Goal: Task Accomplishment & Management: Use online tool/utility

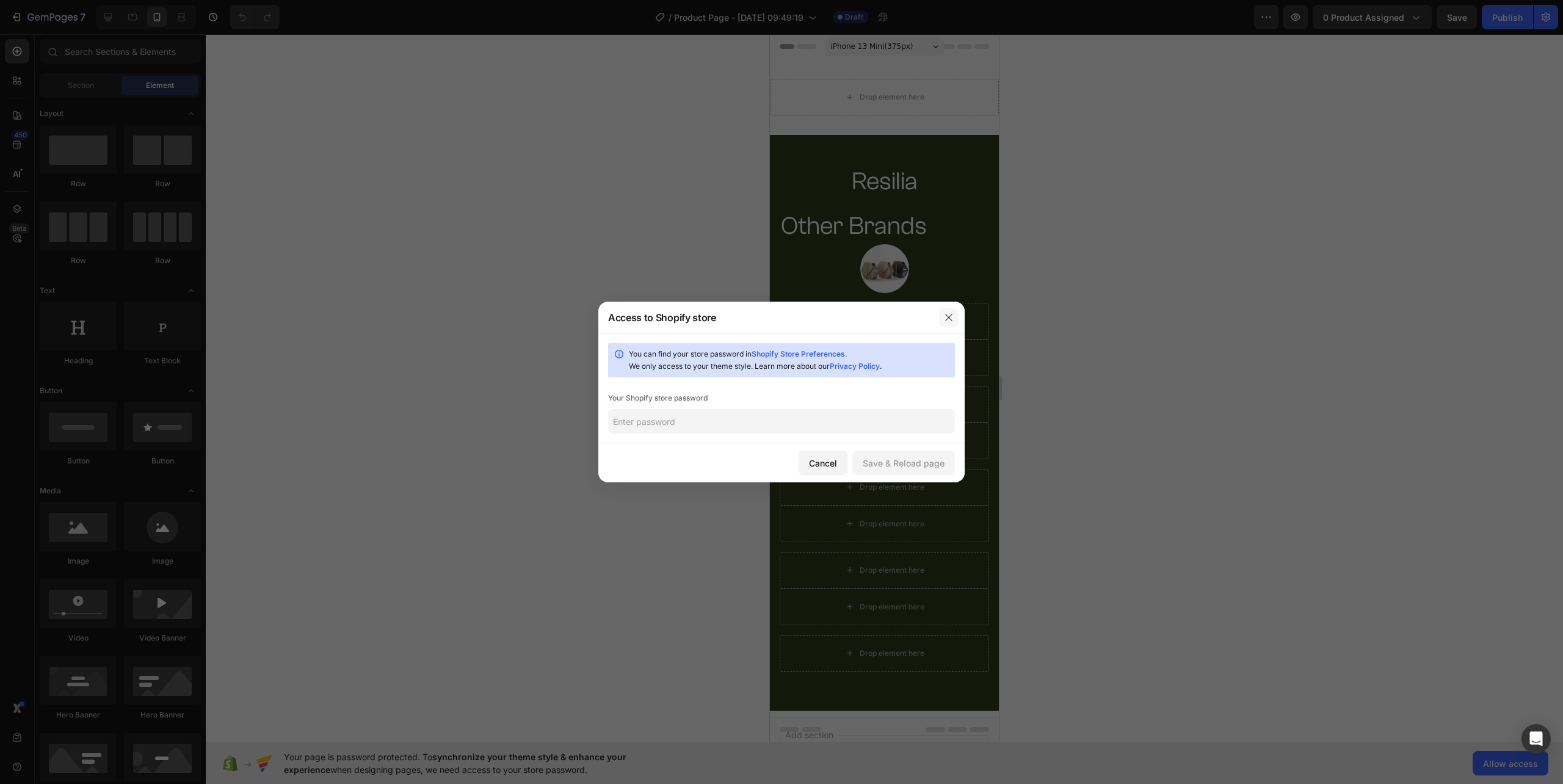
click at [945, 313] on icon "button" at bounding box center [948, 317] width 9 height 9
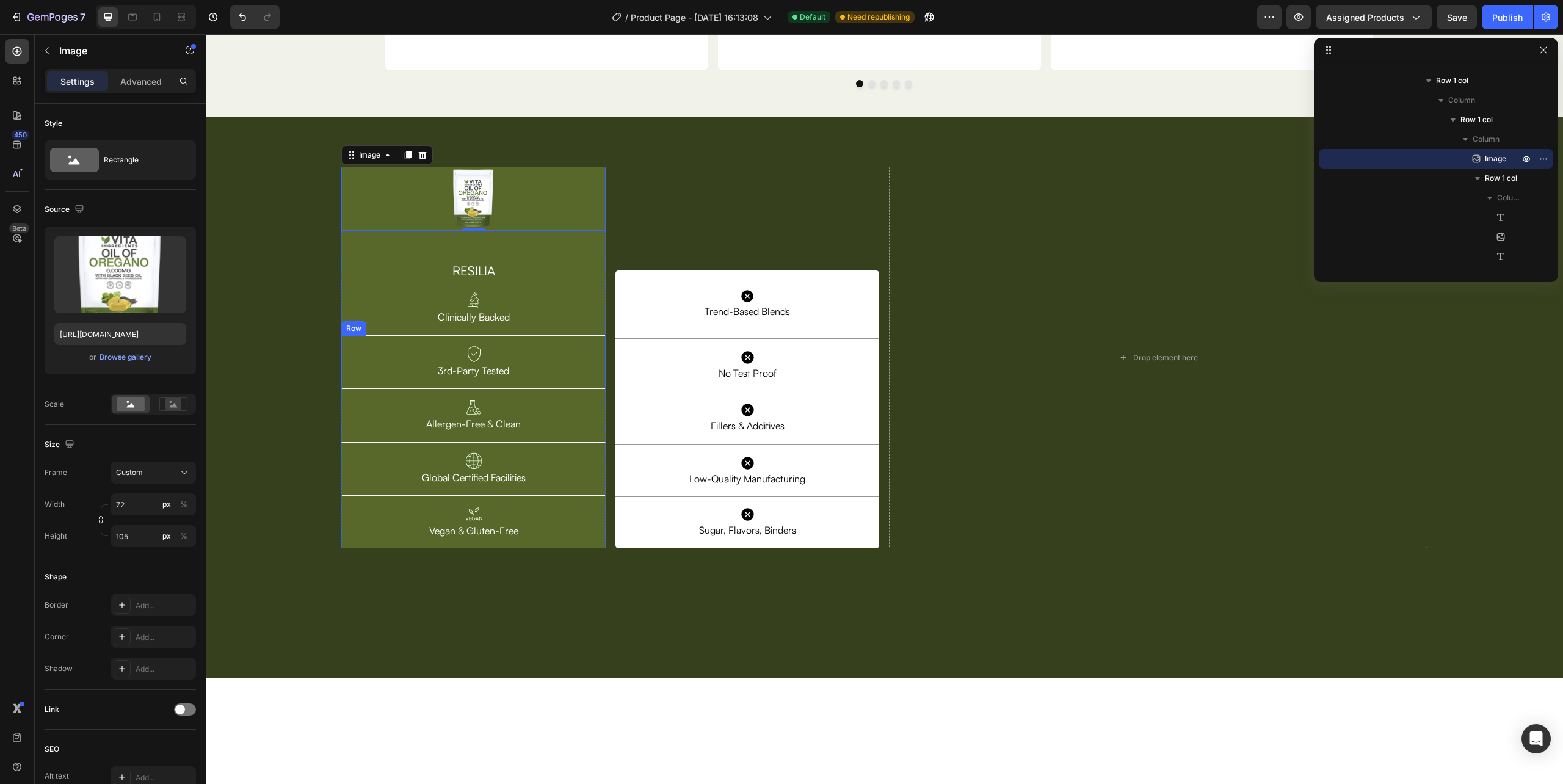
scroll to position [3746, 0]
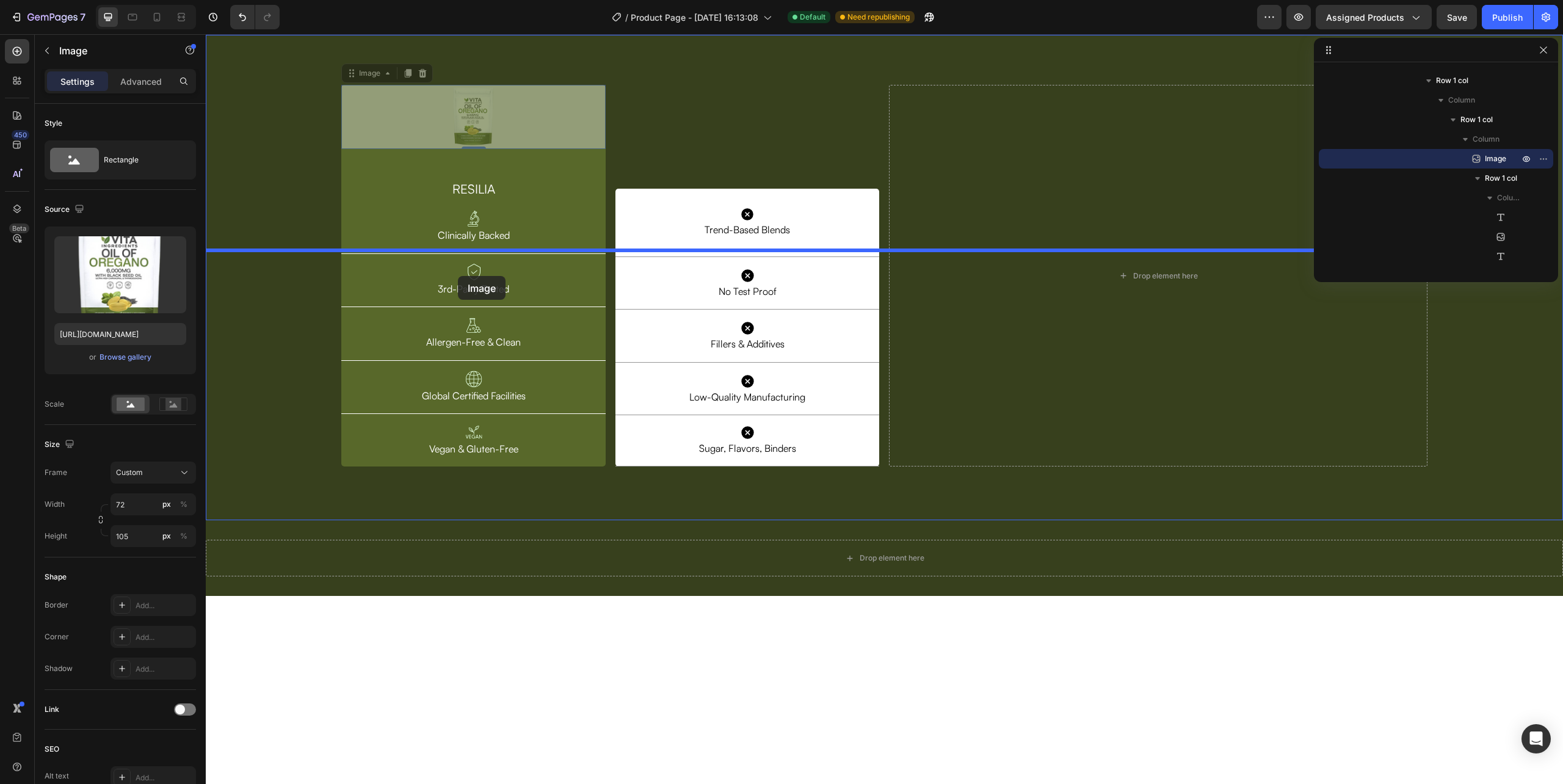
drag, startPoint x: 354, startPoint y: 270, endPoint x: 458, endPoint y: 276, distance: 104.2
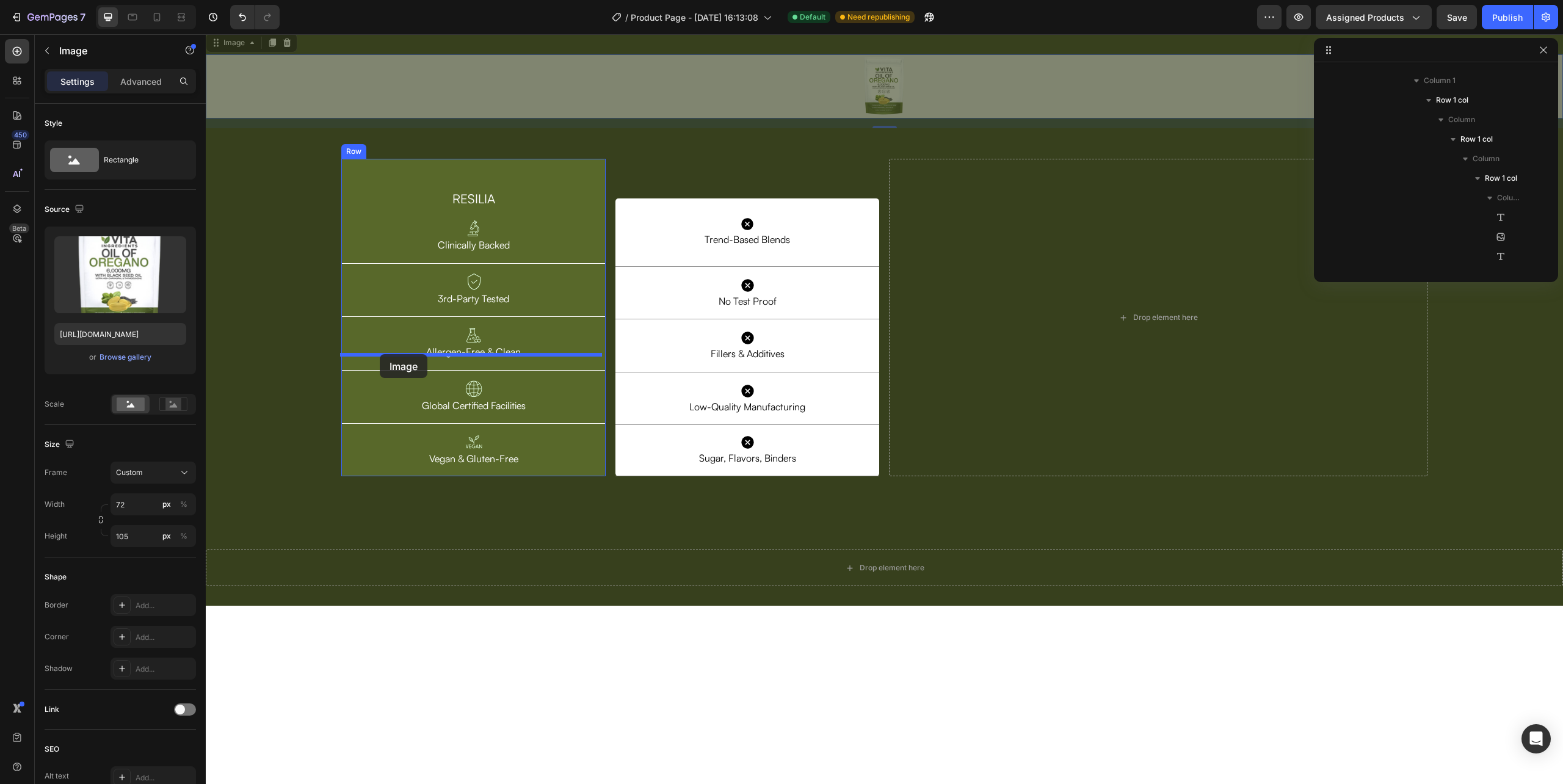
drag, startPoint x: 878, startPoint y: 272, endPoint x: 380, endPoint y: 354, distance: 504.7
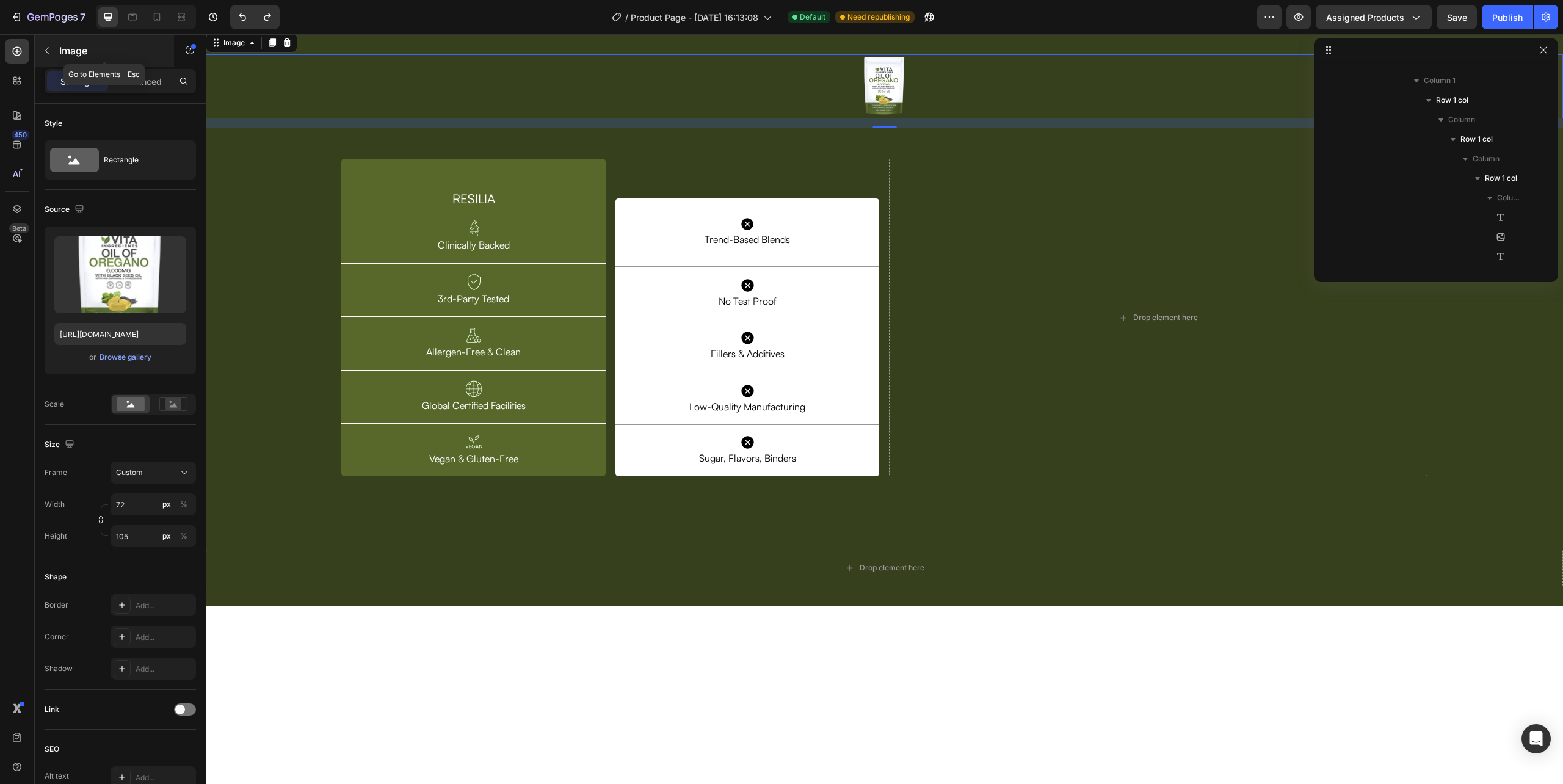
click at [50, 46] on icon "button" at bounding box center [46, 50] width 9 height 9
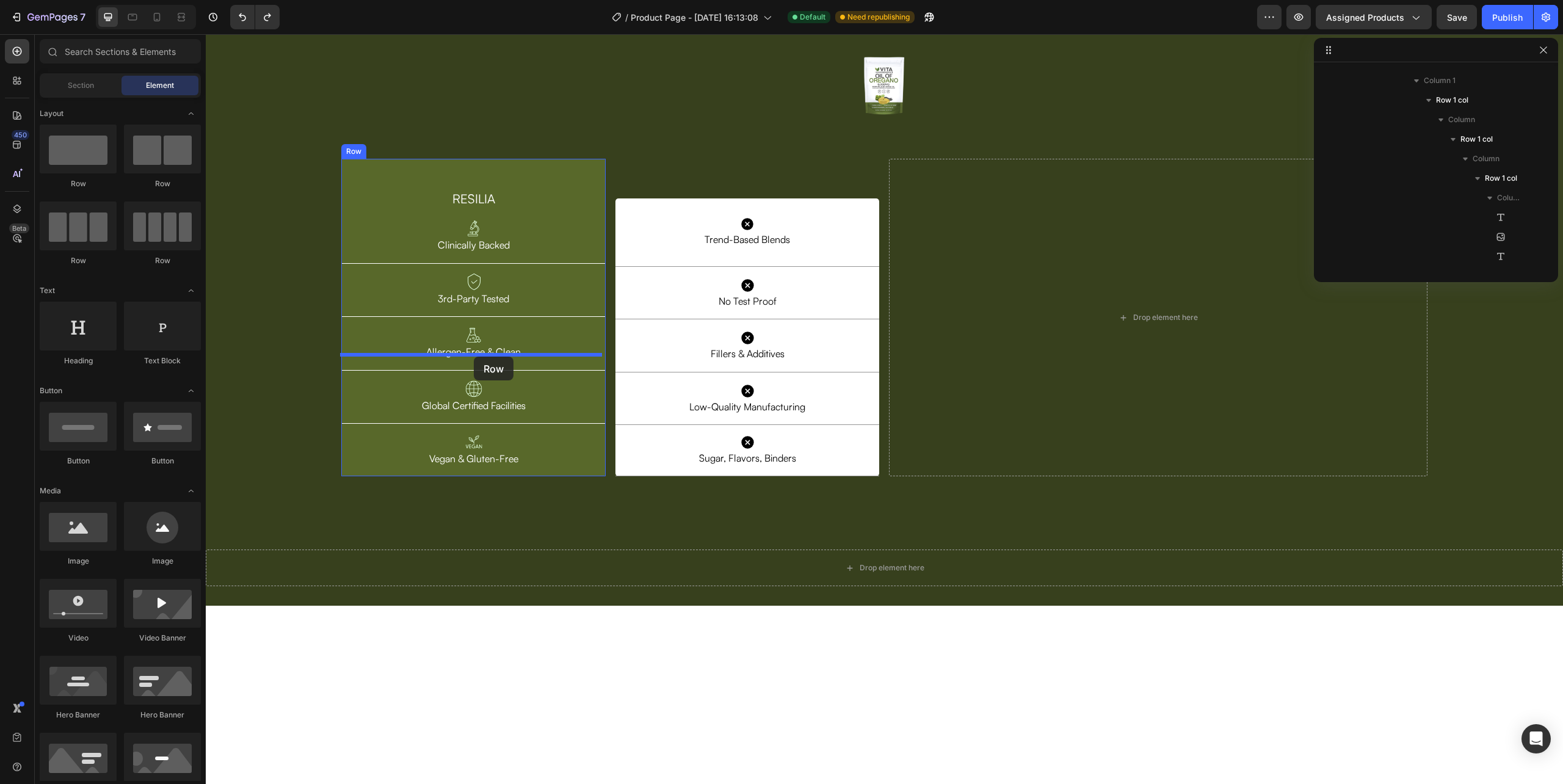
drag, startPoint x: 279, startPoint y: 193, endPoint x: 474, endPoint y: 357, distance: 254.8
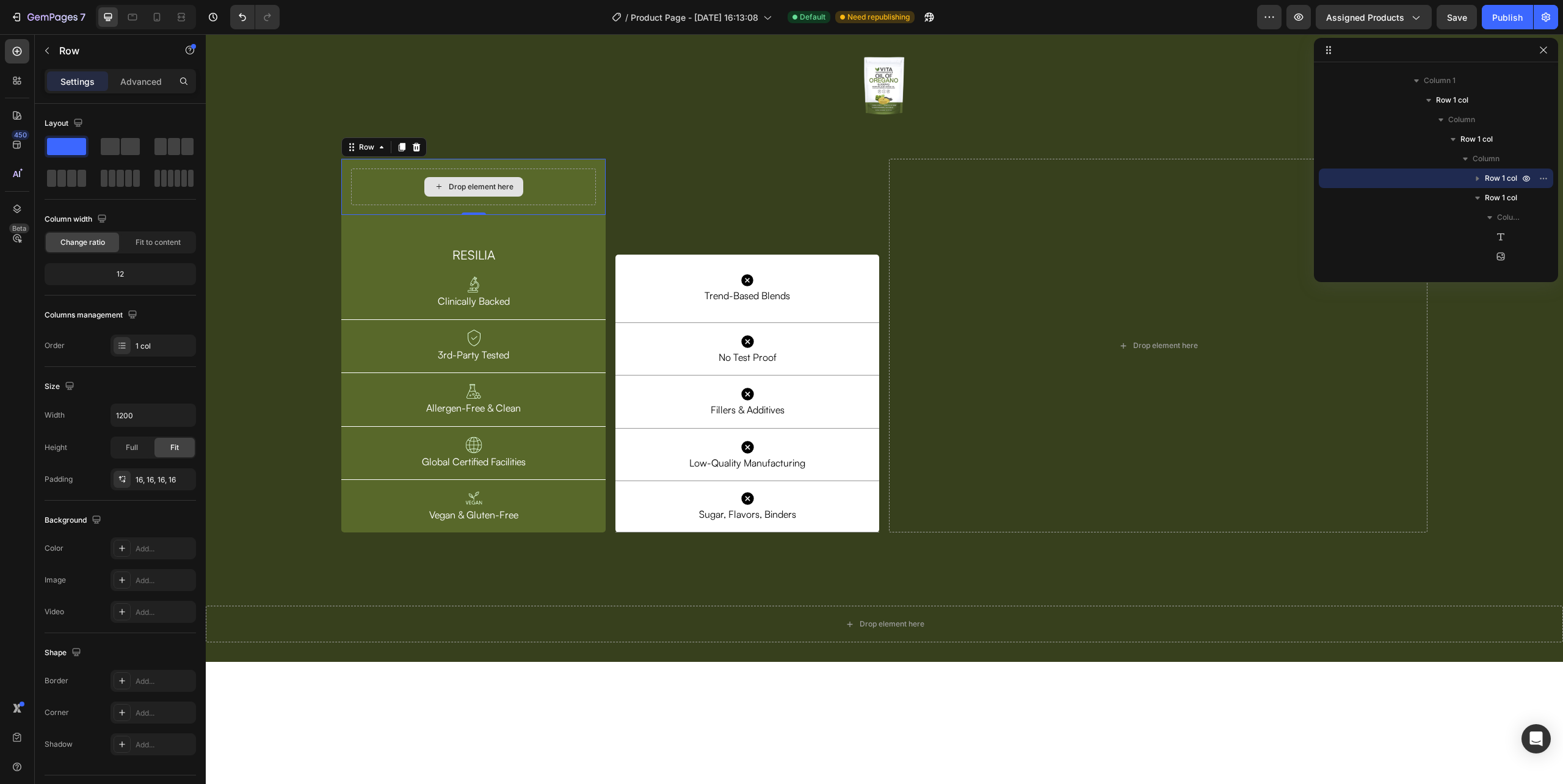
click at [574, 205] on div "Drop element here" at bounding box center [473, 187] width 245 height 37
click at [54, 52] on button "button" at bounding box center [46, 51] width 20 height 20
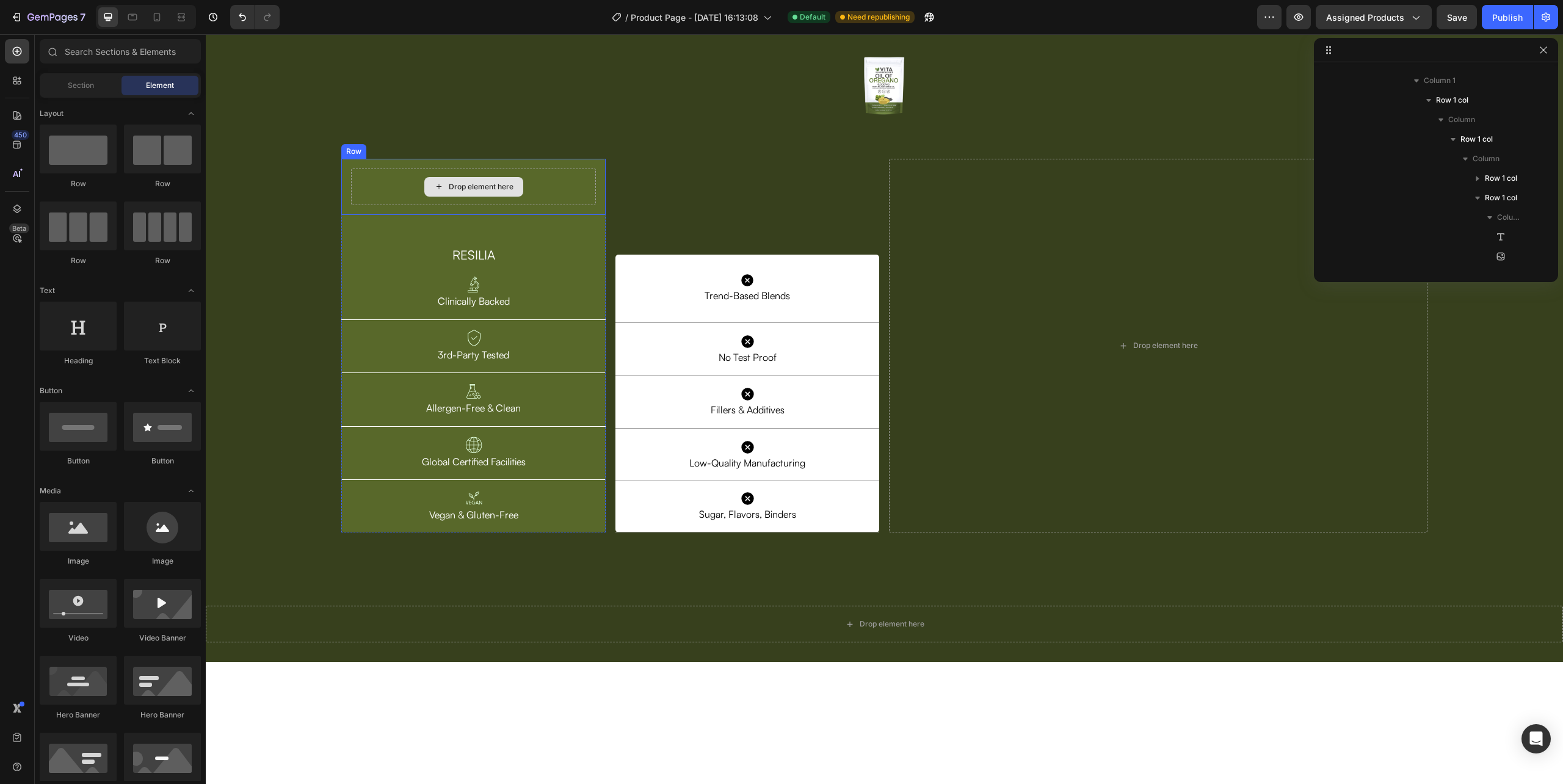
click at [382, 205] on div "Drop element here" at bounding box center [473, 187] width 245 height 37
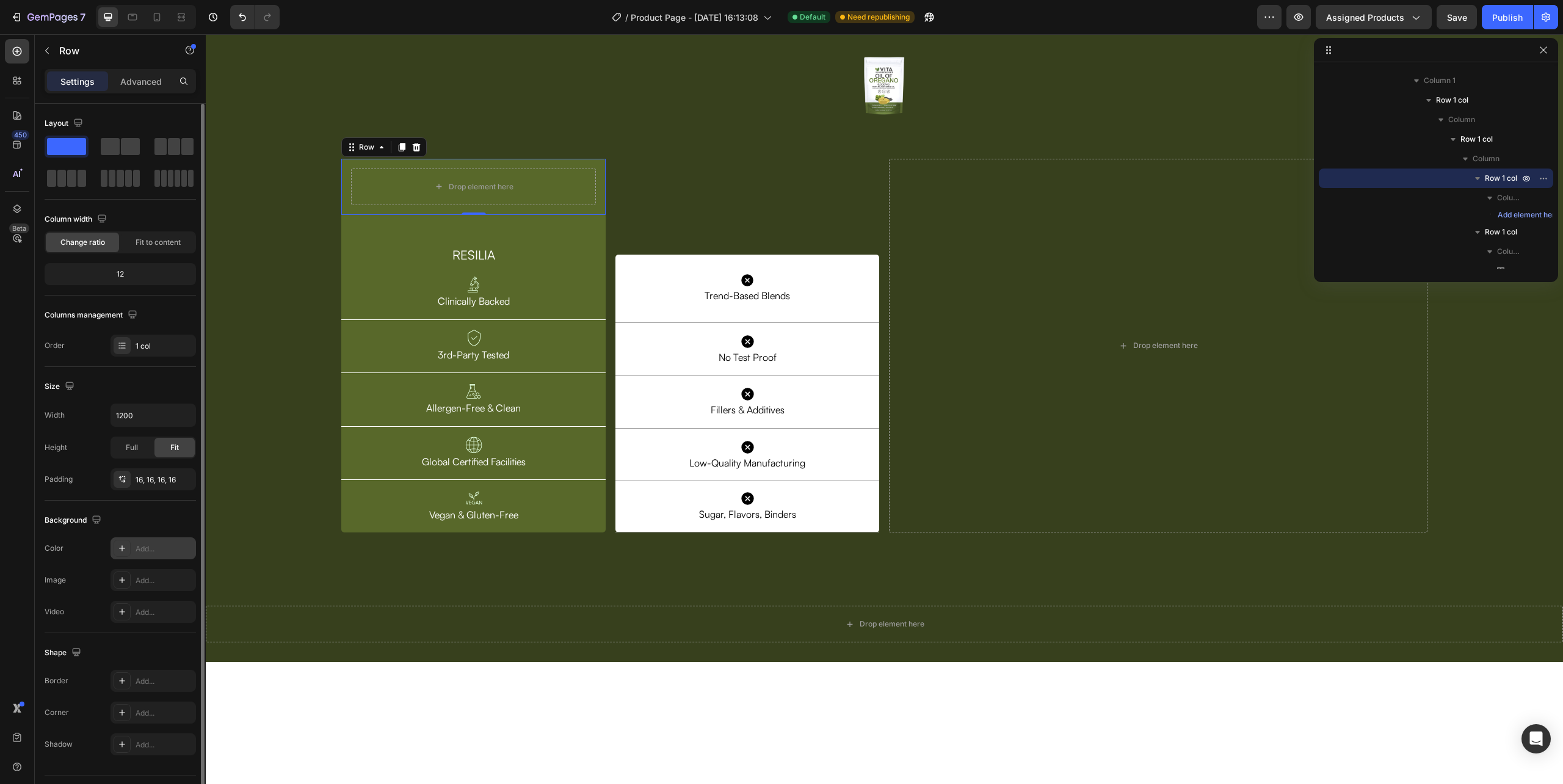
click at [128, 549] on div at bounding box center [122, 548] width 17 height 17
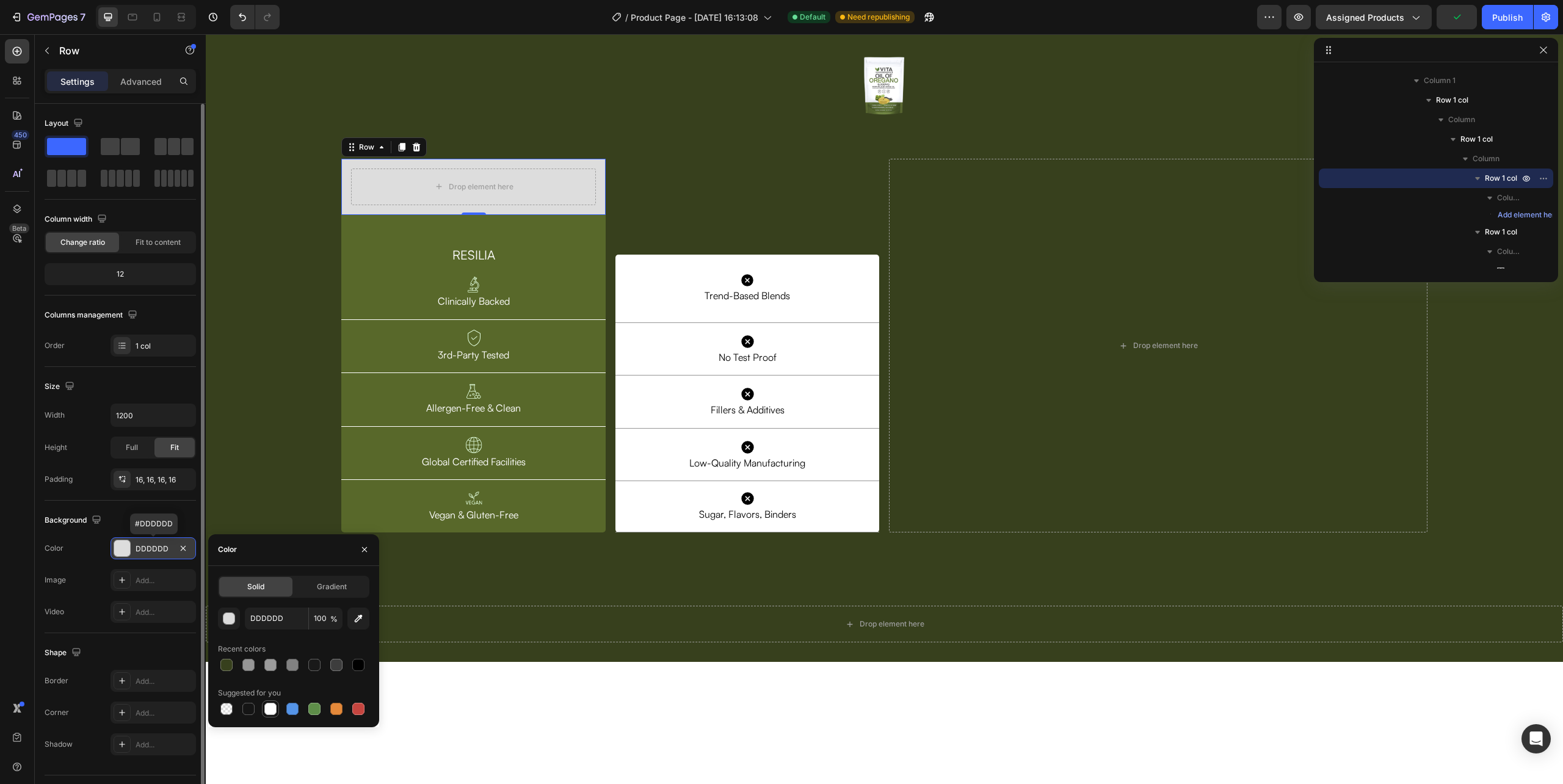
click at [270, 707] on div at bounding box center [270, 708] width 12 height 12
click at [230, 662] on div at bounding box center [226, 665] width 12 height 12
type input "37401D"
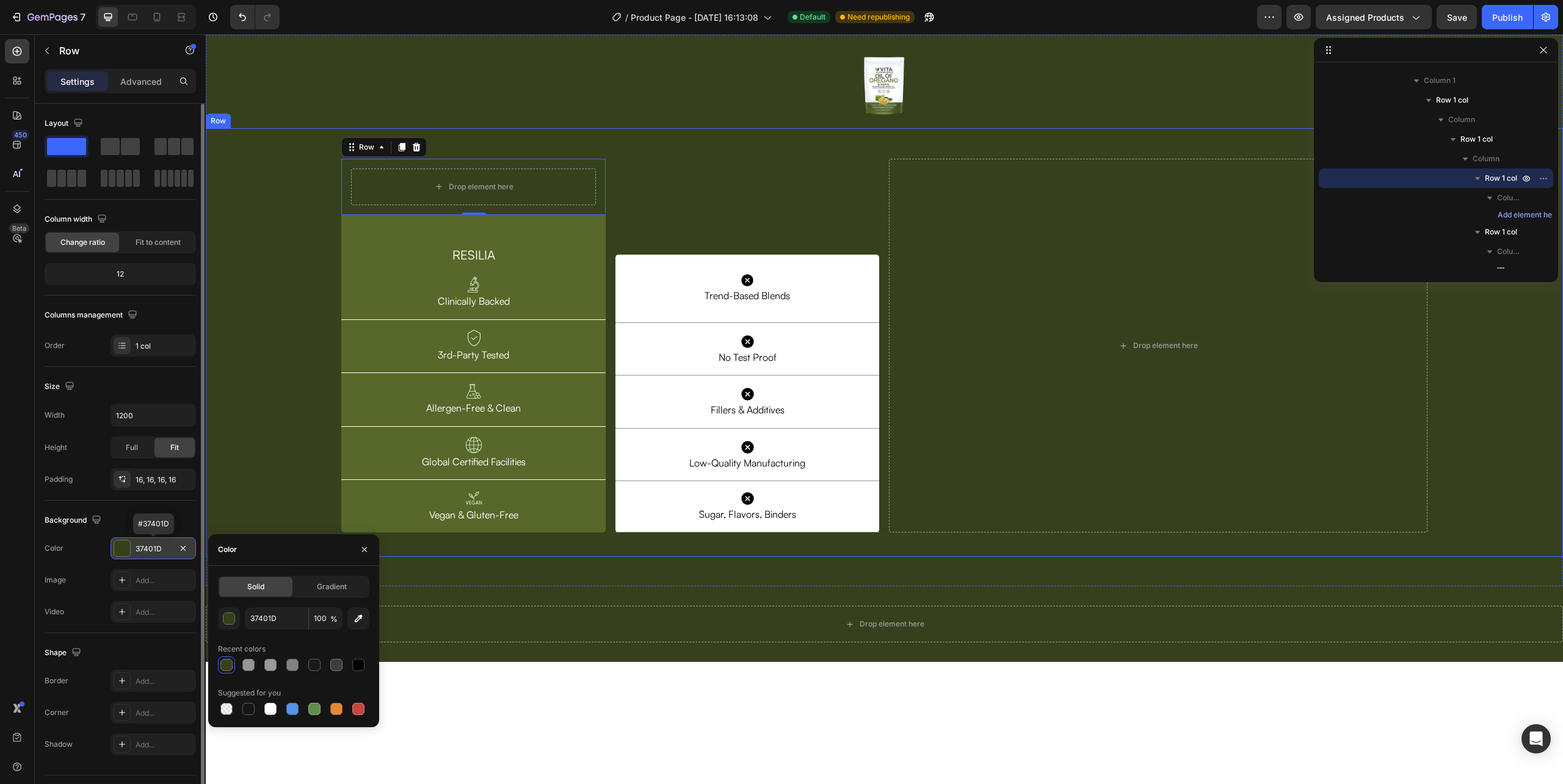
click at [259, 418] on div "Drop element here Row 0 RESILIA Heading Image Clinically Backed Text Block Row …" at bounding box center [884, 346] width 1358 height 374
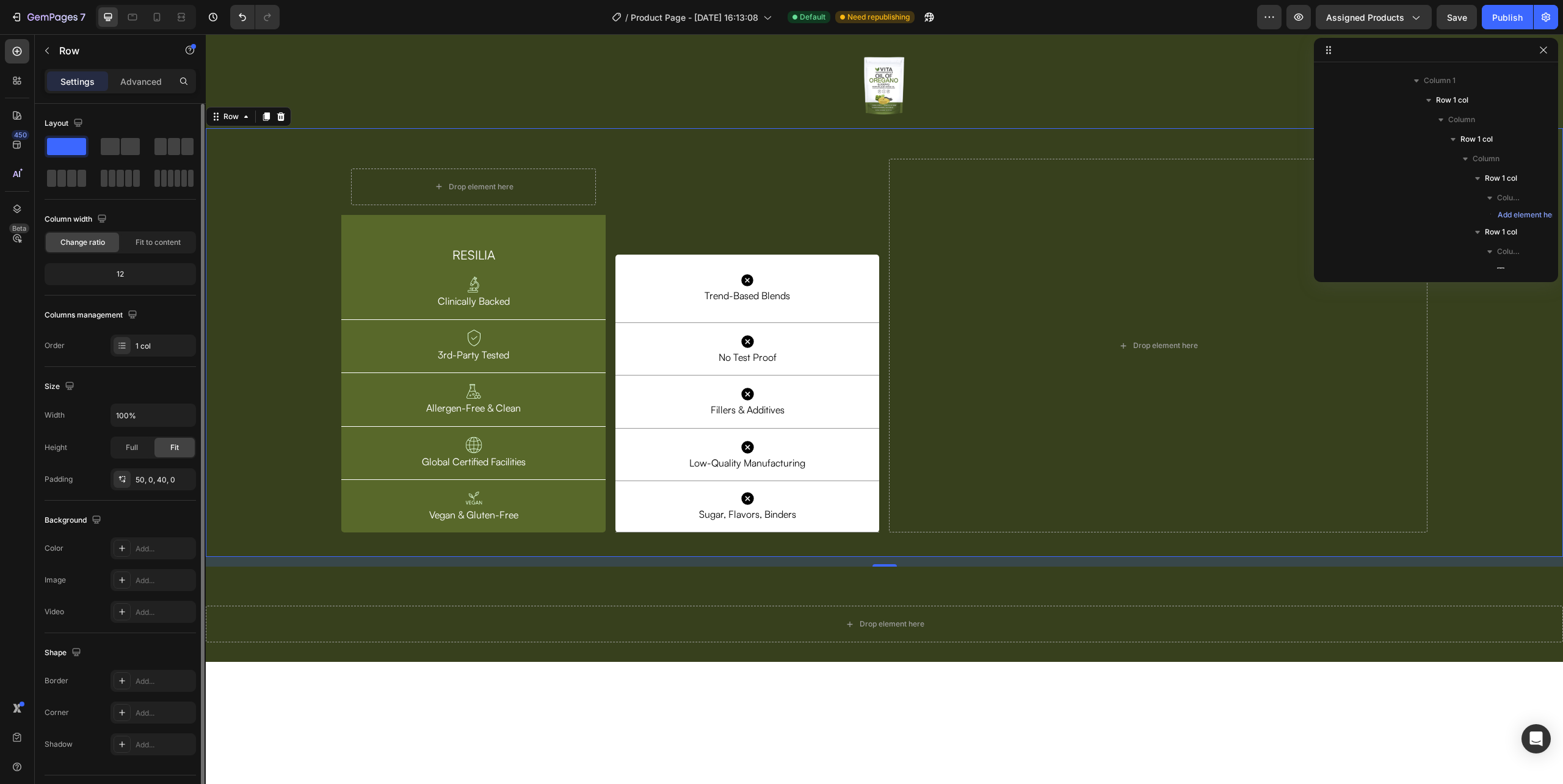
scroll to position [563, 0]
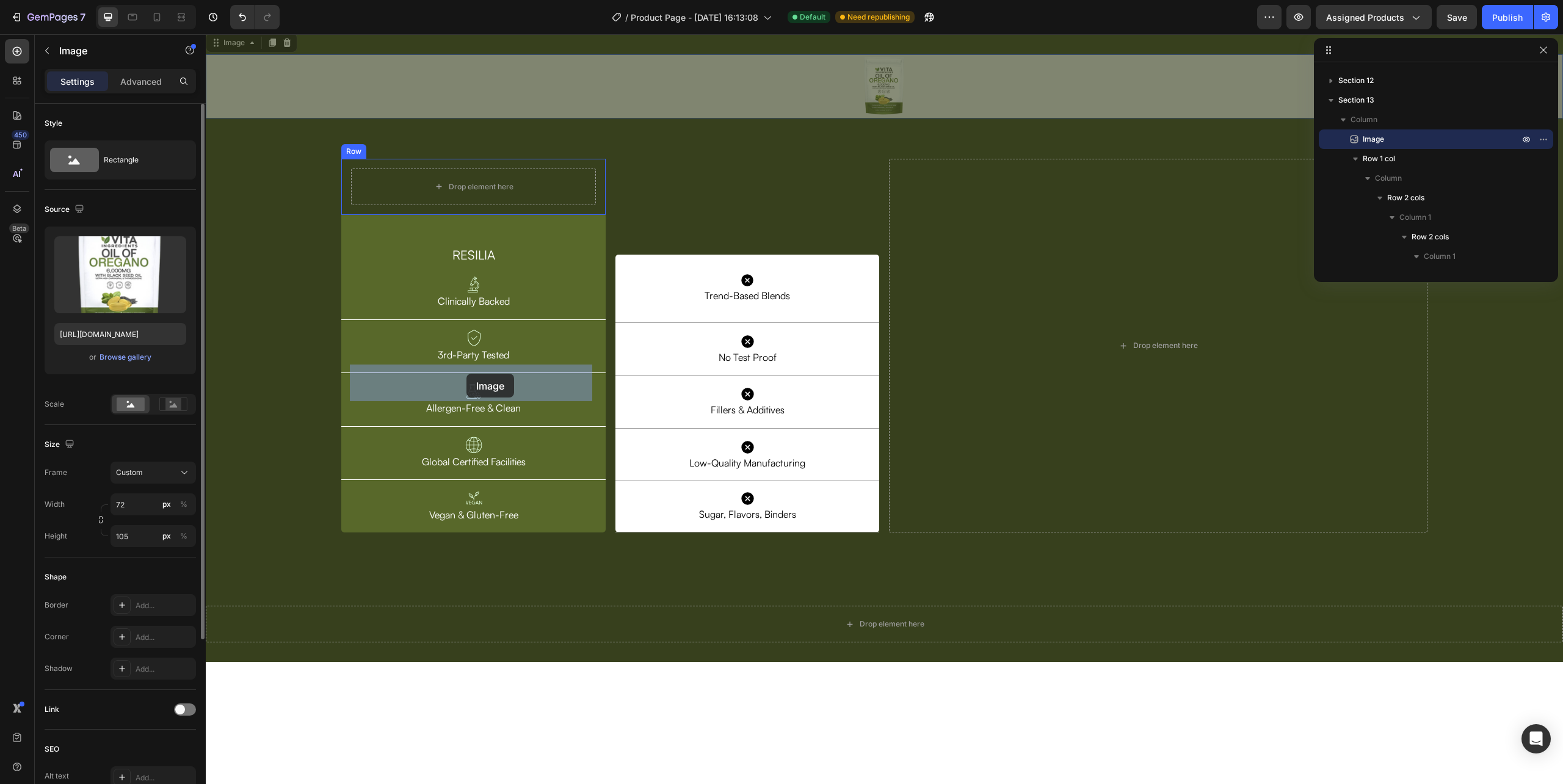
drag, startPoint x: 892, startPoint y: 273, endPoint x: 467, endPoint y: 374, distance: 436.8
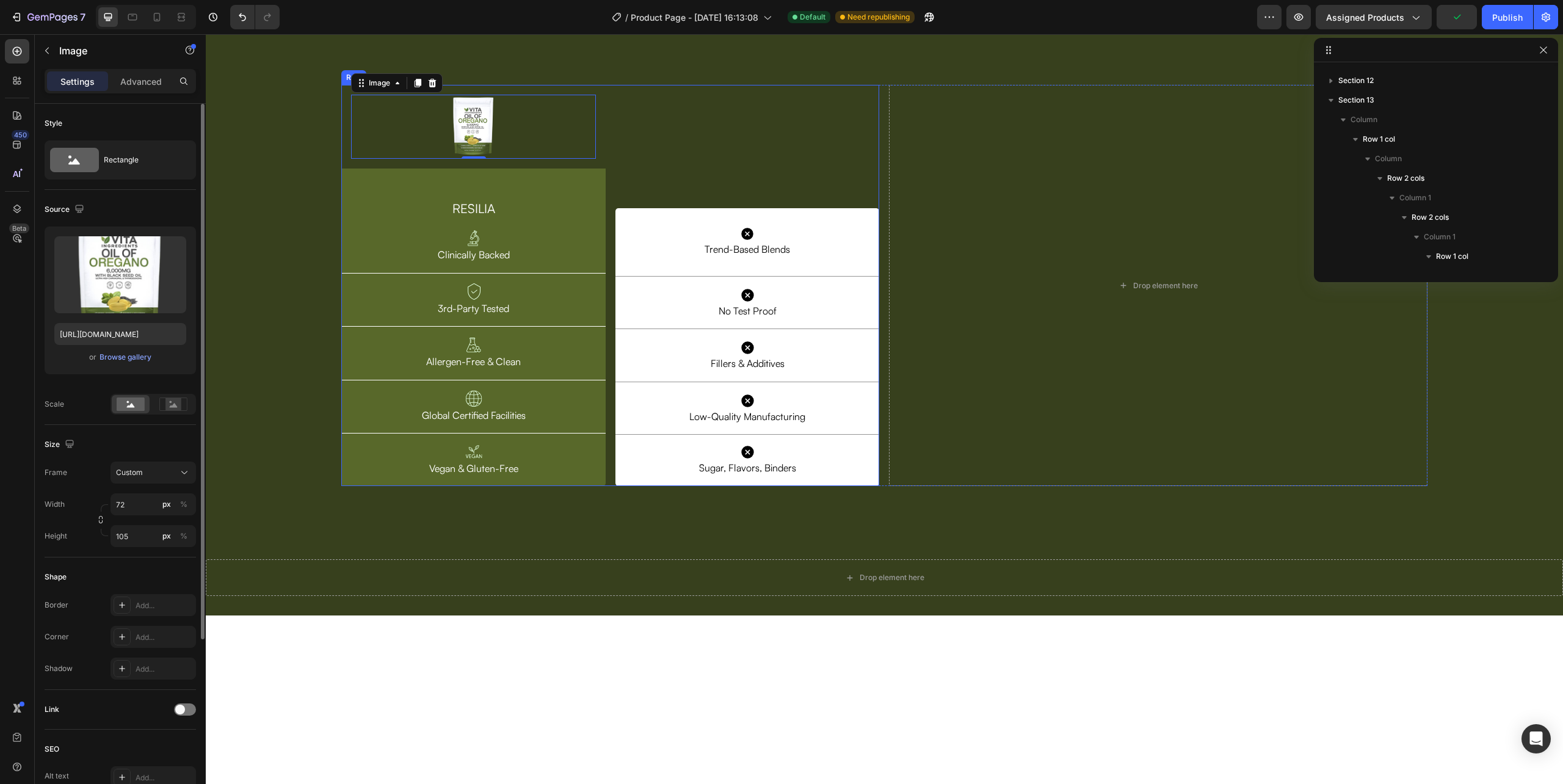
click at [677, 305] on div "Icon Trend-Based Blends Text Block Row Row Icon Trend-Based Blends Text Block R…" at bounding box center [747, 285] width 264 height 401
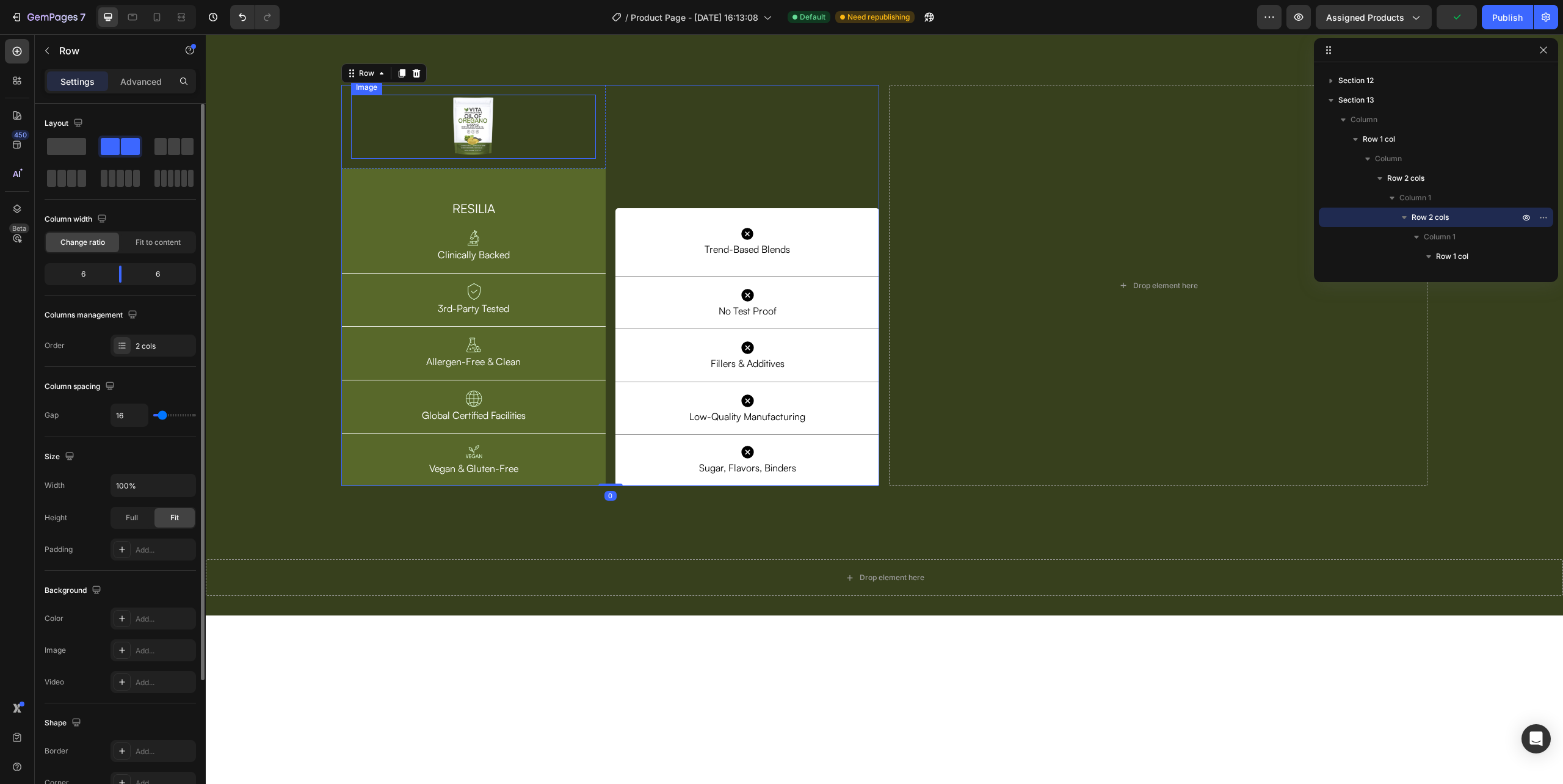
click at [452, 159] on img at bounding box center [474, 126] width 44 height 64
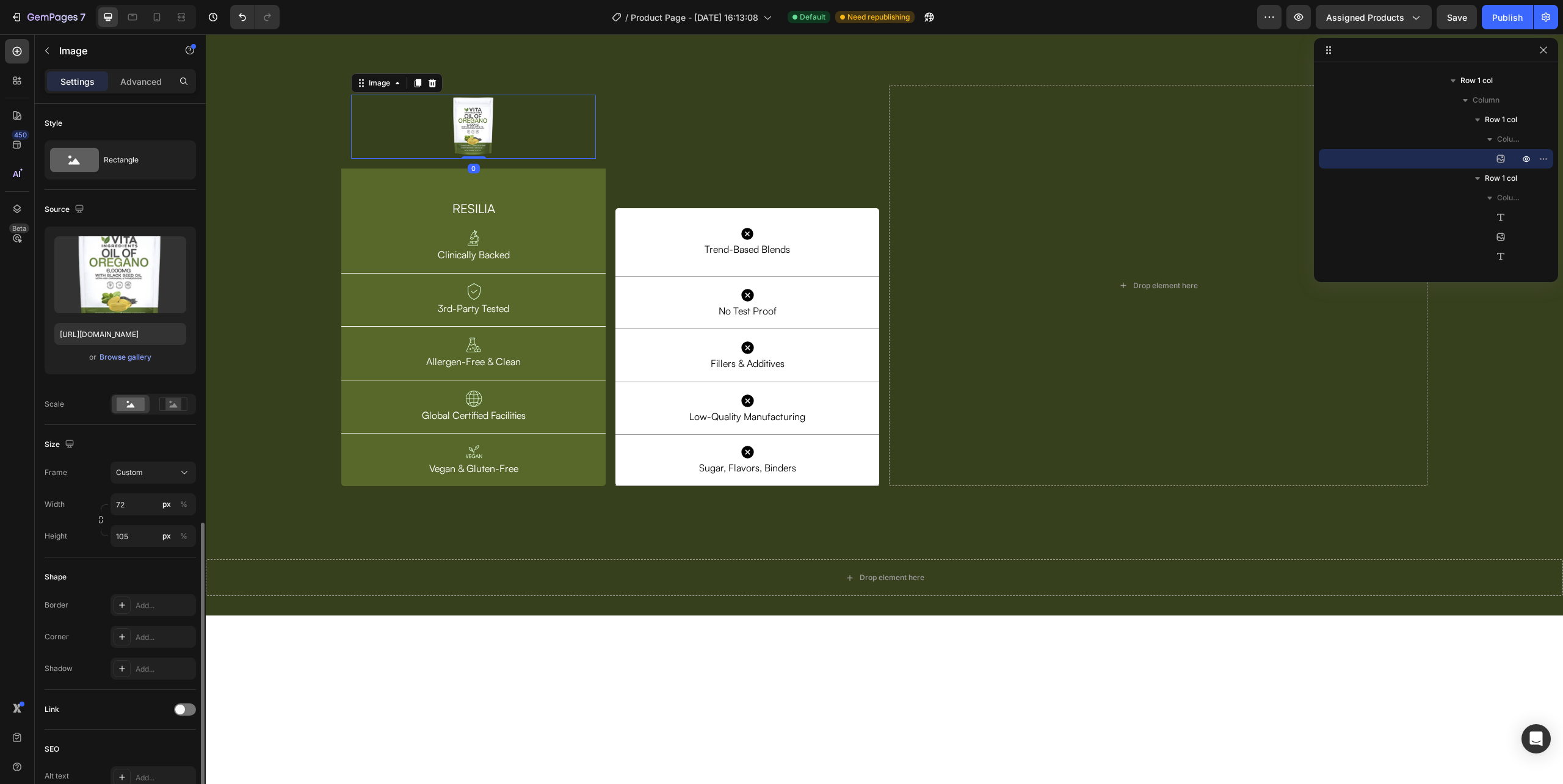
scroll to position [239, 0]
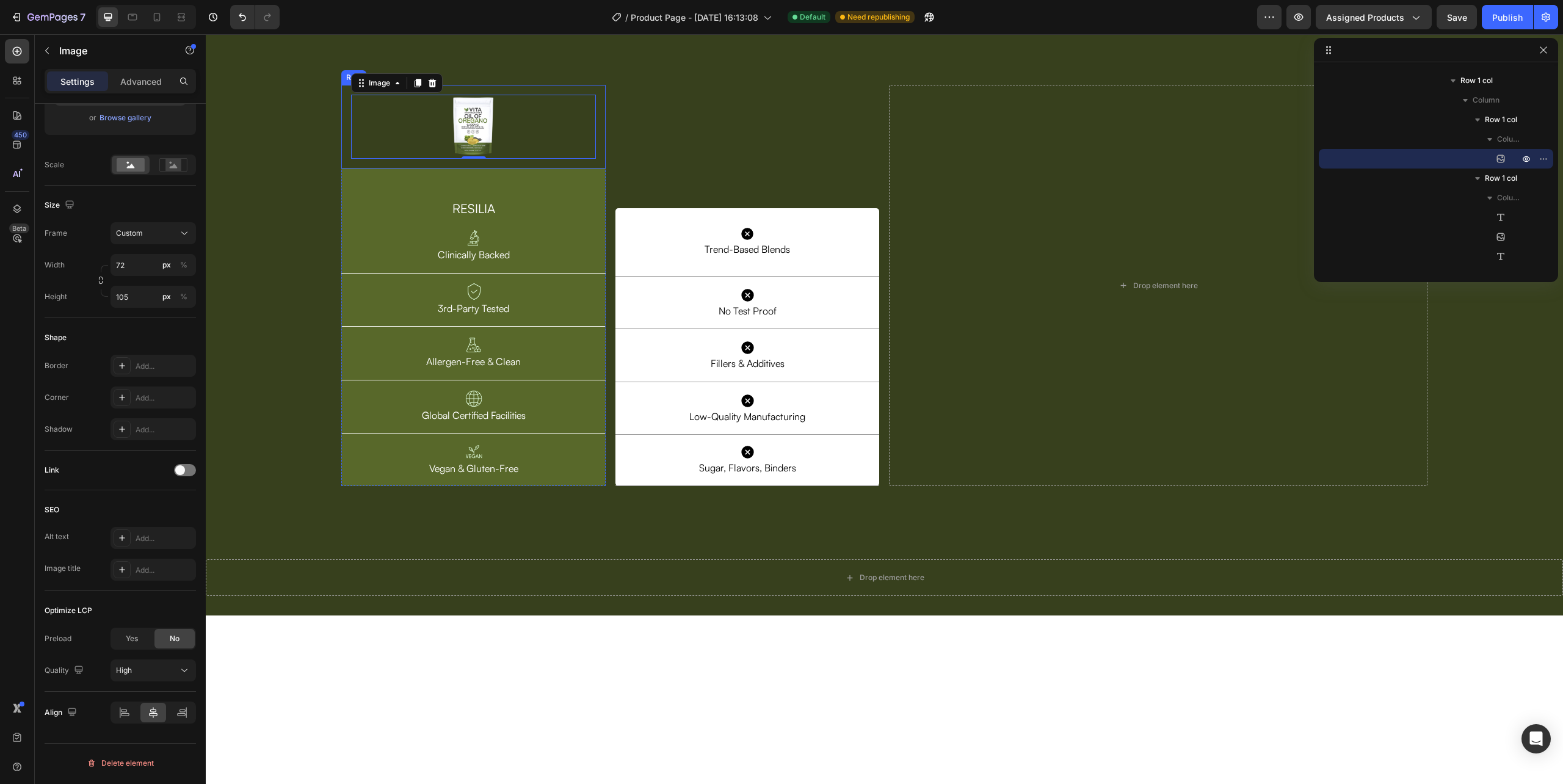
click at [346, 168] on div "Image 0 Row" at bounding box center [473, 126] width 264 height 83
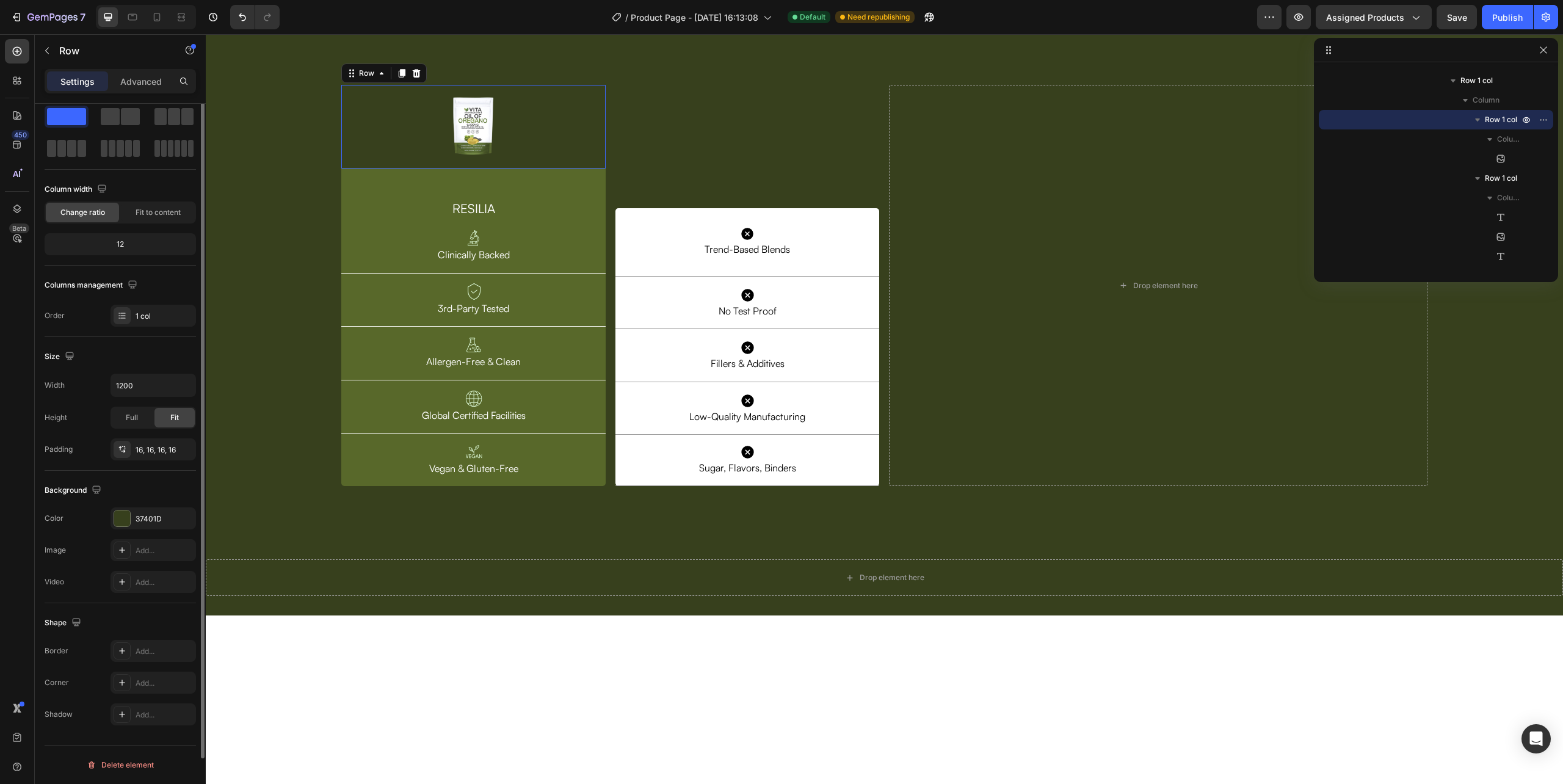
scroll to position [0, 0]
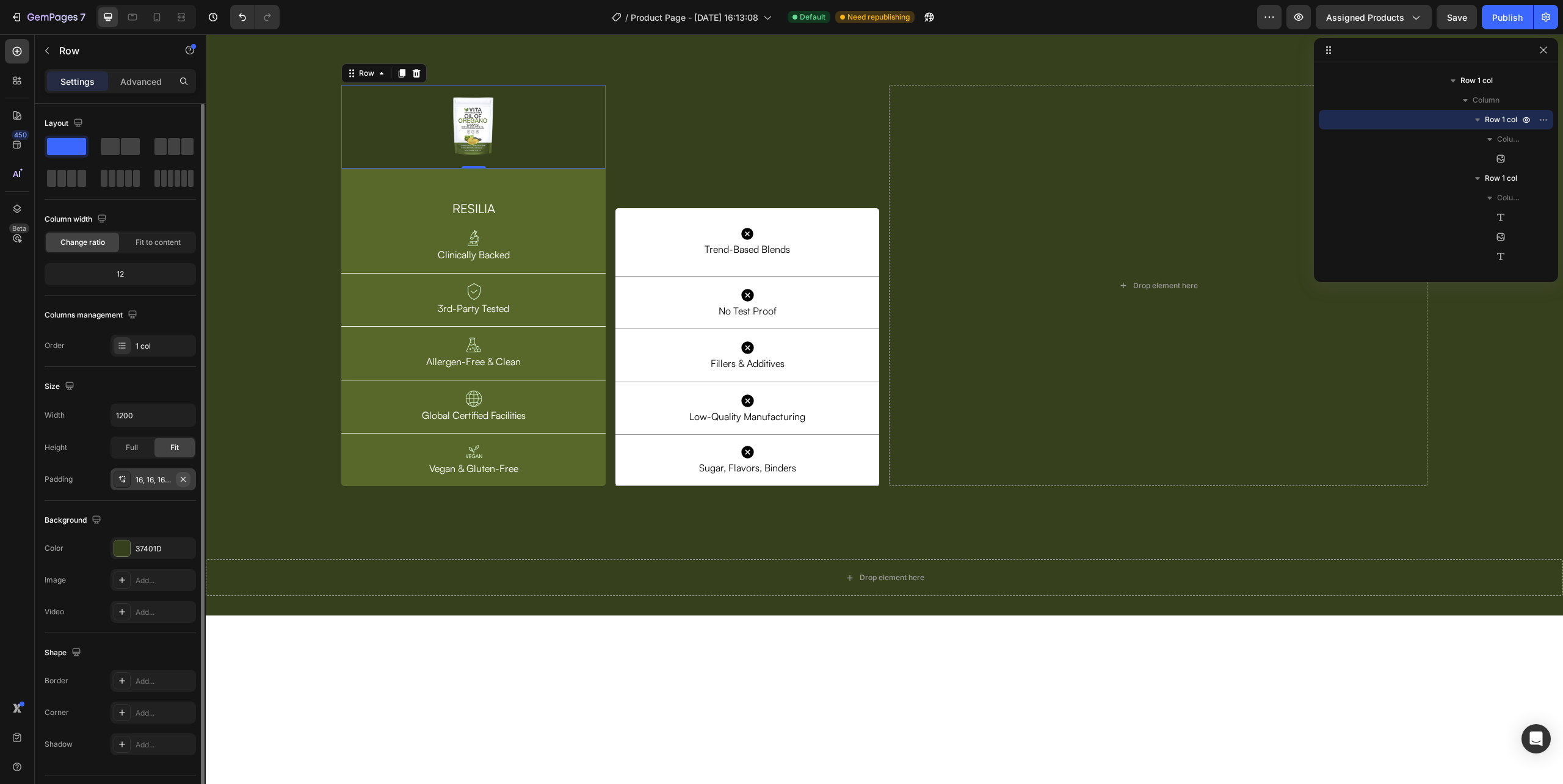
click at [184, 479] on icon "button" at bounding box center [183, 479] width 5 height 5
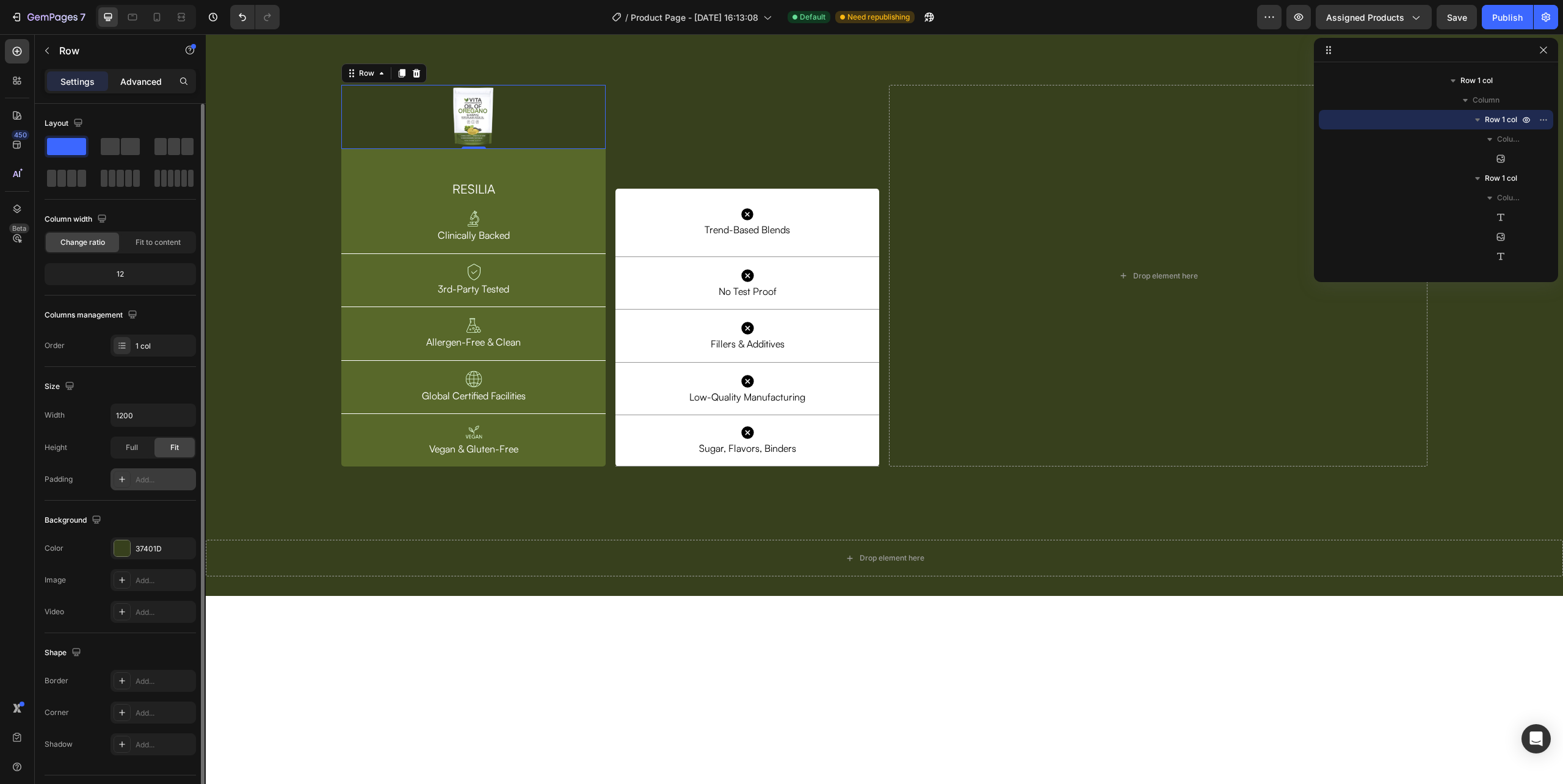
click at [150, 72] on div "Advanced" at bounding box center [141, 81] width 61 height 20
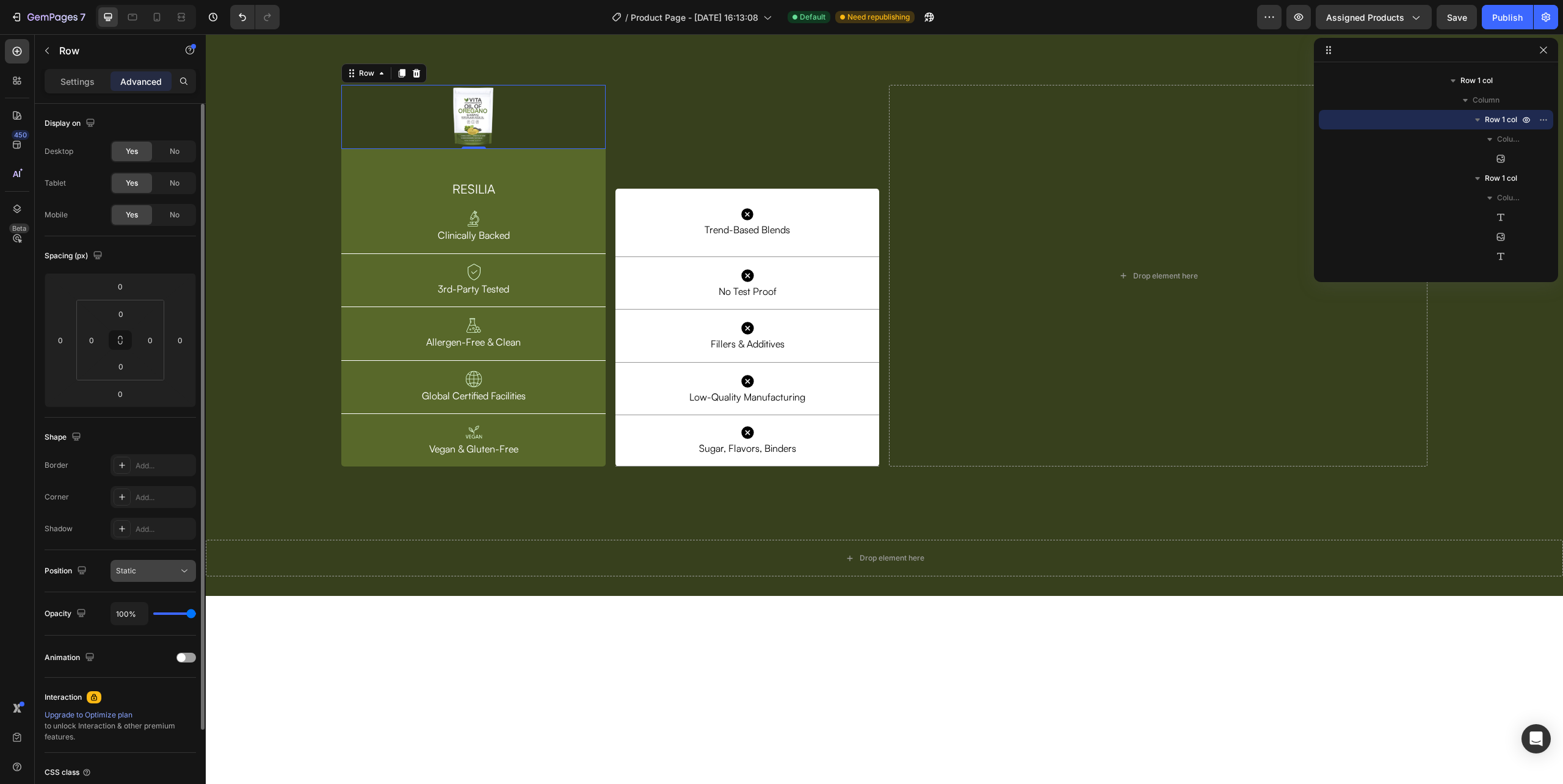
click at [133, 576] on span "Static" at bounding box center [126, 571] width 20 height 11
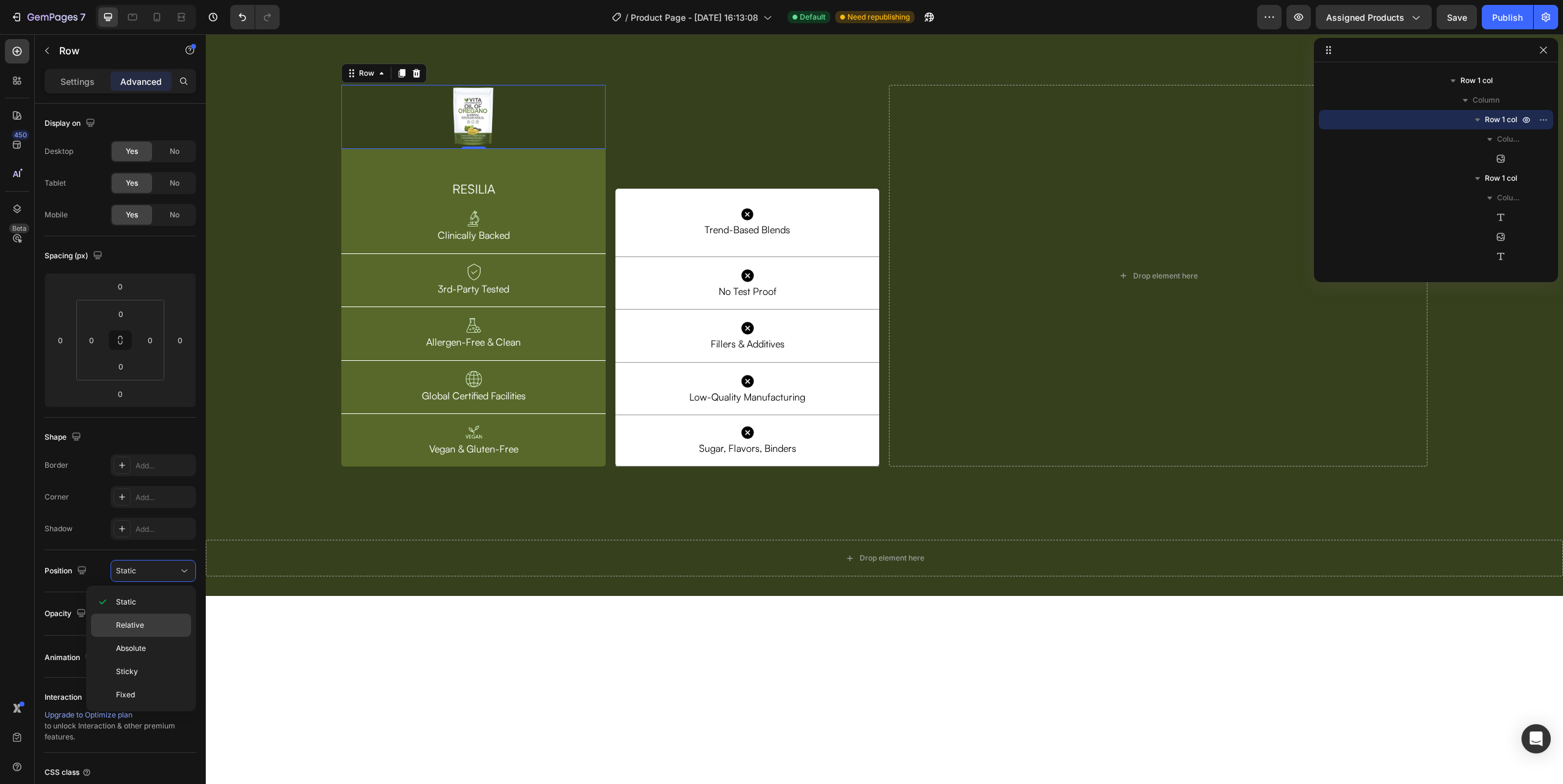
click at [133, 621] on span "Relative" at bounding box center [130, 625] width 28 height 11
click at [607, 364] on div "Image Row 0 RESILIA Heading Image Clinically Backed Text Block Row Image 3rd-Pa…" at bounding box center [610, 276] width 538 height 383
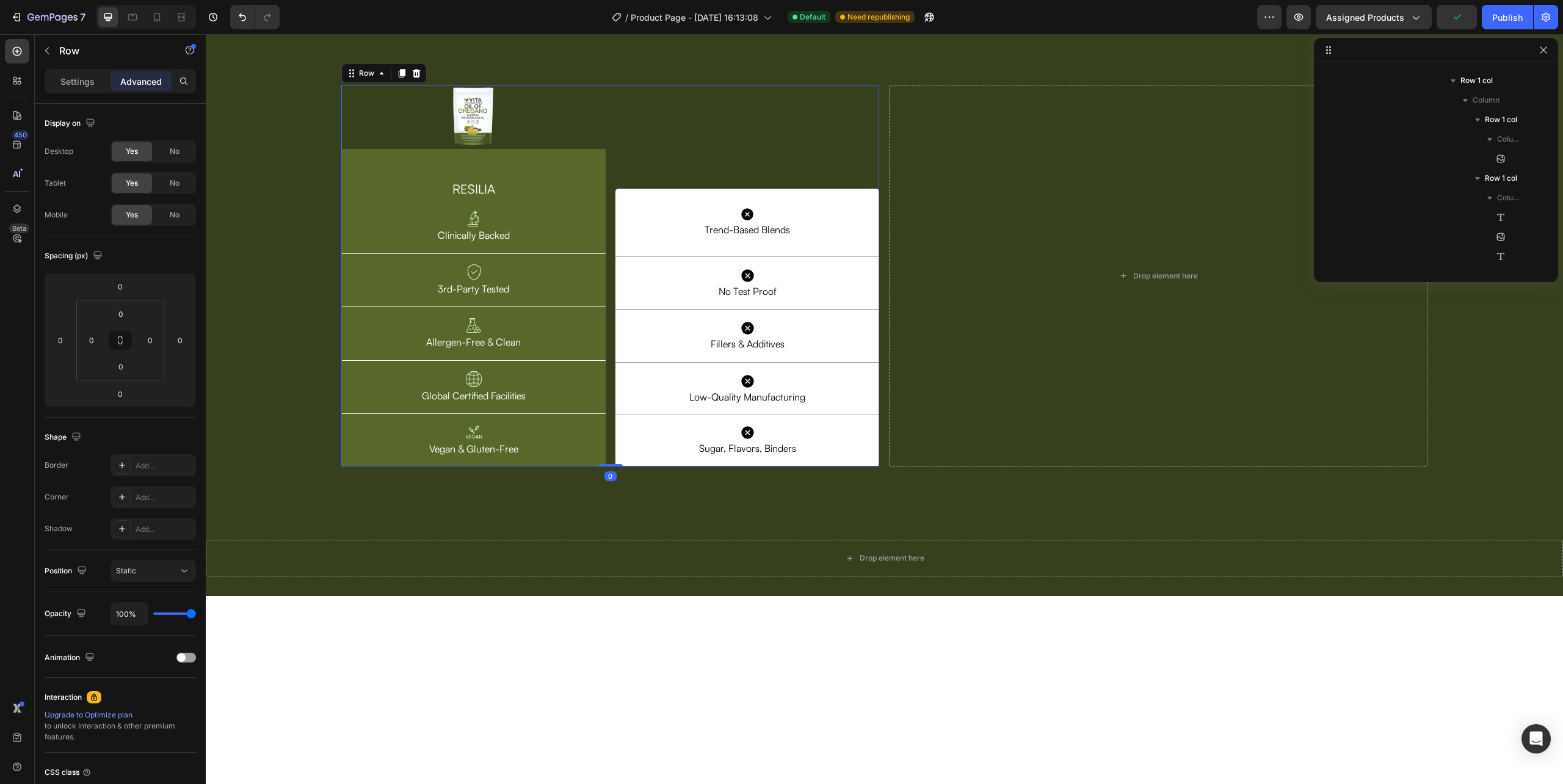
scroll to position [622, 0]
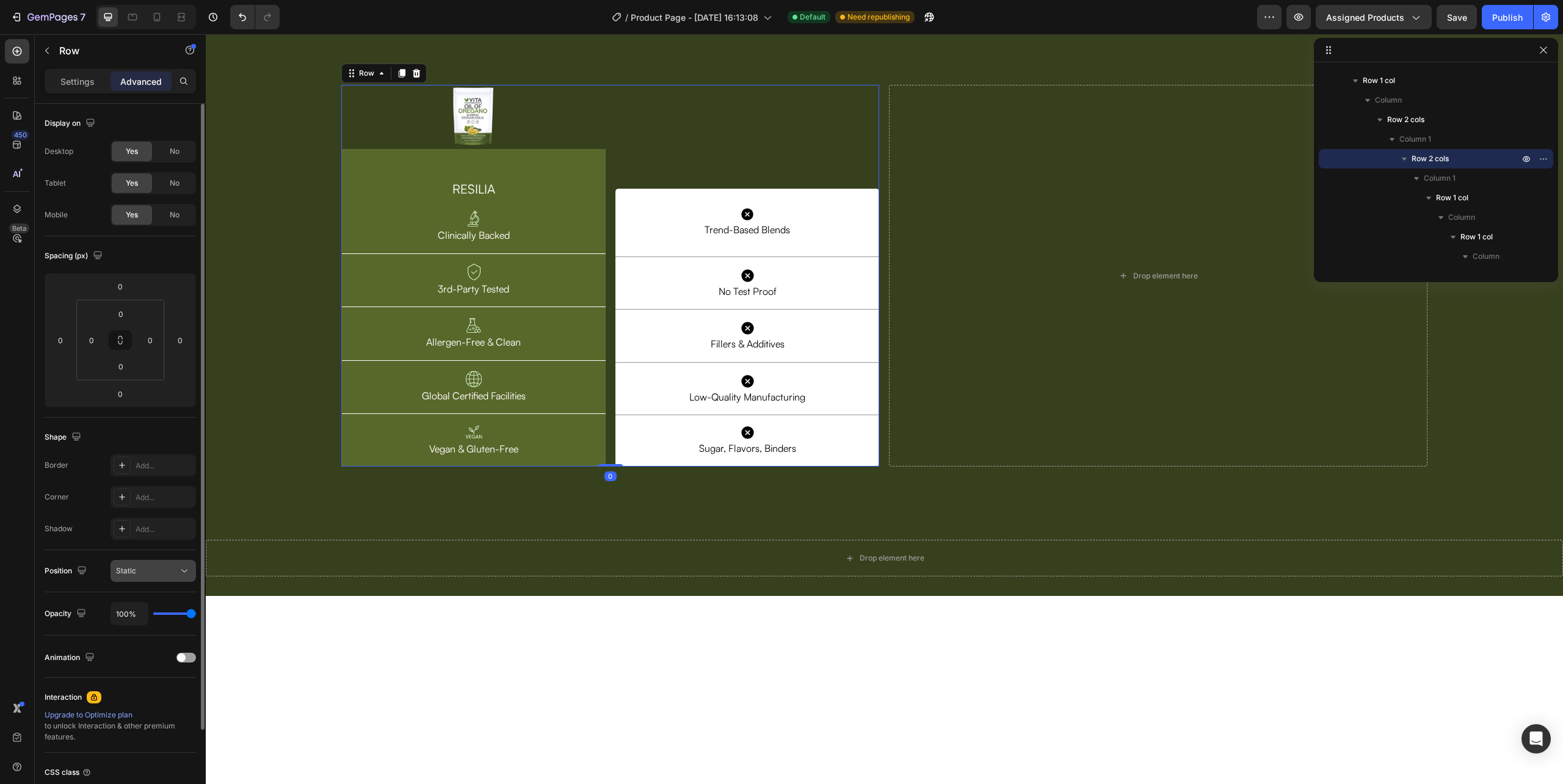
click at [132, 572] on span "Static" at bounding box center [126, 570] width 20 height 9
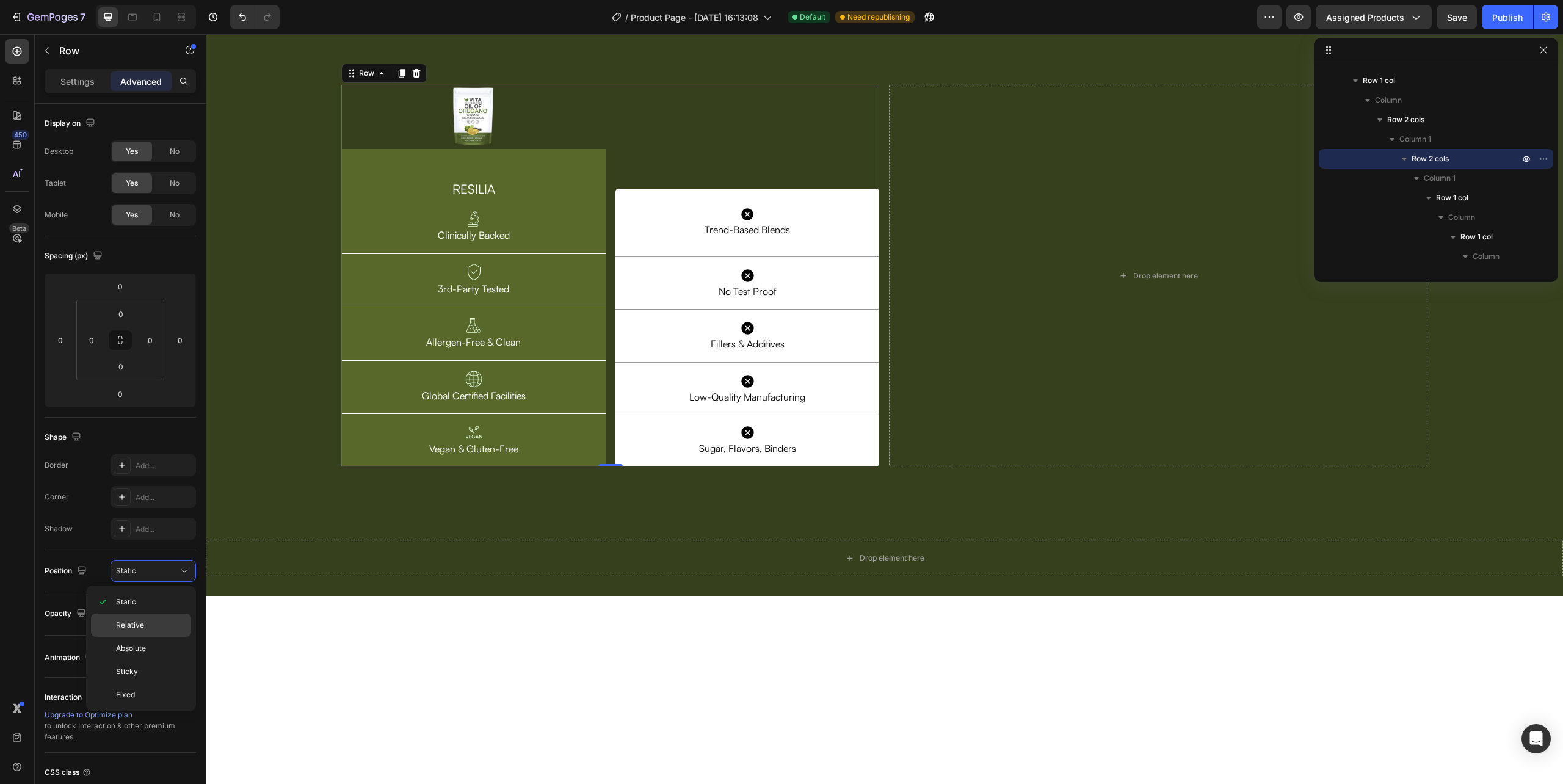
click at [132, 618] on div "Relative" at bounding box center [141, 625] width 100 height 23
click at [463, 149] on img at bounding box center [474, 117] width 44 height 64
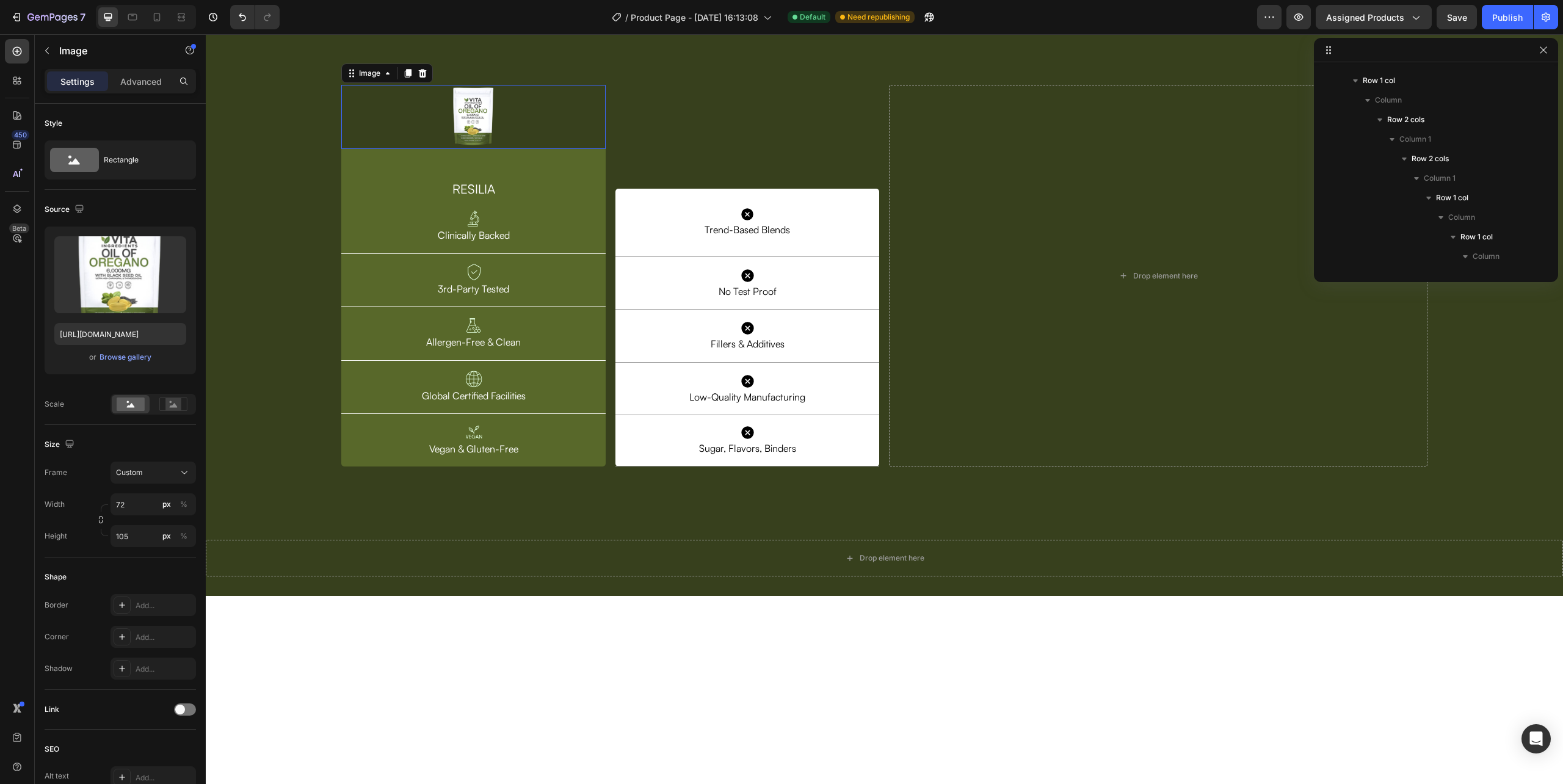
scroll to position [778, 0]
click at [153, 77] on p "Advanced" at bounding box center [141, 81] width 41 height 13
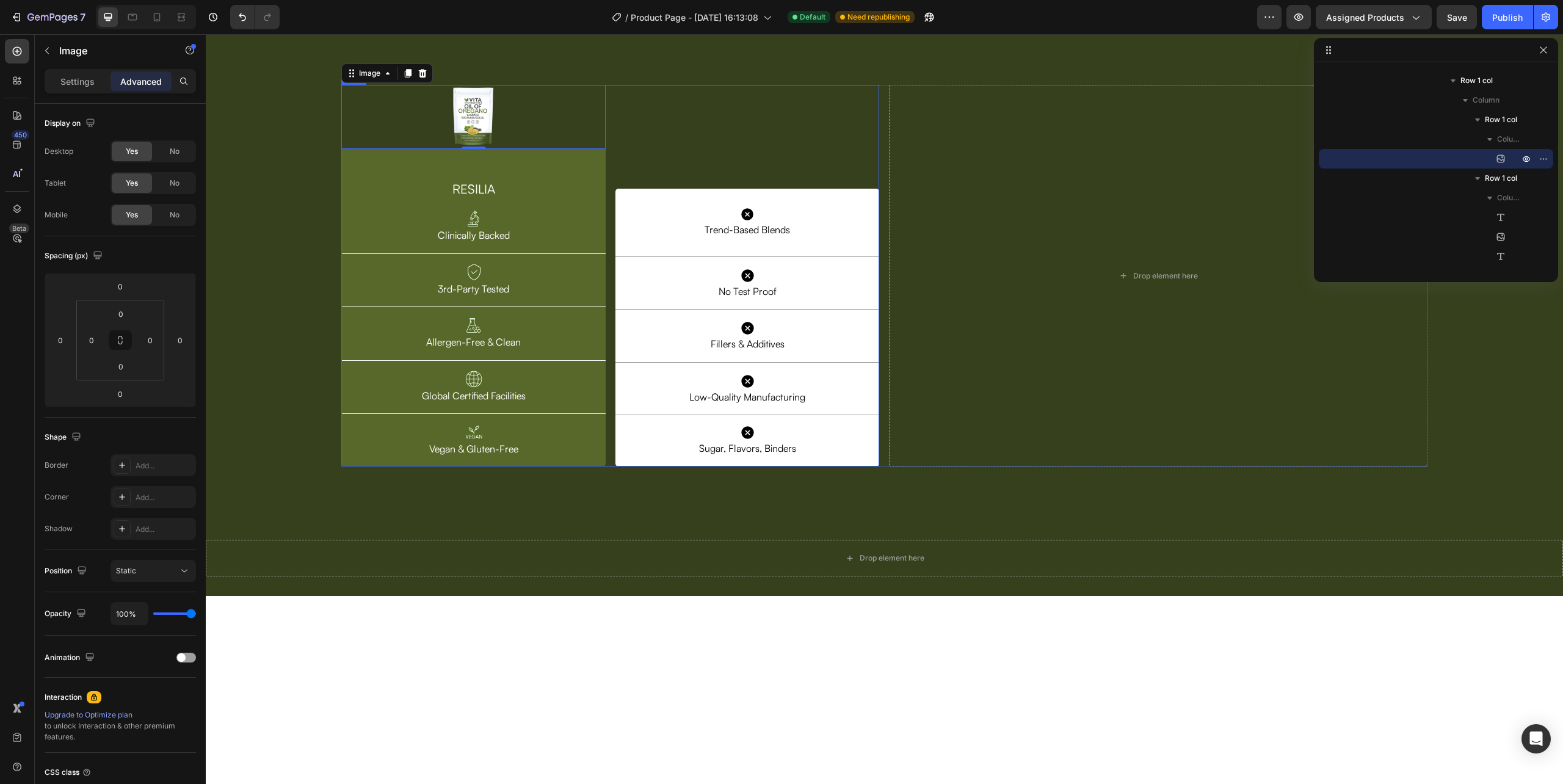
click at [616, 352] on div "Icon Trend-Based Blends Text Block Row Row Icon Trend-Based Blends Text Block R…" at bounding box center [747, 276] width 264 height 383
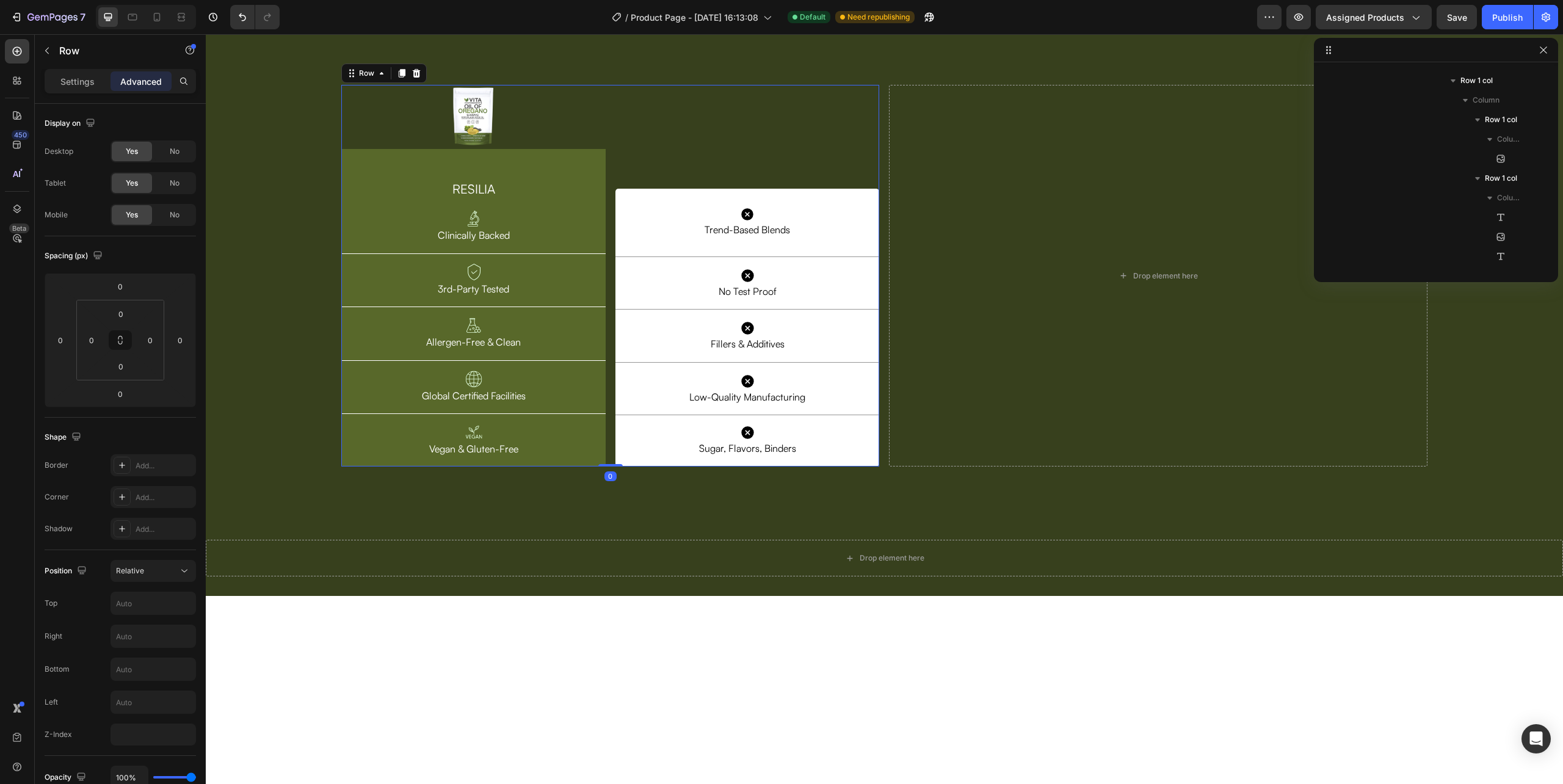
scroll to position [622, 0]
click at [469, 149] on img at bounding box center [474, 117] width 44 height 64
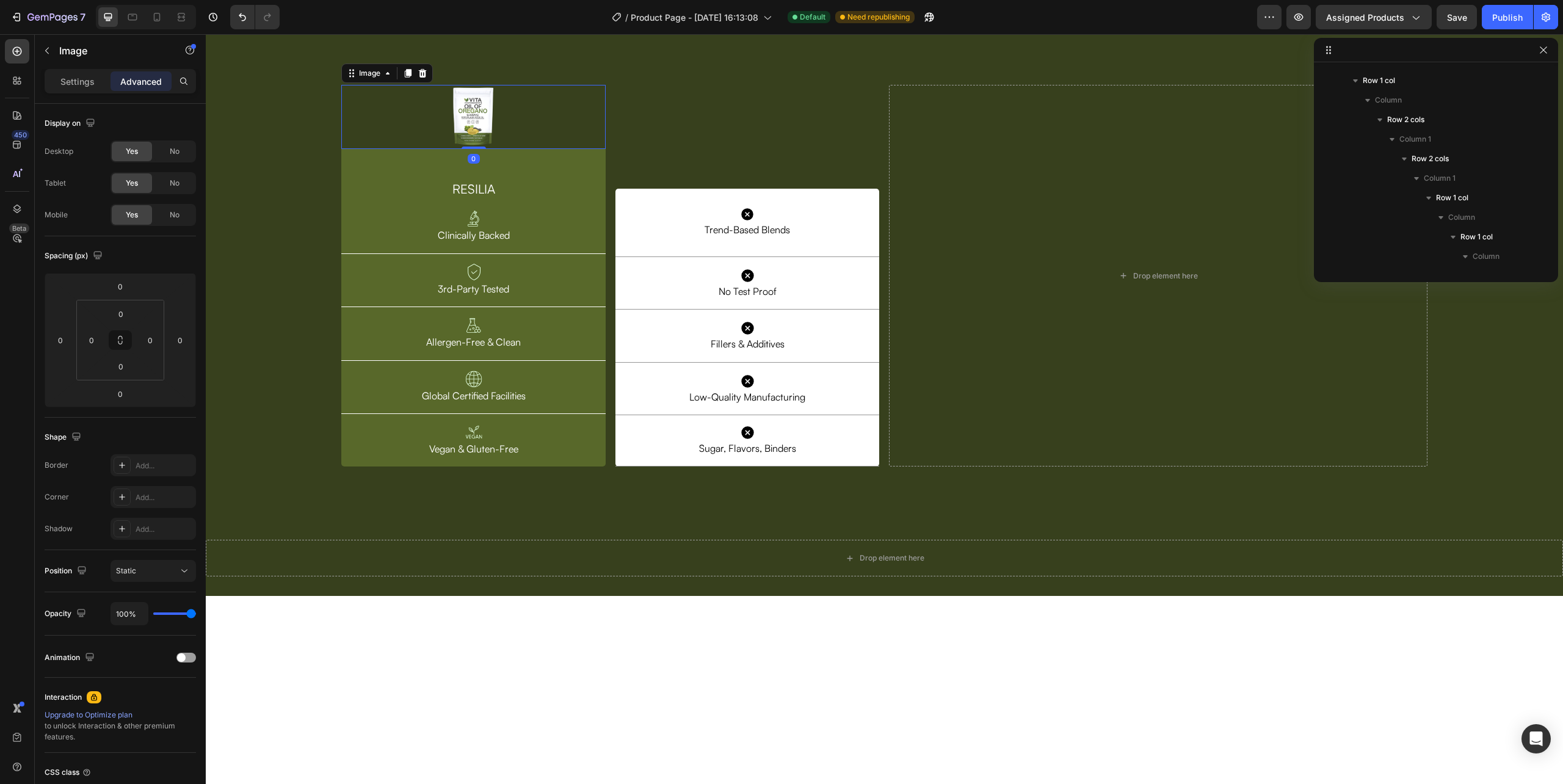
scroll to position [778, 0]
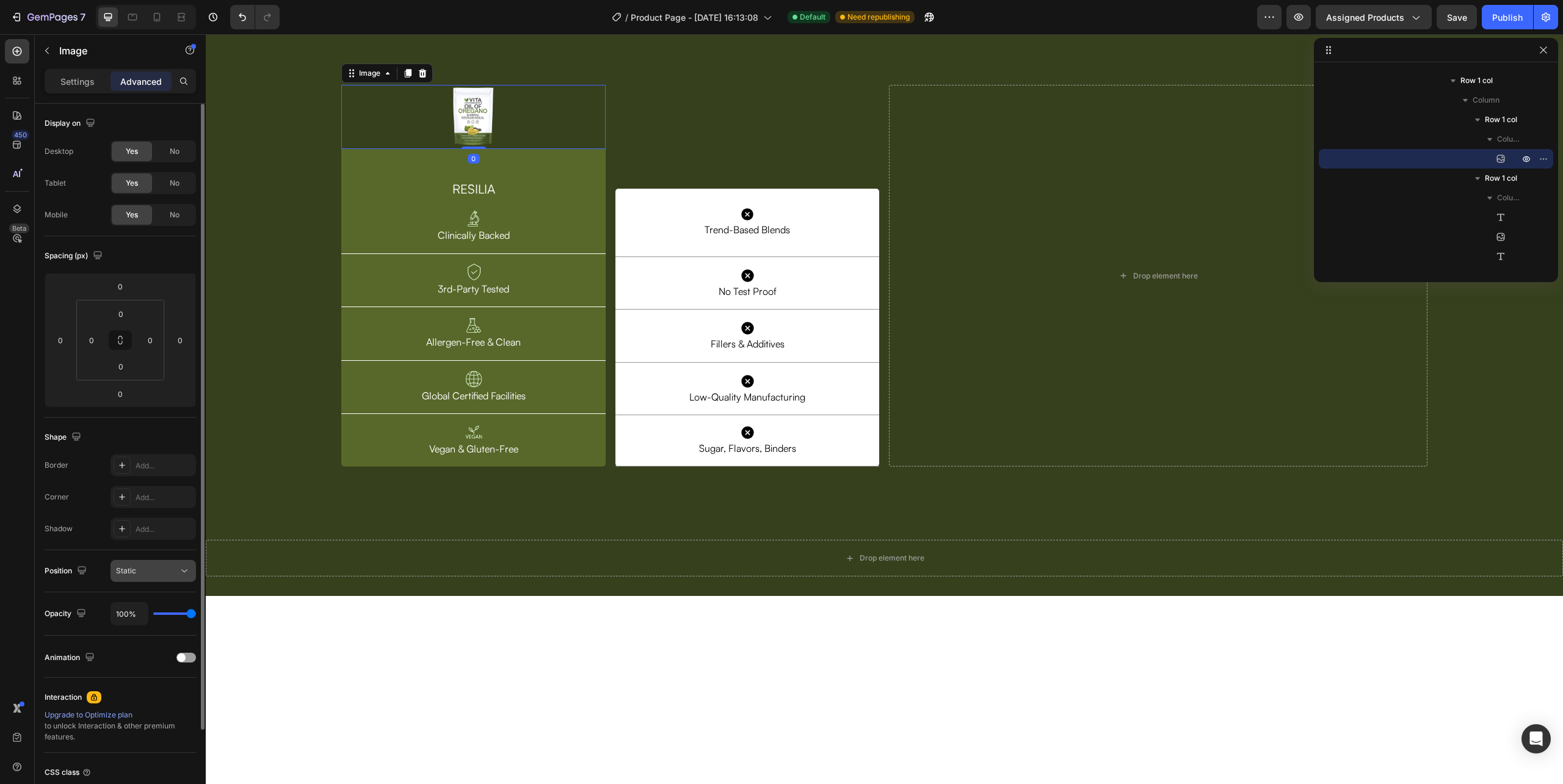
click at [142, 570] on div "Static" at bounding box center [147, 571] width 62 height 11
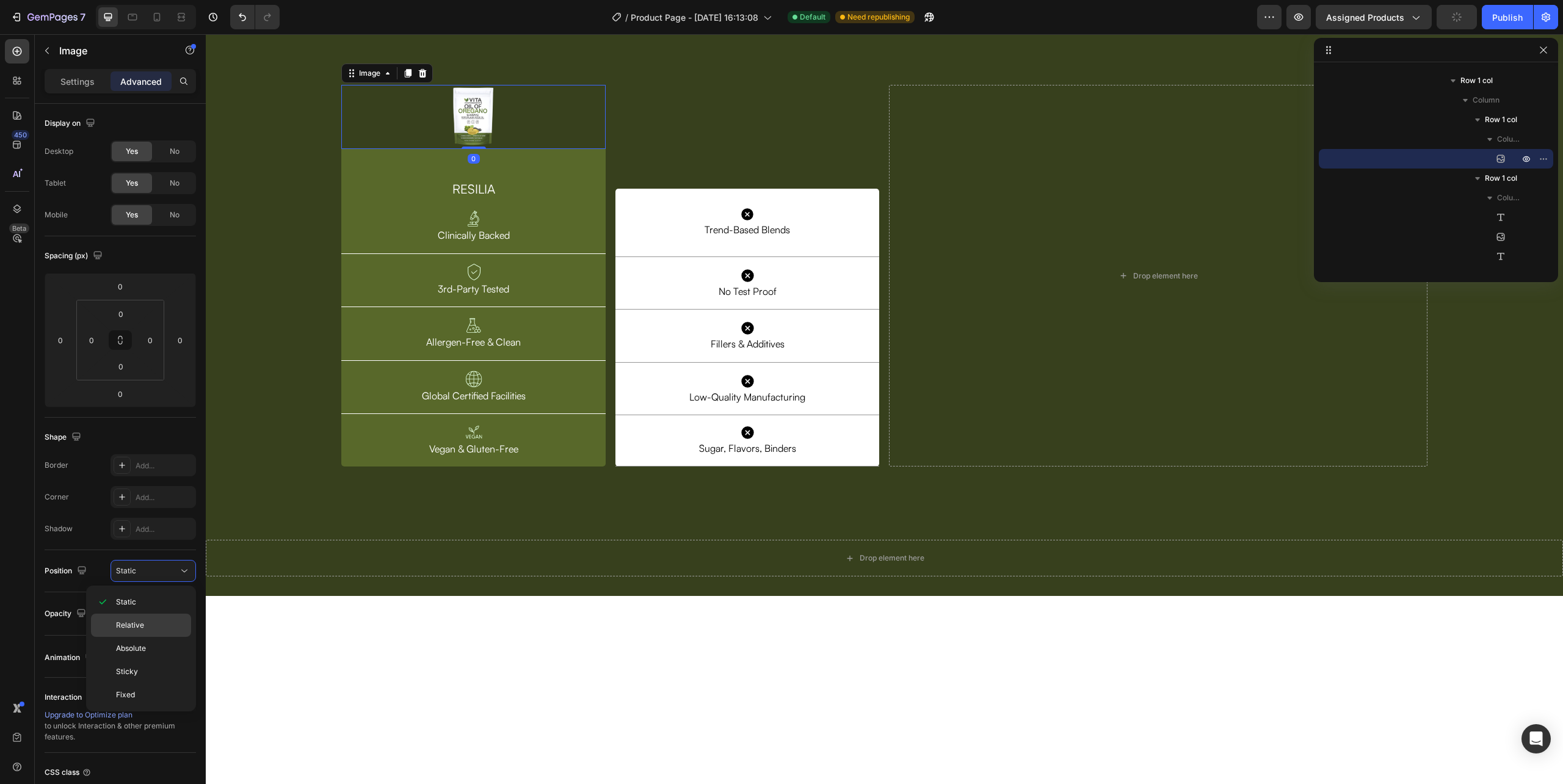
click at [144, 618] on div "Relative" at bounding box center [141, 625] width 100 height 23
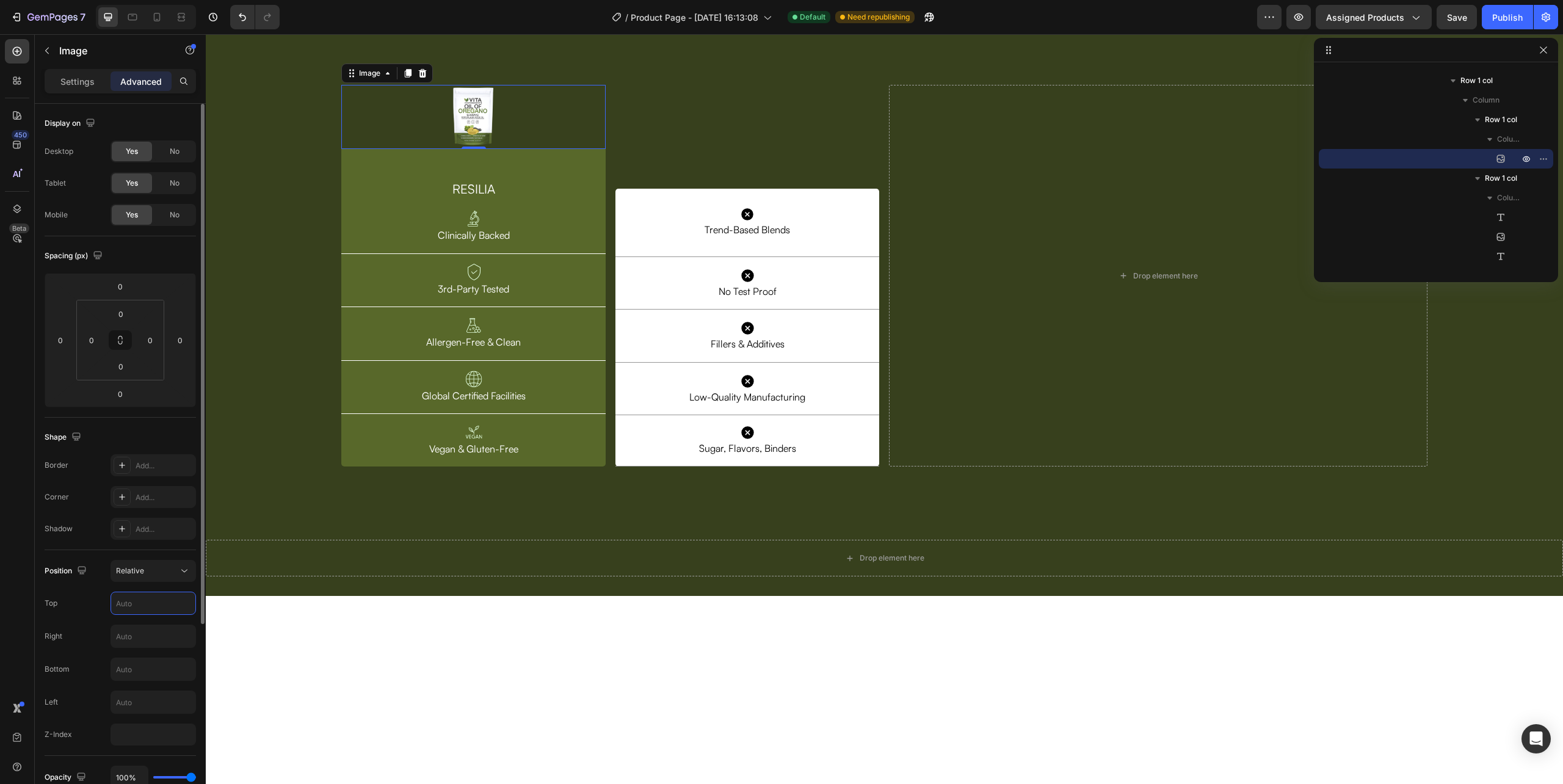
drag, startPoint x: 140, startPoint y: 607, endPoint x: 144, endPoint y: 594, distance: 13.6
click at [144, 594] on input "text" at bounding box center [153, 603] width 84 height 22
drag, startPoint x: 132, startPoint y: 602, endPoint x: 134, endPoint y: 616, distance: 14.1
click at [134, 616] on div "Position Relative Top Right Bottom Left Z-Index" at bounding box center [120, 652] width 151 height 186
click at [134, 599] on input "text" at bounding box center [153, 603] width 84 height 22
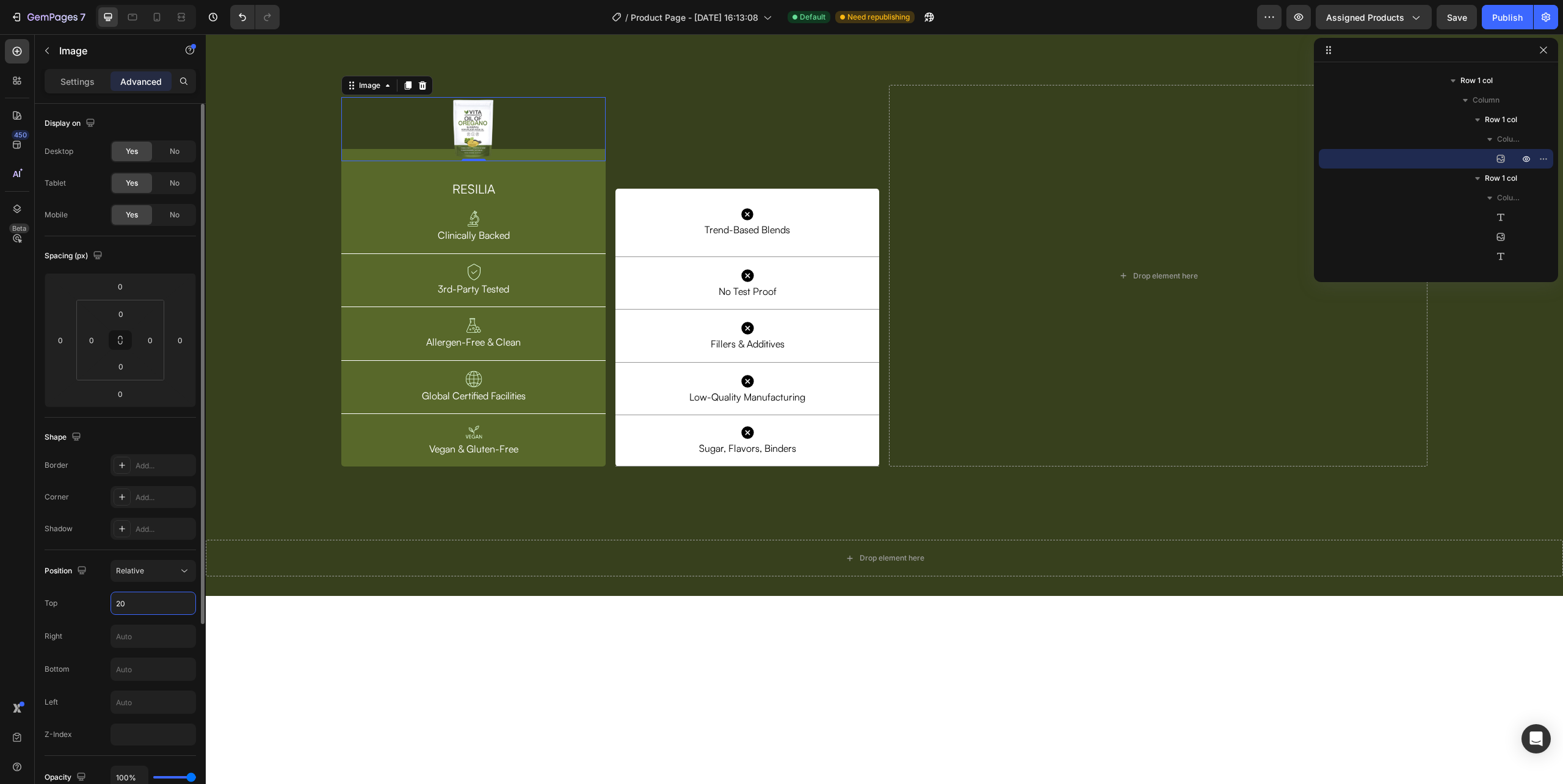
type input "2"
type input "5"
type input "40"
click at [775, 275] on div "Image 0 Row RESILIA Heading Image Clinically Backed Text Block Row Image 3rd-Pa…" at bounding box center [884, 273] width 1358 height 437
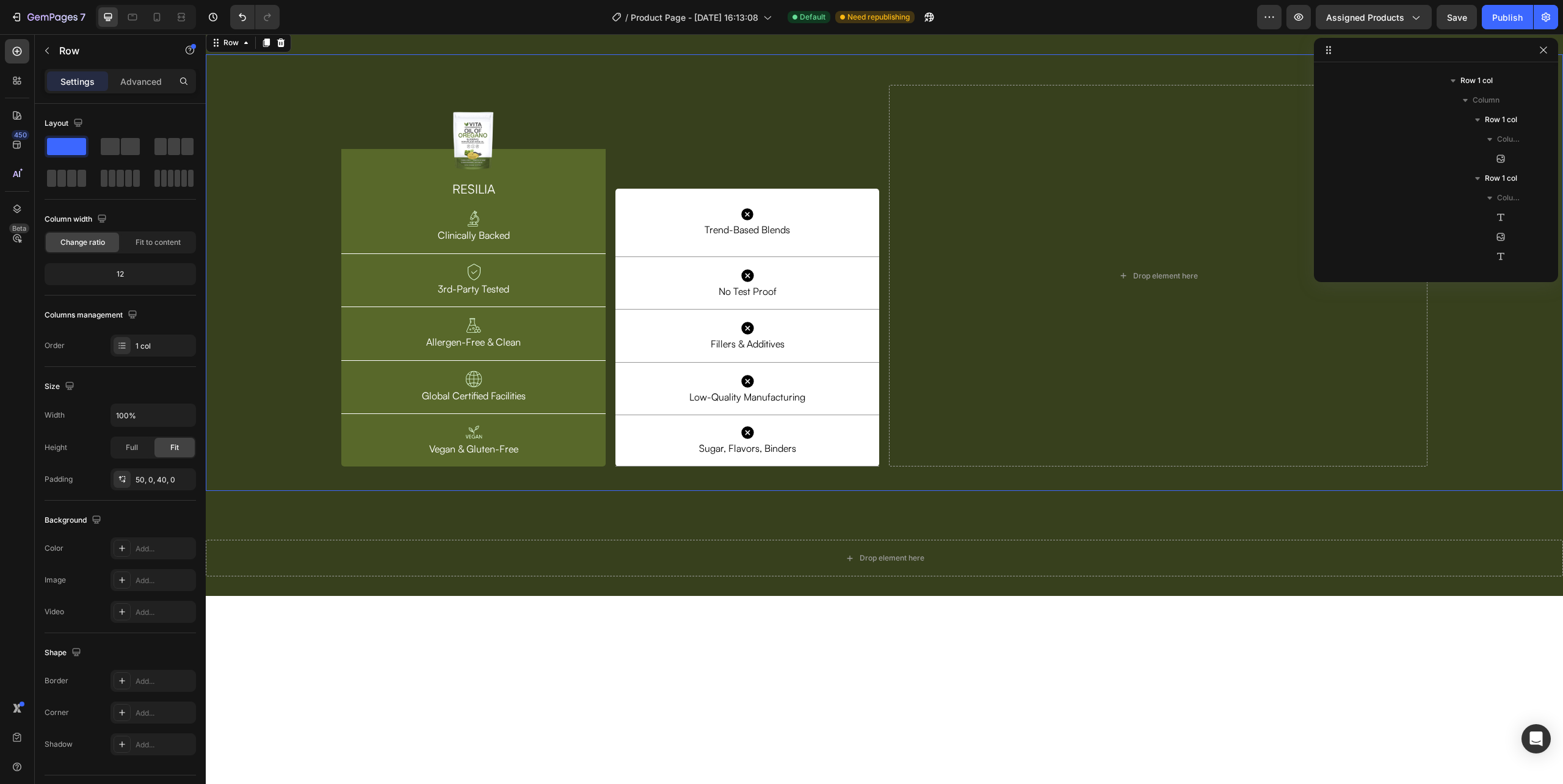
scroll to position [543, 0]
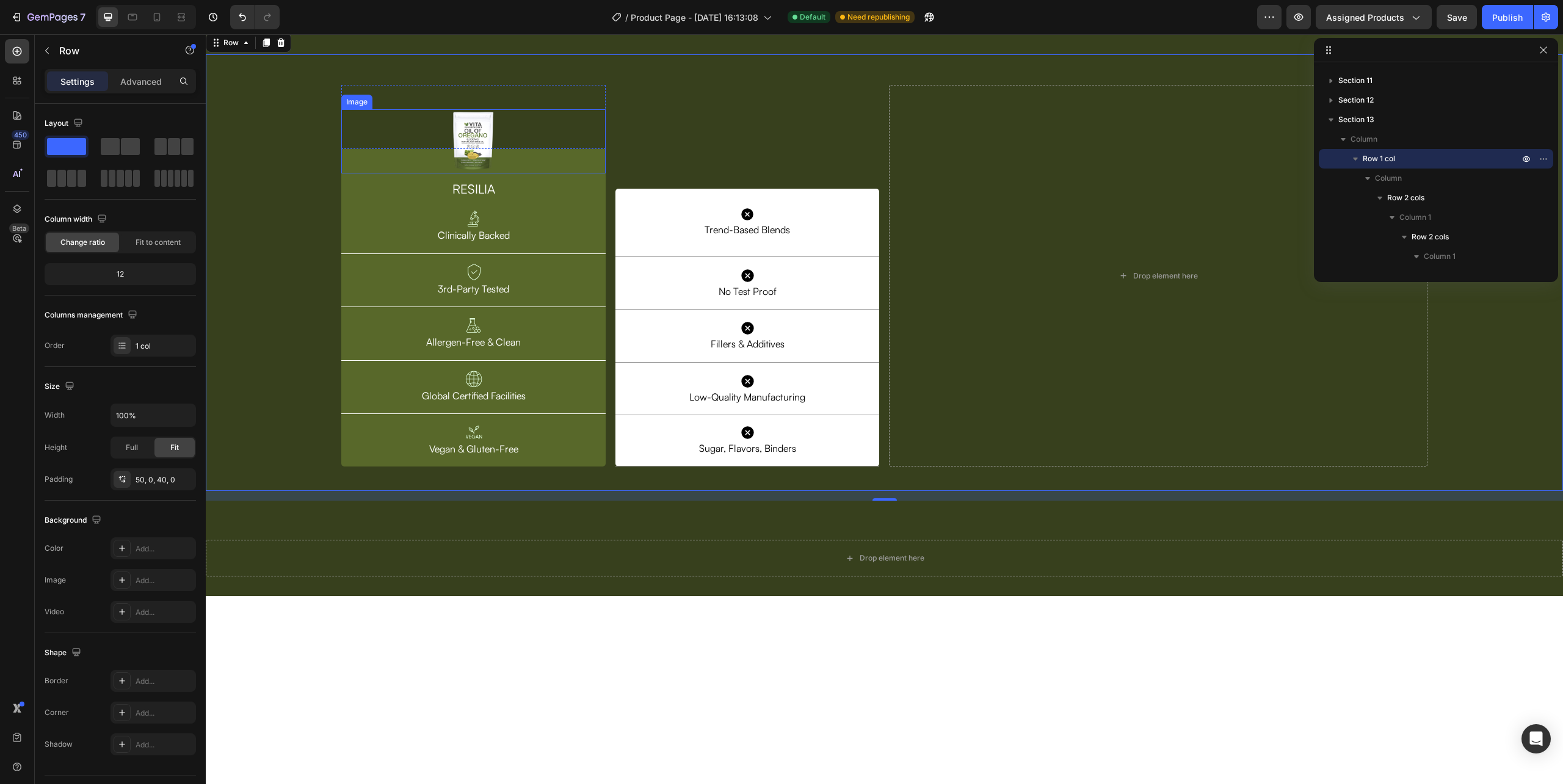
click at [498, 174] on div at bounding box center [473, 141] width 264 height 64
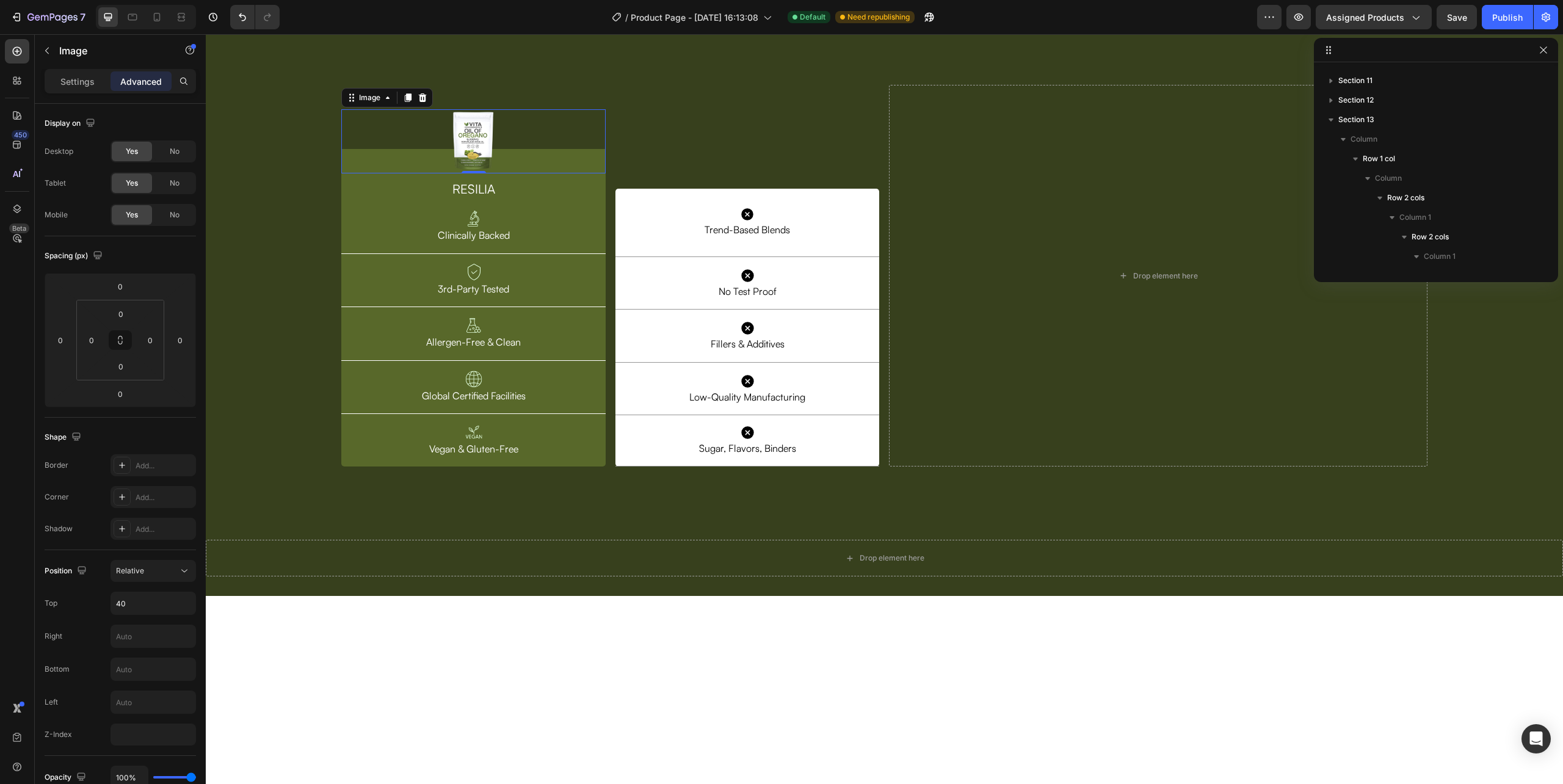
scroll to position [778, 0]
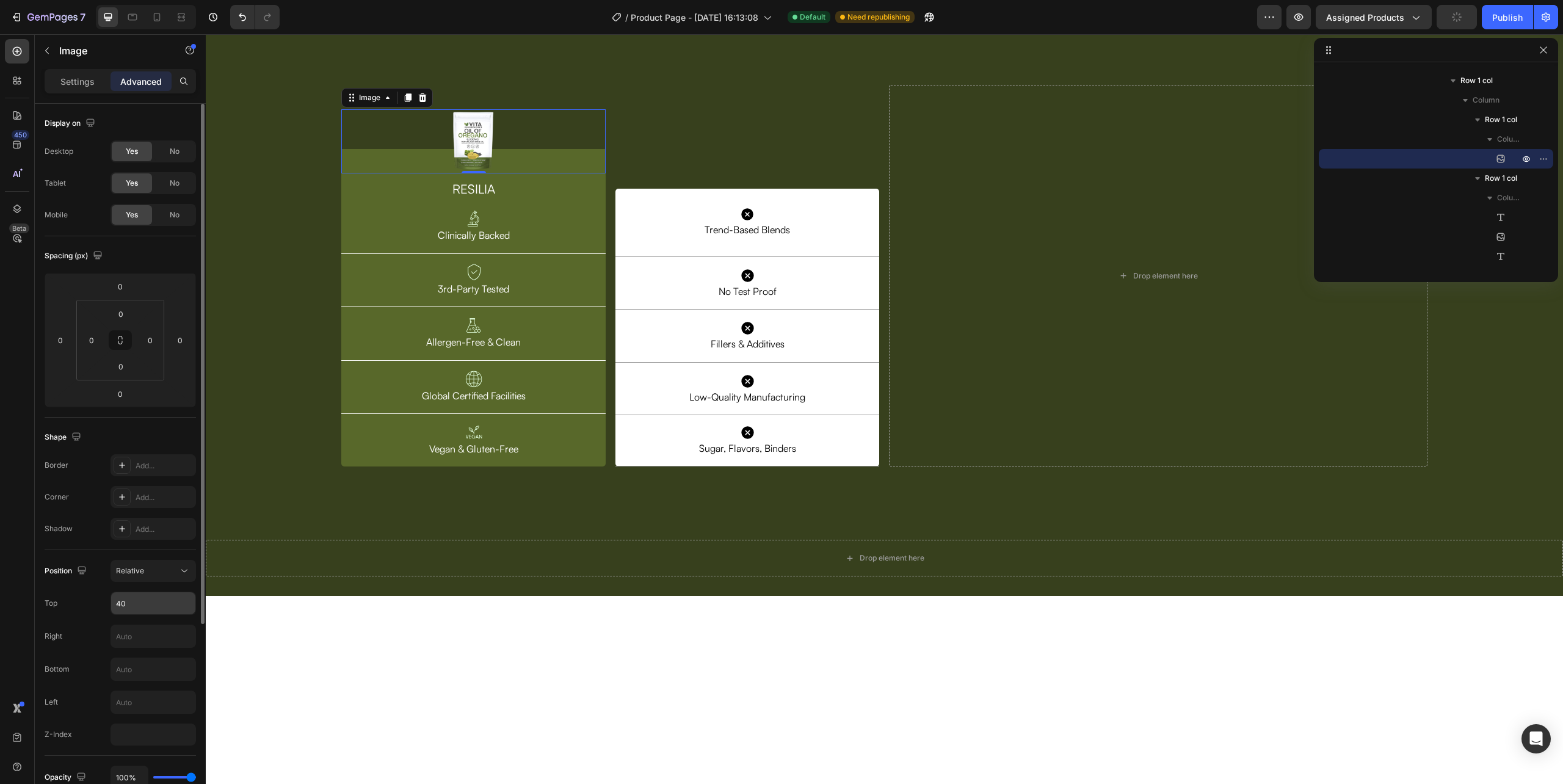
click at [139, 598] on input "40" at bounding box center [153, 603] width 84 height 22
type input "3"
type input "25"
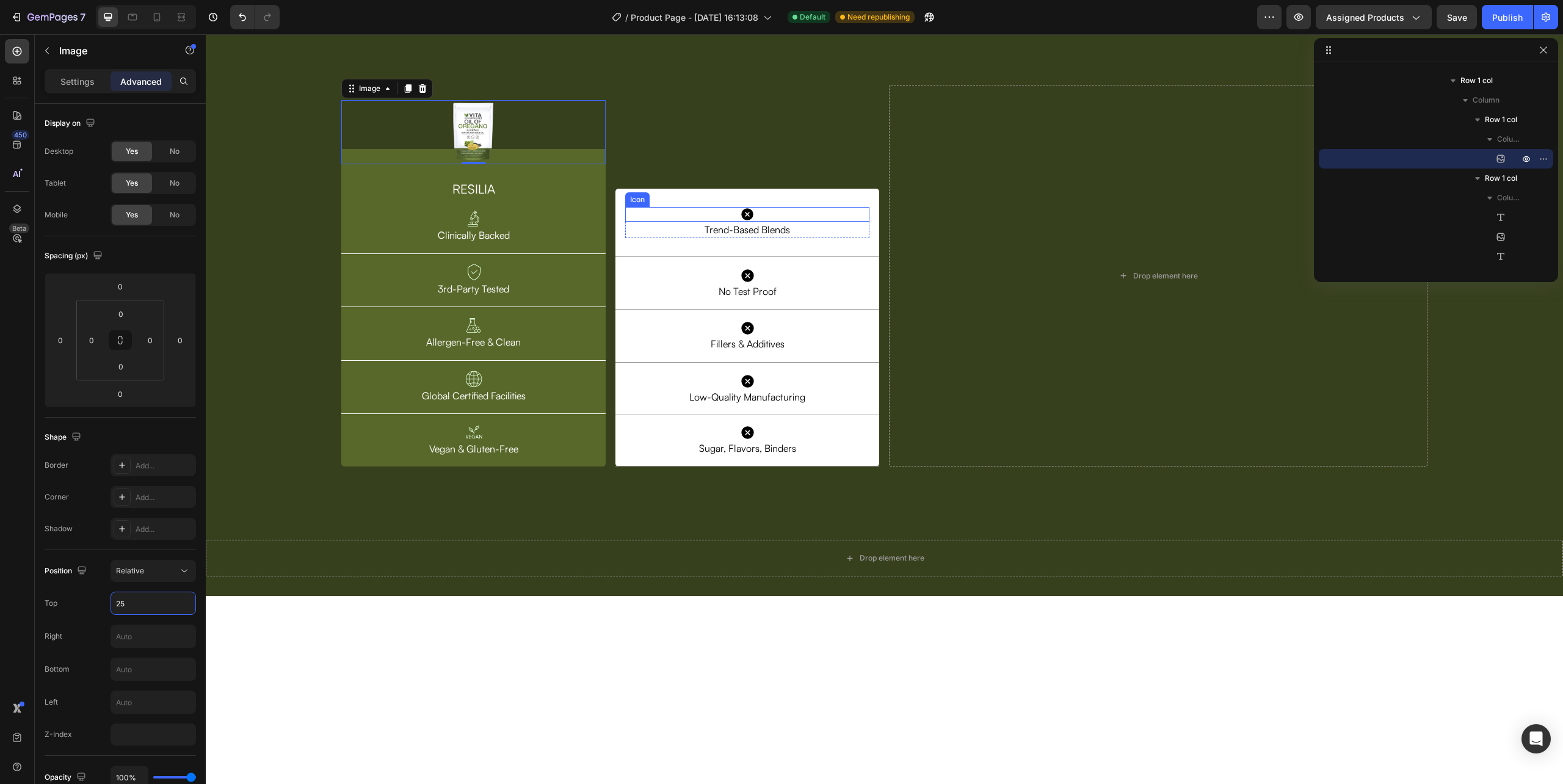
click at [749, 323] on div "Icon Trend-Based Blends Text Block Row Row Icon Trend-Based Blends Text Block R…" at bounding box center [747, 276] width 264 height 383
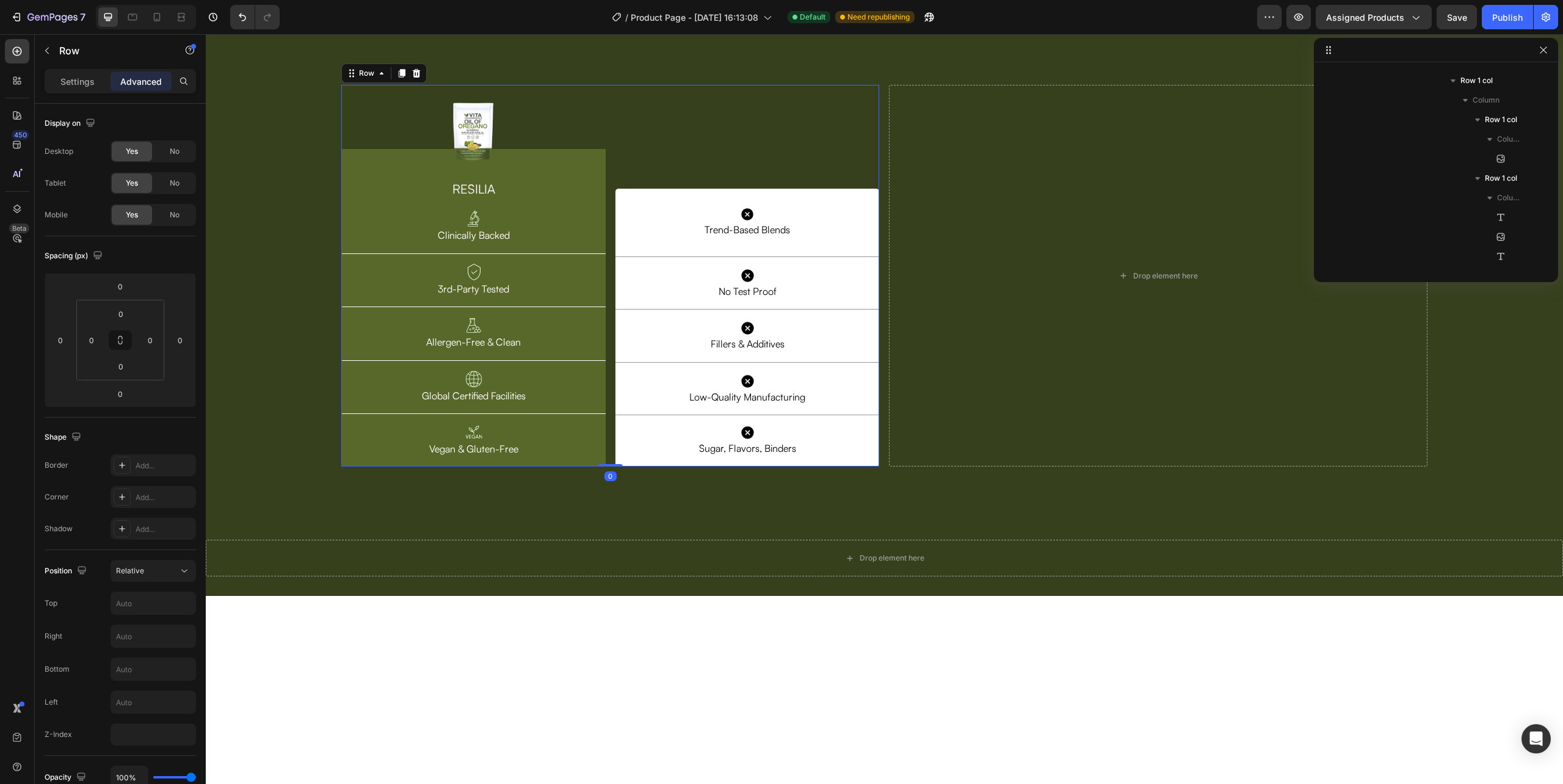
scroll to position [622, 0]
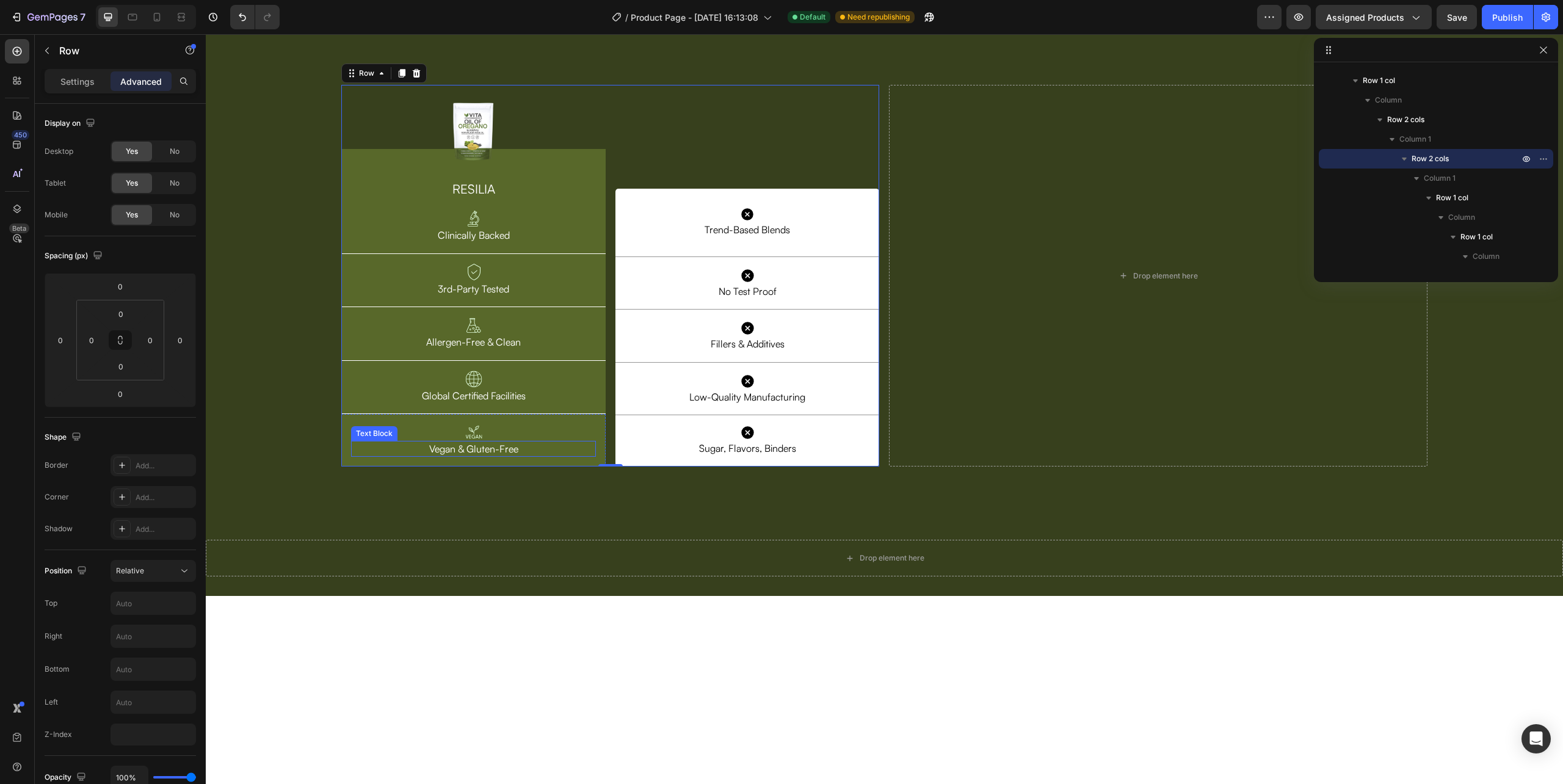
click at [574, 456] on p "Vegan & Gluten-Free" at bounding box center [474, 449] width 242 height 14
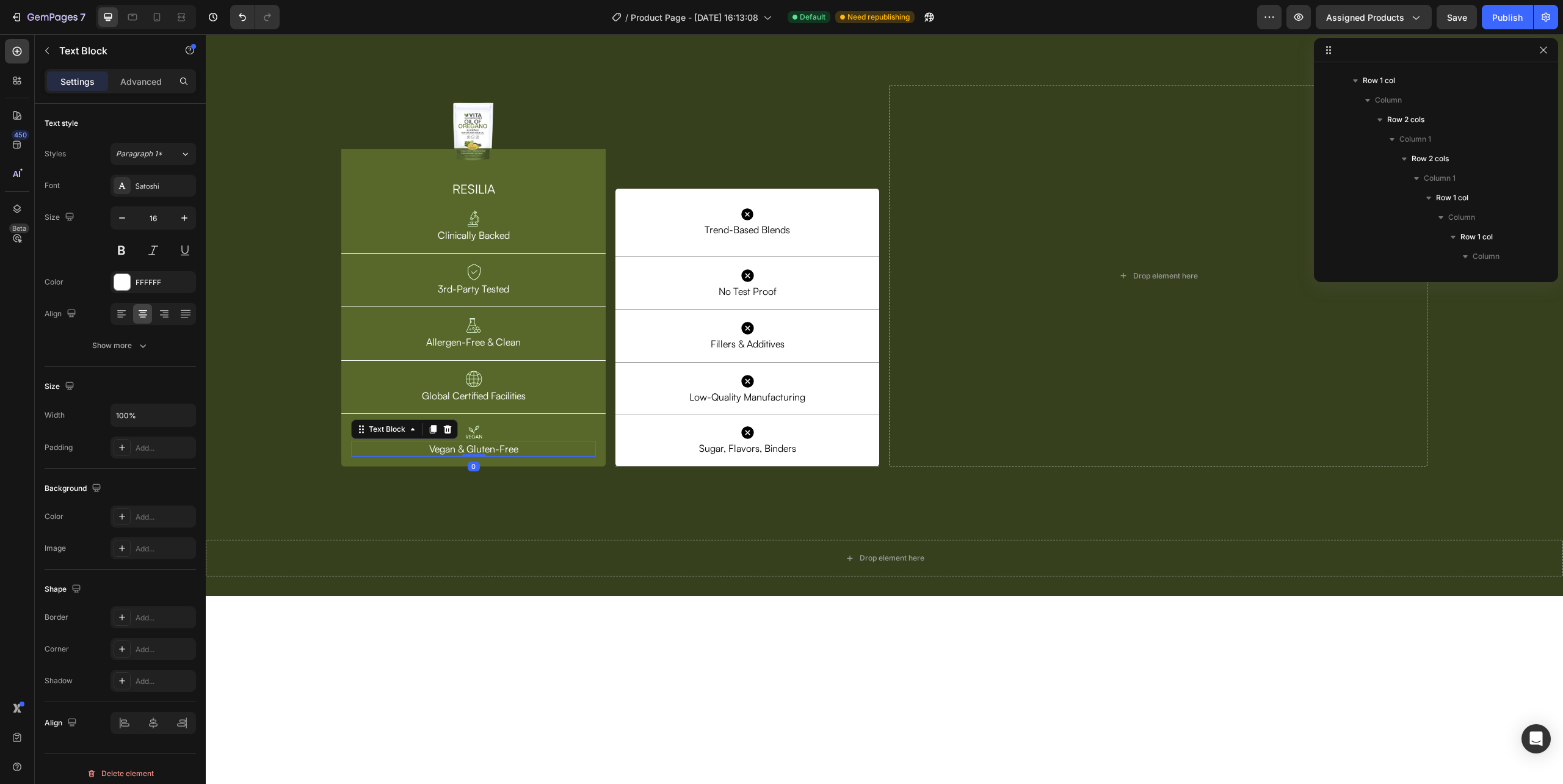
scroll to position [1188, 0]
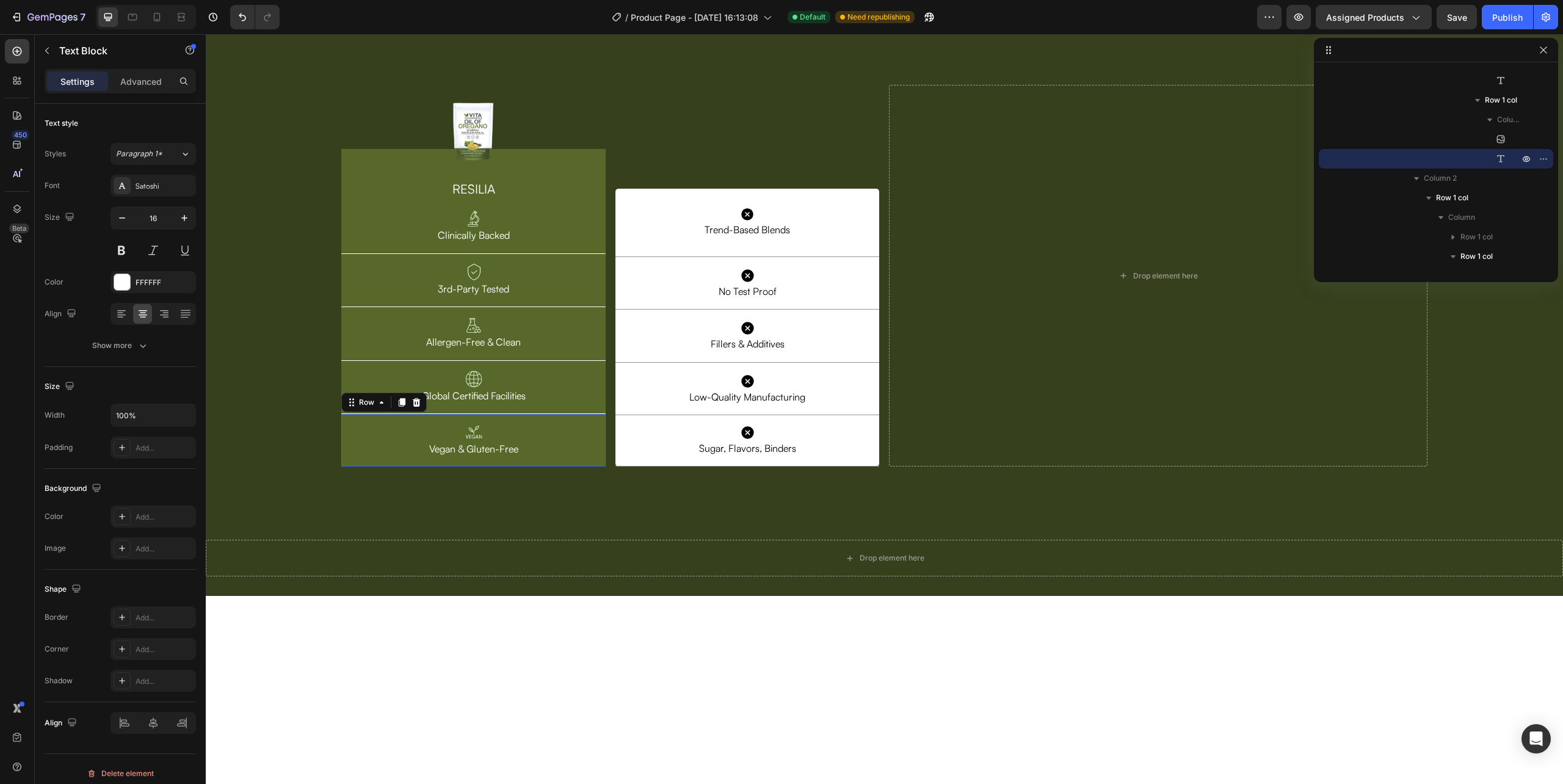
click at [580, 467] on div "Image Vegan & Gluten-Free Text Block Row 0" at bounding box center [473, 439] width 264 height 52
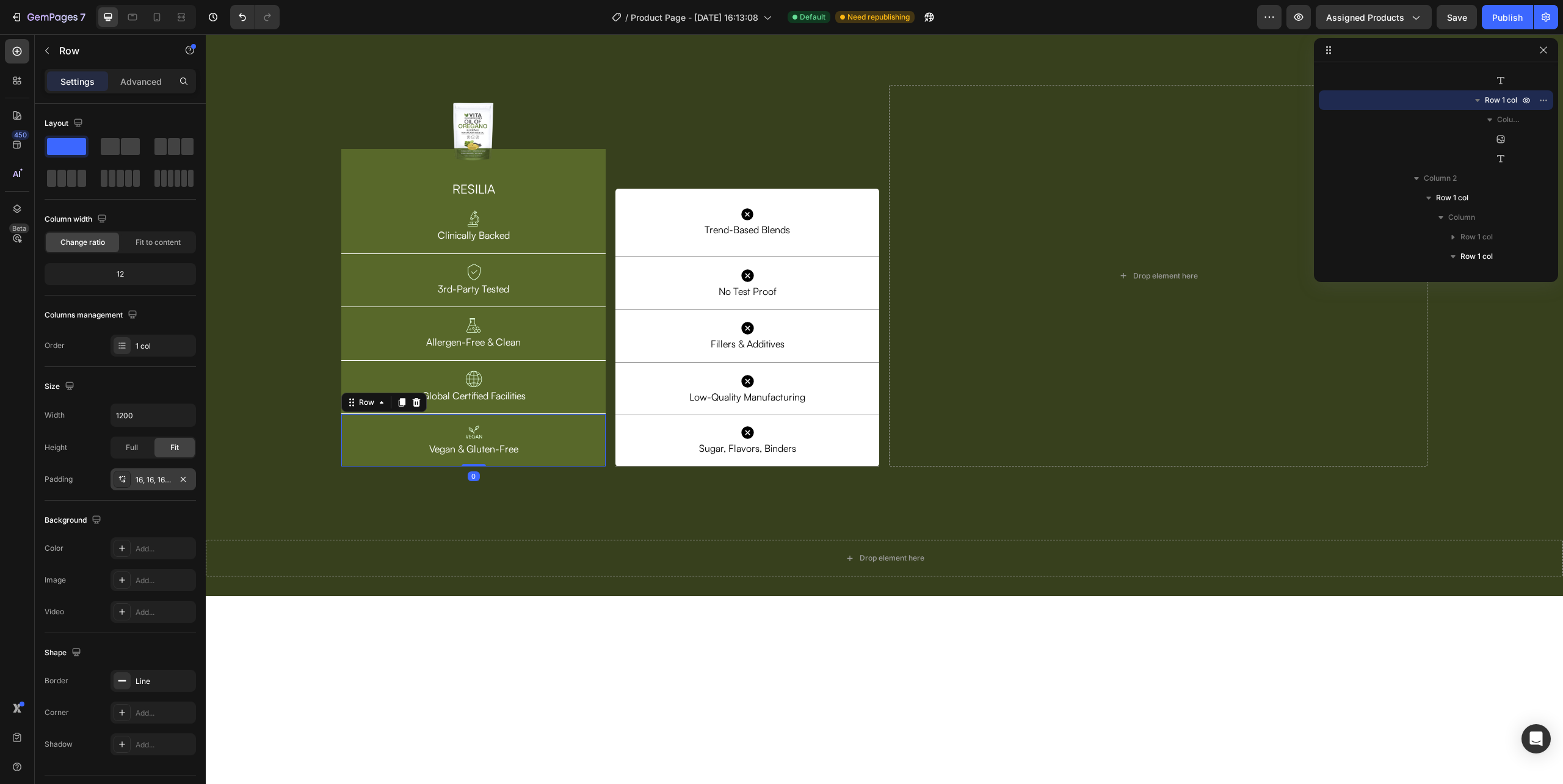
click at [148, 477] on div "16, 16, 16, 16" at bounding box center [153, 480] width 35 height 11
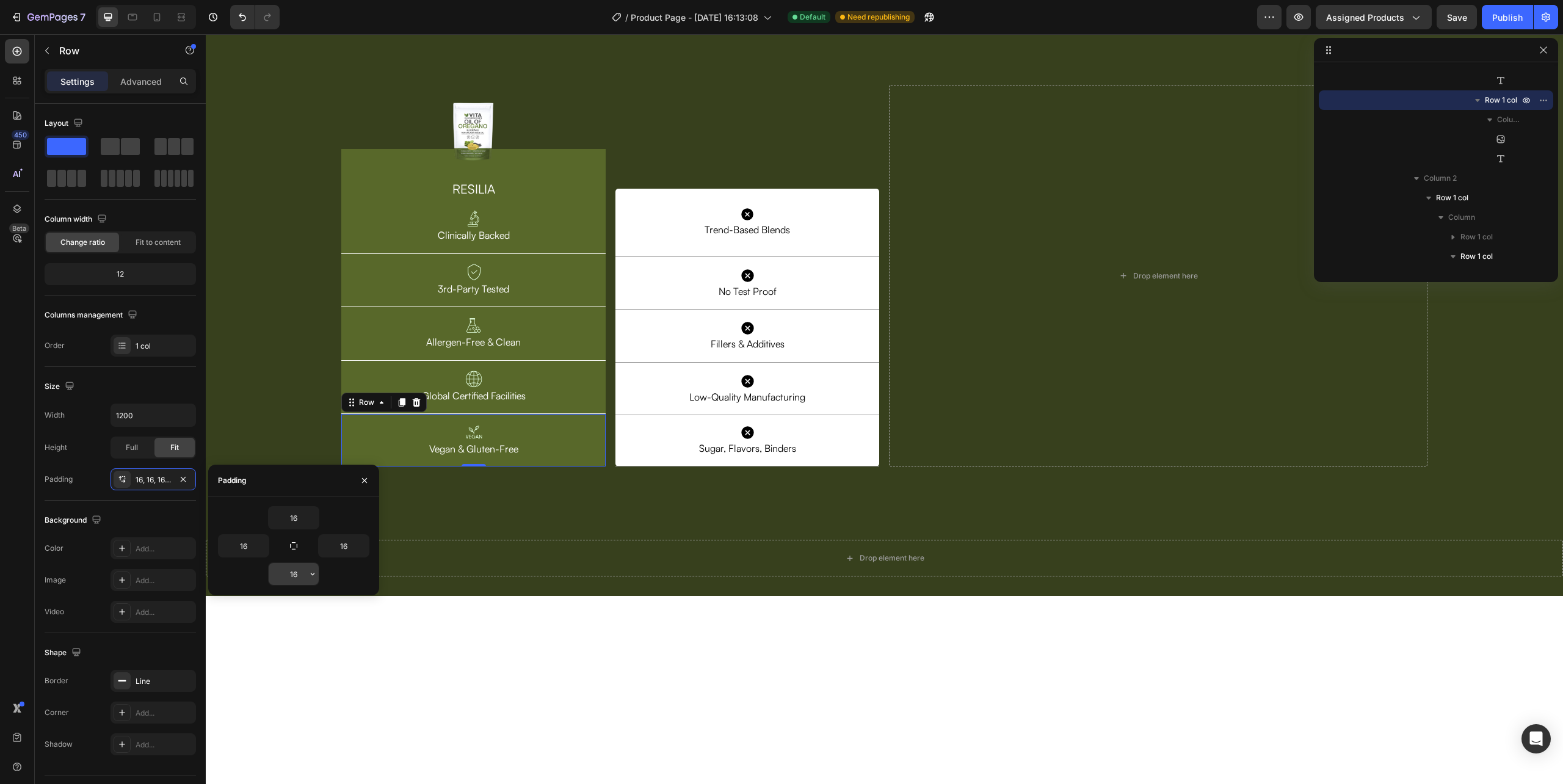
click at [297, 574] on input "16" at bounding box center [293, 574] width 50 height 22
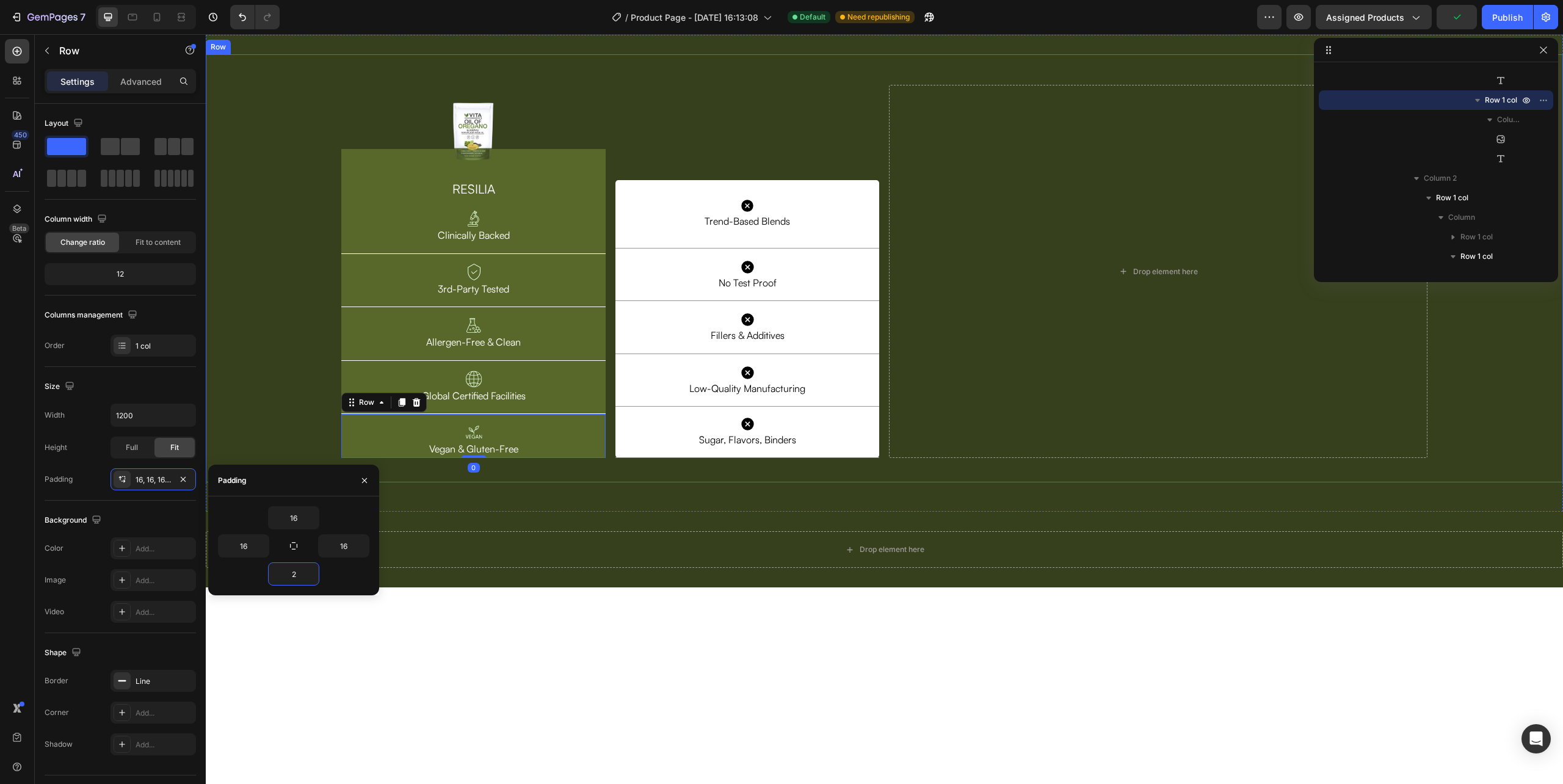
type input "25"
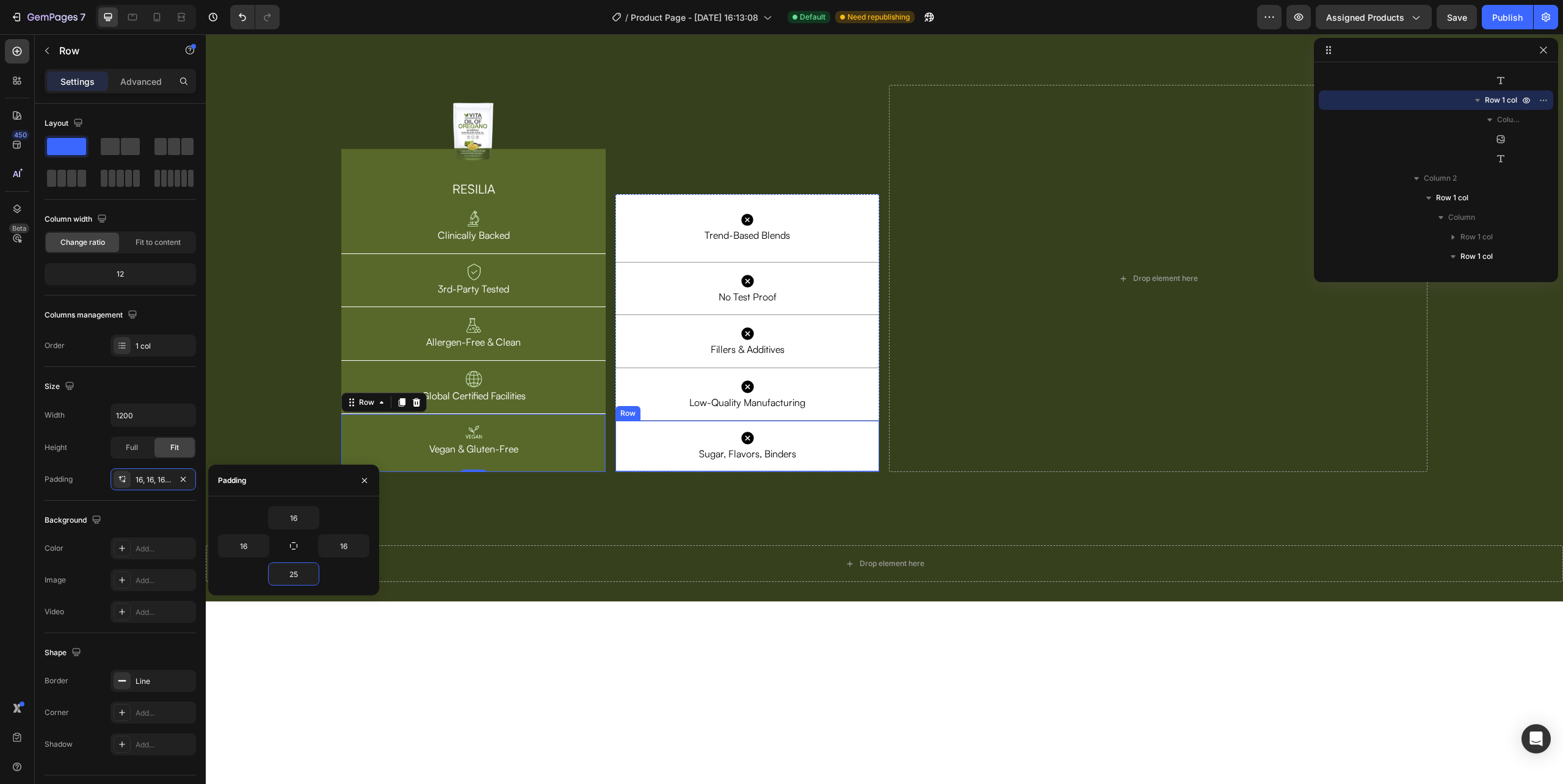
click at [616, 472] on div "Icon Sugar, Flavors, Binders Text Block Row Row" at bounding box center [747, 446] width 264 height 52
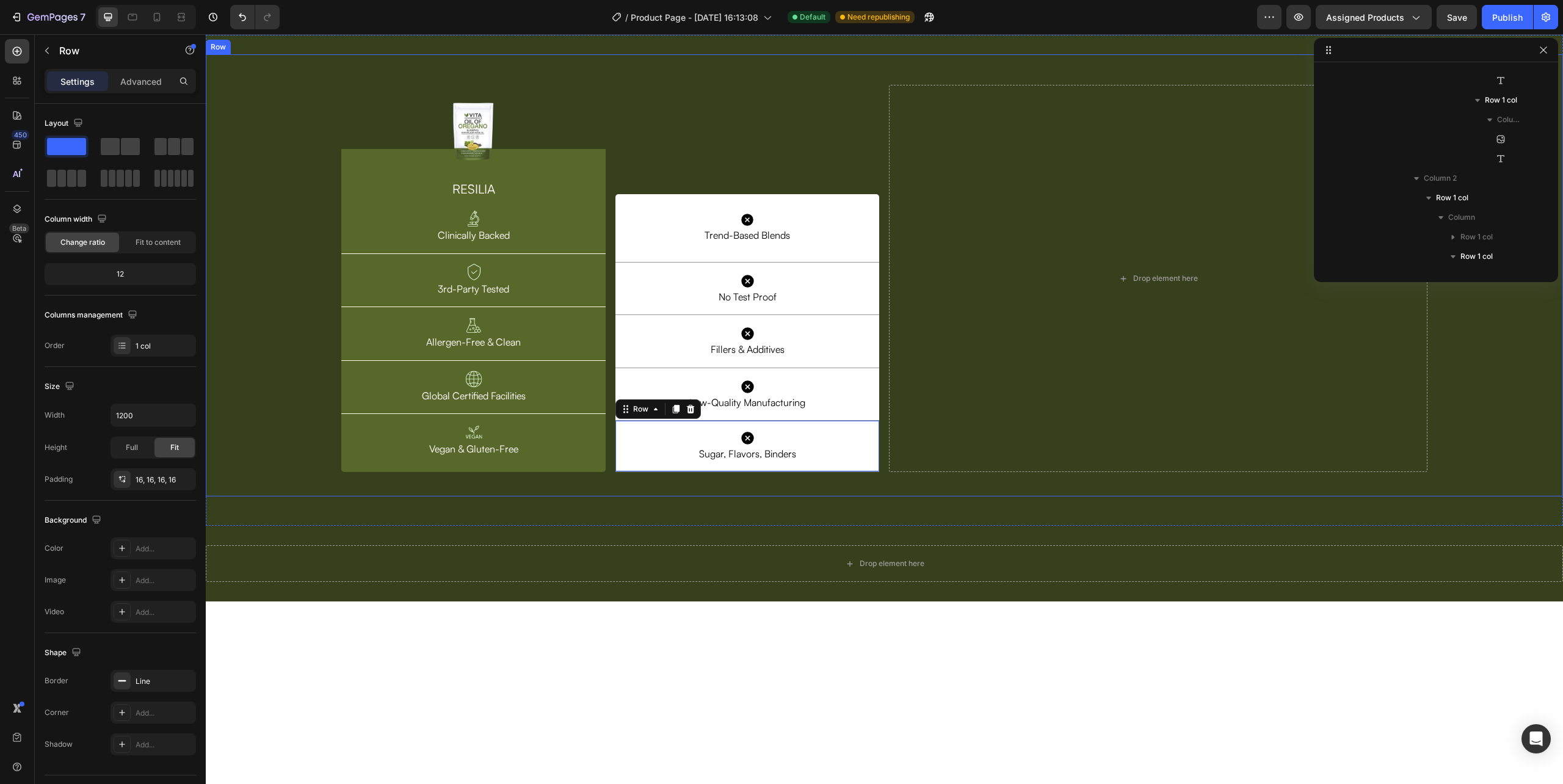
scroll to position [1793, 0]
click at [155, 481] on div "16, 16, 16, 16" at bounding box center [153, 480] width 35 height 11
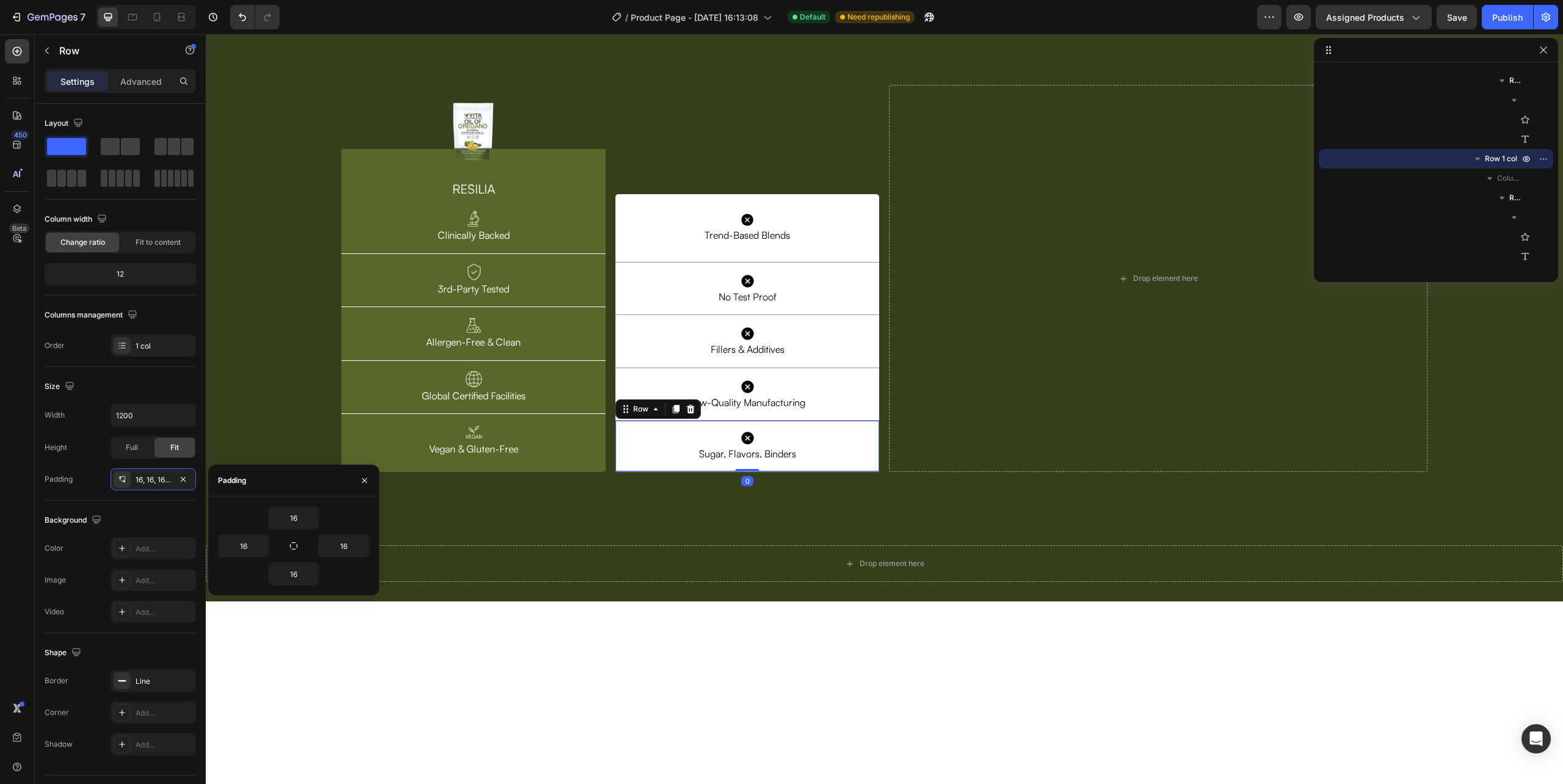
click at [291, 586] on div "16 16 16 16" at bounding box center [293, 545] width 171 height 99
click at [294, 575] on input "16" at bounding box center [293, 574] width 50 height 22
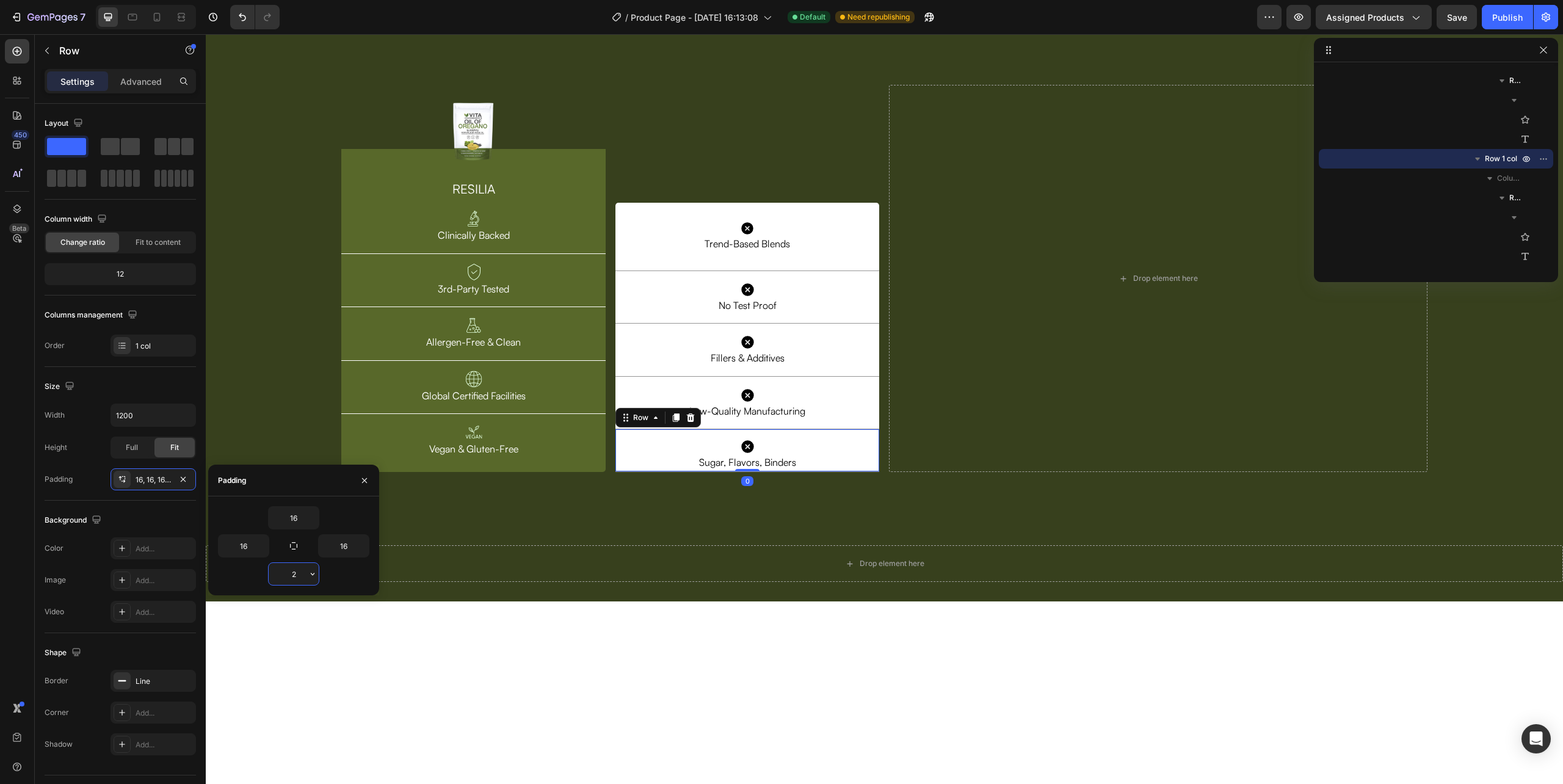
type input "25"
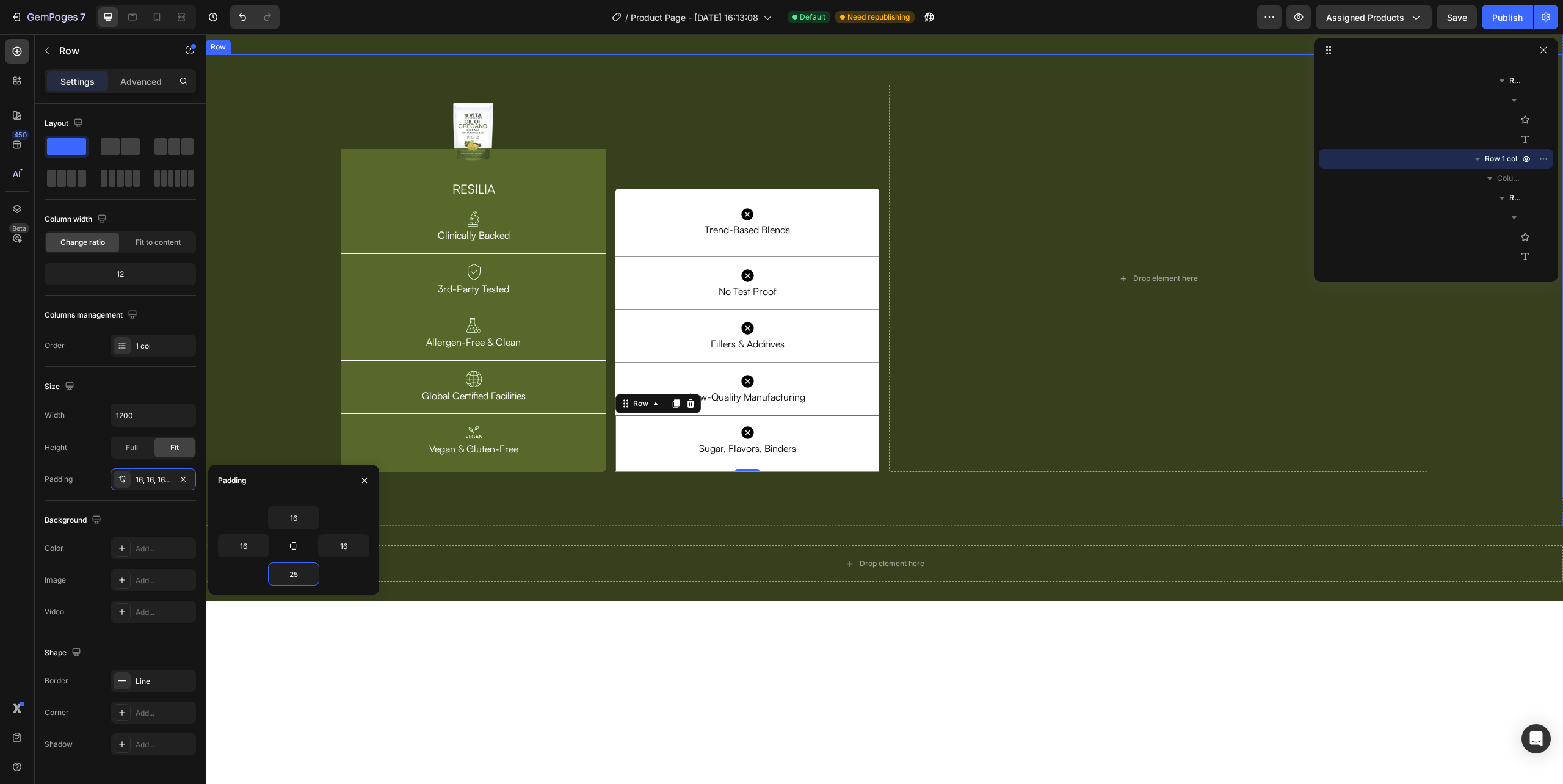
click at [591, 497] on div "Image Row RESILIA Heading Image Clinically Backed Text Block Row Image 3rd-Part…" at bounding box center [884, 275] width 1358 height 443
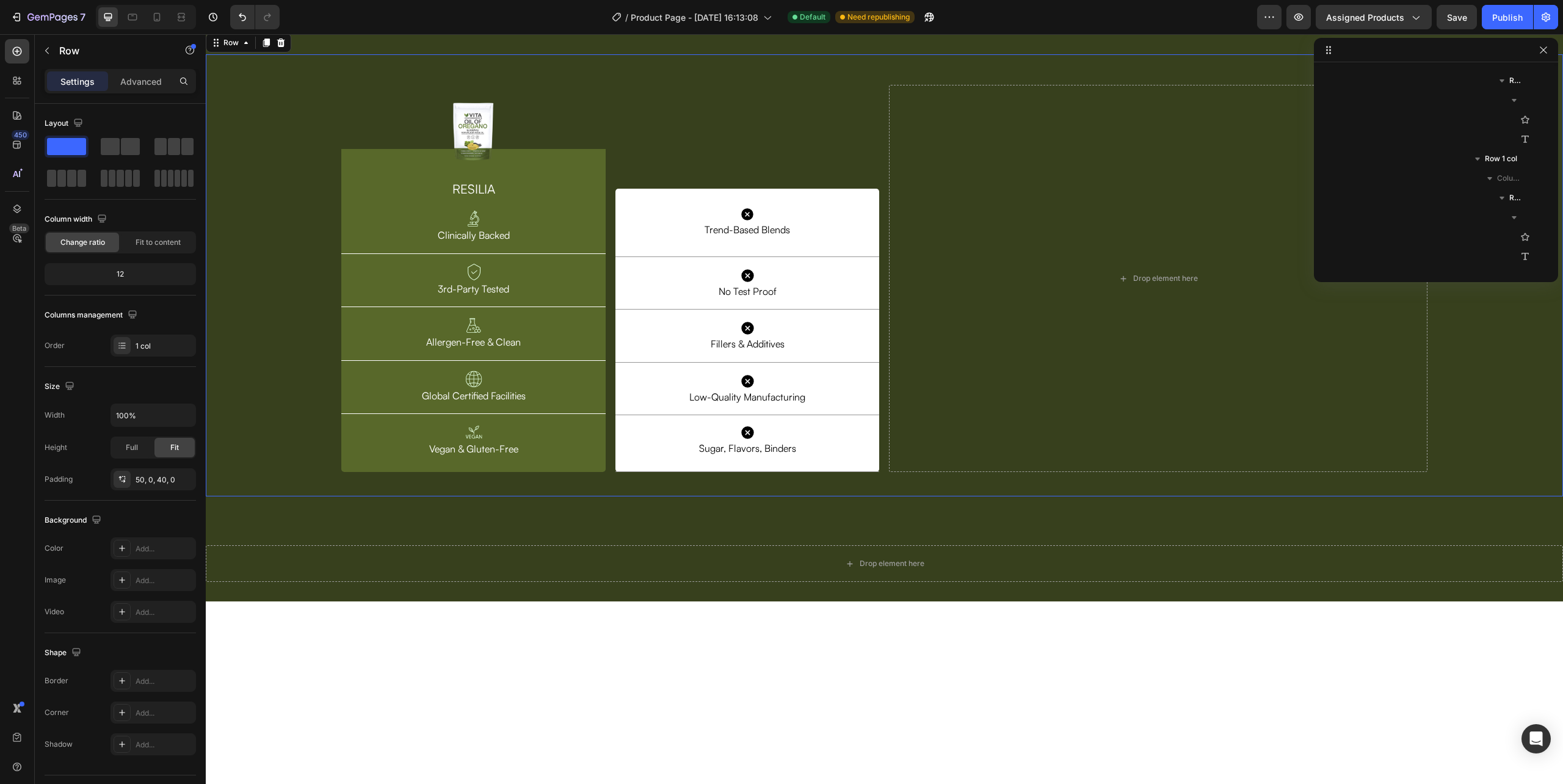
scroll to position [543, 0]
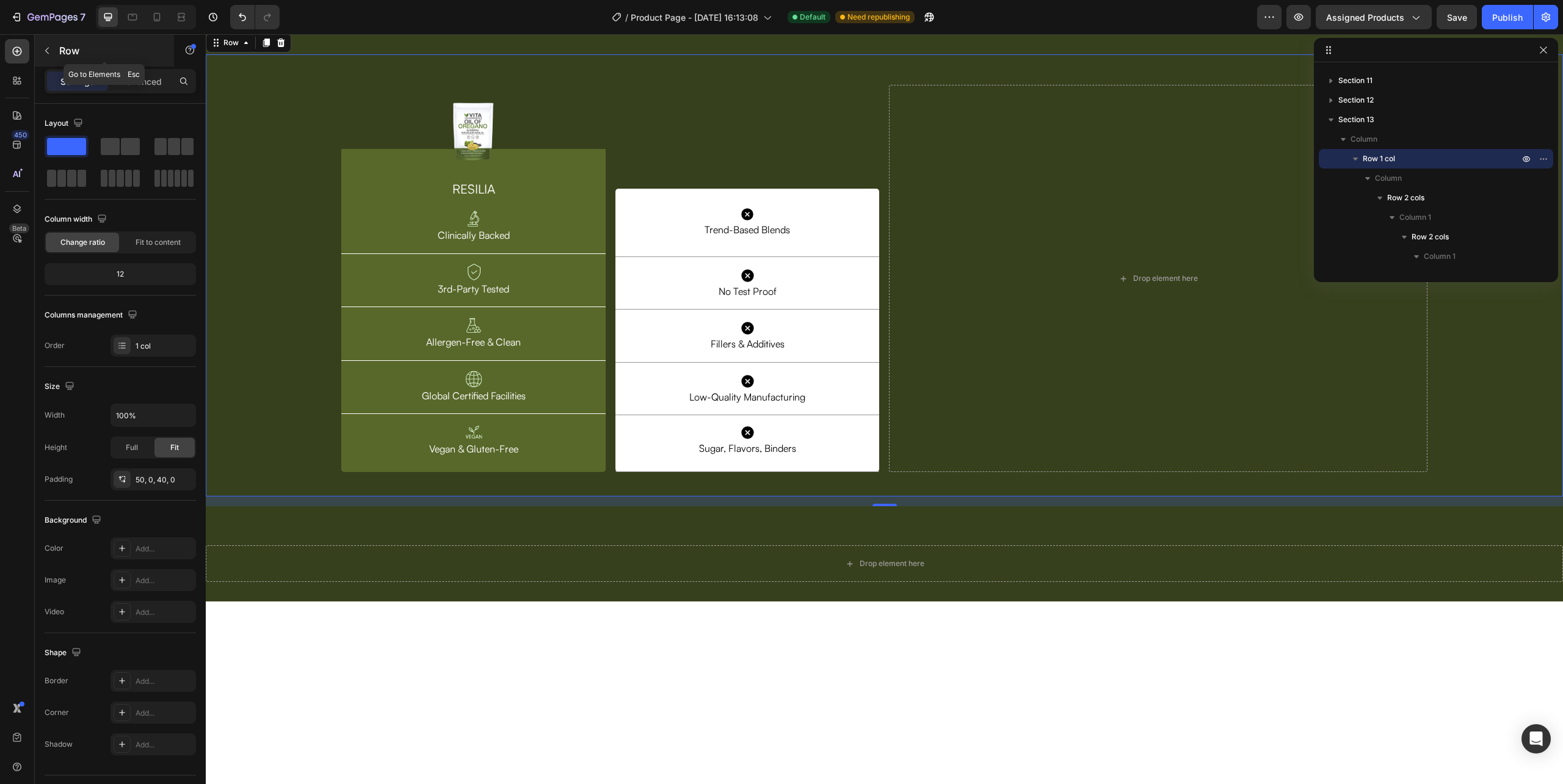
click at [46, 41] on button "button" at bounding box center [46, 51] width 20 height 20
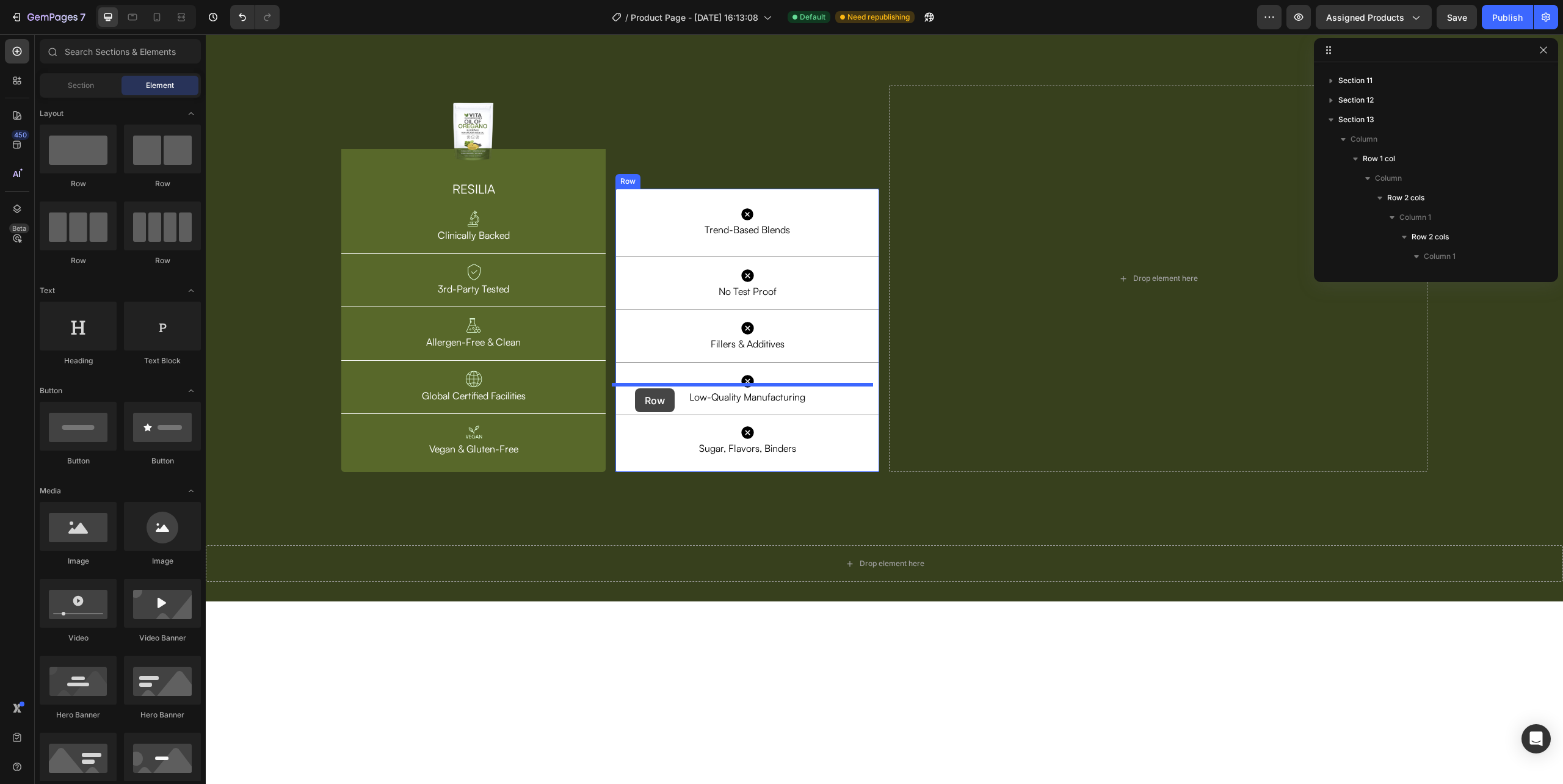
drag, startPoint x: 283, startPoint y: 181, endPoint x: 635, endPoint y: 389, distance: 408.9
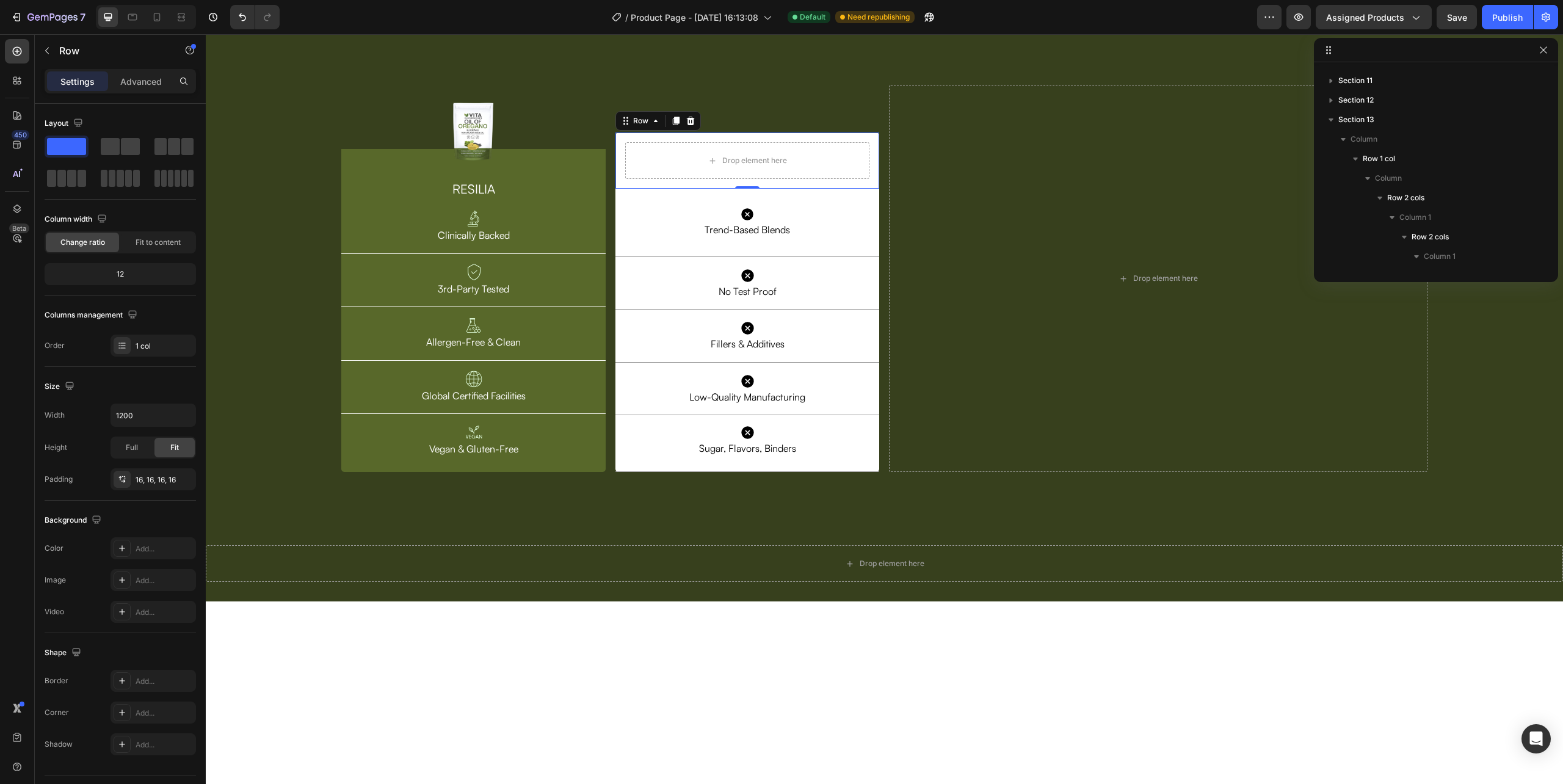
scroll to position [1325, 0]
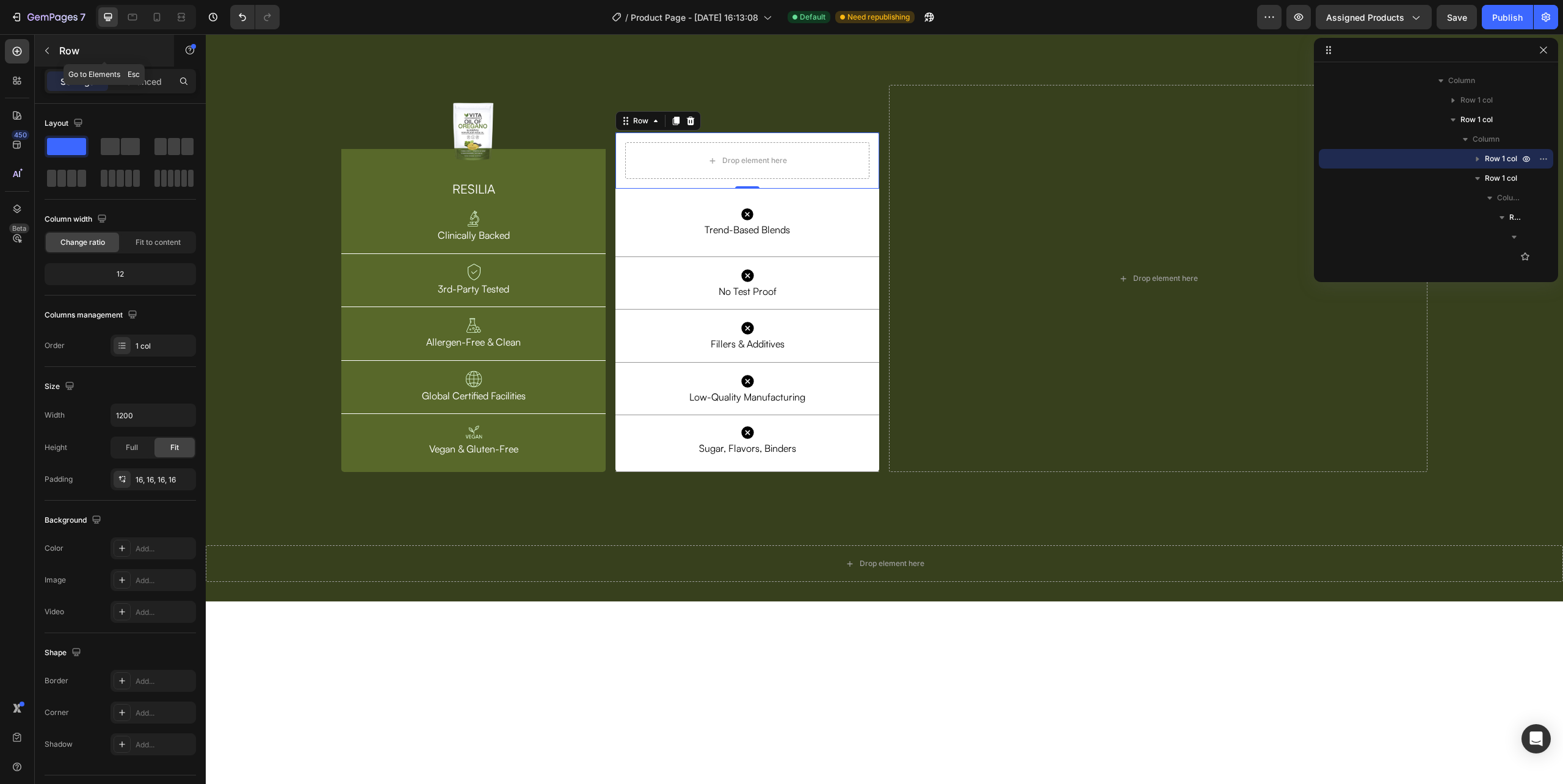
click at [52, 52] on button "button" at bounding box center [46, 51] width 20 height 20
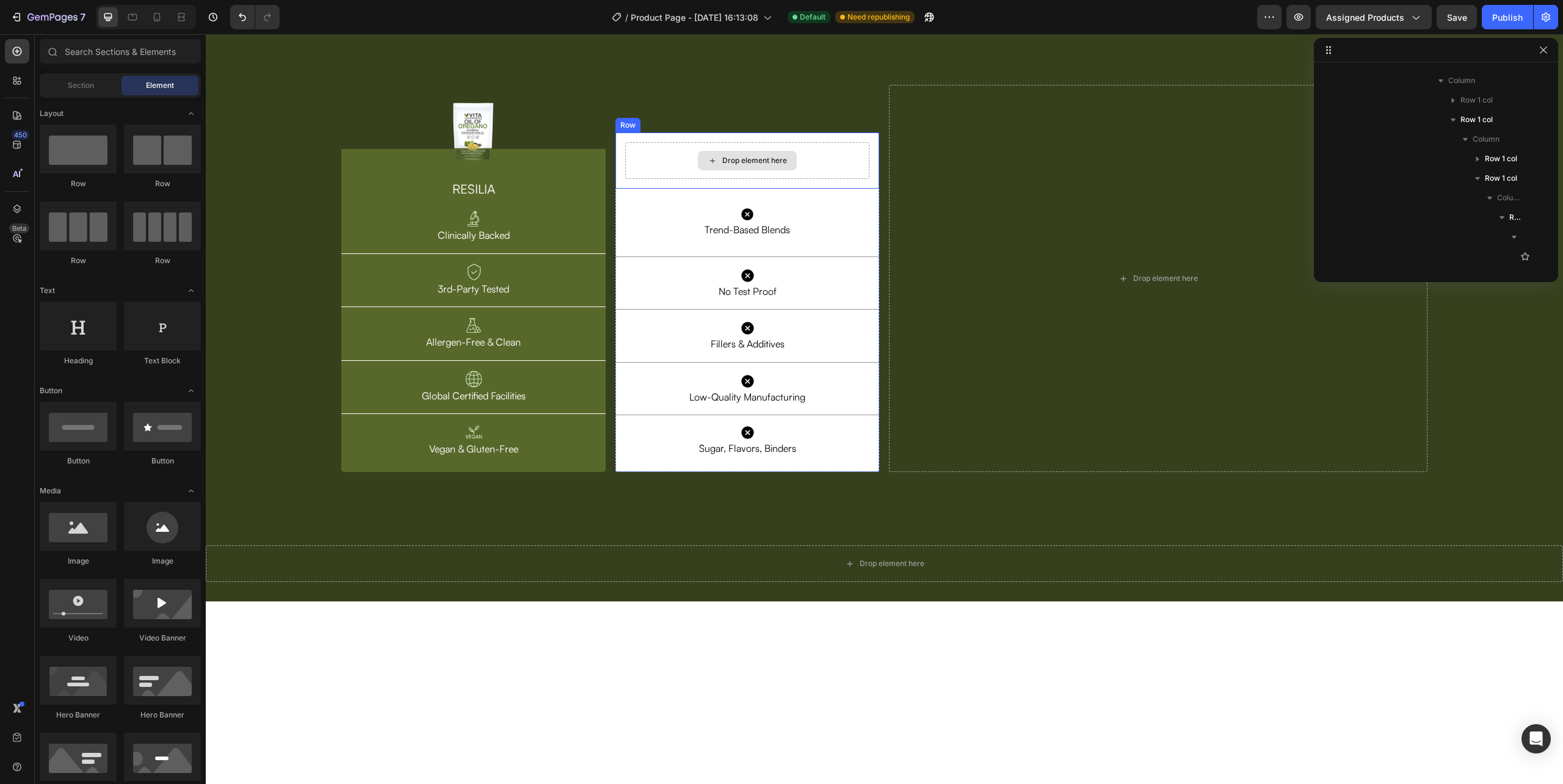
click at [650, 179] on div "Drop element here" at bounding box center [747, 160] width 245 height 37
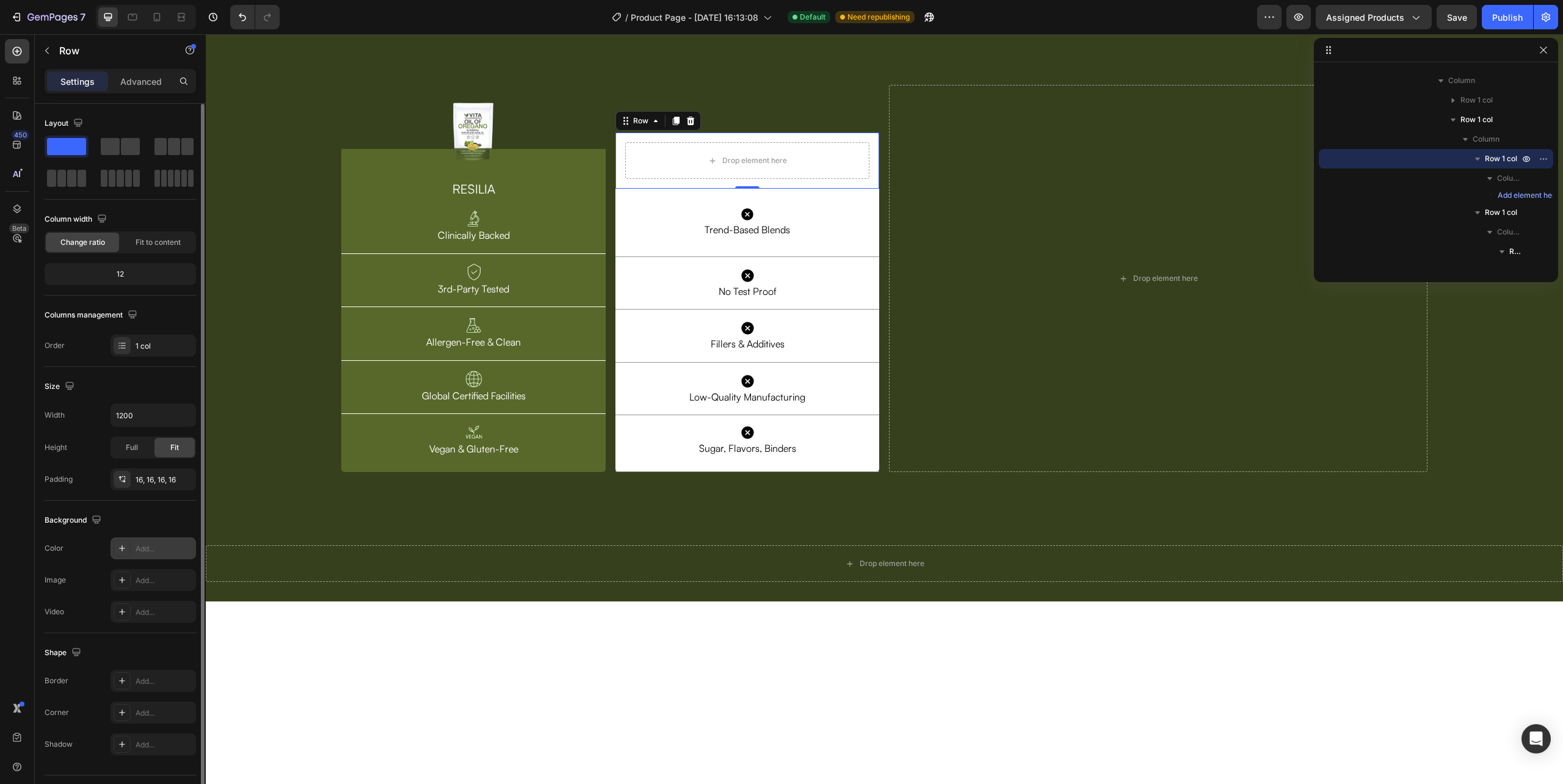
scroll to position [32, 0]
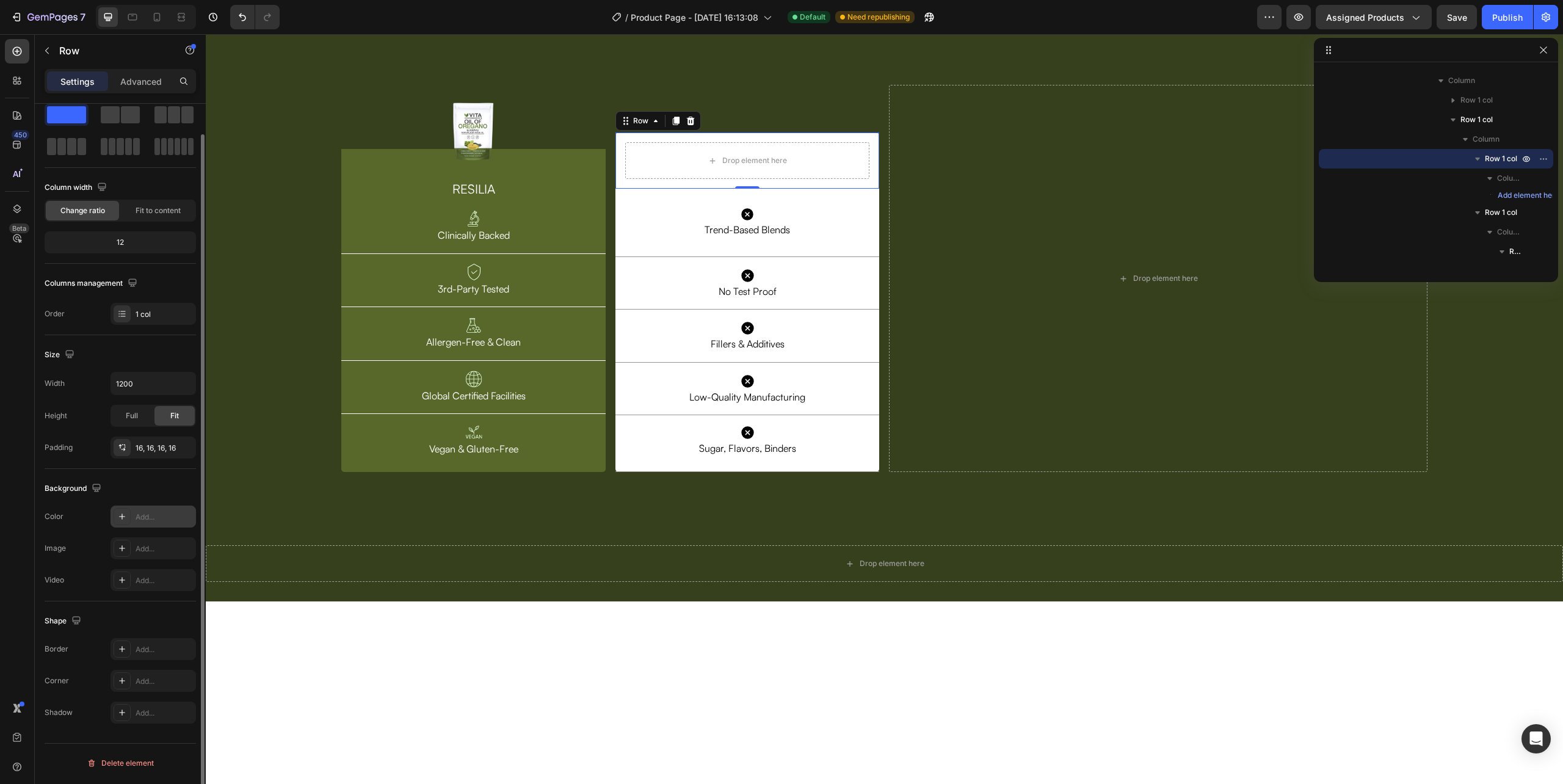
click at [126, 514] on icon at bounding box center [121, 516] width 9 height 9
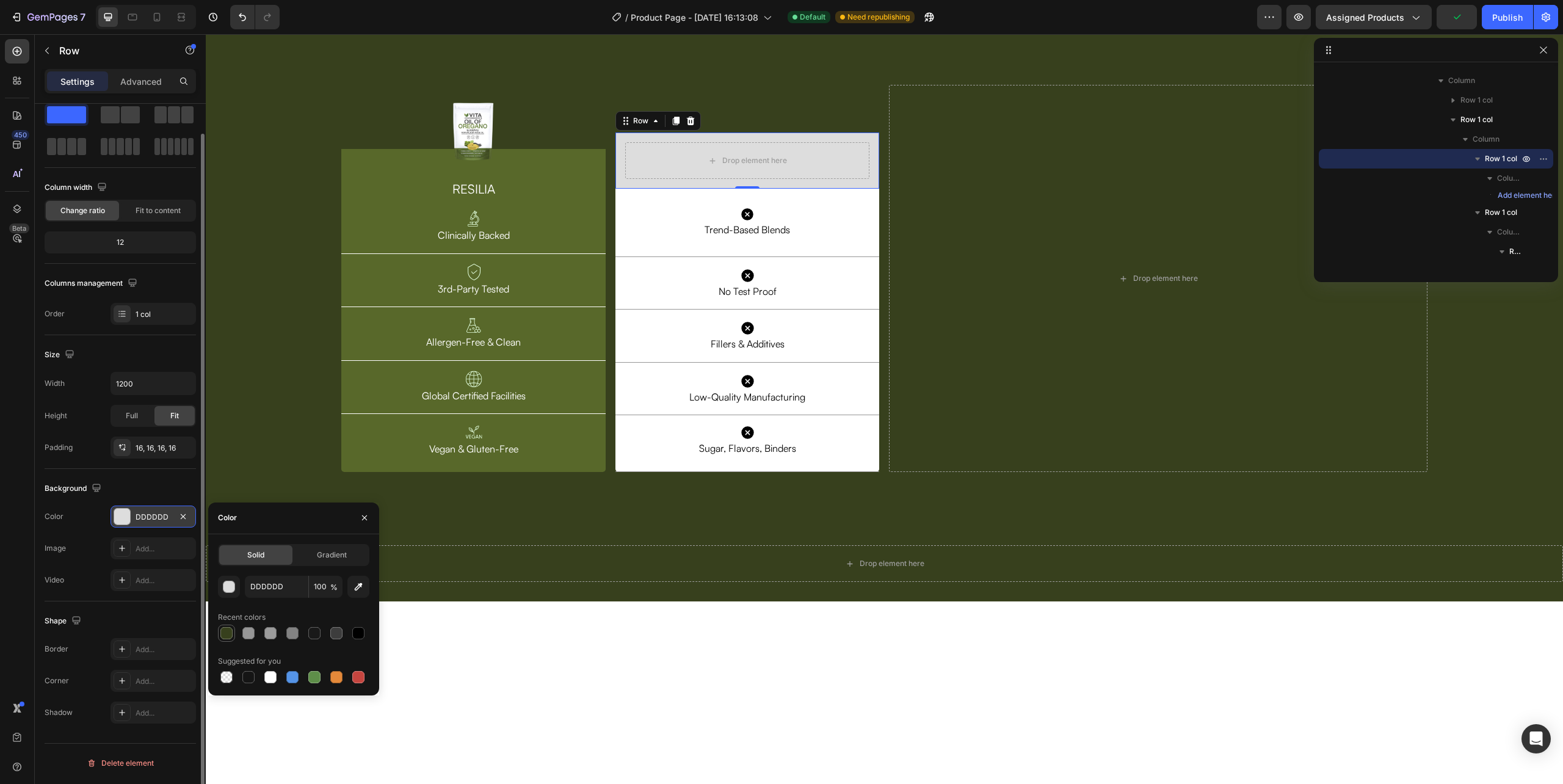
click at [228, 626] on div at bounding box center [226, 633] width 15 height 15
type input "37401D"
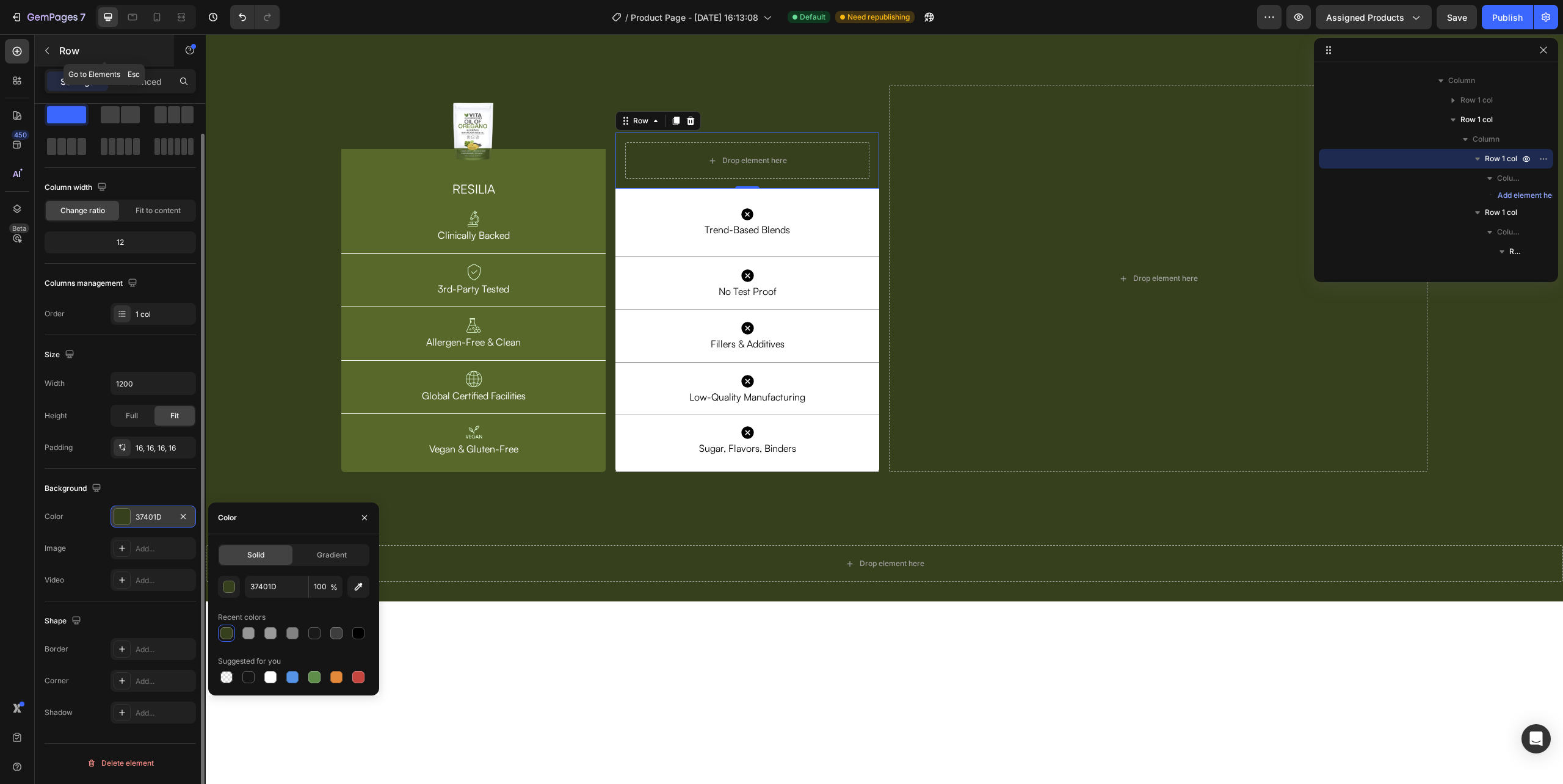
click at [47, 52] on icon "button" at bounding box center [46, 50] width 9 height 9
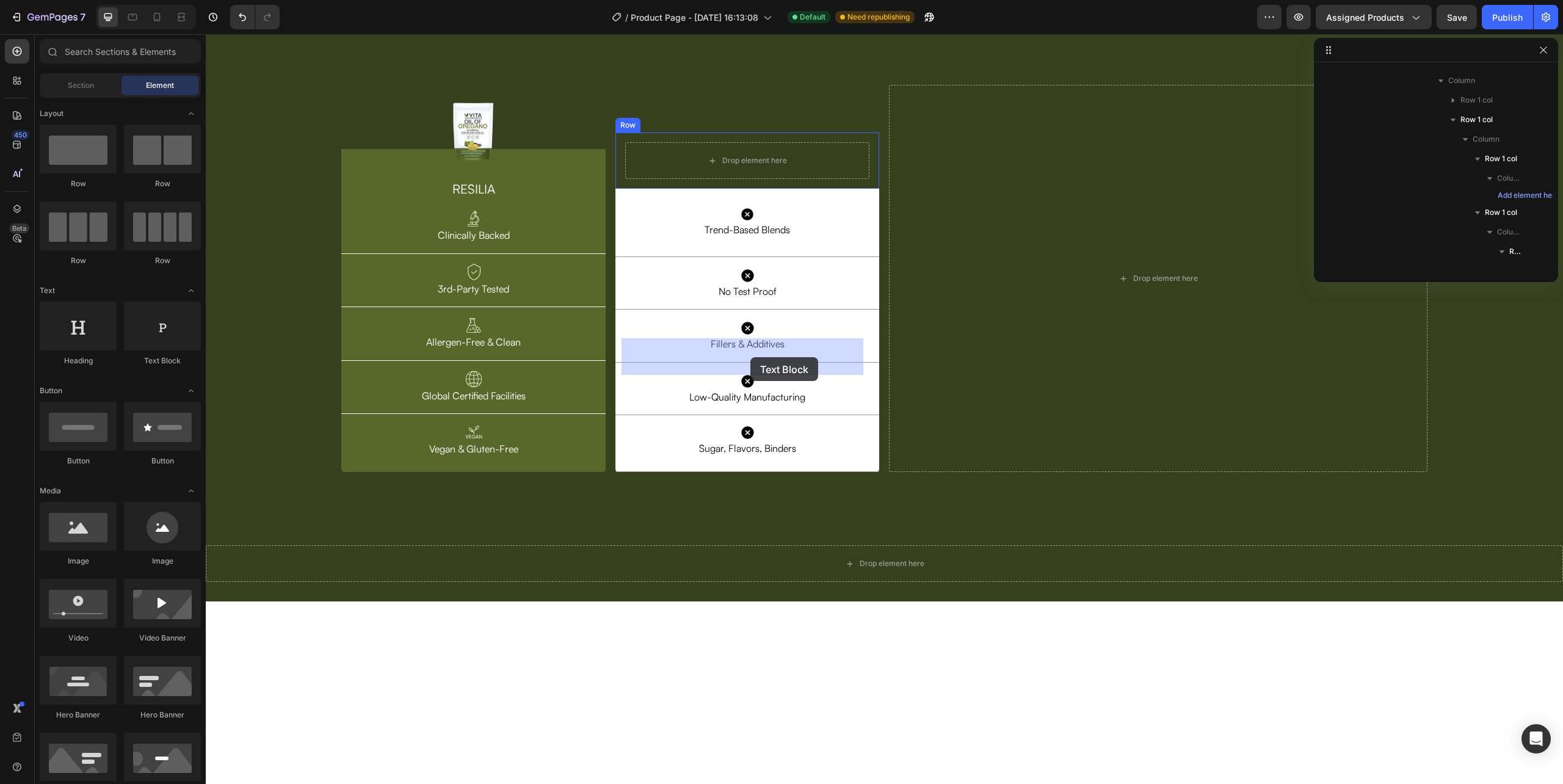
drag, startPoint x: 362, startPoint y: 374, endPoint x: 751, endPoint y: 357, distance: 389.4
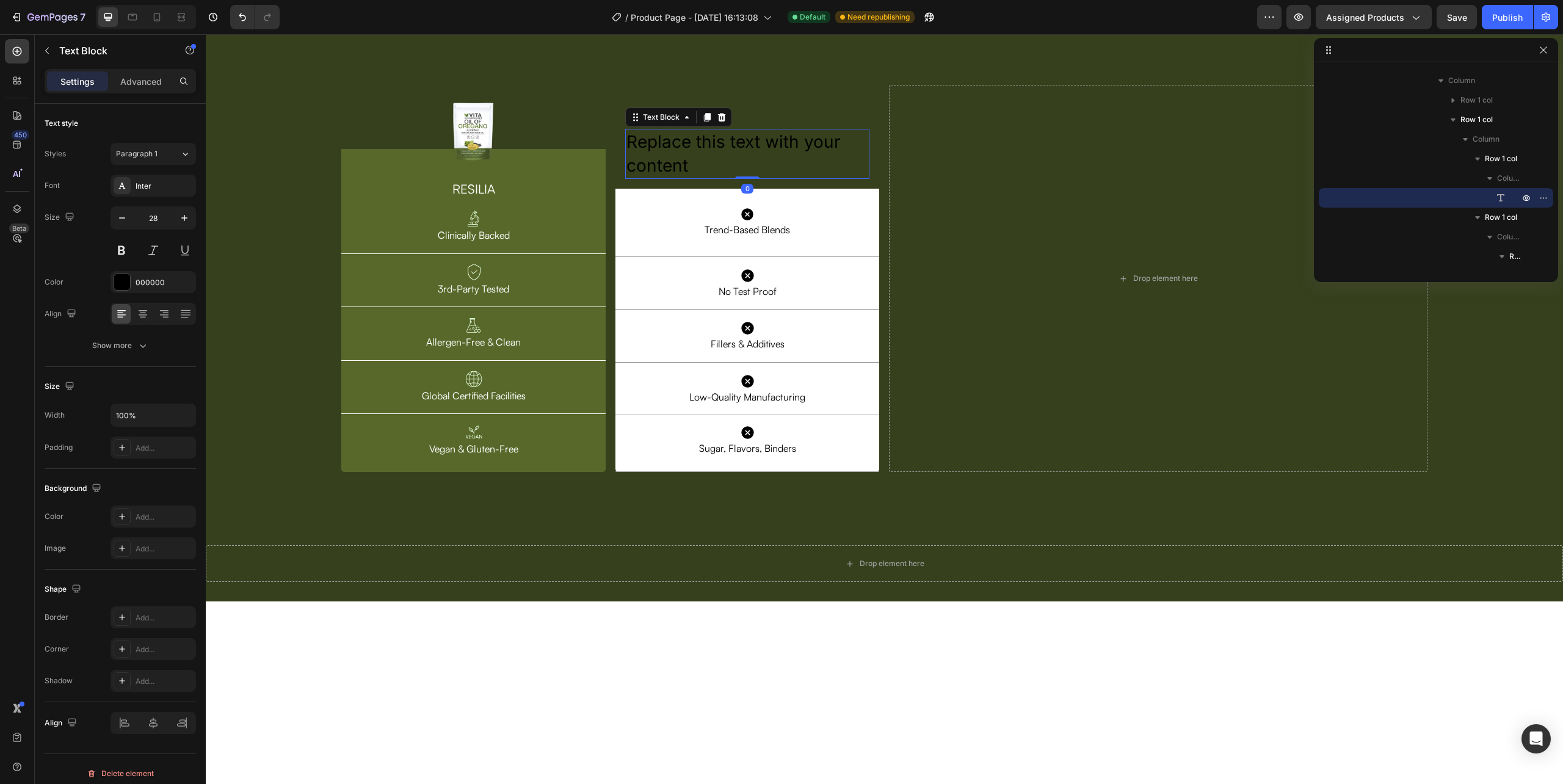
click at [720, 179] on div "Replace this text with your content" at bounding box center [747, 154] width 245 height 50
click at [720, 178] on p "Replace this text with your content" at bounding box center [748, 153] width 242 height 47
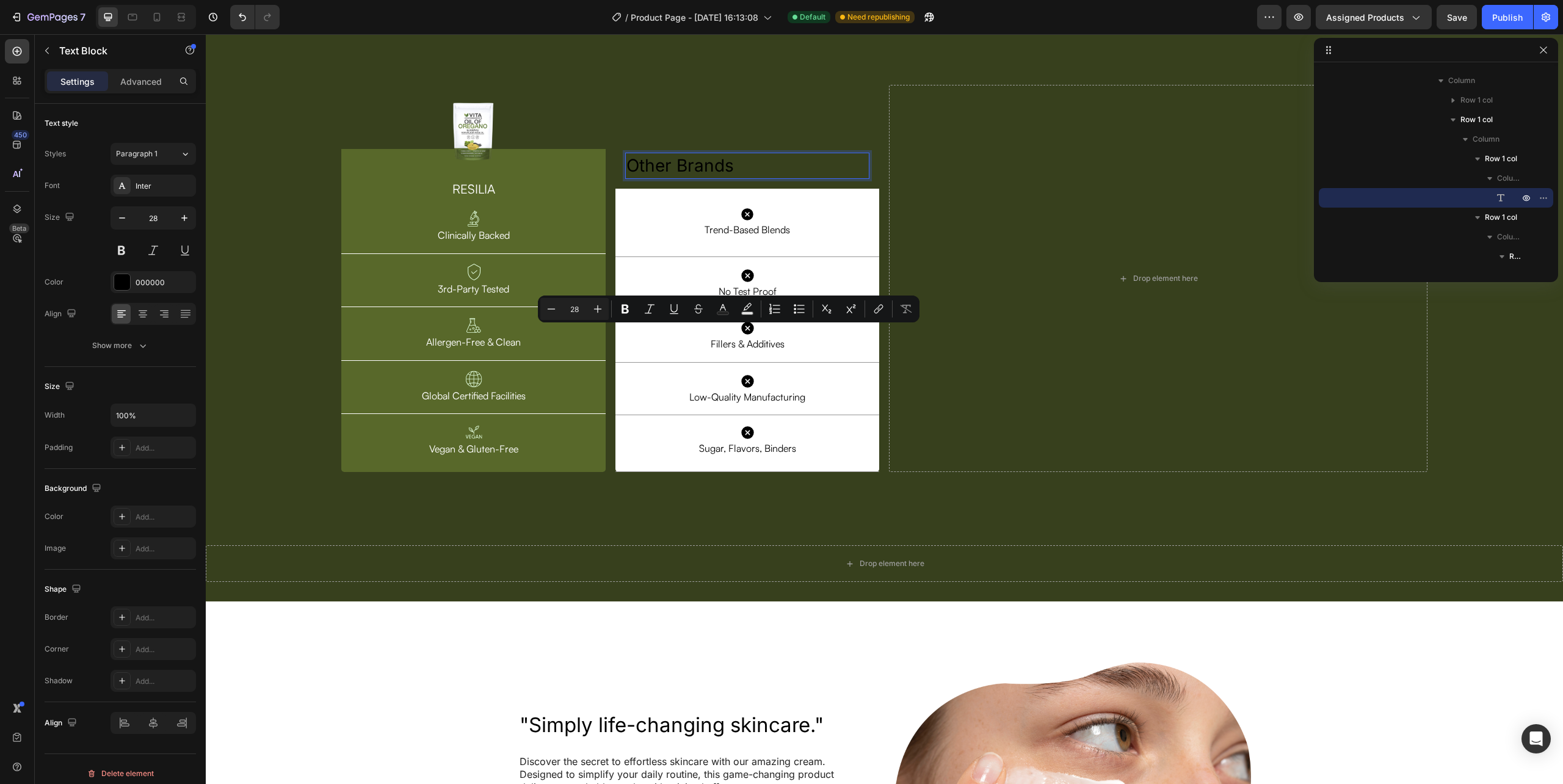
scroll to position [3770, 0]
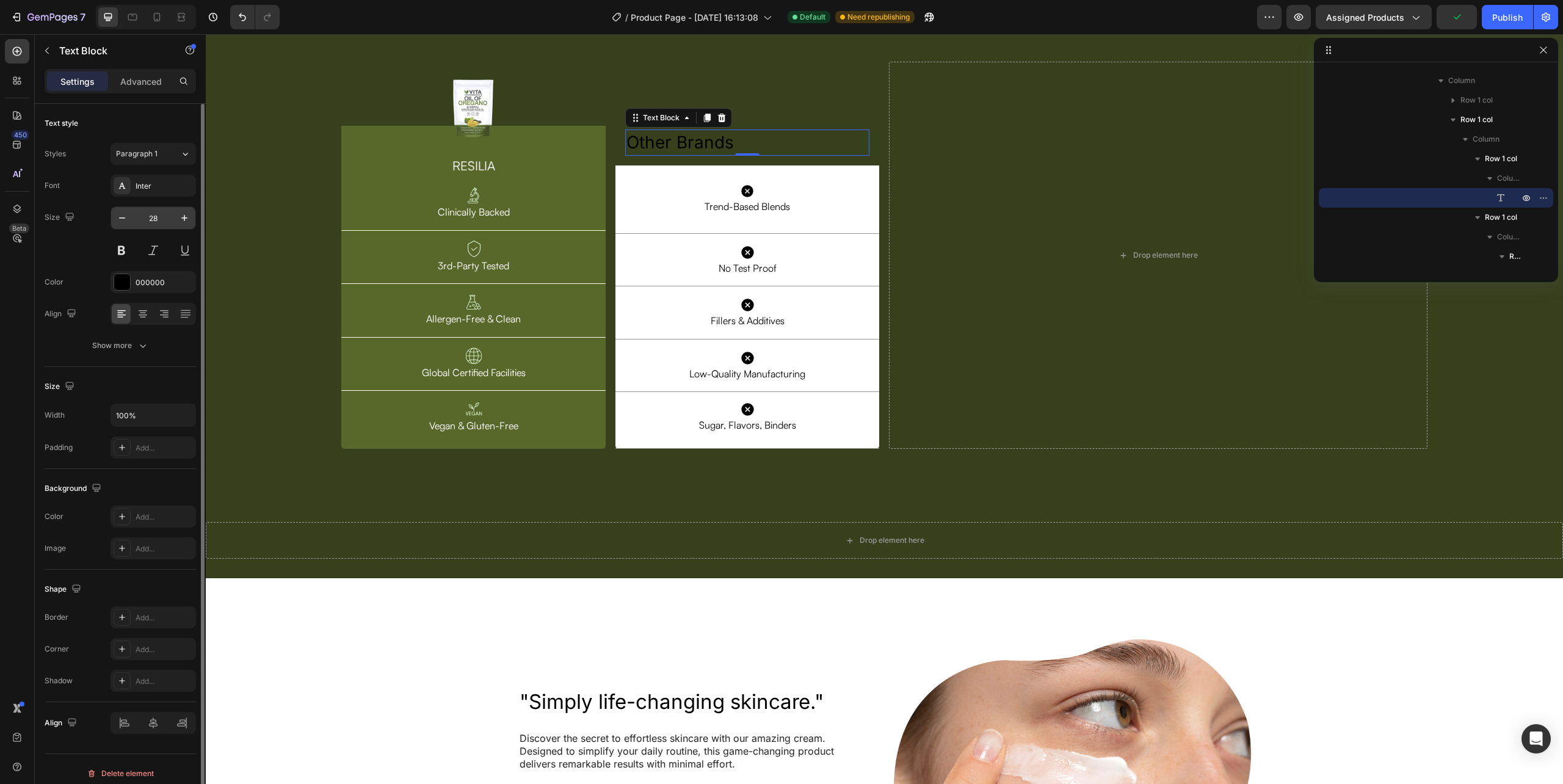
click at [151, 216] on input "28" at bounding box center [153, 218] width 40 height 22
type input "20"
click at [154, 174] on div "Styles Paragraph 1 Font Inter Size 20 Color 000000 Align Show more" at bounding box center [120, 249] width 151 height 214
click at [149, 184] on div "Inter" at bounding box center [164, 186] width 58 height 11
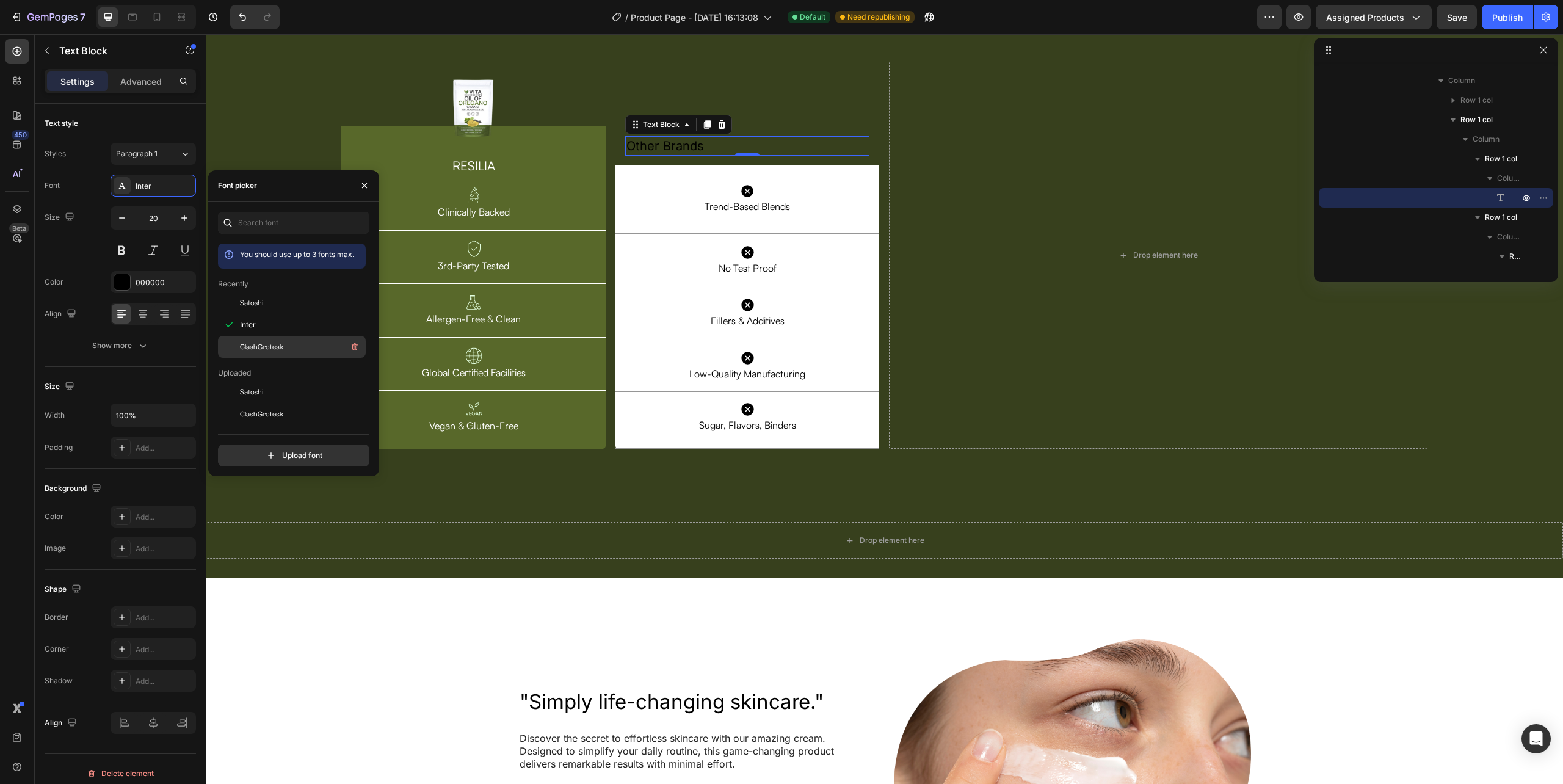
click at [267, 342] on span "ClashGrotesk" at bounding box center [261, 346] width 43 height 11
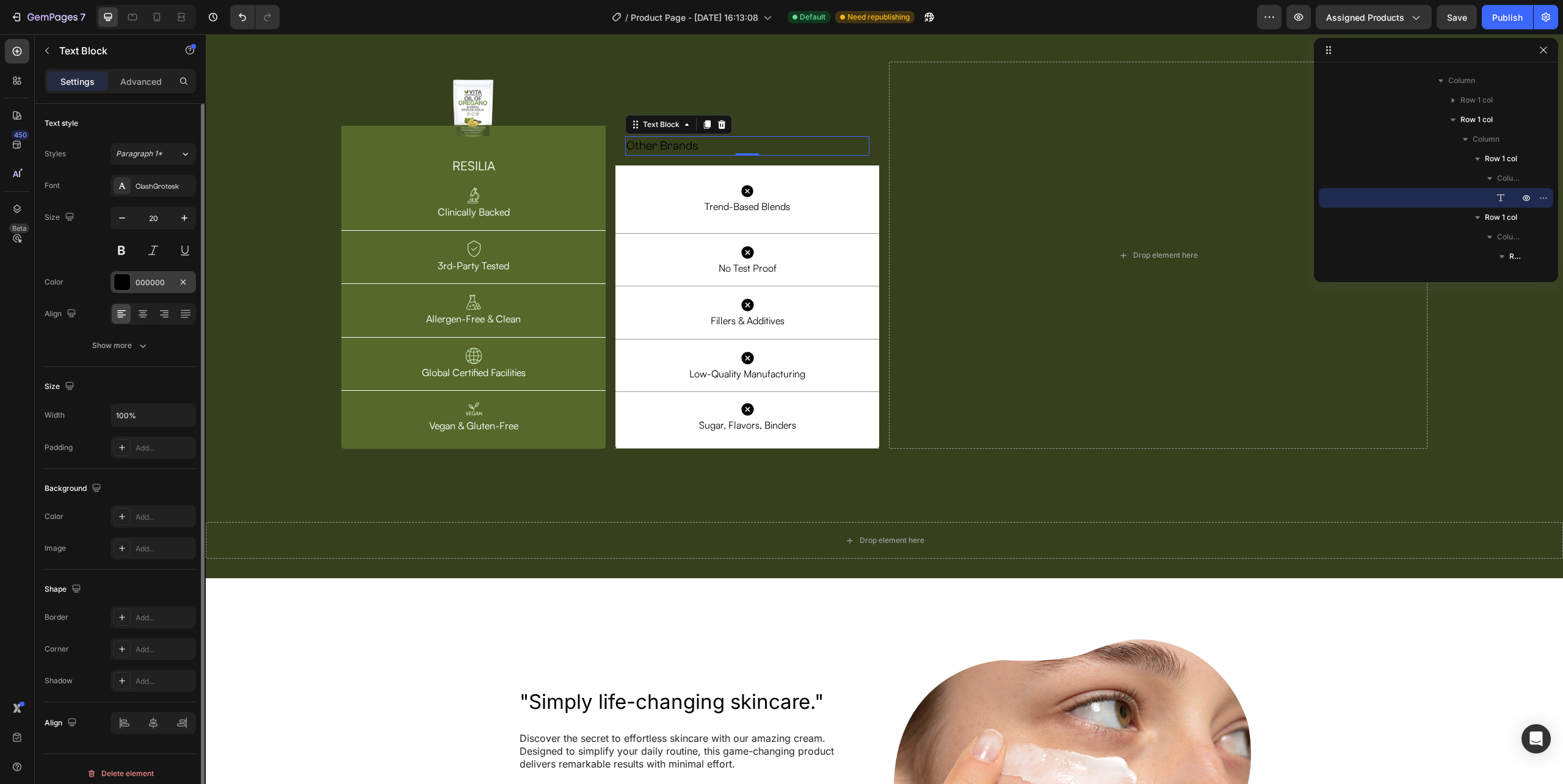
click at [118, 279] on div at bounding box center [122, 282] width 15 height 15
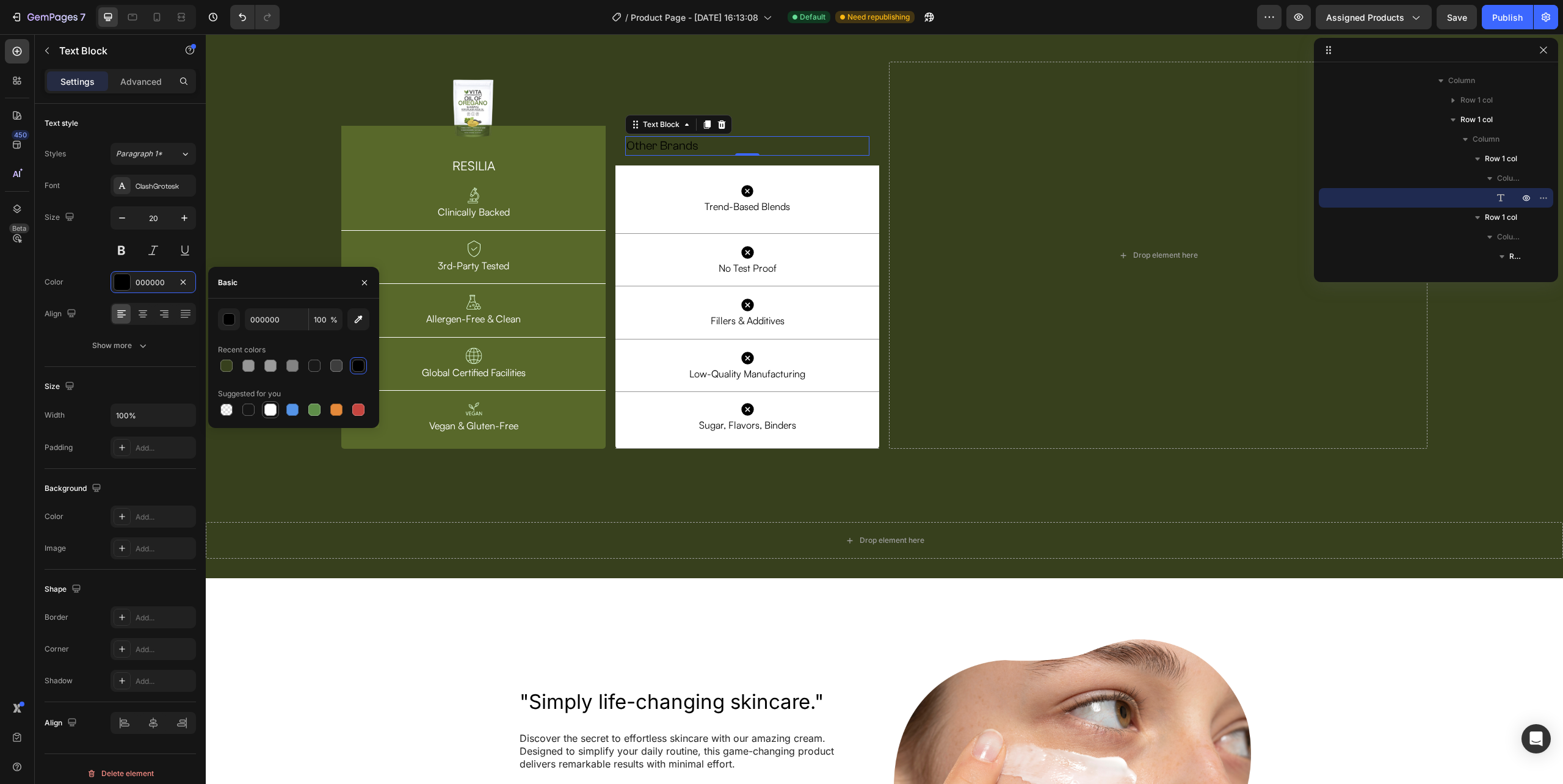
click at [264, 407] on div at bounding box center [270, 409] width 12 height 12
type input "FFFFFF"
click at [144, 319] on icon at bounding box center [143, 314] width 12 height 12
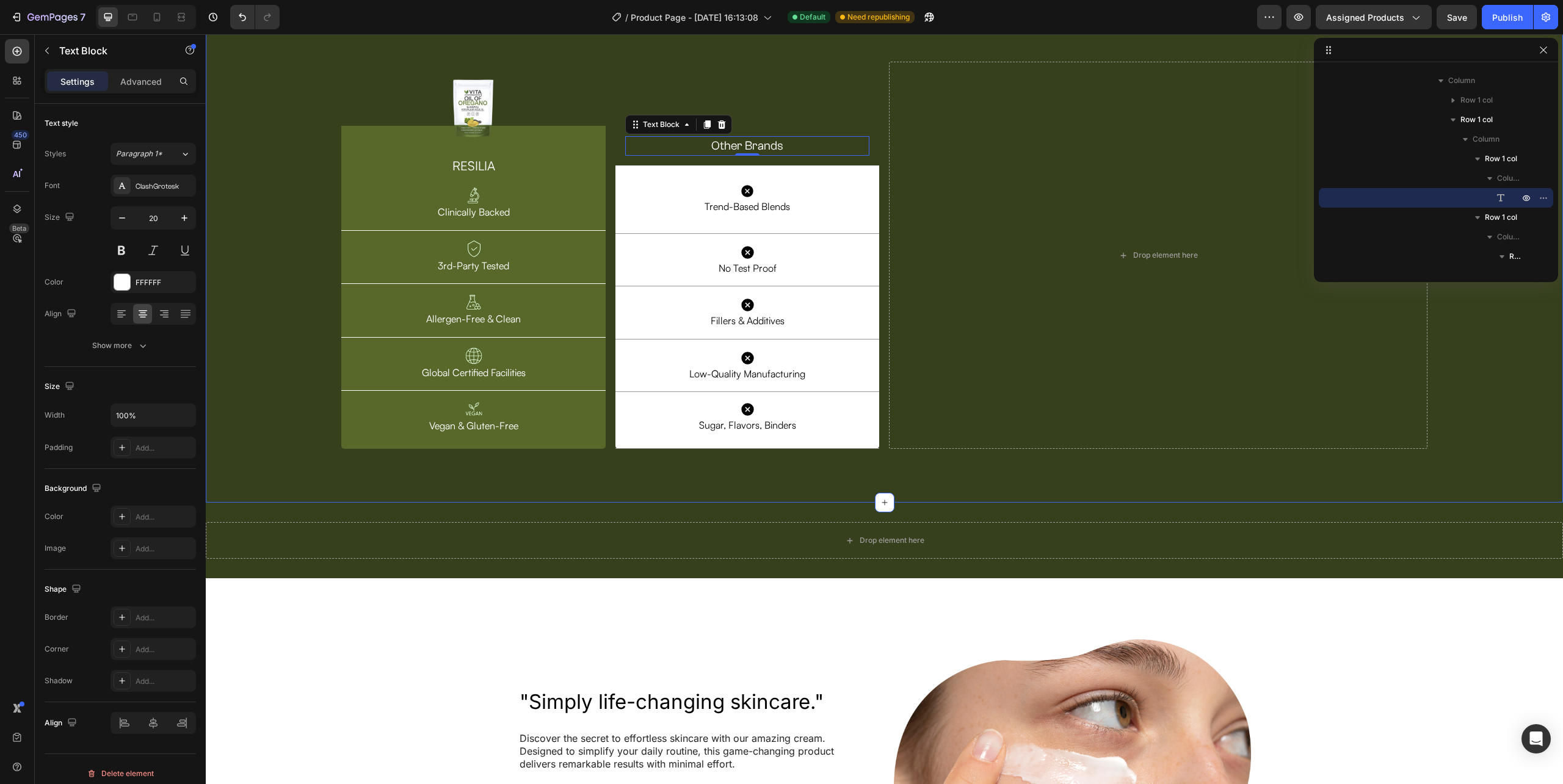
click at [581, 503] on div "Image Row RESILIA Heading Image Clinically Backed Text Block Row Image 3rd-Part…" at bounding box center [884, 257] width 1358 height 492
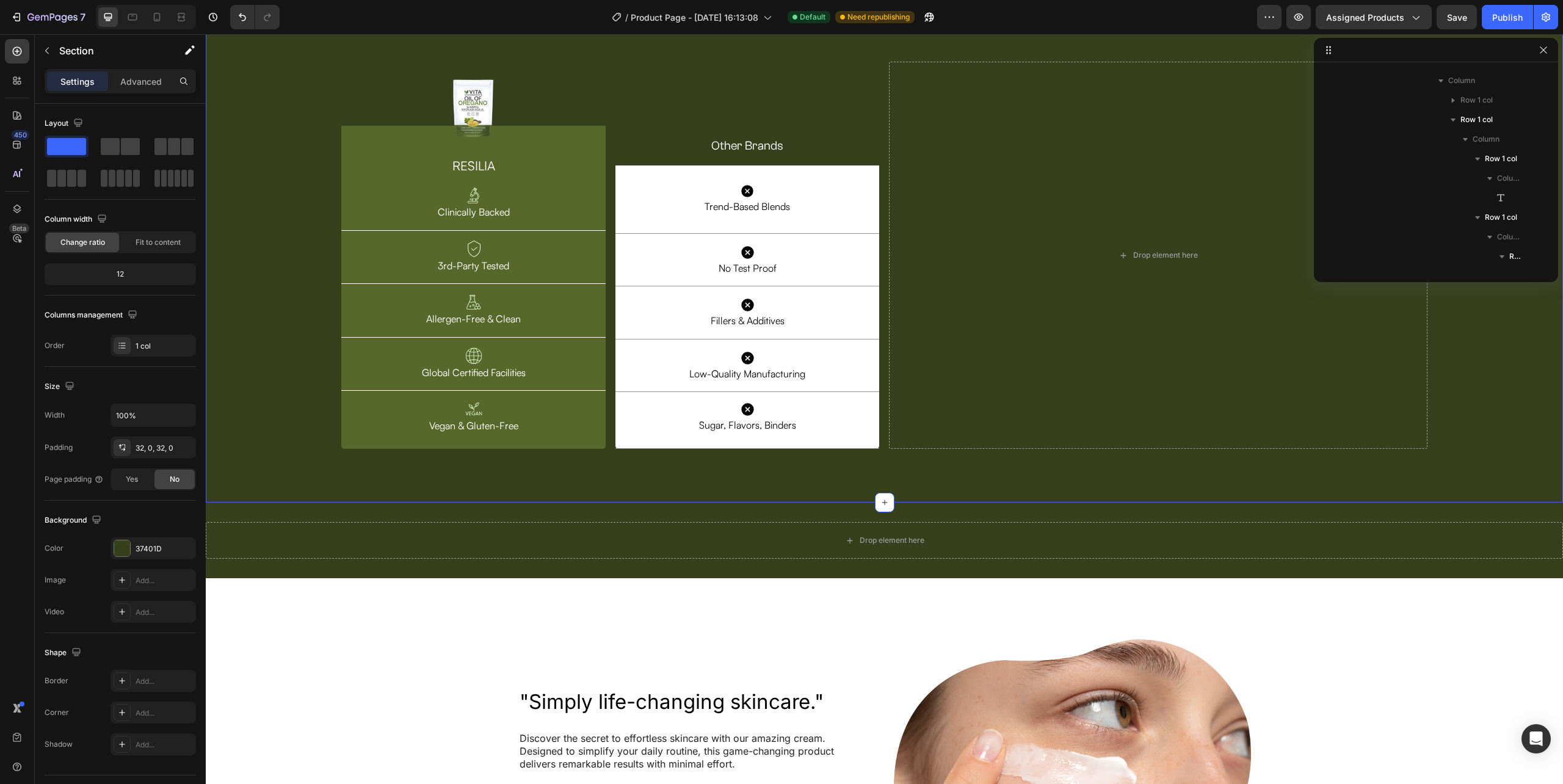
scroll to position [505, 0]
click at [867, 233] on div "Icon Trend-Based Blends Text Block Row Row" at bounding box center [747, 199] width 264 height 68
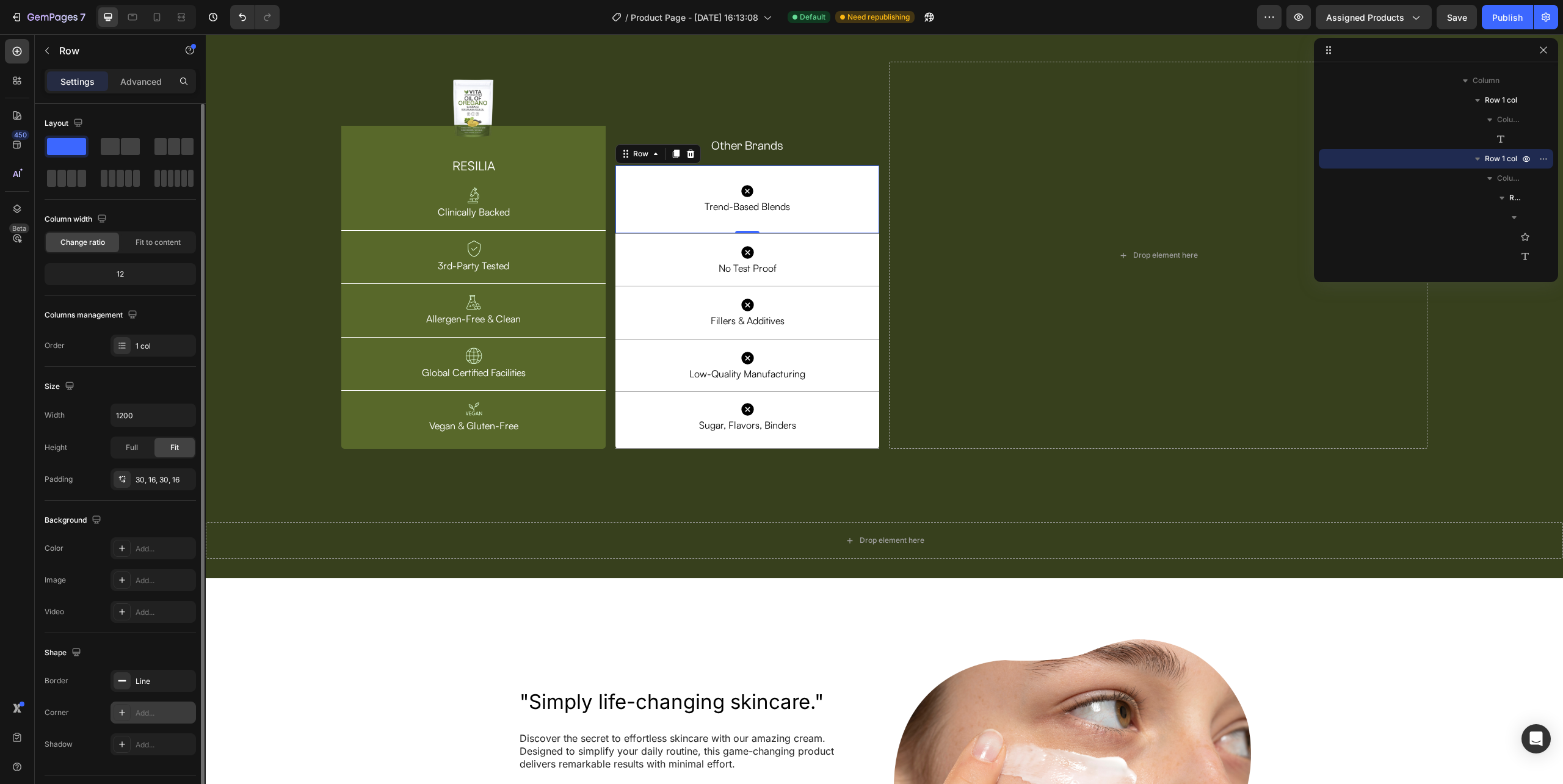
click at [137, 714] on div "Add..." at bounding box center [164, 713] width 58 height 11
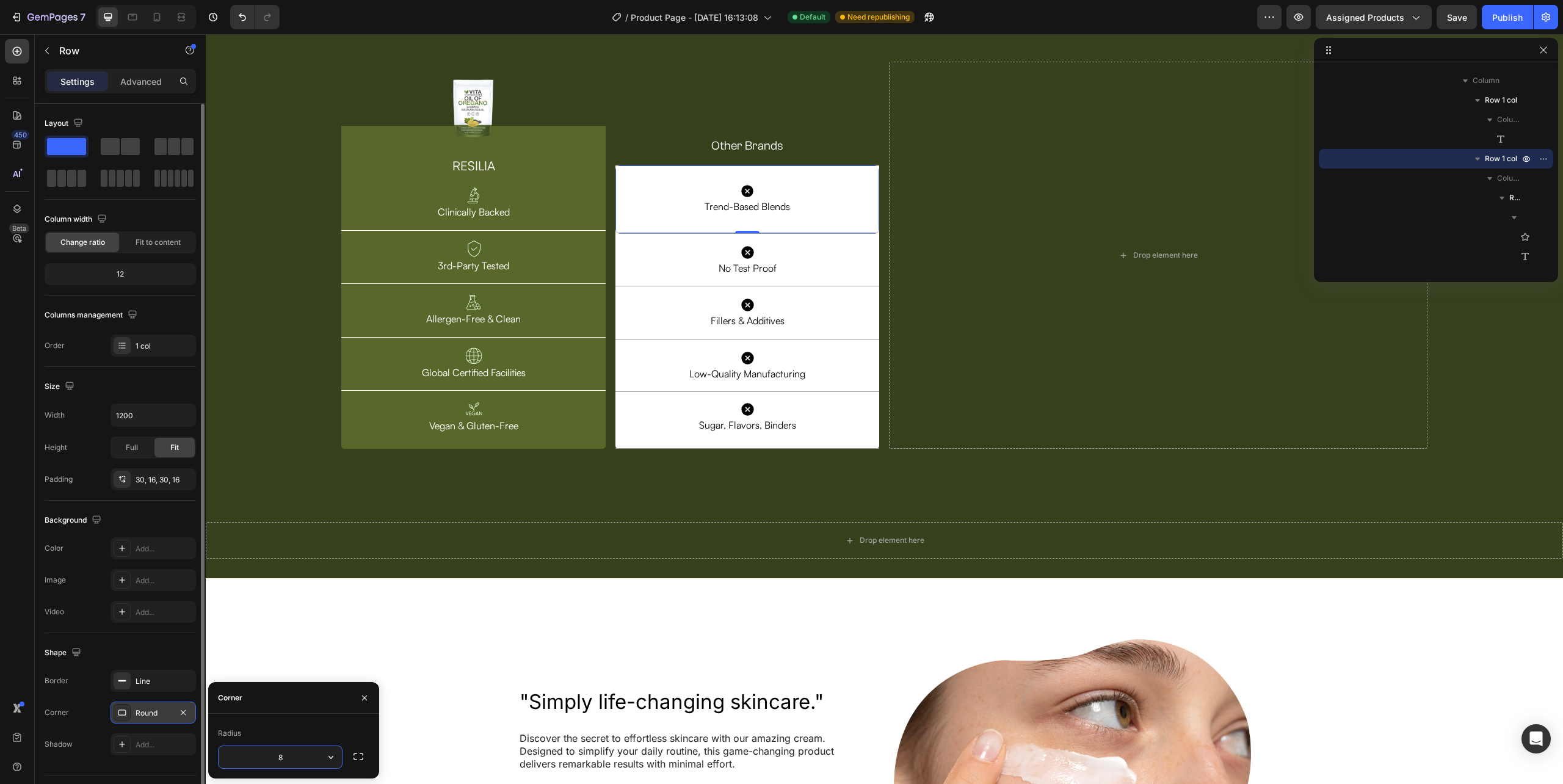
type input "5"
click at [611, 483] on div "Image Row RESILIA Heading Image Clinically Backed Text Block Row Image 3rd-Part…" at bounding box center [884, 257] width 1358 height 452
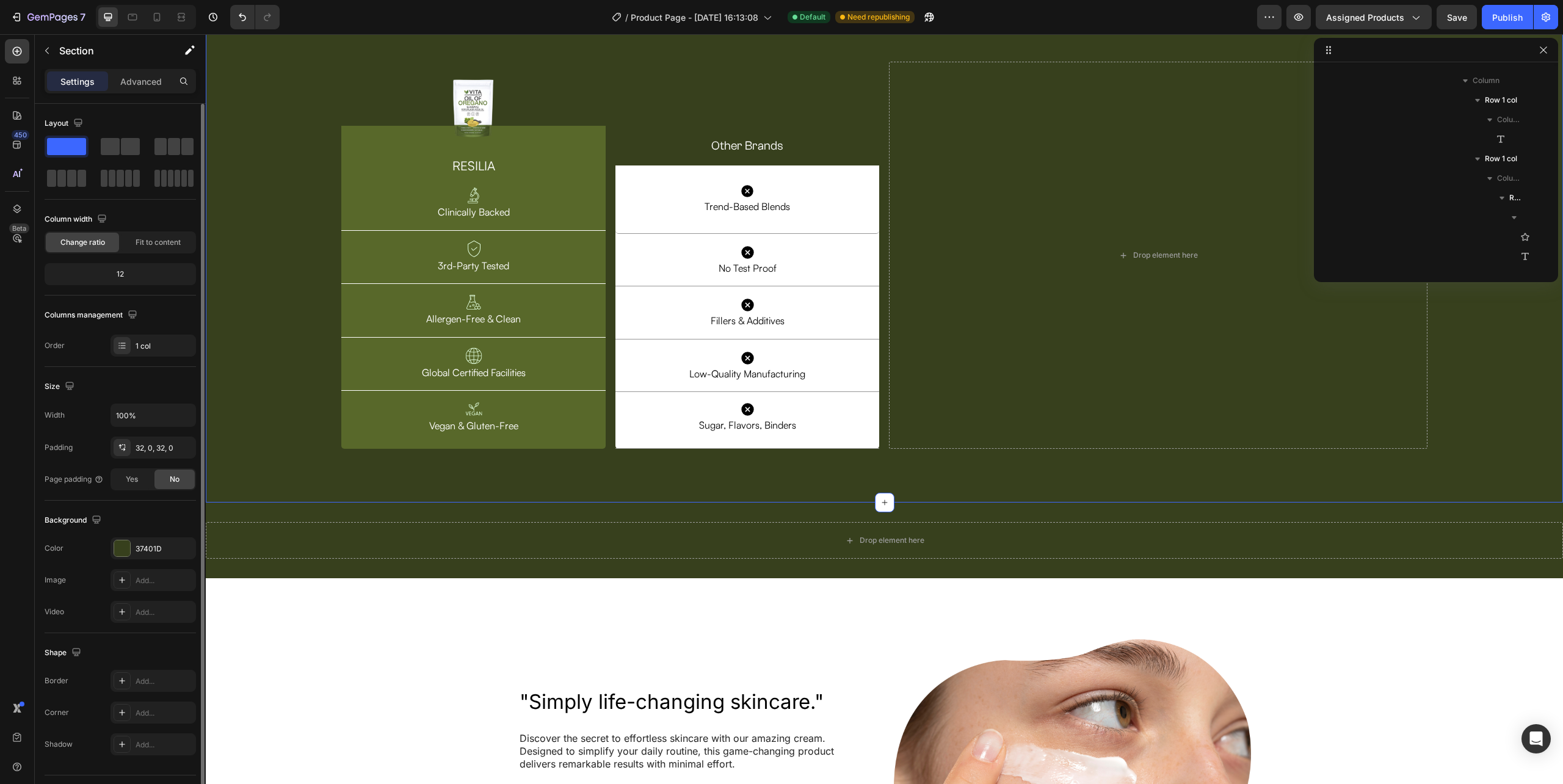
scroll to position [505, 0]
click at [1363, 156] on span "Section 13" at bounding box center [1357, 159] width 36 height 12
click at [1357, 162] on span "Section 13" at bounding box center [1357, 159] width 36 height 12
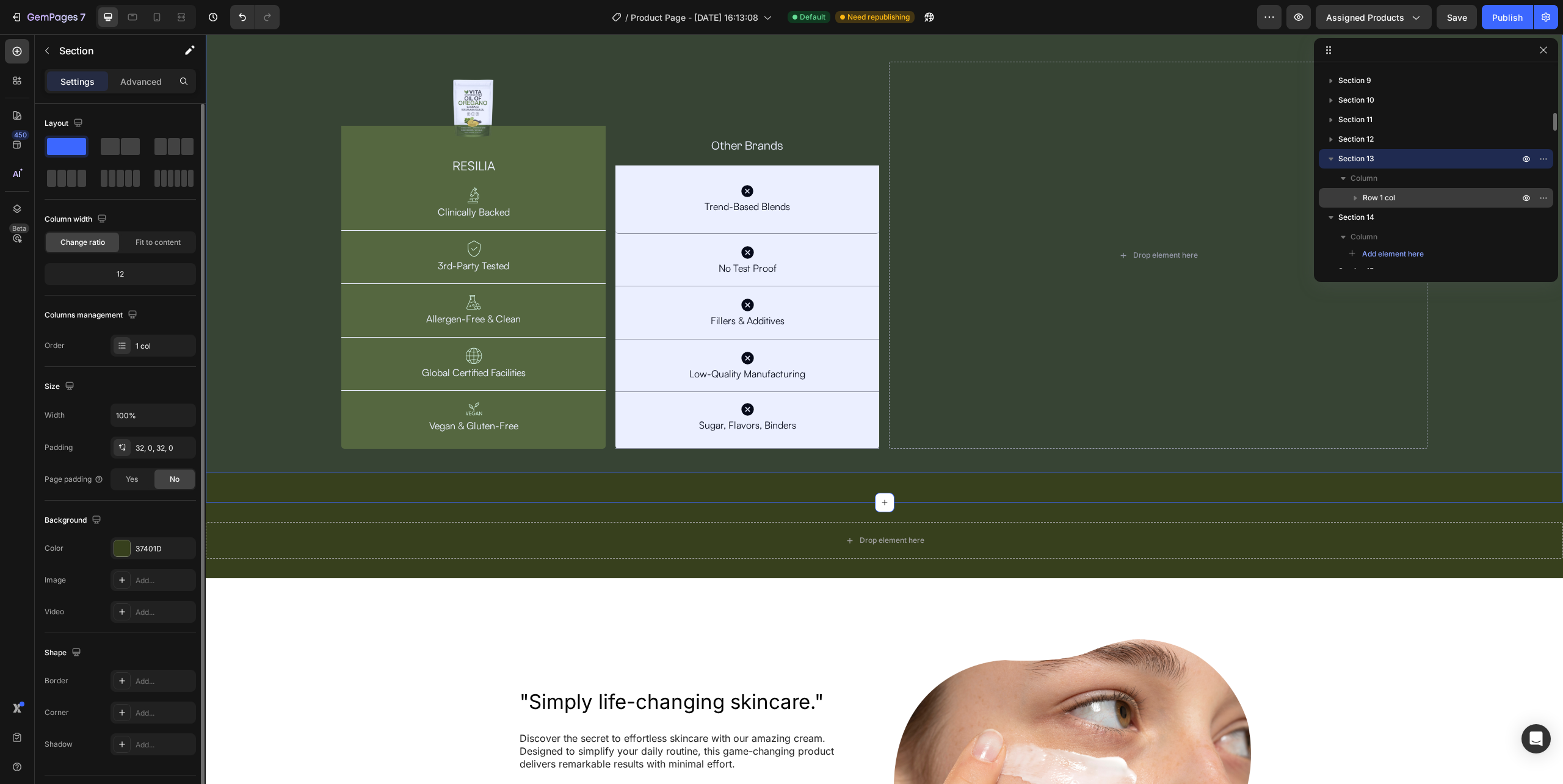
click at [1398, 191] on div "Row 1 col" at bounding box center [1436, 198] width 224 height 20
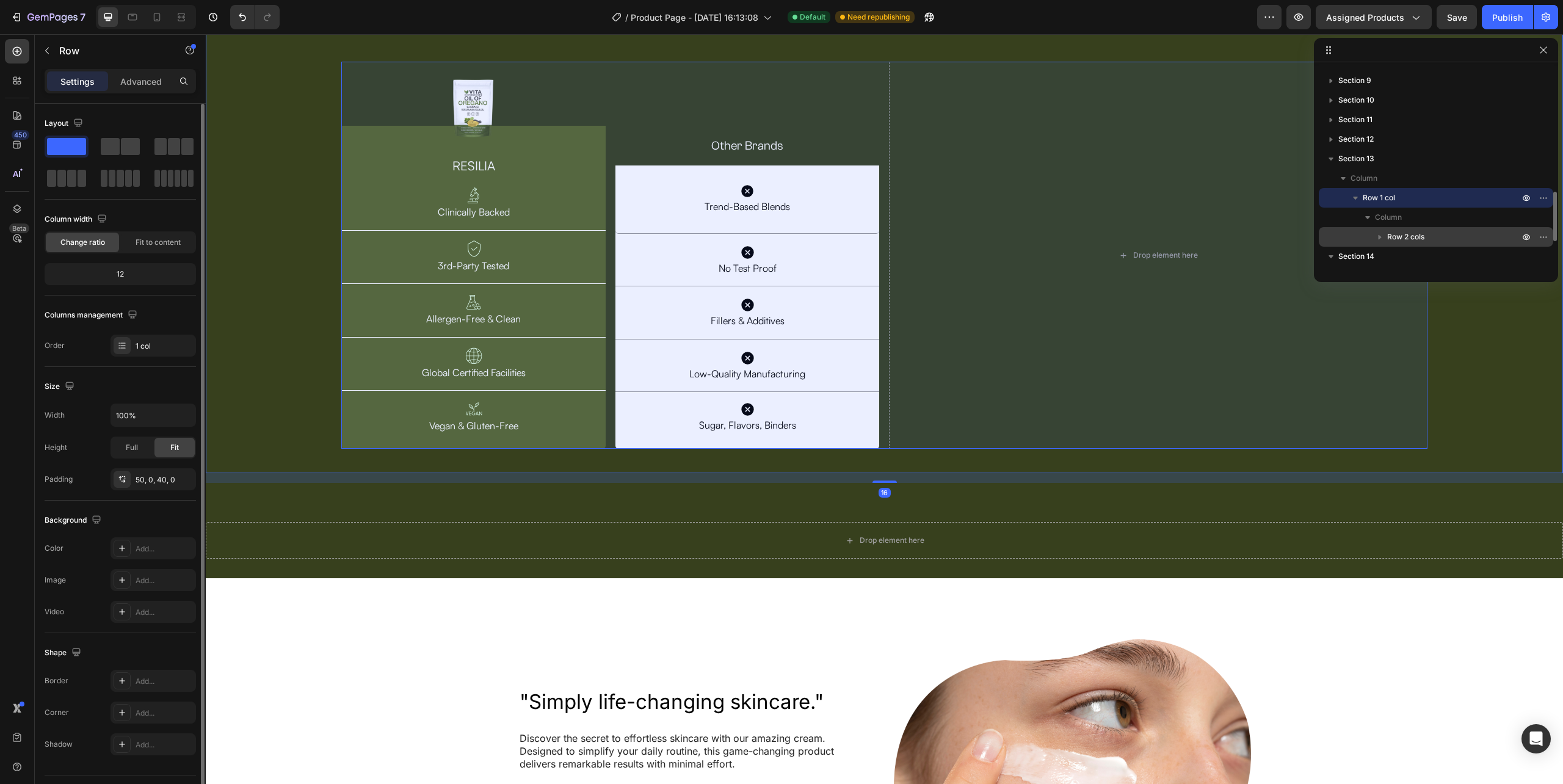
click at [1426, 230] on p "Row 2 cols" at bounding box center [1454, 236] width 134 height 12
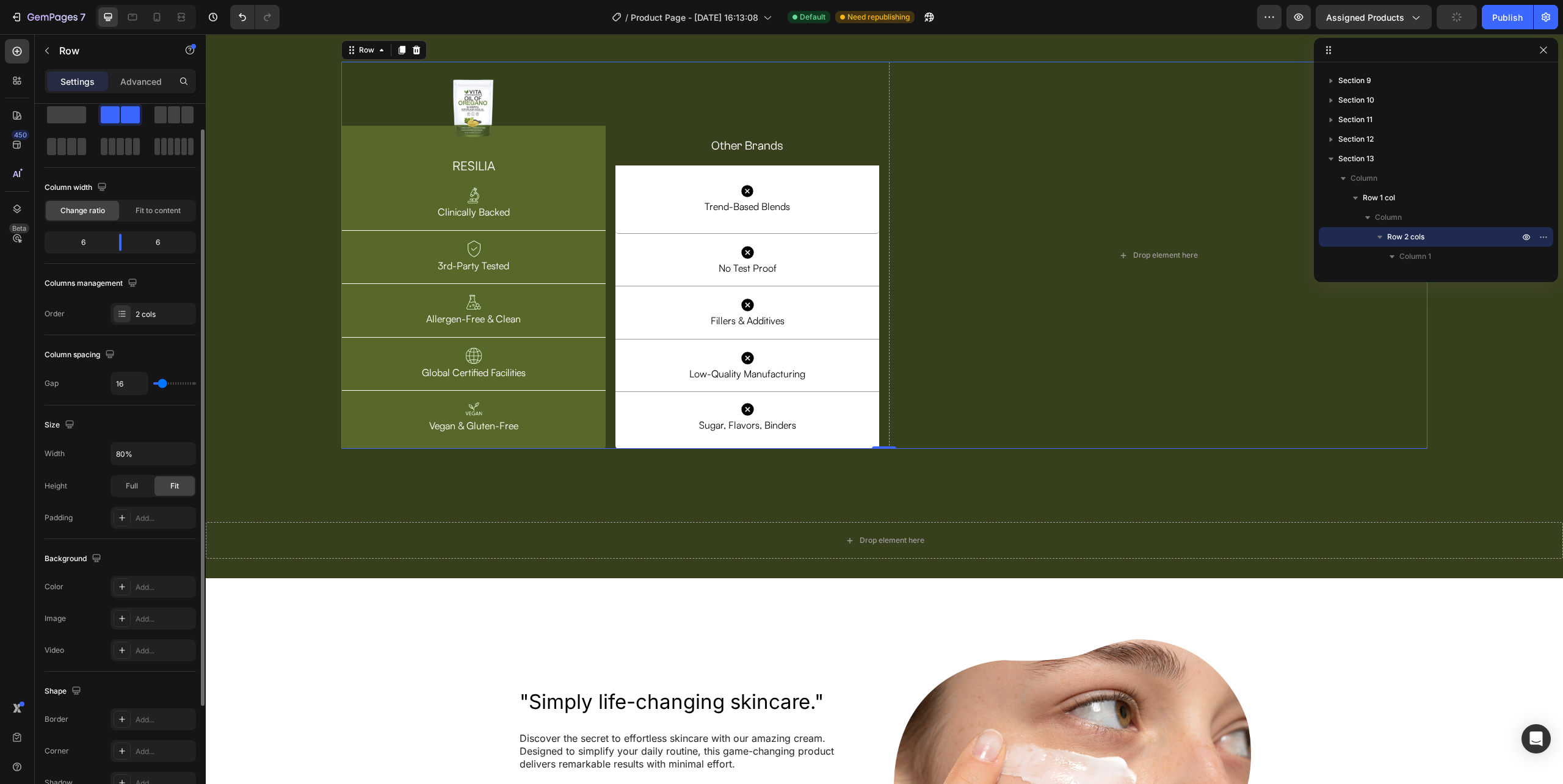
scroll to position [586, 0]
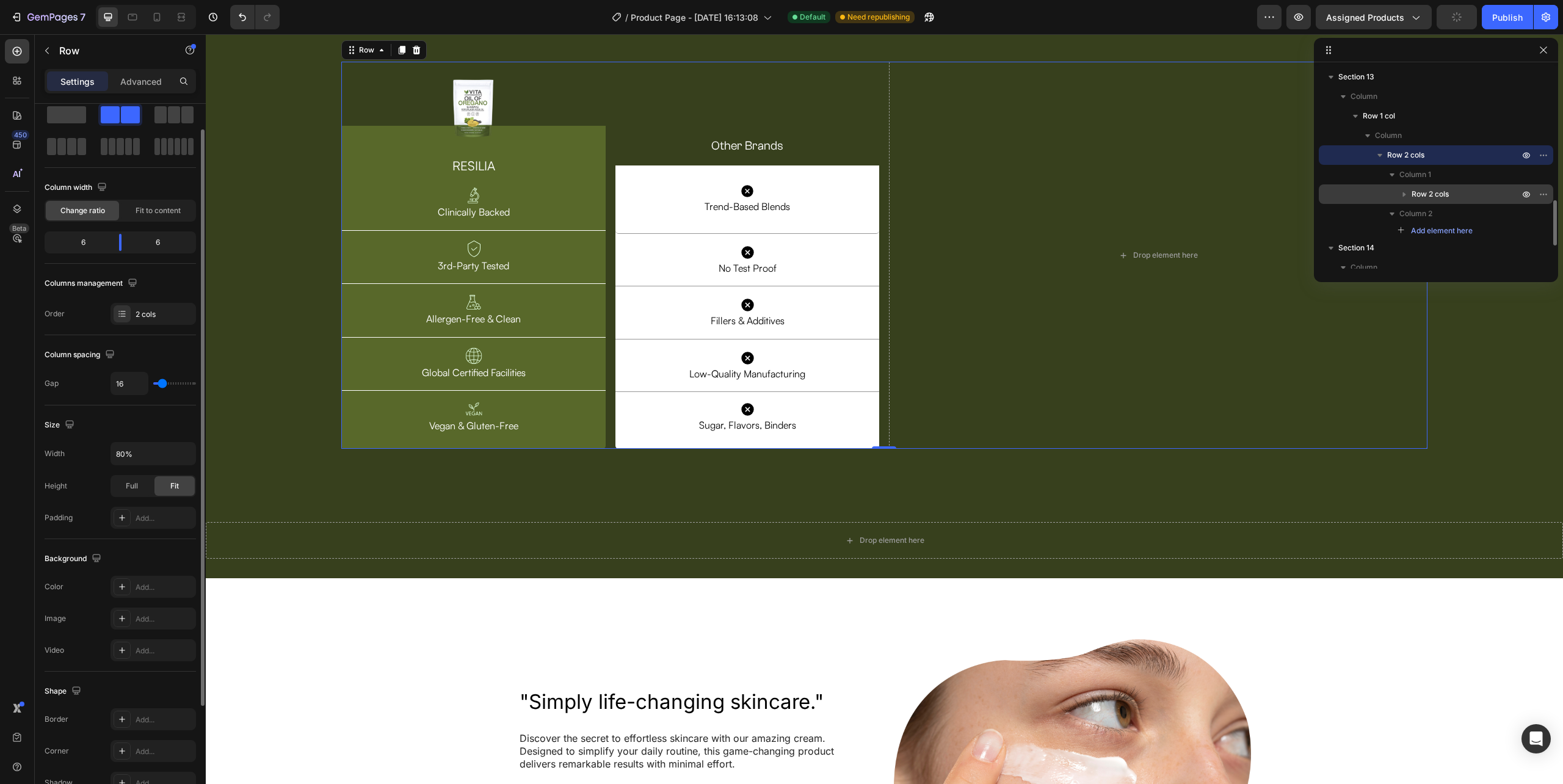
click at [1441, 188] on span "Row 2 cols" at bounding box center [1430, 194] width 37 height 12
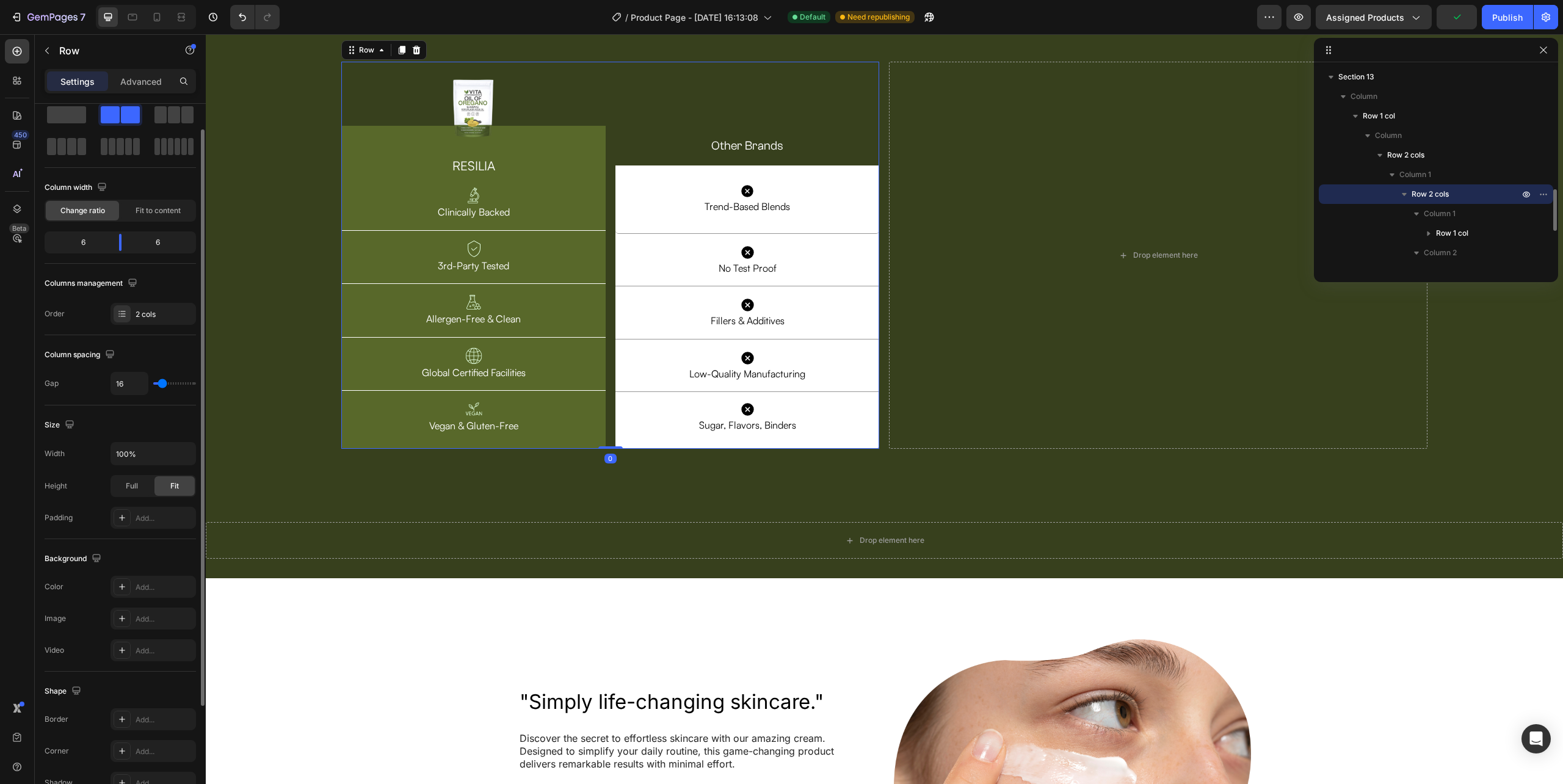
scroll to position [667, 0]
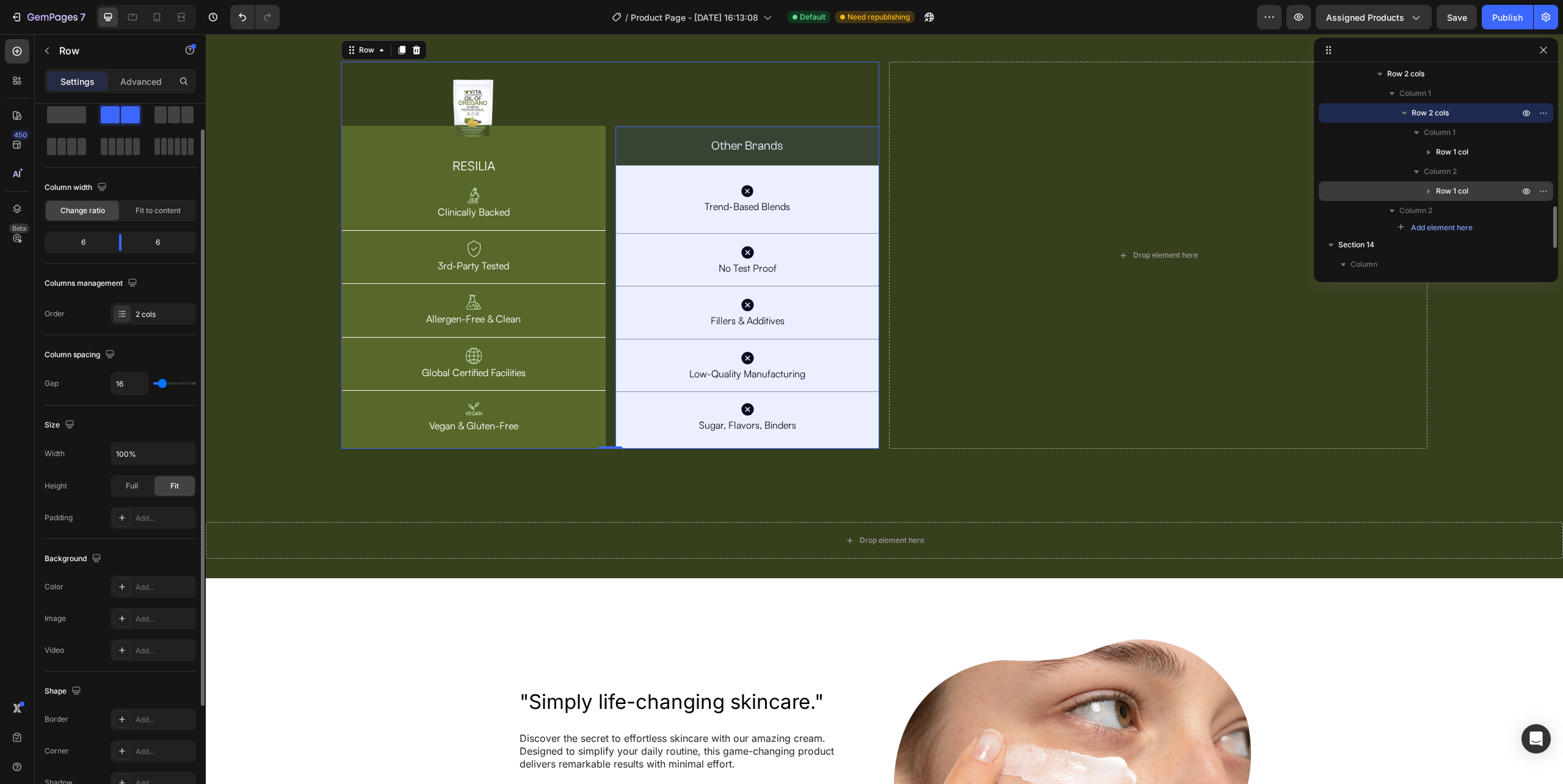
click at [1447, 188] on span "Row 1 col" at bounding box center [1452, 191] width 33 height 12
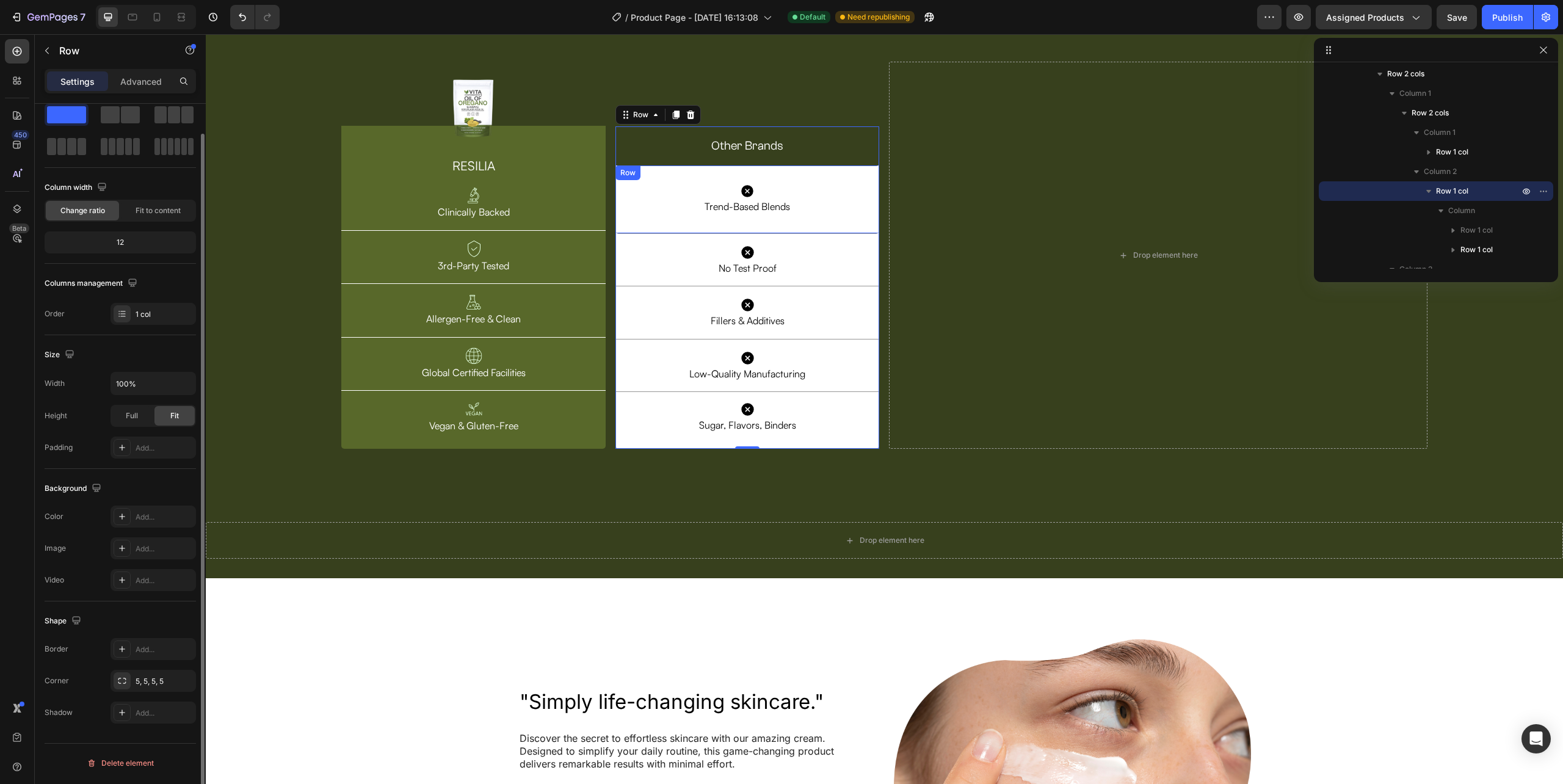
click at [851, 233] on div "Icon Trend-Based Blends Text Block Row Row" at bounding box center [747, 199] width 264 height 68
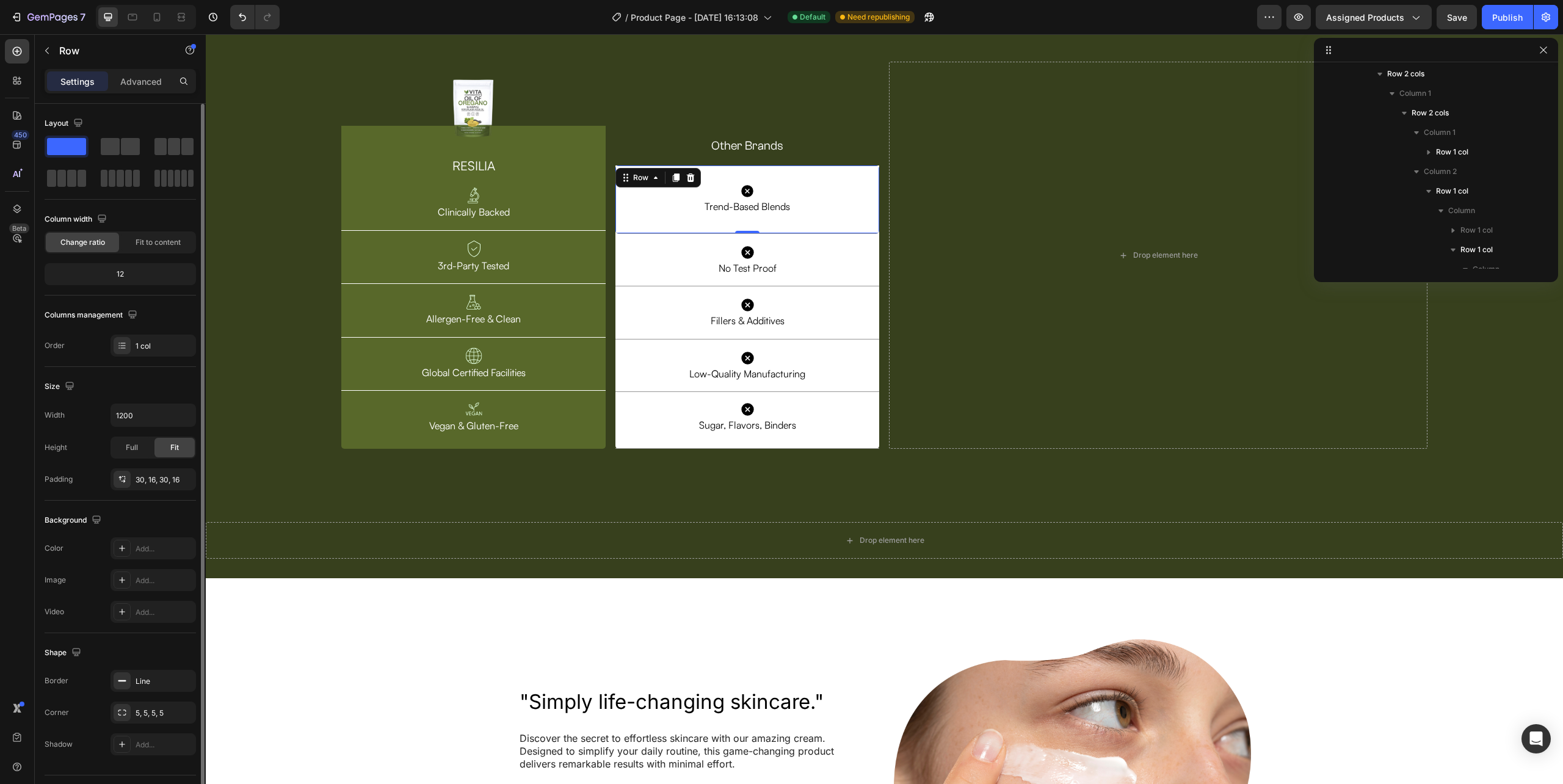
scroll to position [817, 0]
click at [870, 286] on div "Icon No Test Proof Text Block Row Row" at bounding box center [747, 260] width 264 height 52
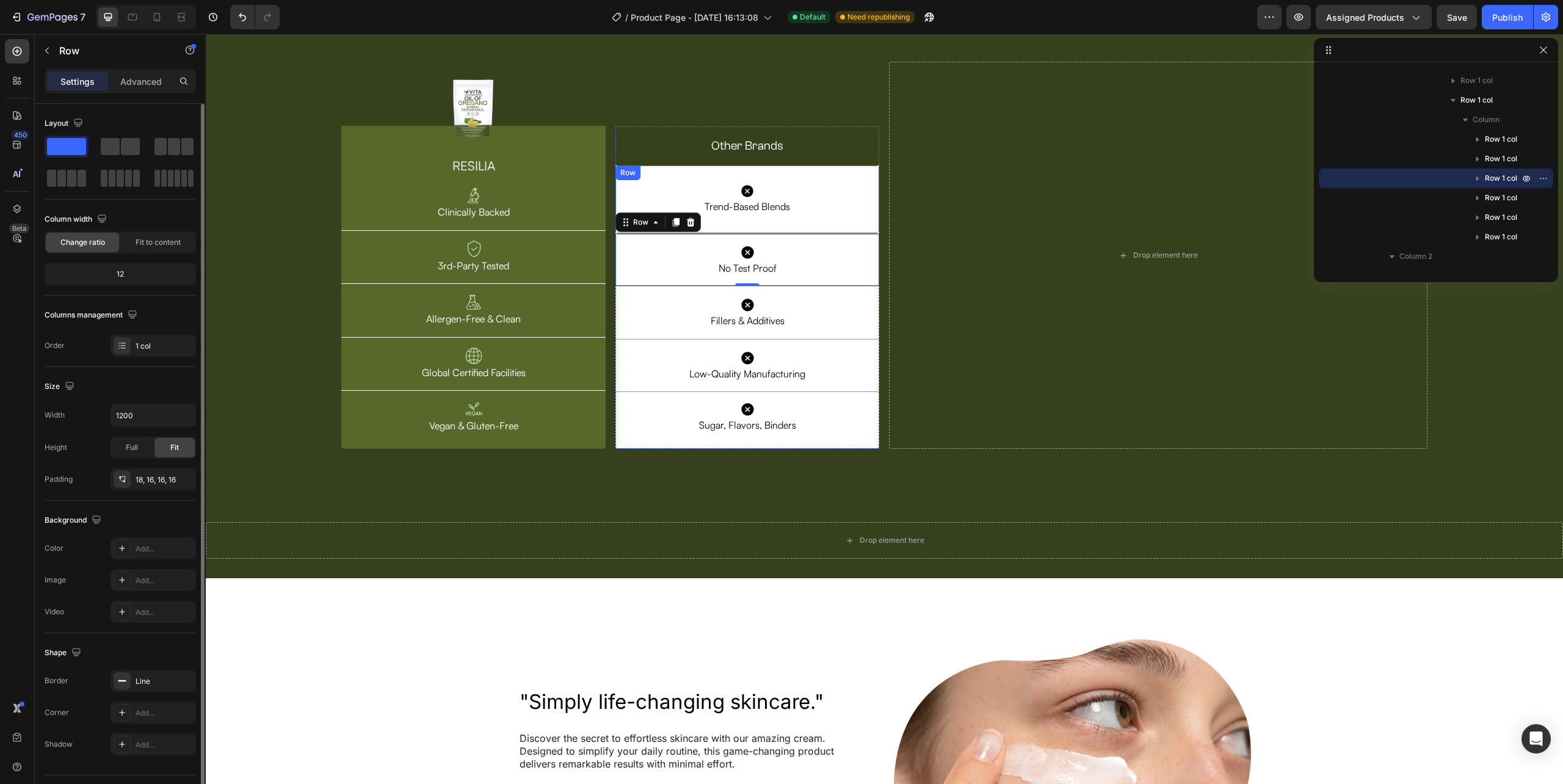
click at [872, 233] on div "Icon Trend-Based Blends Text Block Row Row" at bounding box center [747, 199] width 264 height 68
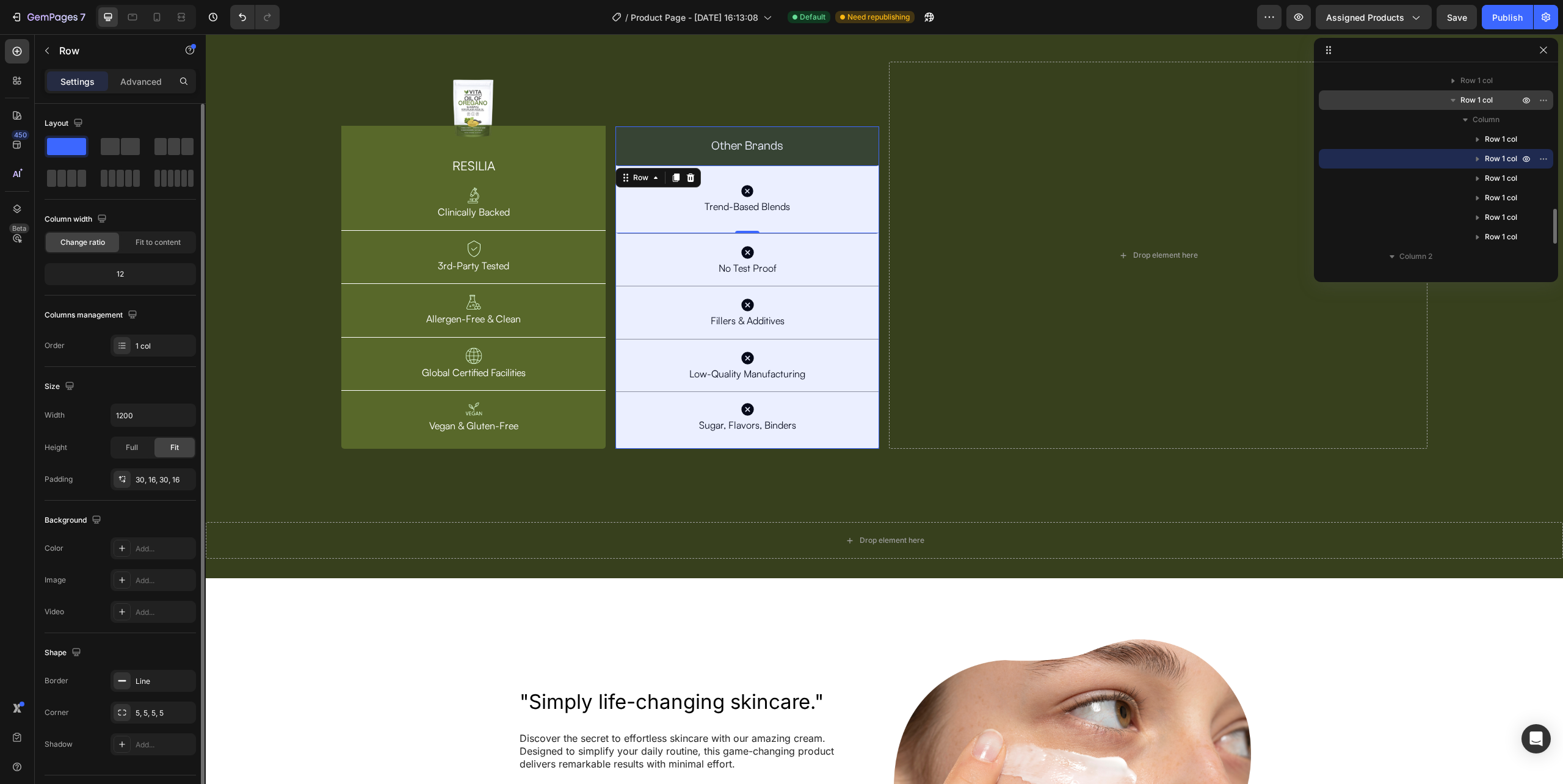
click at [1478, 100] on span "Row 1 col" at bounding box center [1477, 100] width 33 height 12
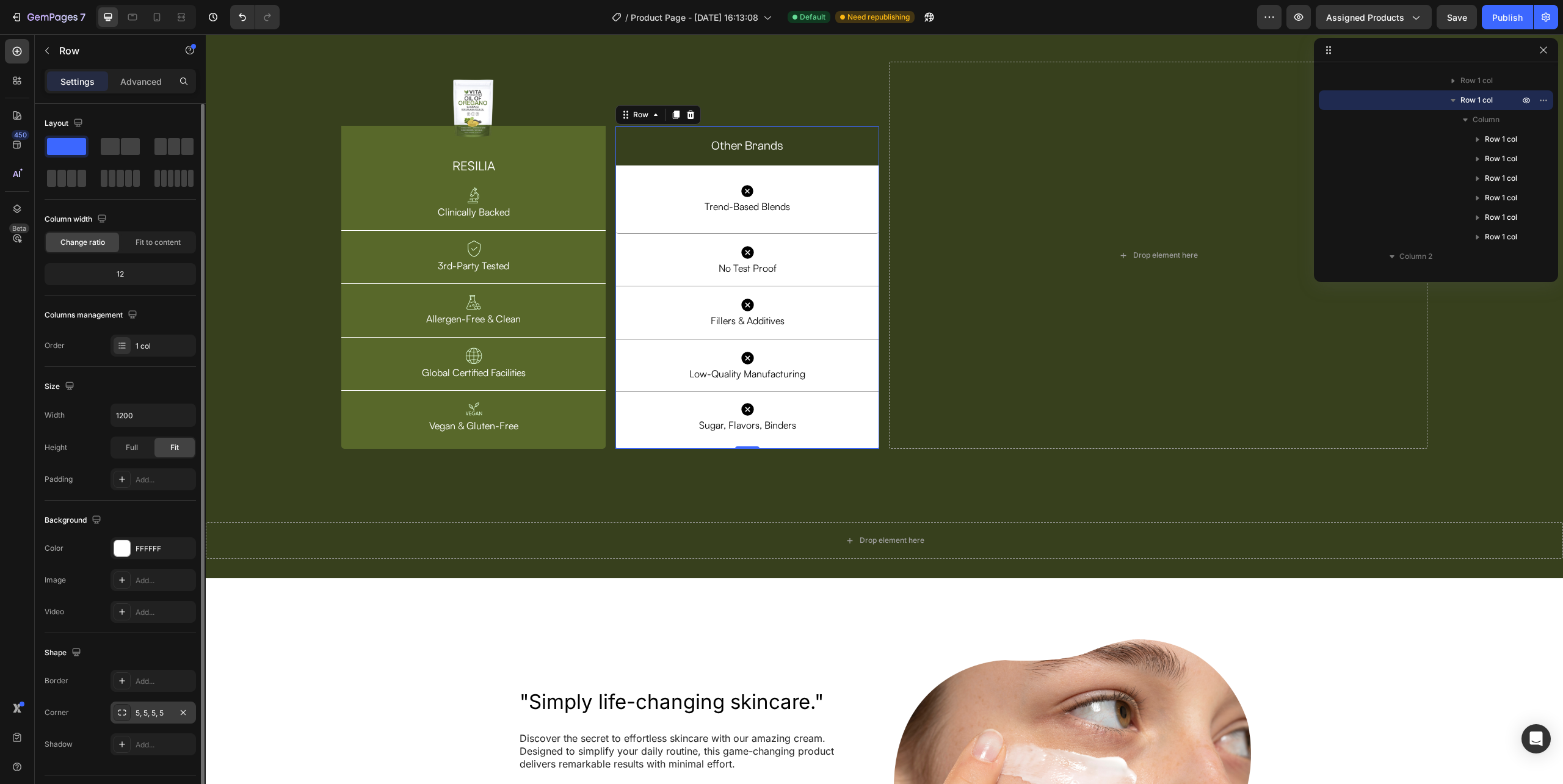
click at [150, 711] on div "5, 5, 5, 5" at bounding box center [153, 713] width 35 height 11
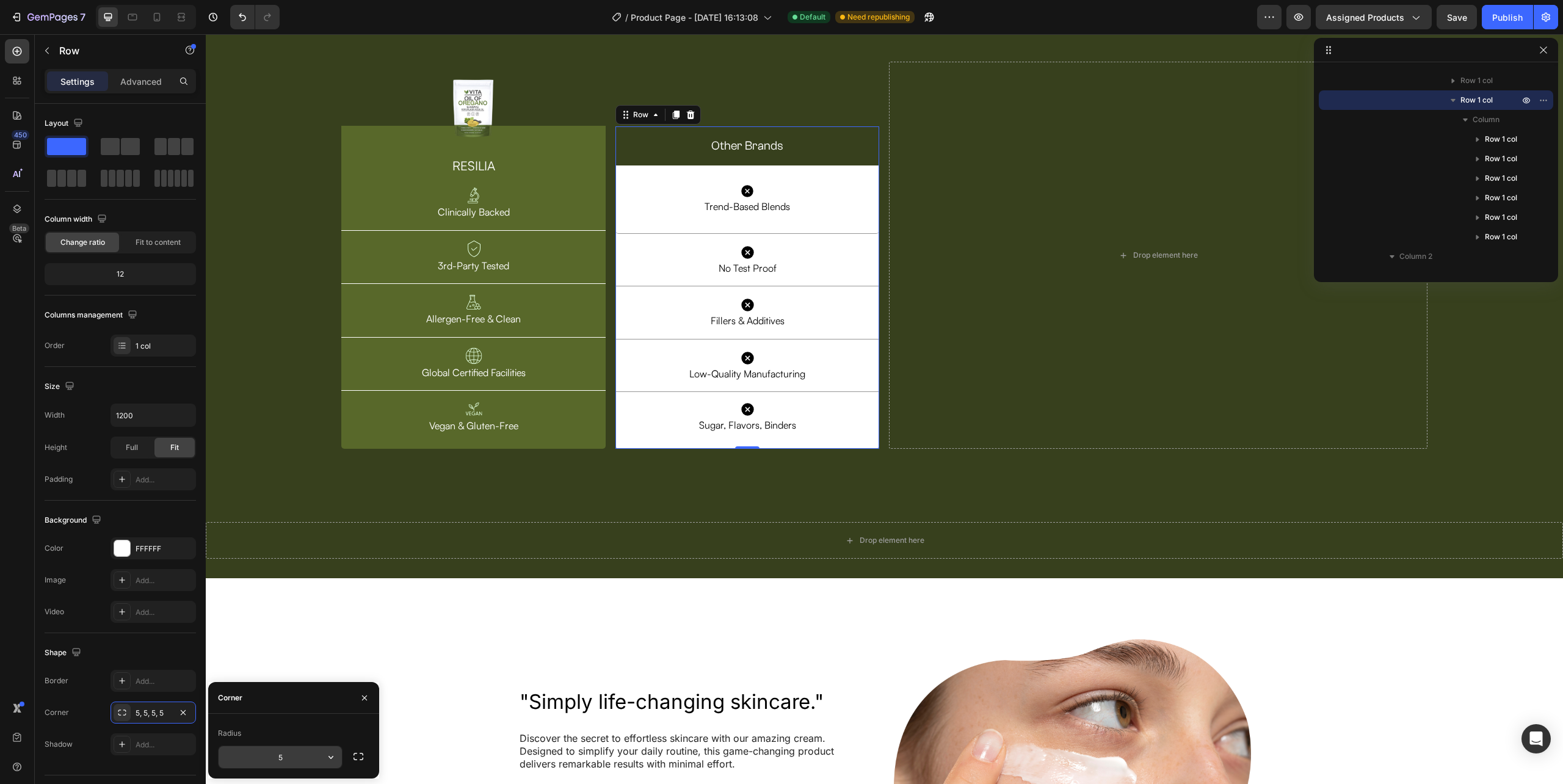
click at [285, 763] on input "5" at bounding box center [279, 757] width 123 height 22
click at [297, 734] on div "Radius" at bounding box center [294, 733] width 151 height 20
click at [288, 757] on input "50" at bounding box center [279, 757] width 123 height 22
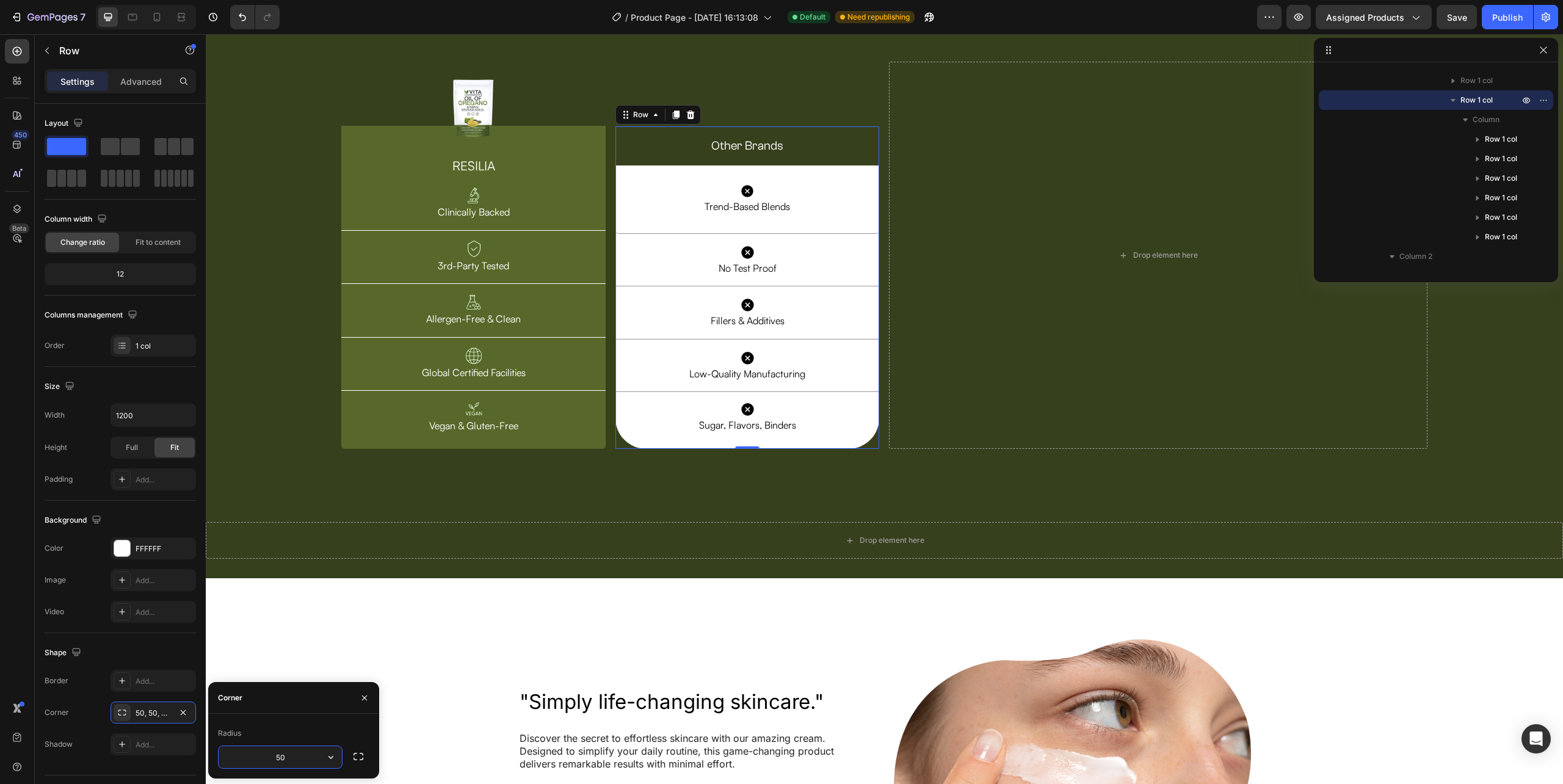
type input "5"
click at [298, 755] on input "5" at bounding box center [279, 757] width 123 height 22
click at [261, 450] on div "Image Row RESILIA Heading Image Clinically Backed Text Block Row Image 3rd-Part…" at bounding box center [884, 255] width 1358 height 388
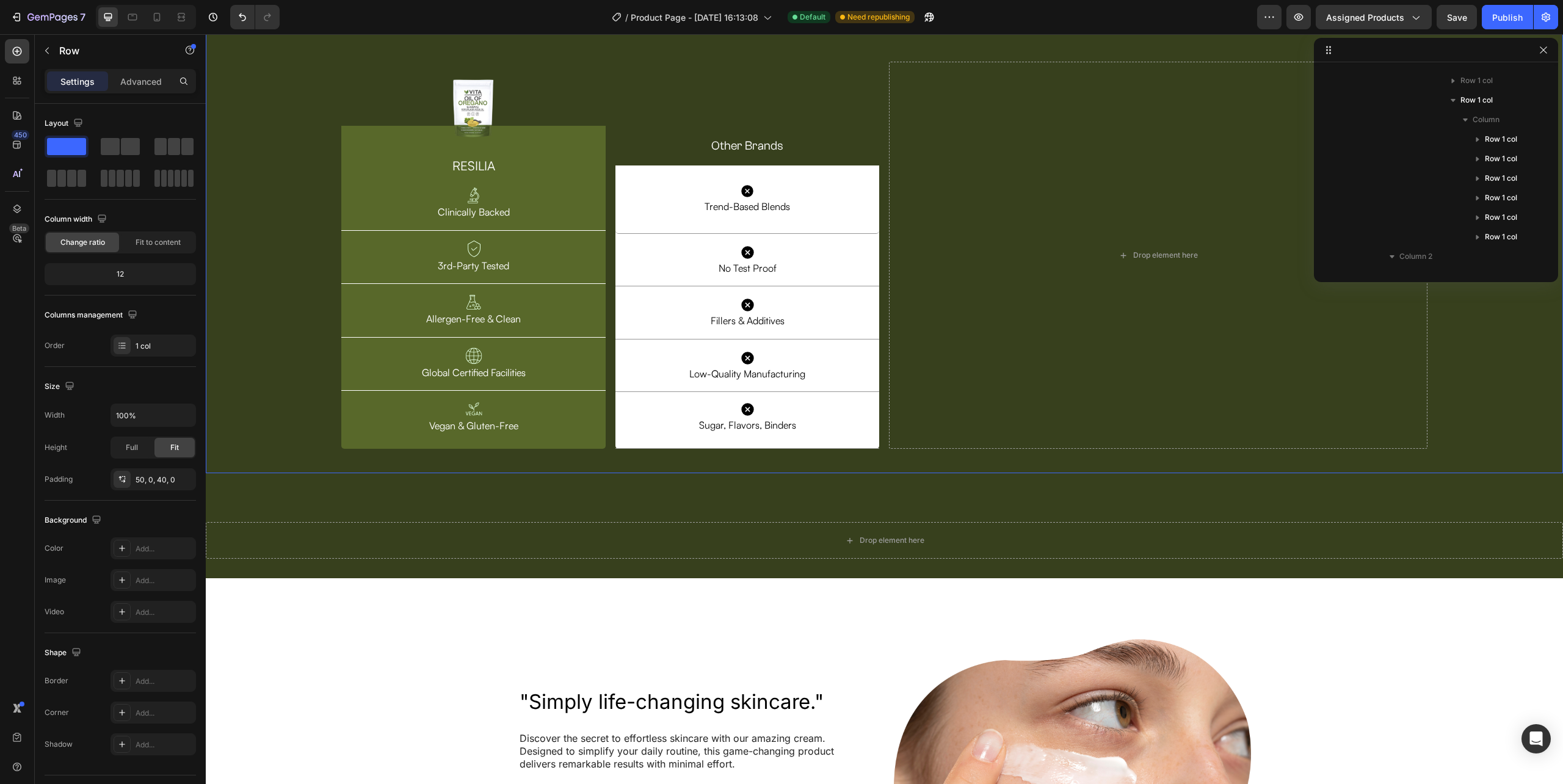
scroll to position [543, 0]
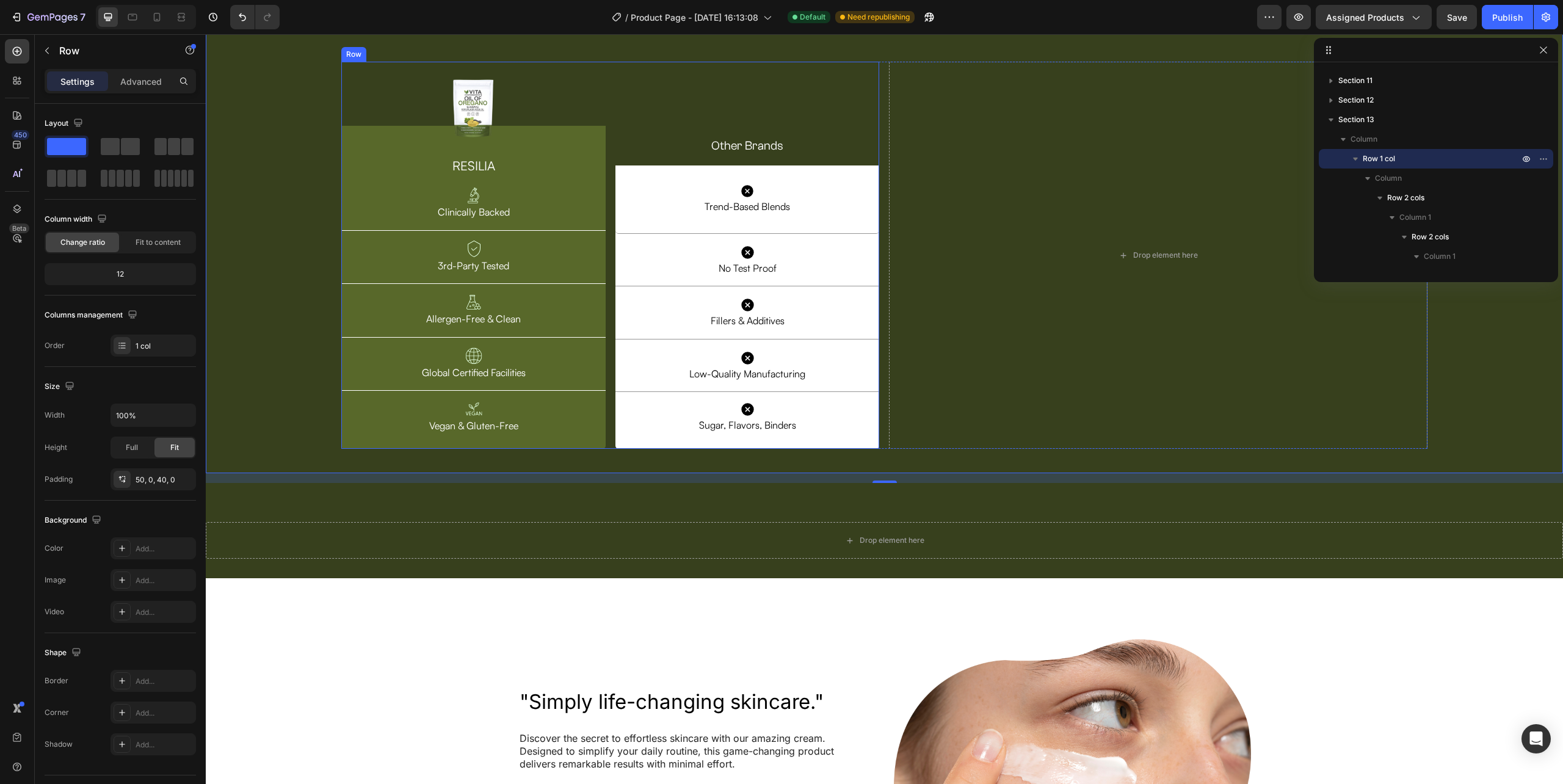
click at [608, 450] on div "Image Row RESILIA Heading Image Clinically Backed Text Block Row Image 3rd-Part…" at bounding box center [610, 255] width 538 height 388
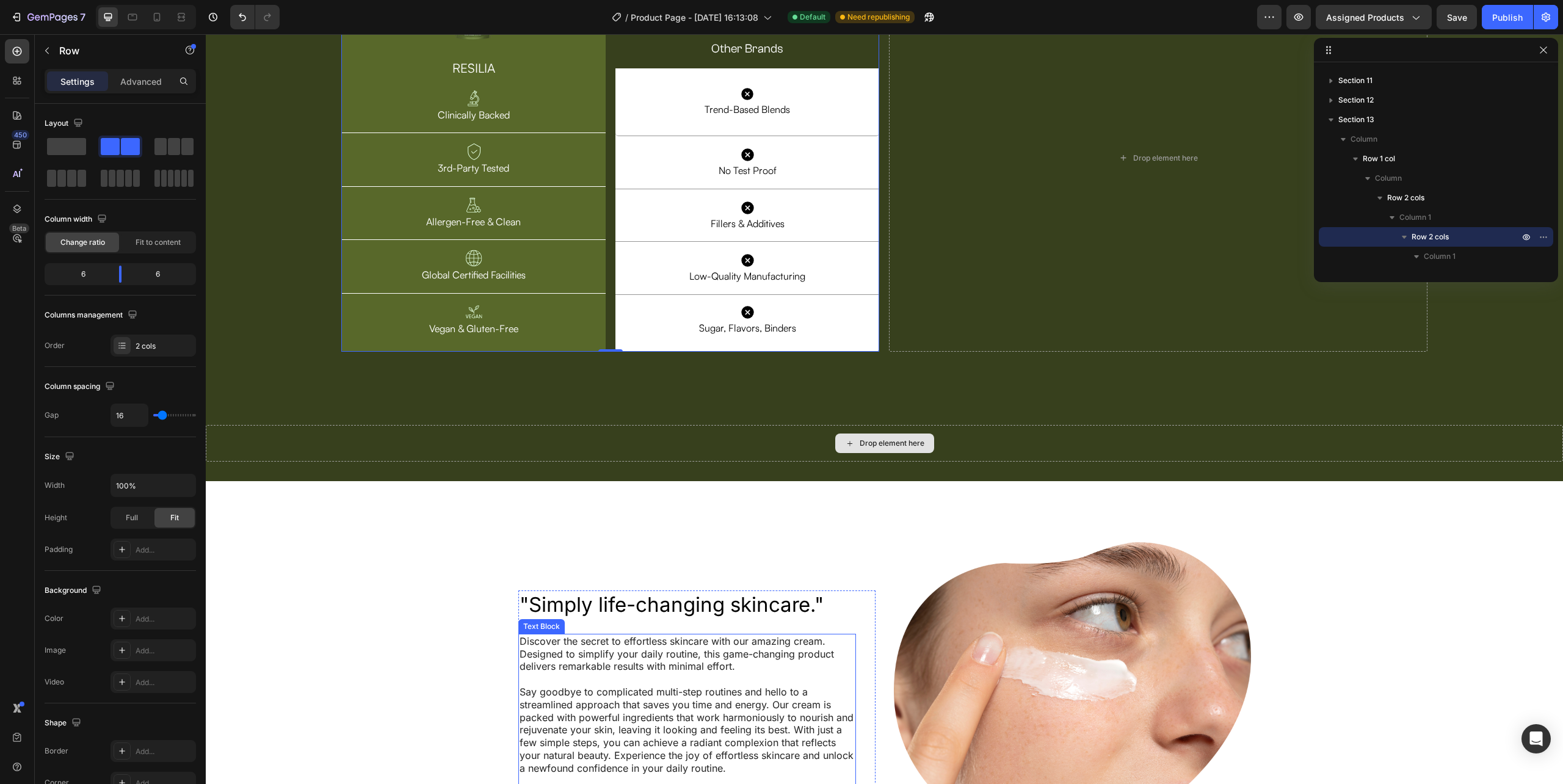
scroll to position [3851, 0]
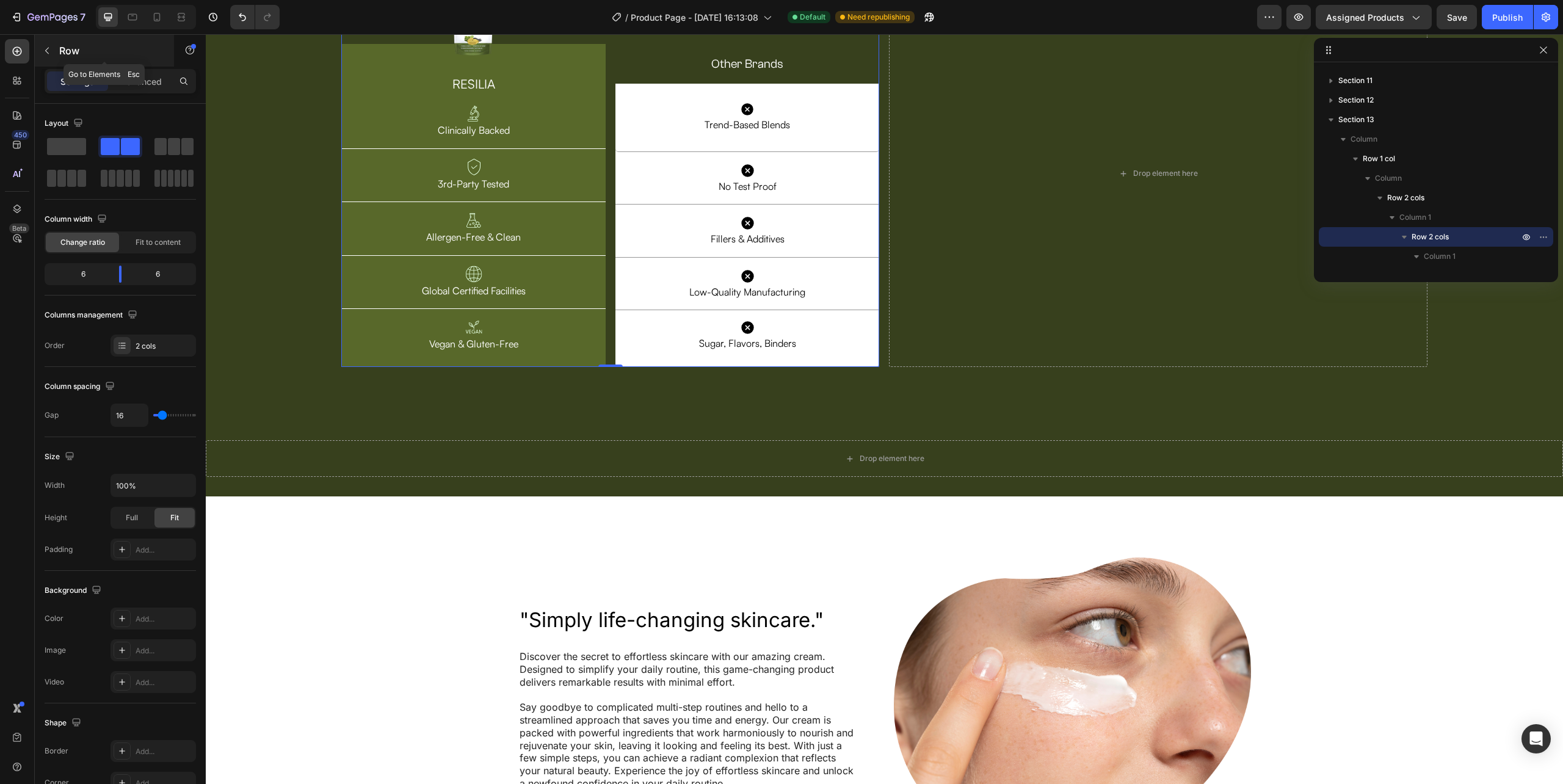
click at [45, 46] on icon "button" at bounding box center [46, 50] width 9 height 9
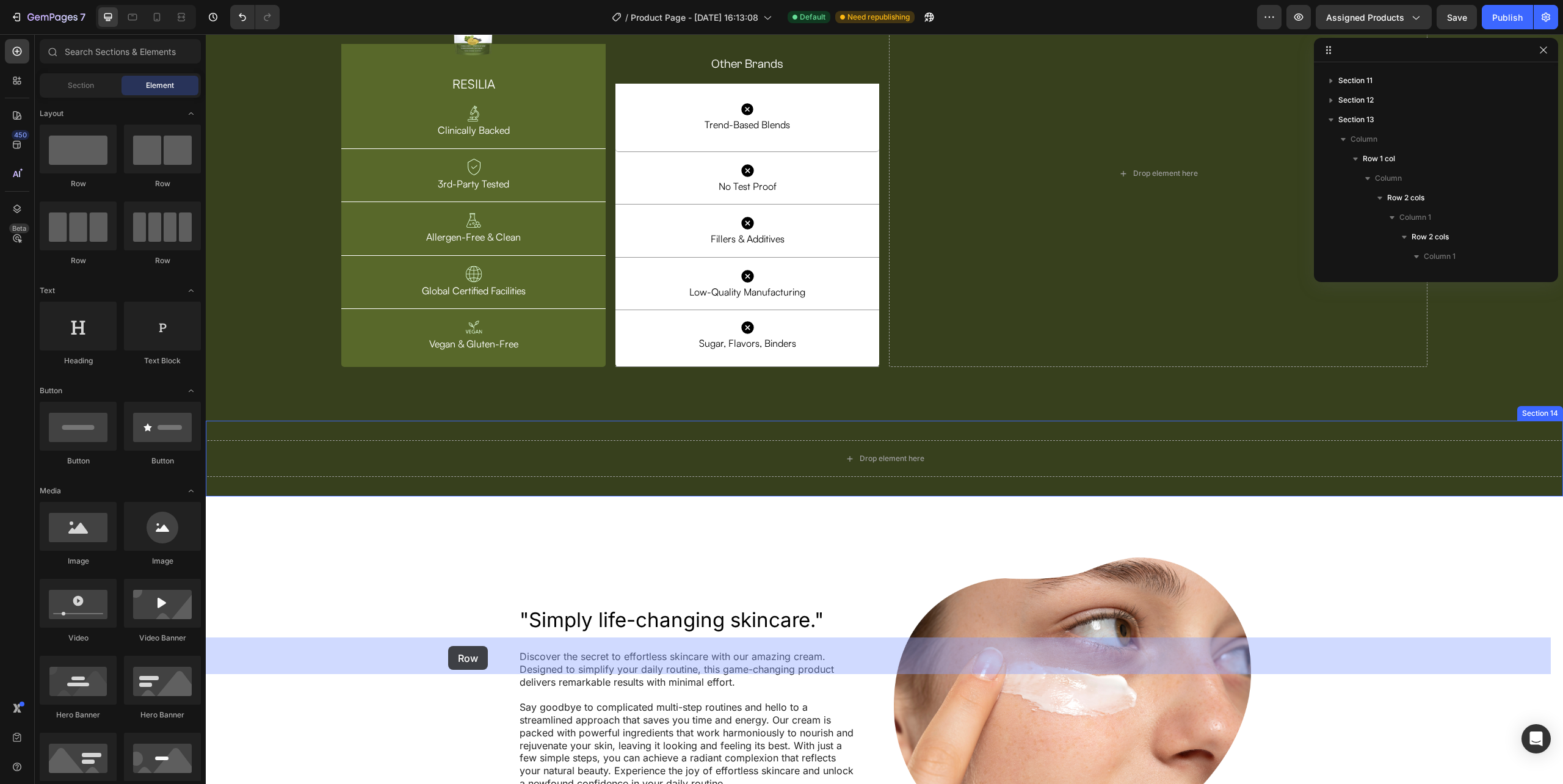
drag, startPoint x: 296, startPoint y: 191, endPoint x: 442, endPoint y: 633, distance: 465.5
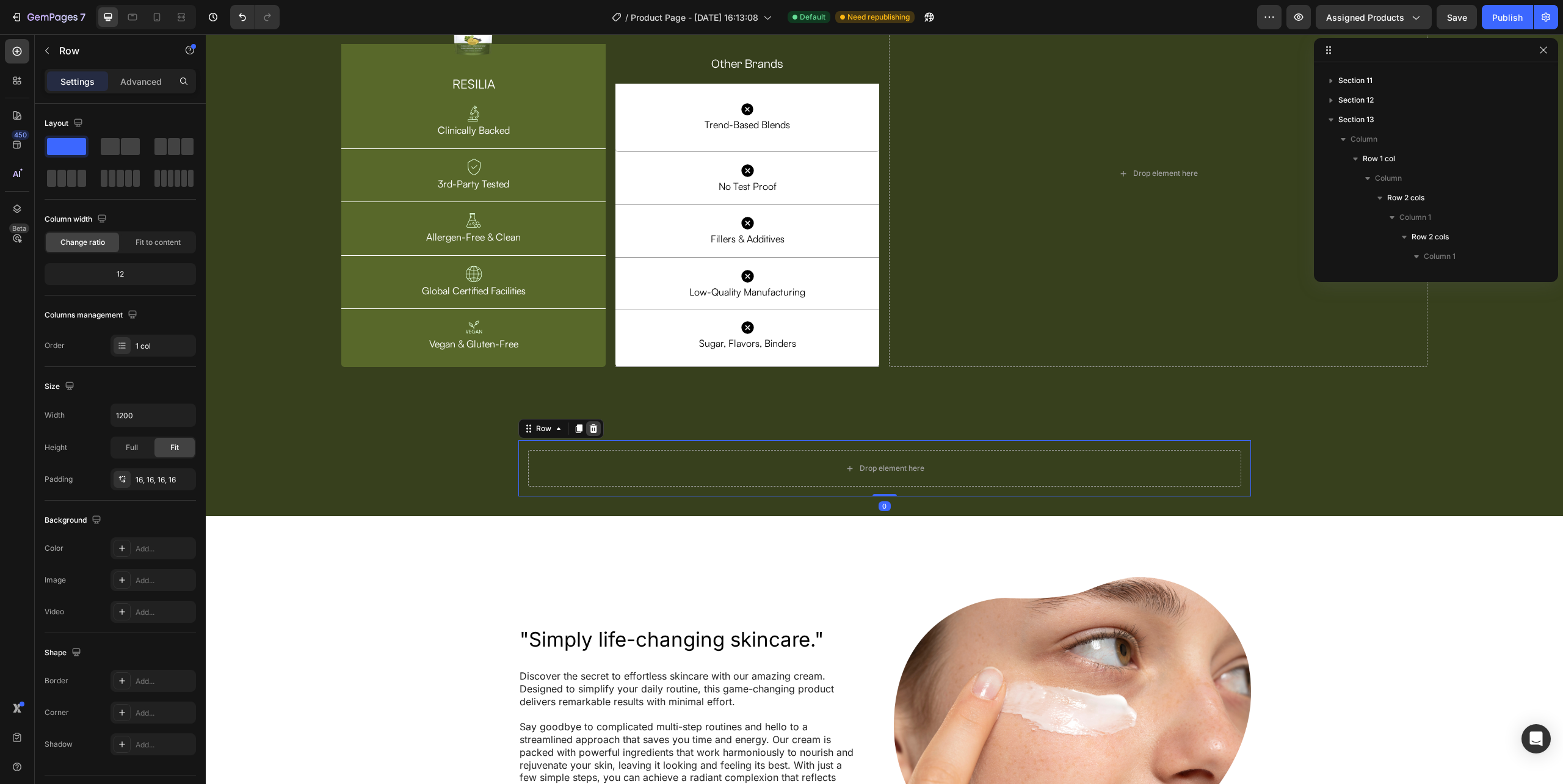
scroll to position [965, 0]
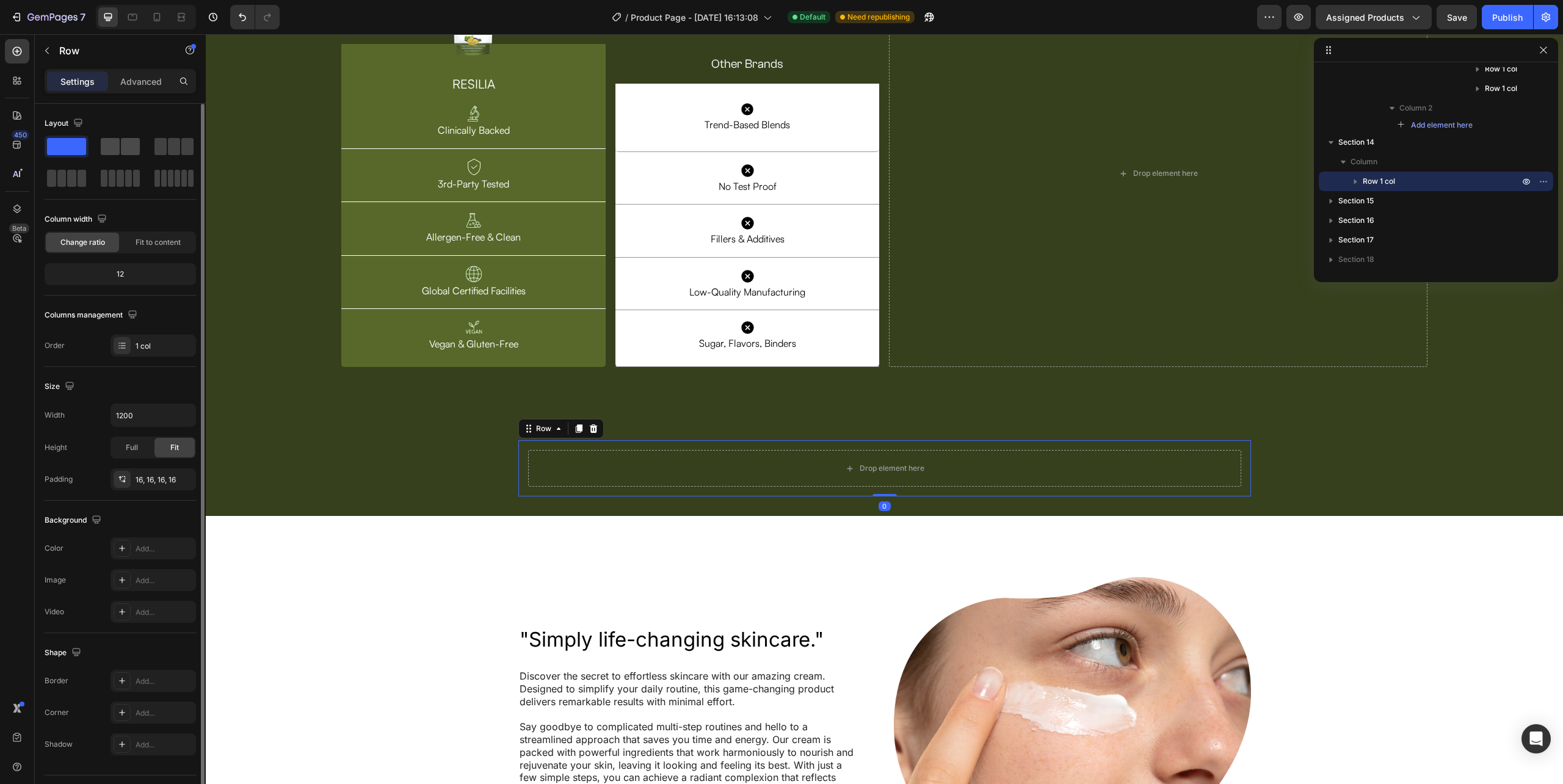
click at [121, 139] on span at bounding box center [131, 146] width 19 height 17
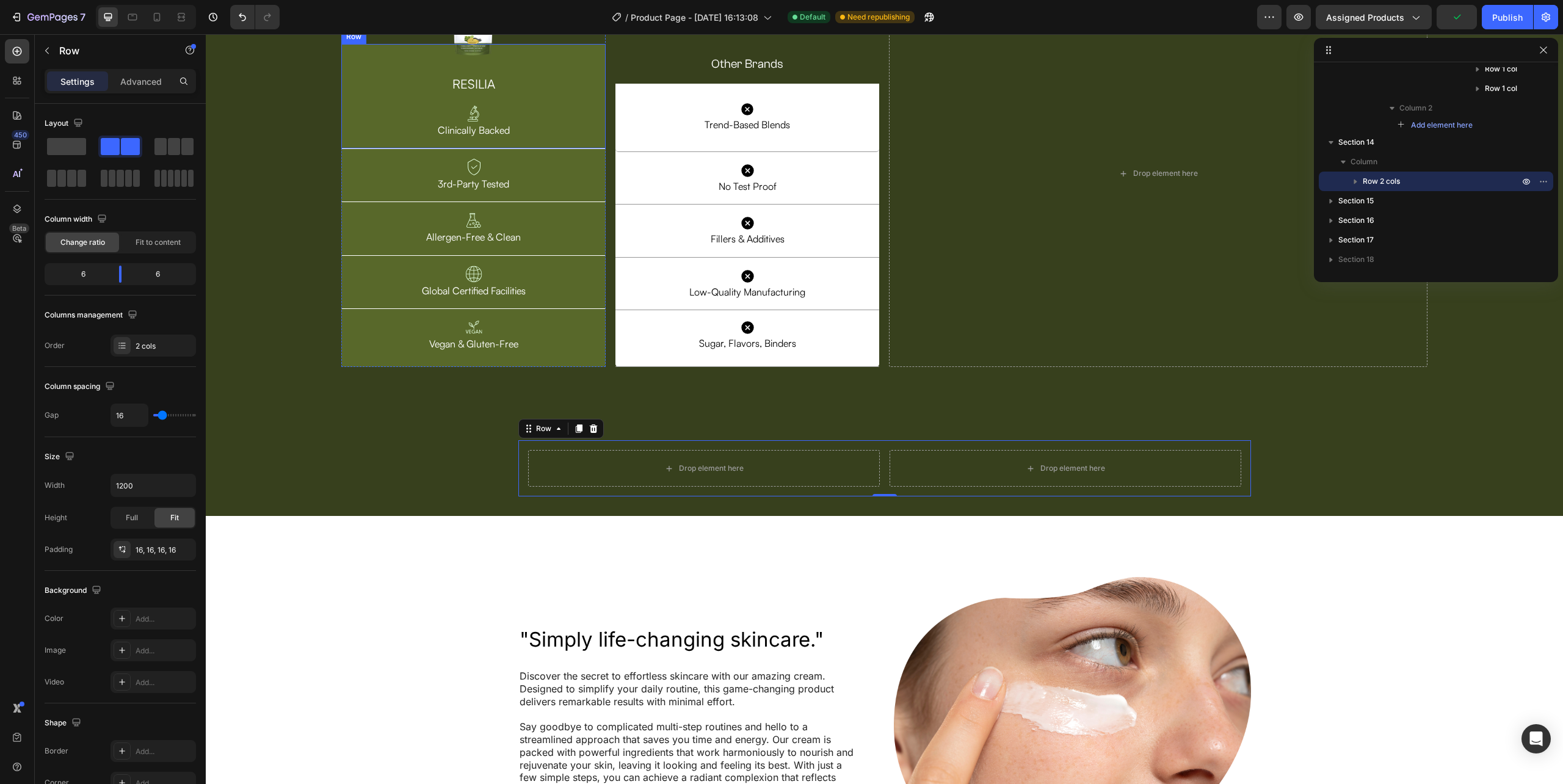
click at [602, 149] on div "RESILIA Heading Image Clinically Backed Text Block Row" at bounding box center [473, 96] width 264 height 105
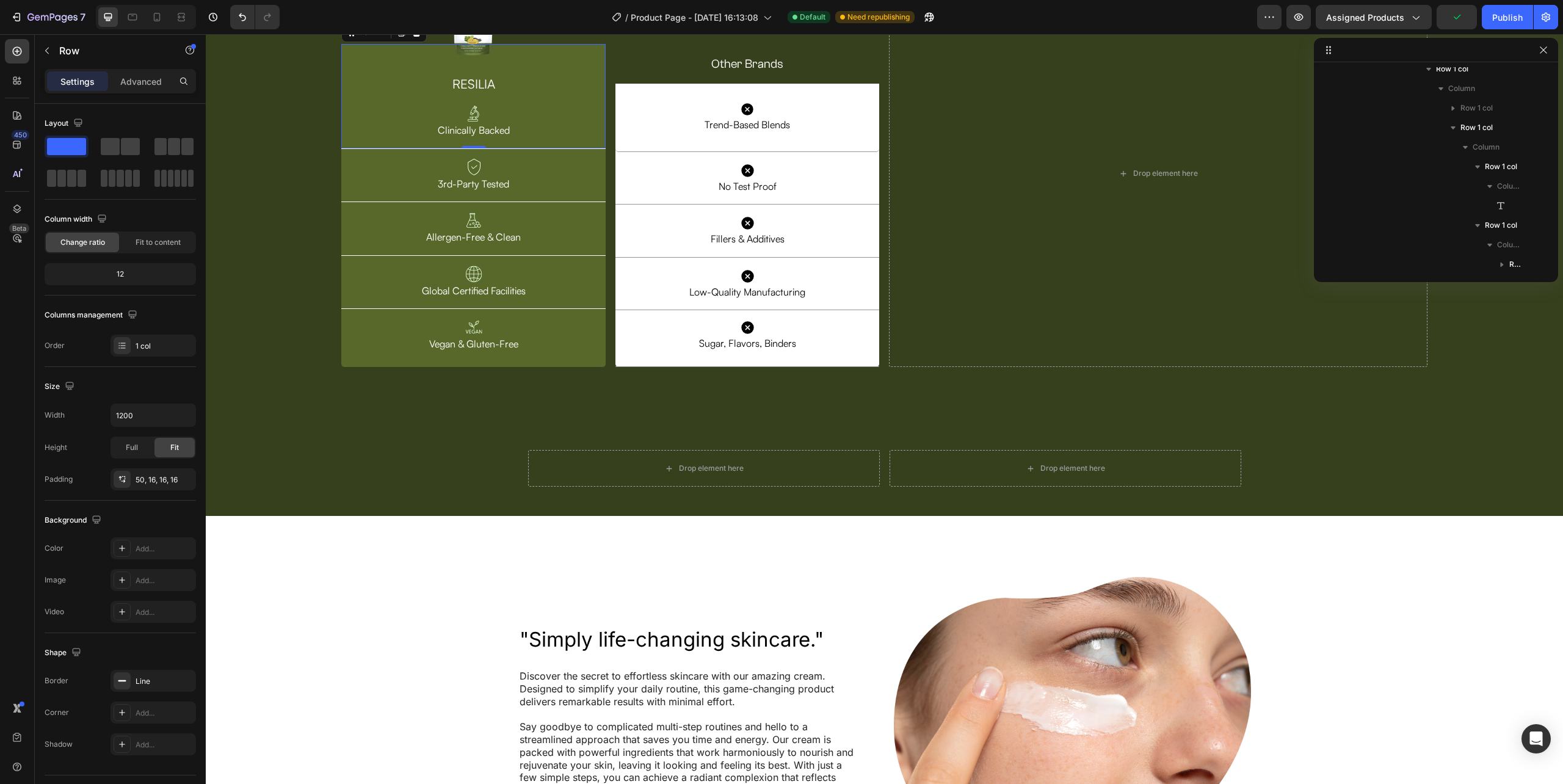
scroll to position [758, 0]
click at [601, 59] on div at bounding box center [473, 27] width 264 height 64
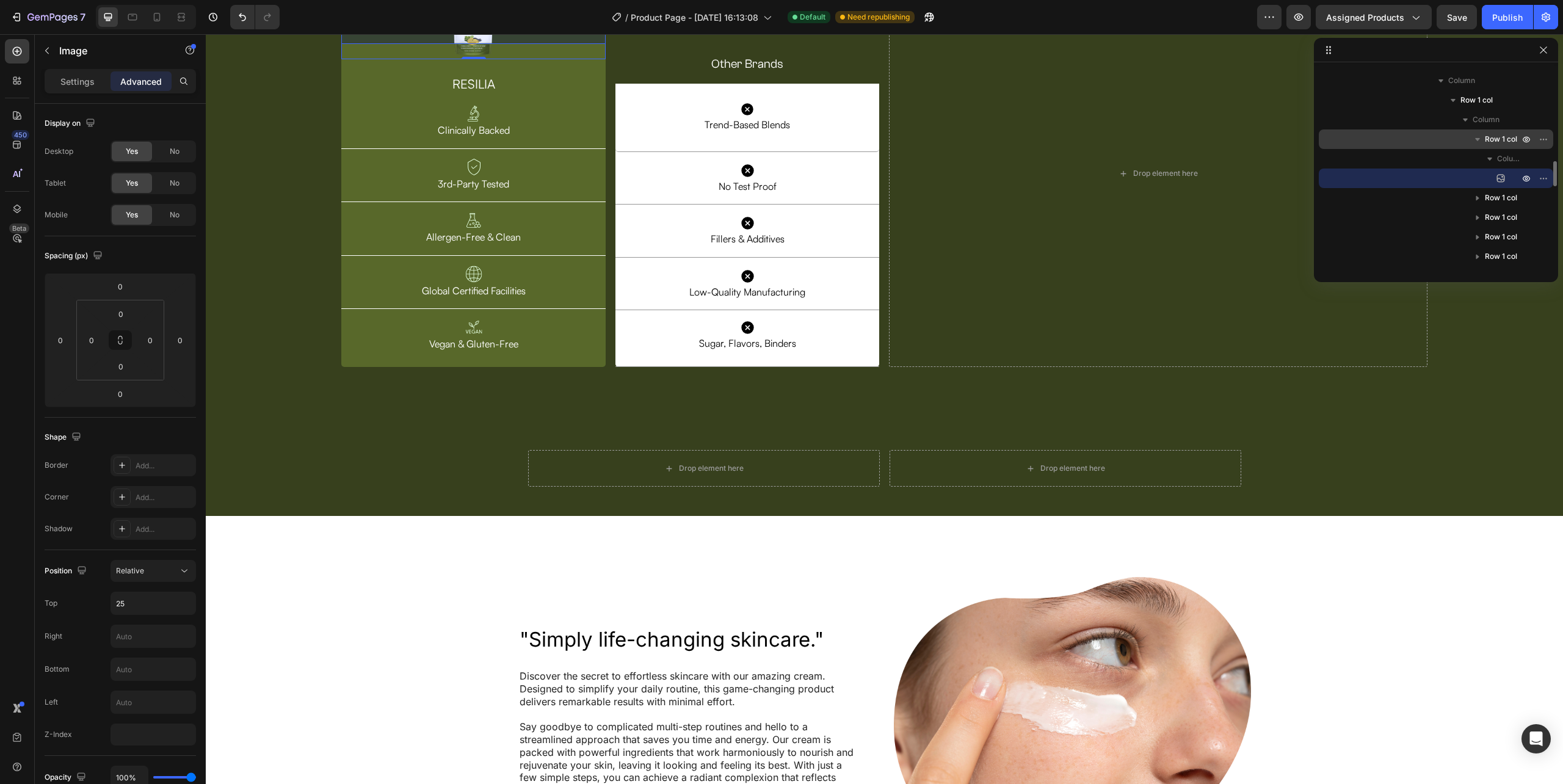
click at [1505, 134] on span "Row 1 col" at bounding box center [1501, 139] width 33 height 12
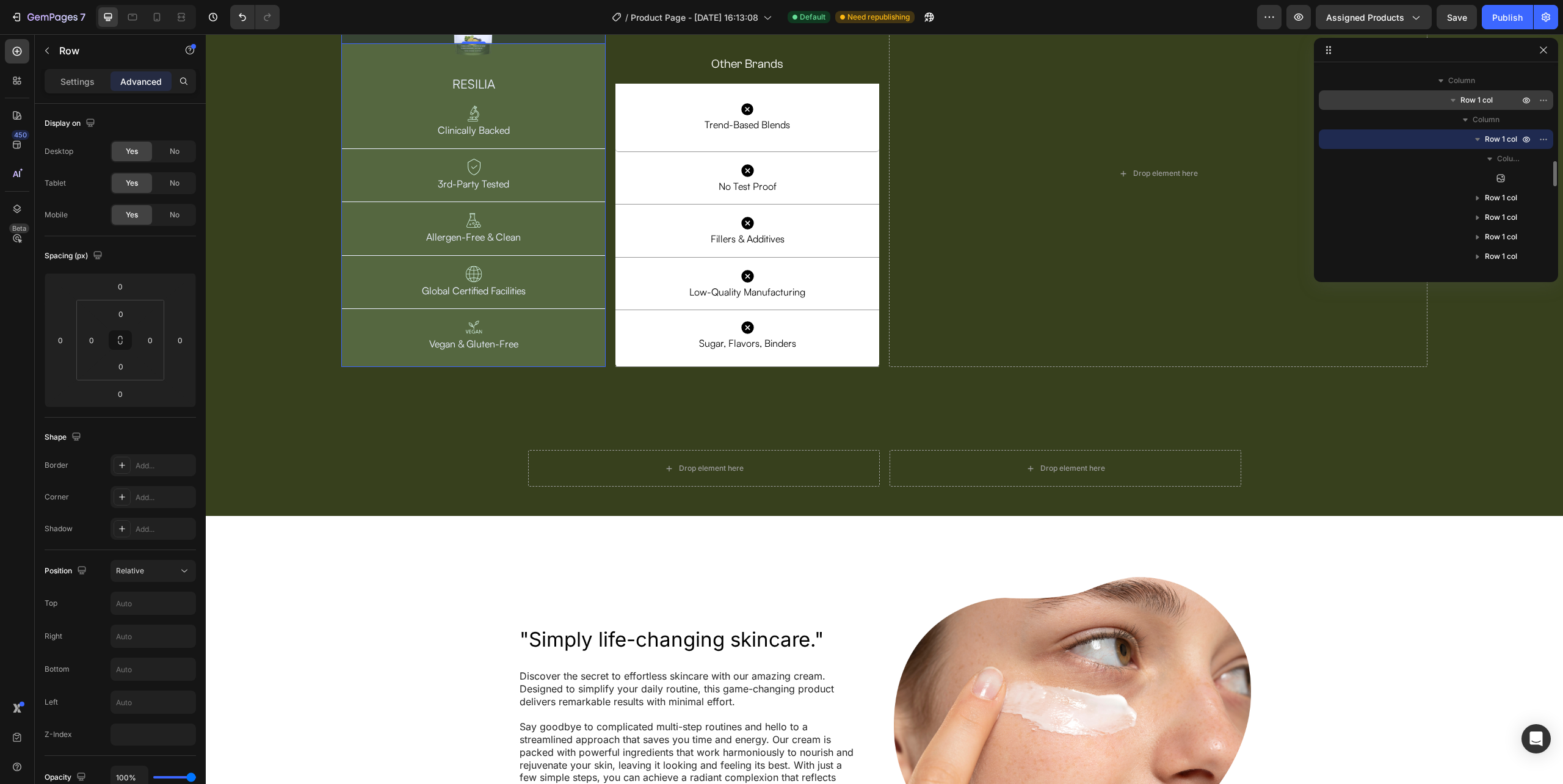
click at [1475, 92] on div "Row 1 col" at bounding box center [1436, 100] width 224 height 20
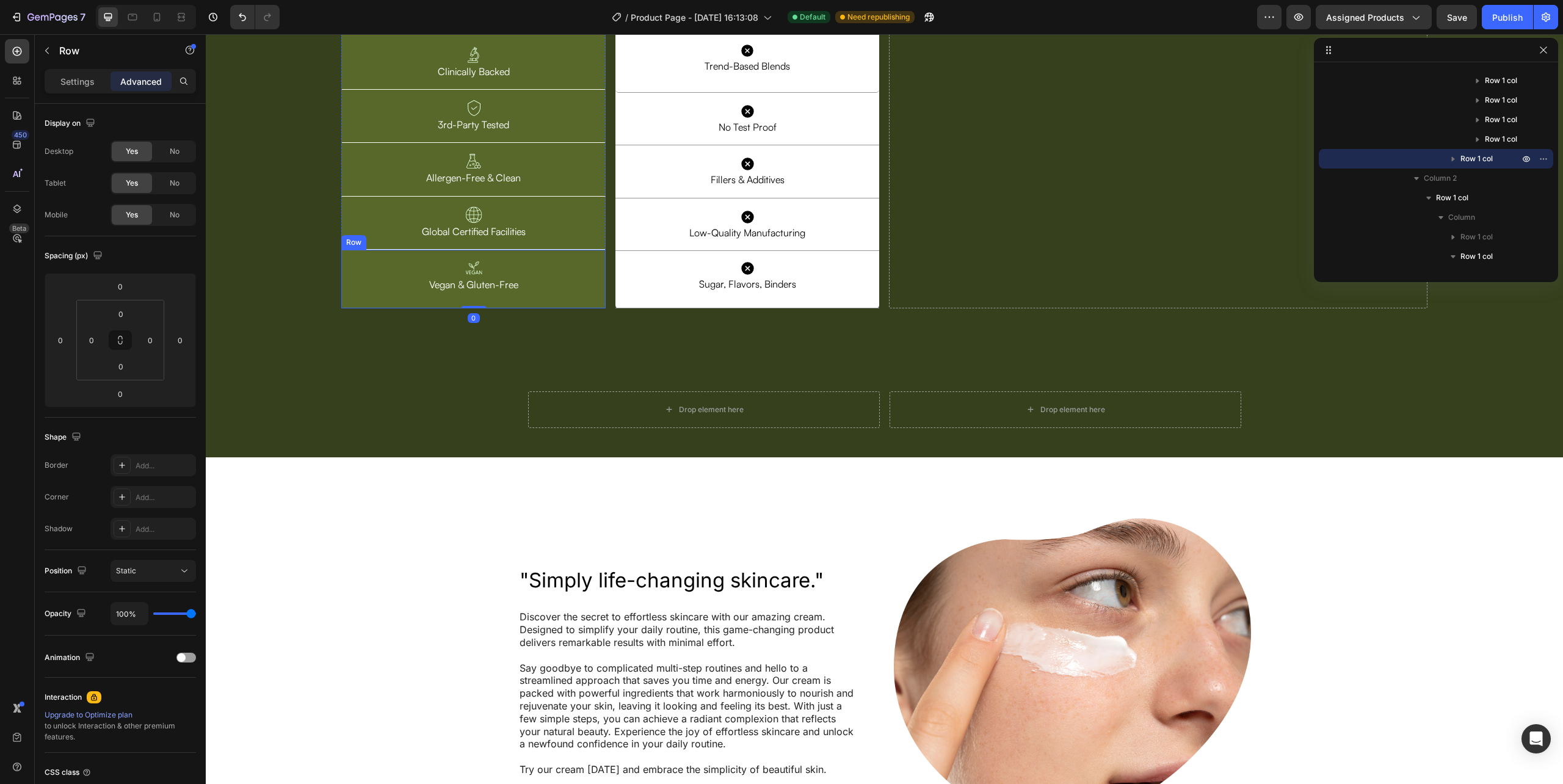
scroll to position [4331, 0]
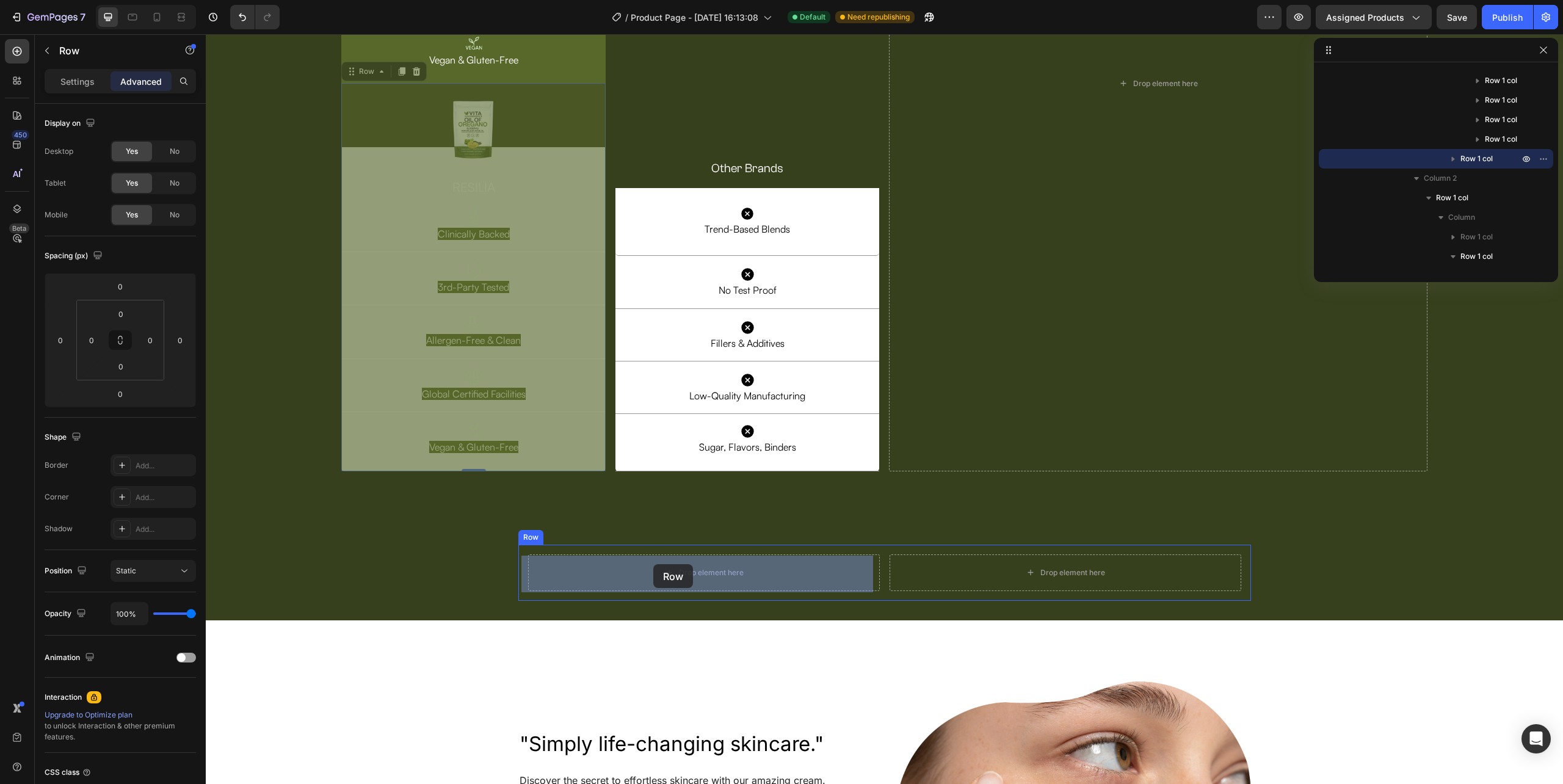
drag, startPoint x: 352, startPoint y: 74, endPoint x: 653, endPoint y: 564, distance: 575.1
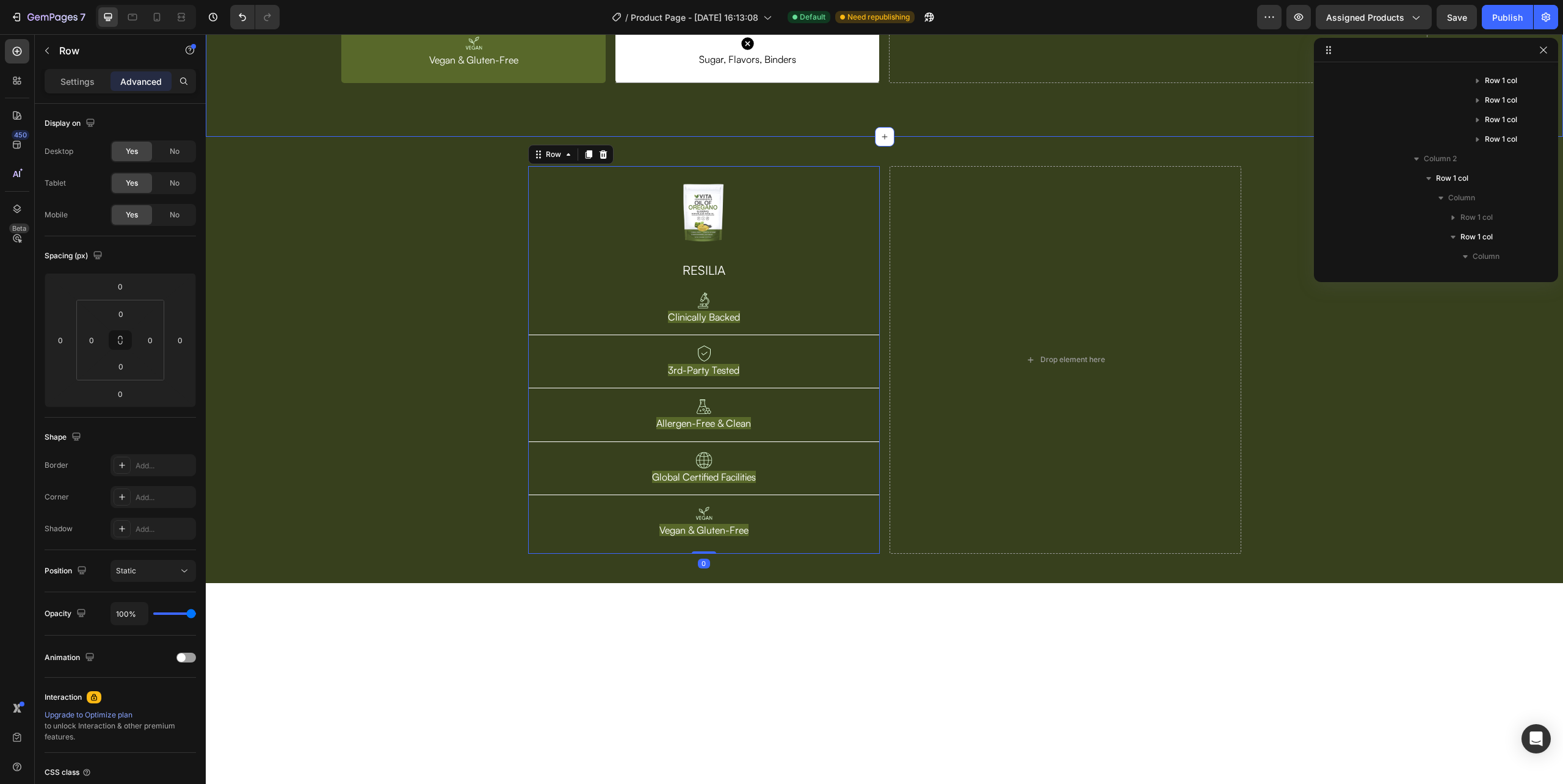
scroll to position [3924, 0]
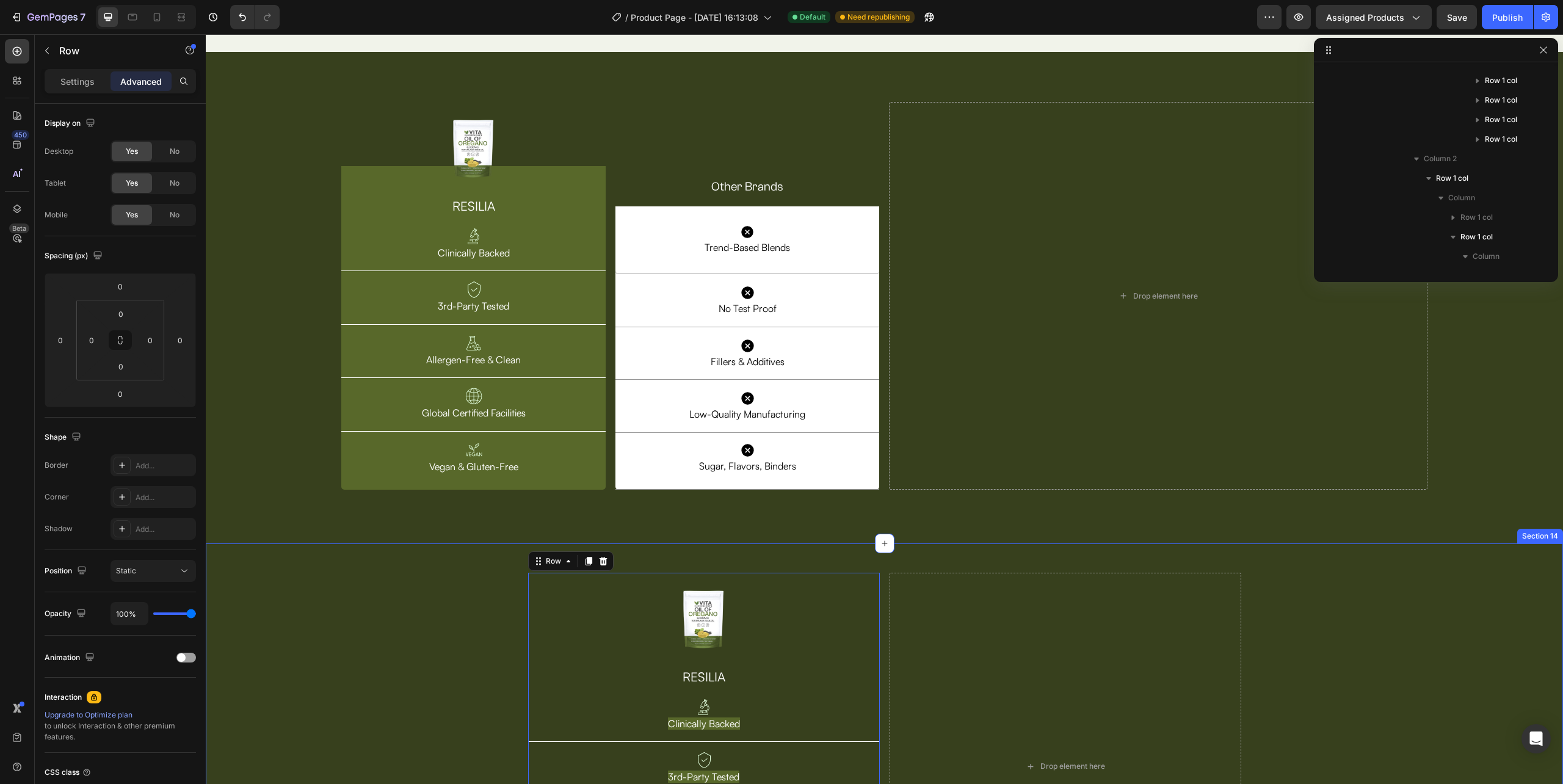
click at [323, 570] on div "Image Row RESILIA Heading Image Clinically Backed Text Block Row Image 3rd-Part…" at bounding box center [884, 767] width 1358 height 407
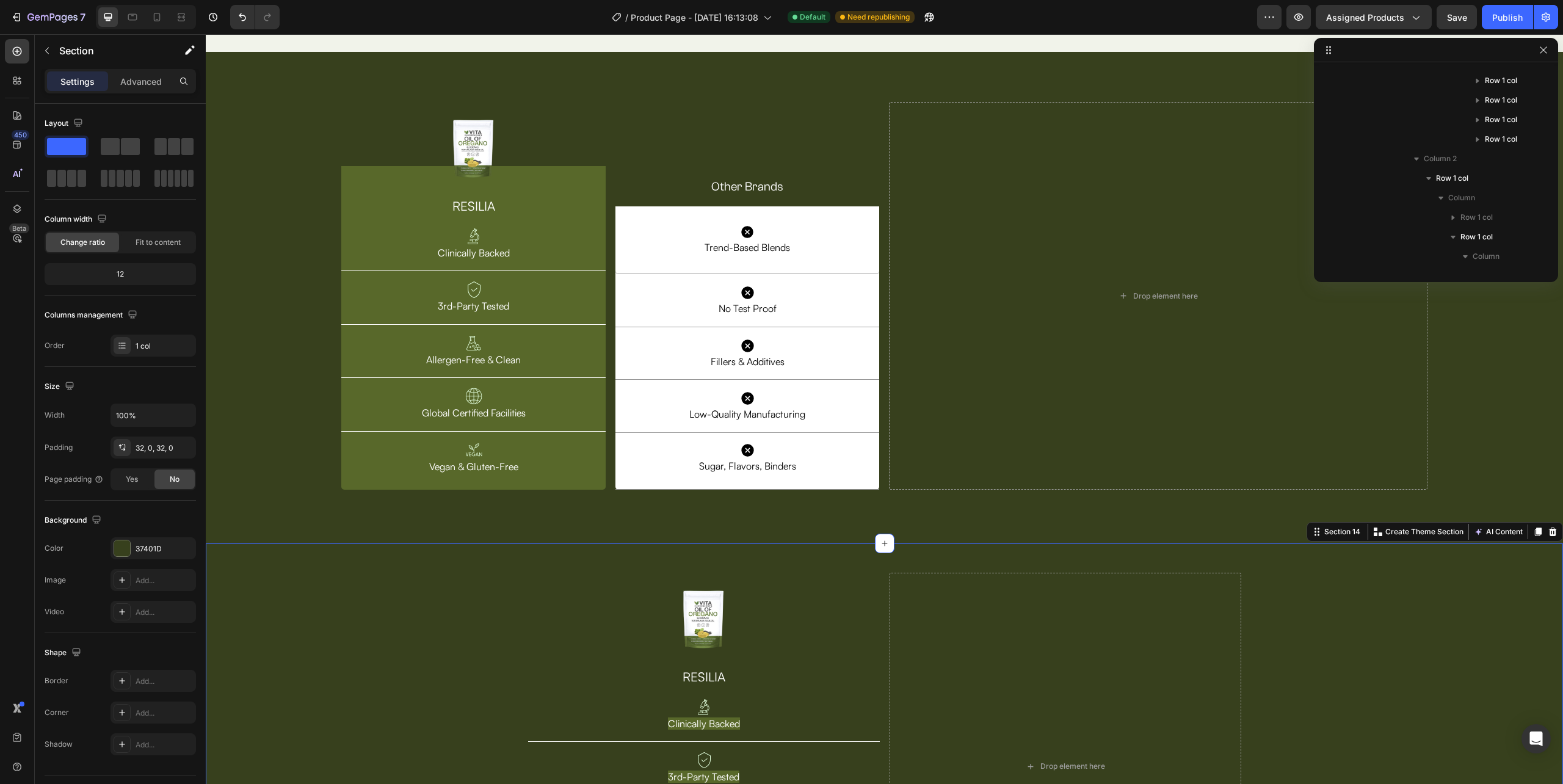
scroll to position [1398, 0]
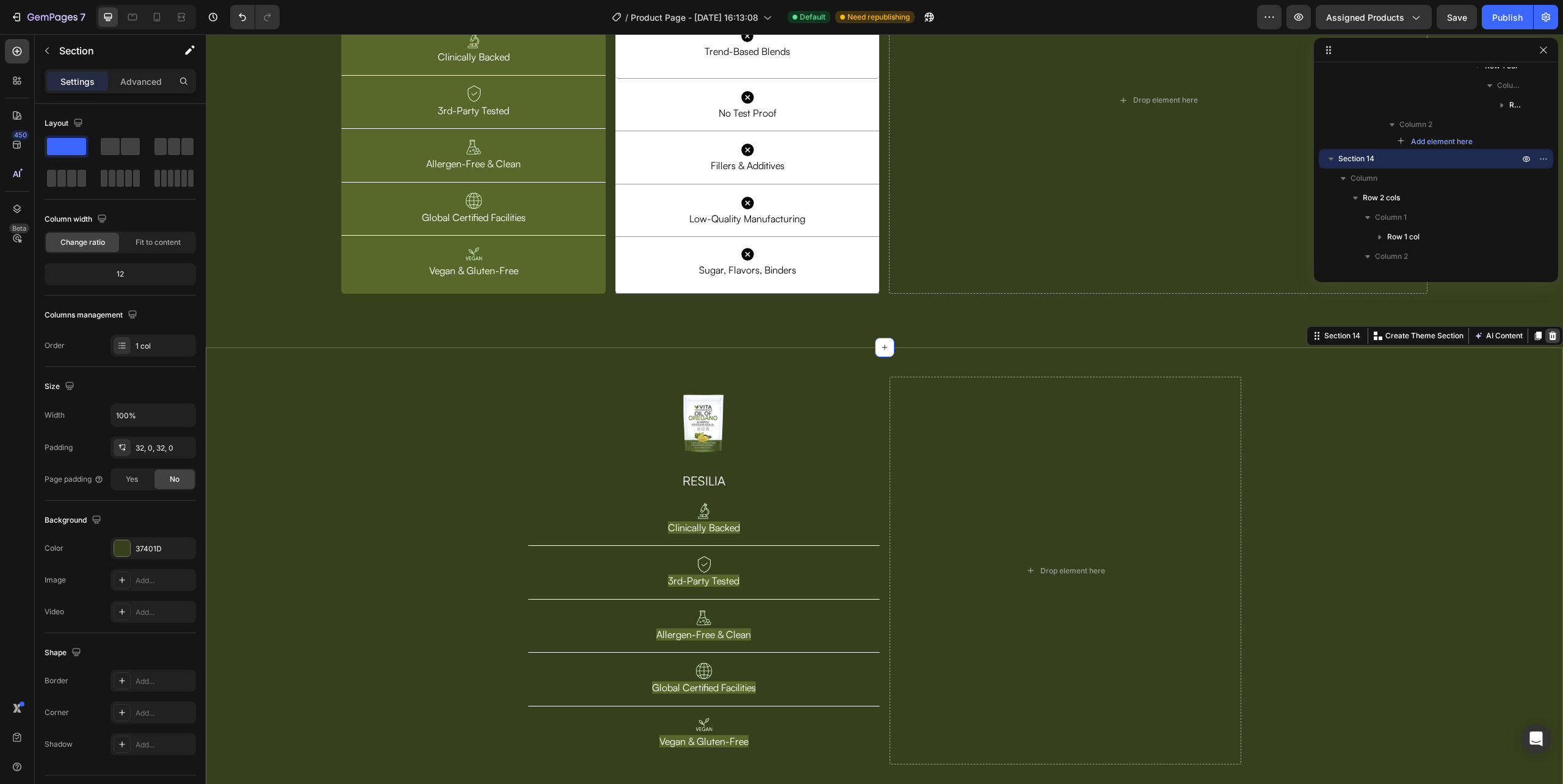
click at [1548, 340] on icon at bounding box center [1552, 335] width 9 height 9
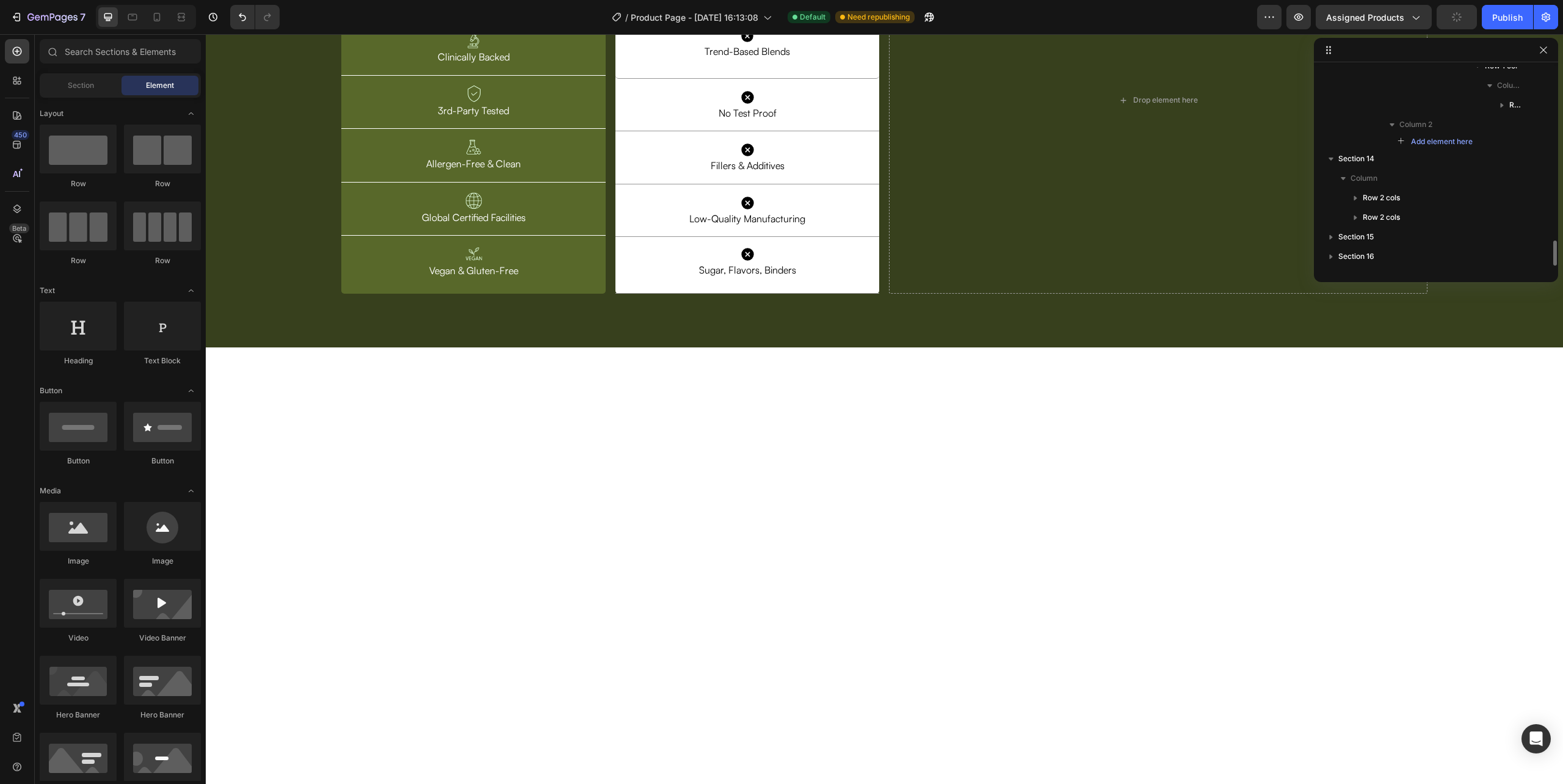
scroll to position [1398, 0]
click at [342, 294] on div "Image Vegan & Gluten-Free Text Block Row" at bounding box center [473, 264] width 264 height 58
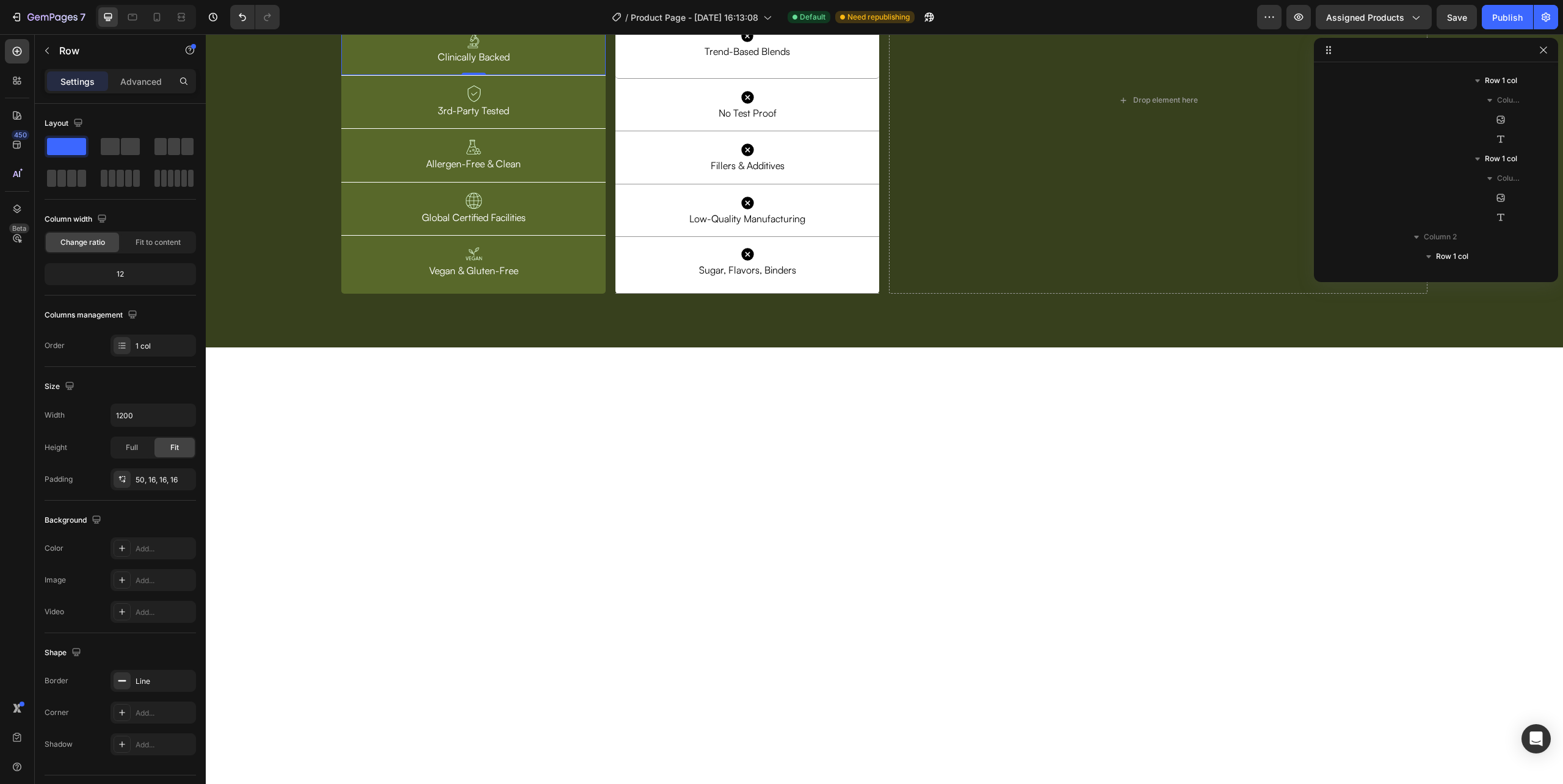
scroll to position [797, 0]
click at [602, 76] on div "RESILIA Heading Image Clinically Backed Text Block Row 0" at bounding box center [473, 23] width 264 height 105
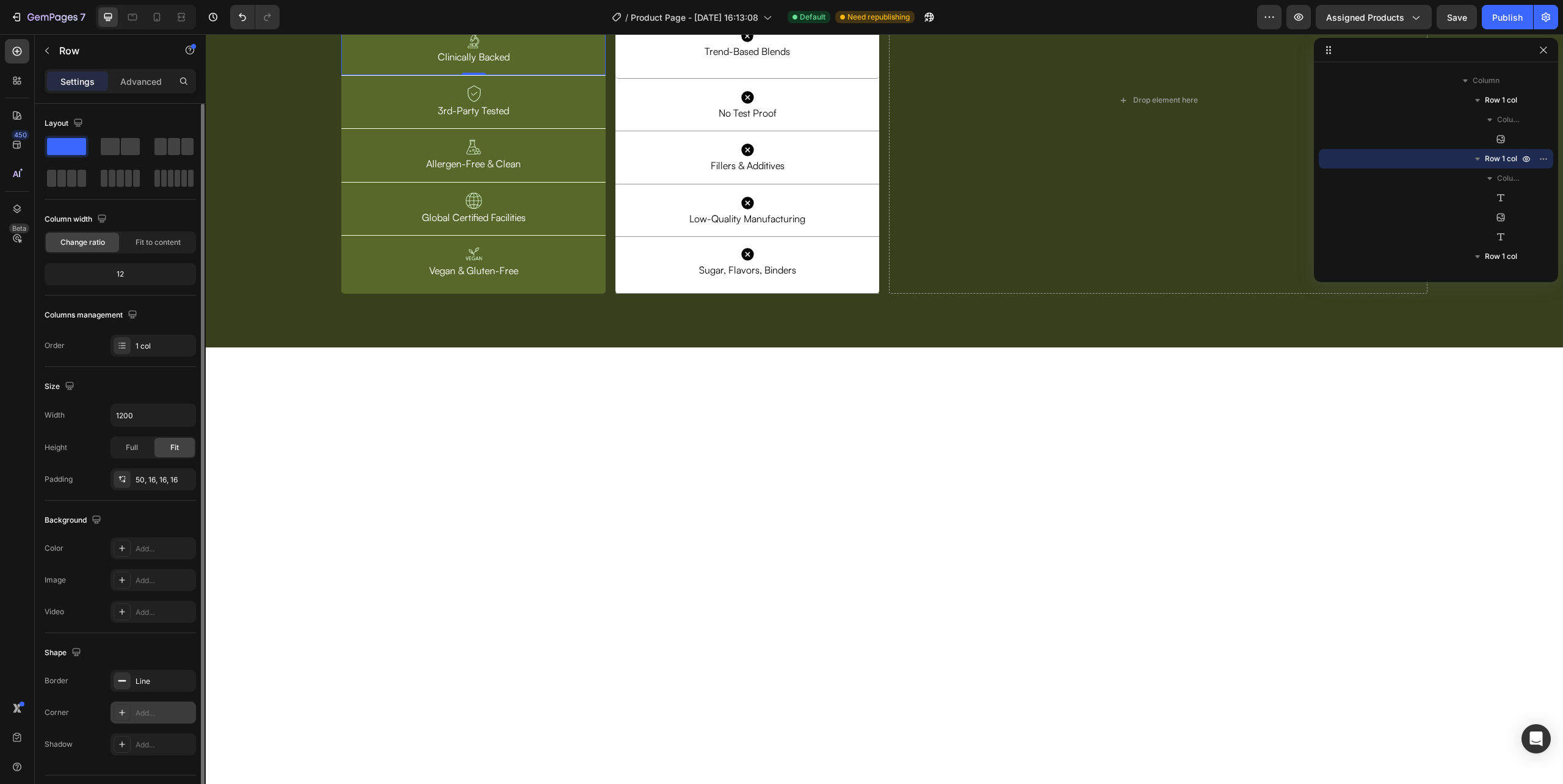
click at [142, 719] on div "Add..." at bounding box center [164, 713] width 58 height 11
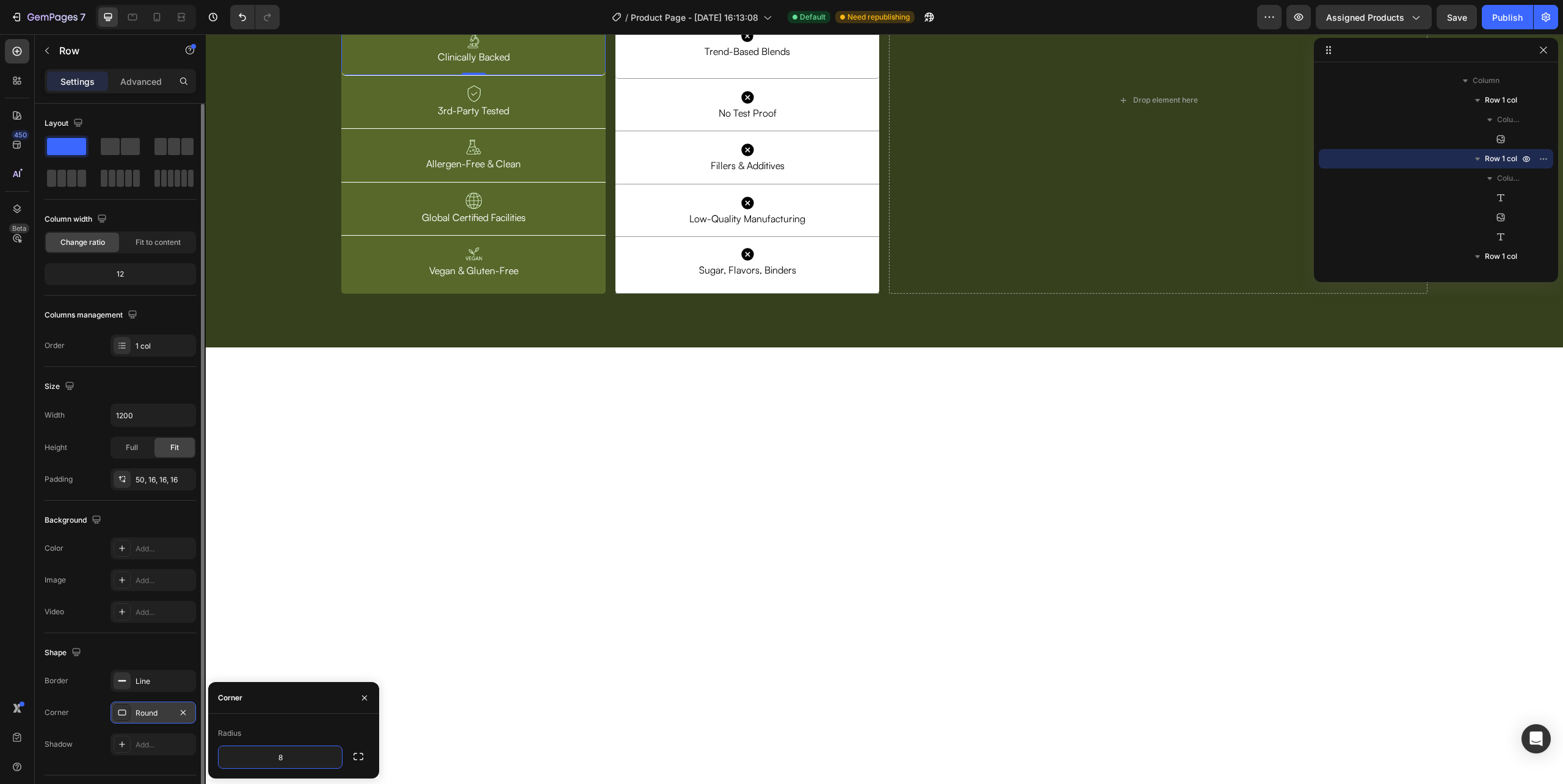
click at [279, 319] on div "Image Row RESILIA Heading Image Clinically Backed Text Block Row 0 Image 3rd-Pa…" at bounding box center [884, 97] width 1358 height 443
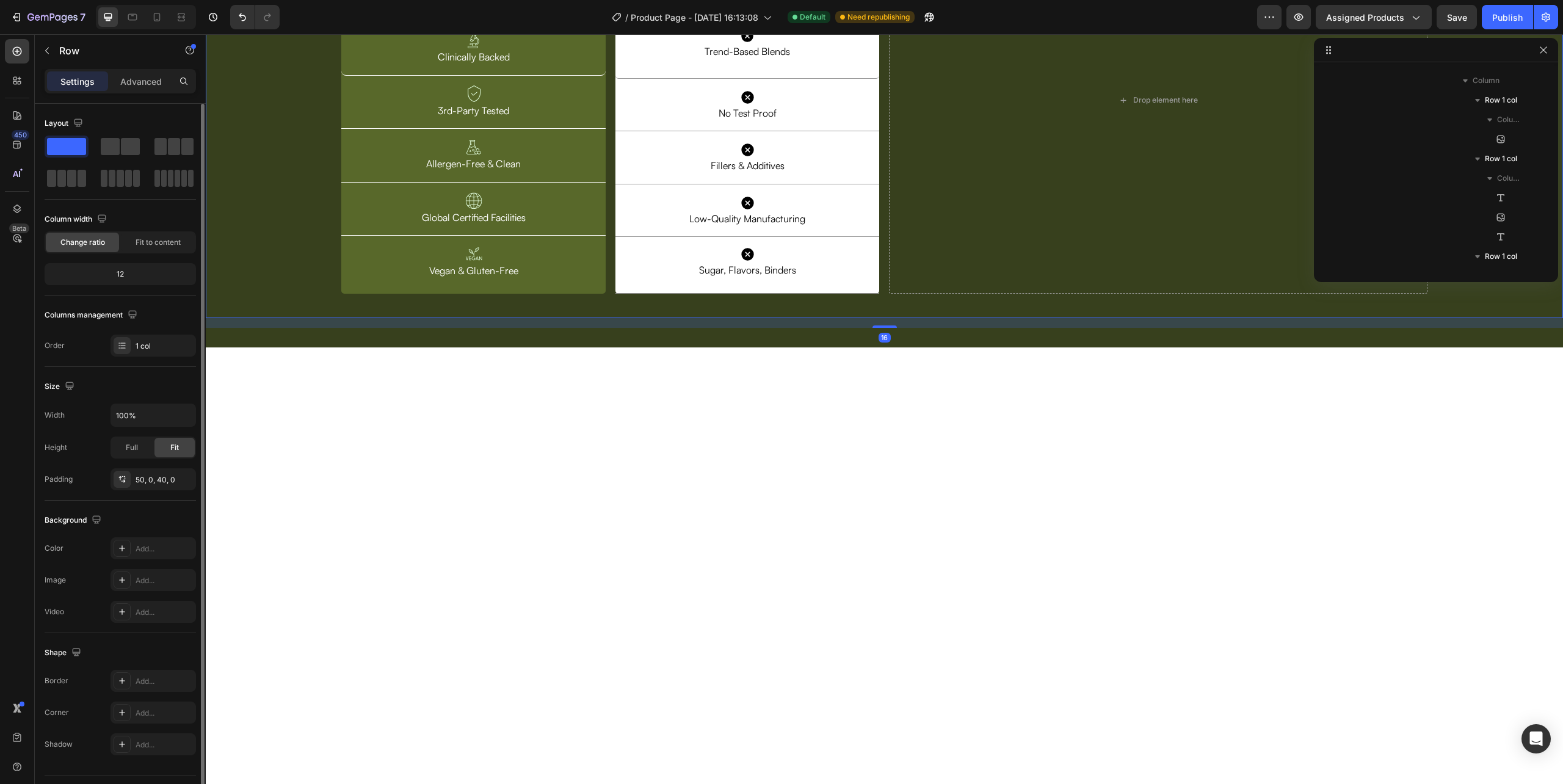
scroll to position [543, 0]
click at [598, 76] on div "RESILIA Heading Image Clinically Backed Text Block Row" at bounding box center [473, 23] width 264 height 105
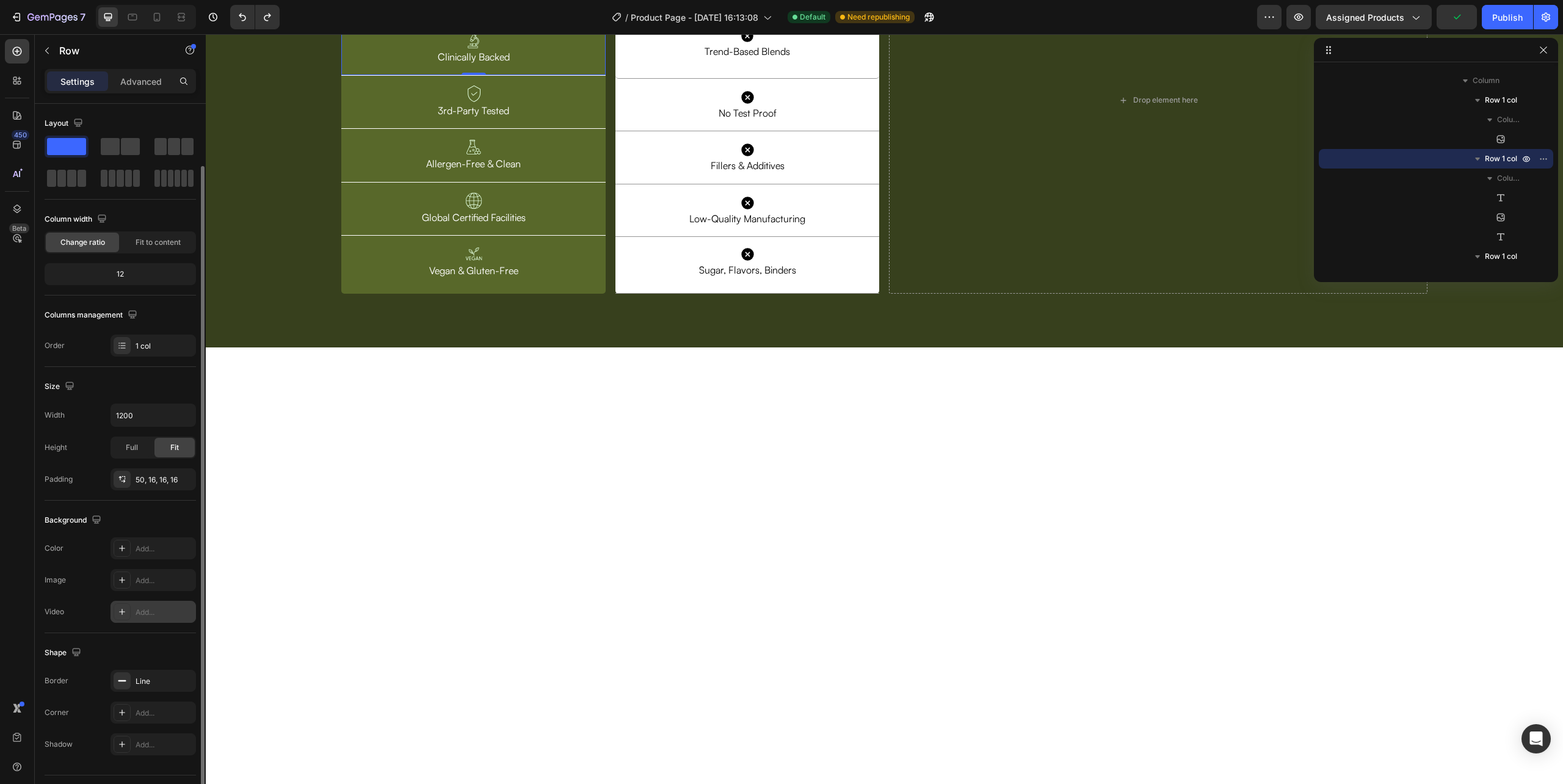
scroll to position [32, 0]
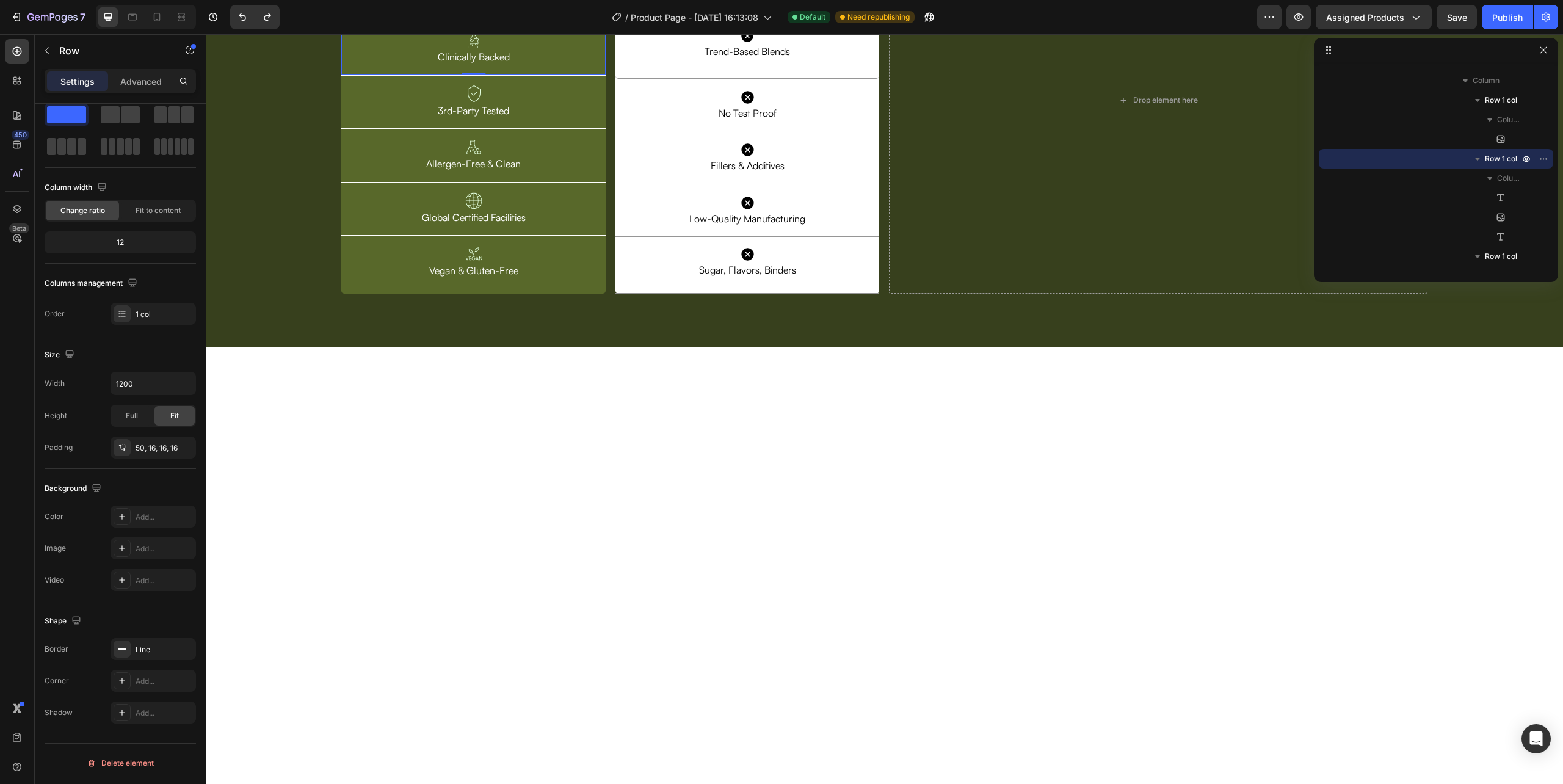
click at [685, 611] on div at bounding box center [884, 730] width 1358 height 766
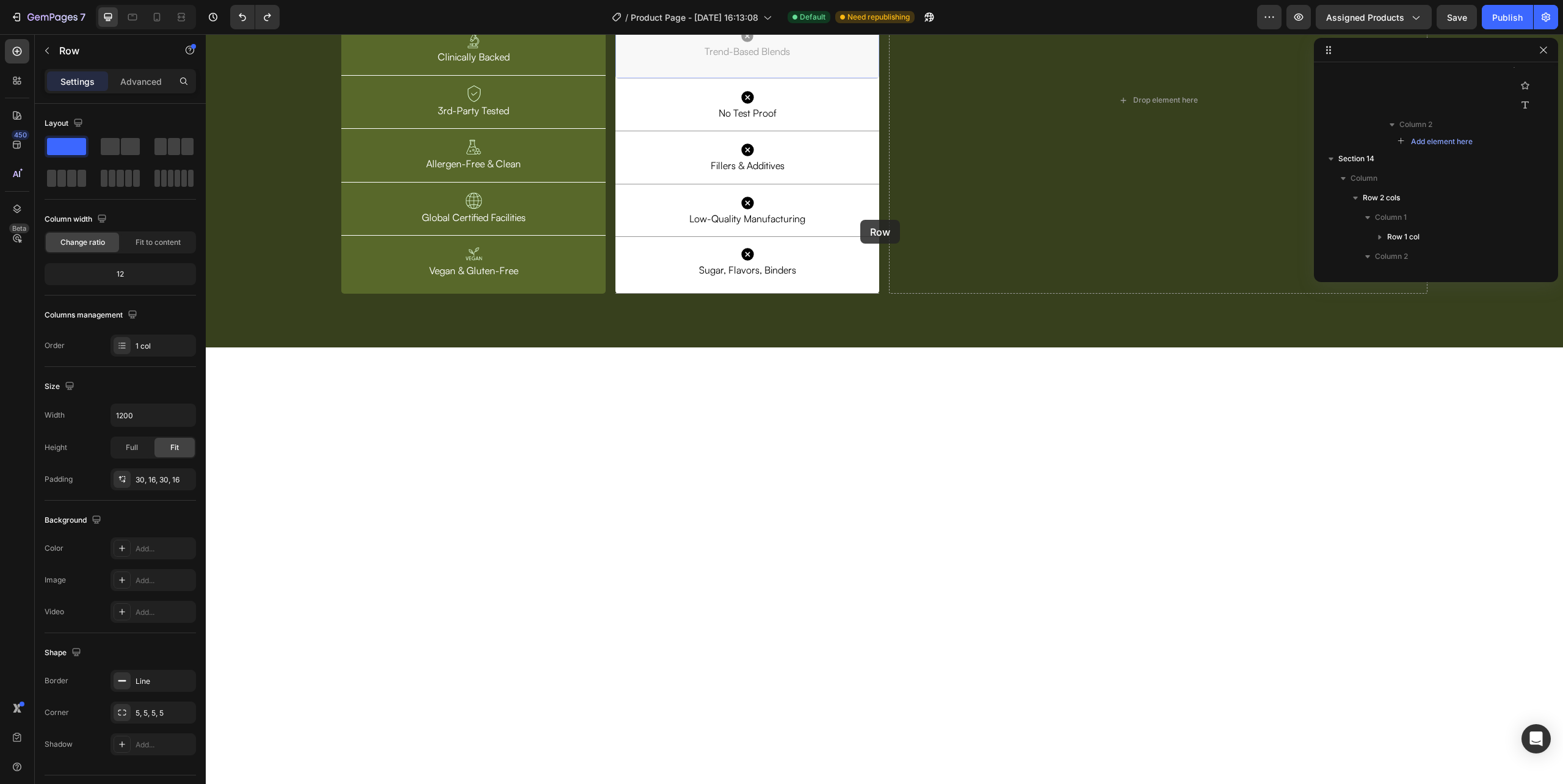
scroll to position [1383, 0]
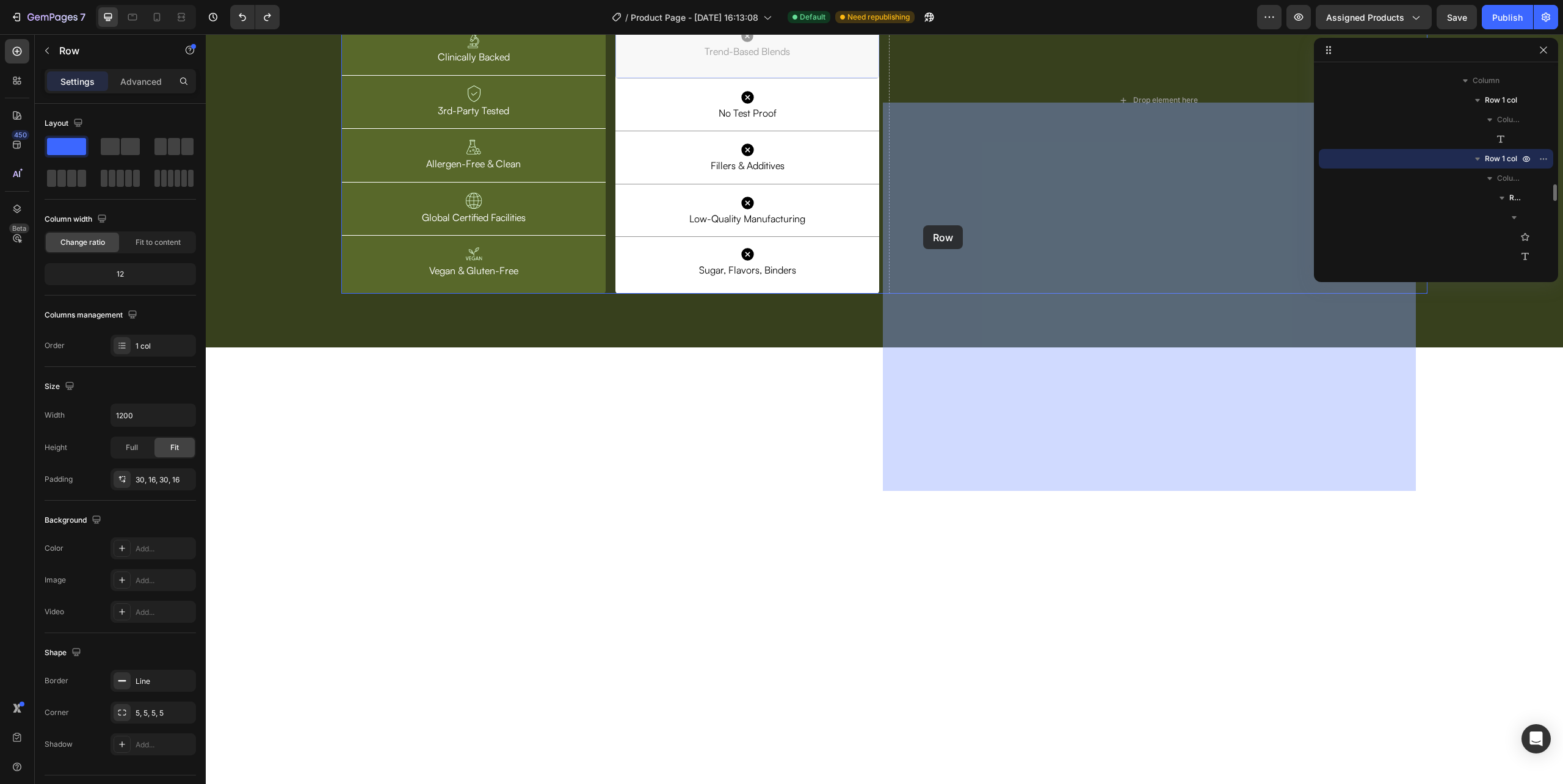
drag, startPoint x: 660, startPoint y: 211, endPoint x: 923, endPoint y: 225, distance: 263.4
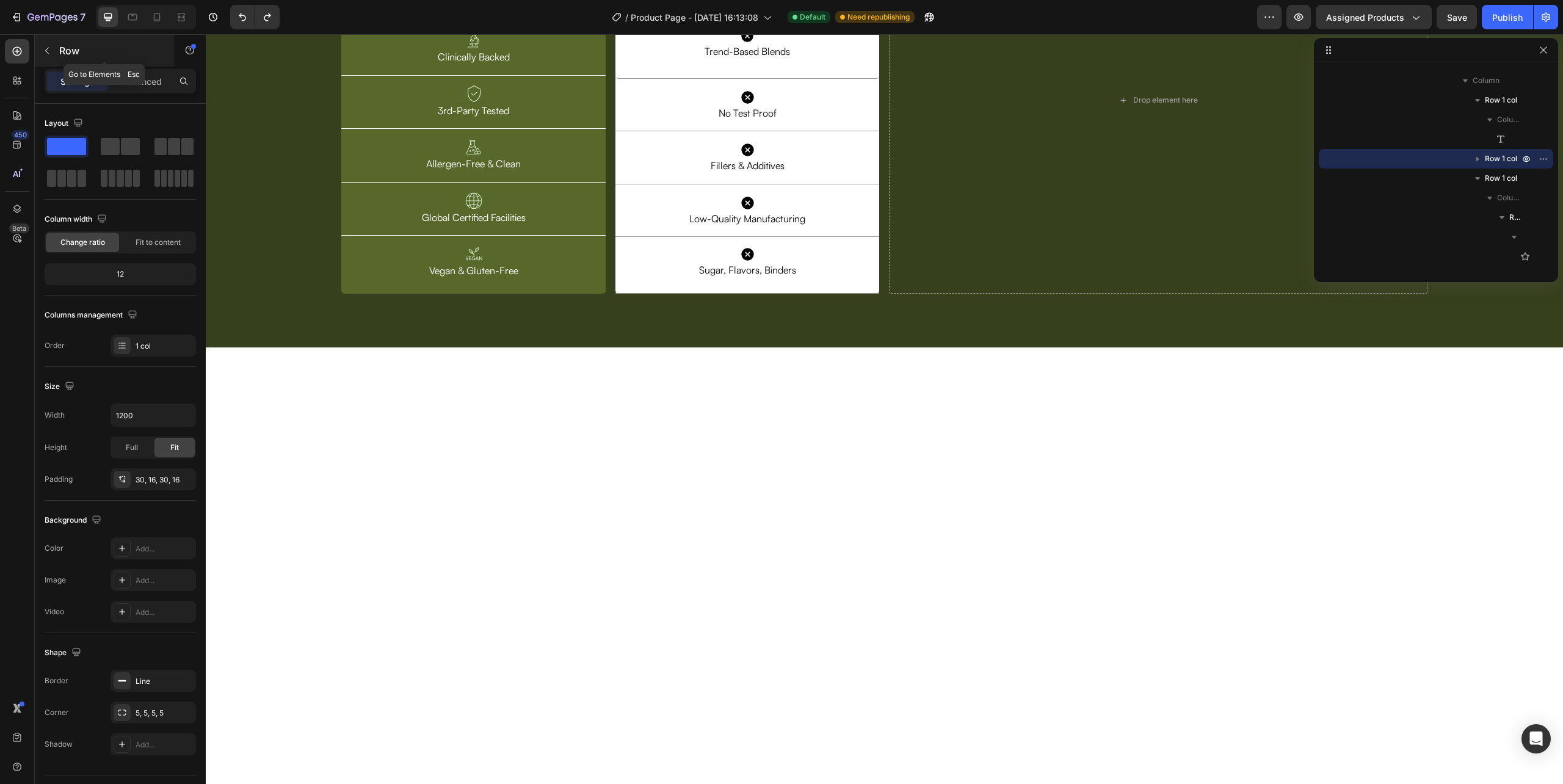
click at [46, 52] on icon "button" at bounding box center [47, 51] width 3 height 7
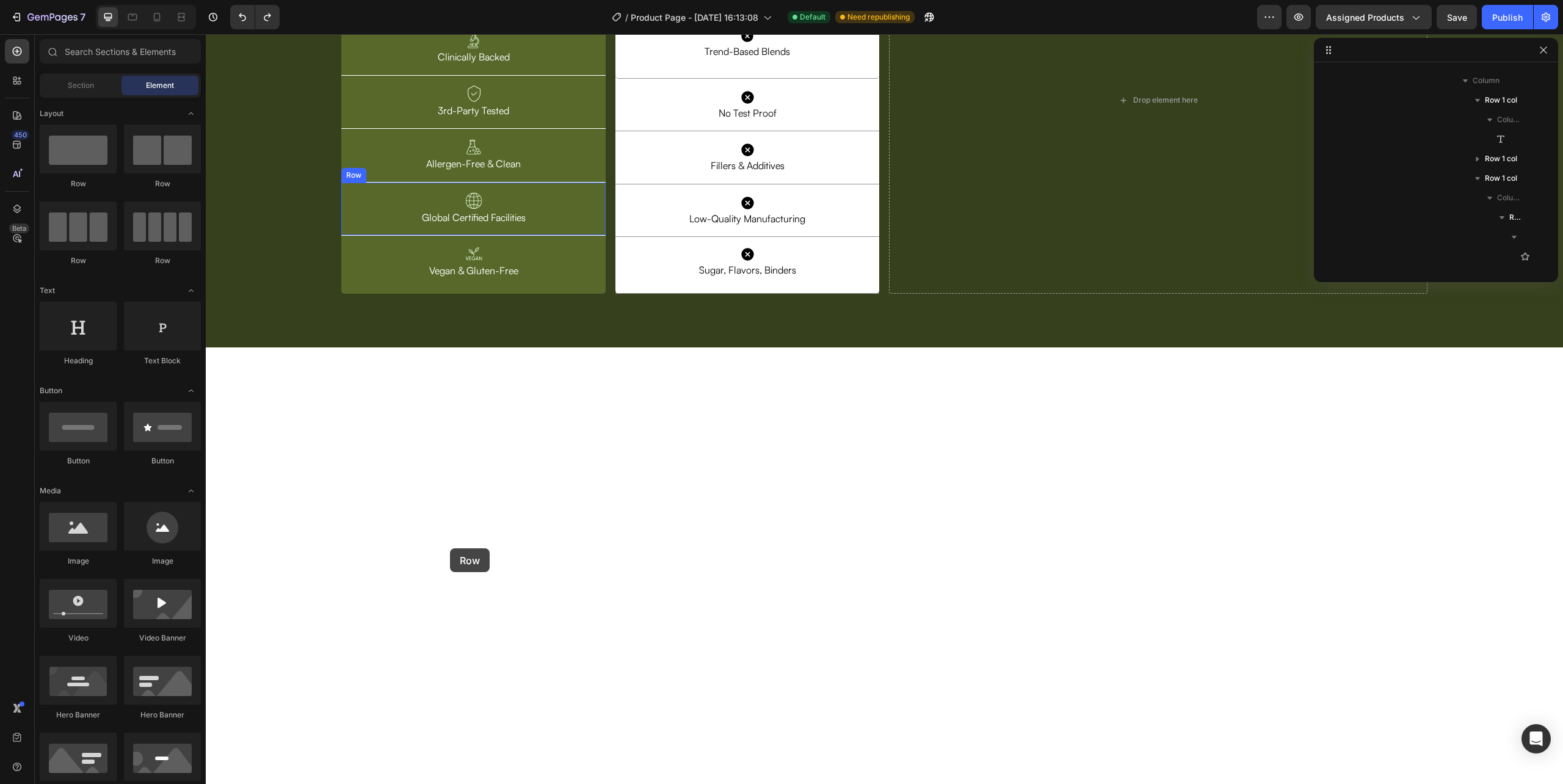
drag, startPoint x: 294, startPoint y: 182, endPoint x: 450, endPoint y: 548, distance: 397.9
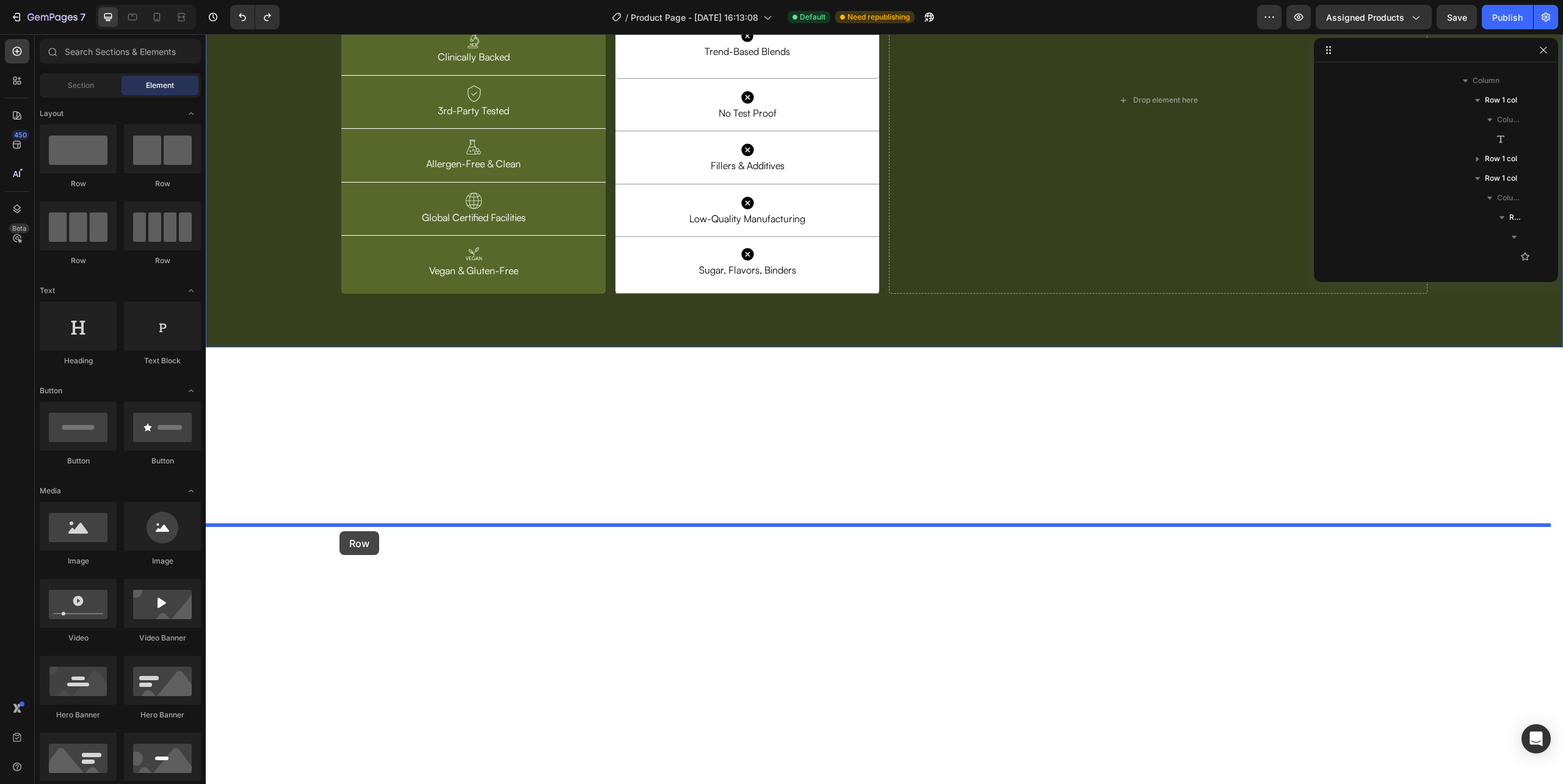
drag, startPoint x: 270, startPoint y: 184, endPoint x: 338, endPoint y: 529, distance: 351.6
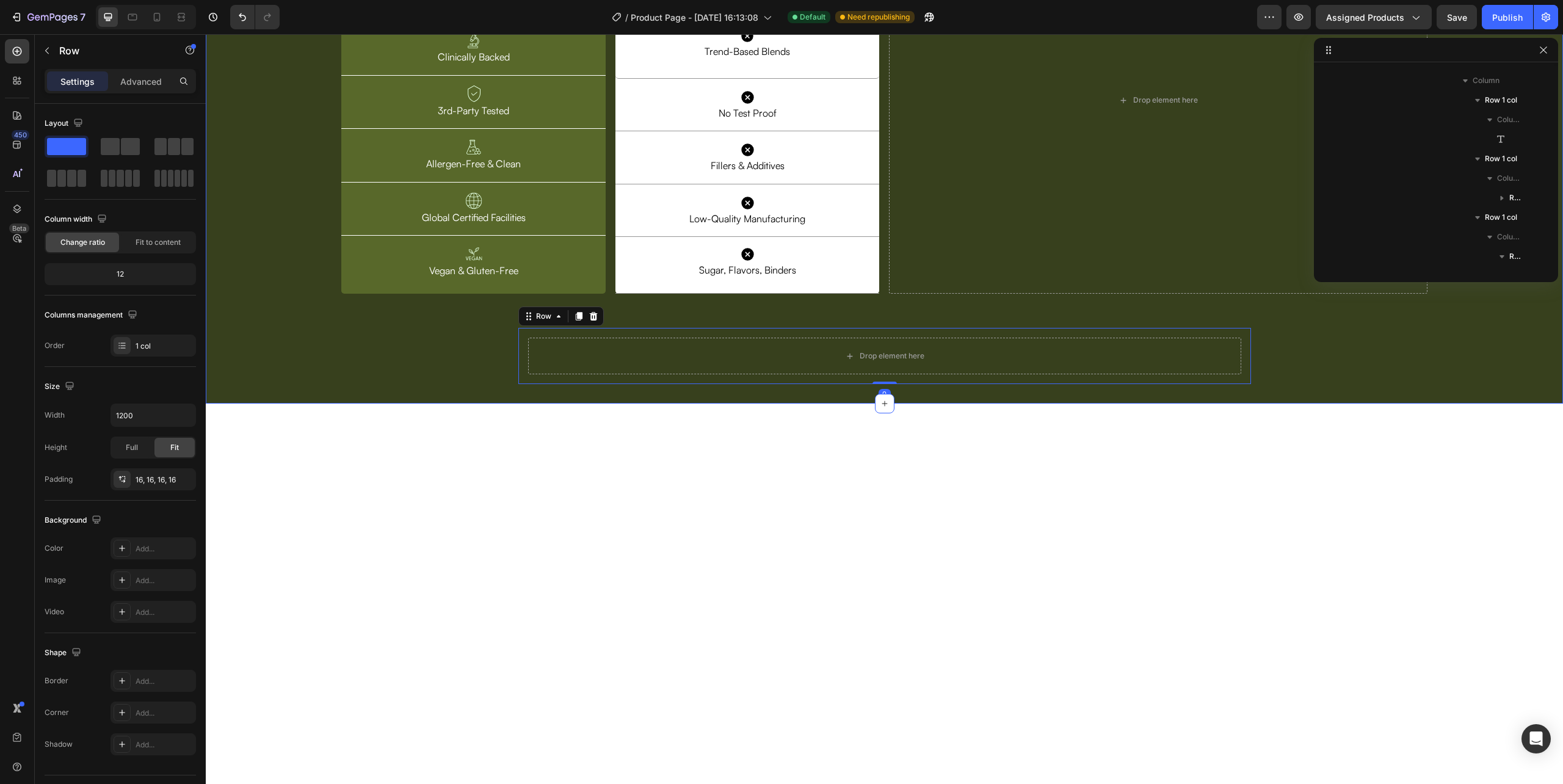
scroll to position [1945, 0]
click at [518, 384] on div "Drop element here Row 0" at bounding box center [885, 355] width 732 height 56
click at [496, 384] on div "Image Row RESILIA Heading Image Clinically Backed Text Block Row Image 3rd-Part…" at bounding box center [884, 131] width 1358 height 509
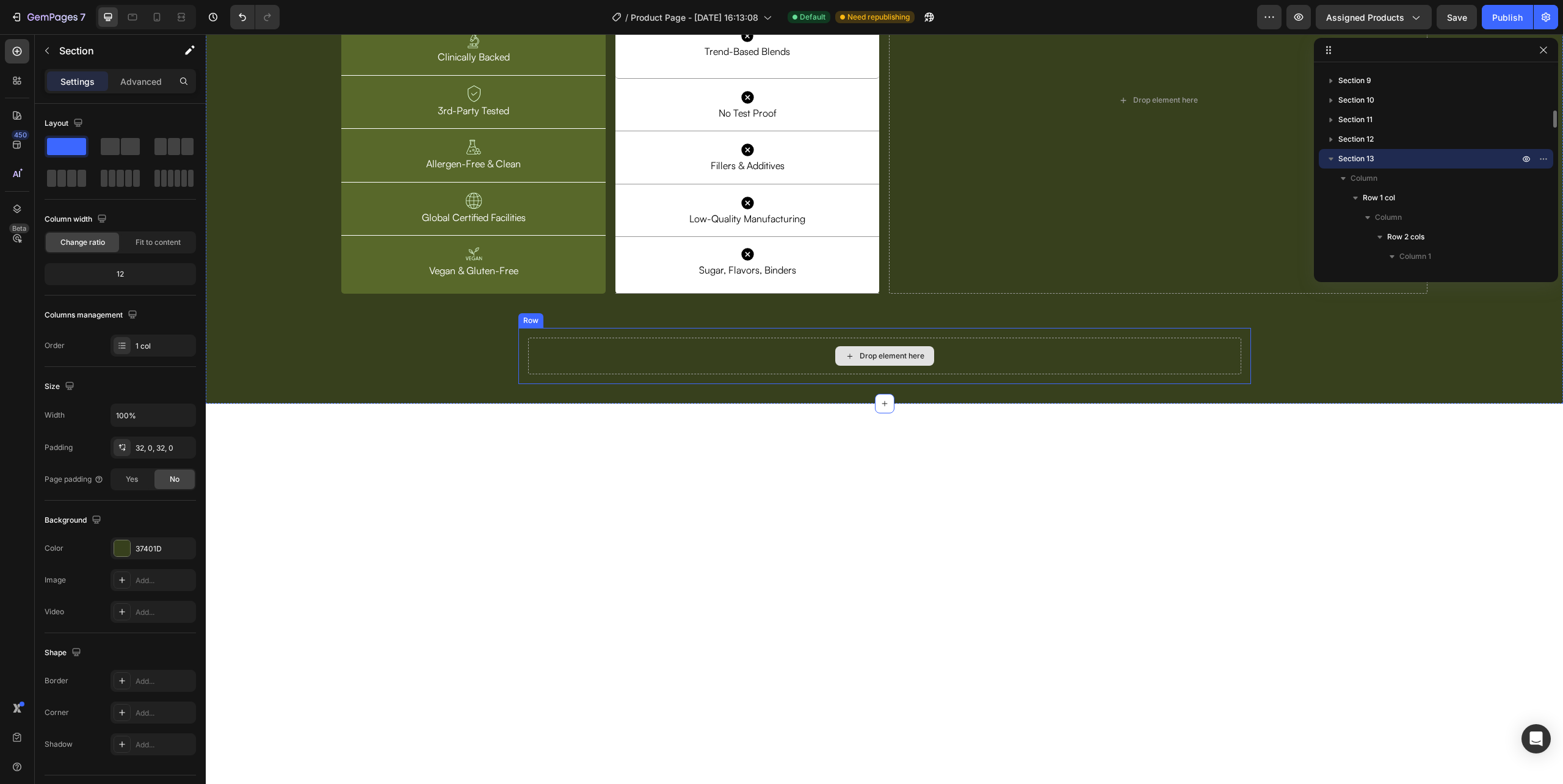
click at [532, 374] on div "Drop element here" at bounding box center [884, 356] width 713 height 37
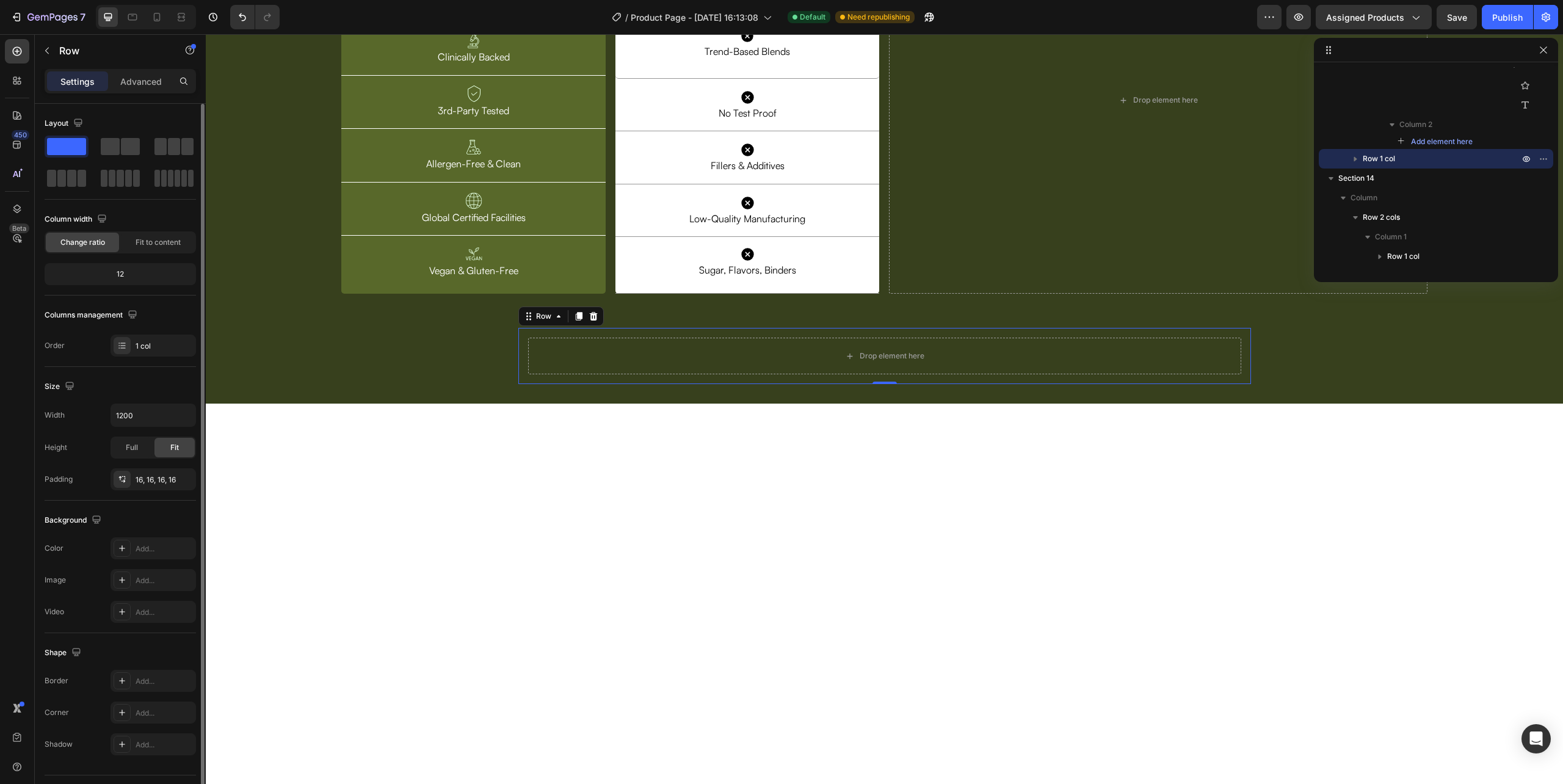
click at [94, 144] on div at bounding box center [120, 162] width 151 height 53
click at [45, 62] on div "Row" at bounding box center [104, 50] width 139 height 32
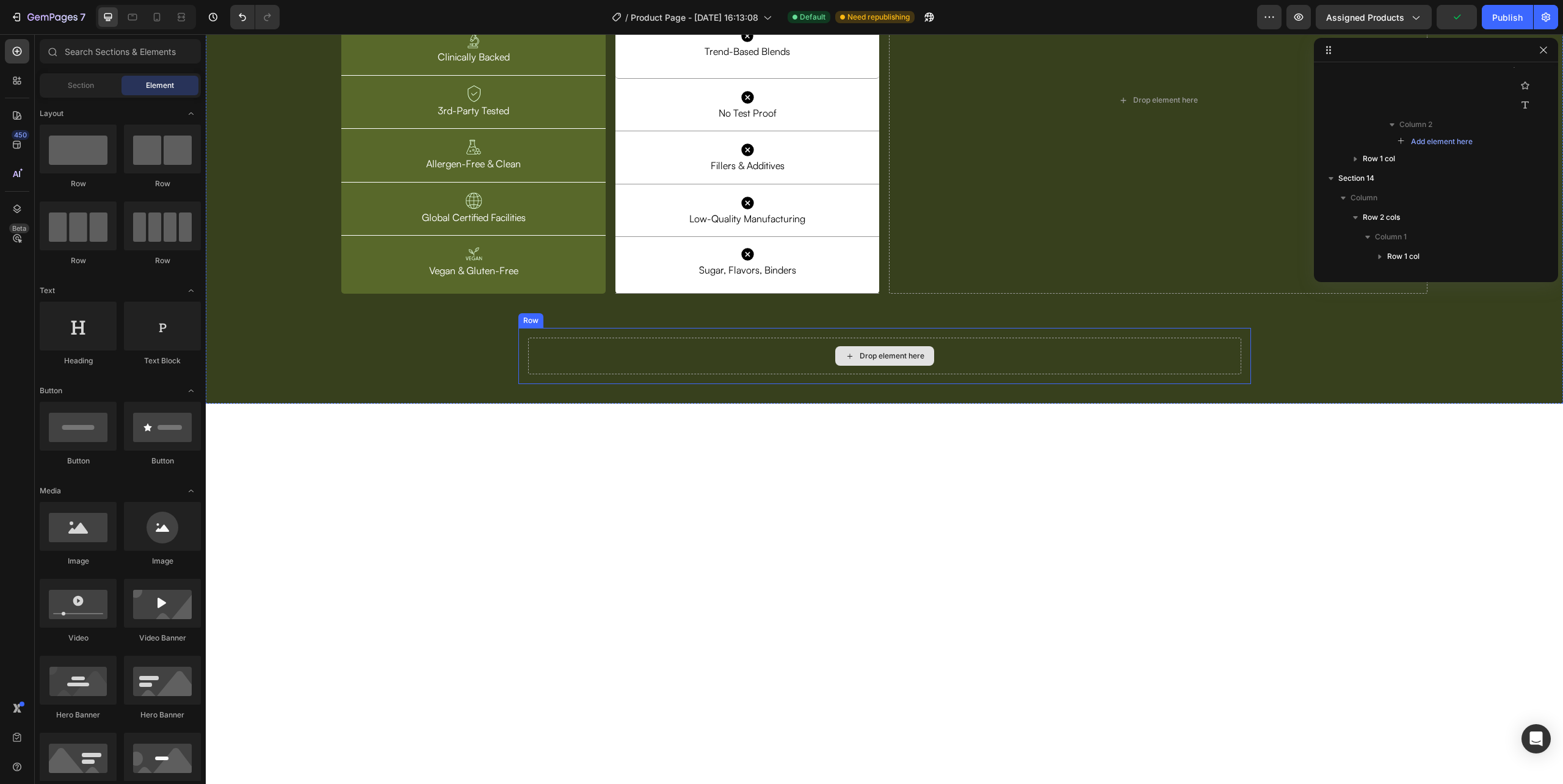
click at [790, 374] on div "Drop element here" at bounding box center [884, 356] width 713 height 37
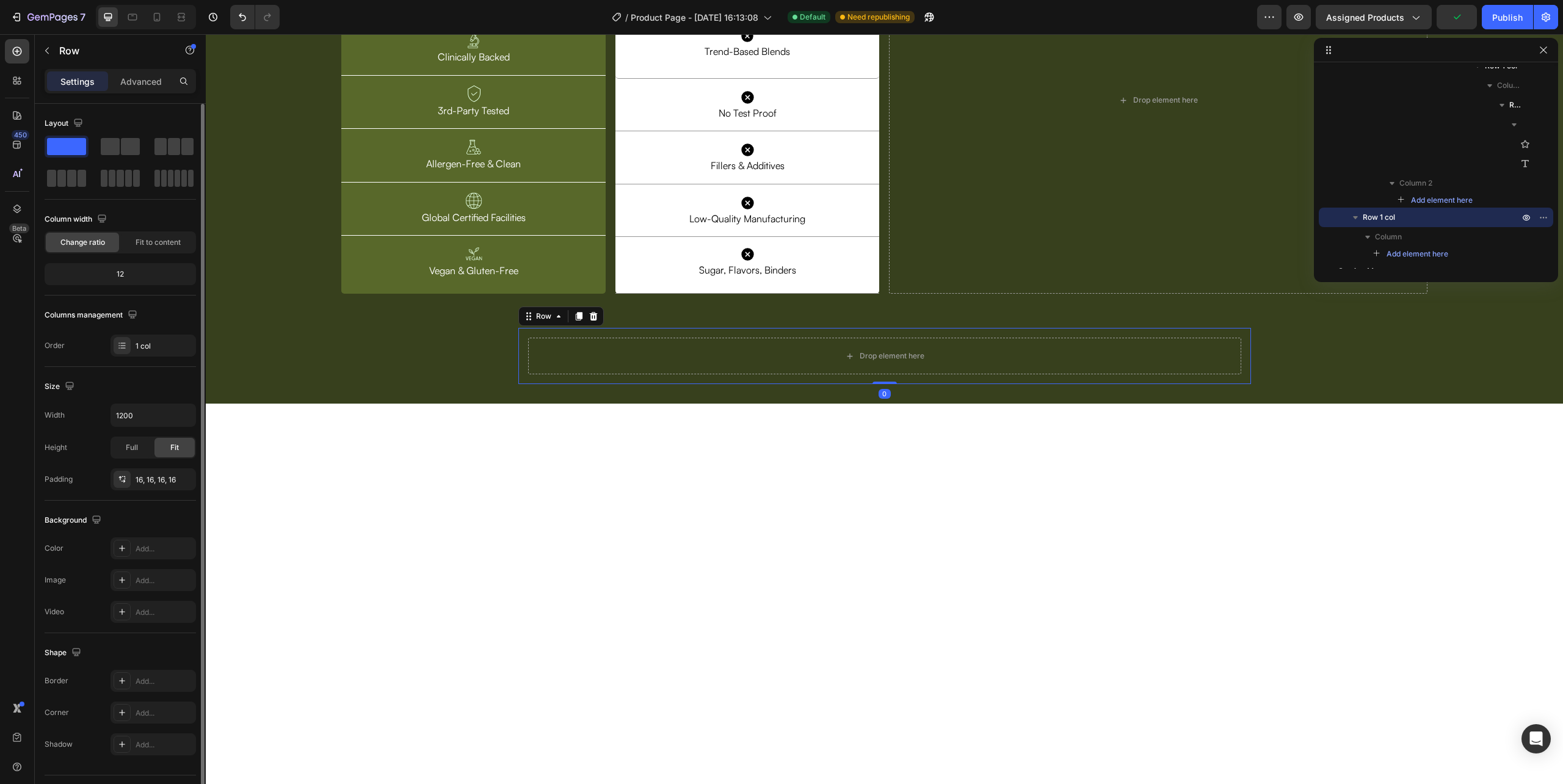
click at [123, 160] on div at bounding box center [120, 162] width 151 height 53
click at [127, 142] on span at bounding box center [131, 146] width 19 height 17
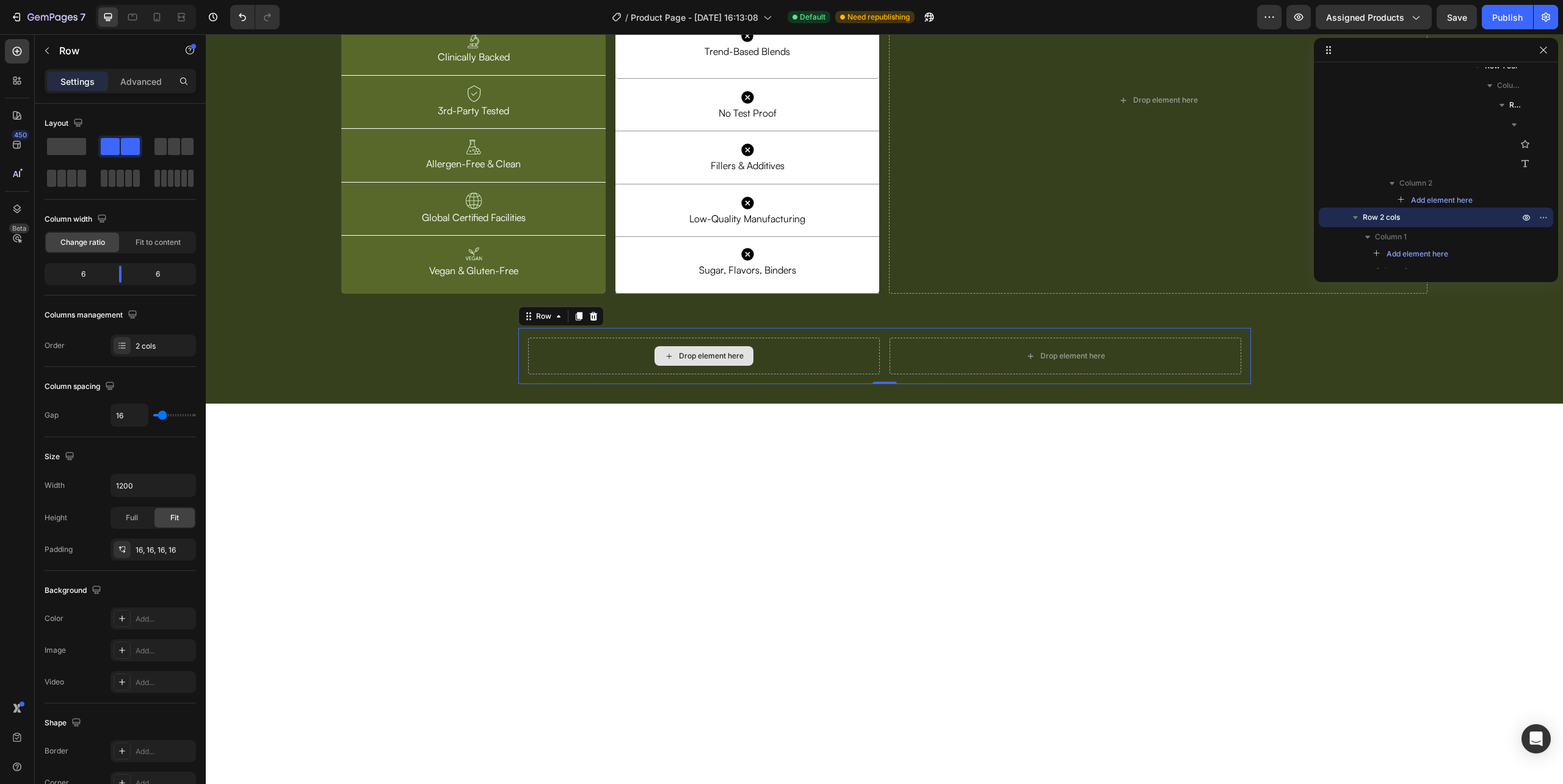
click at [836, 374] on div "Drop element here" at bounding box center [703, 356] width 352 height 37
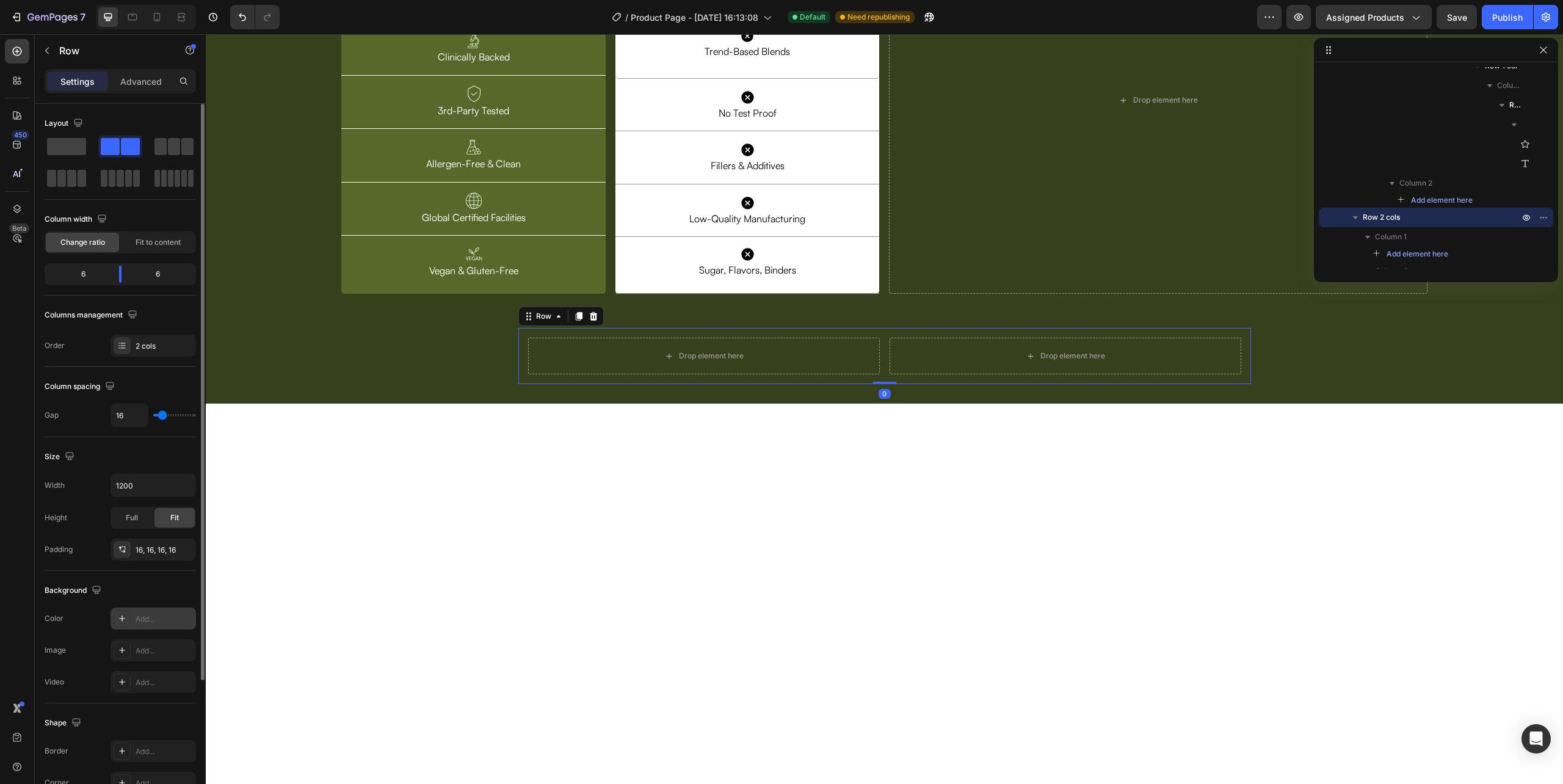
click at [122, 621] on icon at bounding box center [121, 618] width 6 height 6
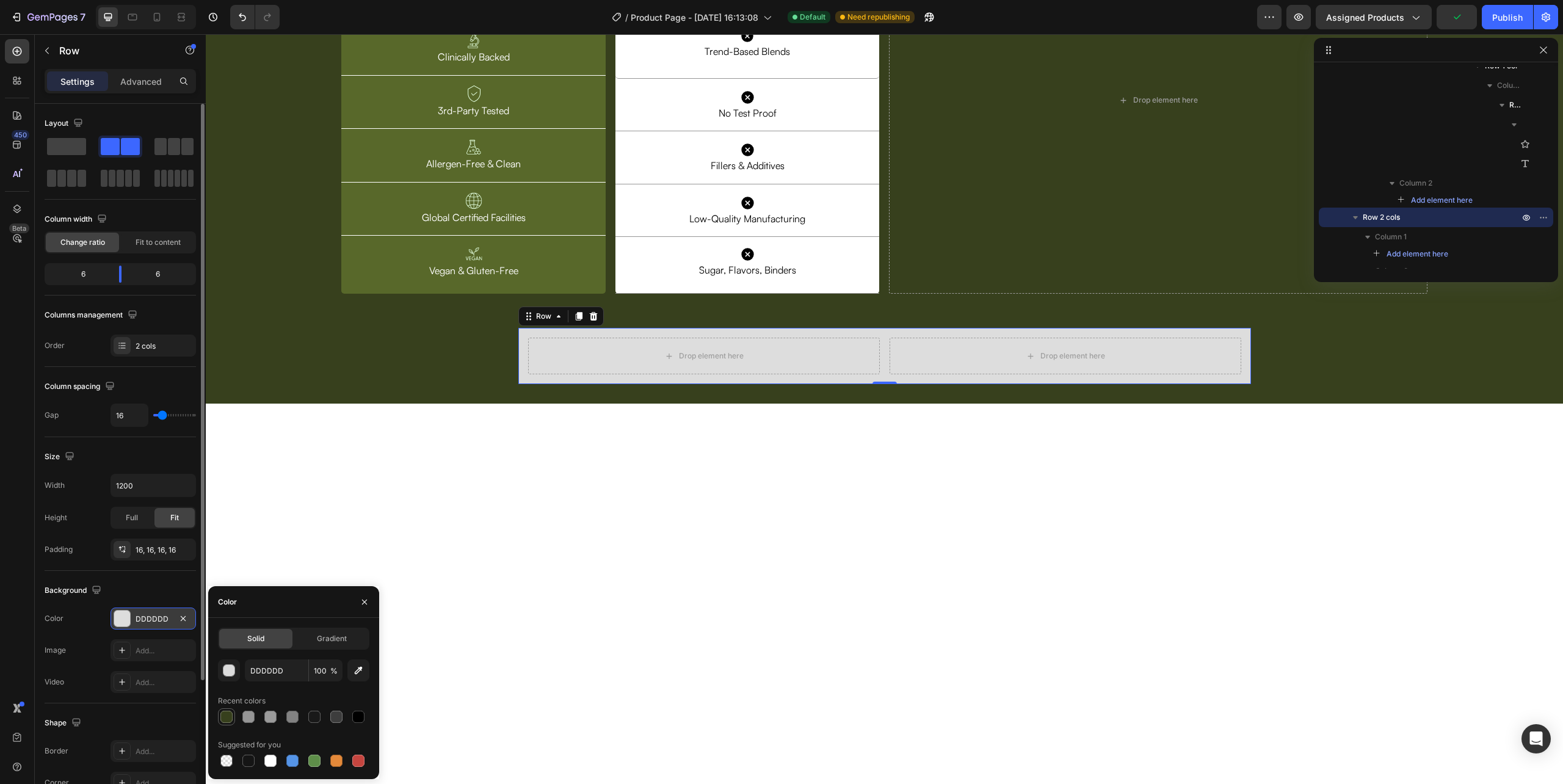
click at [224, 714] on div at bounding box center [226, 717] width 12 height 12
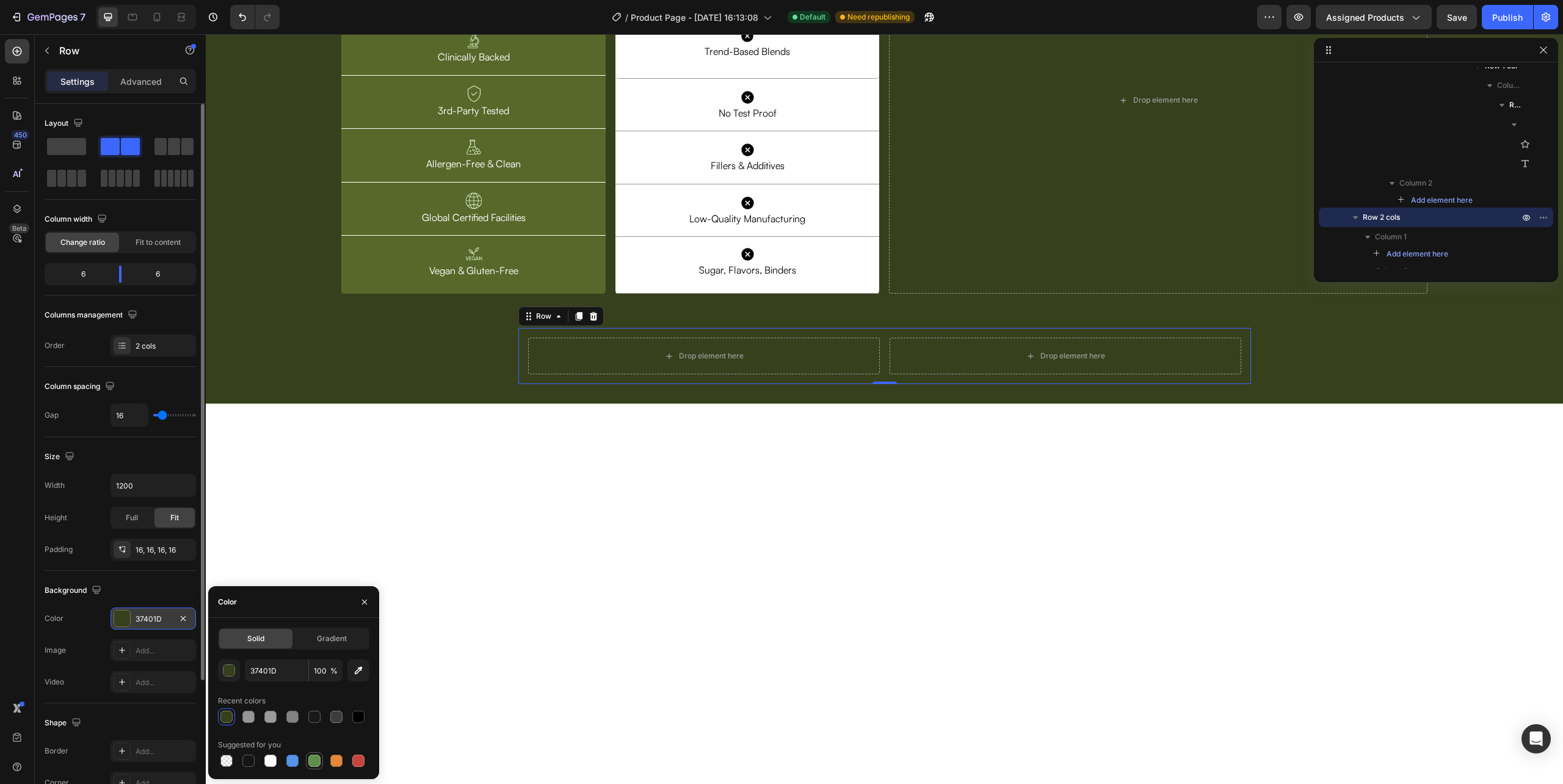
click at [310, 757] on div at bounding box center [315, 761] width 12 height 12
type input "5E8E49"
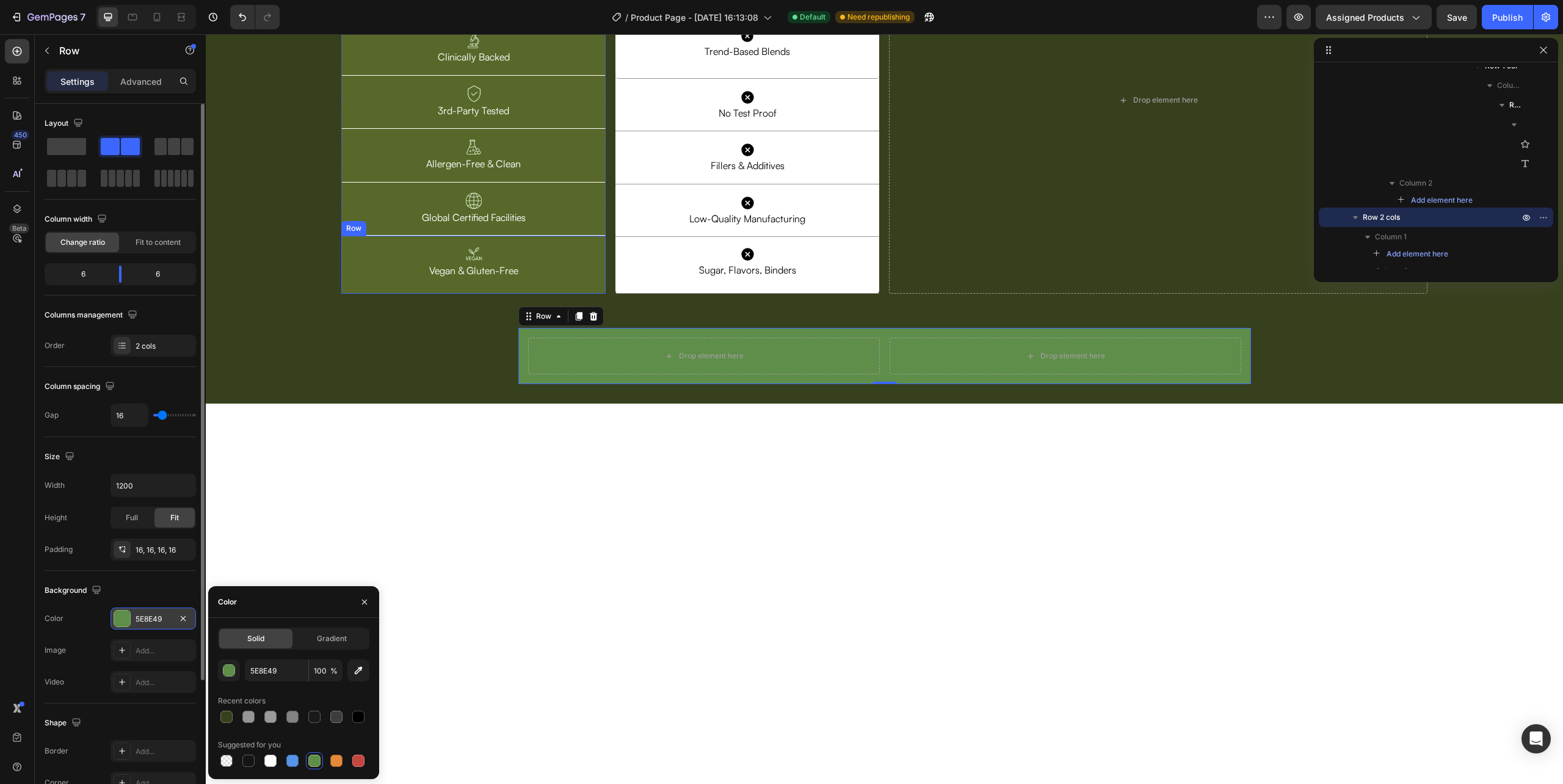
click at [346, 294] on div "Image Vegan & Gluten-Free Text Block Row" at bounding box center [473, 264] width 264 height 58
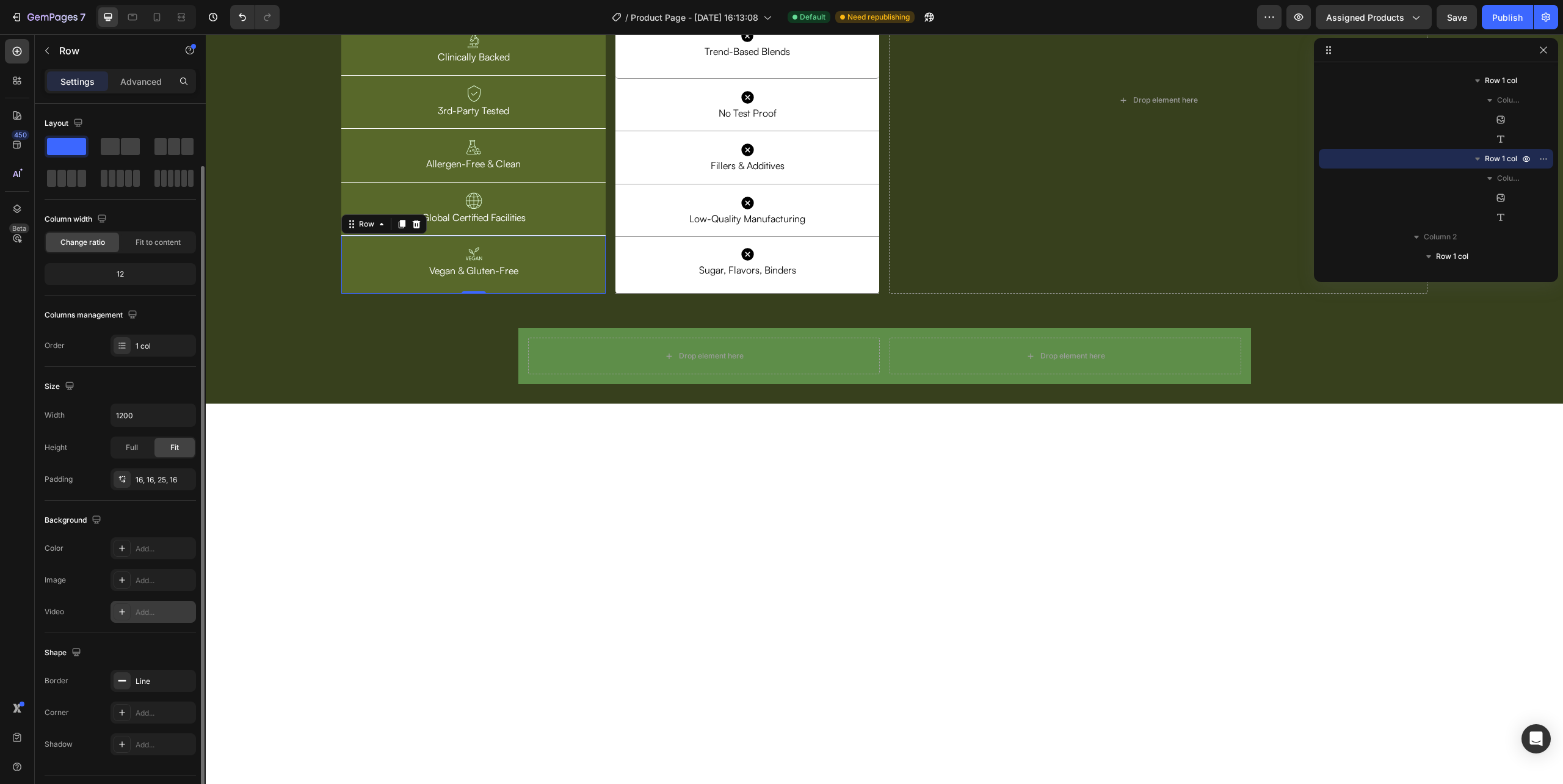
scroll to position [32, 0]
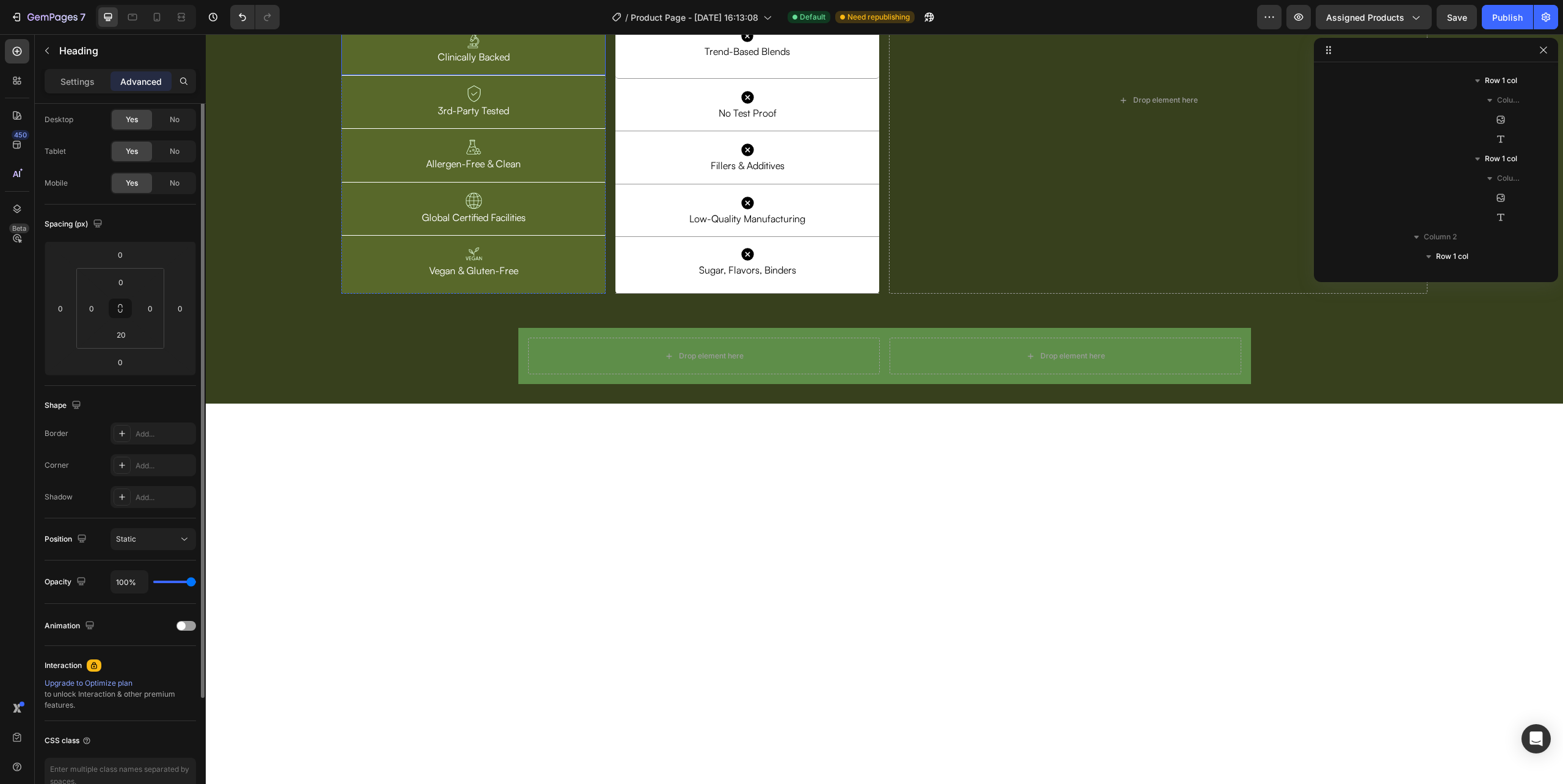
click at [346, 76] on div "RESILIA Heading 0 Image Clinically Backed Text Block Row" at bounding box center [473, 23] width 264 height 105
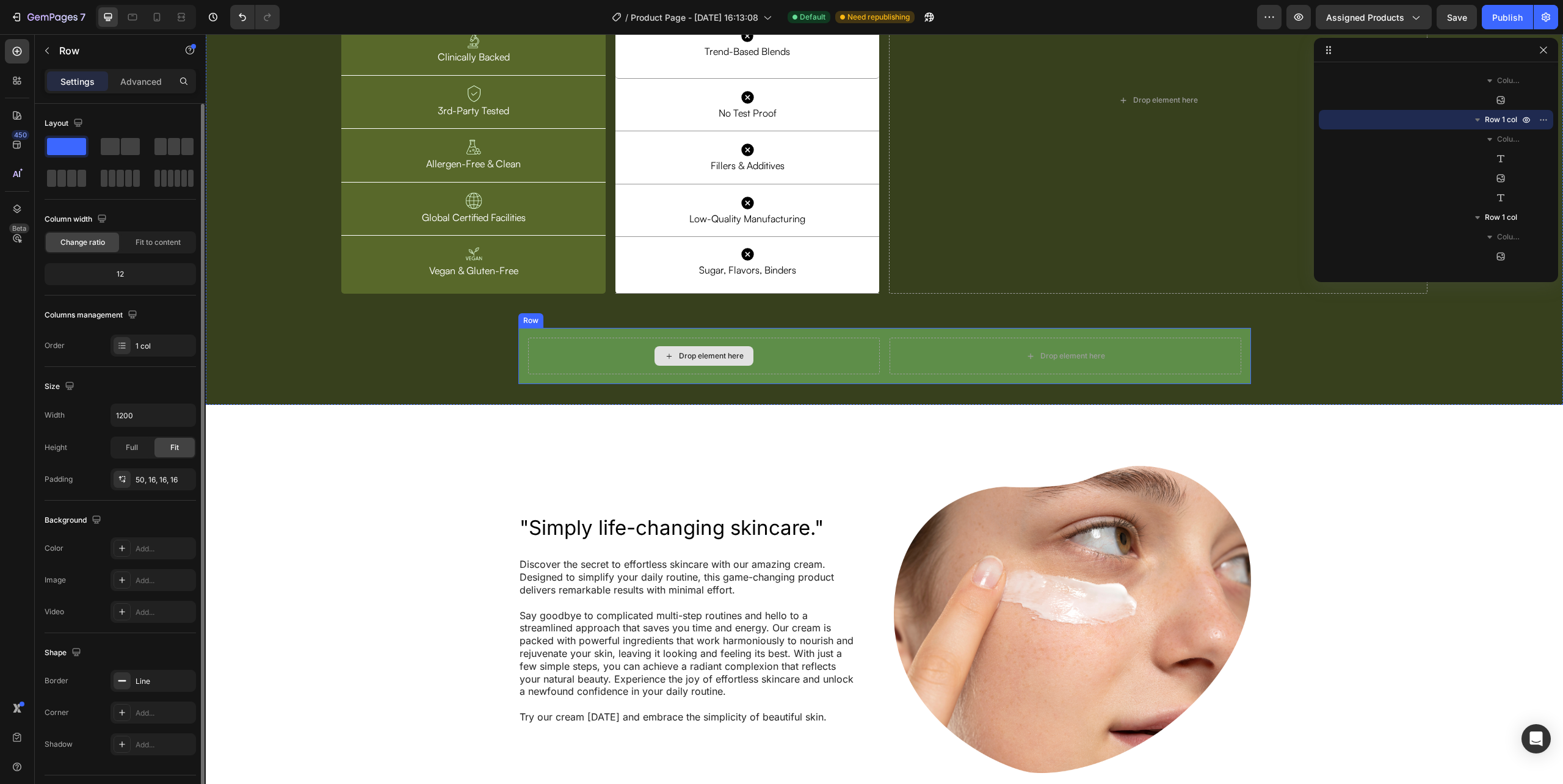
click at [592, 374] on div "Drop element here" at bounding box center [703, 356] width 352 height 37
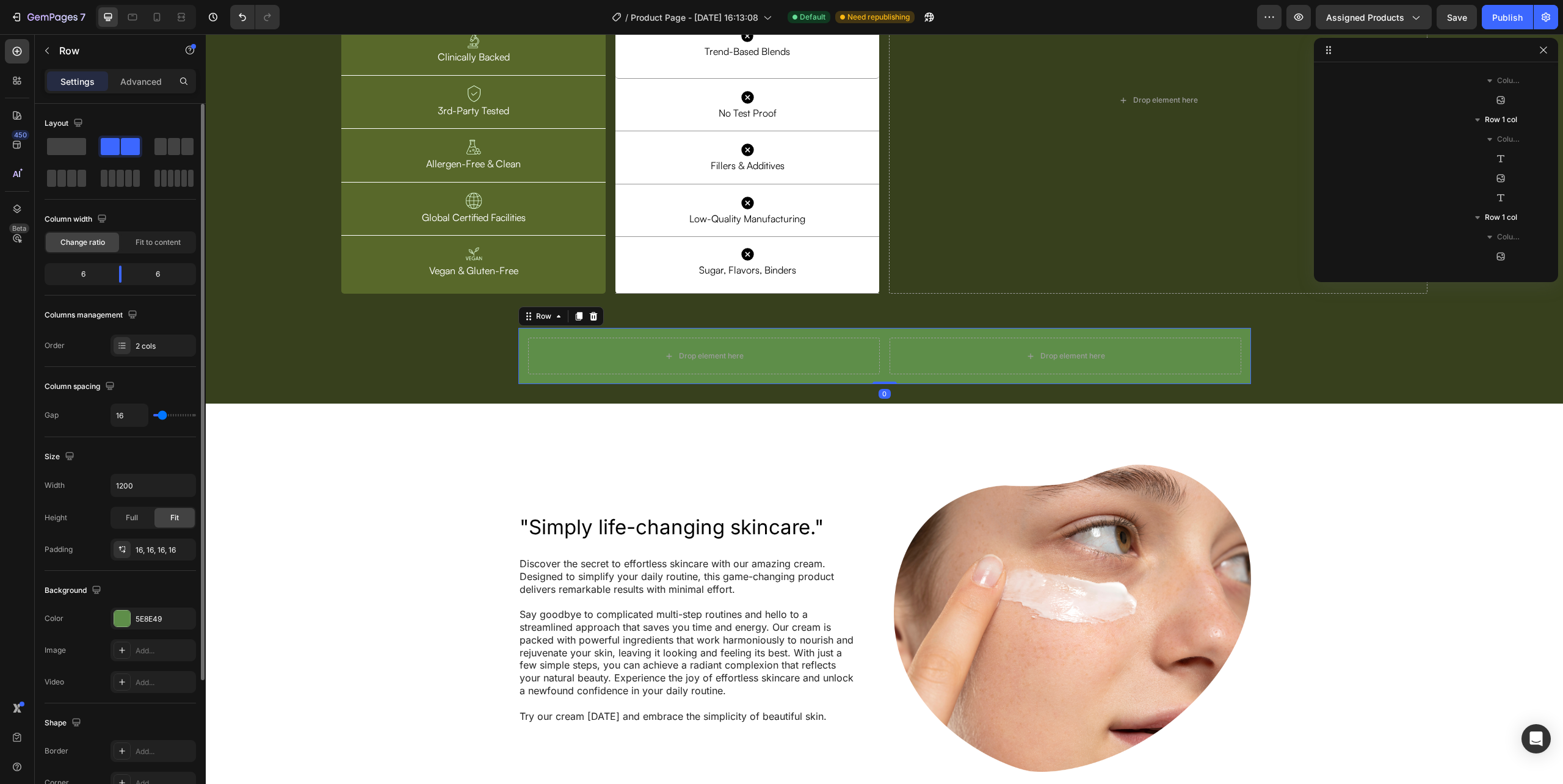
scroll to position [2004, 0]
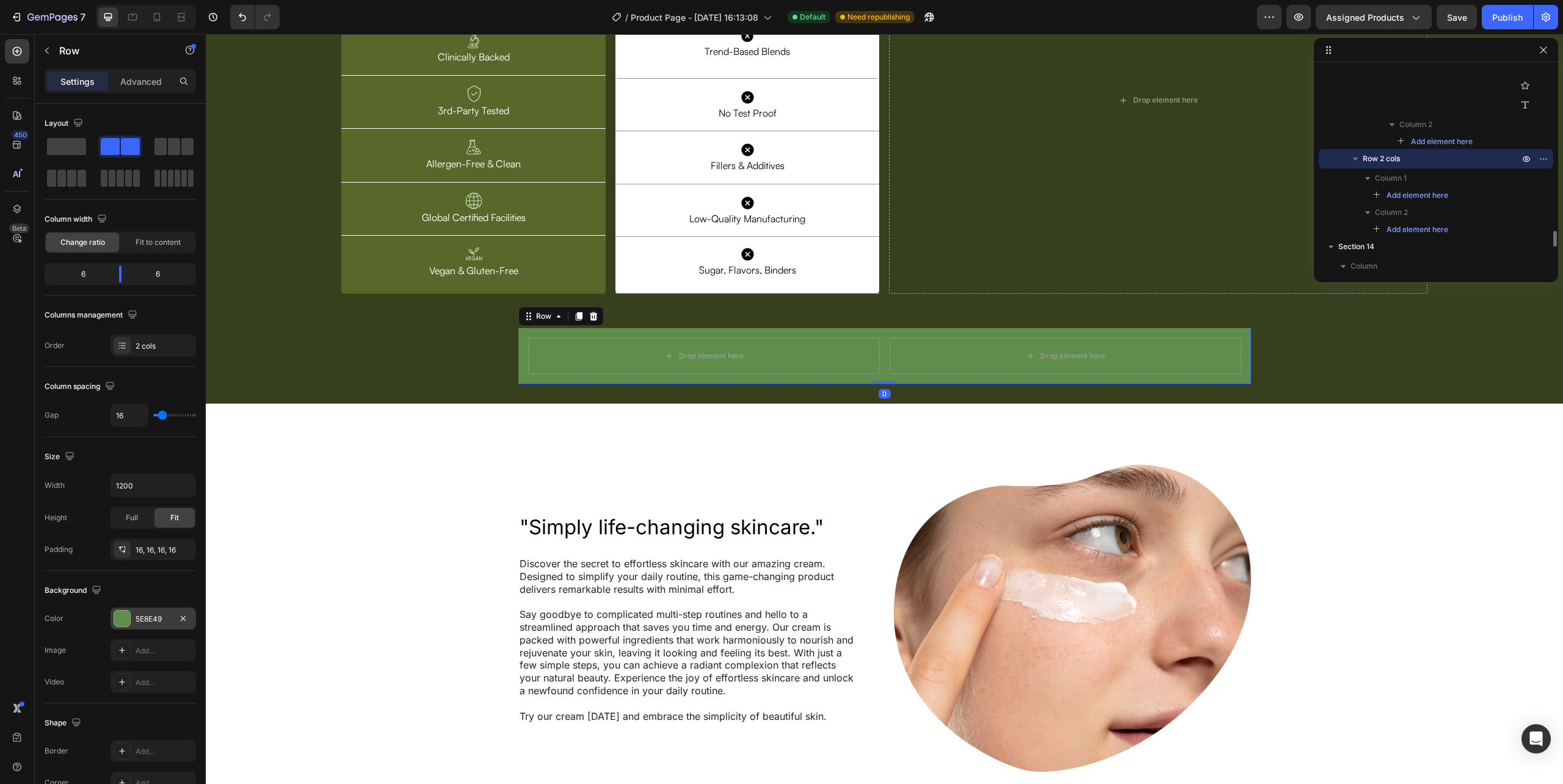
click at [140, 624] on div "5E8E49" at bounding box center [153, 619] width 35 height 11
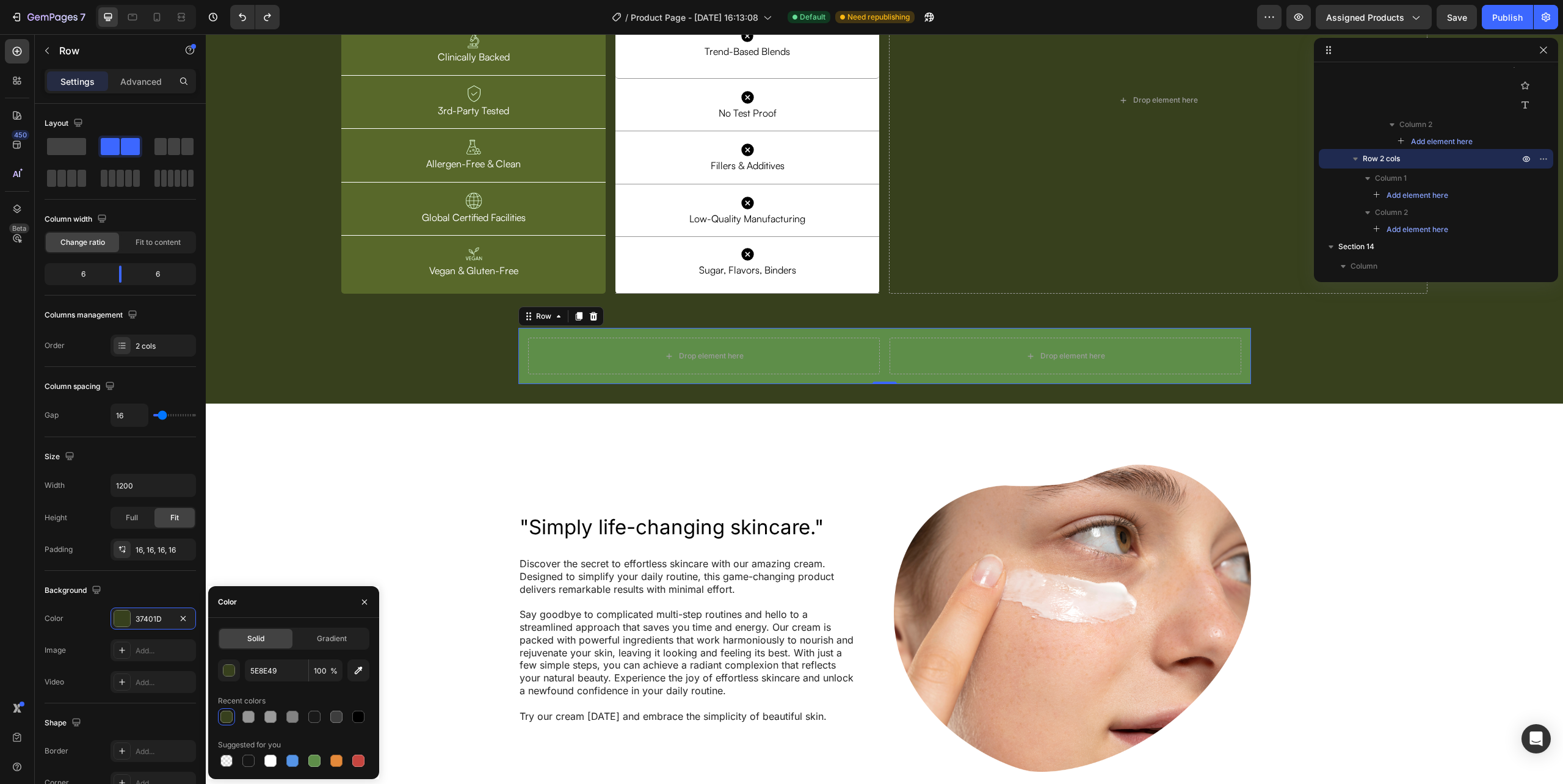
type input "37401D"
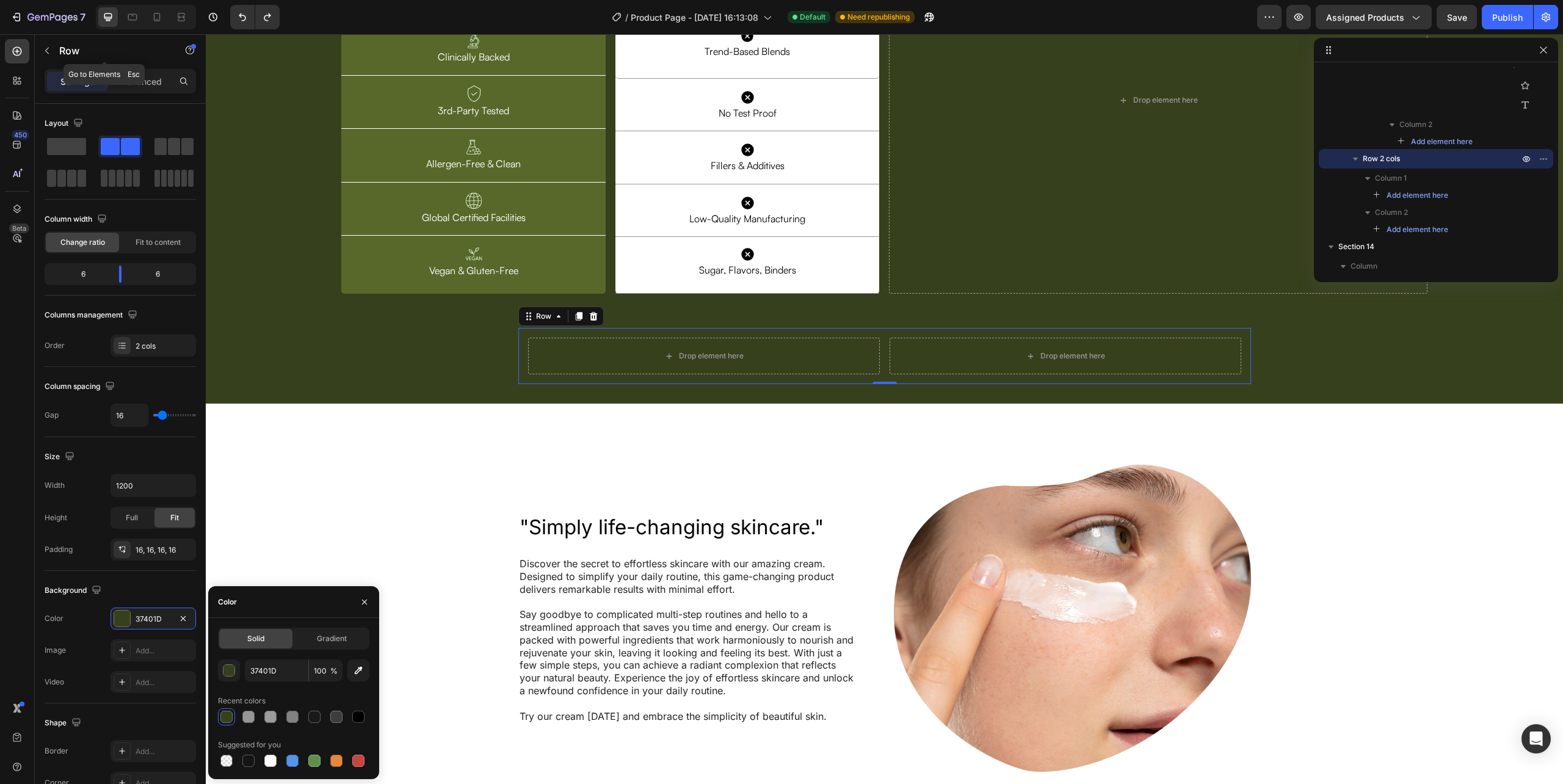
click at [44, 50] on icon "button" at bounding box center [46, 50] width 9 height 9
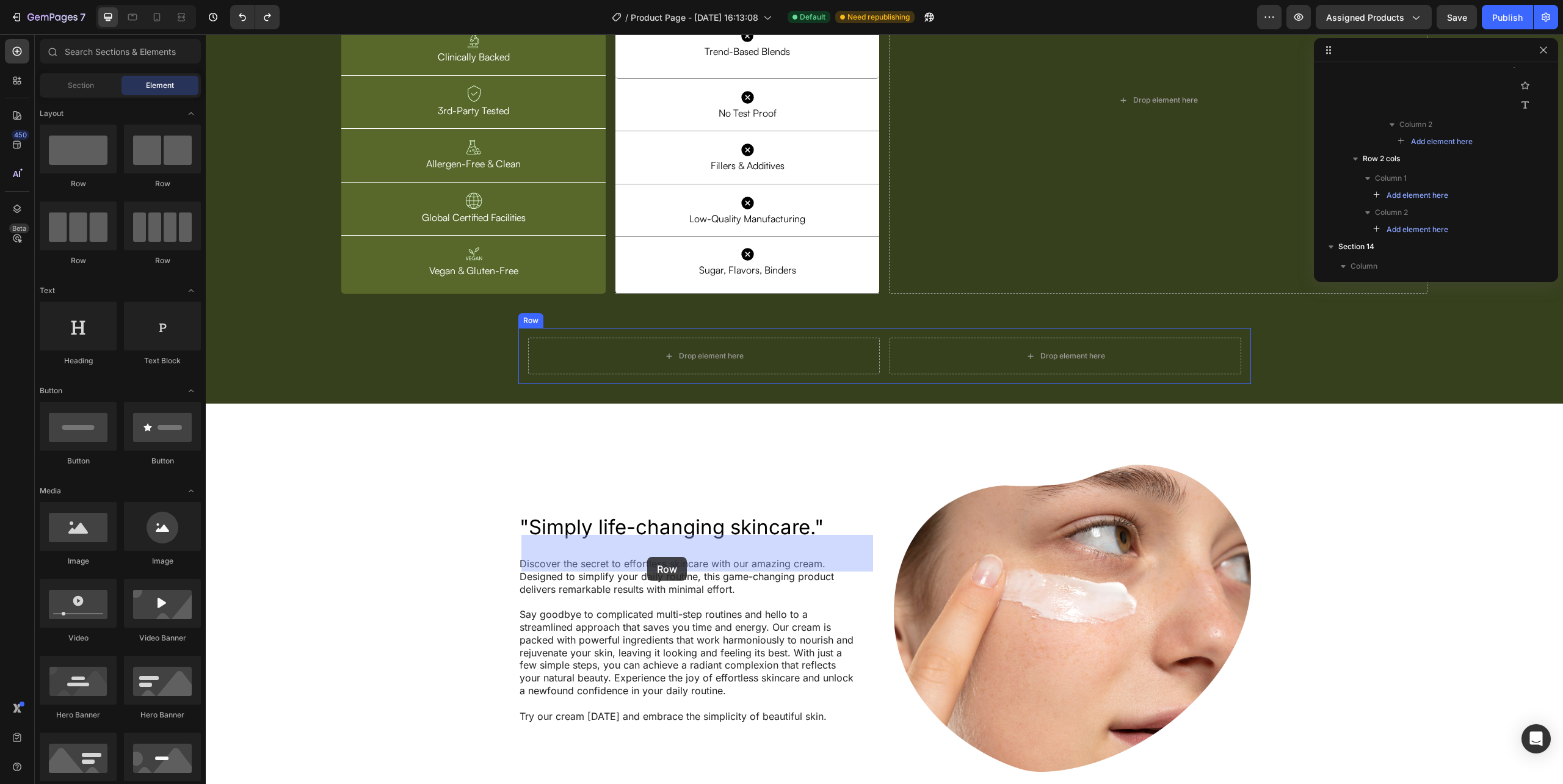
drag, startPoint x: 290, startPoint y: 182, endPoint x: 647, endPoint y: 557, distance: 517.8
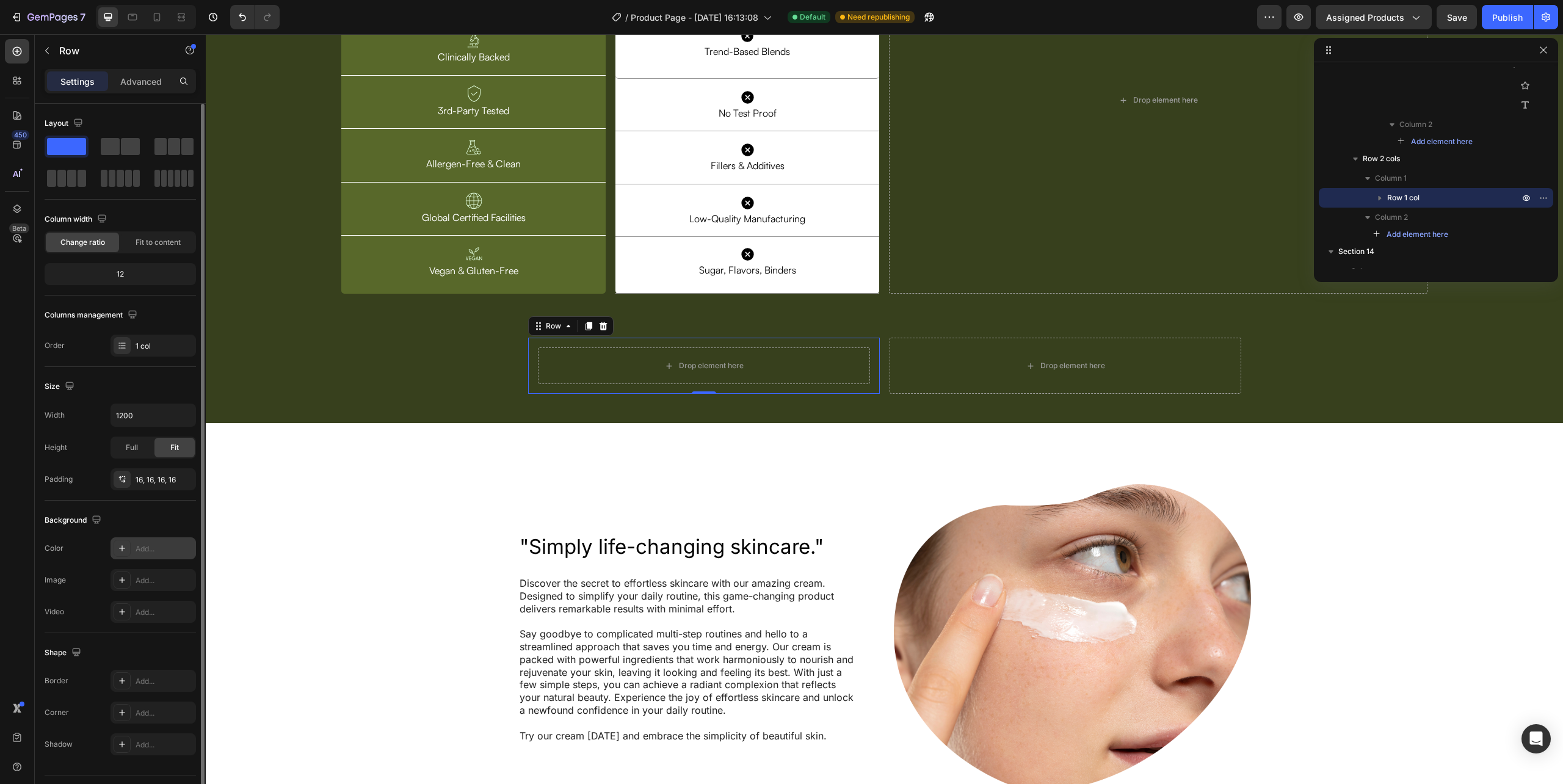
click at [138, 548] on div "Add..." at bounding box center [164, 548] width 58 height 11
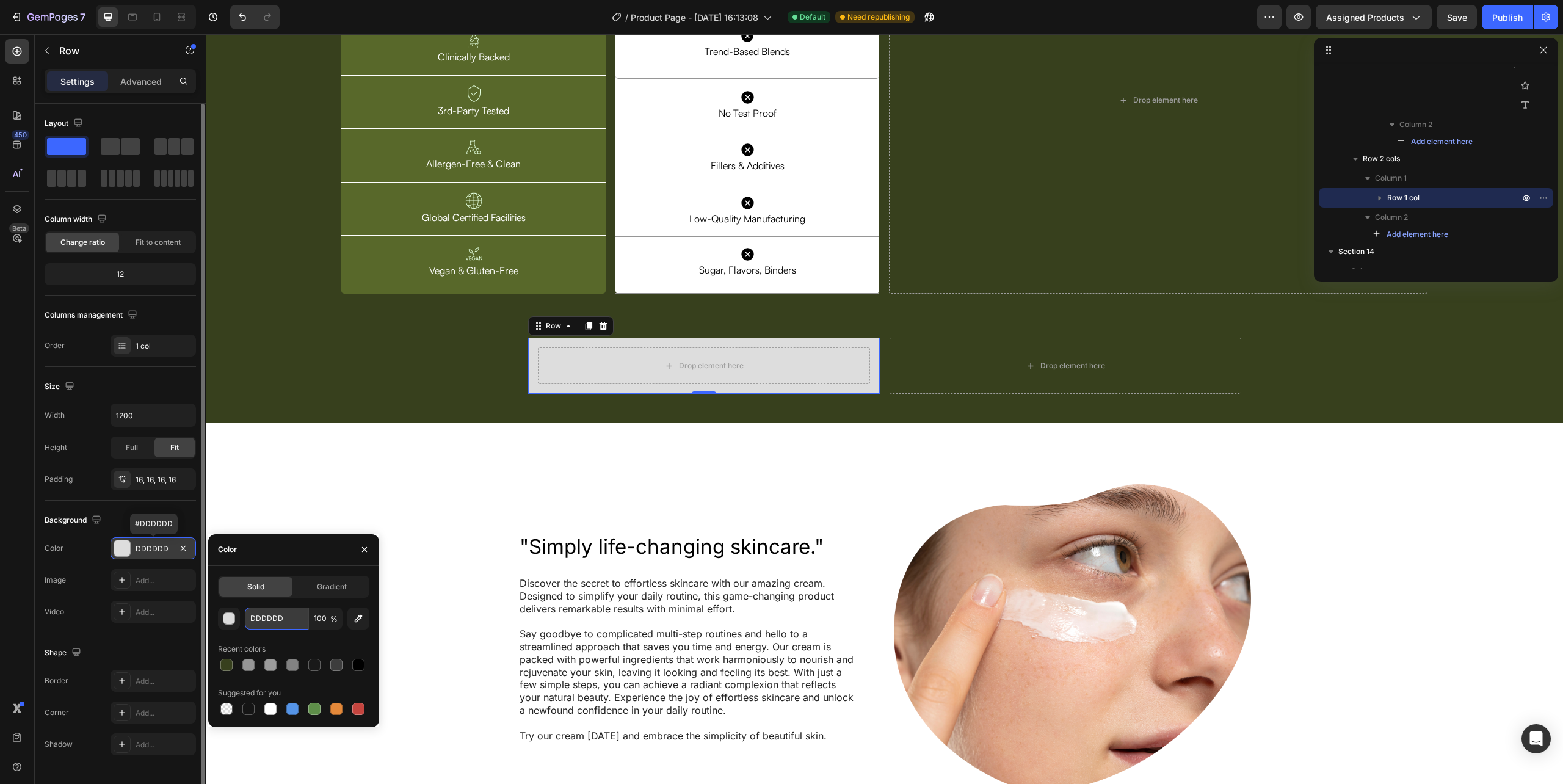
click at [267, 618] on input "DDDDDD" at bounding box center [277, 619] width 64 height 22
paste input "#58682A"
type input "#58682A"
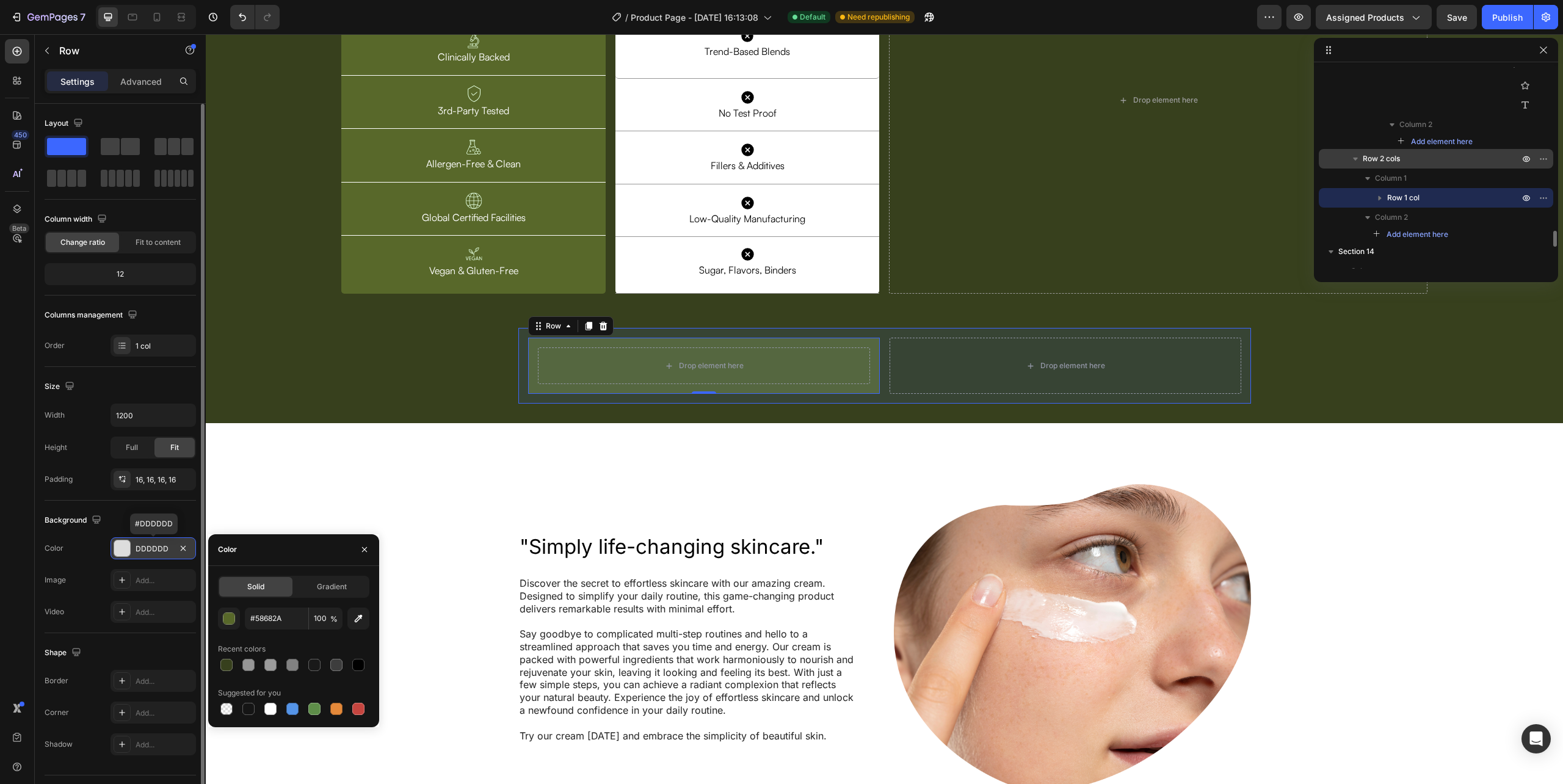
click at [1395, 157] on span "Row 2 cols" at bounding box center [1381, 159] width 37 height 12
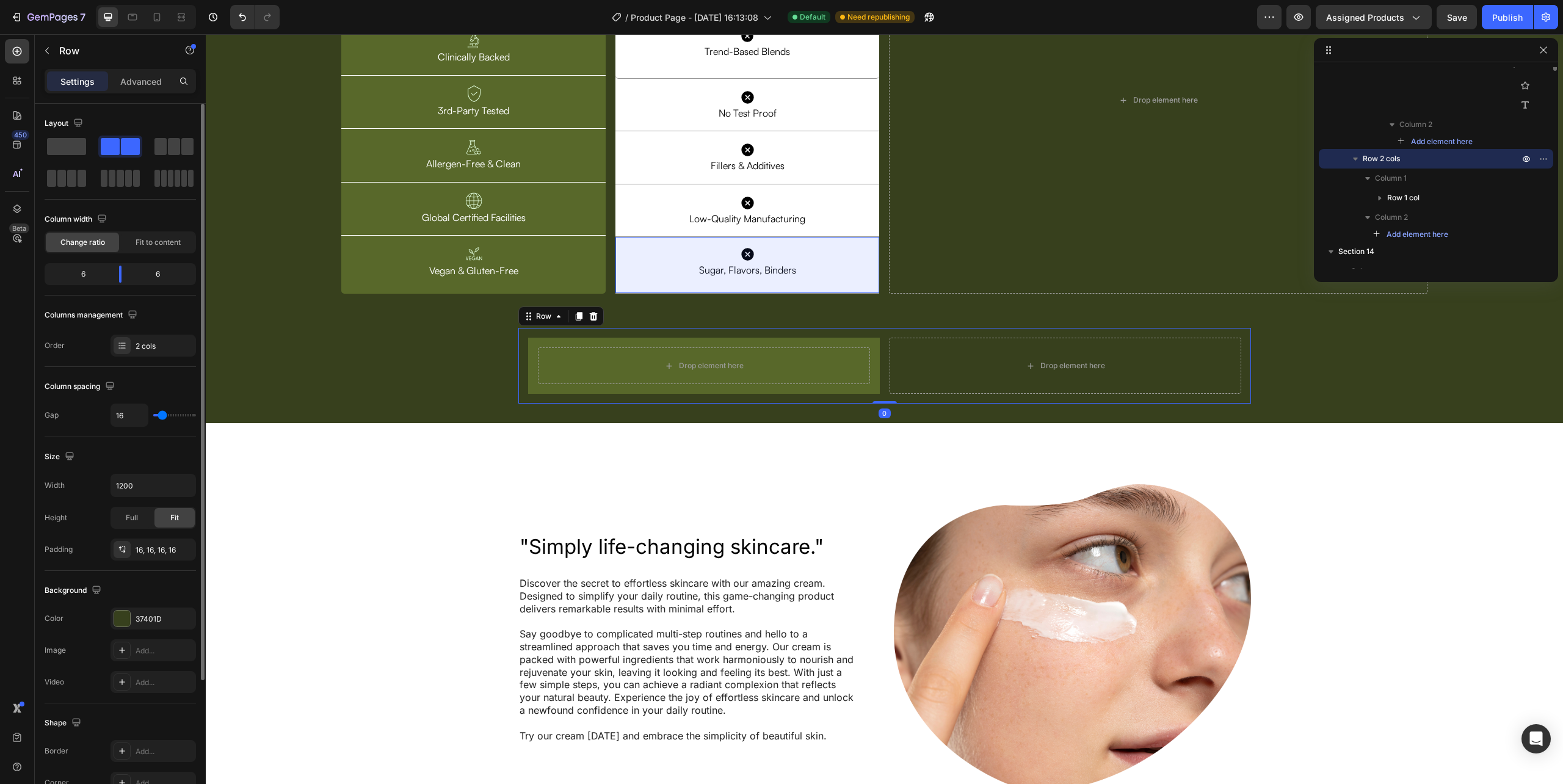
scroll to position [1841, 0]
click at [1488, 168] on span "Row 1 col" at bounding box center [1501, 169] width 33 height 12
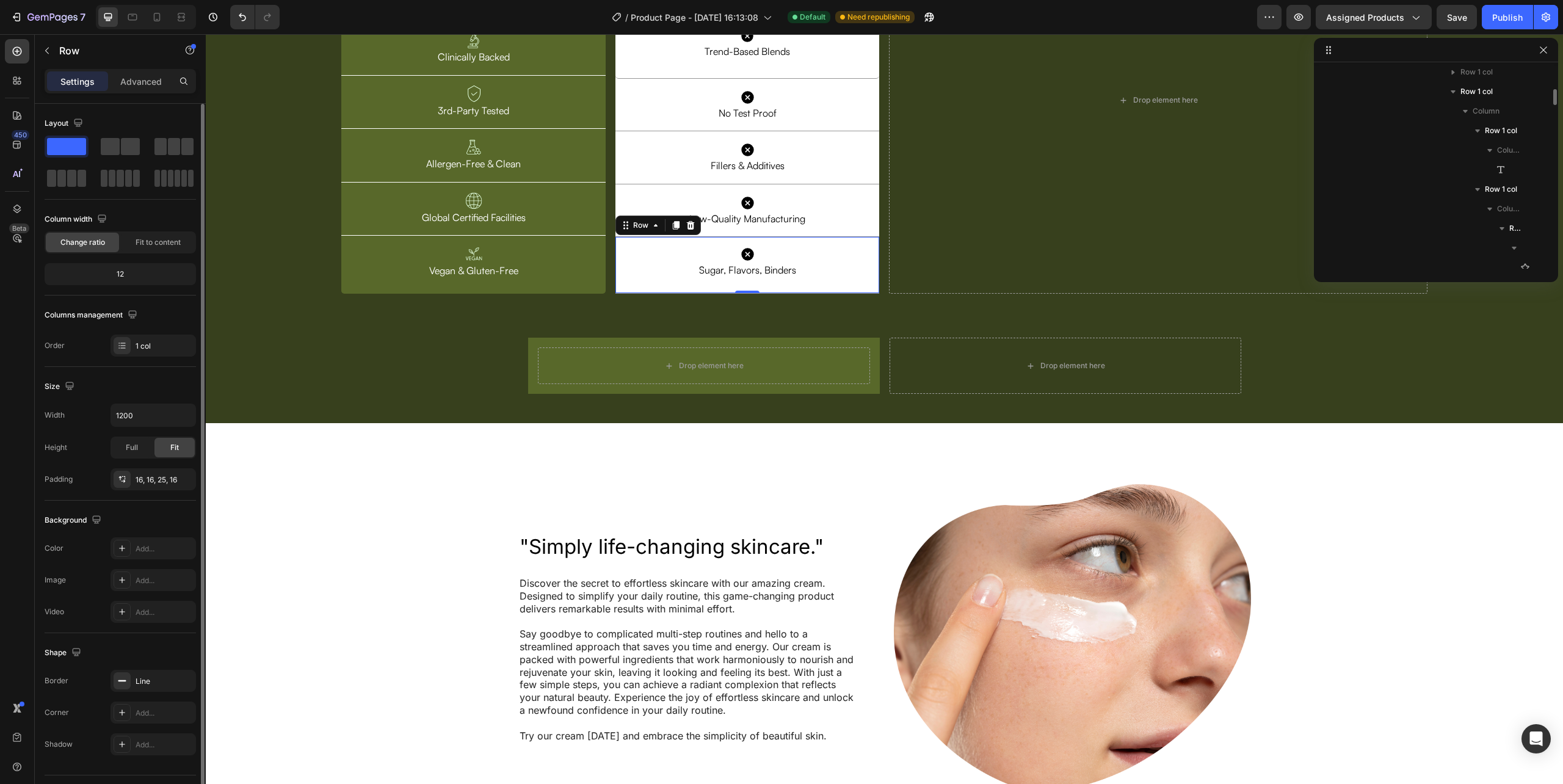
scroll to position [1190, 0]
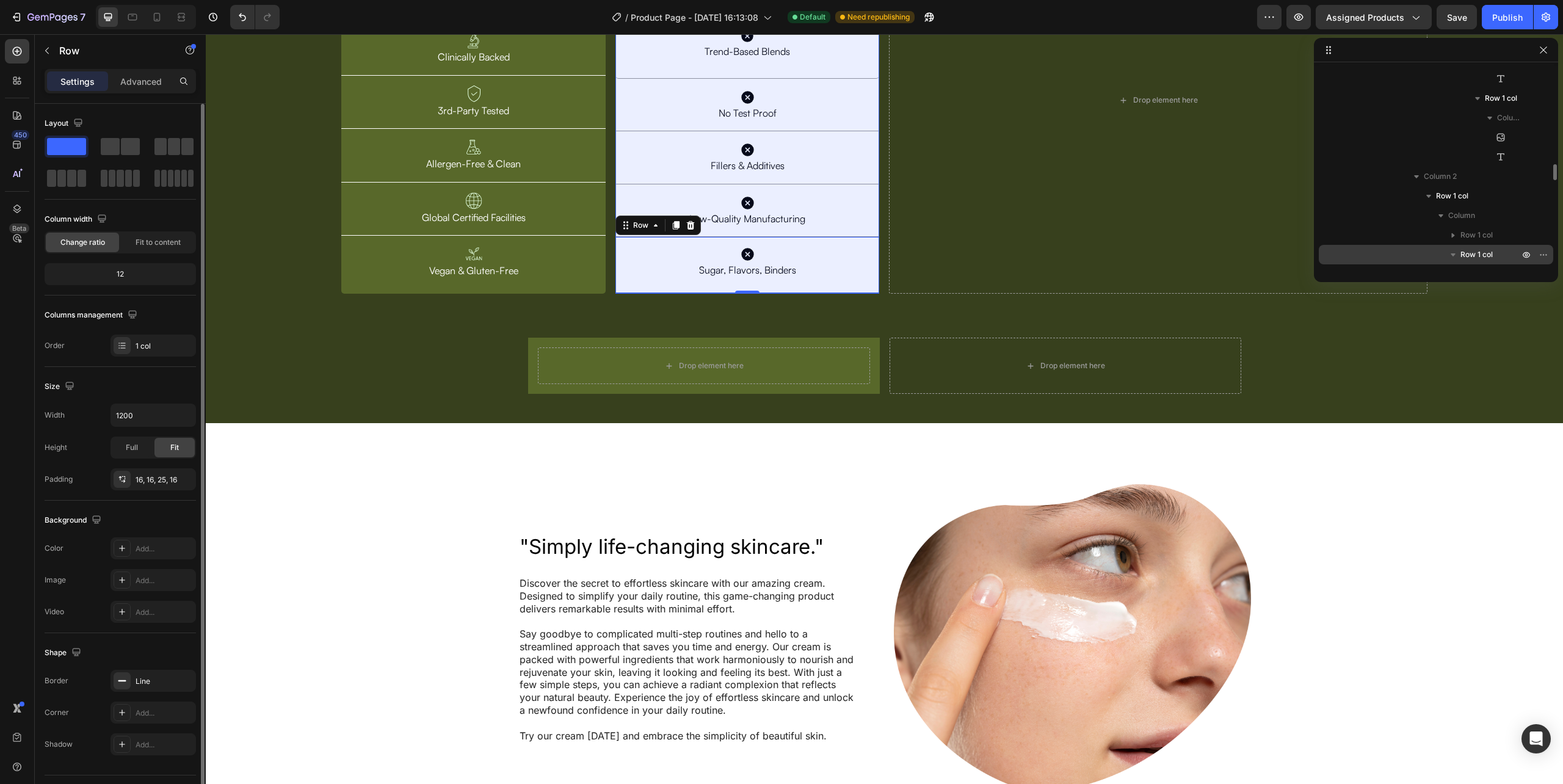
click at [1475, 255] on span "Row 1 col" at bounding box center [1477, 254] width 33 height 12
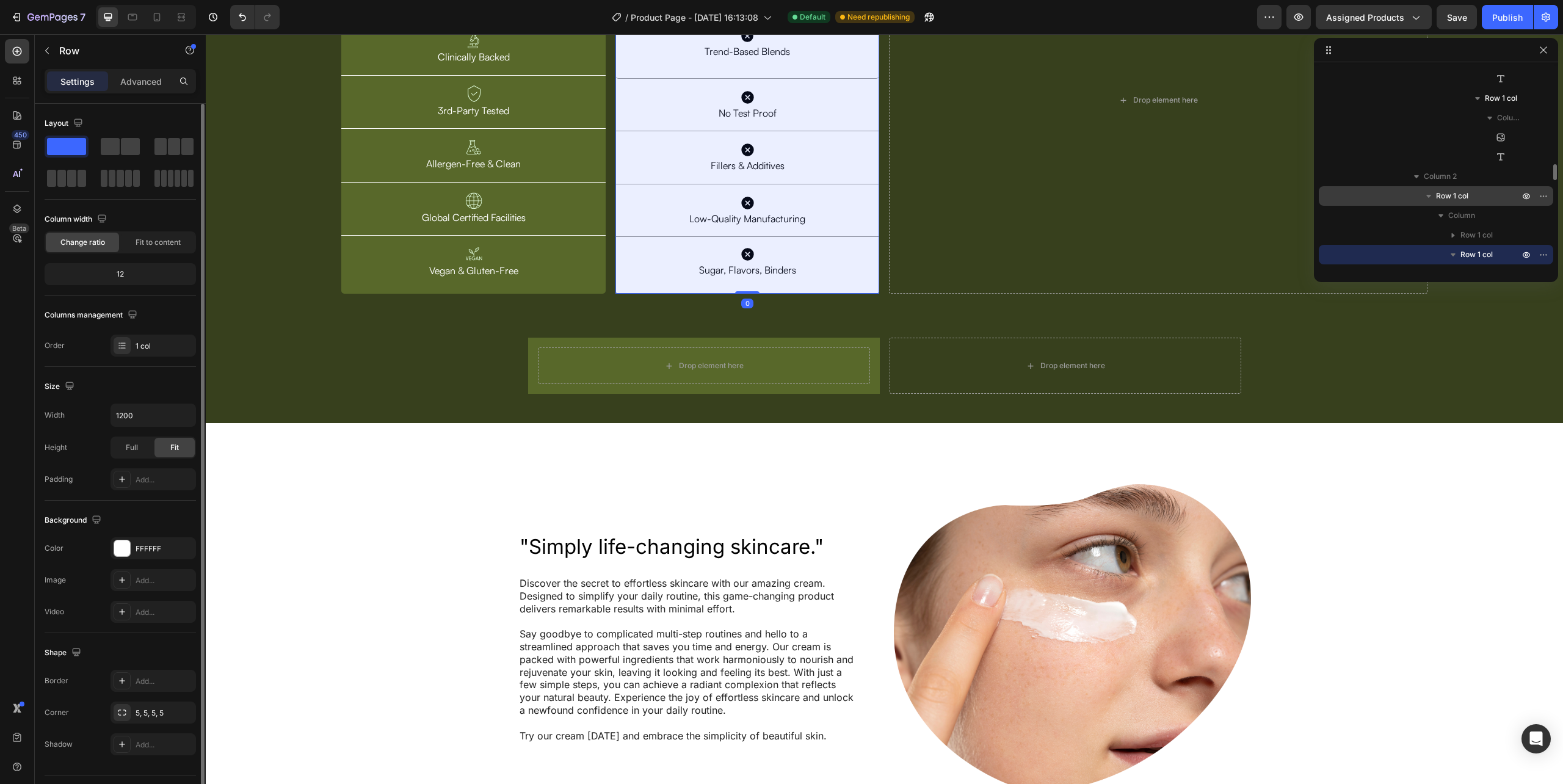
click at [1456, 203] on div "Row 1 col" at bounding box center [1436, 196] width 224 height 20
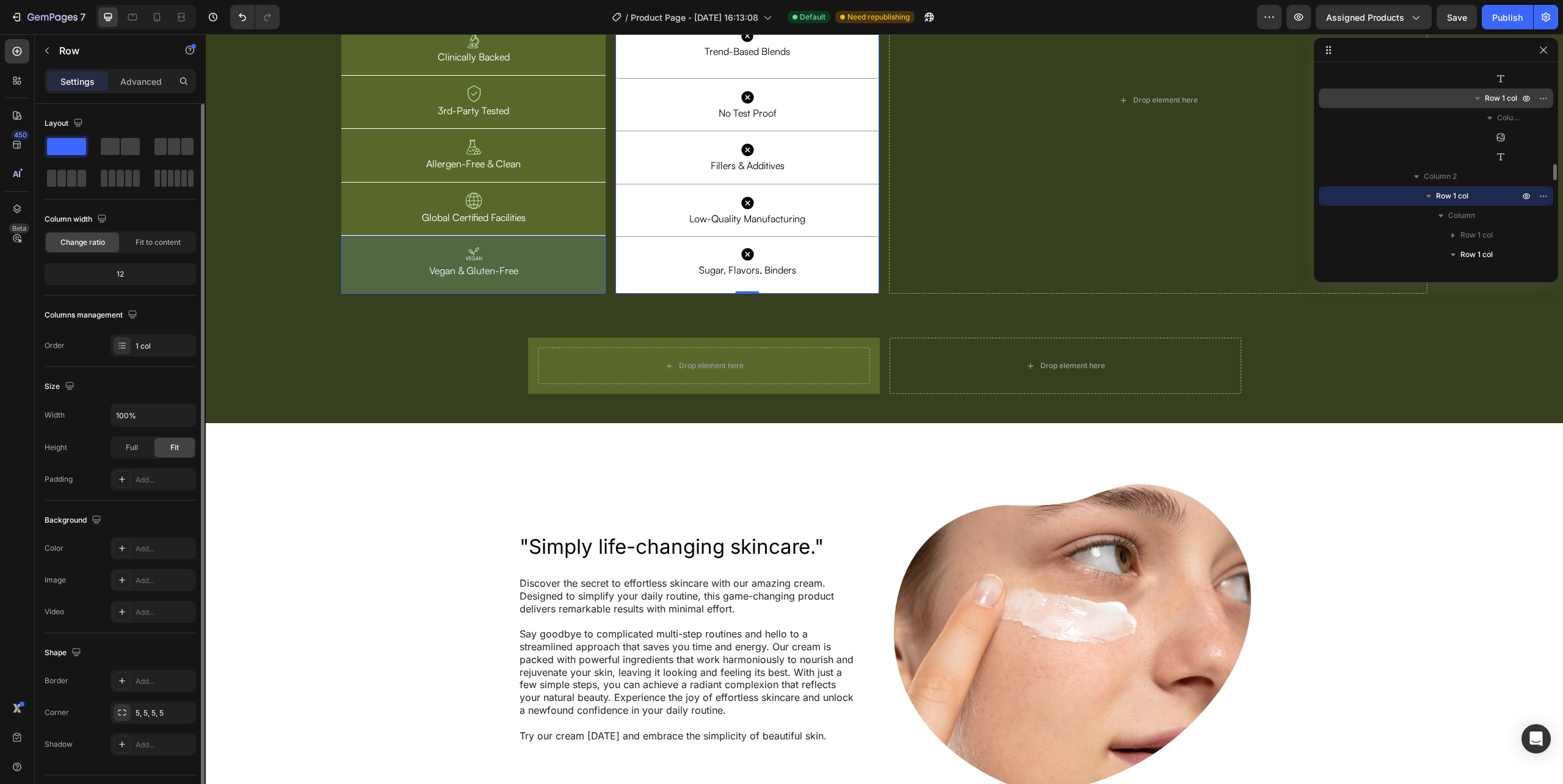
click at [1500, 93] on span "Row 1 col" at bounding box center [1501, 98] width 33 height 12
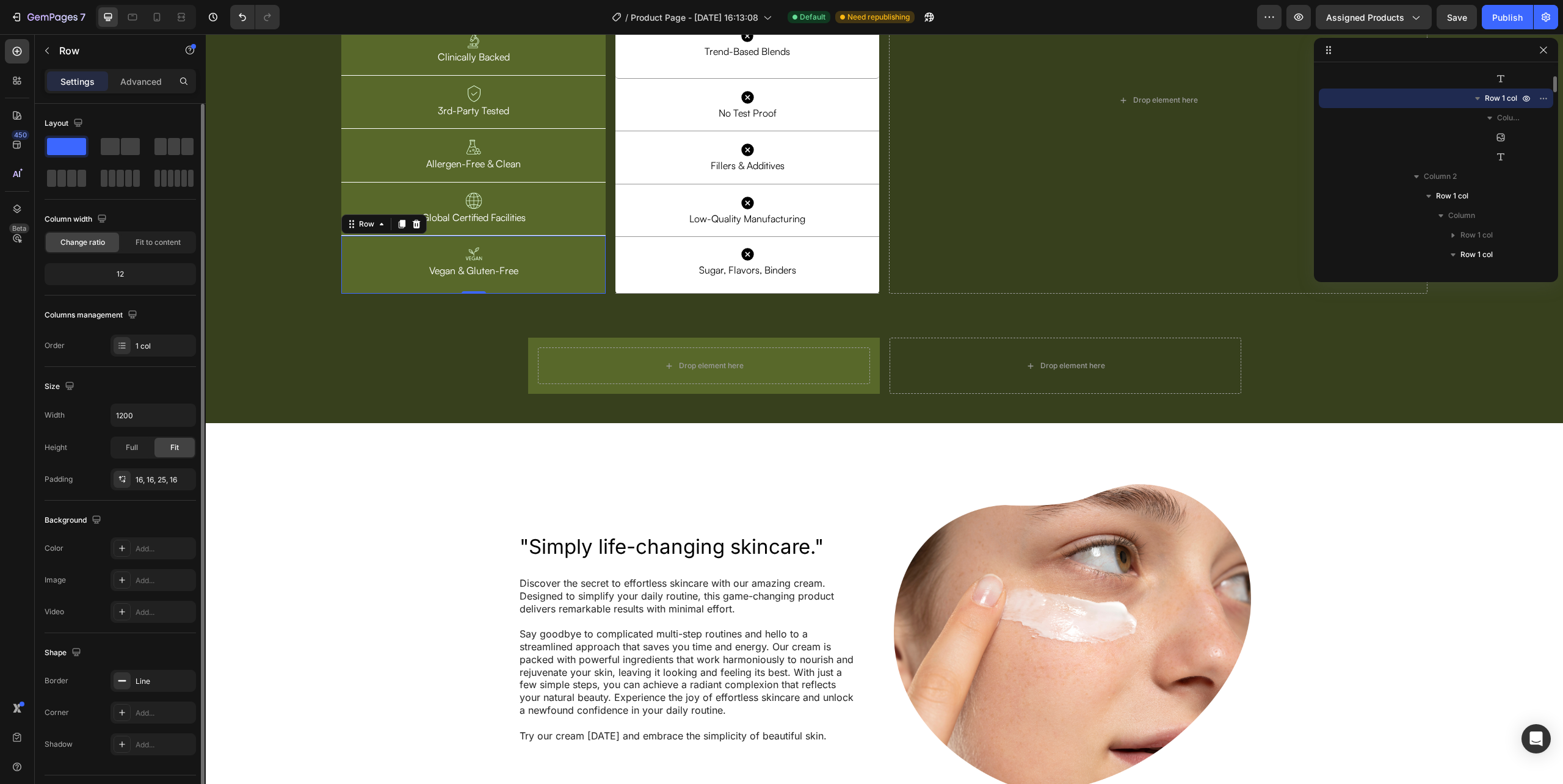
scroll to position [1026, 0]
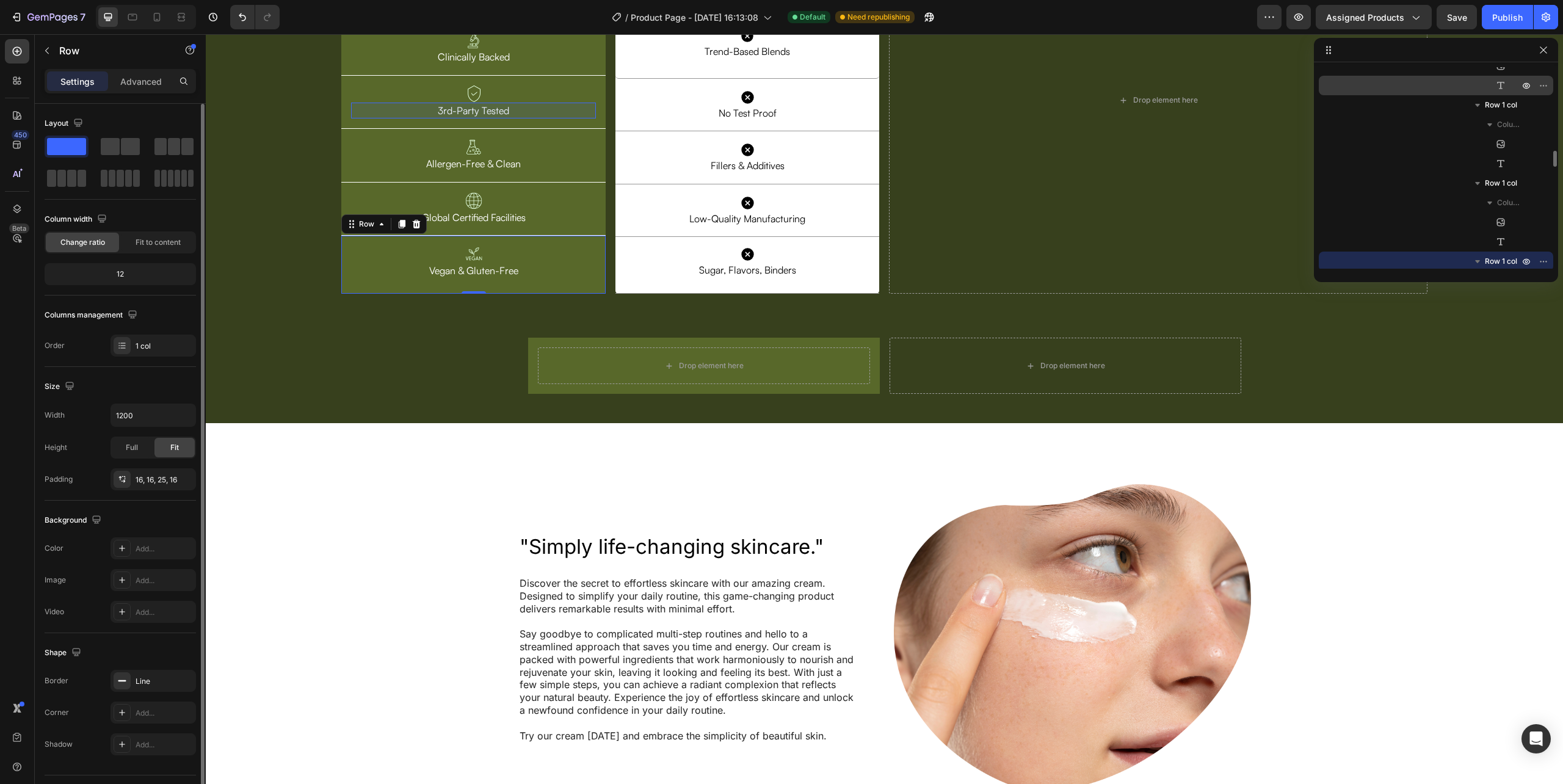
click at [1503, 92] on div "Text Block" at bounding box center [1436, 85] width 224 height 20
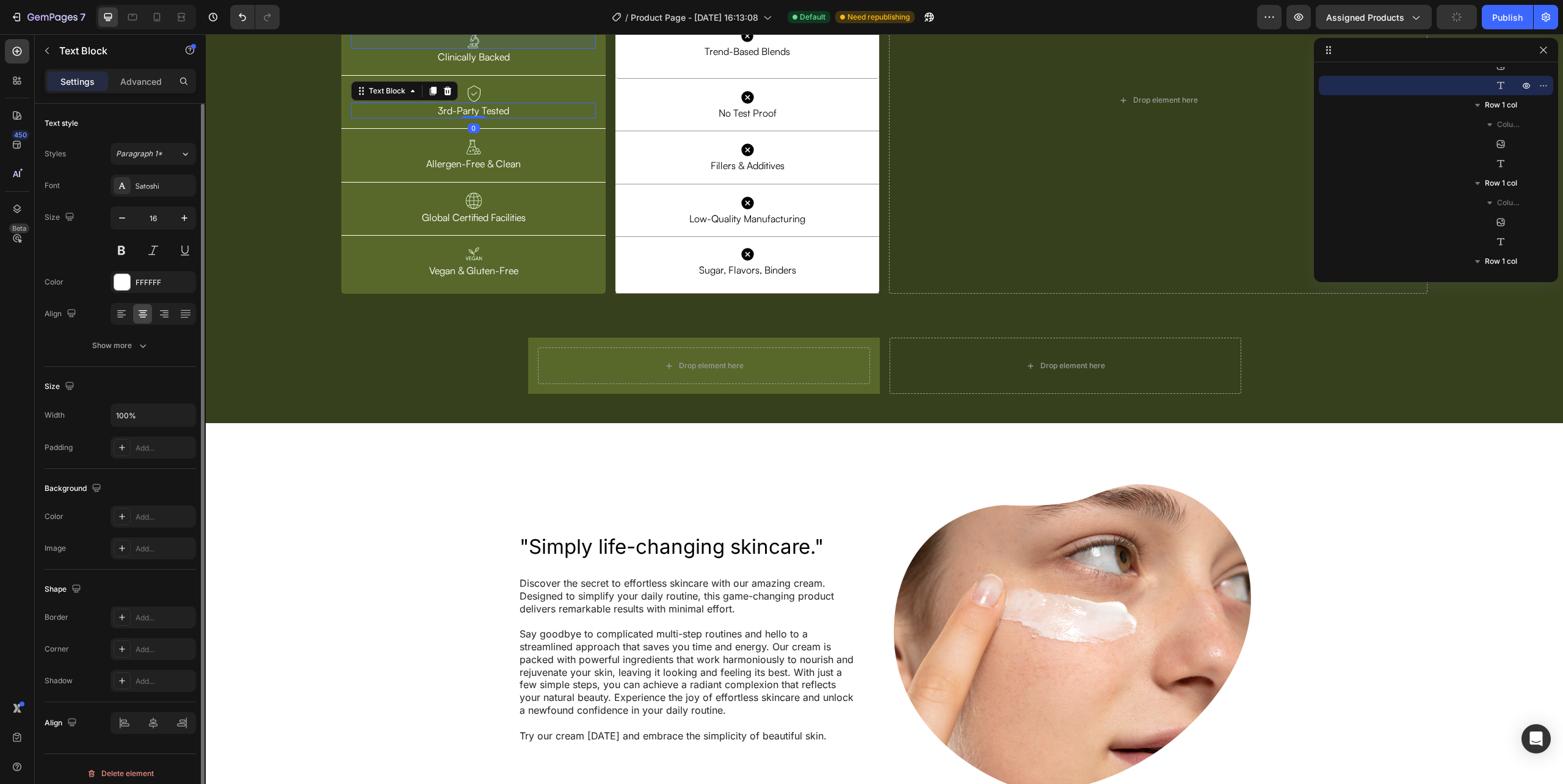
scroll to position [865, 0]
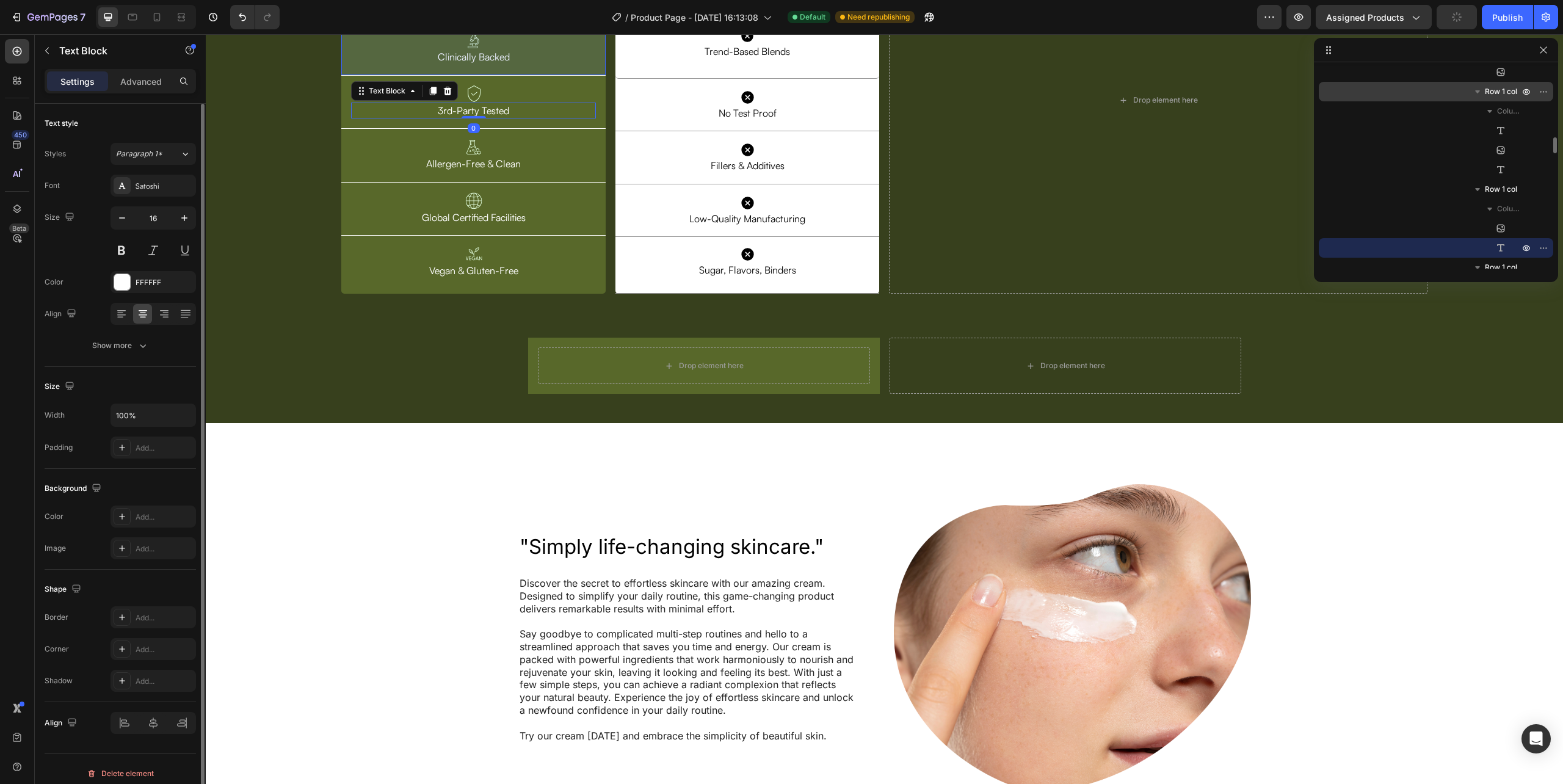
click at [1493, 83] on div "Row 1 col" at bounding box center [1436, 91] width 224 height 20
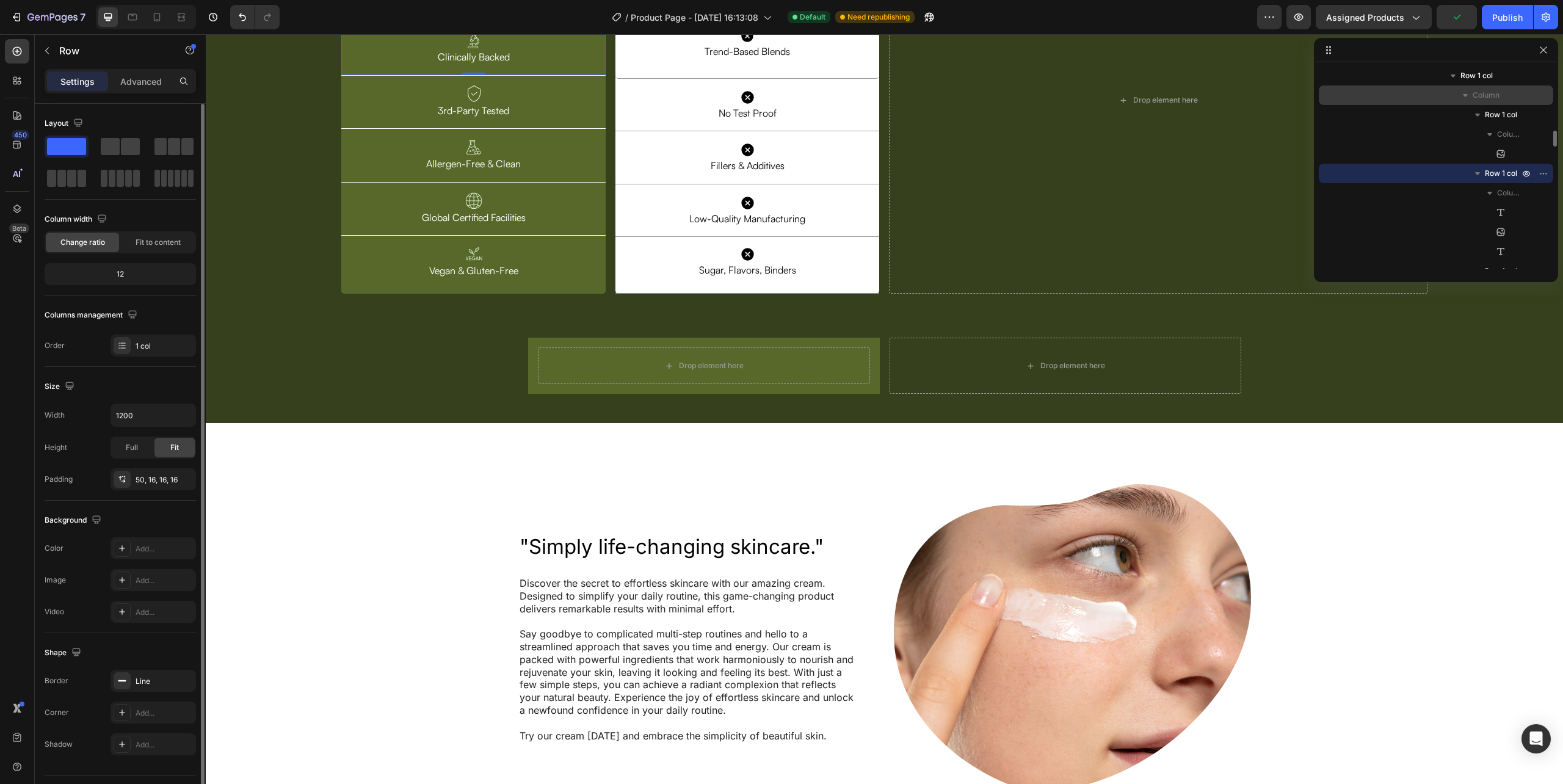
scroll to position [701, 0]
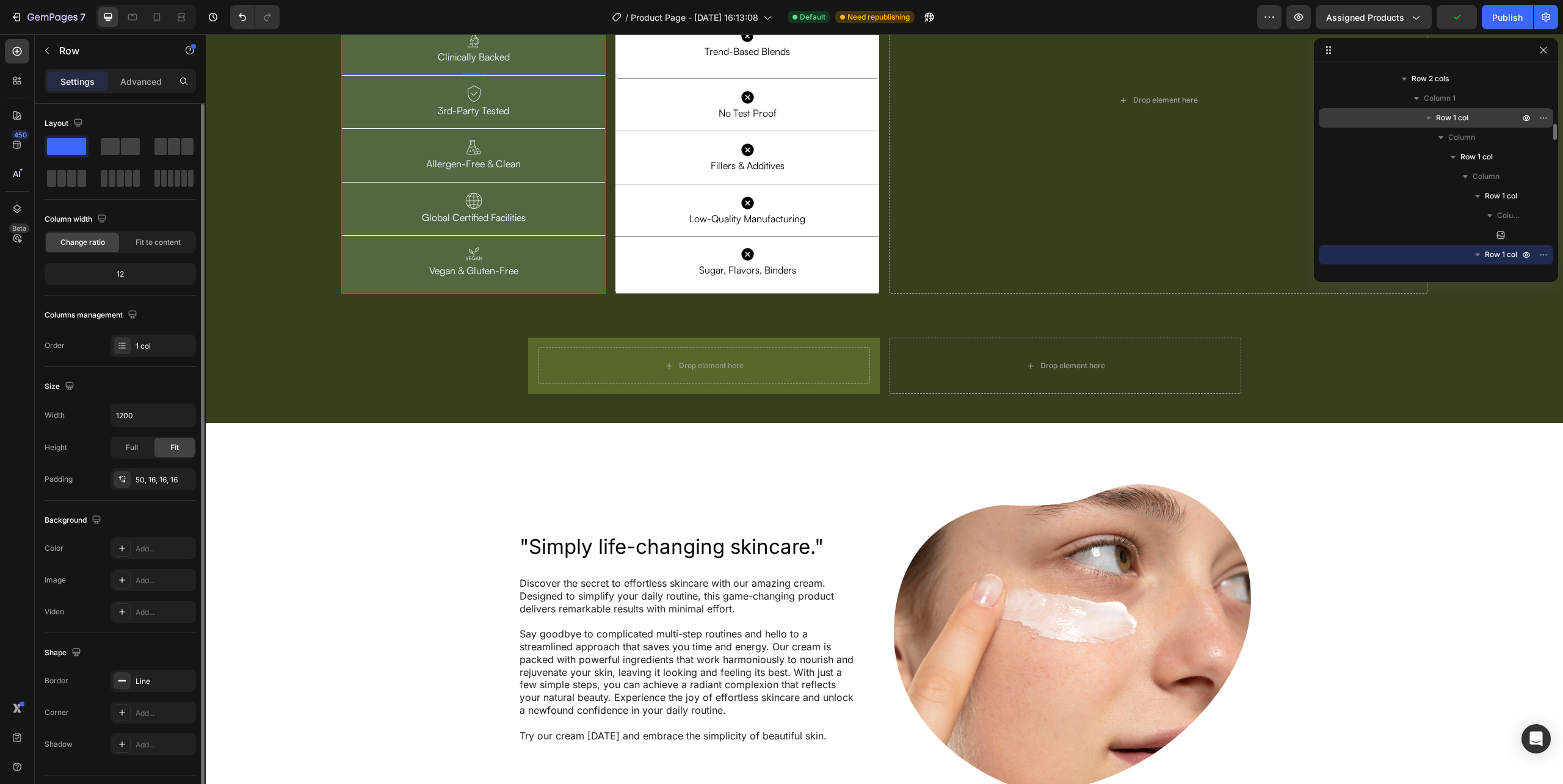
click at [1458, 116] on span "Row 1 col" at bounding box center [1452, 118] width 33 height 12
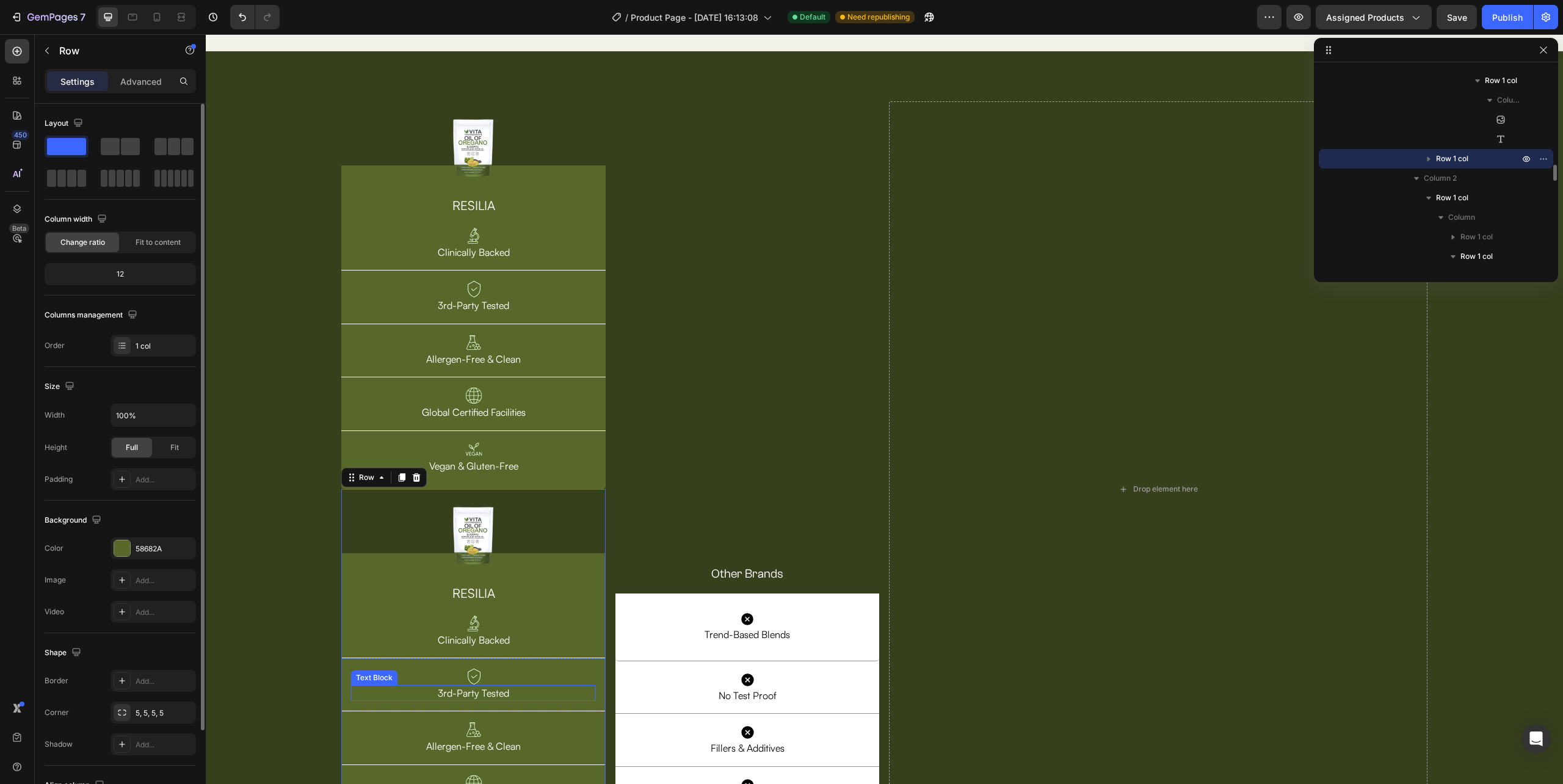
scroll to position [4249, 0]
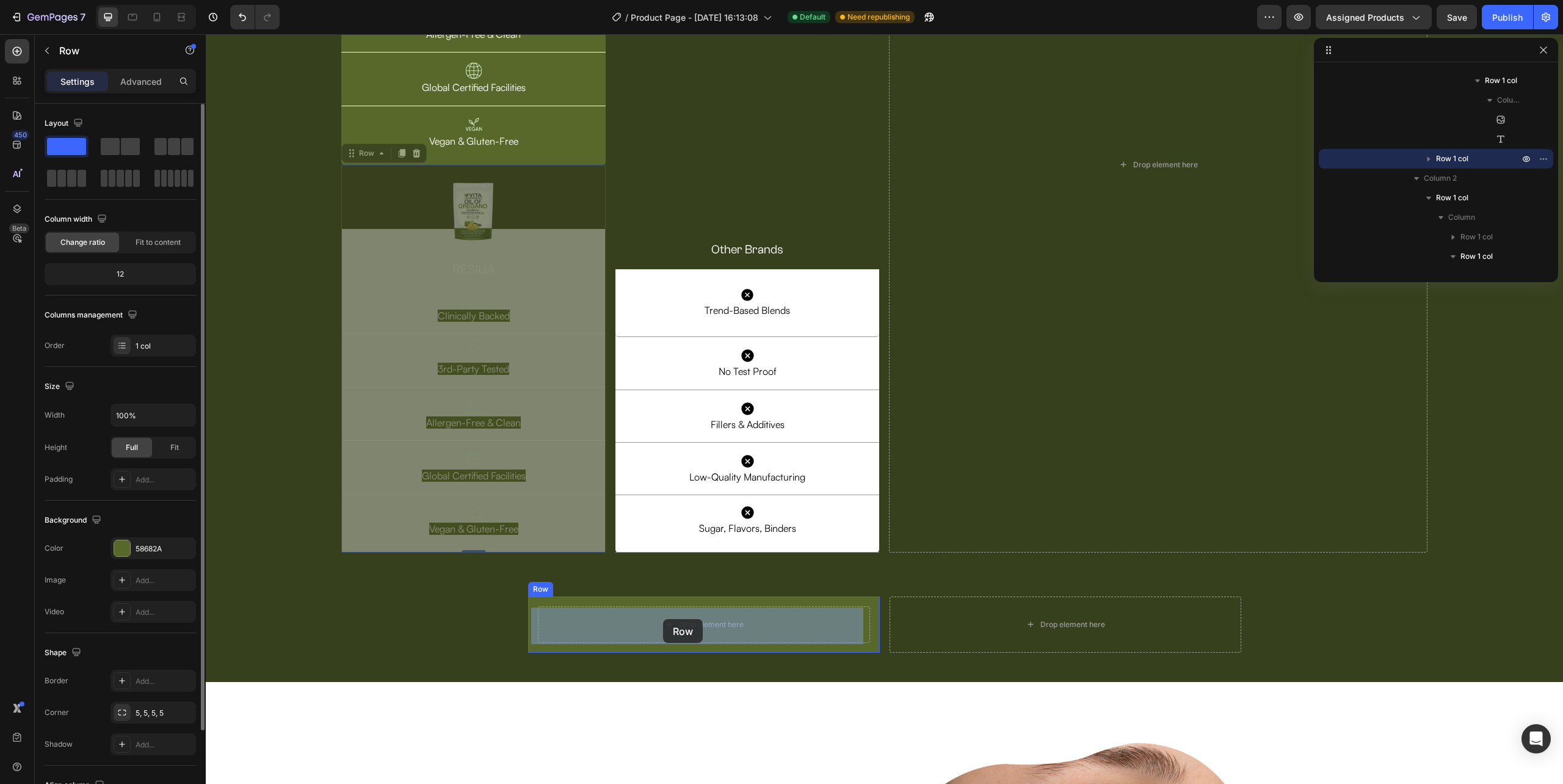
drag, startPoint x: 369, startPoint y: 155, endPoint x: 663, endPoint y: 619, distance: 549.3
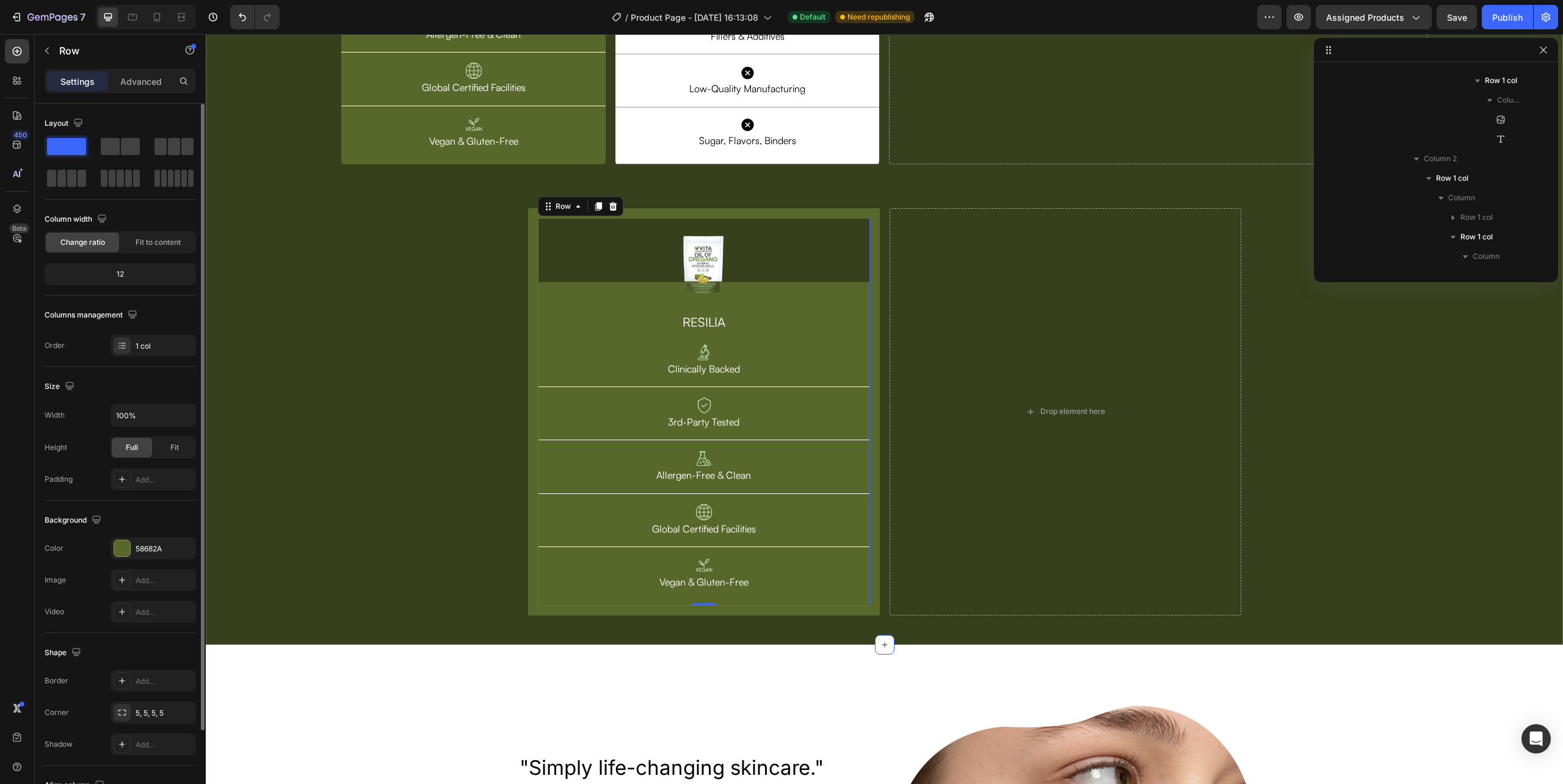
click at [408, 491] on div "Image Row RESILIA Heading Image Clinically Backed Text Block Row Image 3rd-Part…" at bounding box center [884, 186] width 1358 height 879
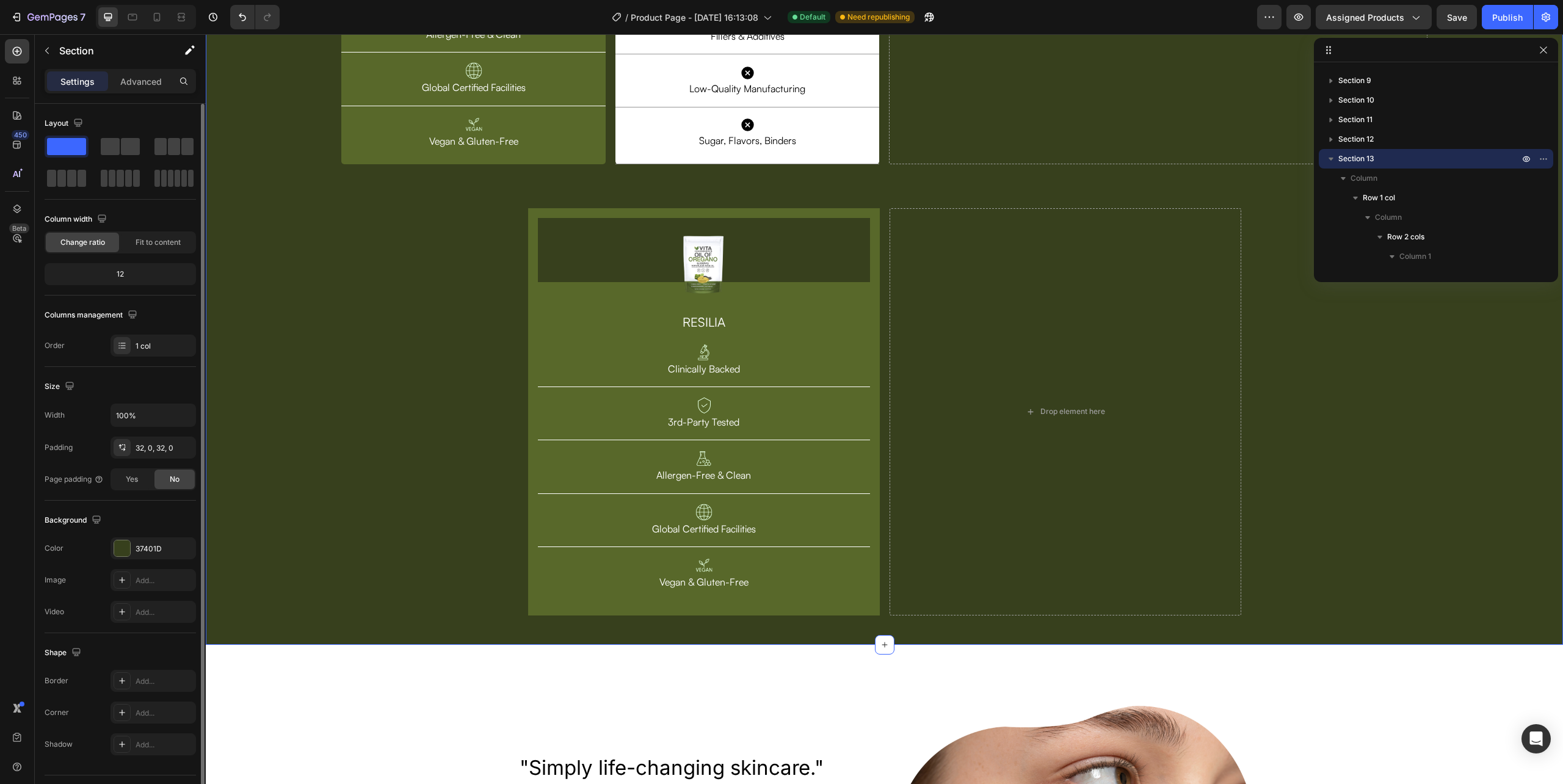
scroll to position [4168, 0]
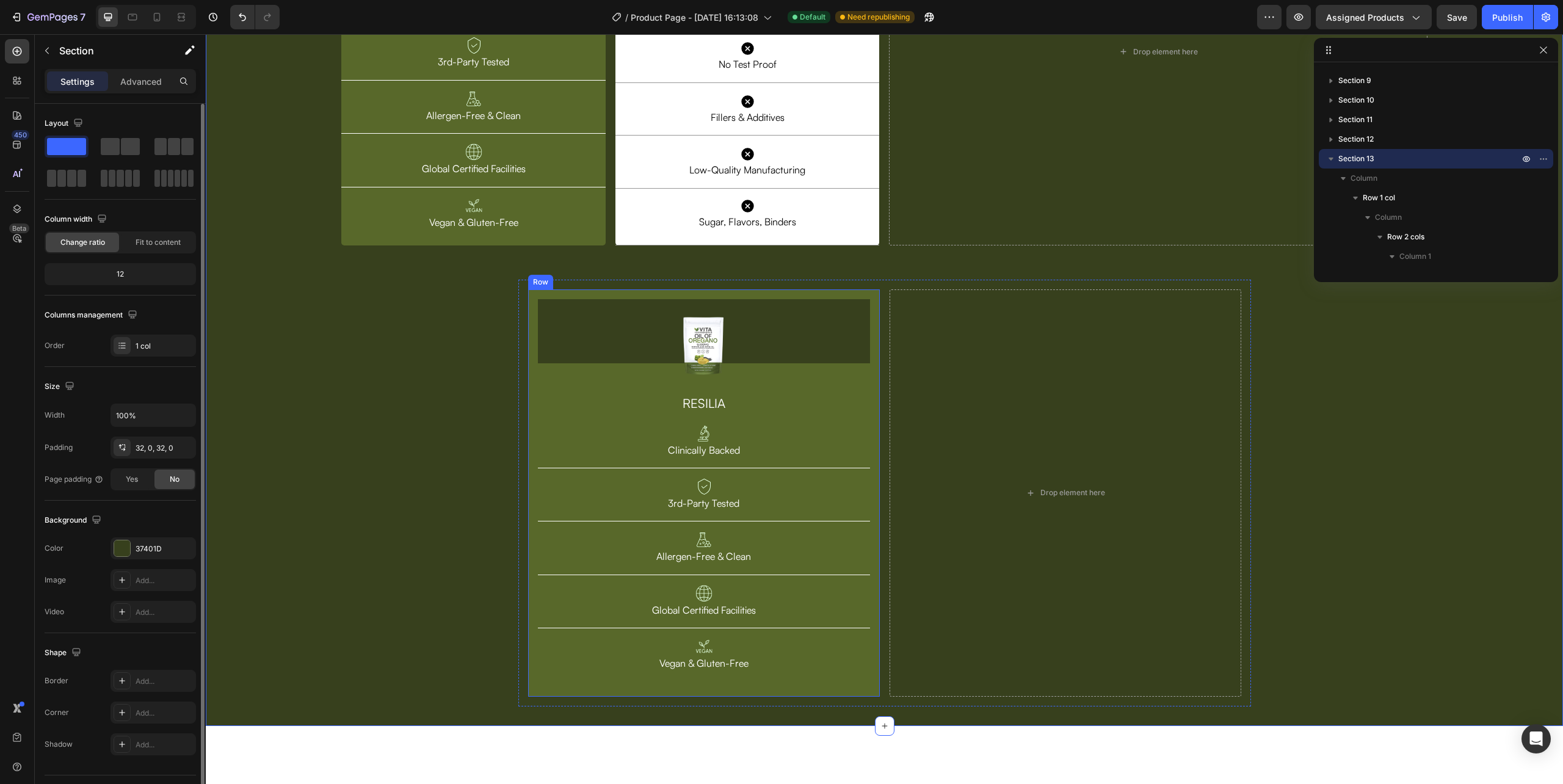
click at [528, 429] on div "Image Row RESILIA Heading Image Clinically Backed Text Block Row Image 3rd-Part…" at bounding box center [703, 493] width 352 height 407
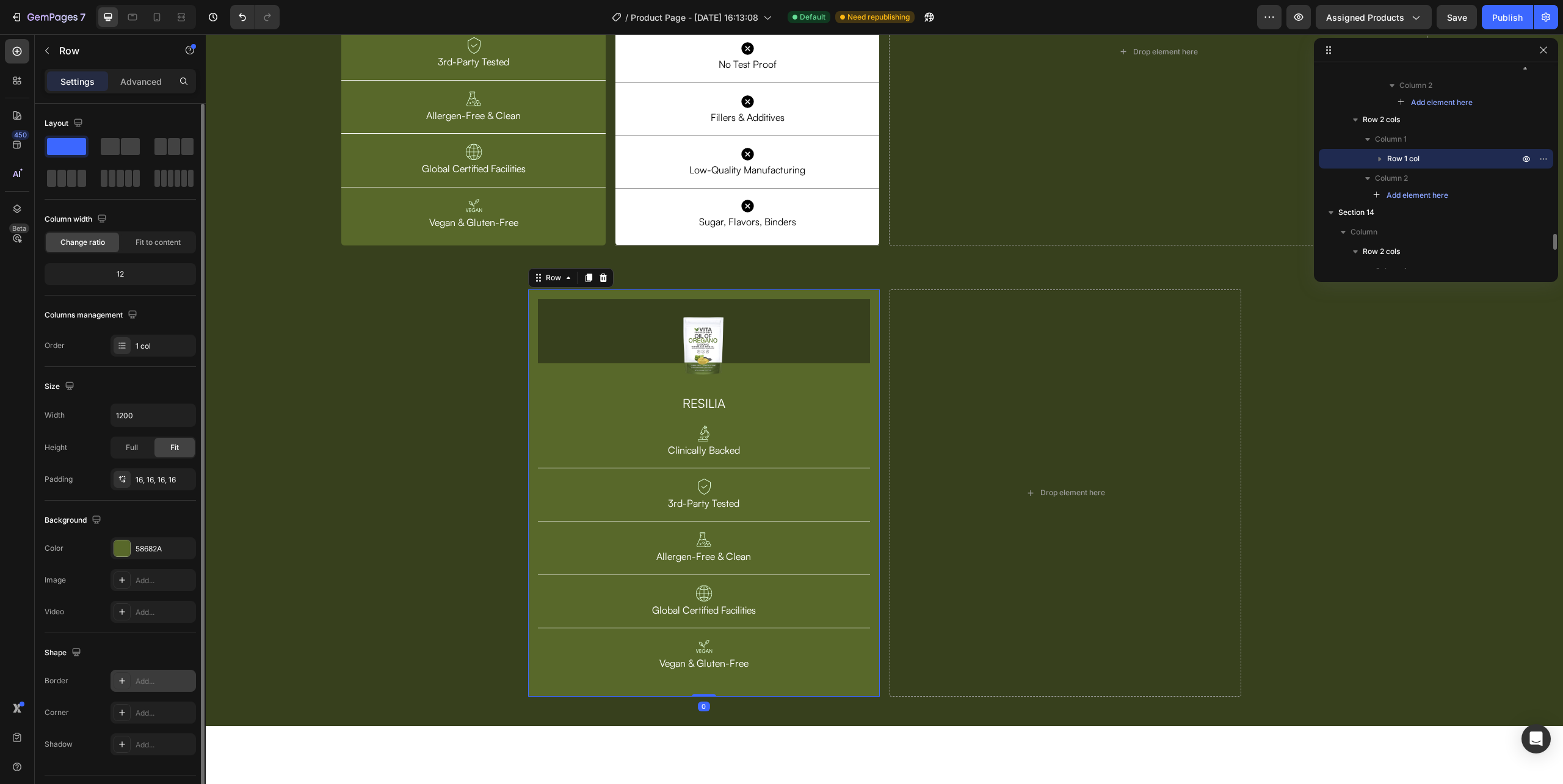
scroll to position [32, 0]
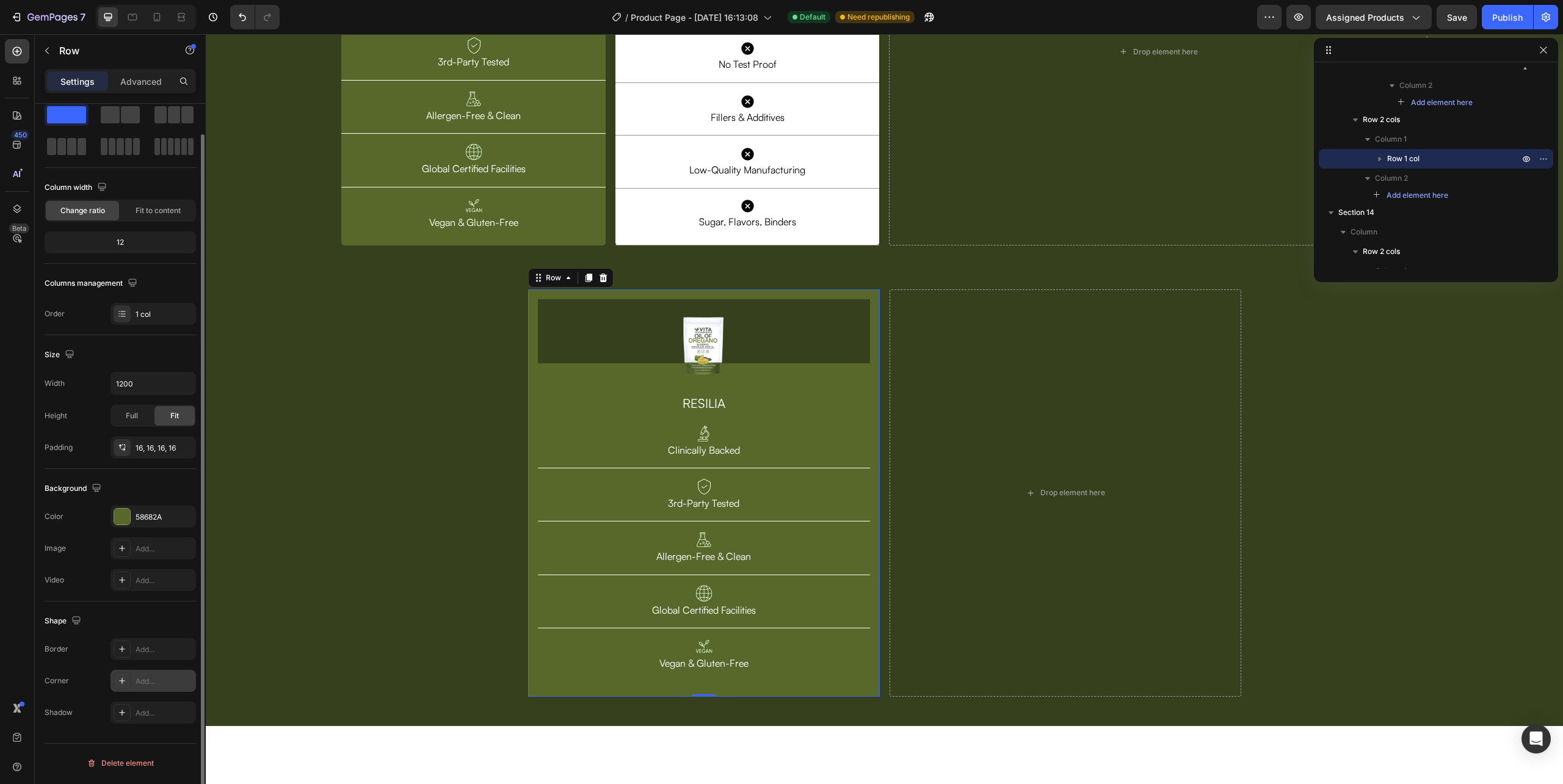
click at [148, 691] on div "Add..." at bounding box center [153, 681] width 85 height 22
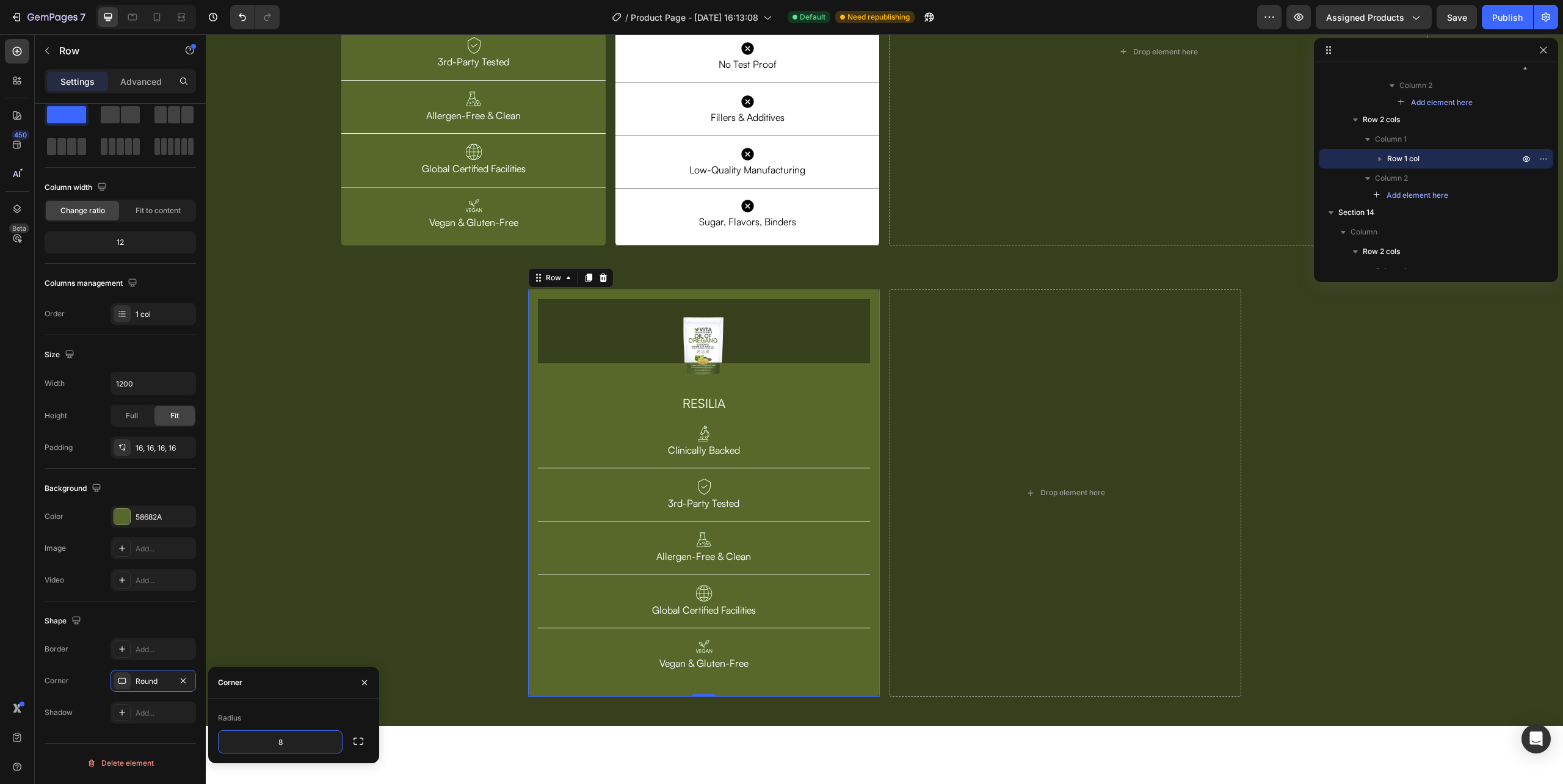
click at [323, 608] on div "Image Row RESILIA Heading Image Clinically Backed Text Block Row Image 3rd-Part…" at bounding box center [884, 266] width 1358 height 879
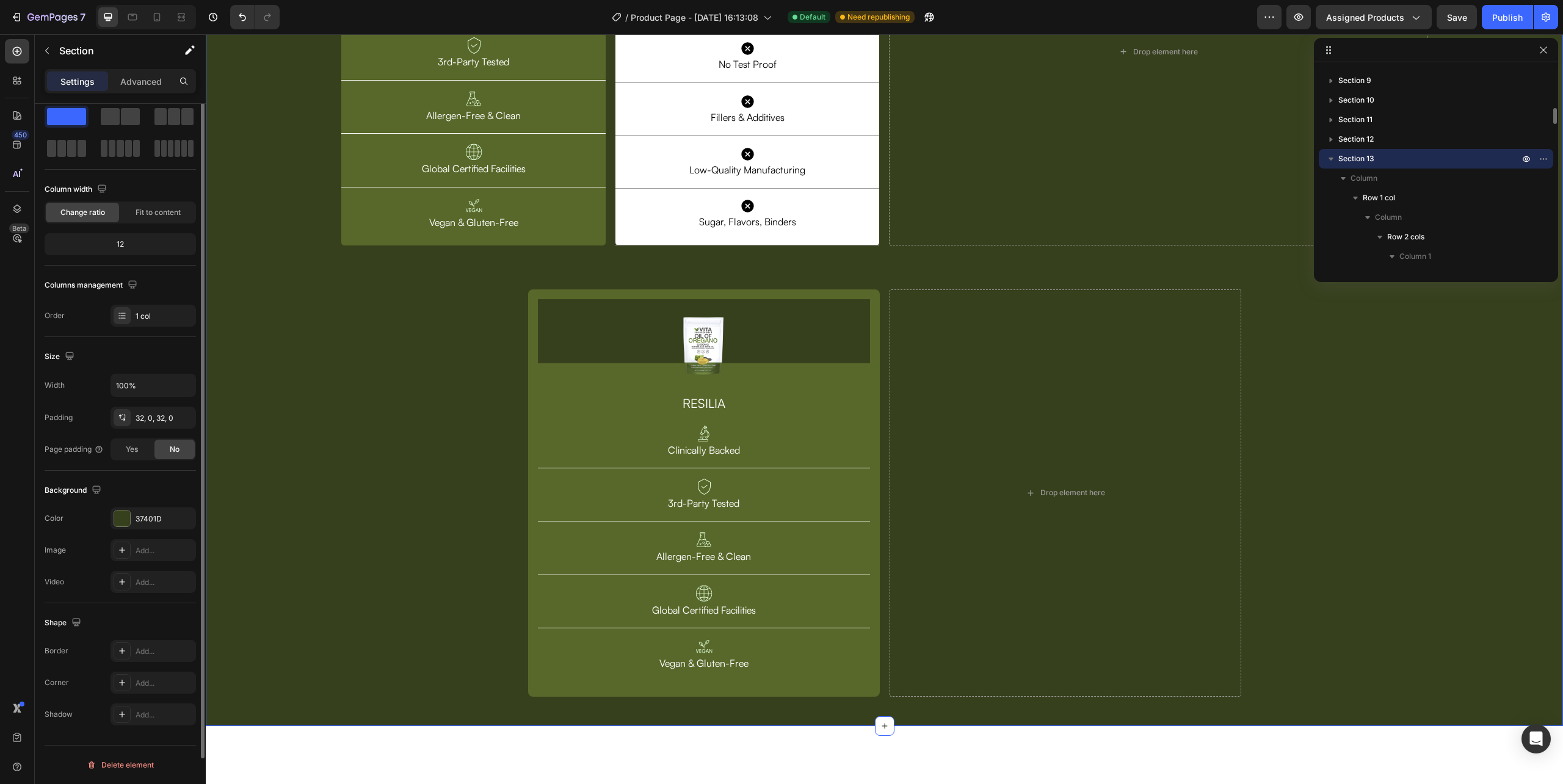
scroll to position [0, 0]
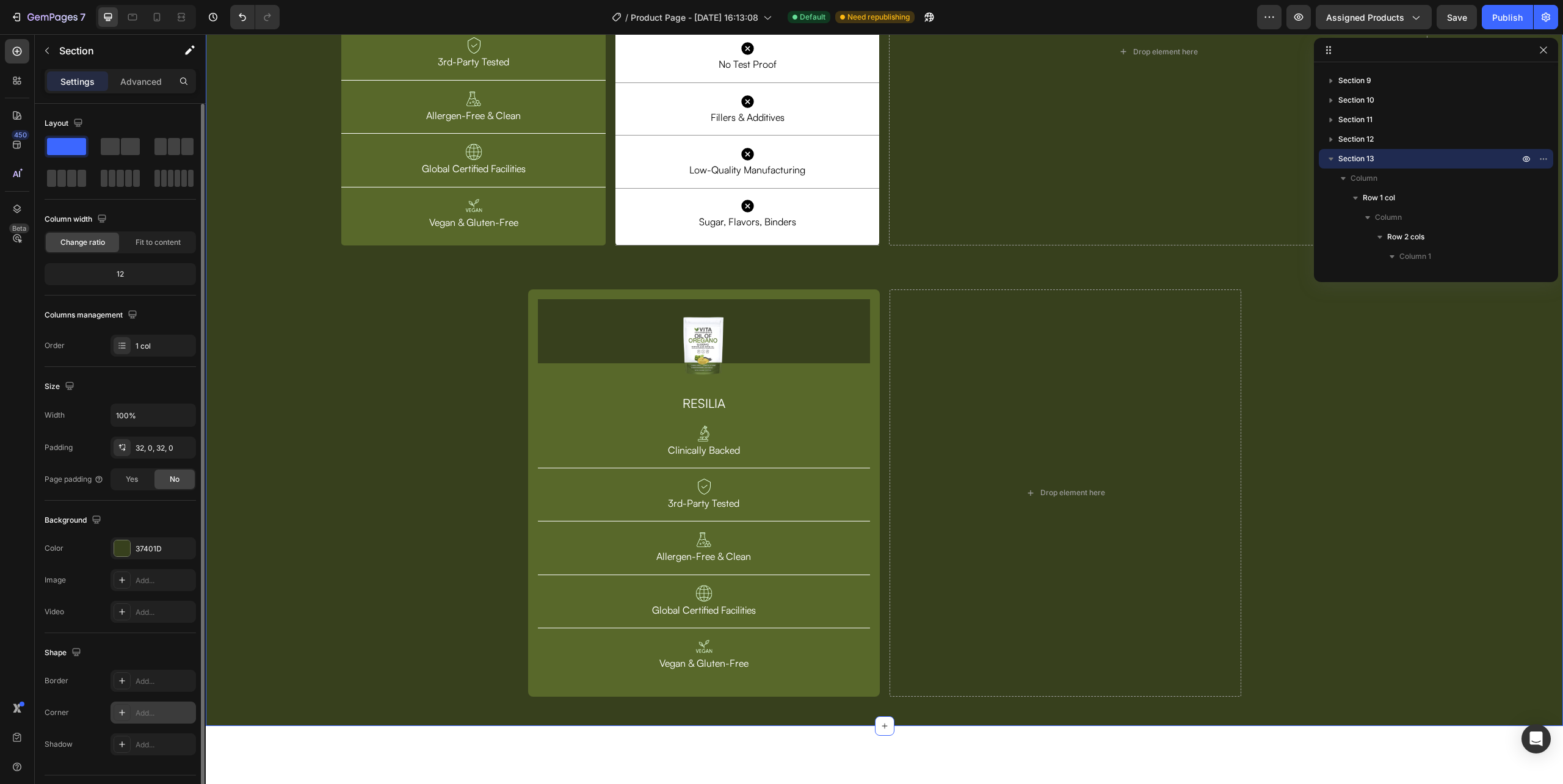
click at [140, 708] on div "Add..." at bounding box center [153, 713] width 85 height 22
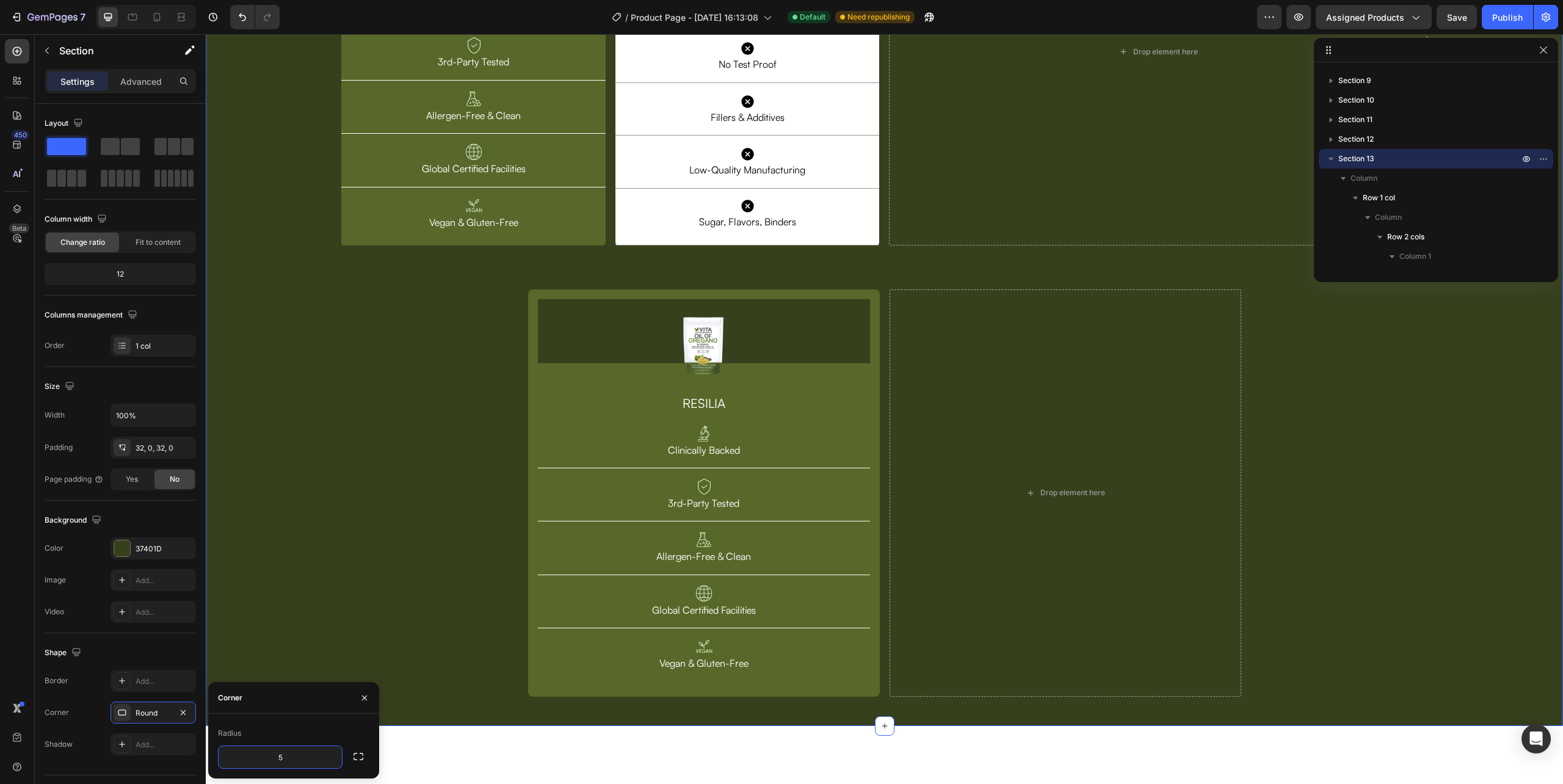
type input "5"
click at [486, 518] on div "Image Row RESILIA Heading Image Clinically Backed Text Block Row Image 3rd-Part…" at bounding box center [884, 266] width 1358 height 879
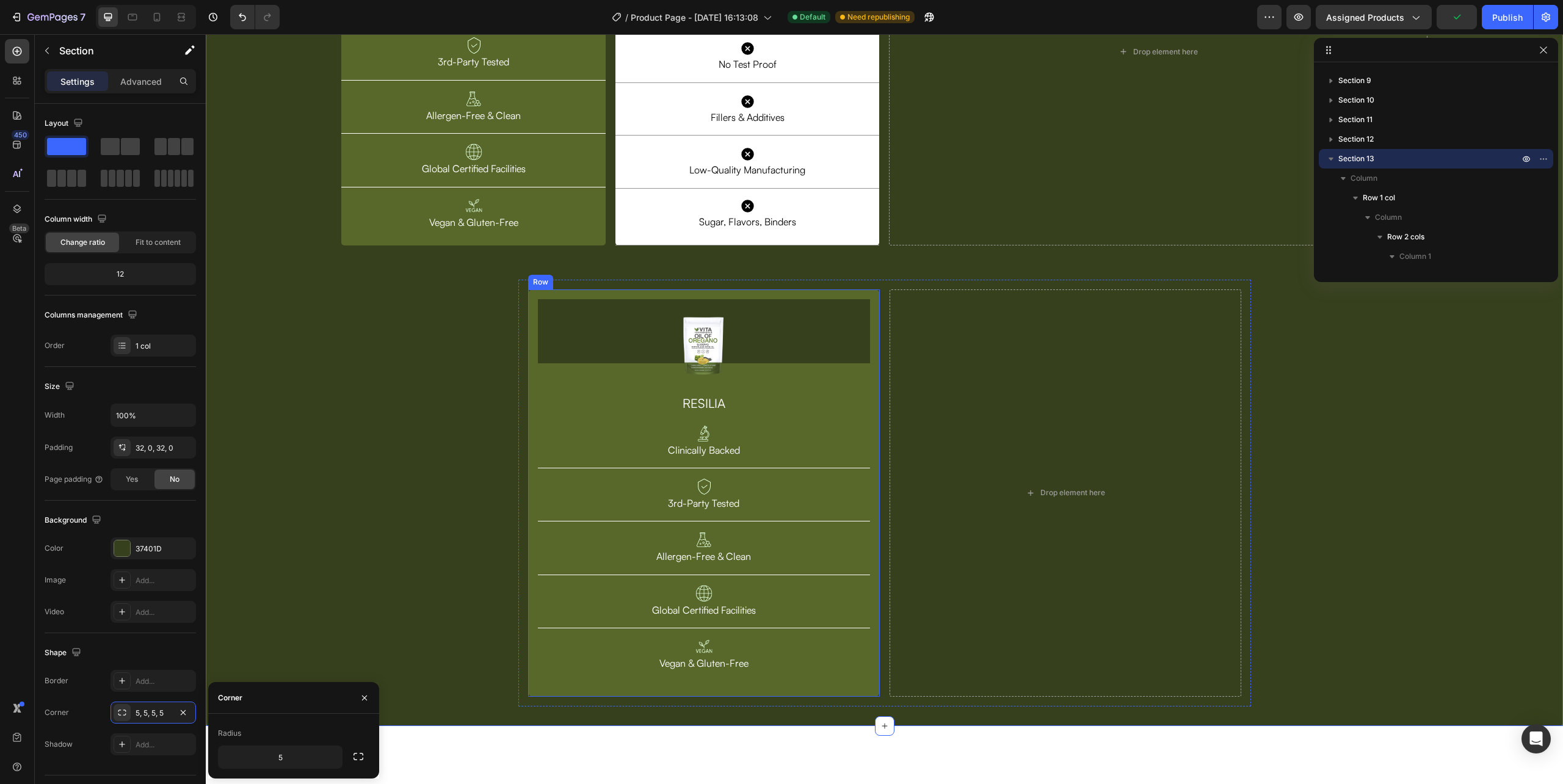
click at [530, 684] on div "Image Row RESILIA Heading Image Clinically Backed Text Block Row Image 3rd-Part…" at bounding box center [703, 493] width 352 height 407
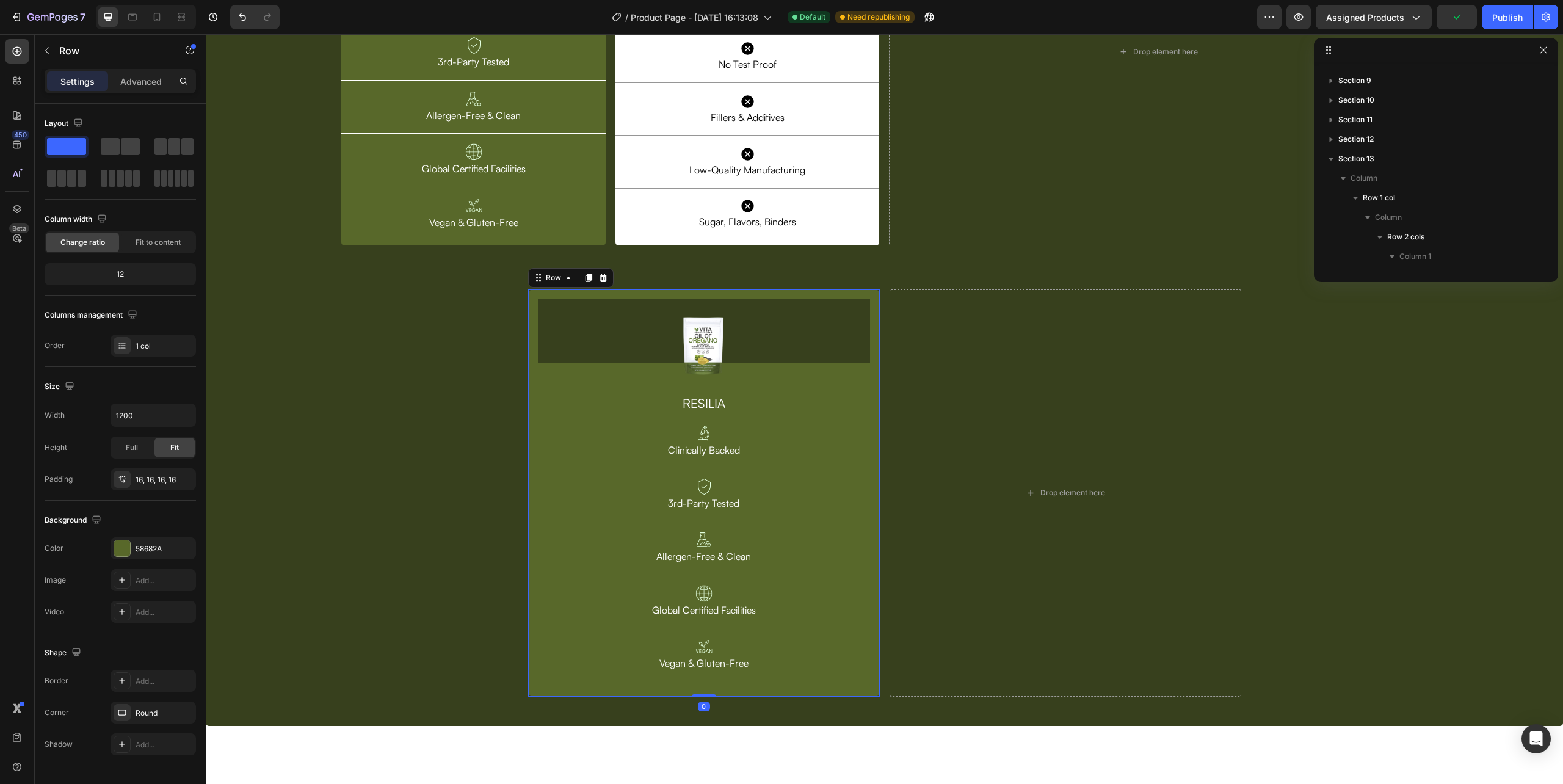
scroll to position [2043, 0]
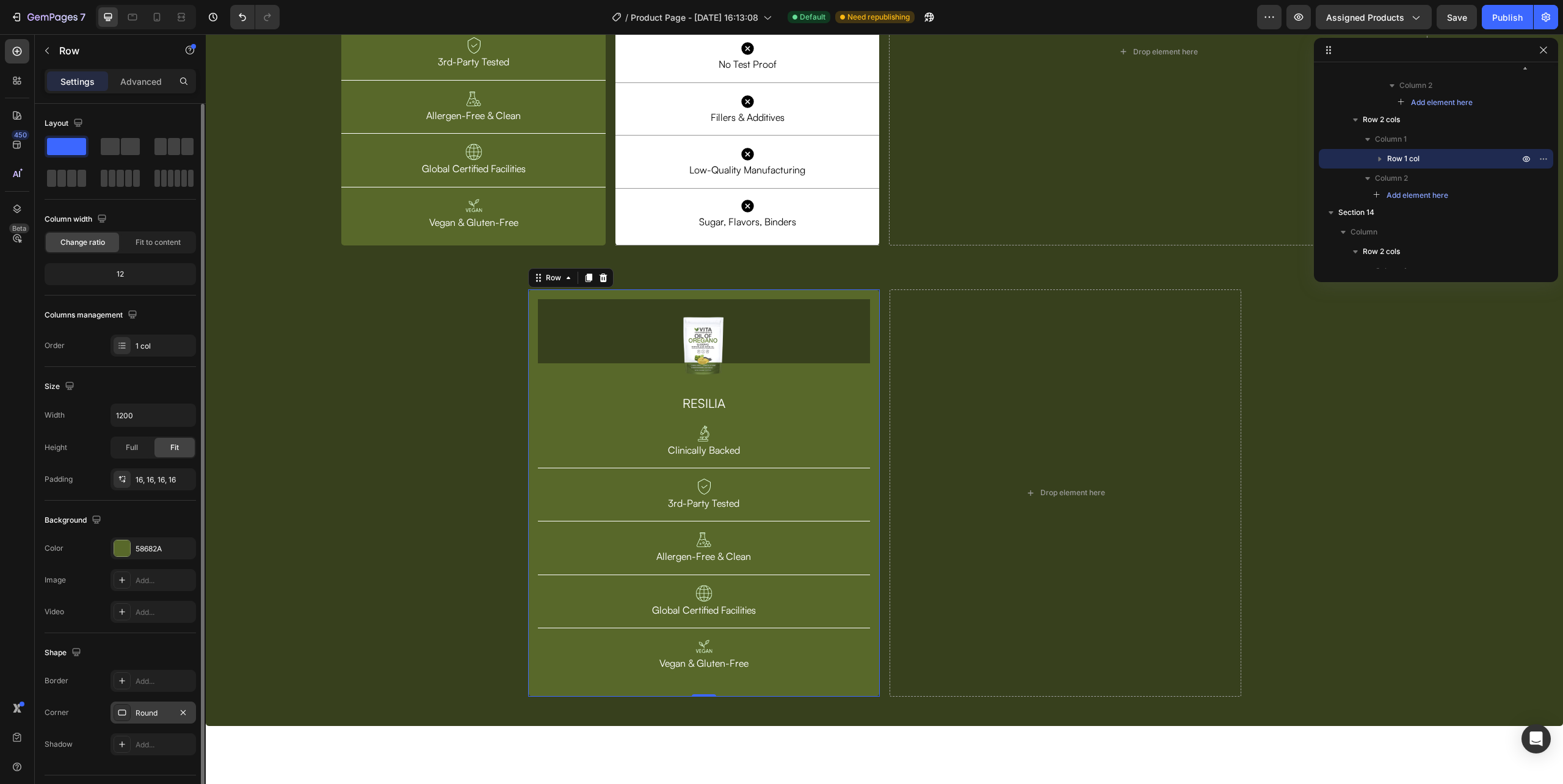
click at [150, 713] on div "Round" at bounding box center [153, 713] width 35 height 11
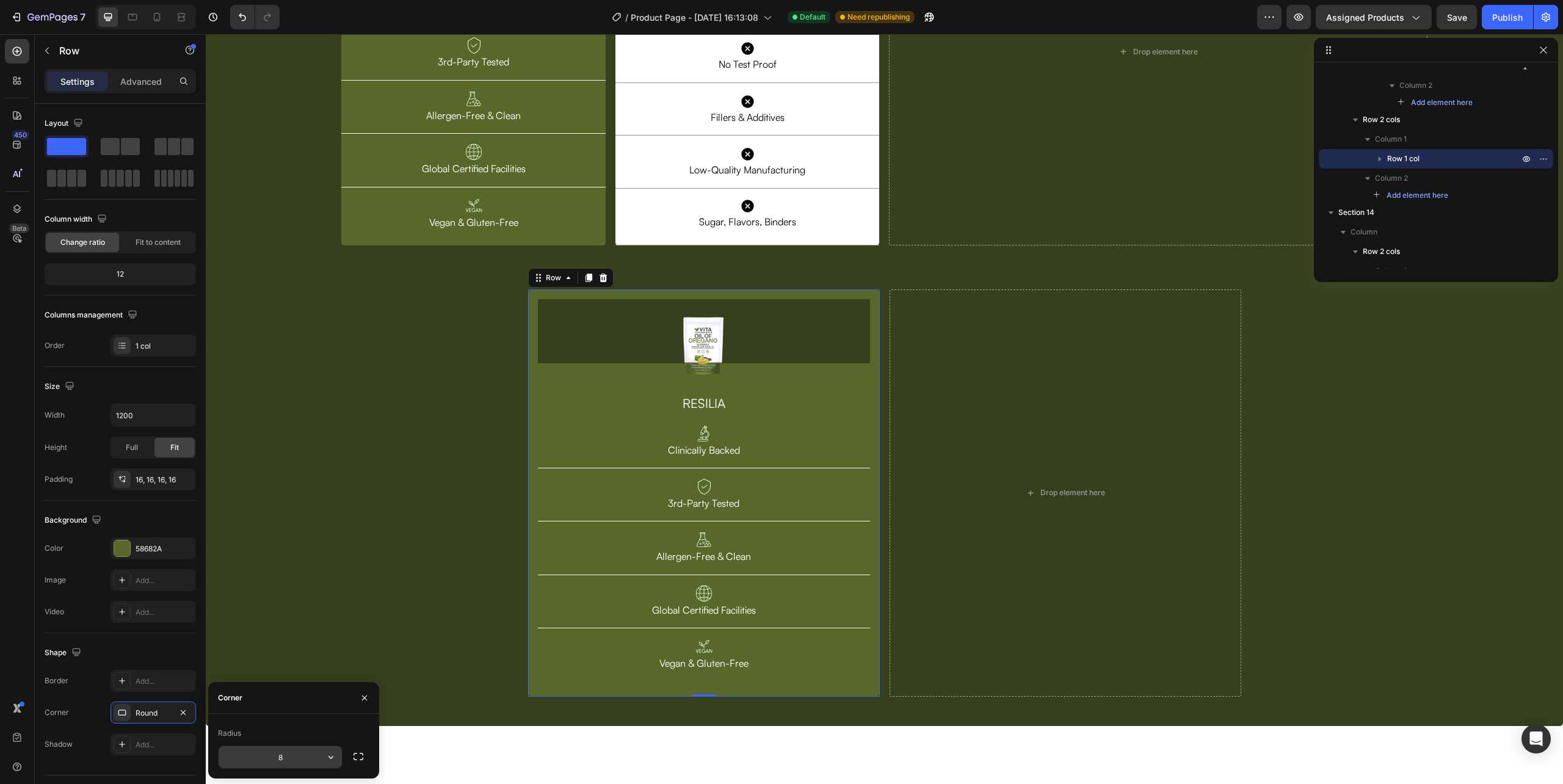
click at [284, 759] on input "8" at bounding box center [279, 757] width 123 height 22
type input "5"
click at [391, 582] on div "Image Row RESILIA Heading Image Clinically Backed Text Block Row Image 3rd-Part…" at bounding box center [884, 266] width 1358 height 879
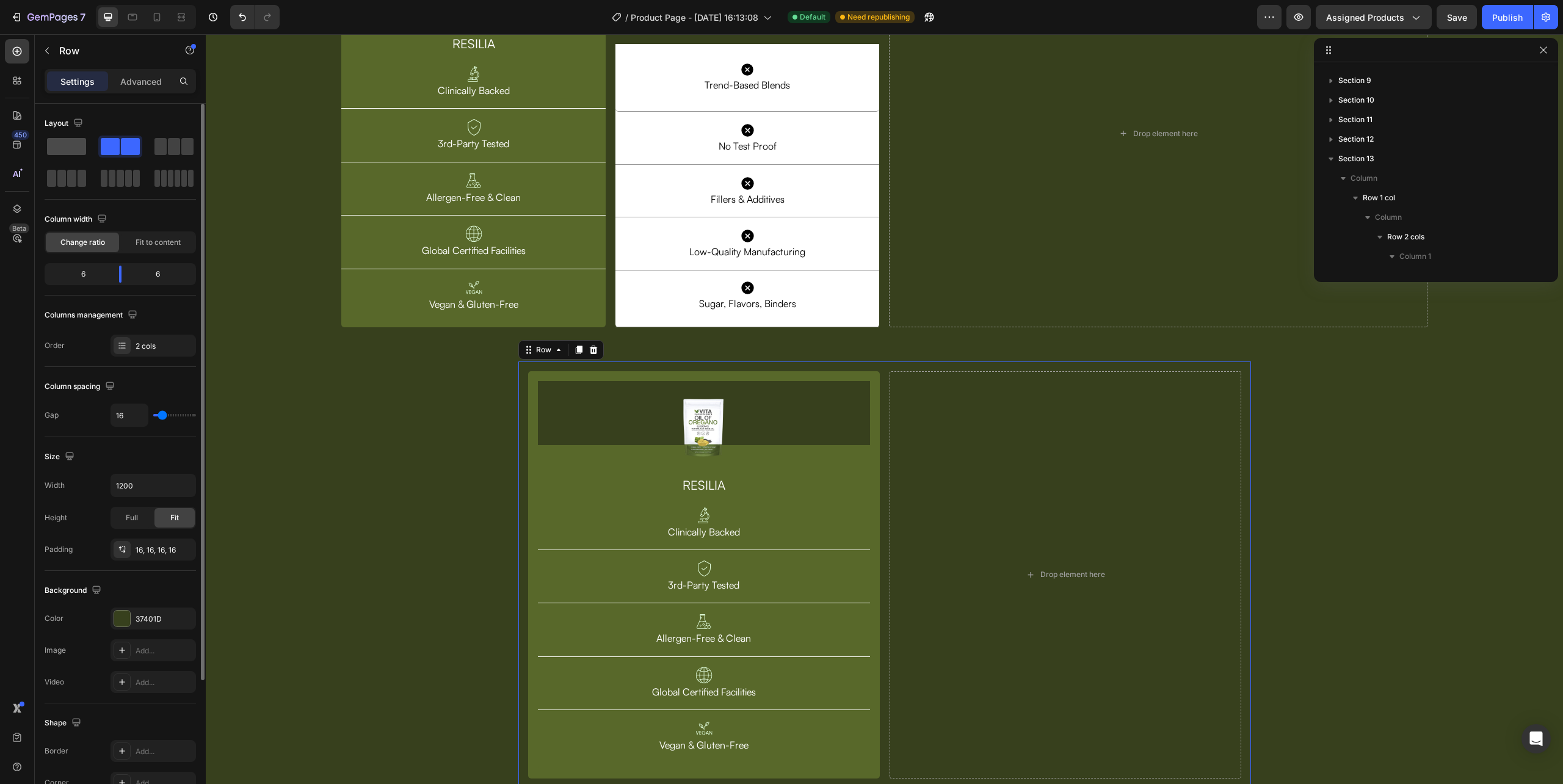
scroll to position [2004, 0]
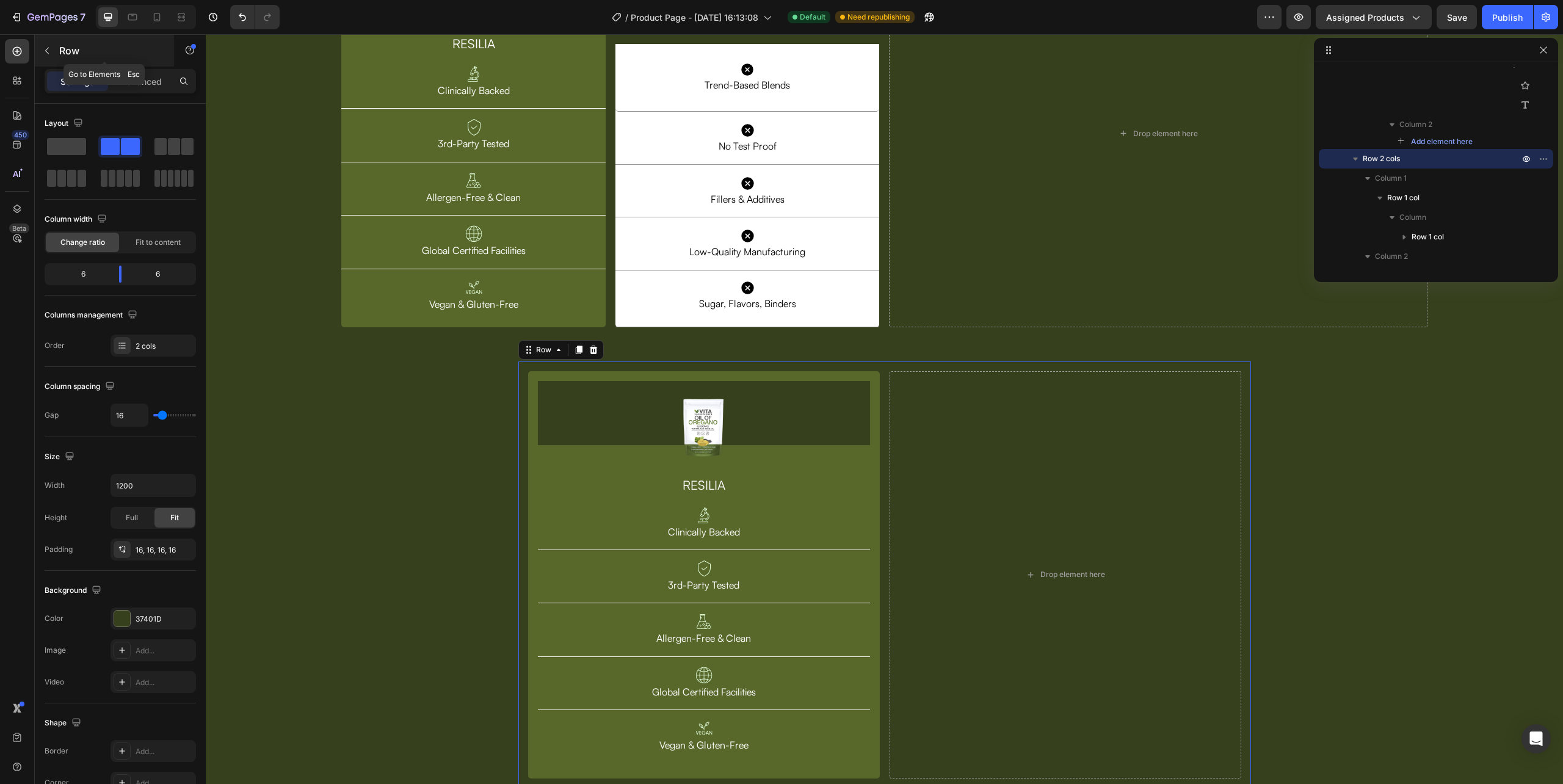
click at [49, 40] on div "Row" at bounding box center [104, 50] width 139 height 32
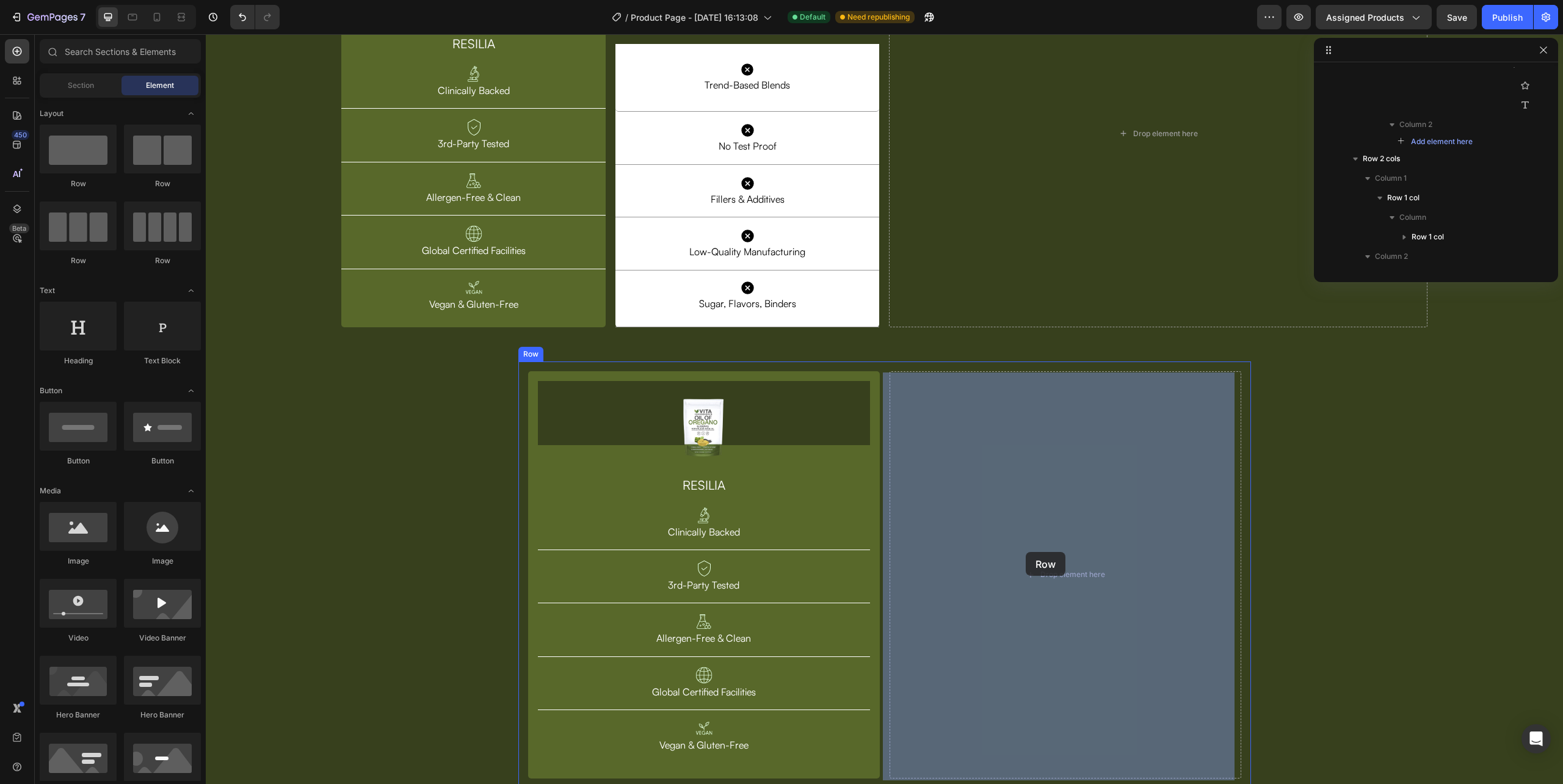
drag, startPoint x: 401, startPoint y: 237, endPoint x: 1026, endPoint y: 552, distance: 699.9
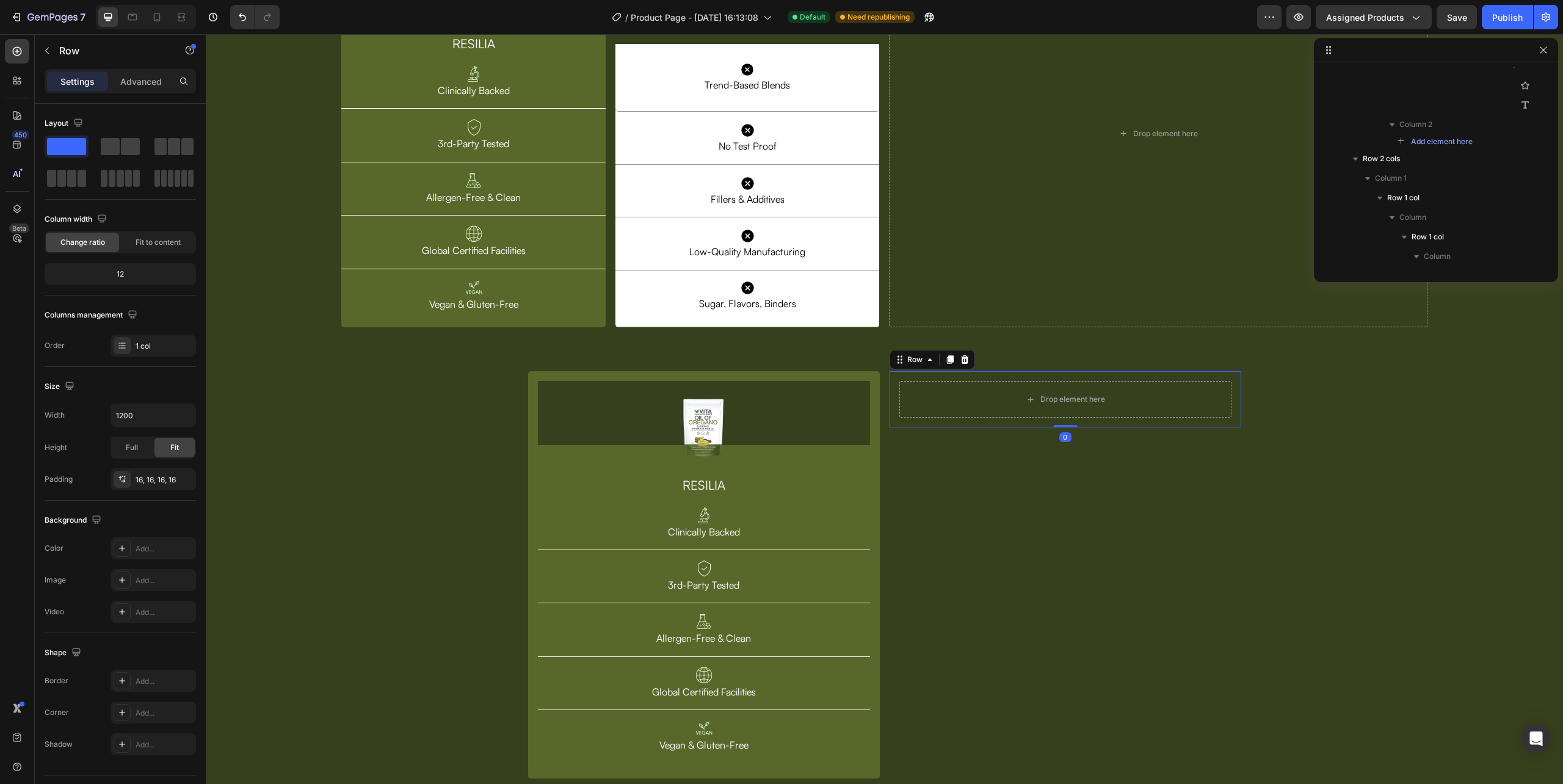
scroll to position [2160, 0]
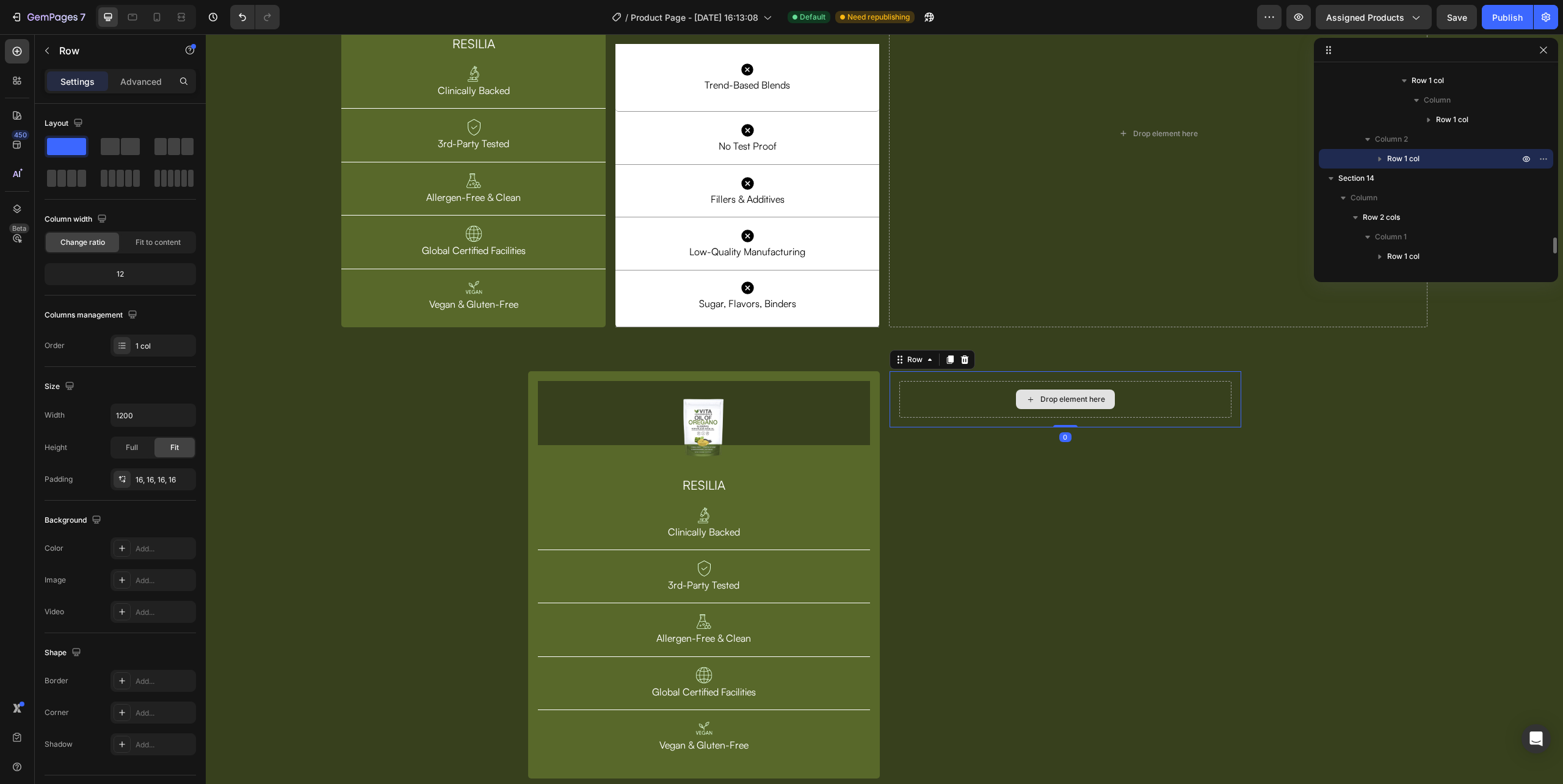
click at [1053, 406] on div "Drop element here" at bounding box center [1065, 399] width 99 height 20
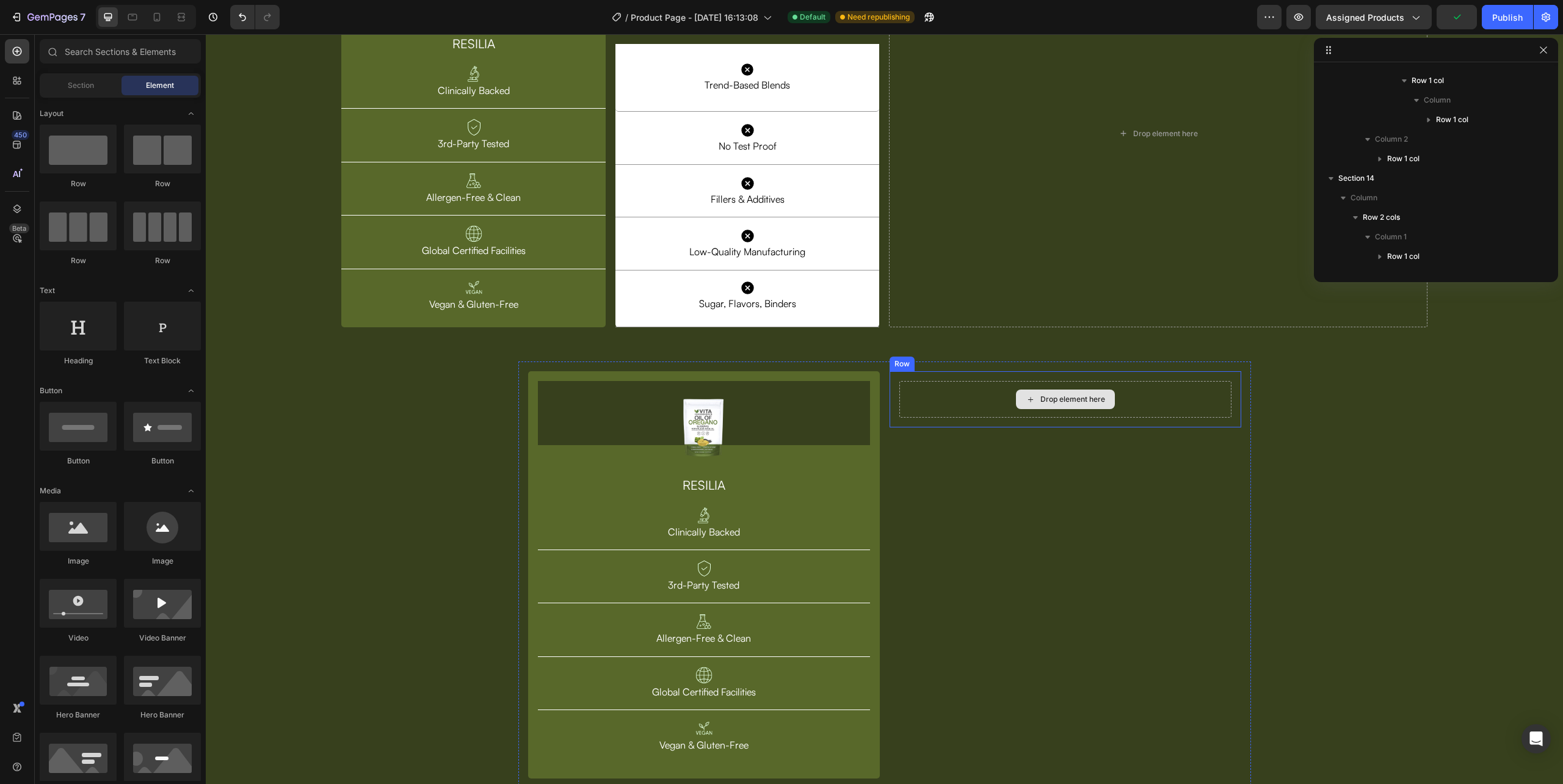
click at [1066, 394] on div "Drop element here" at bounding box center [1065, 399] width 99 height 20
click at [74, 81] on span "Section" at bounding box center [81, 85] width 27 height 11
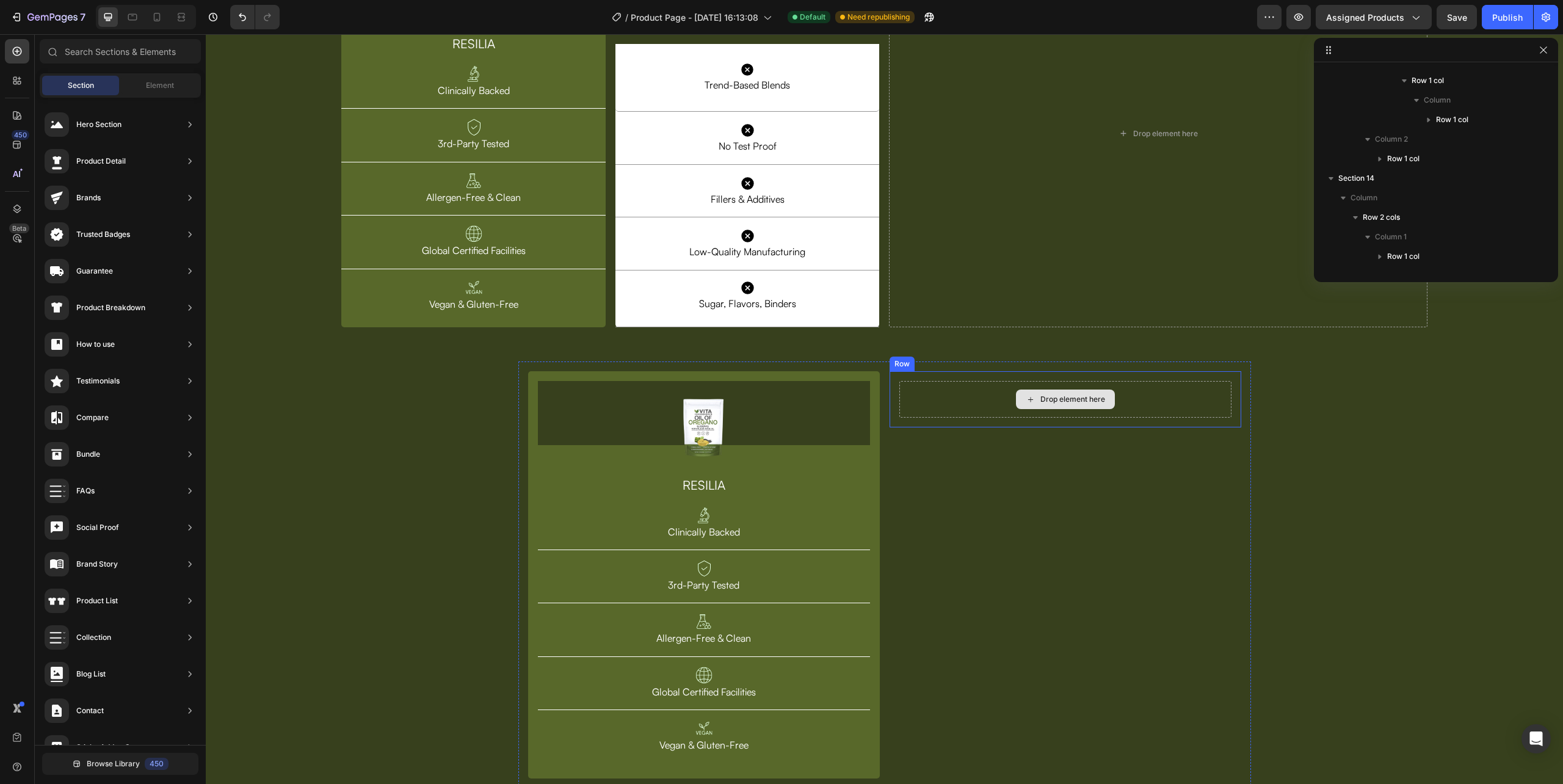
click at [1063, 404] on div "Drop element here" at bounding box center [1072, 399] width 64 height 9
click at [962, 401] on div "Drop element here" at bounding box center [1065, 399] width 332 height 37
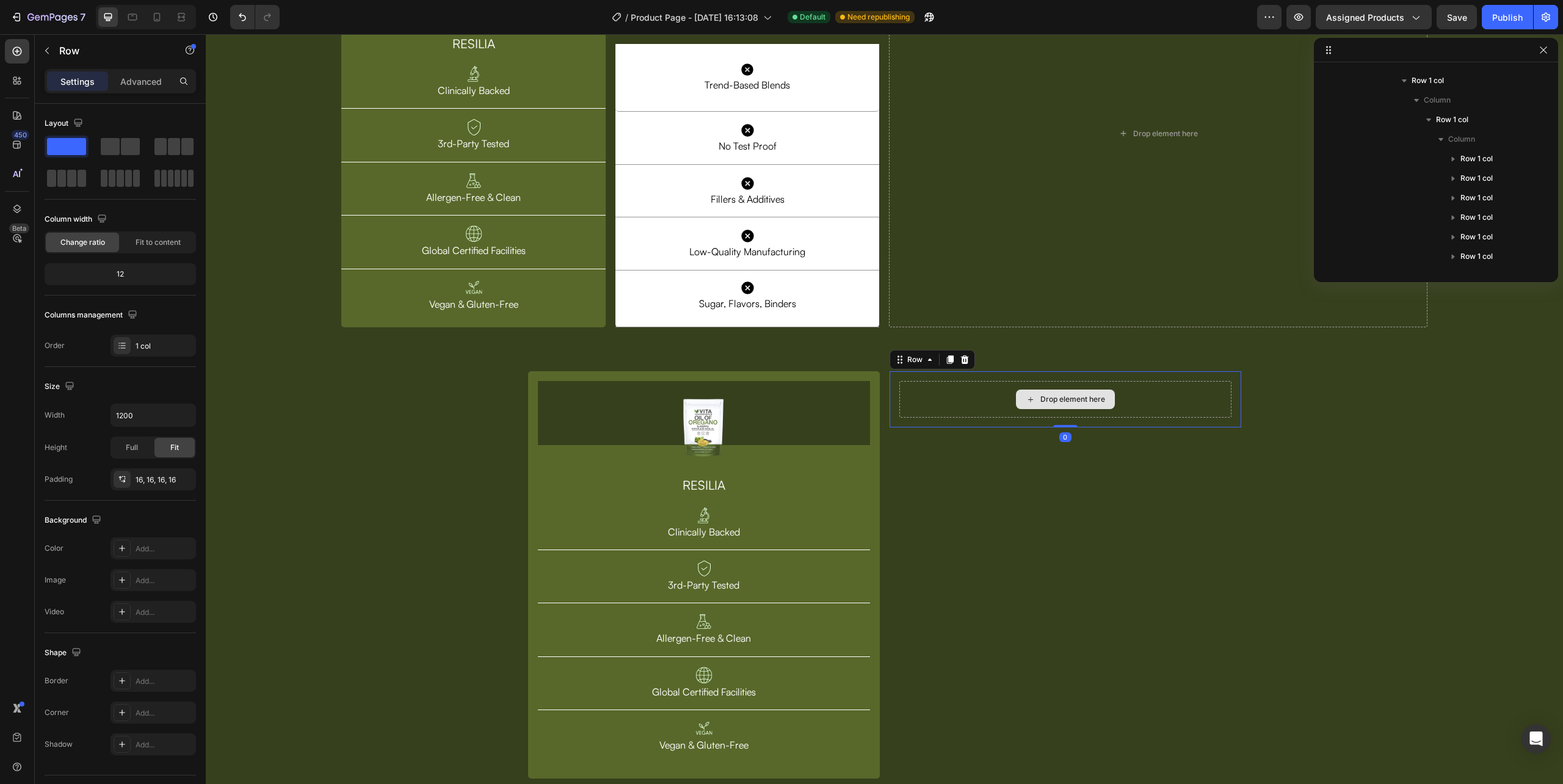
scroll to position [2297, 0]
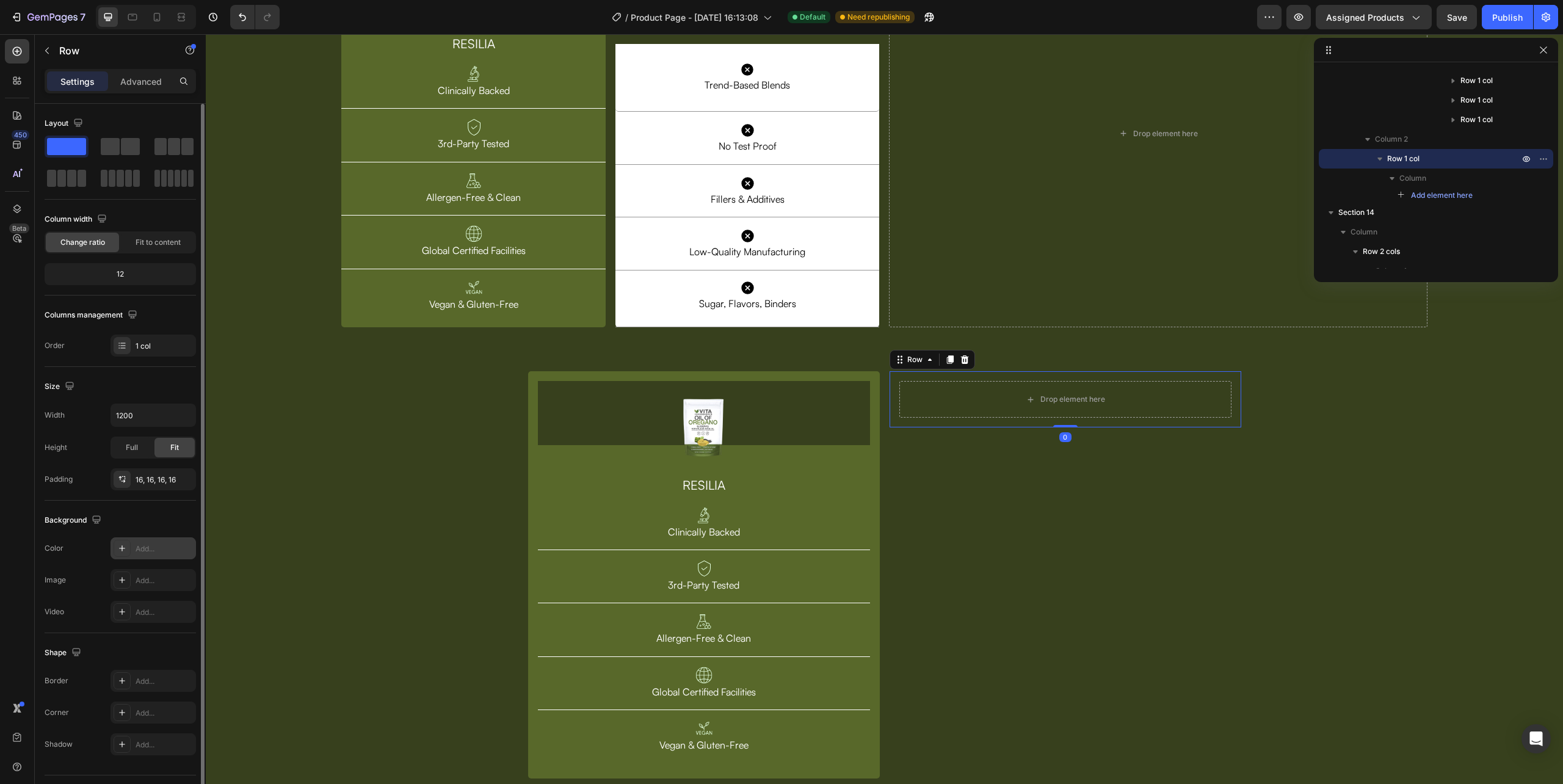
click at [127, 555] on div at bounding box center [122, 548] width 17 height 17
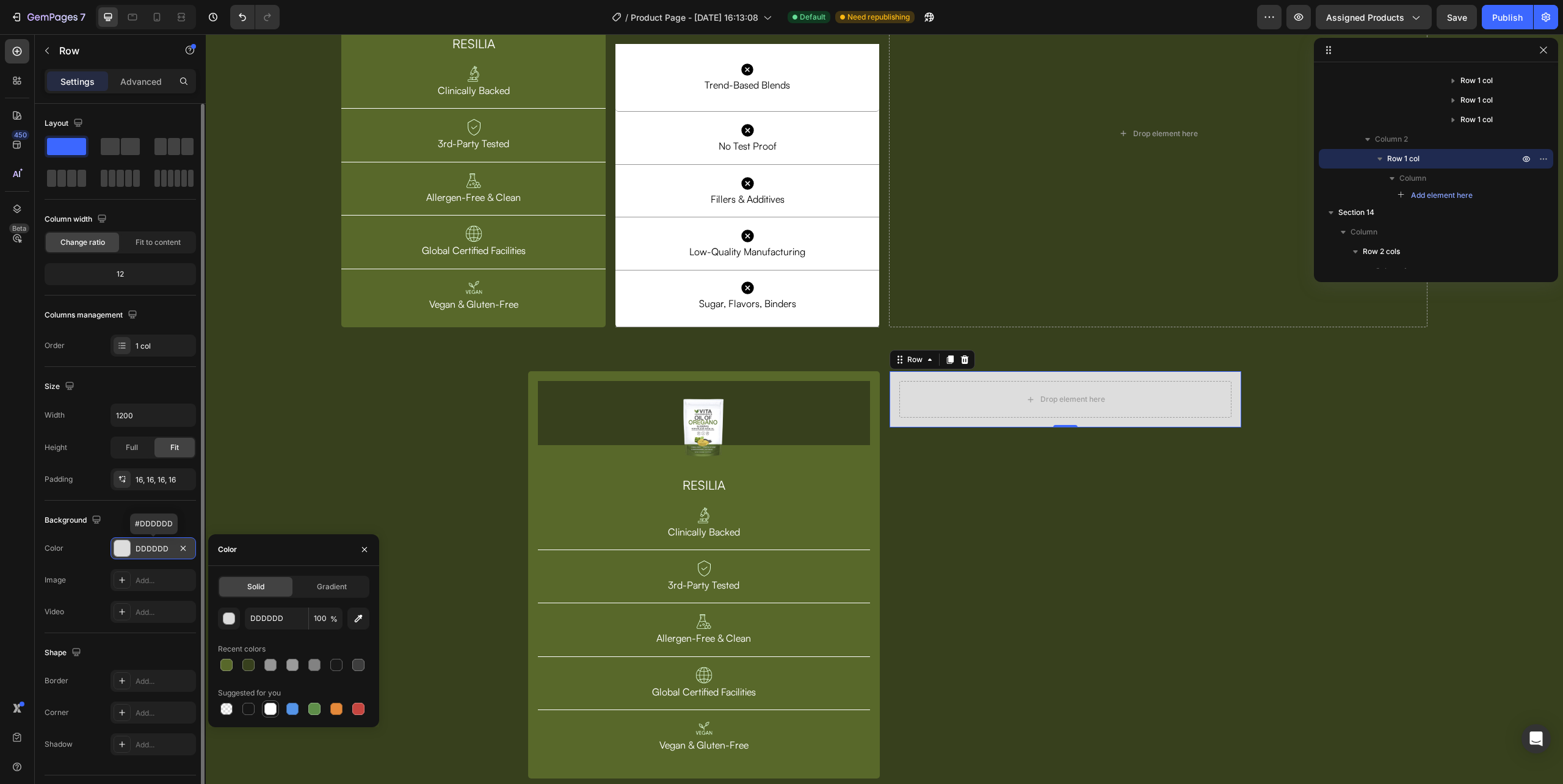
click at [271, 709] on div at bounding box center [270, 708] width 12 height 12
type input "FFFFFF"
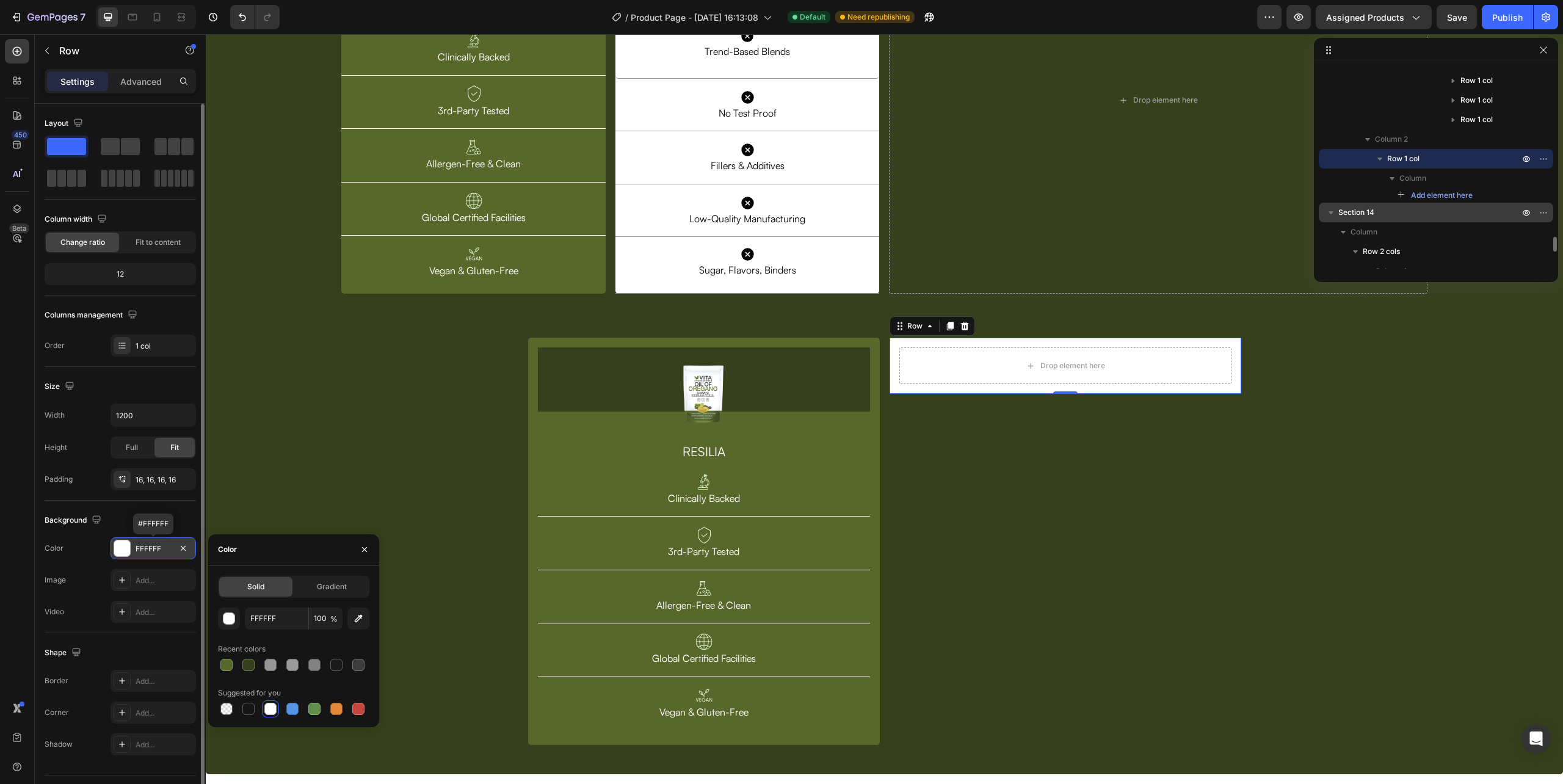
scroll to position [2379, 0]
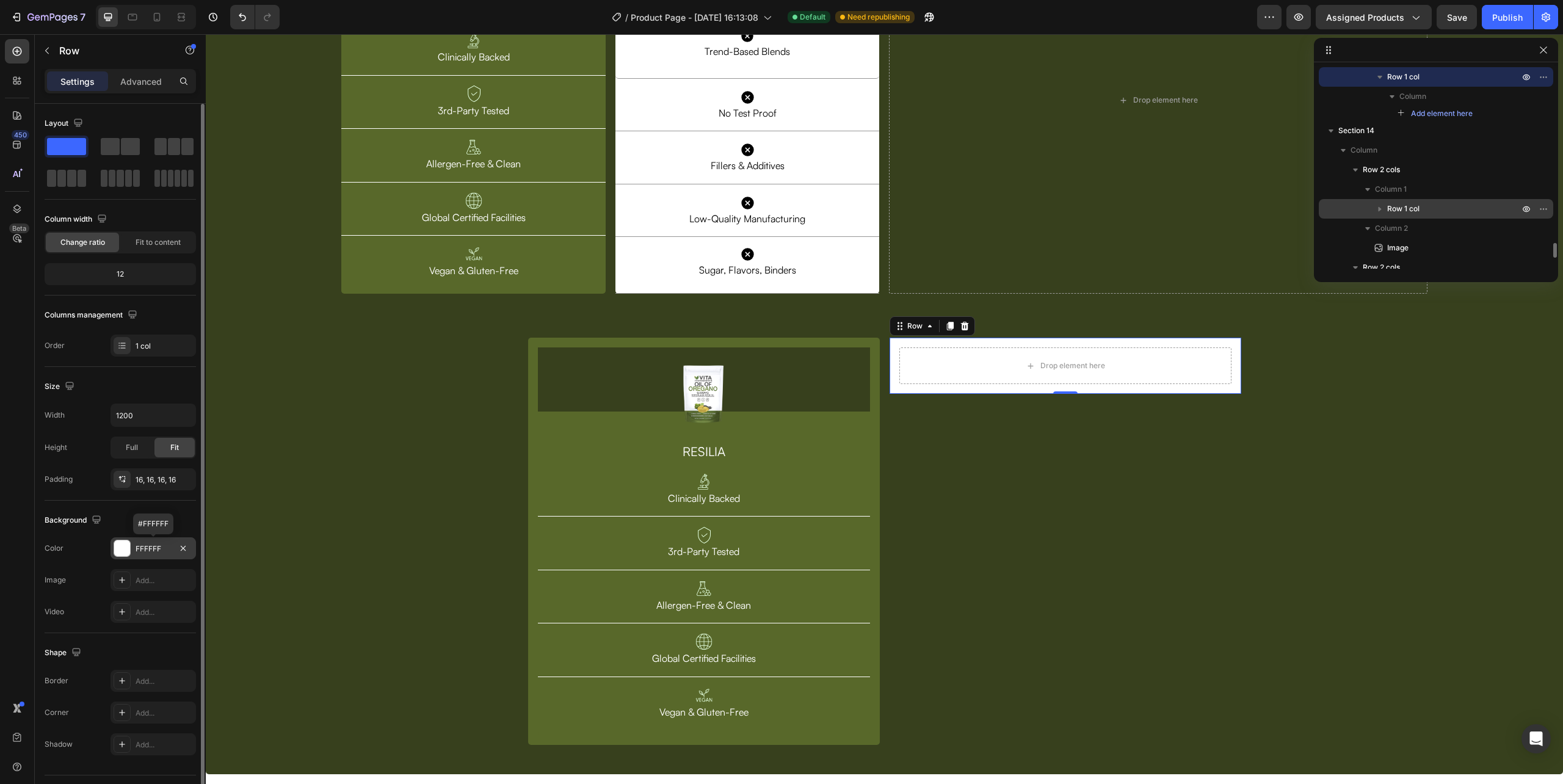
click at [1437, 208] on p "Row 1 col" at bounding box center [1454, 209] width 134 height 12
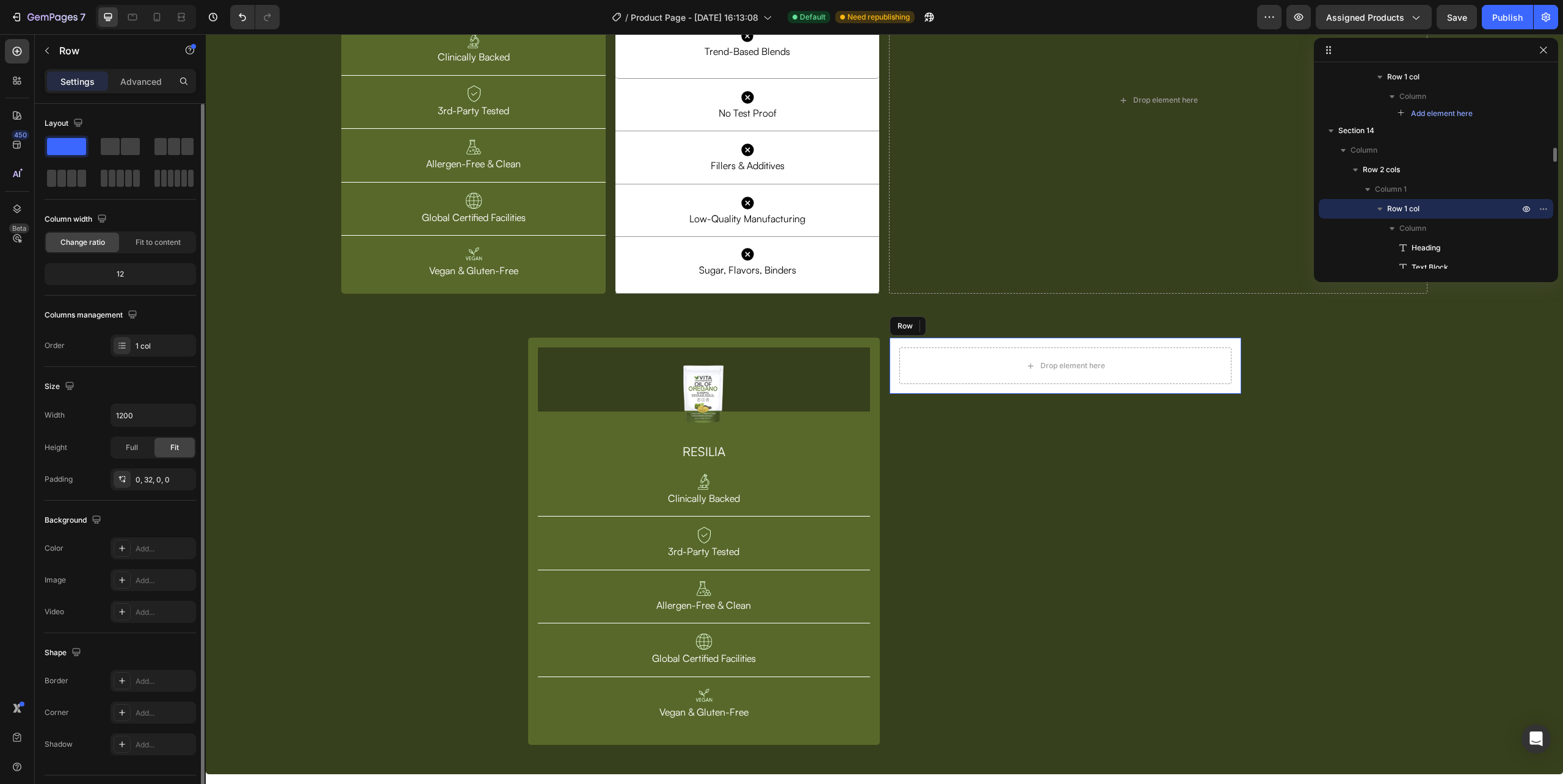
scroll to position [2297, 0]
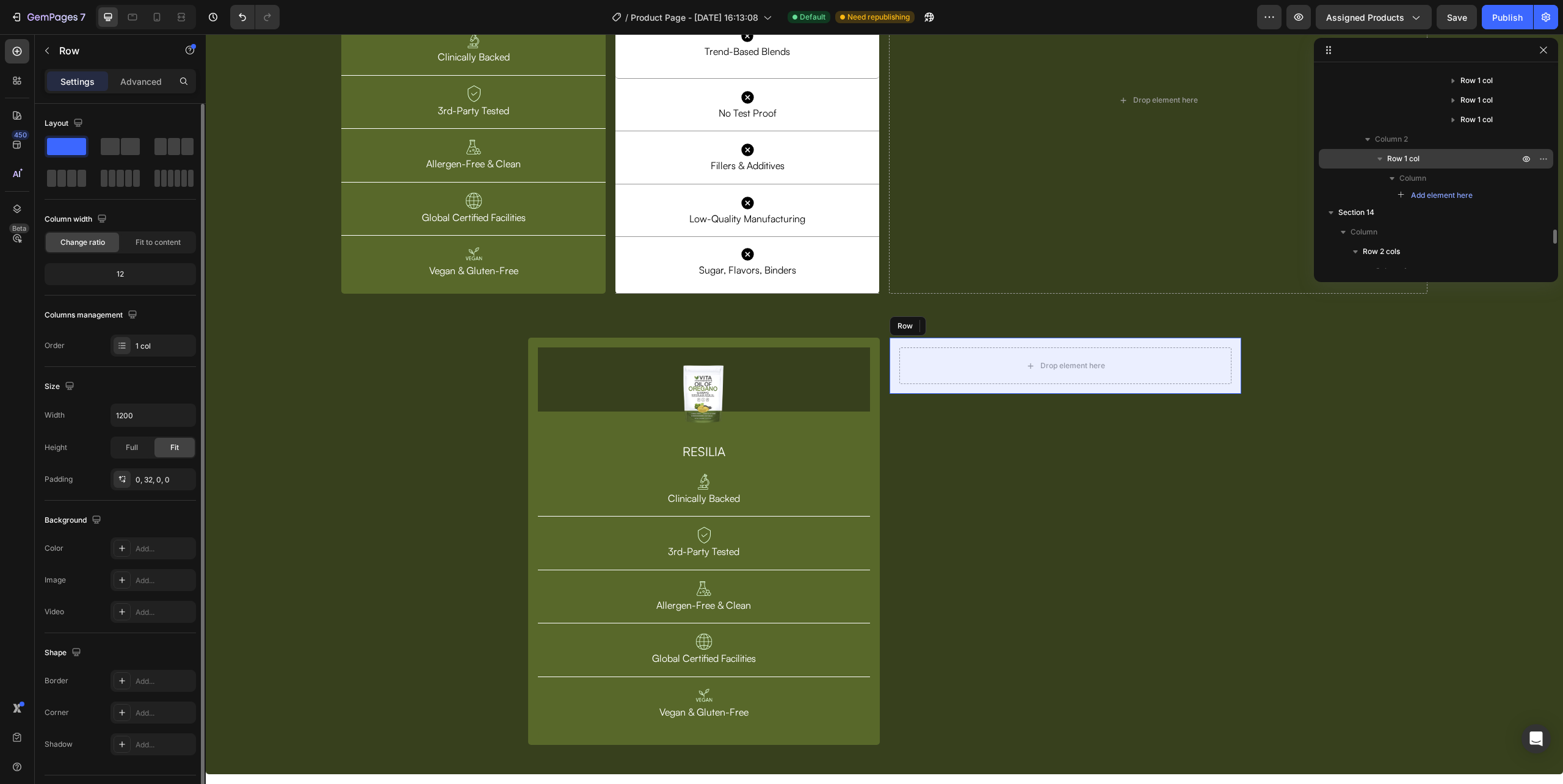
click at [1417, 157] on span "Row 1 col" at bounding box center [1403, 159] width 33 height 12
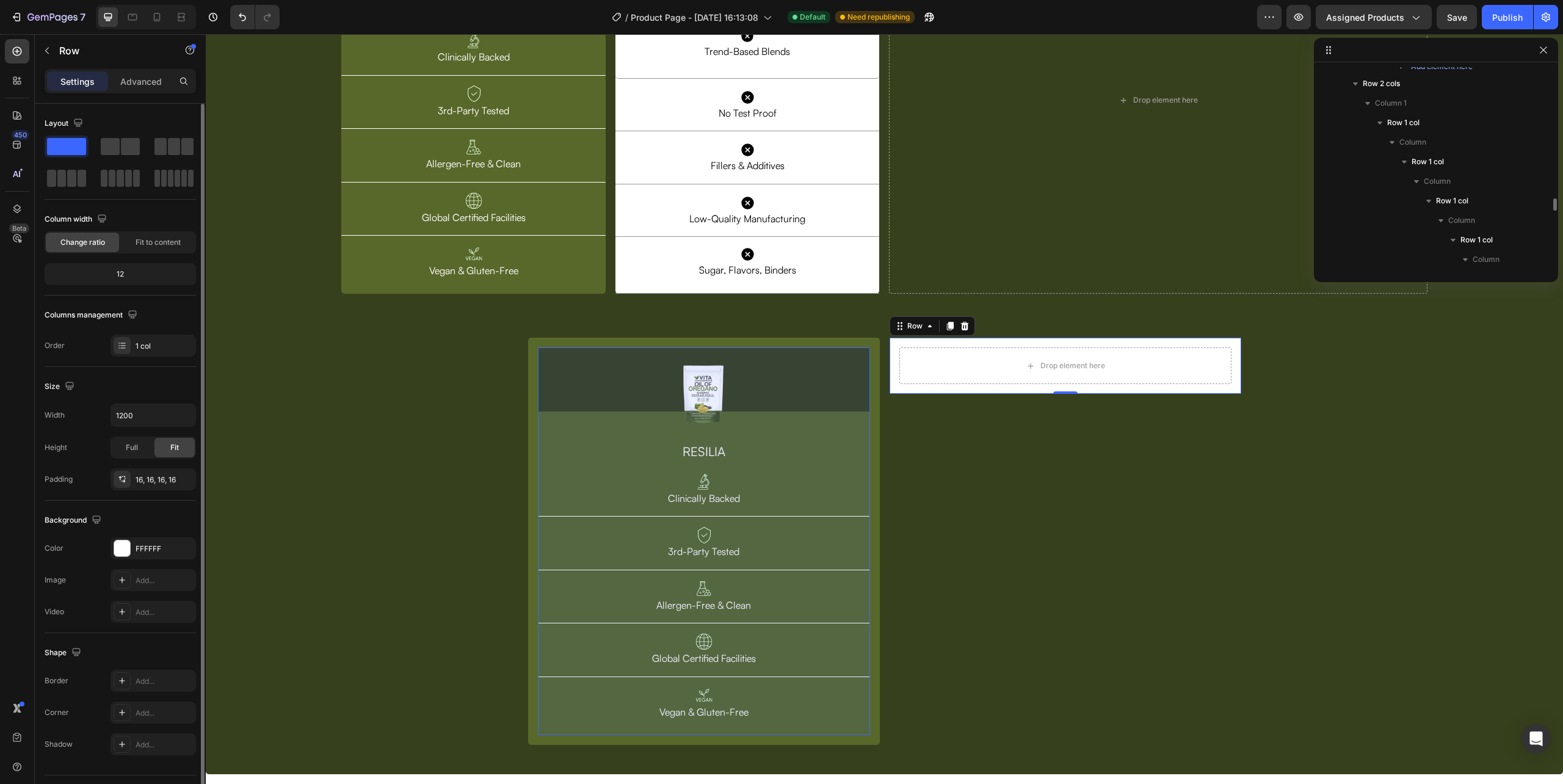
scroll to position [1998, 0]
click at [1441, 237] on span "Row 1 col" at bounding box center [1428, 243] width 33 height 12
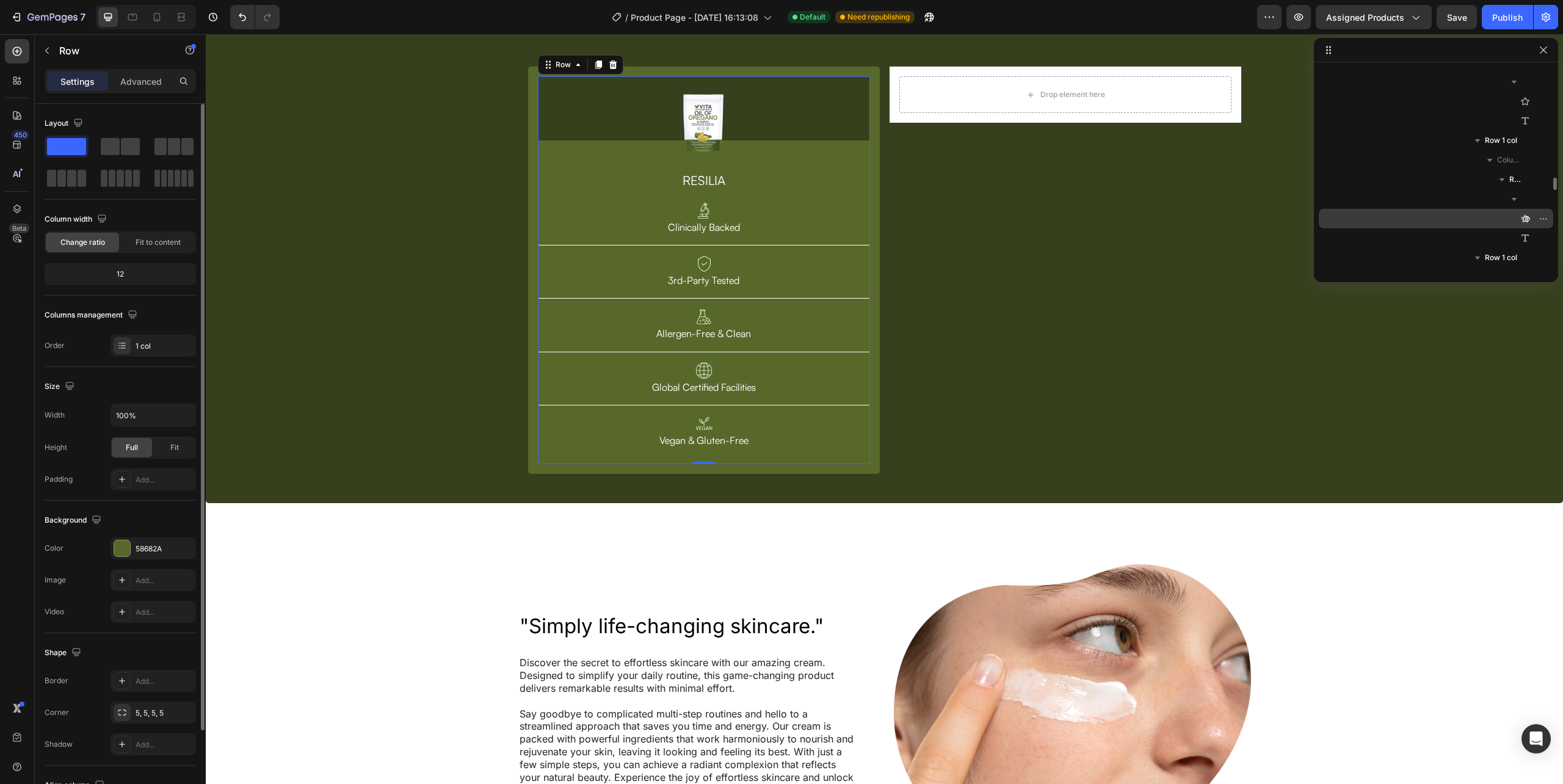
scroll to position [1590, 0]
click at [1505, 188] on span "Row 1 col" at bounding box center [1501, 186] width 33 height 12
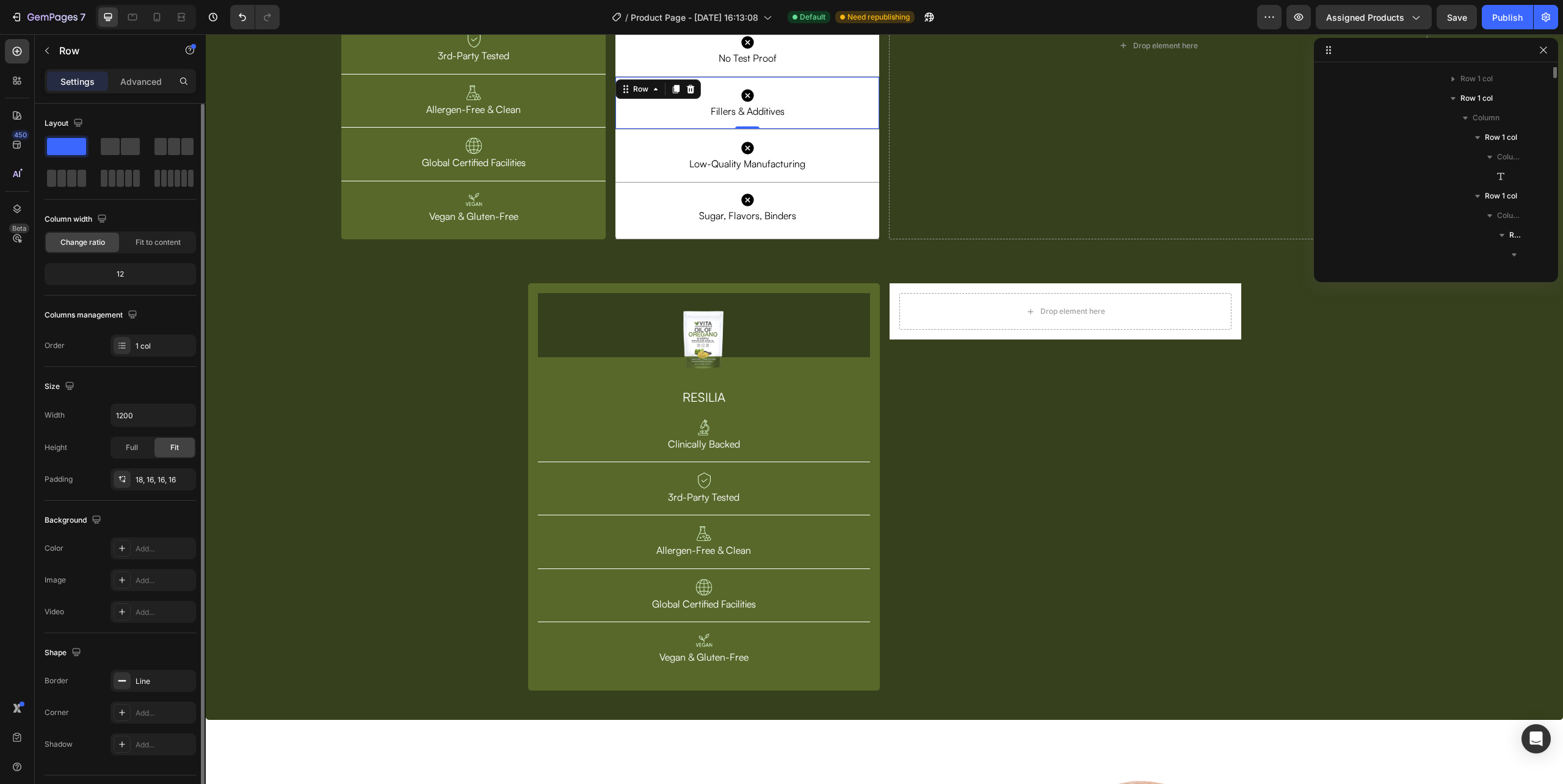
scroll to position [1183, 0]
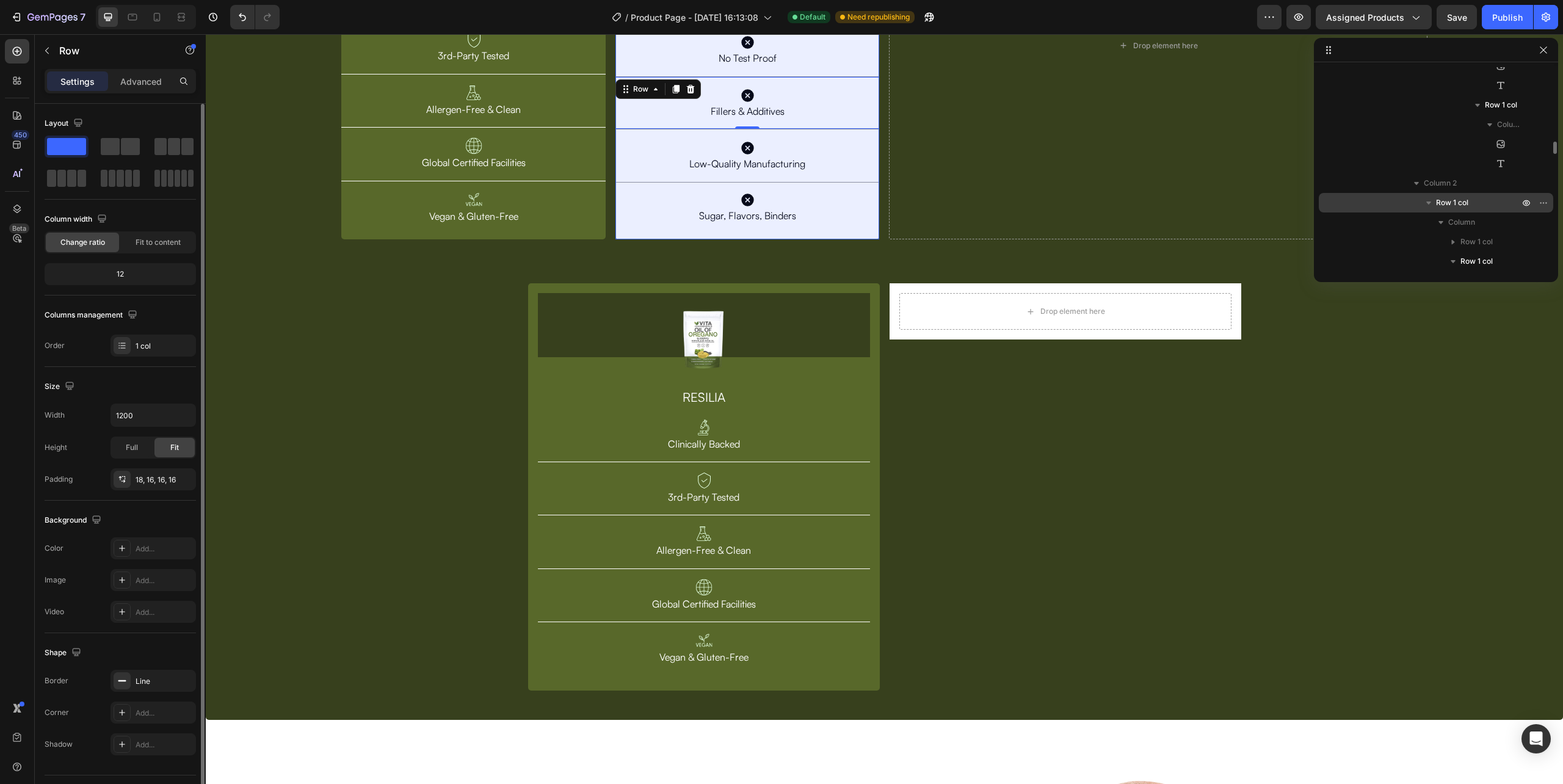
click at [1465, 199] on span "Row 1 col" at bounding box center [1452, 203] width 33 height 12
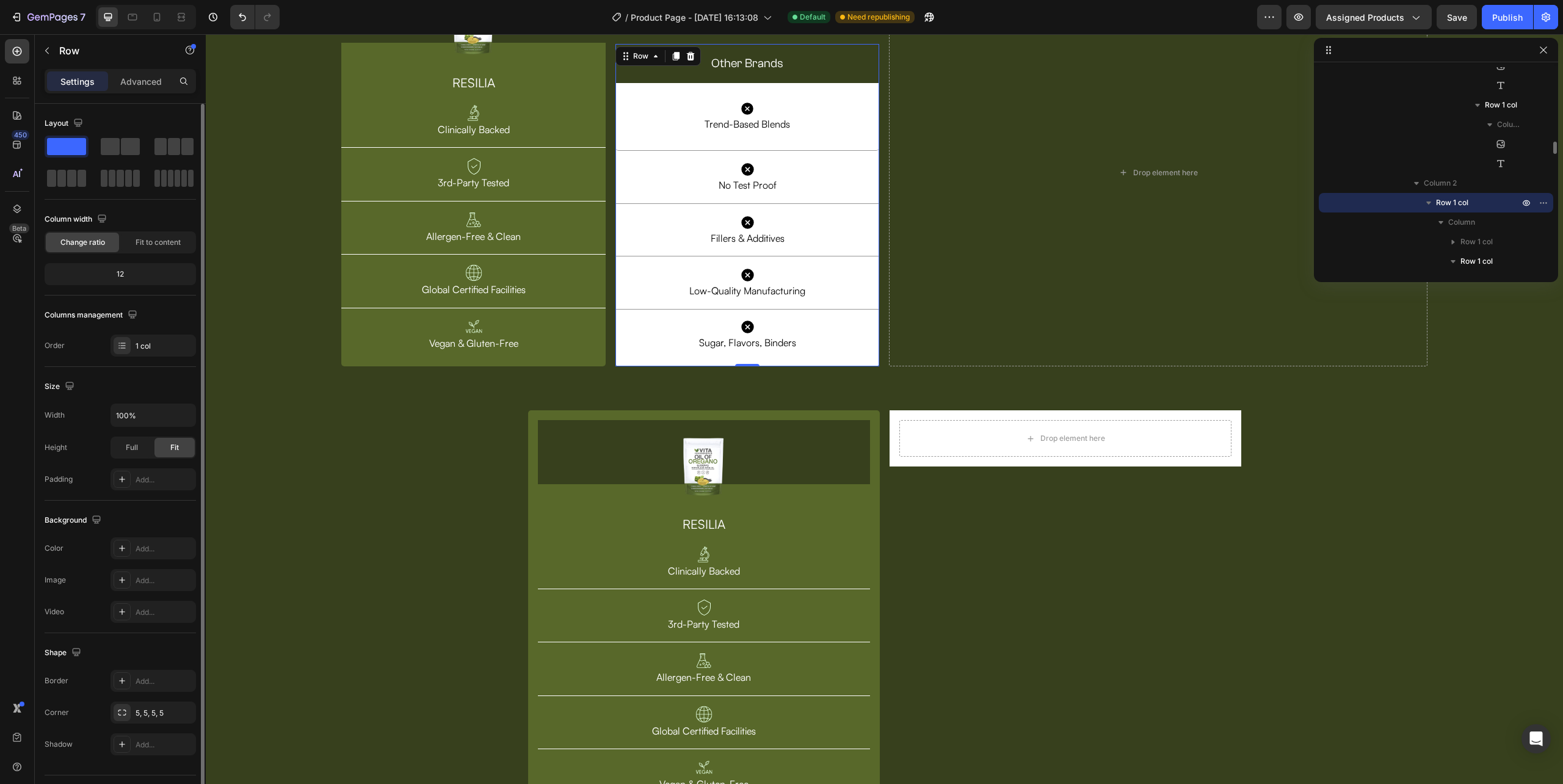
scroll to position [4015, 0]
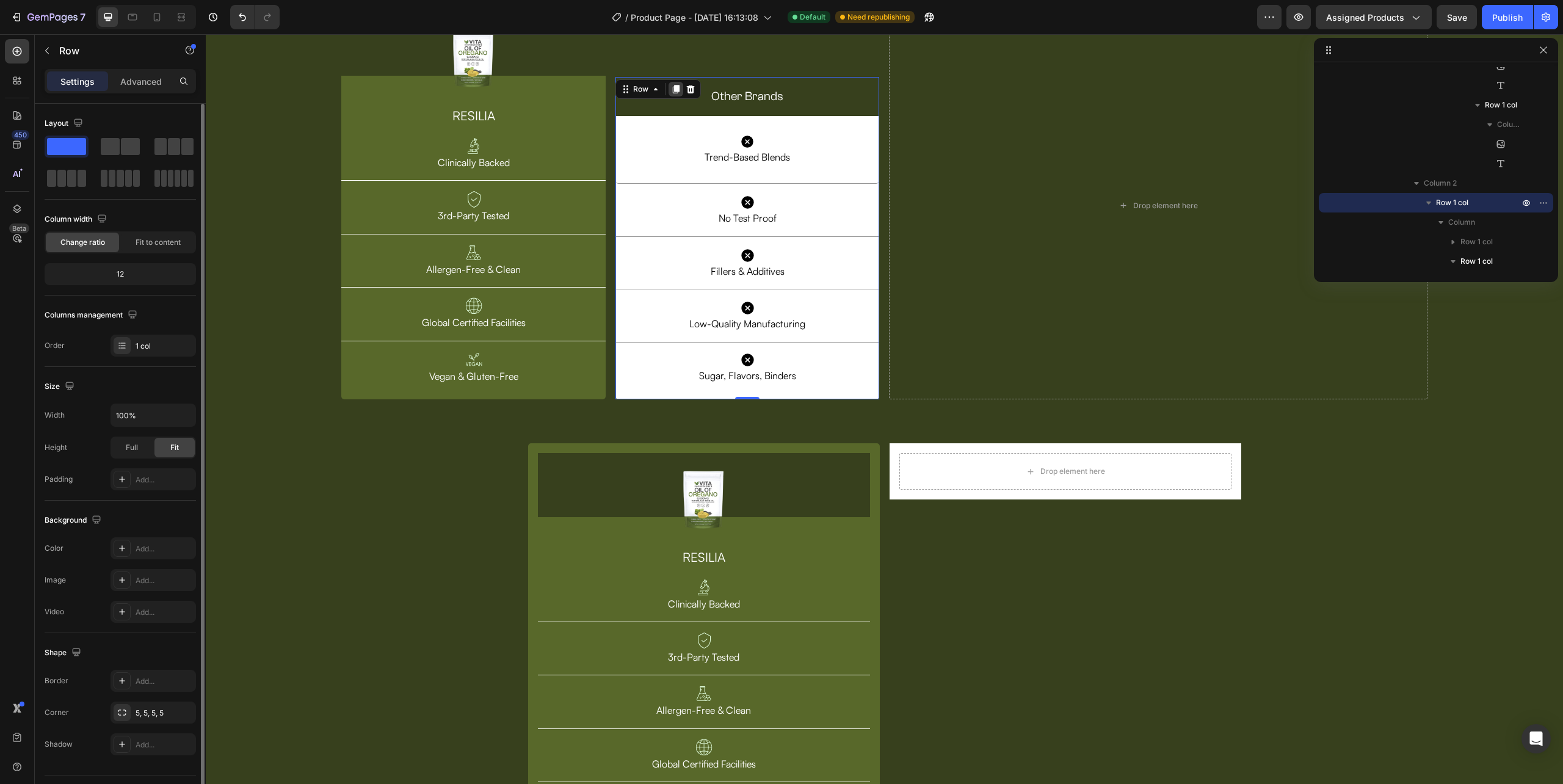
click at [671, 94] on icon at bounding box center [675, 89] width 9 height 9
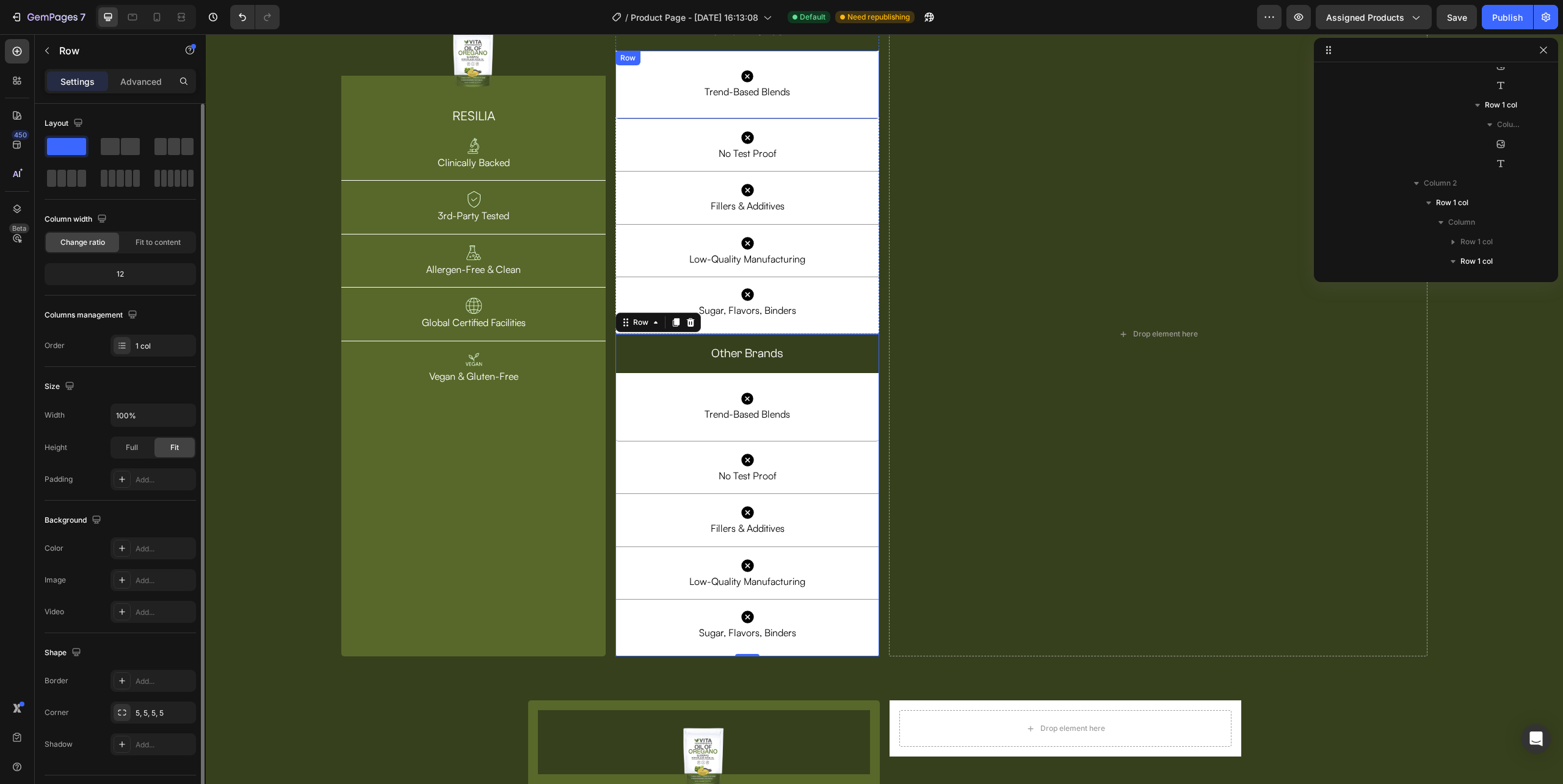
scroll to position [1969, 0]
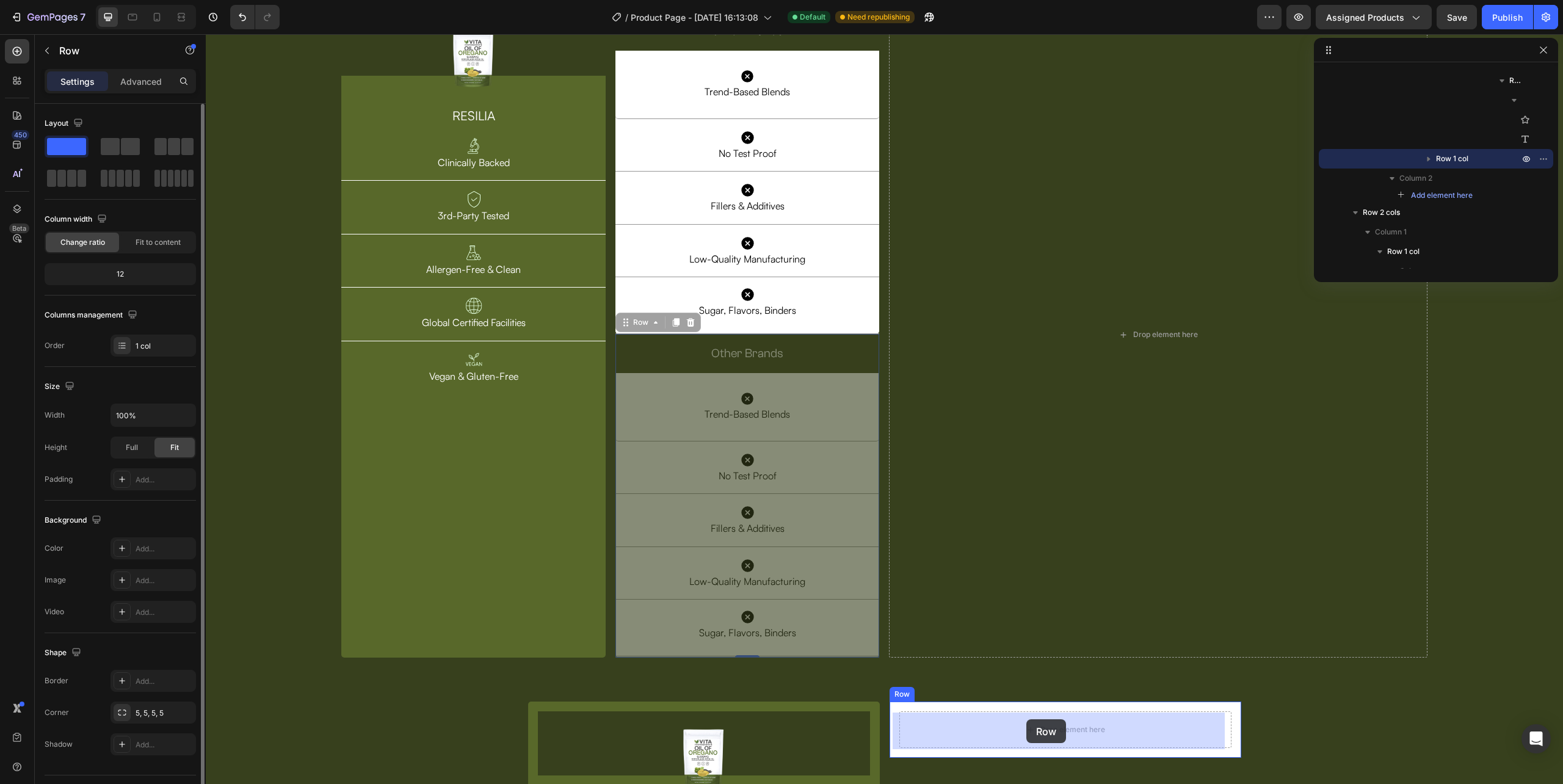
drag, startPoint x: 630, startPoint y: 326, endPoint x: 1027, endPoint y: 720, distance: 559.3
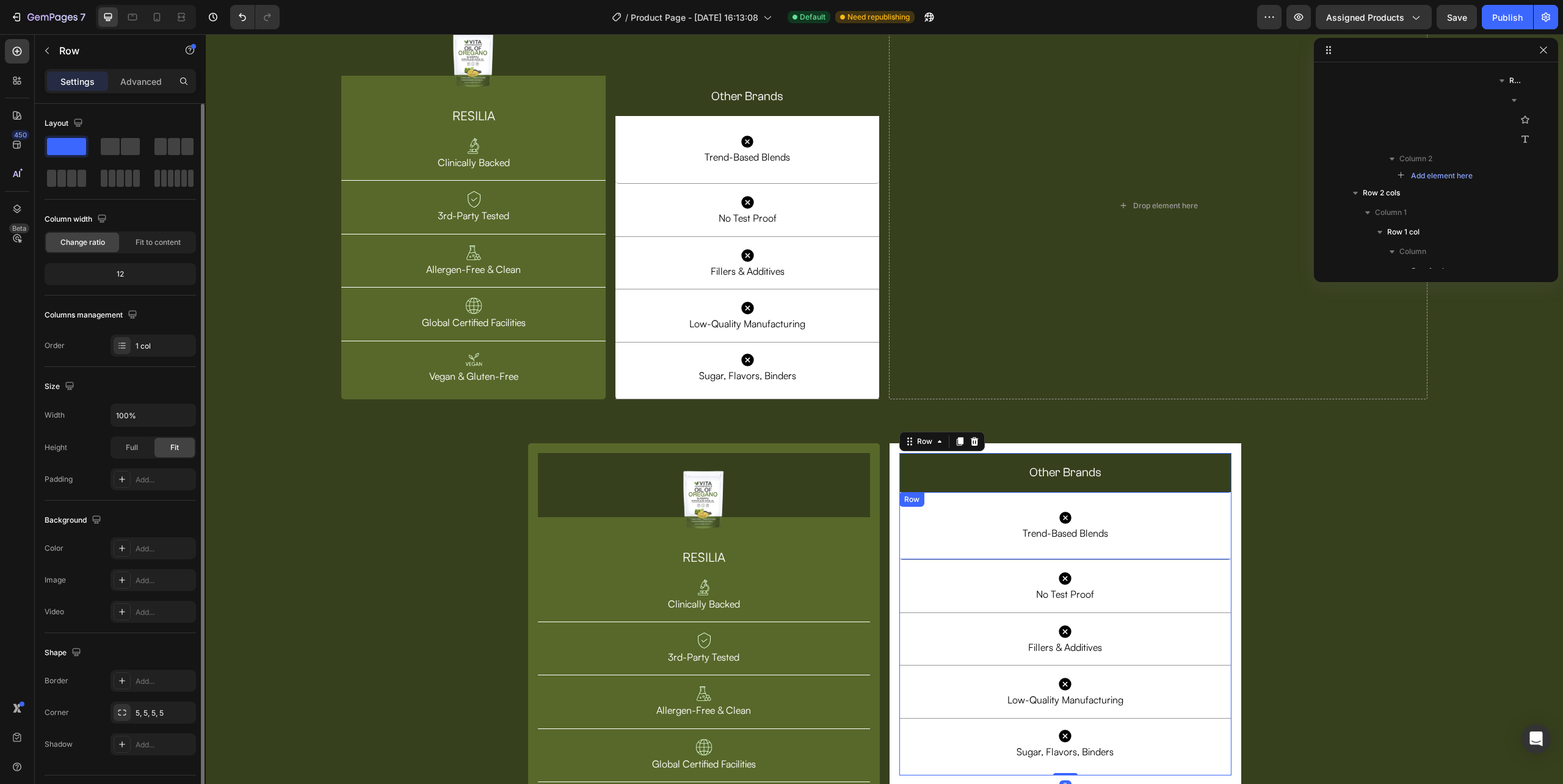
scroll to position [4259, 0]
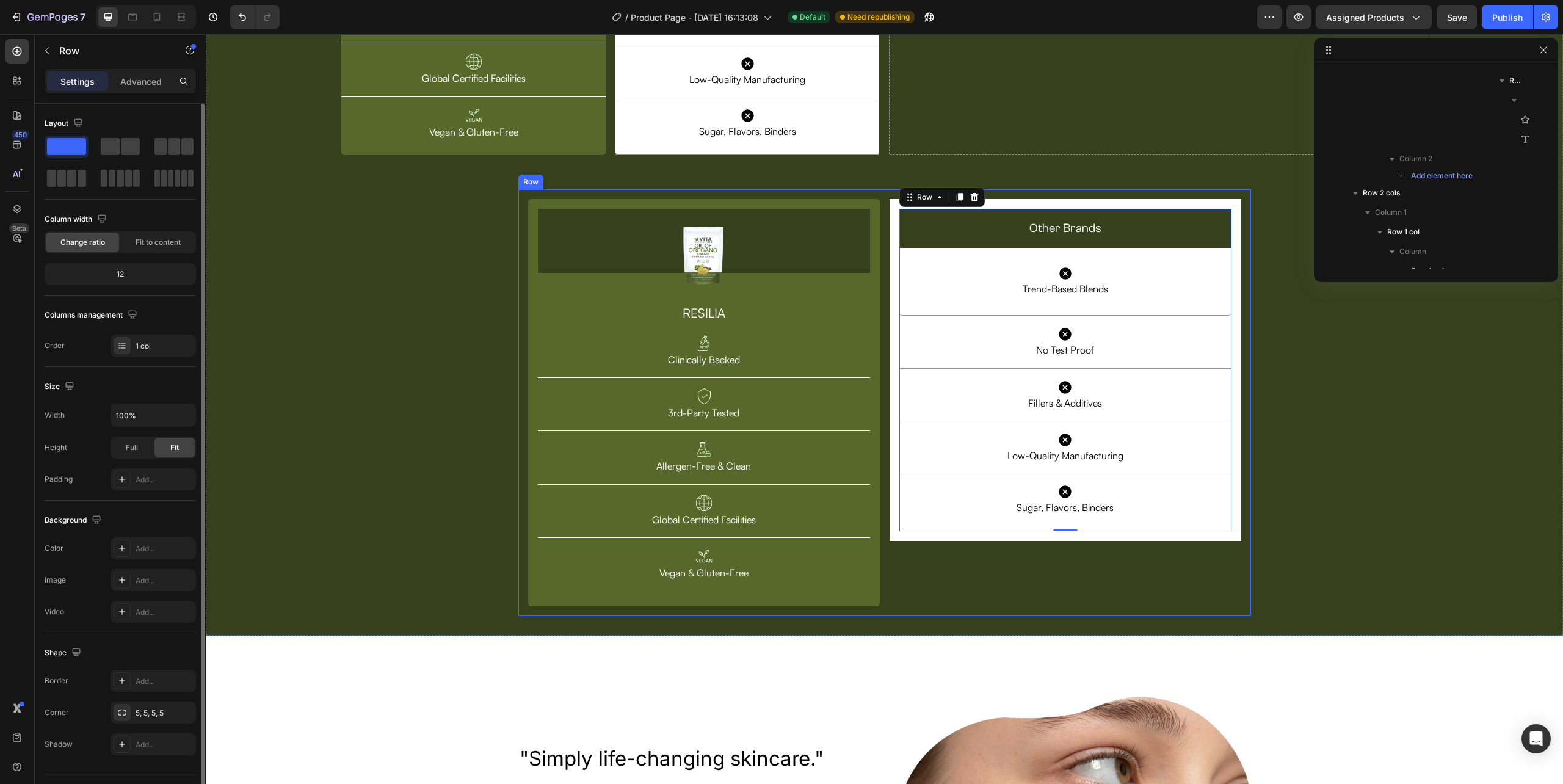
click at [997, 585] on div "Icon Trend-Based Blends Text Block Row Row Icon Trend-Based Blends Text Block R…" at bounding box center [1065, 403] width 352 height 407
click at [842, 218] on div "Image" at bounding box center [704, 241] width 332 height 64
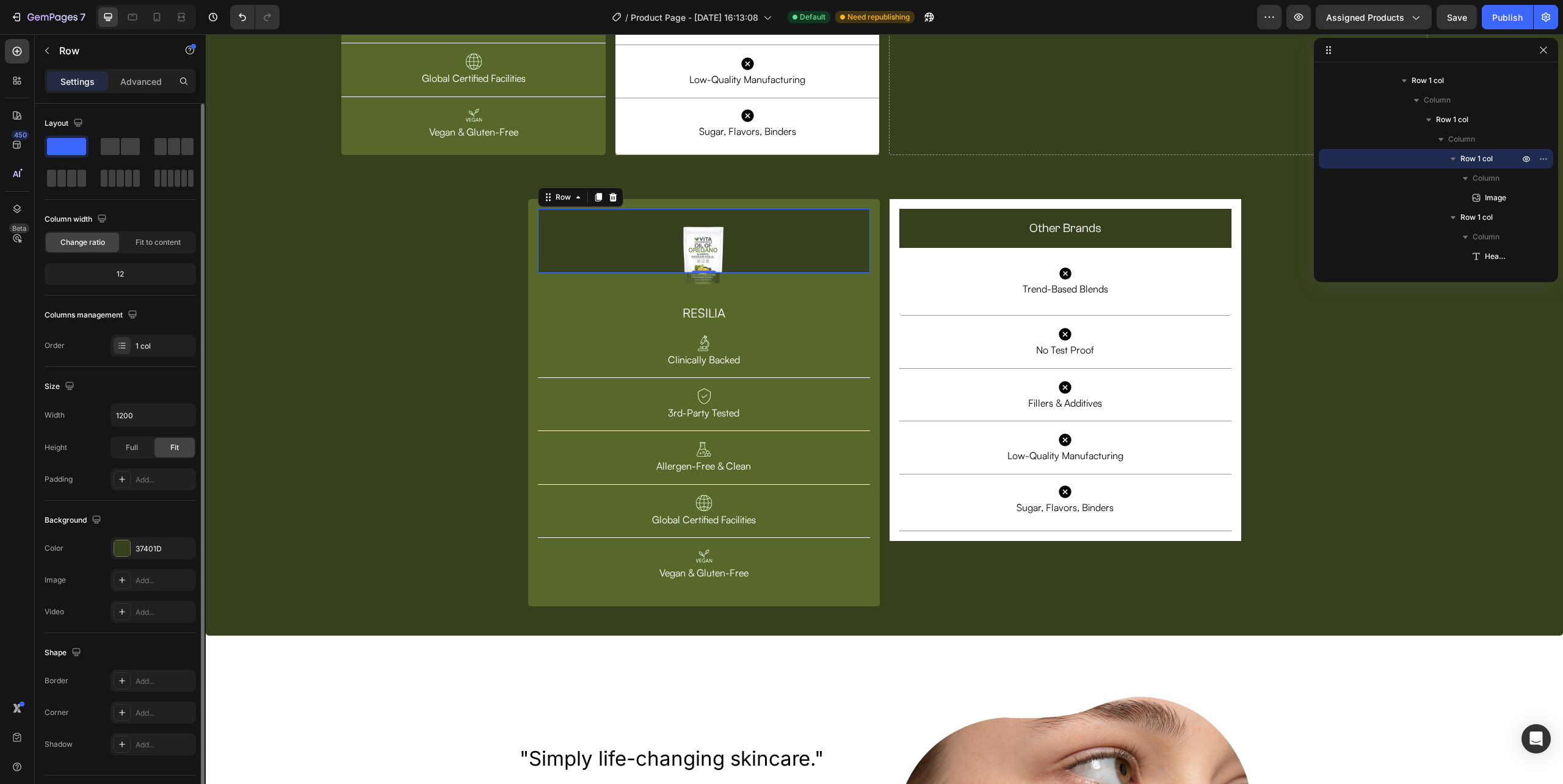
click at [819, 213] on div "Image" at bounding box center [704, 241] width 332 height 64
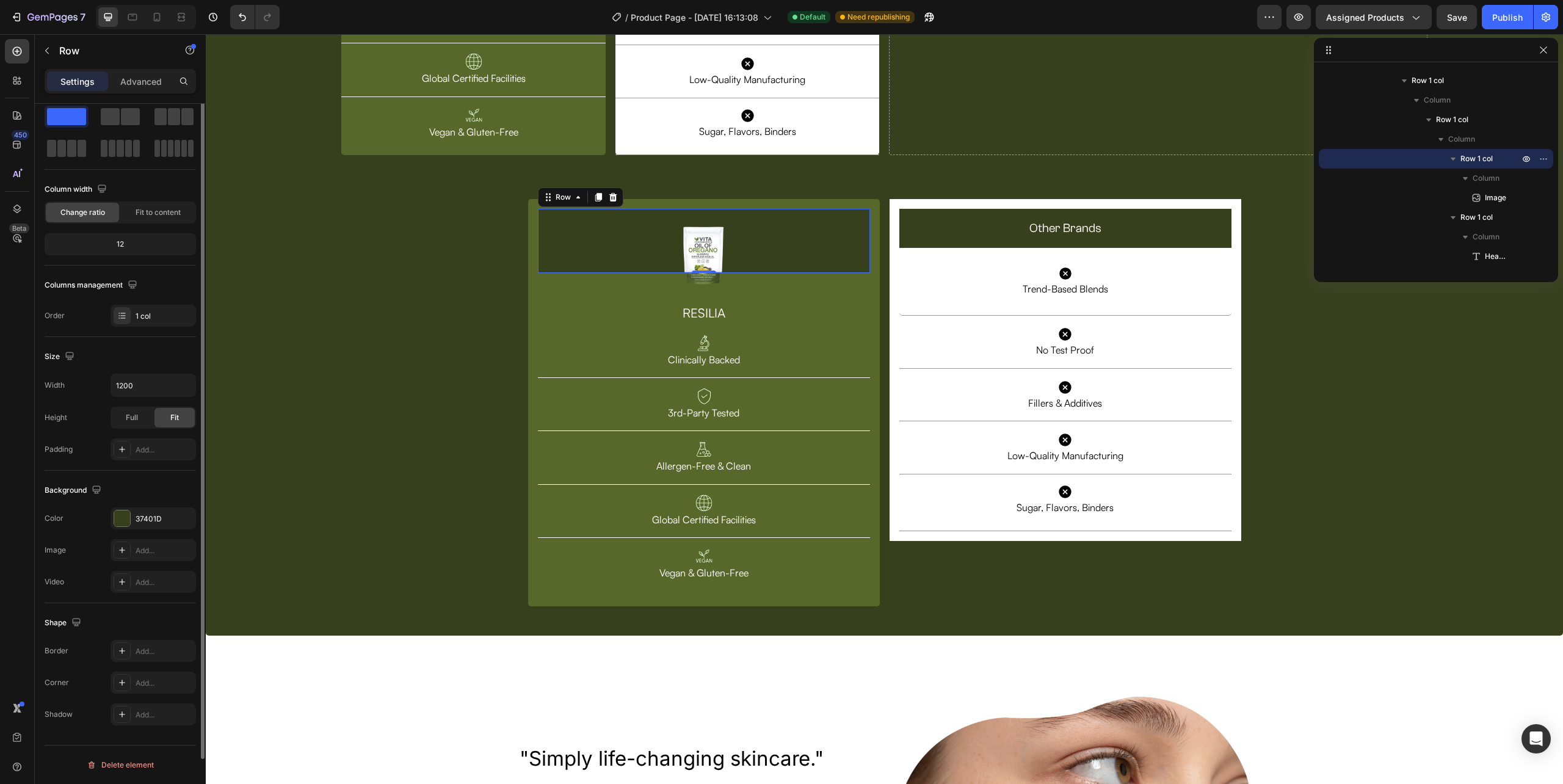
scroll to position [0, 0]
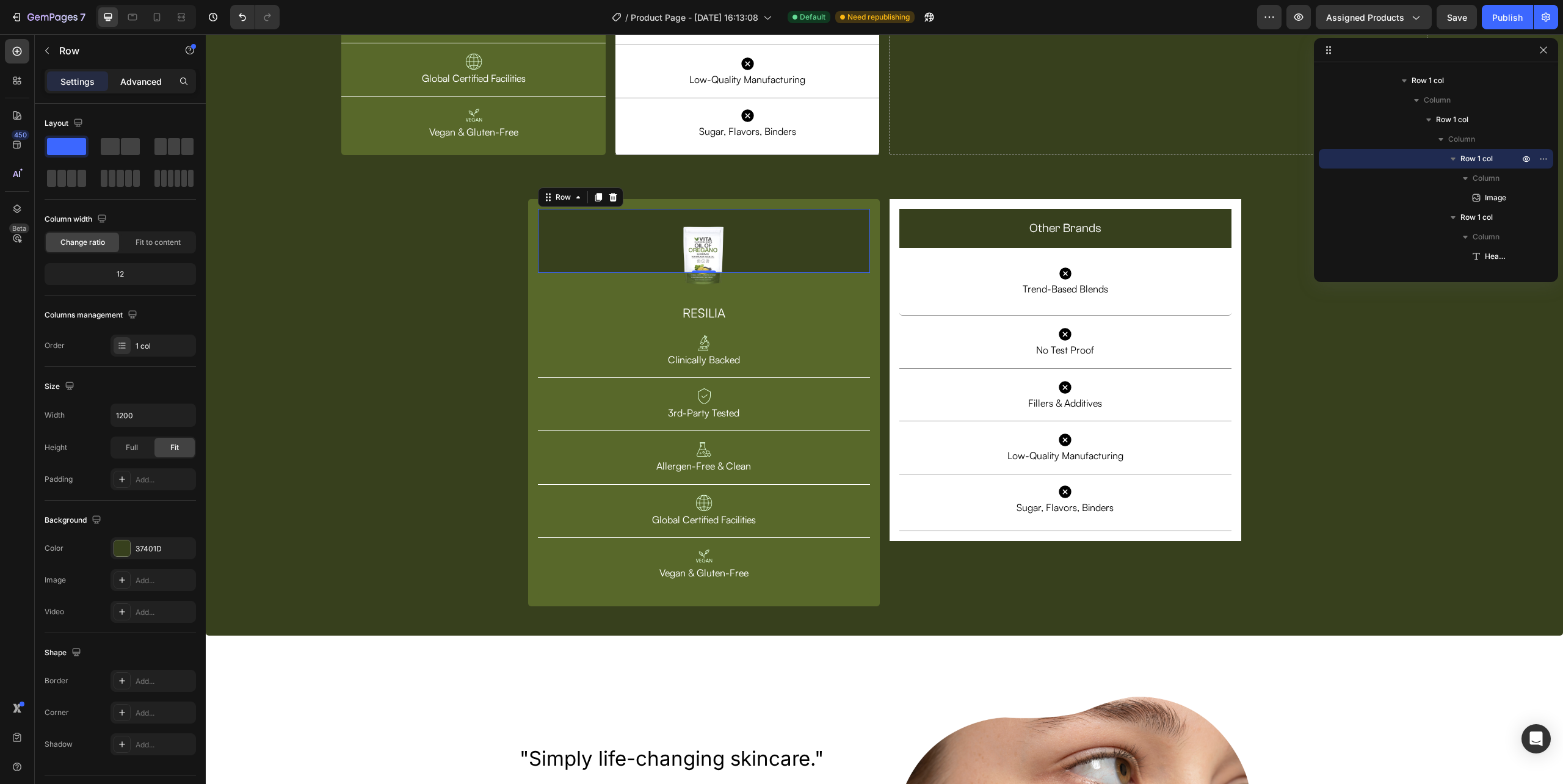
click at [131, 74] on div "Advanced" at bounding box center [141, 81] width 61 height 20
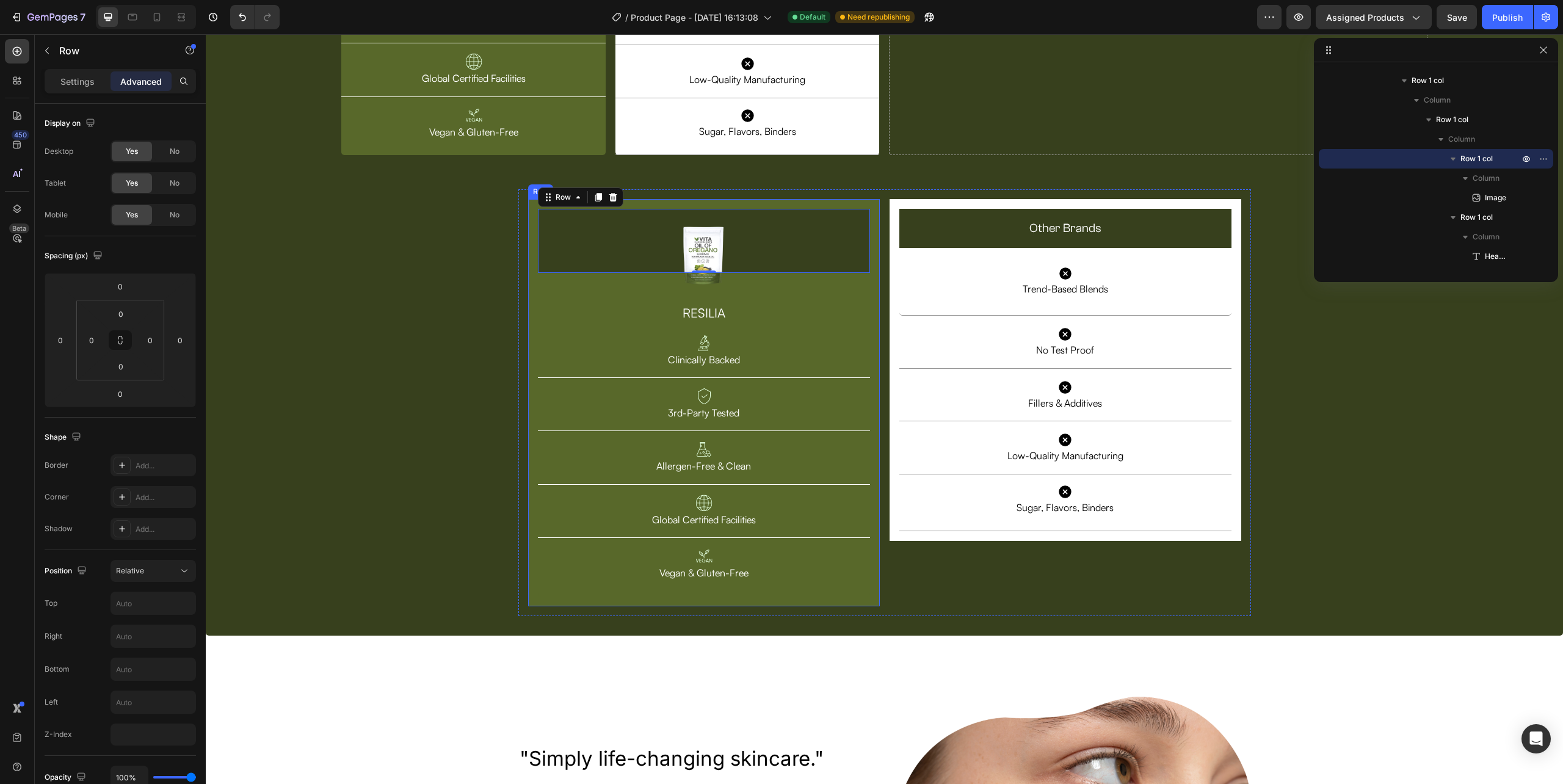
click at [528, 245] on div "Image Row 0 RESILIA Heading Image Clinically Backed Text Block Row Image 3rd-Pa…" at bounding box center [703, 403] width 352 height 407
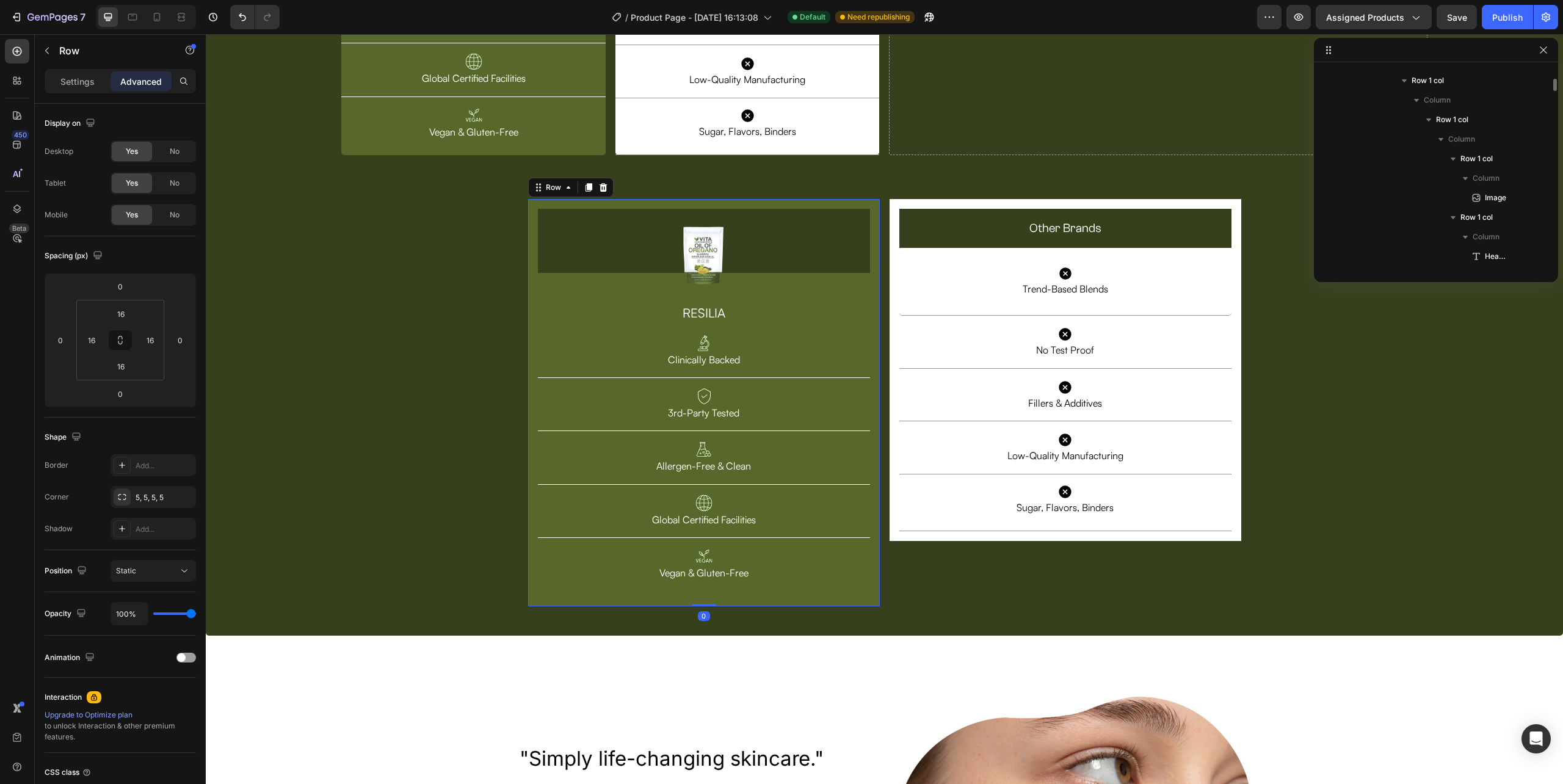
scroll to position [2043, 0]
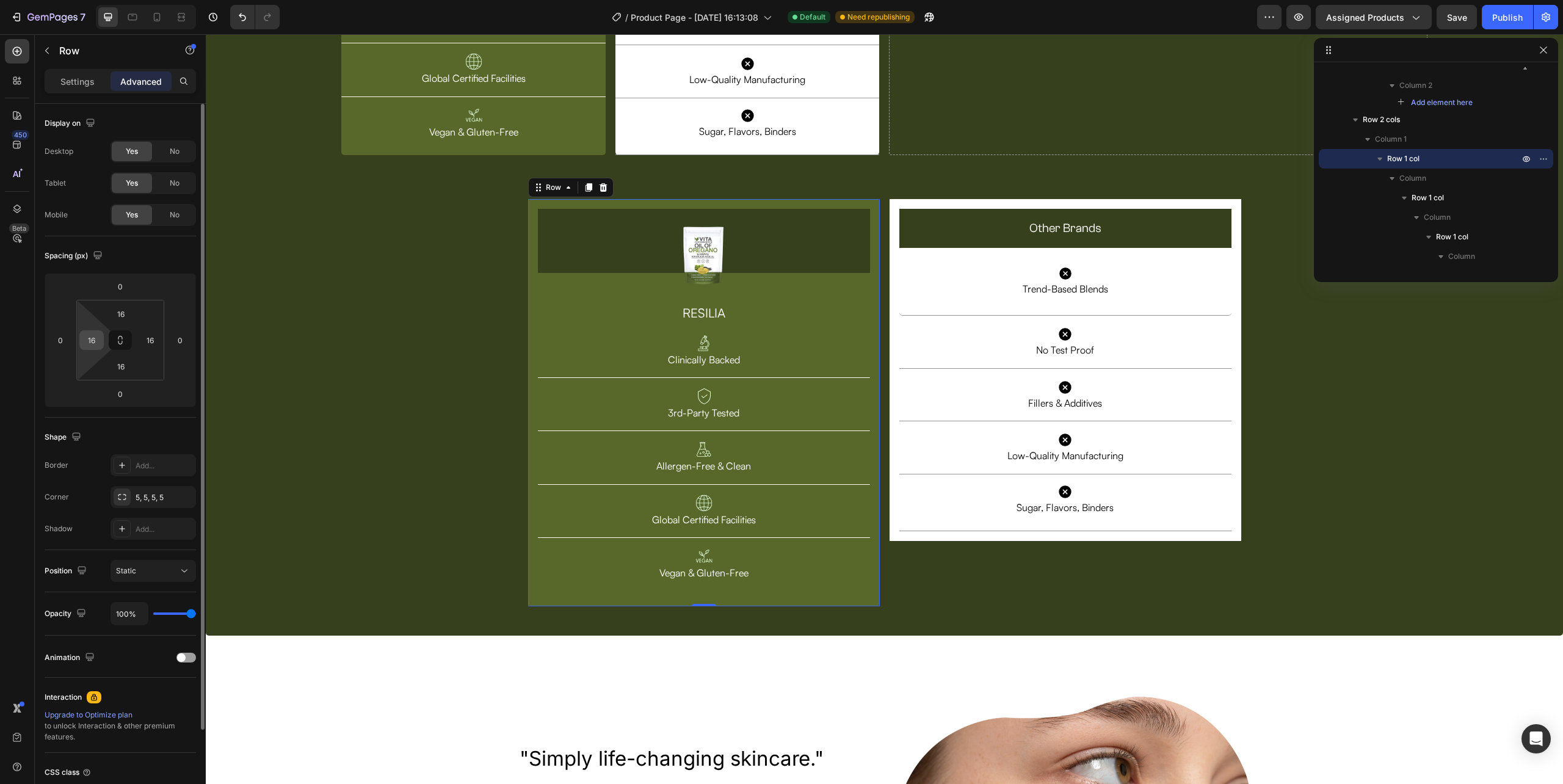
click at [95, 340] on input "16" at bounding box center [91, 340] width 18 height 18
type input "0"
click at [139, 342] on div "16" at bounding box center [150, 340] width 24 height 20
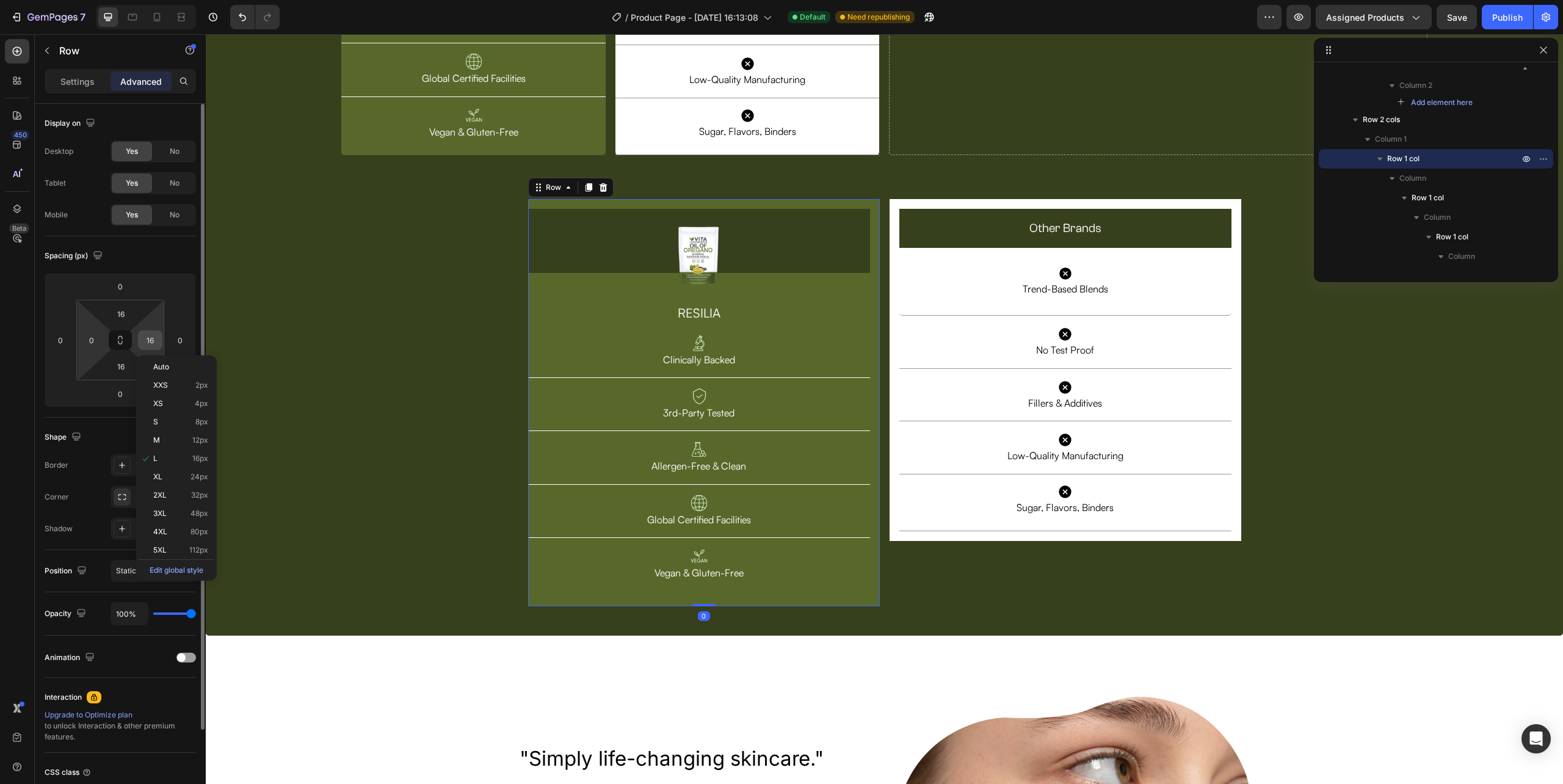
click at [145, 340] on input "16" at bounding box center [150, 340] width 18 height 18
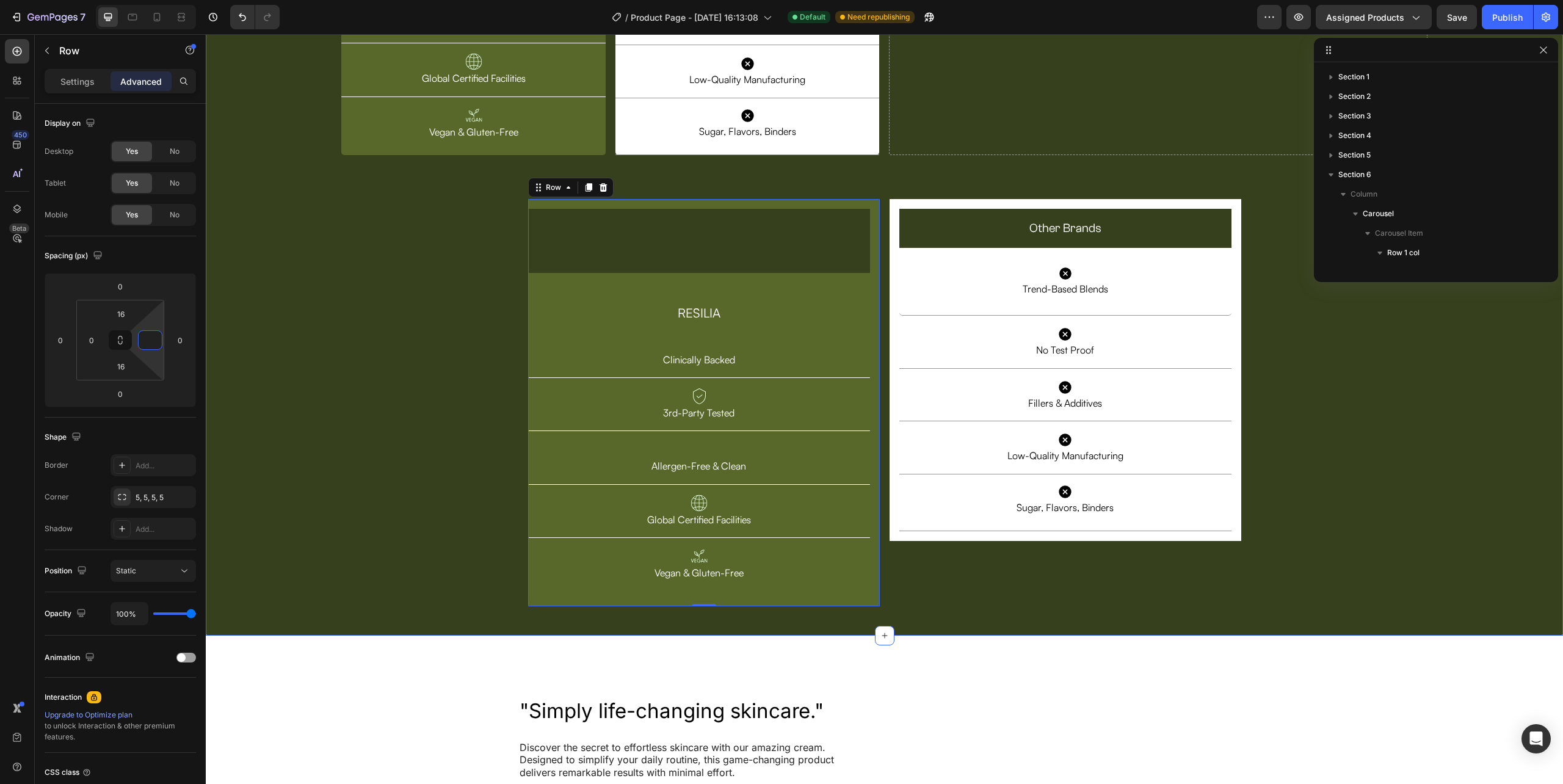
scroll to position [2043, 0]
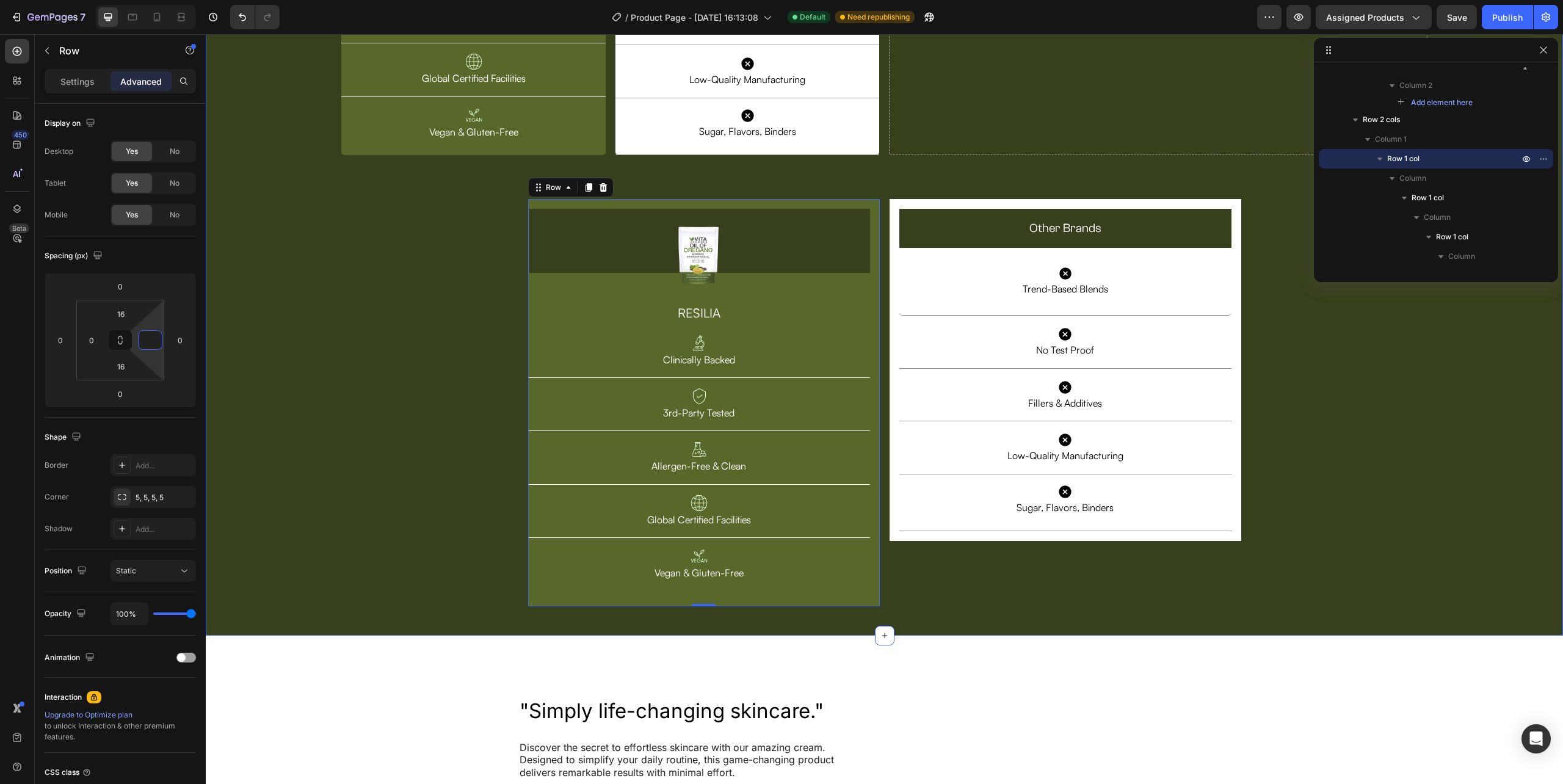
click at [371, 347] on div "Image Row RESILIA Heading Image Clinically Backed Text Block Row Image 3rd-Part…" at bounding box center [884, 176] width 1358 height 879
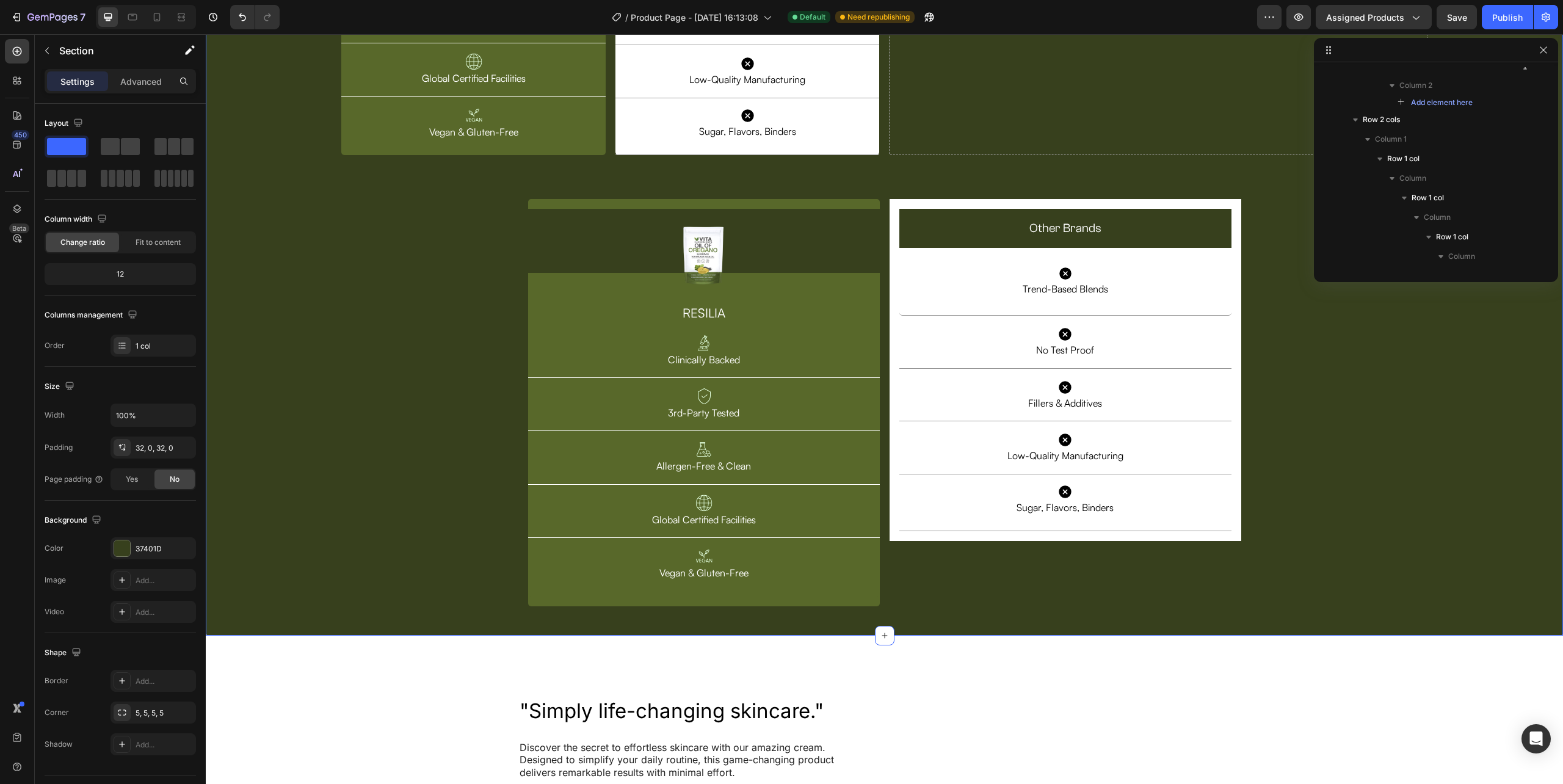
scroll to position [505, 0]
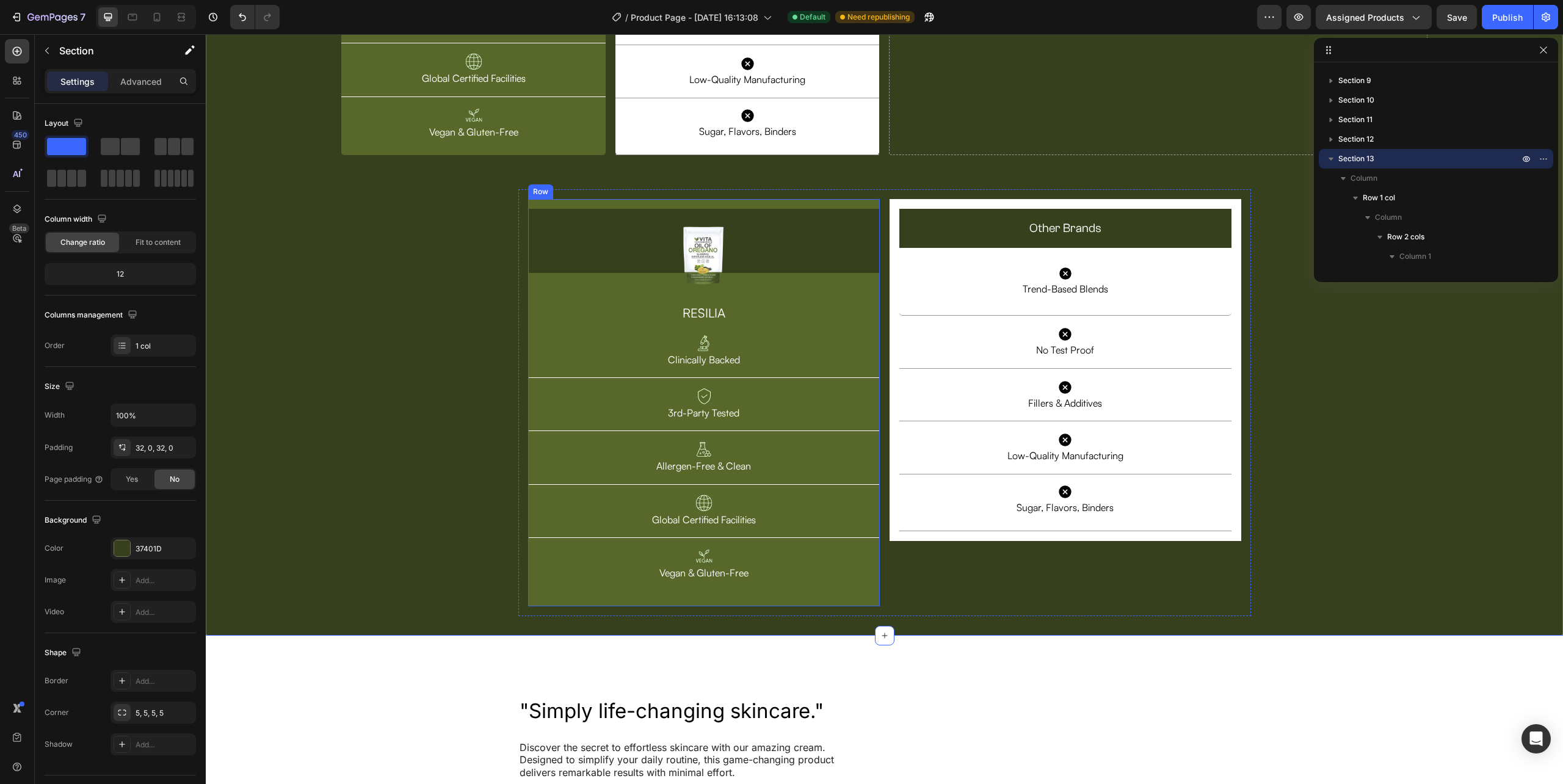
click at [683, 203] on div "Image Row RESILIA Heading Image Clinically Backed Text Block Row Image 3rd-Part…" at bounding box center [703, 403] width 352 height 407
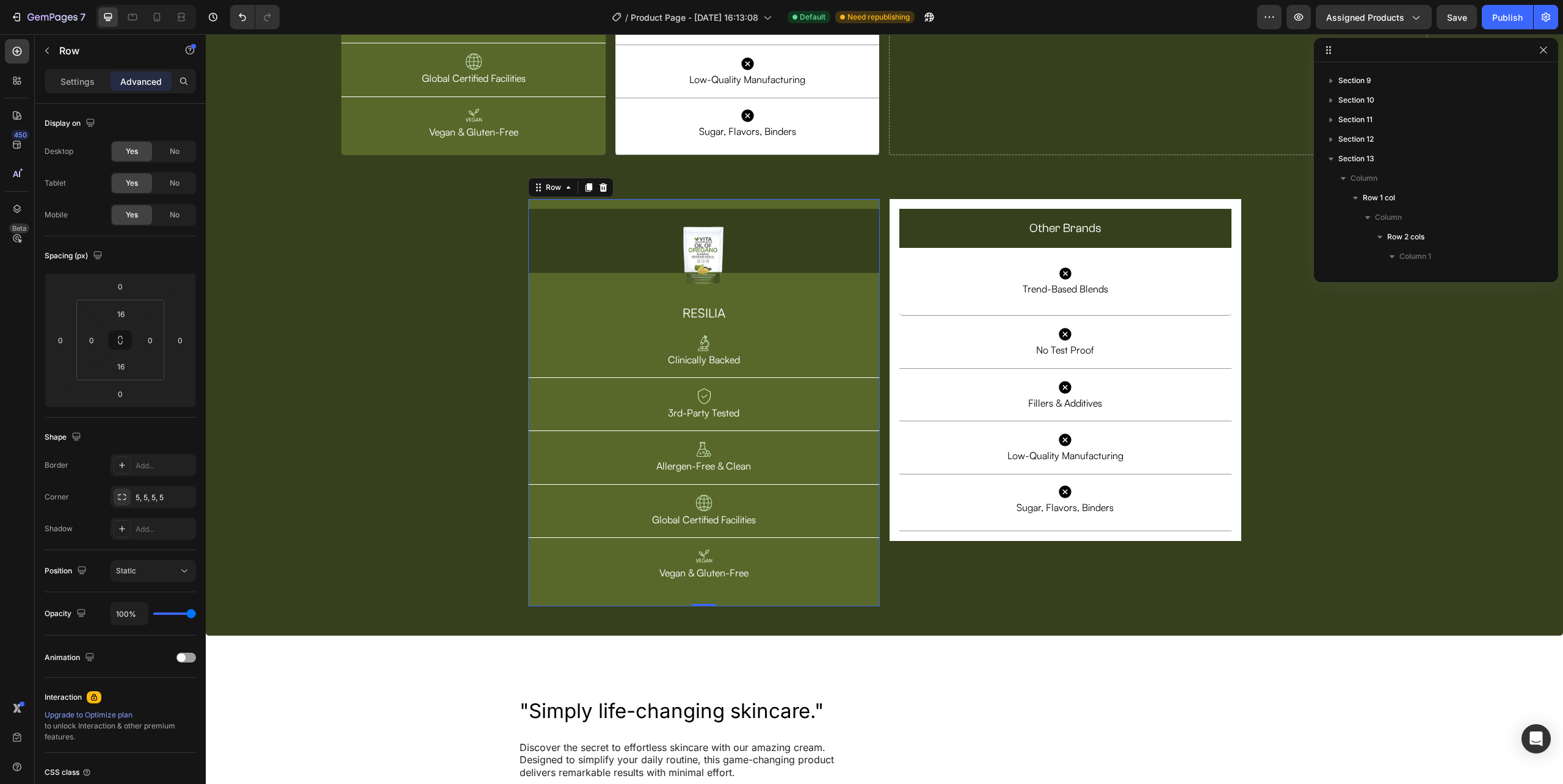
scroll to position [2043, 0]
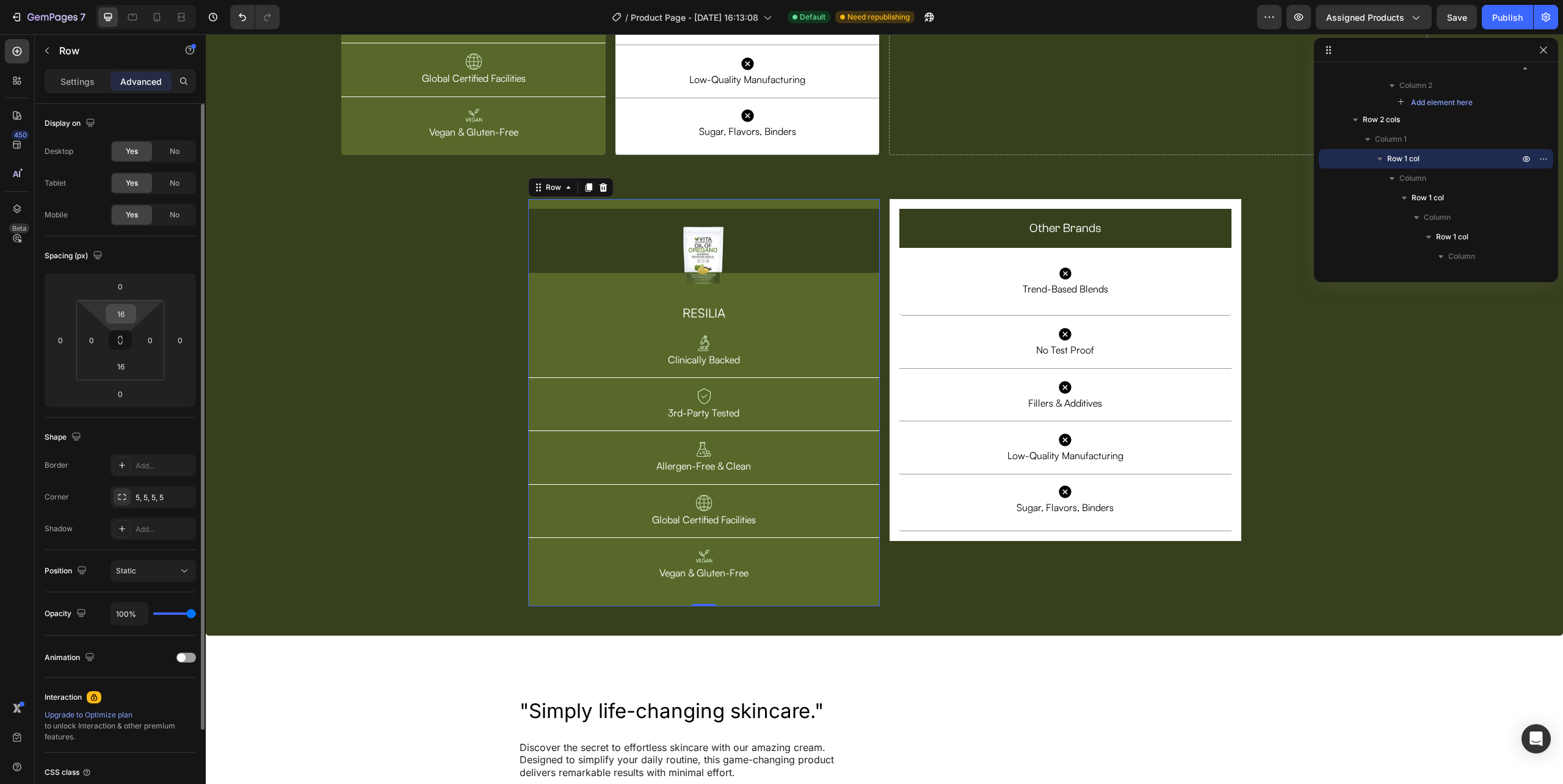
click at [123, 311] on input "16" at bounding box center [120, 313] width 24 height 18
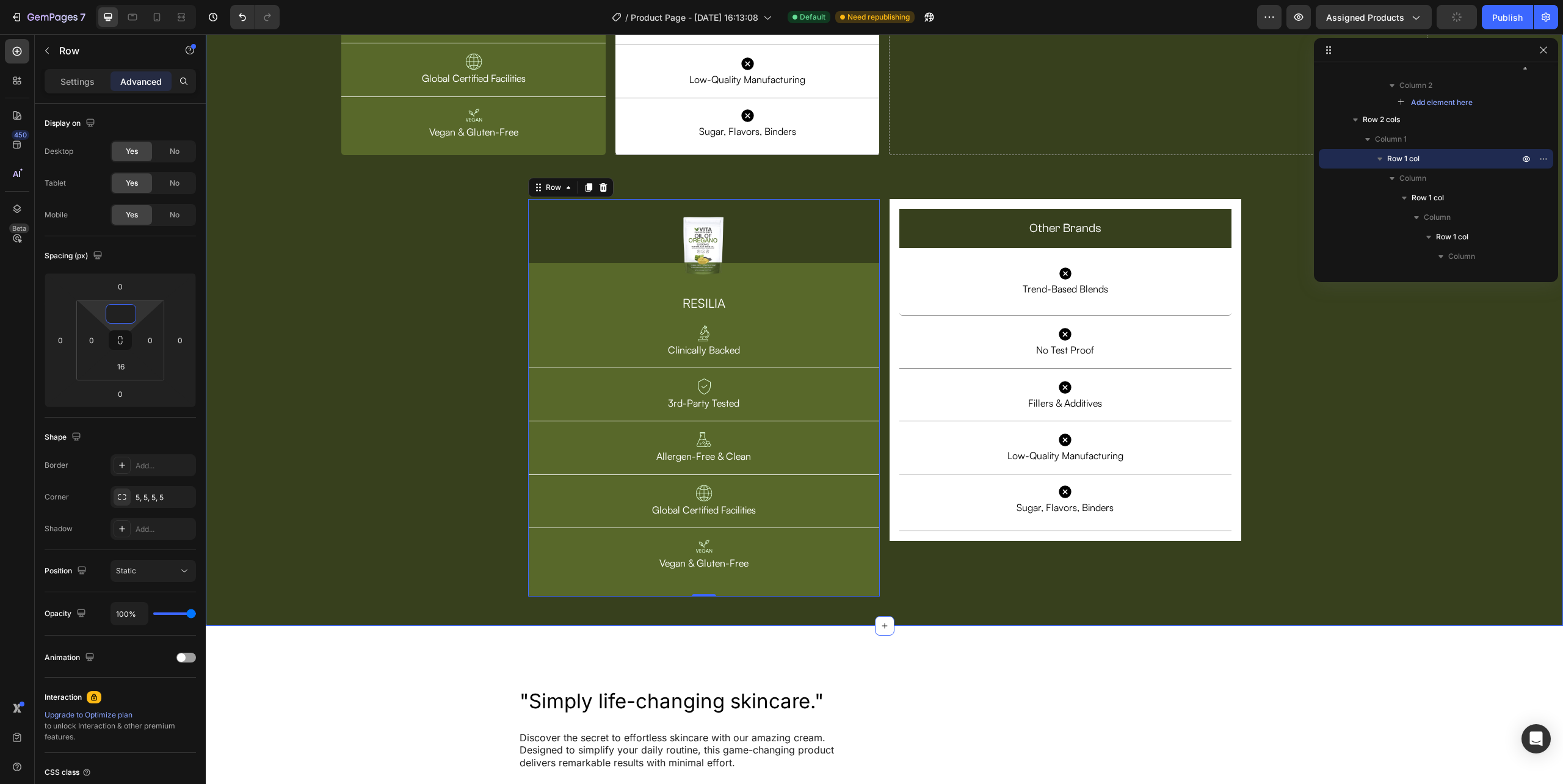
click at [420, 332] on div "Image Row RESILIA Heading Image Clinically Backed Text Block Row Image 3rd-Part…" at bounding box center [884, 171] width 1358 height 869
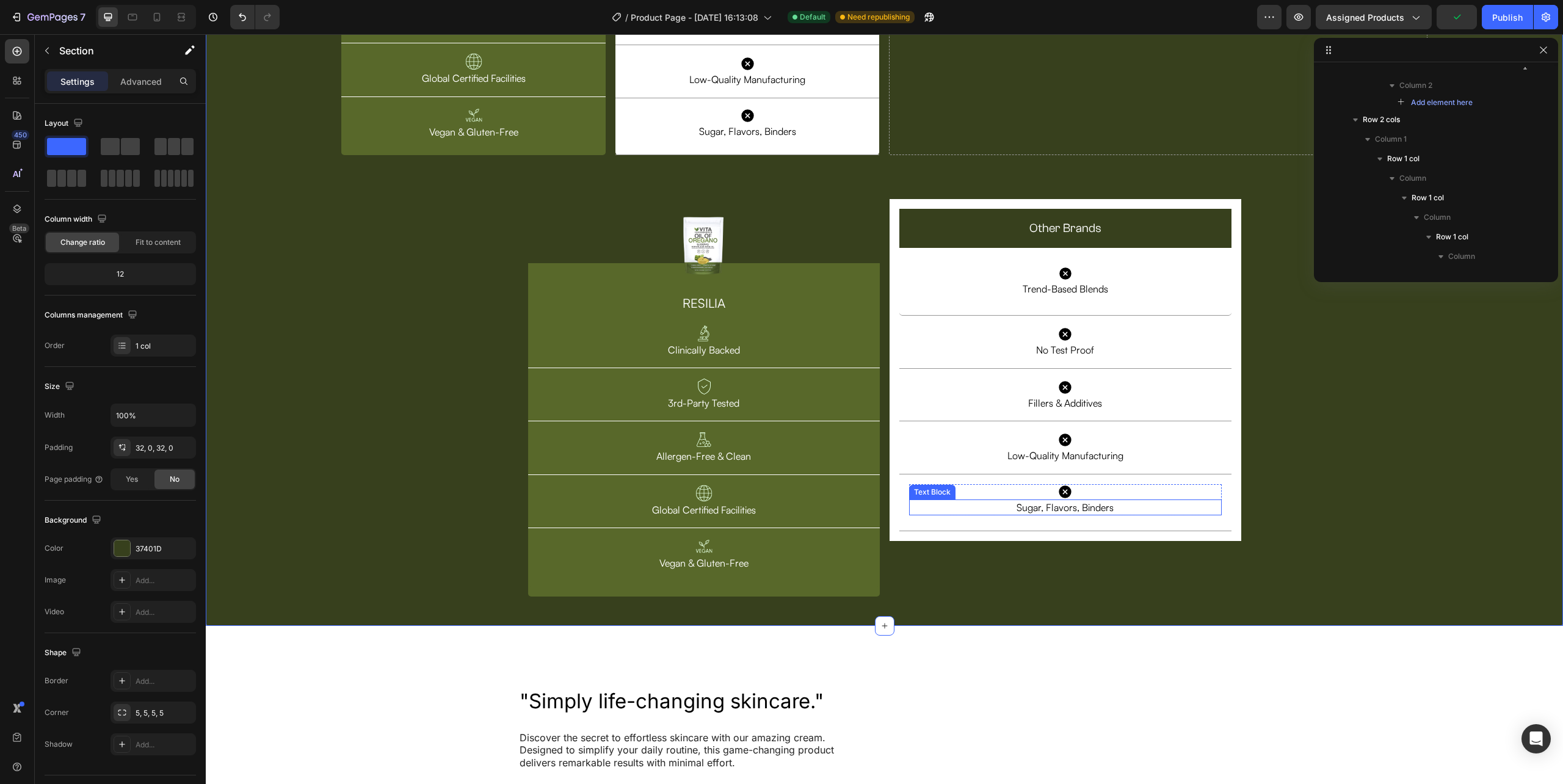
scroll to position [505, 0]
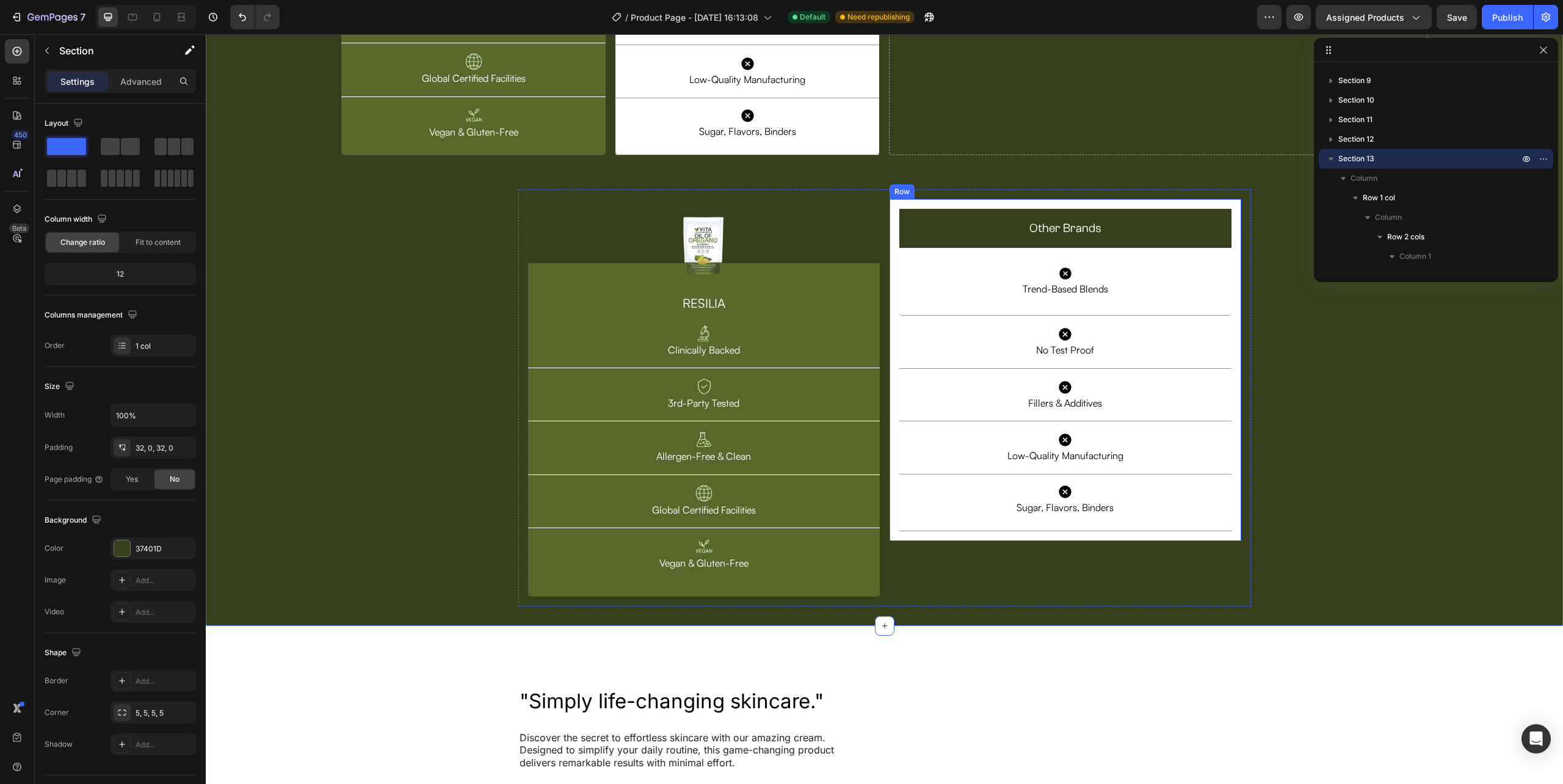
click at [1051, 579] on div "Icon Trend-Based Blends Text Block Row Row Icon Trend-Based Blends Text Block R…" at bounding box center [1065, 398] width 352 height 397
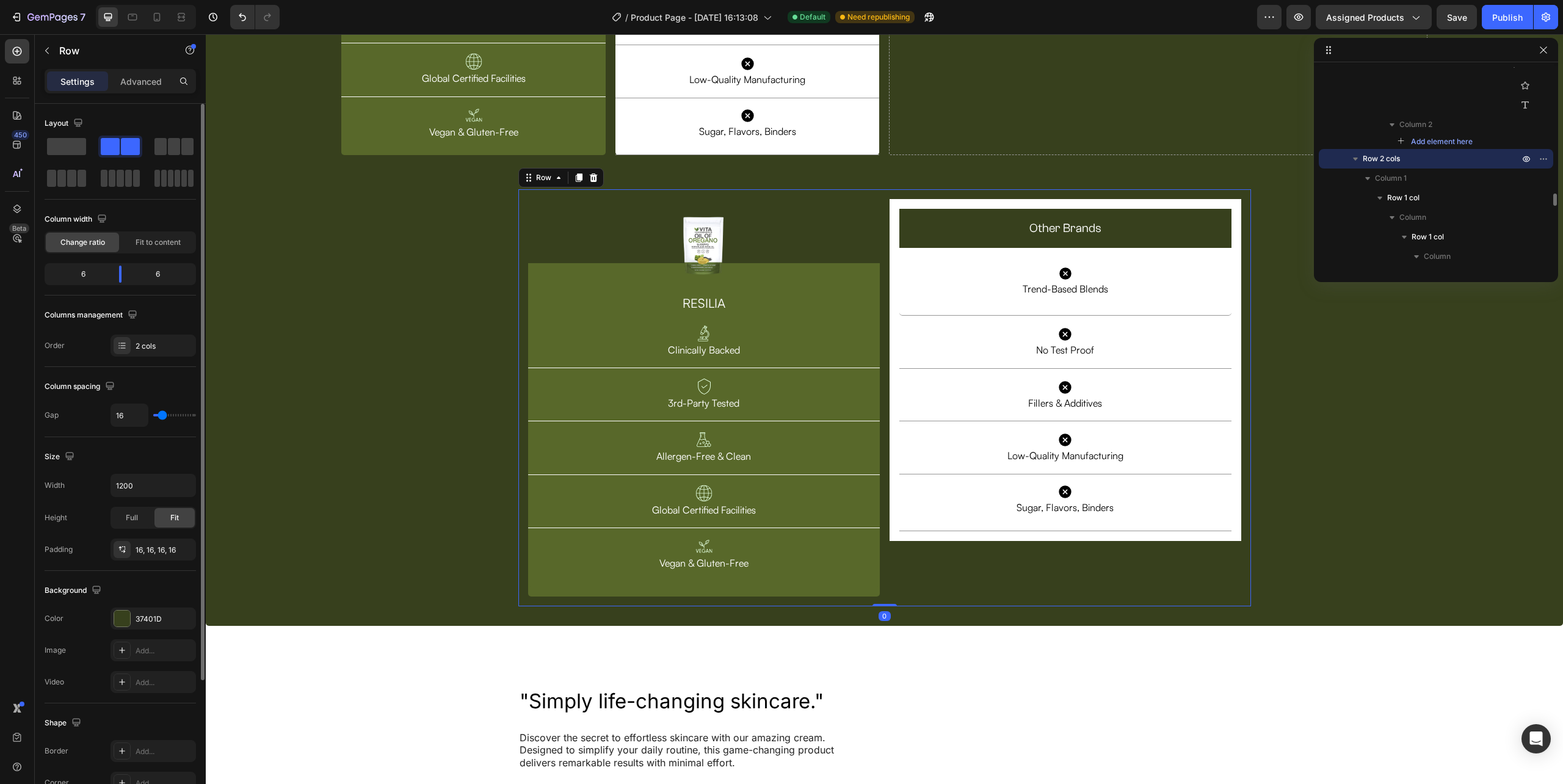
scroll to position [172, 0]
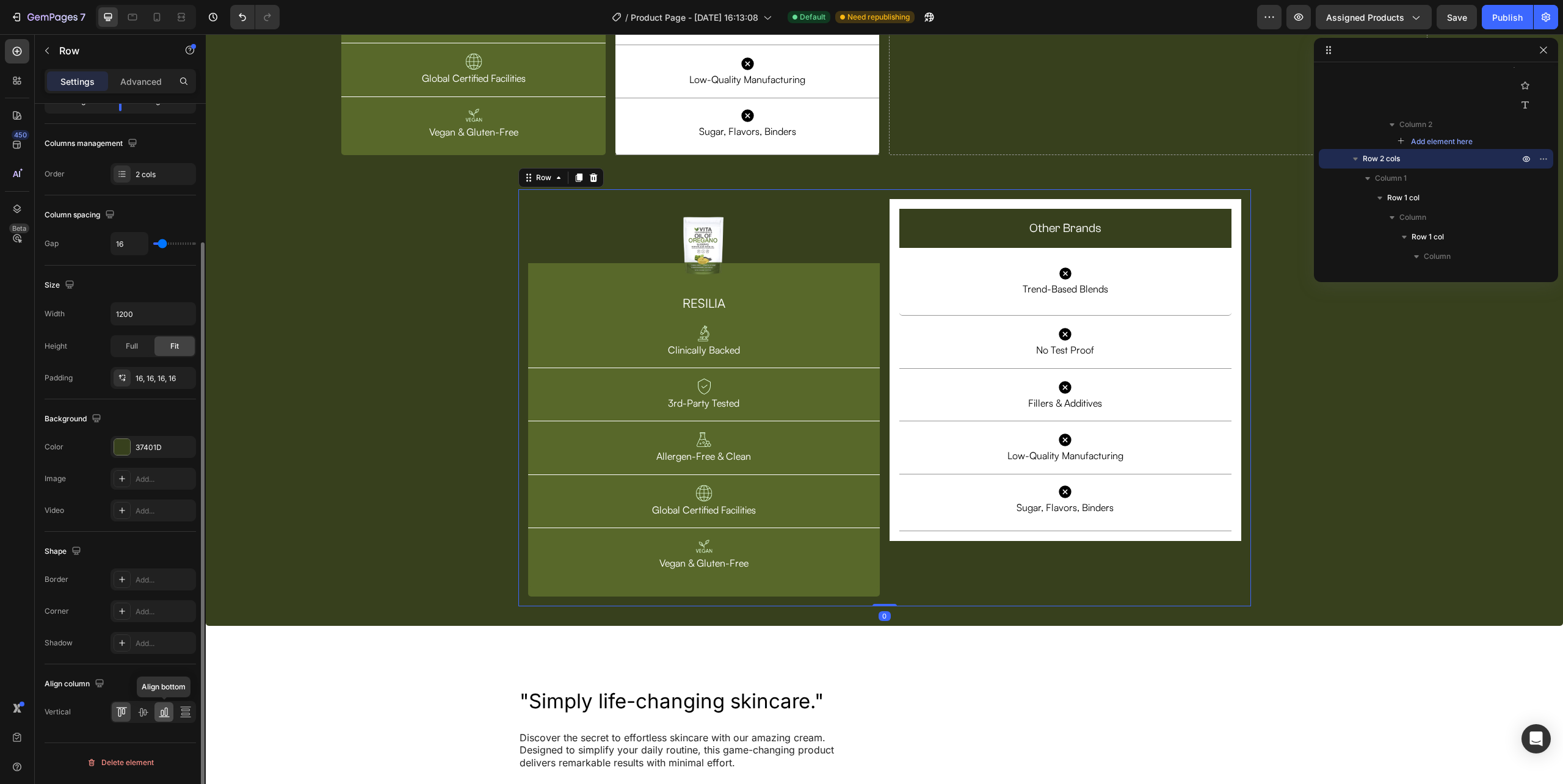
click at [166, 715] on icon at bounding box center [164, 712] width 12 height 12
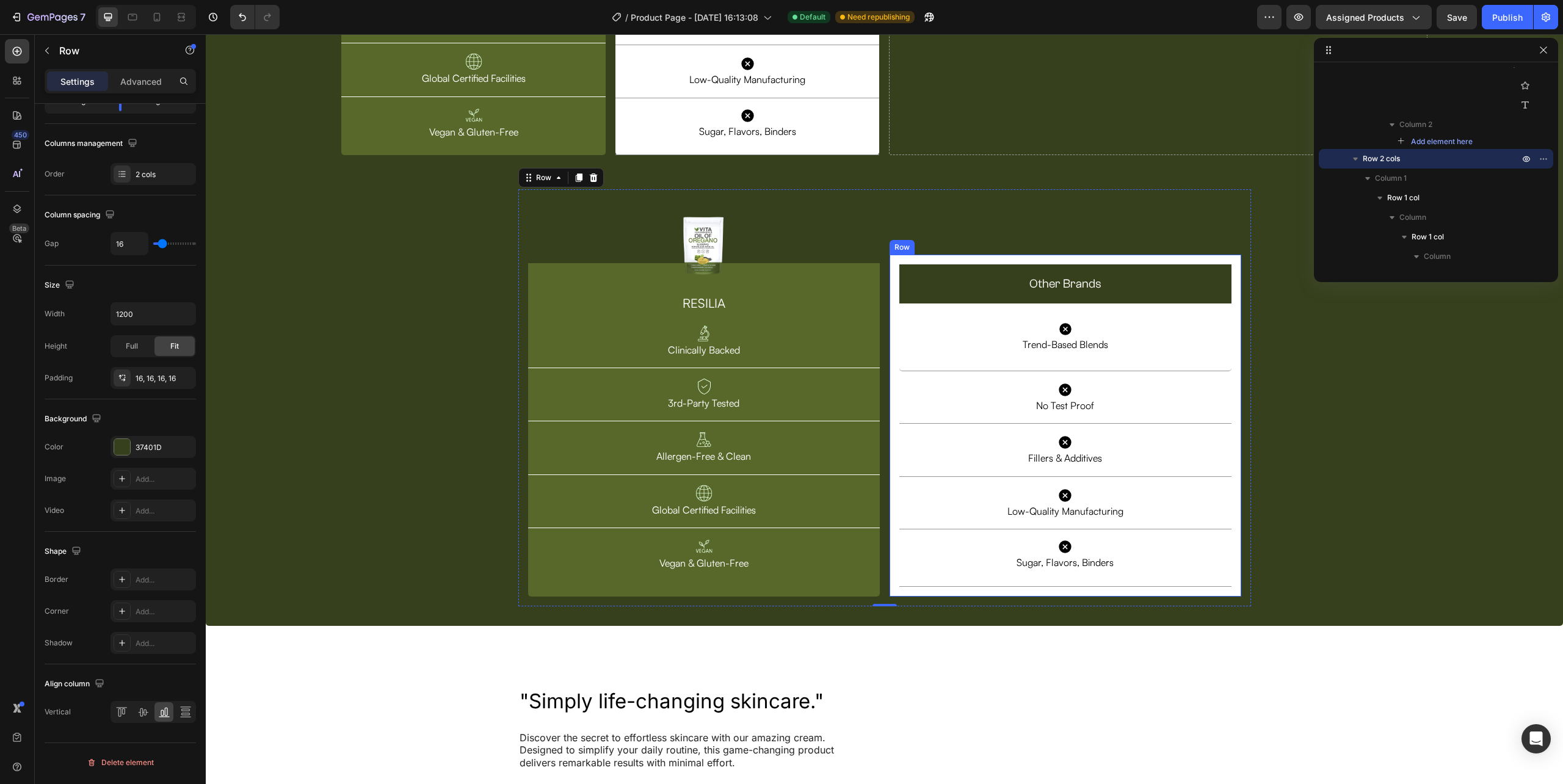
click at [890, 291] on div "Icon Trend-Based Blends Text Block Row Row Icon Trend-Based Blends Text Block R…" at bounding box center [1065, 426] width 352 height 342
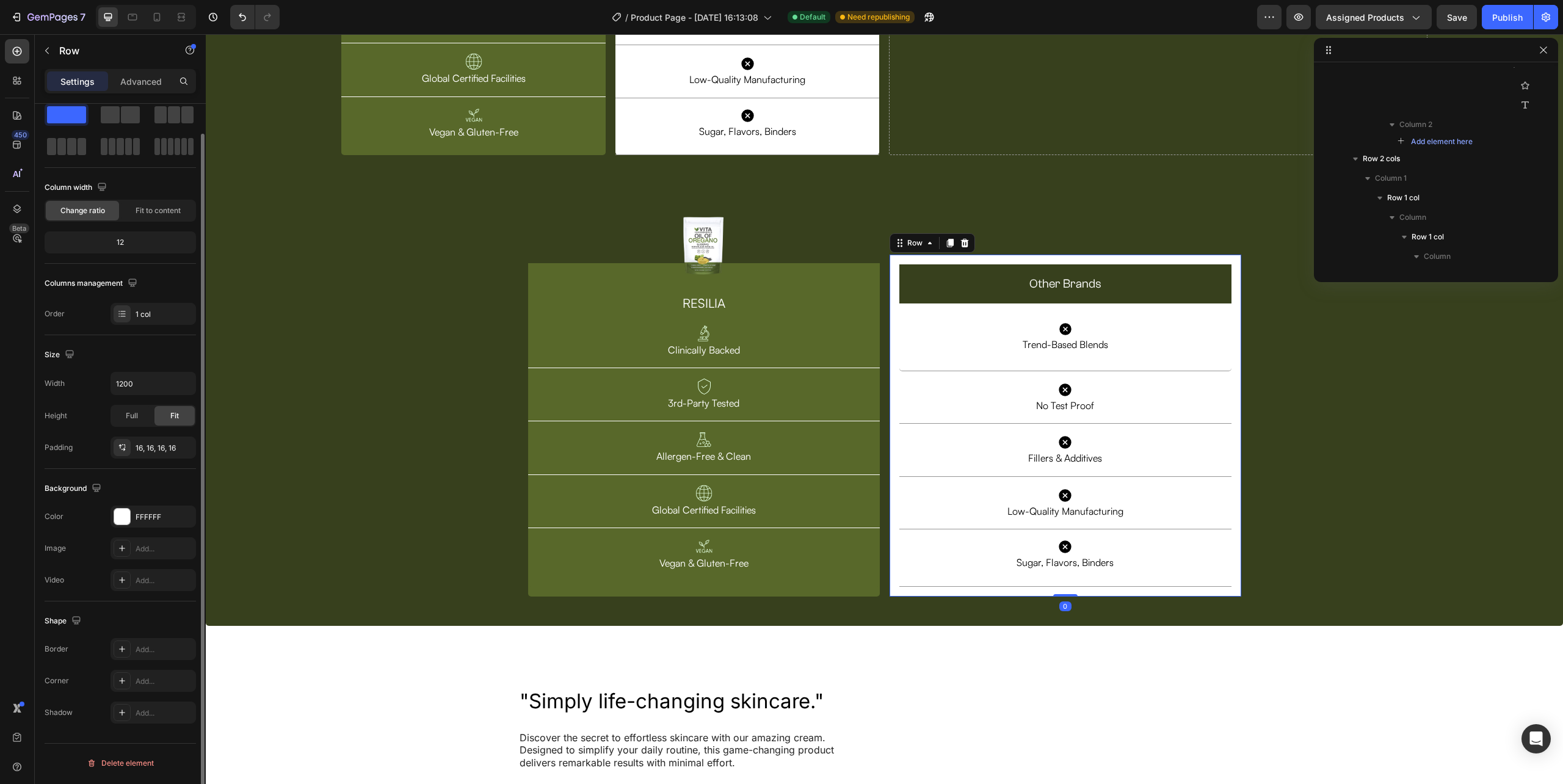
scroll to position [32, 0]
click at [176, 448] on button "button" at bounding box center [183, 447] width 15 height 15
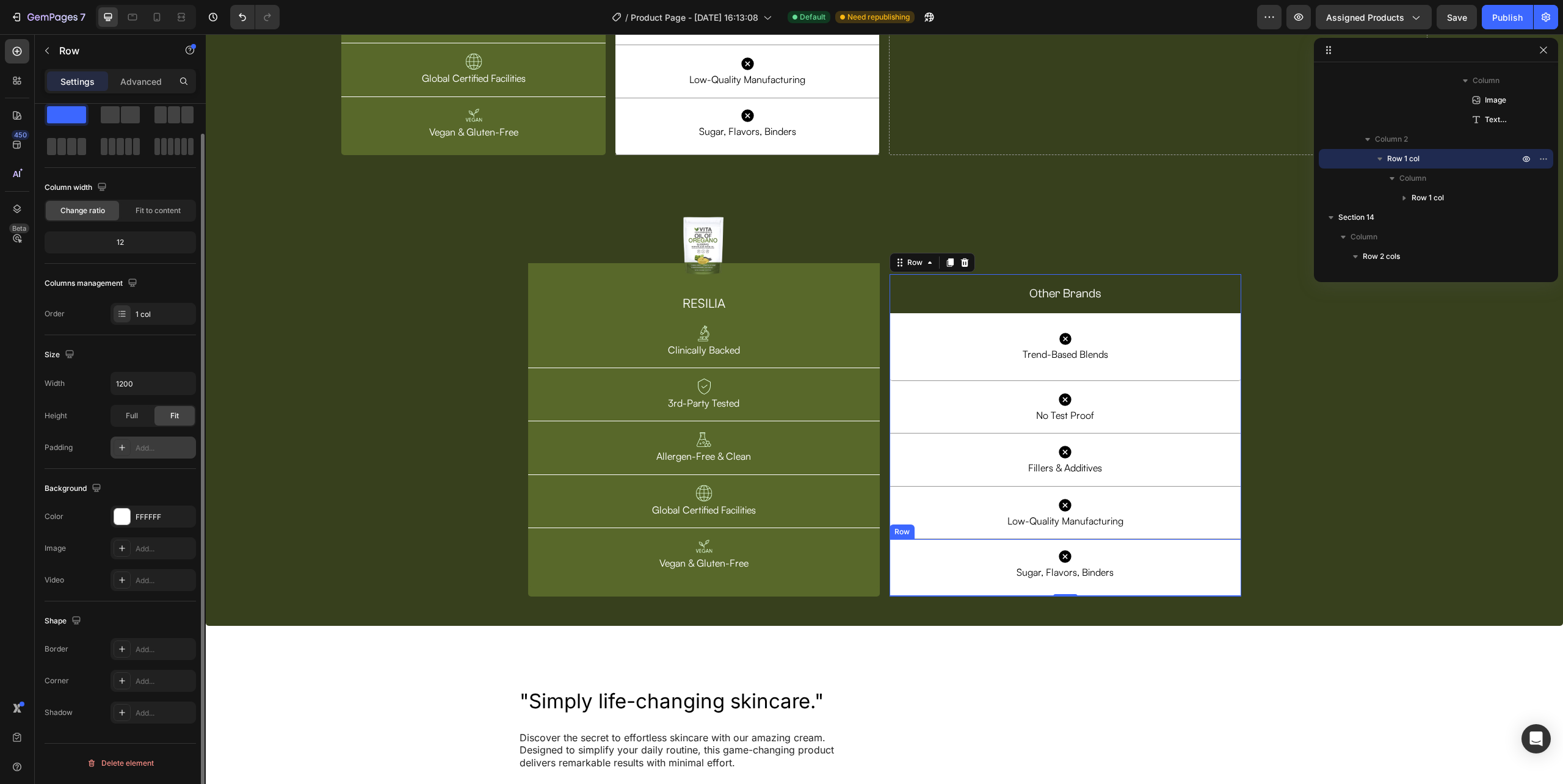
click at [890, 577] on div "Icon Sugar, Flavors, Binders Text Block Row Row" at bounding box center [1065, 567] width 352 height 57
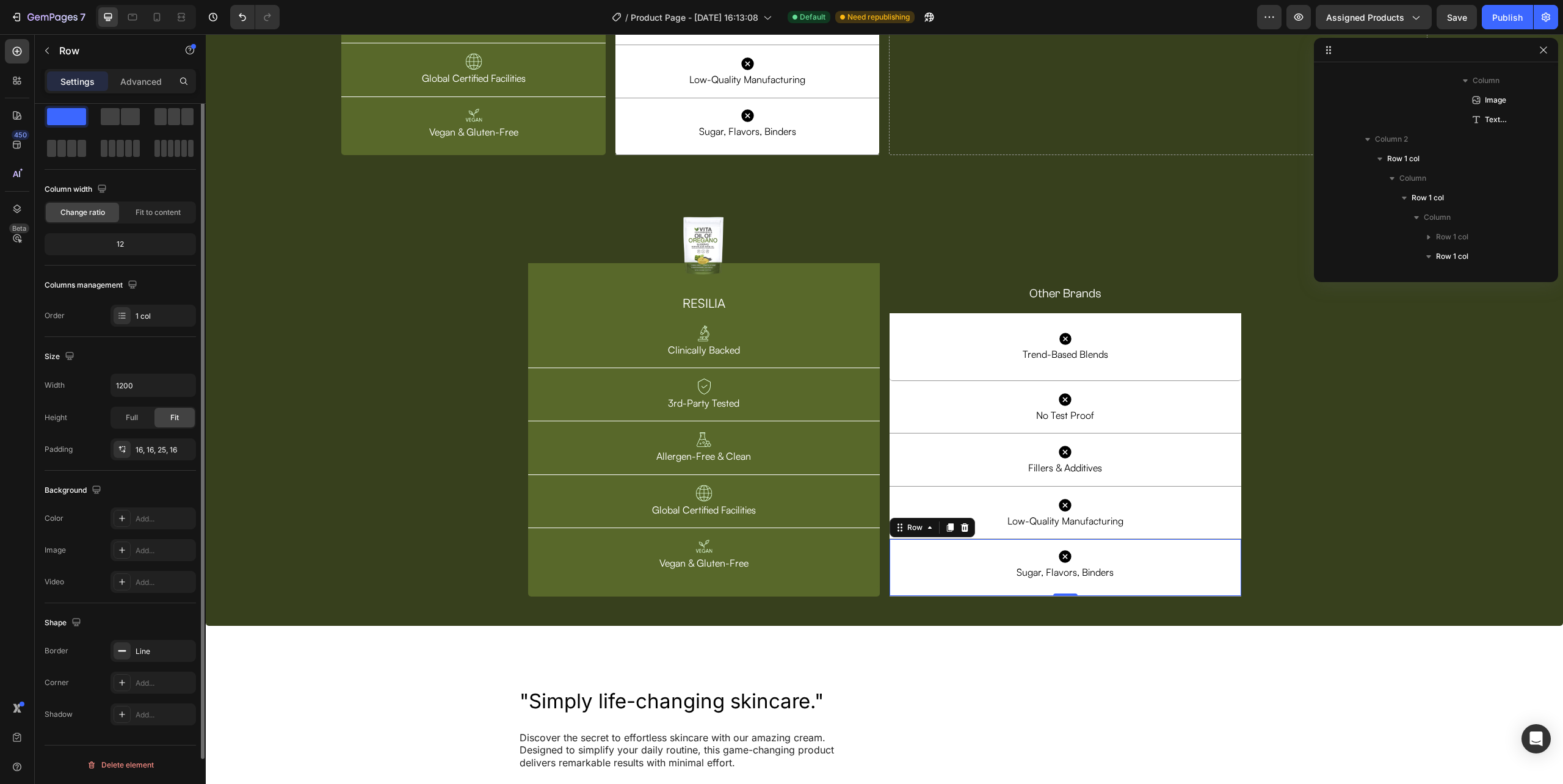
scroll to position [2882, 0]
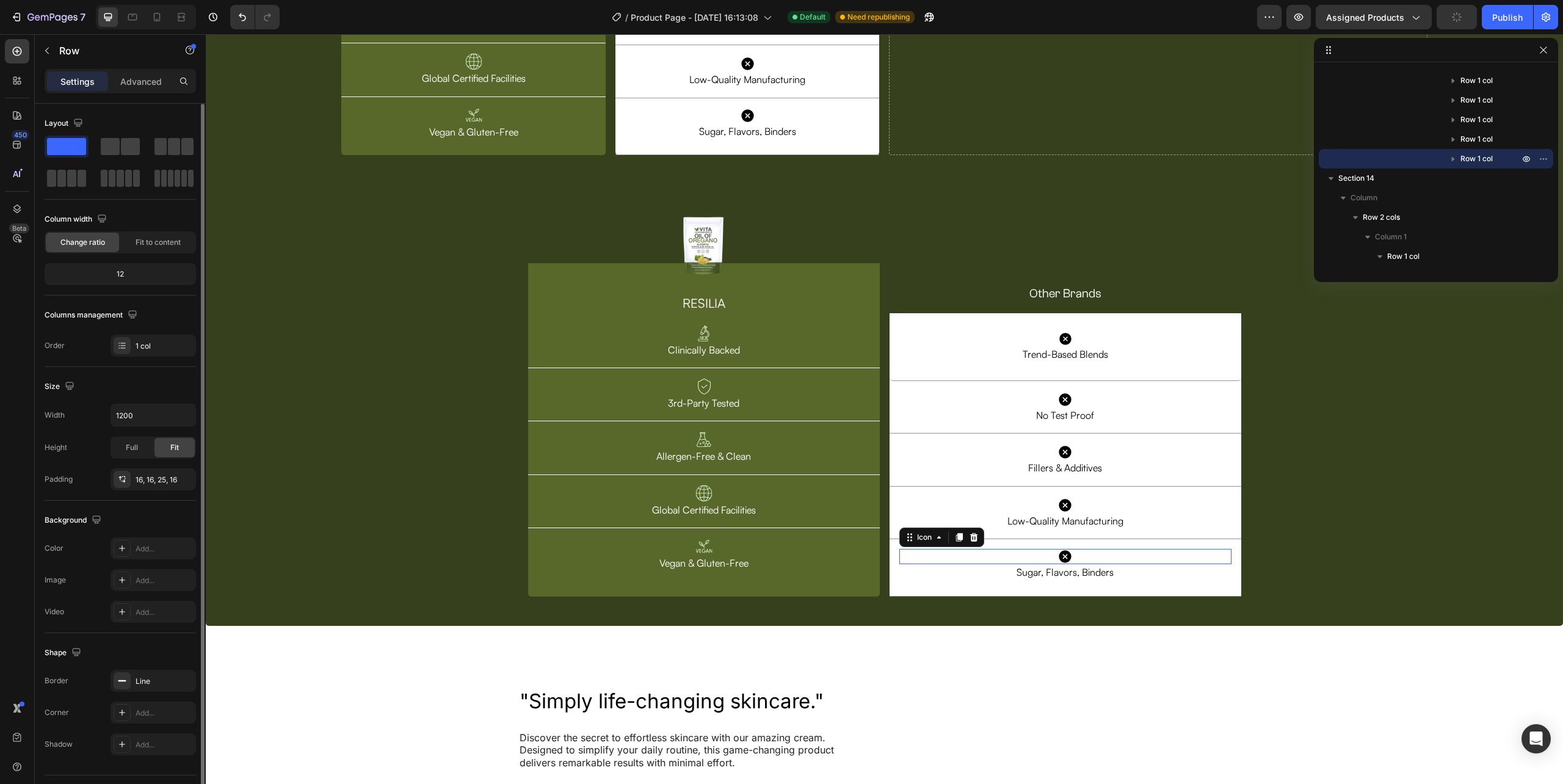
click at [1061, 557] on icon at bounding box center [1064, 557] width 12 height 12
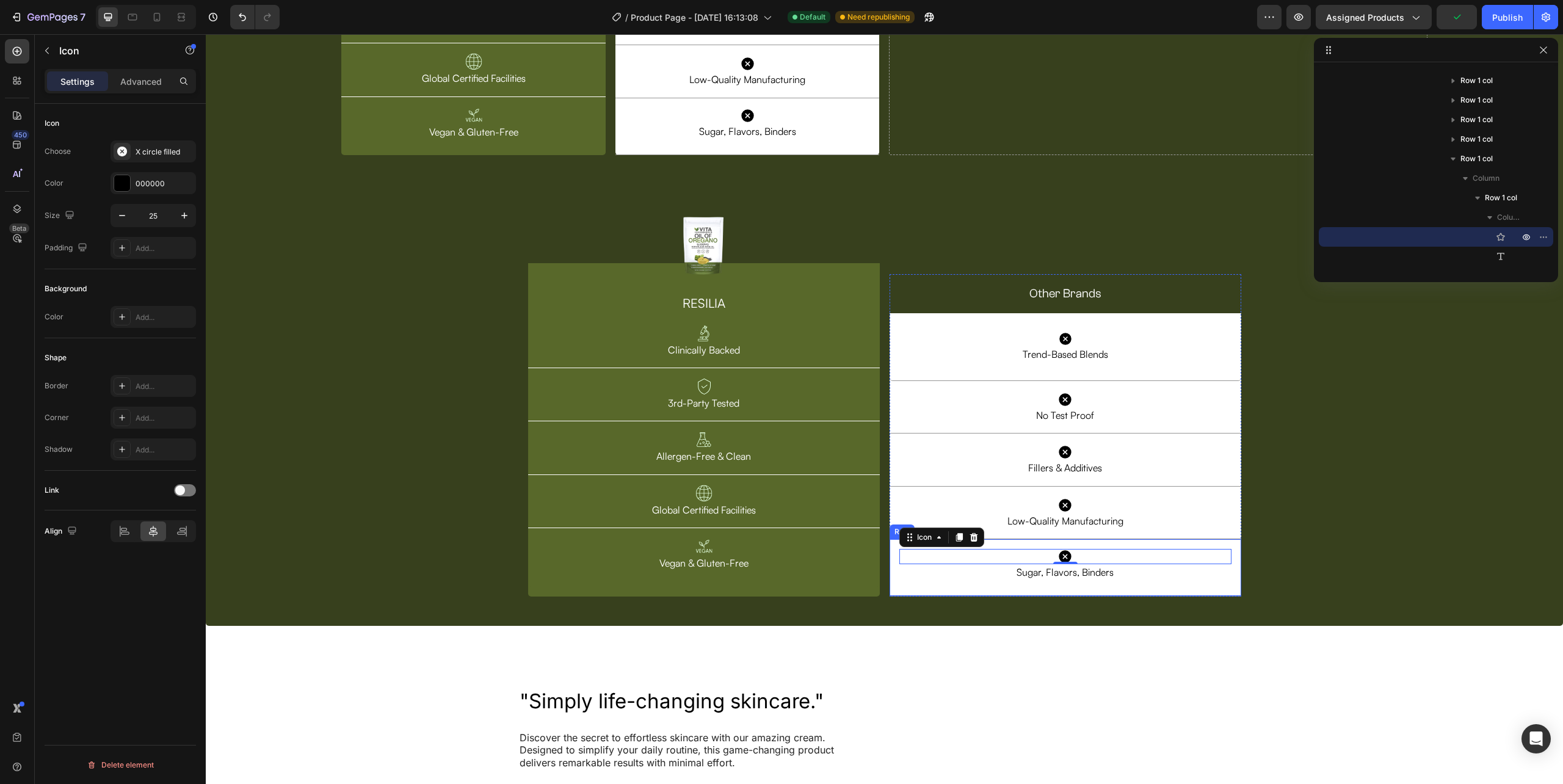
click at [890, 570] on div "Icon 0 Sugar, Flavors, Binders Text Block Row Row" at bounding box center [1065, 567] width 352 height 57
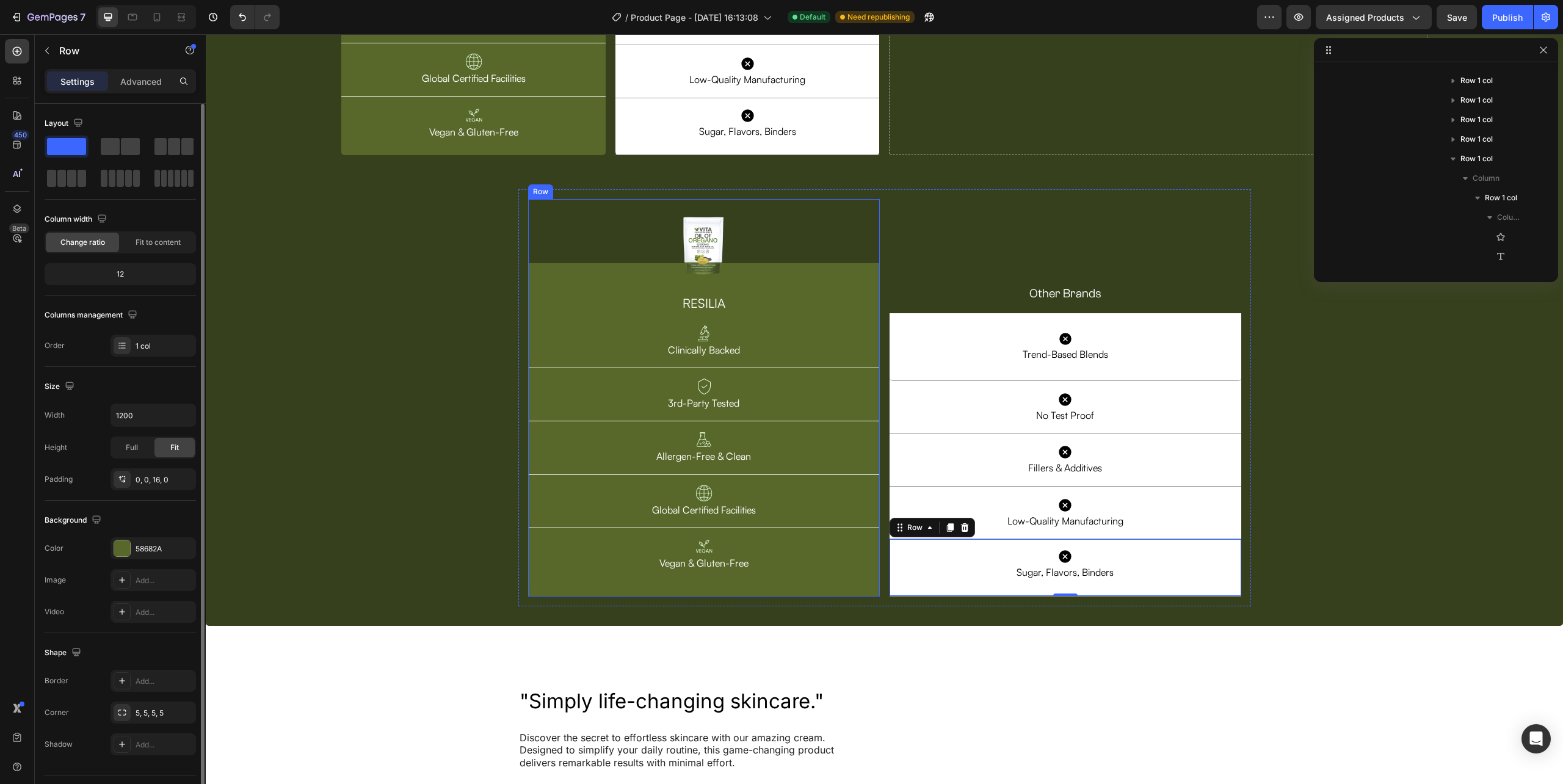
click at [865, 591] on div "Image Row RESILIA Heading Image Clinically Backed Text Block Row Image 3rd-Part…" at bounding box center [703, 398] width 352 height 397
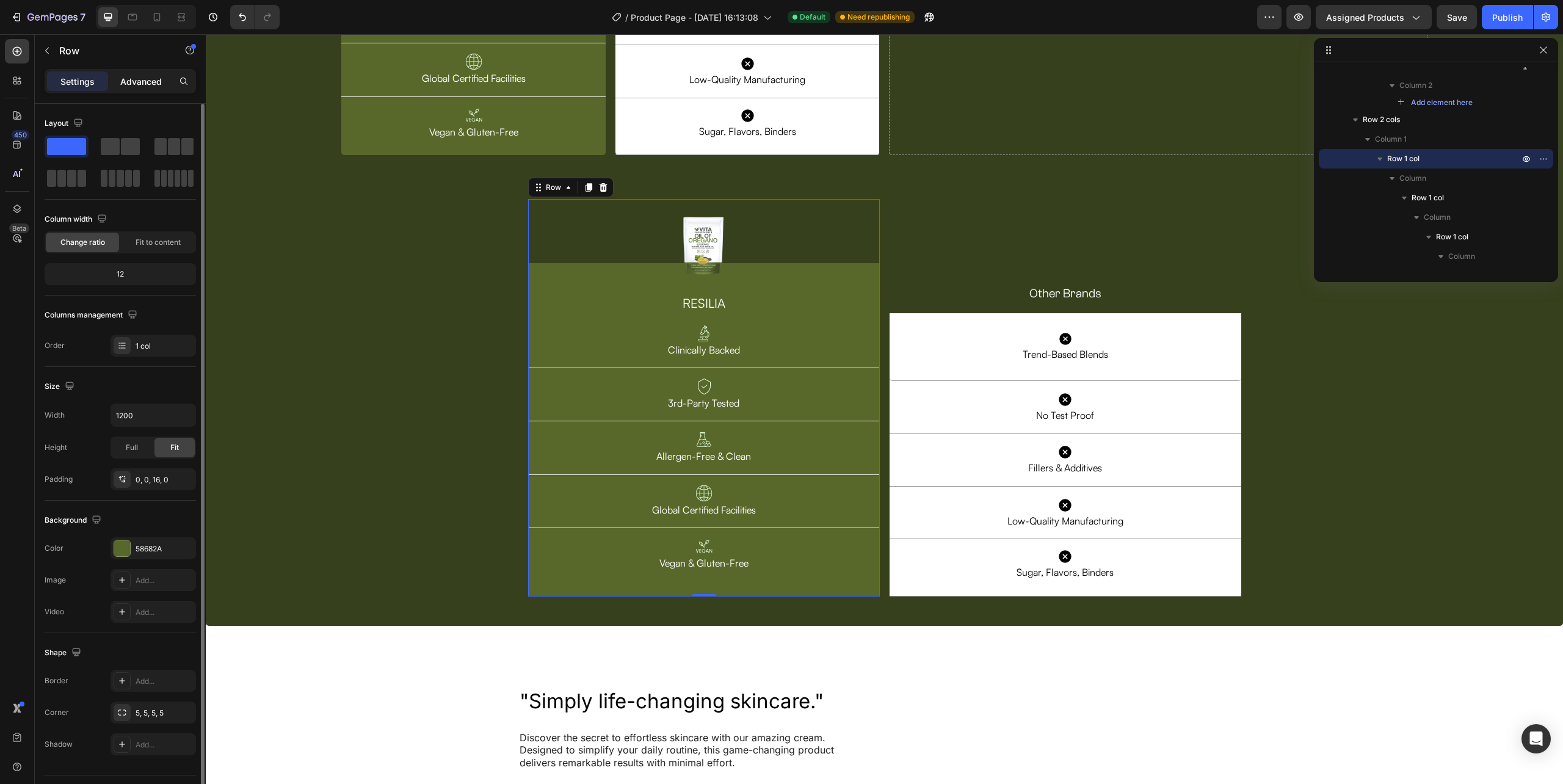
click at [133, 78] on p "Advanced" at bounding box center [141, 81] width 41 height 13
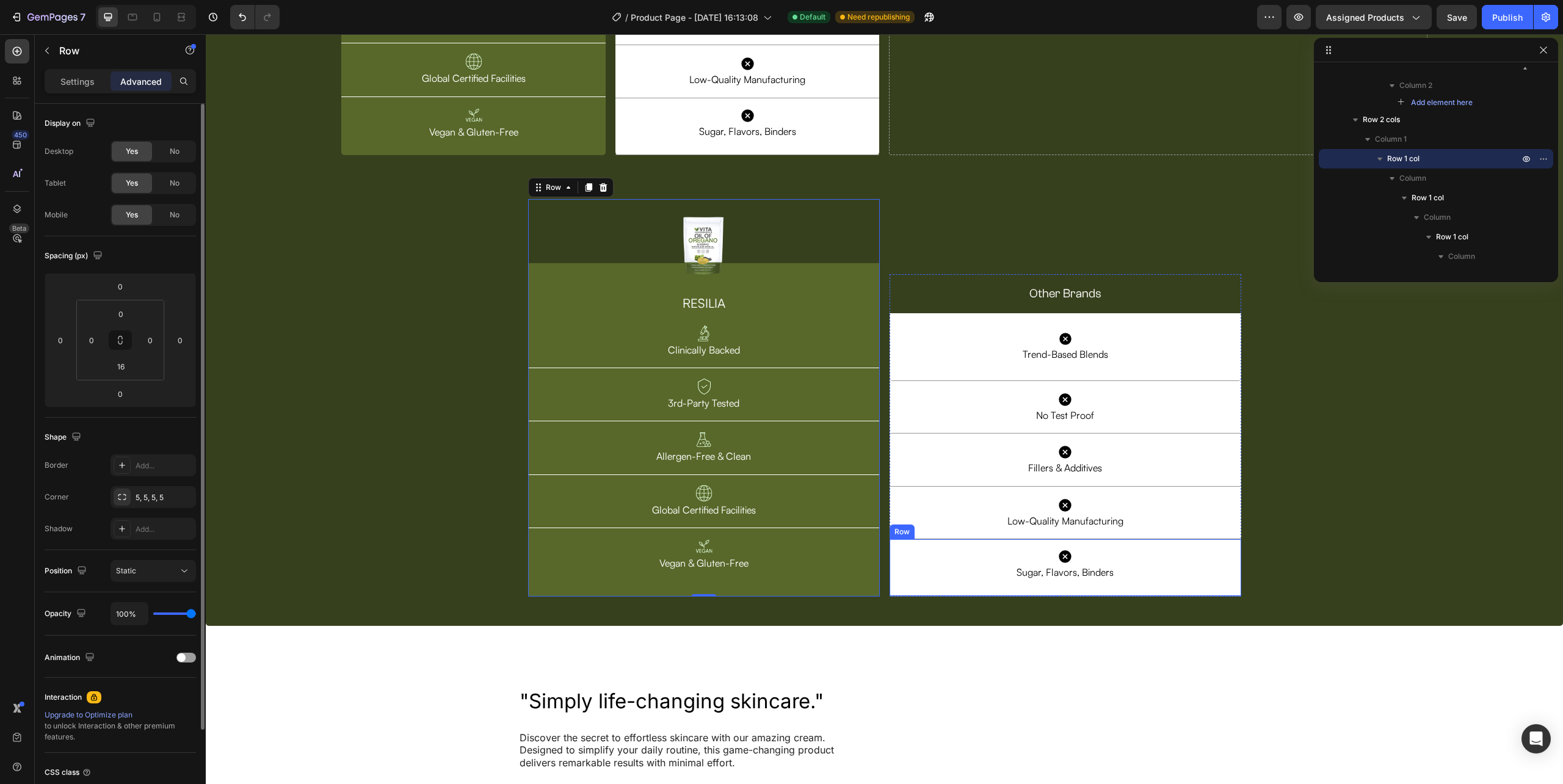
click at [892, 590] on div "Icon Sugar, Flavors, Binders Text Block Row Row" at bounding box center [1065, 567] width 352 height 57
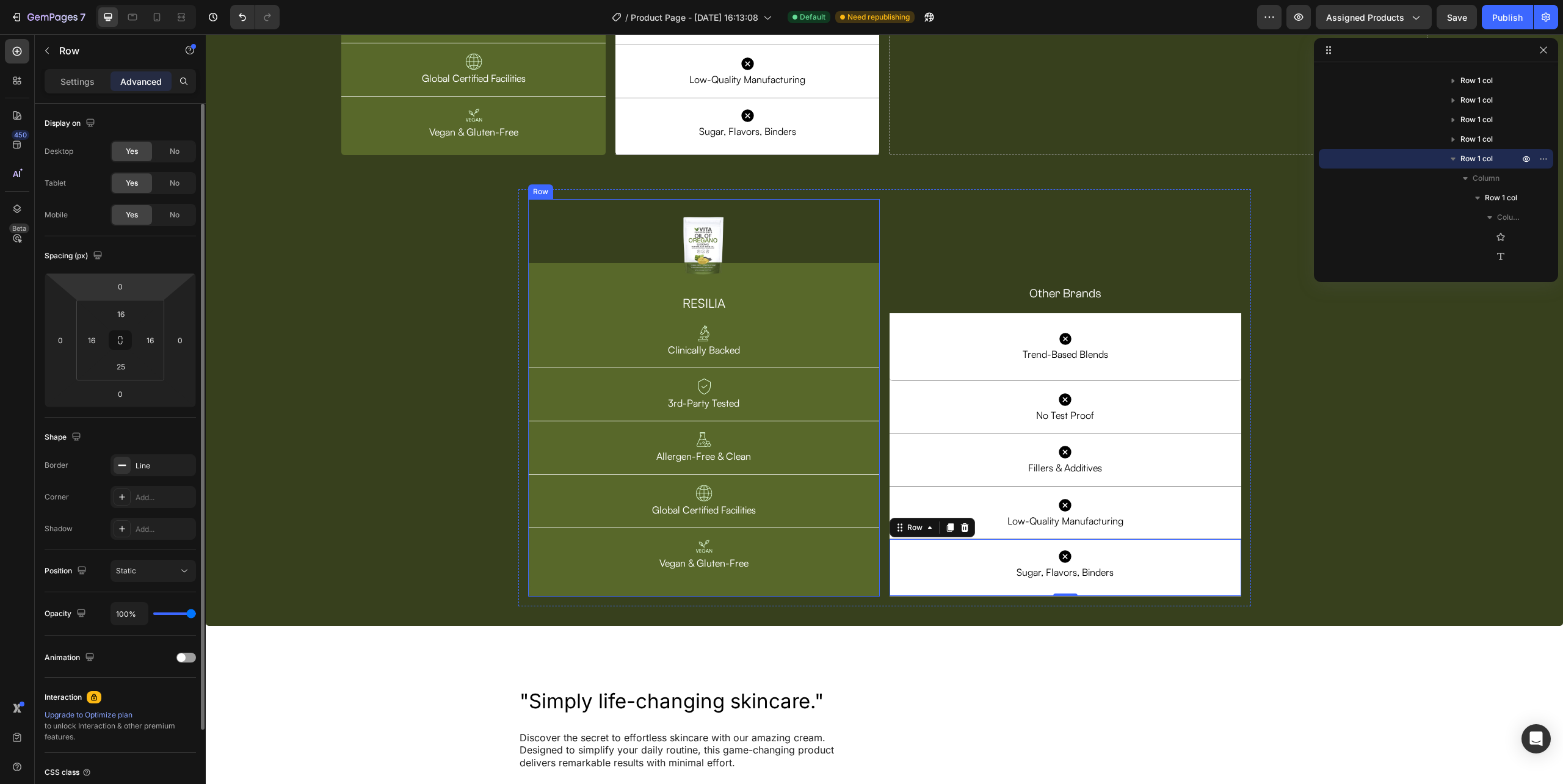
click at [794, 593] on div "Image Row RESILIA Heading Image Clinically Backed Text Block Row Image 3rd-Part…" at bounding box center [703, 398] width 352 height 397
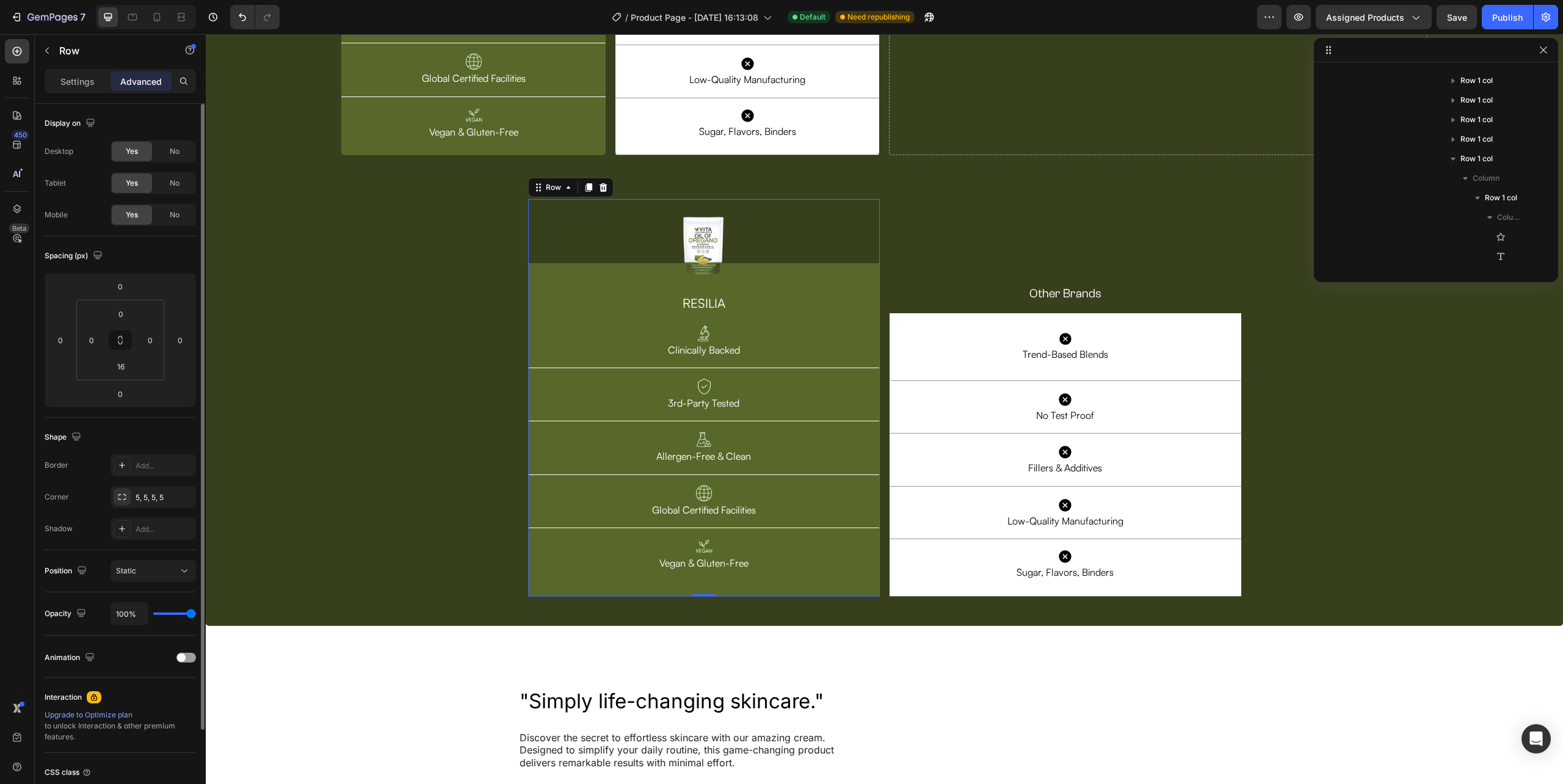
scroll to position [2043, 0]
click at [772, 574] on div "Image Vegan & Gluten-Free Text Block Row" at bounding box center [703, 556] width 352 height 58
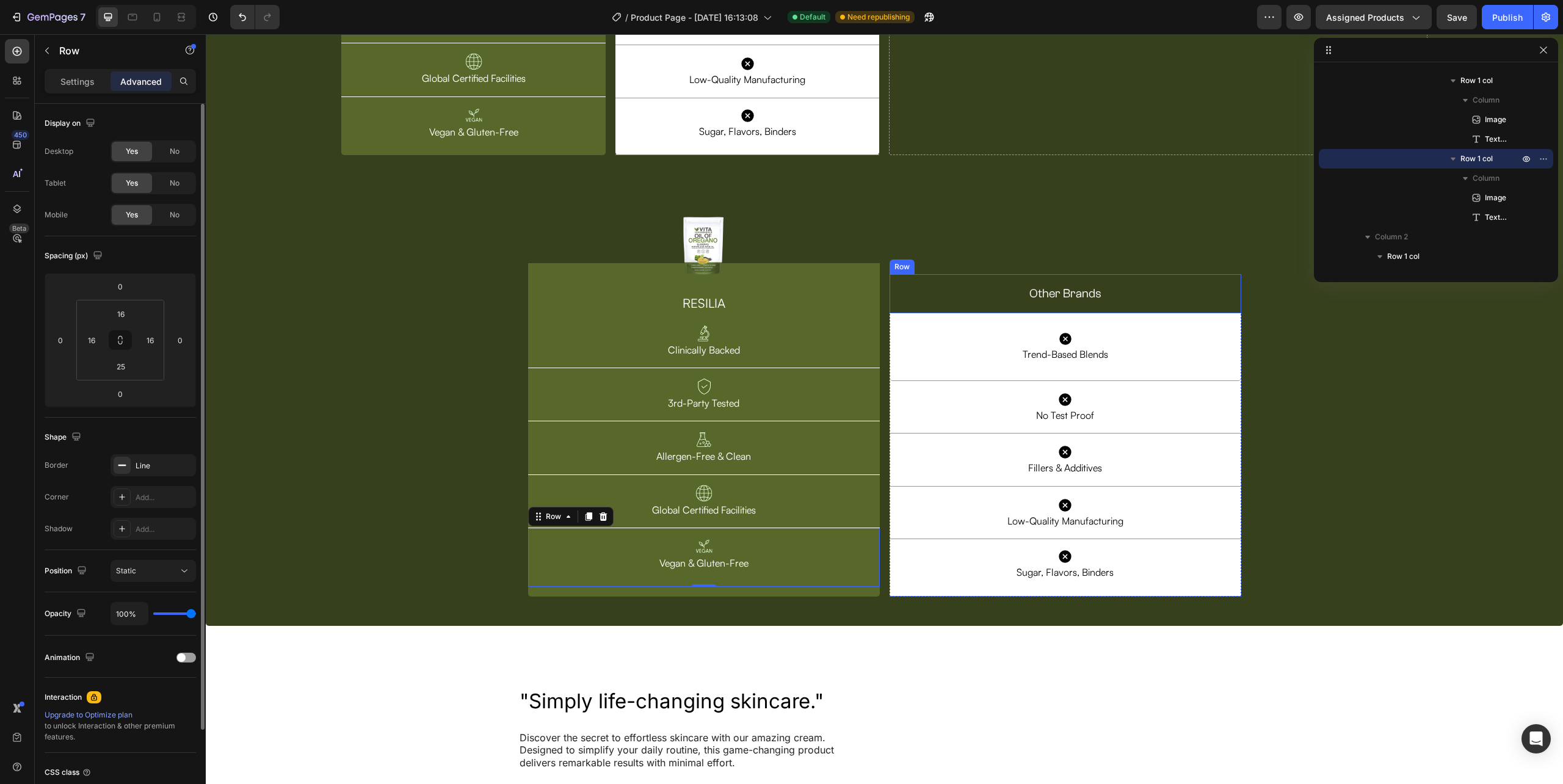
click at [1234, 296] on div "Other Brands Text Block Row" at bounding box center [1065, 293] width 352 height 39
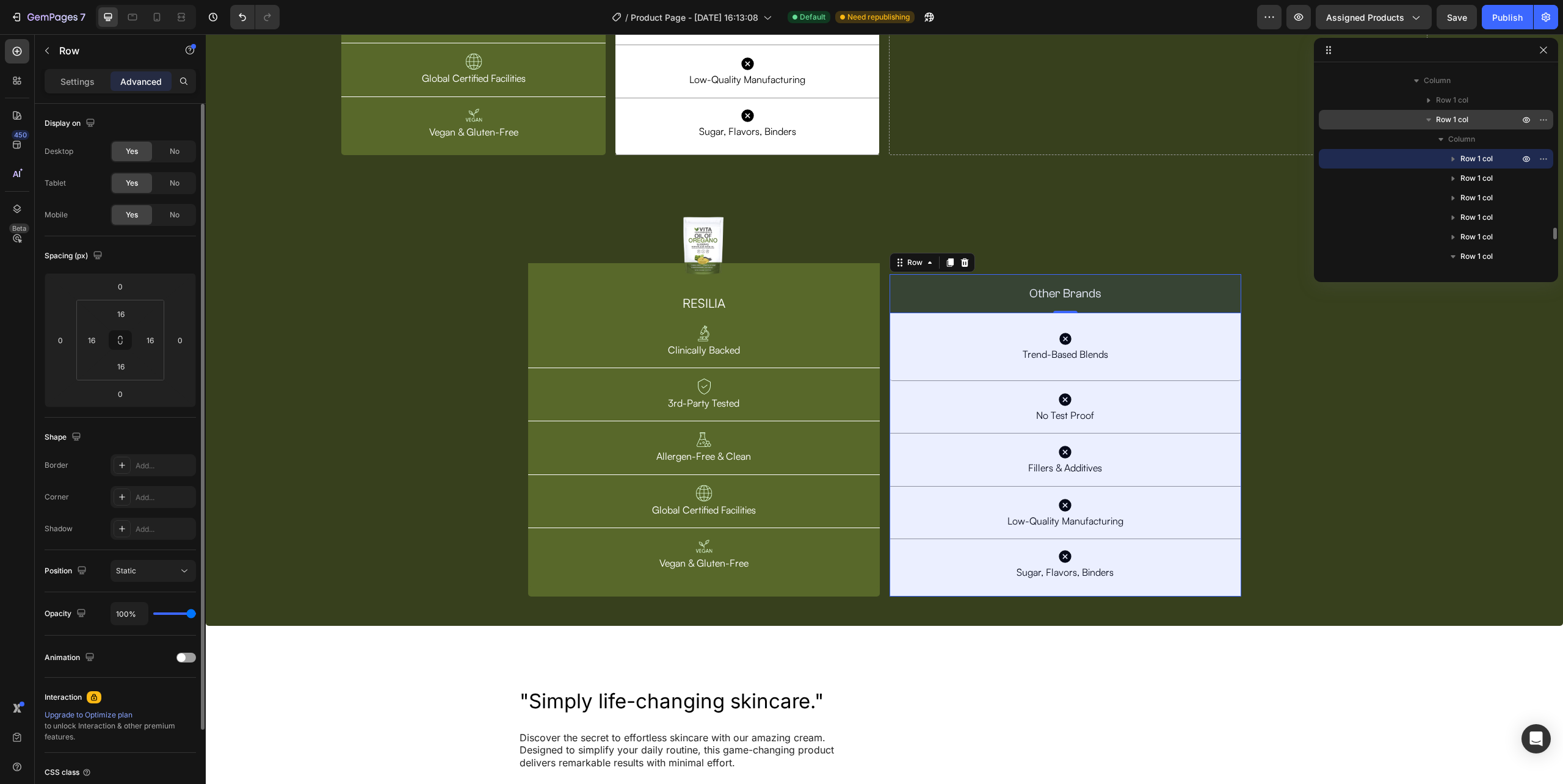
click at [1449, 122] on span "Row 1 col" at bounding box center [1452, 119] width 33 height 12
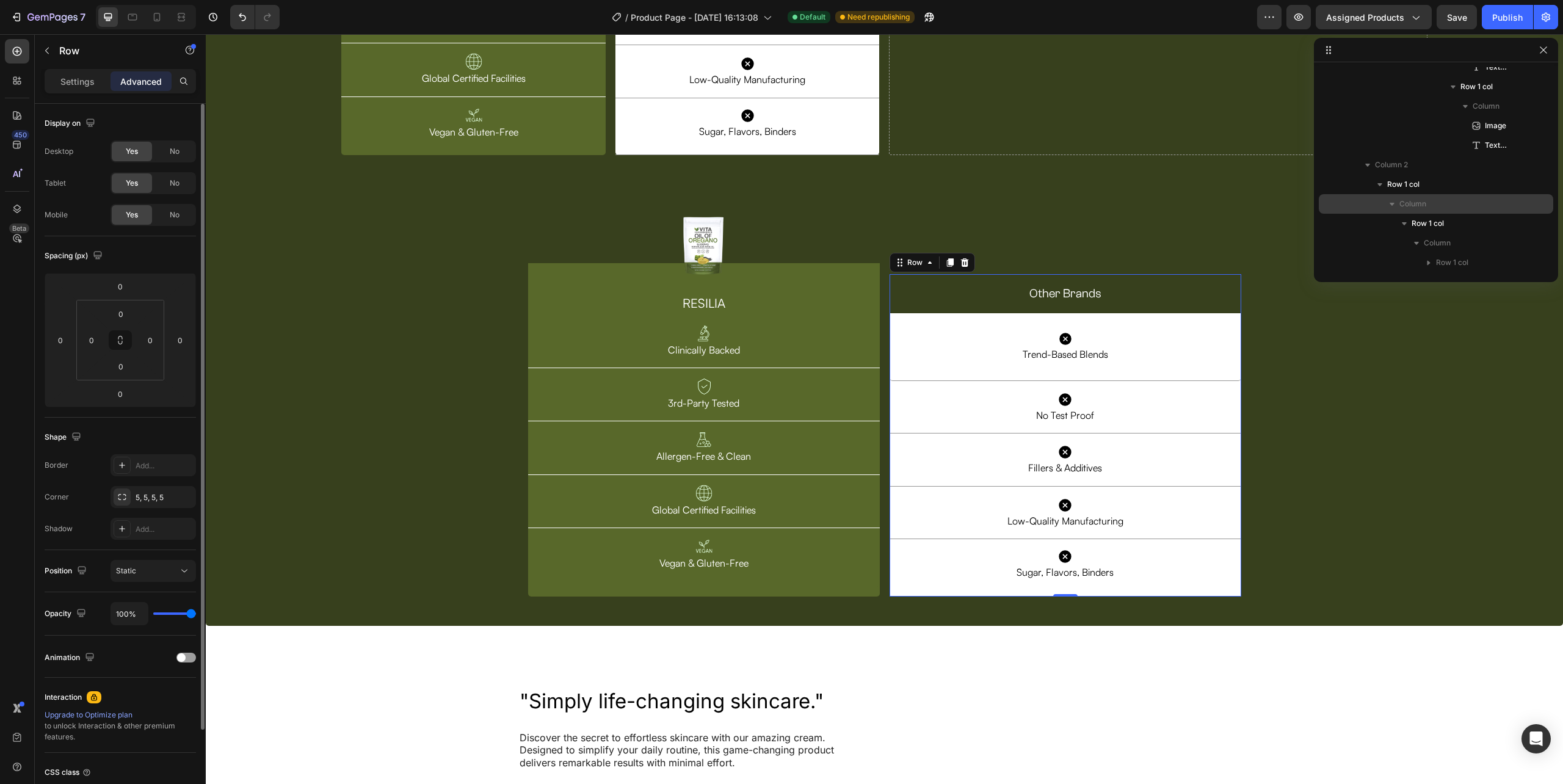
scroll to position [2704, 0]
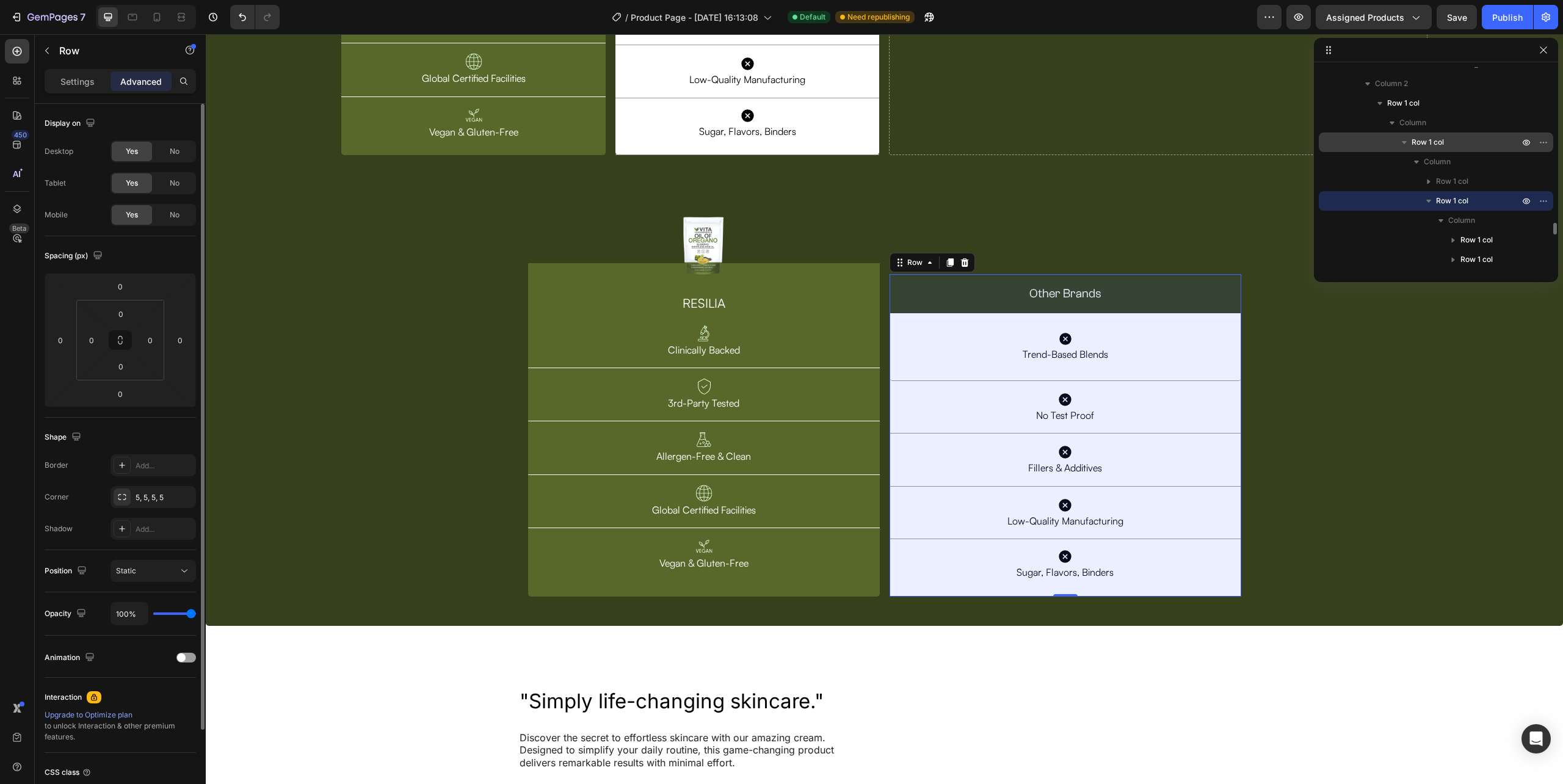
click at [1432, 146] on span "Row 1 col" at bounding box center [1428, 142] width 33 height 12
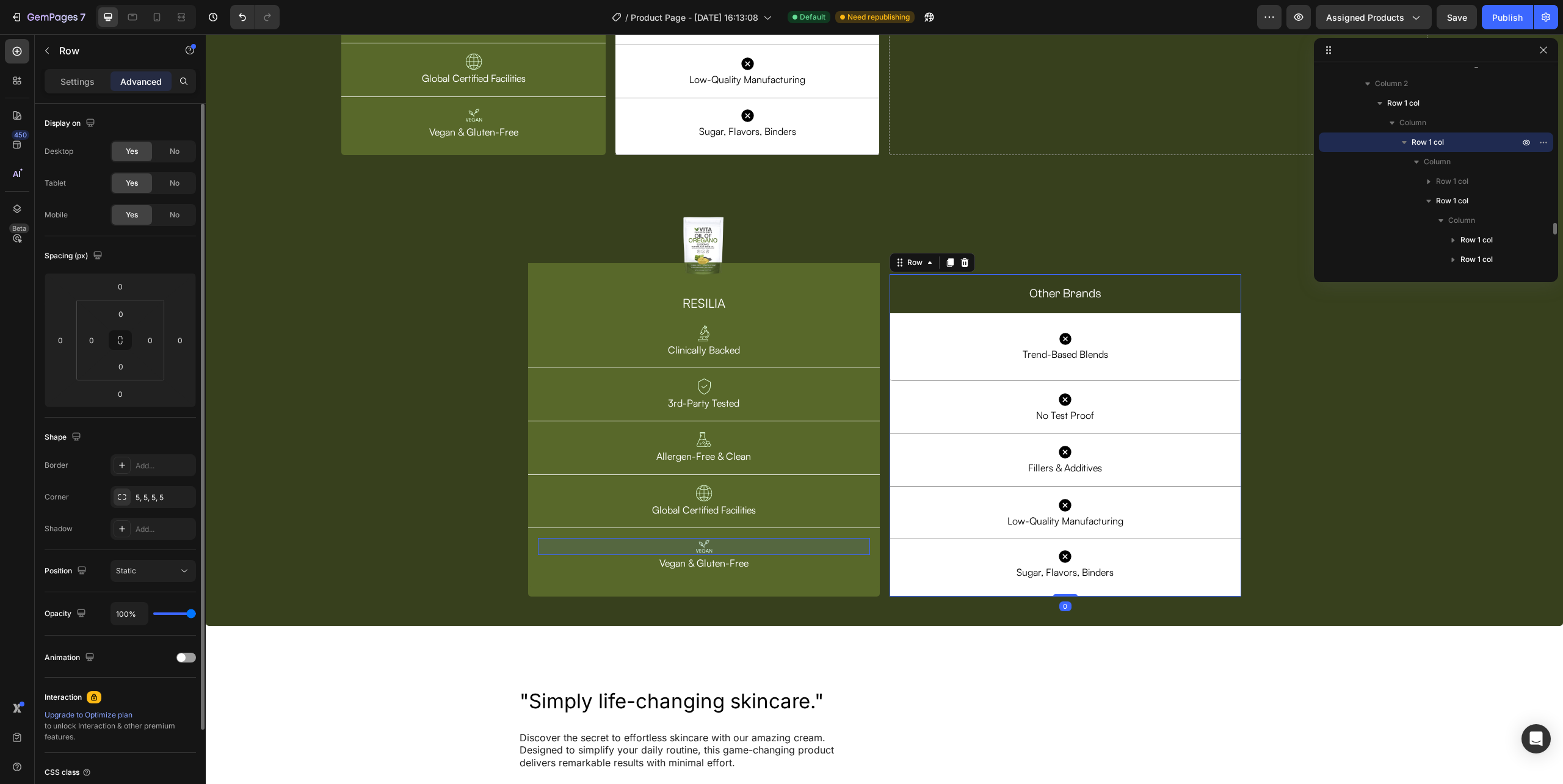
scroll to position [2623, 0]
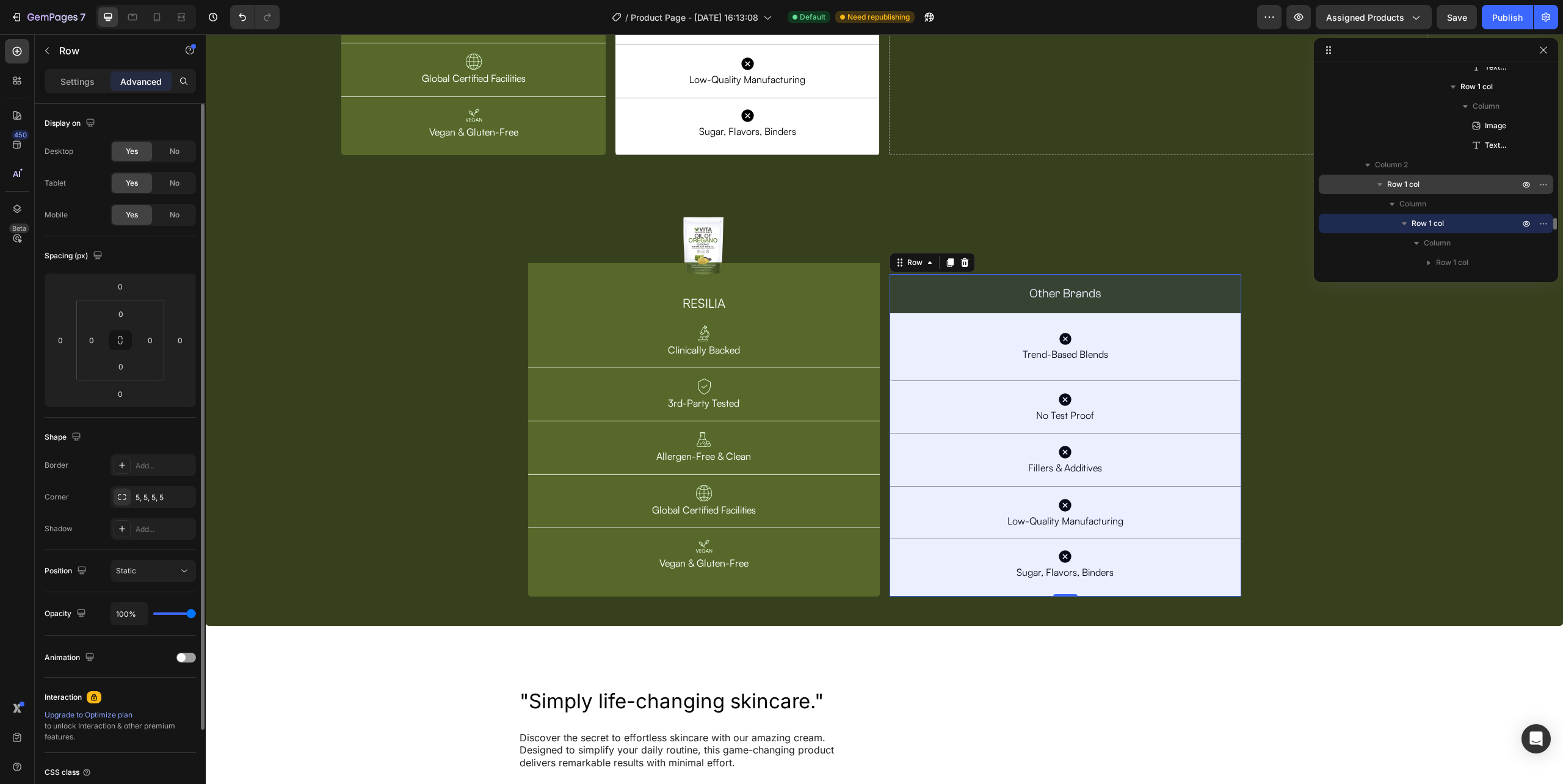
click at [1410, 191] on div "Row 1 col" at bounding box center [1436, 184] width 224 height 20
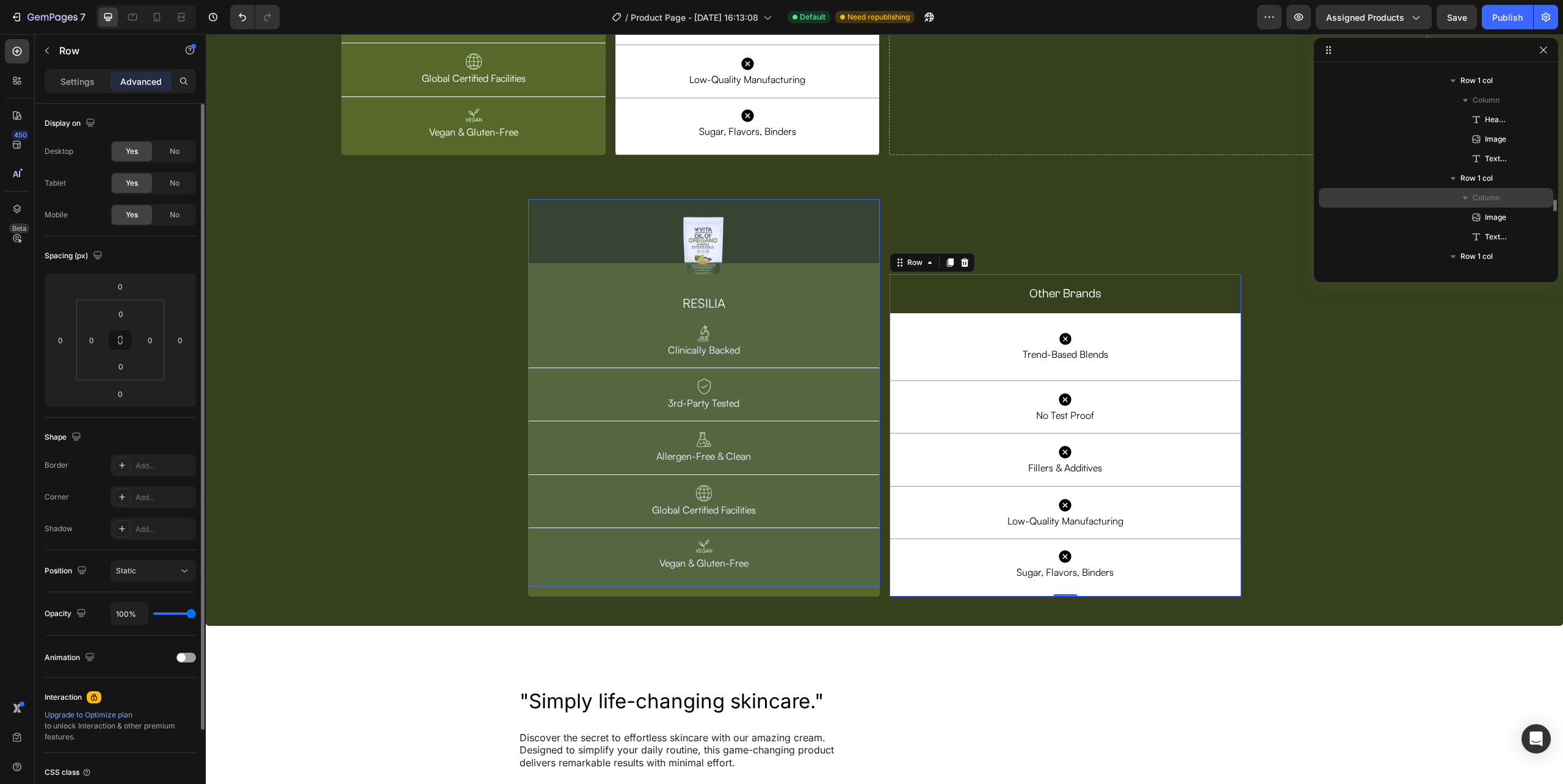
scroll to position [1971, 0]
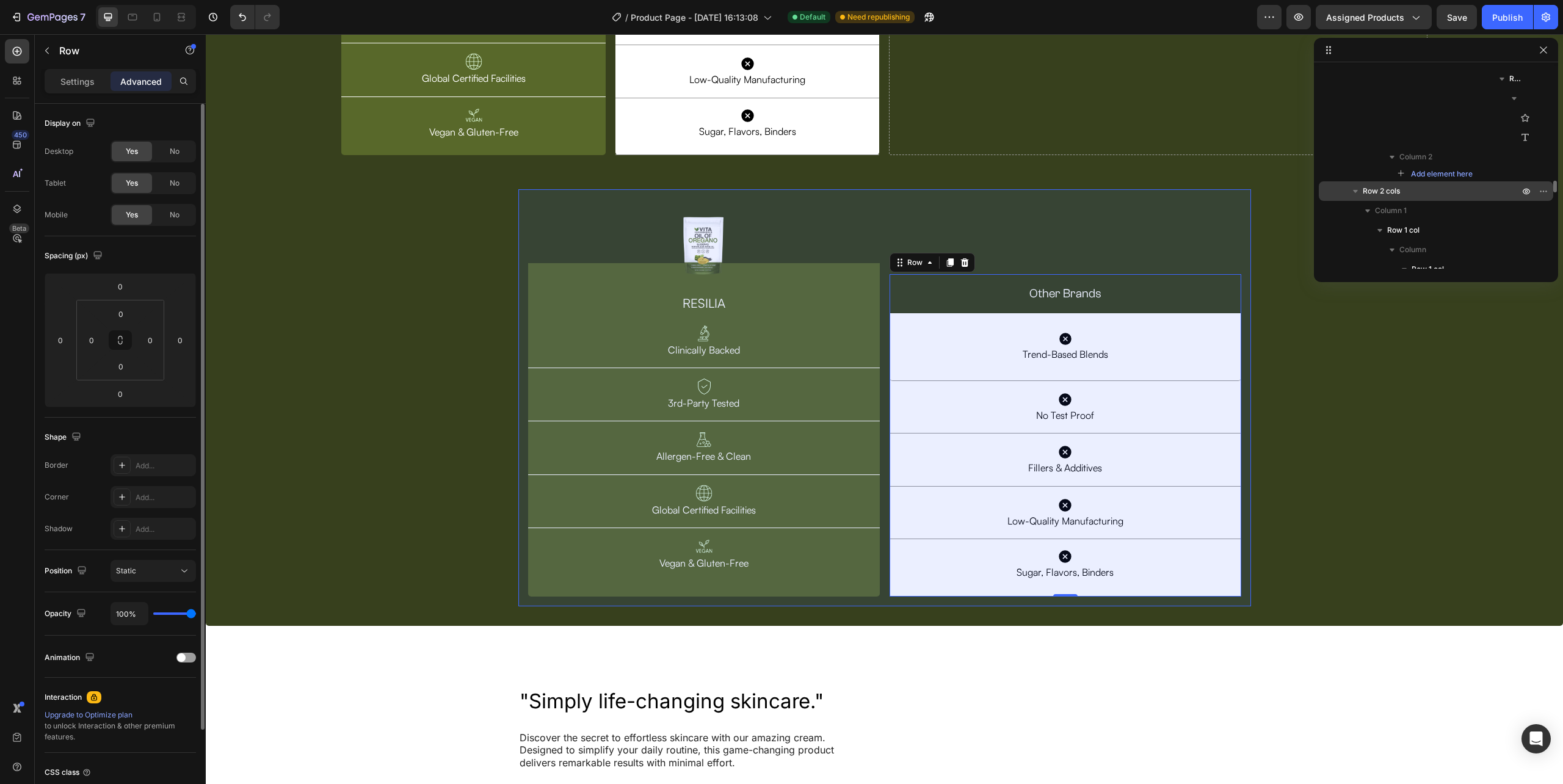
click at [1407, 193] on p "Row 2 cols" at bounding box center [1442, 191] width 159 height 12
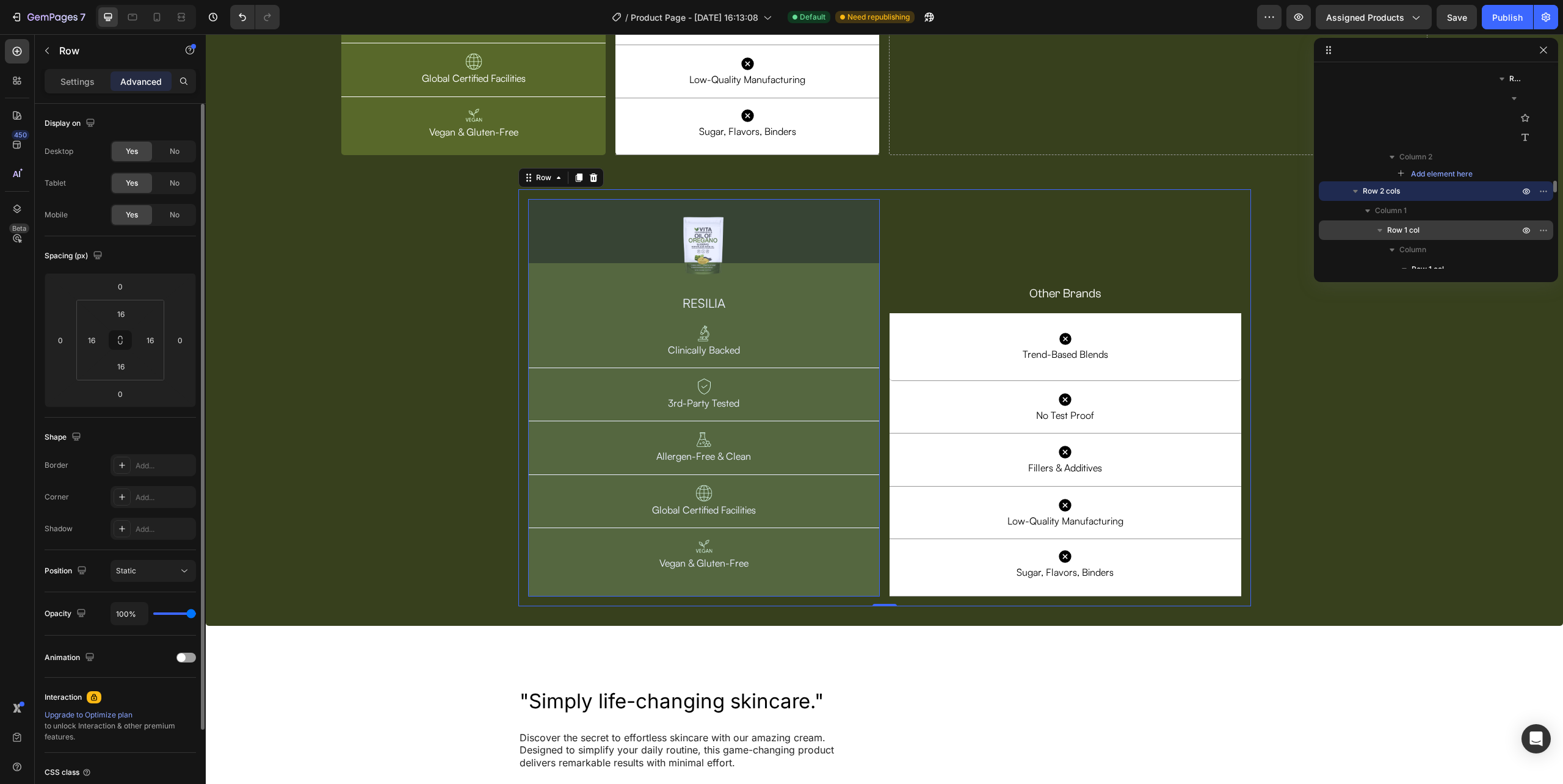
click at [1417, 224] on span "Row 1 col" at bounding box center [1403, 230] width 33 height 12
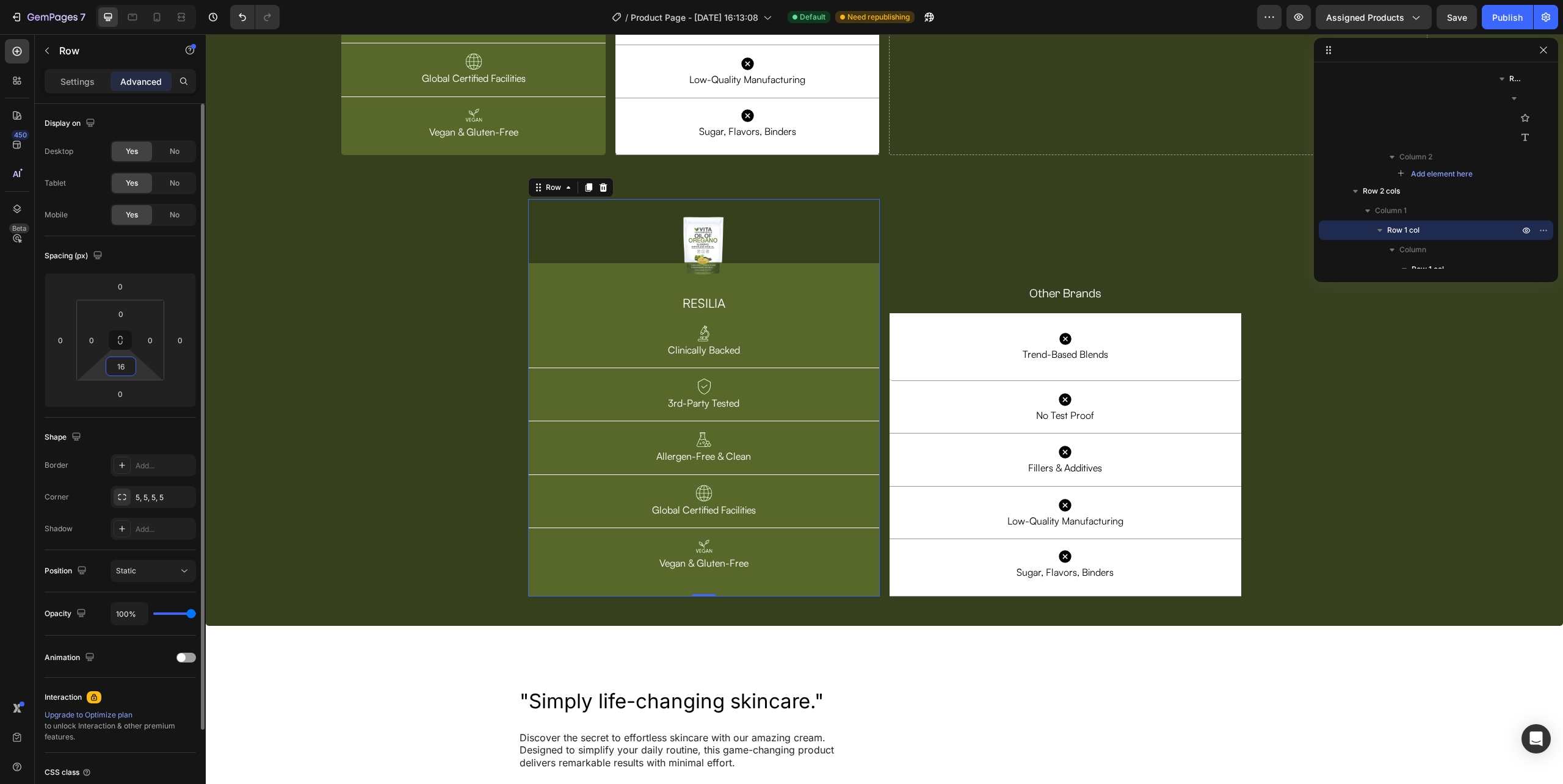
click at [122, 368] on input "16" at bounding box center [120, 365] width 24 height 18
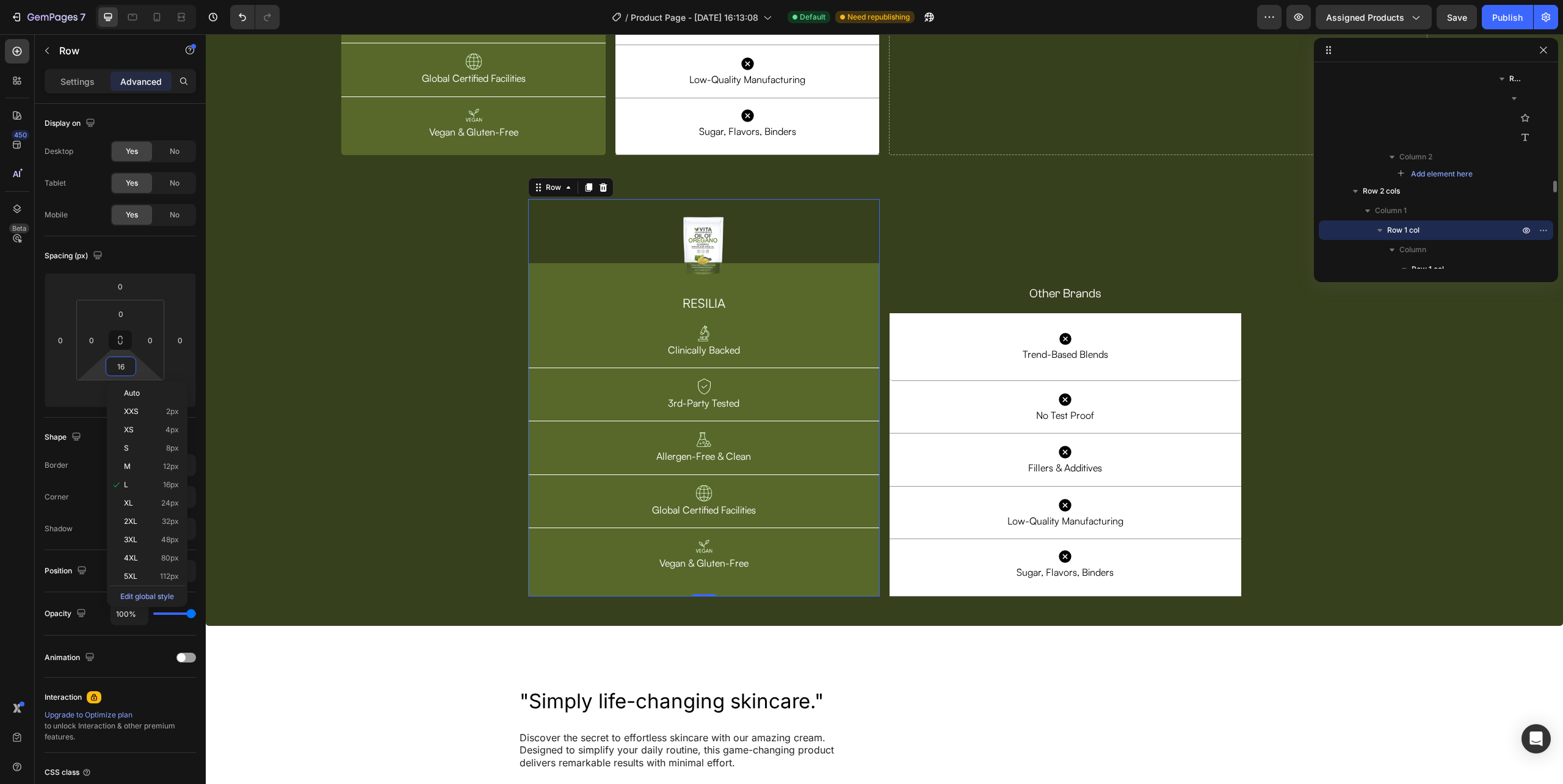
scroll to position [2053, 0]
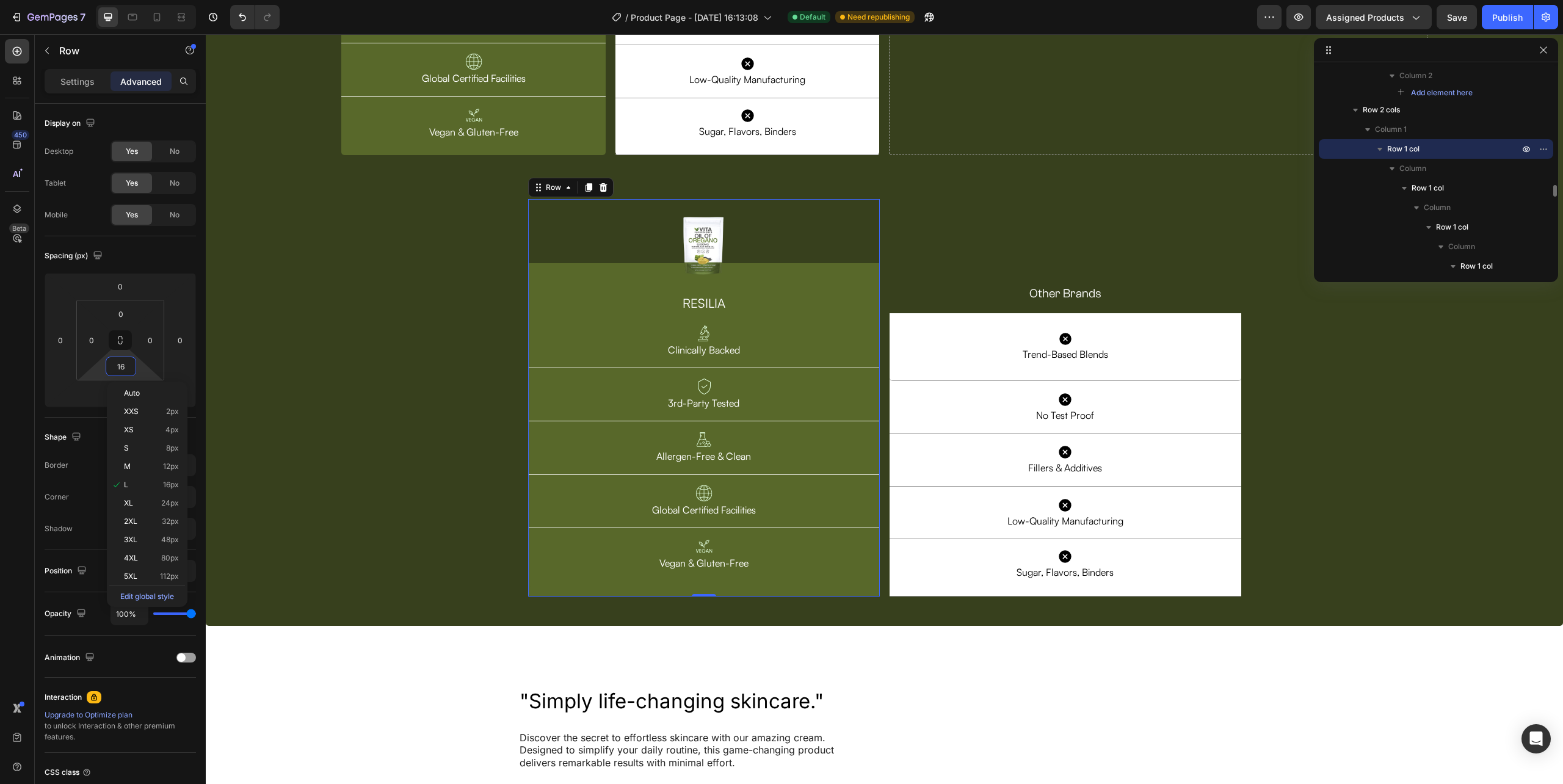
click at [1385, 144] on icon "button" at bounding box center [1380, 149] width 12 height 12
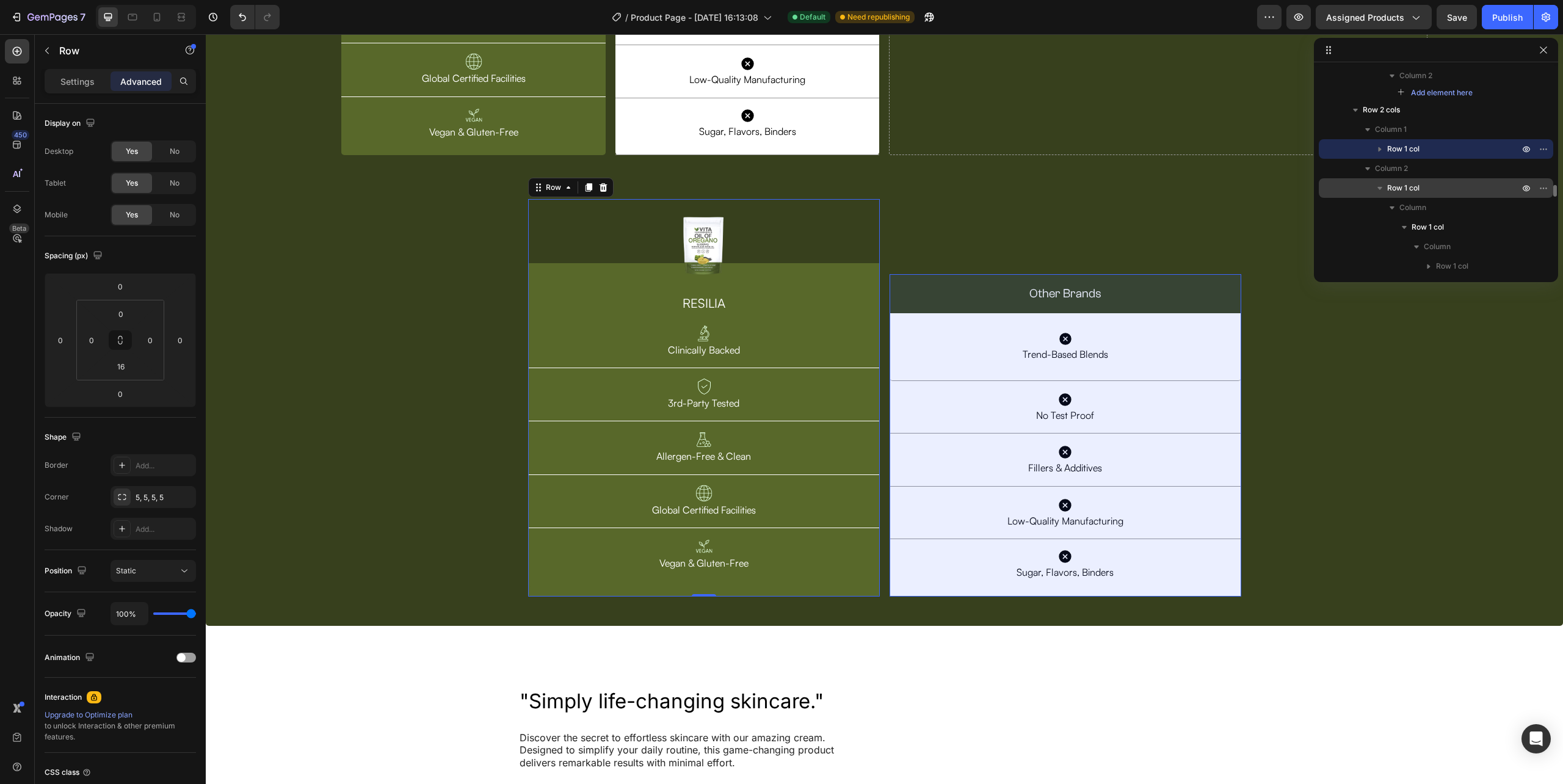
click at [1398, 184] on span "Row 1 col" at bounding box center [1403, 188] width 33 height 12
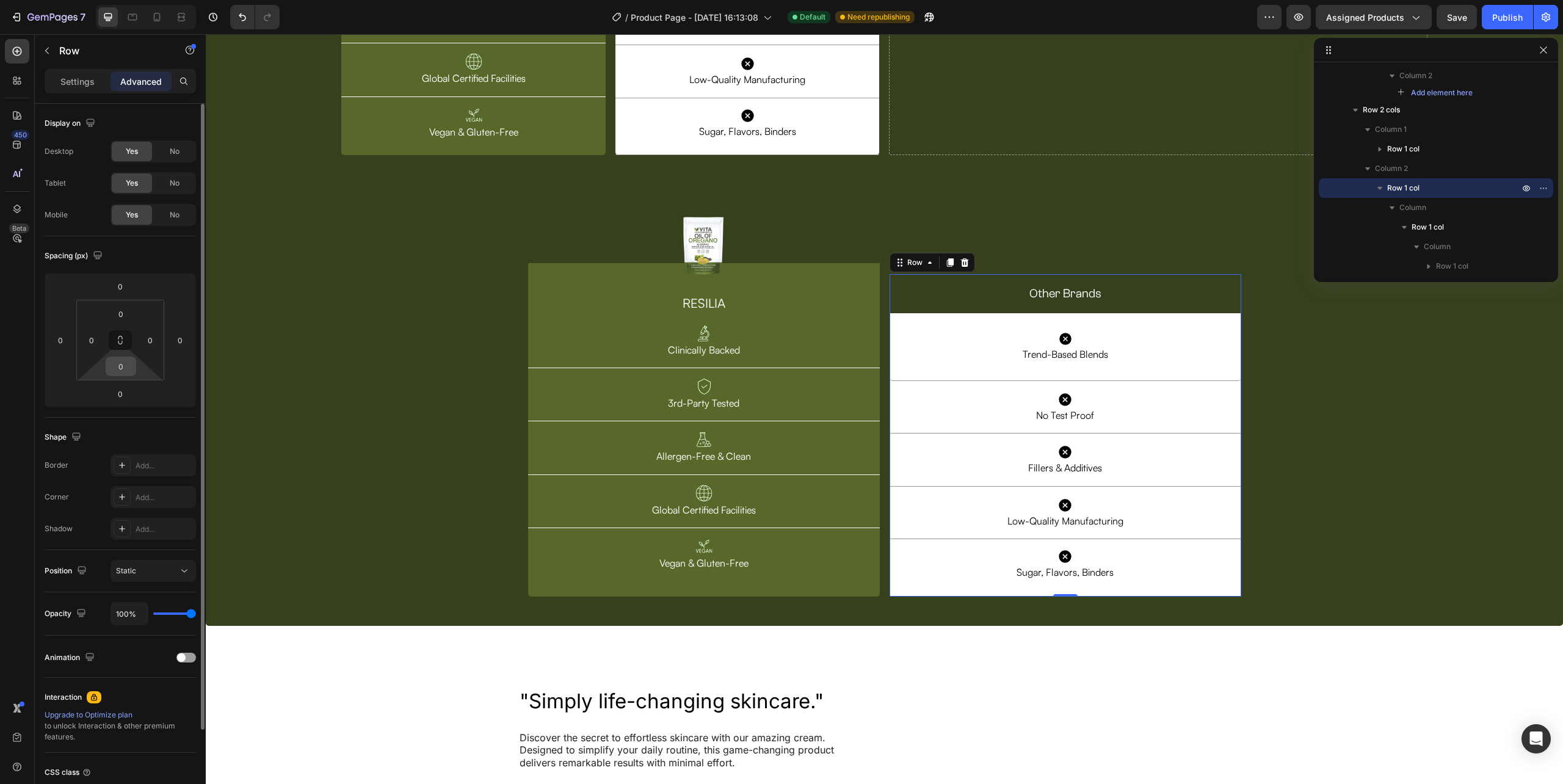
click at [120, 374] on input "0" at bounding box center [120, 365] width 24 height 18
type input "16"
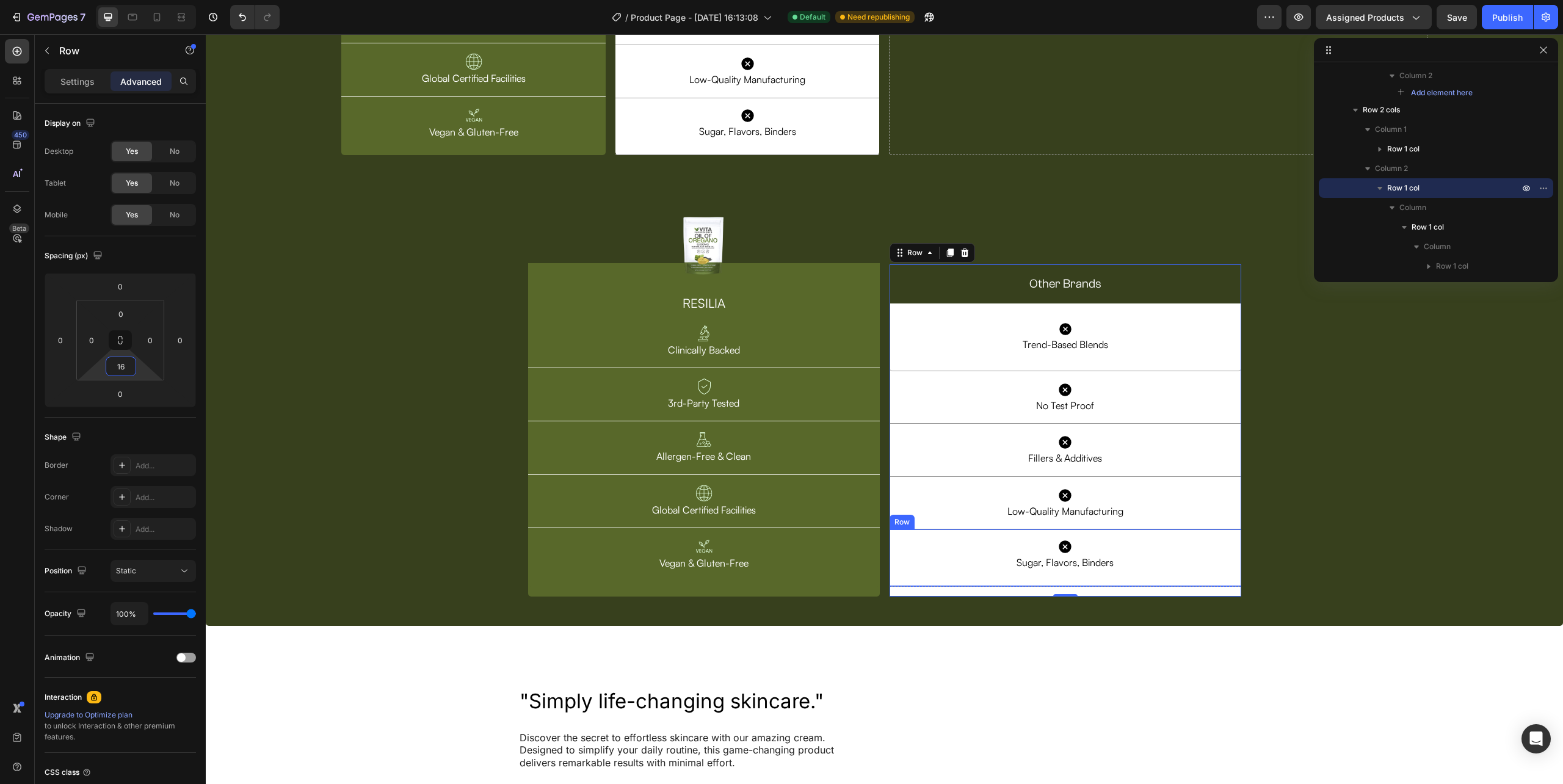
click at [935, 582] on div "Icon Sugar, Flavors, Binders Text Block Row Row" at bounding box center [1065, 558] width 352 height 57
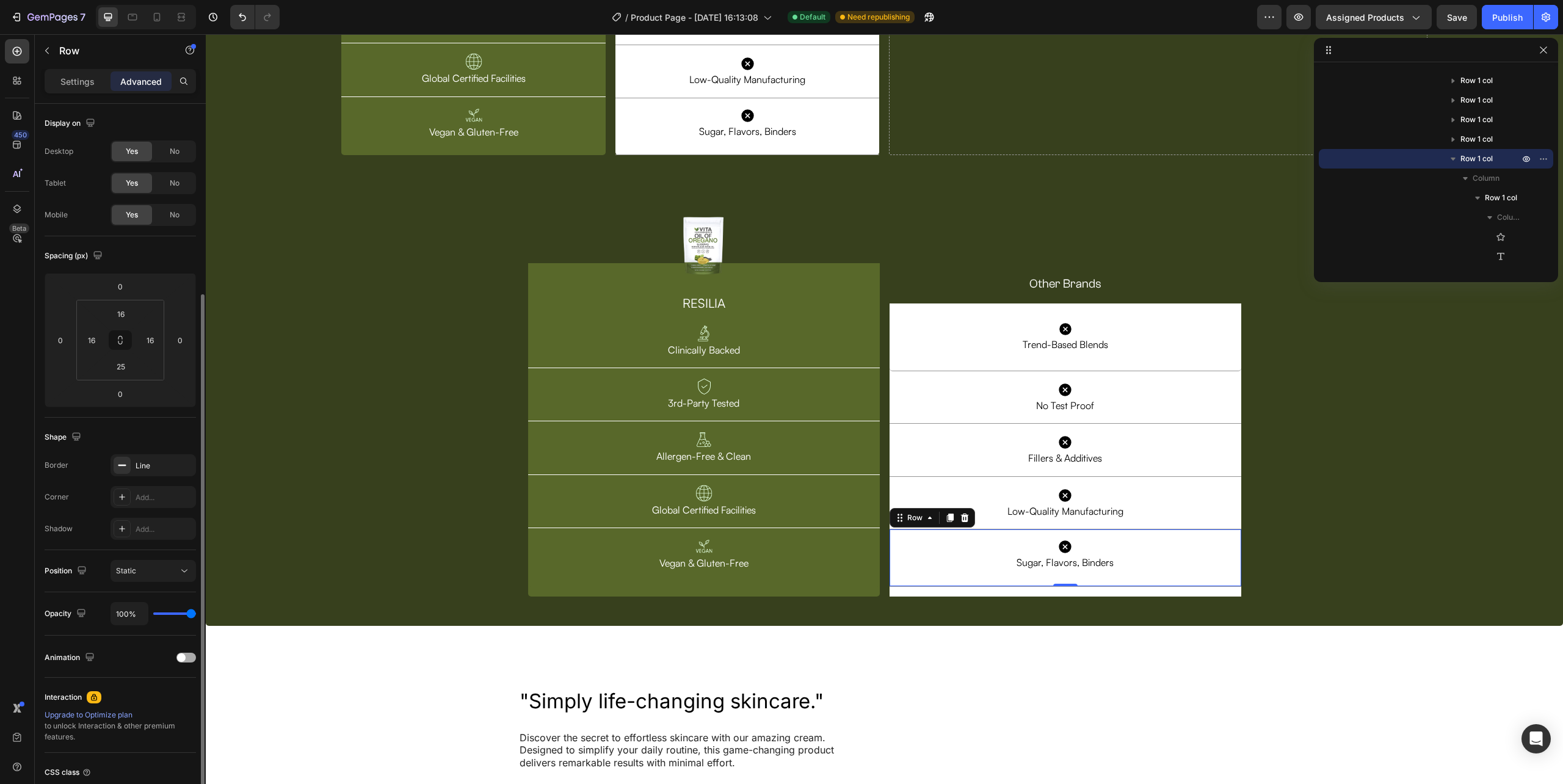
scroll to position [101, 0]
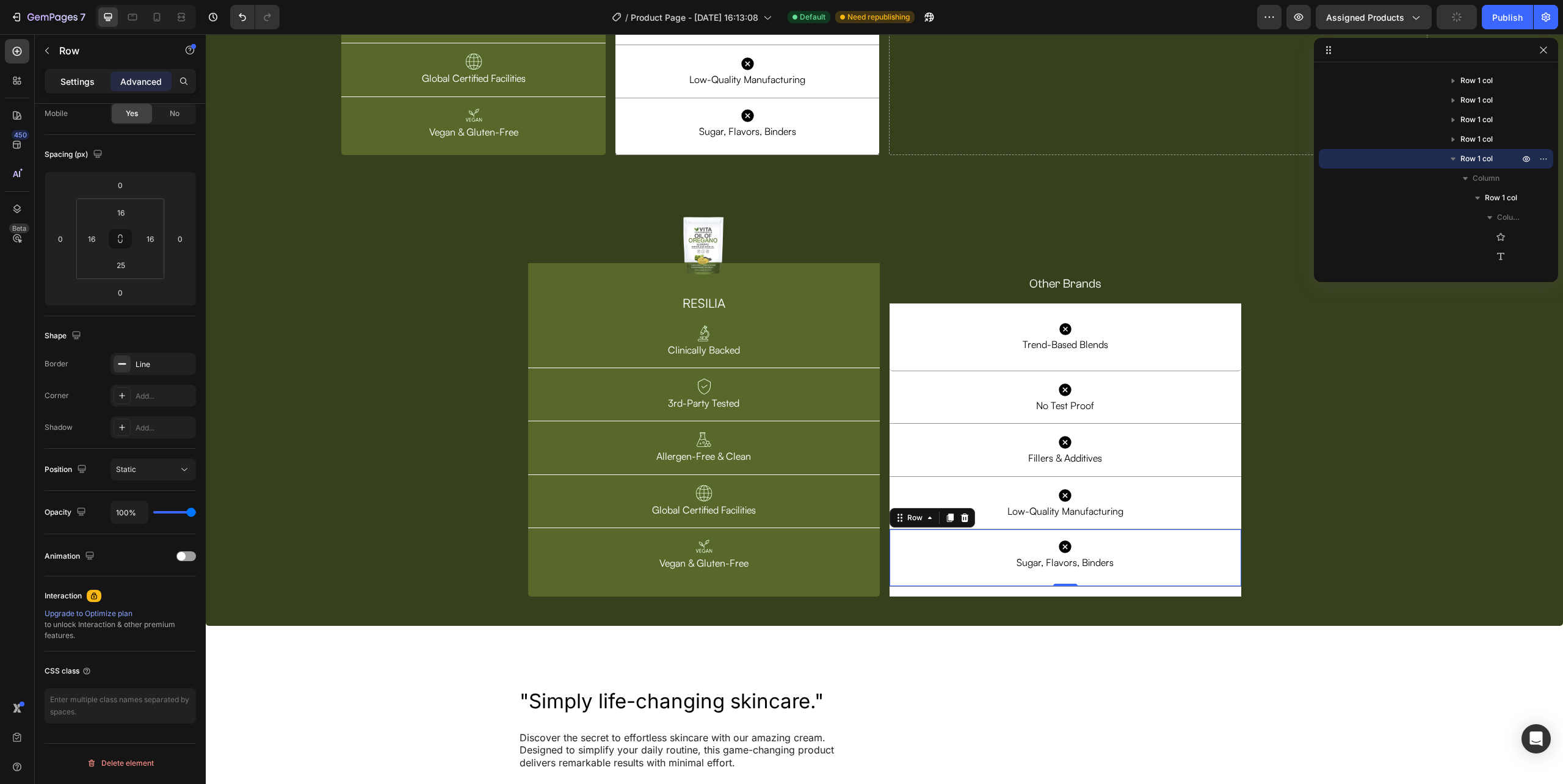
click at [62, 83] on p "Settings" at bounding box center [77, 81] width 34 height 13
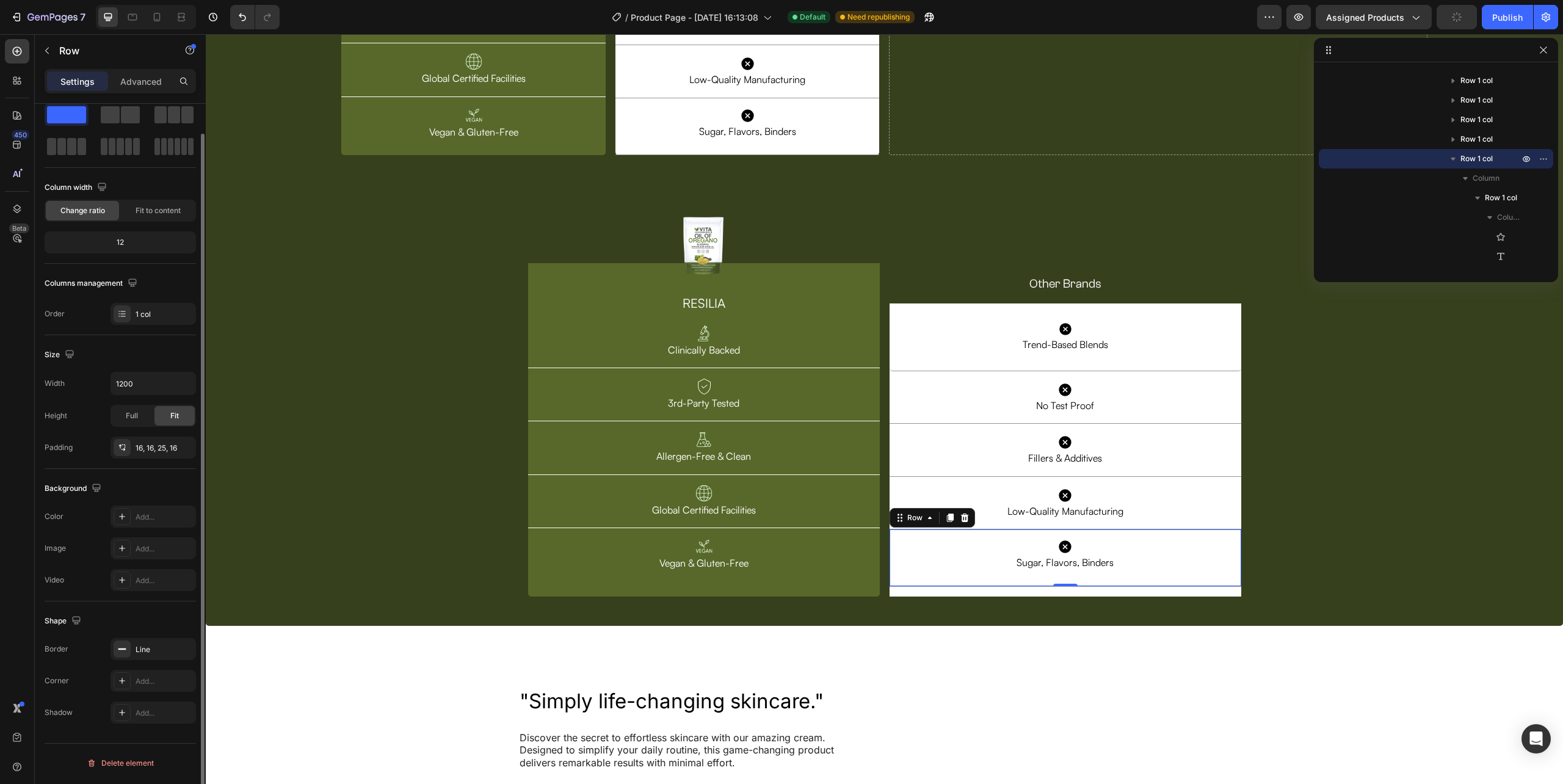
scroll to position [32, 0]
click at [152, 654] on div "Line" at bounding box center [153, 649] width 35 height 11
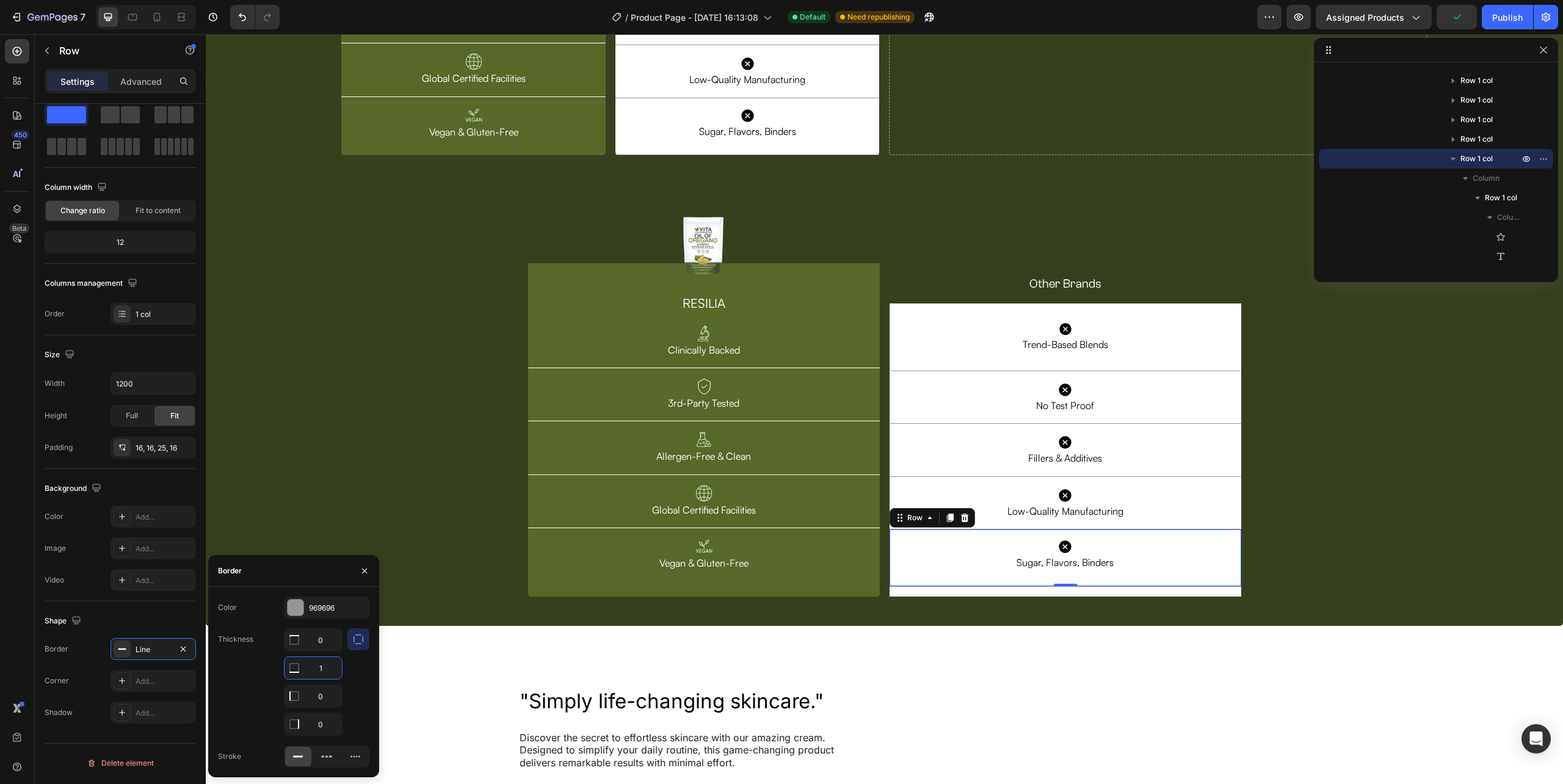
click at [330, 674] on input "1" at bounding box center [313, 668] width 58 height 22
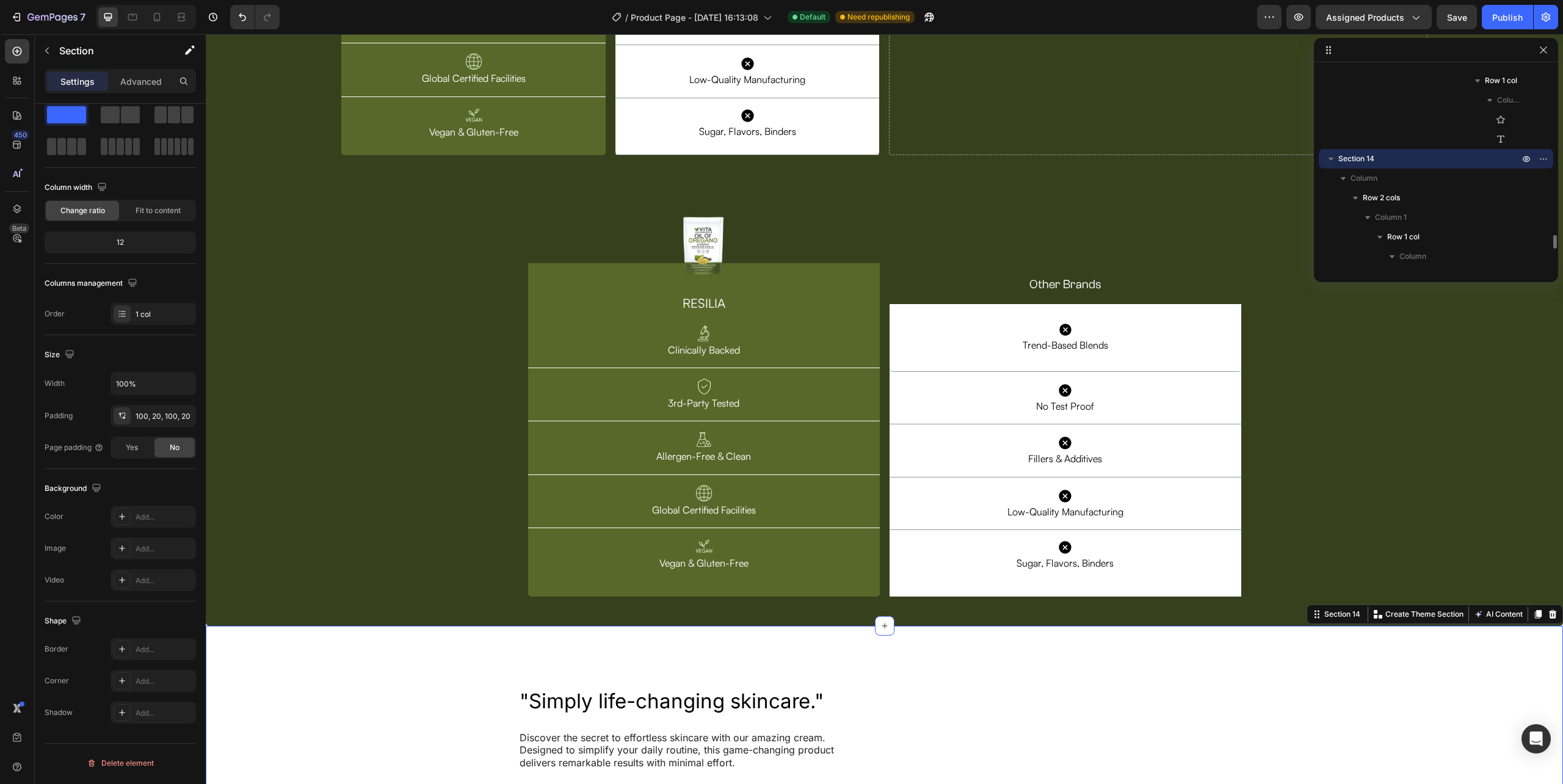
scroll to position [0, 0]
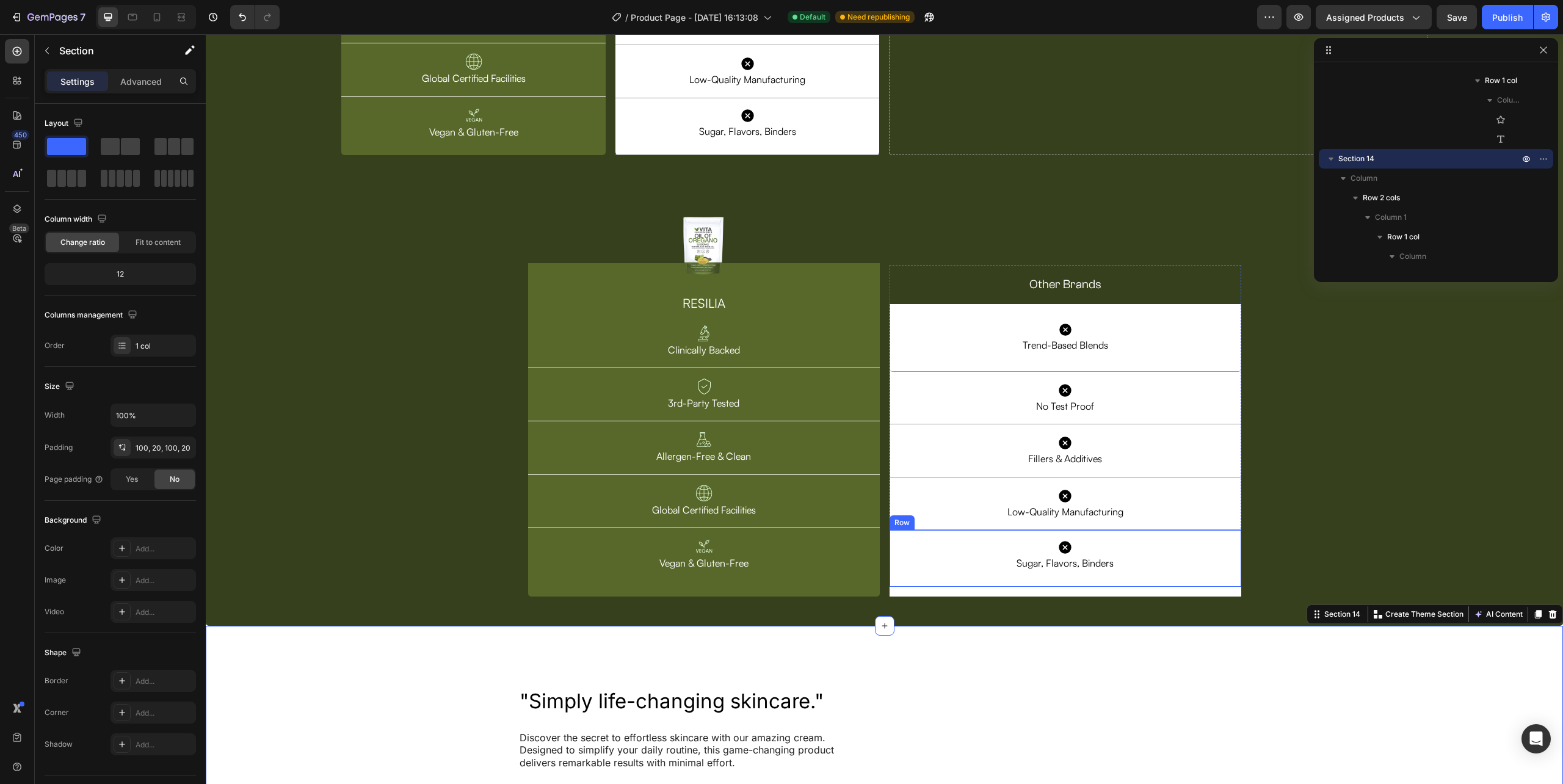
click at [890, 567] on div "Icon Sugar, Flavors, Binders Text Block Row Row" at bounding box center [1065, 557] width 352 height 56
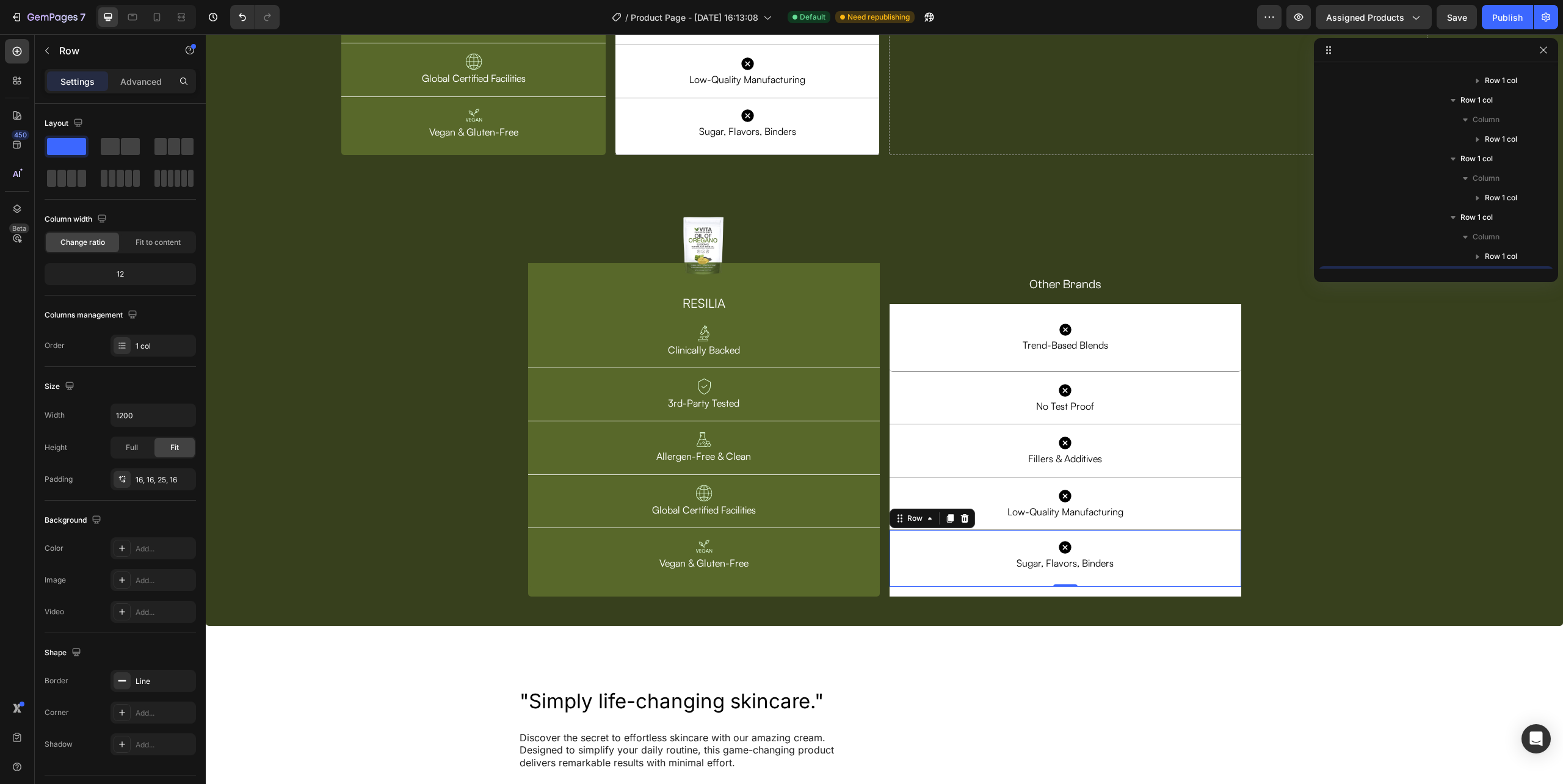
scroll to position [2551, 0]
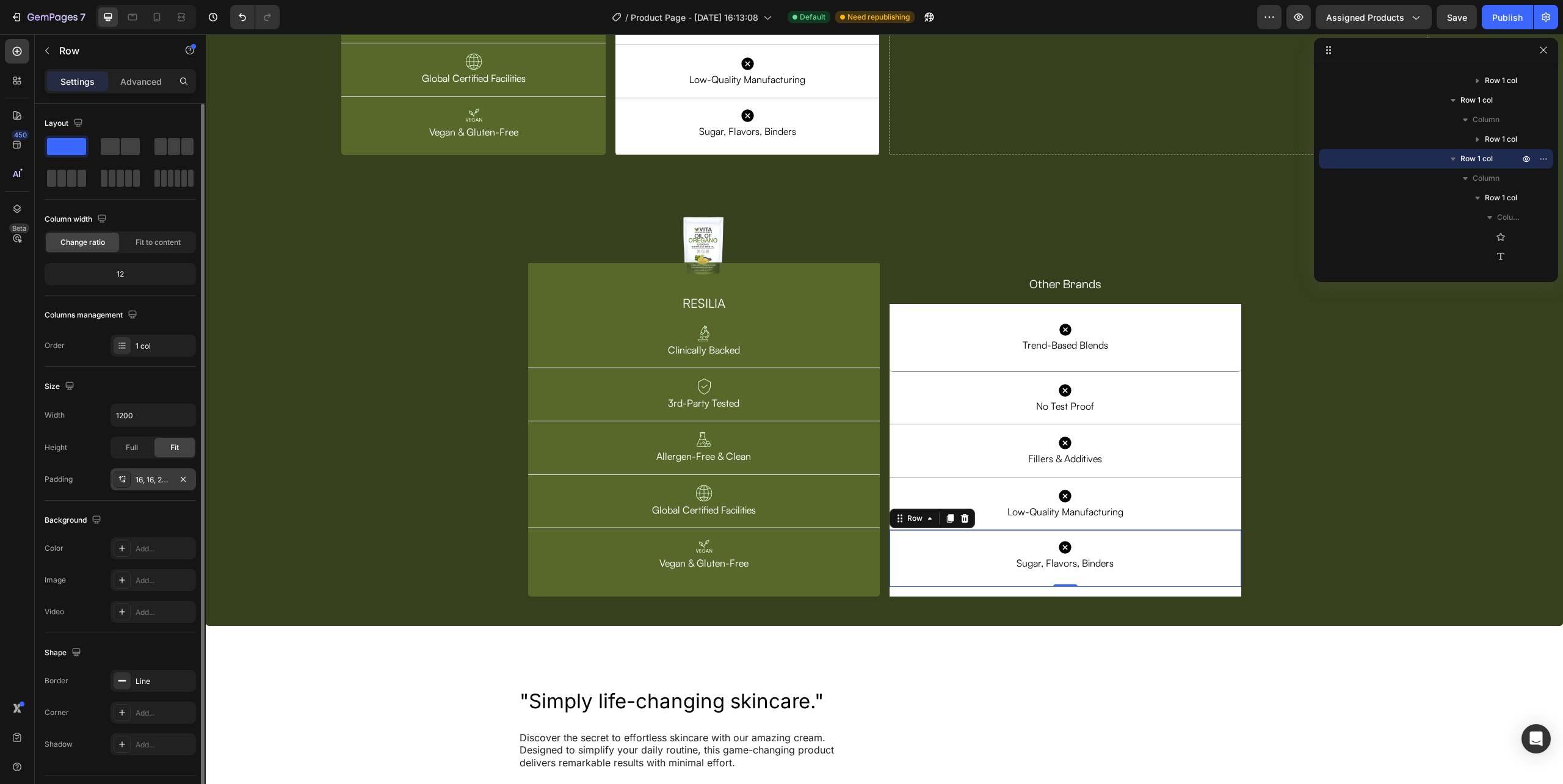
click at [149, 484] on div "16, 16, 25, 16" at bounding box center [153, 480] width 35 height 11
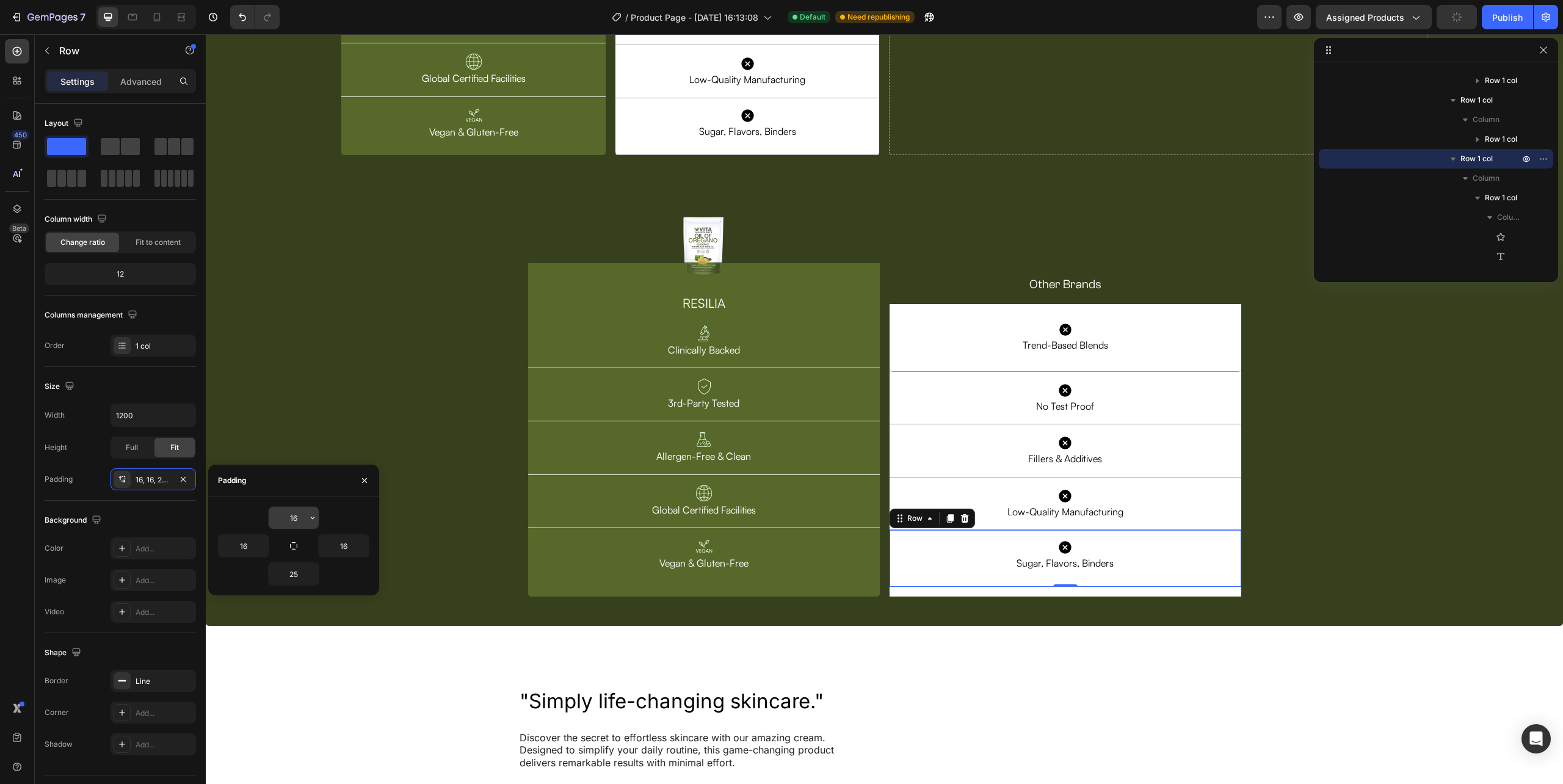
click at [294, 521] on input "16" at bounding box center [293, 518] width 50 height 22
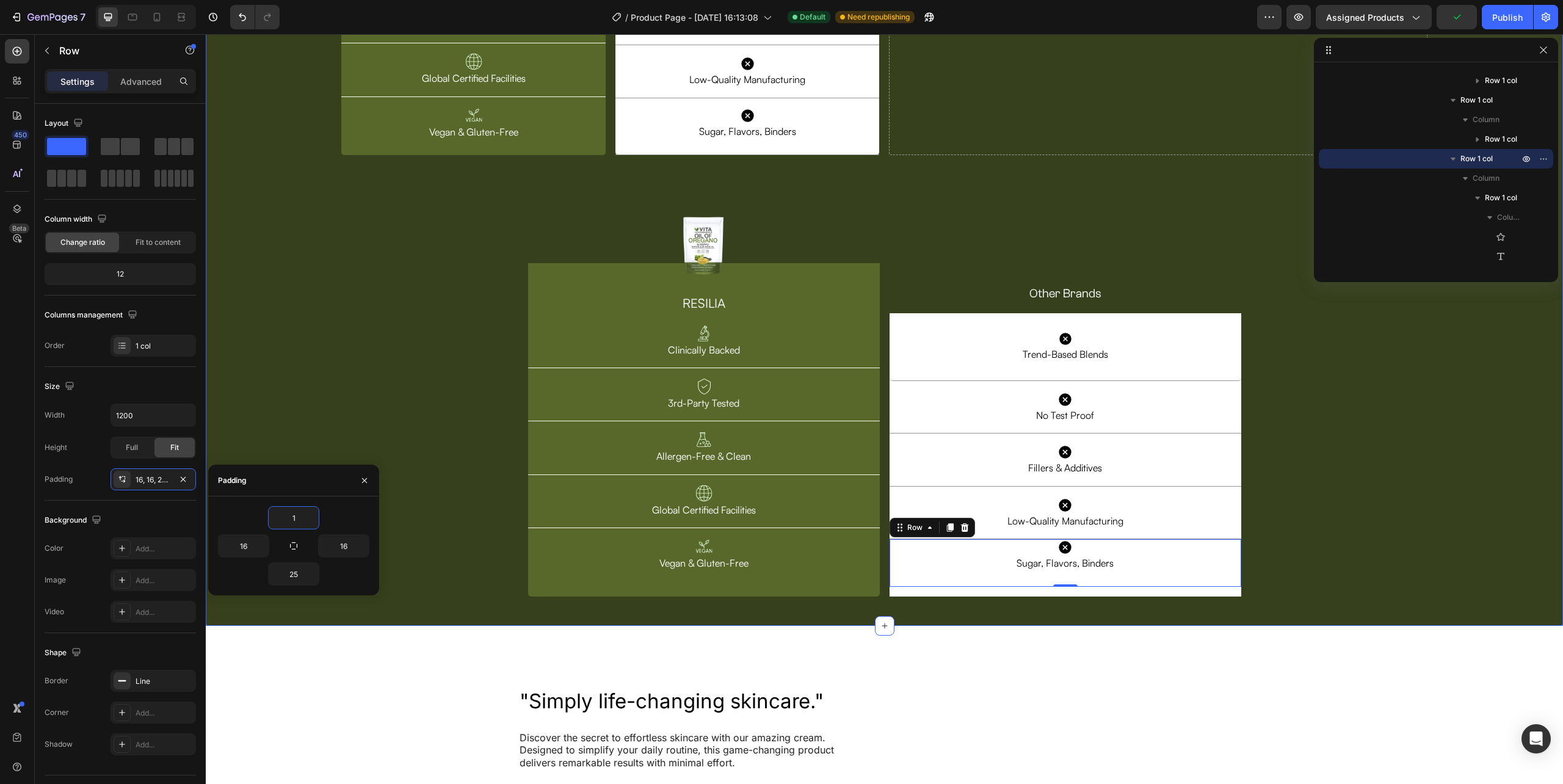
type input "18"
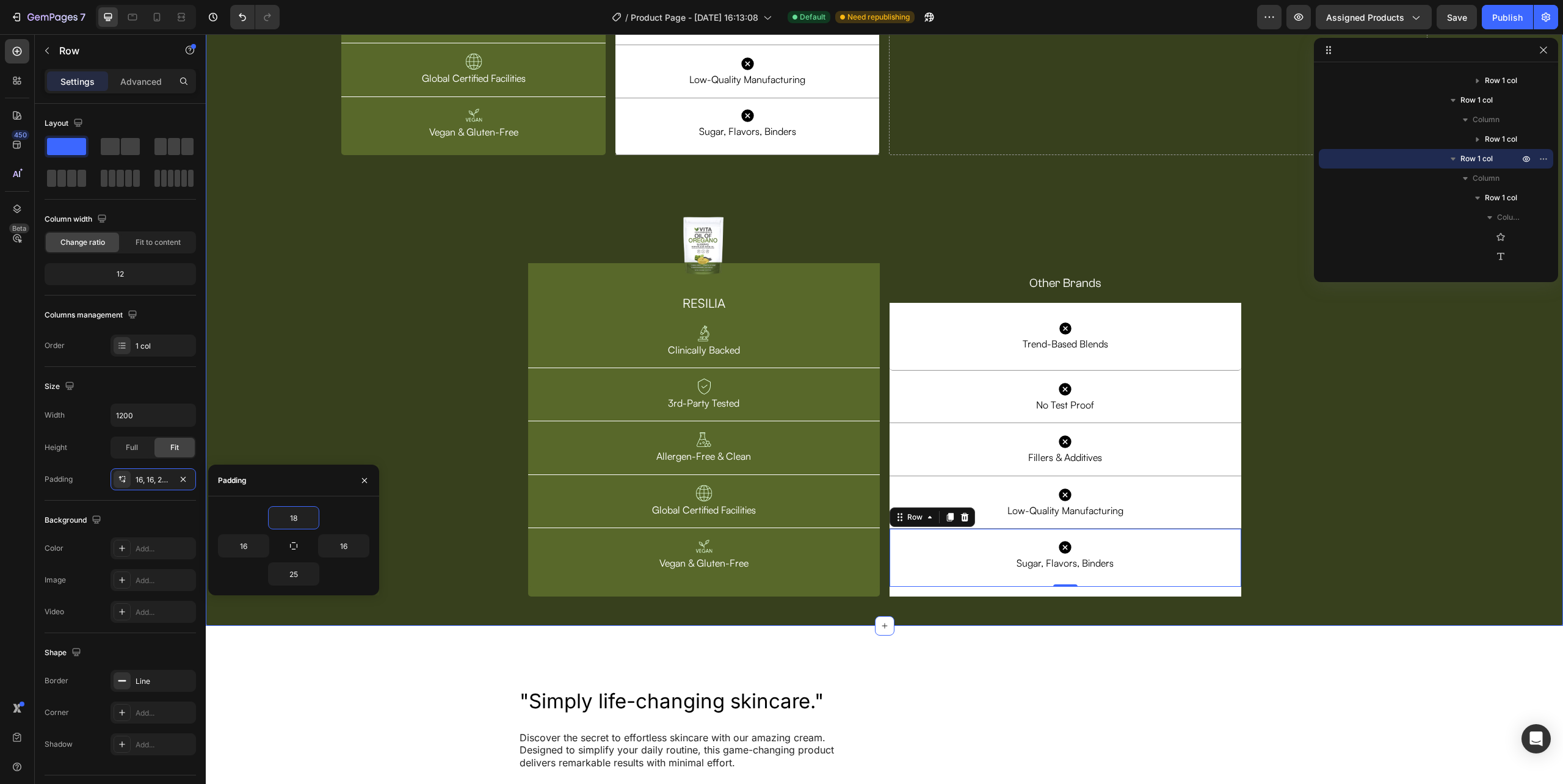
click at [1312, 494] on div "Image Row RESILIA Heading Image Clinically Backed Text Block Row Image 3rd-Part…" at bounding box center [884, 171] width 1358 height 869
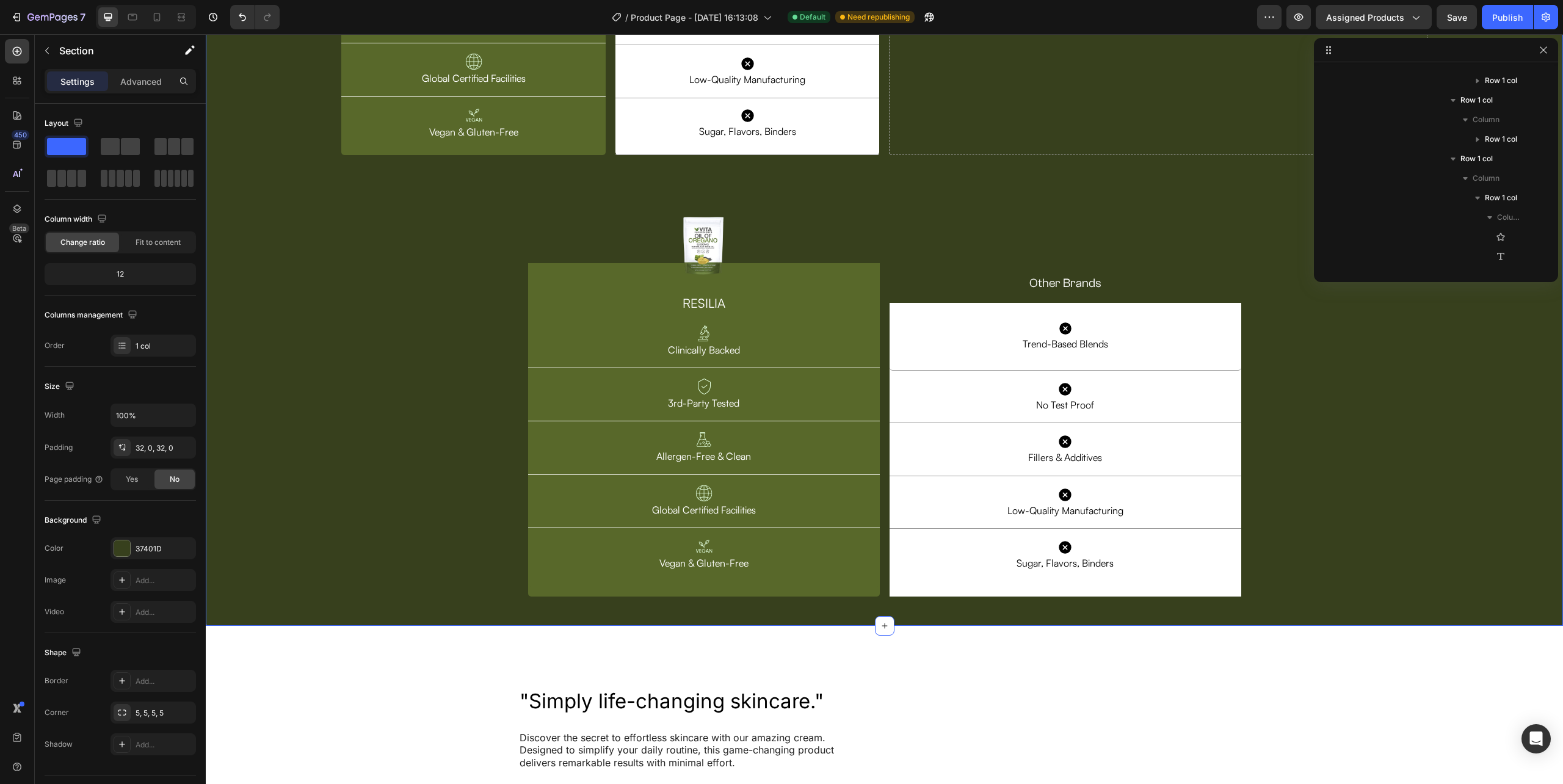
scroll to position [505, 0]
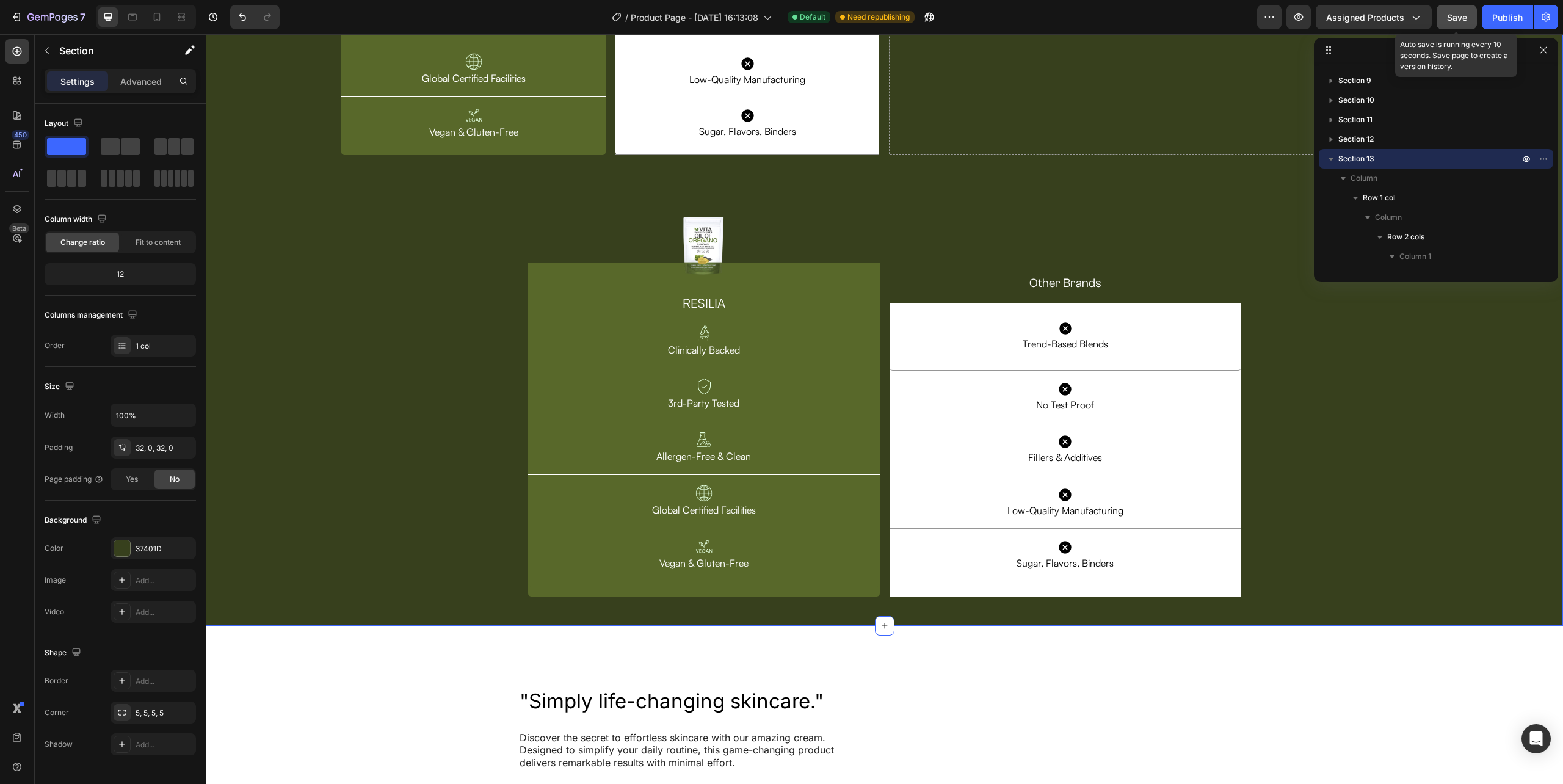
click at [1456, 18] on span "Save" at bounding box center [1456, 17] width 20 height 10
click at [1503, 15] on div "Publish" at bounding box center [1508, 17] width 31 height 13
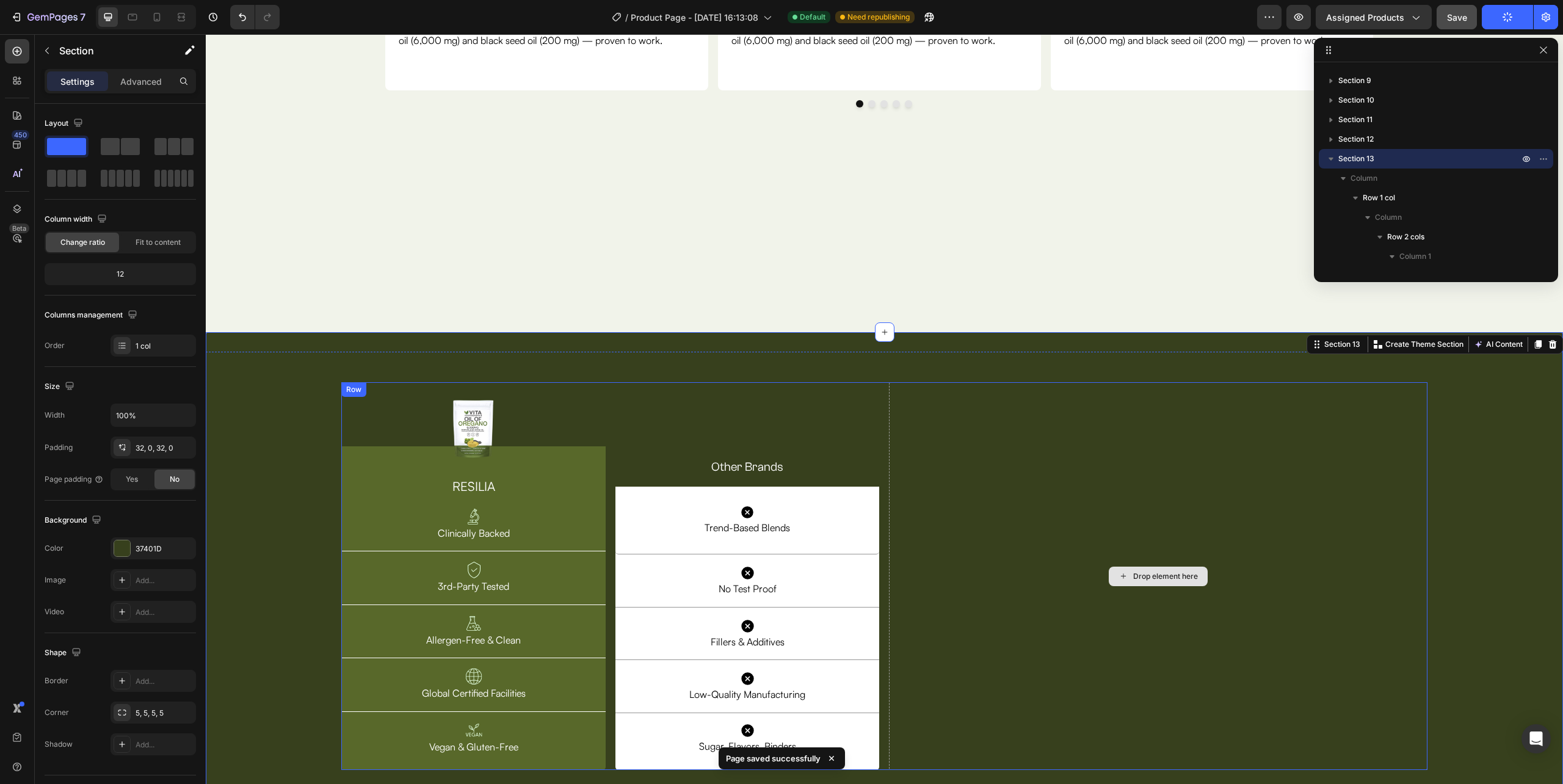
scroll to position [3607, 0]
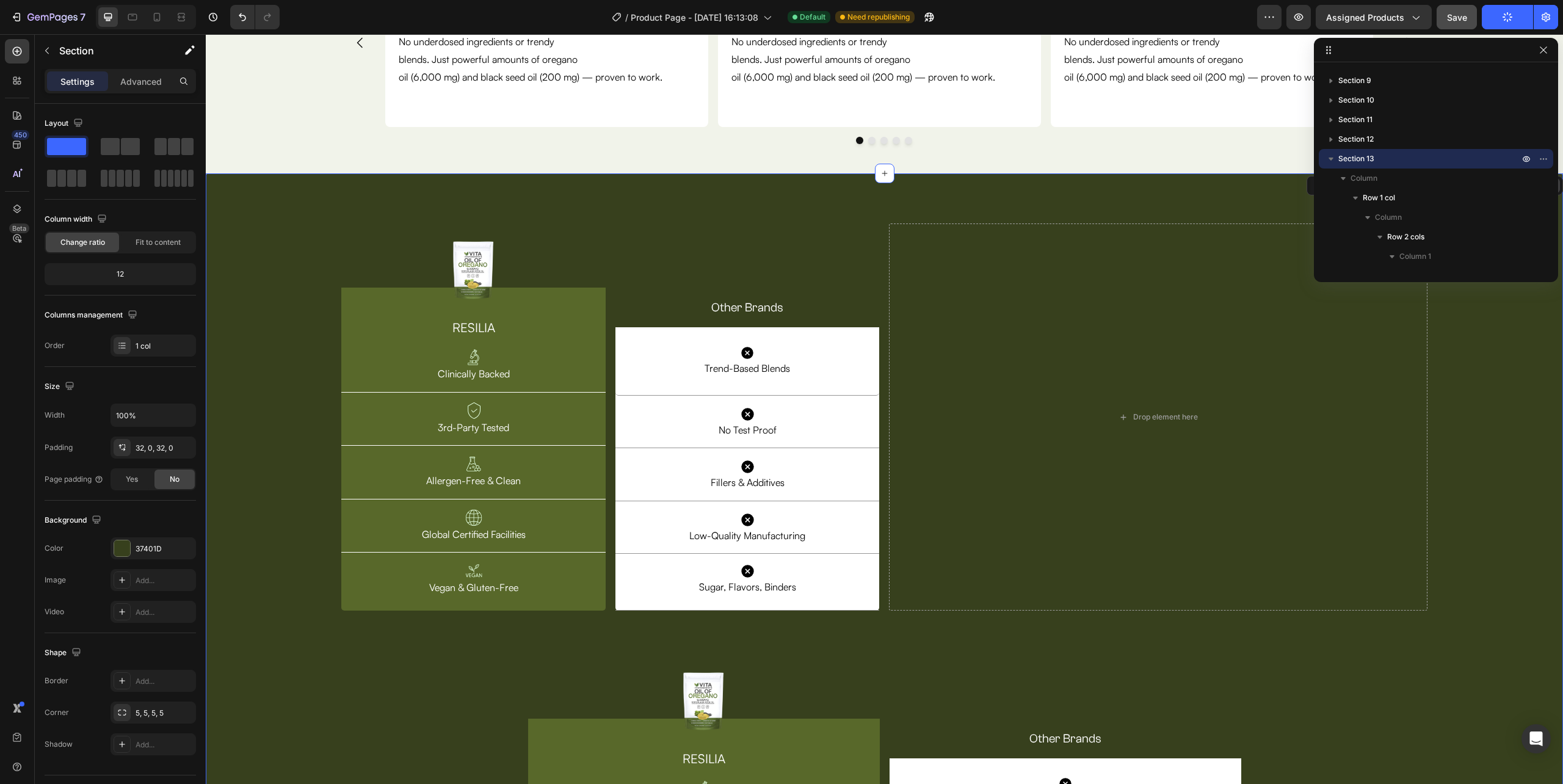
click at [1549, 190] on icon at bounding box center [1553, 186] width 8 height 9
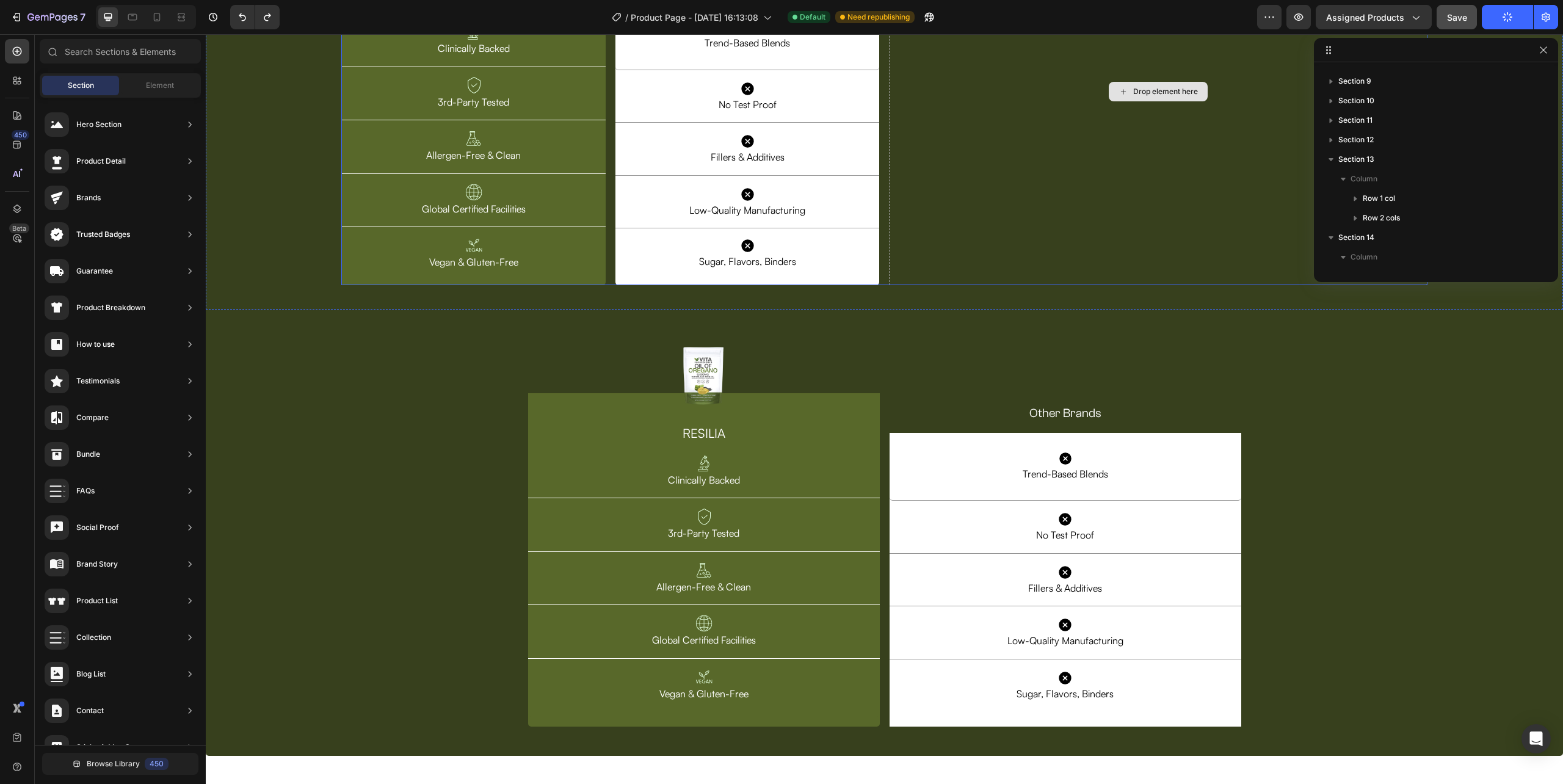
scroll to position [3689, 0]
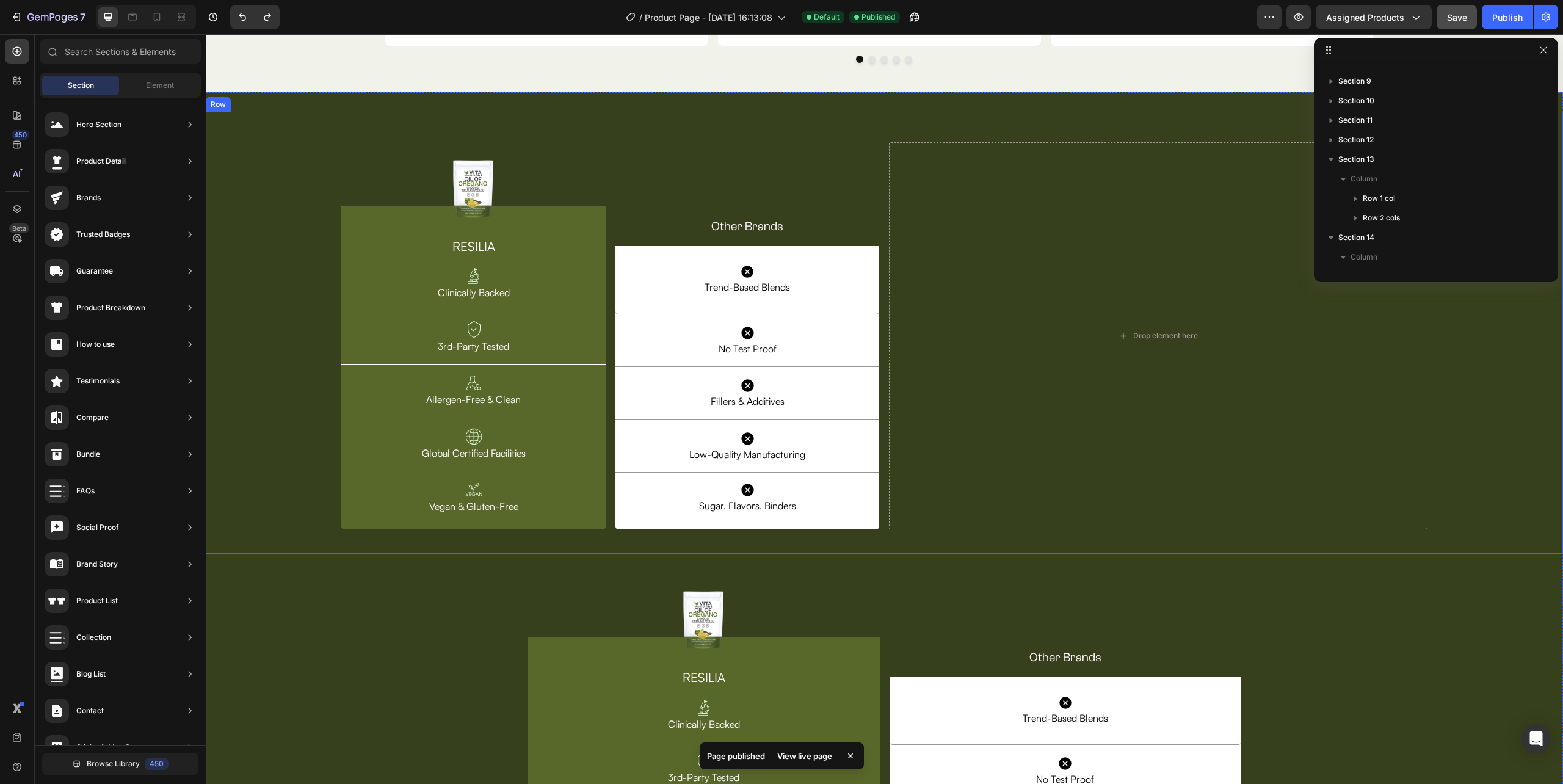
click at [1126, 317] on div "Image Row RESILIA Heading Image Clinically Backed Text Block Row Image 3rd-Part…" at bounding box center [884, 333] width 1358 height 443
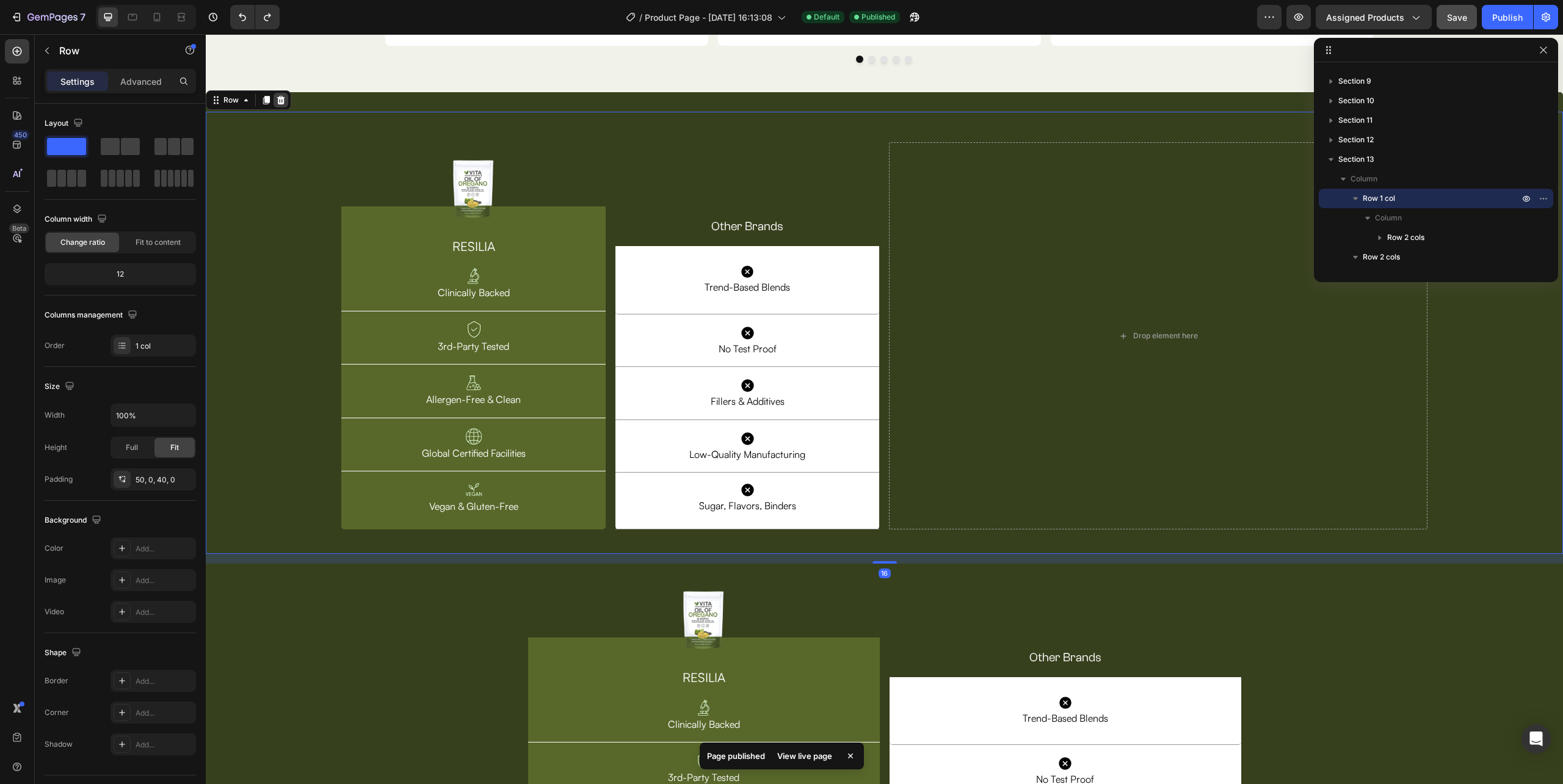
click at [279, 104] on icon at bounding box center [280, 100] width 8 height 9
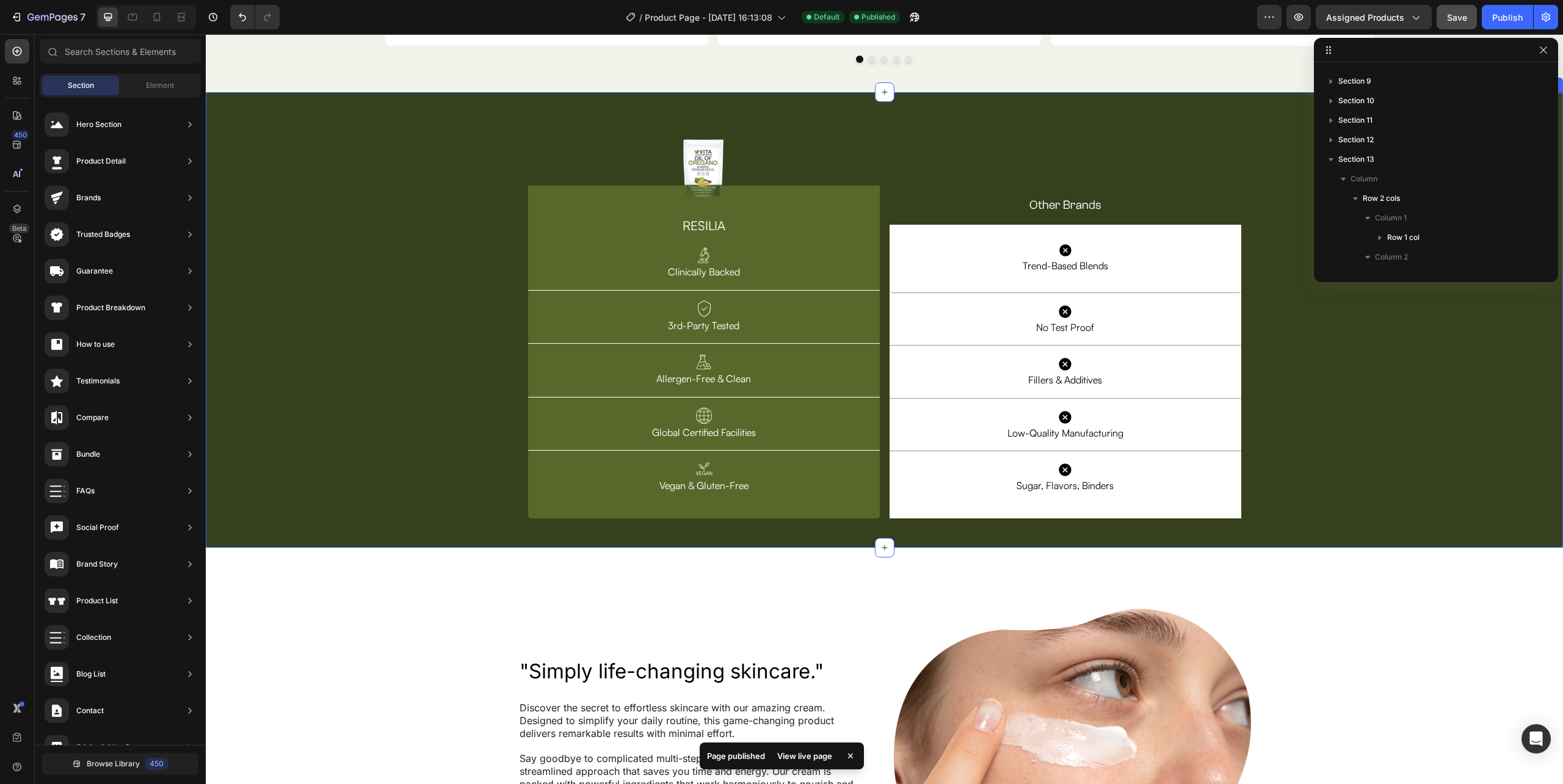
scroll to position [3933, 0]
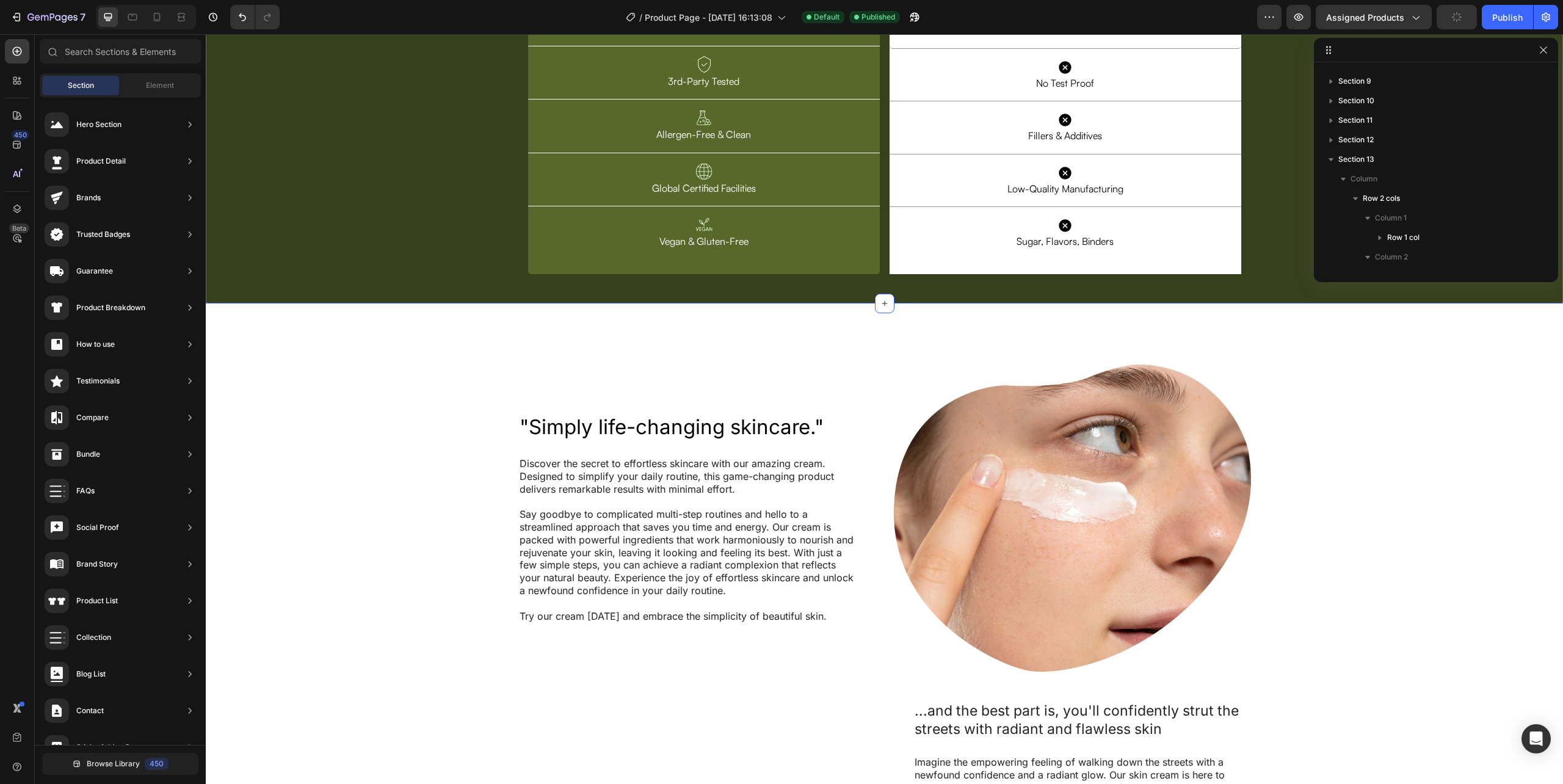
click at [342, 285] on div "Image Row RESILIA Heading Image Clinically Backed Text Block Row Image 3rd-Part…" at bounding box center [884, 76] width 1358 height 417
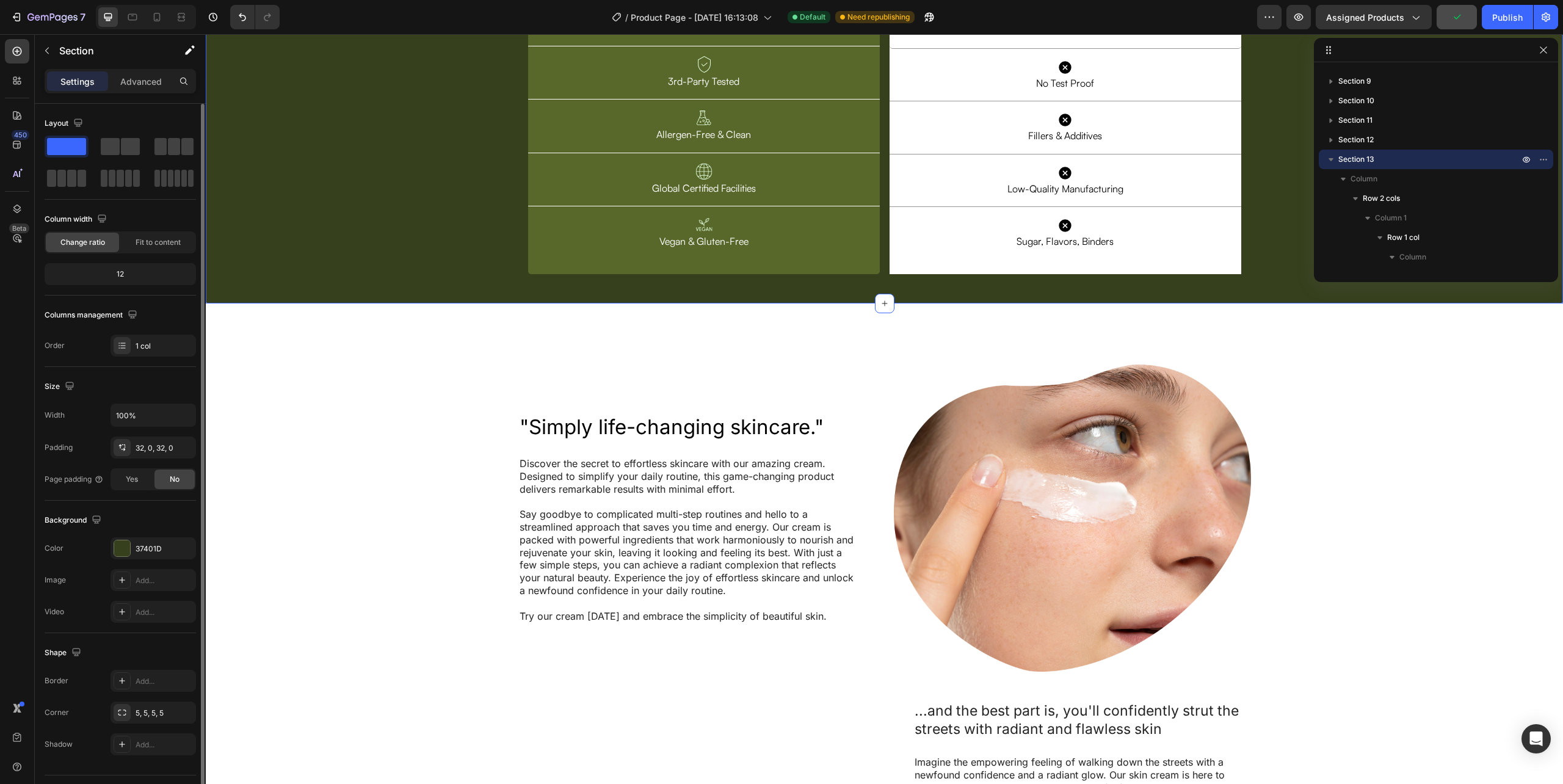
drag, startPoint x: 113, startPoint y: 144, endPoint x: 142, endPoint y: 145, distance: 29.0
click at [142, 145] on div at bounding box center [120, 162] width 151 height 53
click at [121, 145] on span at bounding box center [131, 146] width 19 height 17
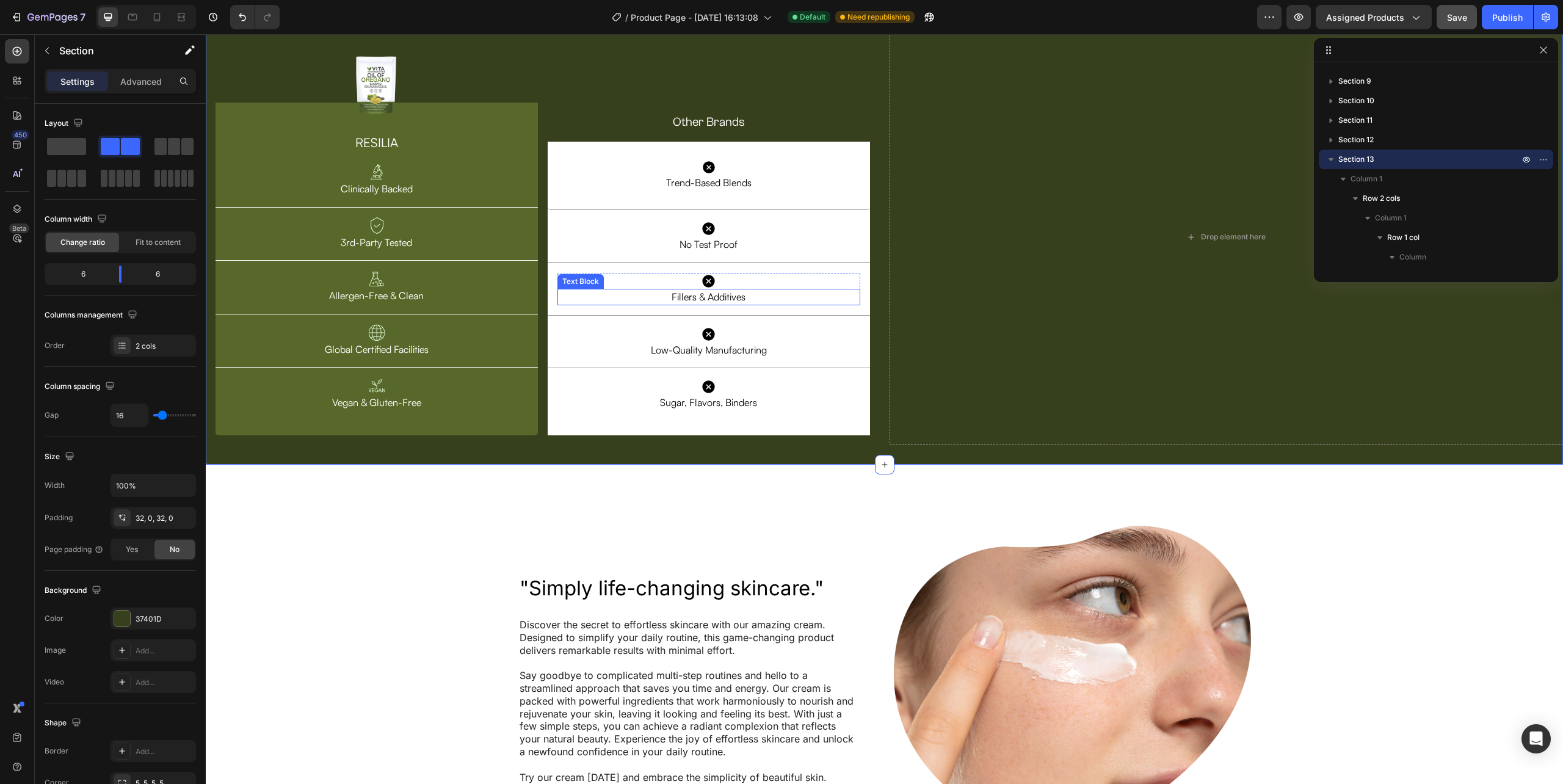
scroll to position [3770, 0]
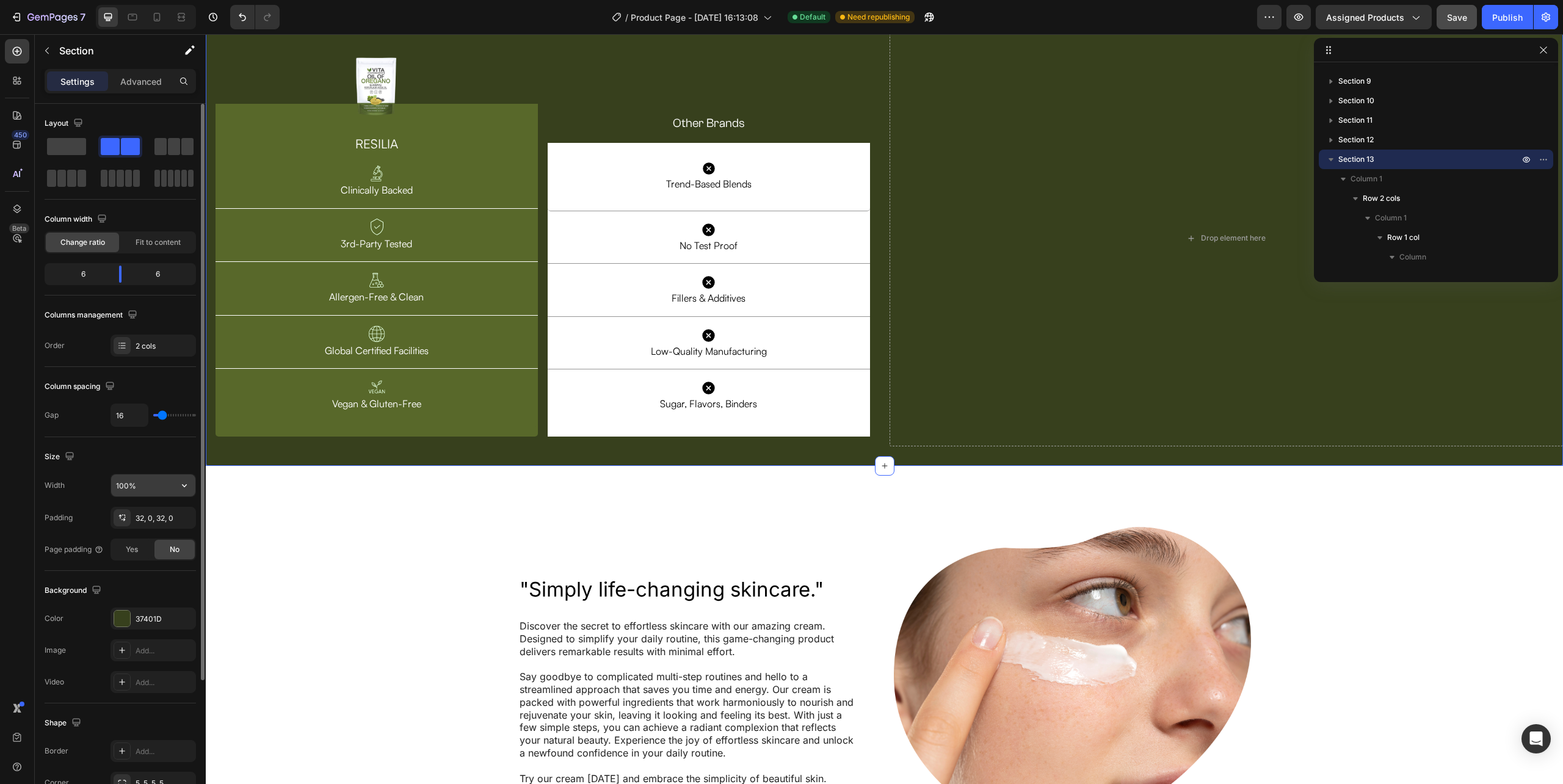
click at [126, 487] on input "100%" at bounding box center [153, 486] width 84 height 22
type input "%"
click at [806, 248] on div "Icon Trend-Based Blends Text Block Row Row Icon Trend-Based Blends Text Block R…" at bounding box center [708, 238] width 322 height 397
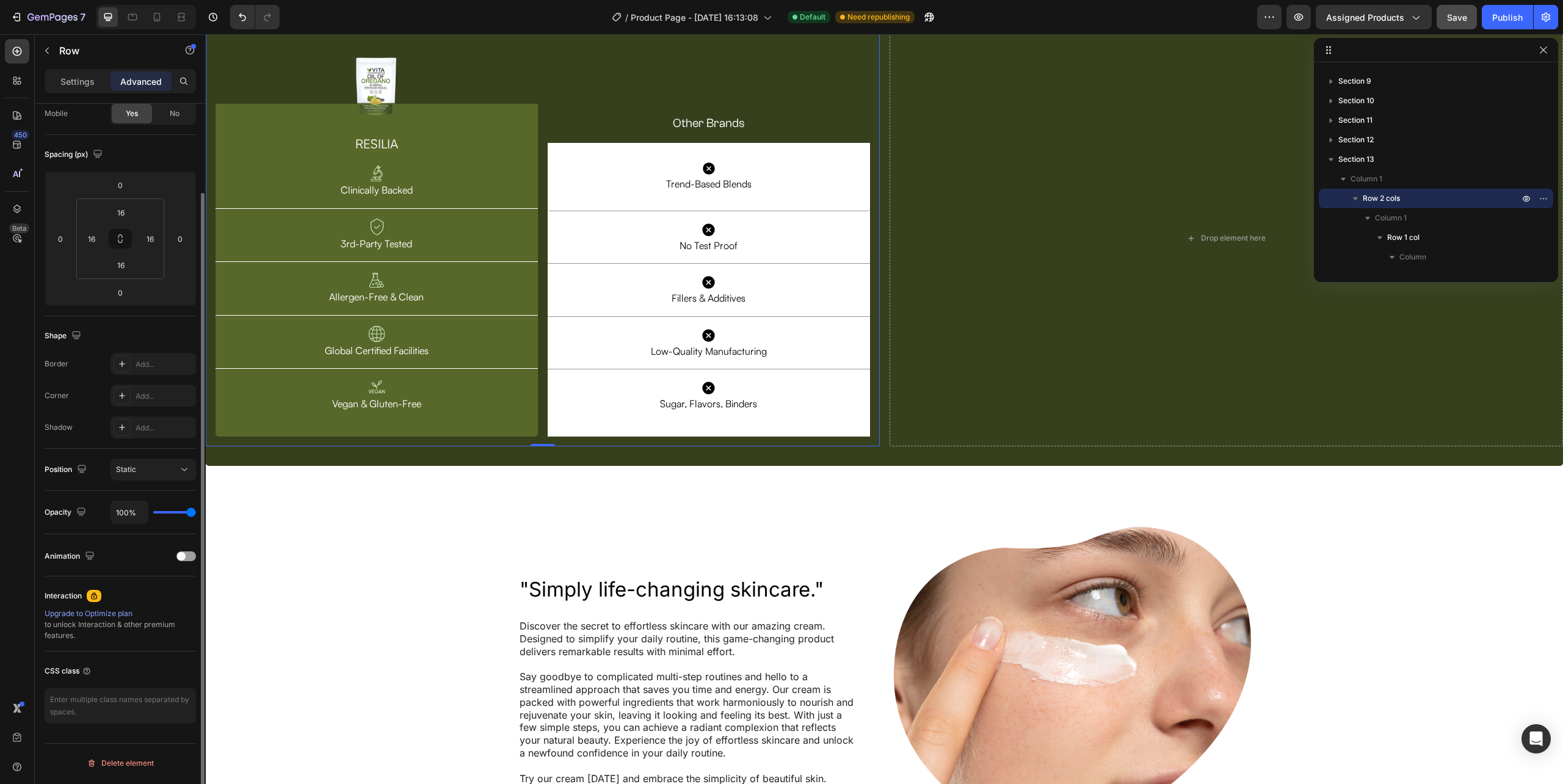
scroll to position [0, 0]
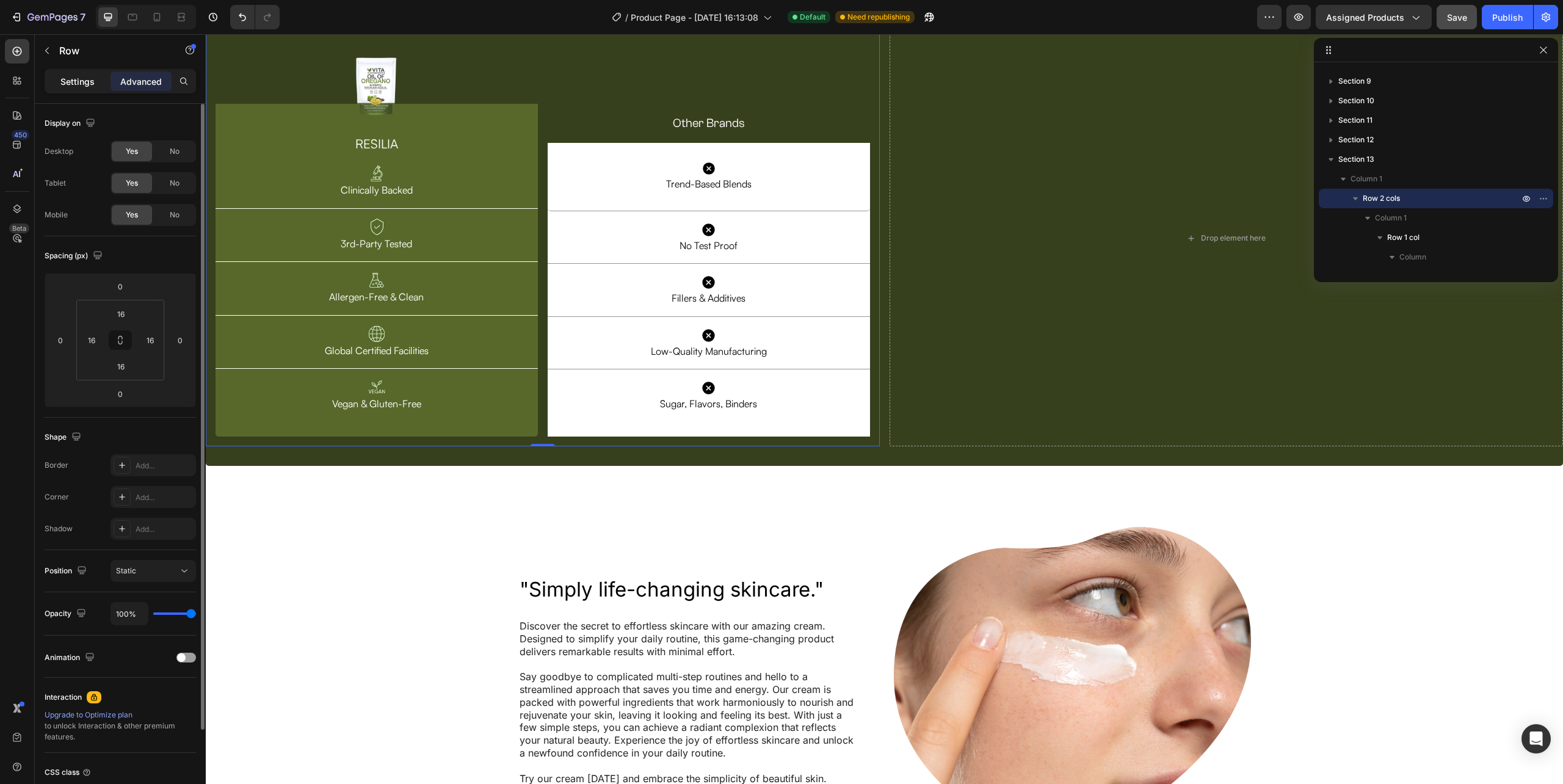
click at [75, 87] on p "Settings" at bounding box center [77, 81] width 34 height 13
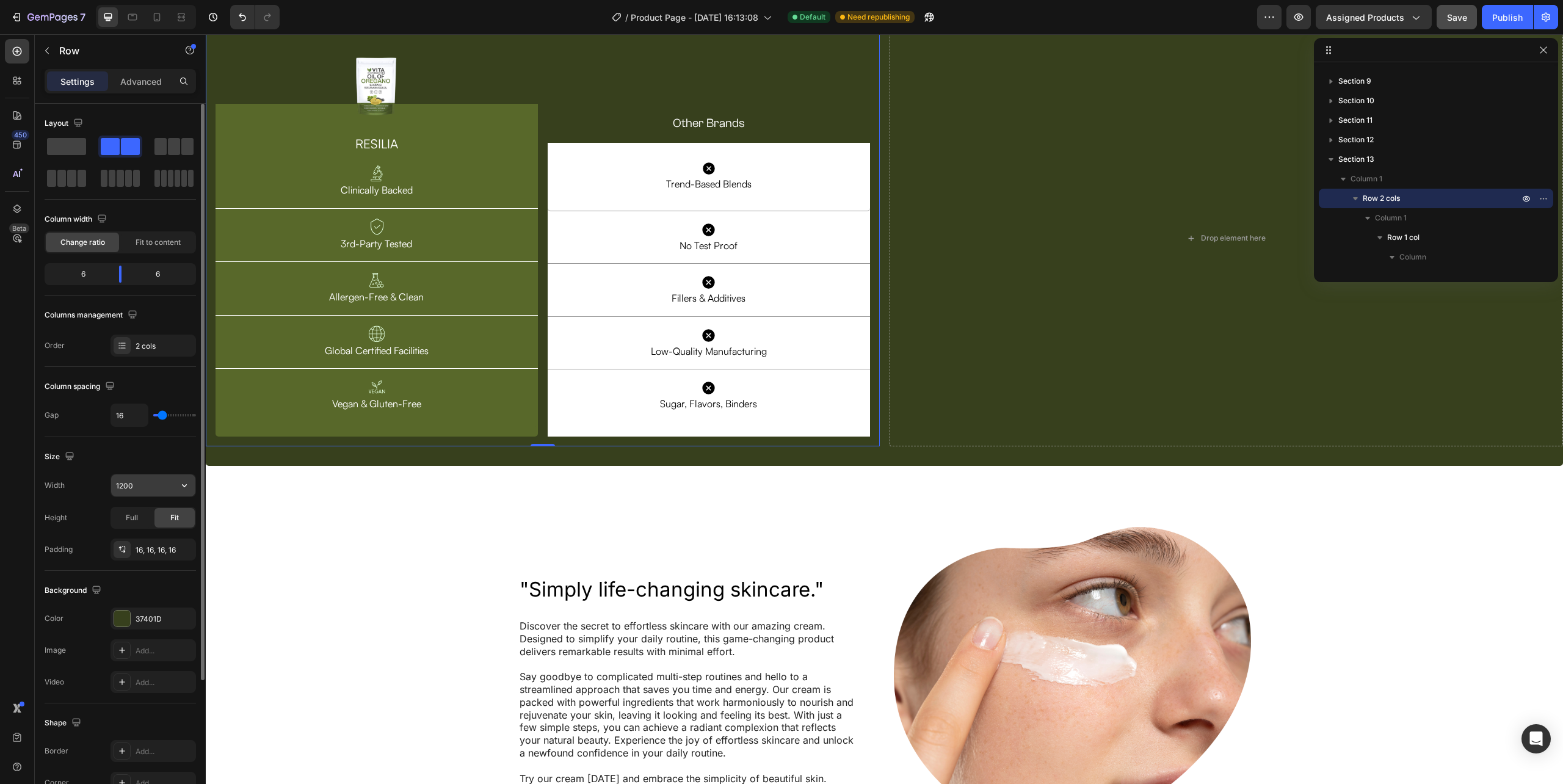
click at [135, 493] on input "1200" at bounding box center [153, 486] width 84 height 22
click at [183, 492] on icon "button" at bounding box center [184, 485] width 12 height 12
click at [142, 533] on div "Full 100%" at bounding box center [140, 541] width 100 height 23
click at [122, 488] on input "100%" at bounding box center [153, 486] width 84 height 22
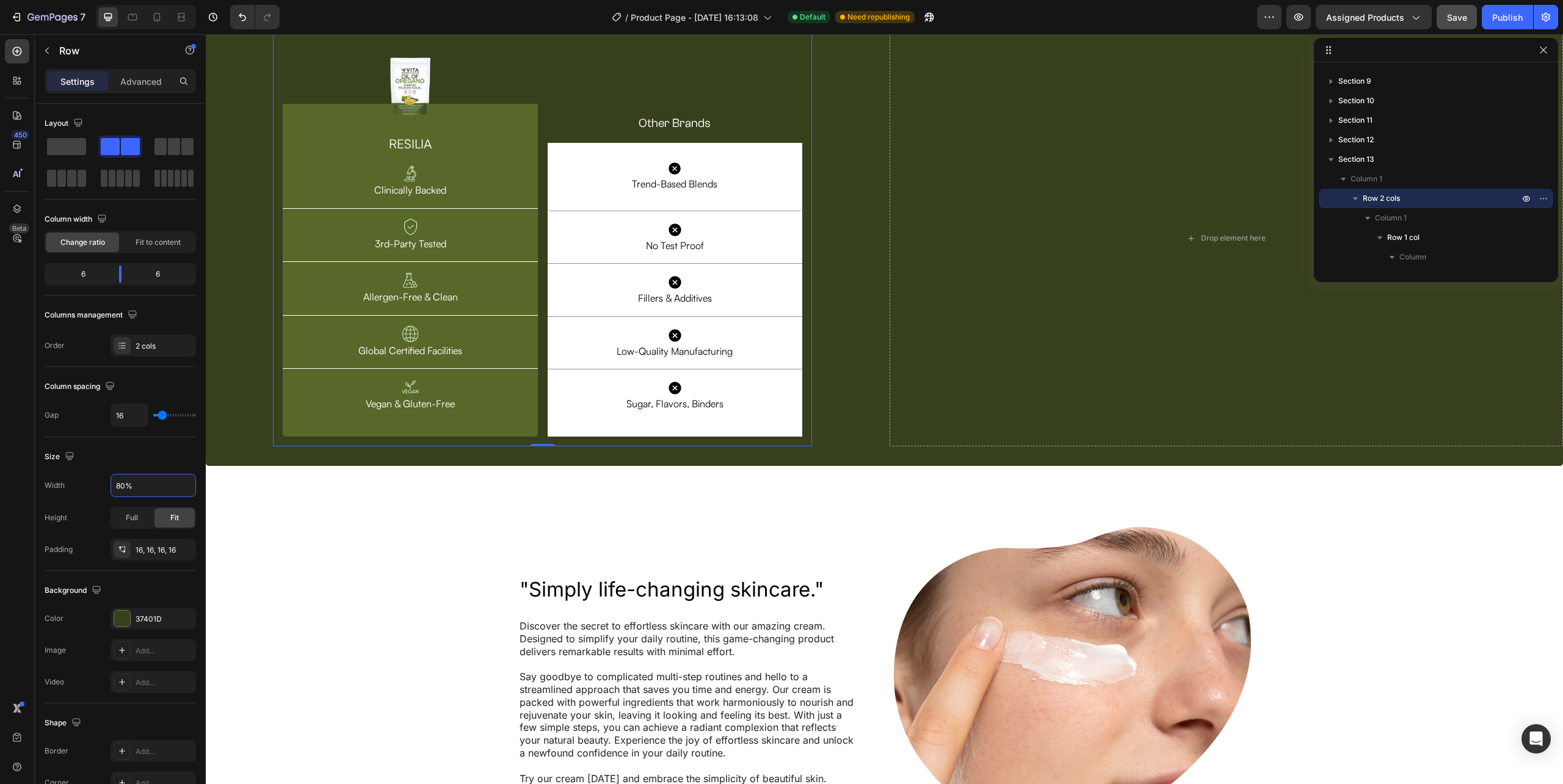
type input "80%"
click at [1450, 15] on button "Save" at bounding box center [1456, 17] width 40 height 24
click at [1450, 18] on span "Save" at bounding box center [1456, 17] width 20 height 10
click at [1499, 13] on div "Publish" at bounding box center [1508, 17] width 31 height 13
click at [959, 398] on div "Drop element here" at bounding box center [1227, 238] width 674 height 417
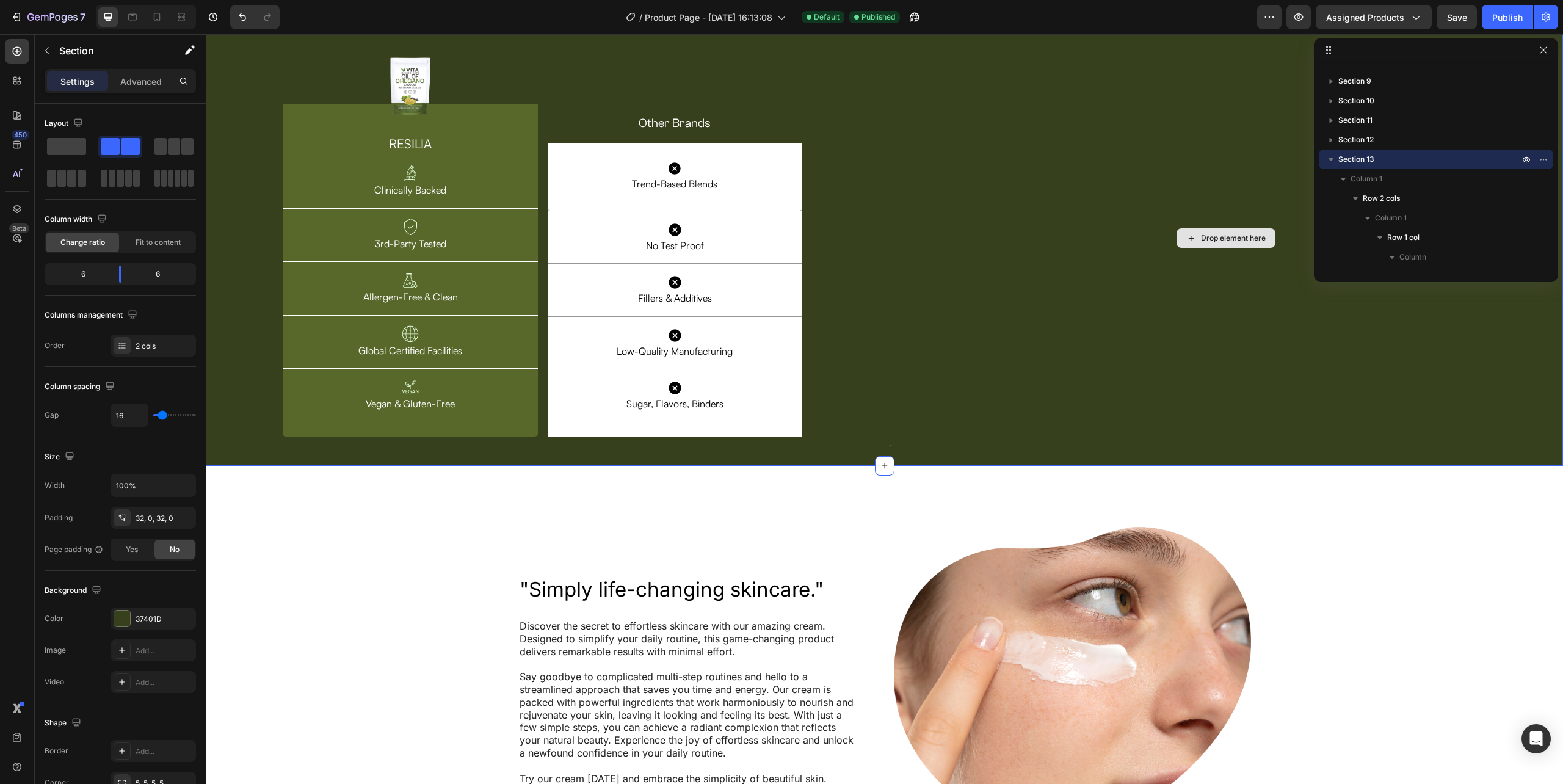
scroll to position [3607, 0]
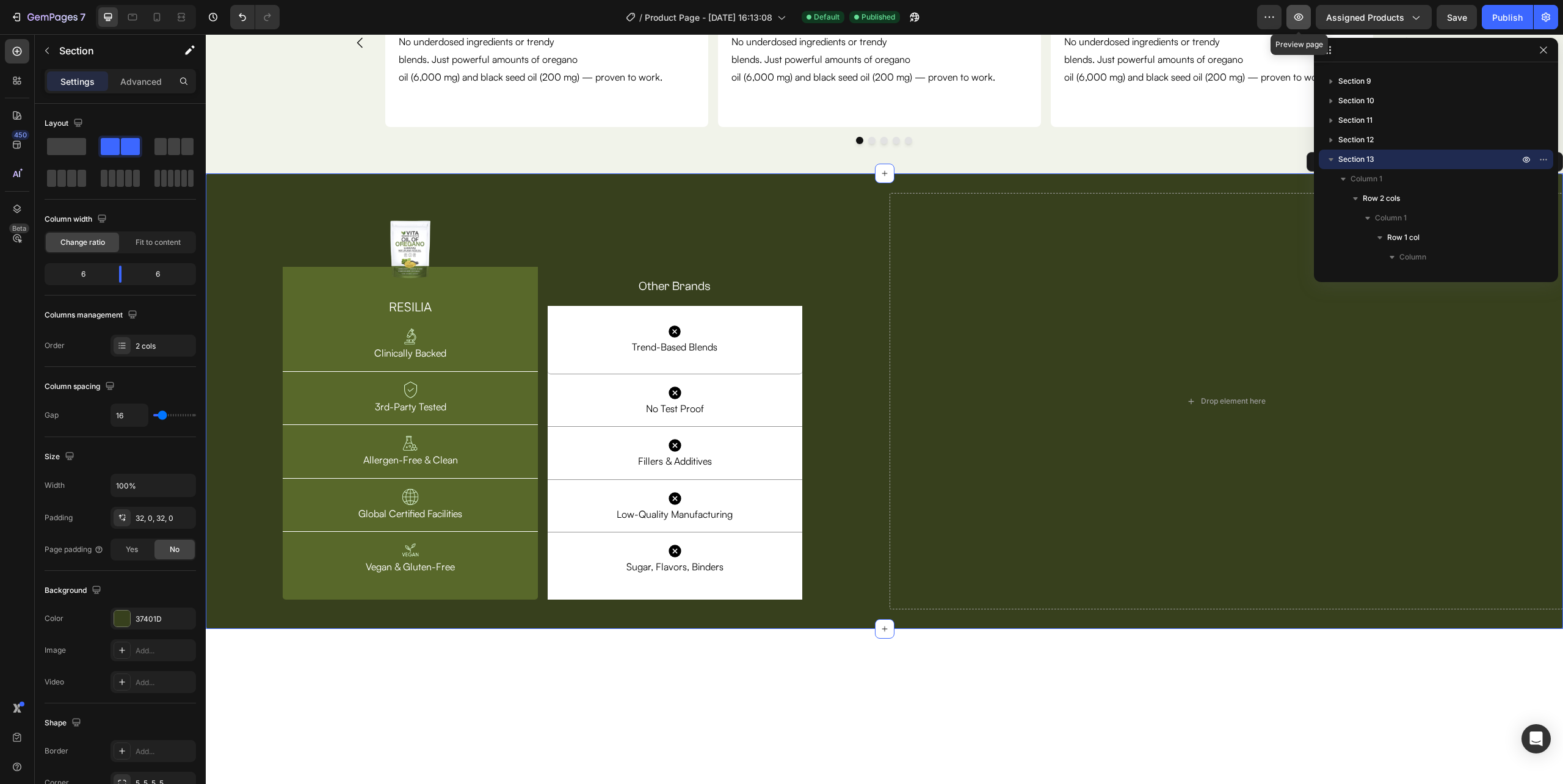
click at [1300, 20] on icon "button" at bounding box center [1298, 17] width 12 height 12
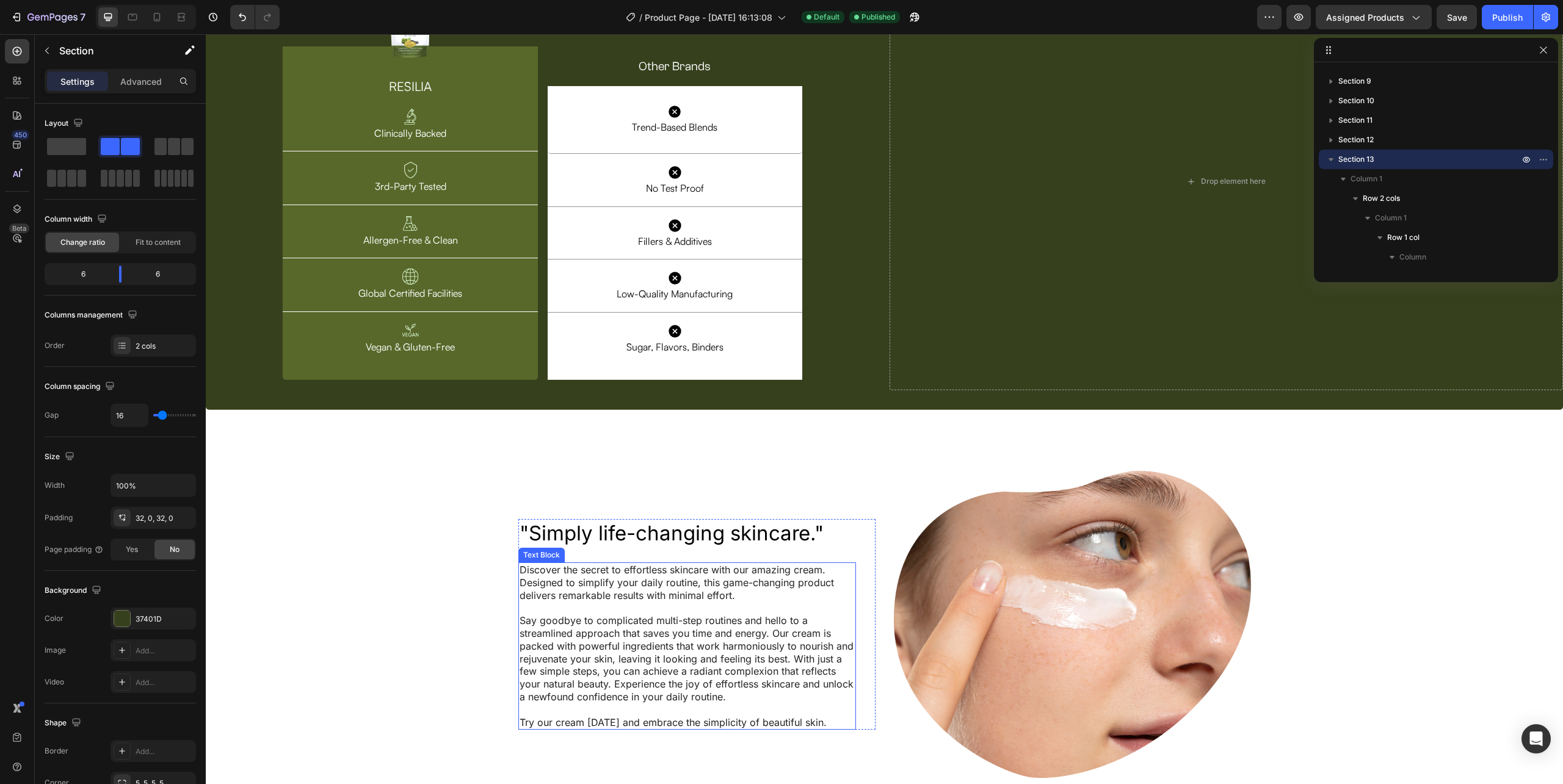
scroll to position [3911, 0]
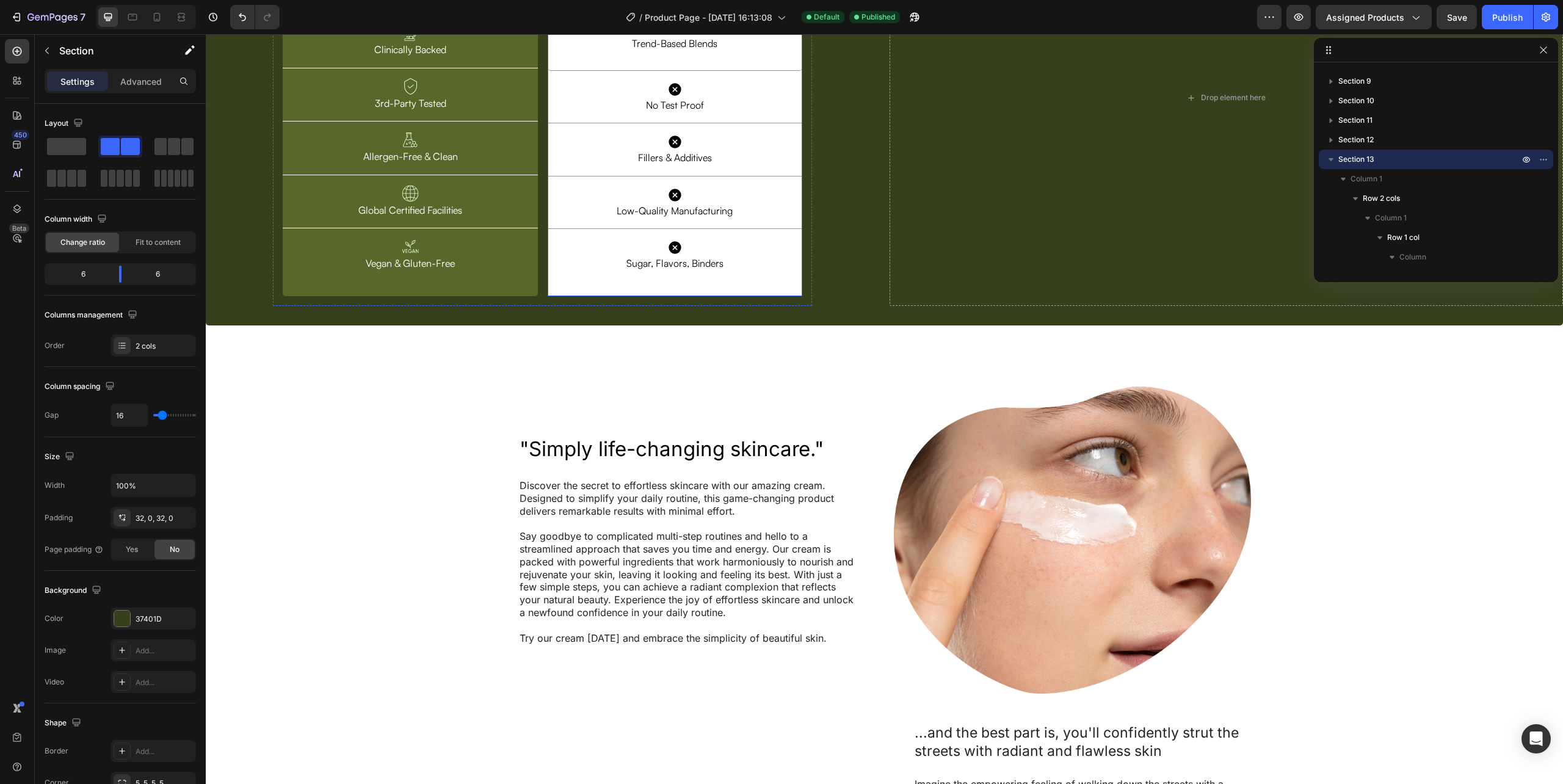
click at [548, 296] on div "Icon Trend-Based Blends Text Block Row Row Icon Trend-Based Blends Text Block R…" at bounding box center [675, 129] width 254 height 333
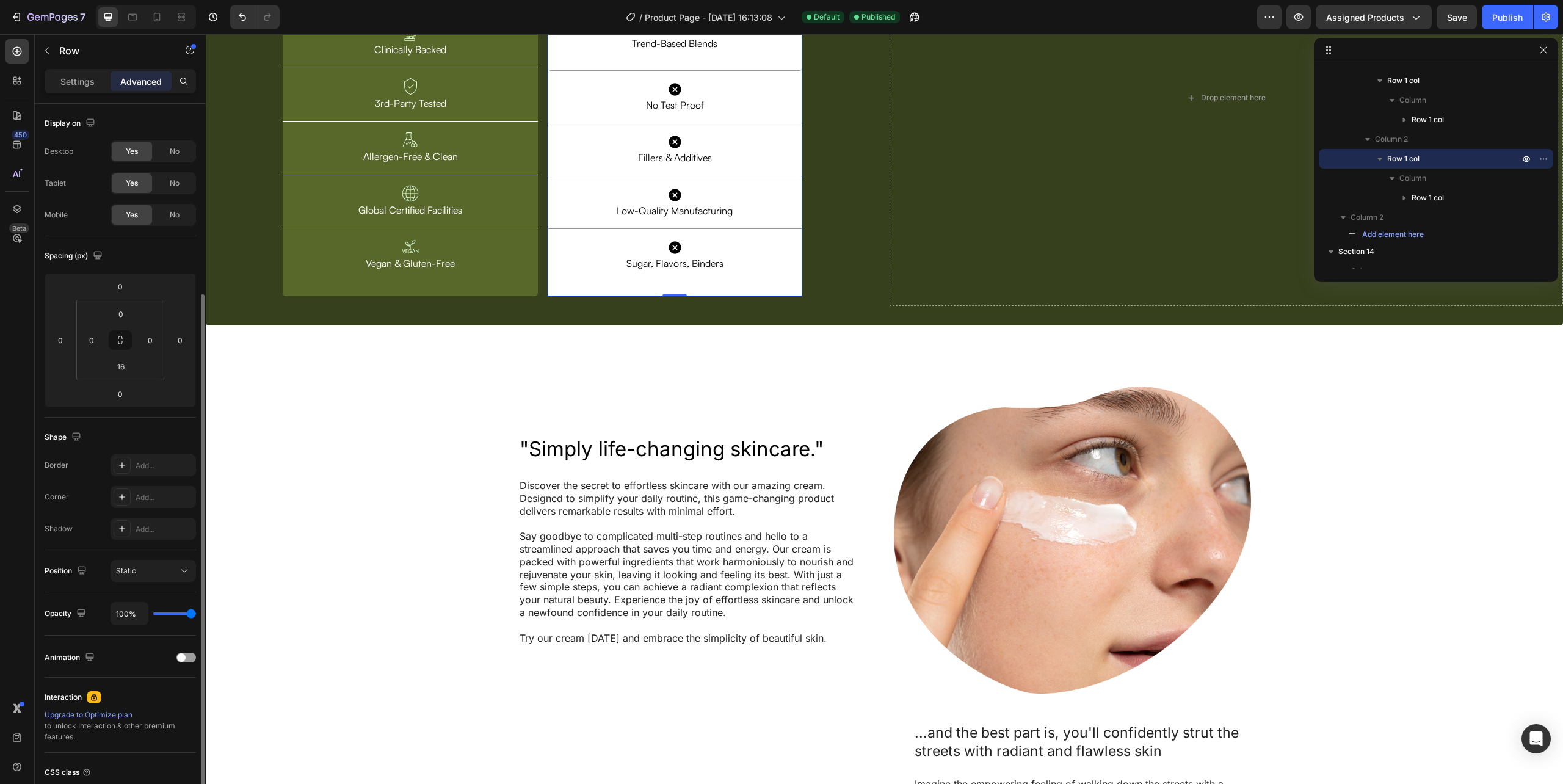
scroll to position [101, 0]
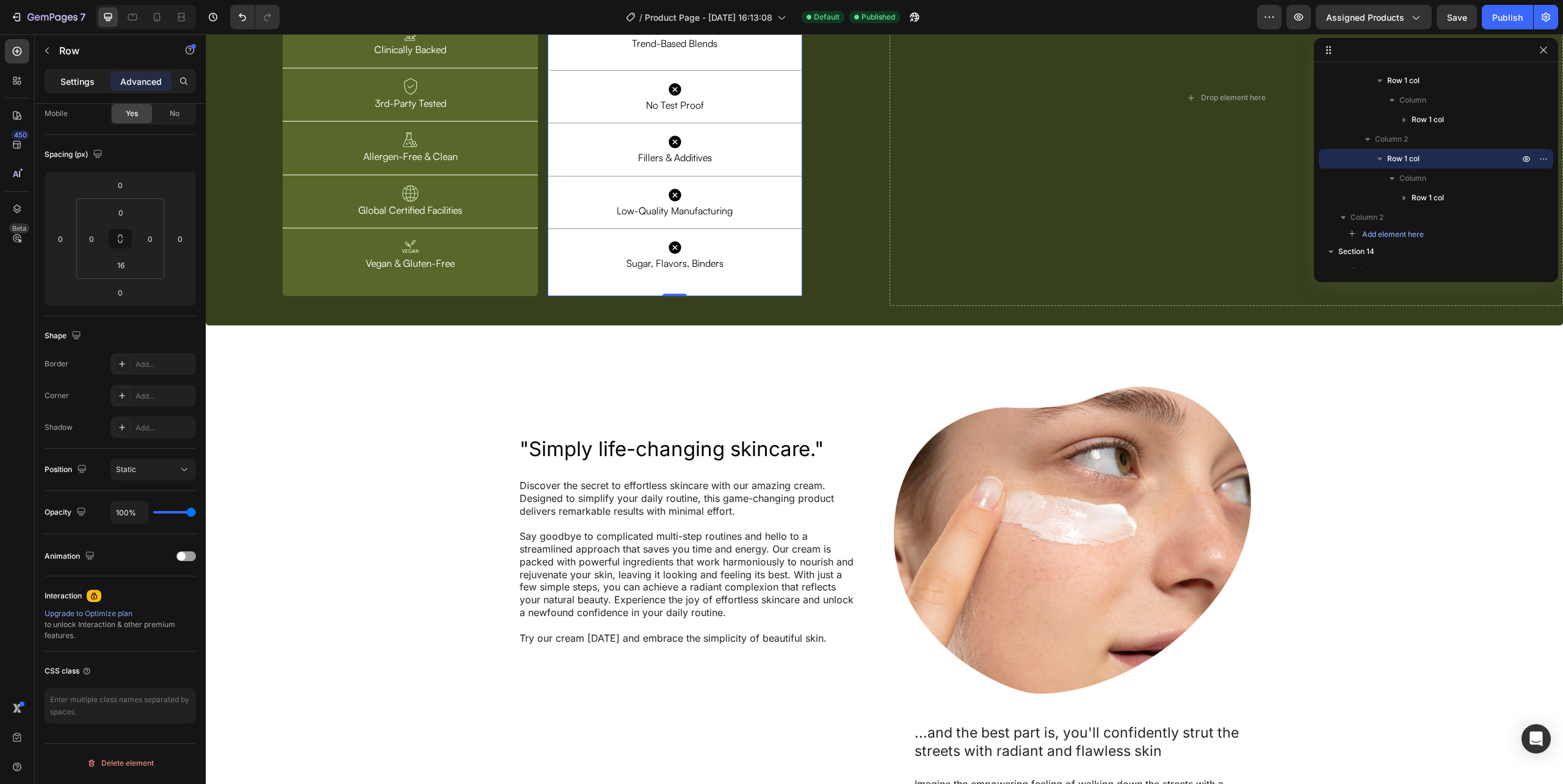
click at [56, 81] on div "Settings" at bounding box center [77, 81] width 61 height 20
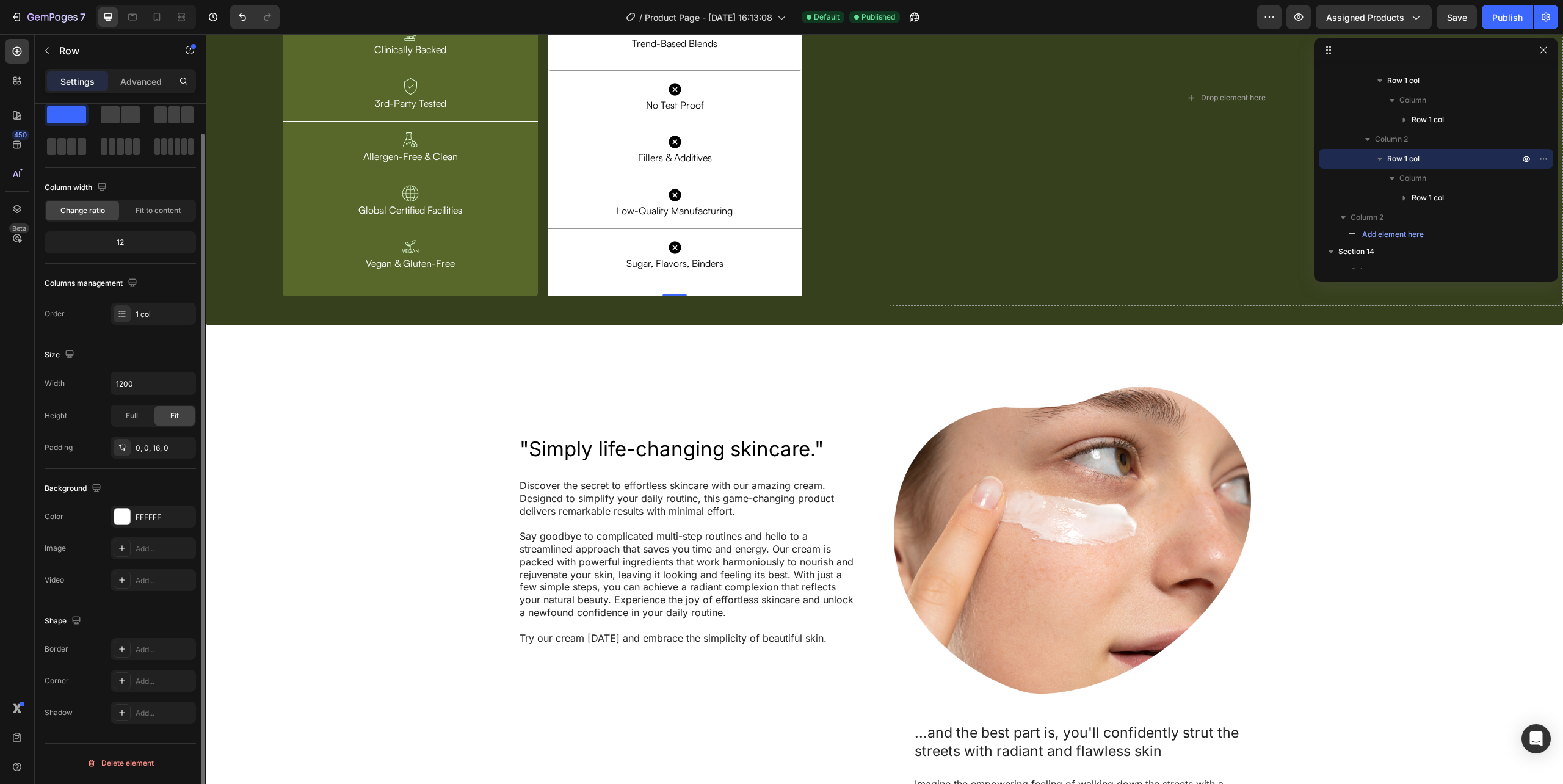
scroll to position [32, 0]
click at [144, 677] on div "Add..." at bounding box center [164, 681] width 58 height 11
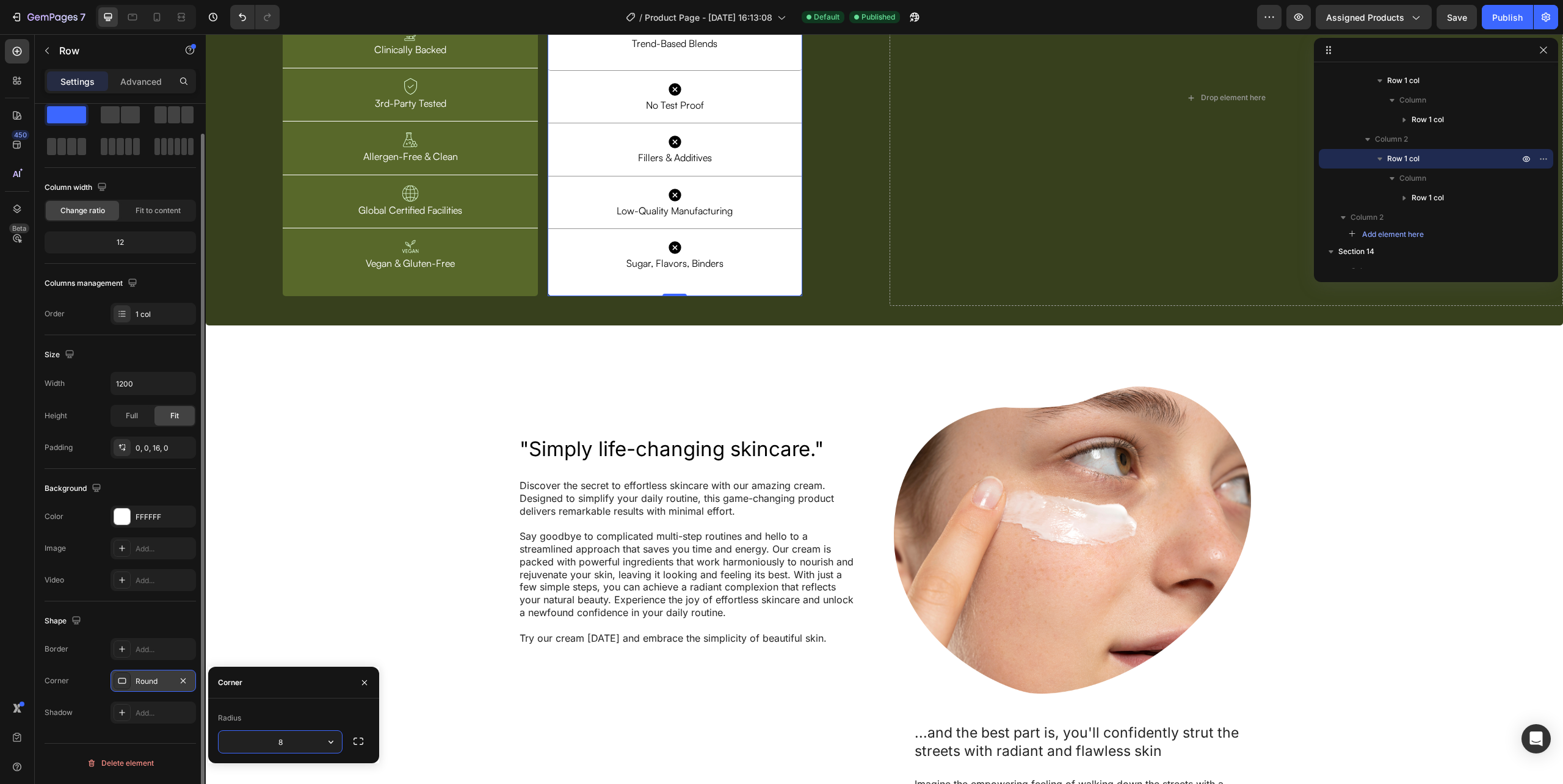
click at [294, 745] on input "8" at bounding box center [279, 742] width 123 height 22
type input "5"
click at [622, 542] on div ""Simply life-changing skincare." Heading Discover the secret to effortless skin…" at bounding box center [884, 671] width 1358 height 692
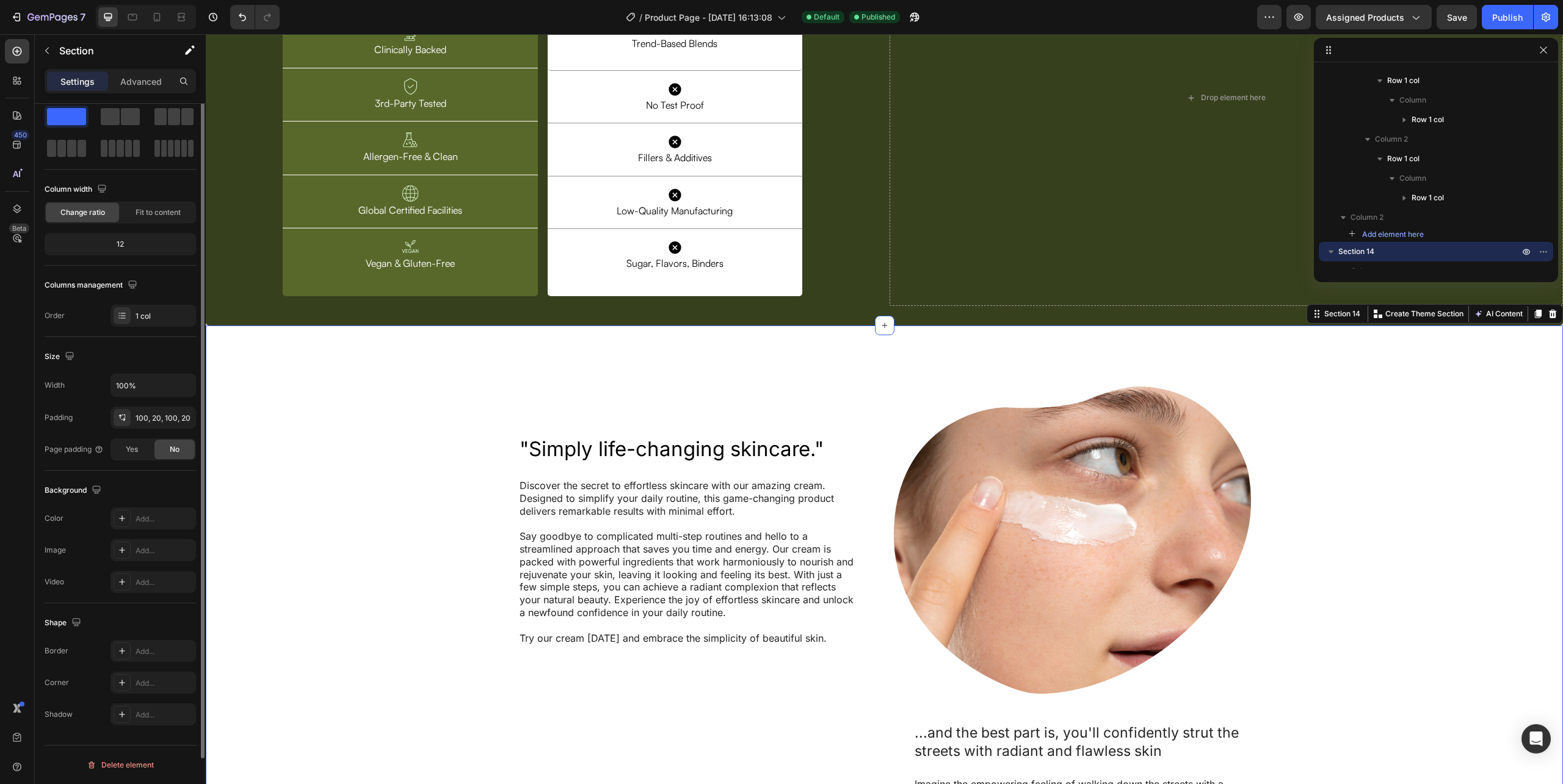
scroll to position [0, 0]
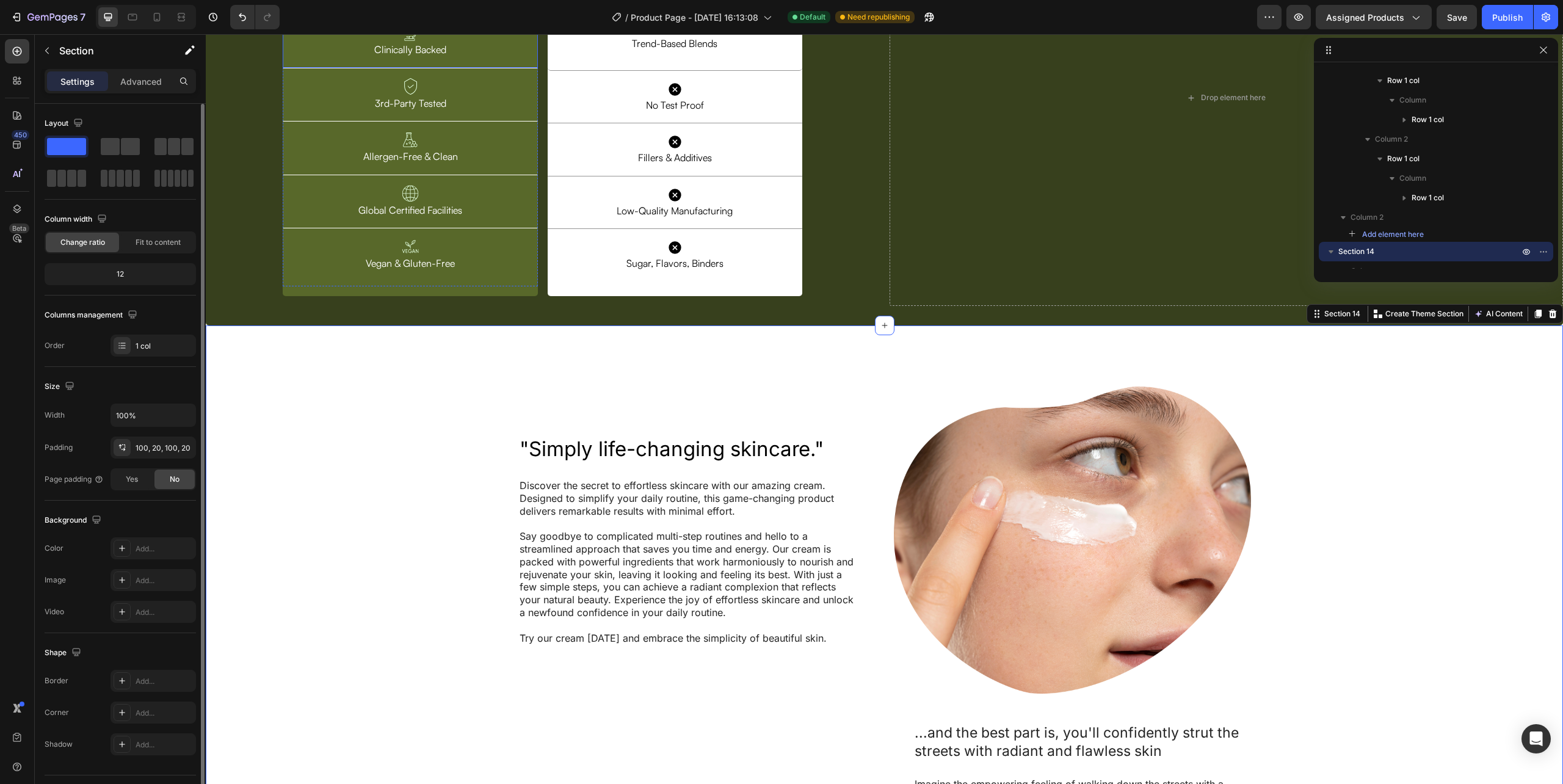
click at [533, 69] on div "RESILIA Heading Image Clinically Backed Text Block Row" at bounding box center [410, 15] width 254 height 105
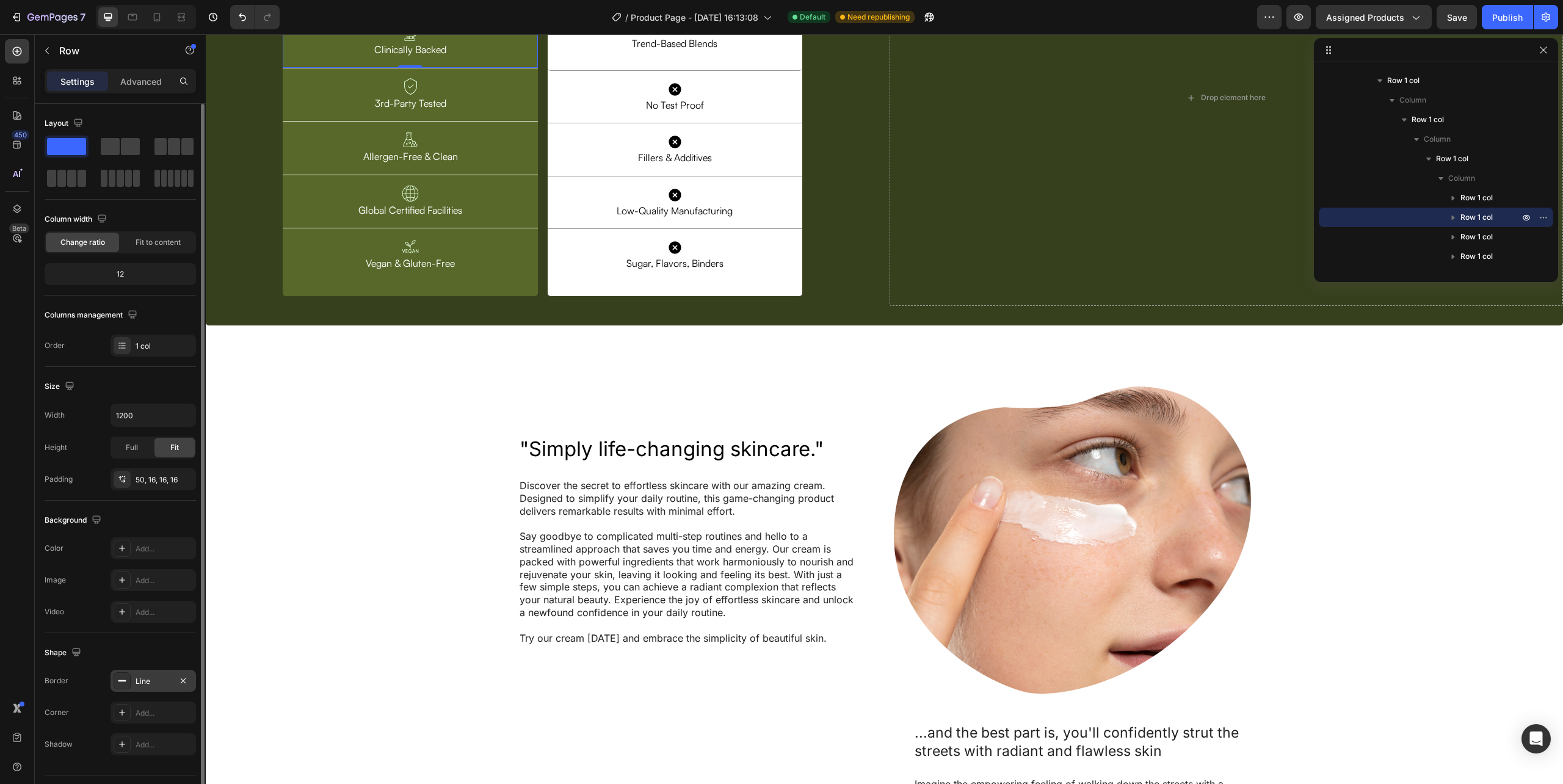
click at [147, 684] on div "Line" at bounding box center [153, 681] width 35 height 11
click at [162, 708] on div "Add..." at bounding box center [164, 713] width 58 height 11
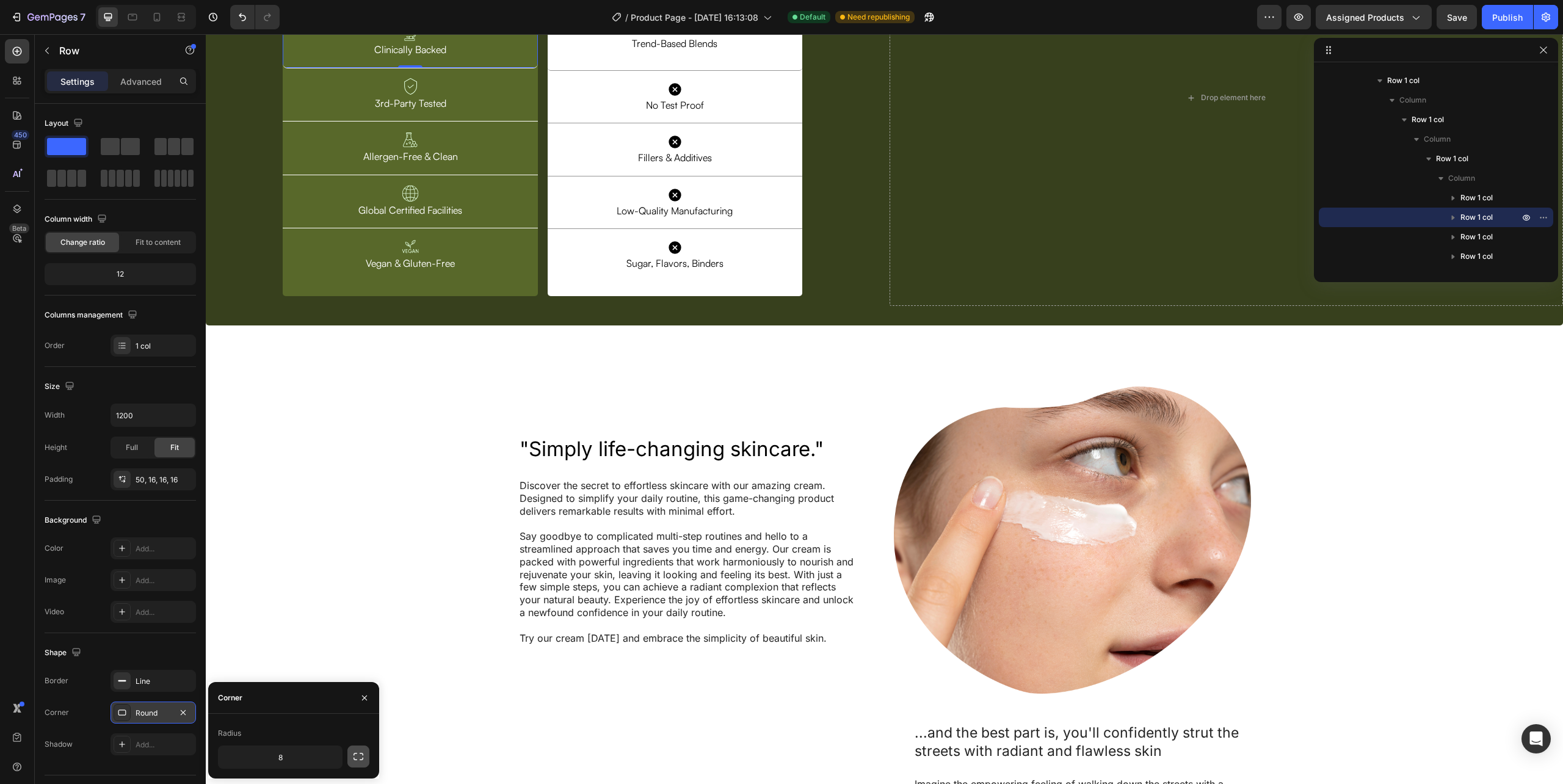
click at [350, 758] on button "button" at bounding box center [359, 756] width 22 height 22
click at [256, 761] on input "8" at bounding box center [248, 757] width 58 height 22
type input "0"
click at [320, 755] on input "8" at bounding box center [313, 757] width 58 height 22
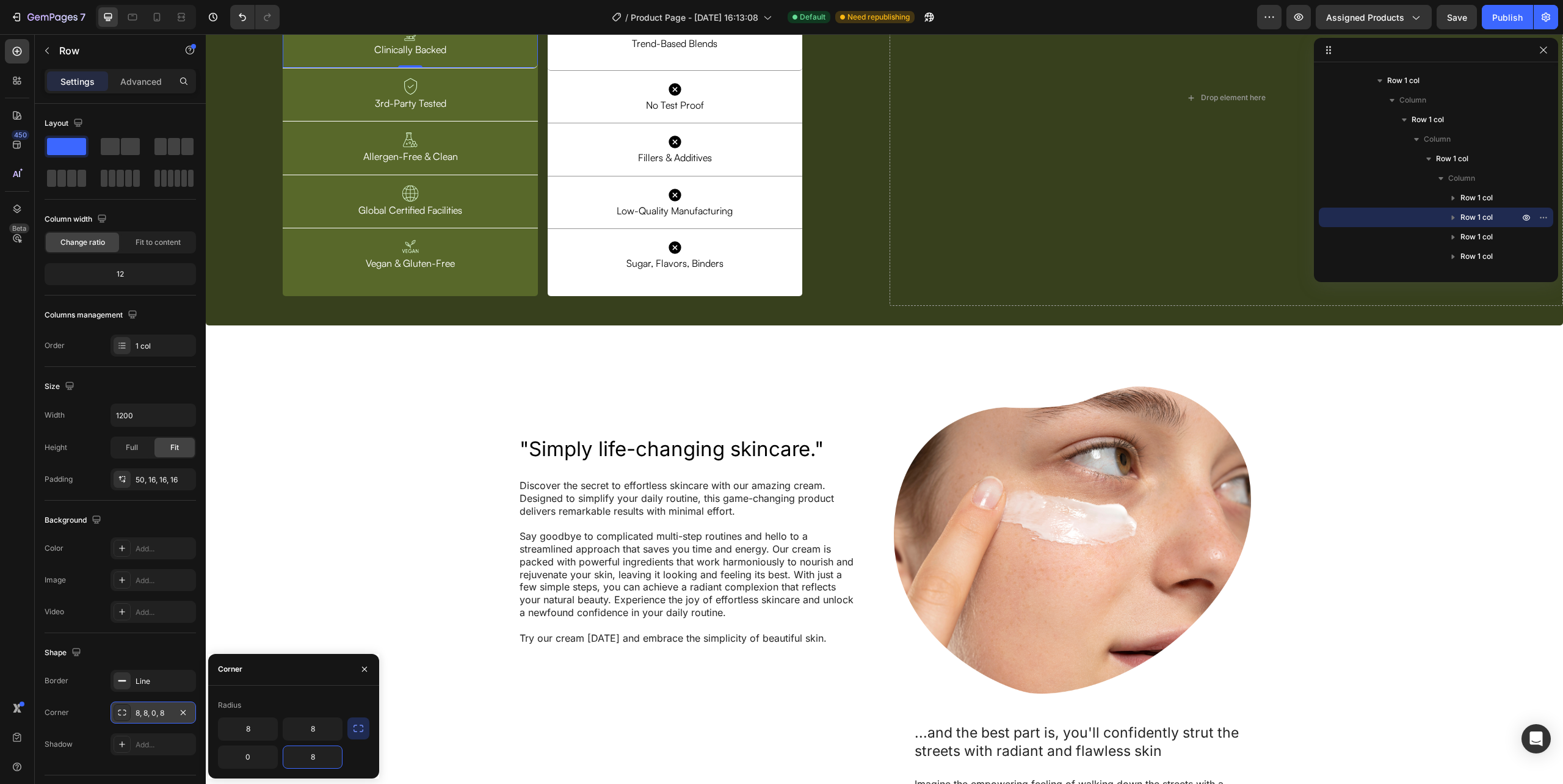
click at [320, 755] on input "8" at bounding box center [313, 757] width 58 height 22
type input "0"
click at [248, 730] on input "8" at bounding box center [248, 729] width 58 height 22
type input "5"
click at [309, 732] on input "8" at bounding box center [313, 729] width 58 height 22
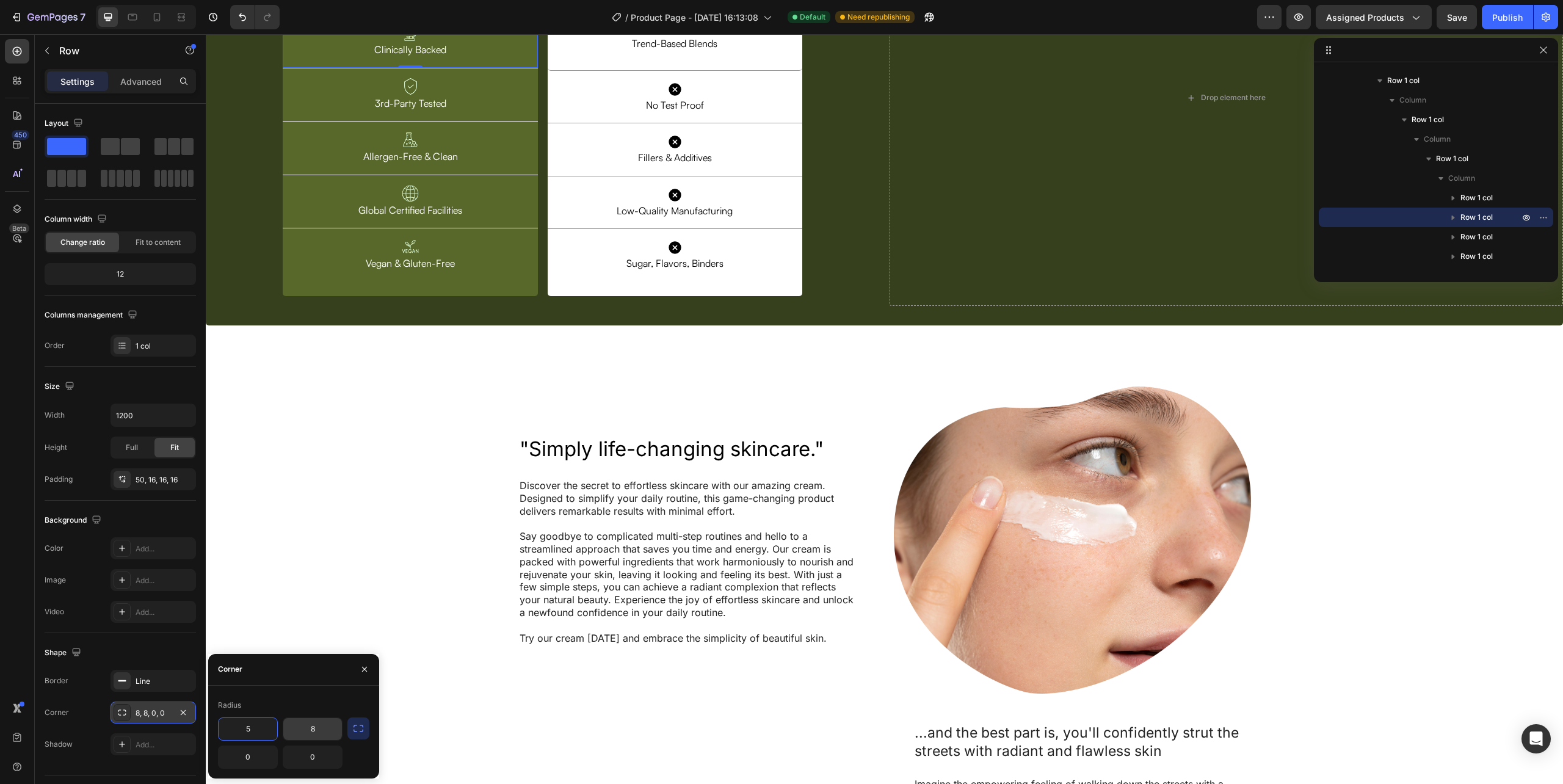
click at [309, 732] on input "8" at bounding box center [313, 729] width 58 height 22
type input "5"
click at [384, 545] on div ""Simply life-changing skincare." Heading Discover the secret to effortless skin…" at bounding box center [884, 671] width 1358 height 692
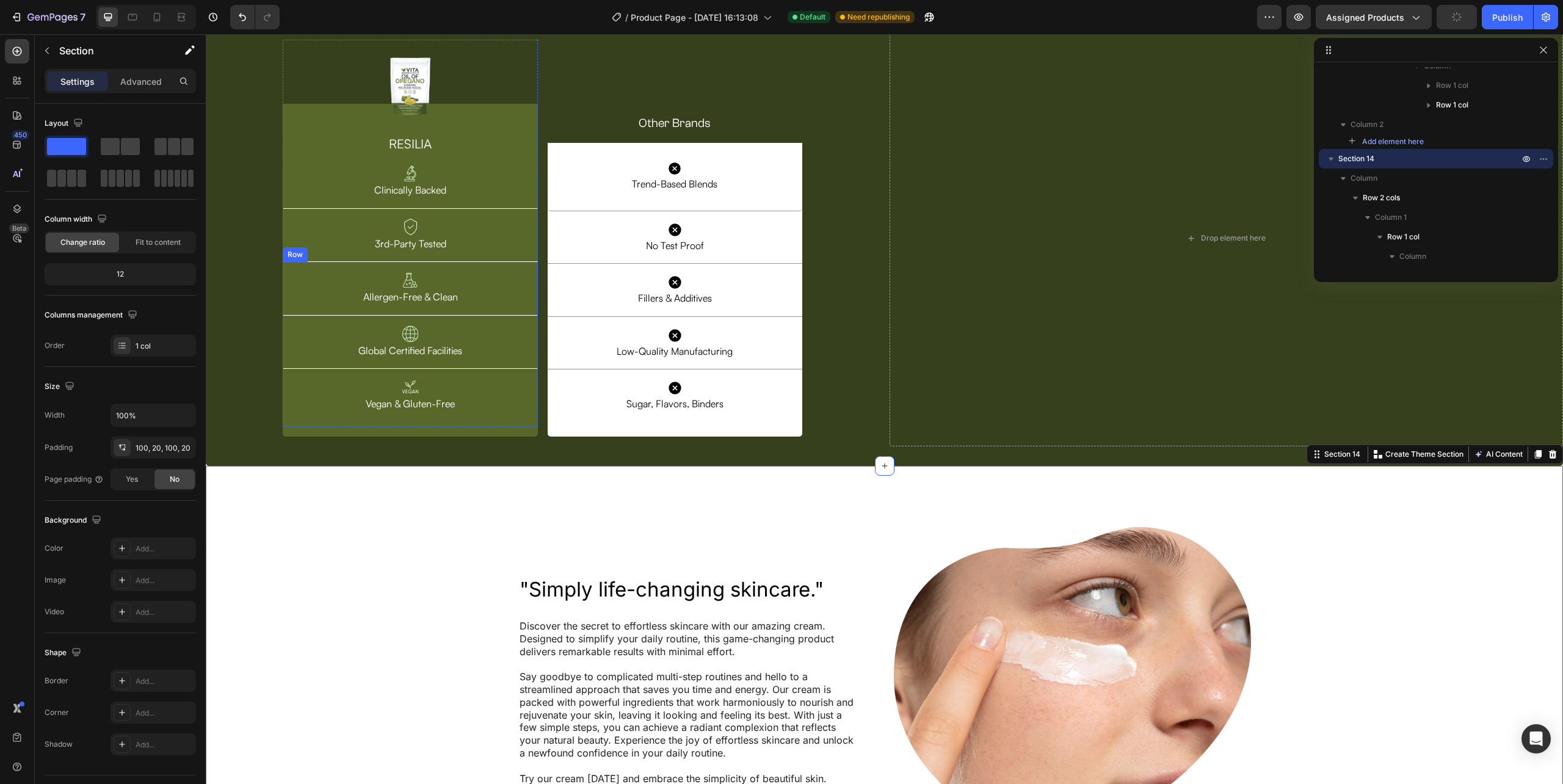
scroll to position [3748, 0]
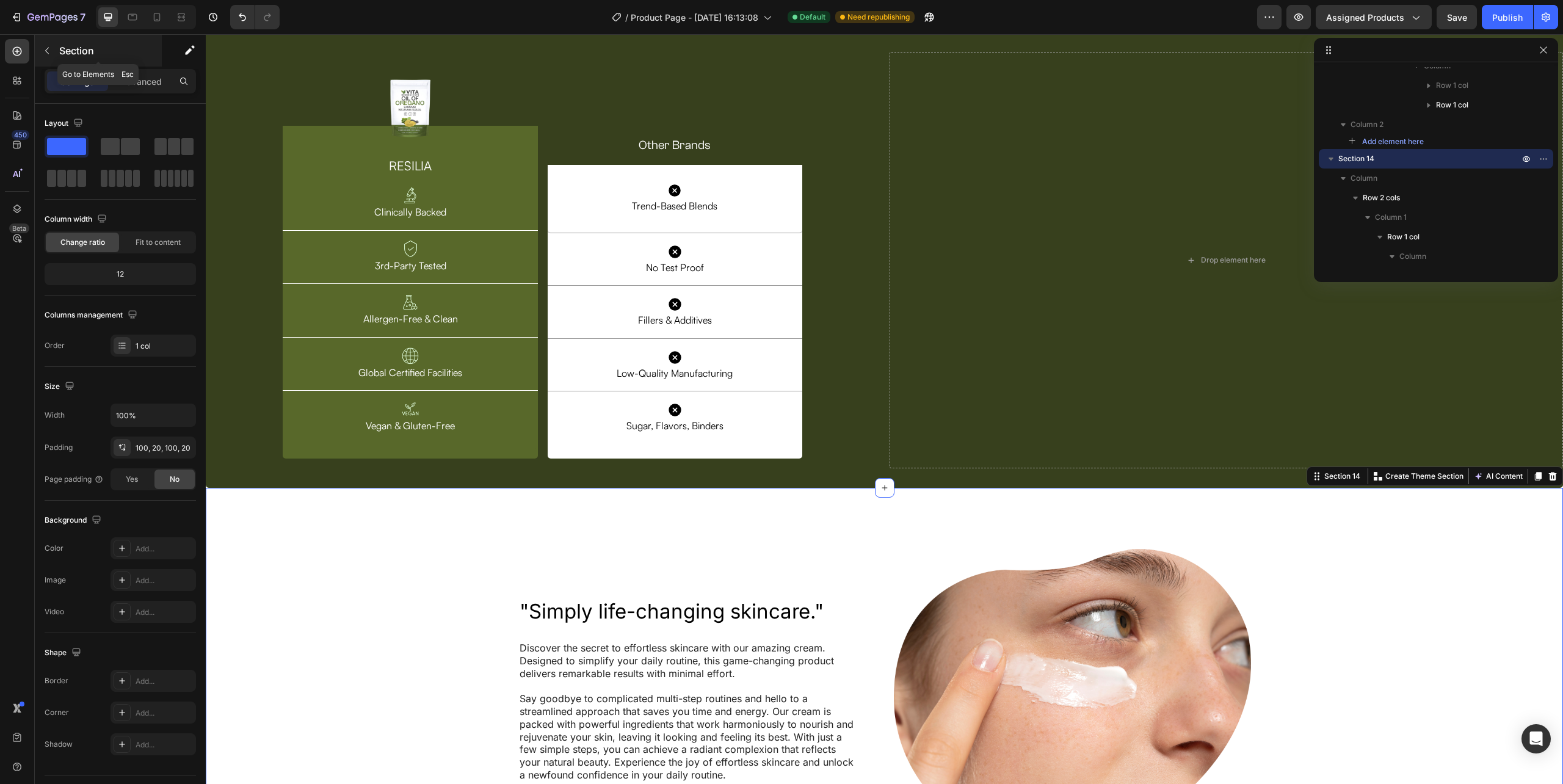
click at [49, 52] on icon "button" at bounding box center [46, 50] width 9 height 9
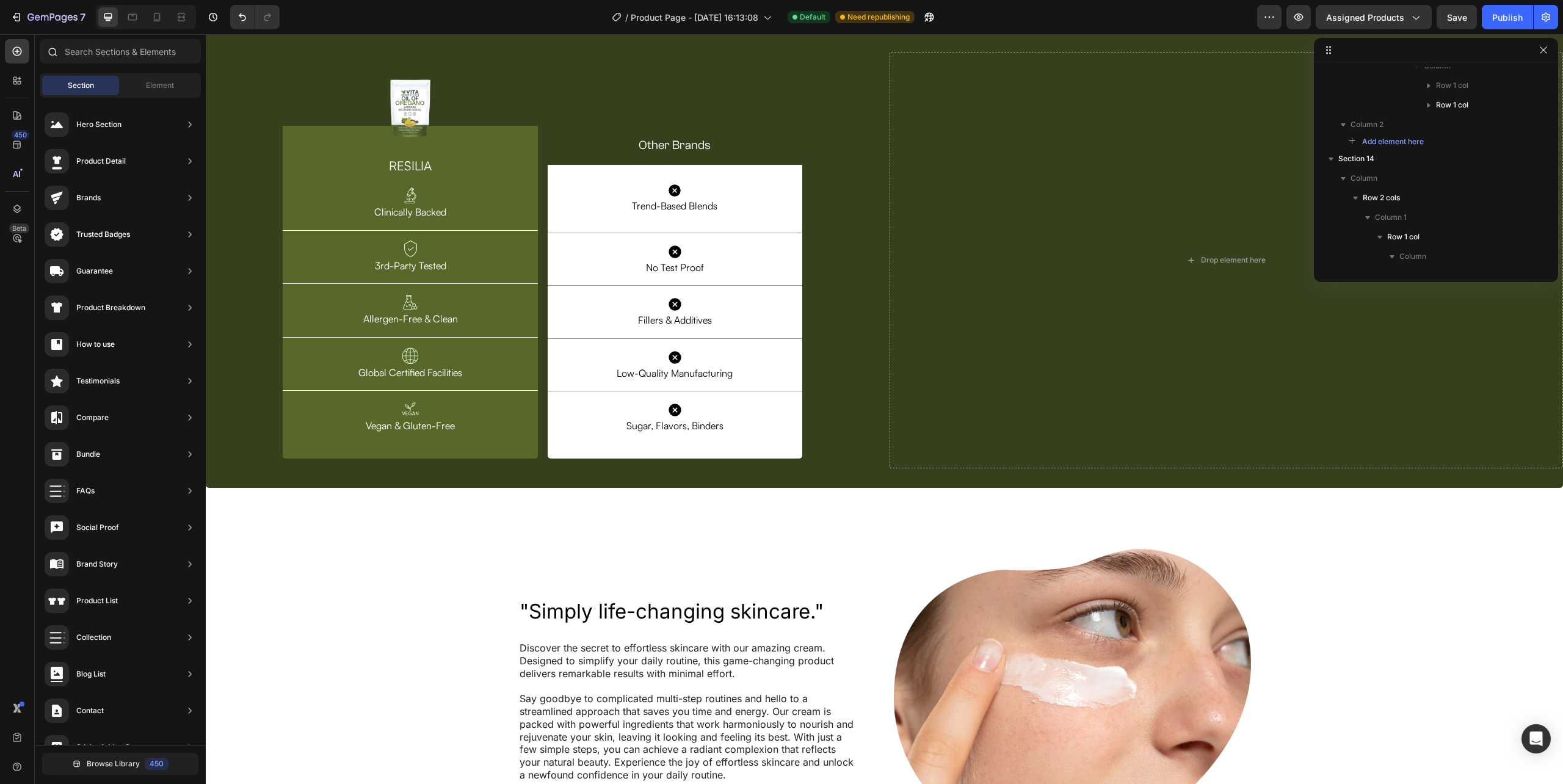
click at [52, 49] on icon at bounding box center [53, 52] width 9 height 9
click at [1300, 13] on icon "button" at bounding box center [1298, 17] width 12 height 12
click at [757, 291] on div "Icon Trend-Based Blends Text Block Row Row Icon Trend-Based Blends Text Block R…" at bounding box center [675, 260] width 254 height 397
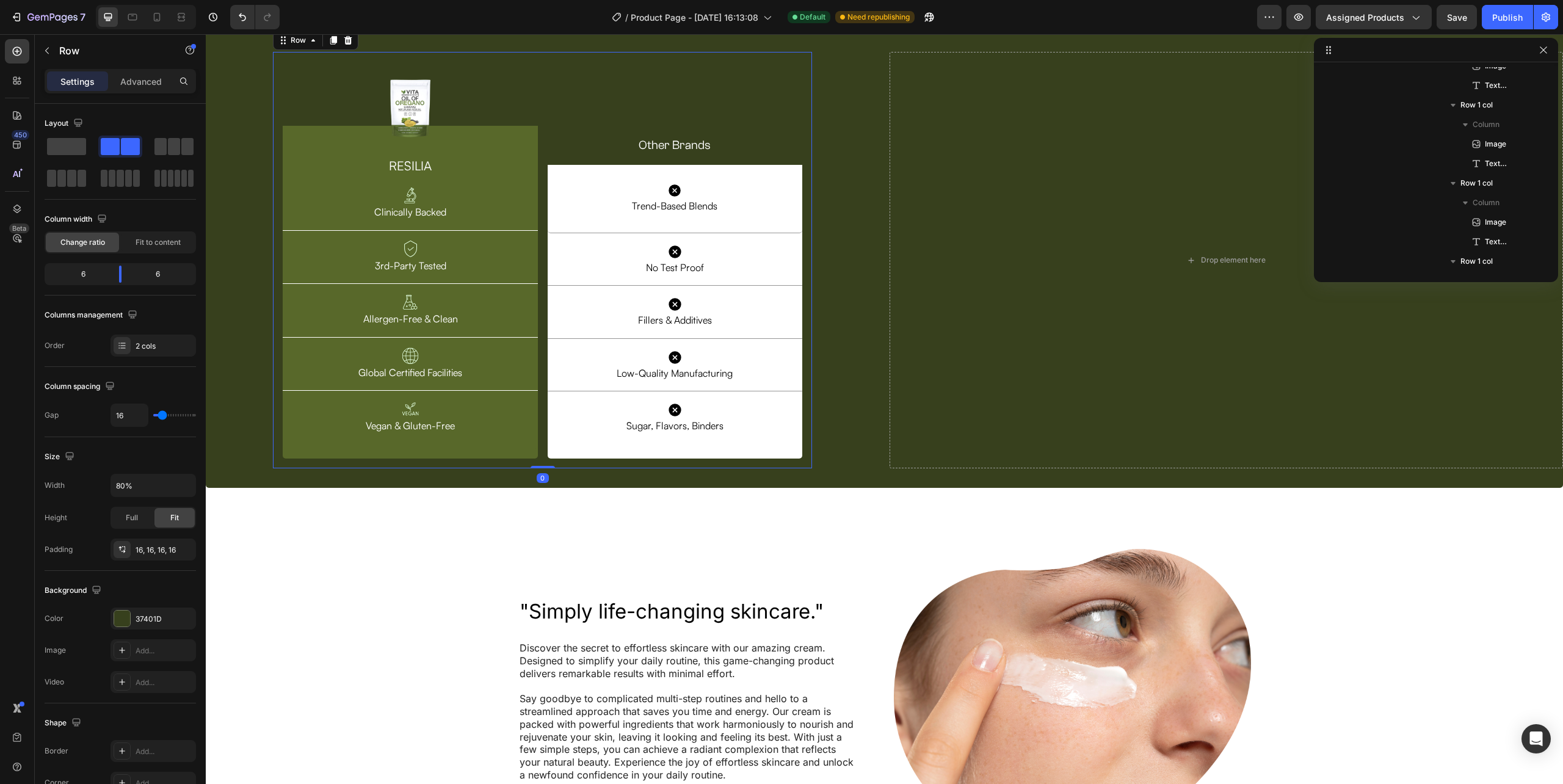
scroll to position [543, 0]
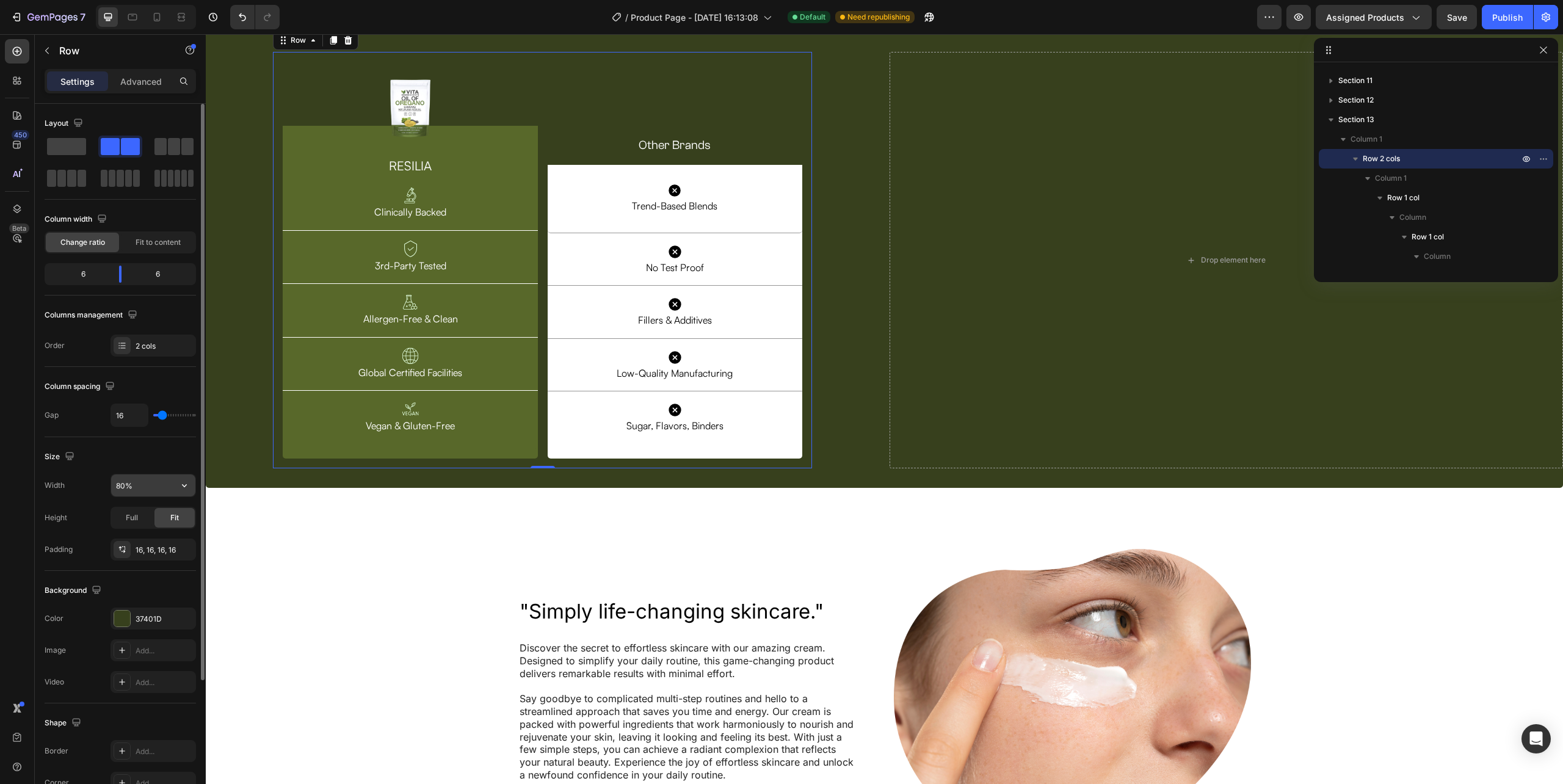
click at [126, 488] on input "80%" at bounding box center [153, 486] width 84 height 22
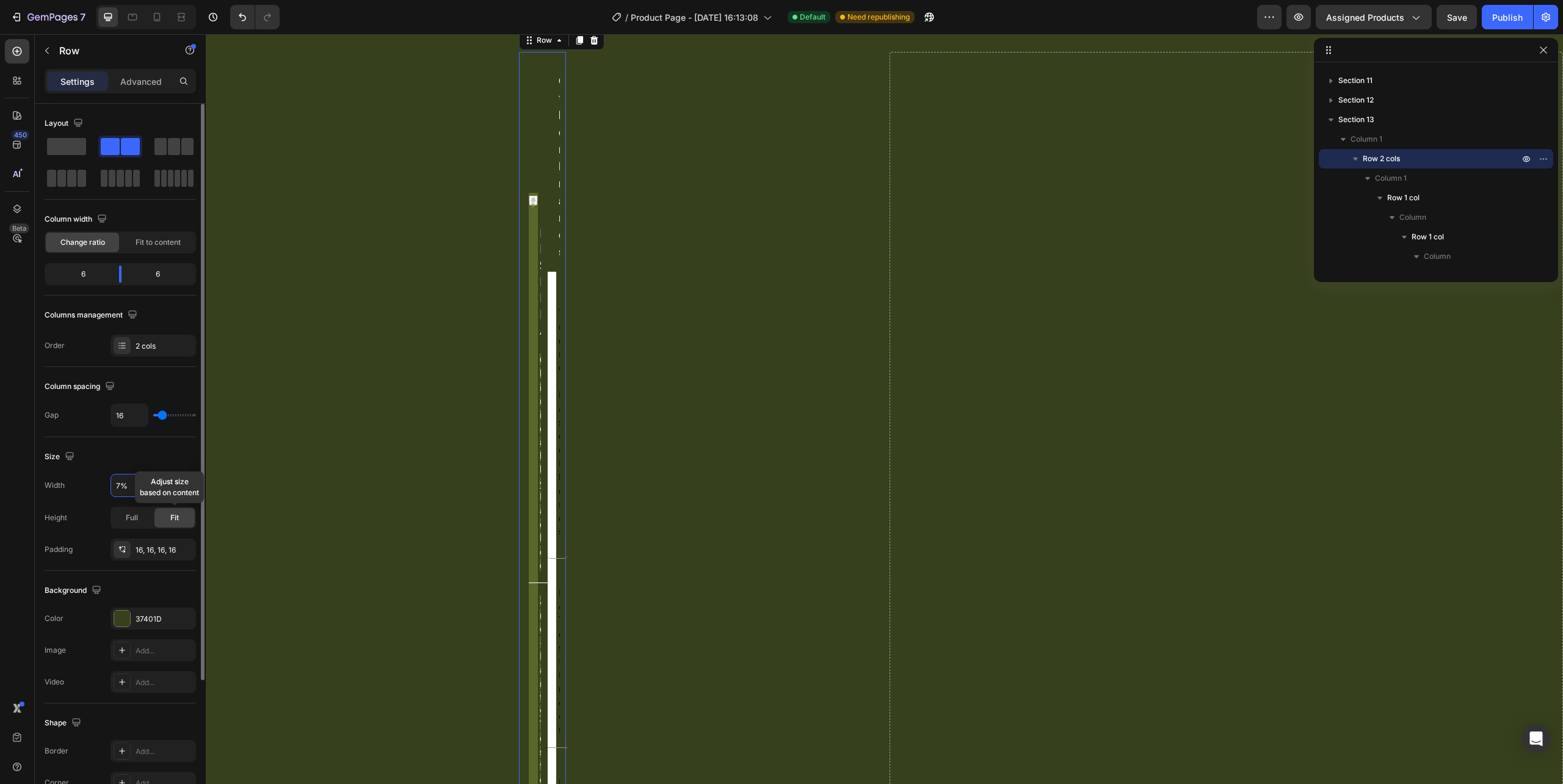
type input "70%"
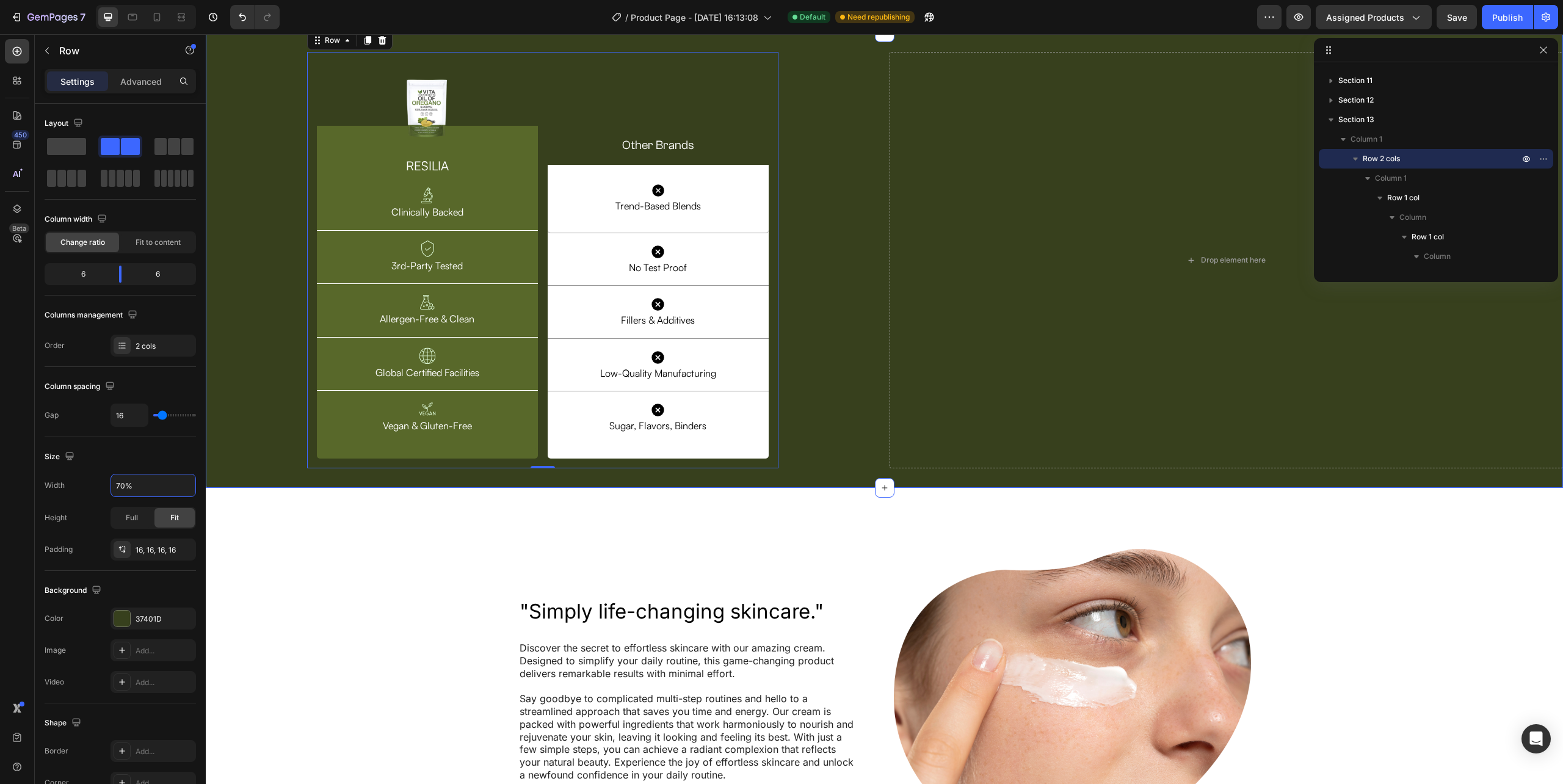
click at [254, 469] on div "Image Row RESILIA Heading Image Clinically Backed Text Block Row Image 3rd-Part…" at bounding box center [542, 260] width 674 height 417
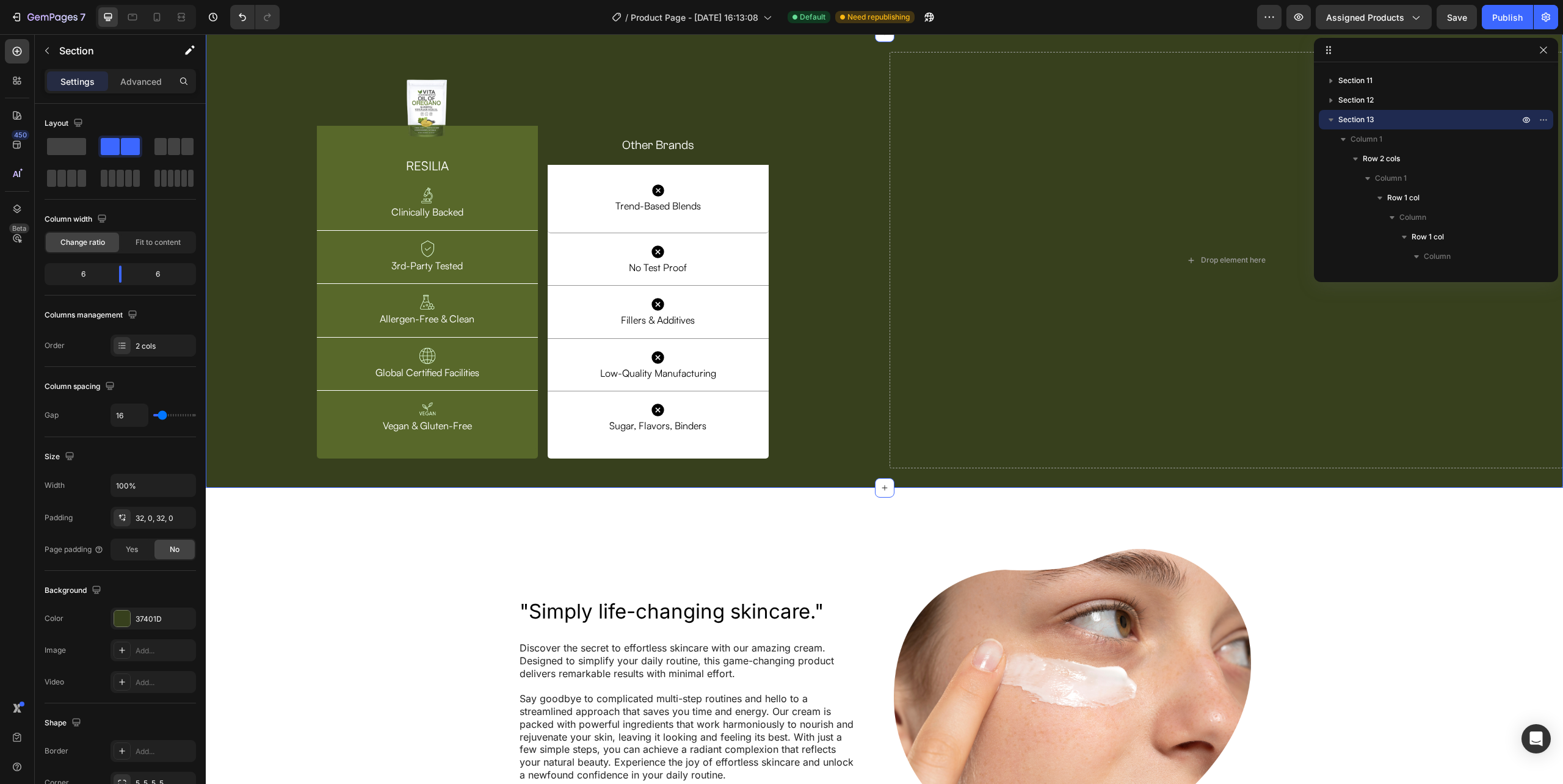
click at [842, 469] on div "Image Row RESILIA Heading Image Clinically Backed Text Block Row Image 3rd-Part…" at bounding box center [542, 260] width 674 height 417
click at [33, 47] on div "450 Beta" at bounding box center [17, 409] width 34 height 750
click at [53, 52] on button "button" at bounding box center [46, 51] width 20 height 20
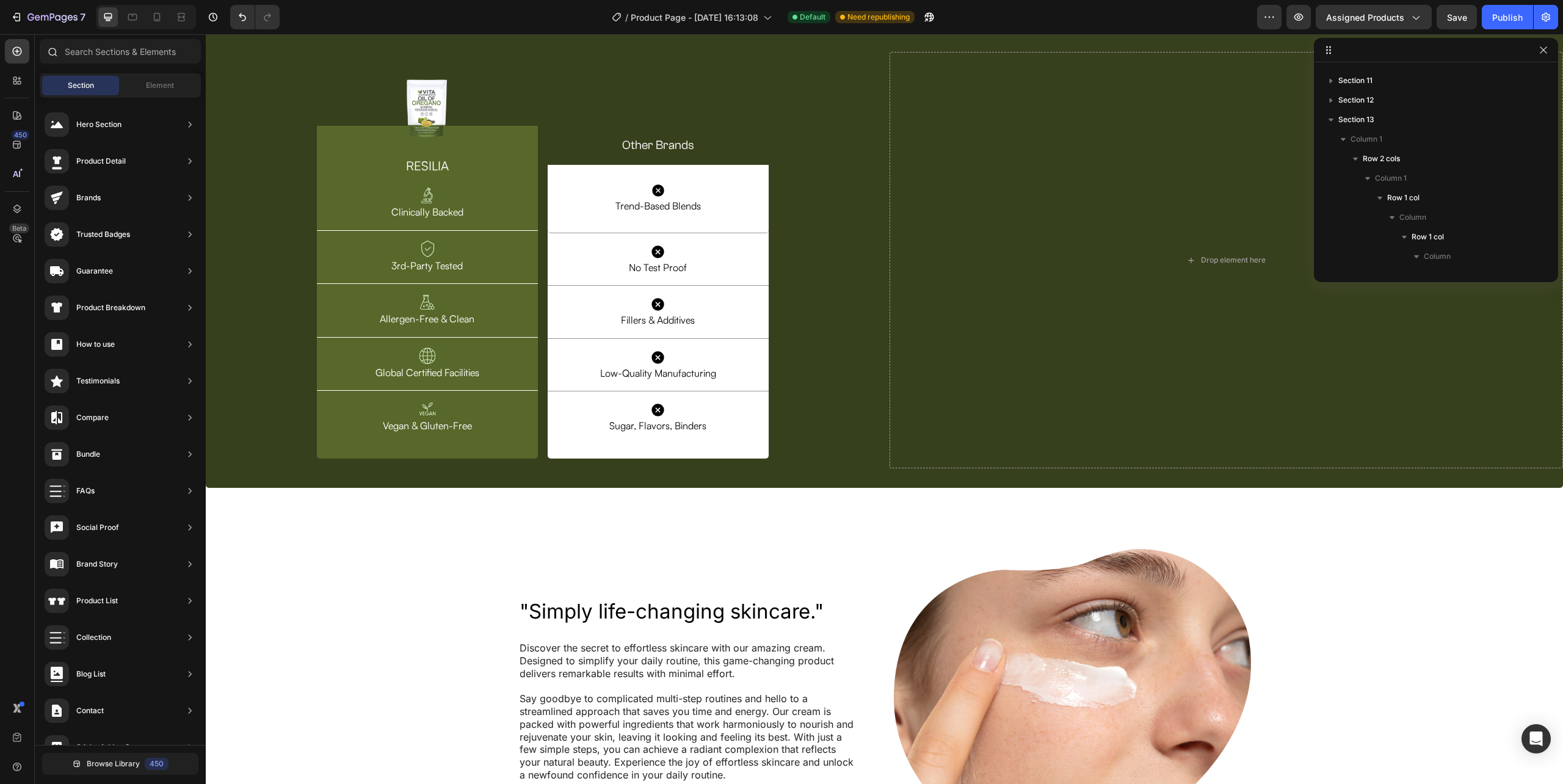
click at [47, 49] on icon at bounding box center [52, 51] width 9 height 9
click at [165, 50] on input "text" at bounding box center [120, 51] width 161 height 24
click at [18, 58] on div at bounding box center [17, 51] width 24 height 24
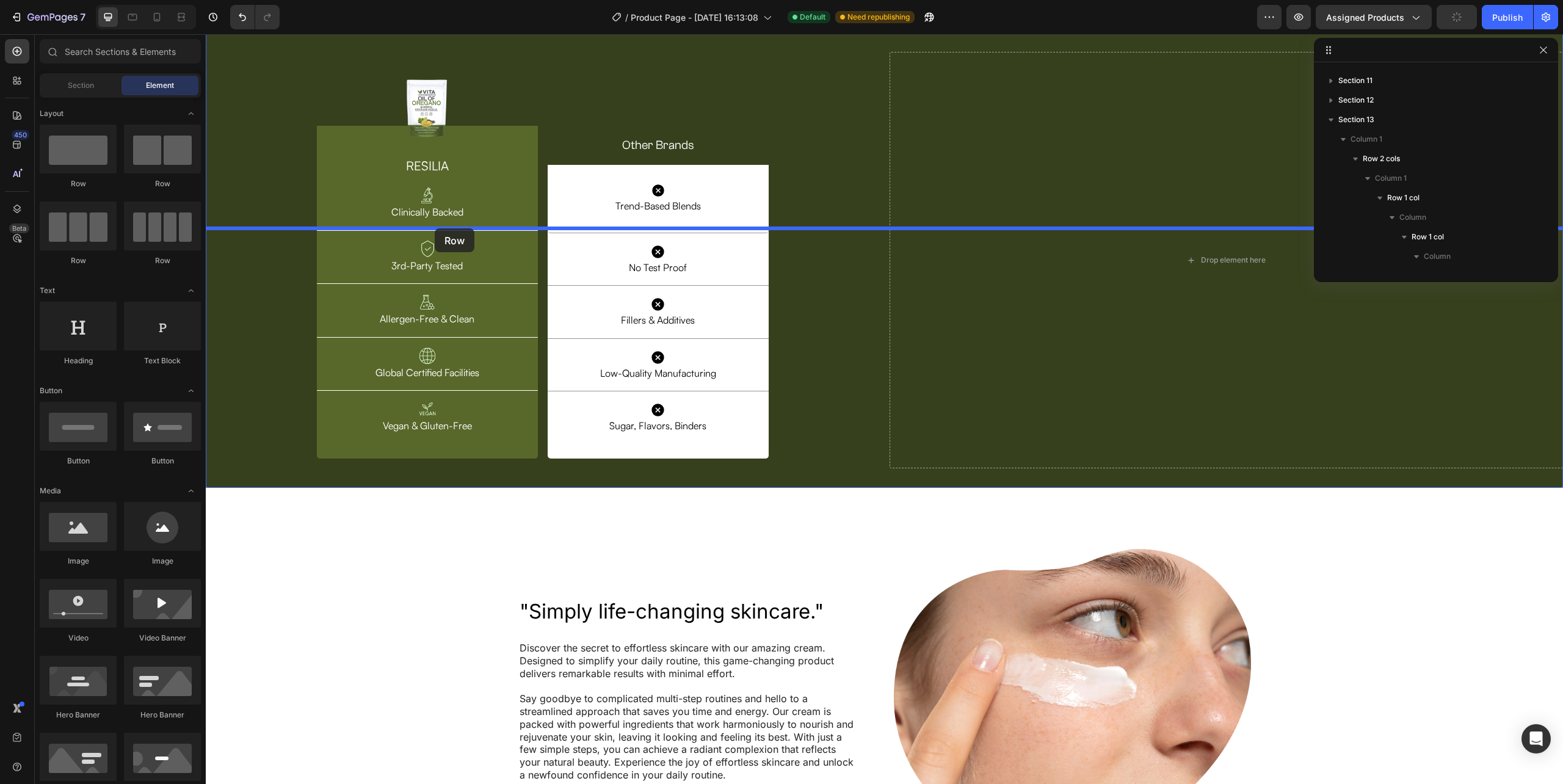
drag, startPoint x: 521, startPoint y: 264, endPoint x: 435, endPoint y: 229, distance: 92.8
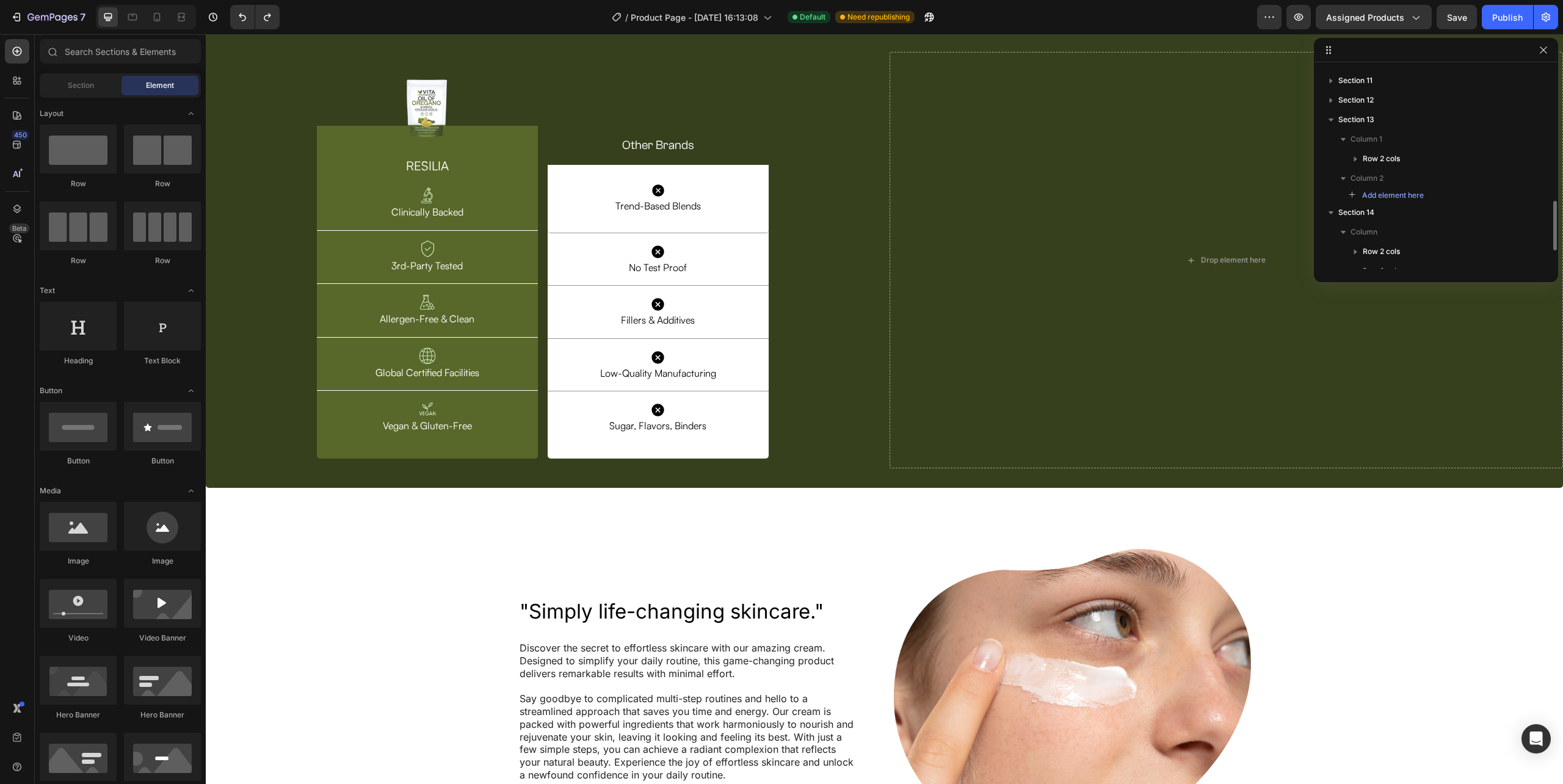
scroll to position [542, 0]
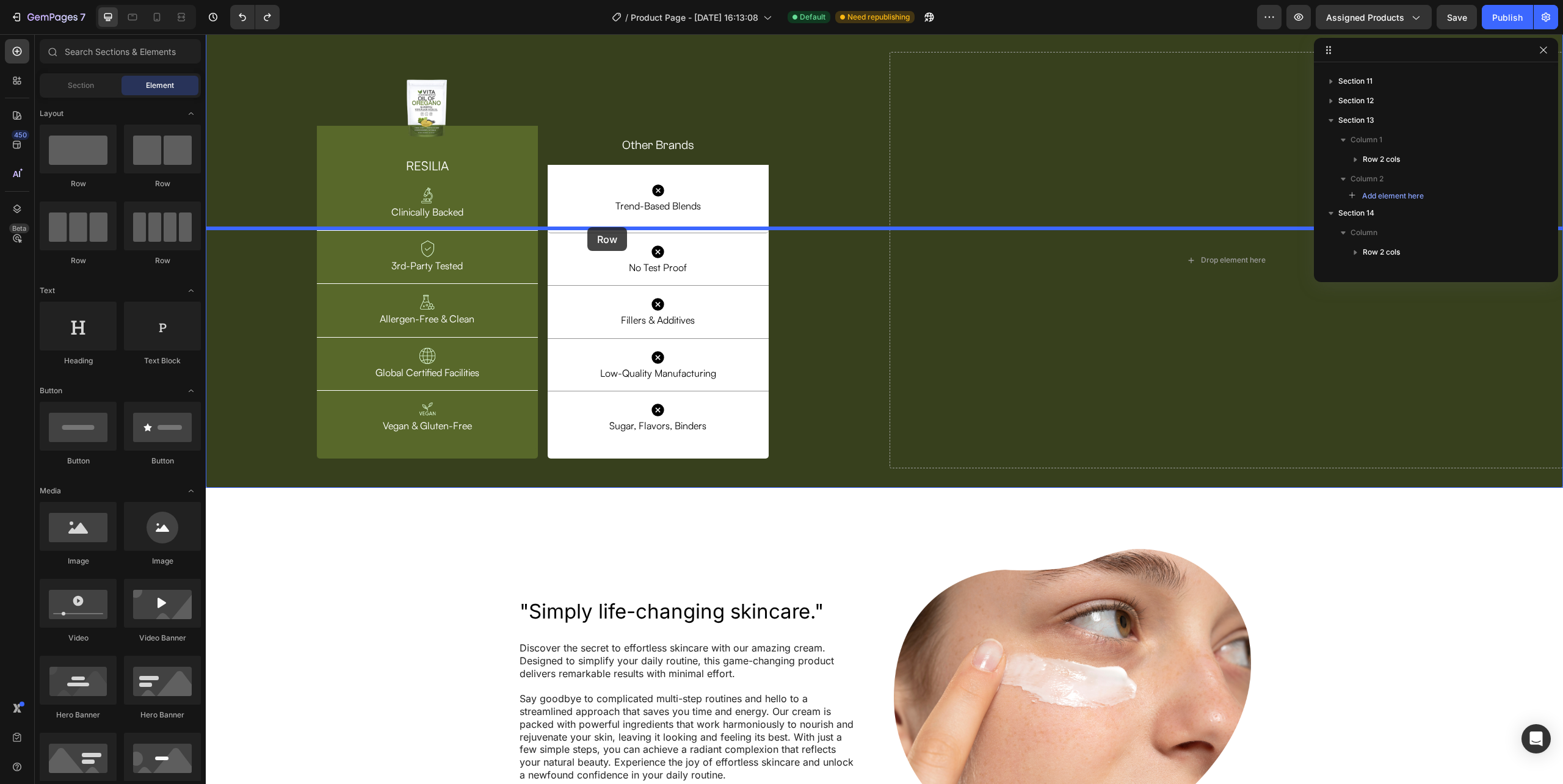
drag, startPoint x: 277, startPoint y: 188, endPoint x: 587, endPoint y: 230, distance: 312.8
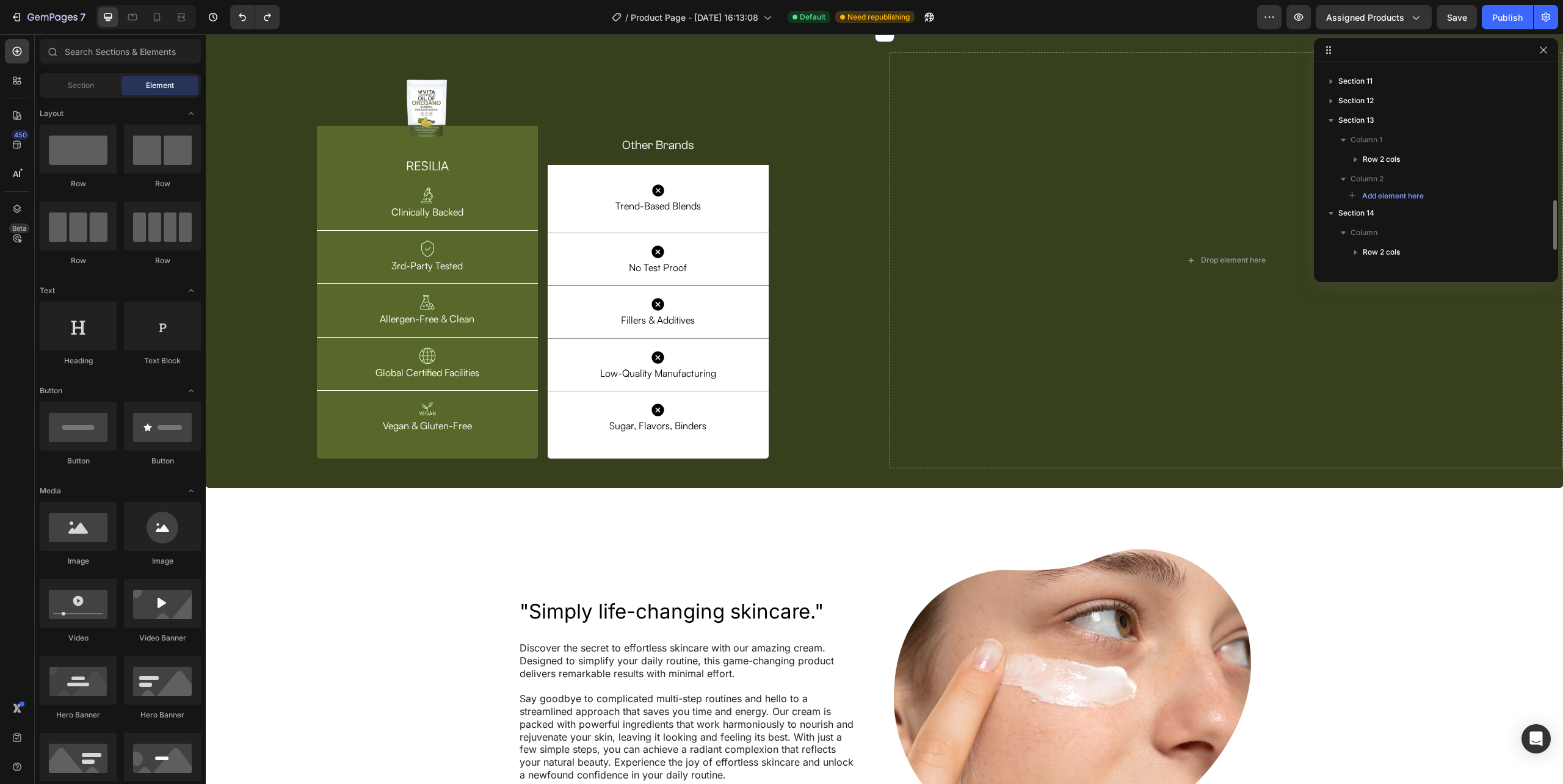
scroll to position [542, 0]
click at [262, 426] on div "Image Row RESILIA Heading Image Clinically Backed Text Block Row Image 3rd-Part…" at bounding box center [542, 260] width 674 height 417
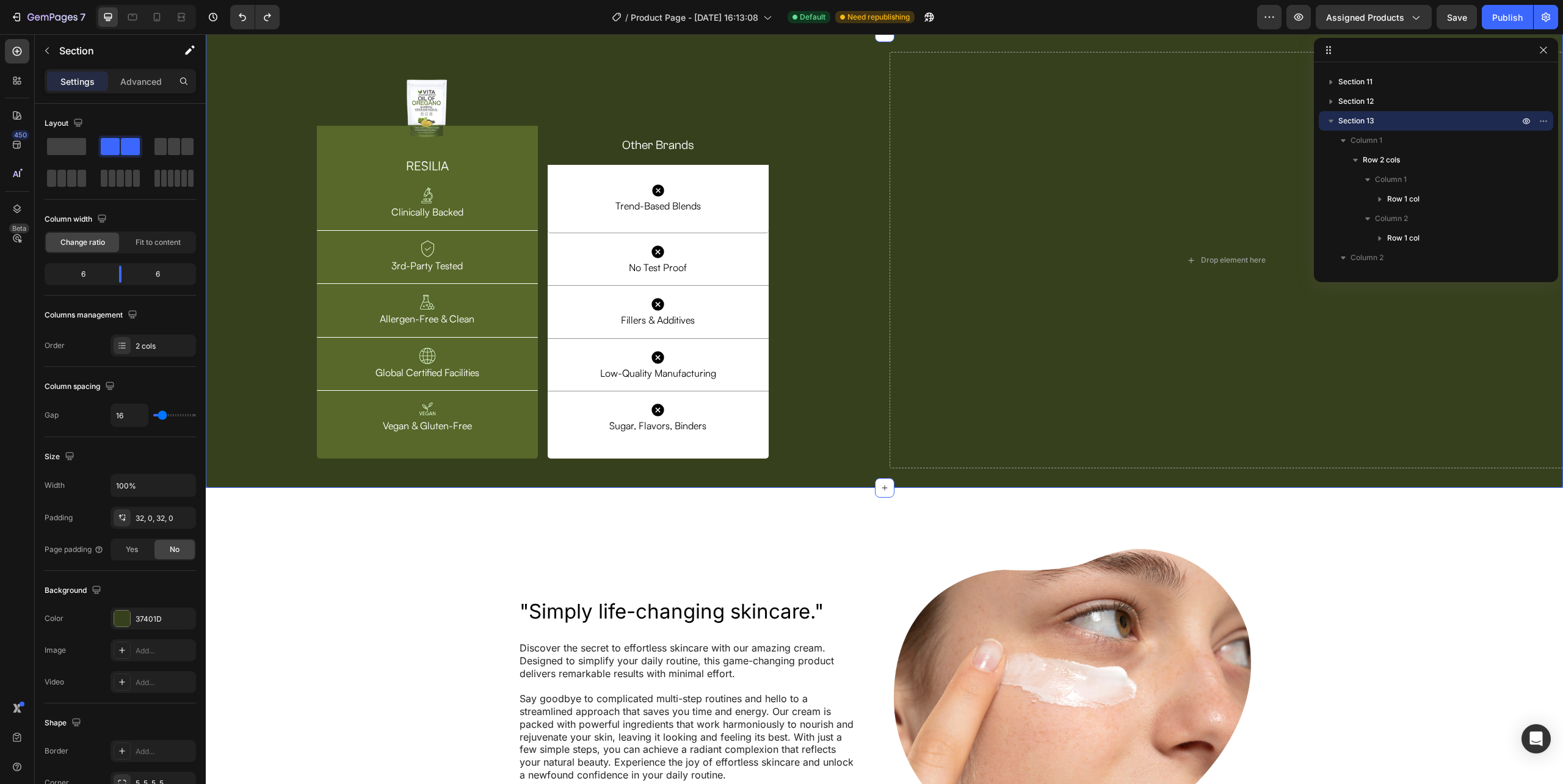
click at [820, 469] on div "Image Row RESILIA Heading Image Clinically Backed Text Block Row Image 3rd-Part…" at bounding box center [542, 260] width 674 height 417
click at [47, 52] on icon "button" at bounding box center [46, 50] width 9 height 9
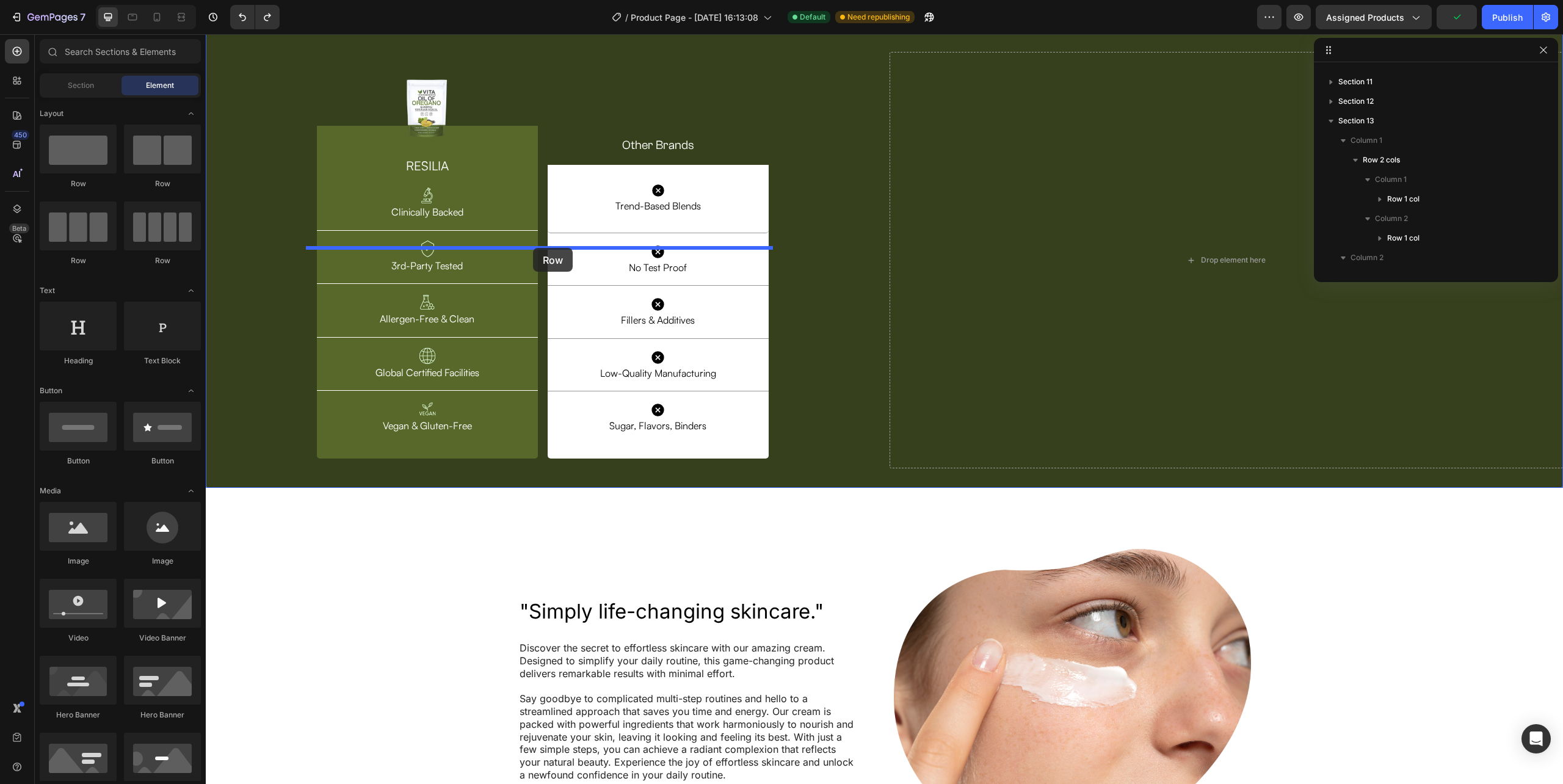
drag, startPoint x: 286, startPoint y: 201, endPoint x: 533, endPoint y: 248, distance: 251.4
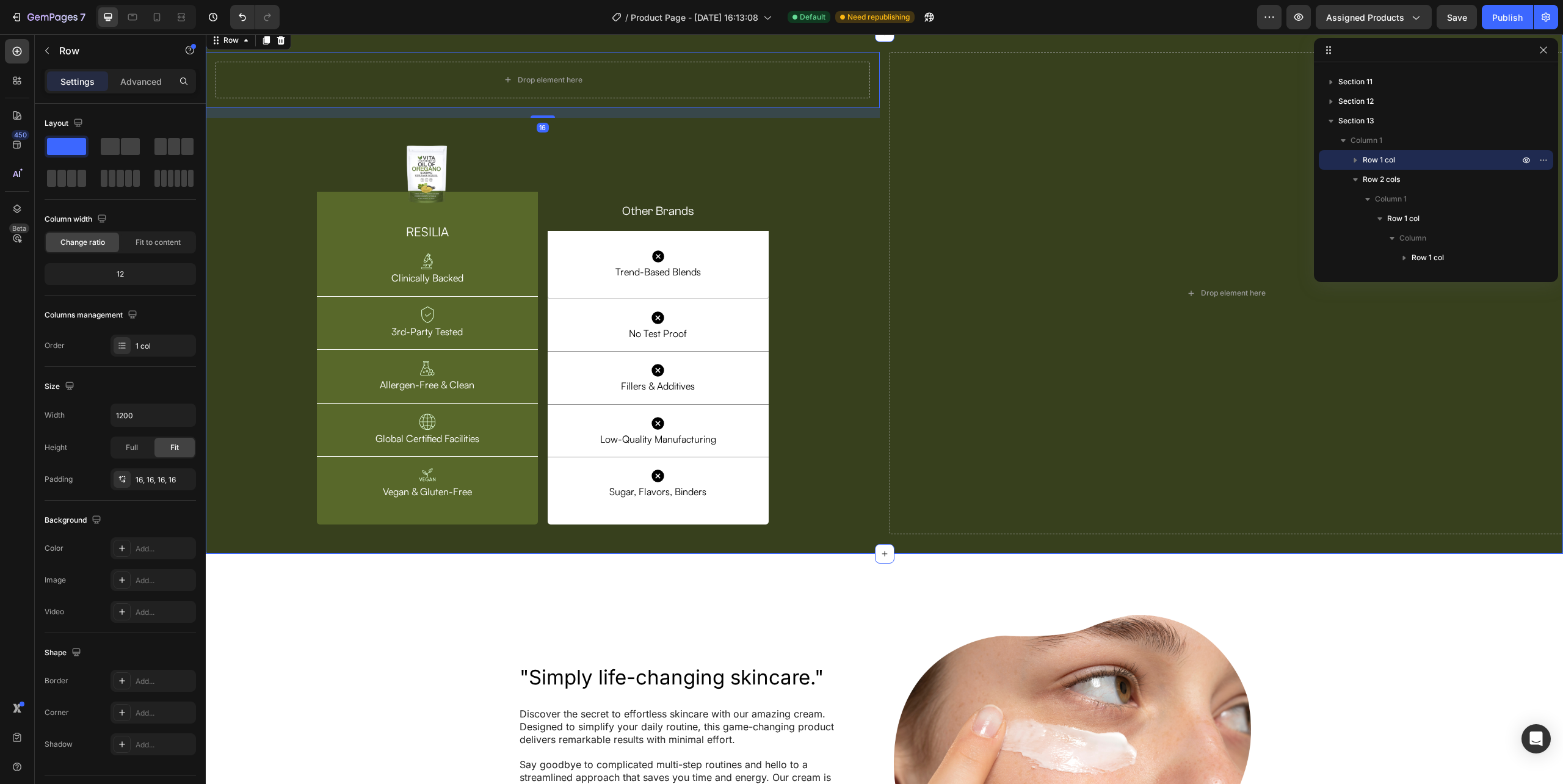
click at [291, 340] on div "Drop element here Row 16 Image Row RESILIA Heading Image Clinically Backed Text…" at bounding box center [542, 293] width 674 height 483
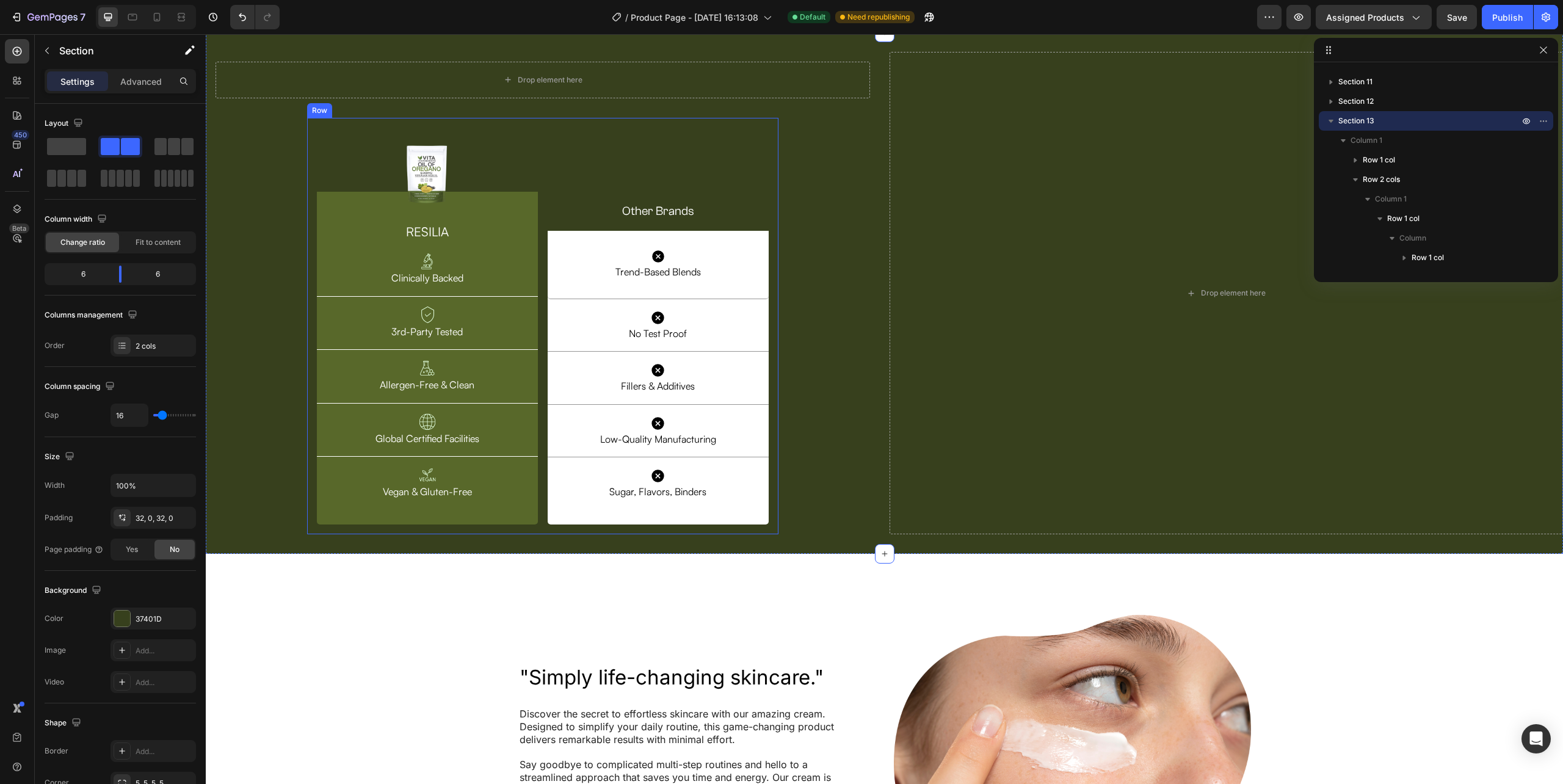
click at [308, 472] on div "Image Row RESILIA Heading Image Clinically Backed Text Block Row Image 3rd-Part…" at bounding box center [542, 326] width 471 height 417
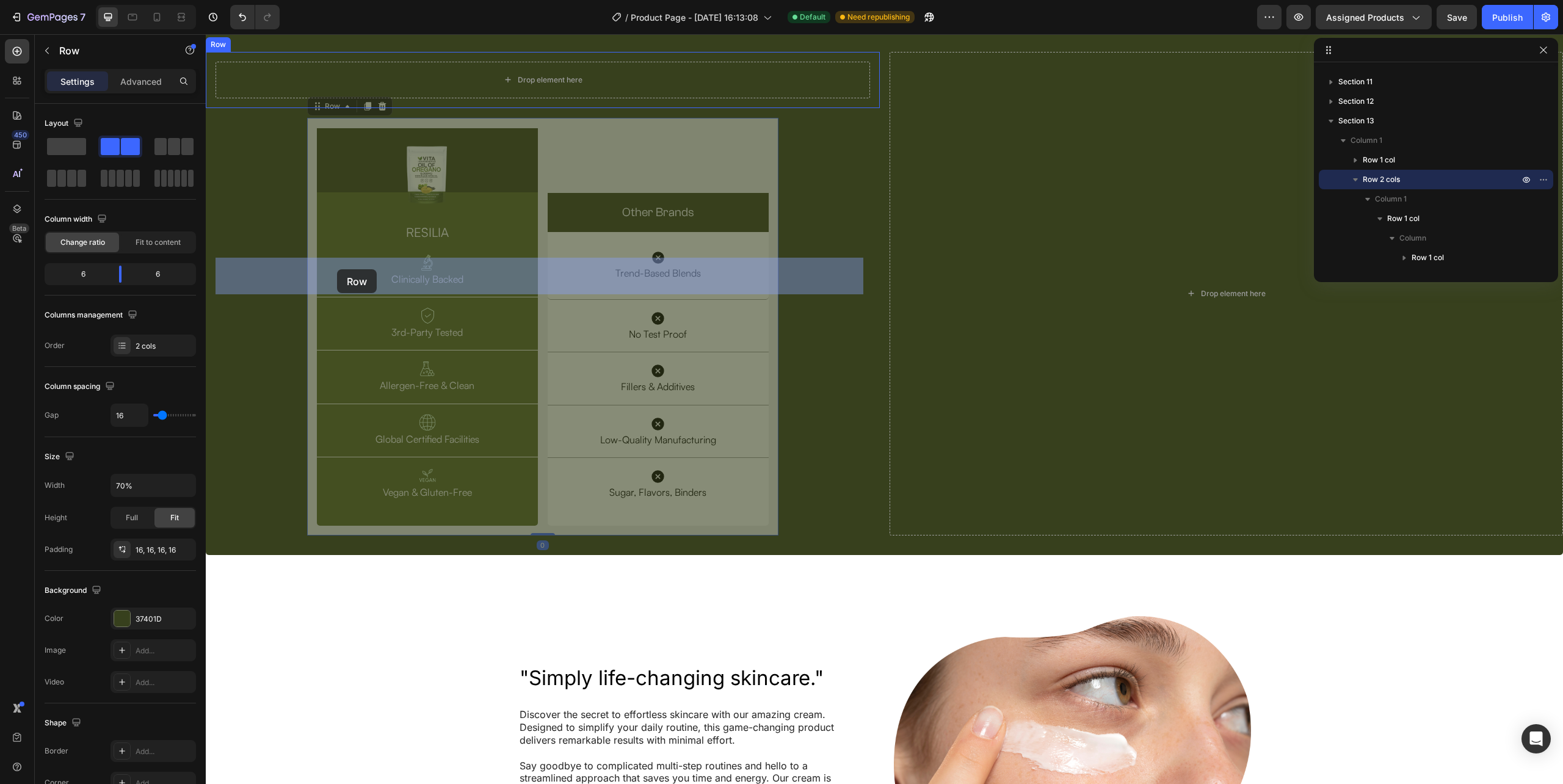
drag, startPoint x: 328, startPoint y: 303, endPoint x: 337, endPoint y: 269, distance: 35.2
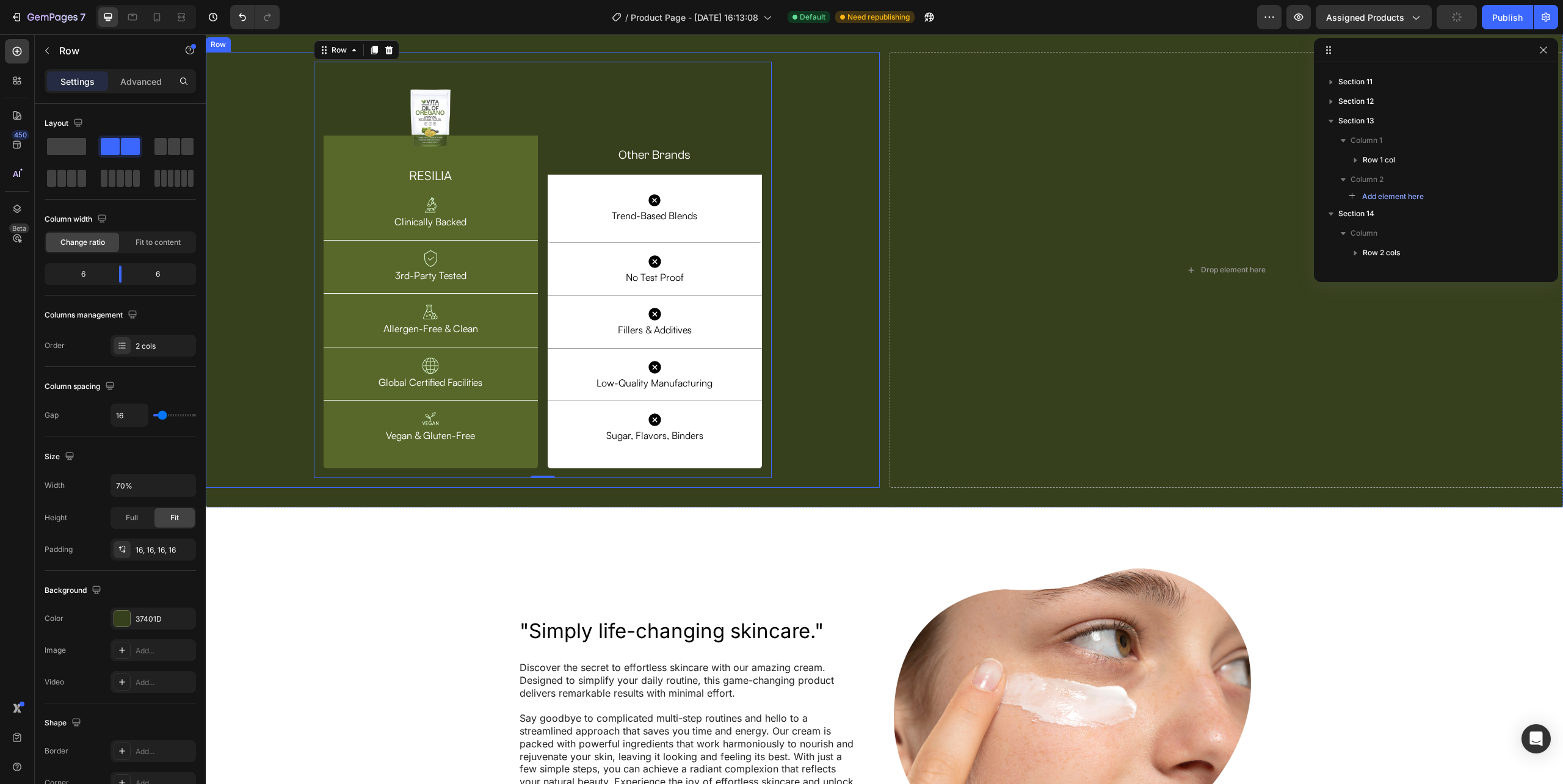
click at [279, 326] on div "Image Row RESILIA Heading Image Clinically Backed Text Block Row Image 3rd-Part…" at bounding box center [542, 270] width 654 height 417
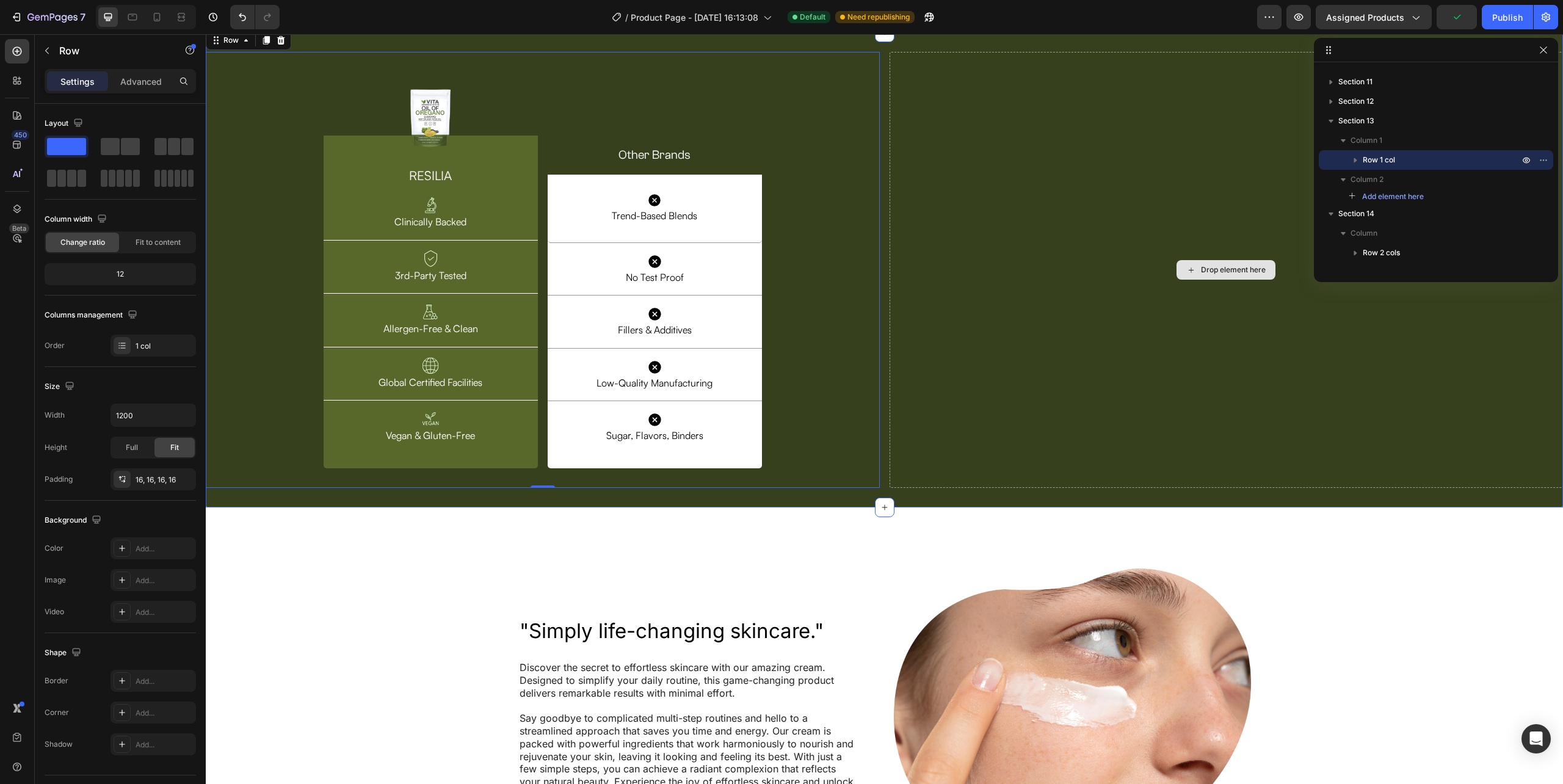
click at [988, 287] on div "Drop element here" at bounding box center [1227, 270] width 674 height 437
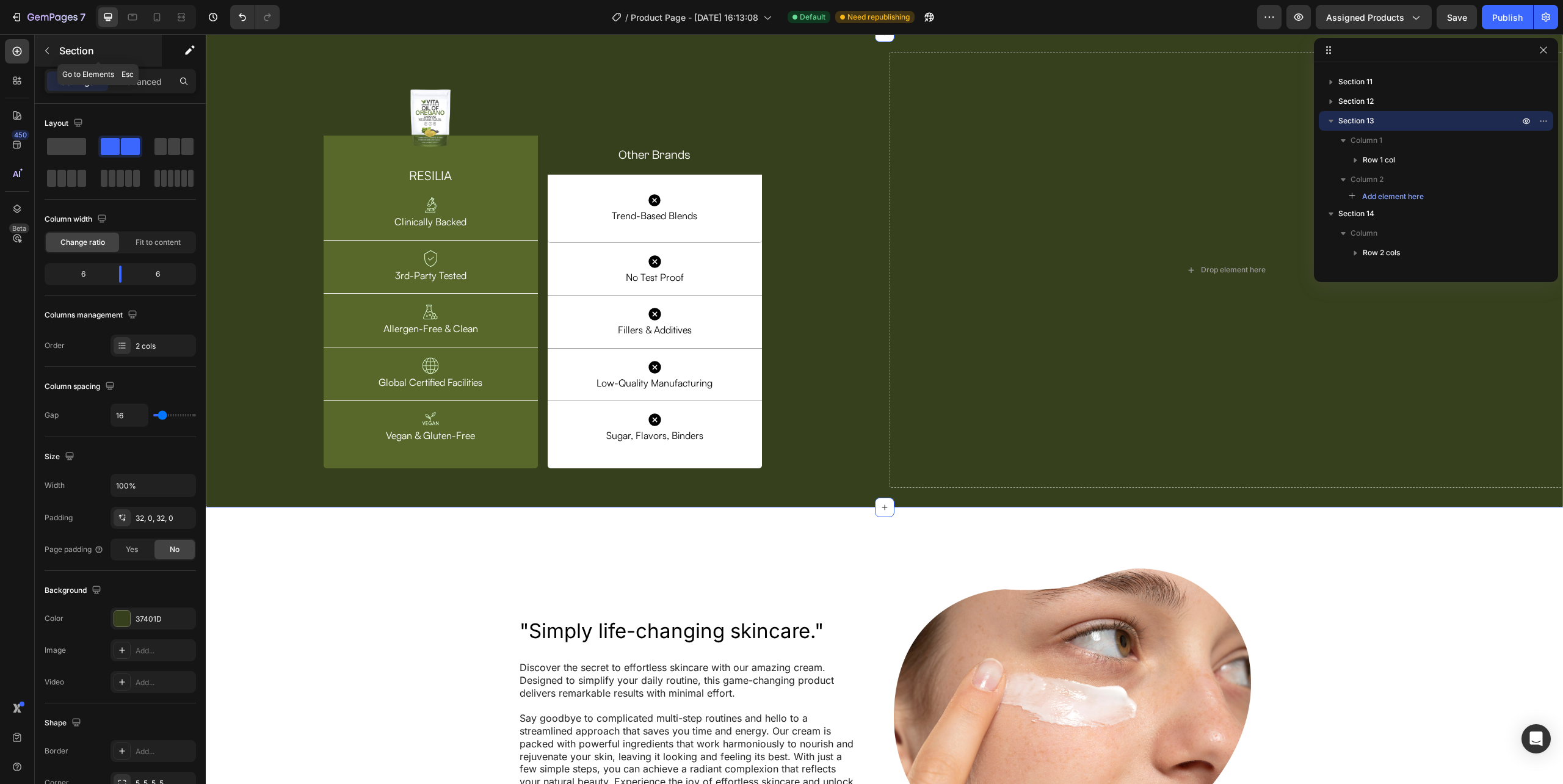
click at [46, 52] on icon "button" at bounding box center [46, 50] width 9 height 9
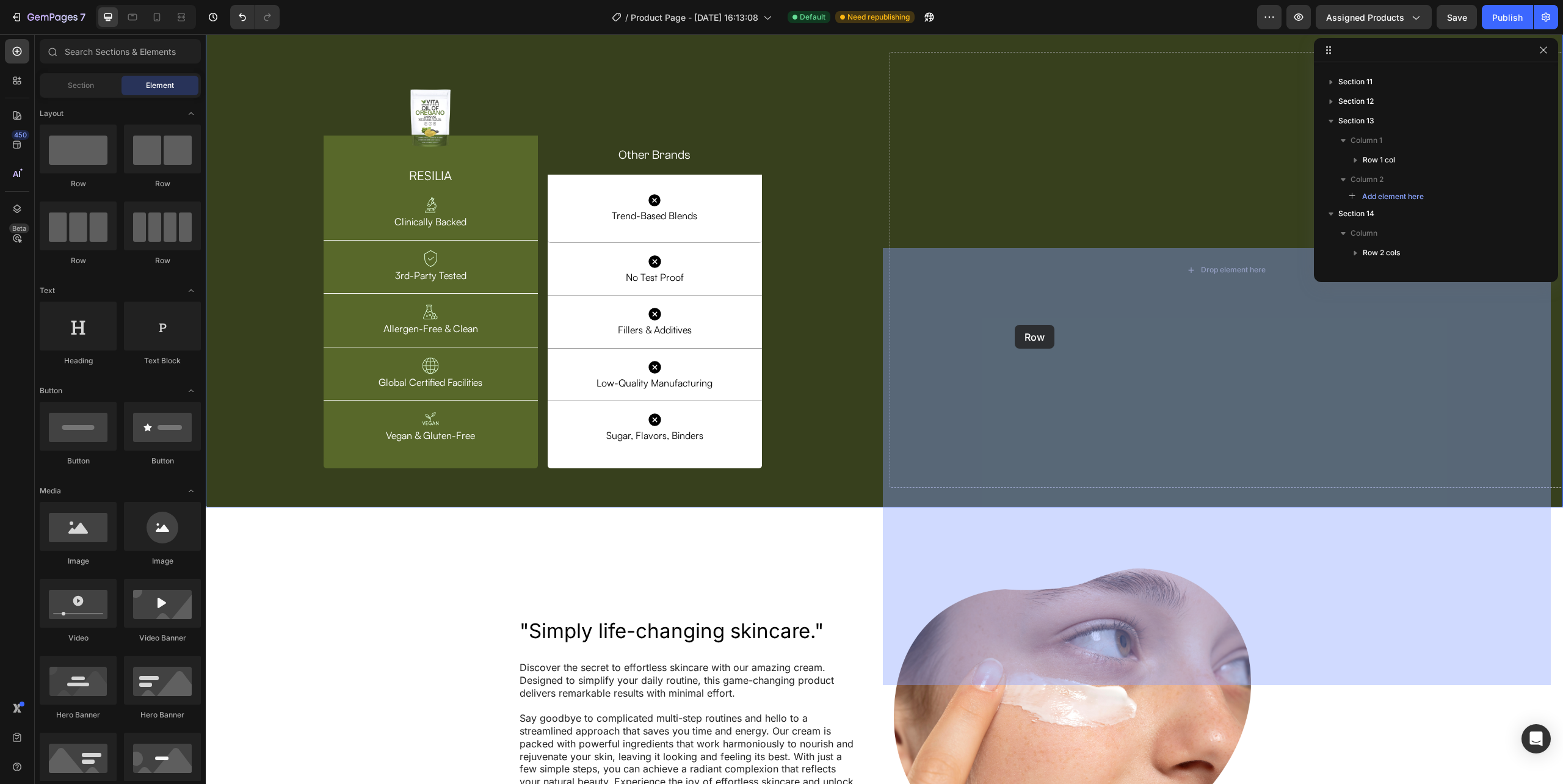
drag, startPoint x: 880, startPoint y: 273, endPoint x: 1051, endPoint y: 349, distance: 187.1
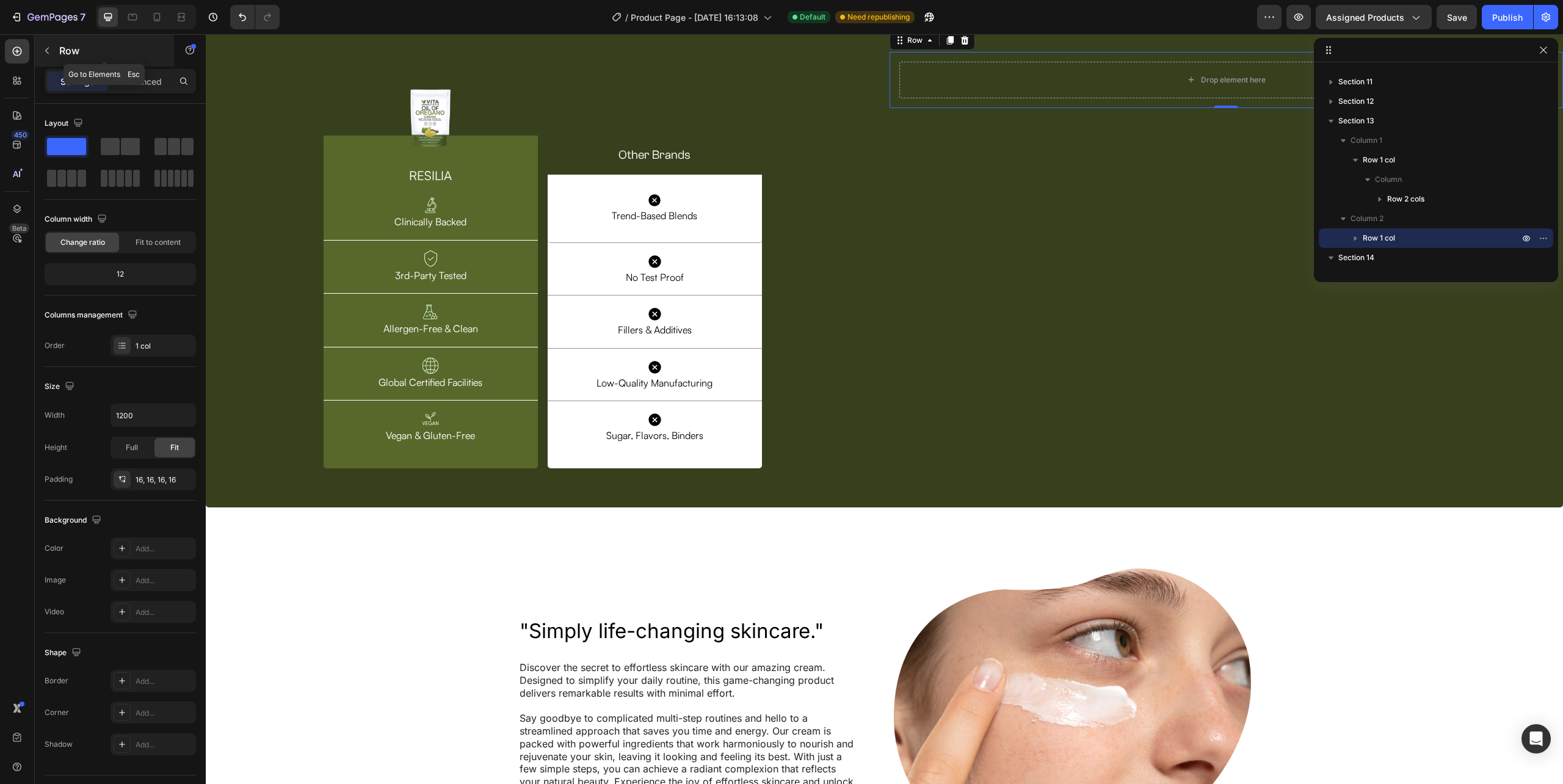
click at [45, 53] on icon "button" at bounding box center [46, 50] width 9 height 9
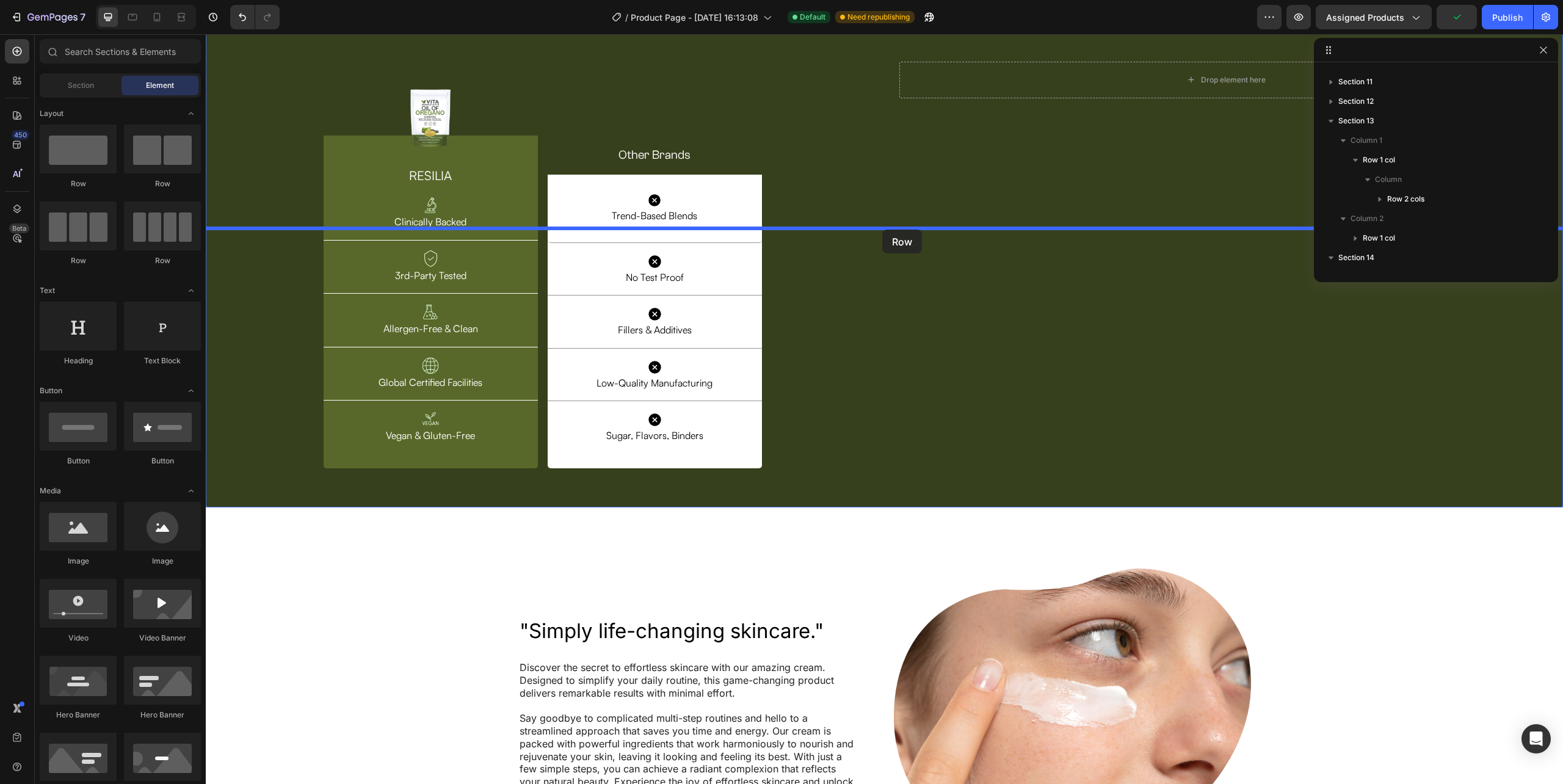
drag, startPoint x: 291, startPoint y: 187, endPoint x: 882, endPoint y: 230, distance: 592.6
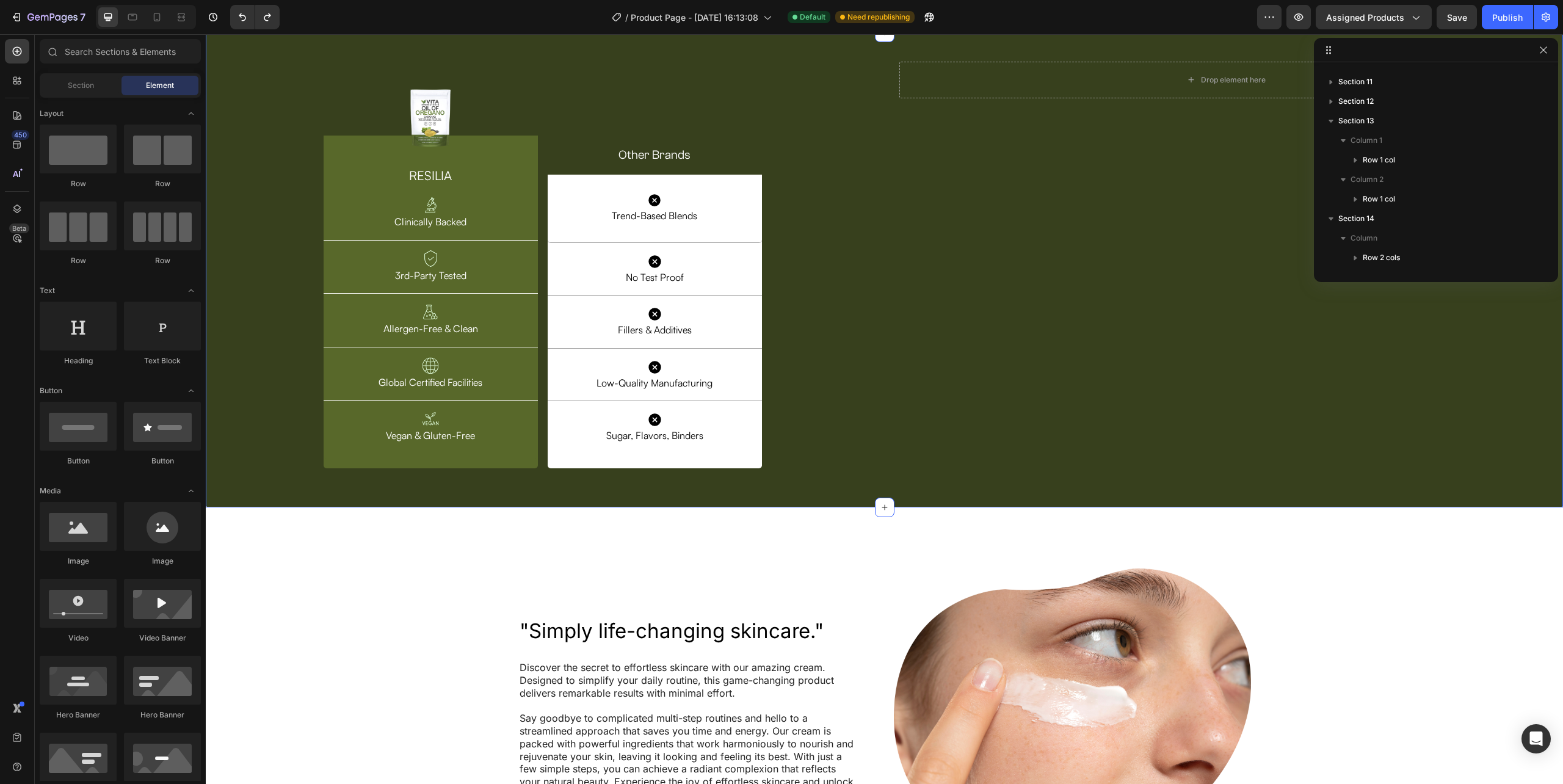
click at [850, 236] on div "Image Row RESILIA Heading Image Clinically Backed Text Block Row Image 3rd-Part…" at bounding box center [884, 270] width 1358 height 475
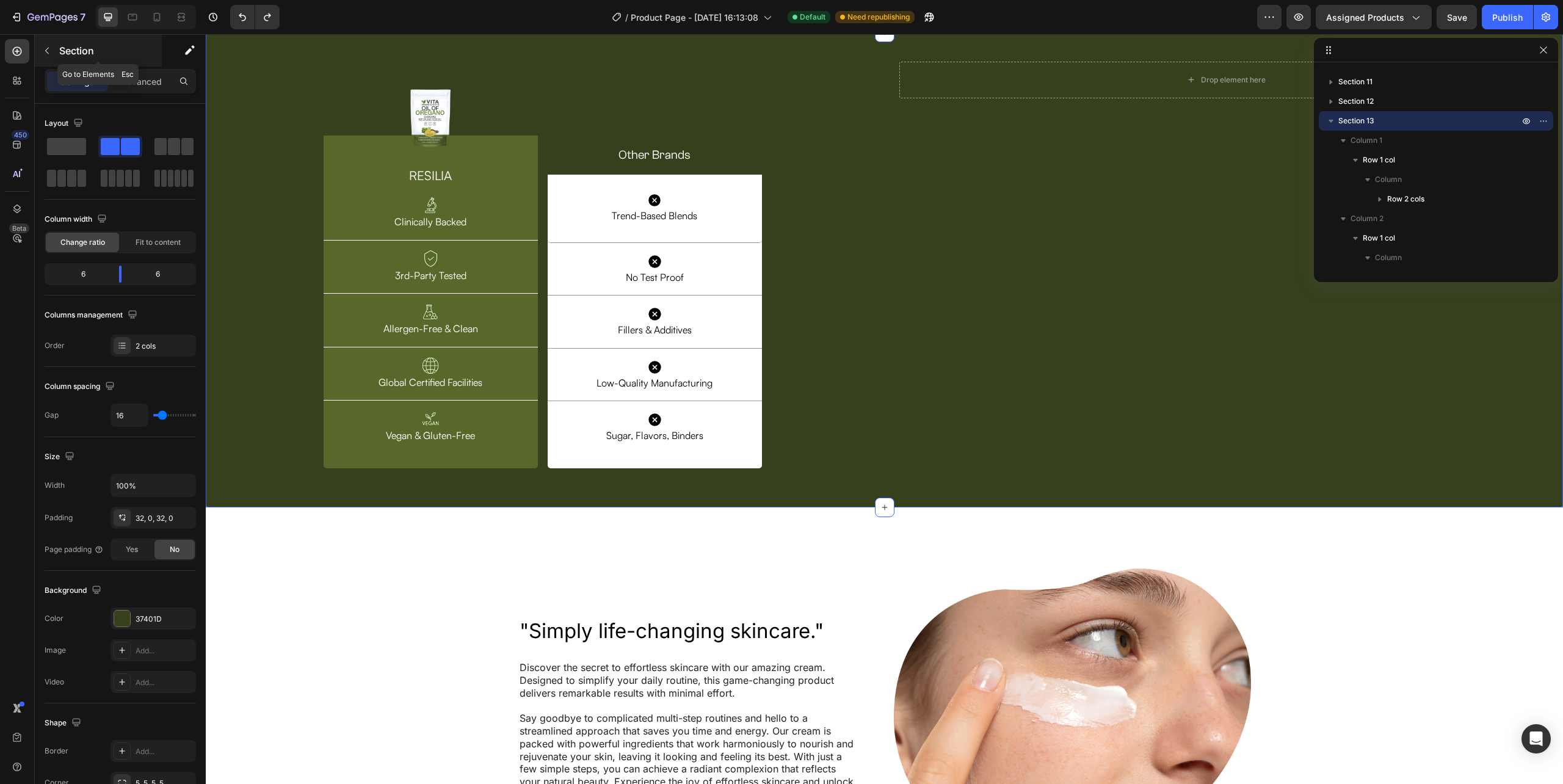
click at [44, 47] on icon "button" at bounding box center [46, 50] width 9 height 9
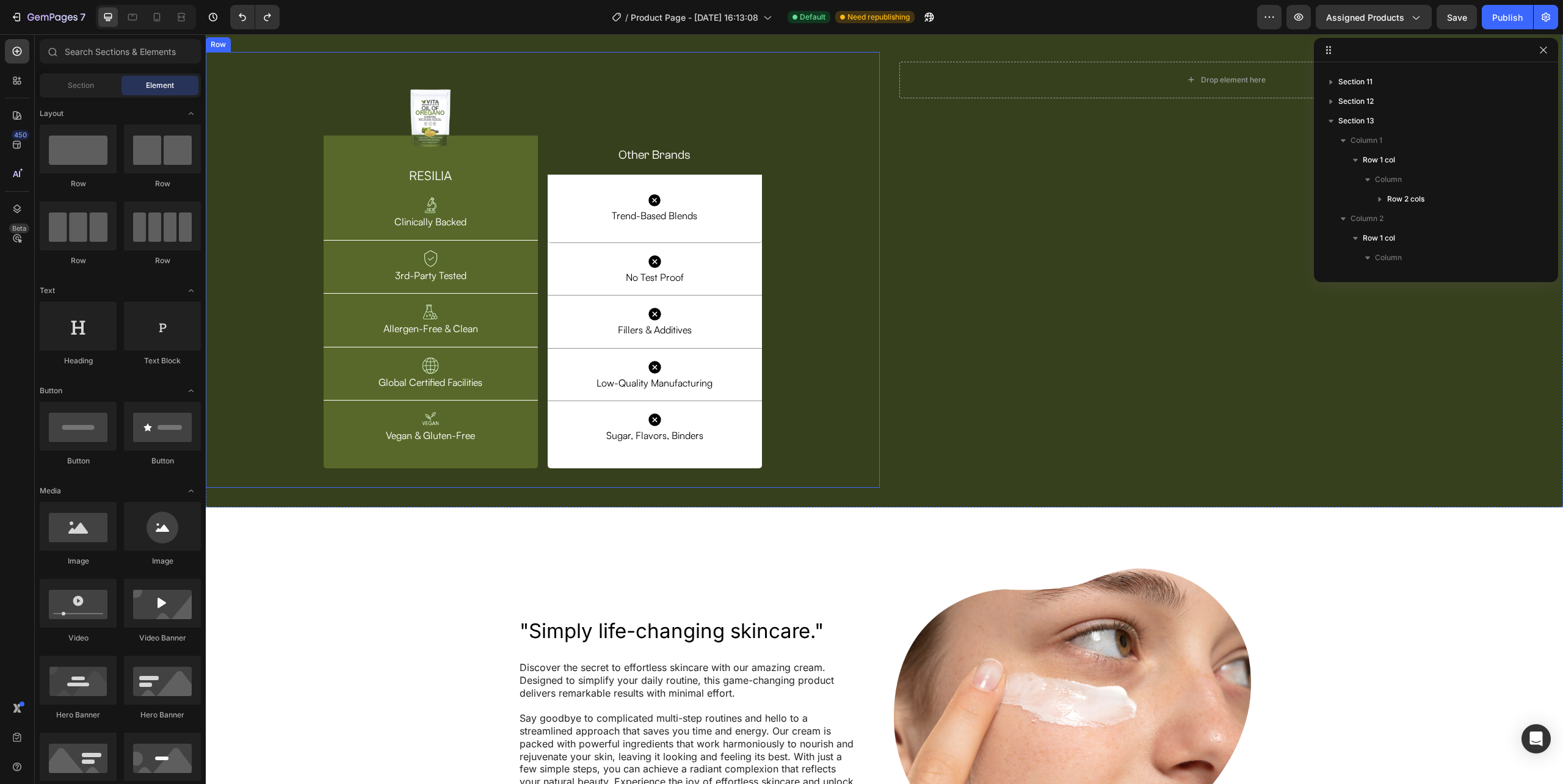
click at [303, 359] on div "Image Row RESILIA Heading Image Clinically Backed Text Block Row Image 3rd-Part…" at bounding box center [542, 270] width 654 height 417
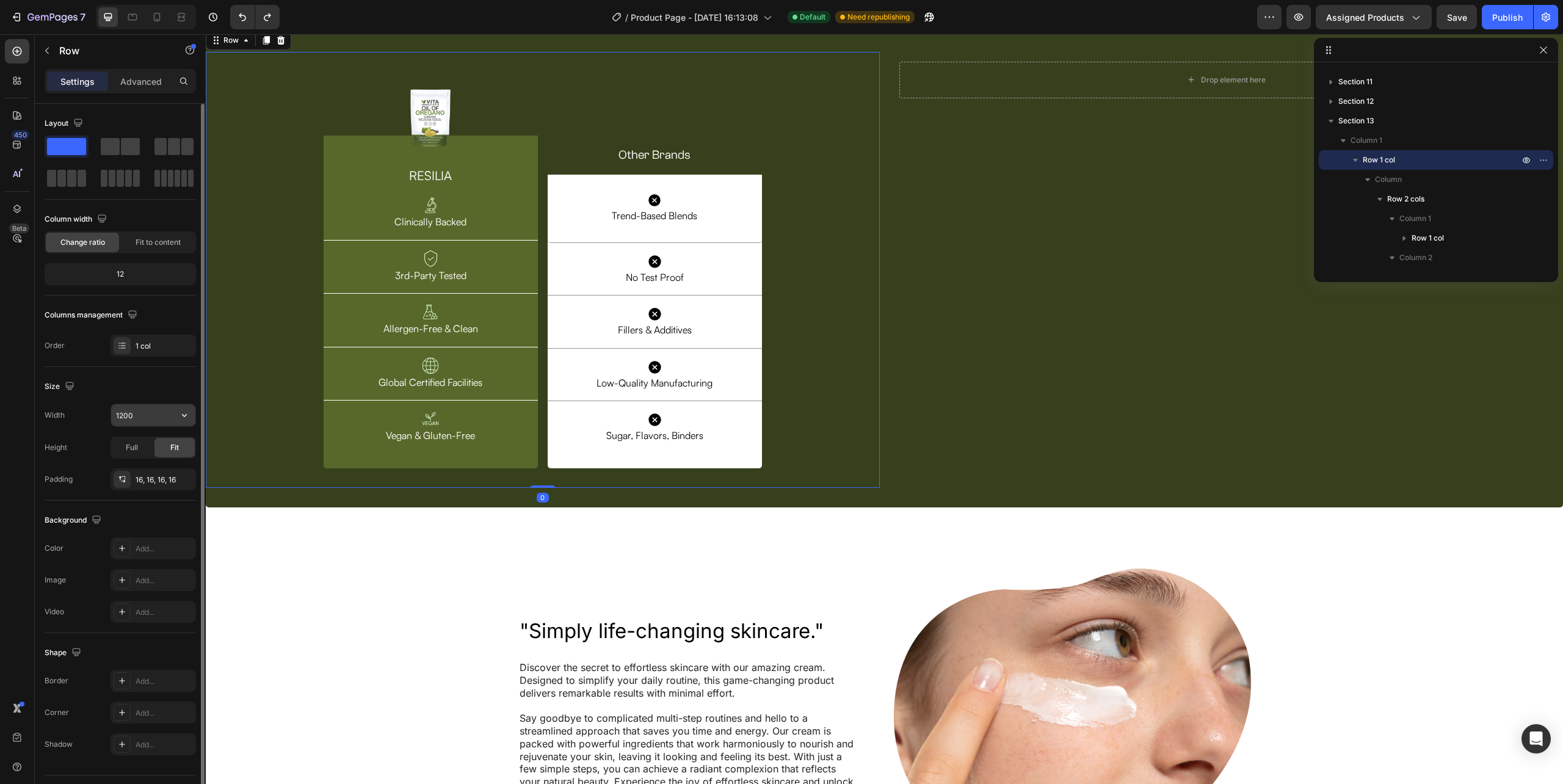
click at [139, 413] on input "1200" at bounding box center [153, 415] width 84 height 22
click at [187, 416] on icon "button" at bounding box center [185, 415] width 5 height 3
click at [174, 471] on span "100%" at bounding box center [175, 470] width 20 height 11
type input "100%"
click at [906, 372] on div "Drop element here Row" at bounding box center [1227, 270] width 674 height 437
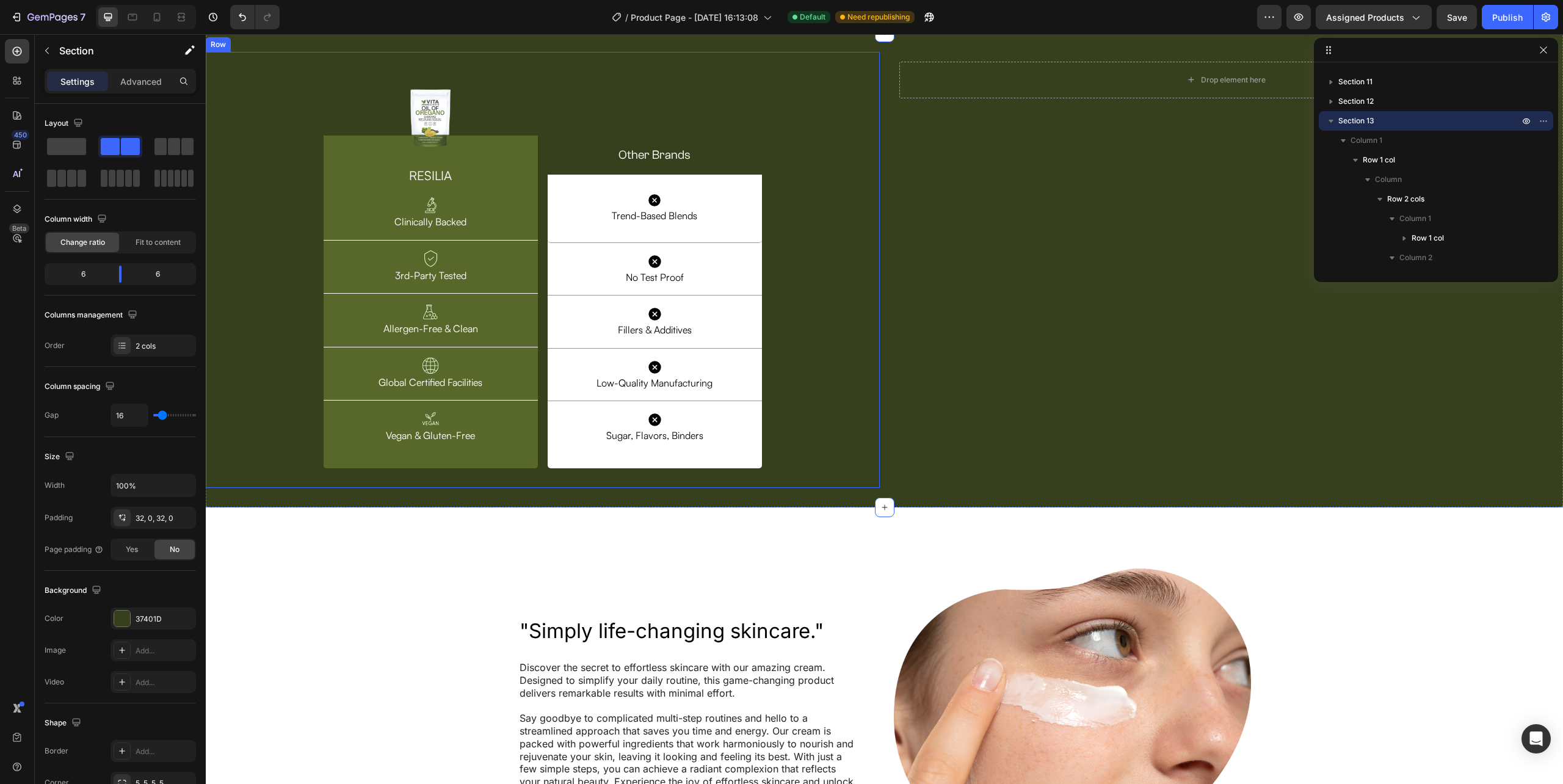
click at [264, 448] on div "Image Row RESILIA Heading Image Clinically Backed Text Block Row Image 3rd-Part…" at bounding box center [542, 270] width 654 height 417
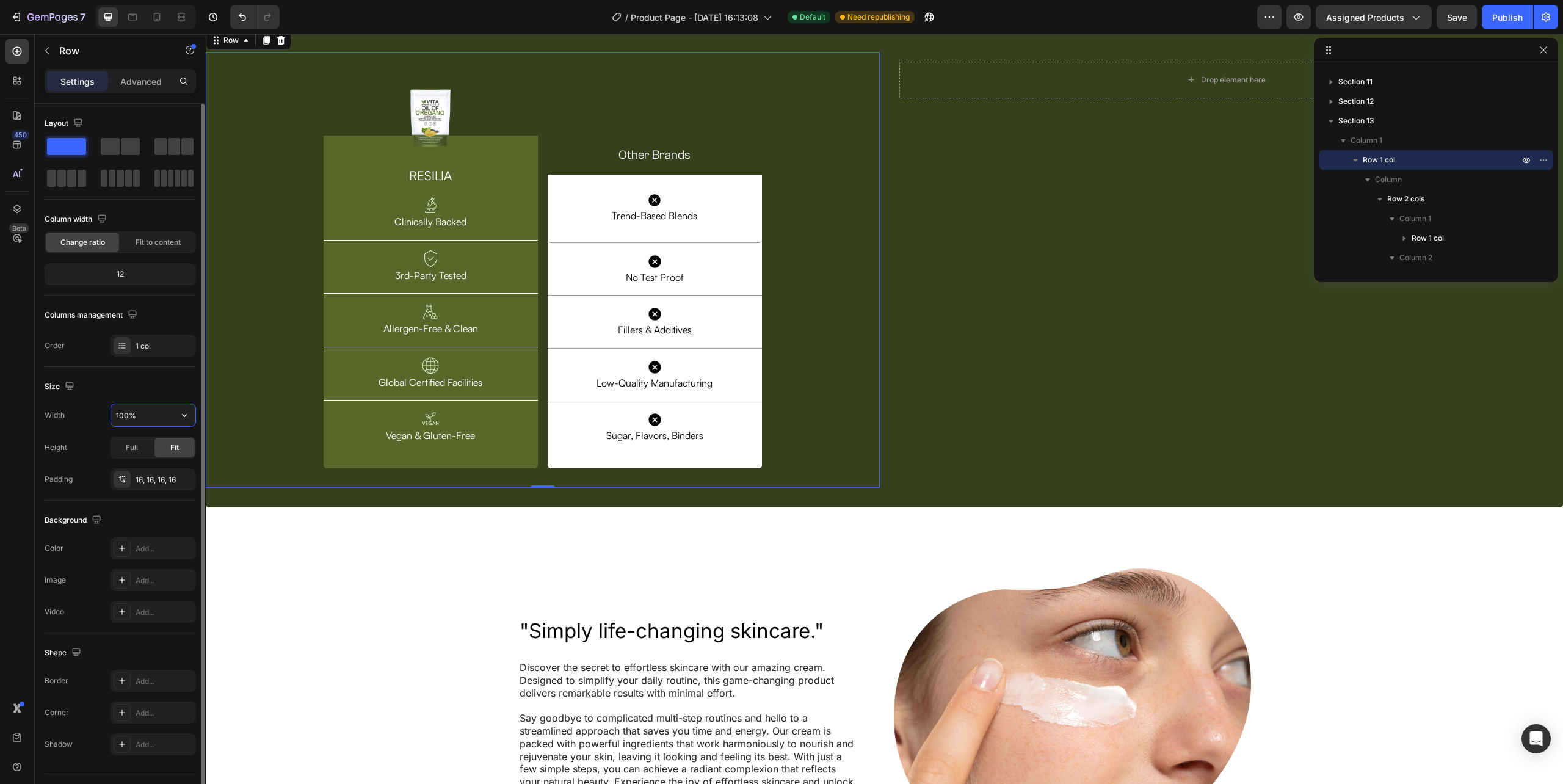
click at [132, 418] on input "100%" at bounding box center [153, 415] width 84 height 22
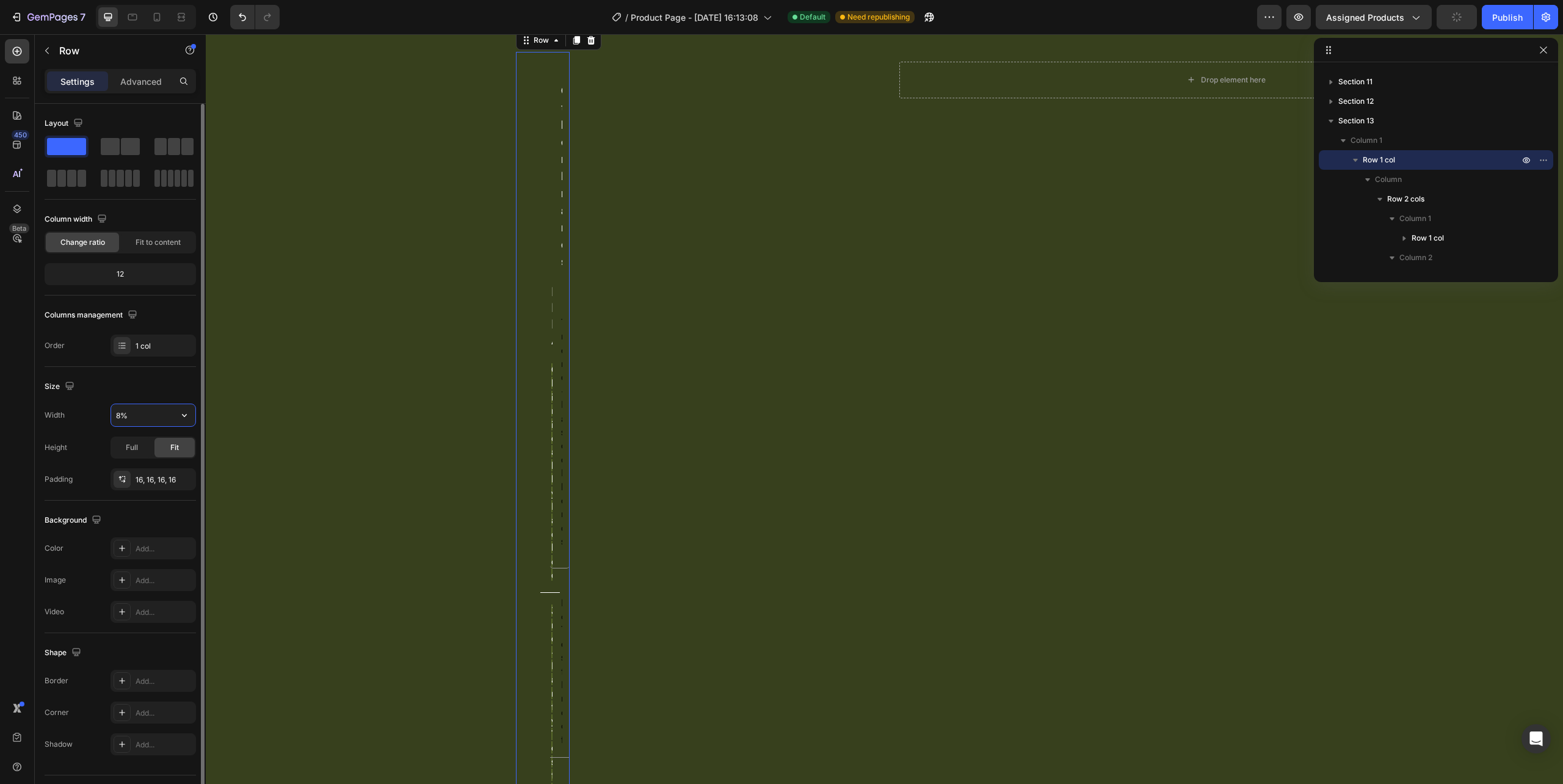
type input "80%"
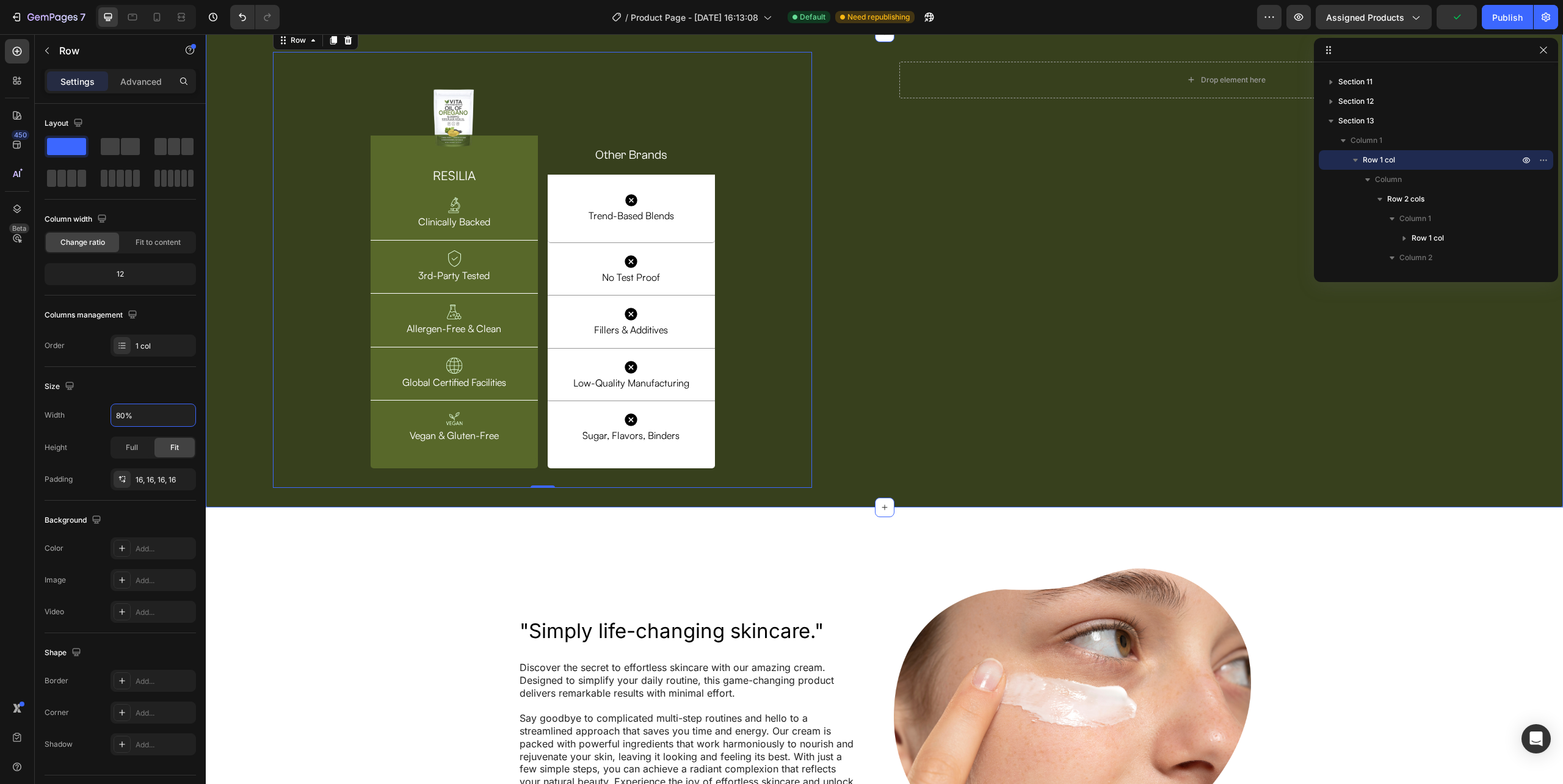
scroll to position [3666, 0]
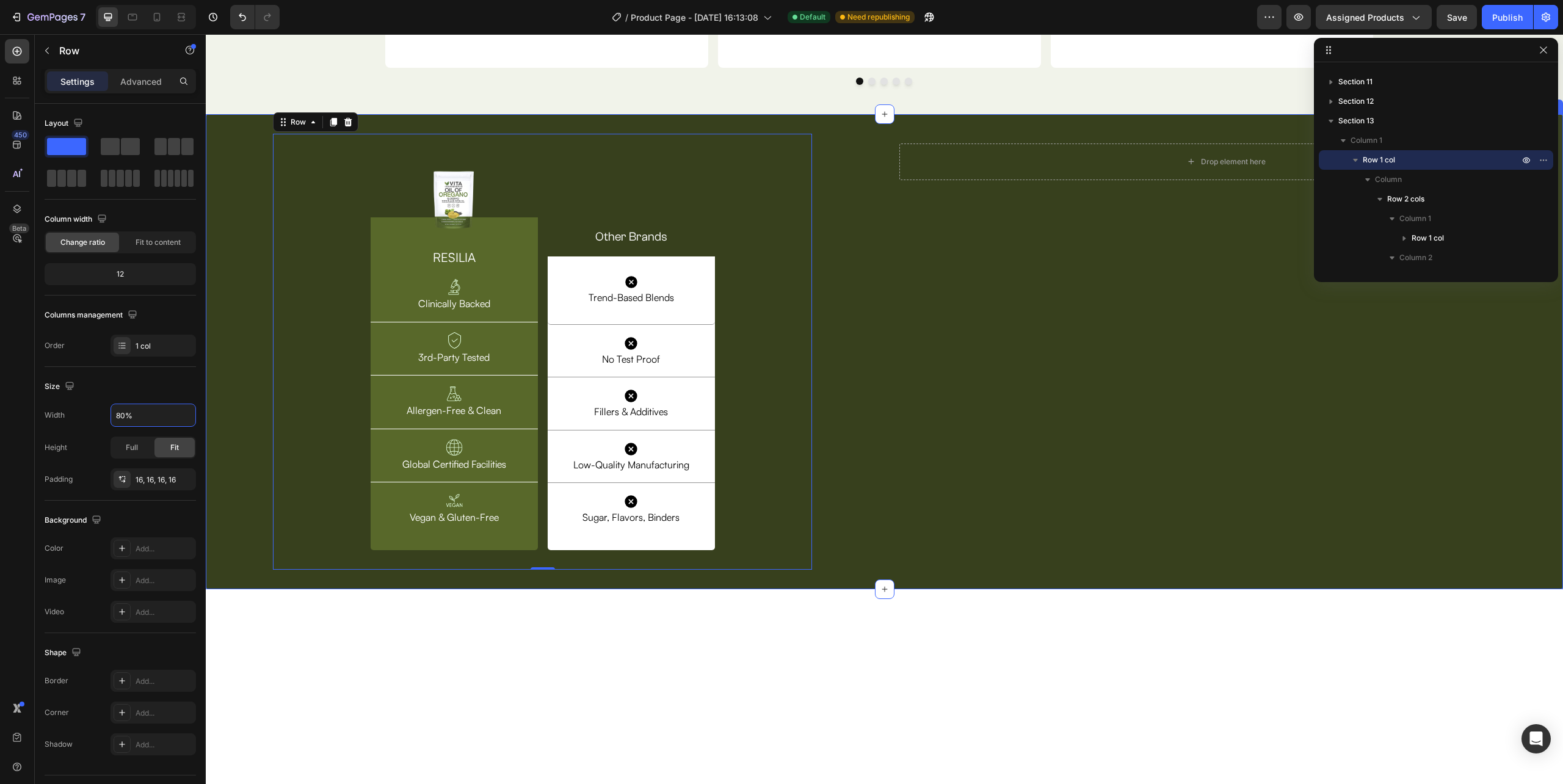
click at [228, 508] on div "Image Row RESILIA Heading Image Clinically Backed Text Block Row Image 3rd-Part…" at bounding box center [542, 352] width 674 height 437
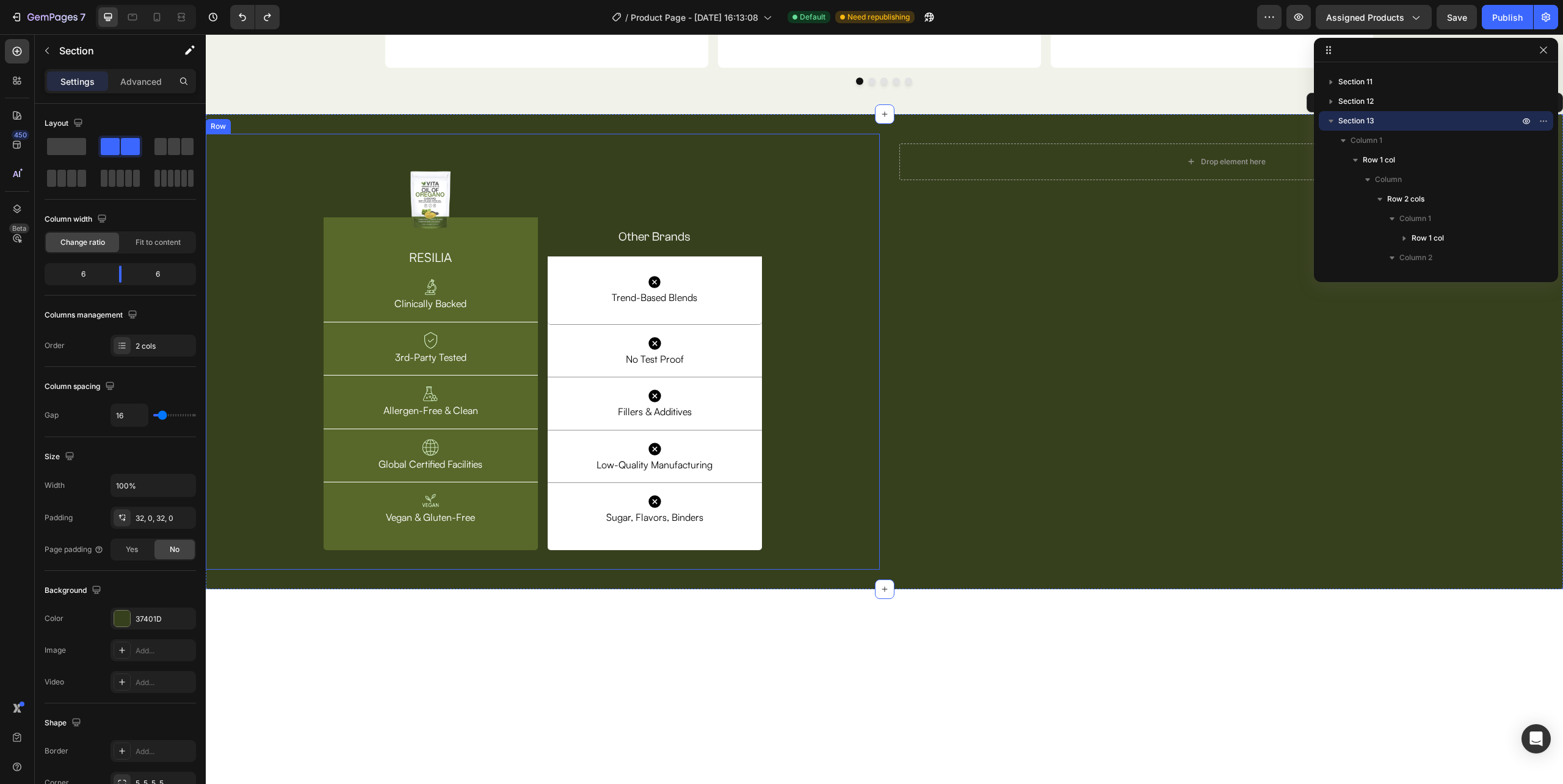
click at [301, 540] on div "Image Row RESILIA Heading Image Clinically Backed Text Block Row Image 3rd-Part…" at bounding box center [542, 352] width 654 height 417
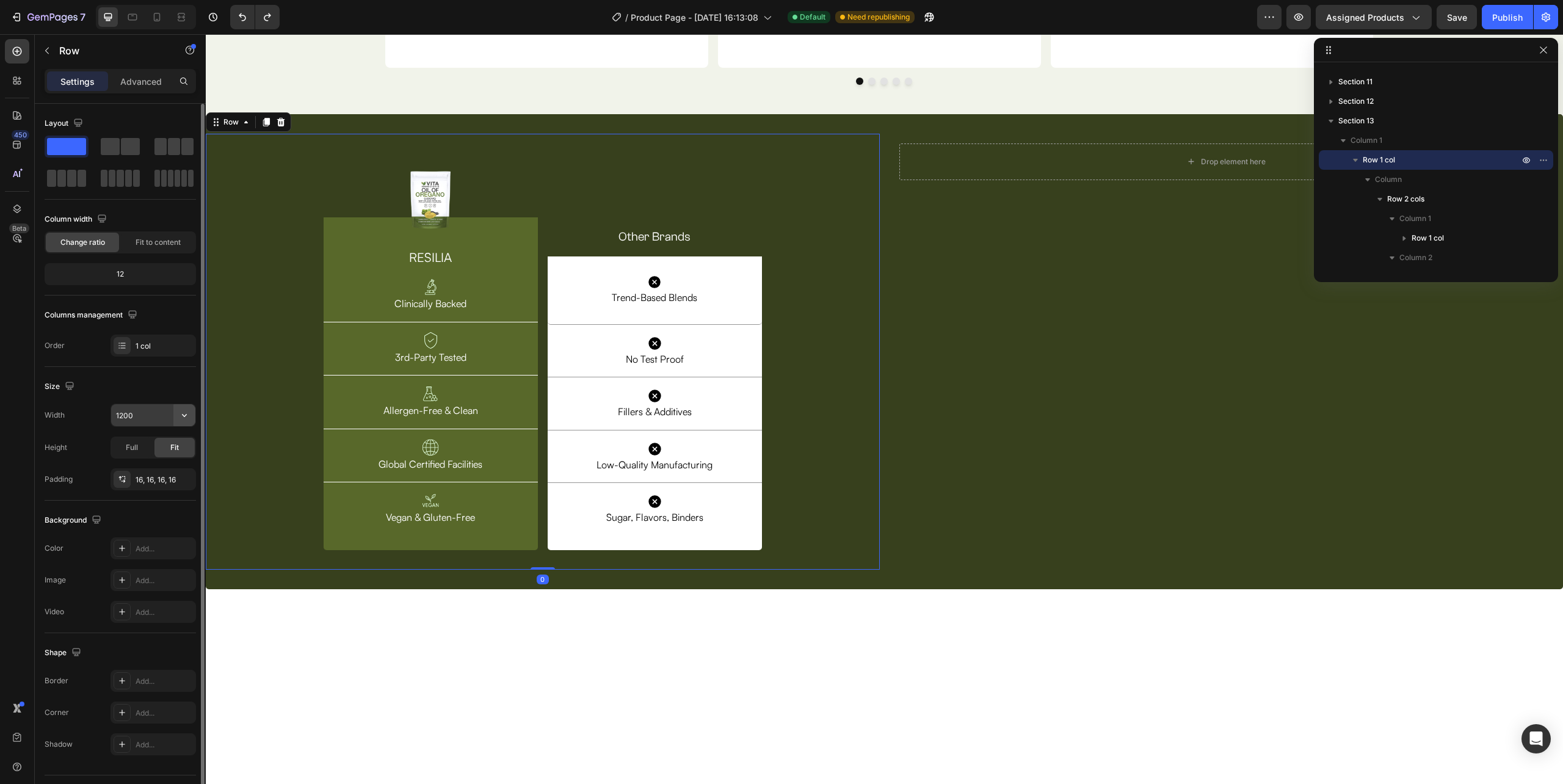
click at [180, 407] on button "button" at bounding box center [185, 415] width 22 height 22
click at [157, 469] on p "Full 100%" at bounding box center [150, 470] width 70 height 11
type input "100%"
click at [541, 498] on div "Image Row RESILIA Heading Image Clinically Backed Text Block Row Image 3rd-Part…" at bounding box center [542, 352] width 458 height 417
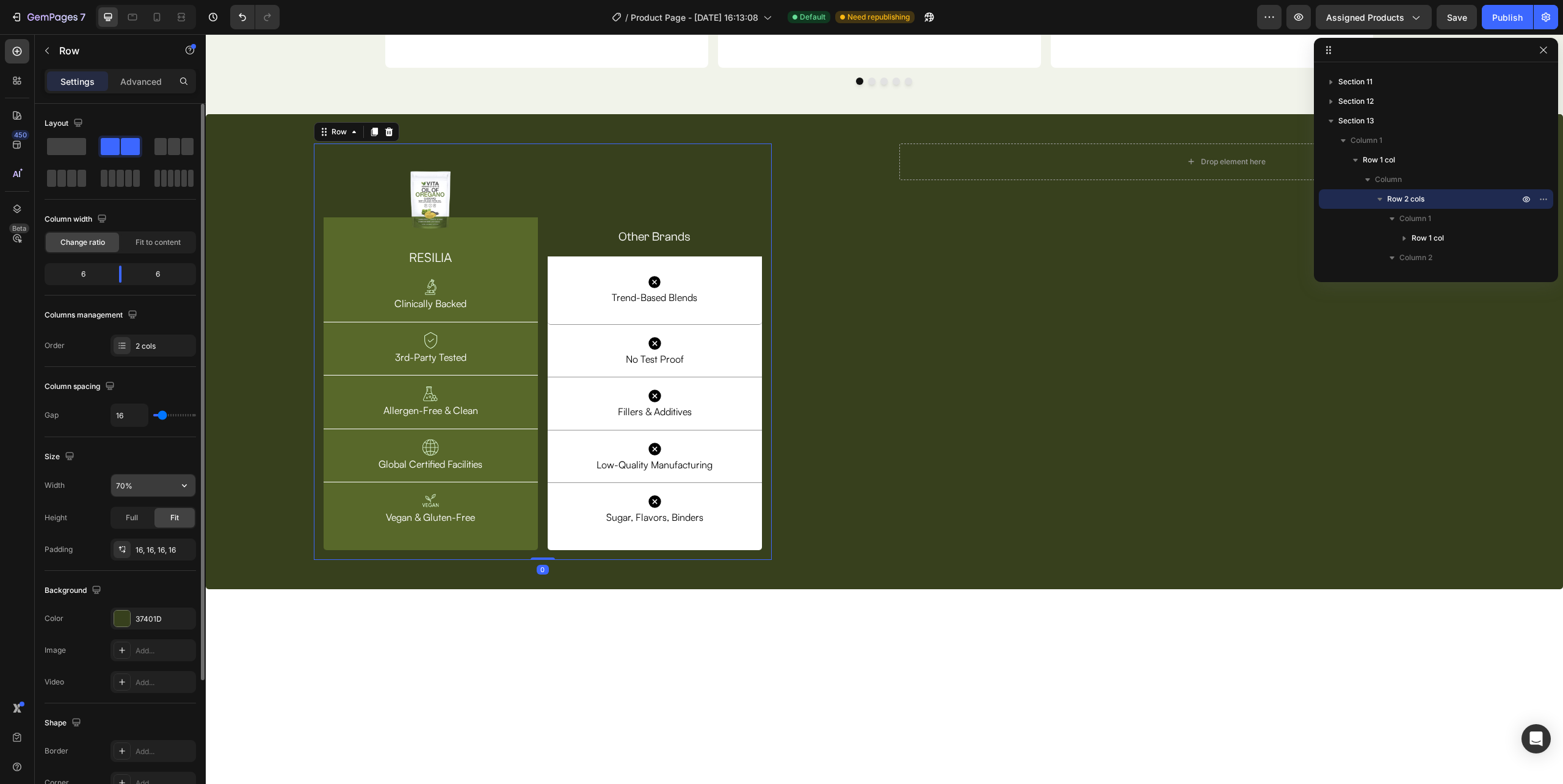
click at [142, 487] on input "70%" at bounding box center [153, 486] width 84 height 22
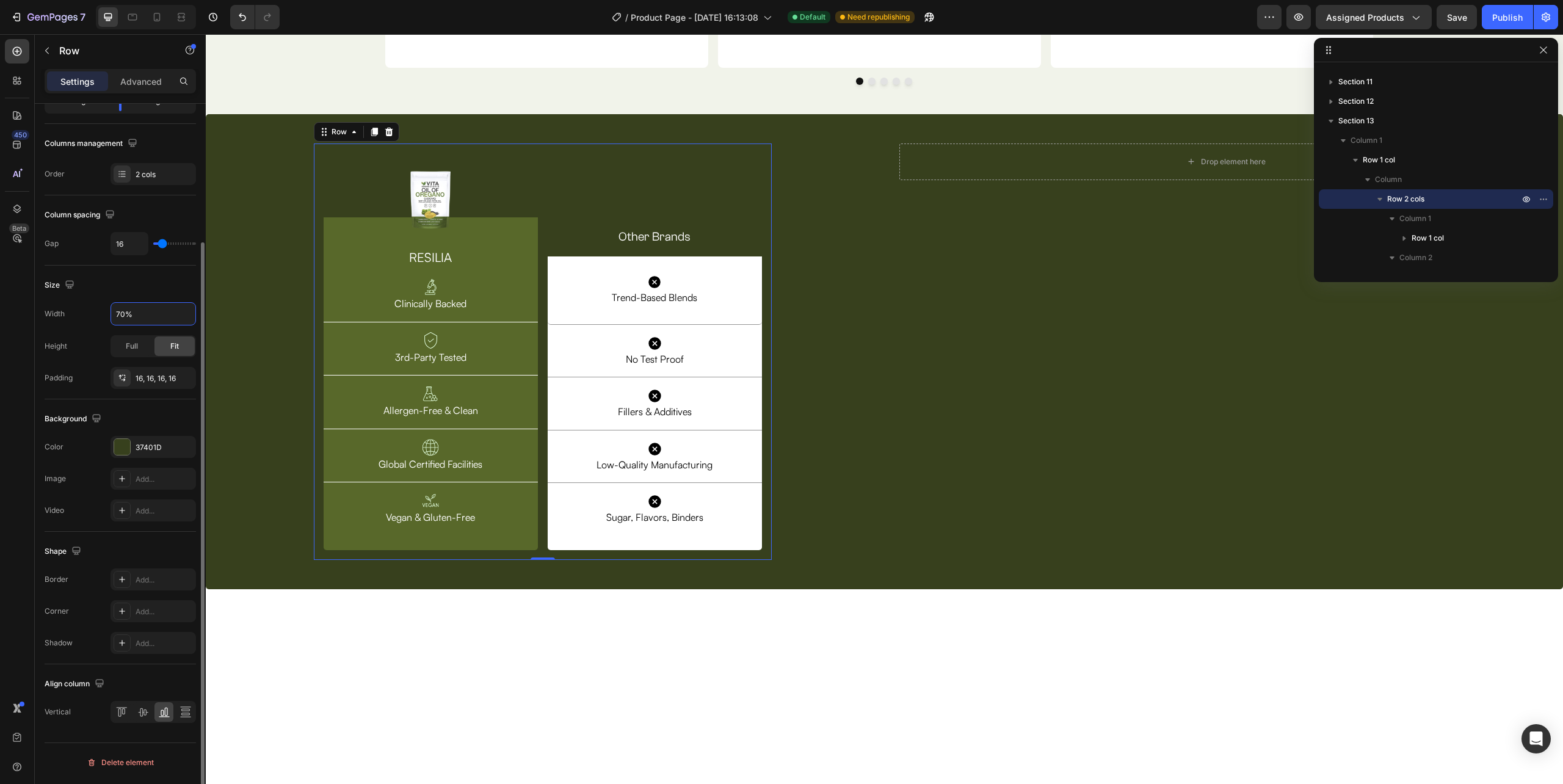
scroll to position [0, 0]
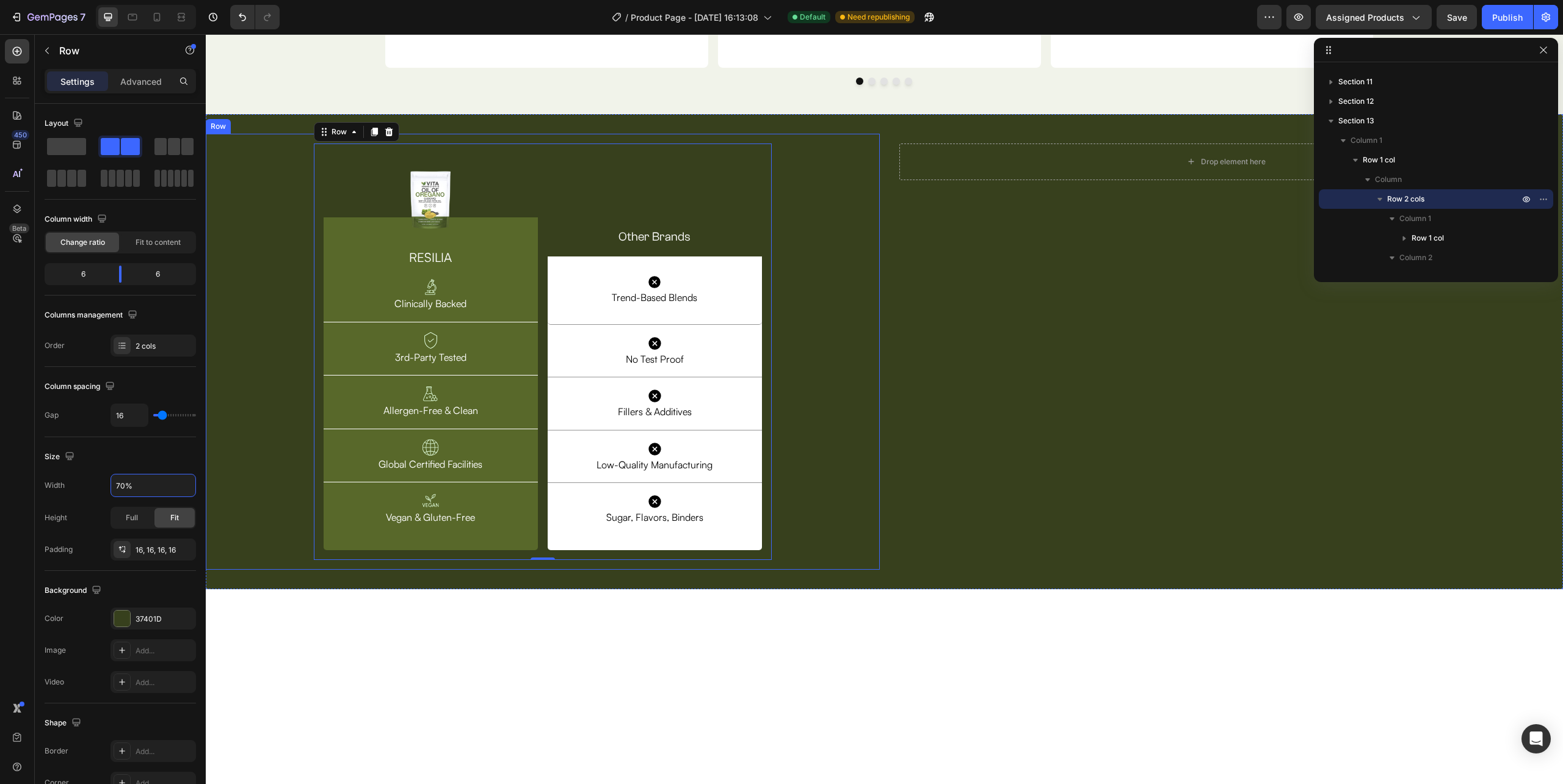
click at [274, 505] on div "Image Row RESILIA Heading Image Clinically Backed Text Block Row Image 3rd-Part…" at bounding box center [542, 352] width 654 height 417
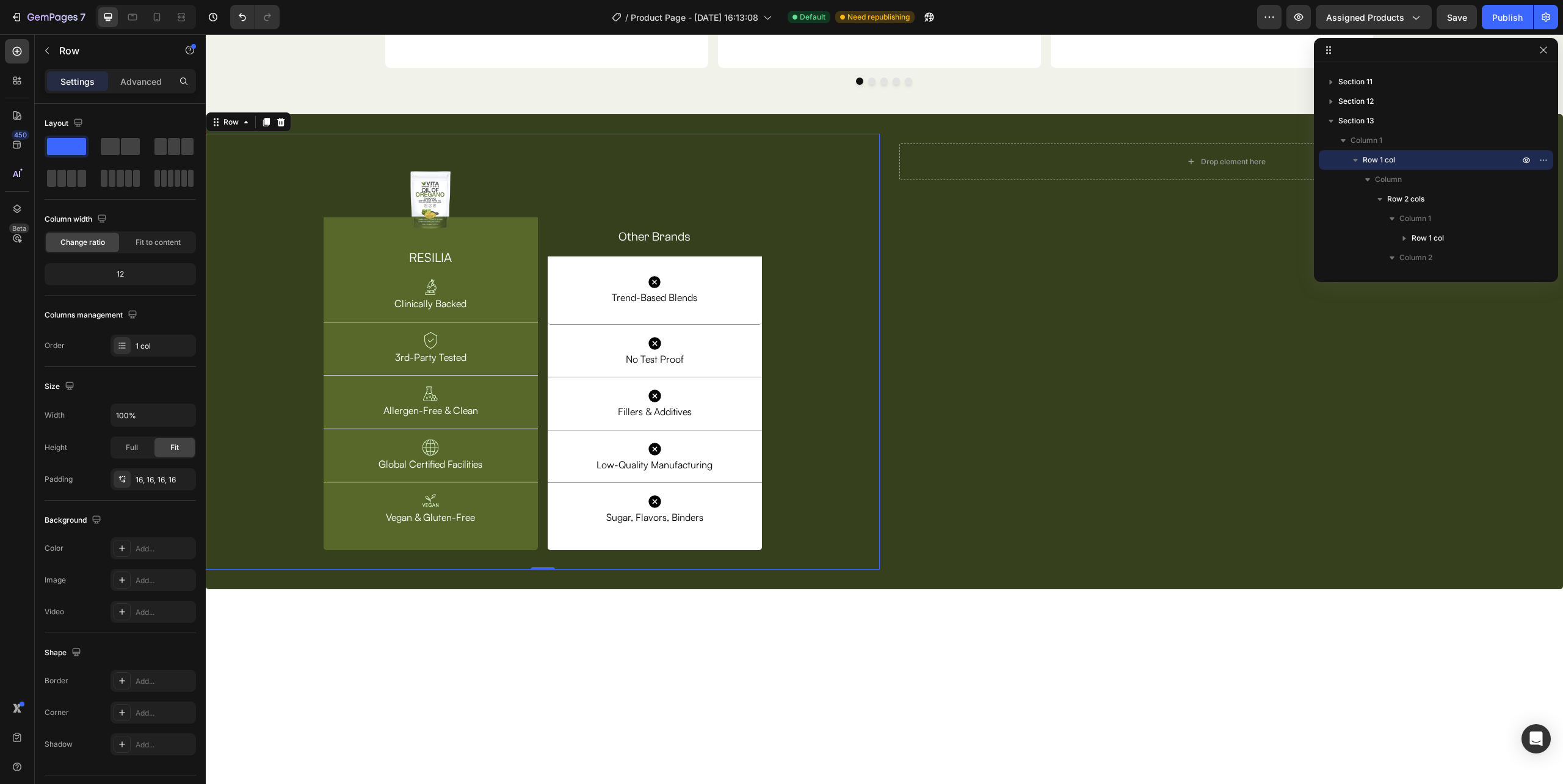
click at [274, 541] on div "Image Row RESILIA Heading Image Clinically Backed Text Block Row Image 3rd-Part…" at bounding box center [542, 352] width 654 height 417
click at [138, 81] on p "Advanced" at bounding box center [141, 81] width 41 height 13
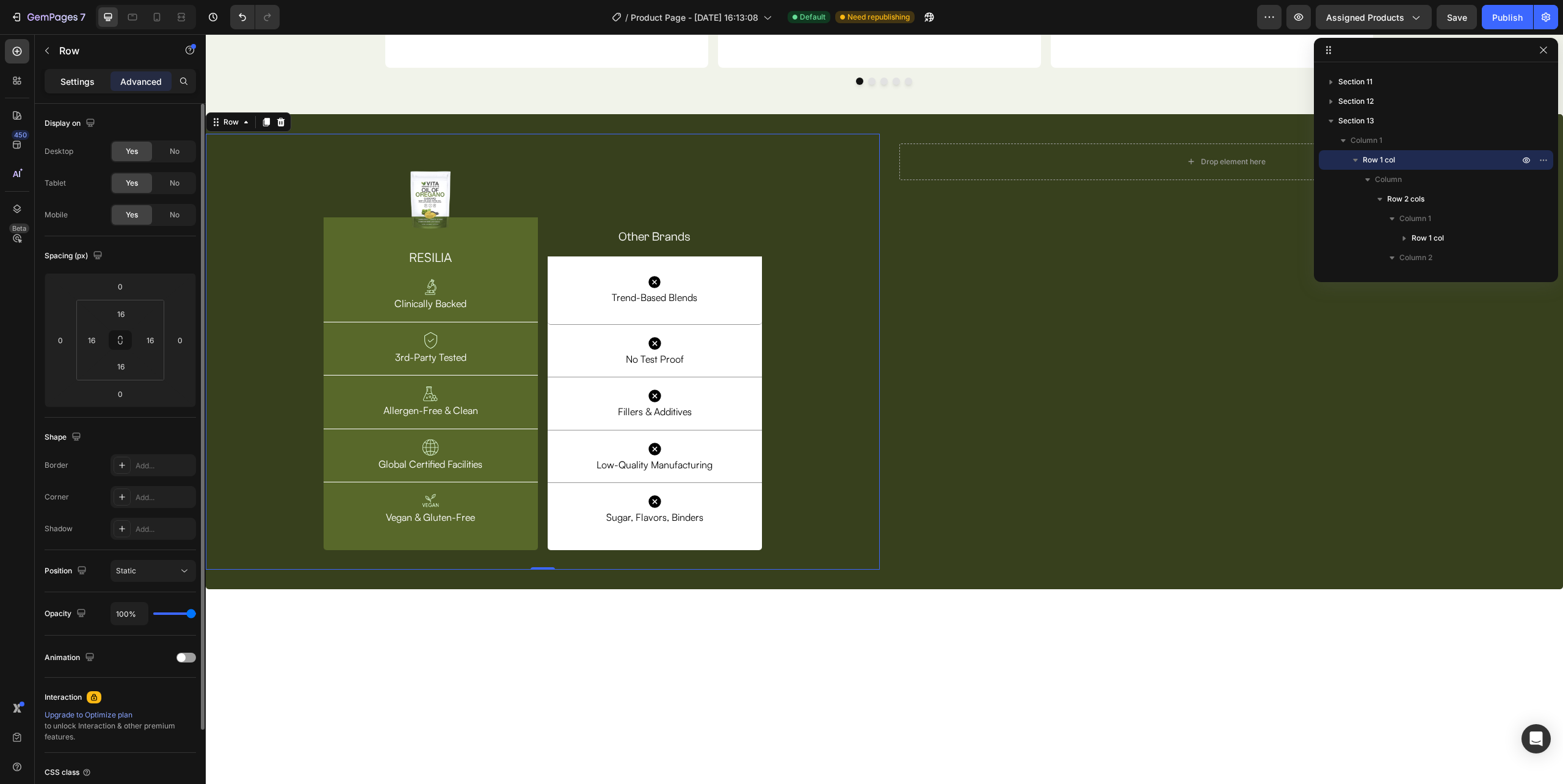
click at [71, 83] on p "Settings" at bounding box center [77, 81] width 34 height 13
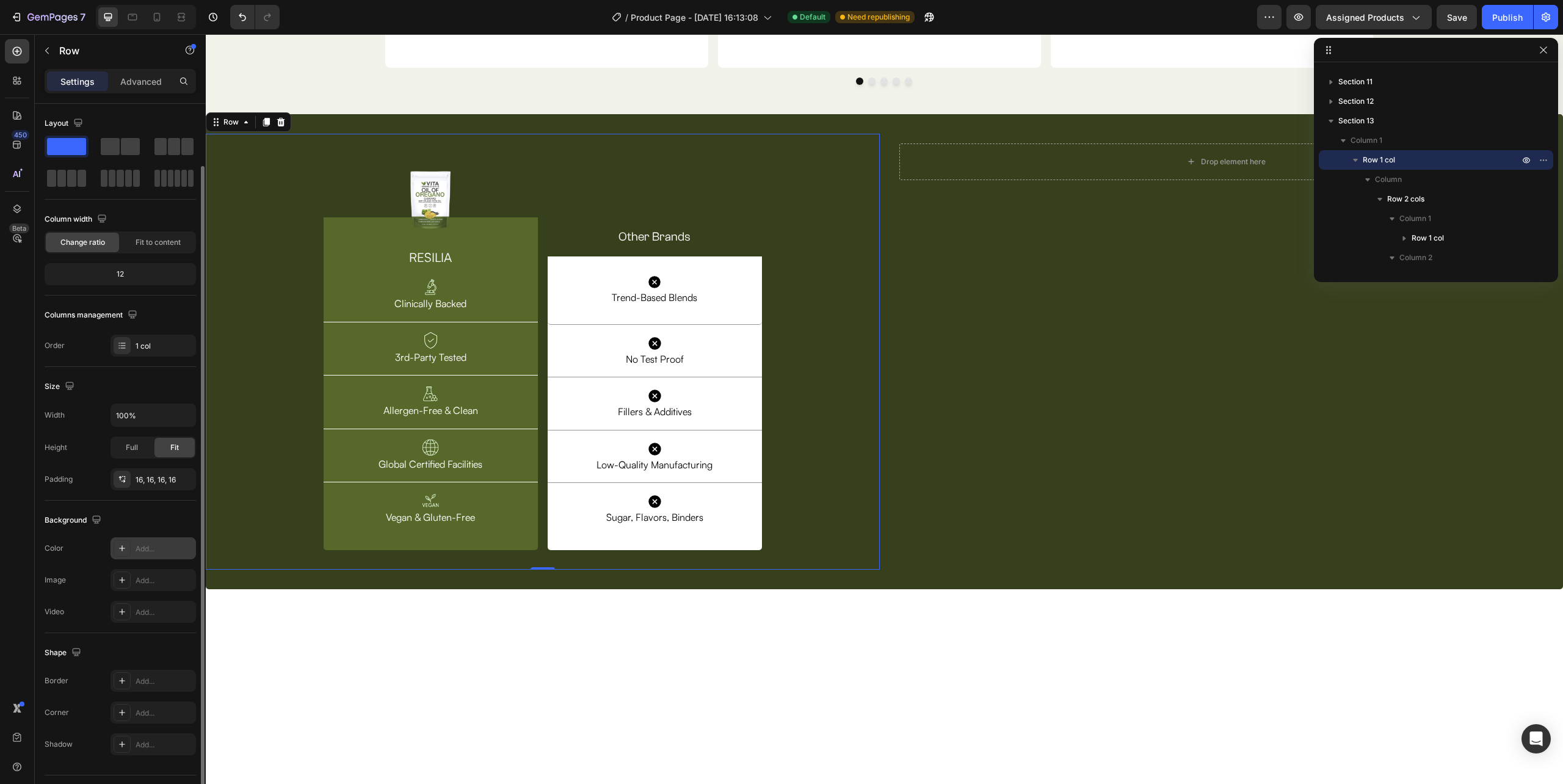
scroll to position [32, 0]
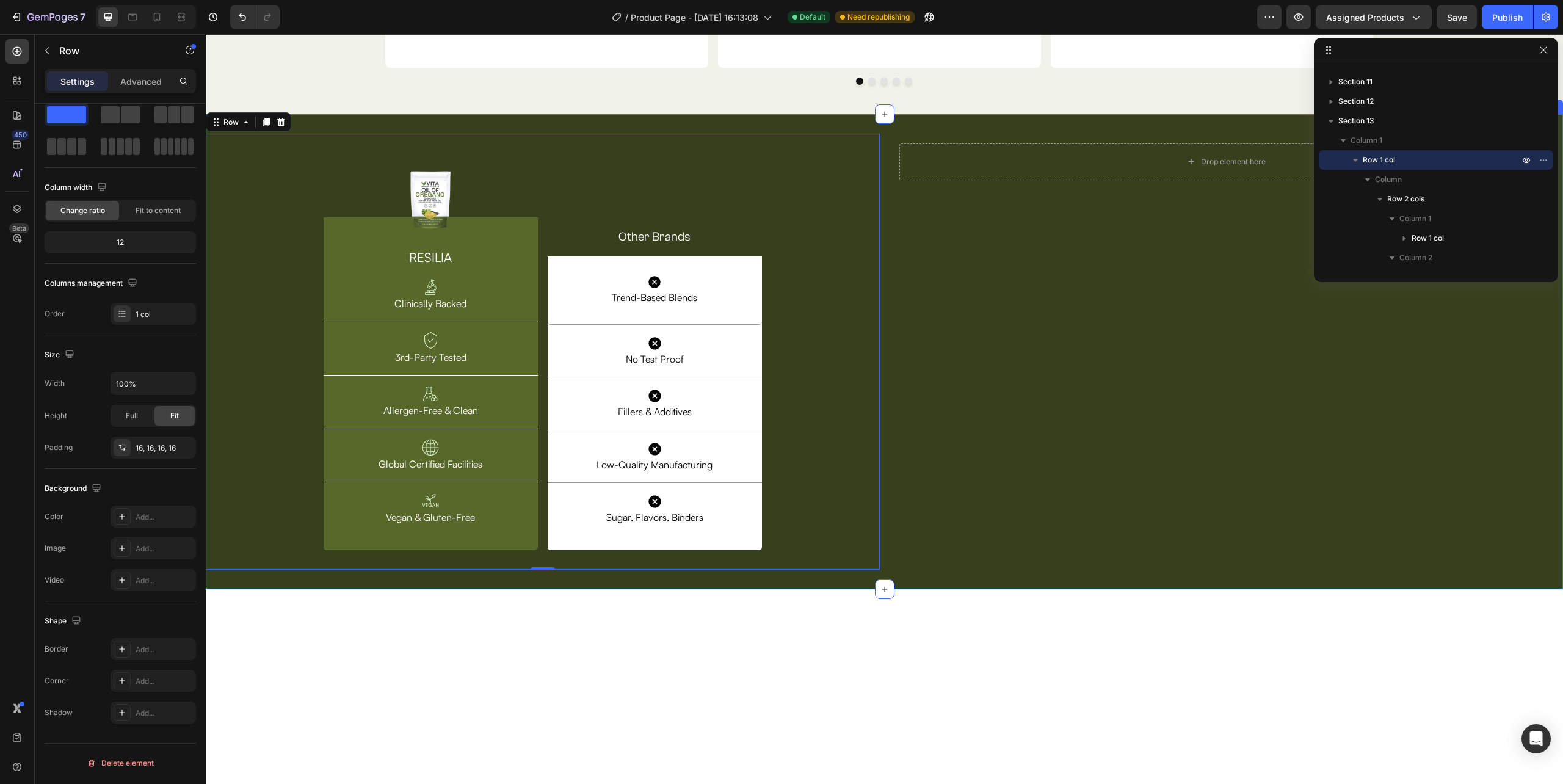
click at [994, 529] on div "Drop element here Row" at bounding box center [1227, 352] width 674 height 437
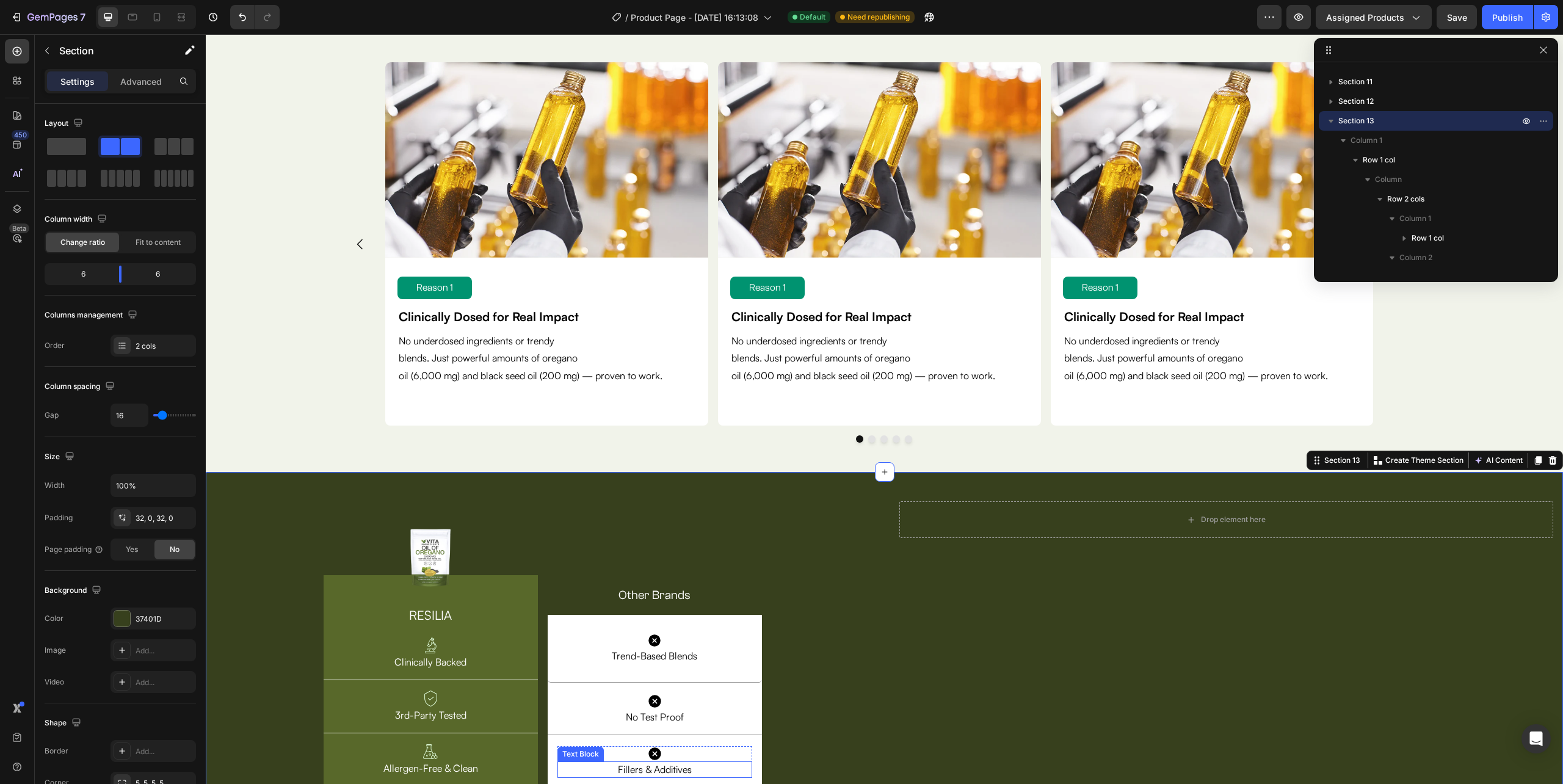
scroll to position [3748, 0]
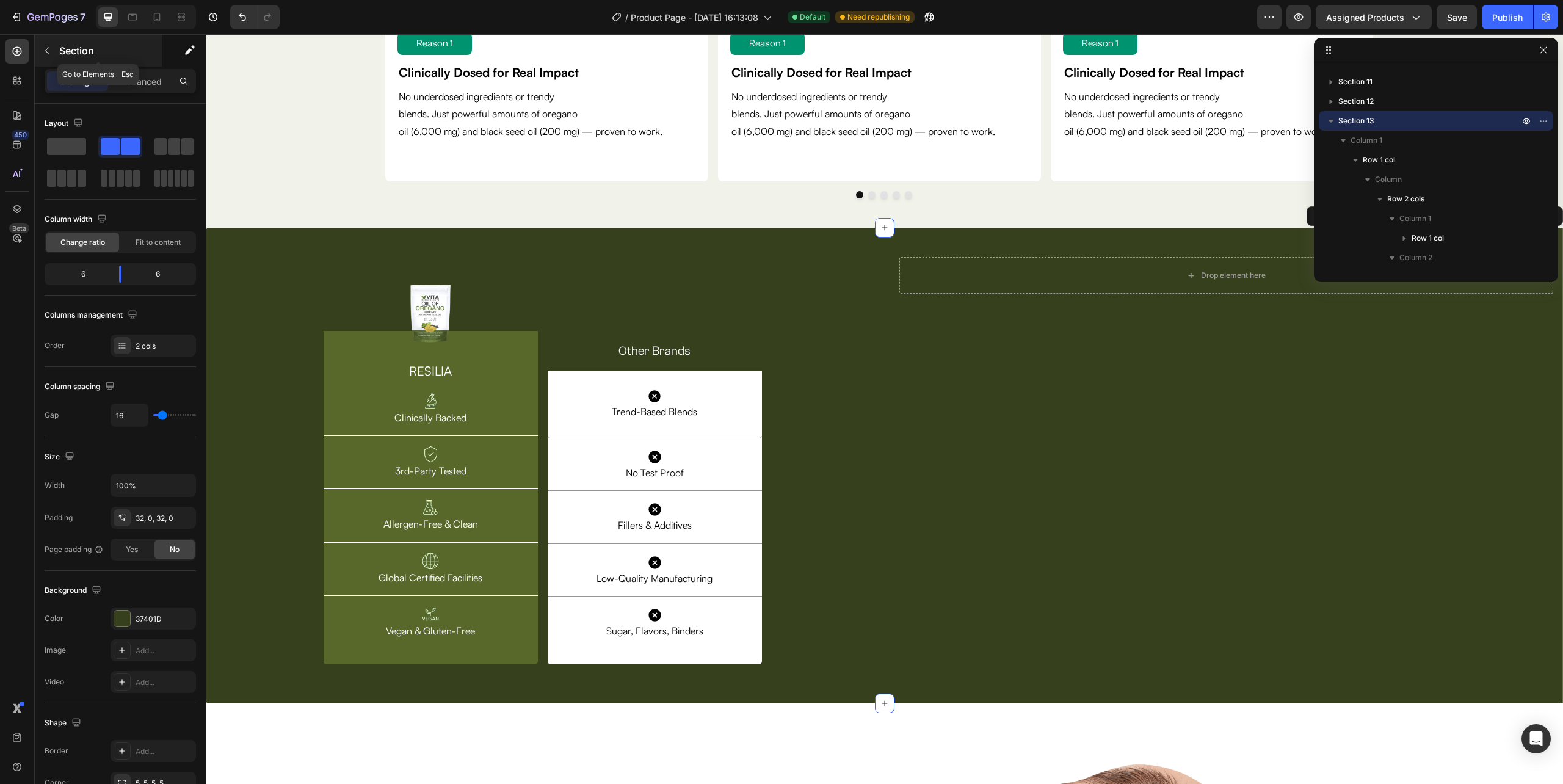
click at [46, 57] on button "button" at bounding box center [46, 51] width 20 height 20
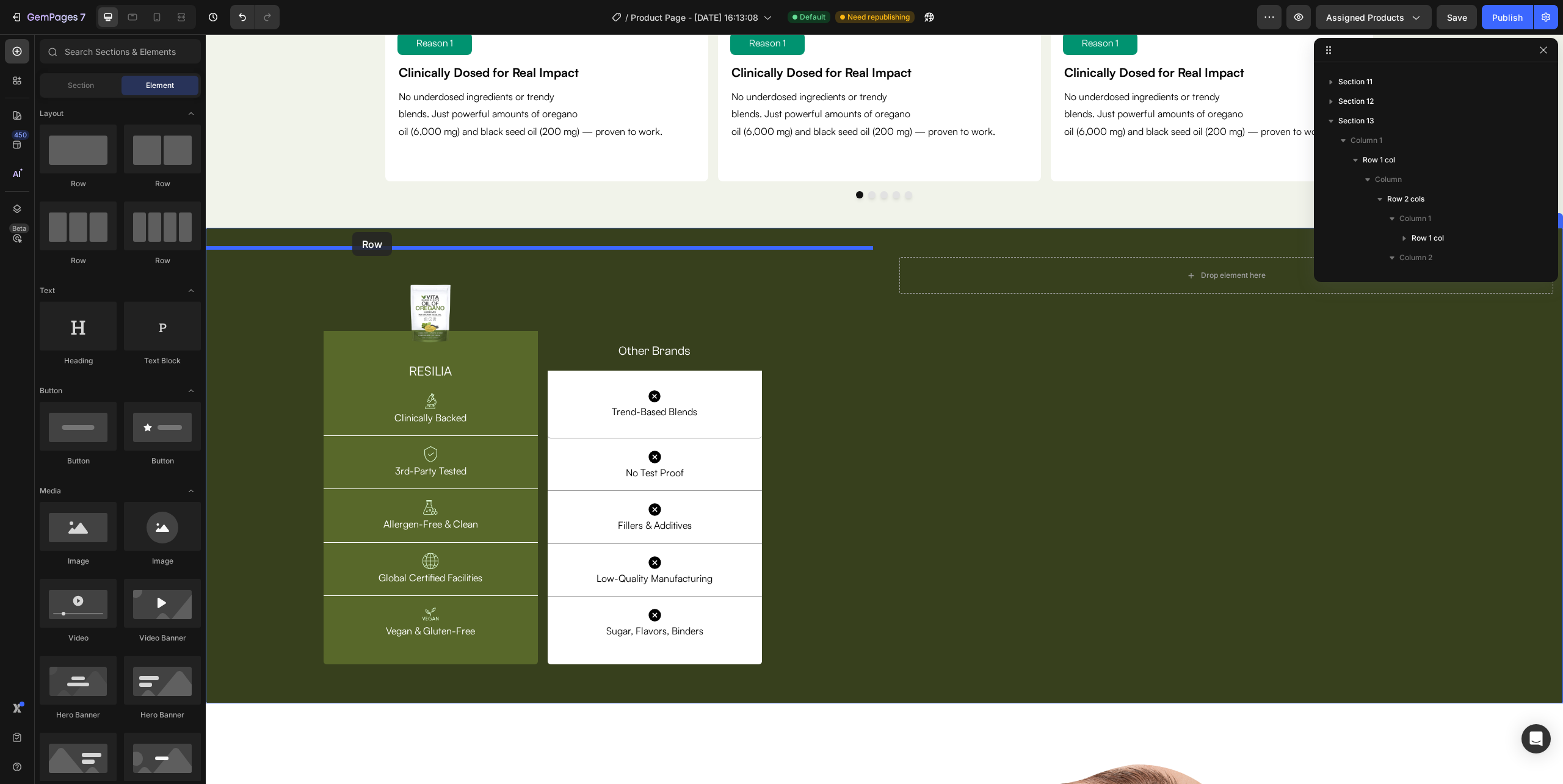
drag, startPoint x: 275, startPoint y: 206, endPoint x: 352, endPoint y: 232, distance: 81.3
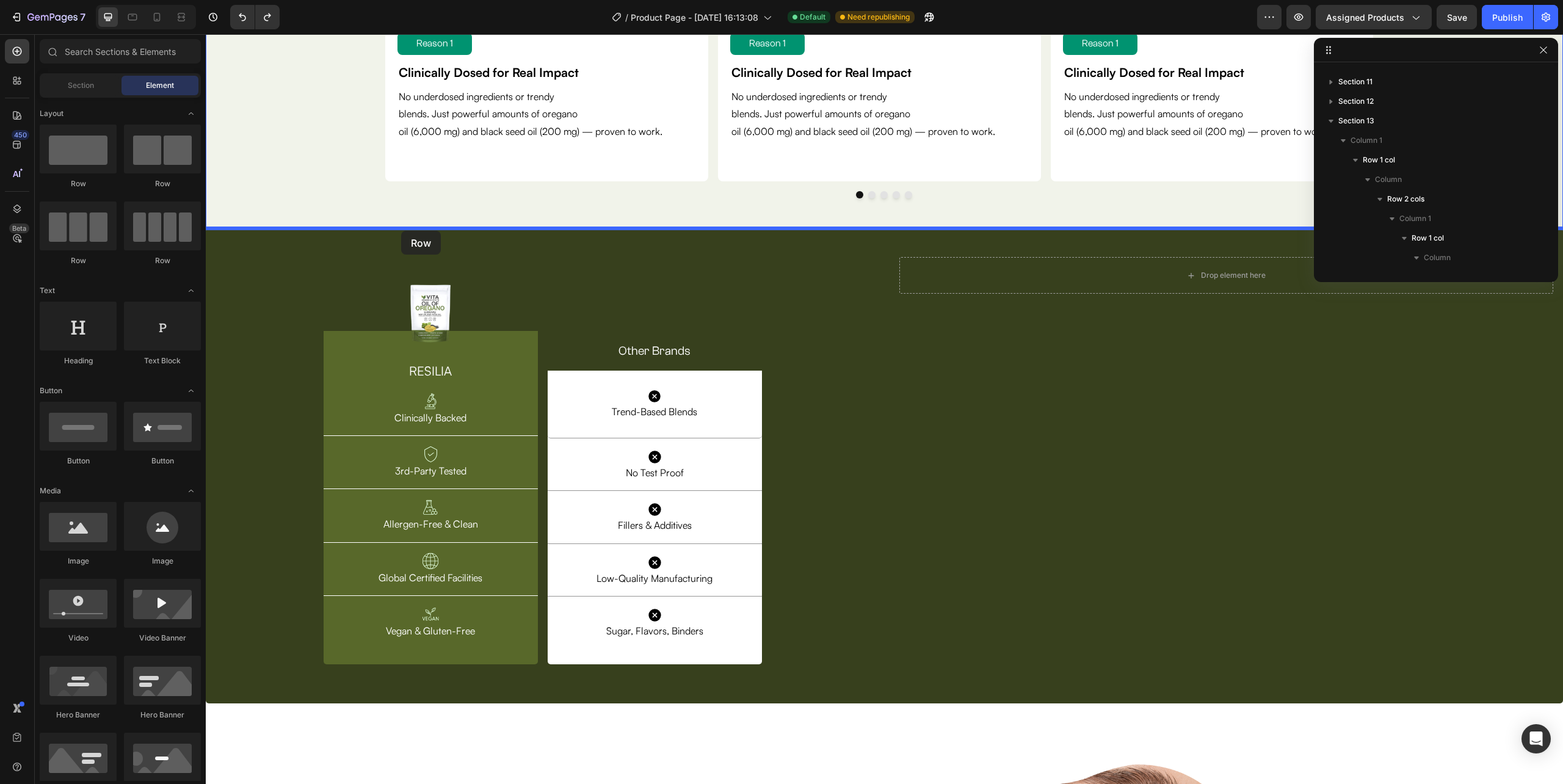
drag, startPoint x: 310, startPoint y: 161, endPoint x: 401, endPoint y: 230, distance: 114.2
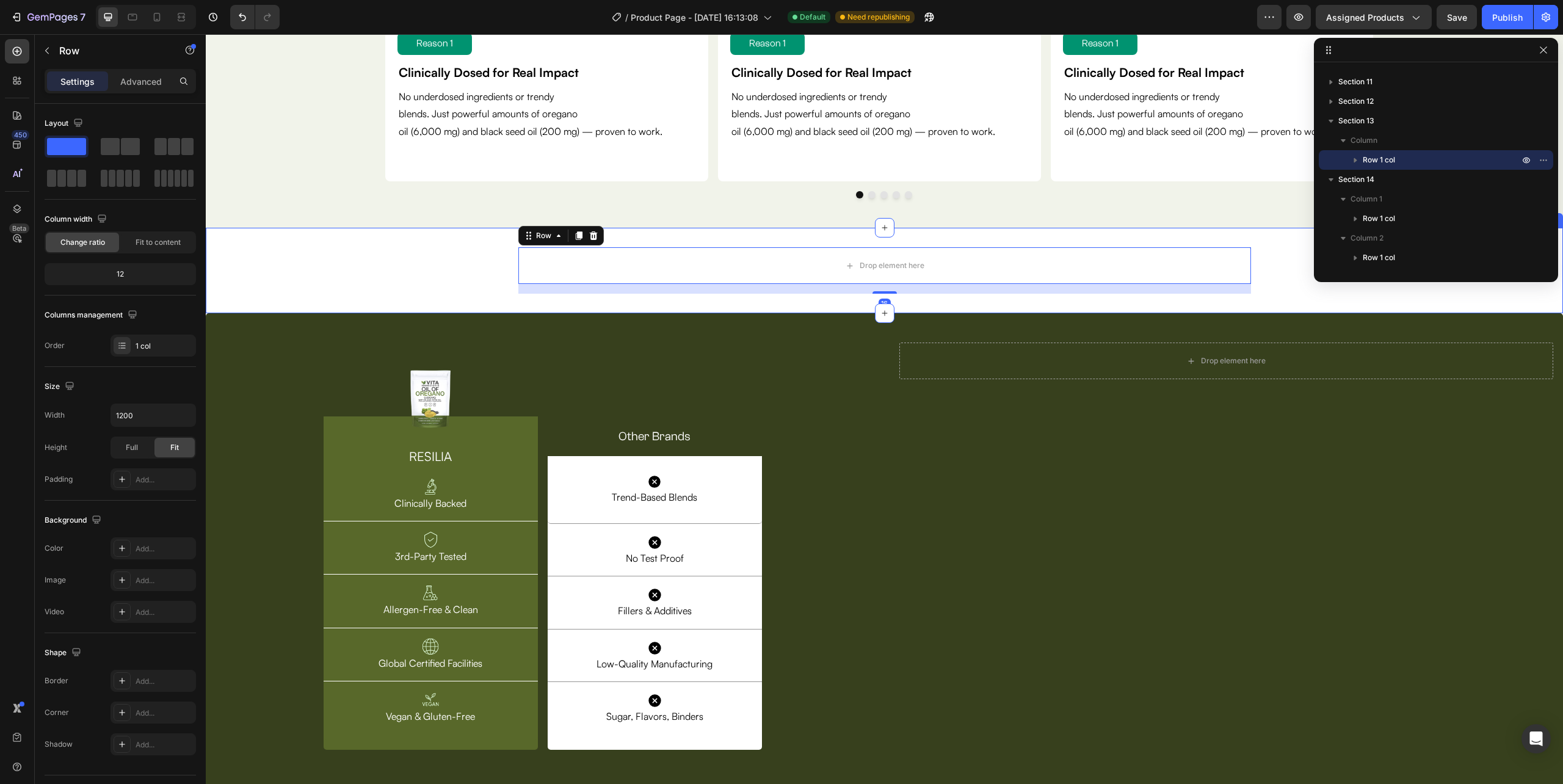
click at [375, 272] on div "Drop element here Row 16" at bounding box center [884, 271] width 1358 height 46
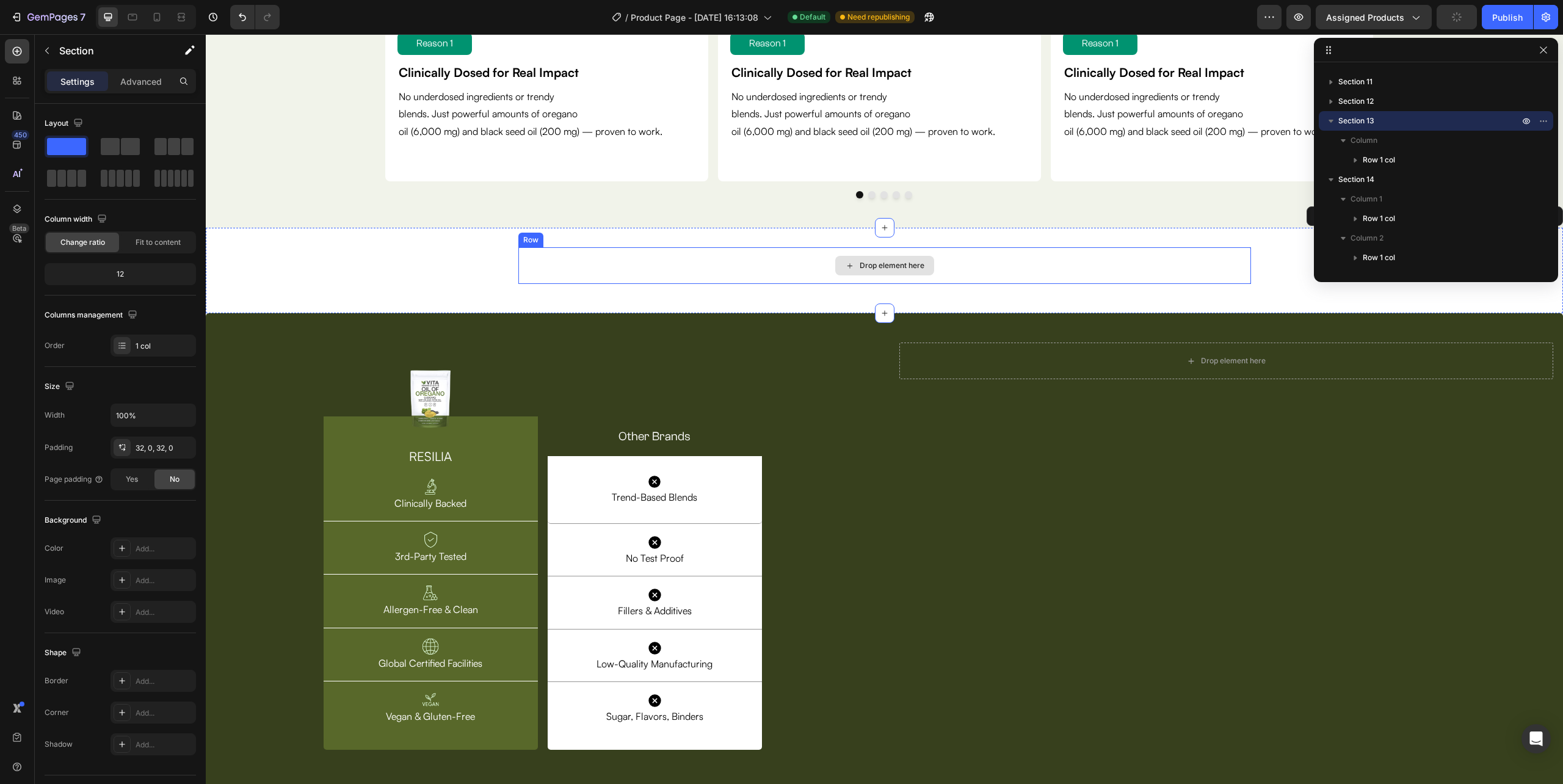
click at [533, 276] on div "Drop element here" at bounding box center [885, 266] width 732 height 37
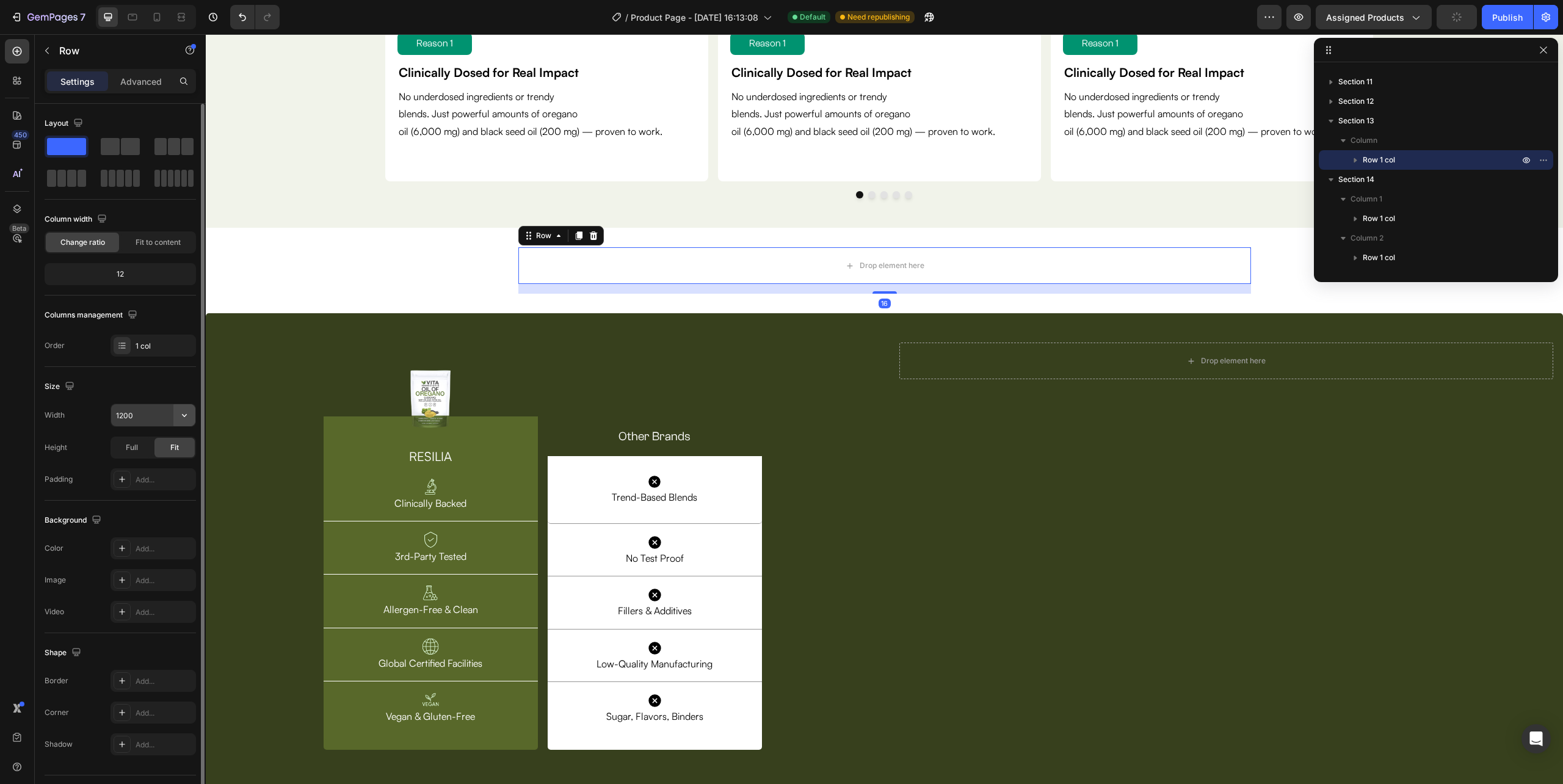
click at [174, 416] on button "button" at bounding box center [185, 415] width 22 height 22
click at [172, 469] on span "100%" at bounding box center [175, 470] width 20 height 11
type input "100%"
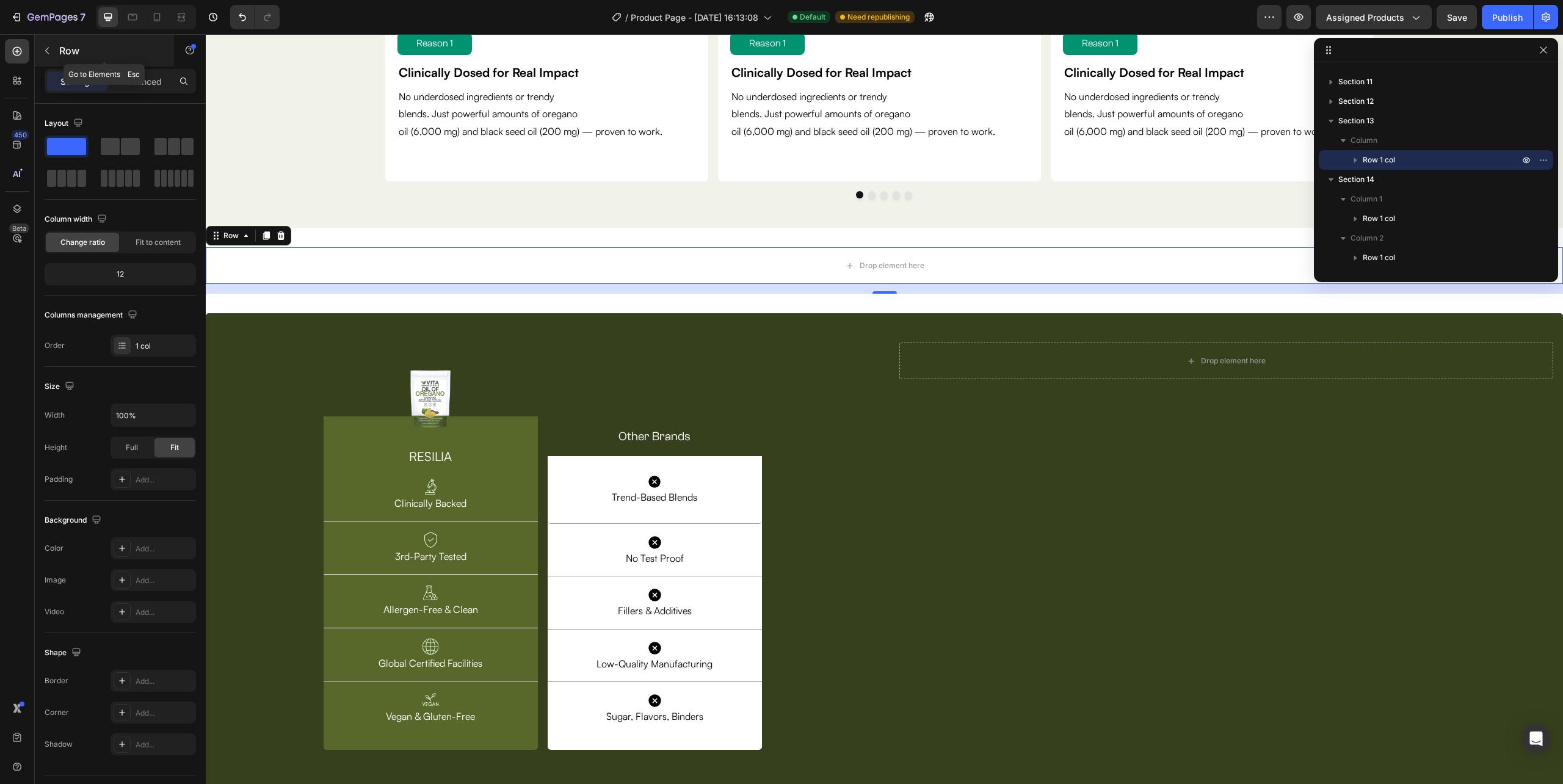
click at [49, 52] on icon "button" at bounding box center [46, 50] width 9 height 9
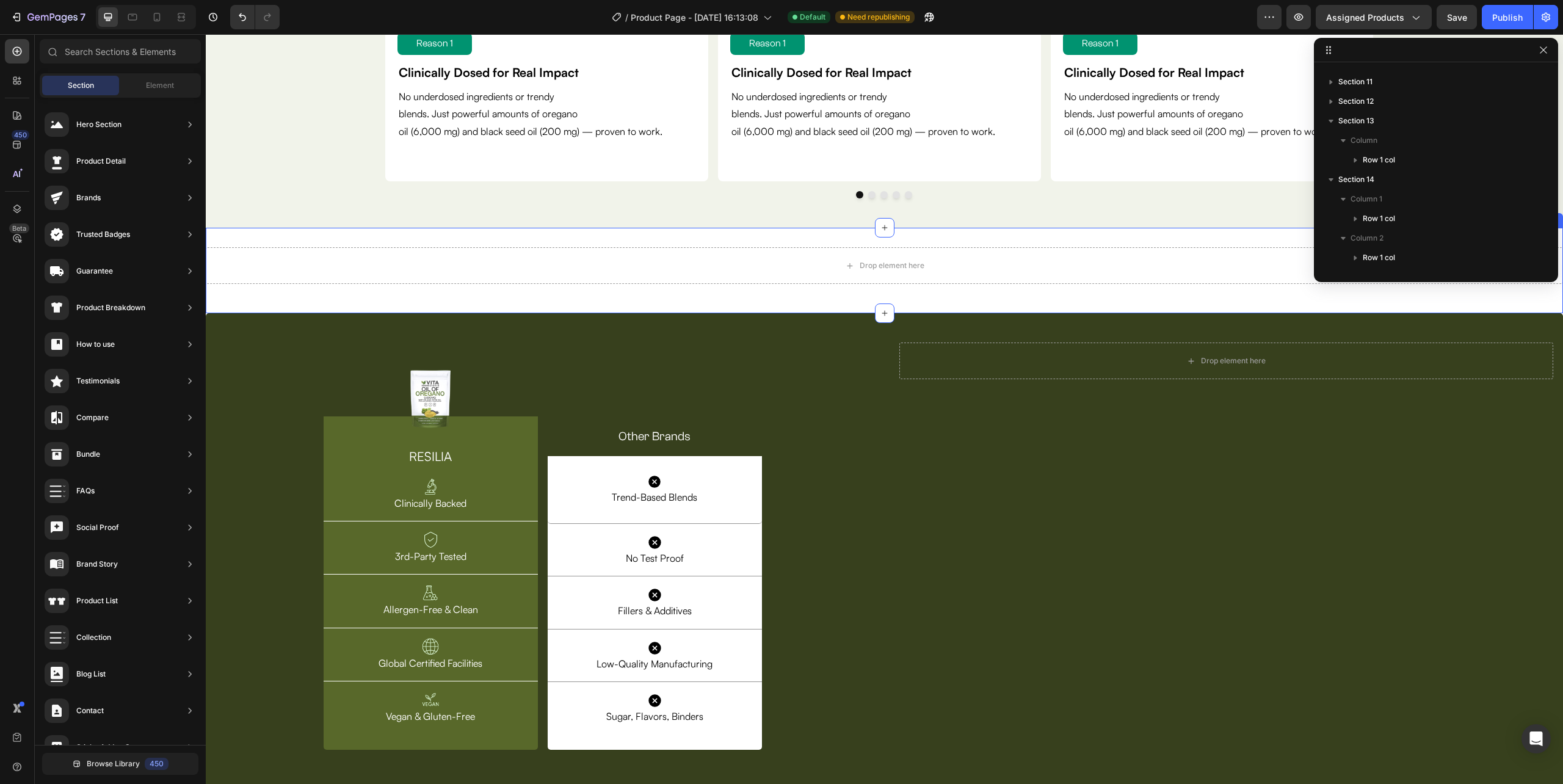
click at [484, 294] on div "Drop element here Row" at bounding box center [884, 271] width 1358 height 46
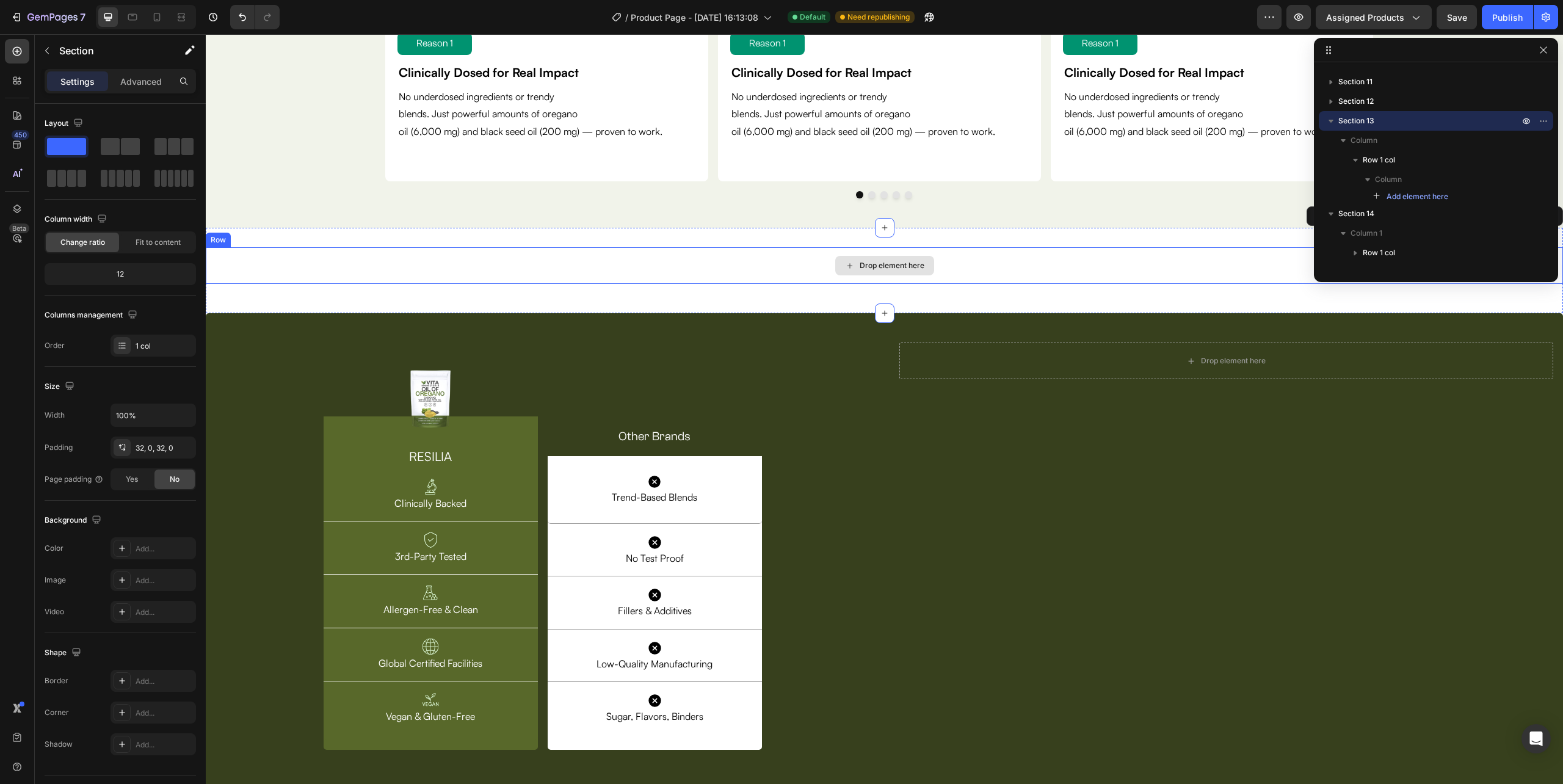
click at [489, 259] on div "Drop element here" at bounding box center [884, 266] width 1358 height 37
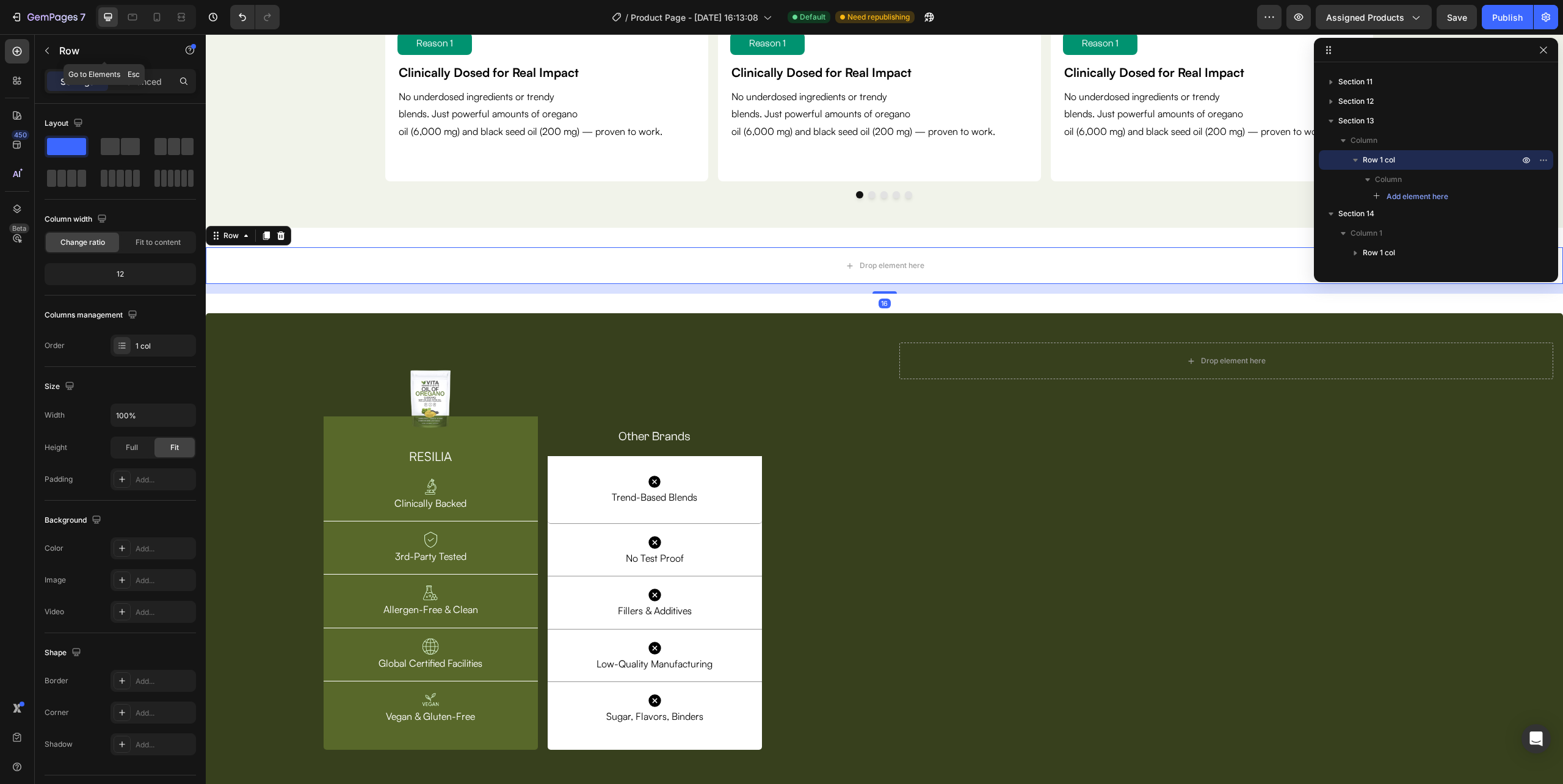
click at [50, 50] on icon "button" at bounding box center [46, 50] width 9 height 9
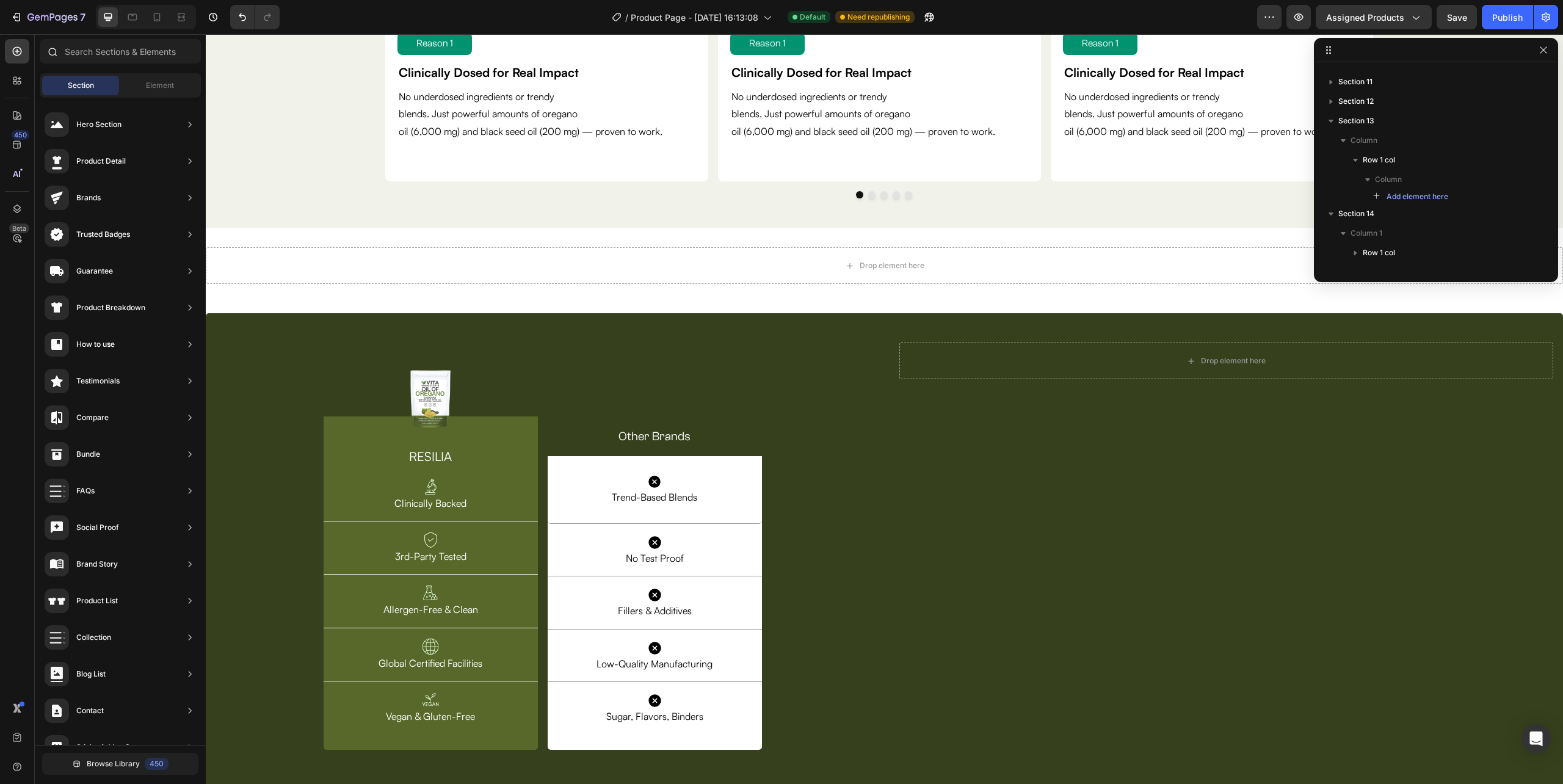
click at [56, 42] on div at bounding box center [52, 51] width 24 height 24
click at [78, 53] on input "text" at bounding box center [120, 51] width 161 height 24
click at [291, 265] on div "Drop element here" at bounding box center [884, 266] width 1358 height 37
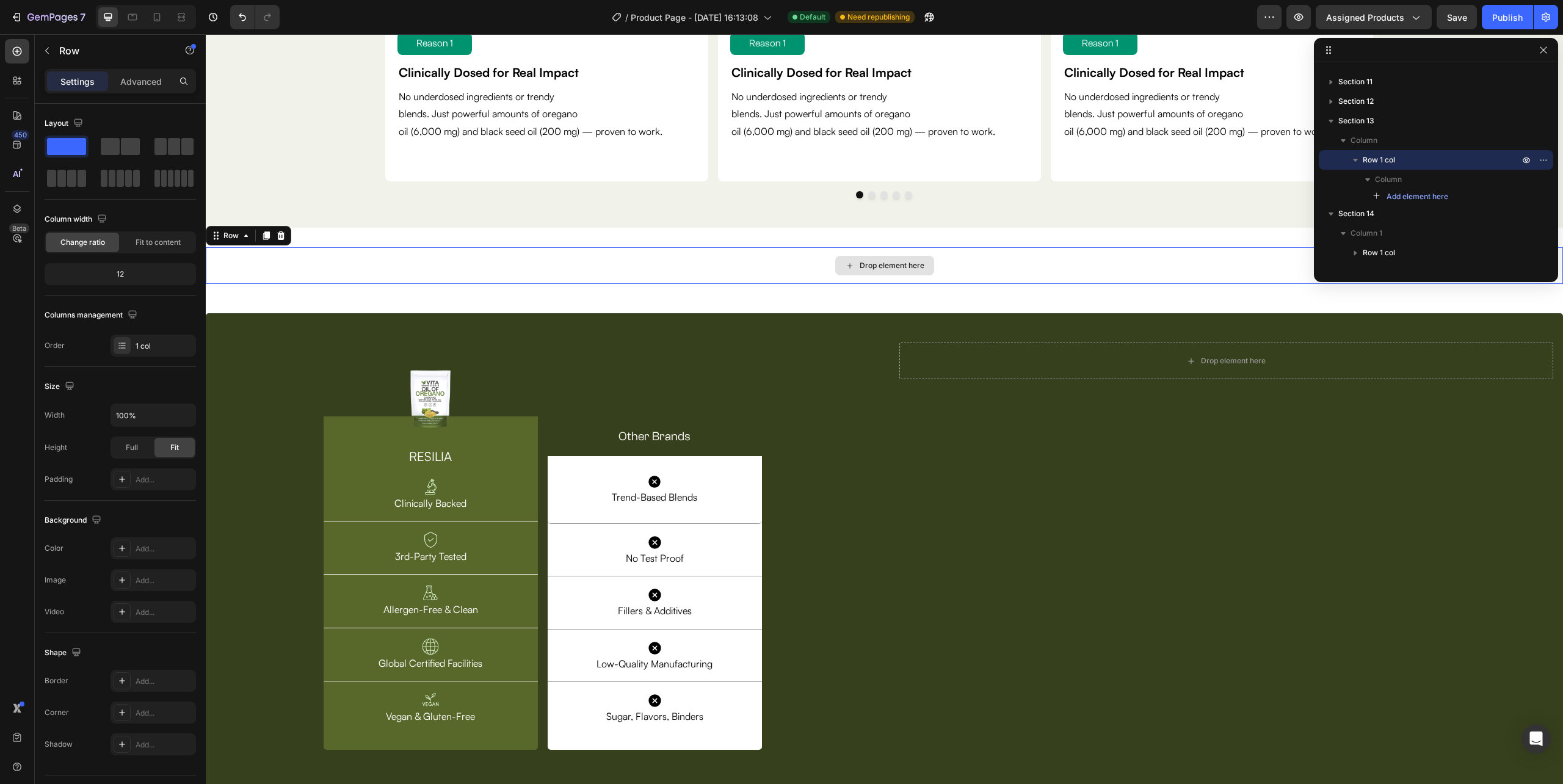
click at [288, 298] on div "Drop element here Row 0 Section 13" at bounding box center [884, 270] width 1358 height 85
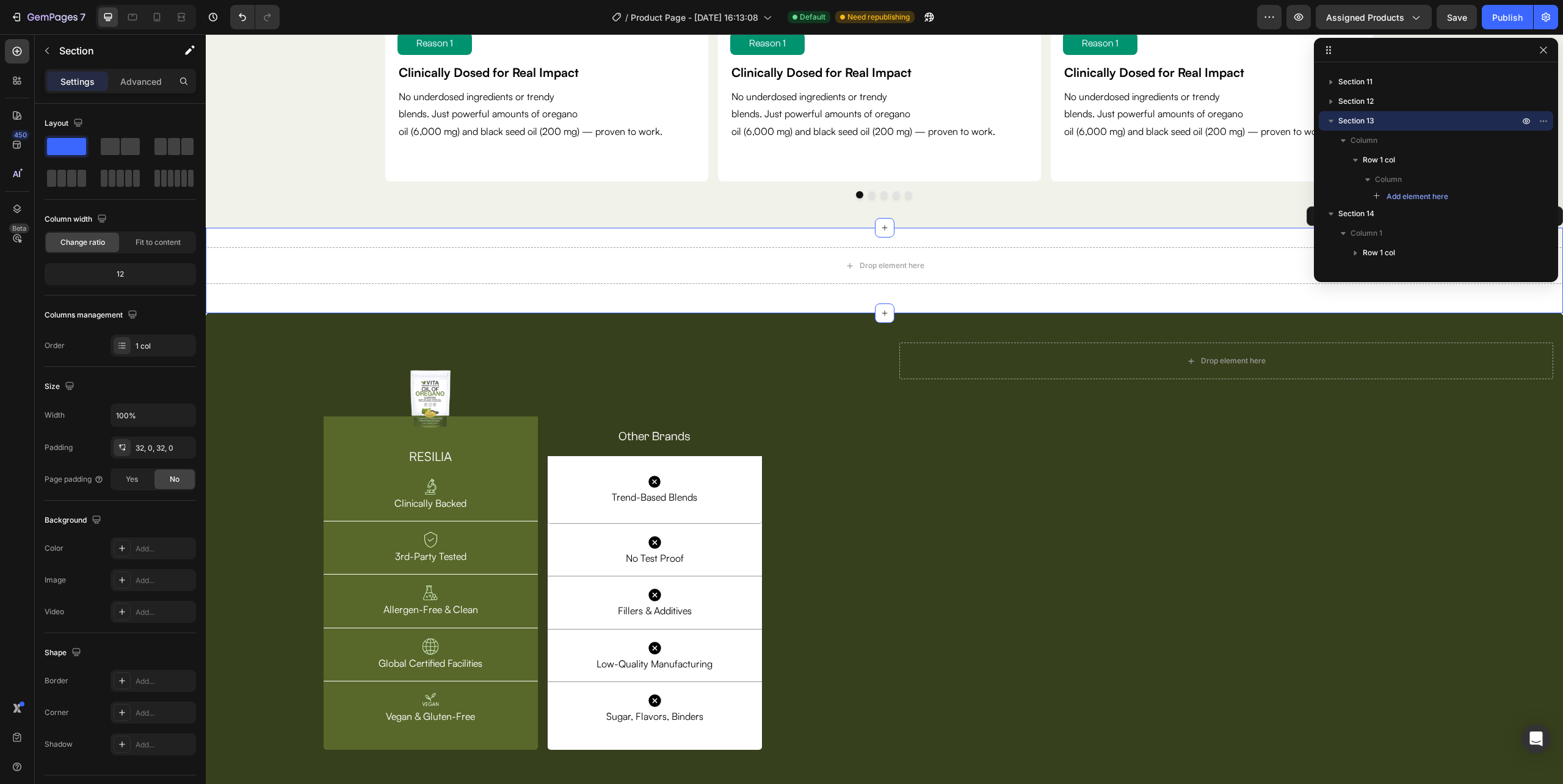
click at [291, 276] on div "Drop element here" at bounding box center [884, 266] width 1358 height 37
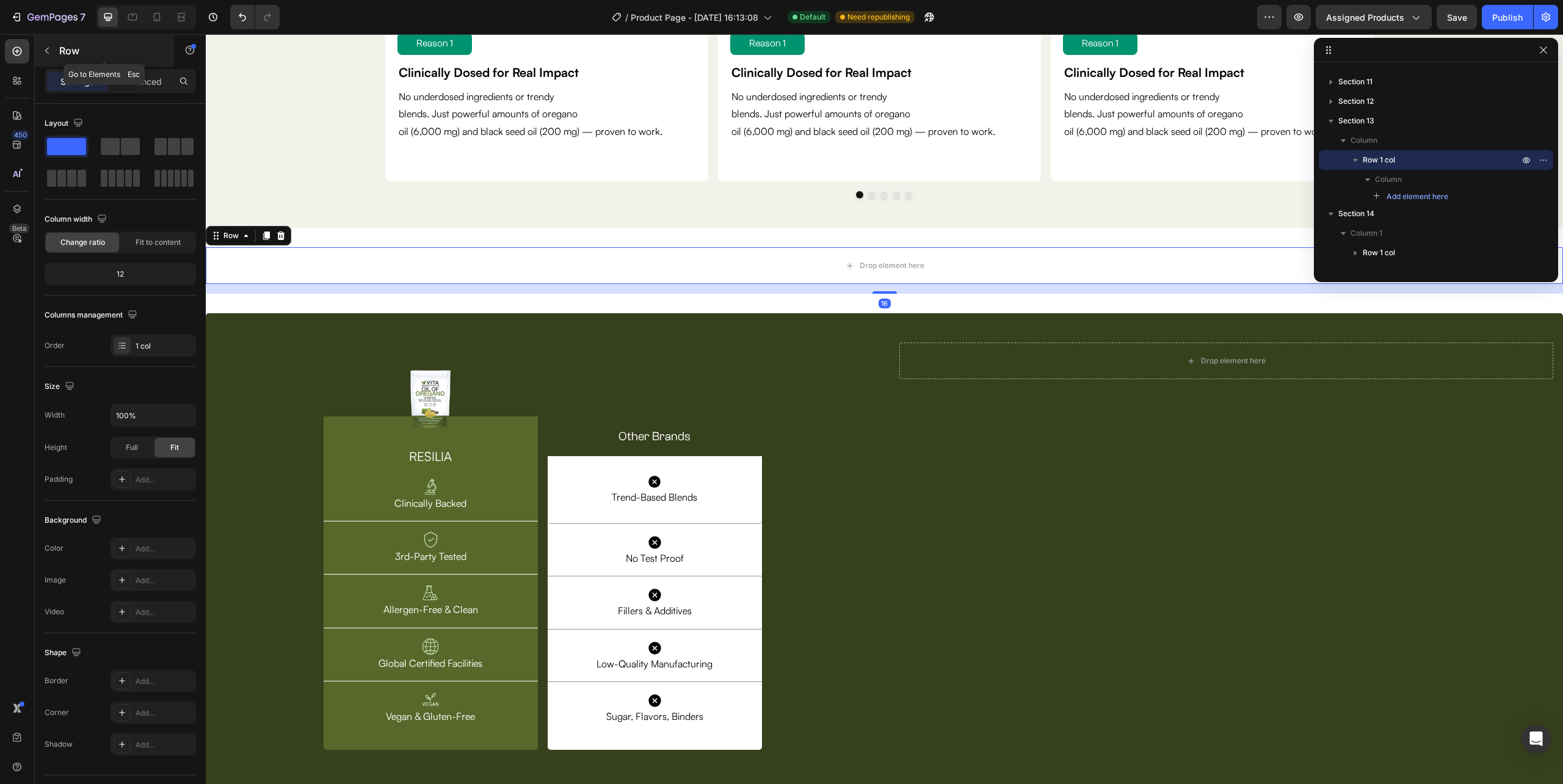
click at [45, 52] on icon "button" at bounding box center [46, 50] width 9 height 9
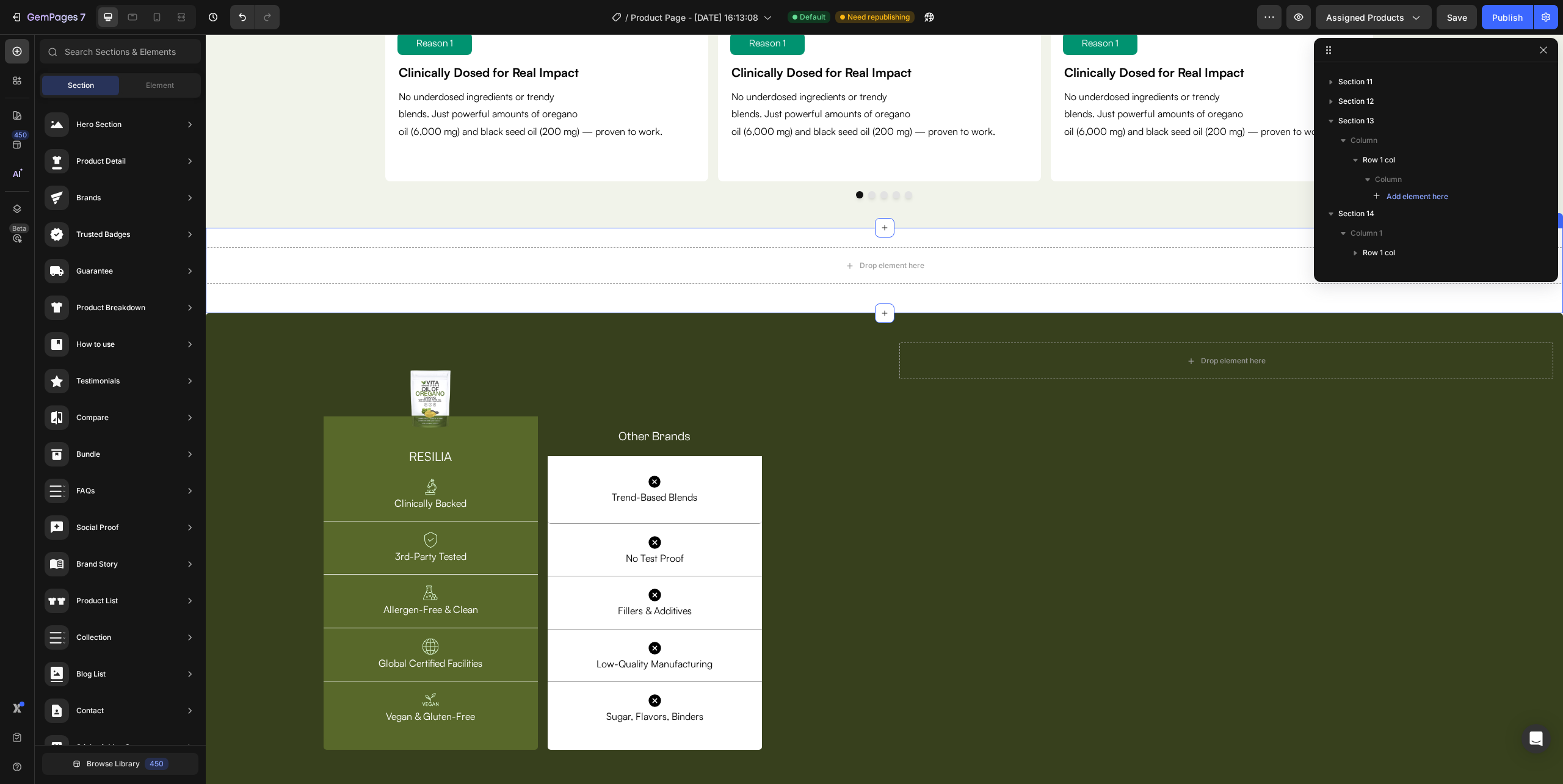
click at [453, 256] on div "Drop element here" at bounding box center [884, 266] width 1358 height 37
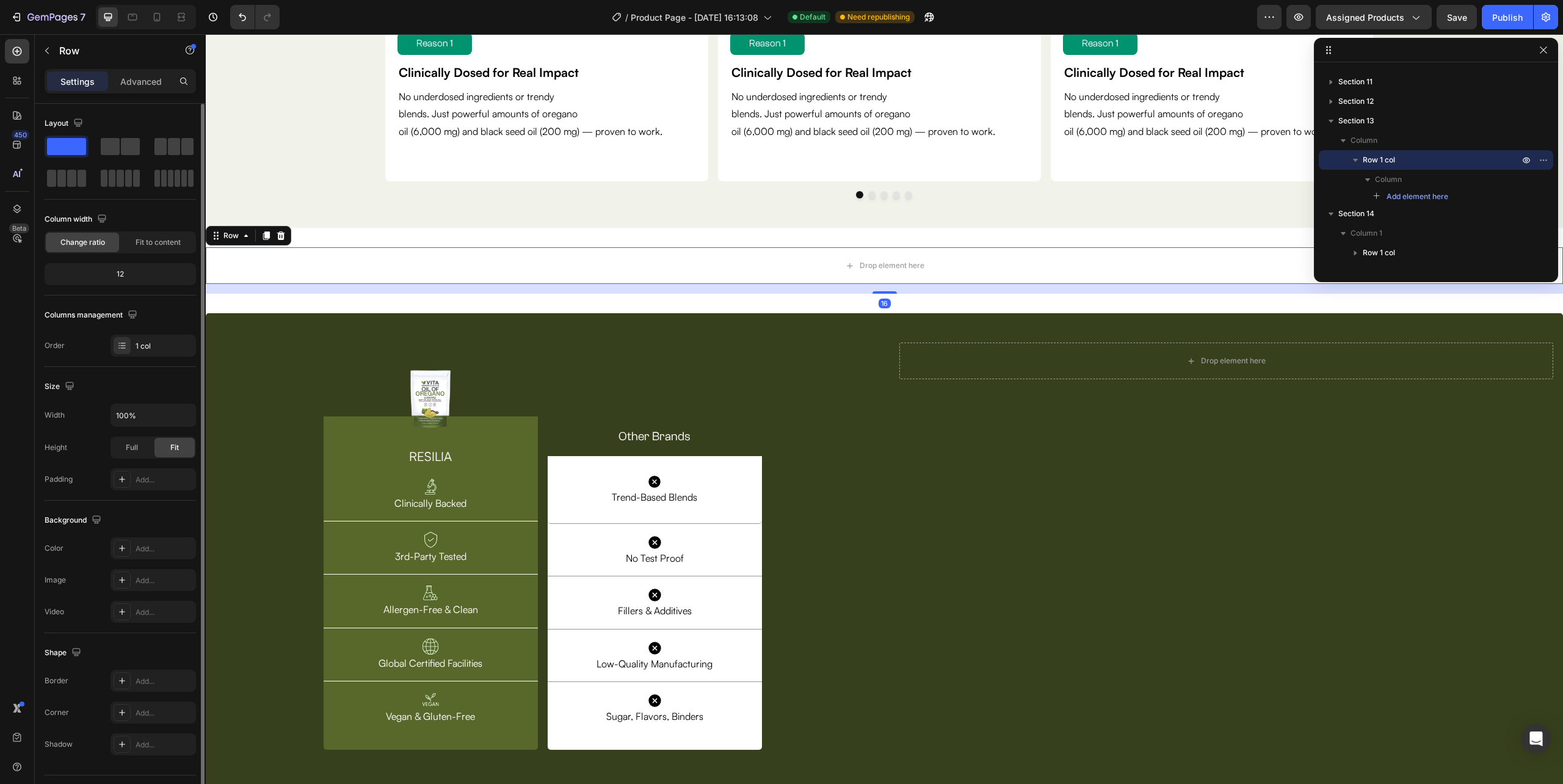
click at [67, 148] on span at bounding box center [66, 146] width 39 height 17
click at [54, 46] on button "button" at bounding box center [46, 51] width 20 height 20
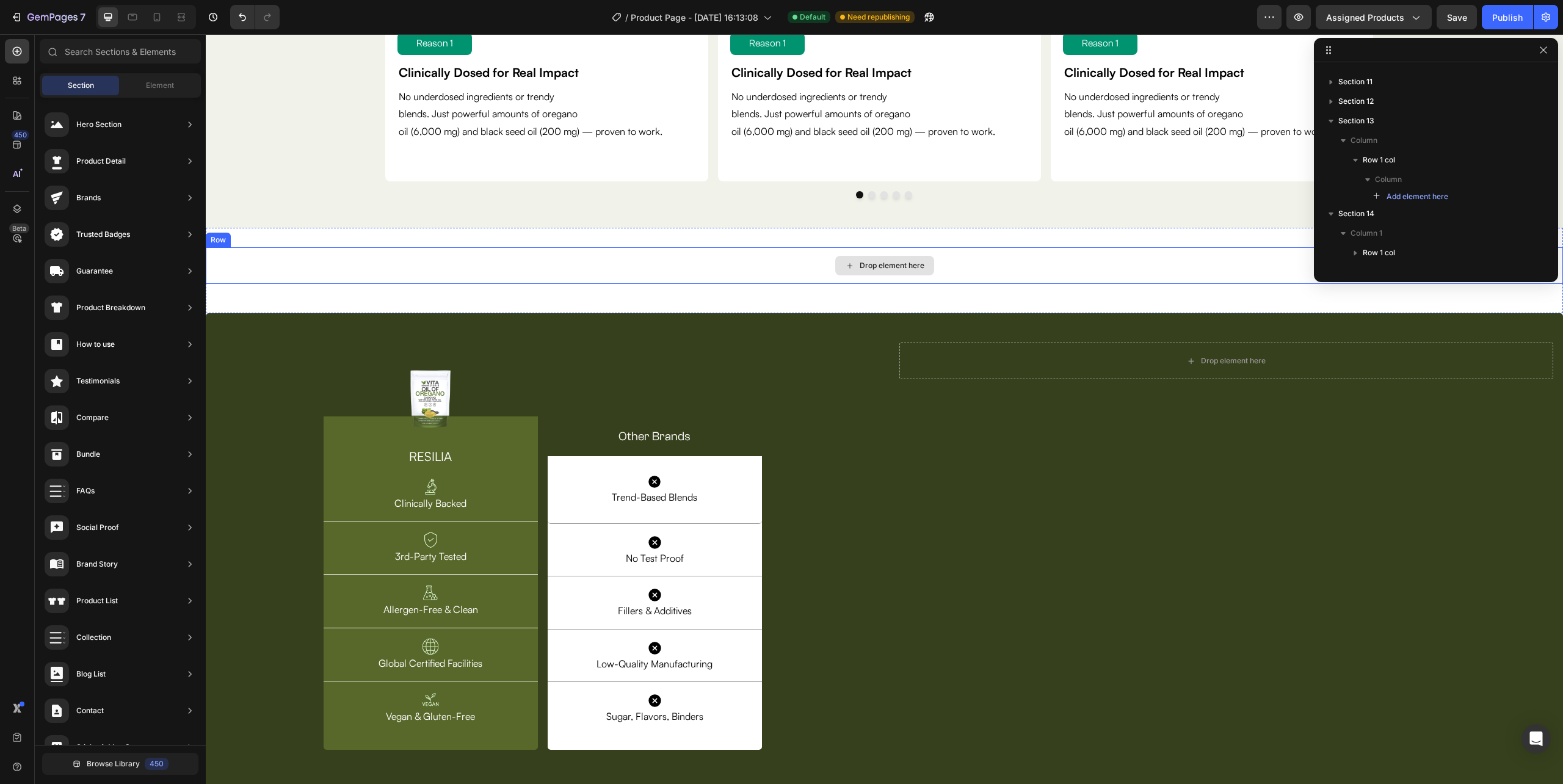
click at [406, 264] on div "Drop element here" at bounding box center [884, 266] width 1358 height 37
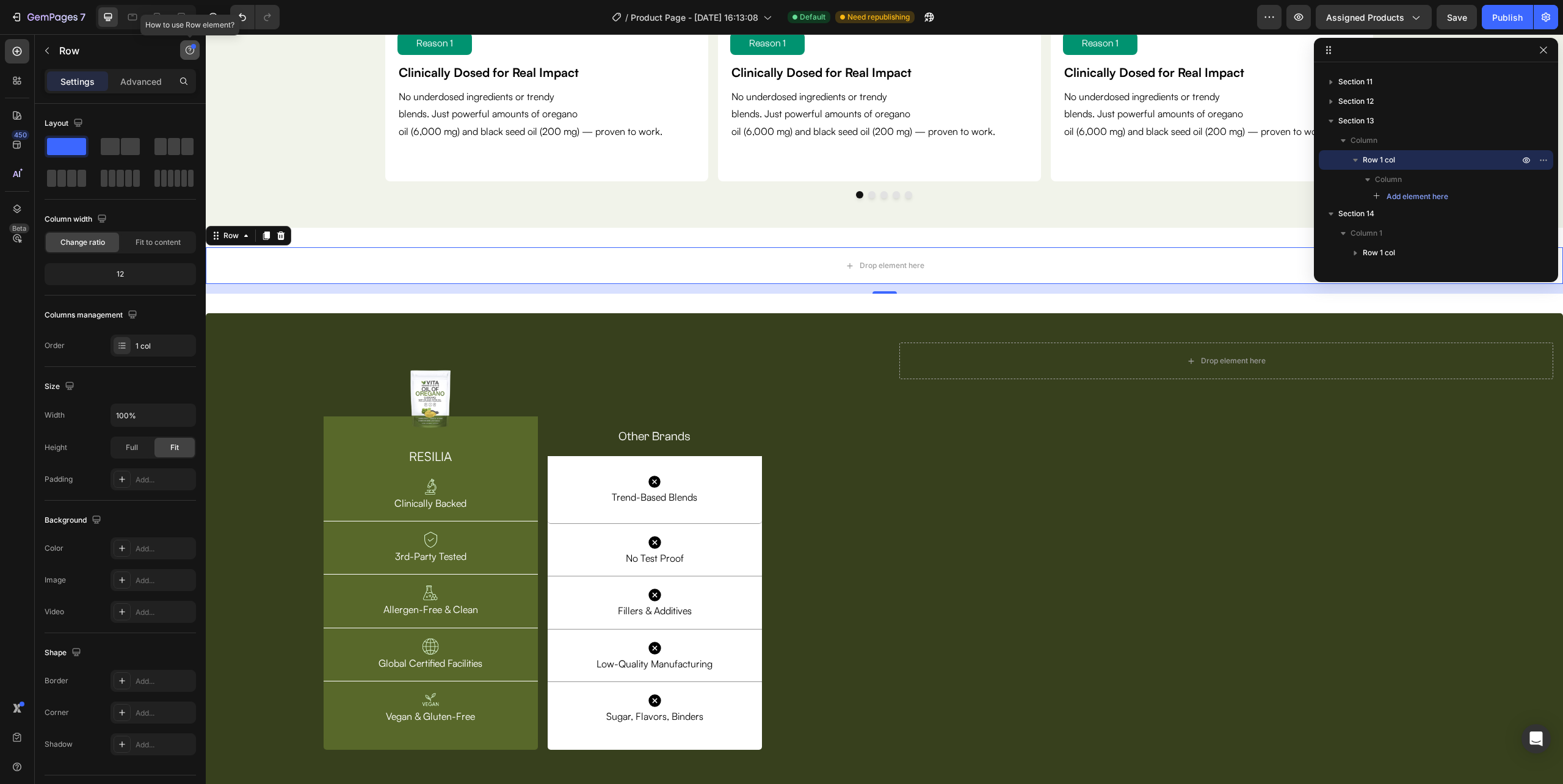
click at [186, 46] on icon "button" at bounding box center [189, 50] width 9 height 9
click at [118, 52] on p "Row" at bounding box center [111, 50] width 104 height 15
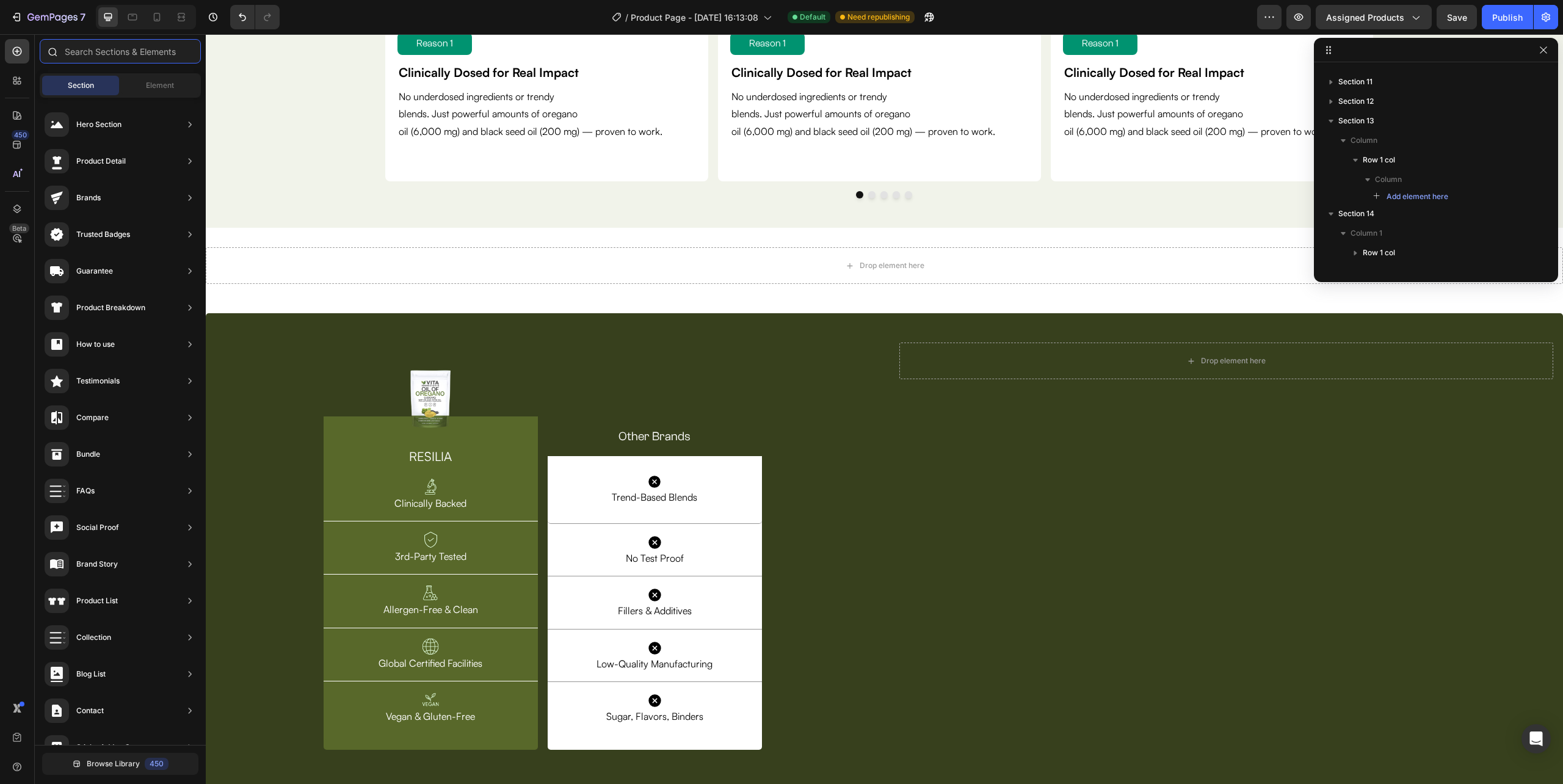
click at [105, 50] on input "text" at bounding box center [120, 51] width 161 height 24
click at [452, 271] on div "Drop element here" at bounding box center [884, 266] width 1358 height 37
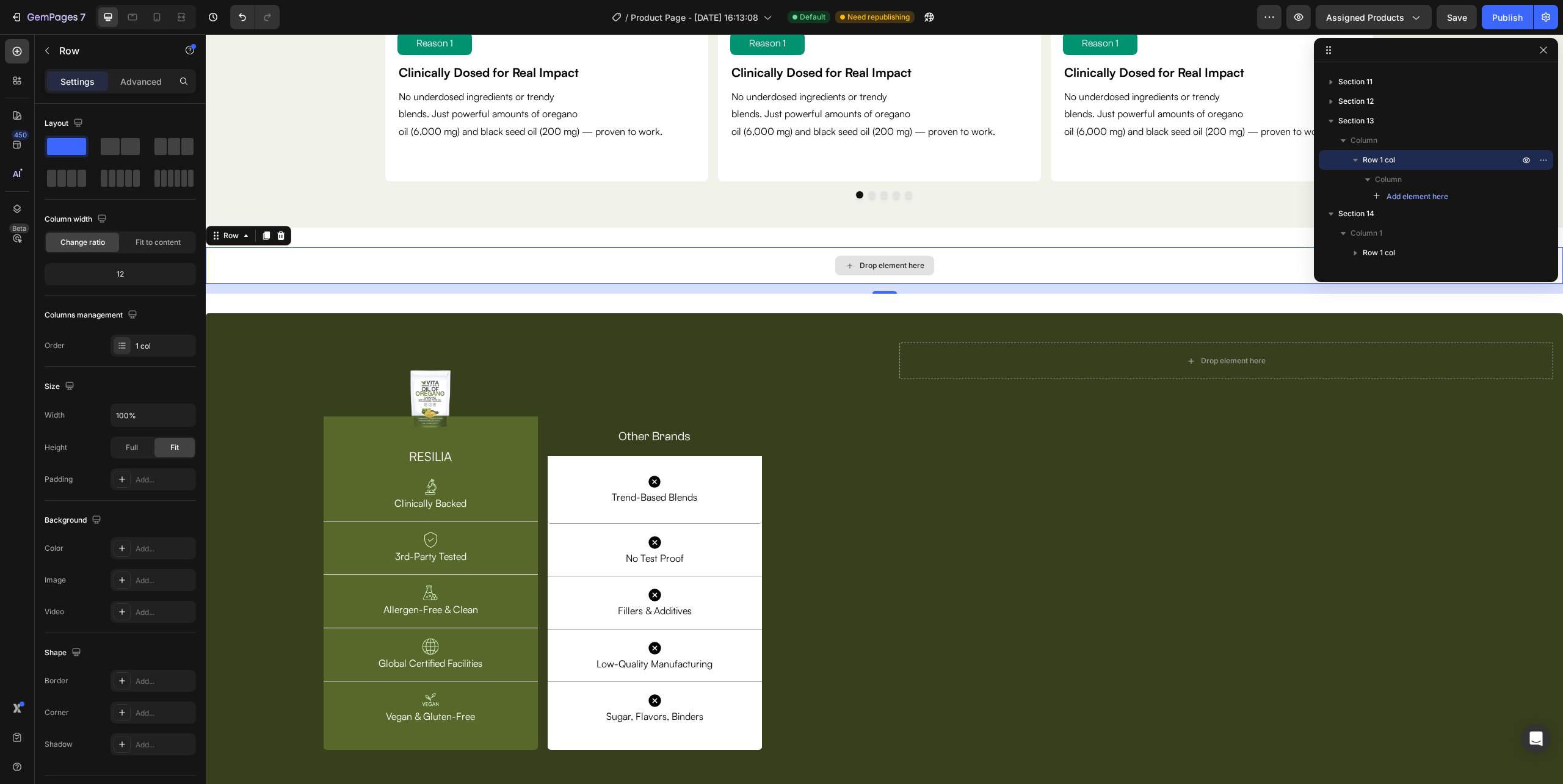
drag, startPoint x: 277, startPoint y: 184, endPoint x: 439, endPoint y: 266, distance: 181.6
click at [113, 50] on p "Row" at bounding box center [111, 50] width 104 height 15
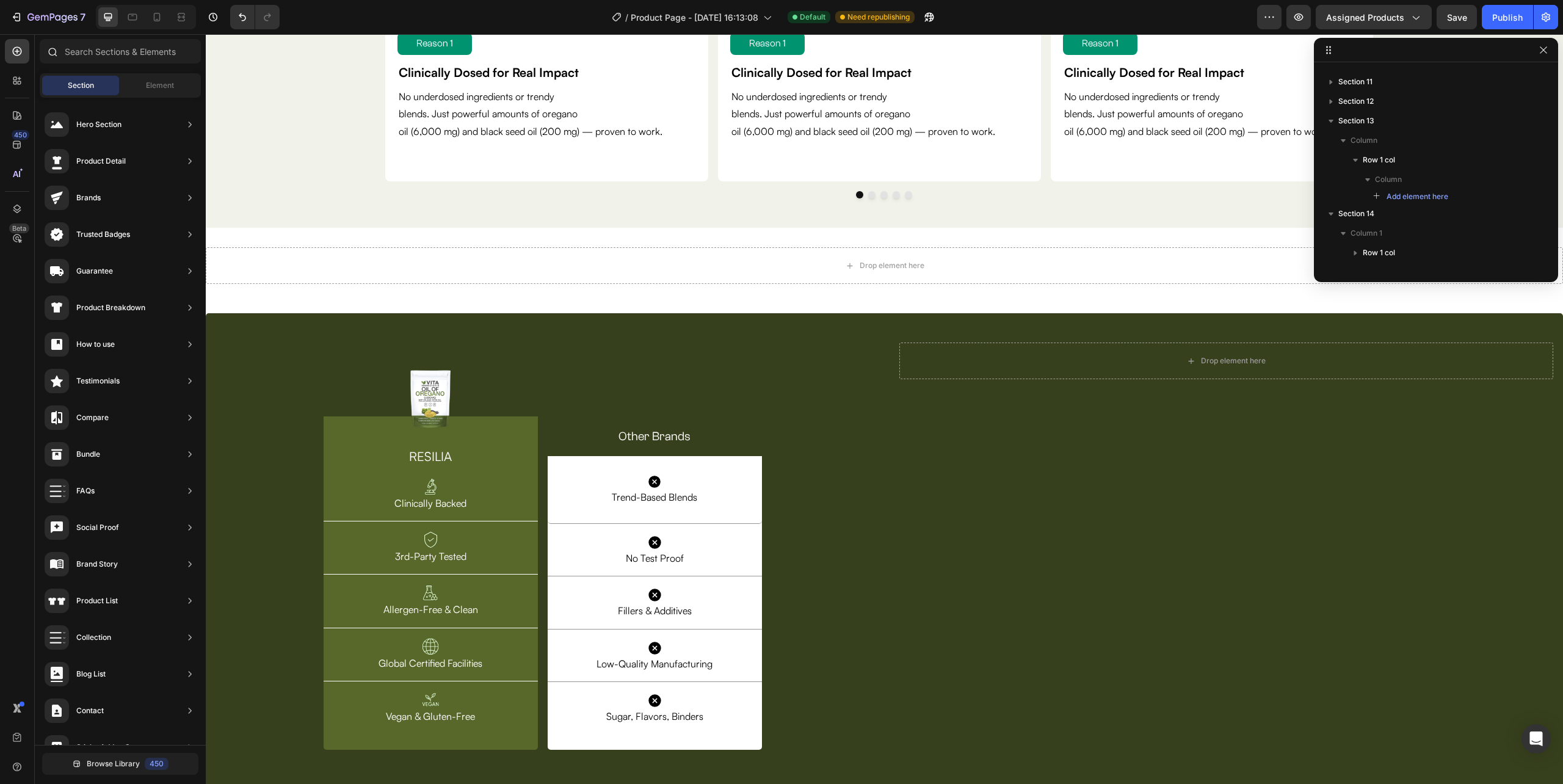
click at [61, 49] on div at bounding box center [52, 51] width 24 height 24
click at [88, 46] on input "text" at bounding box center [120, 51] width 161 height 24
click at [50, 49] on icon at bounding box center [53, 52] width 9 height 9
click at [18, 50] on icon at bounding box center [17, 52] width 12 height 12
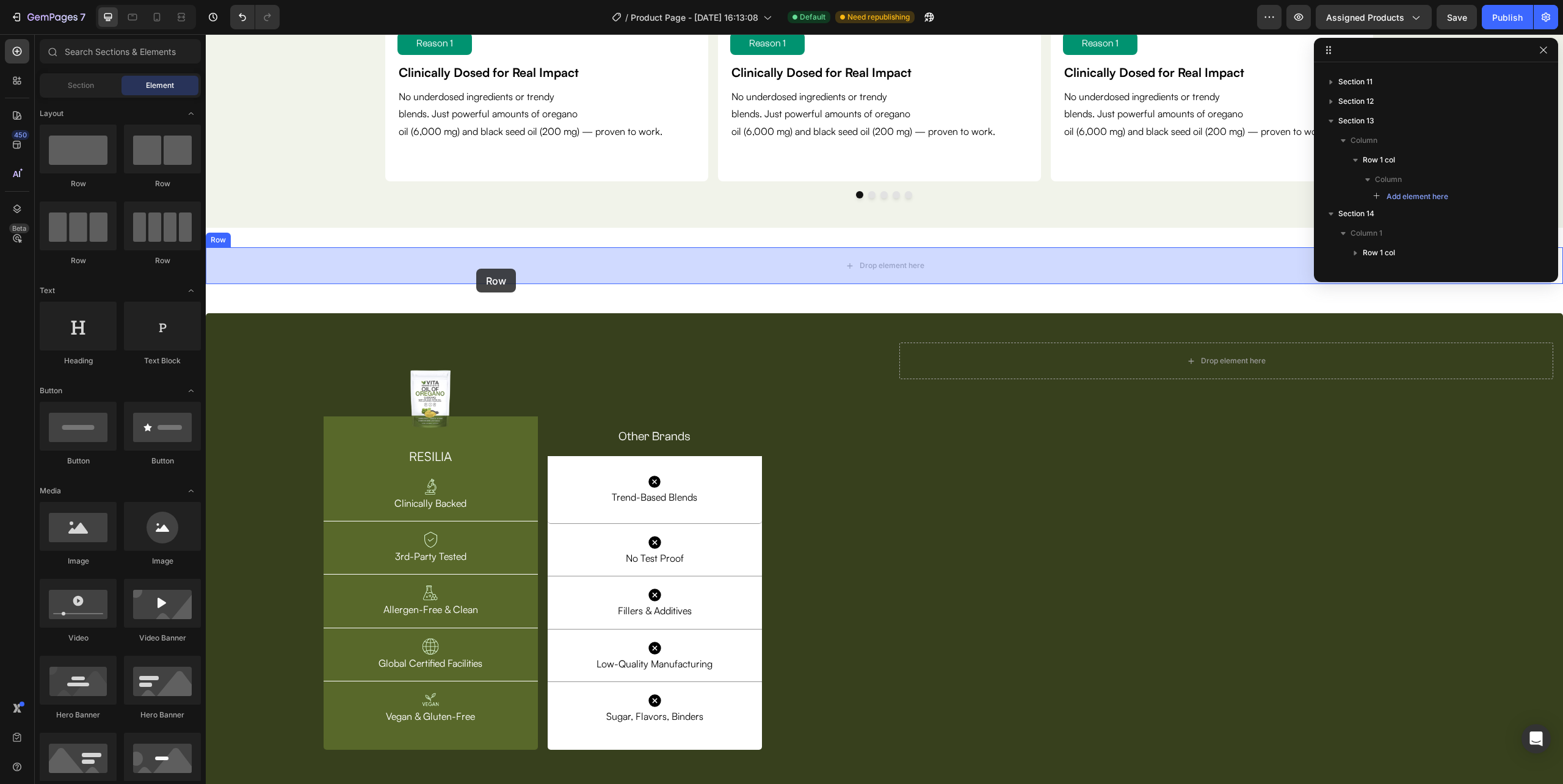
drag, startPoint x: 329, startPoint y: 266, endPoint x: 476, endPoint y: 268, distance: 147.0
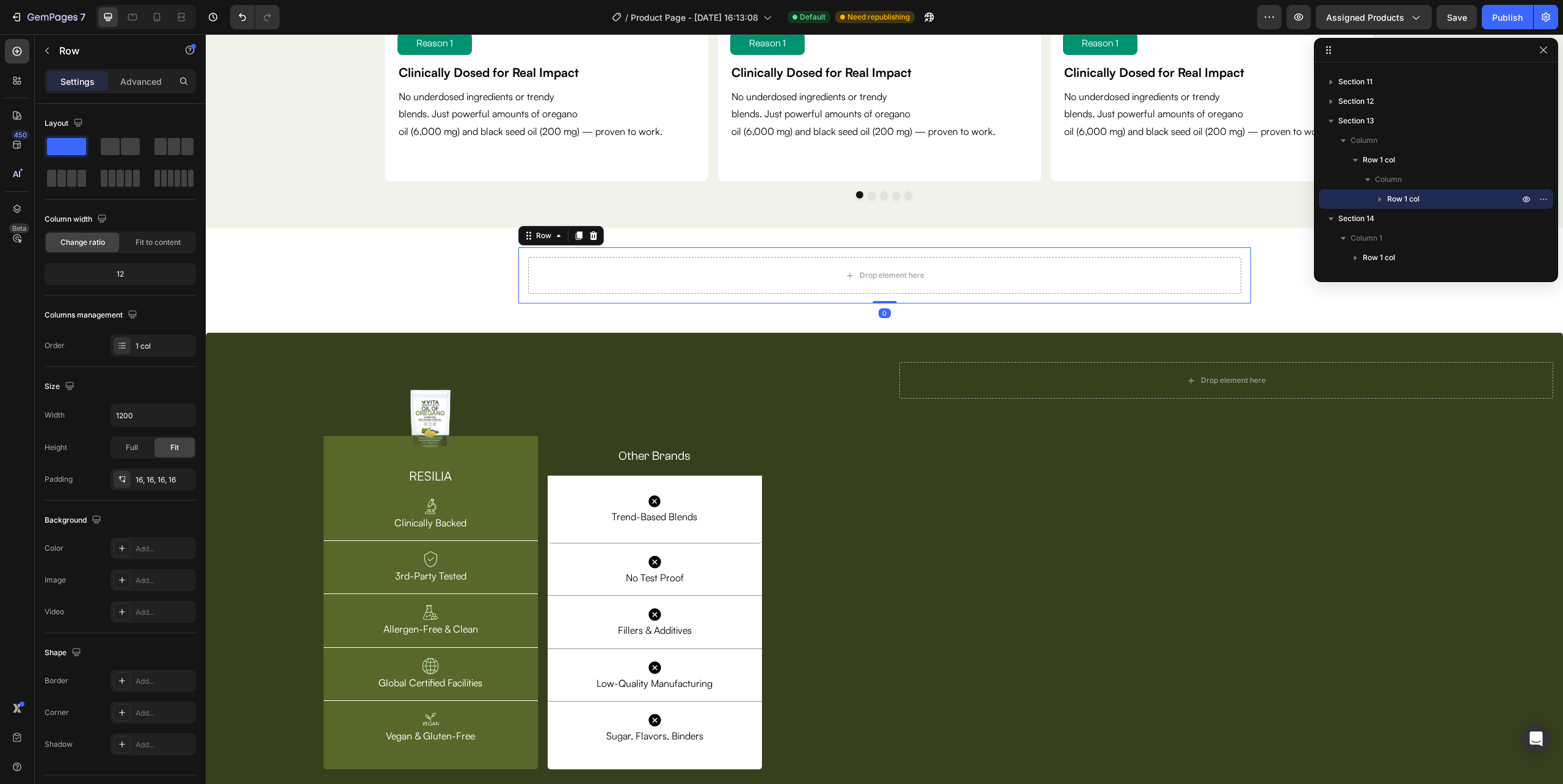
click at [519, 293] on div "Drop element here Row 0" at bounding box center [885, 275] width 732 height 56
click at [181, 416] on icon "button" at bounding box center [184, 415] width 12 height 12
click at [149, 462] on div "Full 100%" at bounding box center [140, 470] width 100 height 23
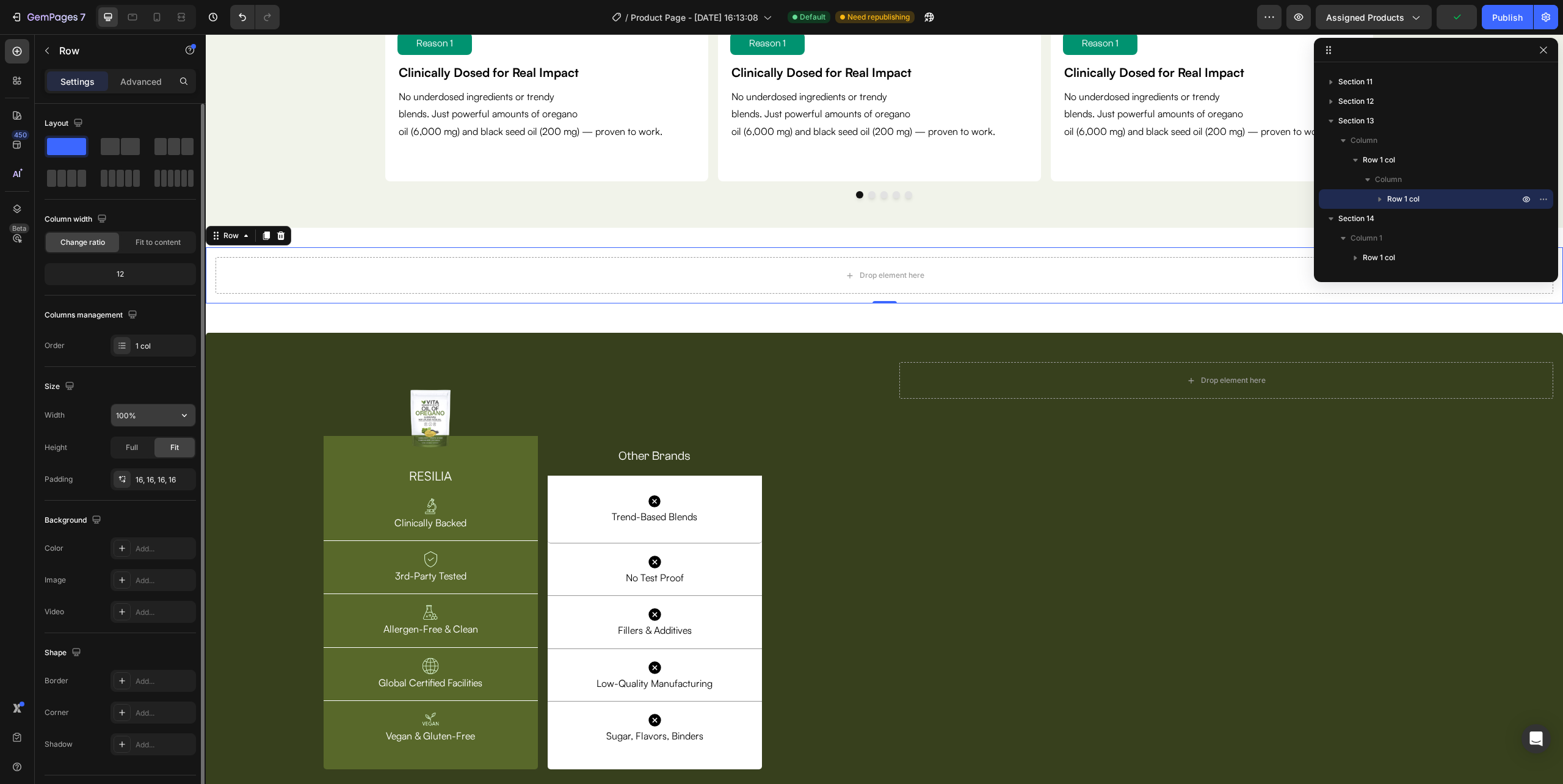
click at [118, 413] on input "100%" at bounding box center [153, 415] width 84 height 22
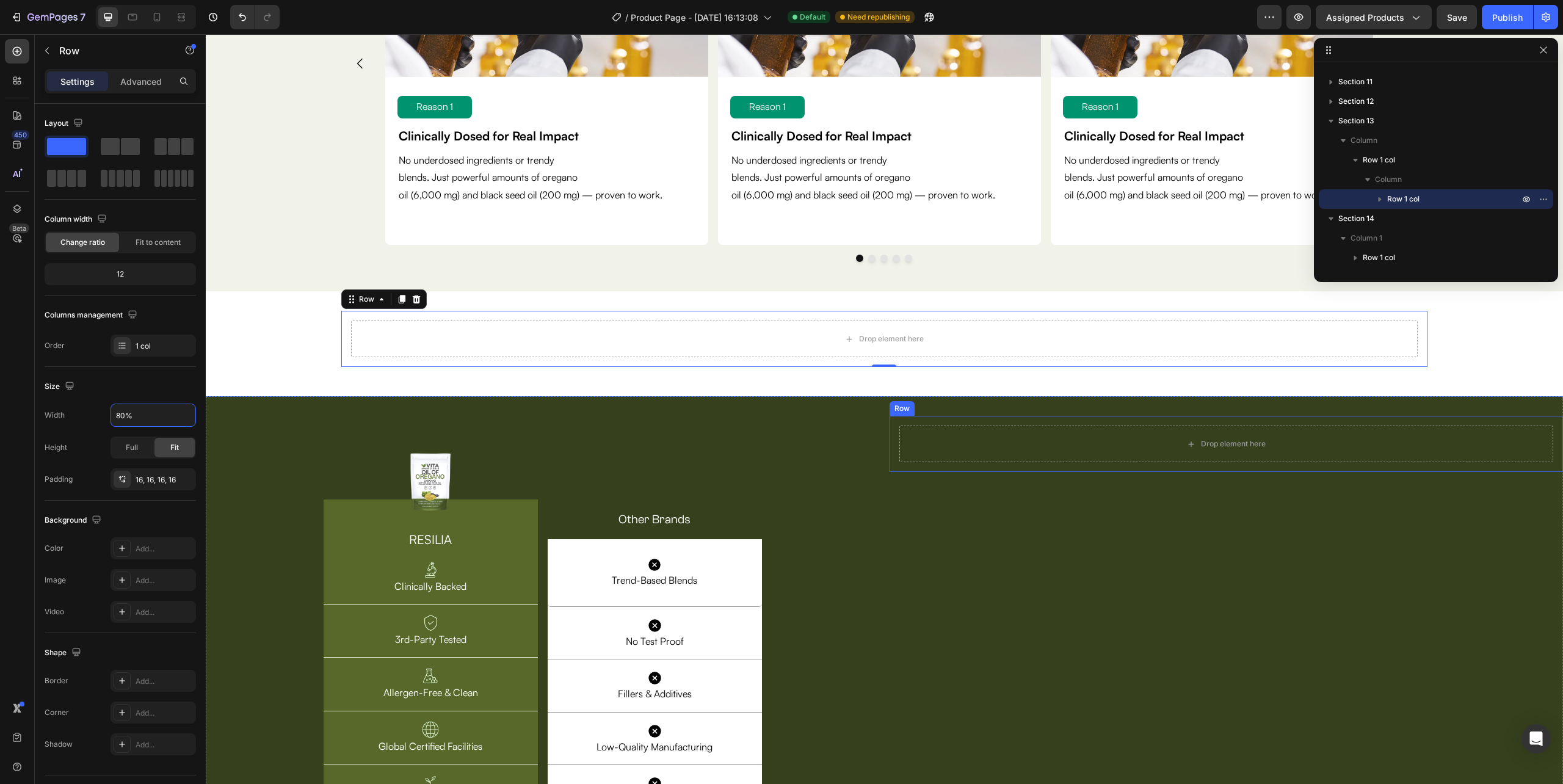
scroll to position [3586, 0]
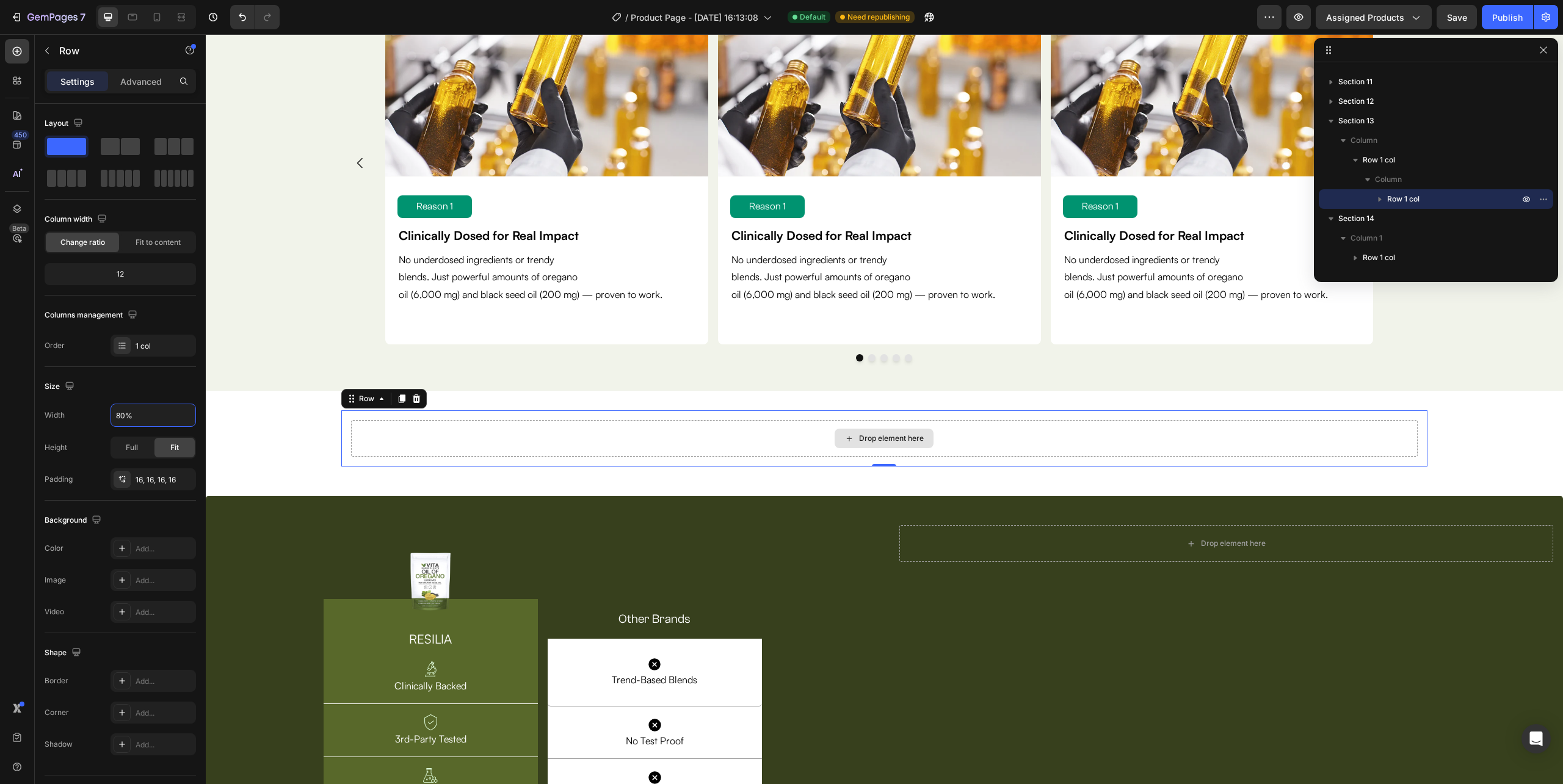
type input "80%"
click at [577, 433] on div "Drop element here" at bounding box center [884, 438] width 1066 height 37
click at [46, 46] on icon "button" at bounding box center [46, 50] width 9 height 9
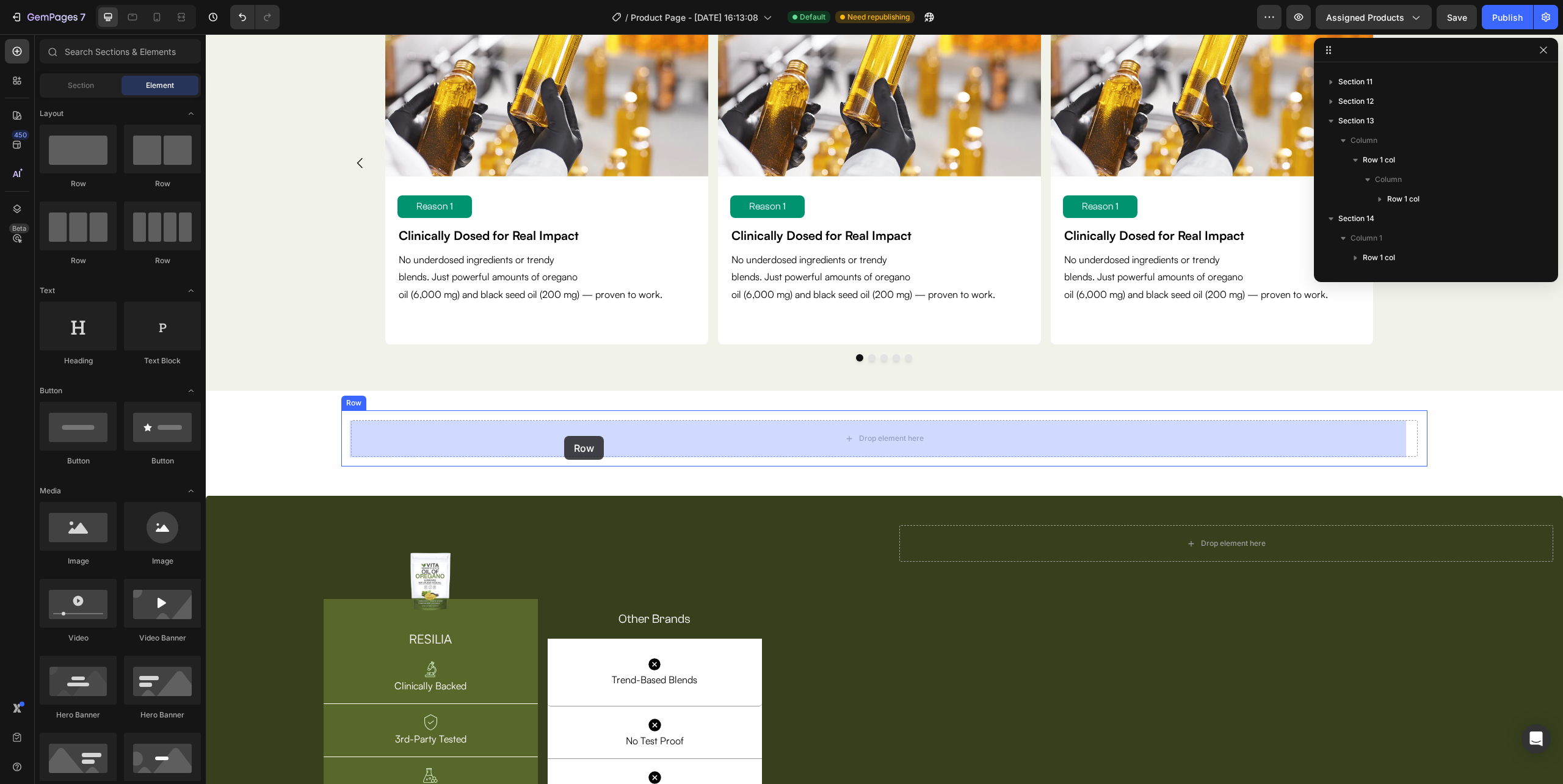
drag, startPoint x: 351, startPoint y: 194, endPoint x: 564, endPoint y: 436, distance: 322.4
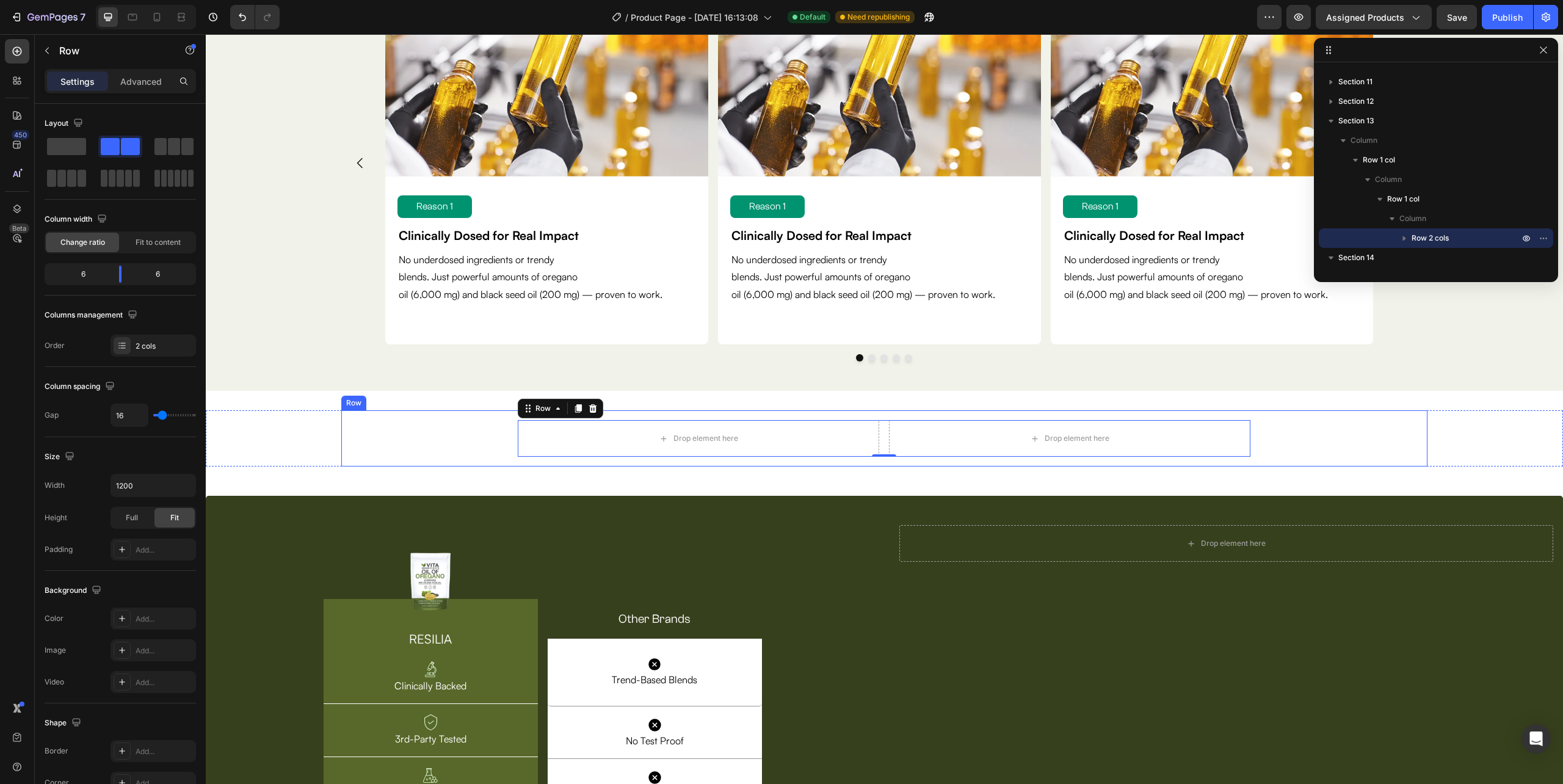
click at [479, 441] on div "Drop element here Drop element here Row 0" at bounding box center [884, 438] width 1066 height 37
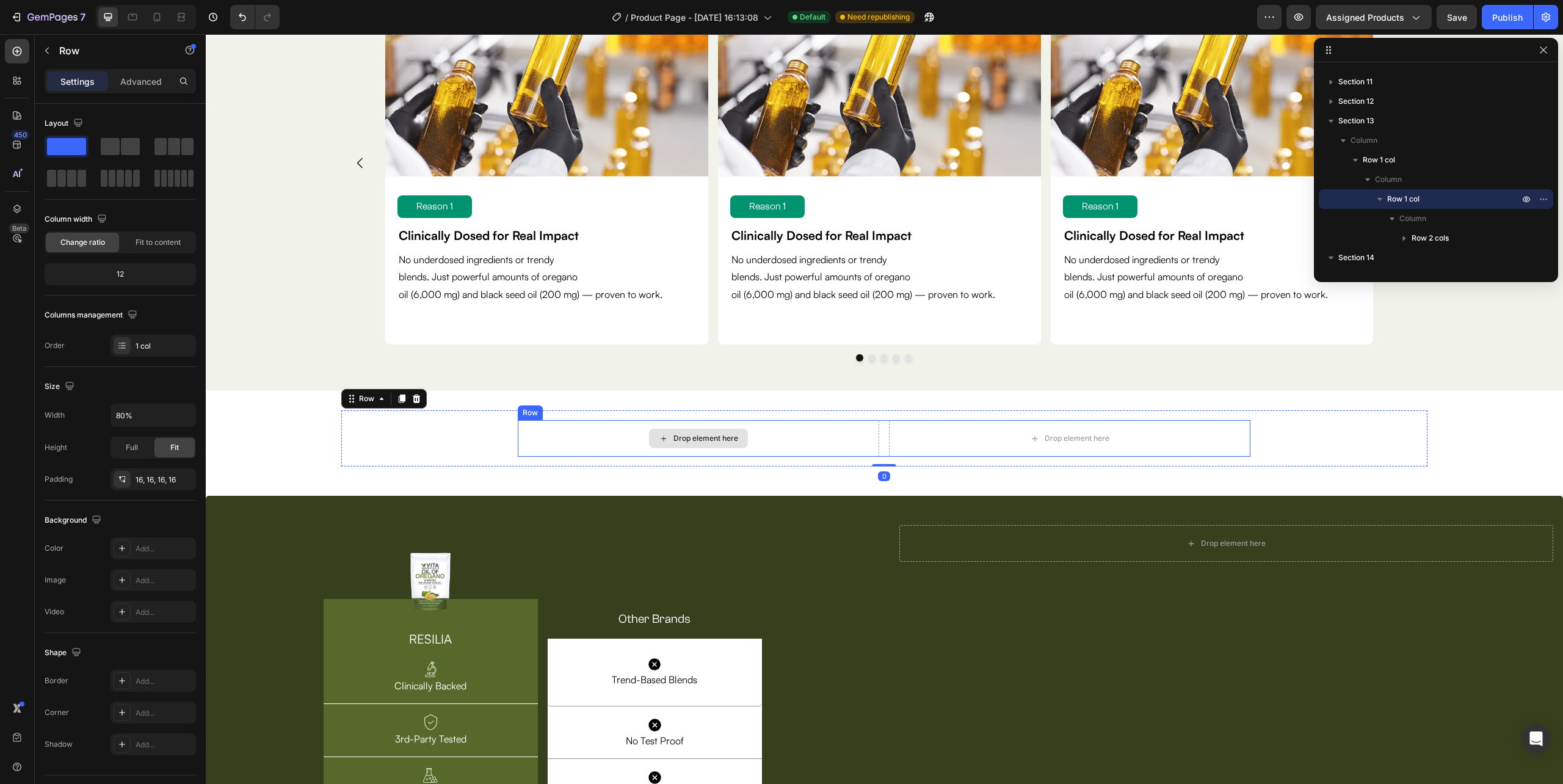
click at [581, 435] on div "Drop element here" at bounding box center [698, 438] width 361 height 37
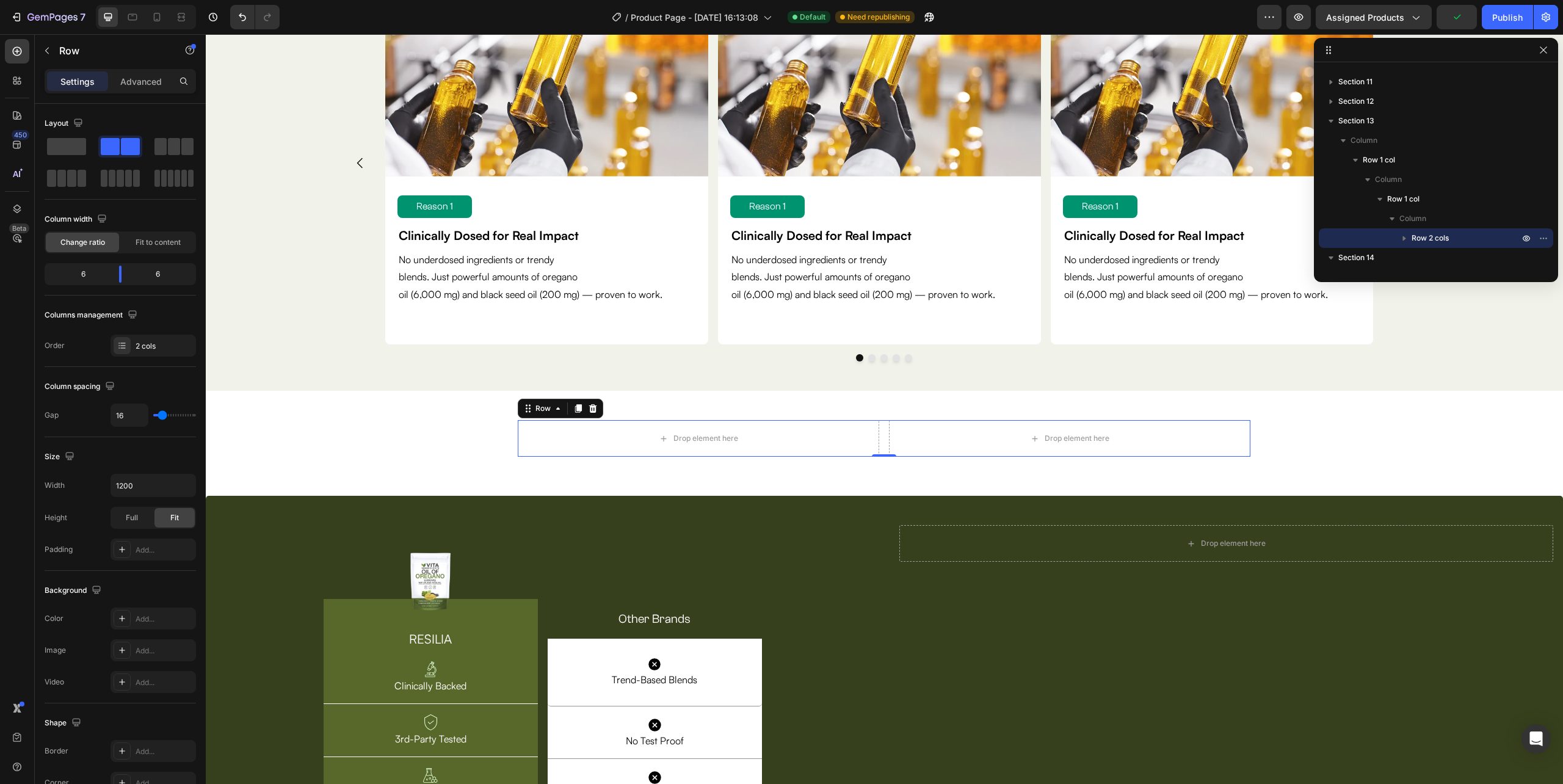
click at [880, 440] on div "Drop element here Drop element here Row 0" at bounding box center [884, 438] width 732 height 37
click at [187, 488] on icon "button" at bounding box center [184, 485] width 12 height 12
click at [181, 538] on span "100%" at bounding box center [175, 542] width 20 height 11
type input "100%"
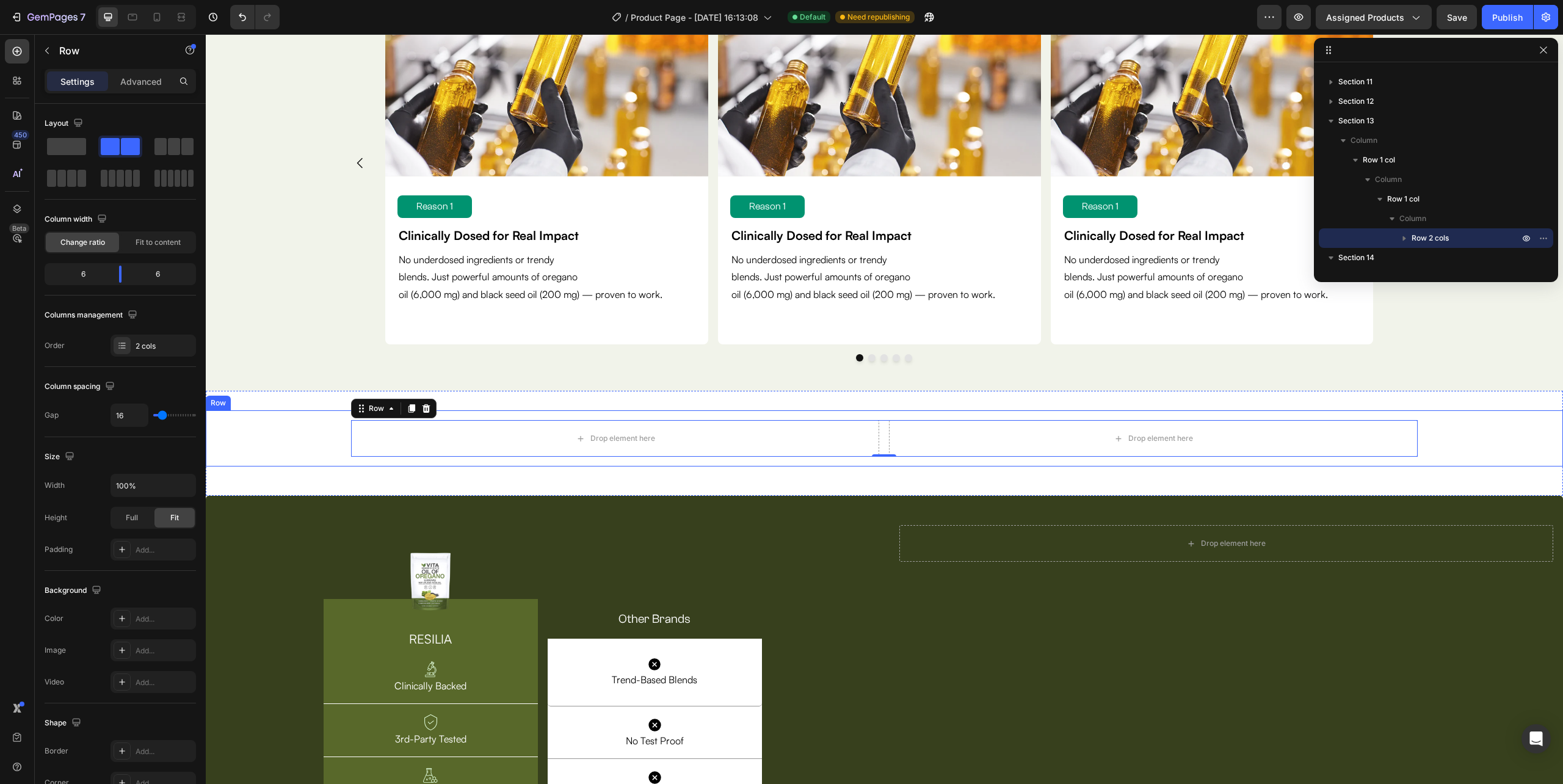
click at [319, 421] on div "Drop element here Drop element here Row 0 Row" at bounding box center [884, 438] width 1358 height 56
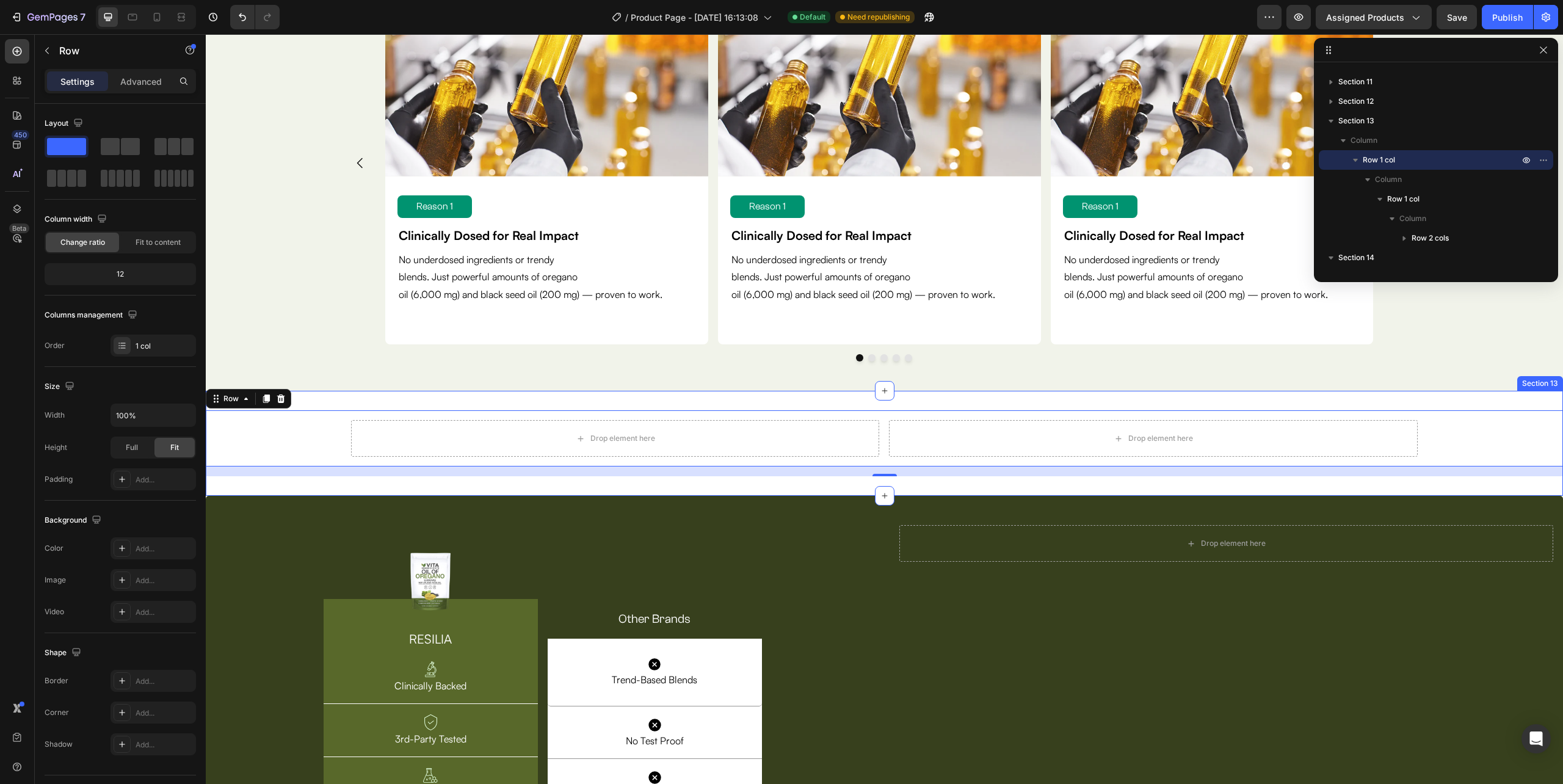
click at [334, 403] on div "Drop element here Drop element here Row Row Row 16 Section 13" at bounding box center [884, 444] width 1358 height 105
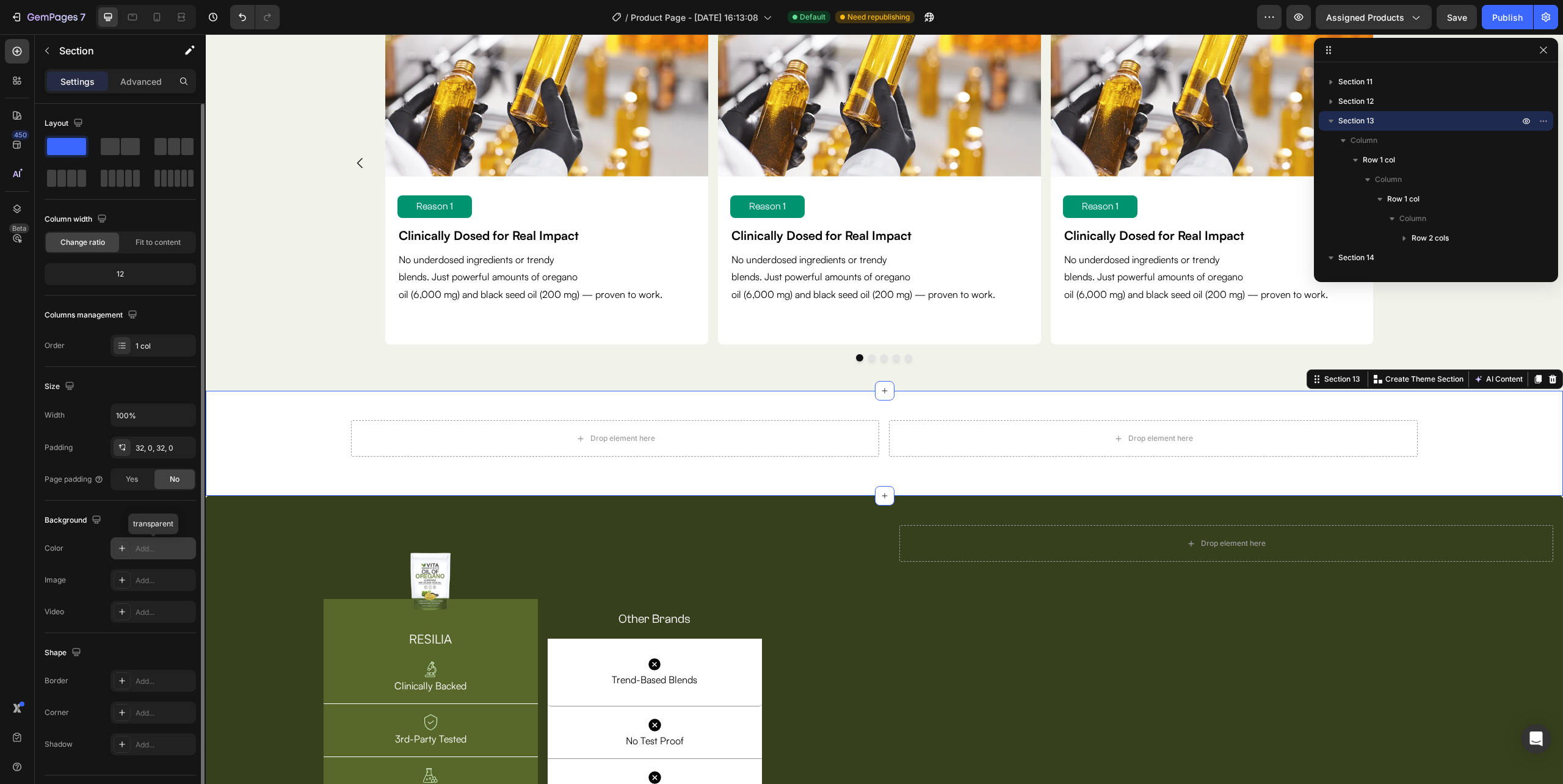
click at [125, 548] on icon at bounding box center [121, 548] width 9 height 9
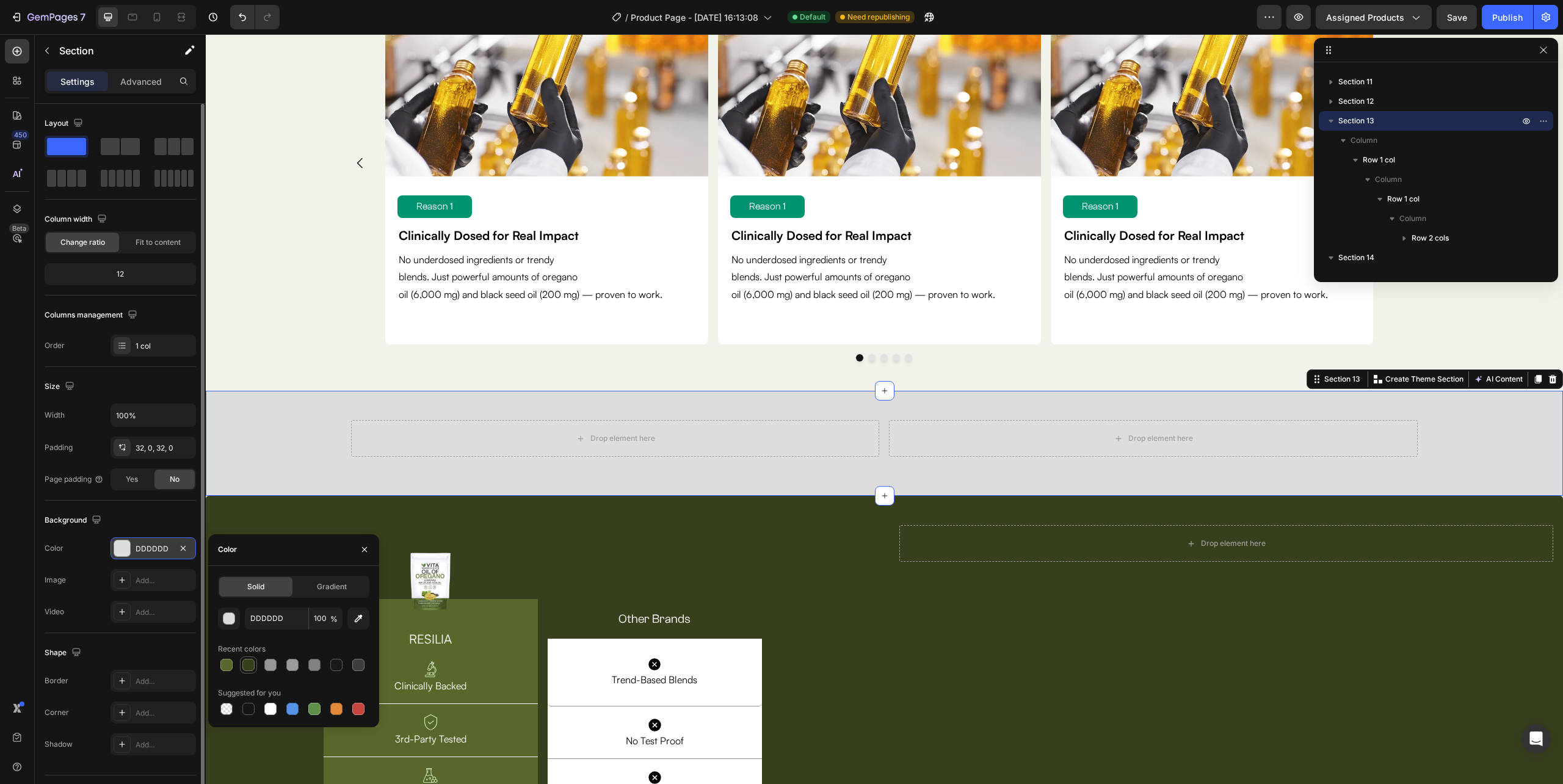
click at [248, 663] on div at bounding box center [248, 665] width 12 height 12
type input "37401D"
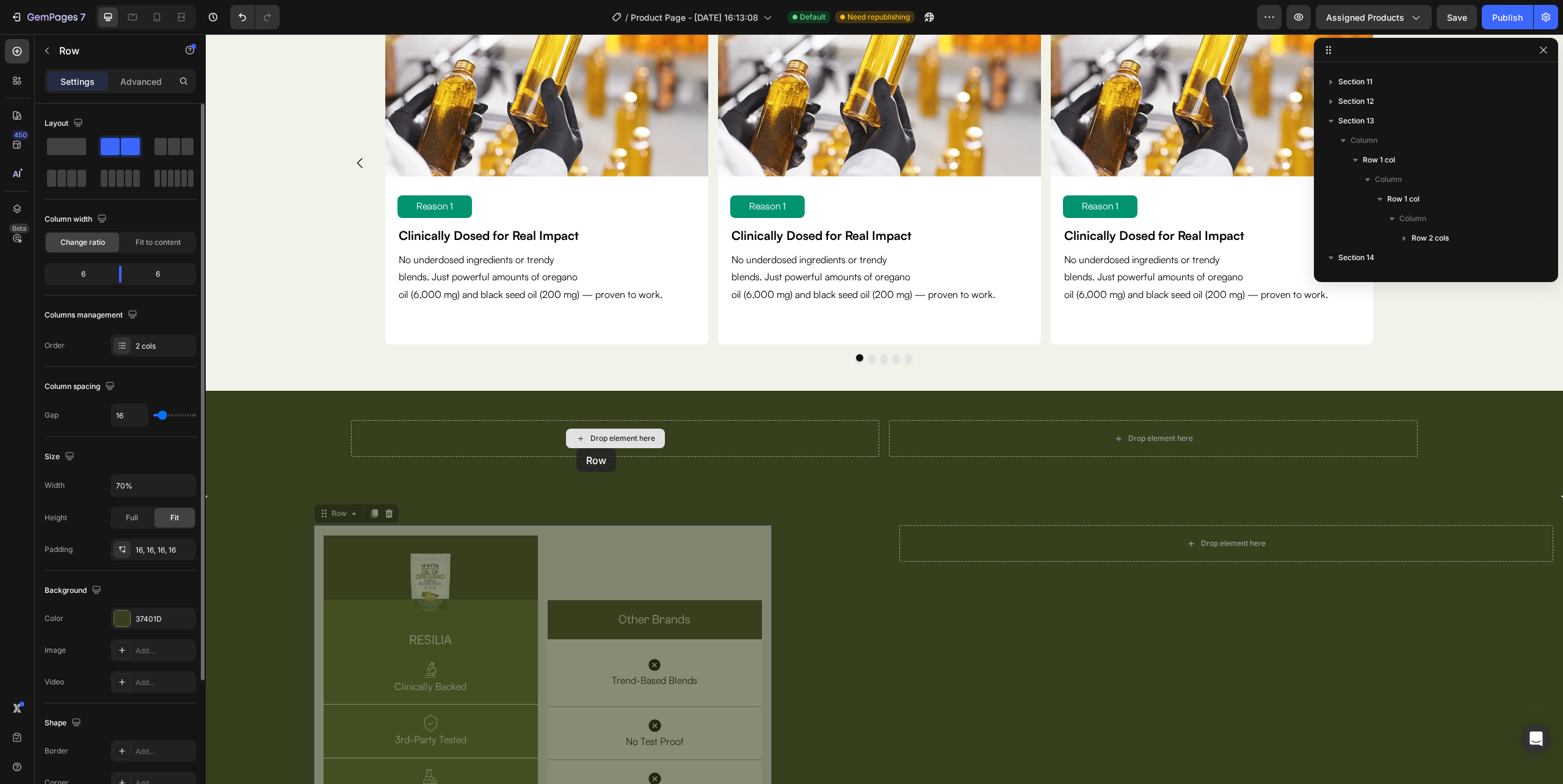
scroll to position [720, 0]
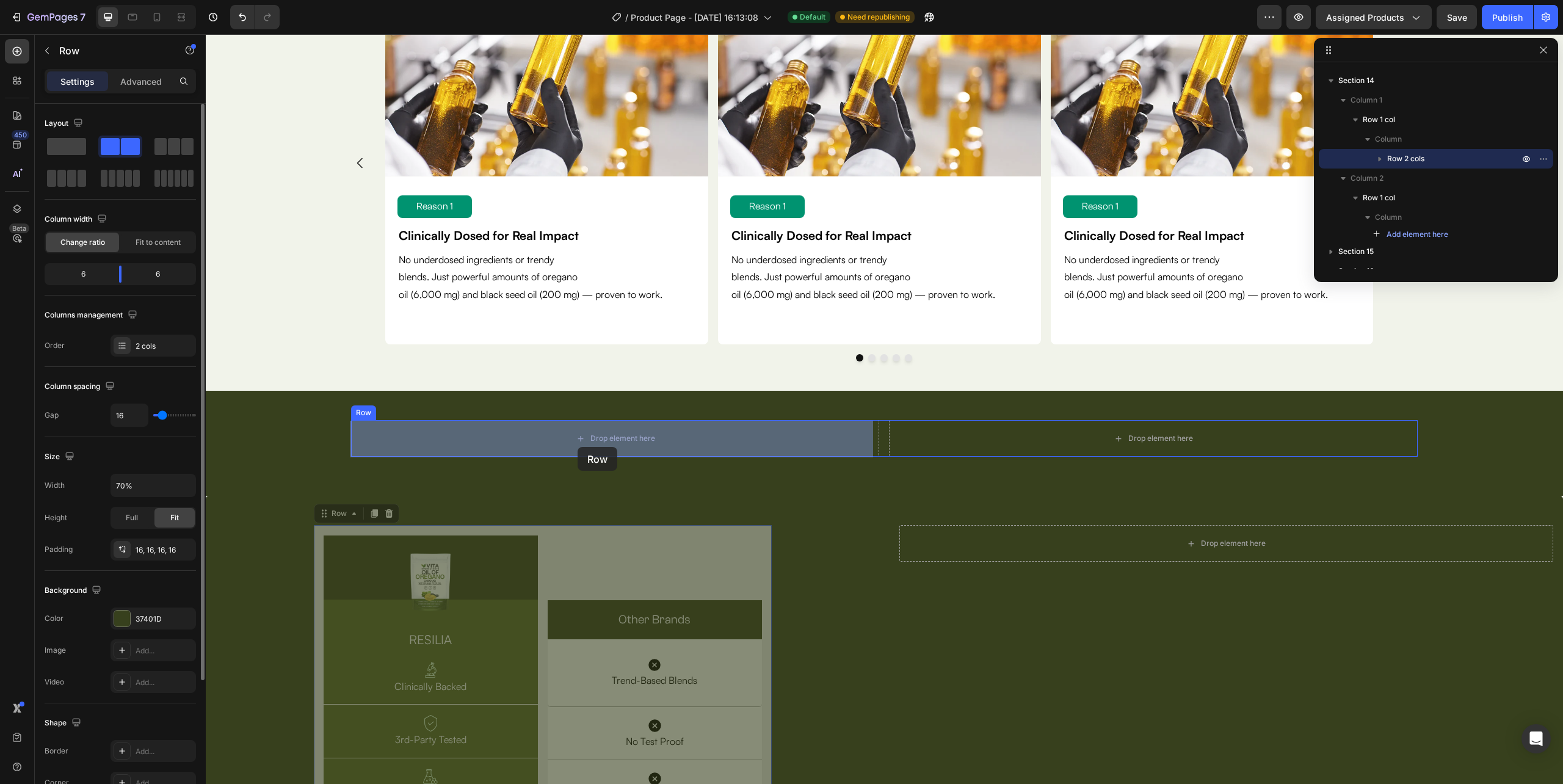
drag, startPoint x: 544, startPoint y: 594, endPoint x: 576, endPoint y: 448, distance: 149.5
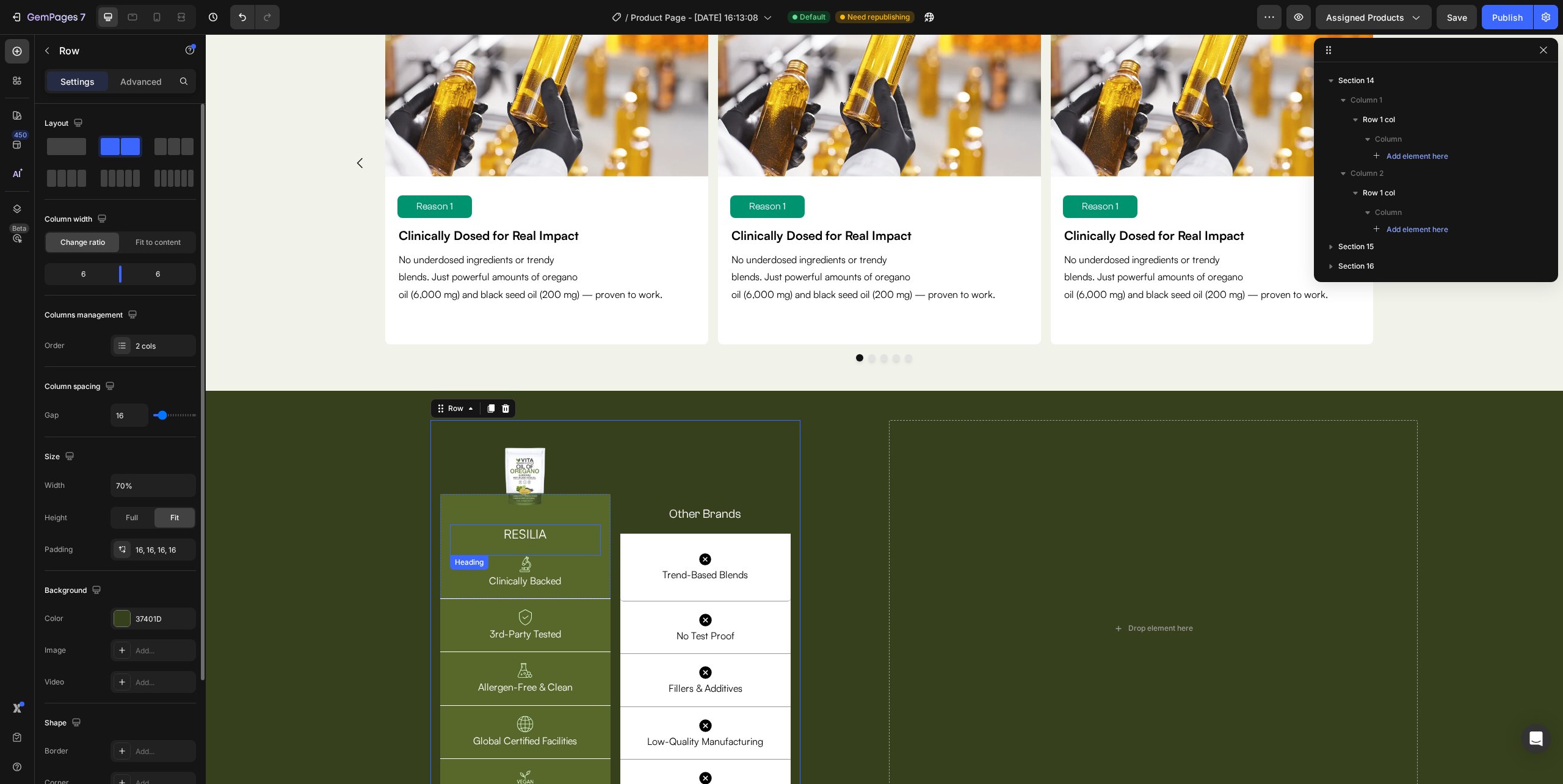
scroll to position [3748, 0]
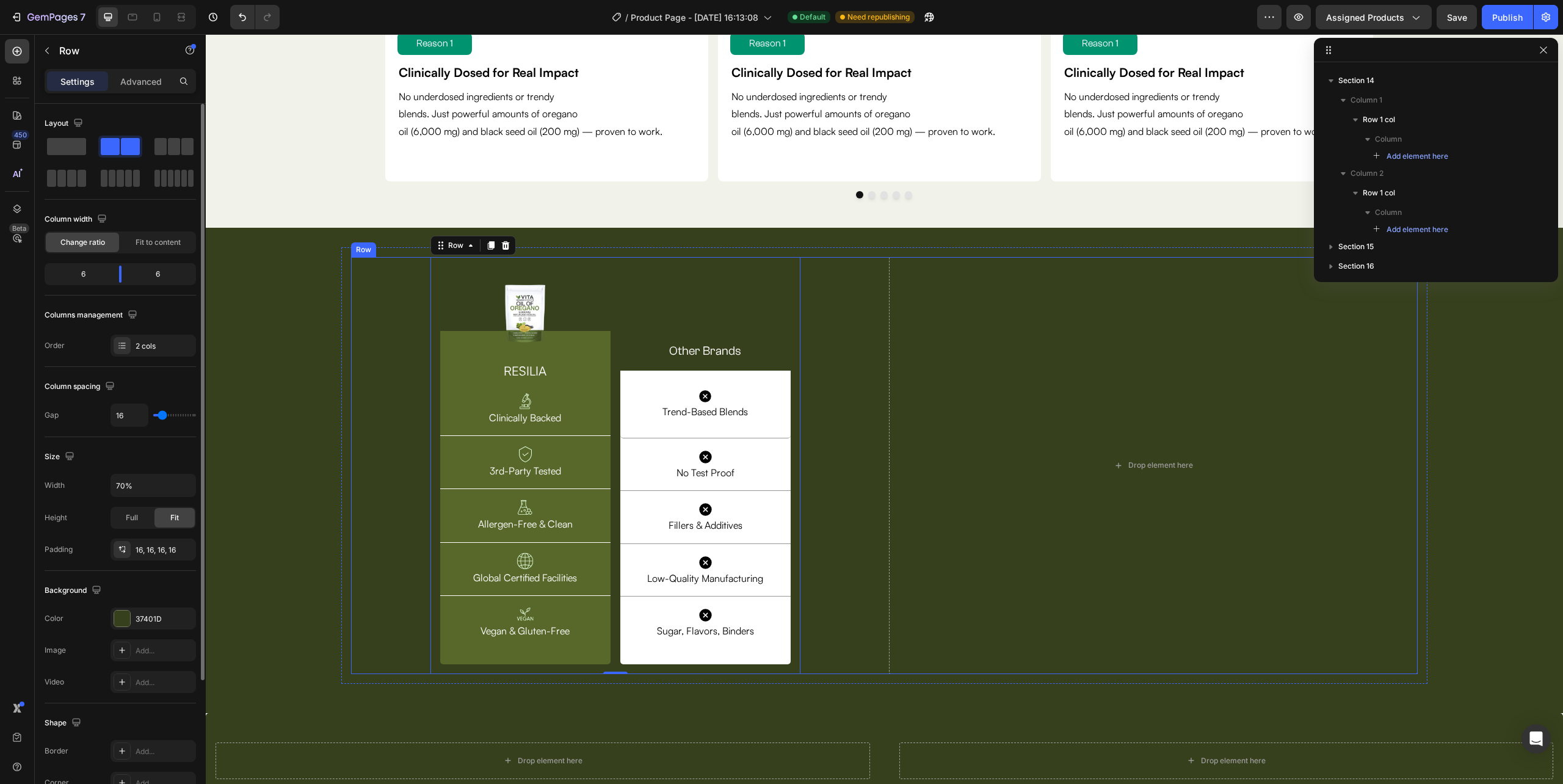
click at [372, 511] on div "Image Row RESILIA Heading Image Clinically Backed Text Block Row Image 3rd-Part…" at bounding box center [615, 465] width 528 height 417
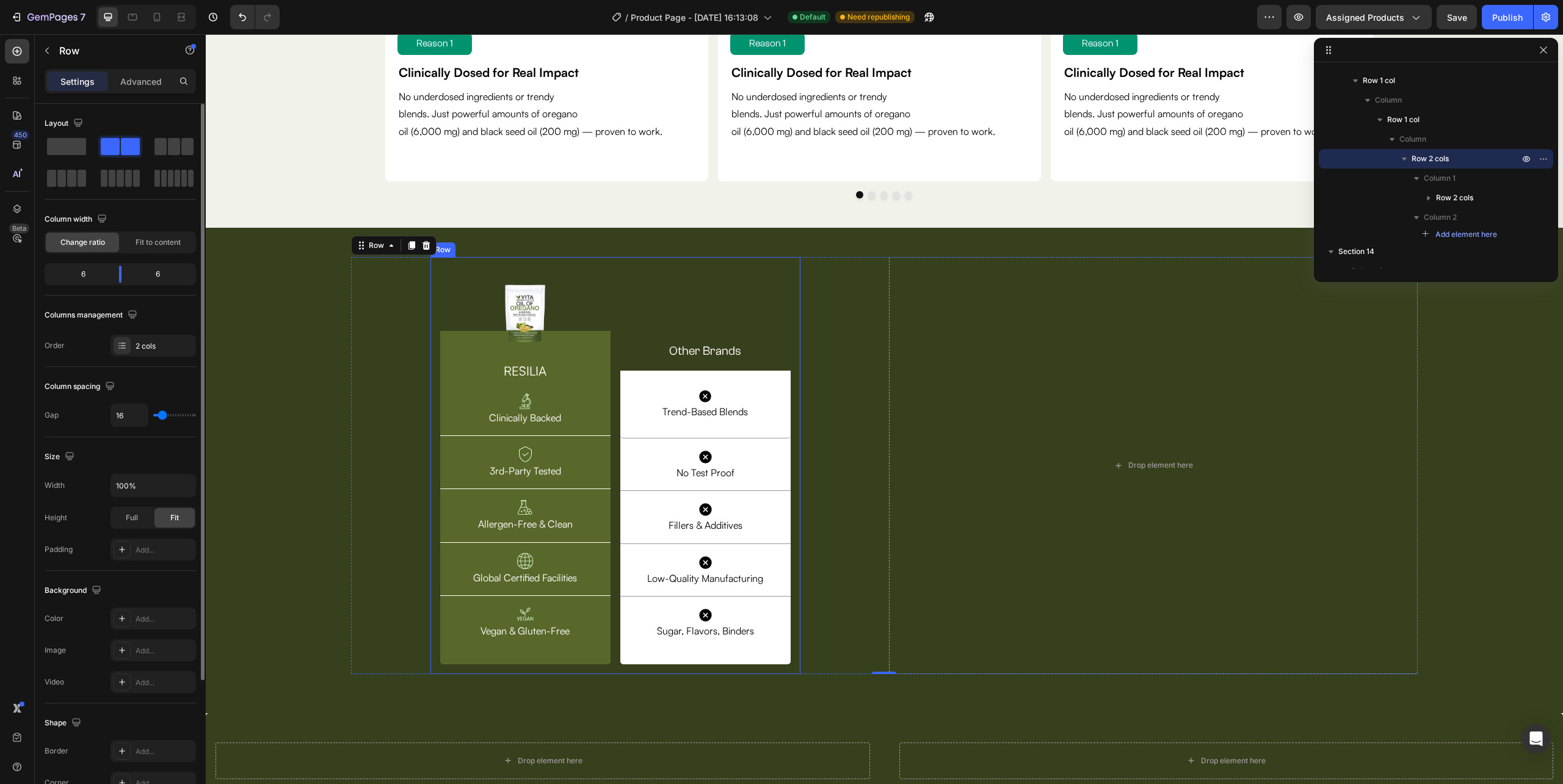
click at [433, 520] on div "Image Row RESILIA Heading Image Clinically Backed Text Block Row Image 3rd-Part…" at bounding box center [616, 465] width 370 height 417
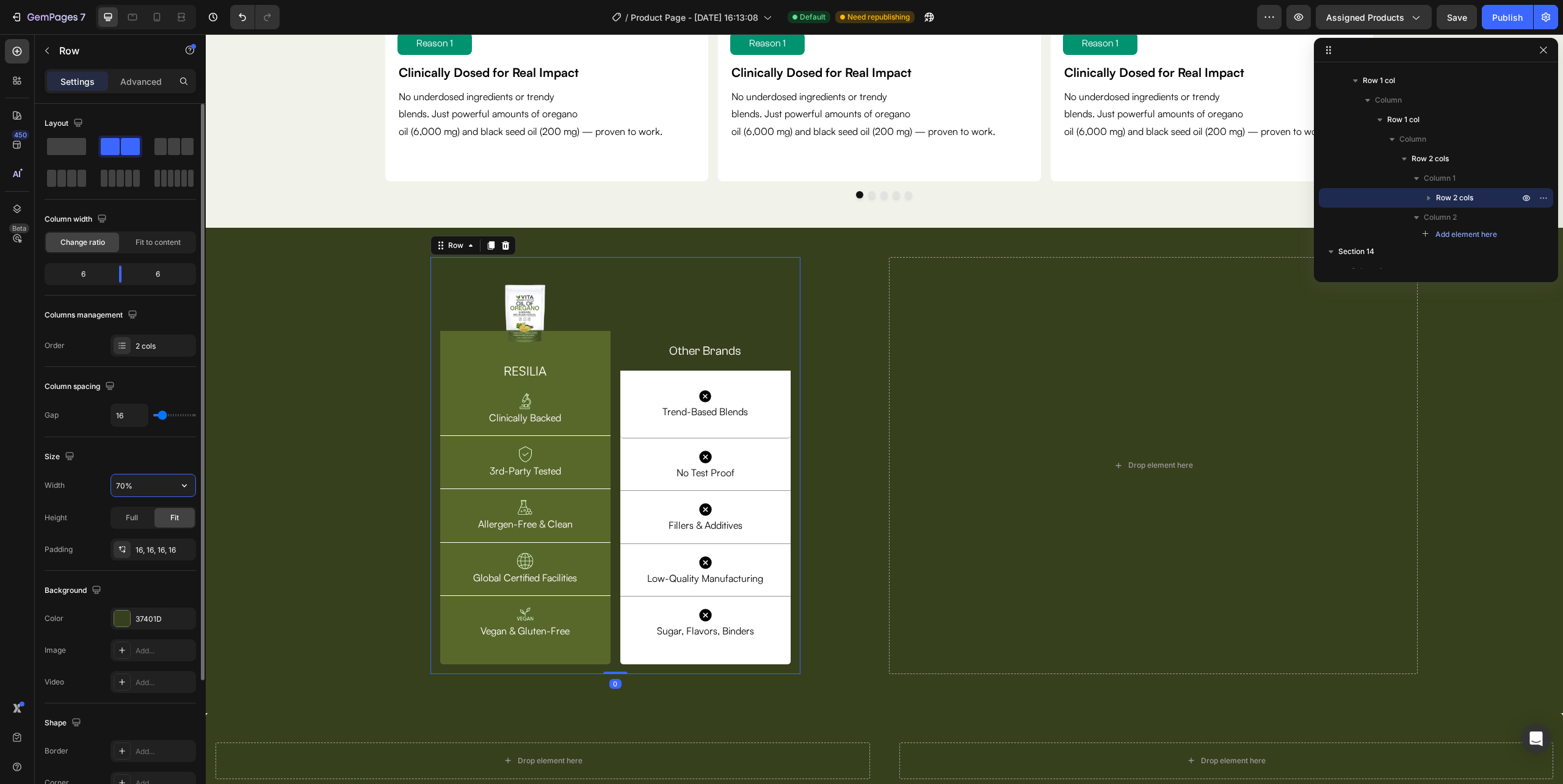
click at [142, 492] on input "70%" at bounding box center [153, 486] width 84 height 22
click at [121, 482] on input "70%" at bounding box center [153, 486] width 84 height 22
click at [125, 483] on input "70%" at bounding box center [153, 486] width 84 height 22
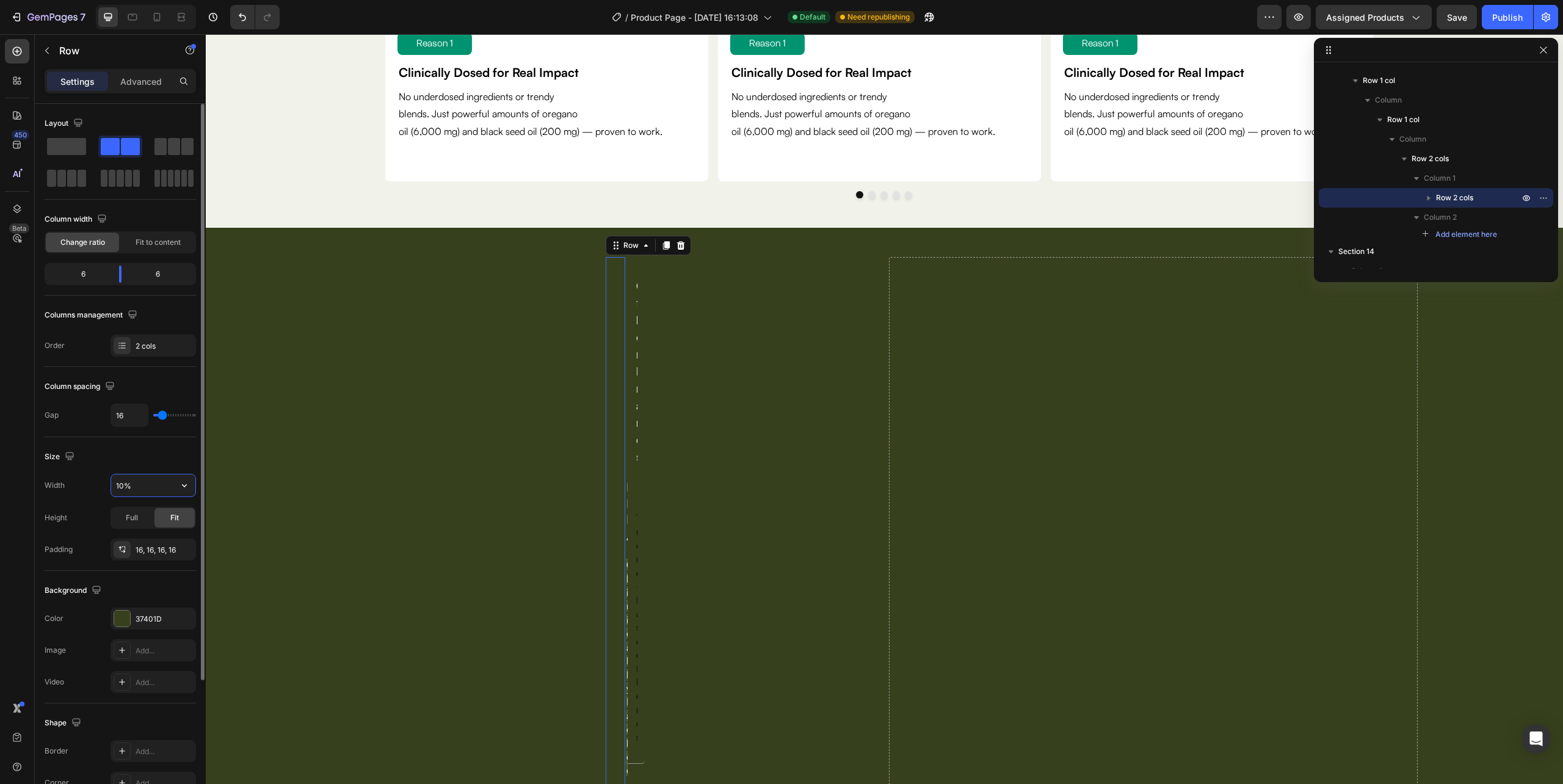
type input "100%"
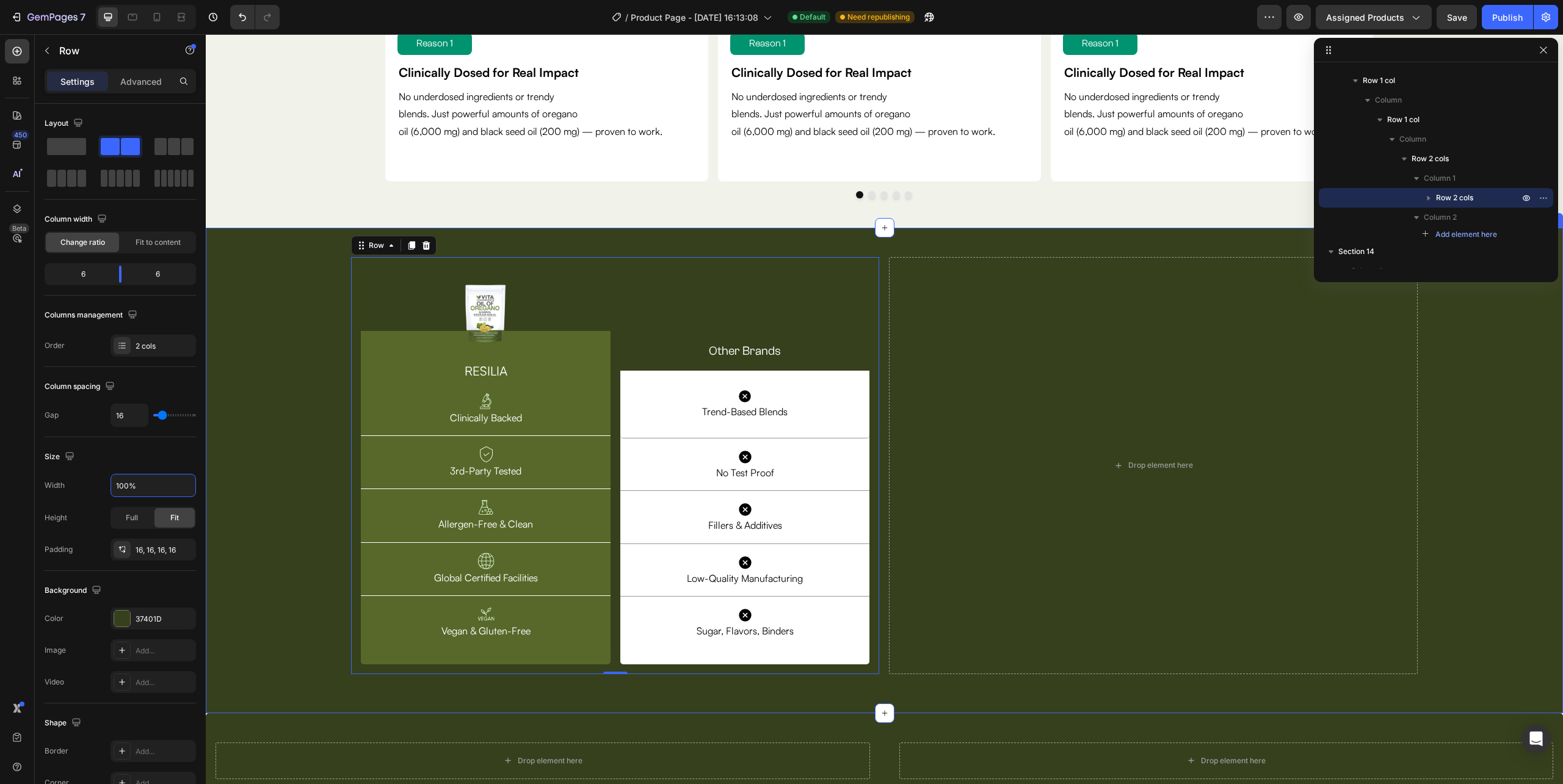
scroll to position [3911, 0]
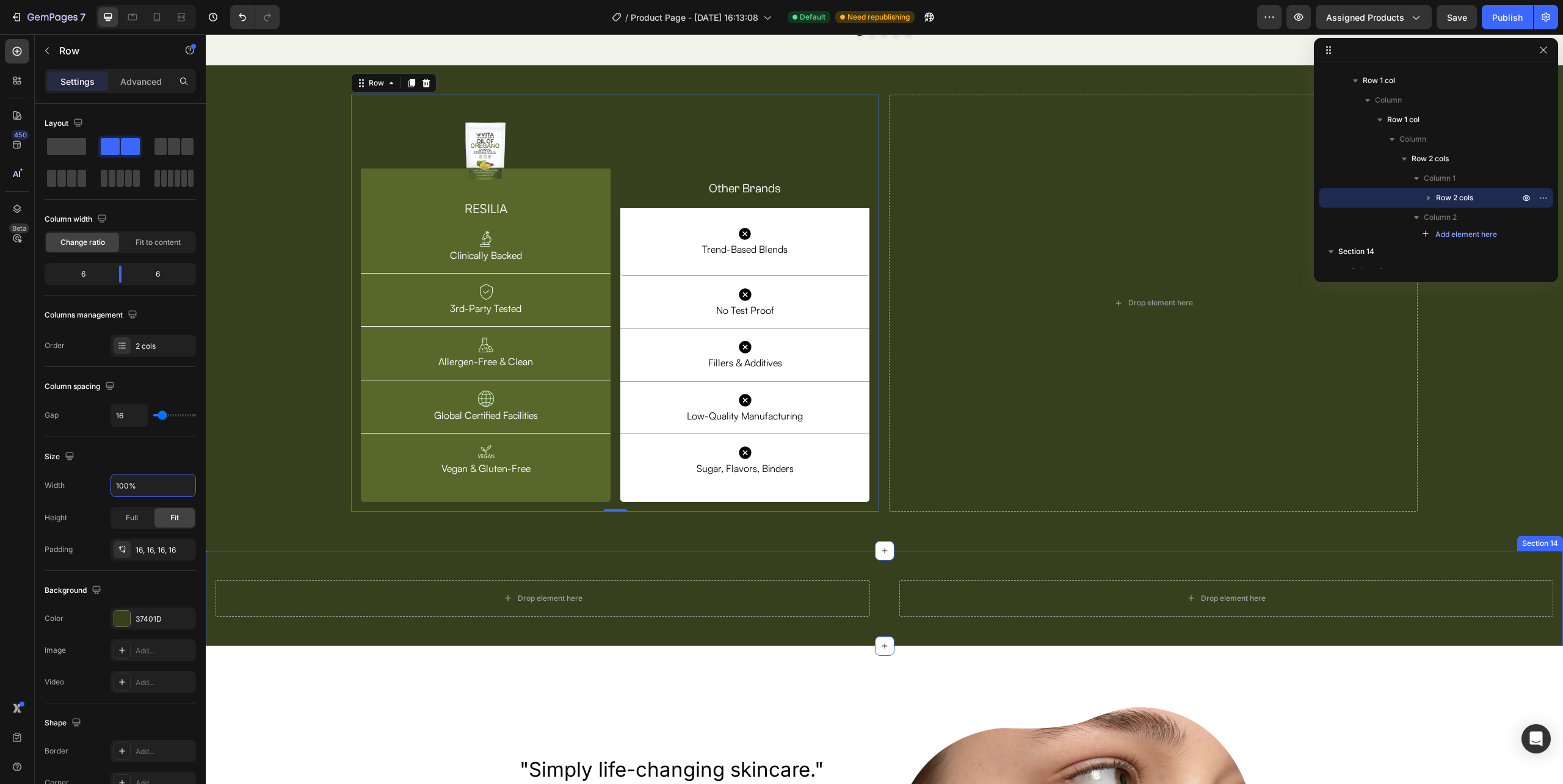
click at [892, 631] on div "Drop element here Row Drop element here Row Section 14" at bounding box center [884, 598] width 1358 height 95
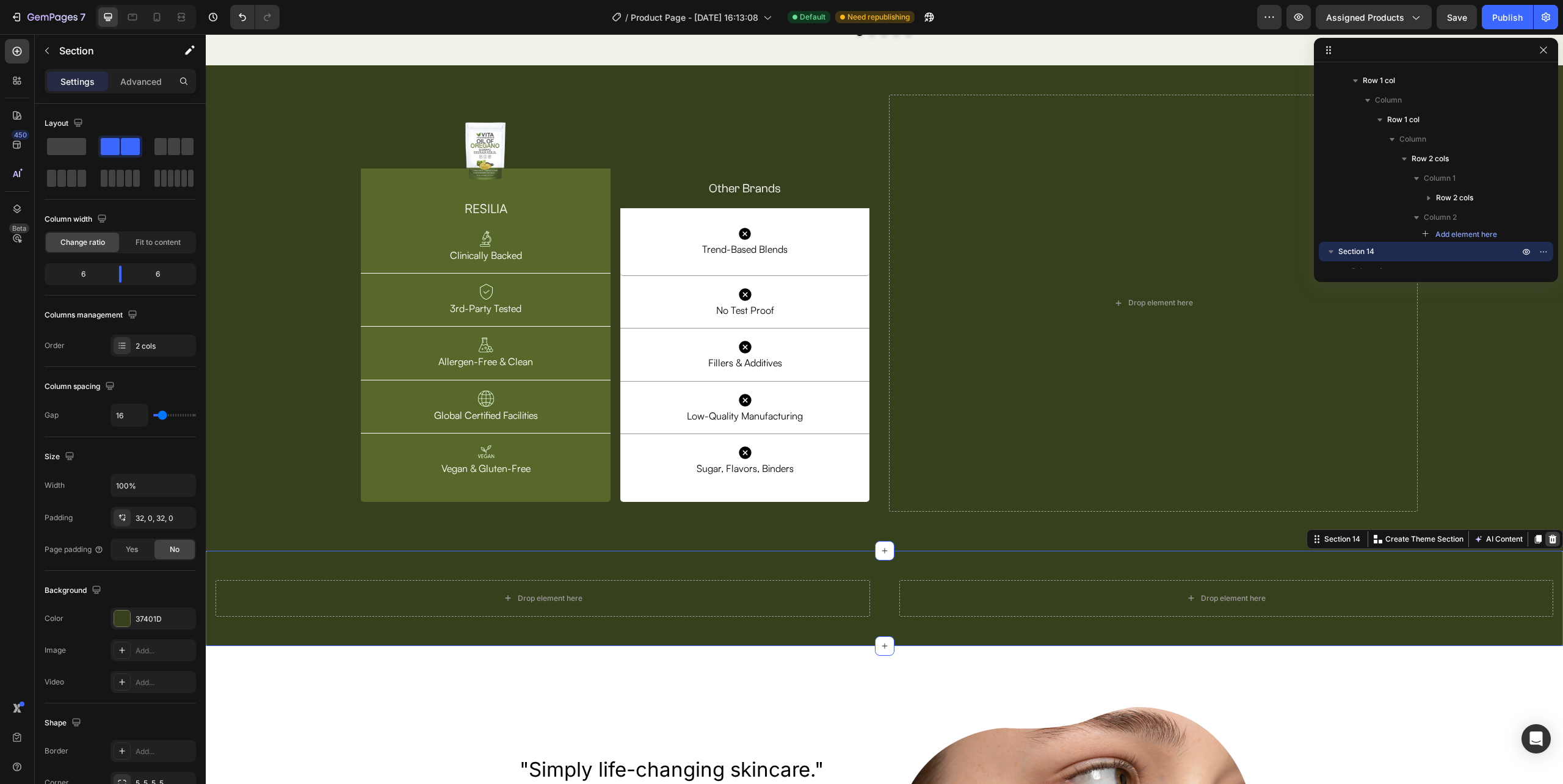
click at [1548, 536] on icon at bounding box center [1552, 538] width 9 height 9
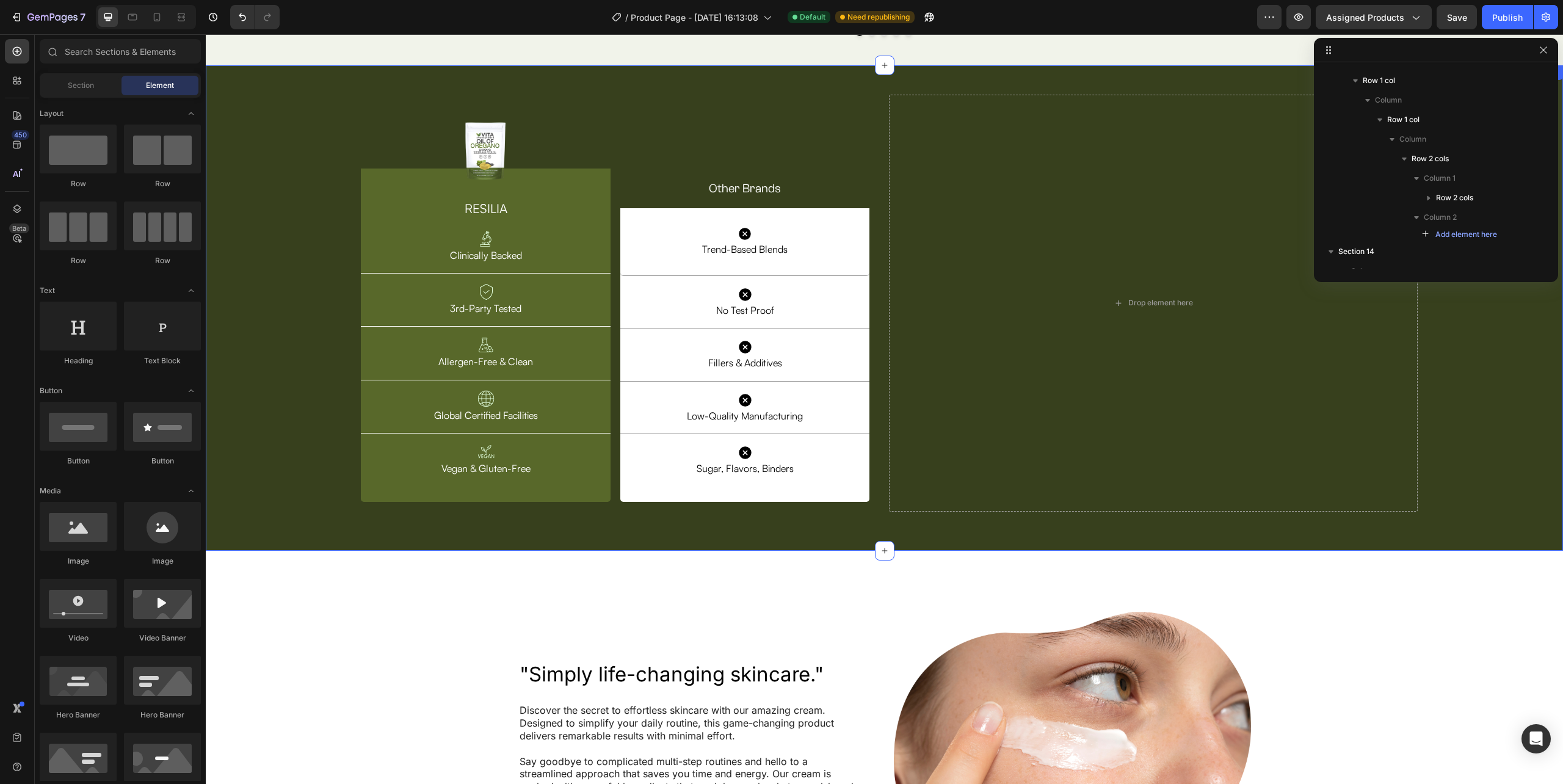
scroll to position [3830, 0]
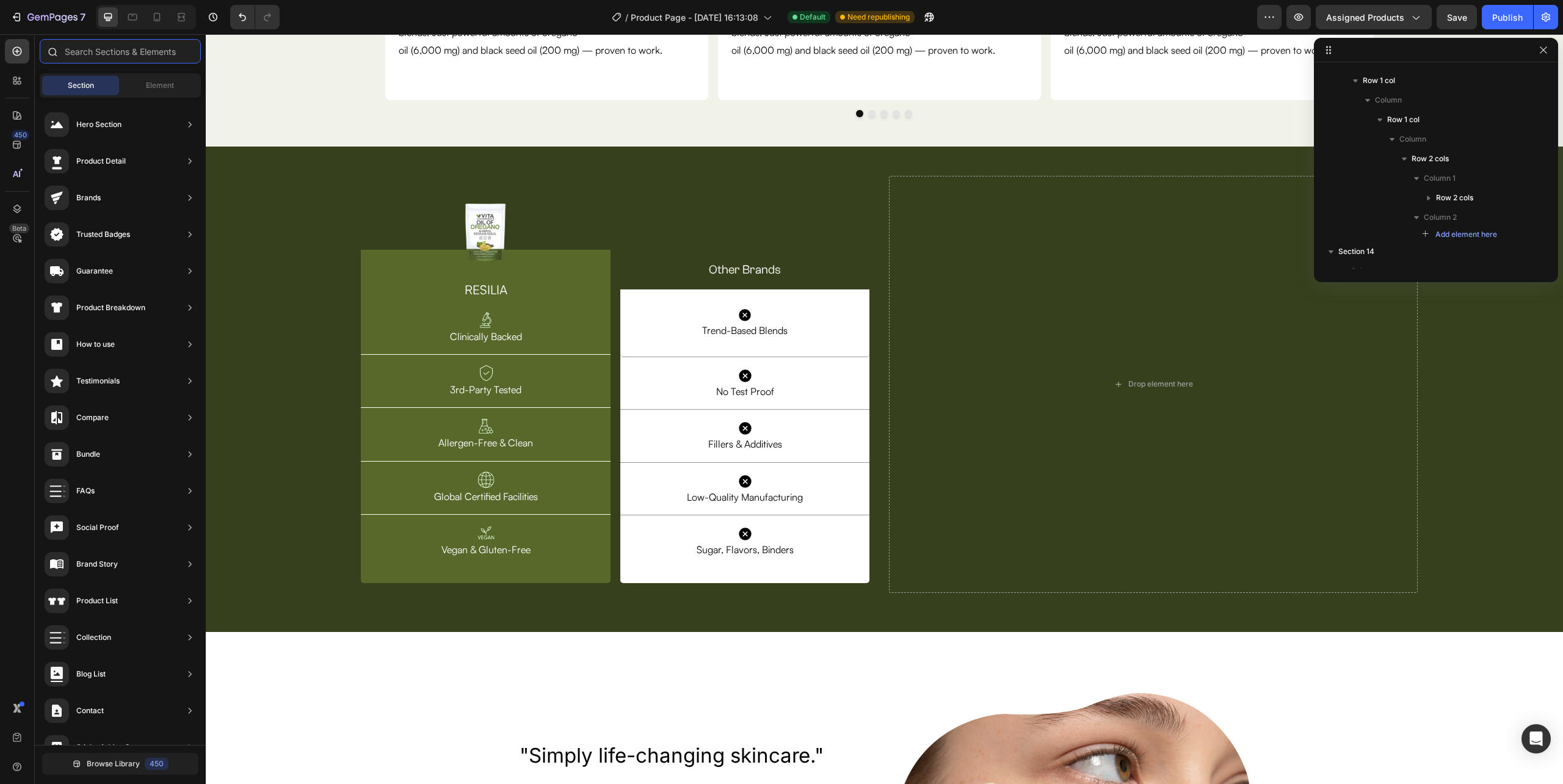
click at [156, 54] on input "text" at bounding box center [120, 51] width 161 height 24
click at [146, 83] on span "Element" at bounding box center [160, 85] width 28 height 11
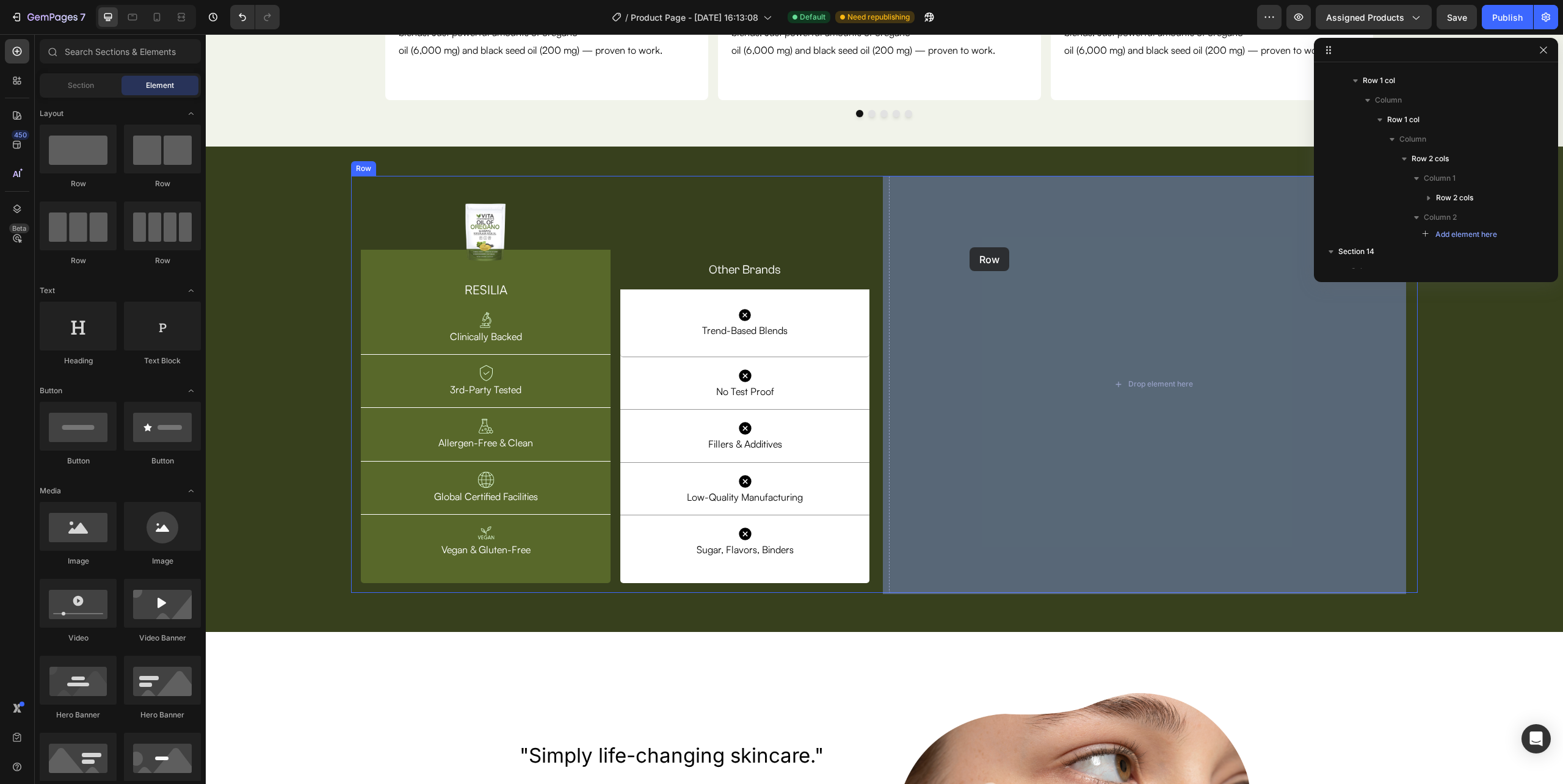
drag, startPoint x: 279, startPoint y: 205, endPoint x: 970, endPoint y: 248, distance: 692.3
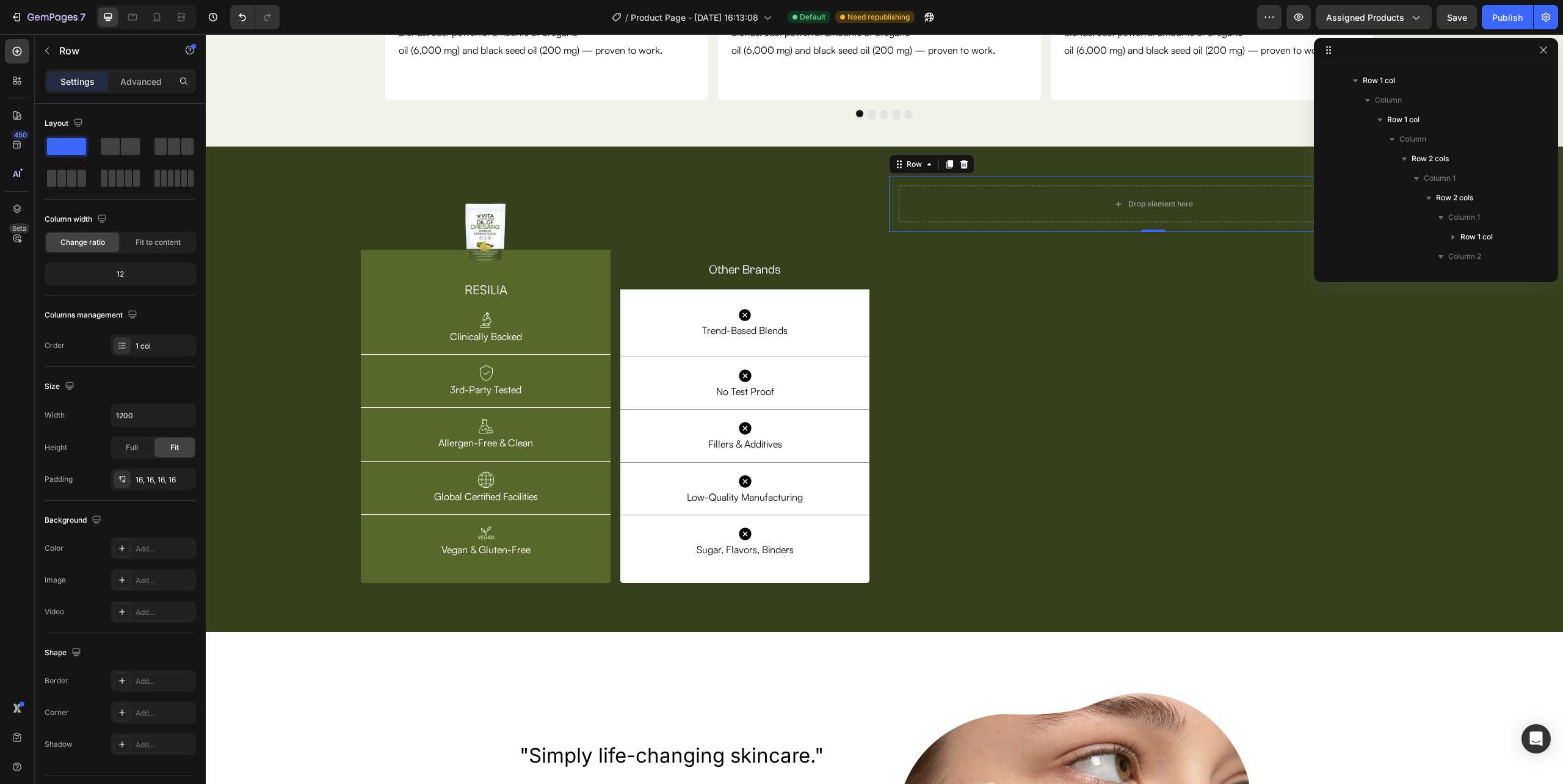
scroll to position [778, 0]
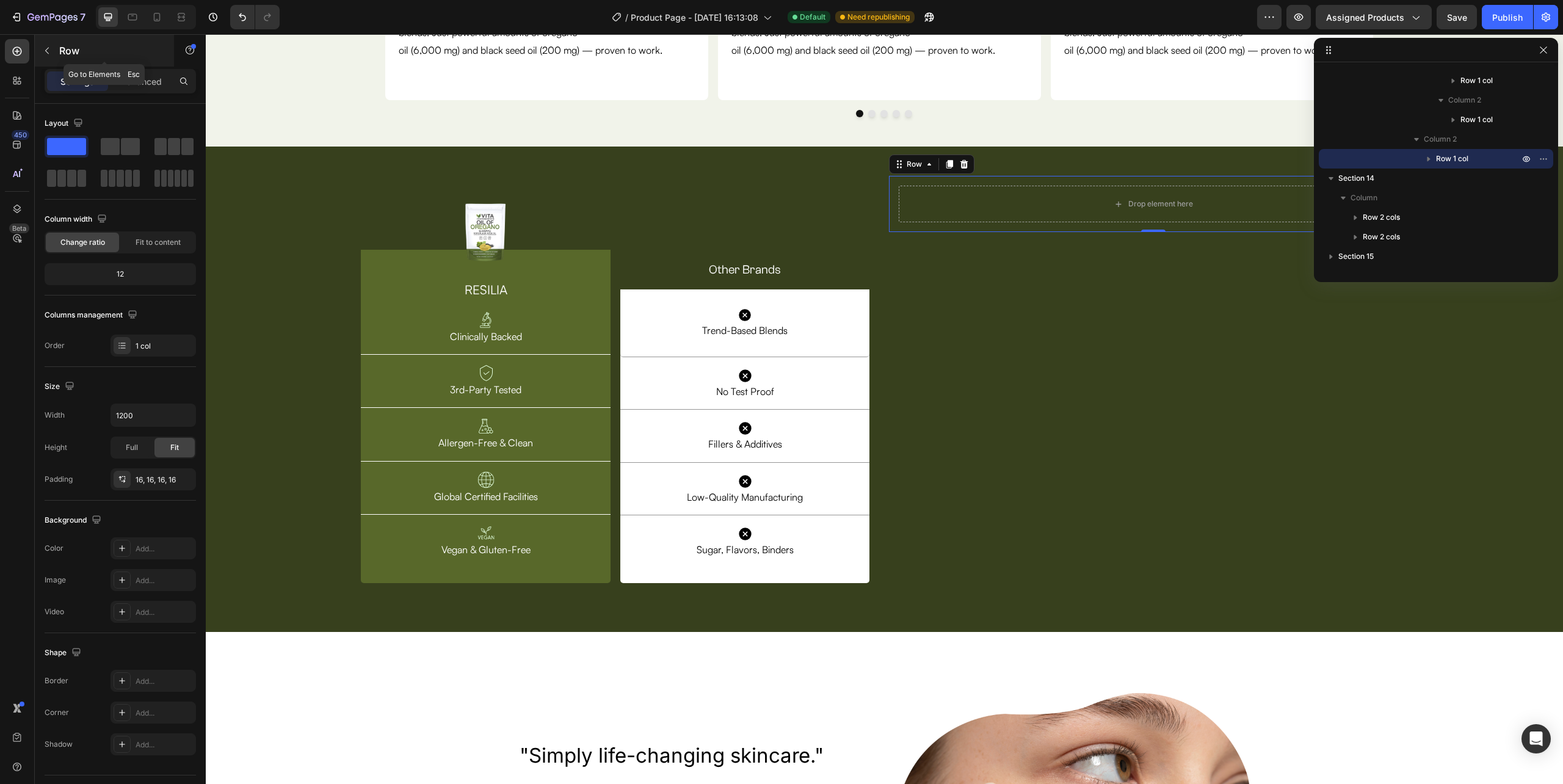
click at [46, 44] on button "button" at bounding box center [46, 51] width 20 height 20
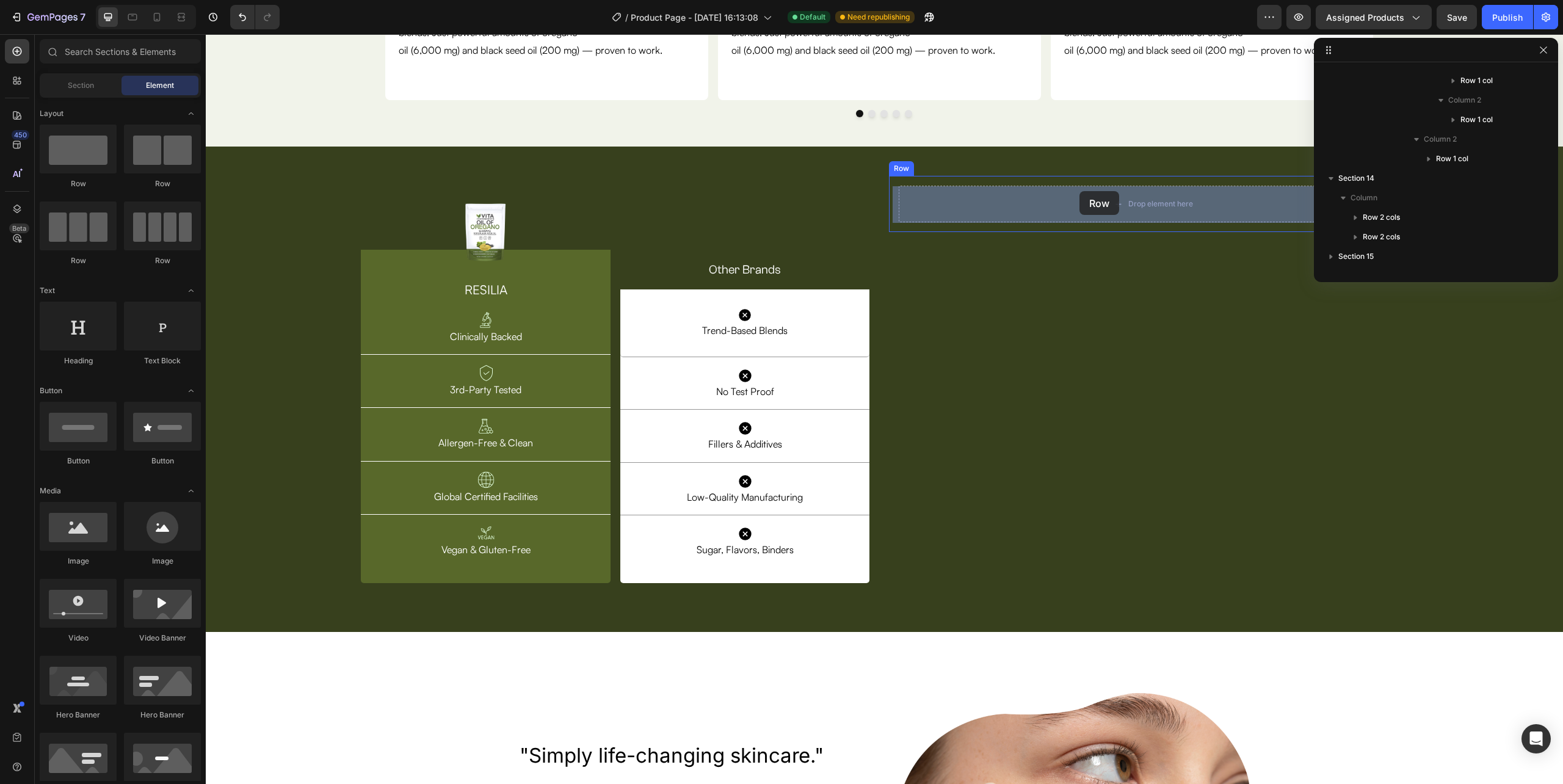
drag, startPoint x: 295, startPoint y: 191, endPoint x: 1080, endPoint y: 191, distance: 785.0
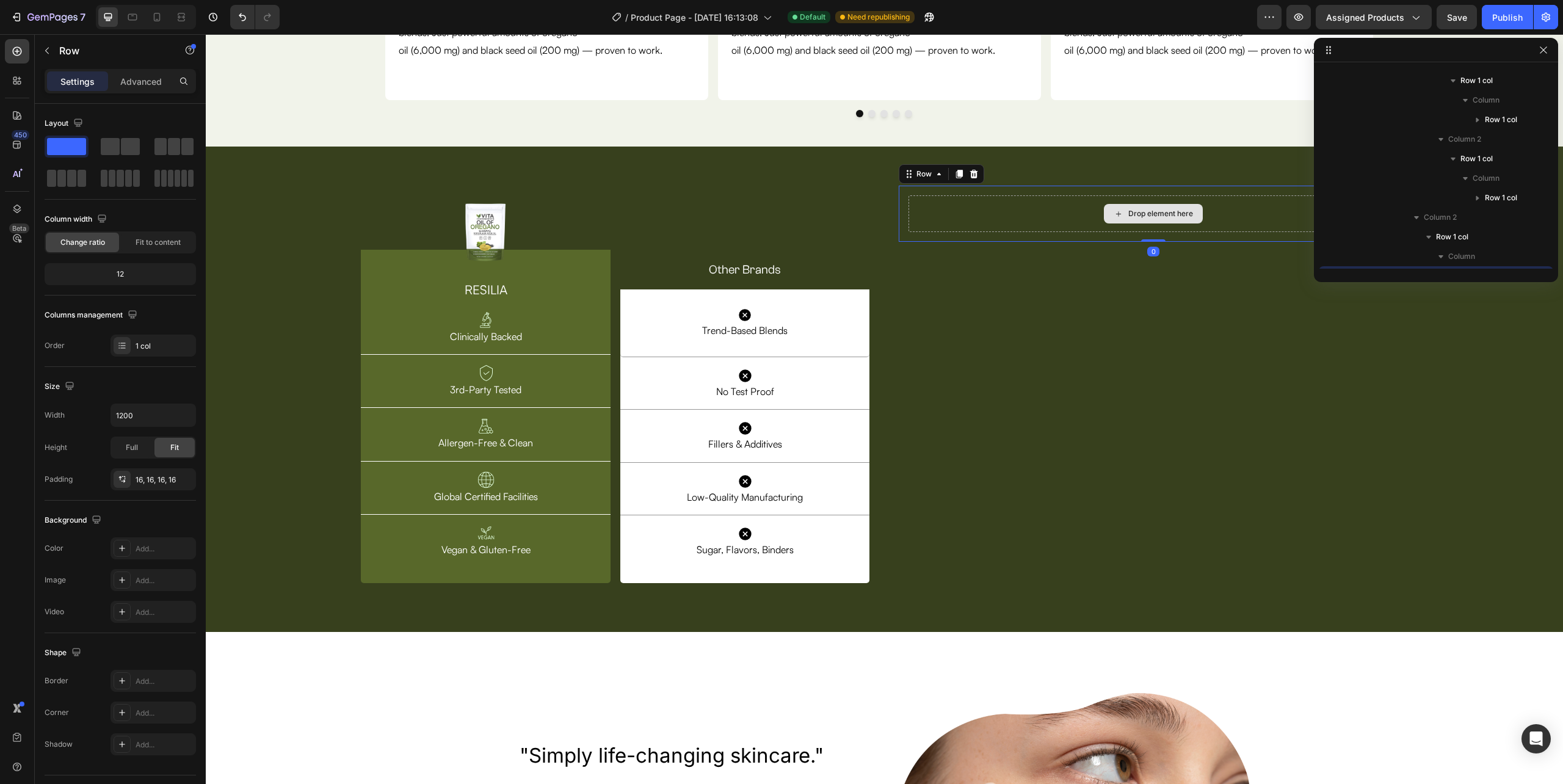
scroll to position [895, 0]
click at [1128, 213] on div "Drop element here" at bounding box center [1160, 213] width 64 height 9
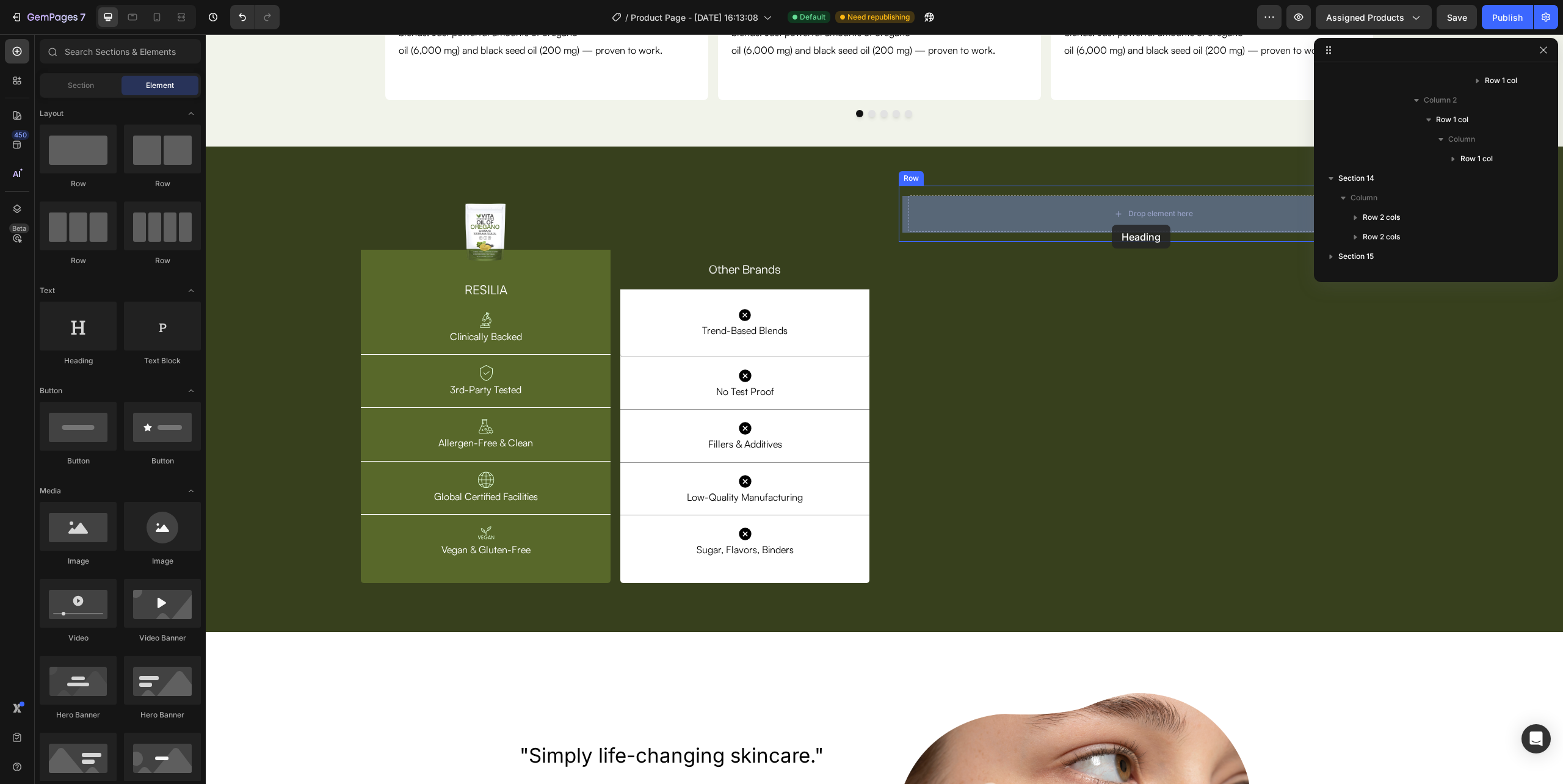
drag, startPoint x: 312, startPoint y: 379, endPoint x: 1112, endPoint y: 224, distance: 814.9
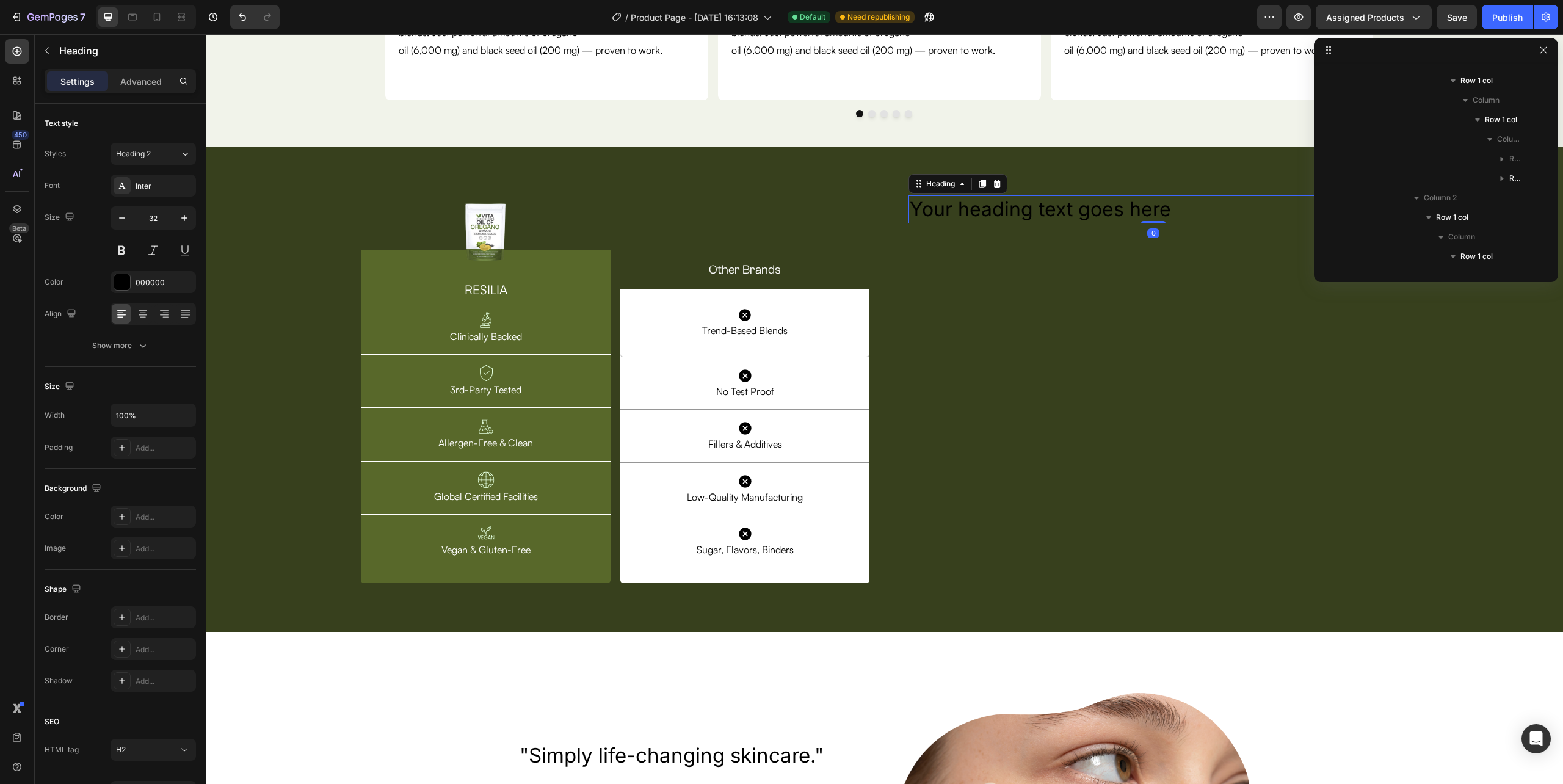
scroll to position [1032, 0]
click at [1122, 211] on h2 "Your heading text goes here" at bounding box center [1153, 209] width 489 height 28
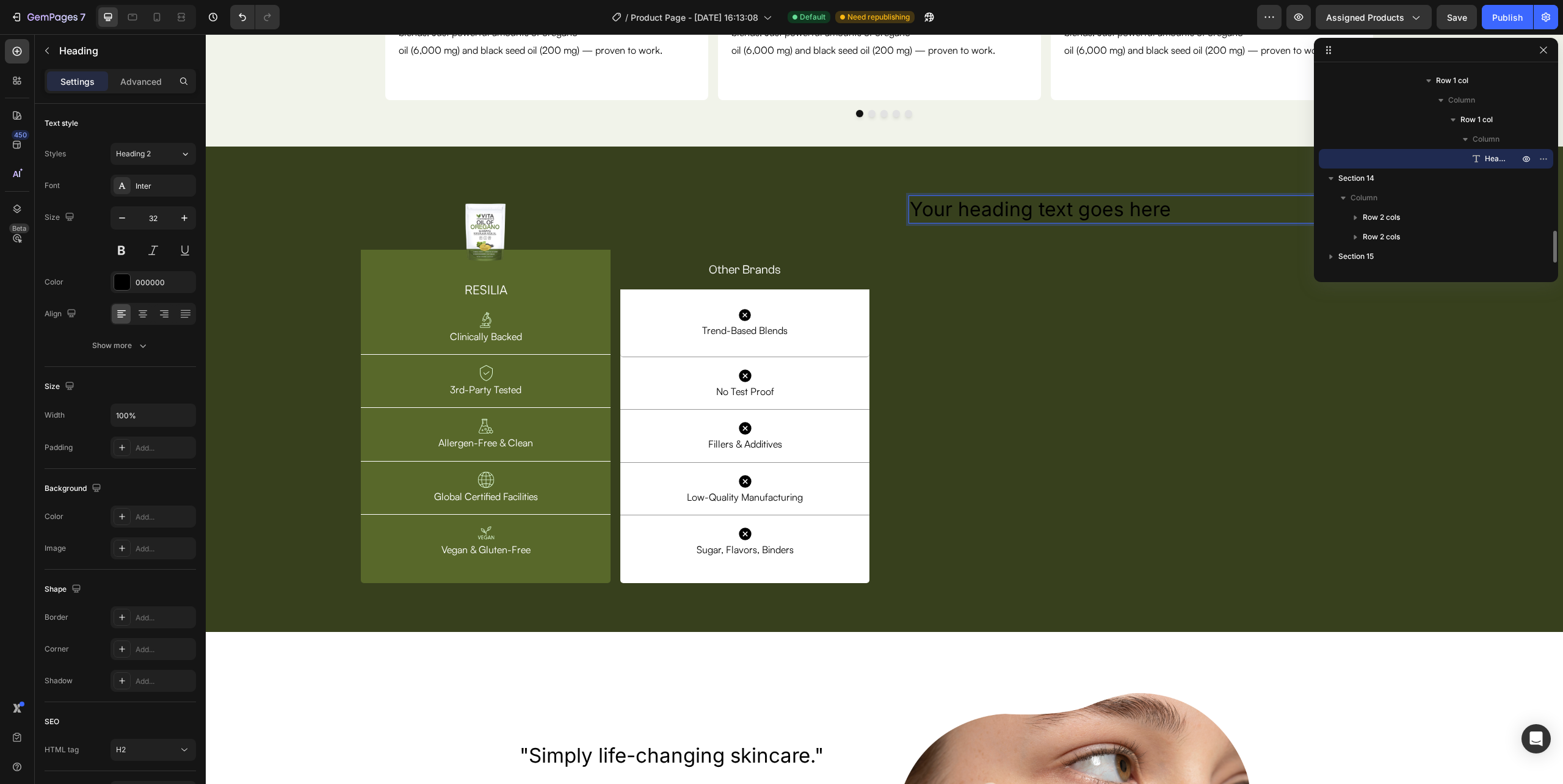
click at [1122, 211] on p "Your heading text goes here" at bounding box center [1153, 210] width 487 height 26
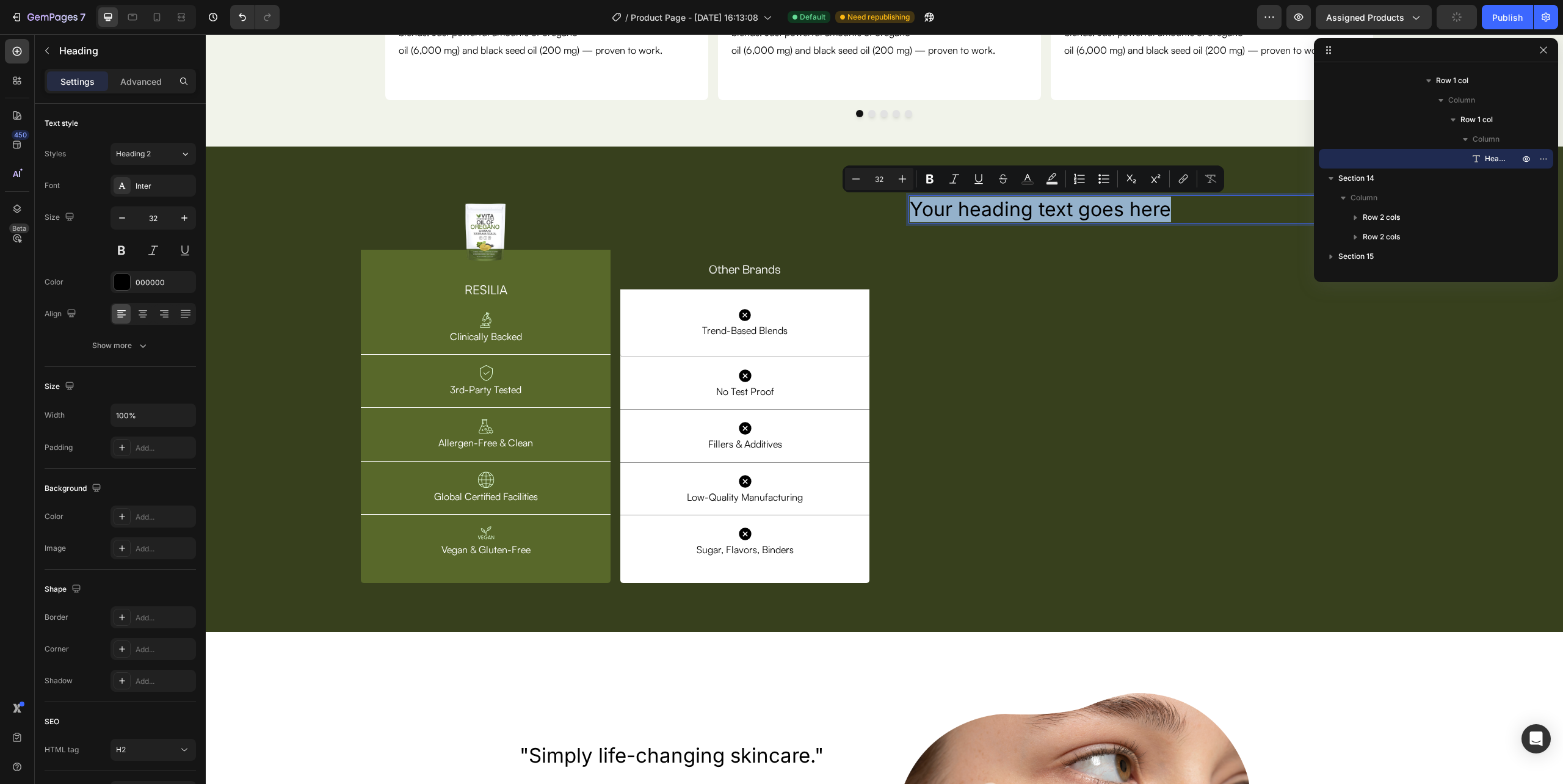
click at [1187, 210] on p "Your heading text goes here" at bounding box center [1153, 210] width 487 height 26
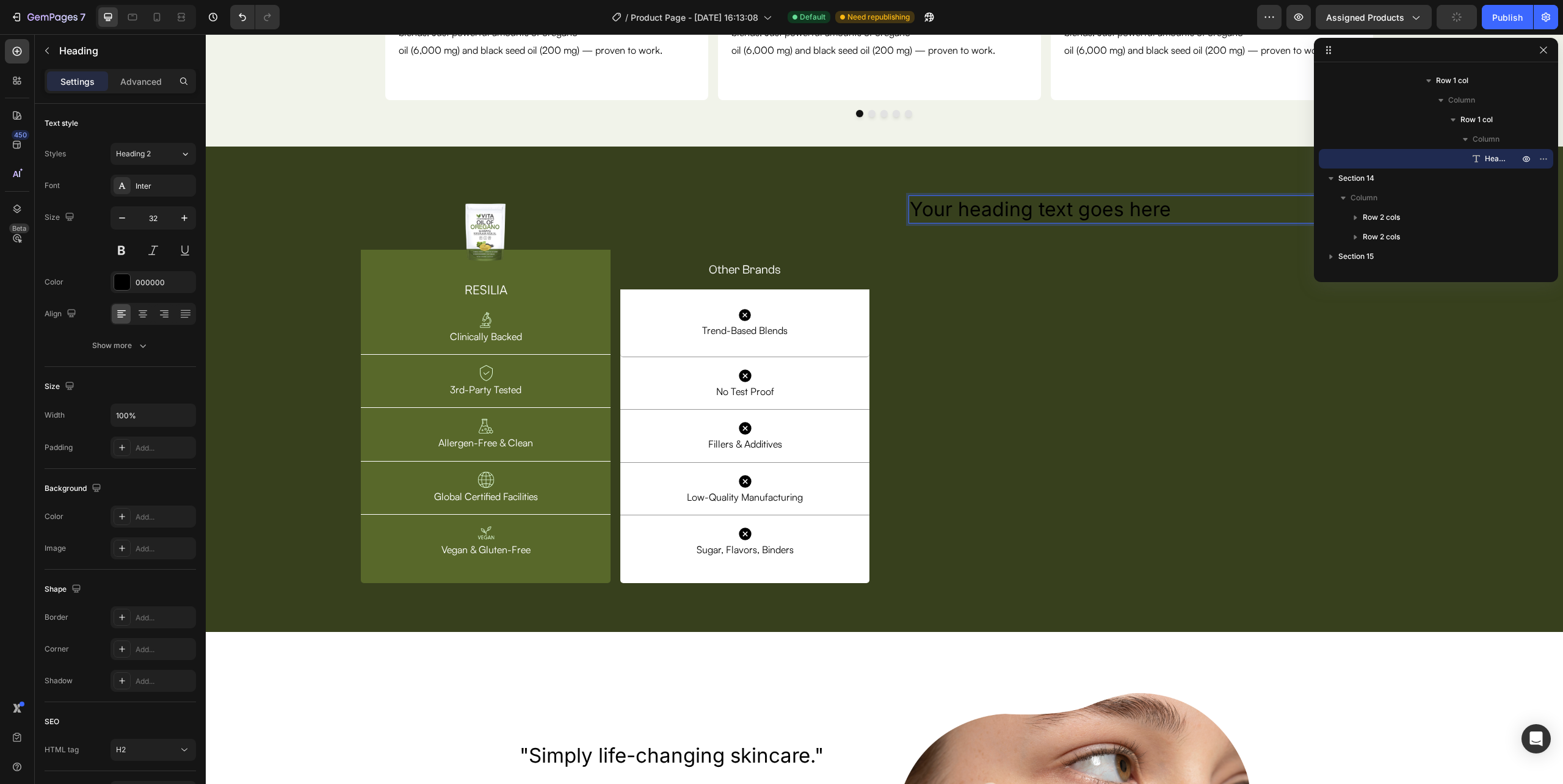
click at [1187, 210] on p "Your heading text goes here" at bounding box center [1153, 210] width 487 height 26
click at [144, 189] on div "Inter" at bounding box center [164, 186] width 58 height 11
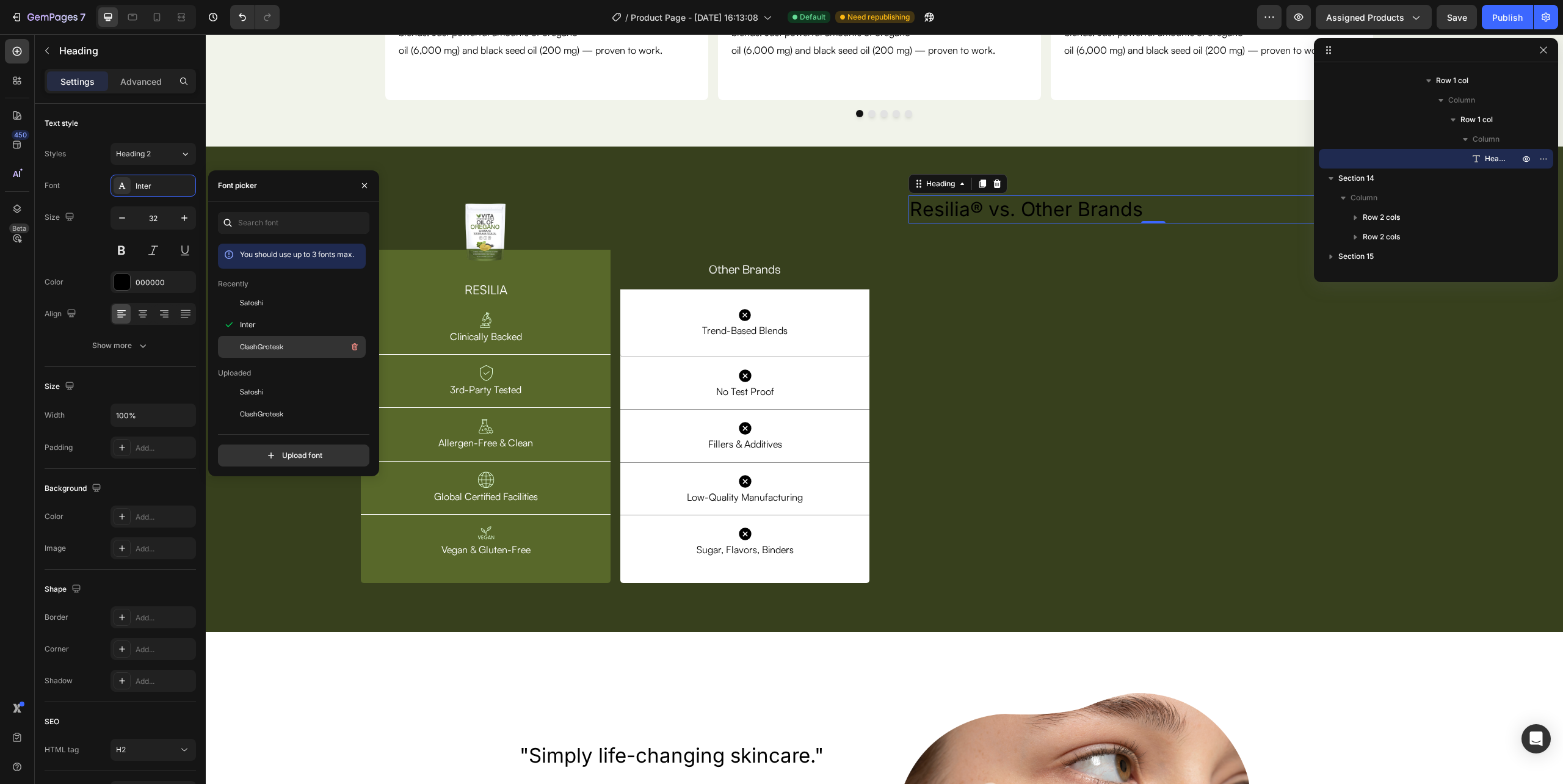
click at [262, 345] on span "ClashGrotesk" at bounding box center [261, 346] width 43 height 11
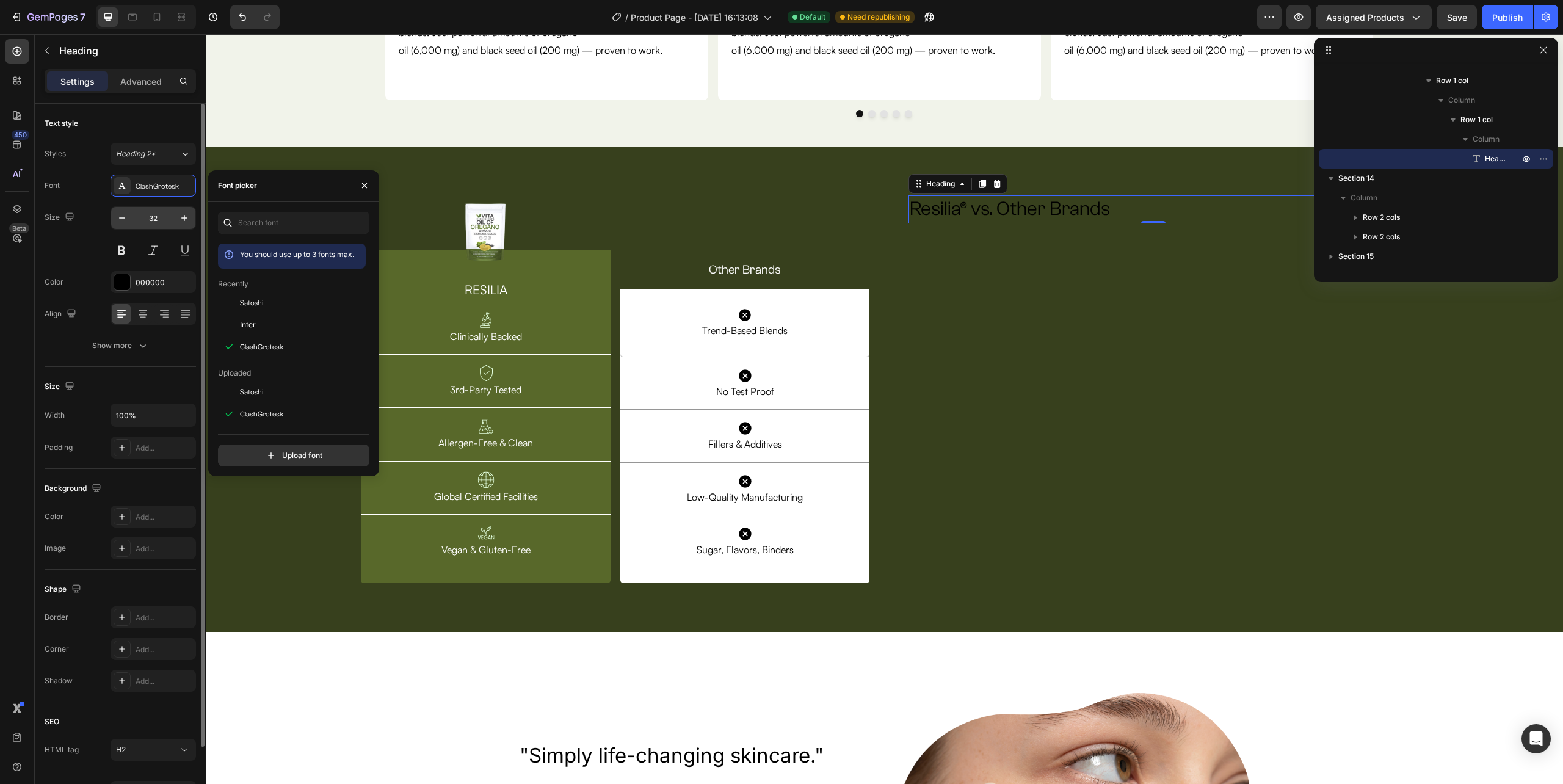
click at [157, 216] on input "32" at bounding box center [153, 218] width 40 height 22
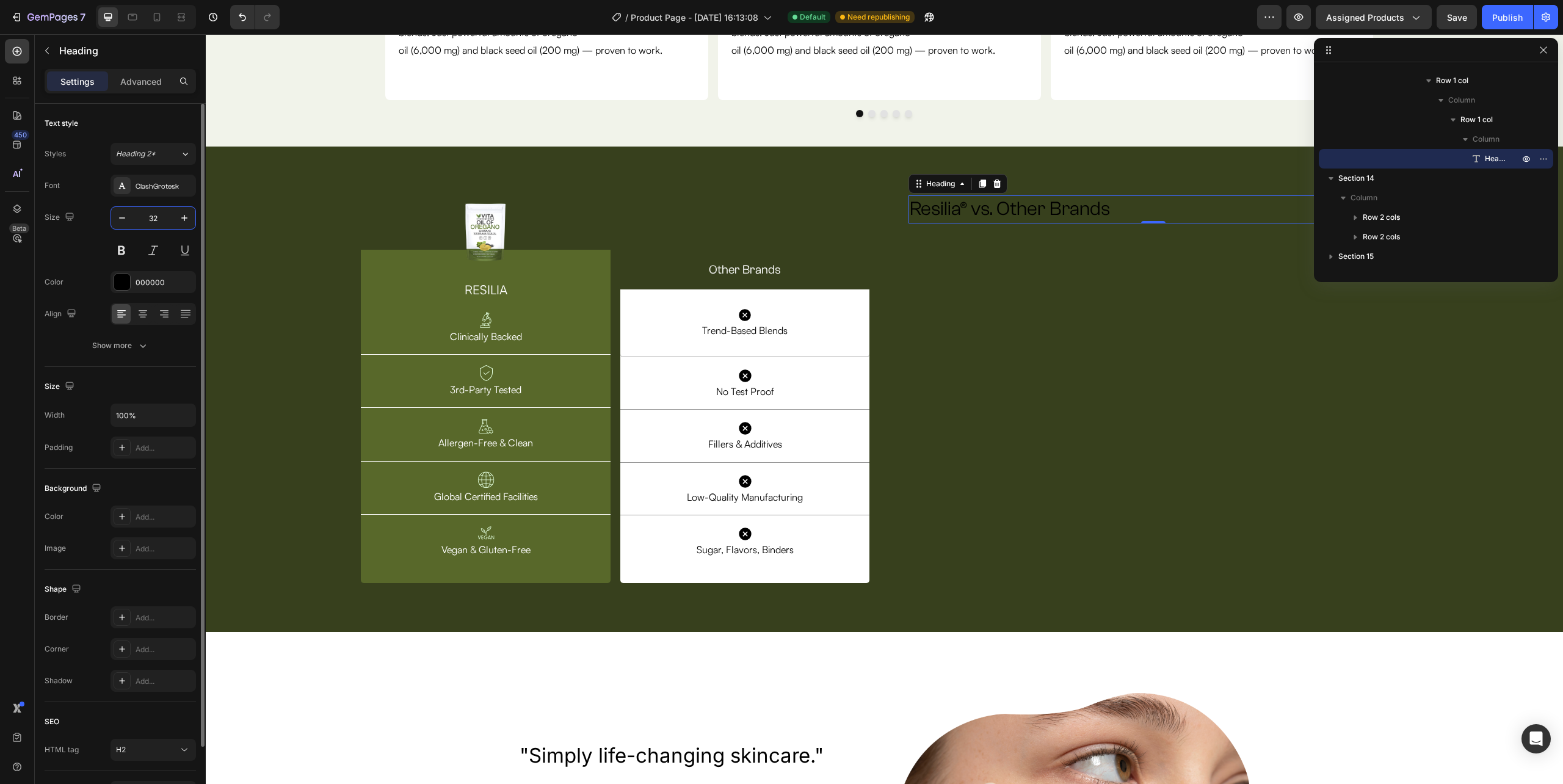
click at [157, 216] on input "32" at bounding box center [153, 218] width 40 height 22
type input "36.50"
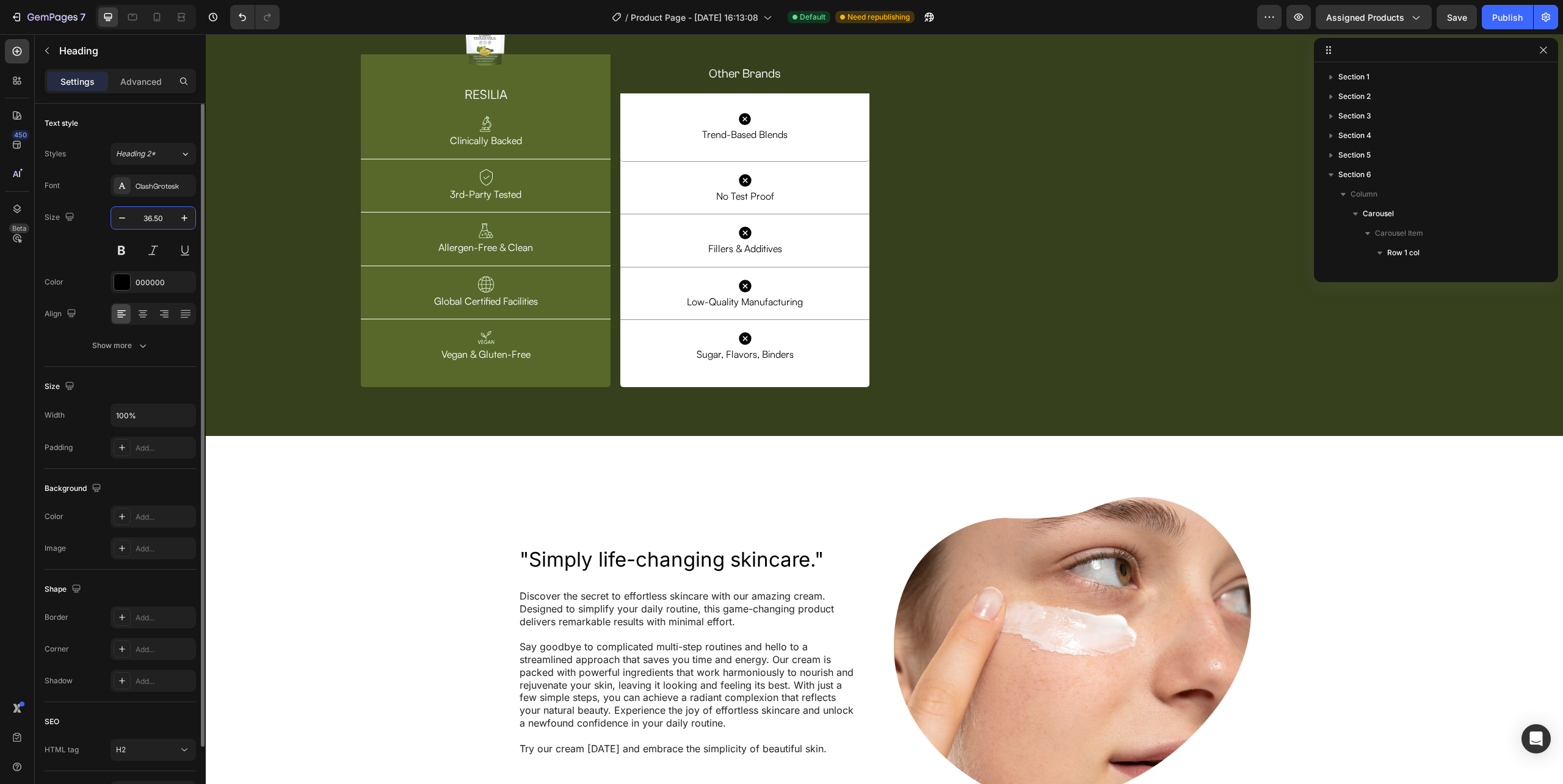
scroll to position [1032, 0]
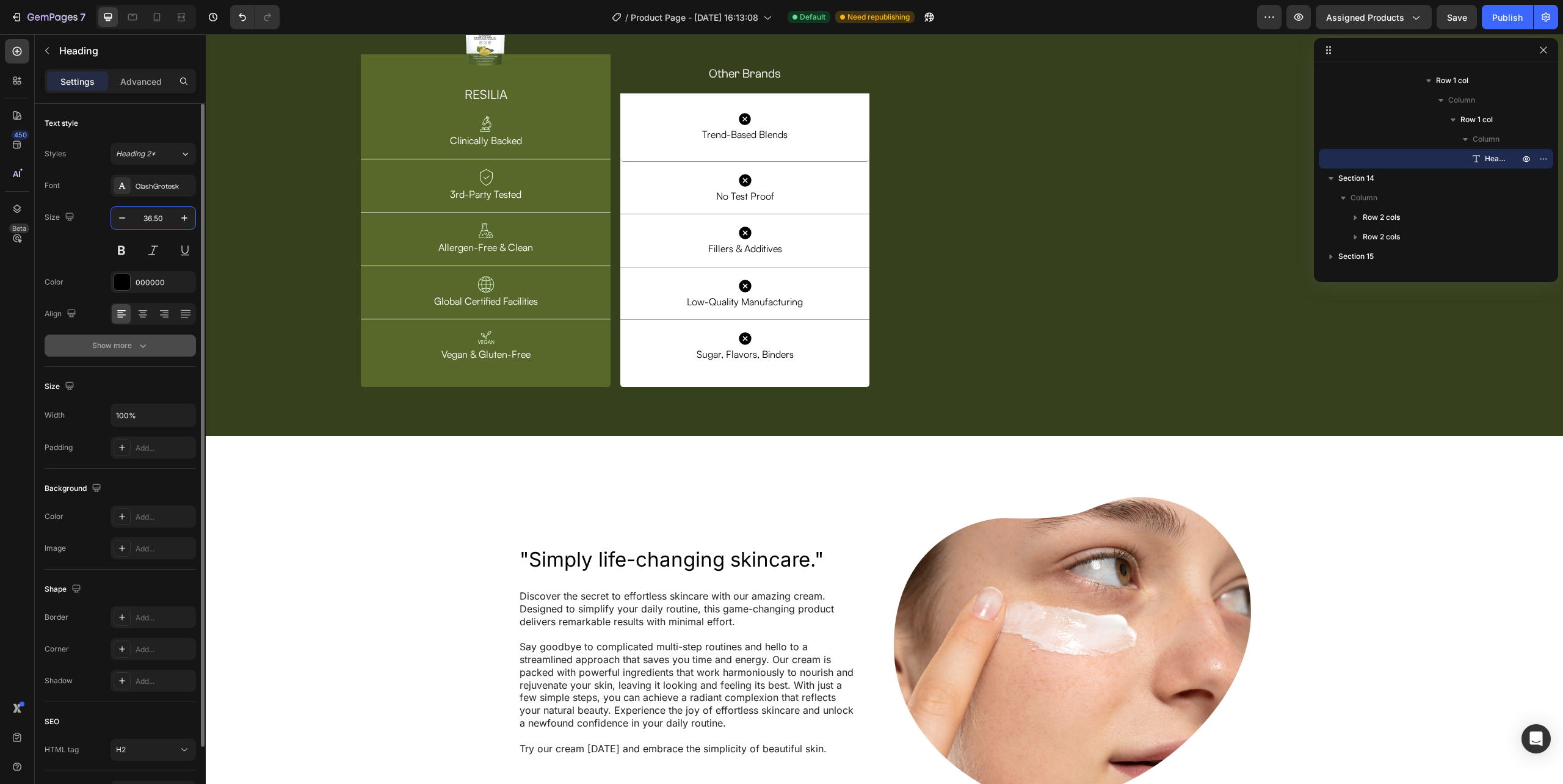
click at [138, 352] on icon "button" at bounding box center [143, 346] width 12 height 12
type input "36.5"
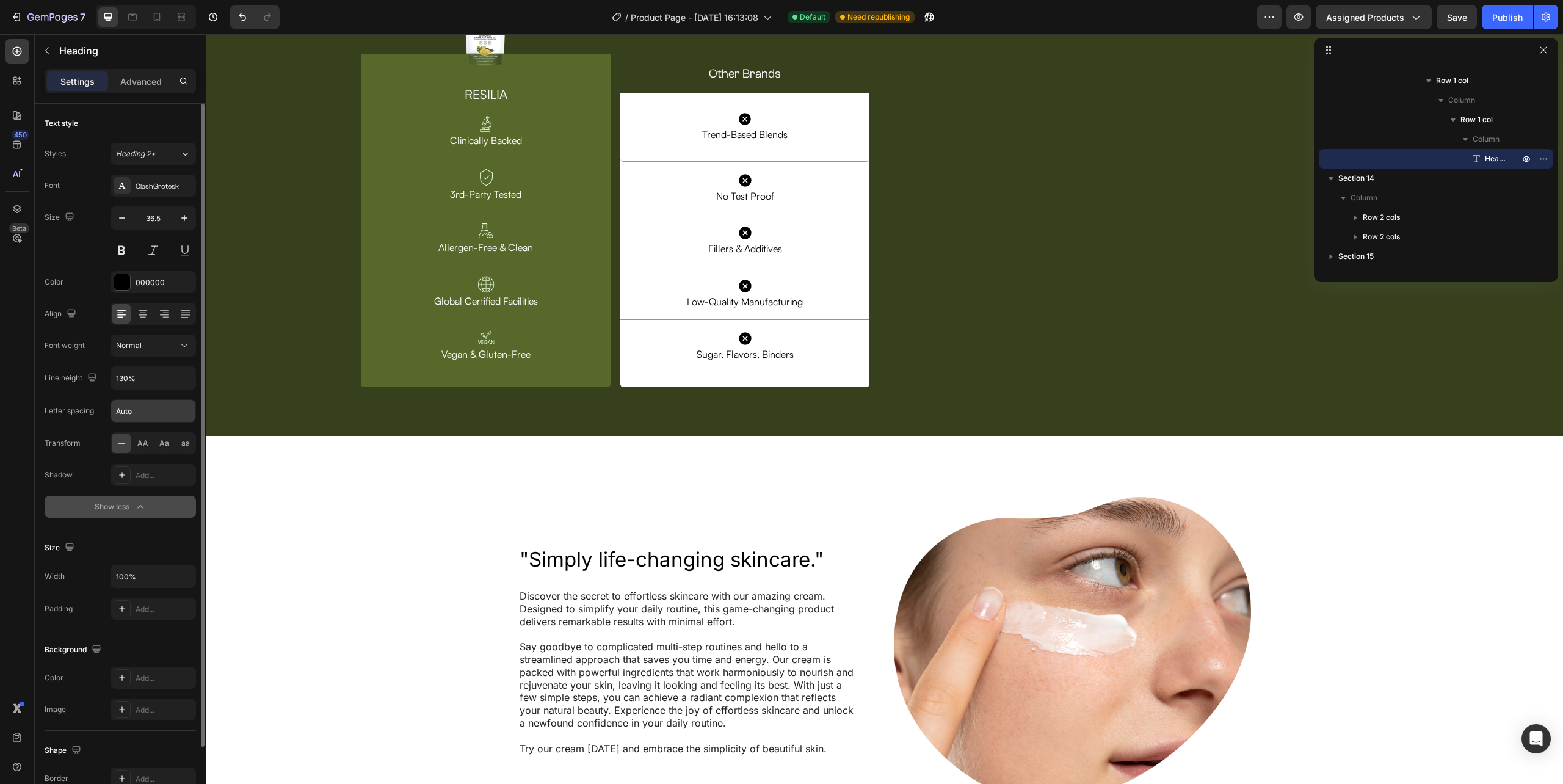
click at [142, 413] on input "Auto" at bounding box center [153, 411] width 84 height 22
click at [151, 350] on div "Normal" at bounding box center [147, 346] width 62 height 11
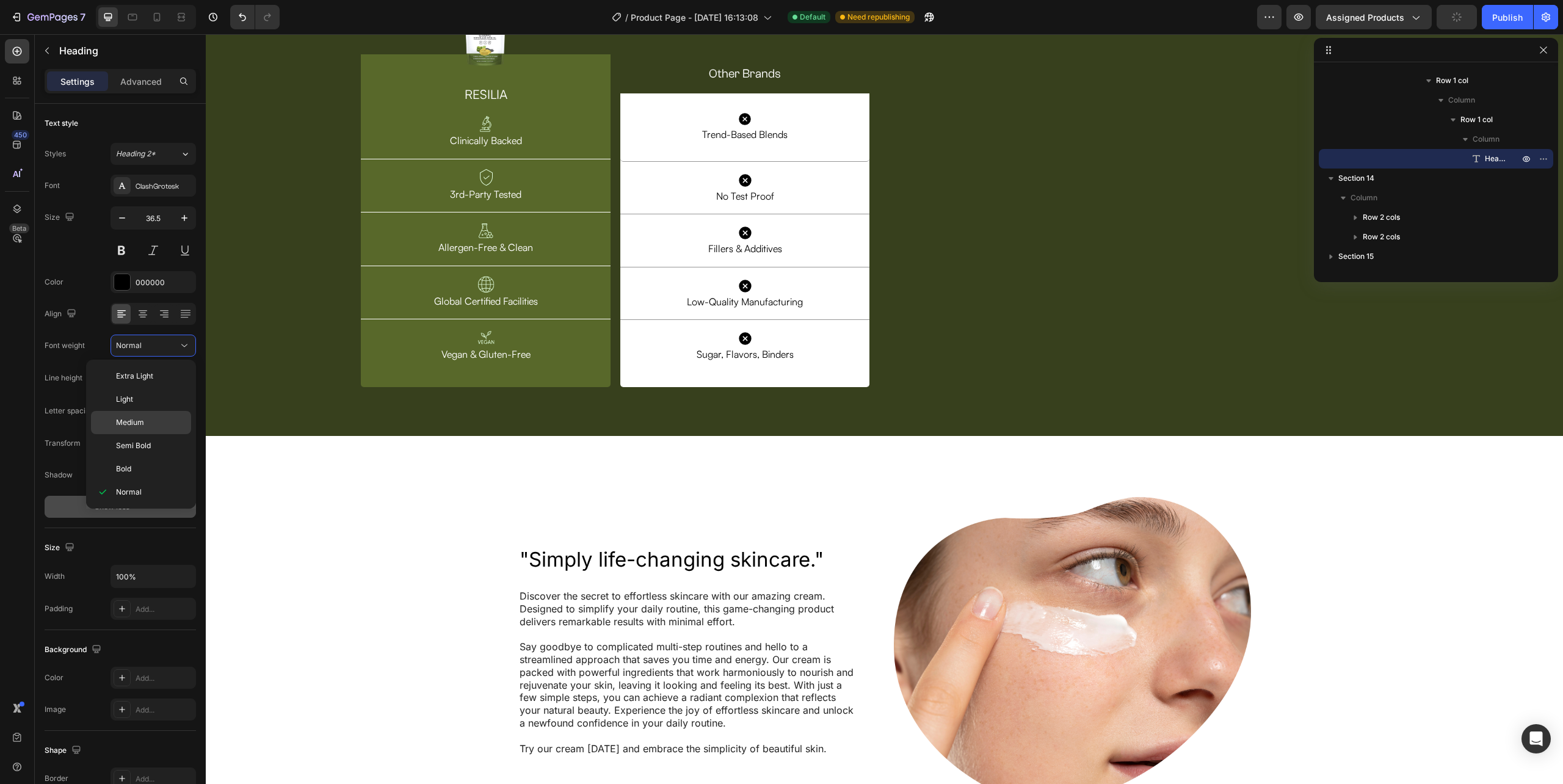
click at [142, 419] on span "Medium" at bounding box center [130, 422] width 28 height 11
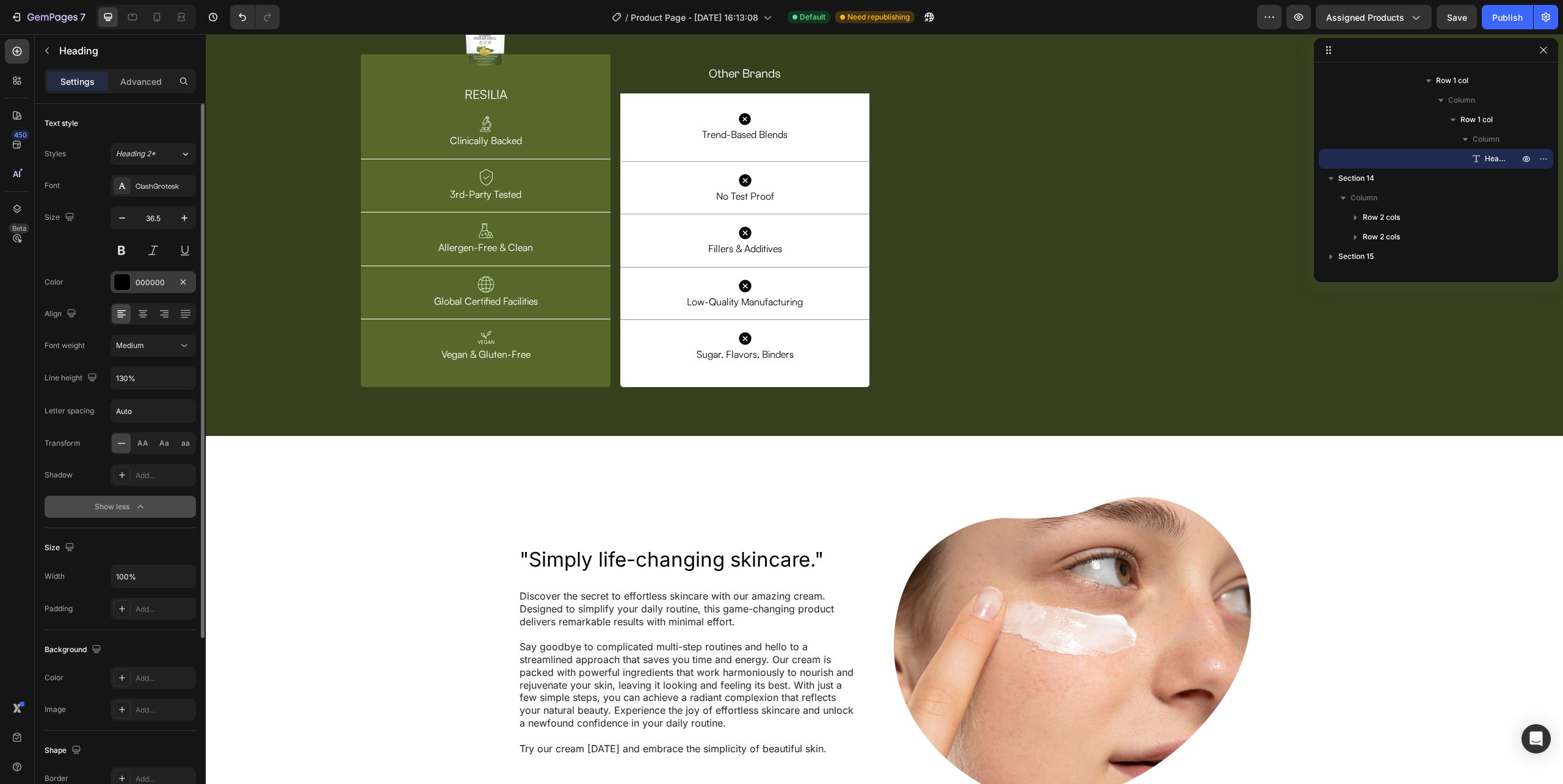
click at [126, 290] on div at bounding box center [122, 282] width 15 height 15
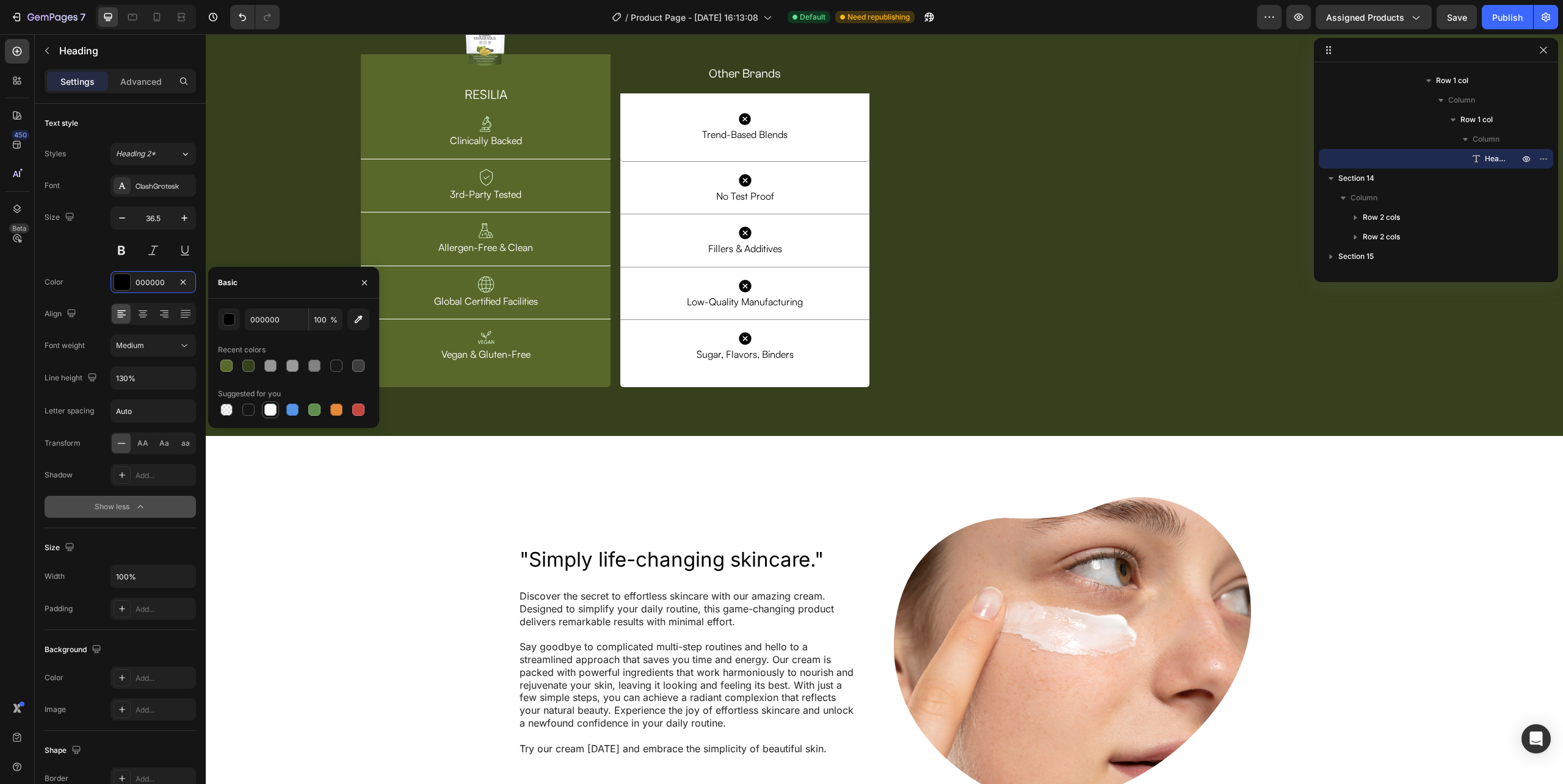
click at [272, 413] on div at bounding box center [270, 409] width 12 height 12
type input "FFFFFF"
click at [140, 313] on icon at bounding box center [143, 314] width 12 height 12
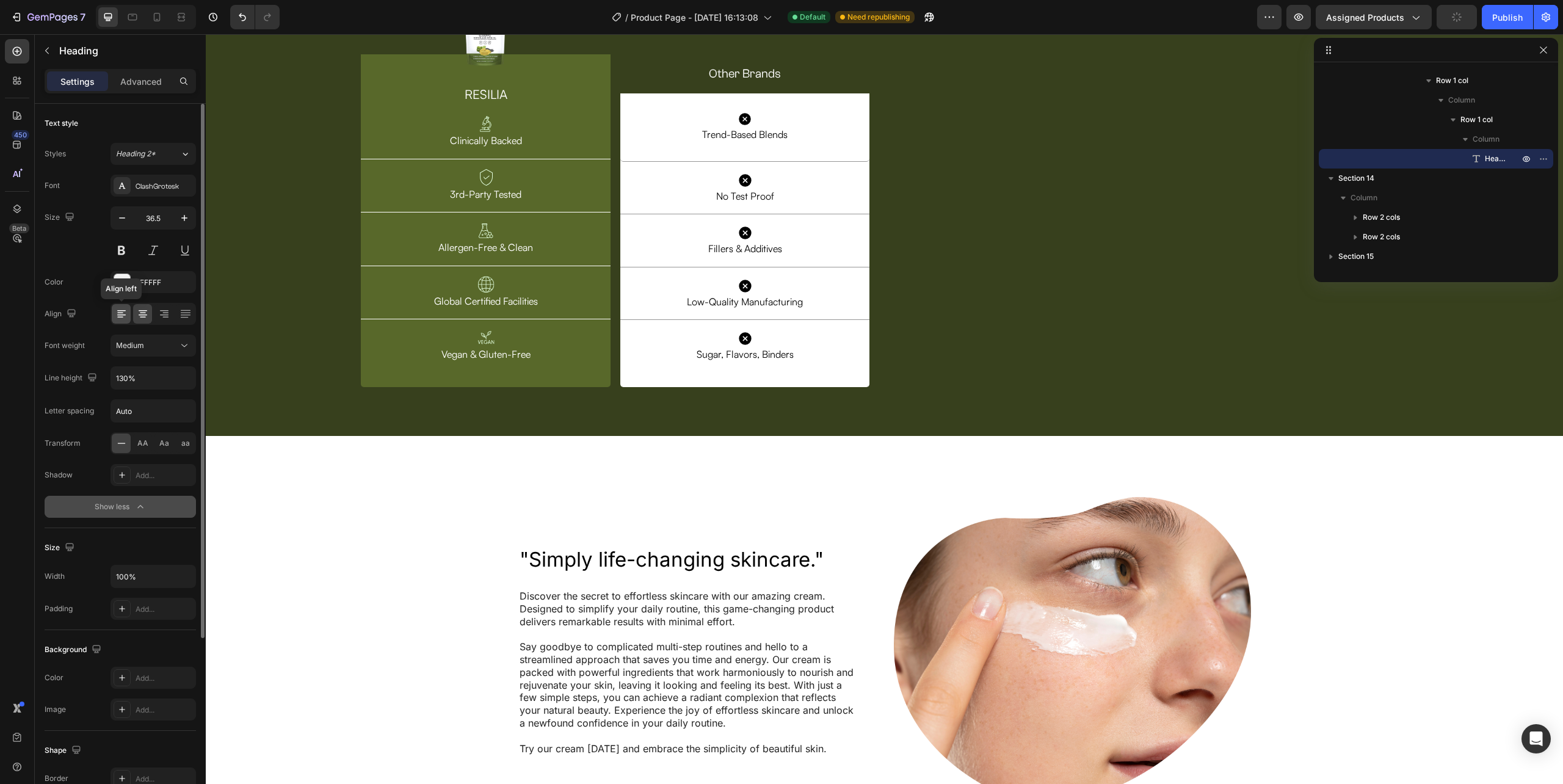
click at [116, 316] on icon at bounding box center [121, 314] width 12 height 12
click at [878, 330] on div "Image Row RESILIA Heading Image Clinically Backed Text Block Row Image 3rd-Part…" at bounding box center [884, 188] width 1066 height 417
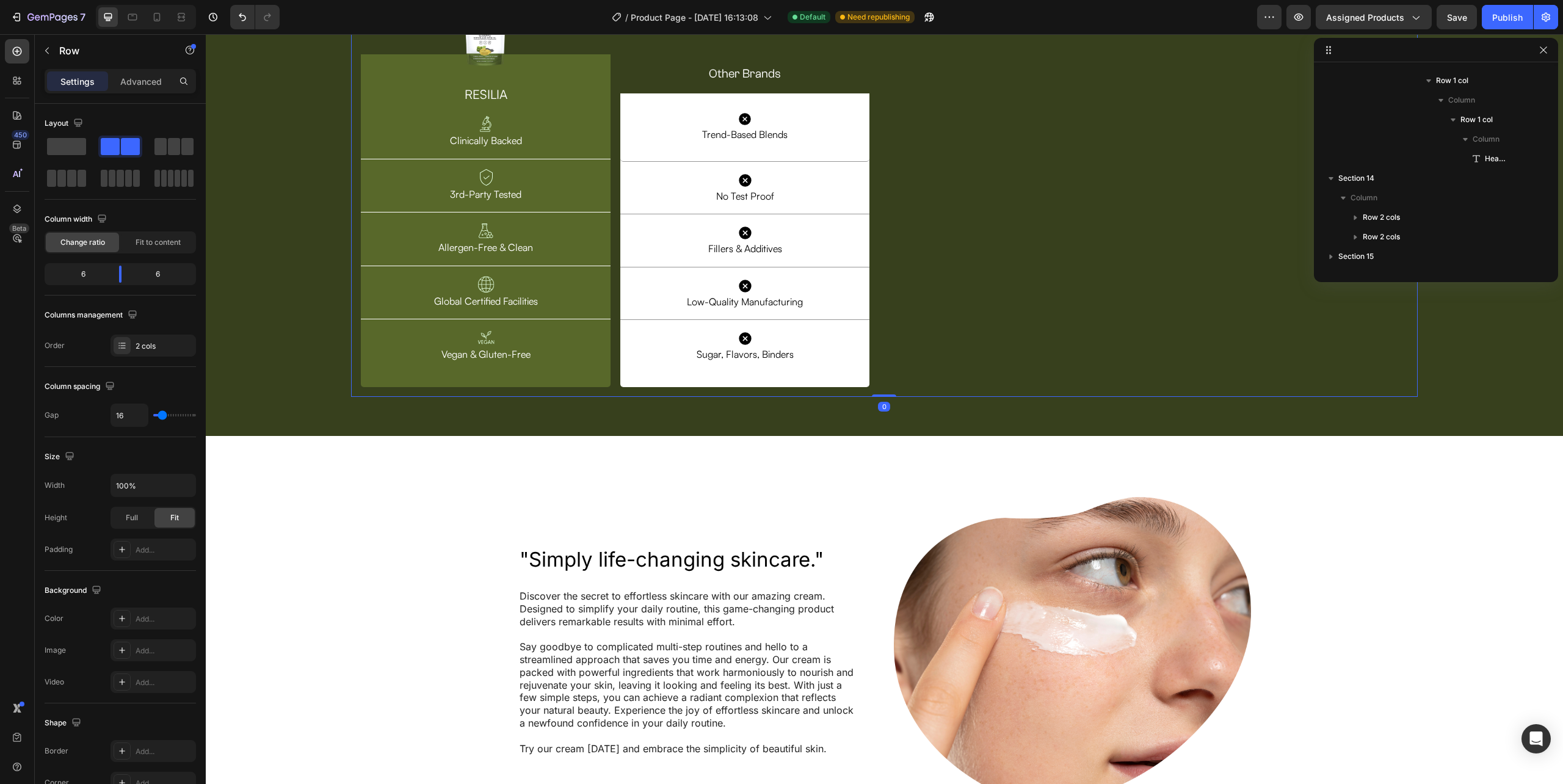
scroll to position [622, 0]
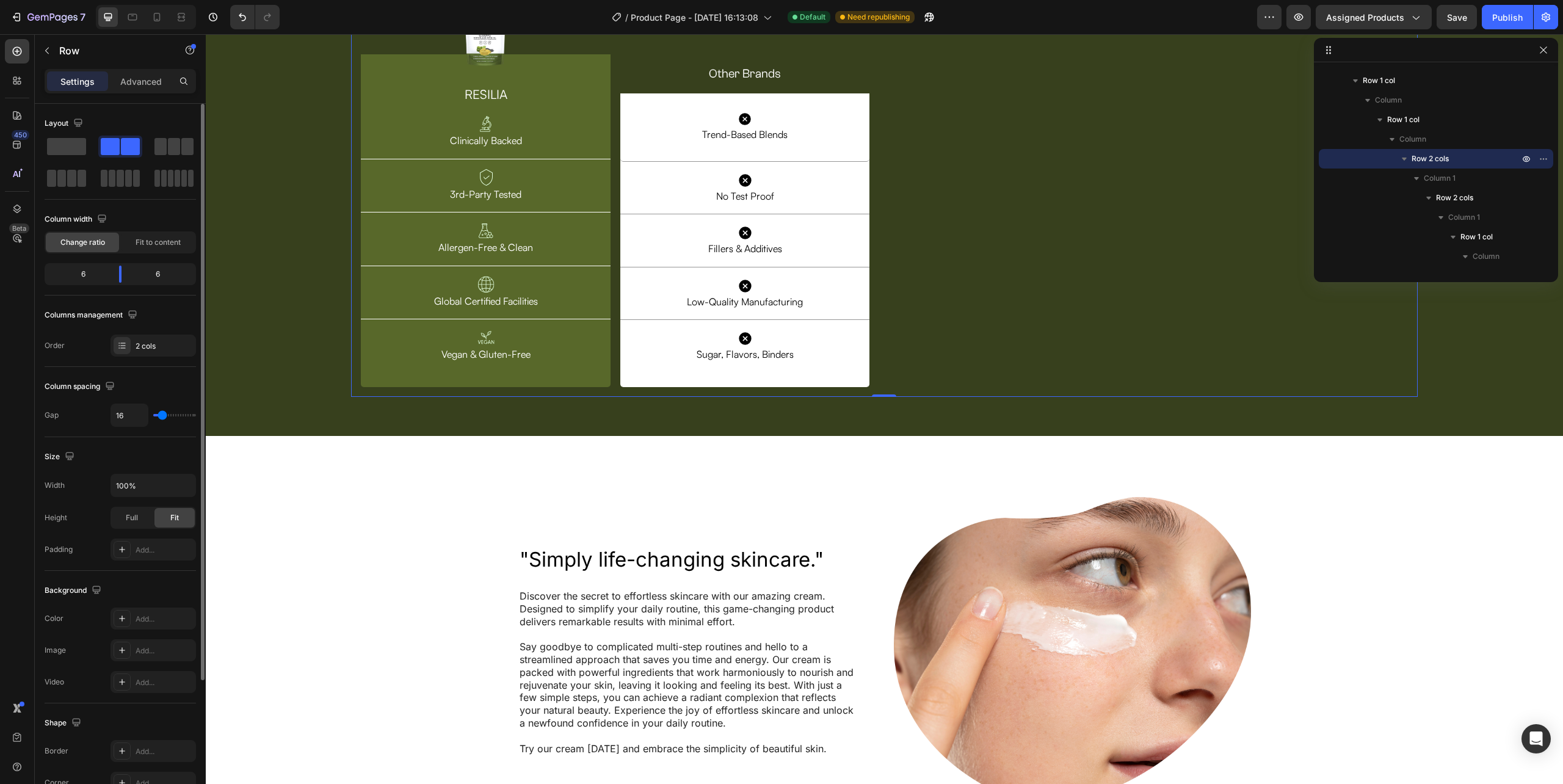
type input "5"
type input "23"
type input "38"
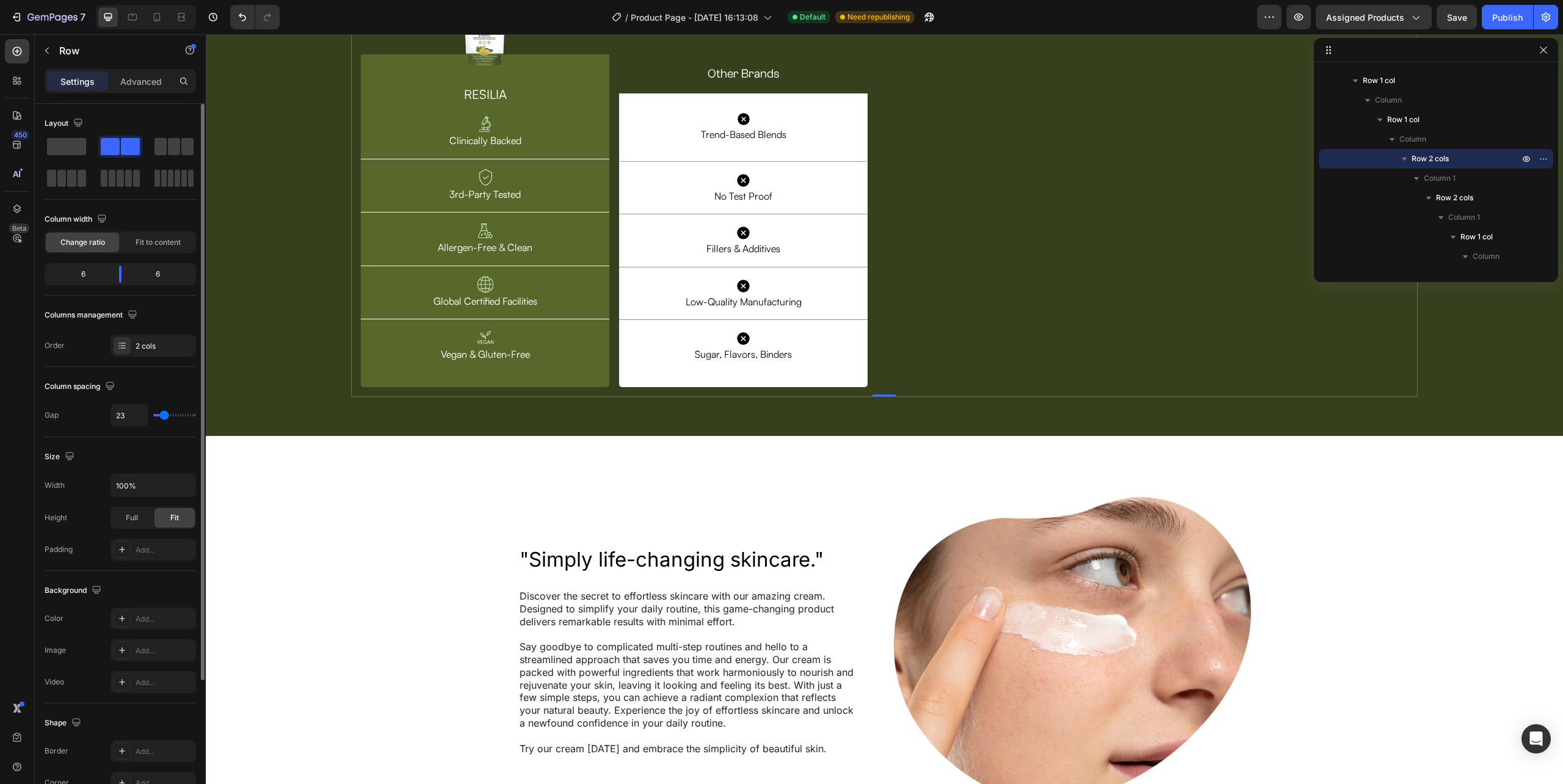
type input "38"
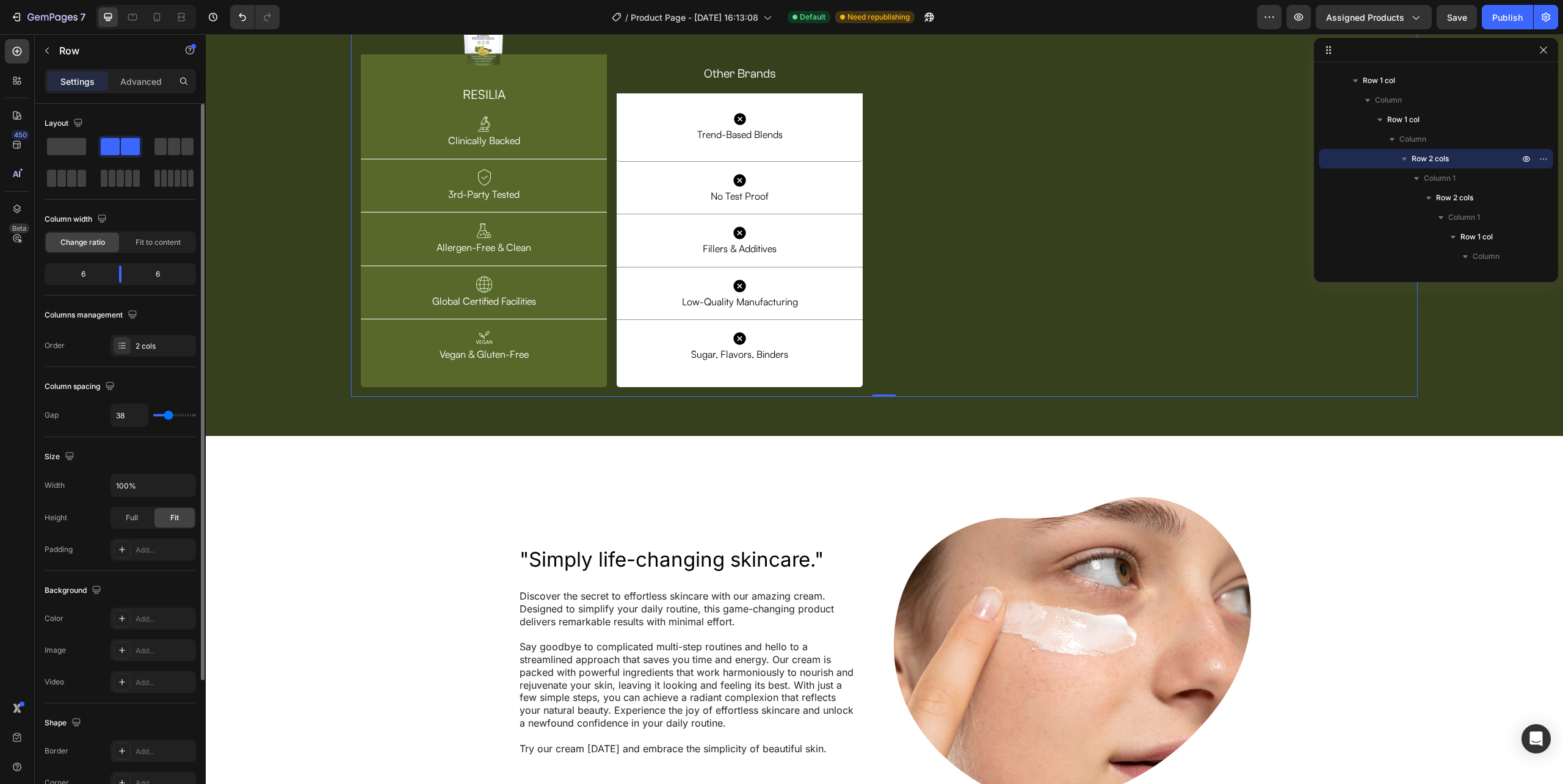
type input "41"
type input "44"
type input "50"
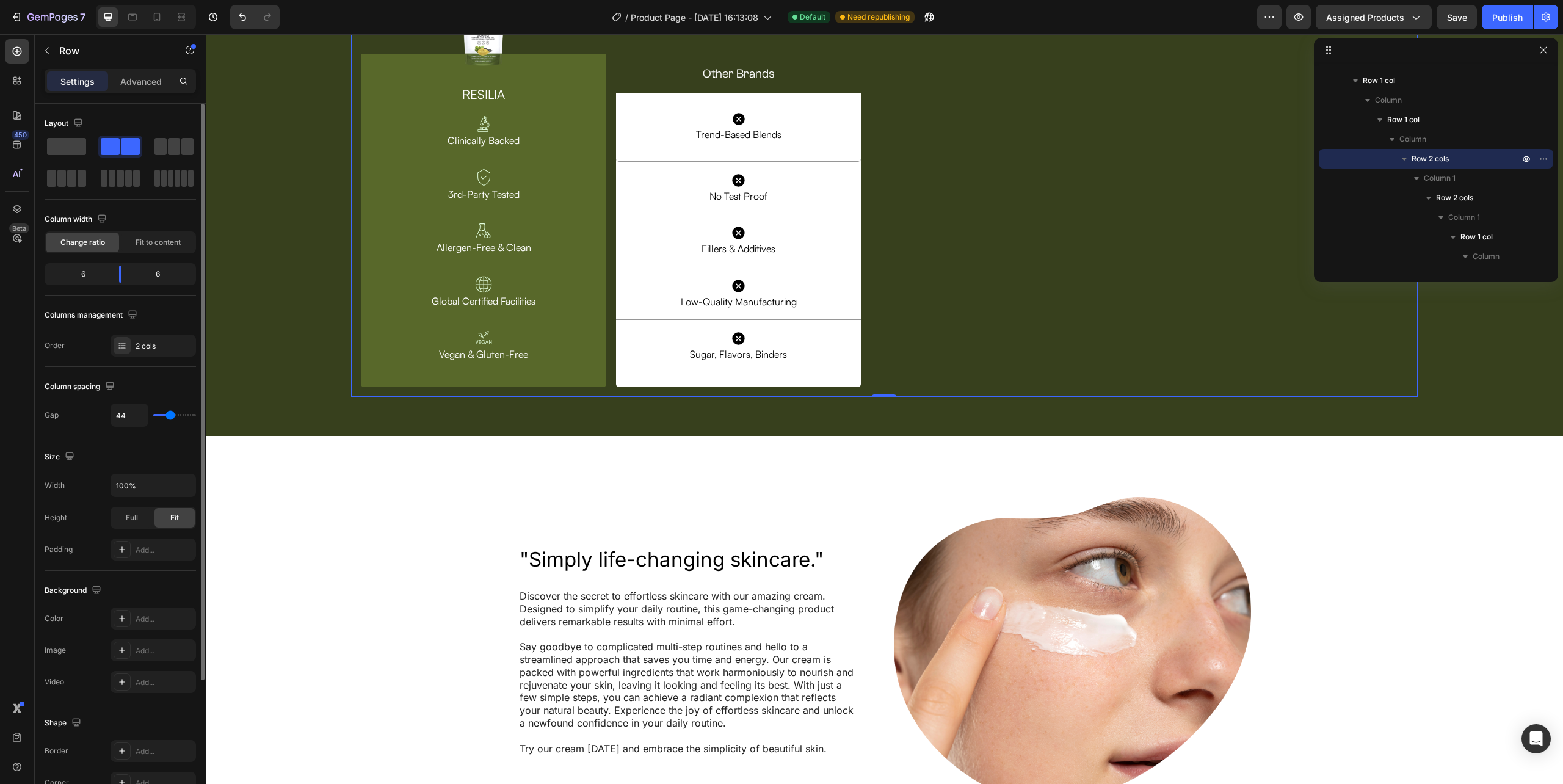
type input "50"
type input "53"
type input "61"
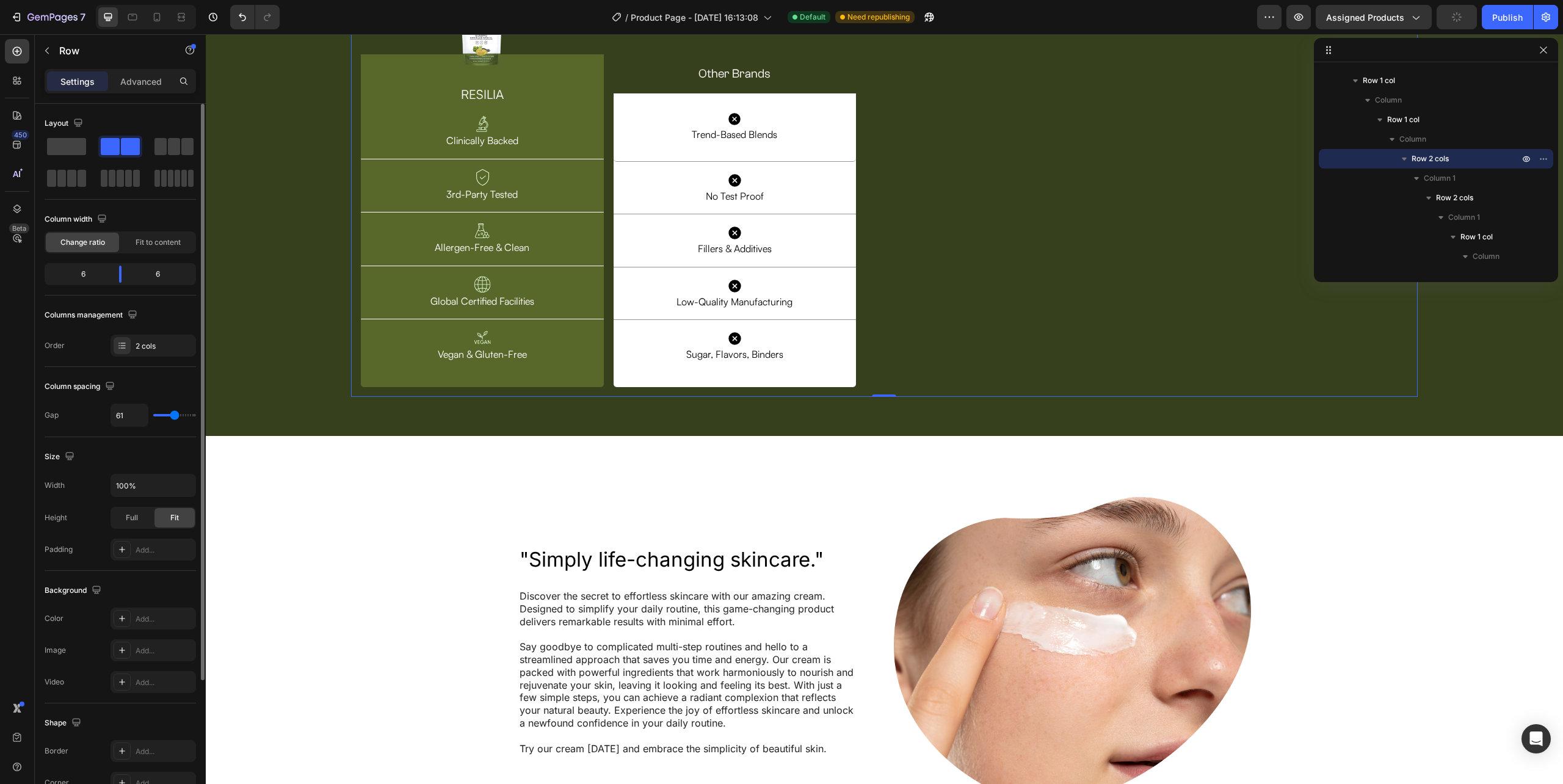
type input "59"
type input "56"
drag, startPoint x: 159, startPoint y: 415, endPoint x: 174, endPoint y: 419, distance: 15.5
type input "56"
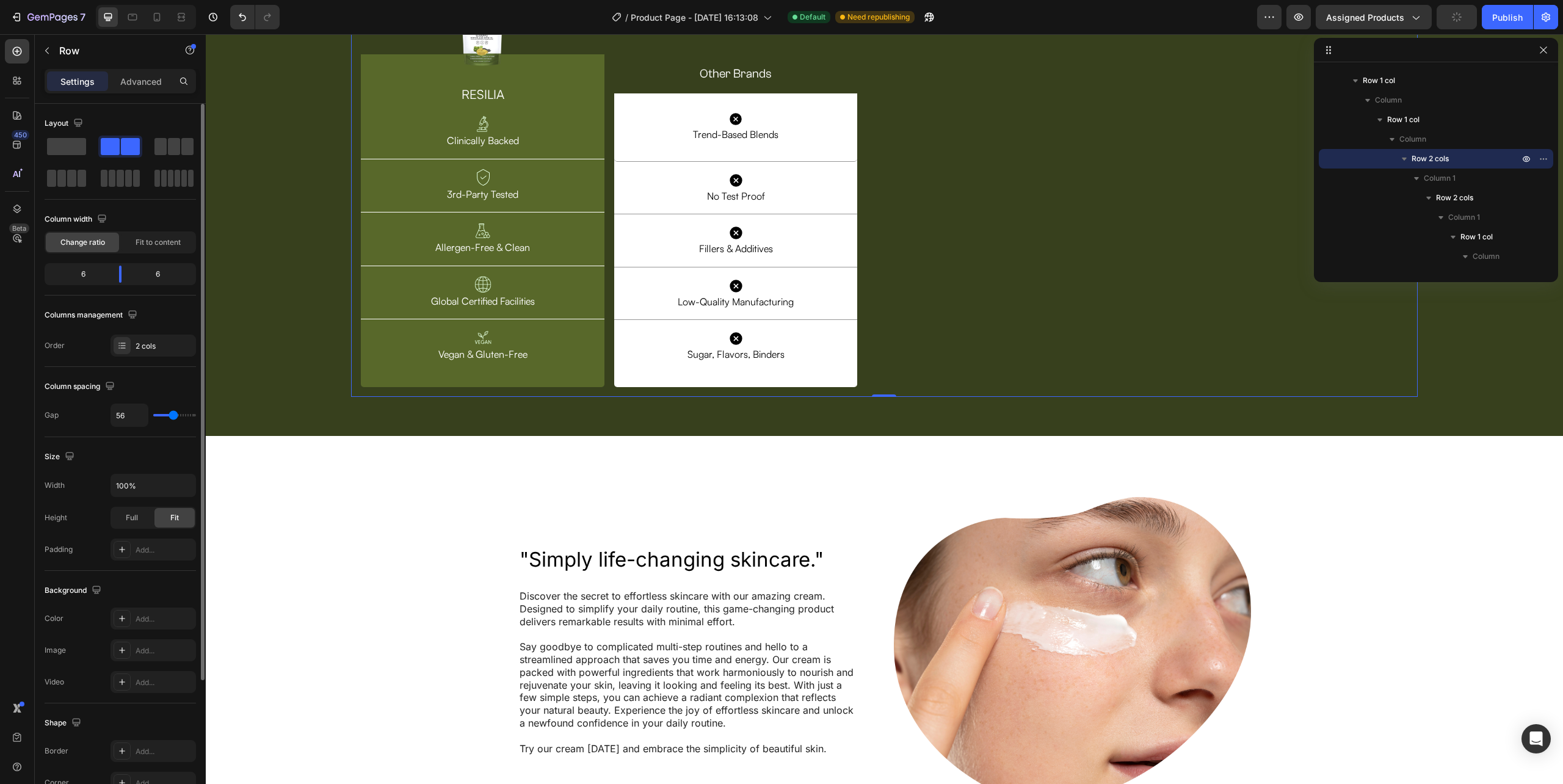
click at [174, 416] on input "range" at bounding box center [175, 414] width 43 height 3
click at [127, 418] on input "56" at bounding box center [129, 415] width 37 height 22
type input "6"
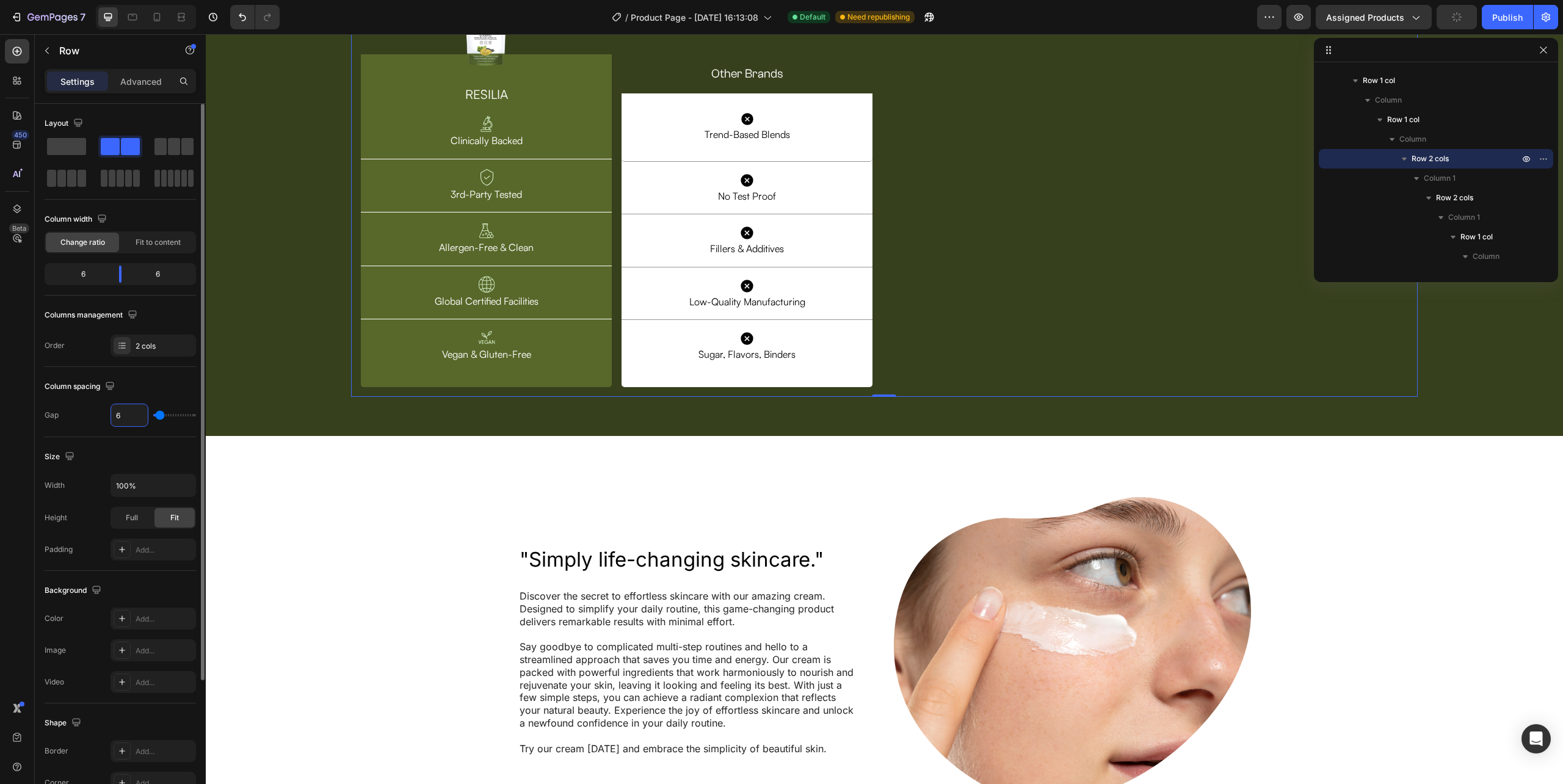
type input "60"
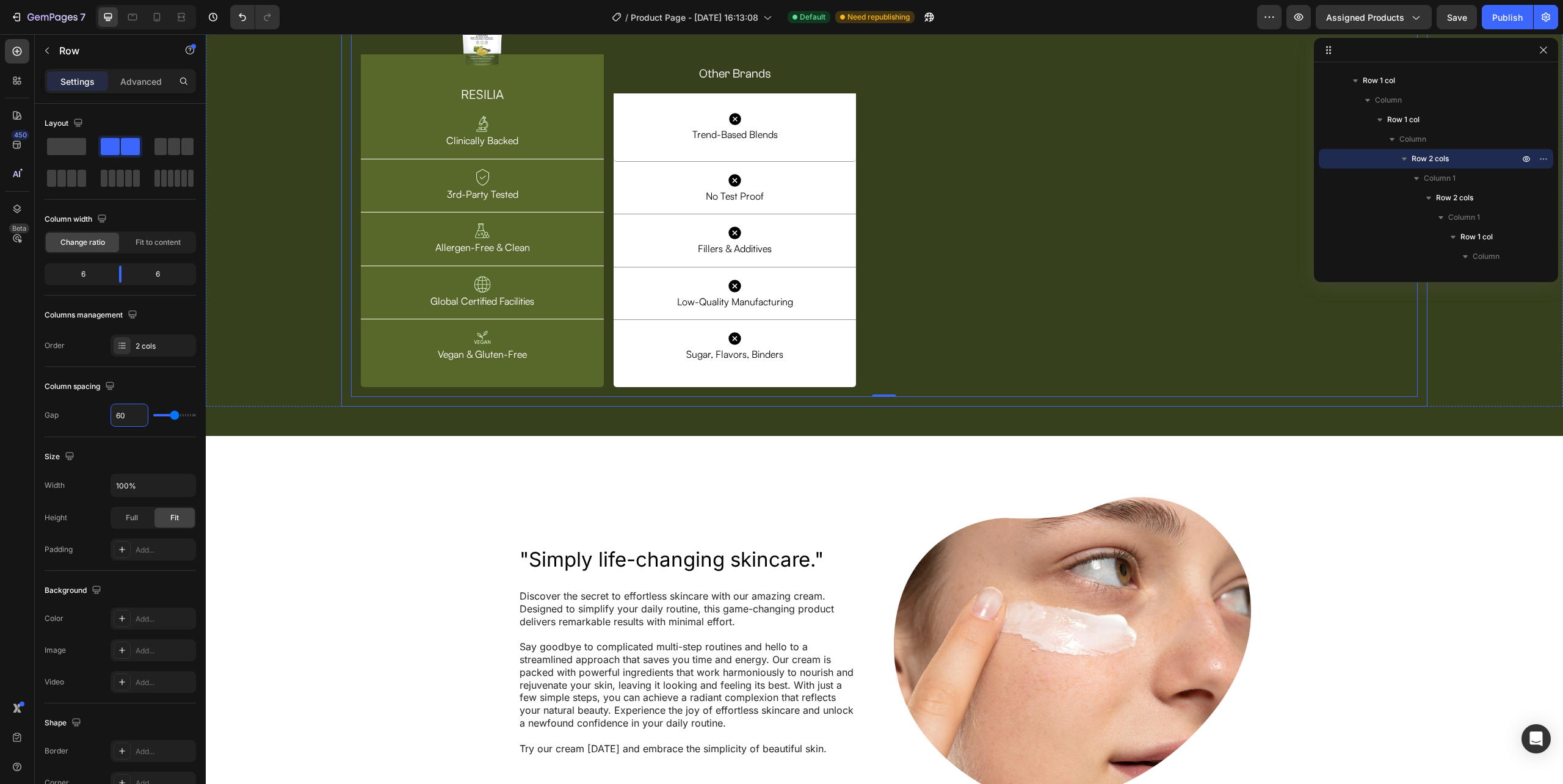
scroll to position [3748, 0]
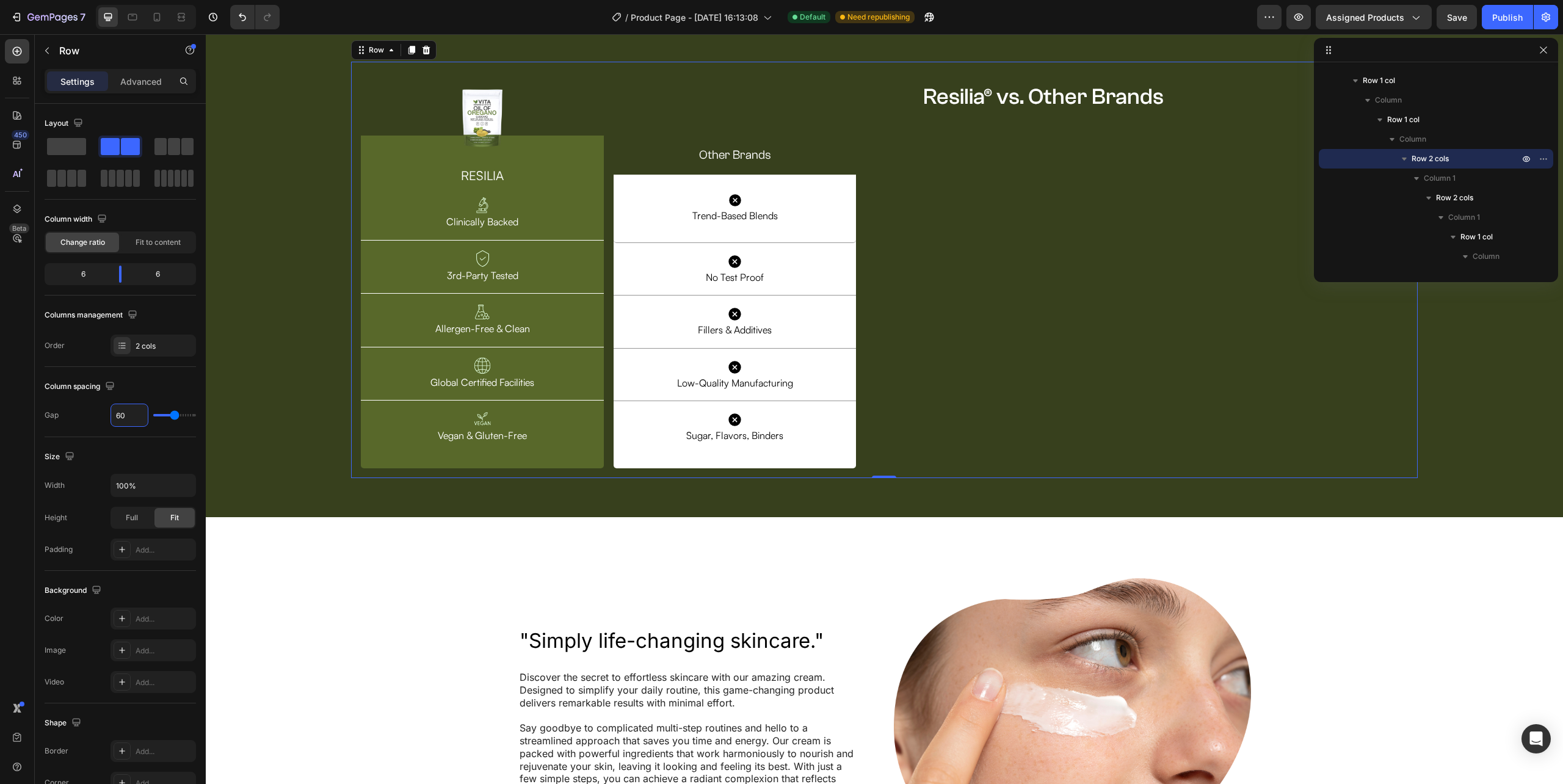
type input "60"
click at [992, 111] on p "Resilia® vs. Other Brands" at bounding box center [1160, 96] width 473 height 28
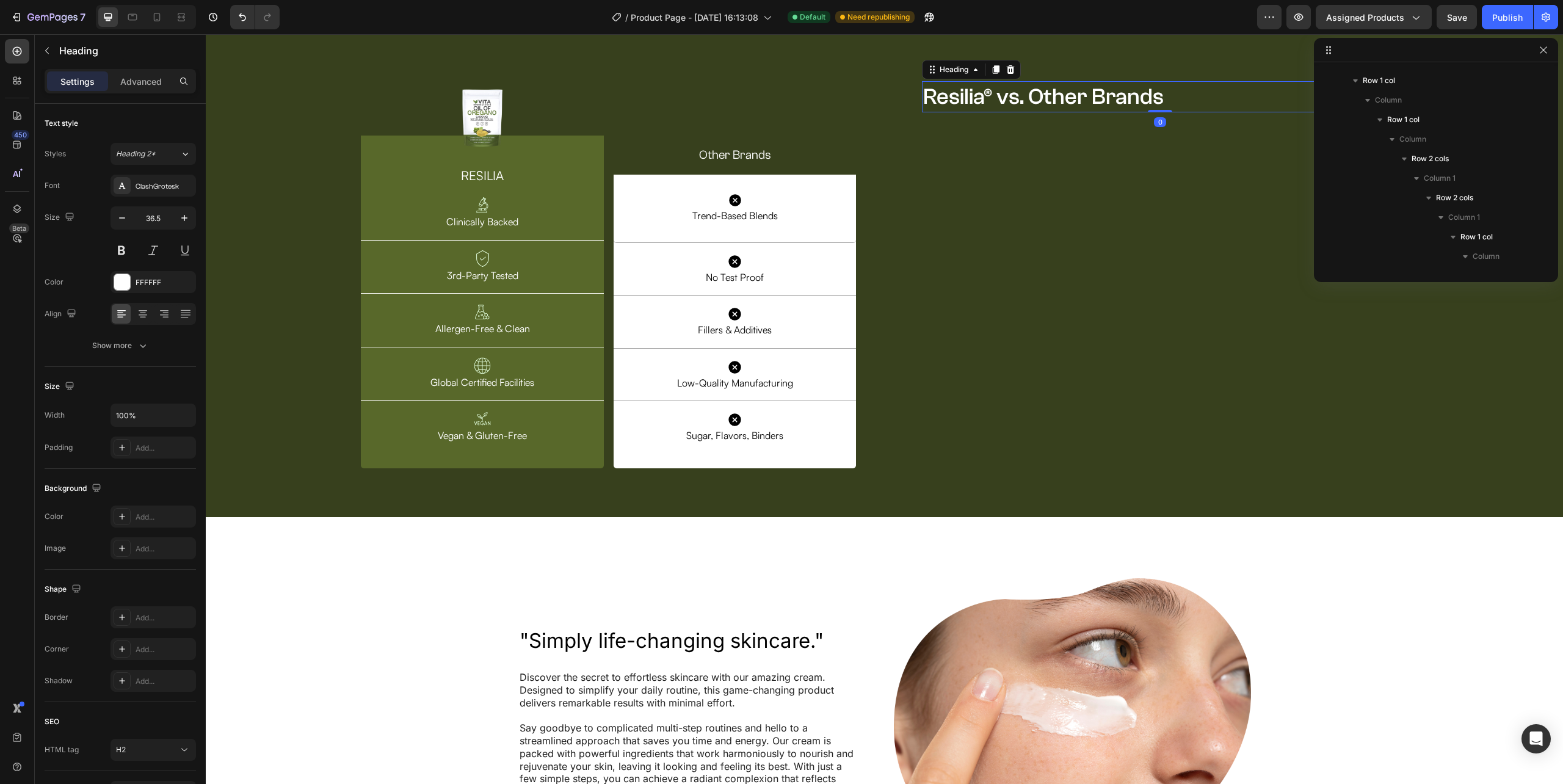
scroll to position [1032, 0]
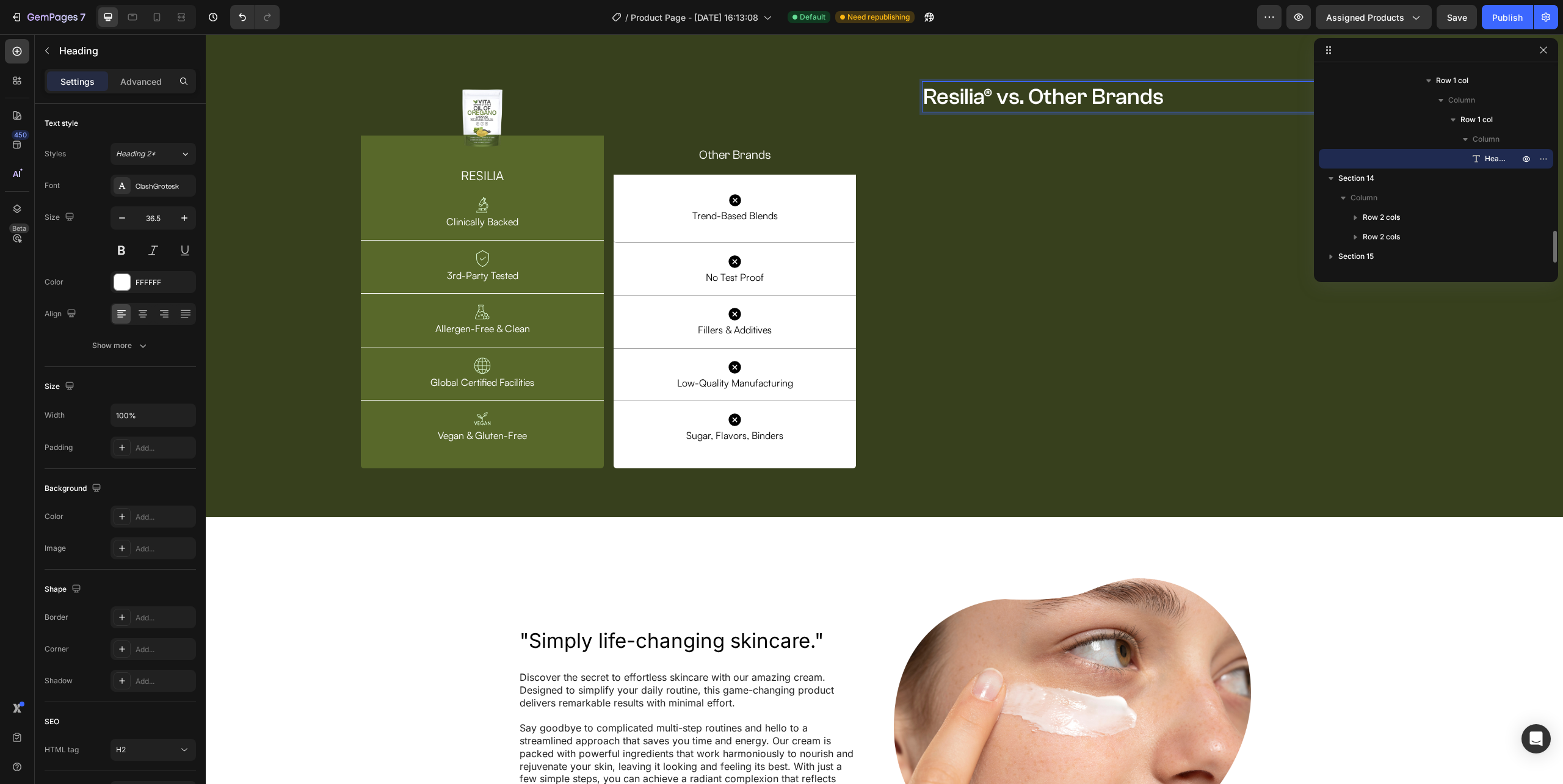
click at [990, 111] on p "Resilia® vs. Other Brands" at bounding box center [1160, 96] width 473 height 28
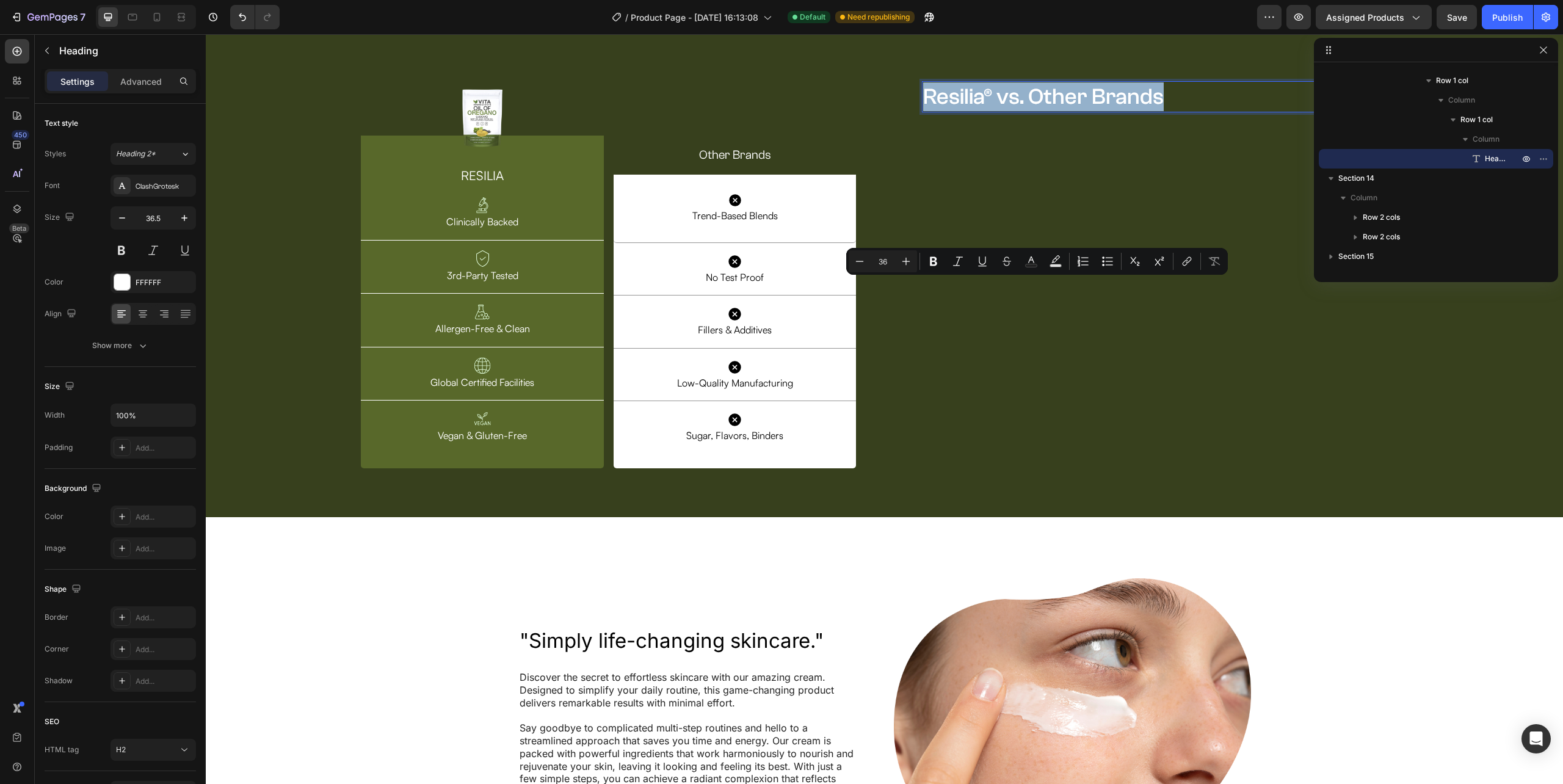
click at [990, 111] on p "Resilia® vs. Other Brands" at bounding box center [1160, 96] width 473 height 28
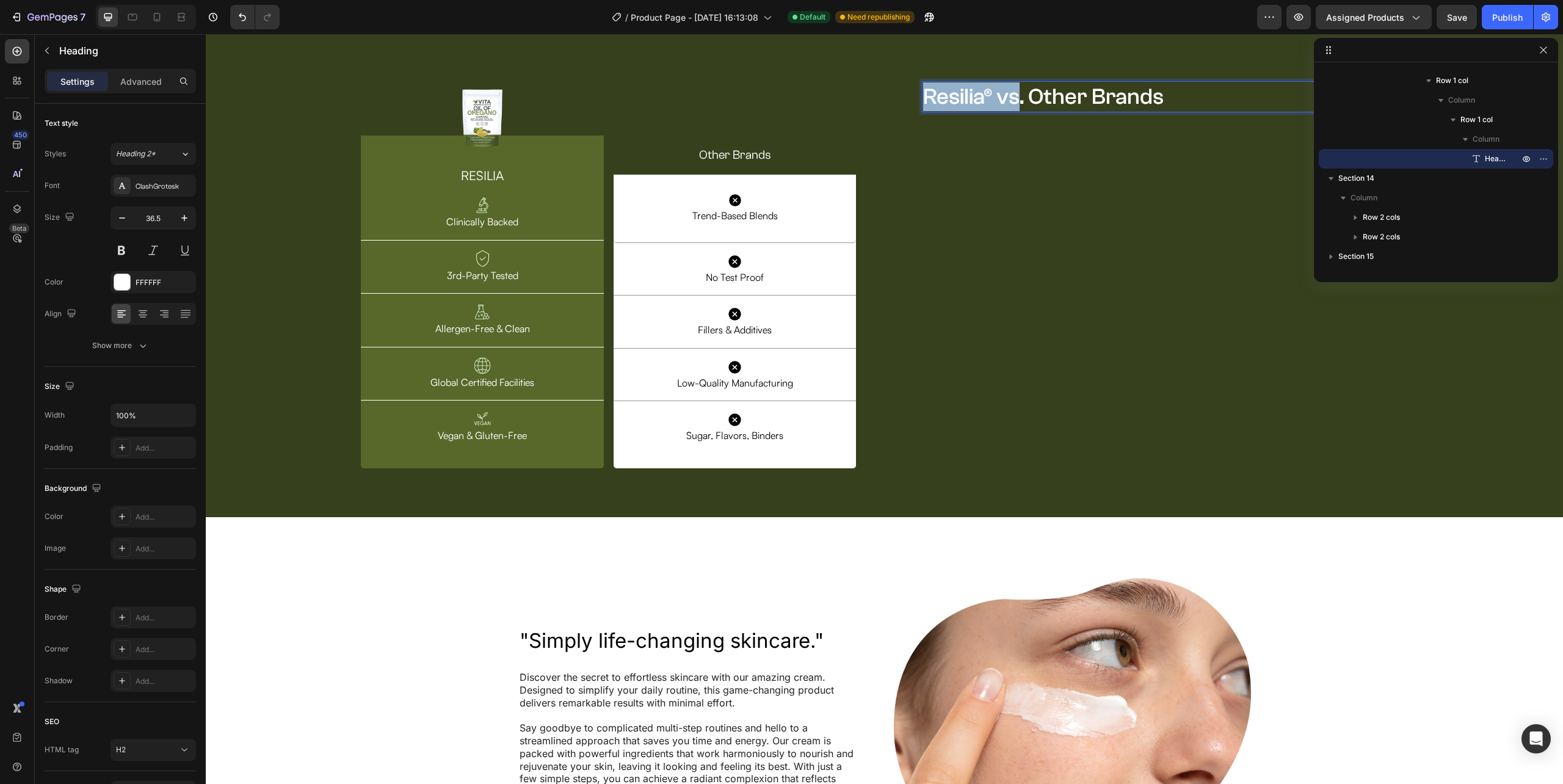
drag, startPoint x: 990, startPoint y: 287, endPoint x: 950, endPoint y: 289, distance: 40.0
click at [950, 111] on p "Resilia® vs. Other Brands" at bounding box center [1160, 96] width 473 height 28
click at [982, 111] on p "Resilia® vs. Other Brands" at bounding box center [1160, 96] width 473 height 28
drag, startPoint x: 985, startPoint y: 288, endPoint x: 917, endPoint y: 282, distance: 68.3
click at [923, 111] on p "Resilia® vs. Other Brands" at bounding box center [1160, 96] width 473 height 28
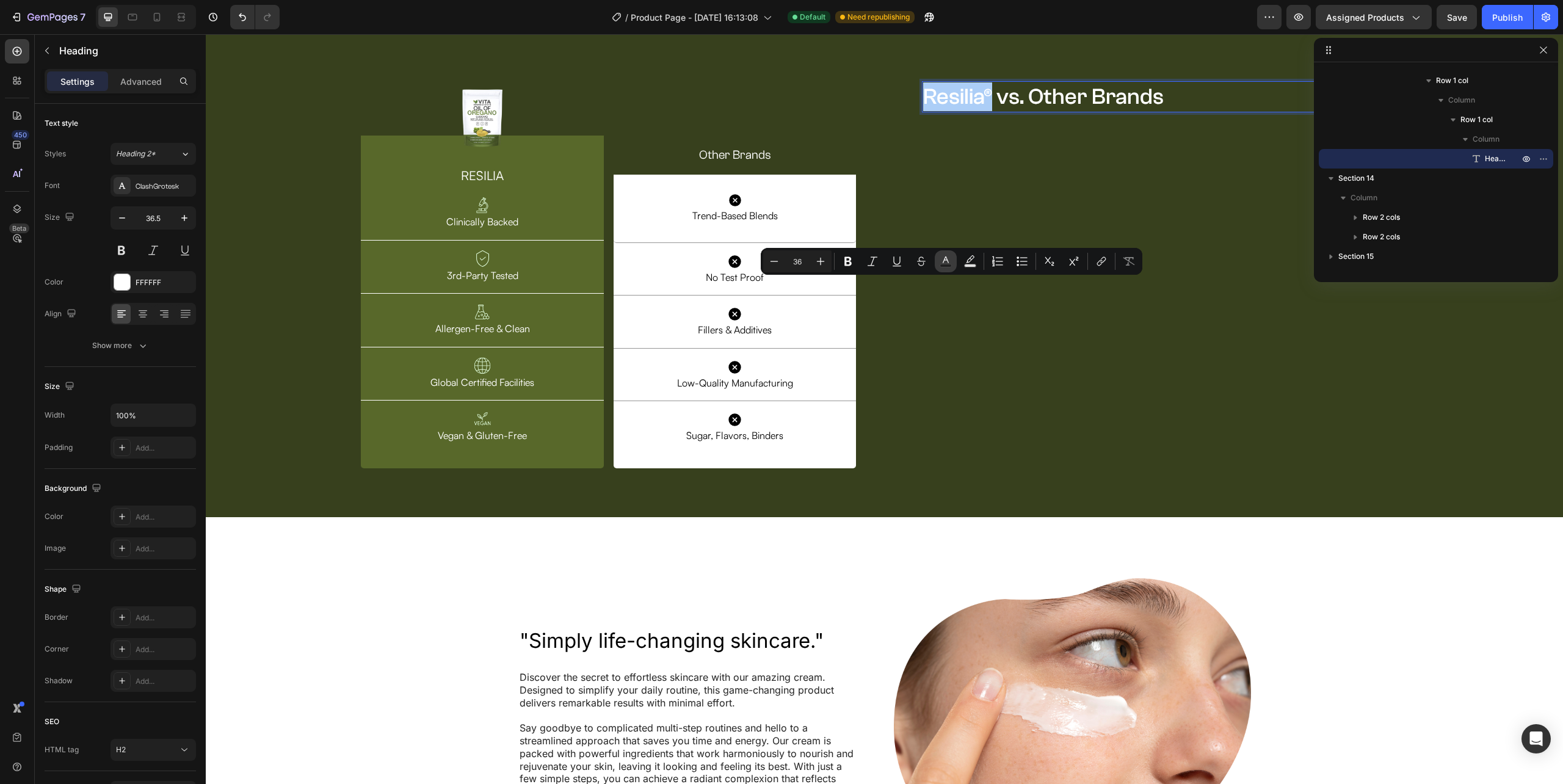
click at [941, 266] on rect "Editor contextual toolbar" at bounding box center [946, 266] width 11 height 3
type input "FFFFFF"
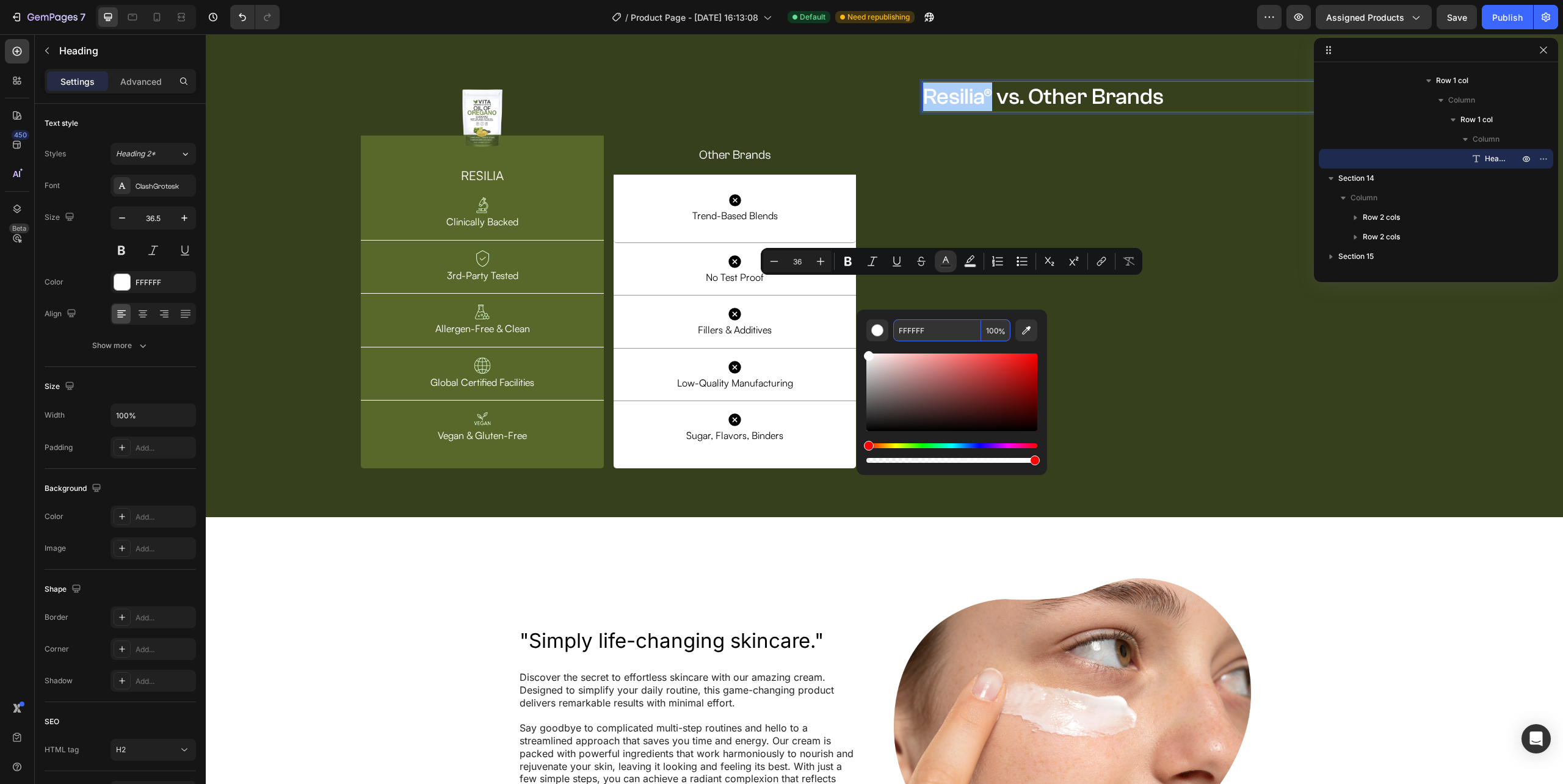
click at [924, 326] on input "FFFFFF" at bounding box center [937, 330] width 88 height 22
paste input "#FFF7D4"
type input "FFF7D4"
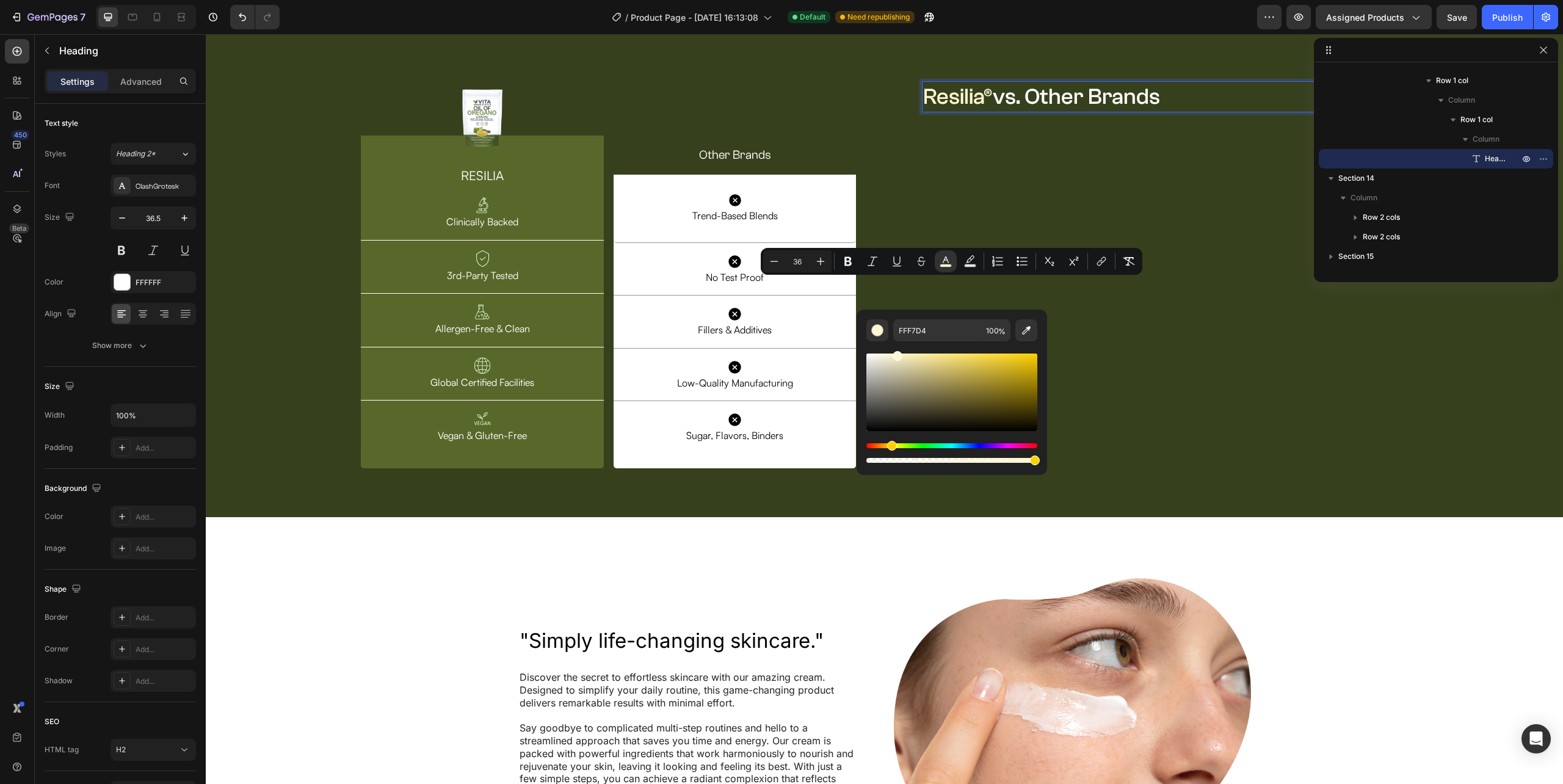
click at [1137, 389] on div "Resilia® vs. Other Brands Heading 0 Row Row" at bounding box center [1160, 270] width 515 height 417
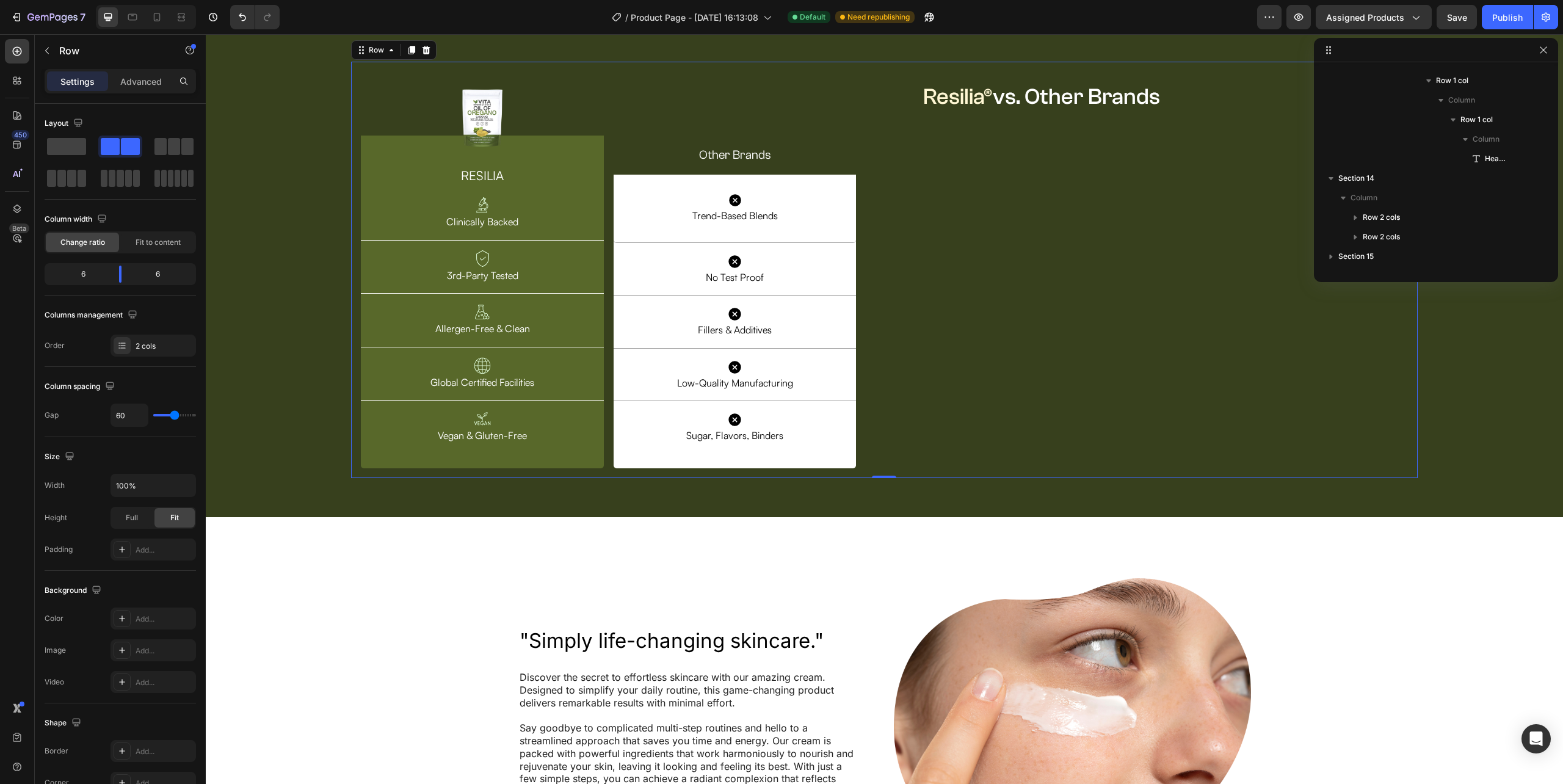
scroll to position [622, 0]
click at [95, 70] on div "Settings Advanced" at bounding box center [120, 81] width 151 height 24
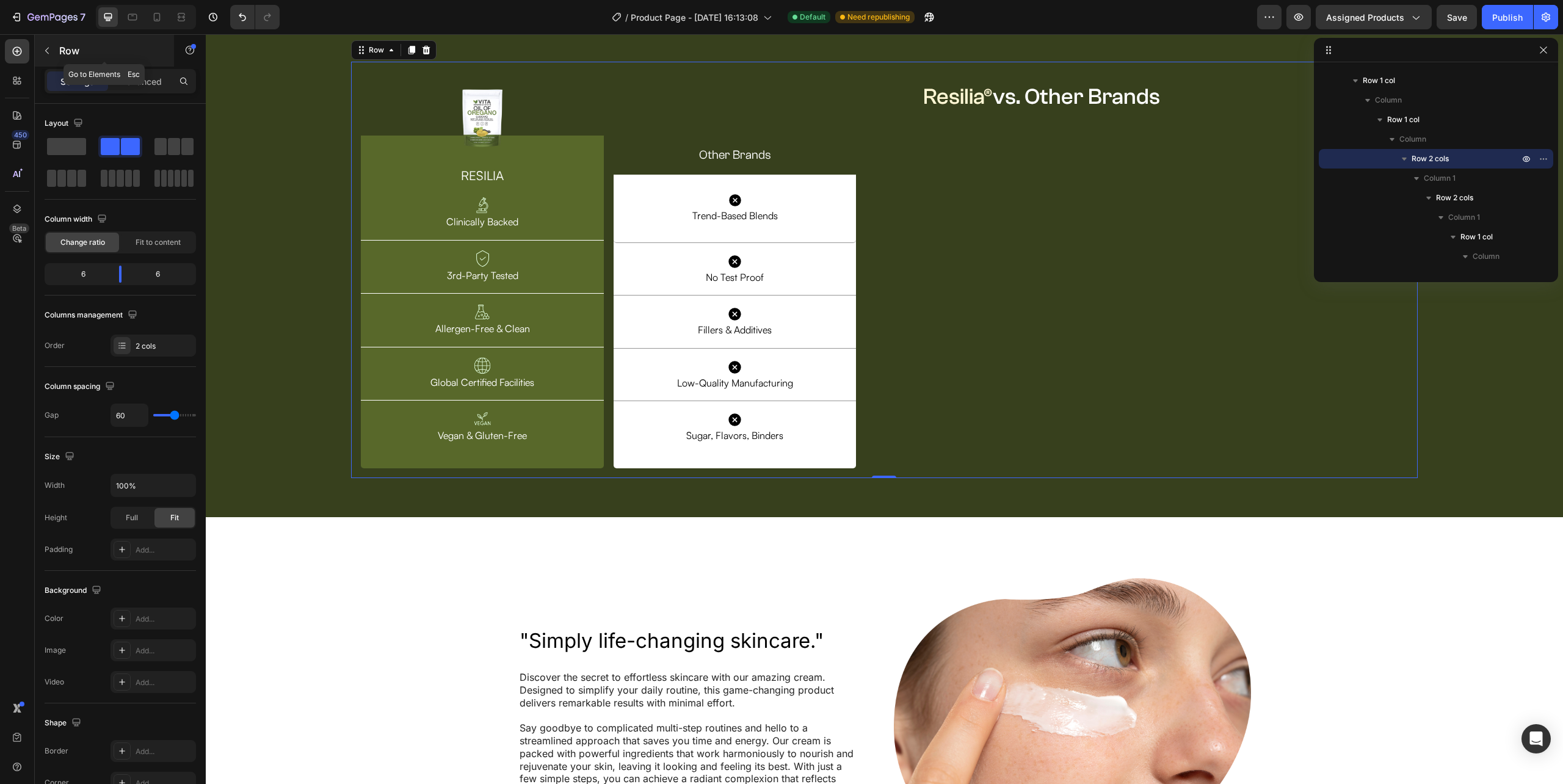
click at [44, 56] on button "button" at bounding box center [46, 51] width 20 height 20
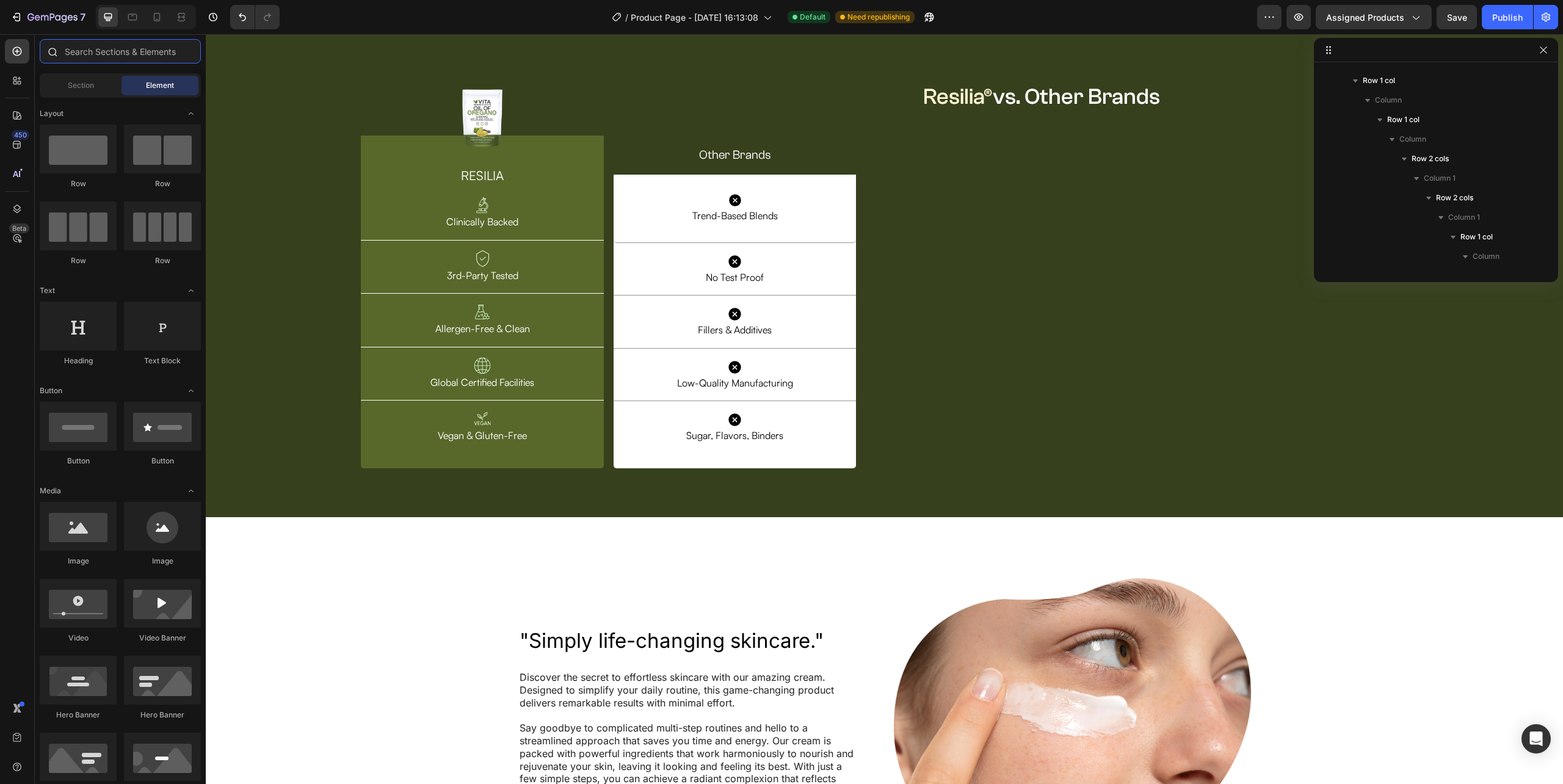
click at [130, 59] on input "text" at bounding box center [120, 51] width 161 height 24
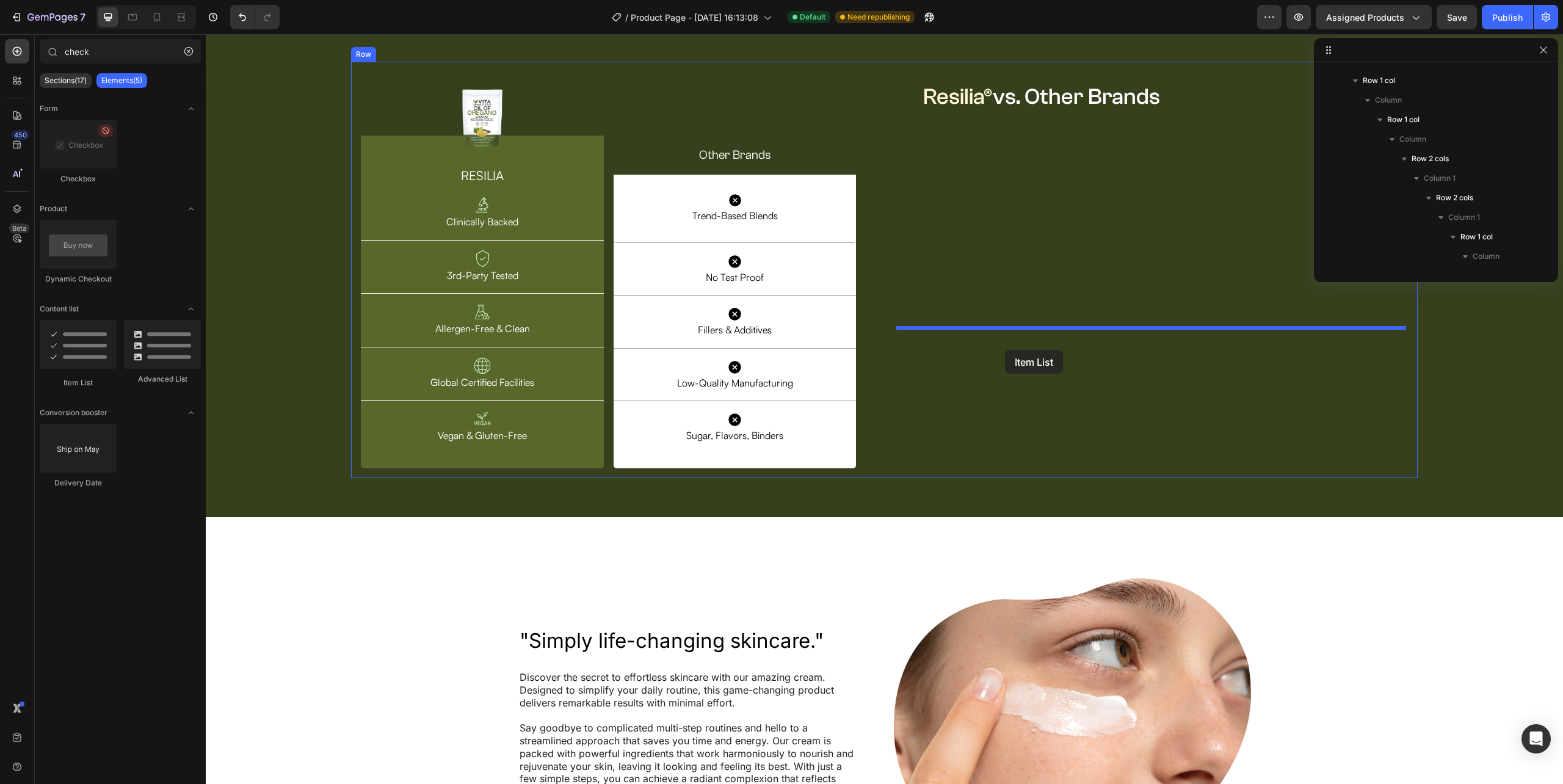
drag, startPoint x: 275, startPoint y: 399, endPoint x: 1005, endPoint y: 350, distance: 731.6
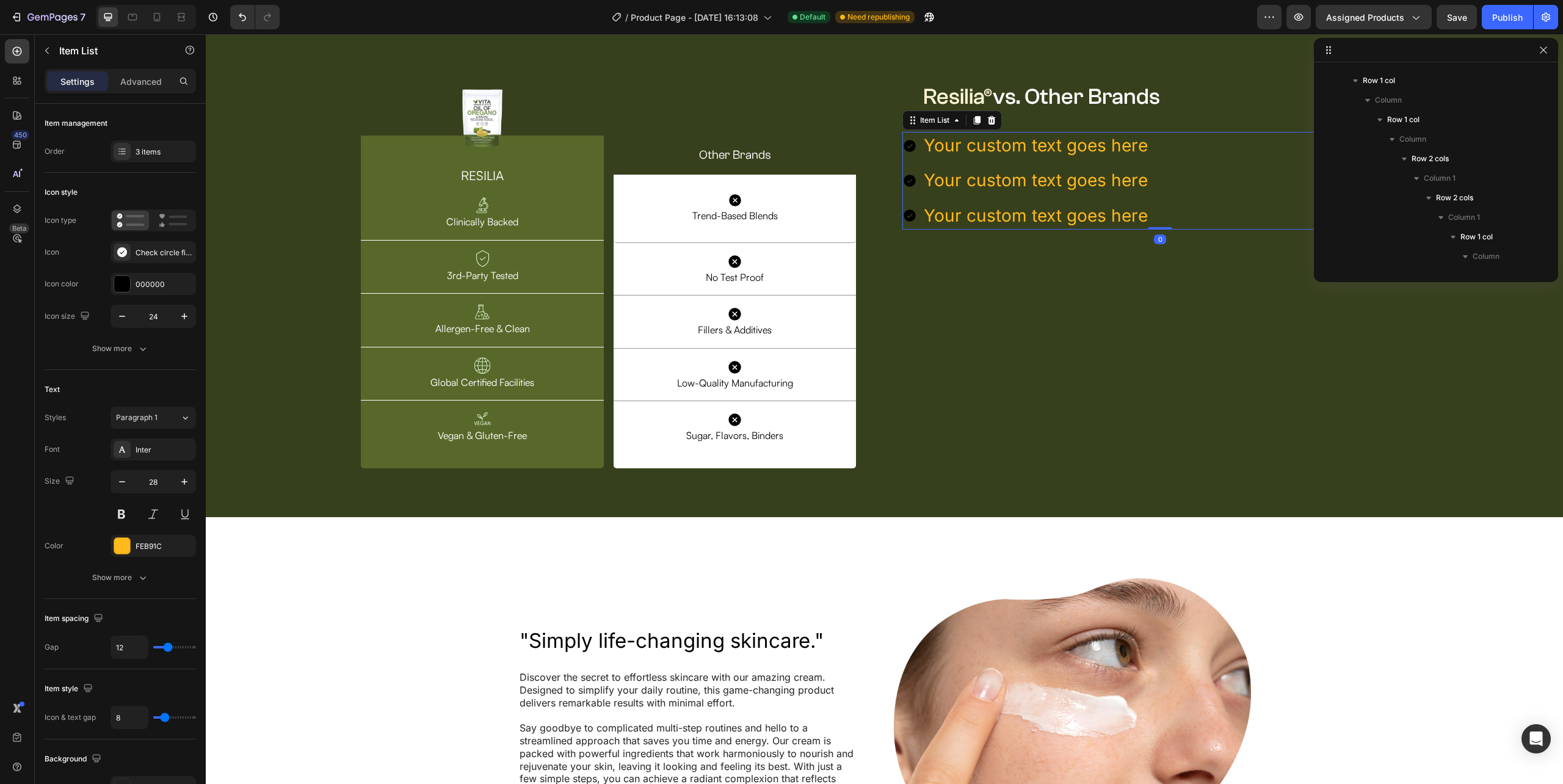
scroll to position [1325, 0]
type input "chec"
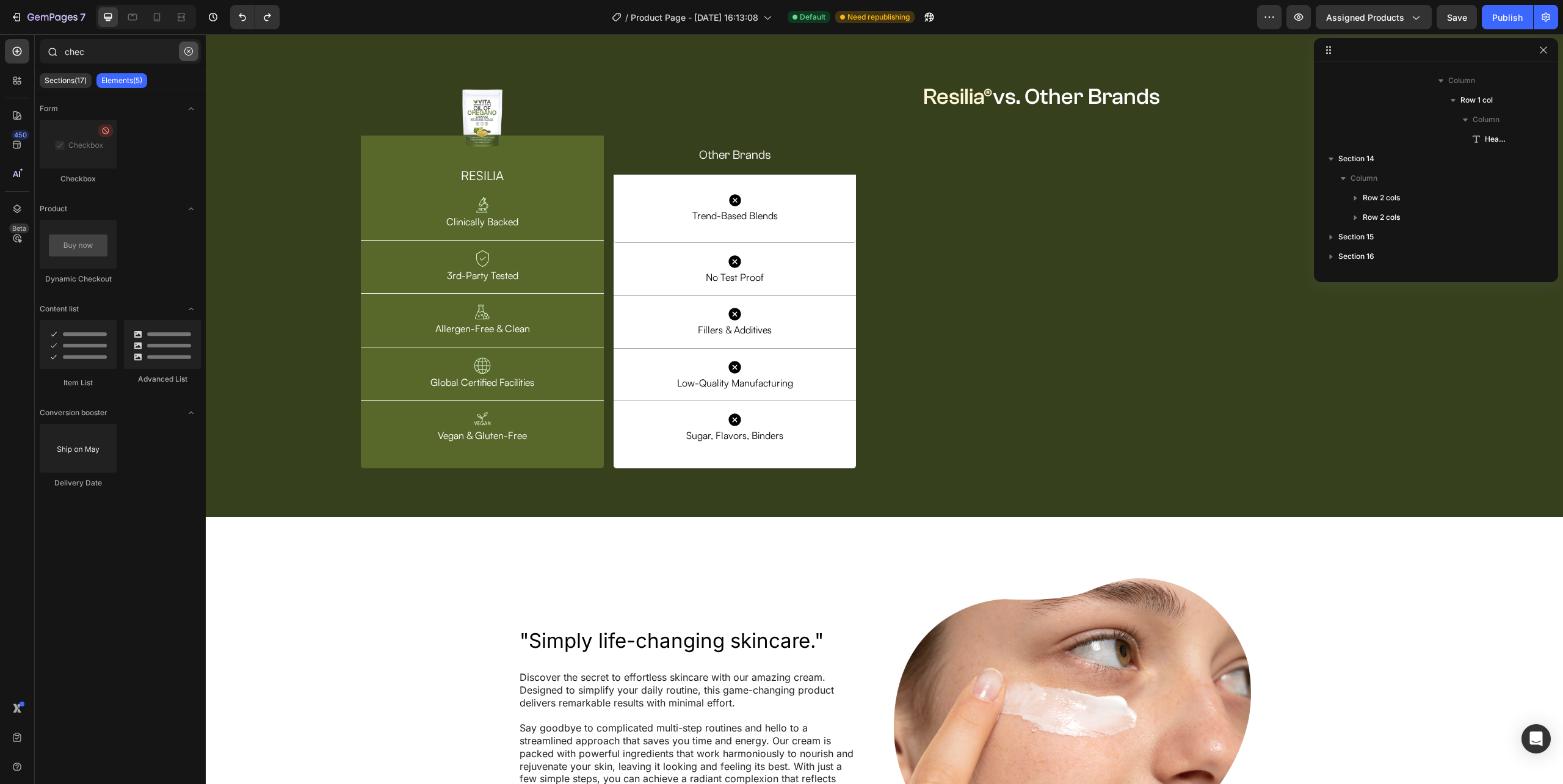
click at [193, 50] on button "button" at bounding box center [188, 51] width 20 height 20
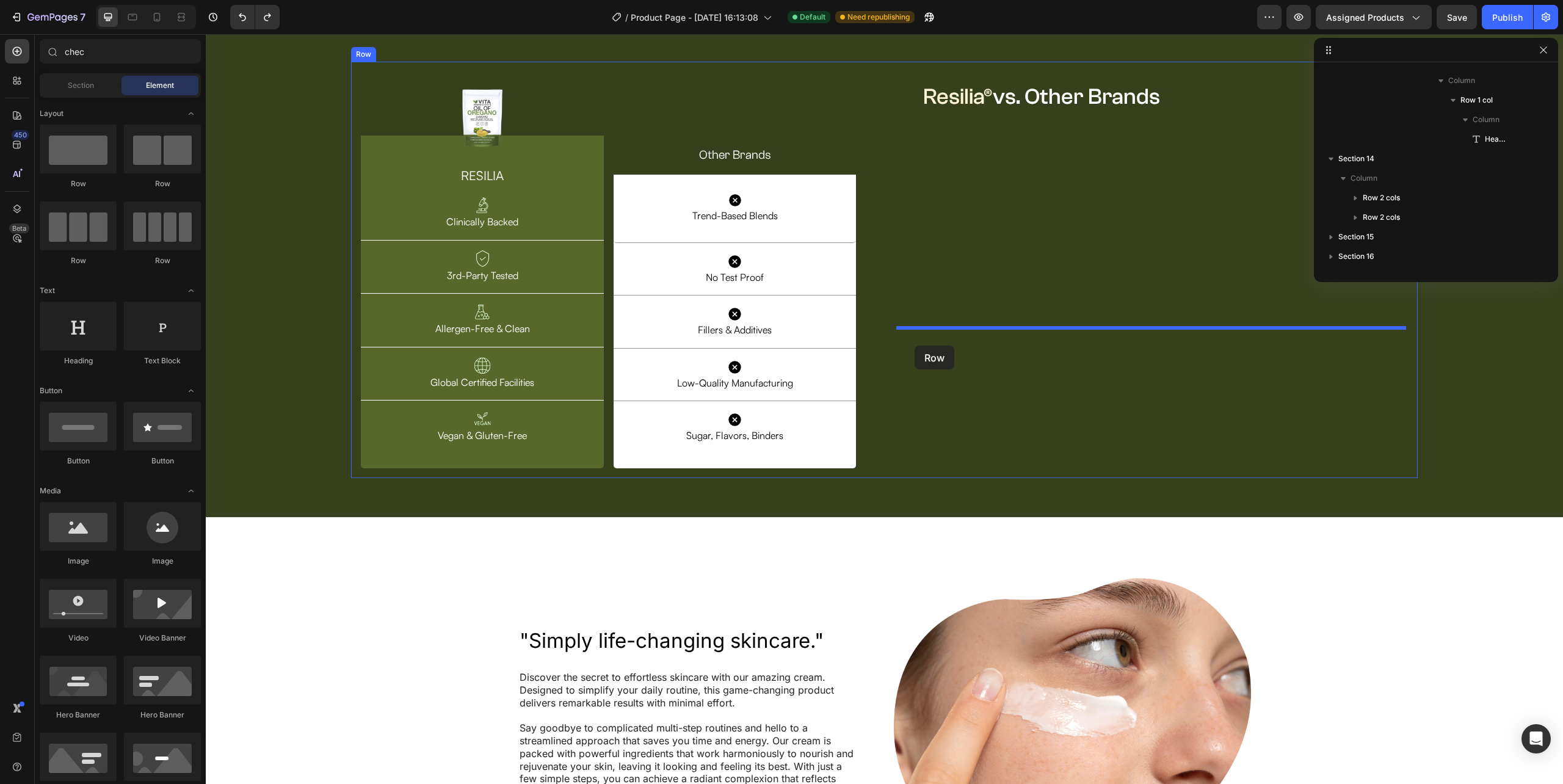
drag, startPoint x: 273, startPoint y: 191, endPoint x: 915, endPoint y: 346, distance: 660.4
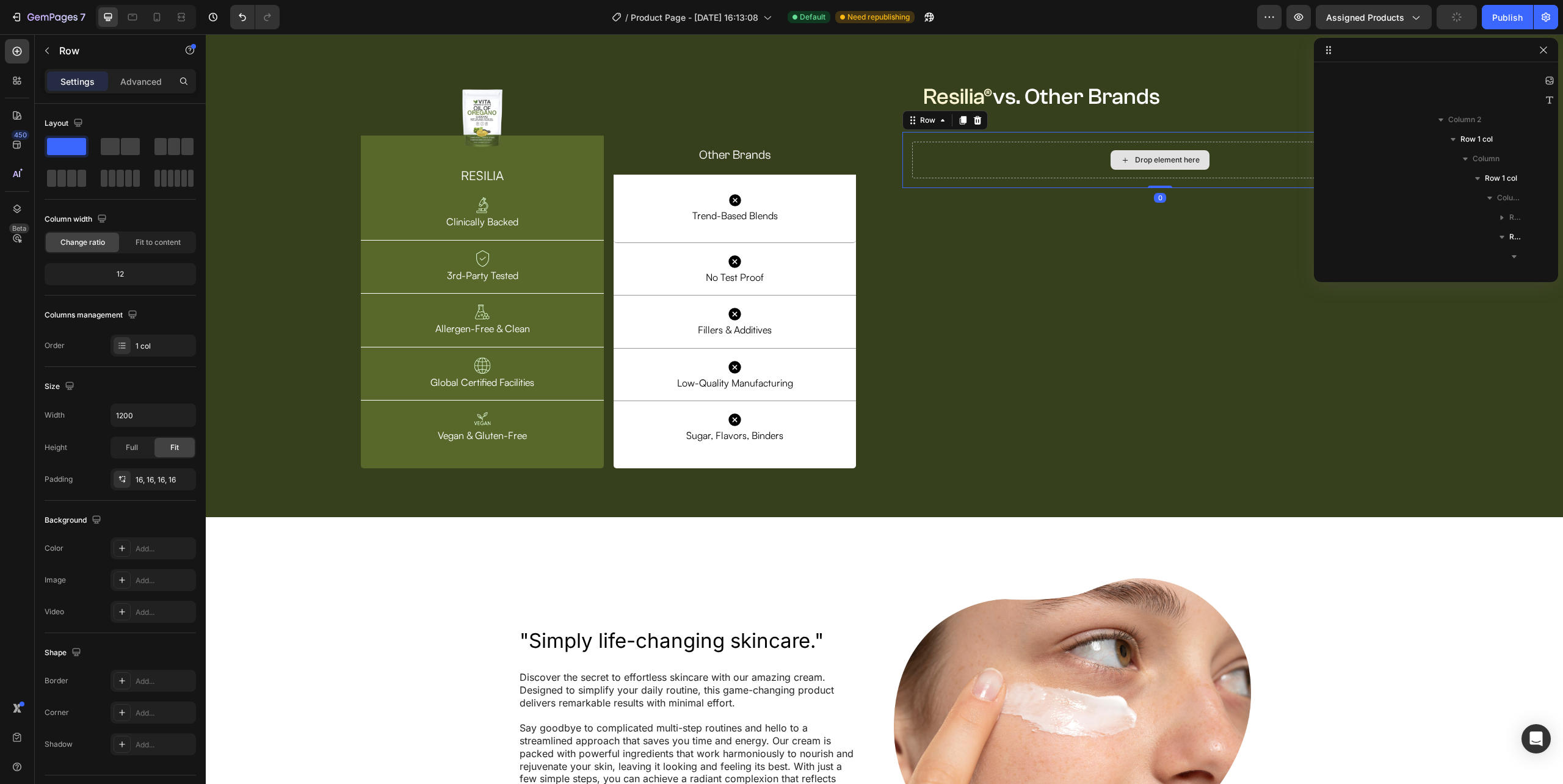
scroll to position [1911, 0]
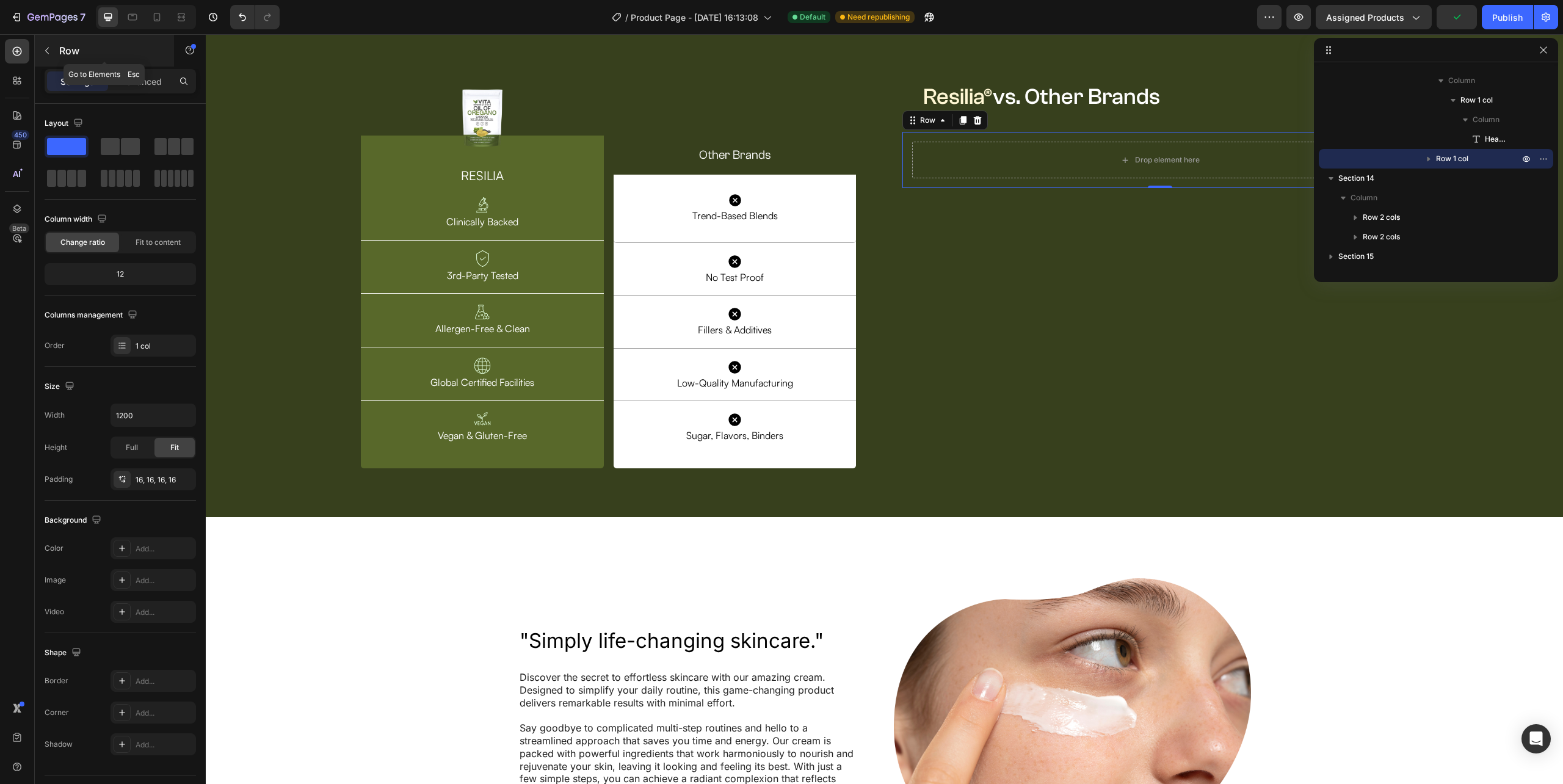
click at [44, 59] on button "button" at bounding box center [46, 51] width 20 height 20
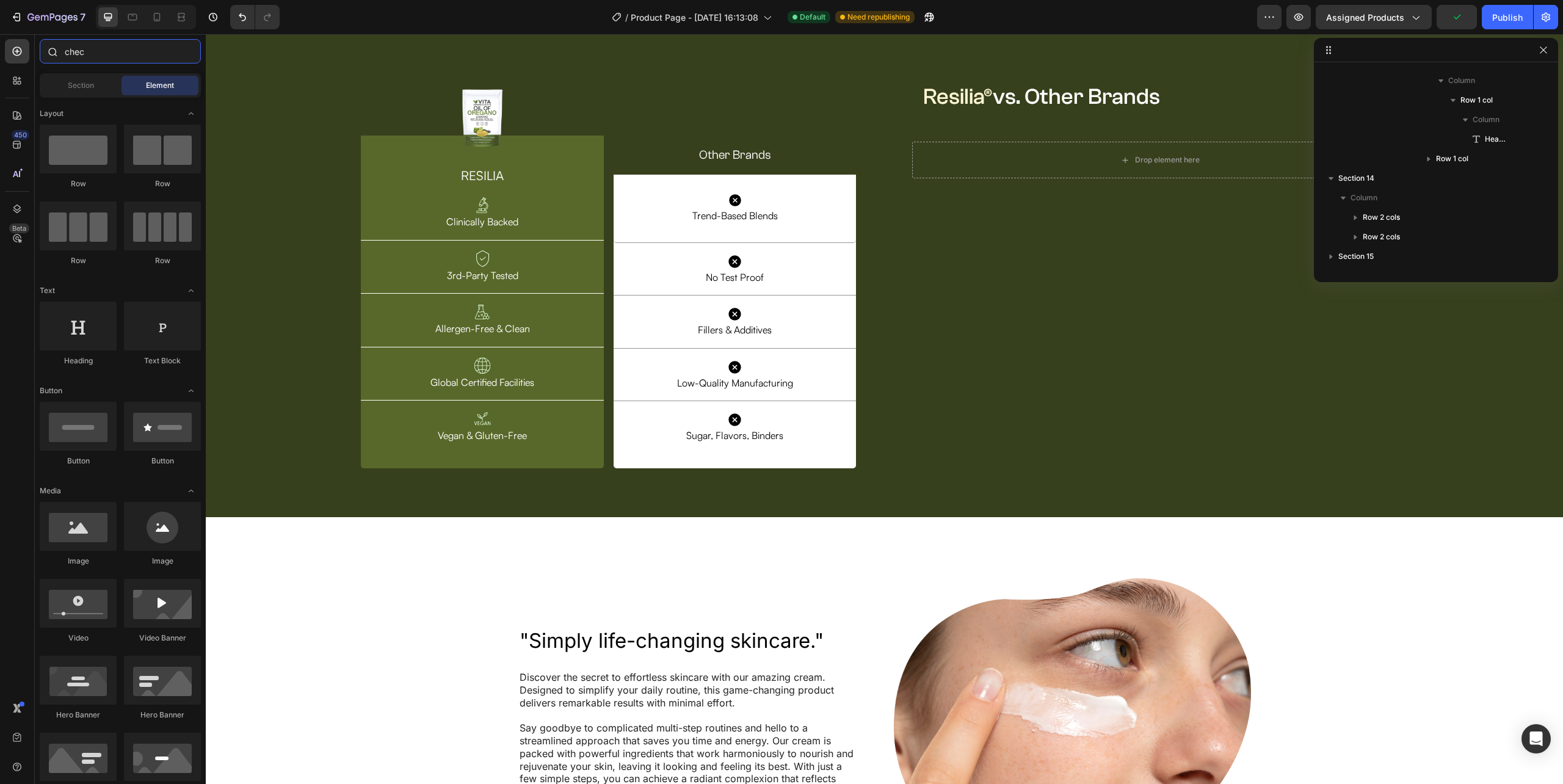
click at [108, 61] on input "chec" at bounding box center [120, 51] width 161 height 24
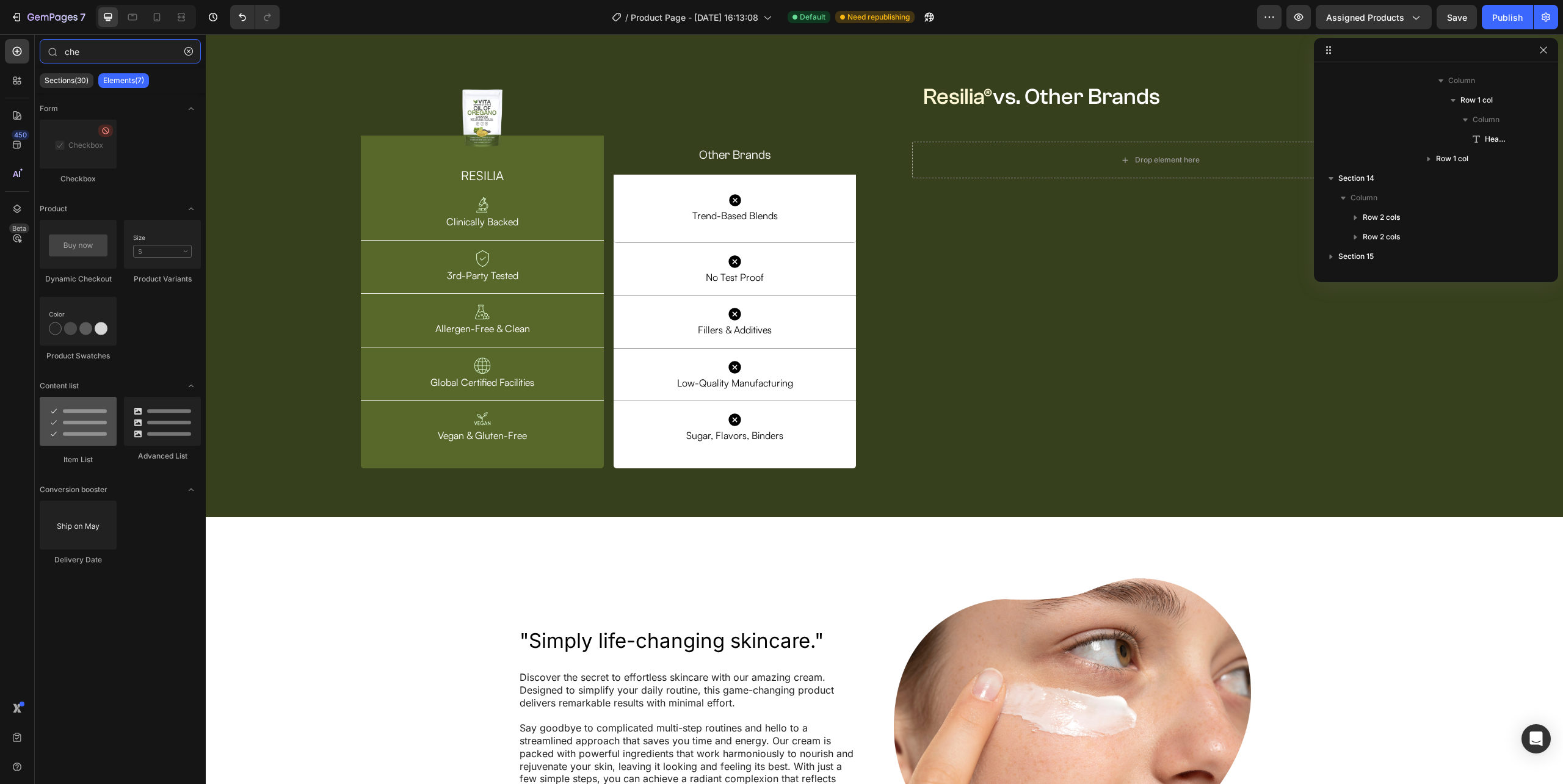
type input "che"
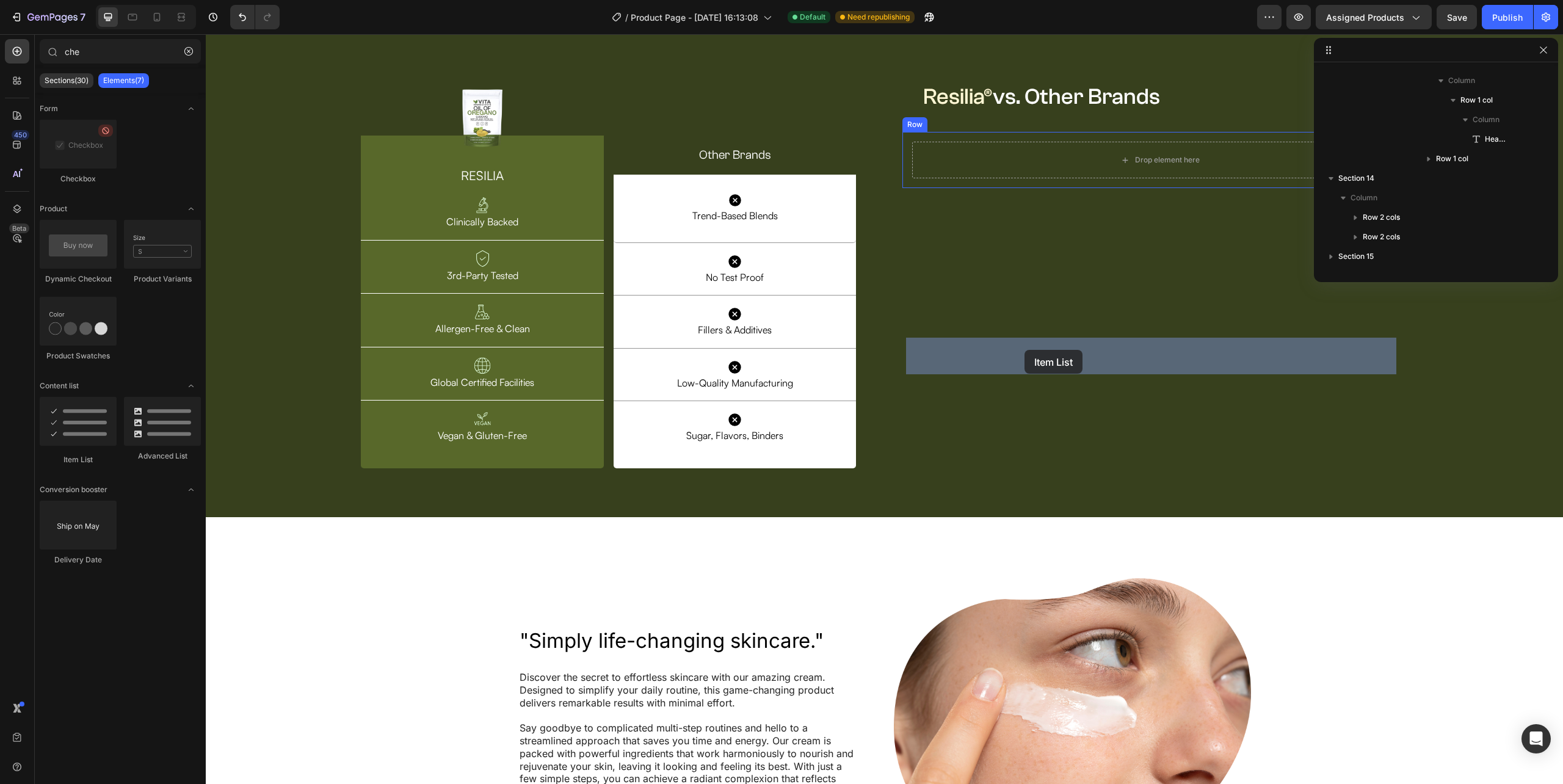
drag, startPoint x: 297, startPoint y: 467, endPoint x: 1025, endPoint y: 350, distance: 737.3
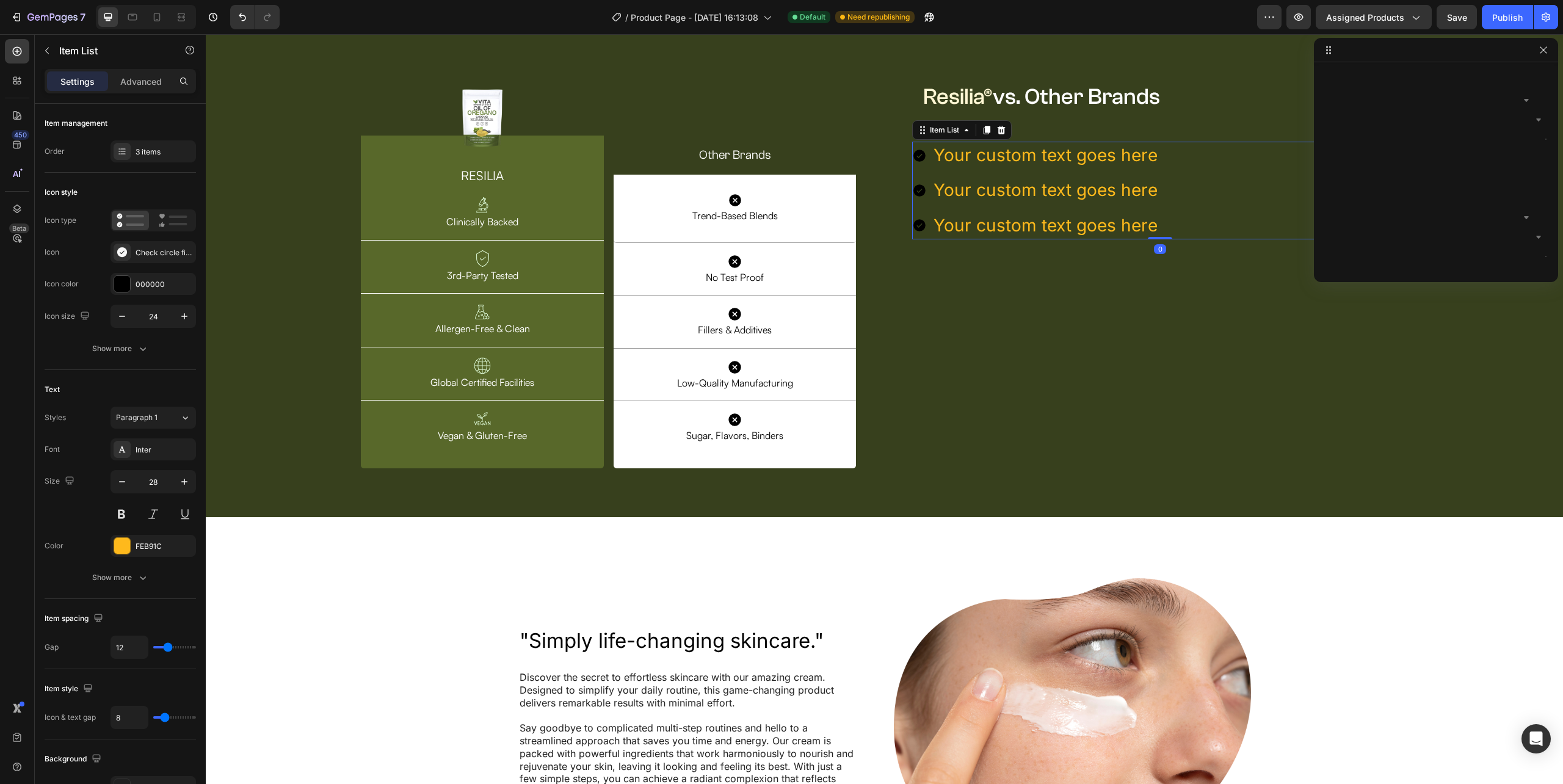
scroll to position [2243, 0]
click at [916, 162] on icon at bounding box center [920, 156] width 12 height 12
click at [914, 163] on icon at bounding box center [919, 156] width 15 height 15
click at [915, 163] on icon at bounding box center [919, 156] width 15 height 15
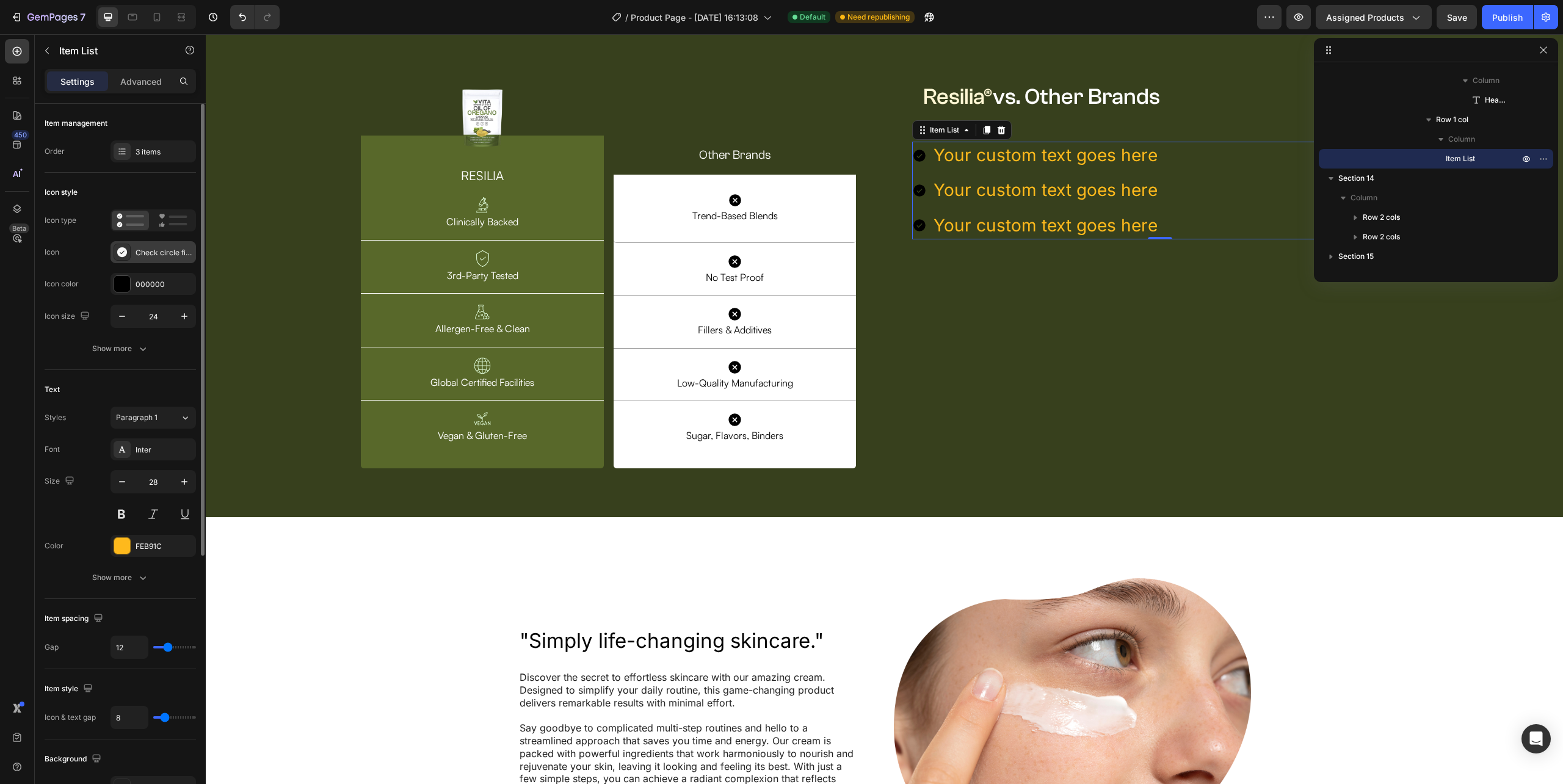
click at [145, 249] on div "Check circle filled" at bounding box center [164, 253] width 58 height 11
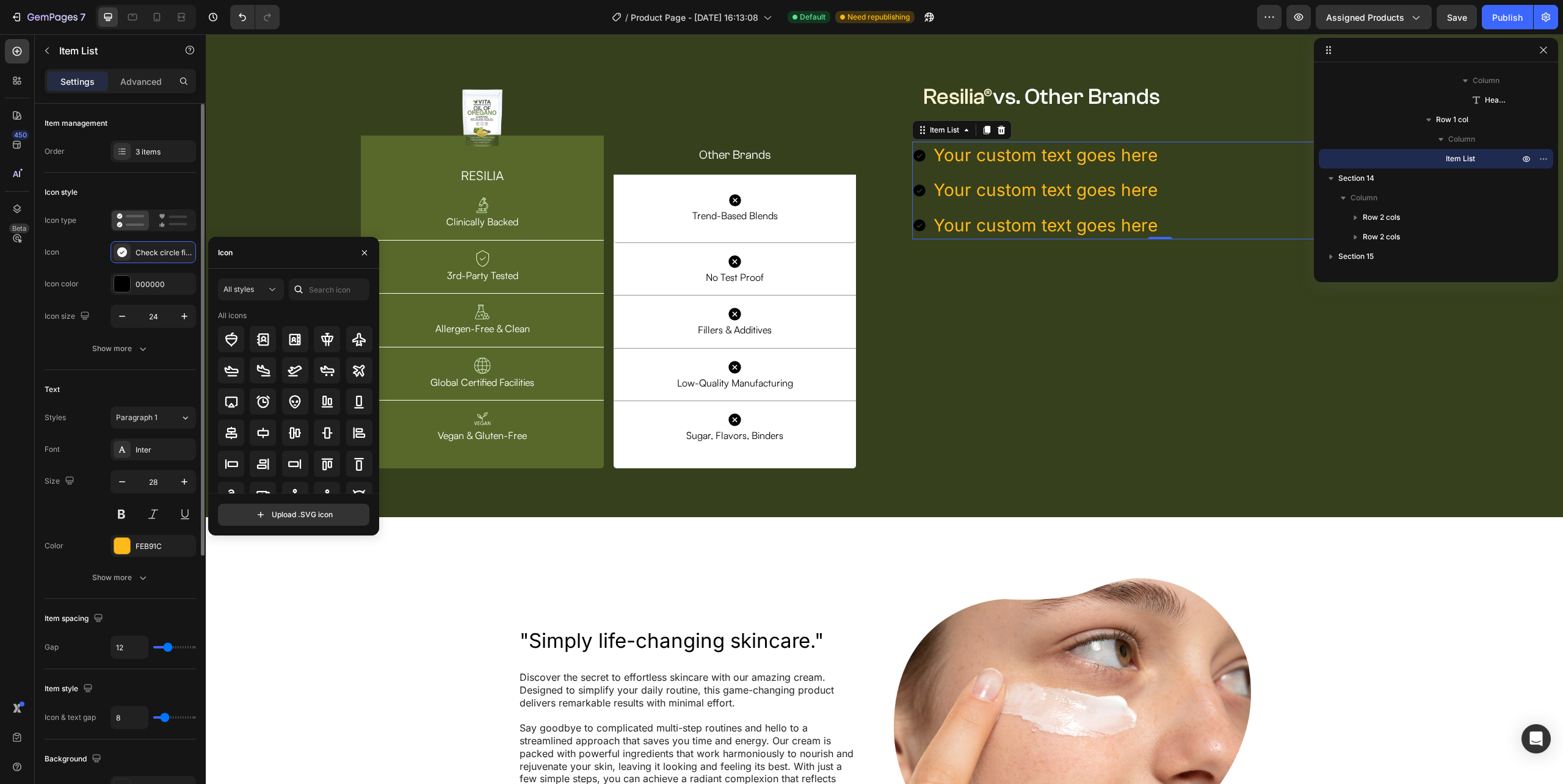
drag, startPoint x: 152, startPoint y: 285, endPoint x: 150, endPoint y: 296, distance: 11.2
click at [152, 287] on div "000000" at bounding box center [164, 285] width 58 height 11
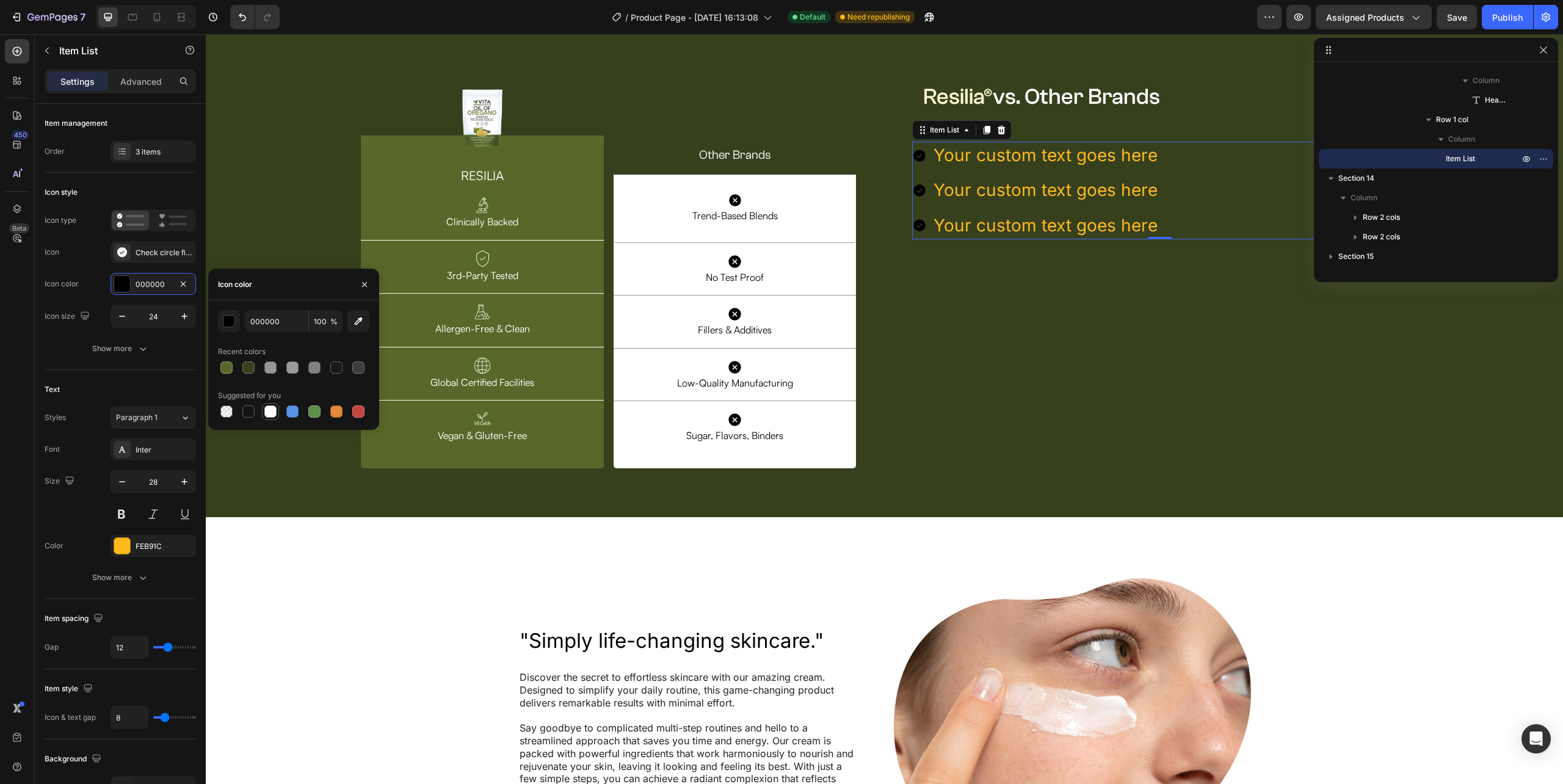
click at [267, 410] on div at bounding box center [270, 412] width 12 height 12
click at [162, 316] on input "24" at bounding box center [153, 316] width 40 height 22
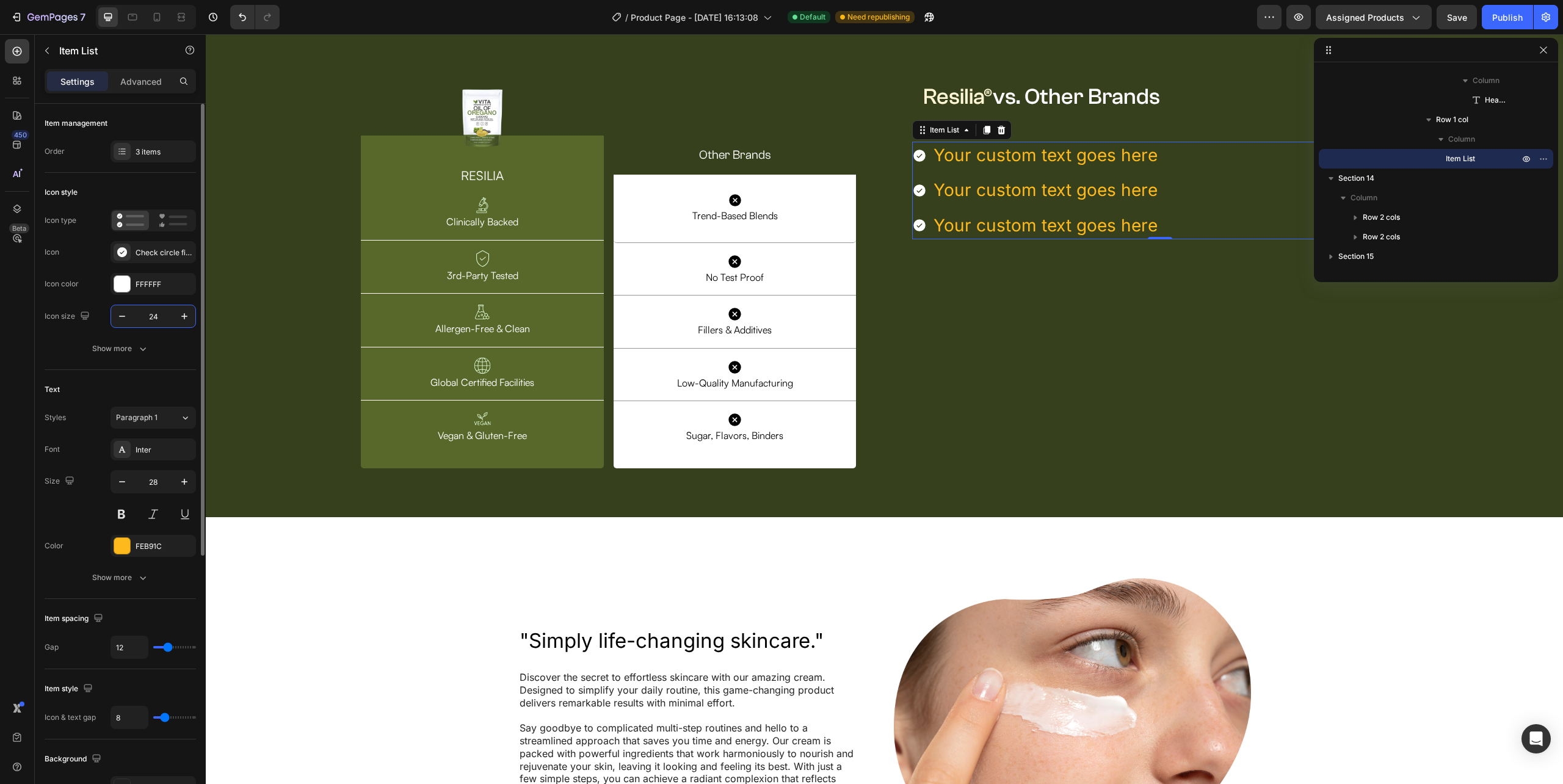
click at [162, 316] on input "24" at bounding box center [153, 316] width 40 height 22
click at [917, 169] on div "Your custom text goes here" at bounding box center [1033, 156] width 243 height 28
click at [148, 313] on input "17" at bounding box center [153, 316] width 40 height 22
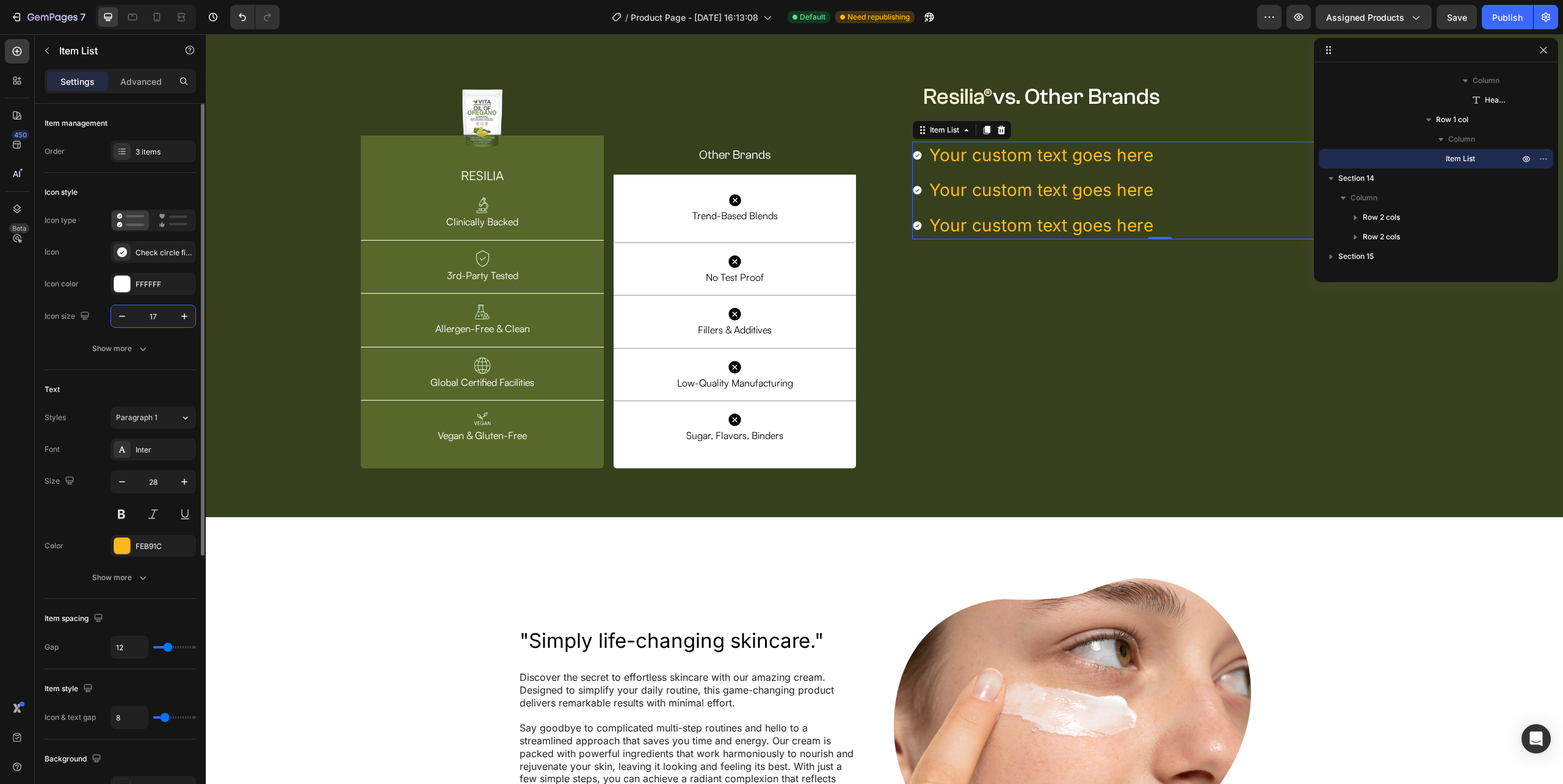
click at [148, 313] on input "17" at bounding box center [153, 316] width 40 height 22
type input "35"
click at [145, 273] on div "FFFFFF" at bounding box center [153, 284] width 85 height 22
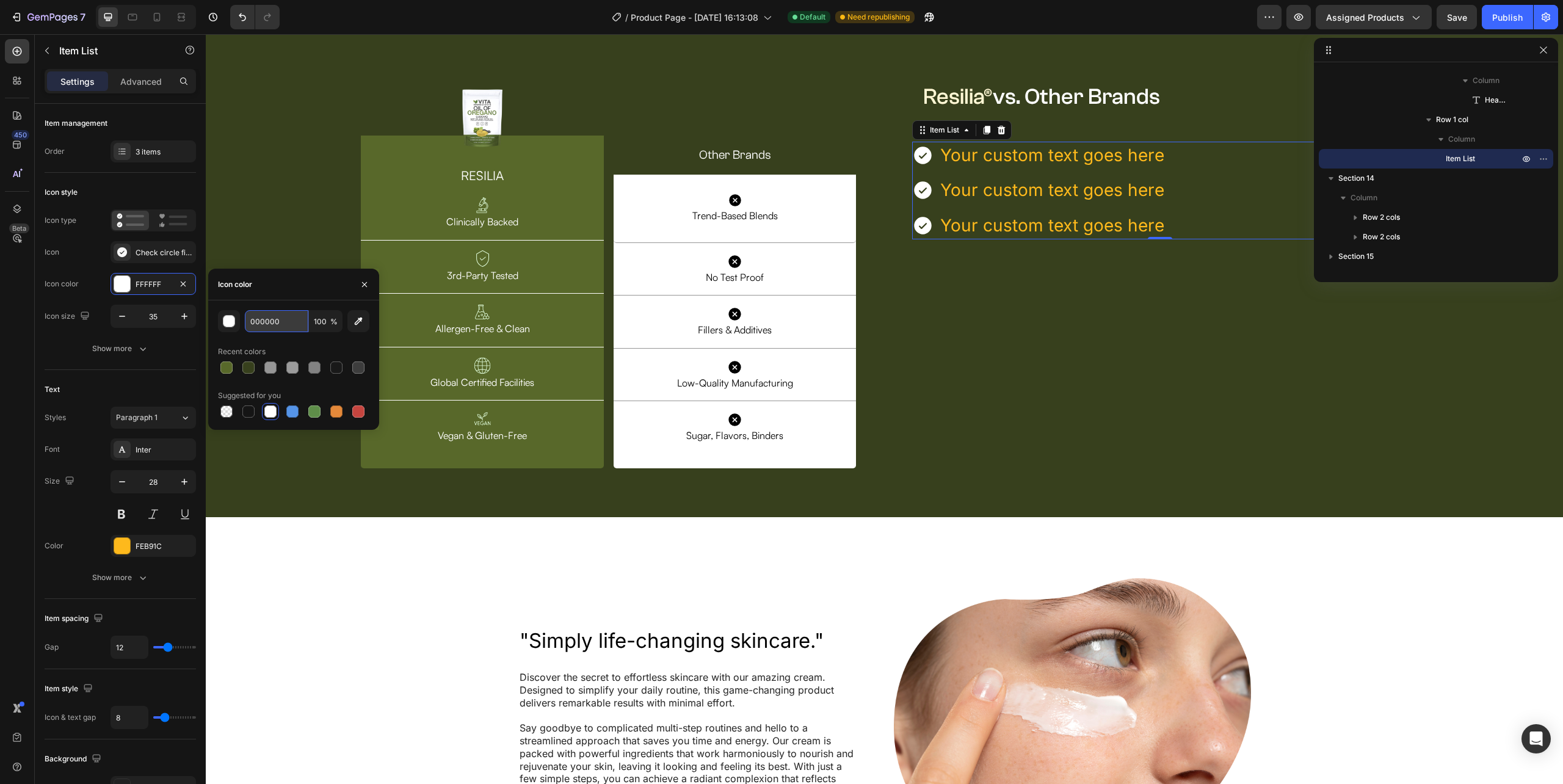
click at [274, 315] on input "000000" at bounding box center [277, 322] width 64 height 22
paste input "#FFF7D4"
type input "#FFF7D4"
click at [963, 169] on div "Your custom text goes here" at bounding box center [1052, 156] width 228 height 28
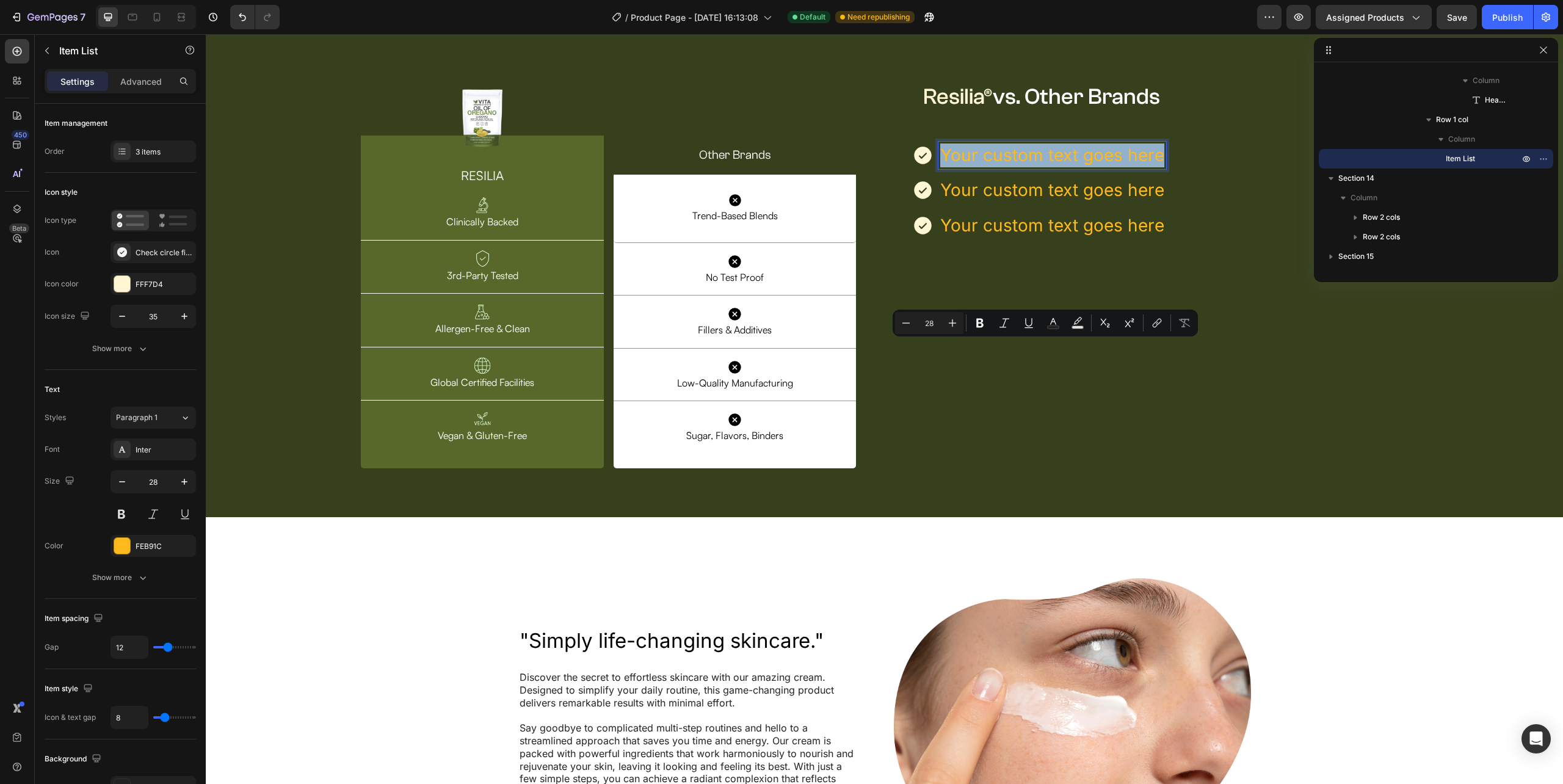
click at [1046, 168] on p "Your custom text goes here" at bounding box center [1052, 156] width 224 height 24
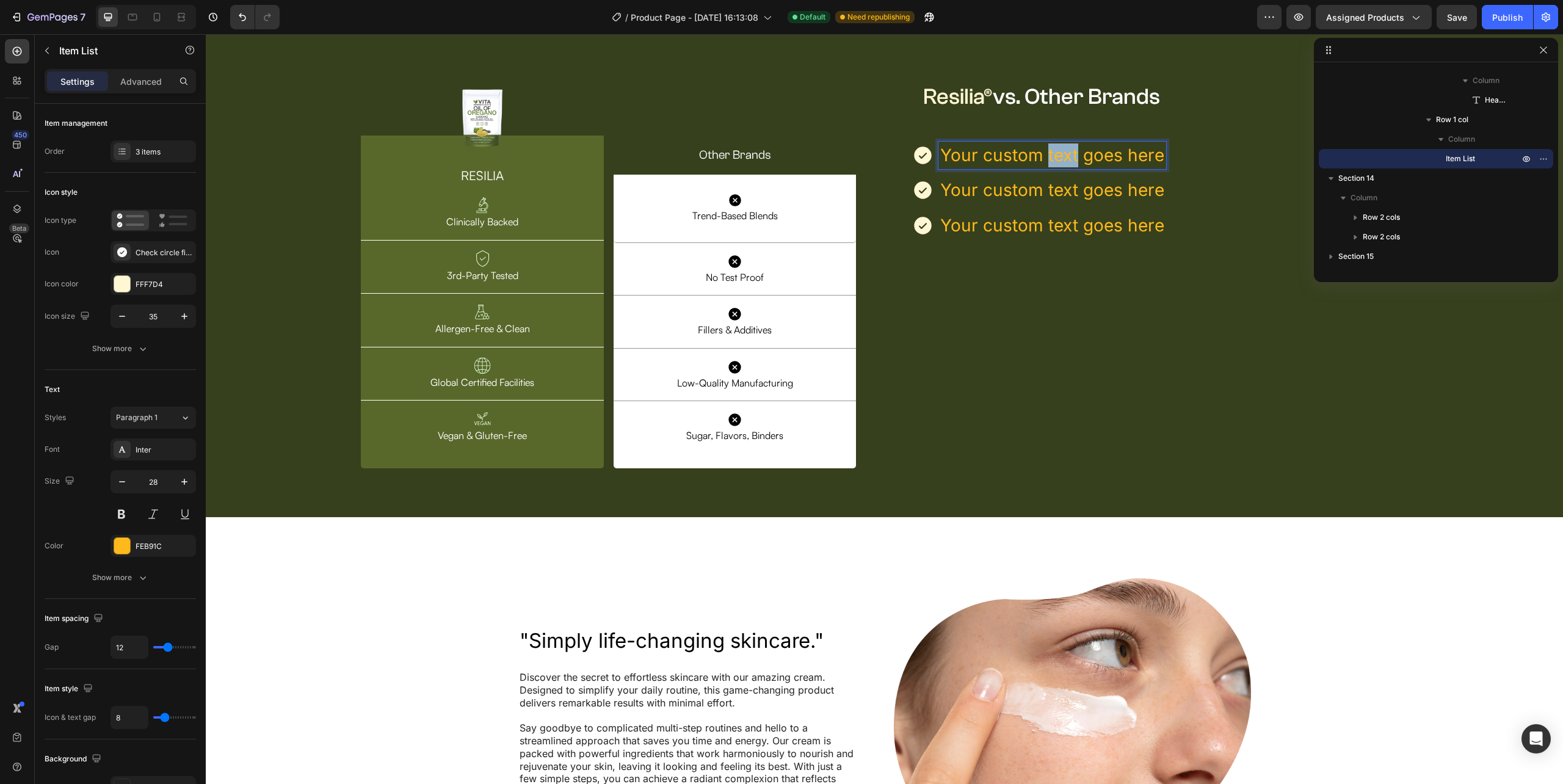
click at [1046, 168] on p "Your custom text goes here" at bounding box center [1052, 156] width 224 height 24
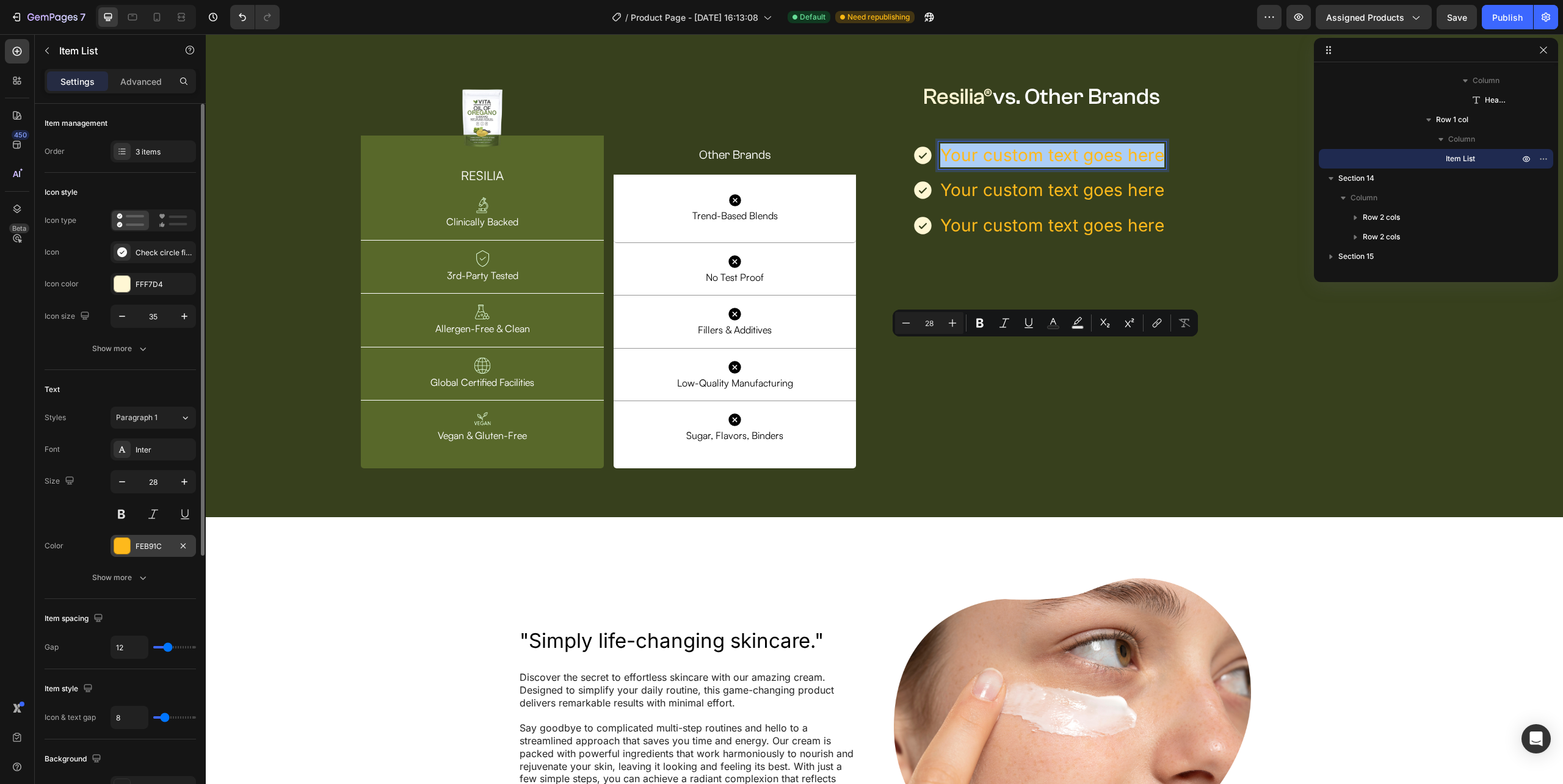
click at [137, 541] on div "FEB91C" at bounding box center [153, 546] width 85 height 22
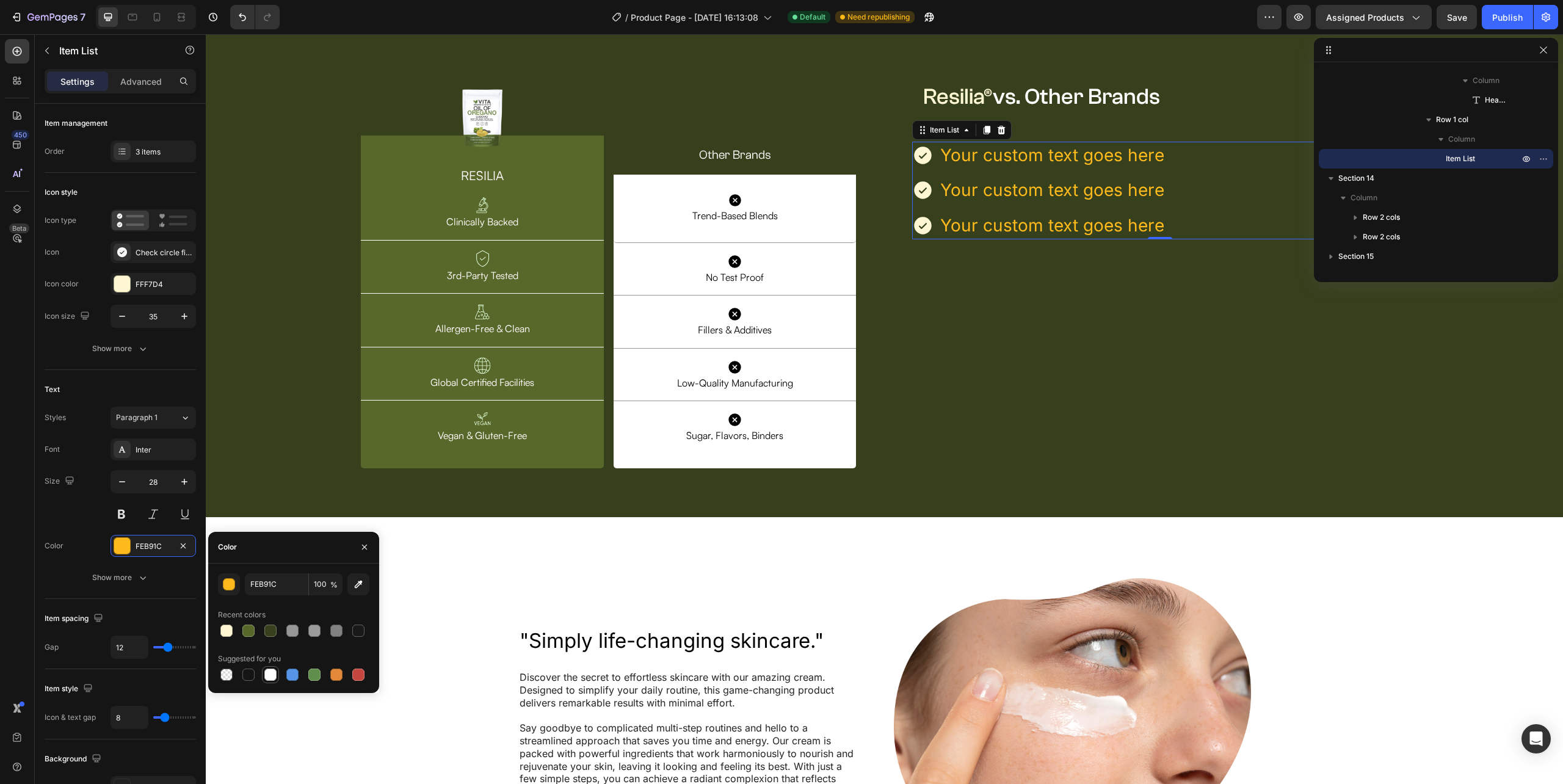
click at [276, 671] on div at bounding box center [270, 675] width 12 height 12
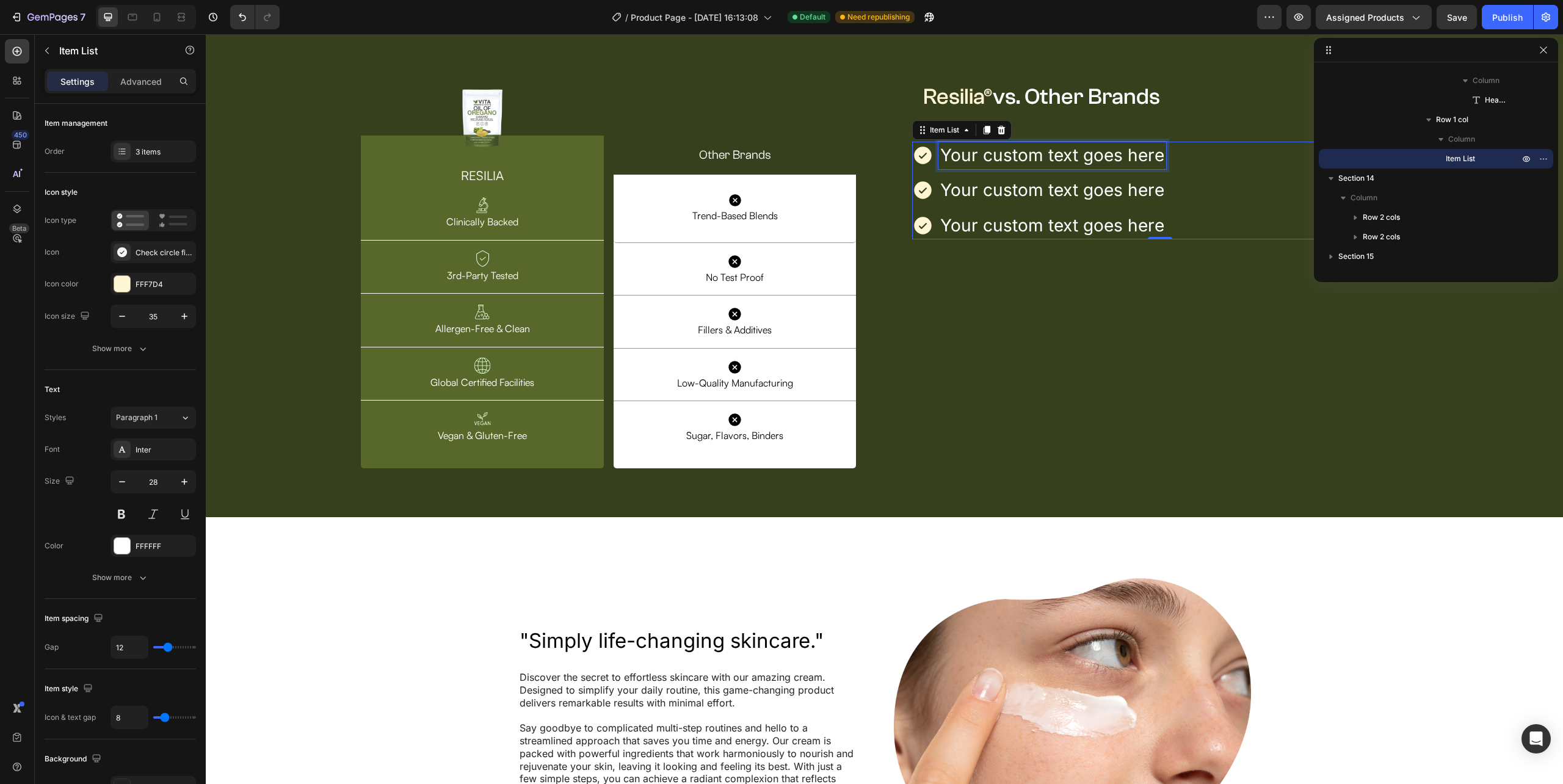
click at [992, 168] on p "Your custom text goes here" at bounding box center [1052, 156] width 224 height 24
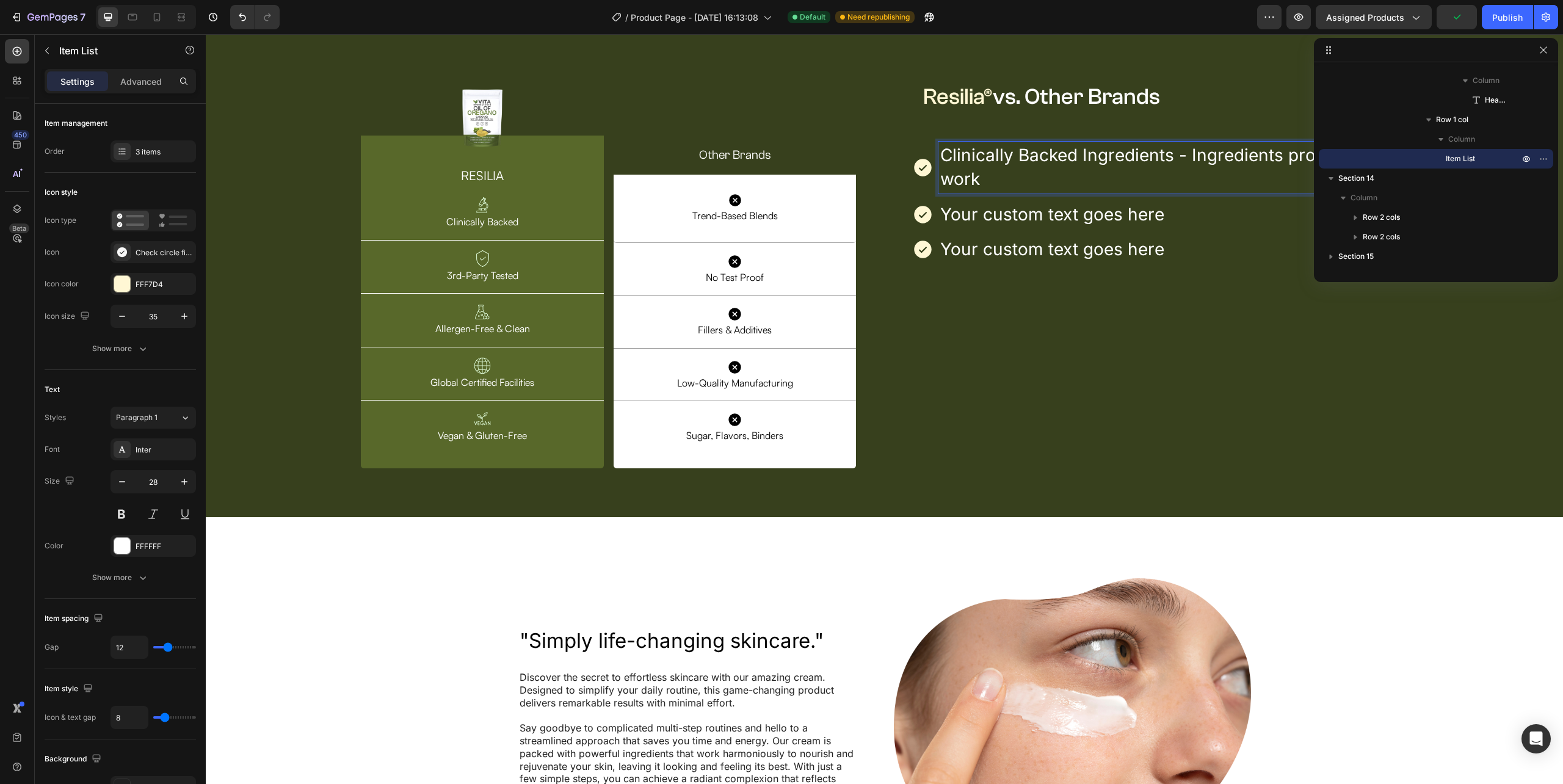
click at [977, 191] on p "Clinically Backed Ingredients - Ingredients proven to work" at bounding box center [1173, 167] width 465 height 47
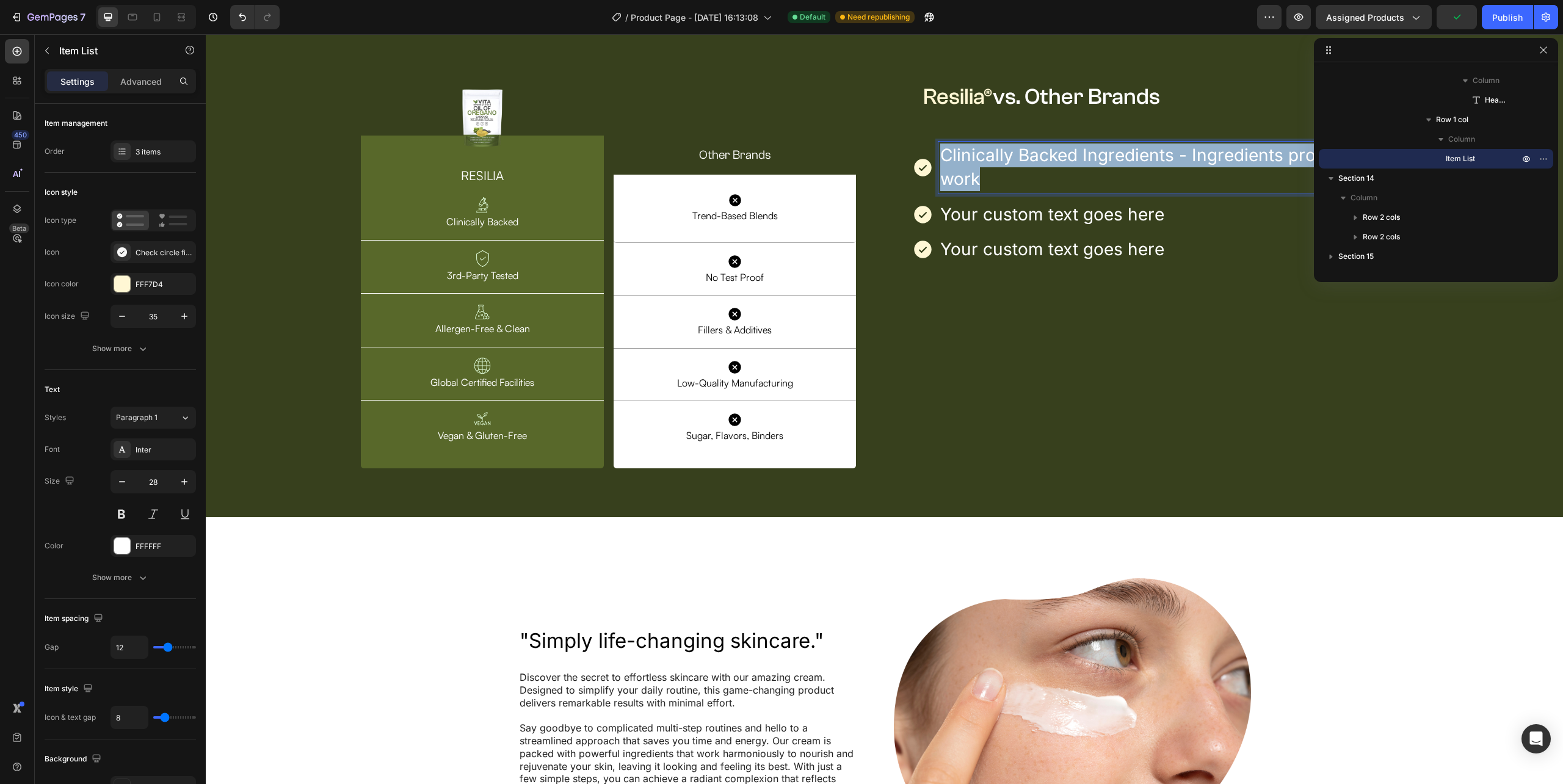
click at [977, 191] on p "Clinically Backed Ingredients - Ingredients proven to work" at bounding box center [1173, 167] width 465 height 47
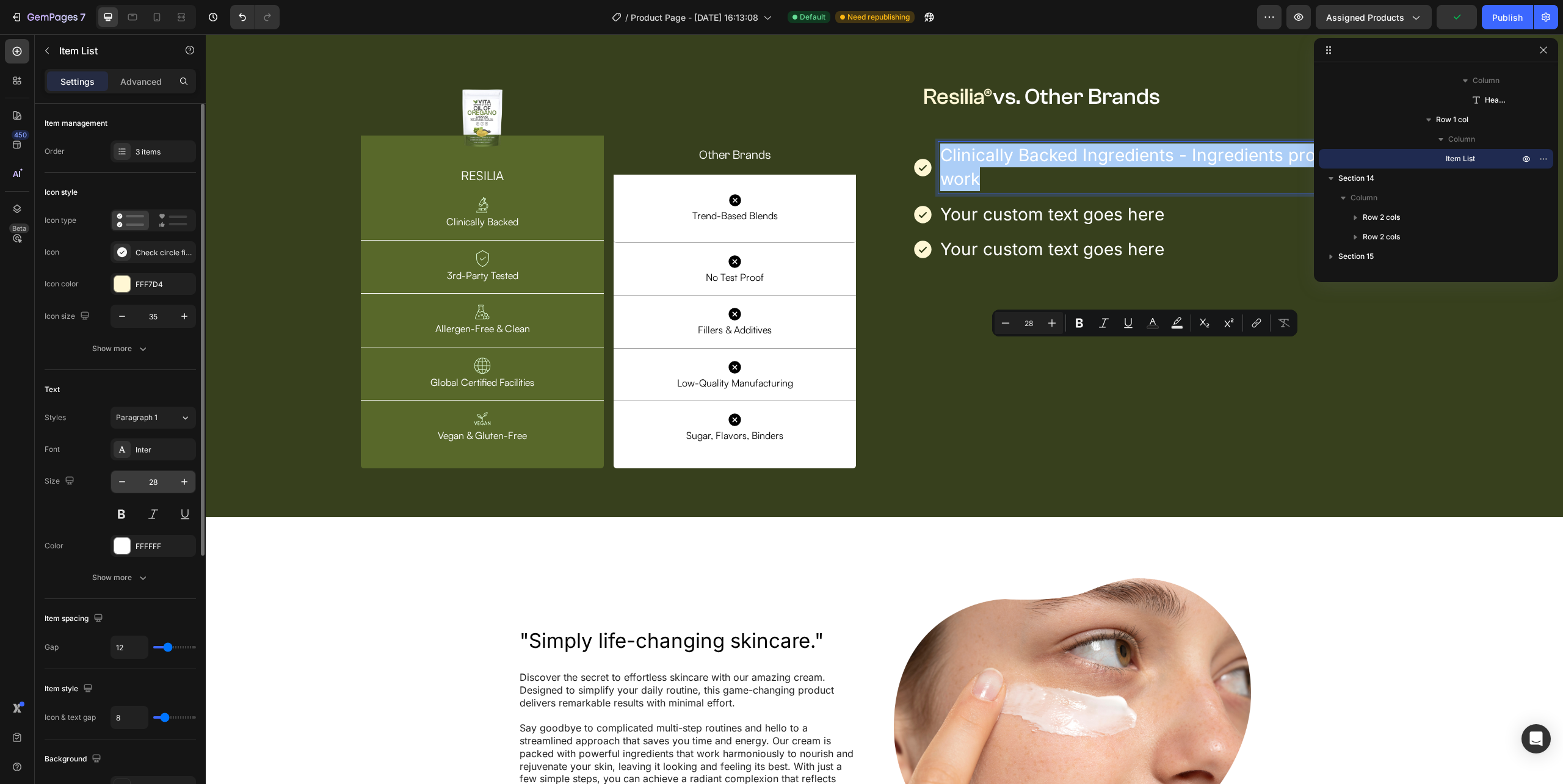
click at [159, 473] on input "28" at bounding box center [153, 482] width 40 height 22
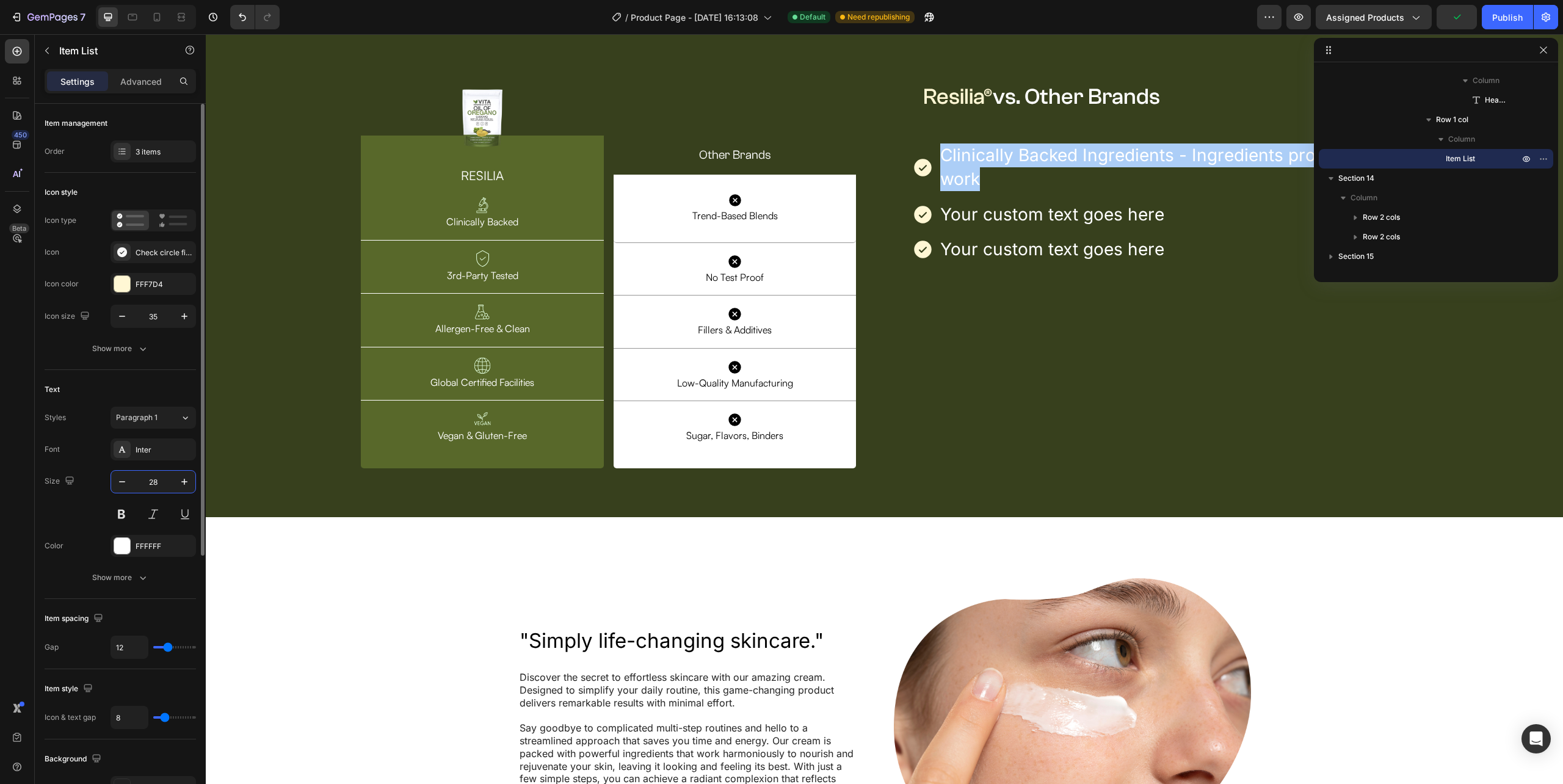
click at [159, 473] on input "28" at bounding box center [153, 482] width 40 height 22
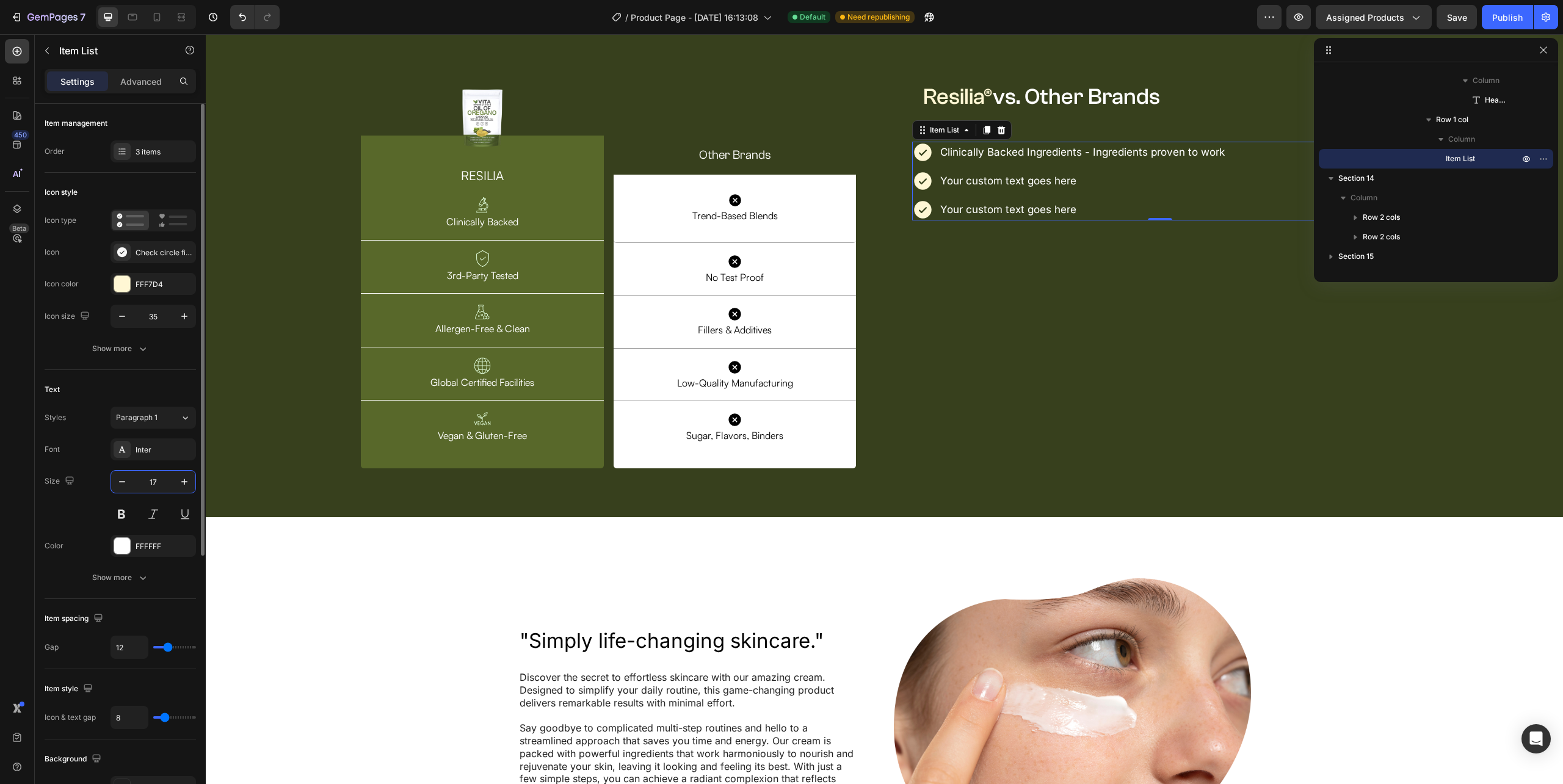
type input "17"
click at [154, 452] on div "Inter" at bounding box center [164, 450] width 58 height 11
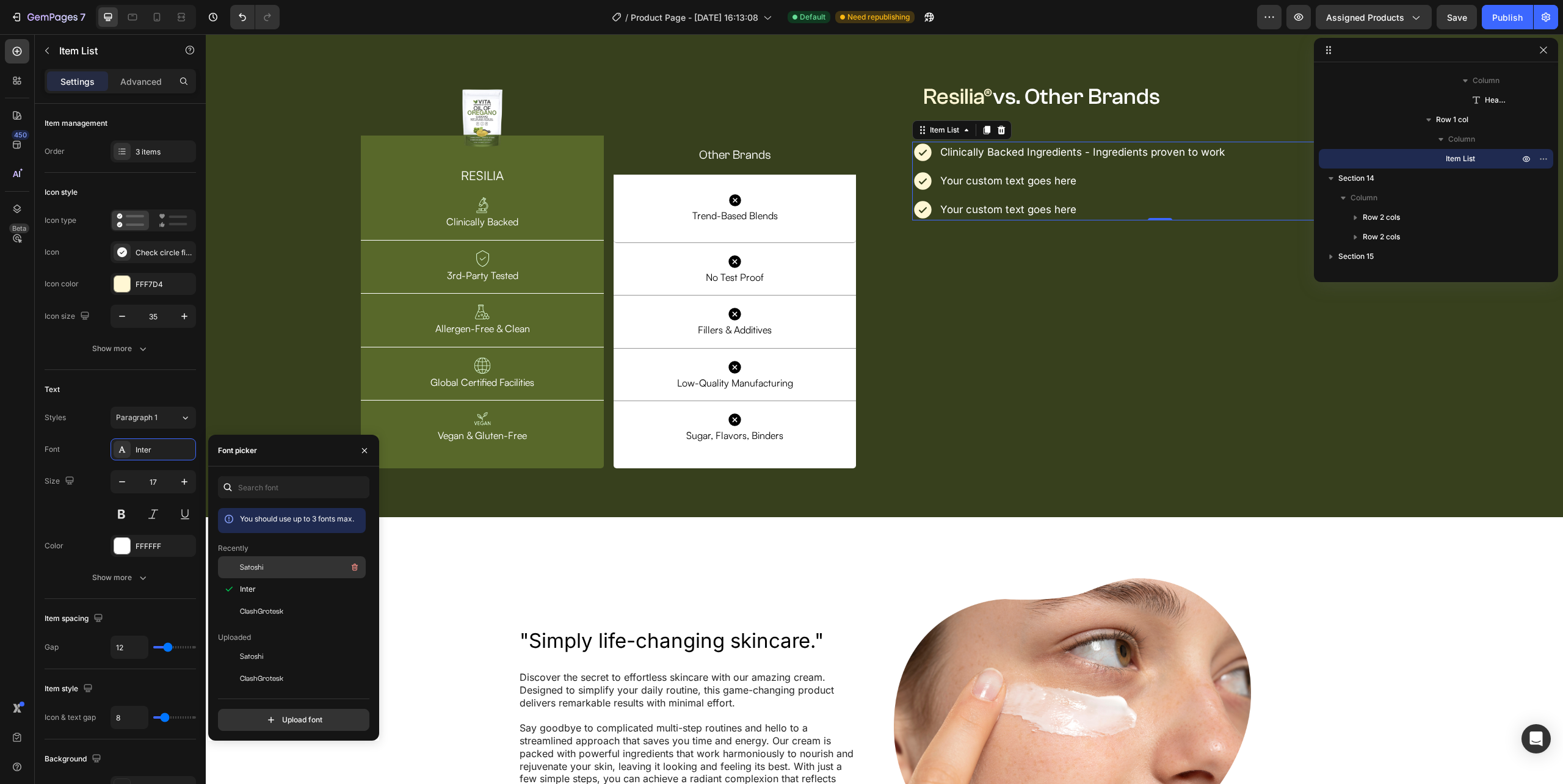
click at [265, 574] on div "Satoshi" at bounding box center [301, 567] width 123 height 15
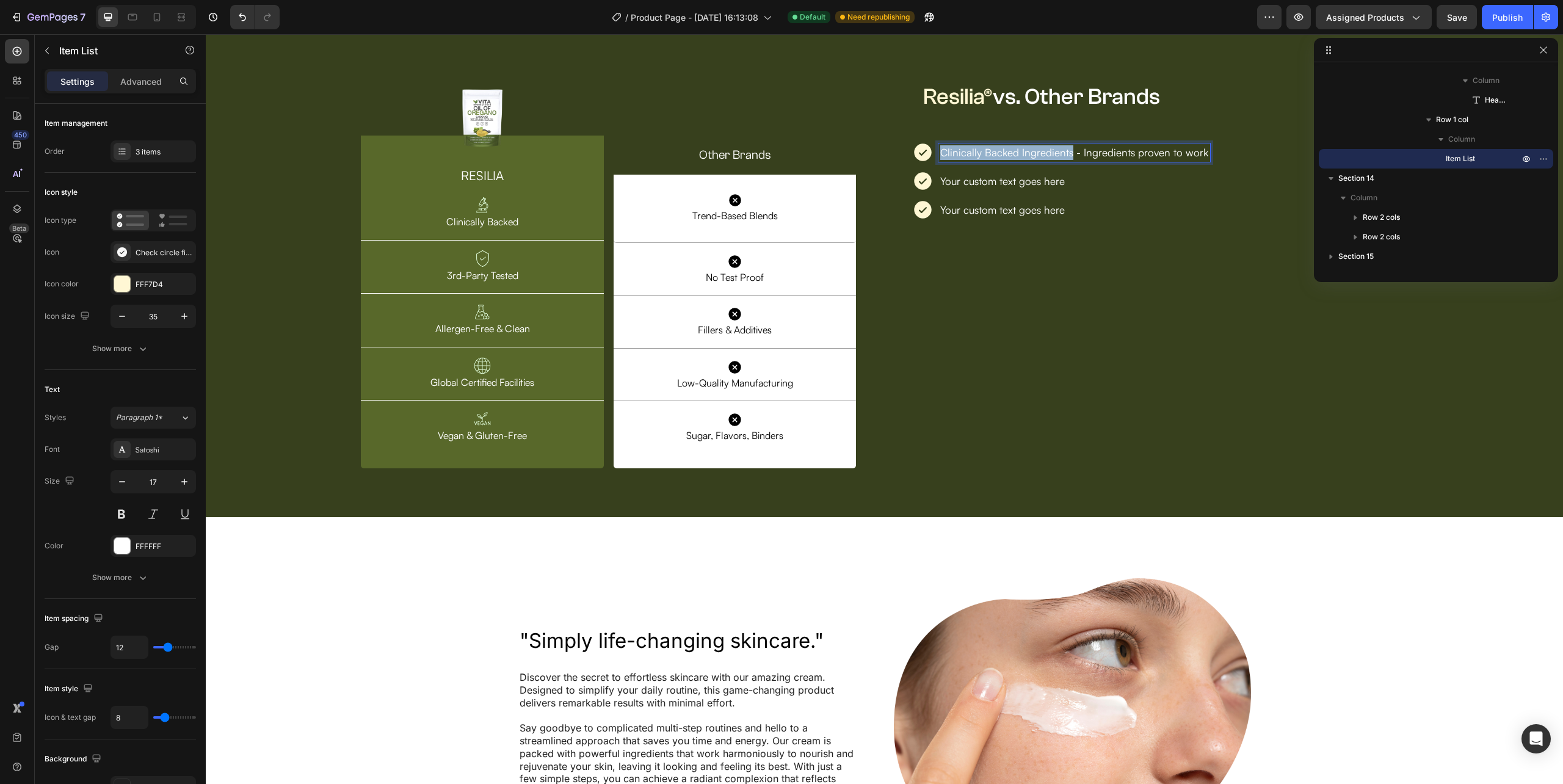
drag, startPoint x: 1065, startPoint y: 346, endPoint x: 936, endPoint y: 347, distance: 129.0
click at [941, 160] on p "Clinically Backed Ingredients - Ingredients proven to work" at bounding box center [1075, 152] width 268 height 15
click at [934, 322] on icon "Editor contextual toolbar" at bounding box center [934, 322] width 8 height 9
click at [980, 188] on p "Your custom text goes here" at bounding box center [1076, 181] width 271 height 15
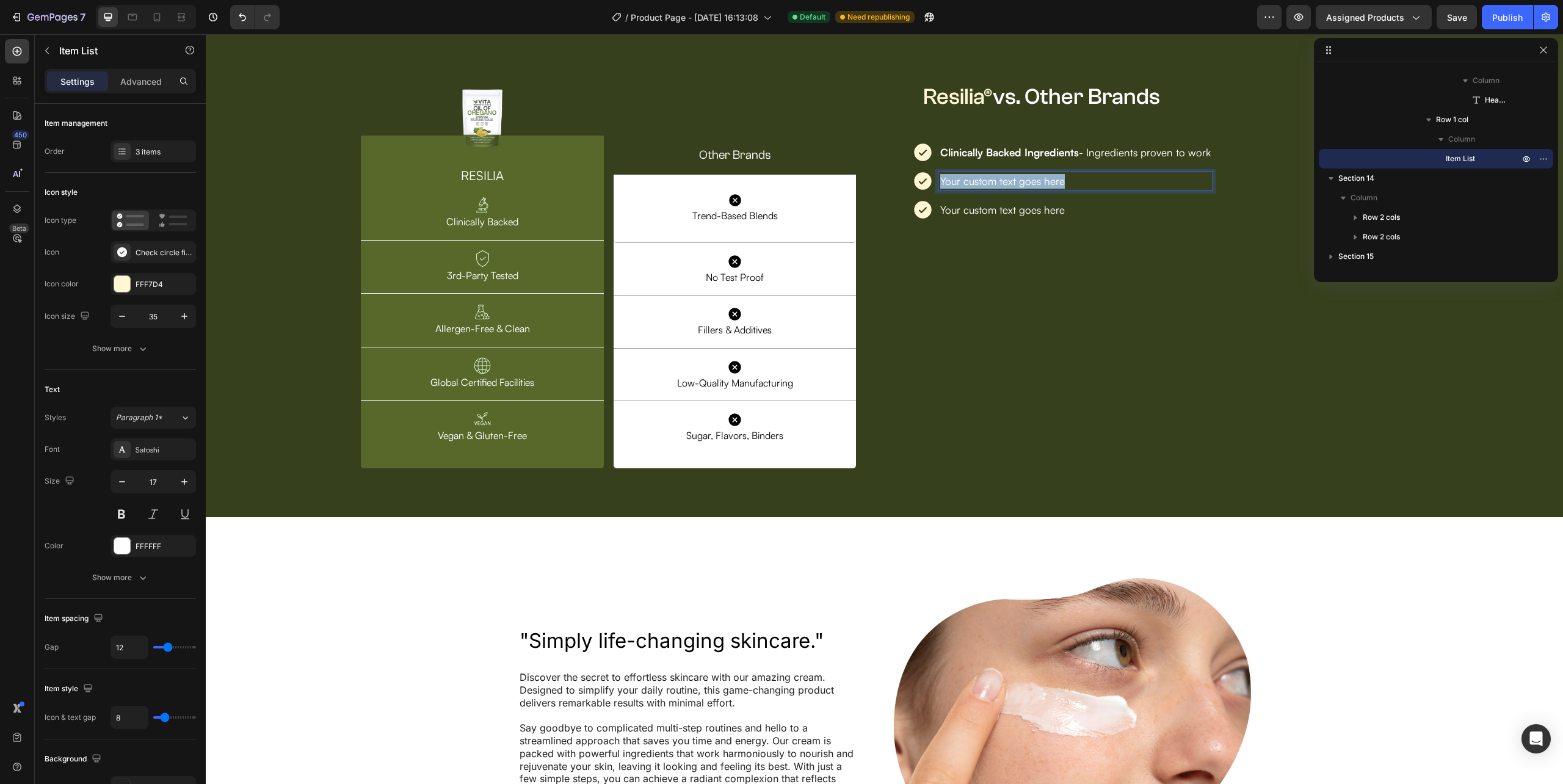
click at [980, 188] on p "Your custom text goes here" at bounding box center [1076, 181] width 271 height 15
click at [1041, 217] on p "Your custom text goes here" at bounding box center [1076, 210] width 271 height 15
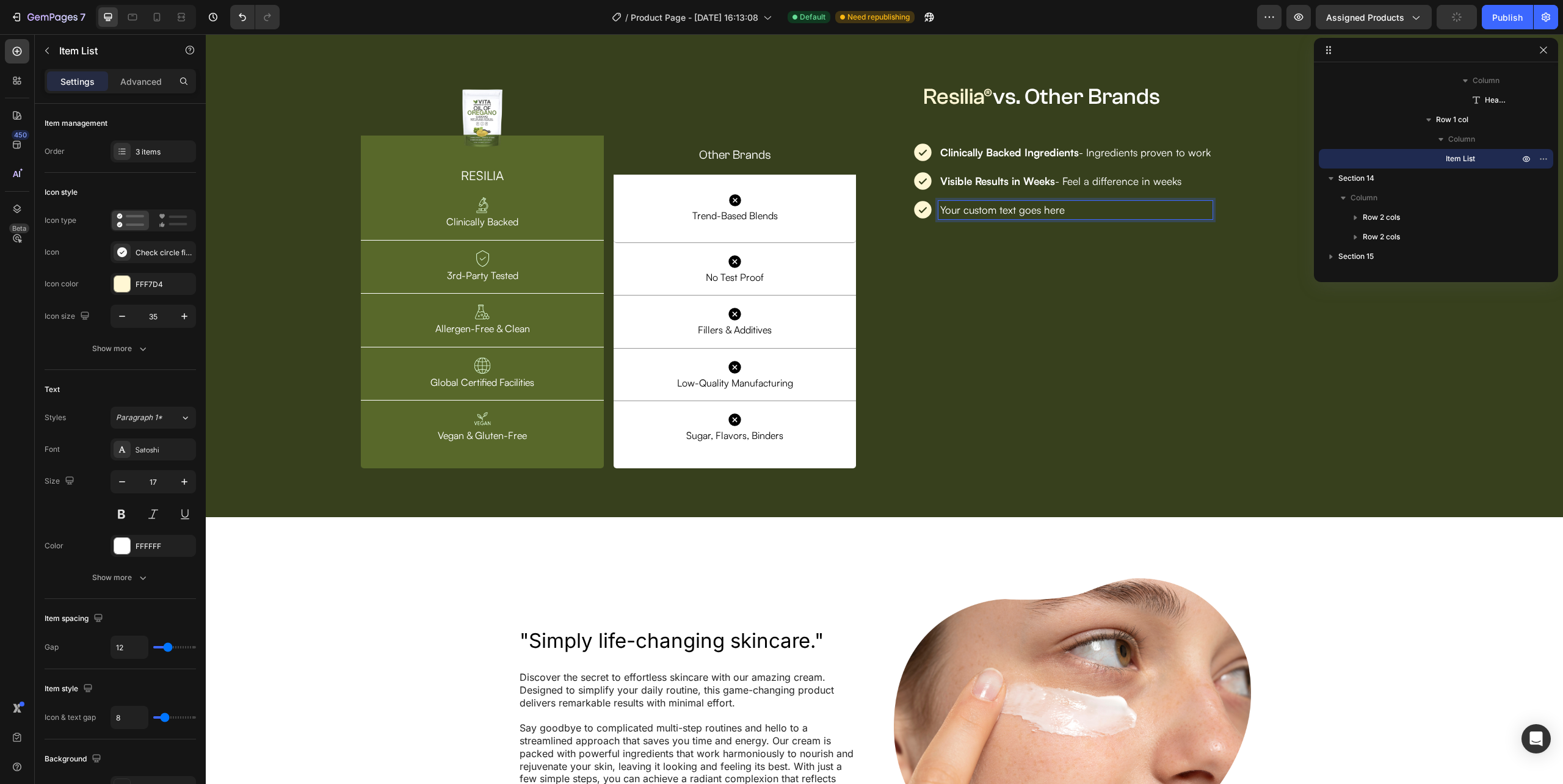
click at [1041, 217] on p "Your custom text goes here" at bounding box center [1076, 210] width 271 height 15
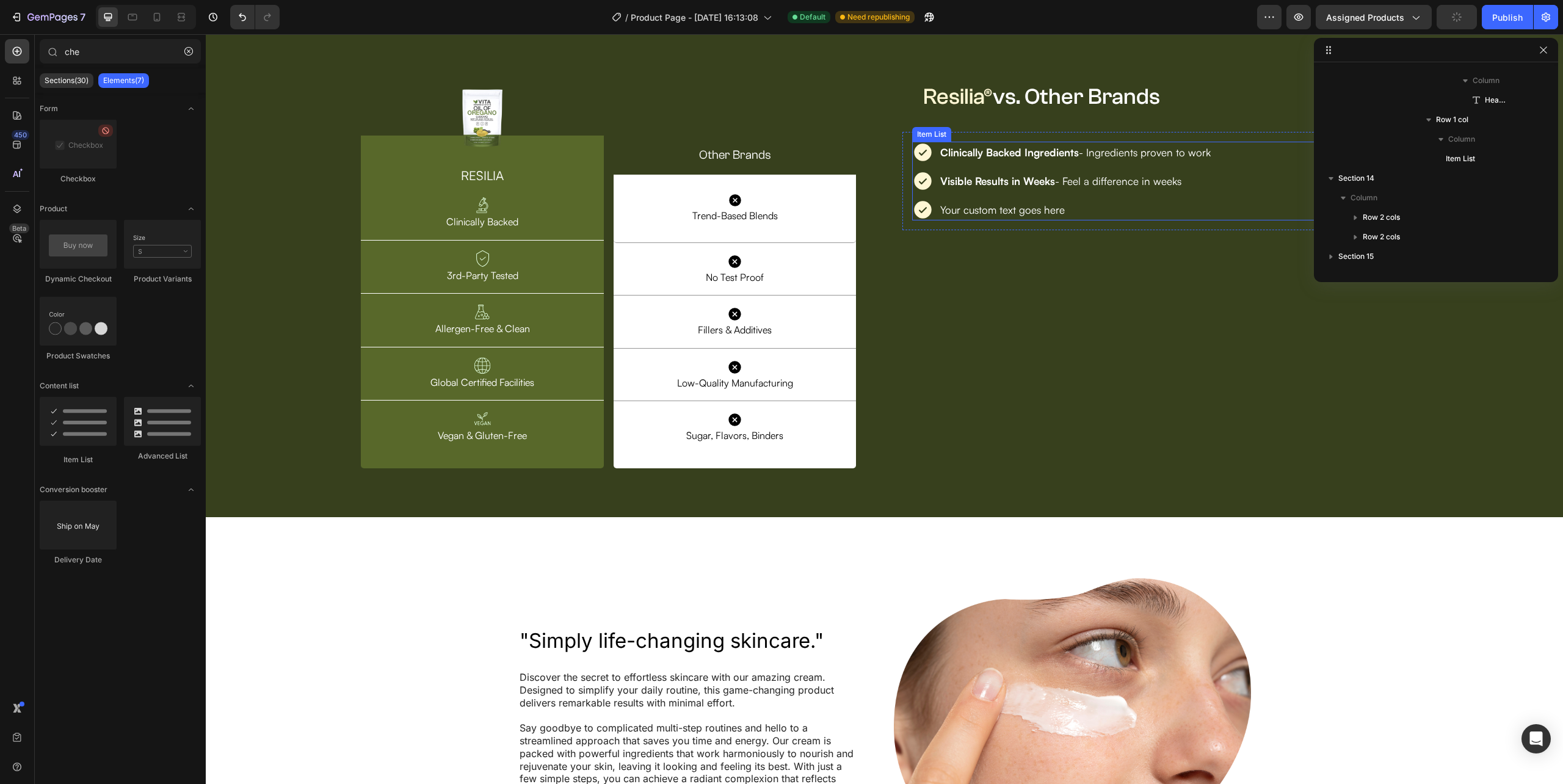
click at [1069, 217] on p "Your custom text goes here" at bounding box center [1076, 210] width 271 height 15
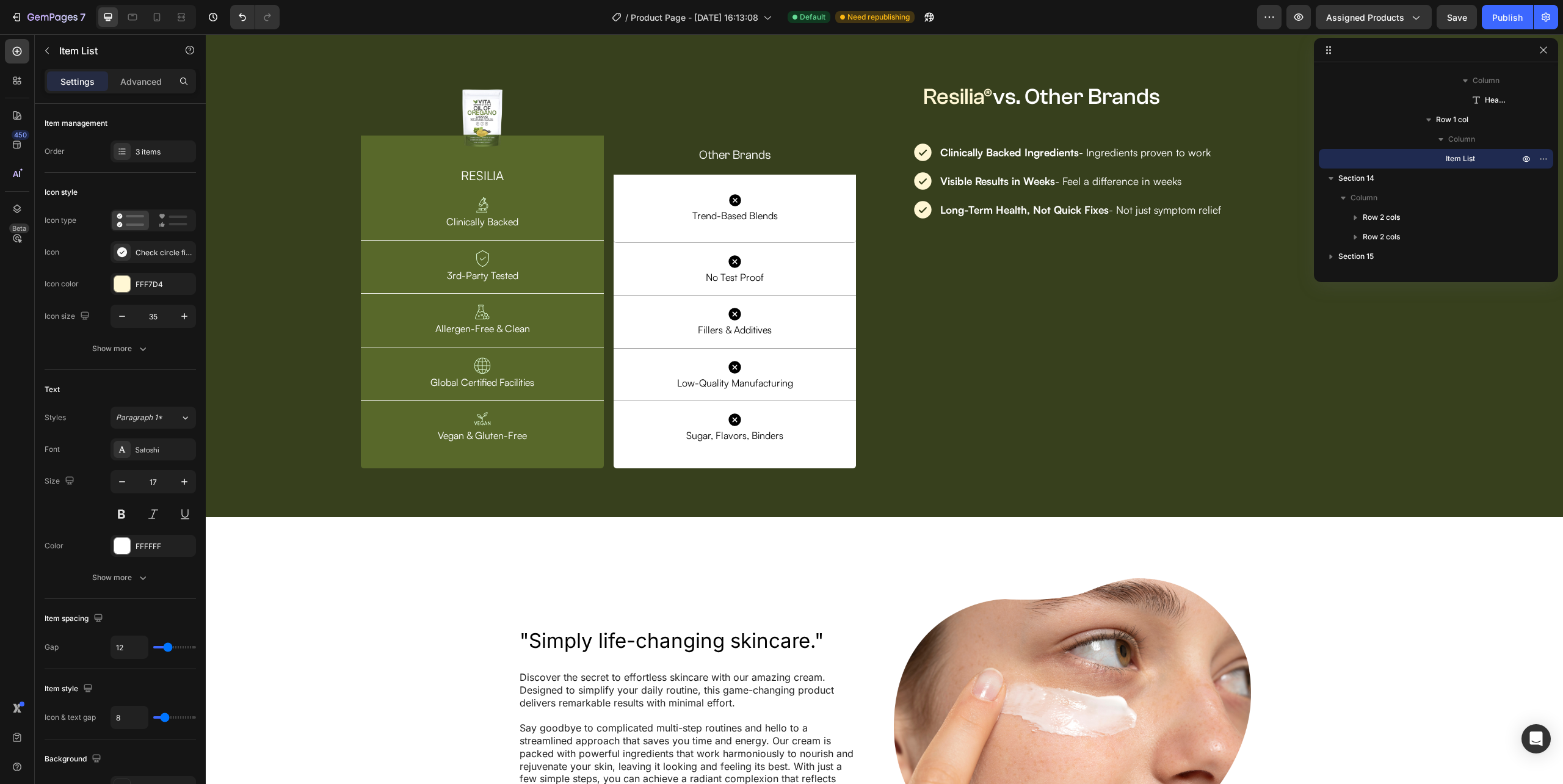
click at [912, 220] on icon at bounding box center [922, 210] width 21 height 21
click at [142, 160] on div "3 items" at bounding box center [153, 151] width 85 height 22
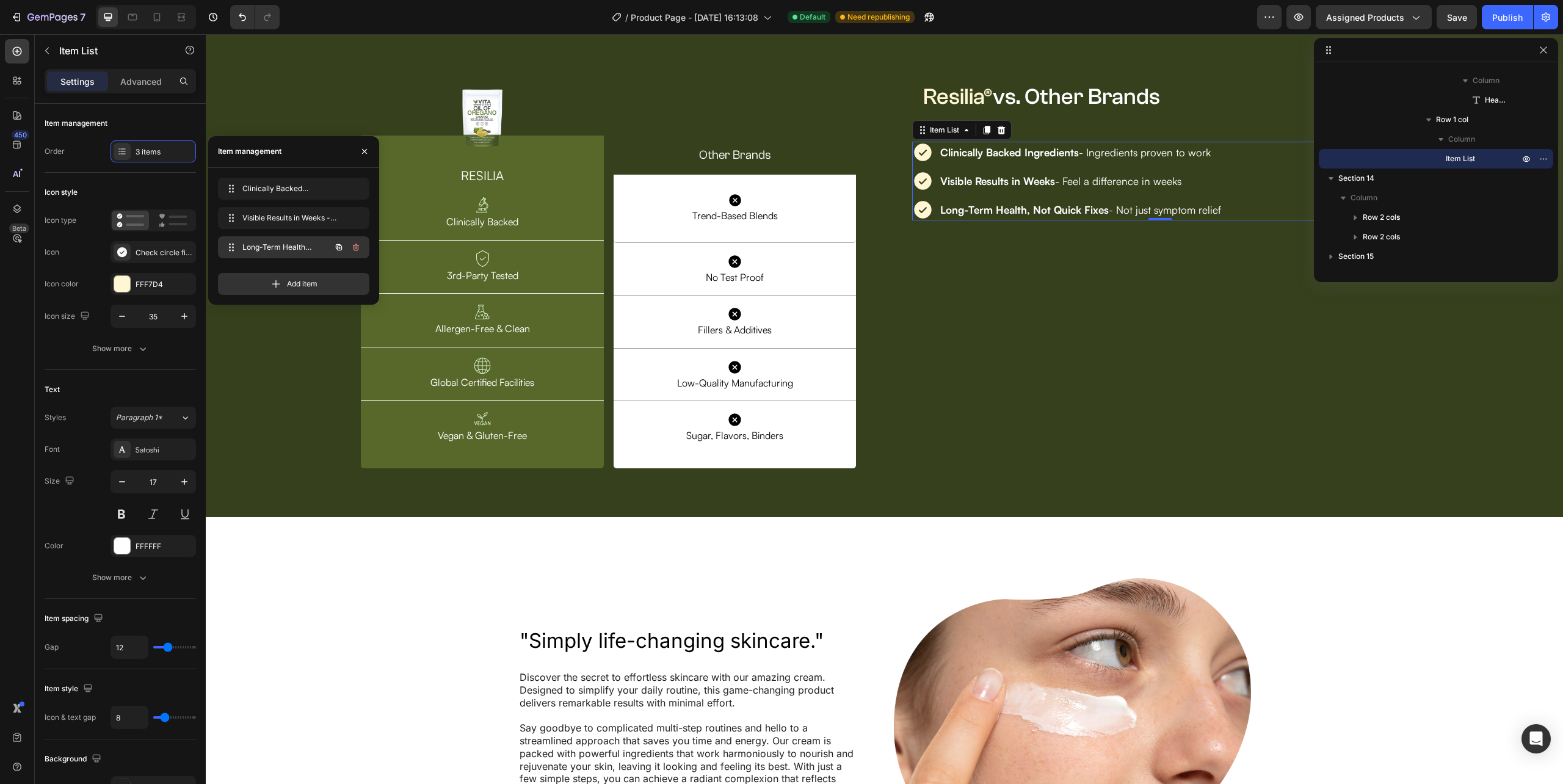
click at [336, 248] on icon "button" at bounding box center [339, 246] width 6 height 6
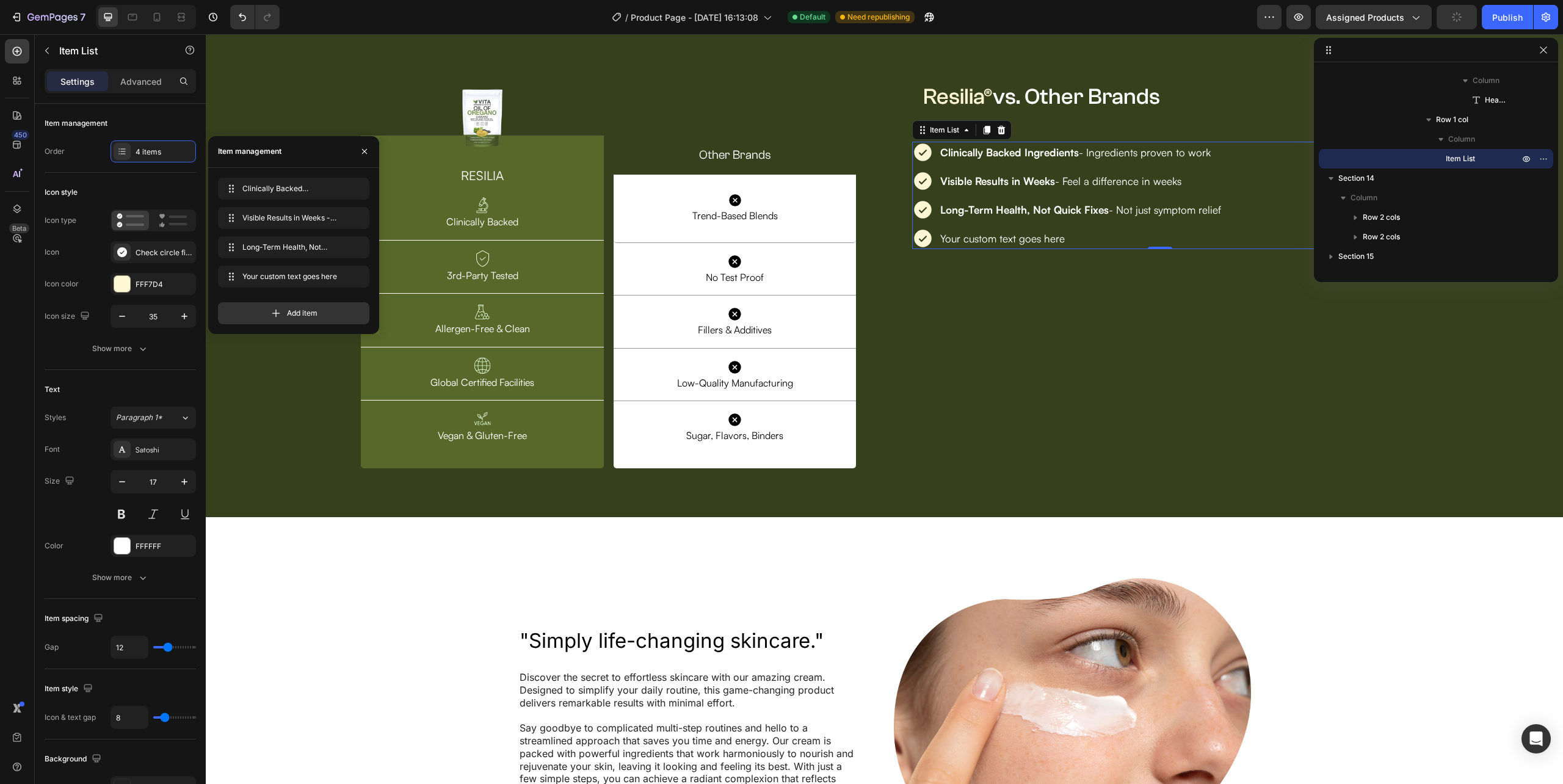
click at [1061, 248] on div "Your custom text goes here" at bounding box center [1081, 238] width 285 height 18
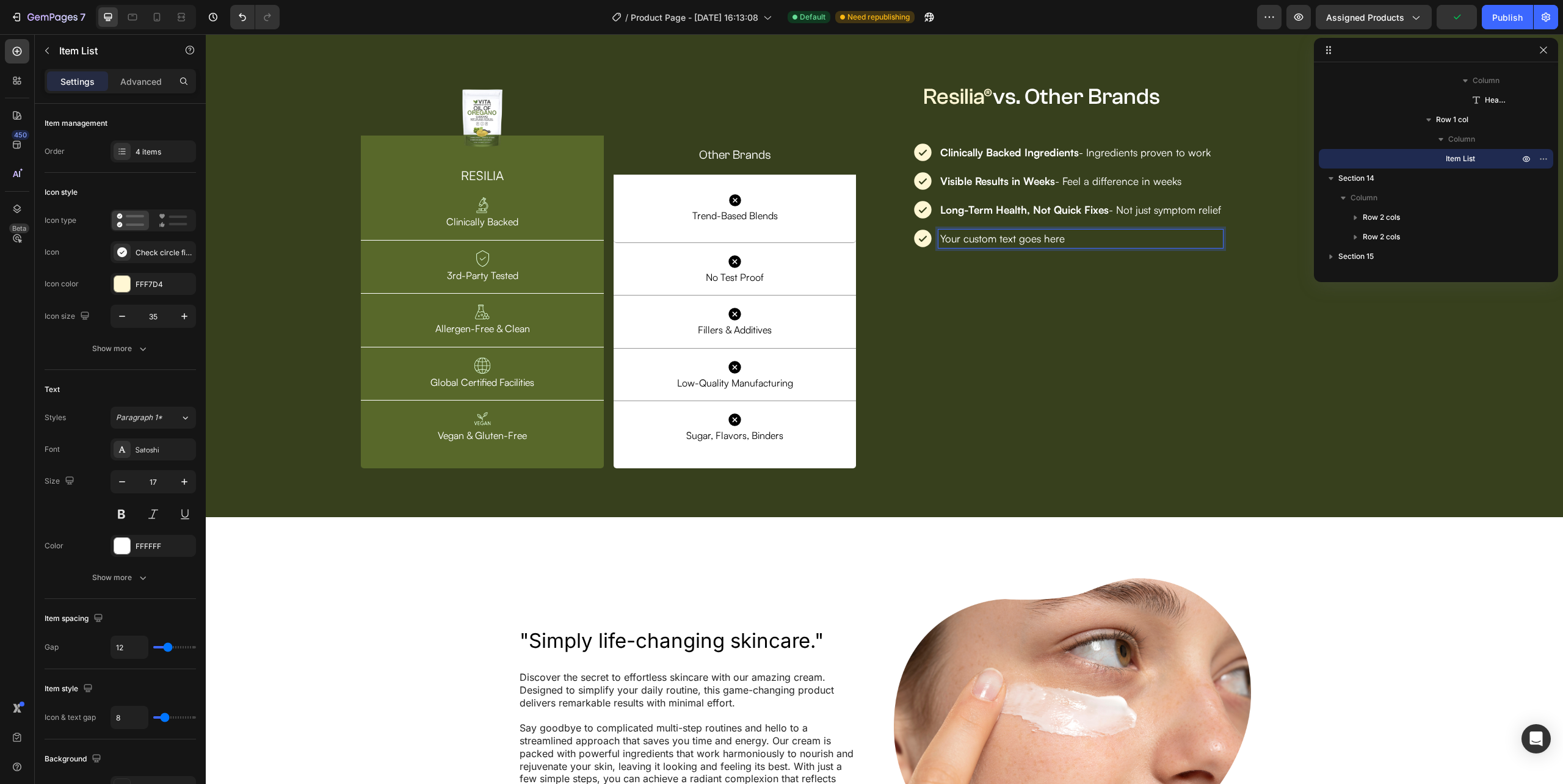
click at [1061, 246] on p "Your custom text goes here" at bounding box center [1081, 238] width 281 height 15
click at [1261, 246] on p "Clean & Pure Ingredients - made without fillers, GMOs, or unnecessary additives" at bounding box center [1125, 238] width 370 height 15
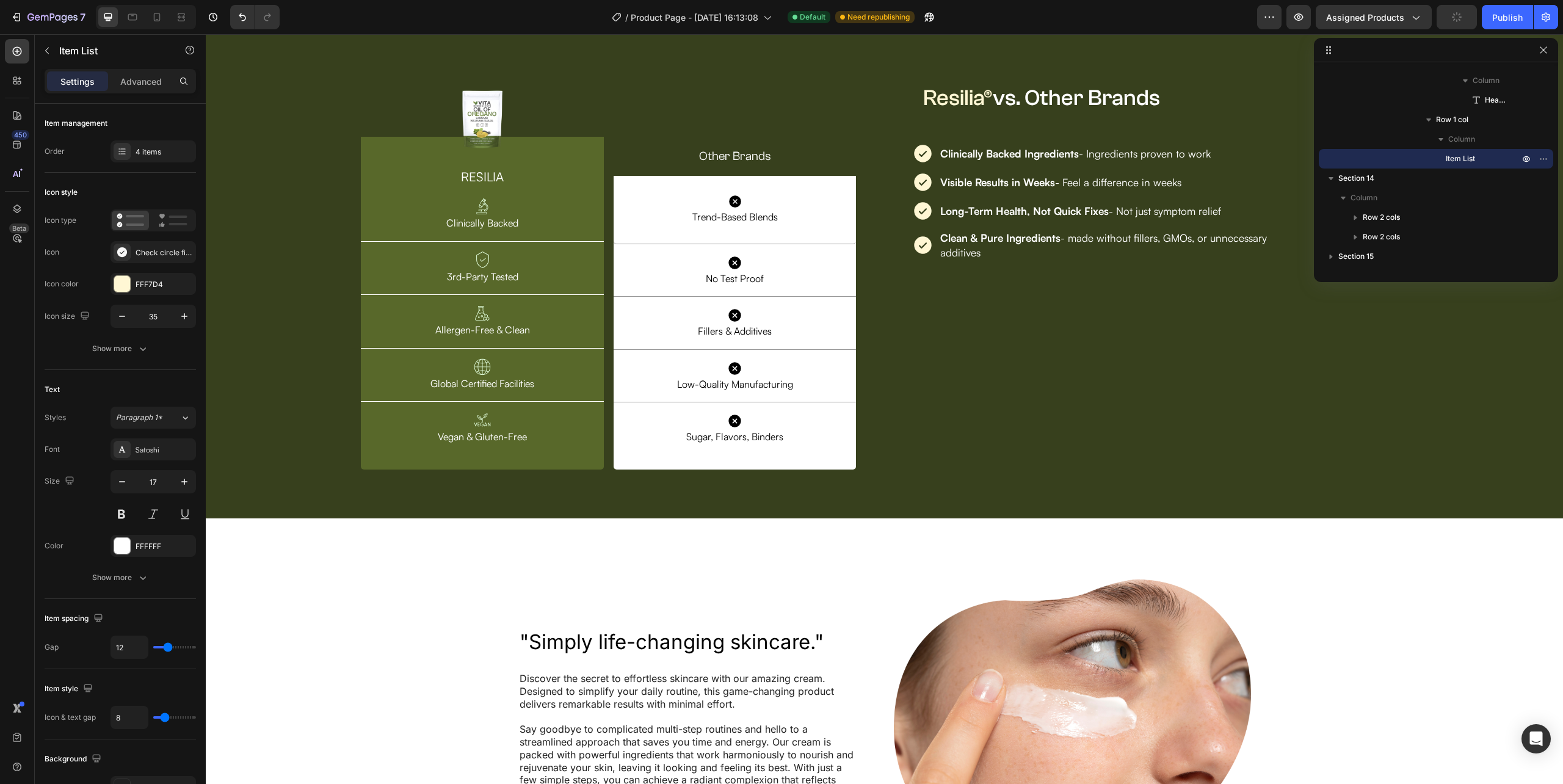
click at [922, 256] on icon at bounding box center [922, 245] width 21 height 21
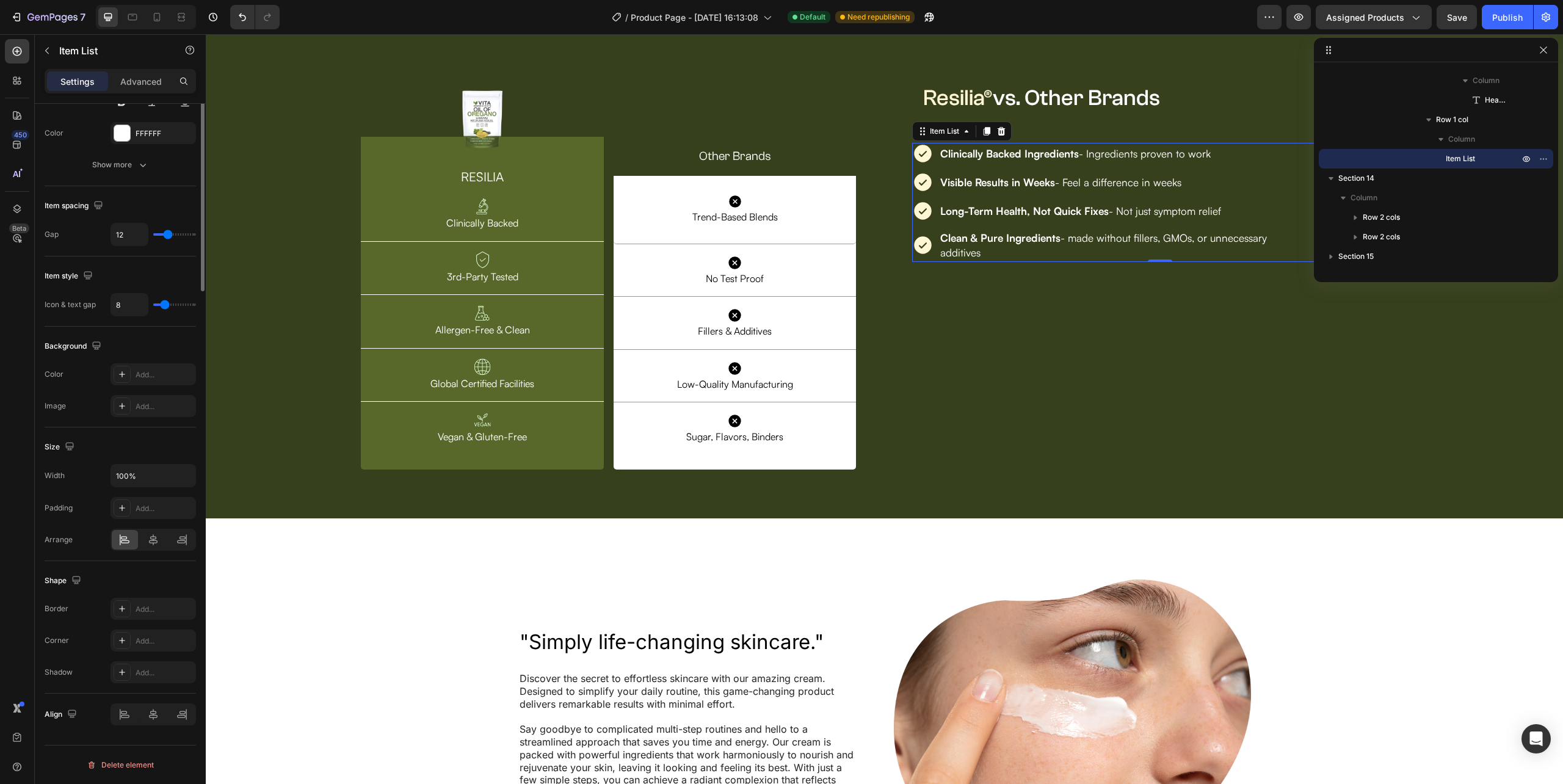
scroll to position [0, 0]
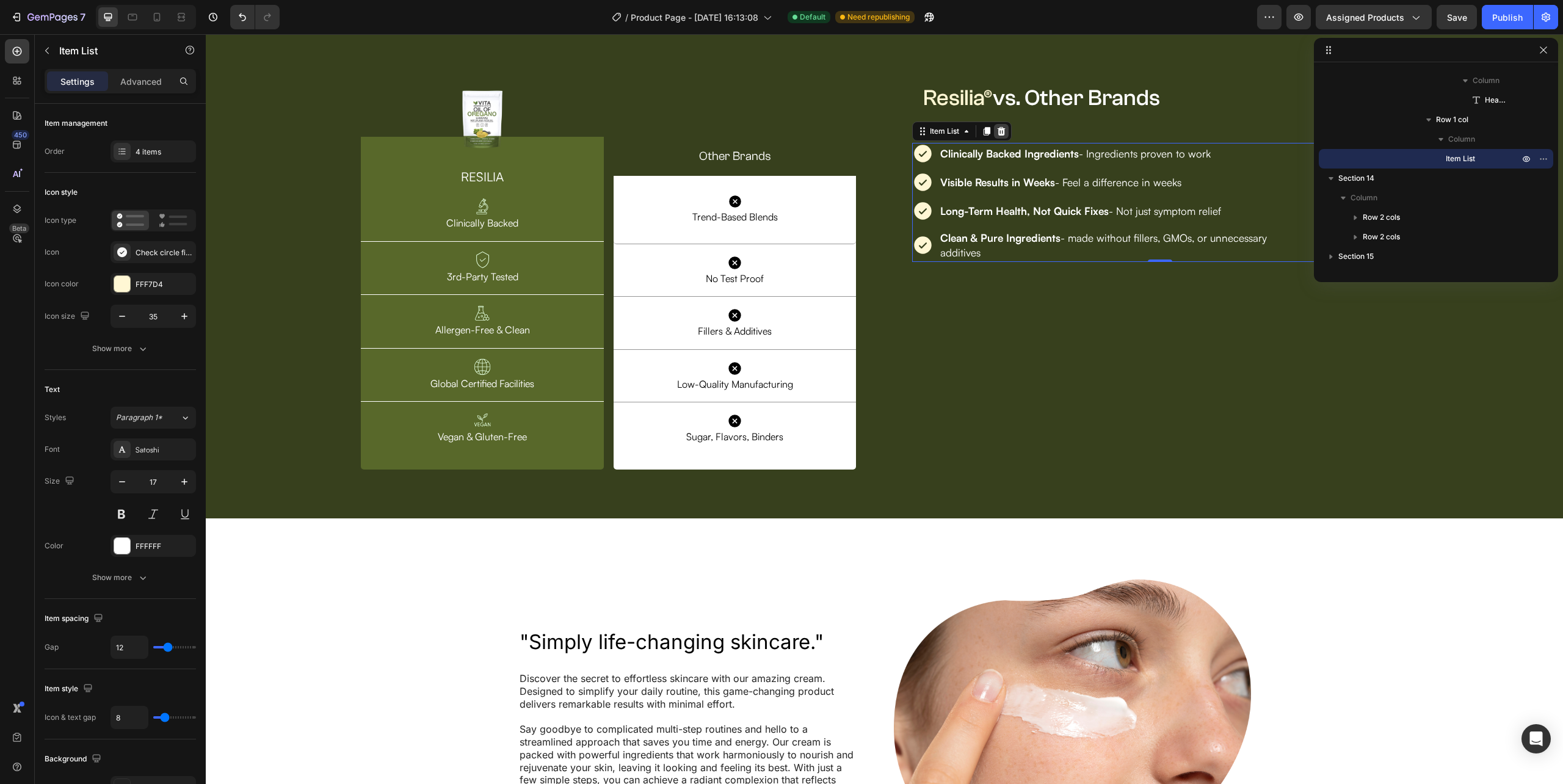
click at [997, 136] on icon at bounding box center [1001, 132] width 8 height 9
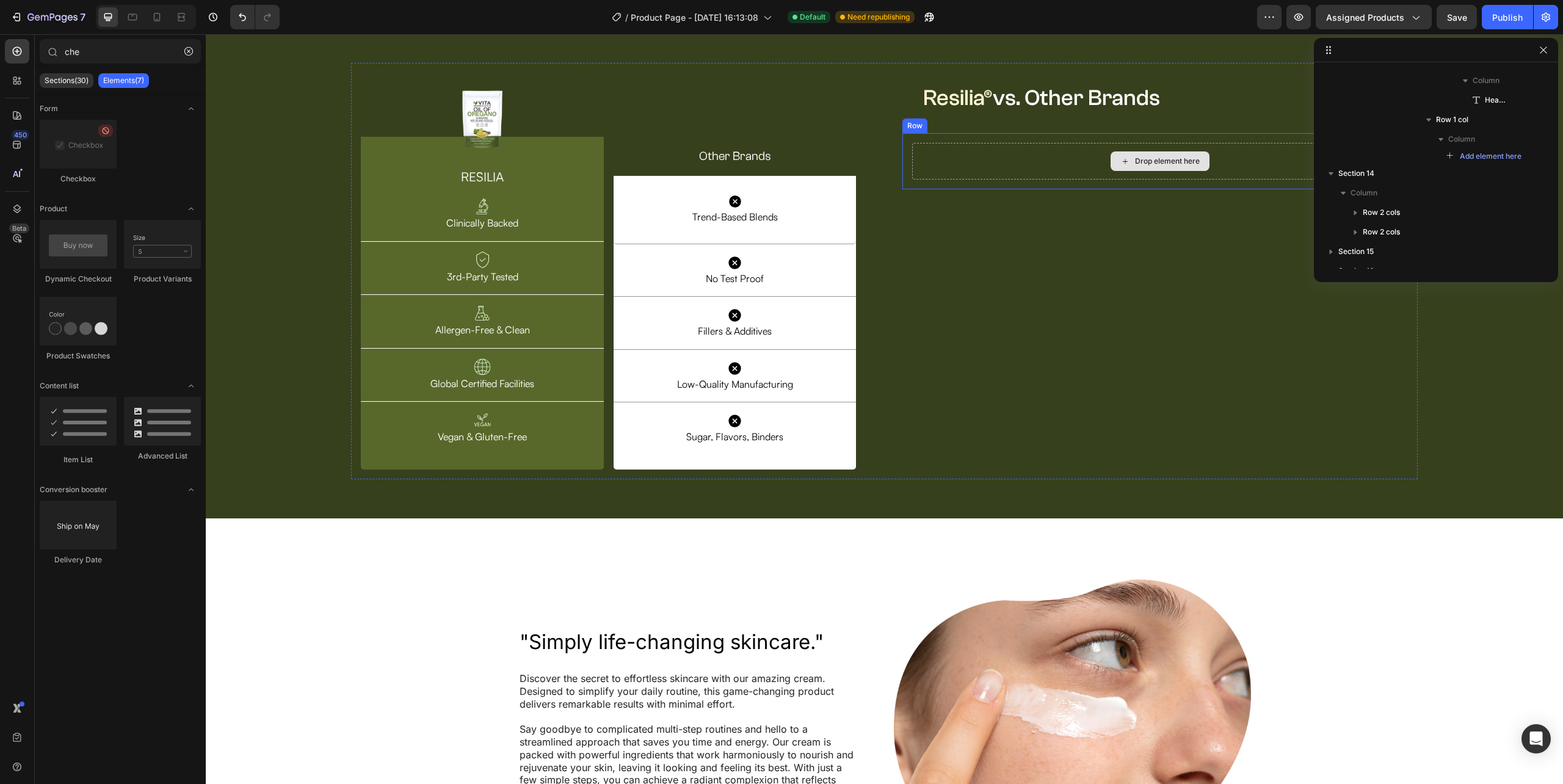
click at [1111, 171] on div "Drop element here" at bounding box center [1160, 161] width 99 height 20
click at [184, 56] on button "button" at bounding box center [188, 51] width 20 height 20
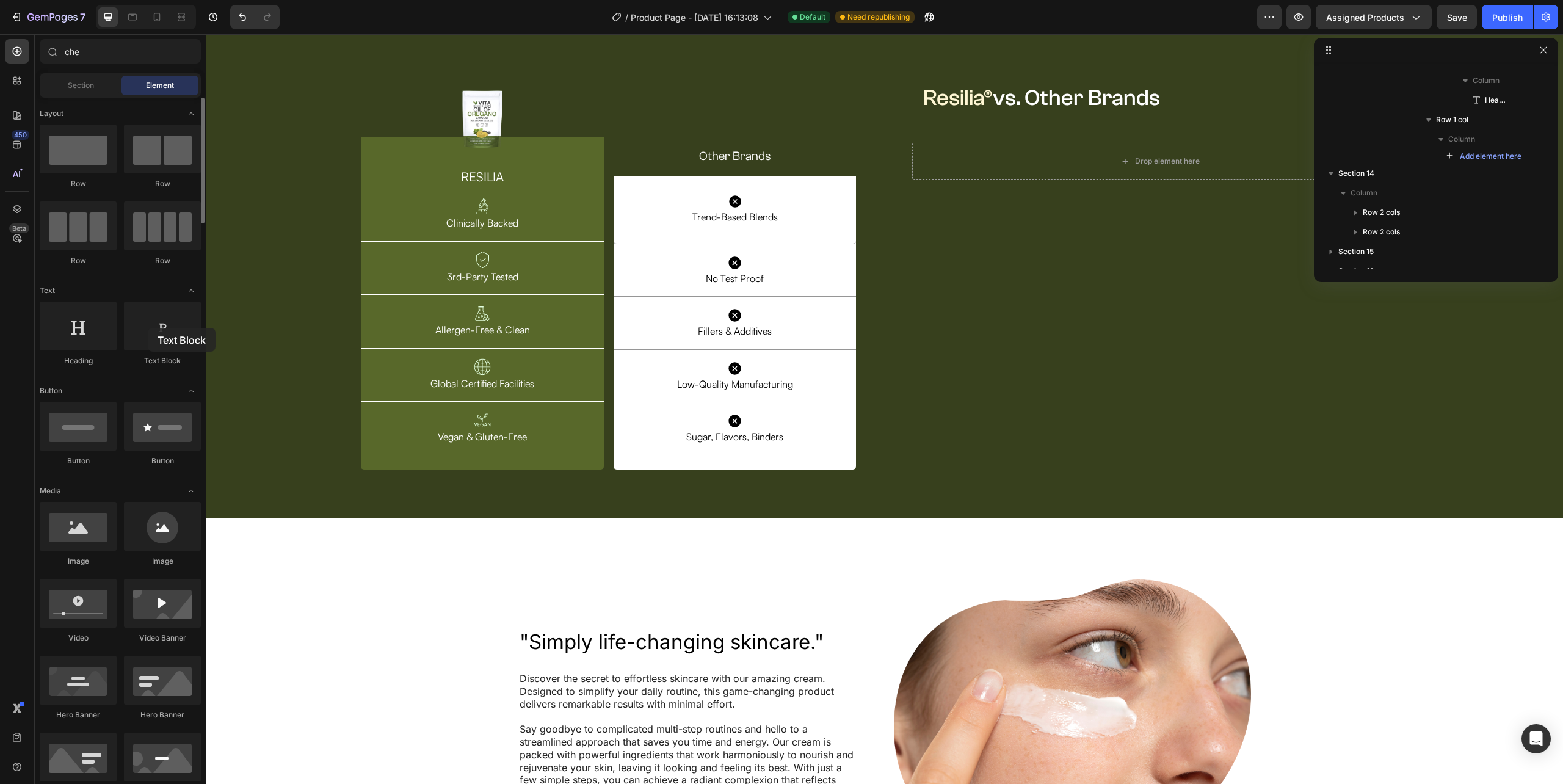
drag, startPoint x: 155, startPoint y: 333, endPoint x: 150, endPoint y: 266, distance: 67.2
click at [139, 326] on div at bounding box center [162, 326] width 77 height 49
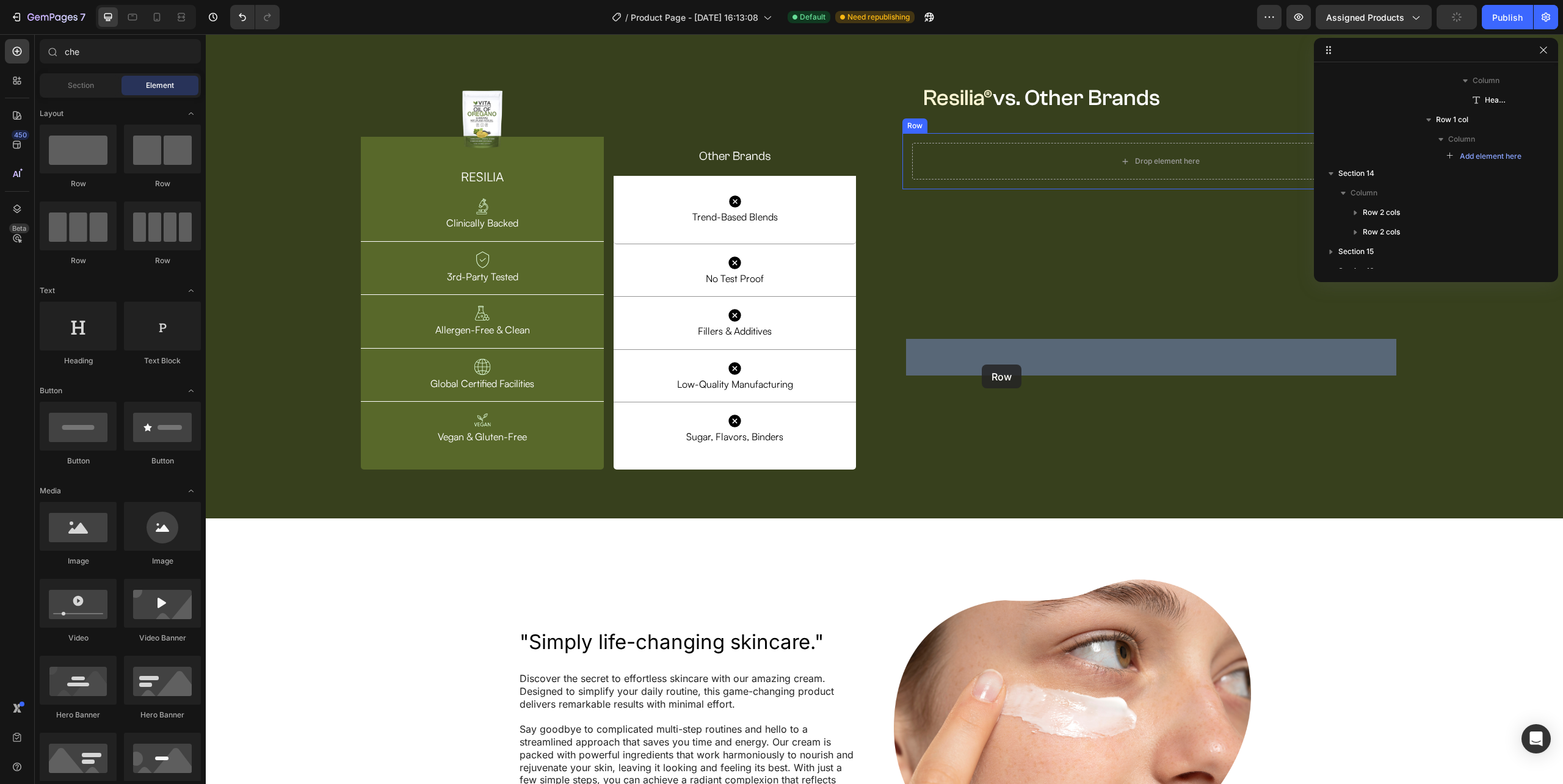
drag, startPoint x: 342, startPoint y: 207, endPoint x: 982, endPoint y: 364, distance: 659.0
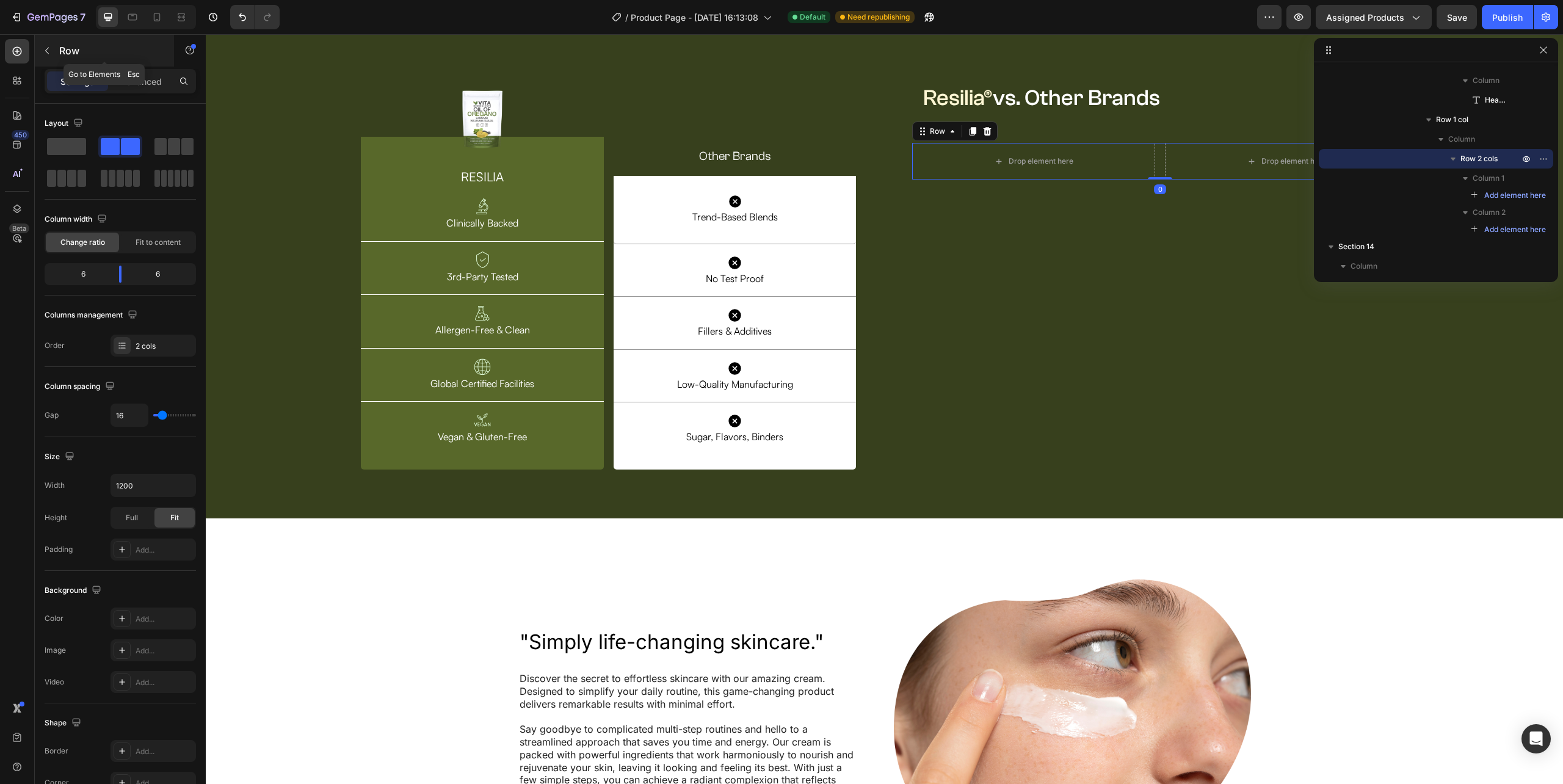
click at [105, 50] on p "Row" at bounding box center [111, 50] width 104 height 15
click at [0, 0] on input "che" at bounding box center [0, 0] width 0 height 0
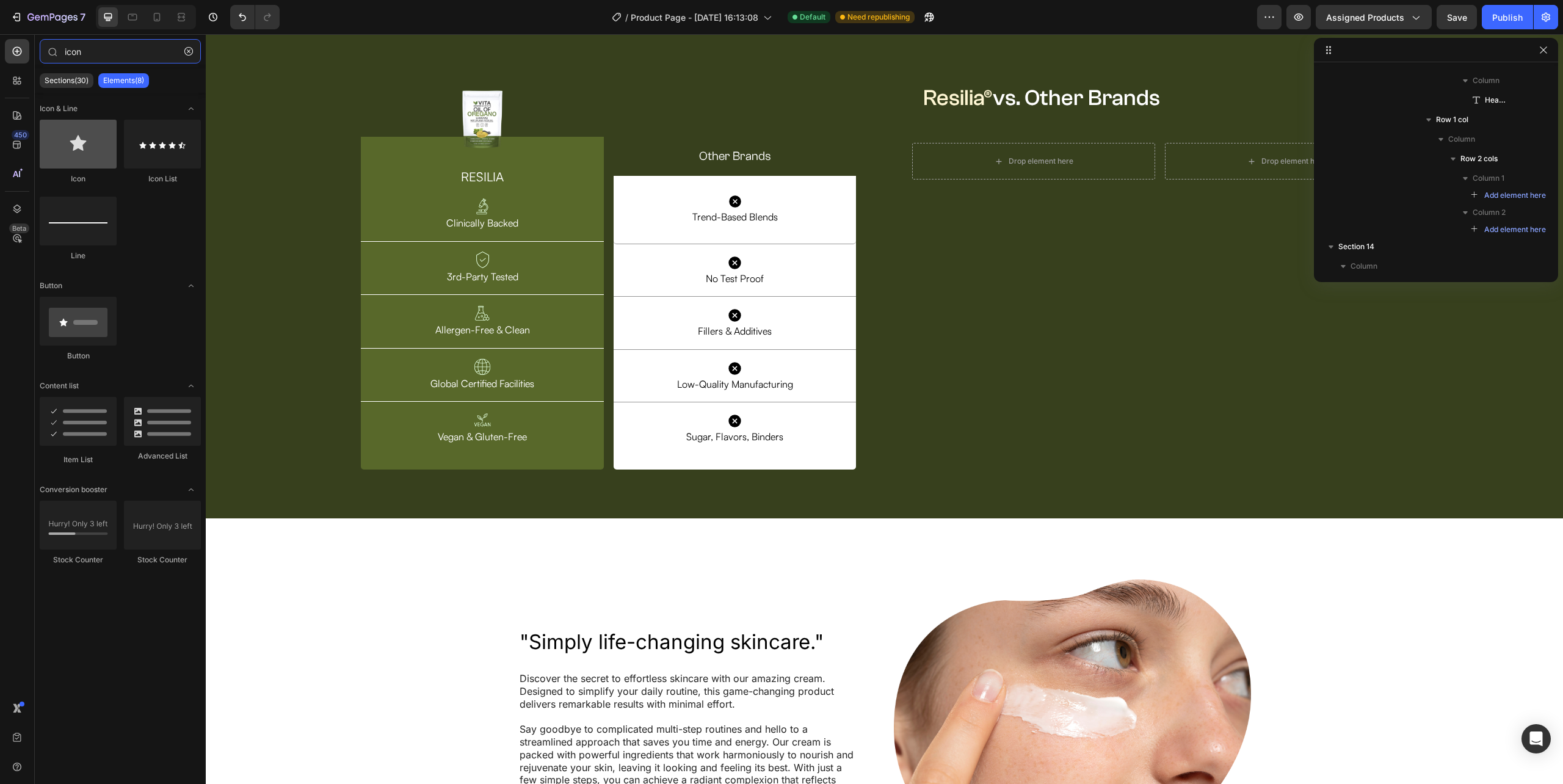
type input "icon"
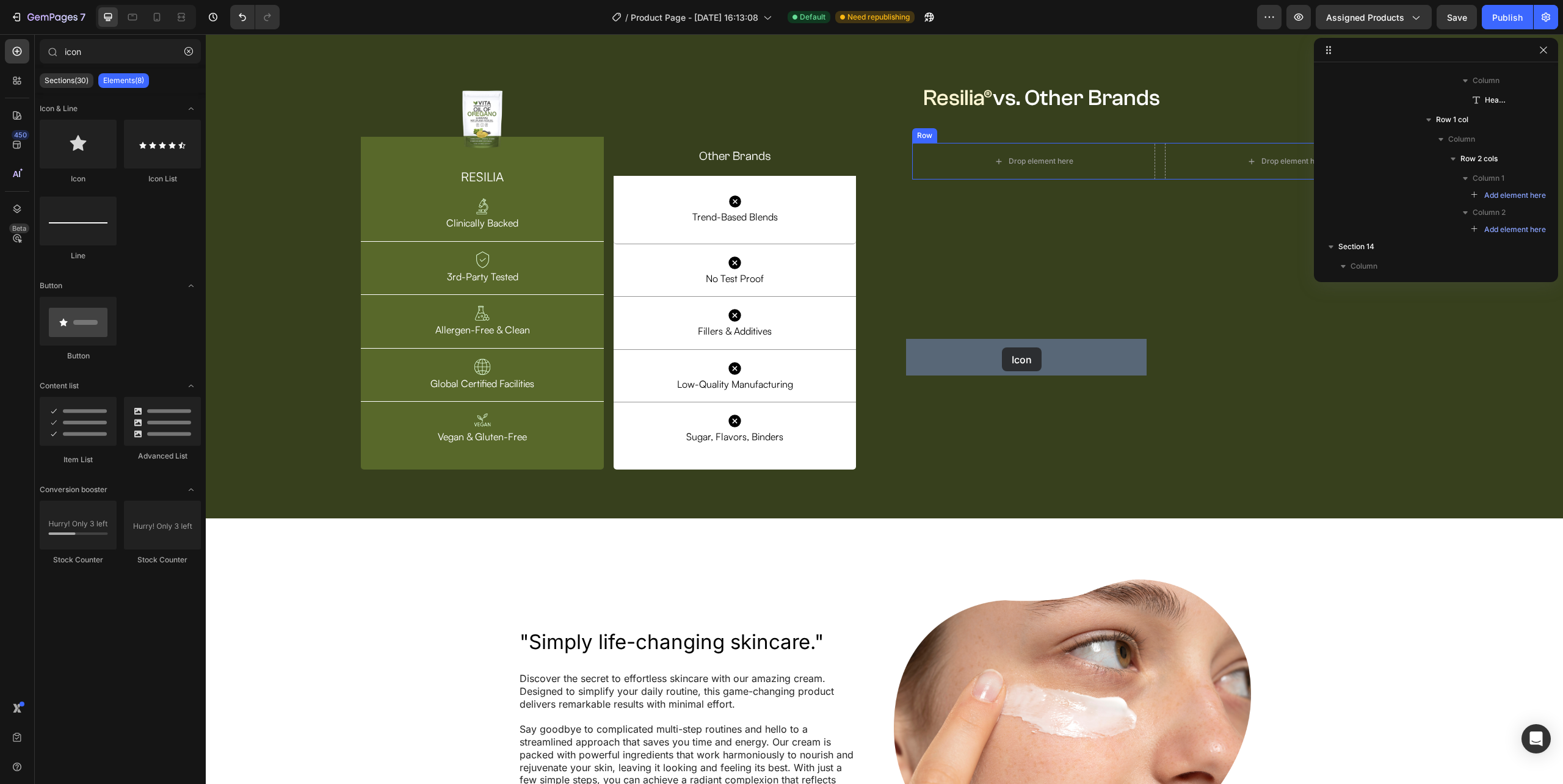
drag, startPoint x: 284, startPoint y: 192, endPoint x: 1002, endPoint y: 347, distance: 734.5
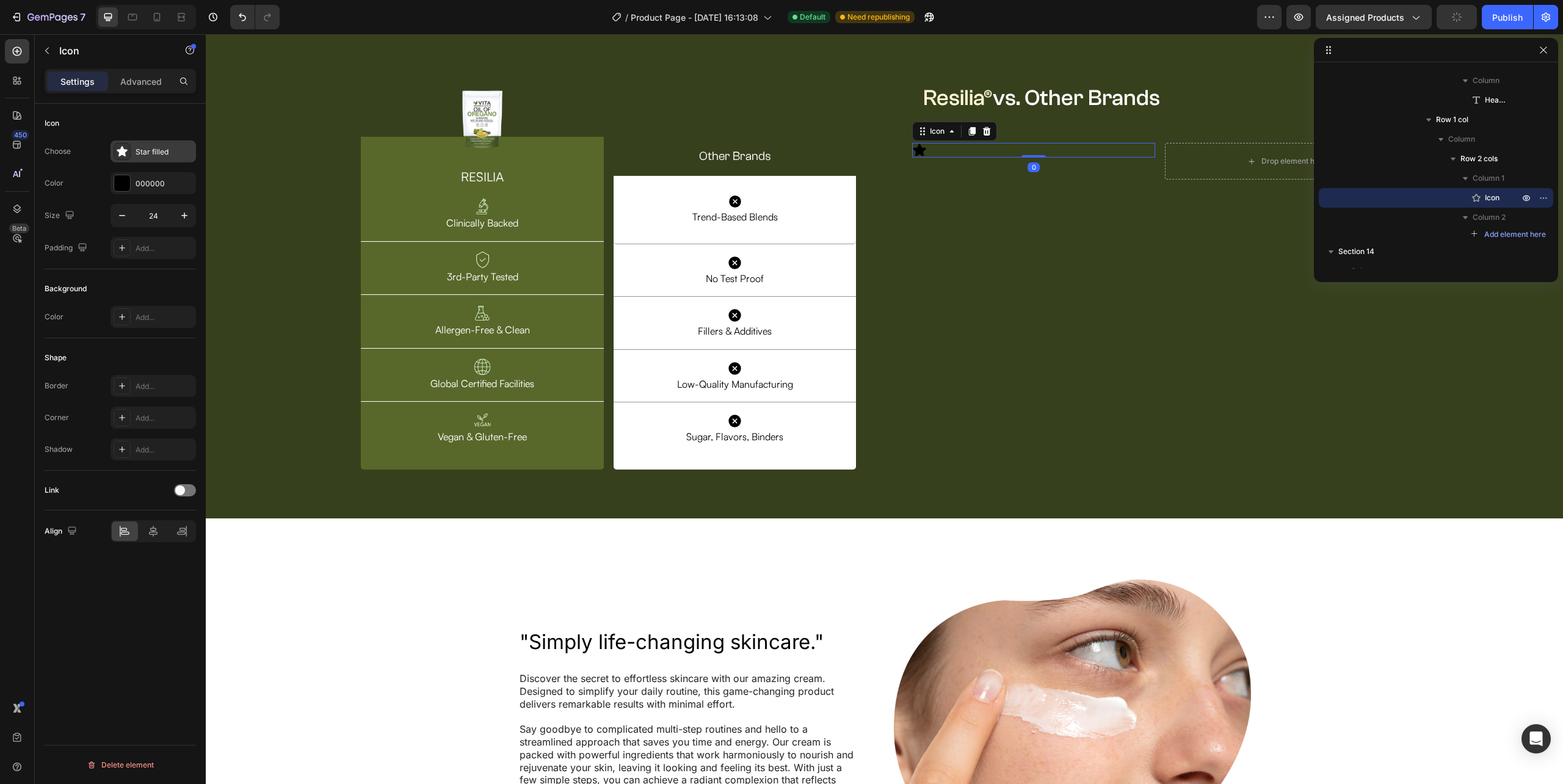
click at [150, 153] on div "Star filled" at bounding box center [164, 151] width 58 height 11
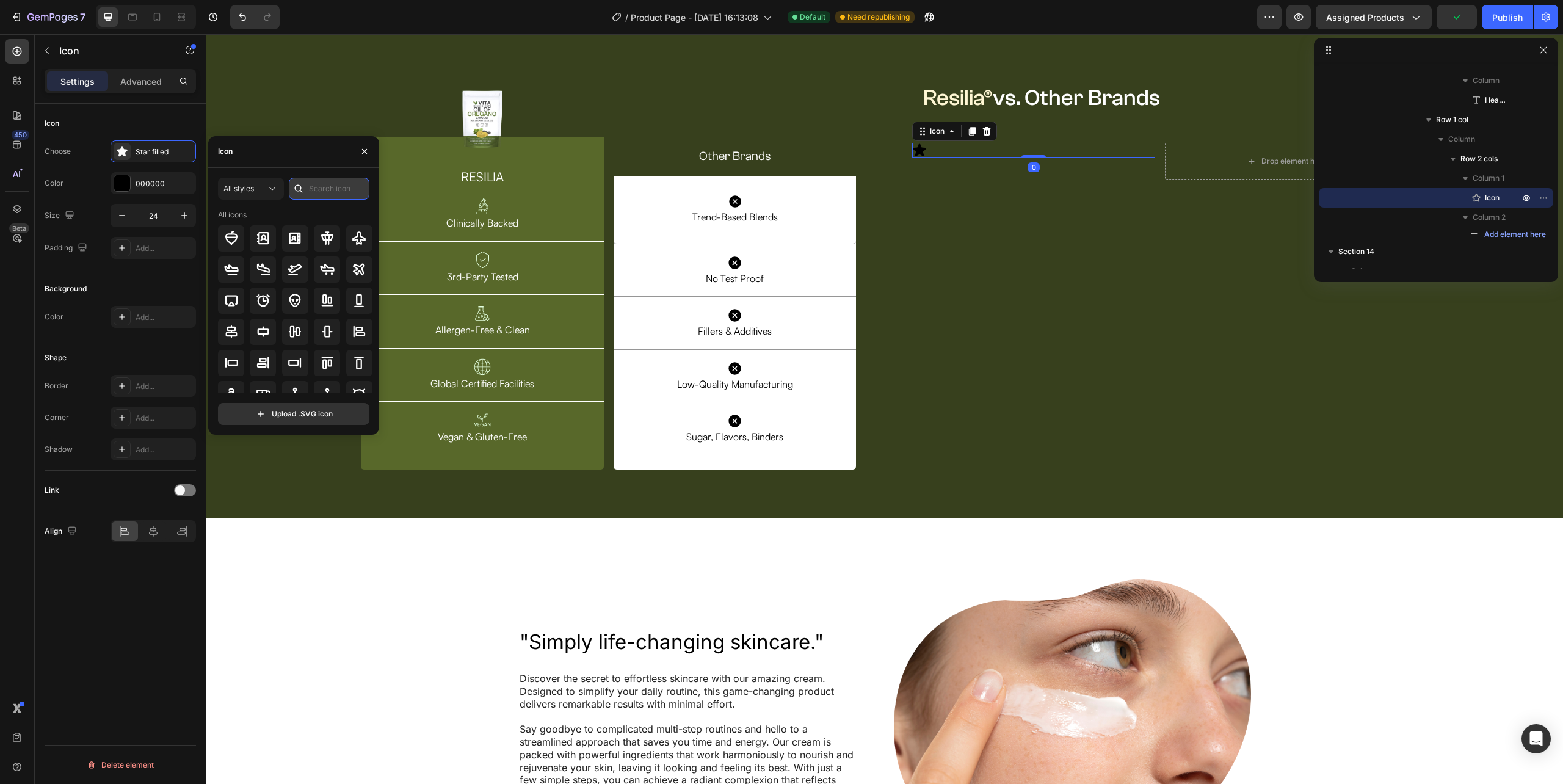
click at [334, 194] on input "text" at bounding box center [329, 189] width 81 height 22
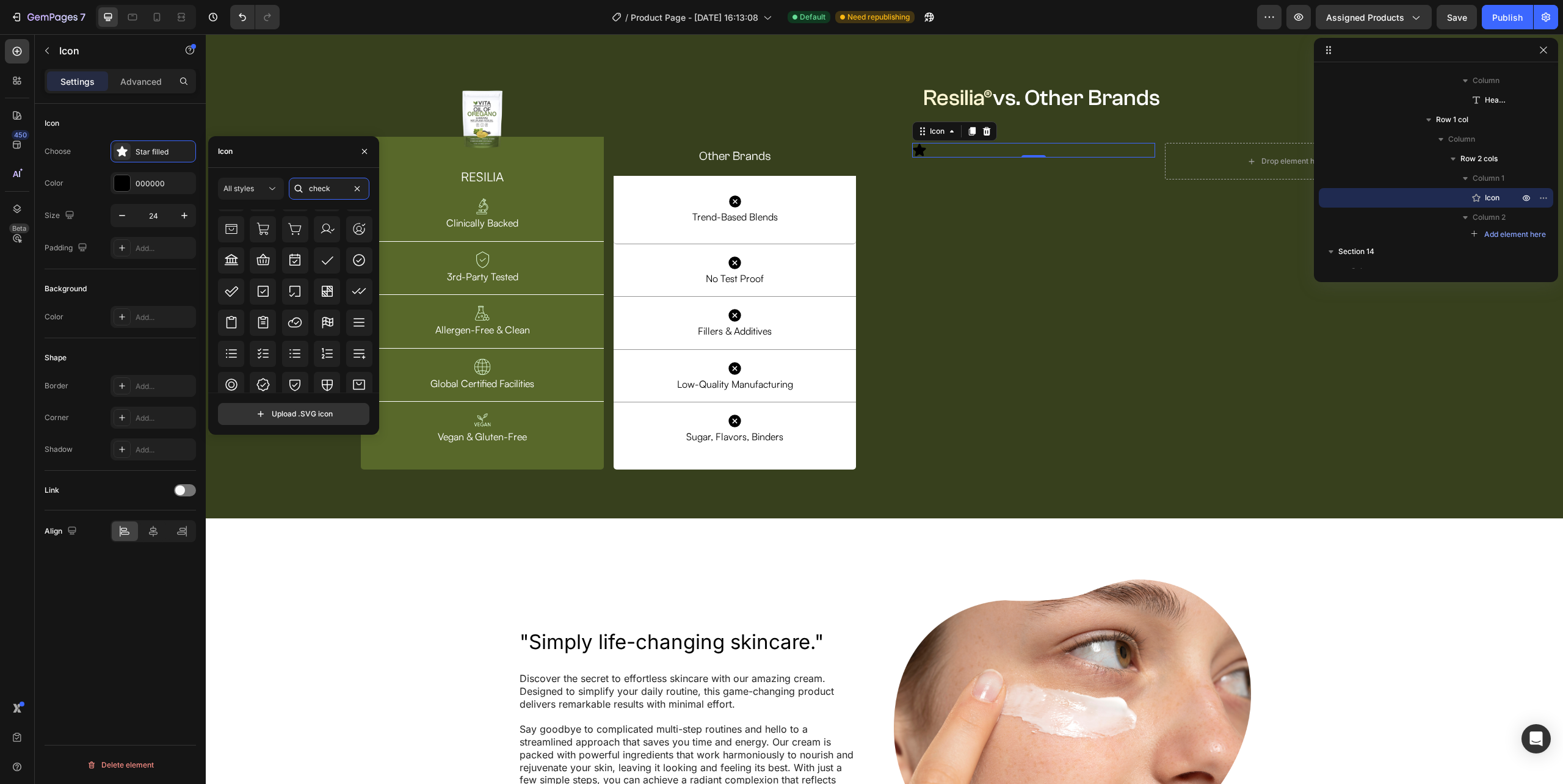
scroll to position [378, 0]
type input "check"
click at [352, 368] on icon at bounding box center [359, 371] width 12 height 12
click at [155, 220] on input "24" at bounding box center [153, 216] width 40 height 22
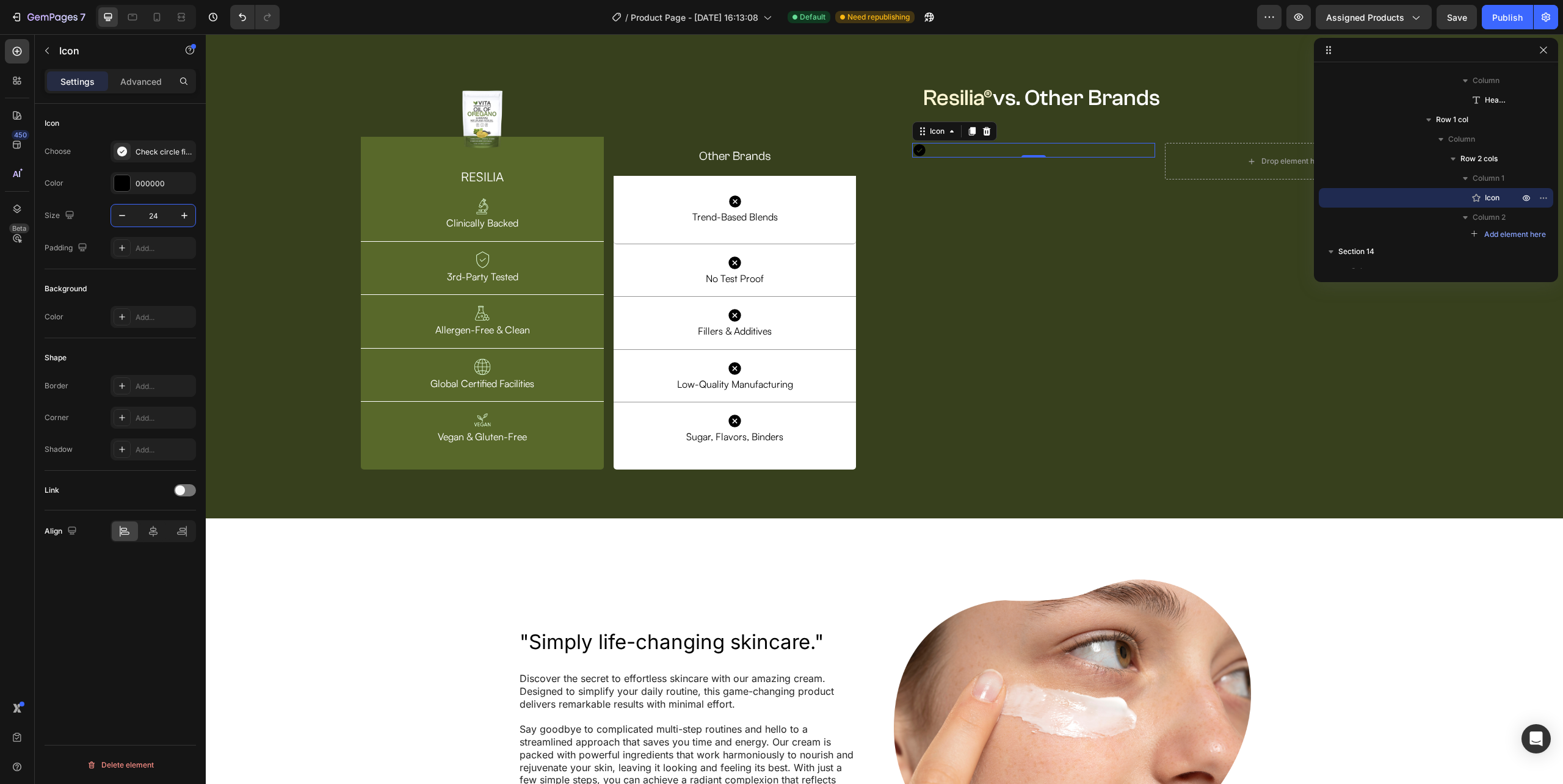
click at [155, 220] on input "24" at bounding box center [153, 216] width 40 height 22
type input "35"
click at [146, 184] on div "000000" at bounding box center [153, 183] width 35 height 11
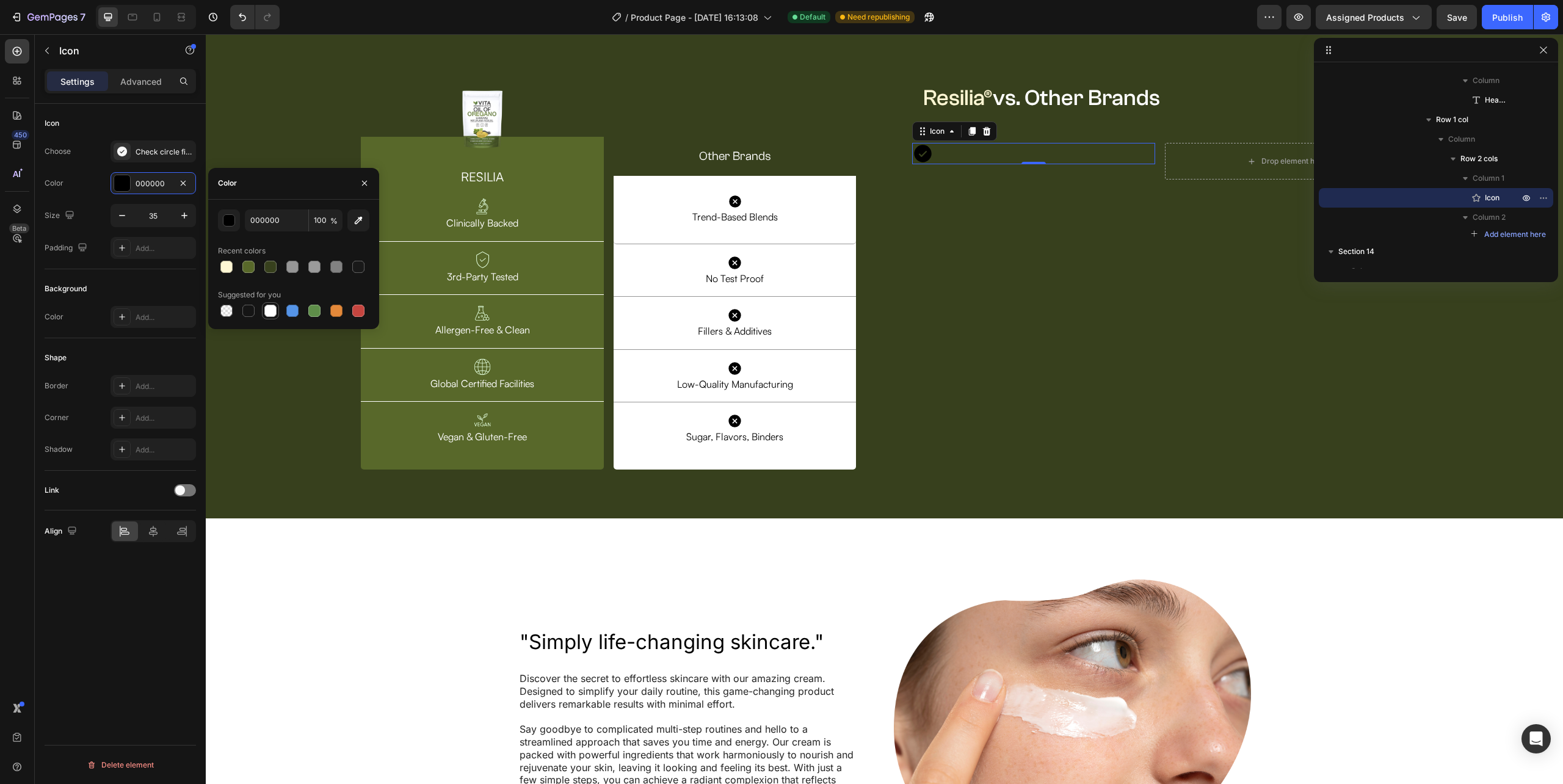
click at [271, 305] on div at bounding box center [270, 310] width 12 height 12
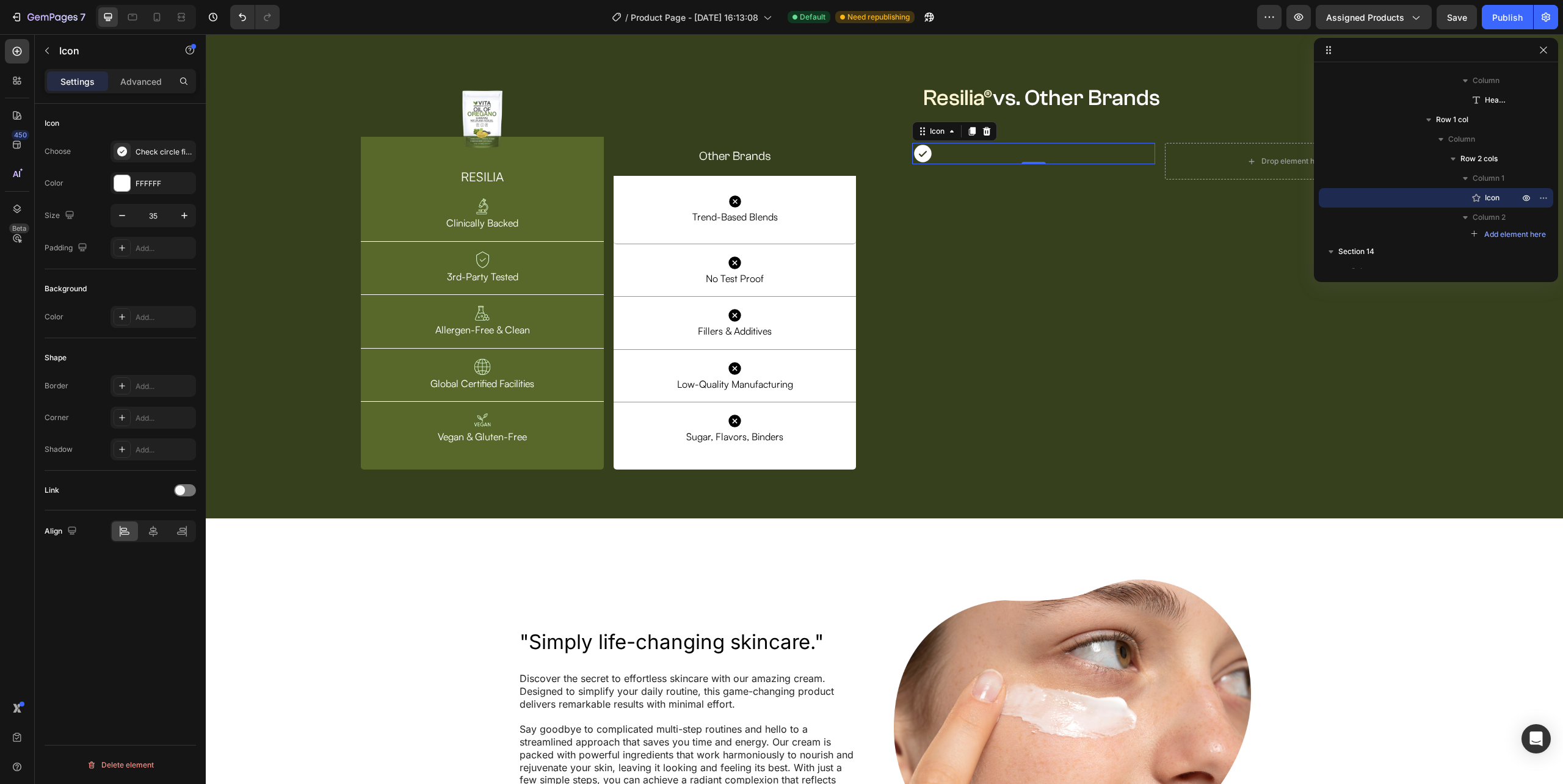
click at [1050, 164] on div "Icon 0" at bounding box center [1033, 153] width 243 height 21
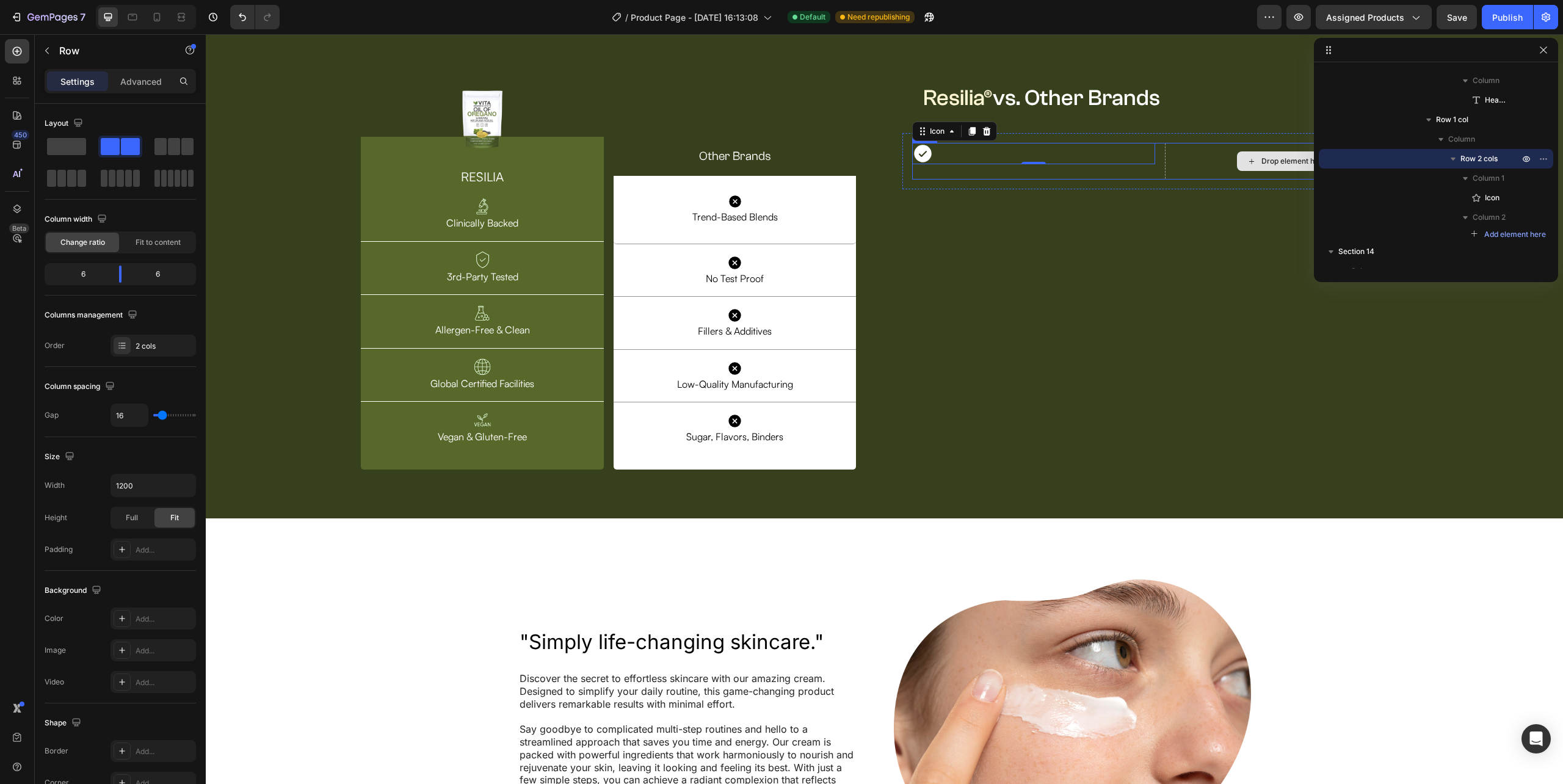
click at [1214, 180] on div "Drop element here" at bounding box center [1286, 161] width 243 height 37
click at [44, 50] on icon "button" at bounding box center [46, 50] width 9 height 9
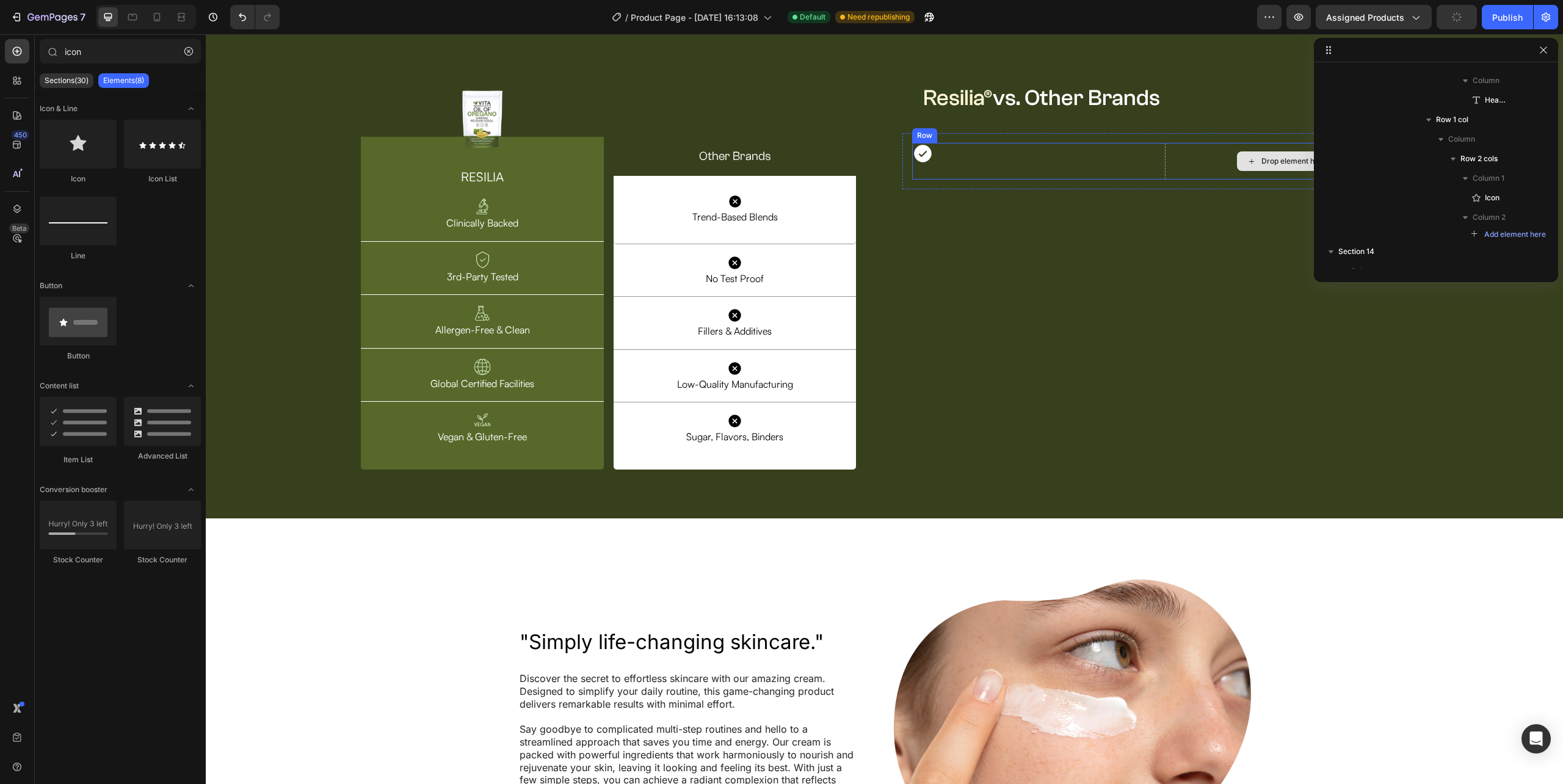
click at [1212, 180] on div "Drop element here" at bounding box center [1286, 161] width 243 height 37
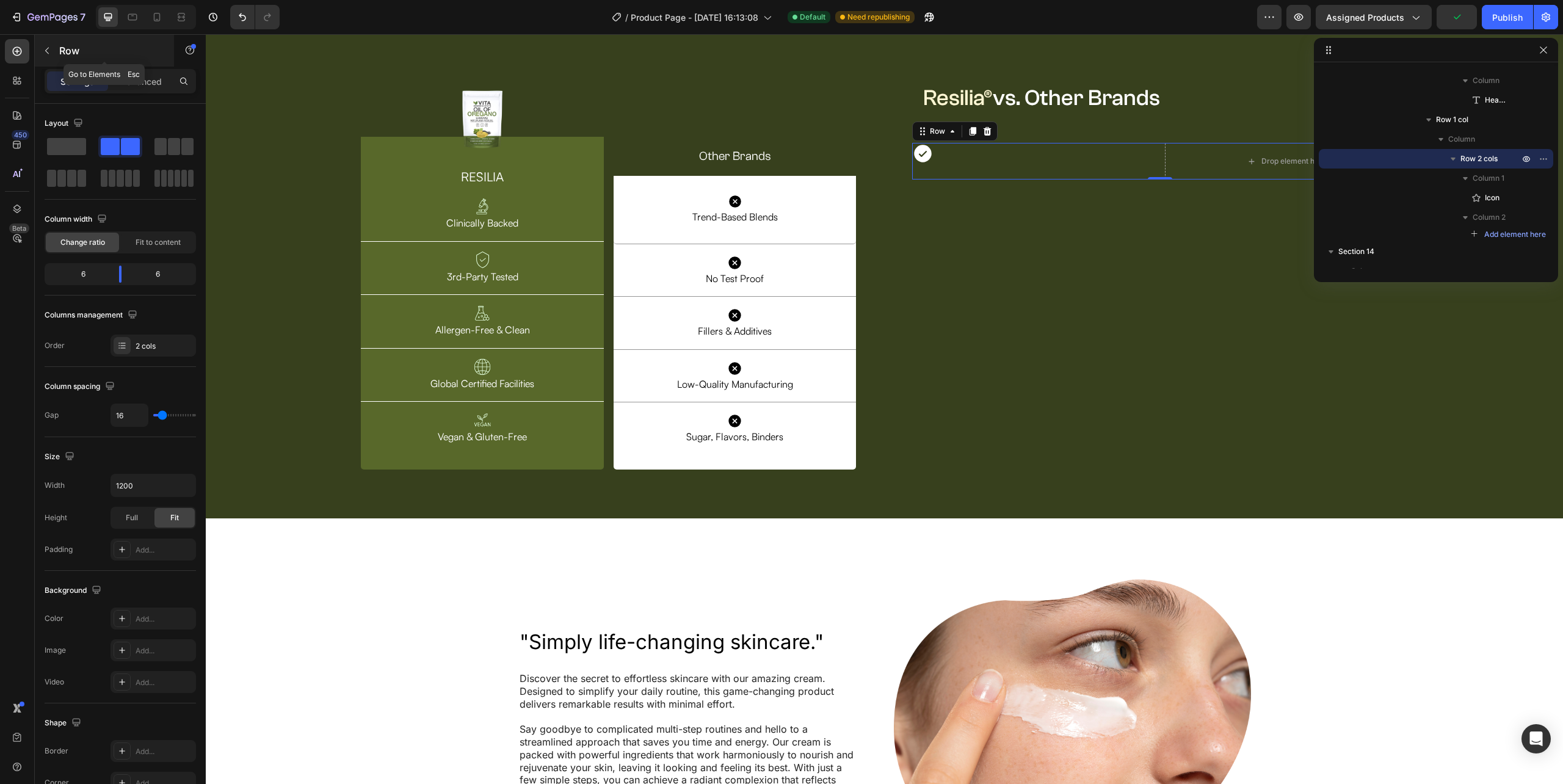
click at [47, 49] on icon "button" at bounding box center [47, 51] width 3 height 7
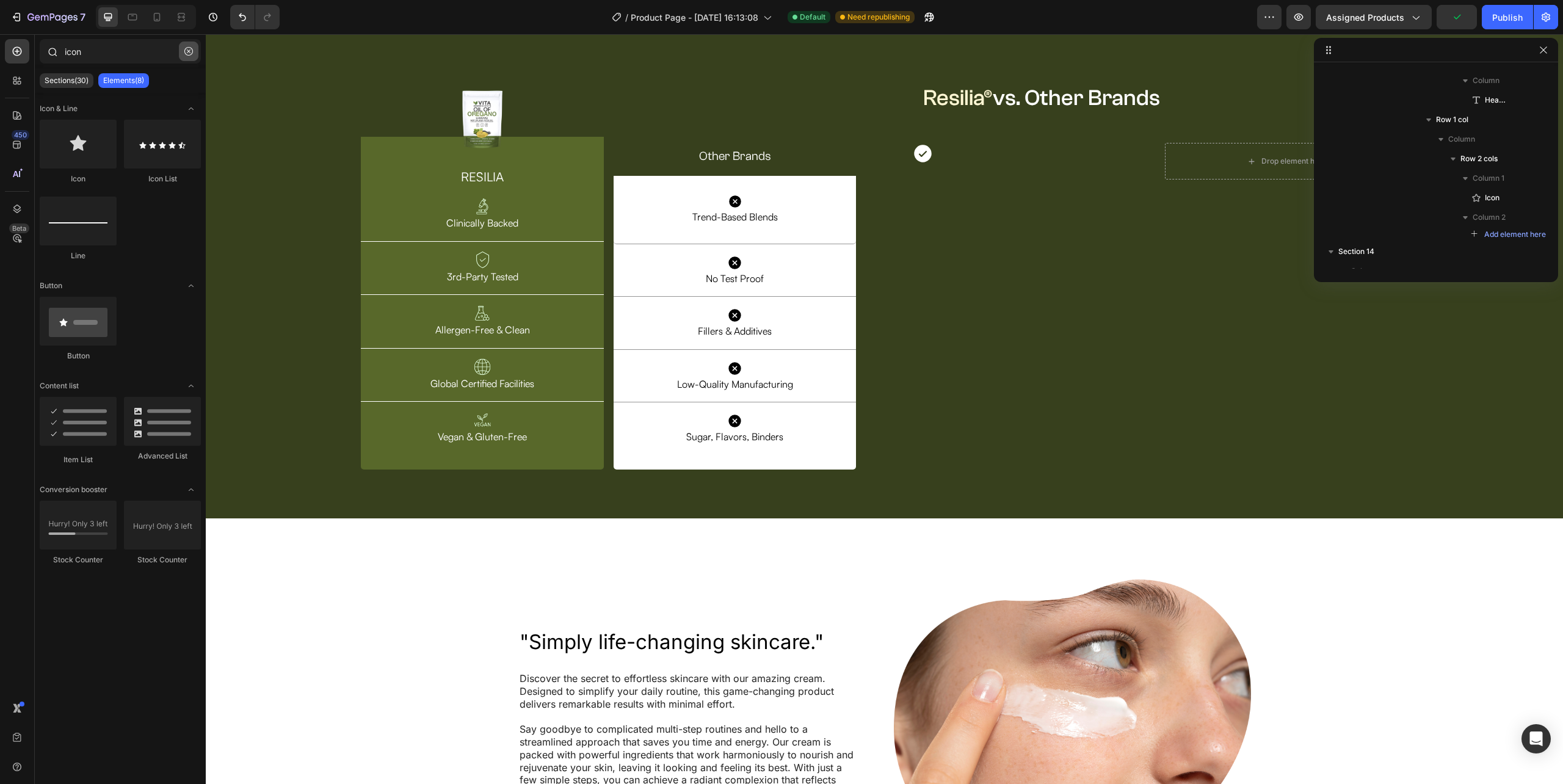
click at [188, 50] on icon "button" at bounding box center [188, 52] width 3 height 3
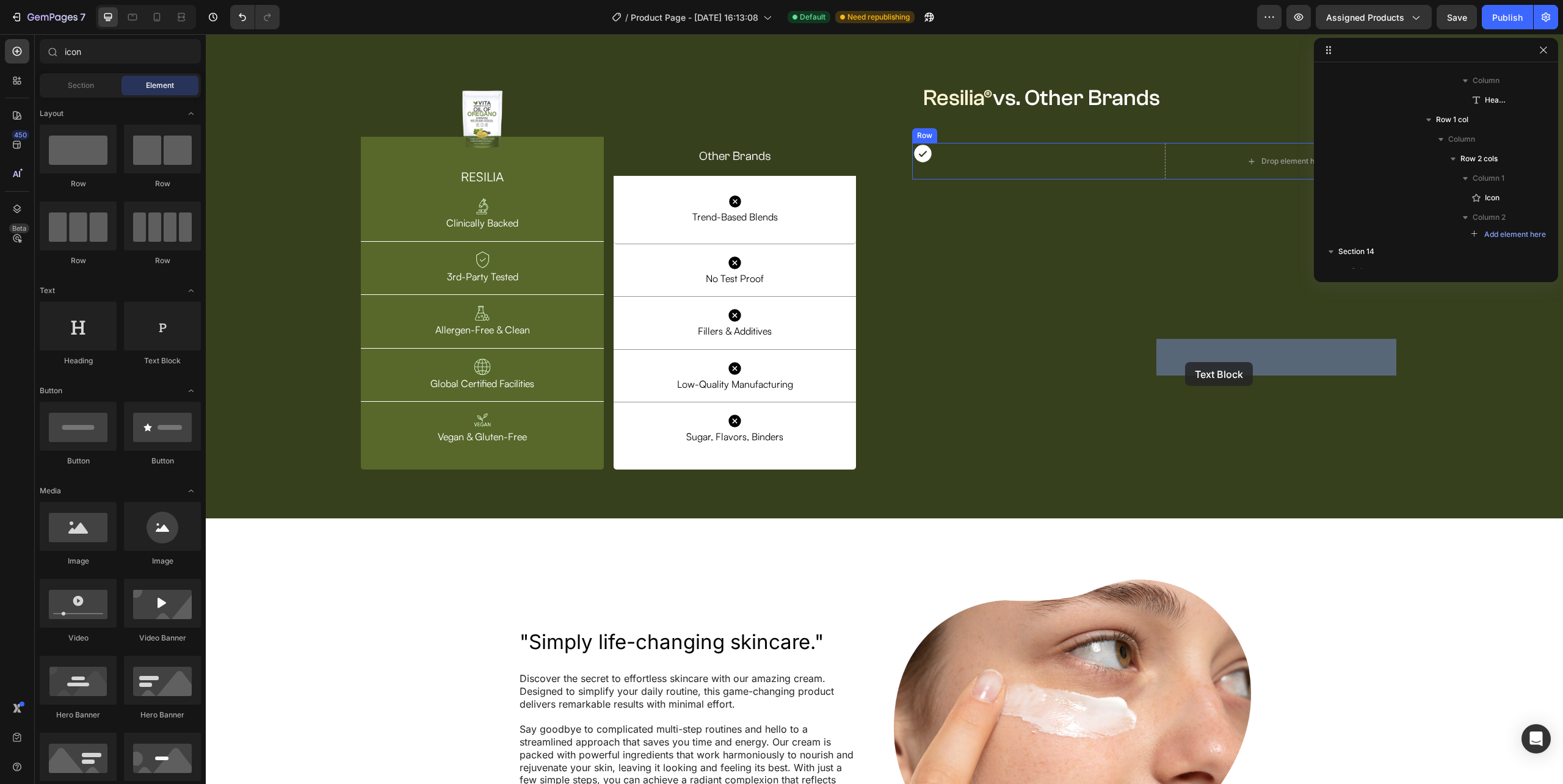
drag, startPoint x: 990, startPoint y: 352, endPoint x: 205, endPoint y: 686, distance: 853.1
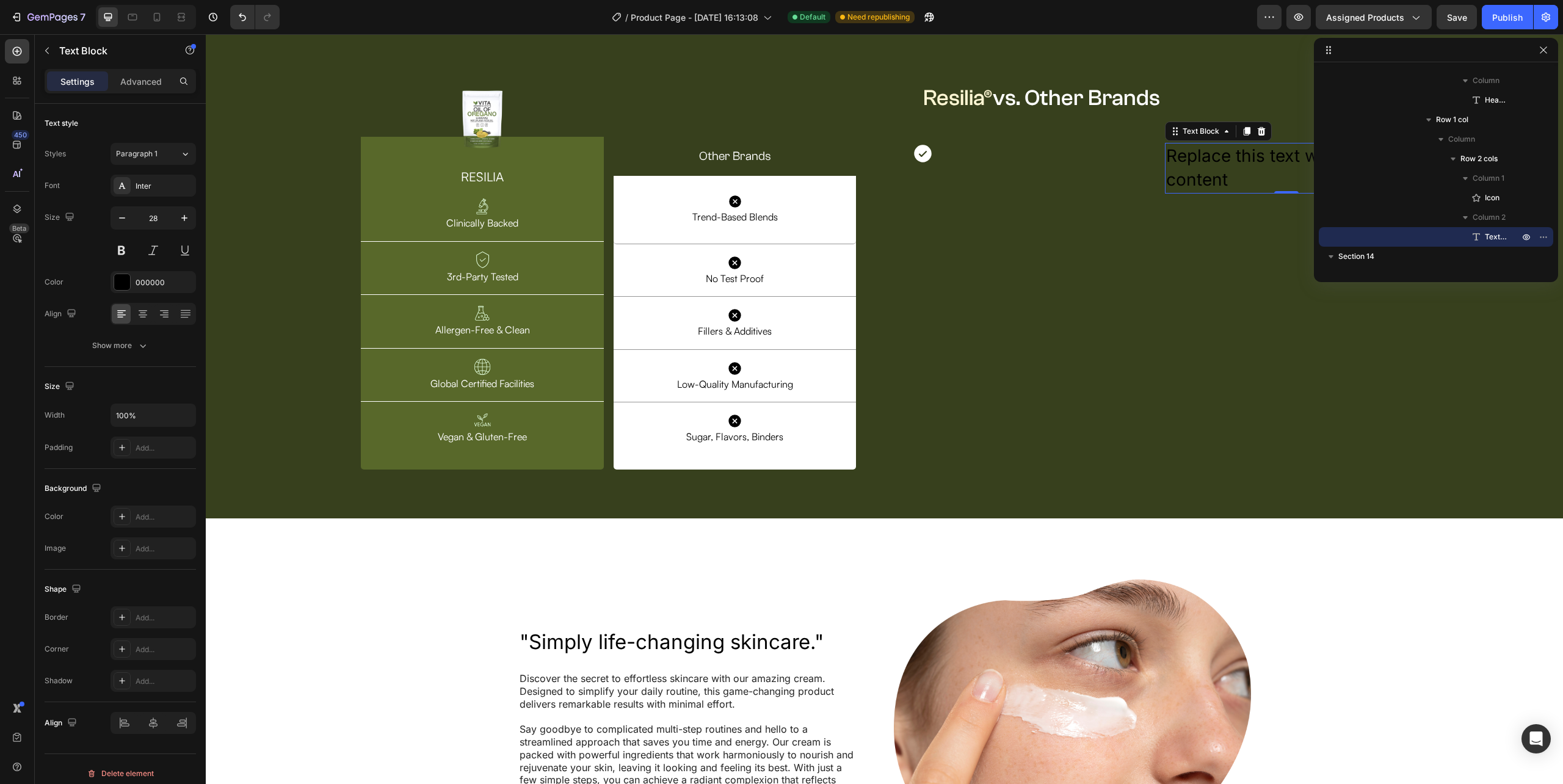
click at [1195, 193] on div "Replace this text with your content" at bounding box center [1286, 168] width 243 height 50
click at [1195, 192] on p "Replace this text with your content" at bounding box center [1286, 168] width 241 height 47
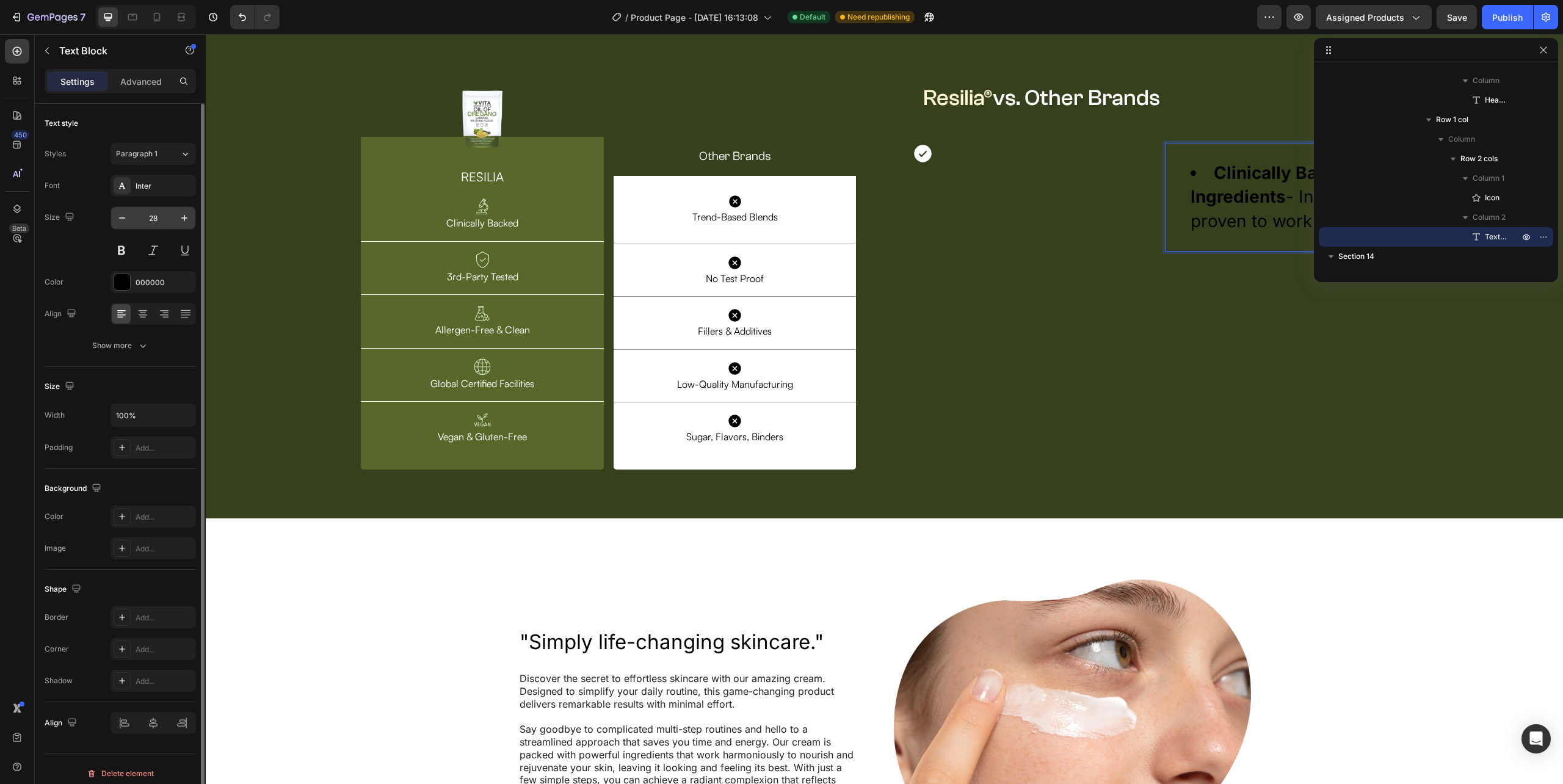
click at [164, 215] on input "28" at bounding box center [153, 218] width 40 height 22
type input "17"
click at [156, 184] on div "Inter" at bounding box center [164, 186] width 58 height 11
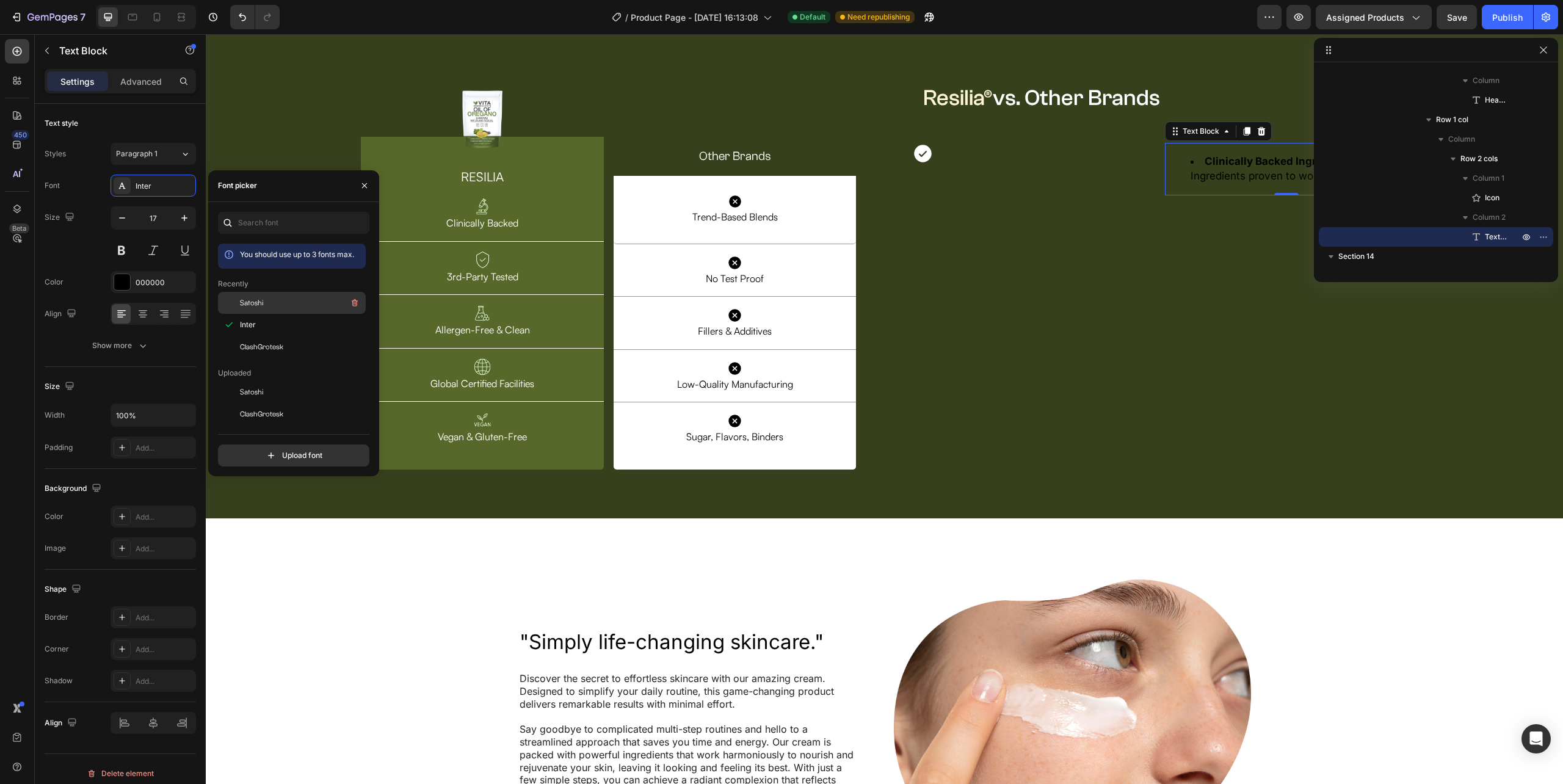
click at [262, 306] on span "Satoshi" at bounding box center [252, 303] width 24 height 11
click at [1032, 195] on div "Icon" at bounding box center [1033, 168] width 243 height 52
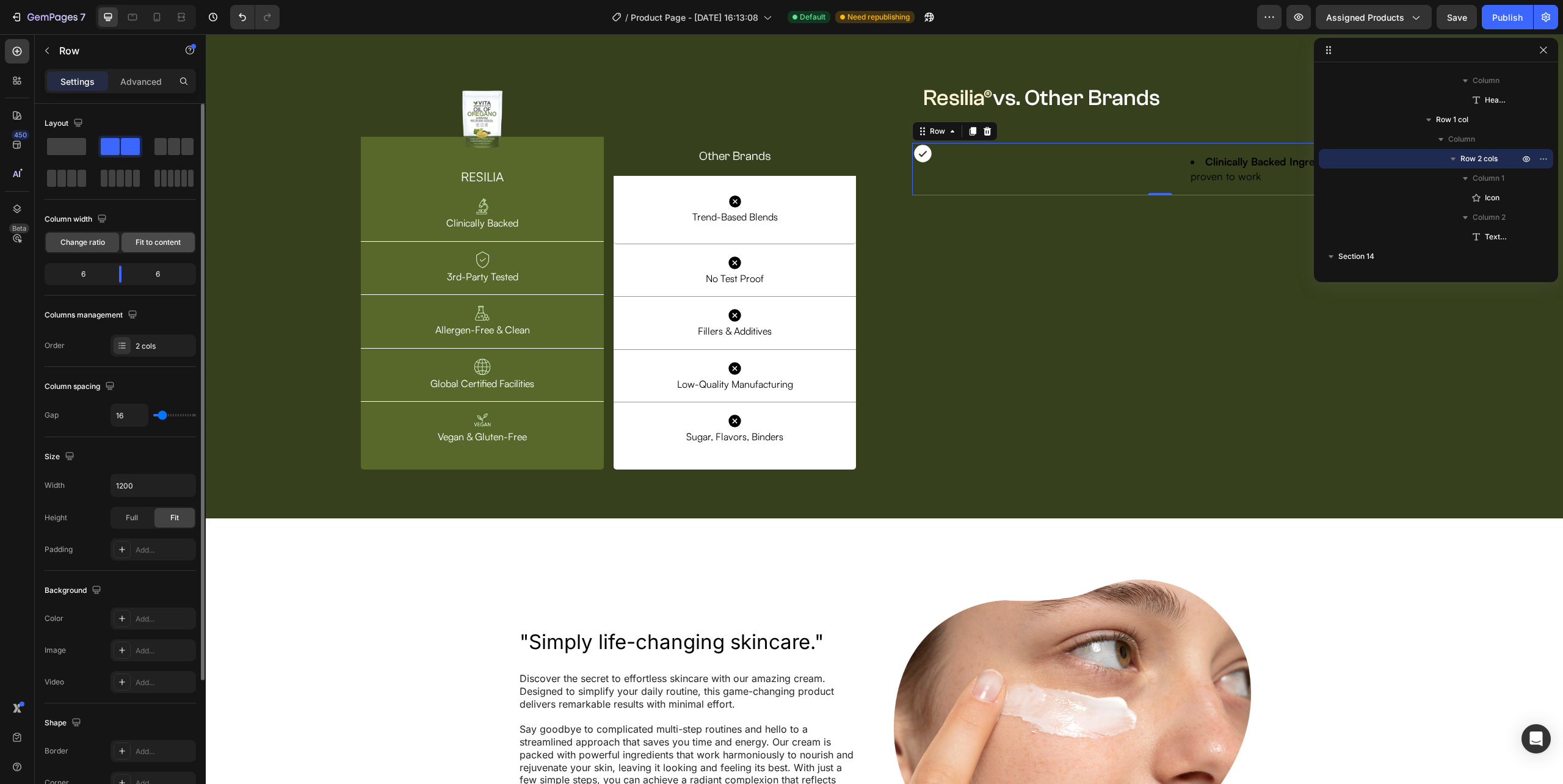
click at [159, 244] on span "Fit to content" at bounding box center [158, 242] width 46 height 11
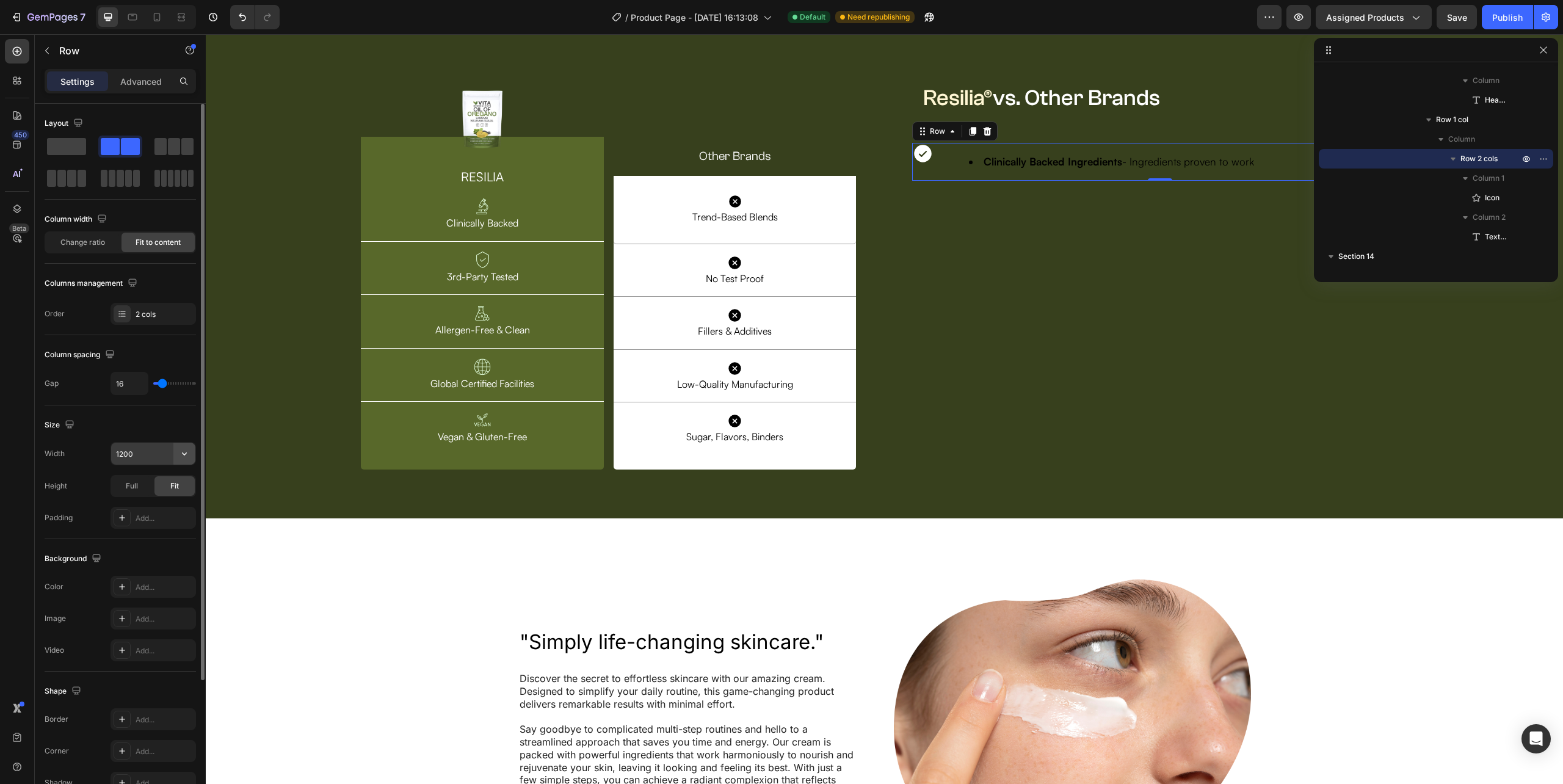
click at [174, 457] on button "button" at bounding box center [185, 454] width 22 height 22
click at [163, 498] on div "Full 100%" at bounding box center [140, 509] width 100 height 23
click at [1002, 168] on strong "Clinically Backed Ingredients" at bounding box center [1052, 161] width 138 height 13
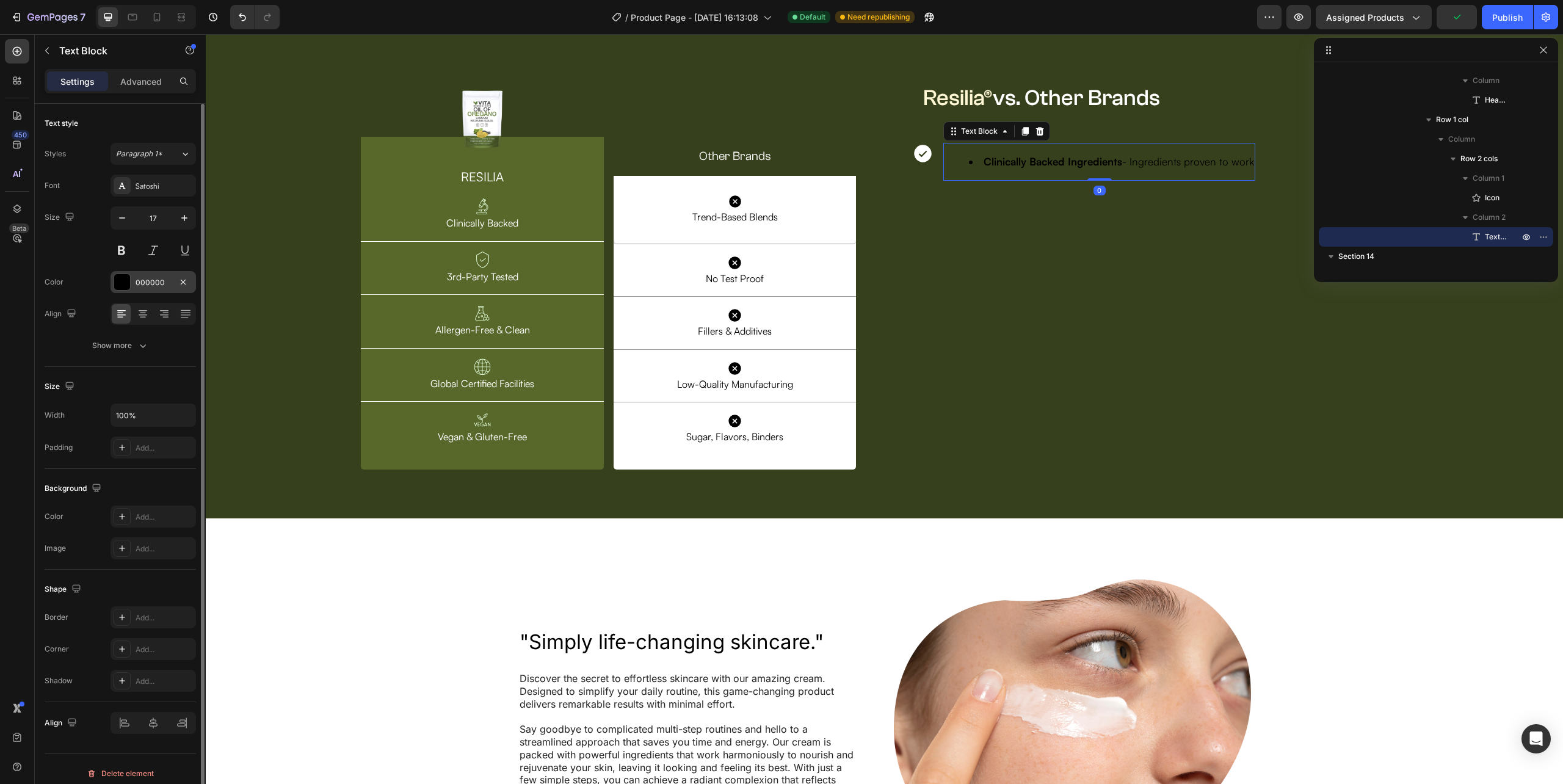
click at [149, 279] on div "000000" at bounding box center [153, 282] width 35 height 11
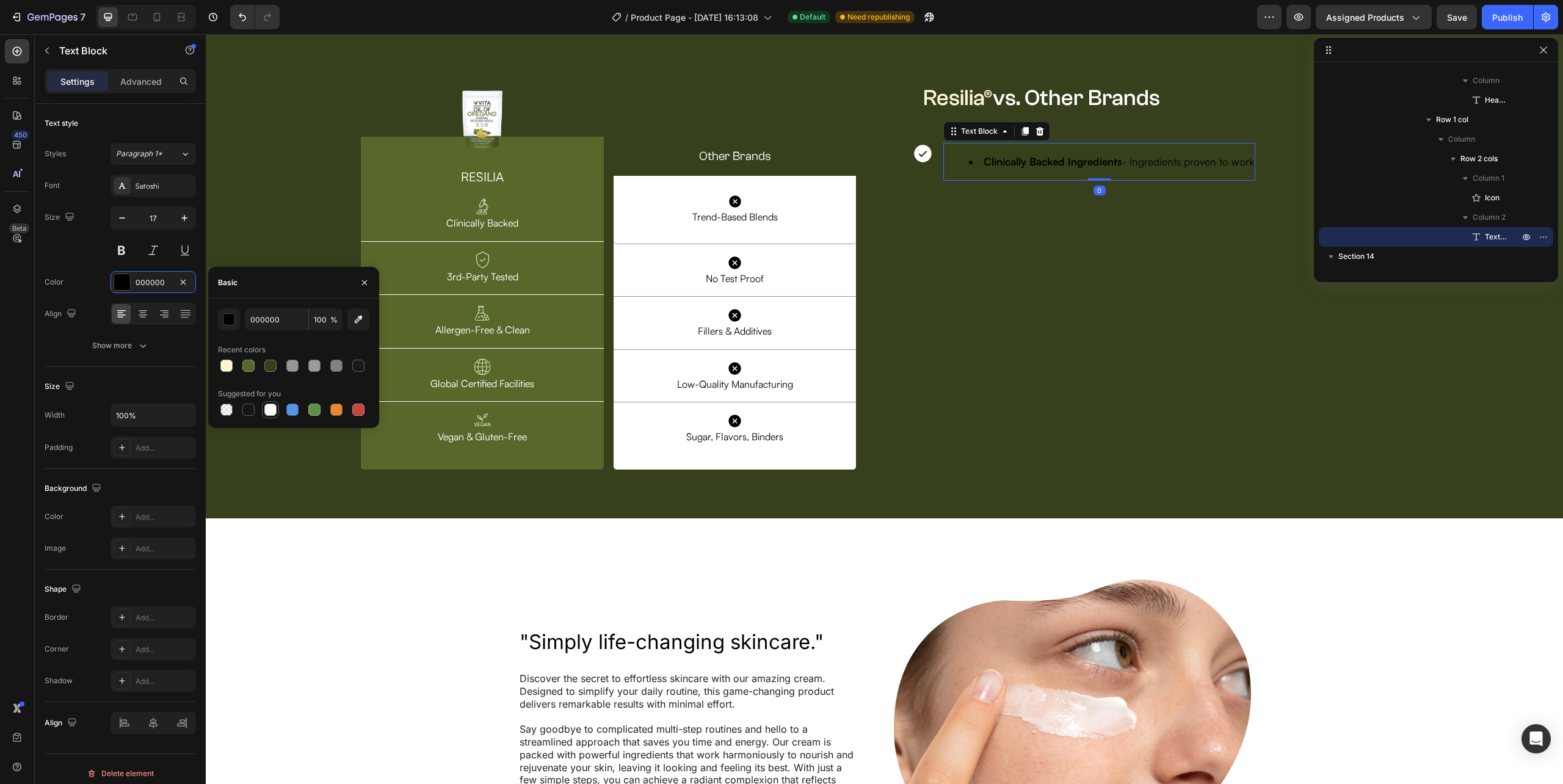
click at [270, 415] on div at bounding box center [270, 409] width 12 height 12
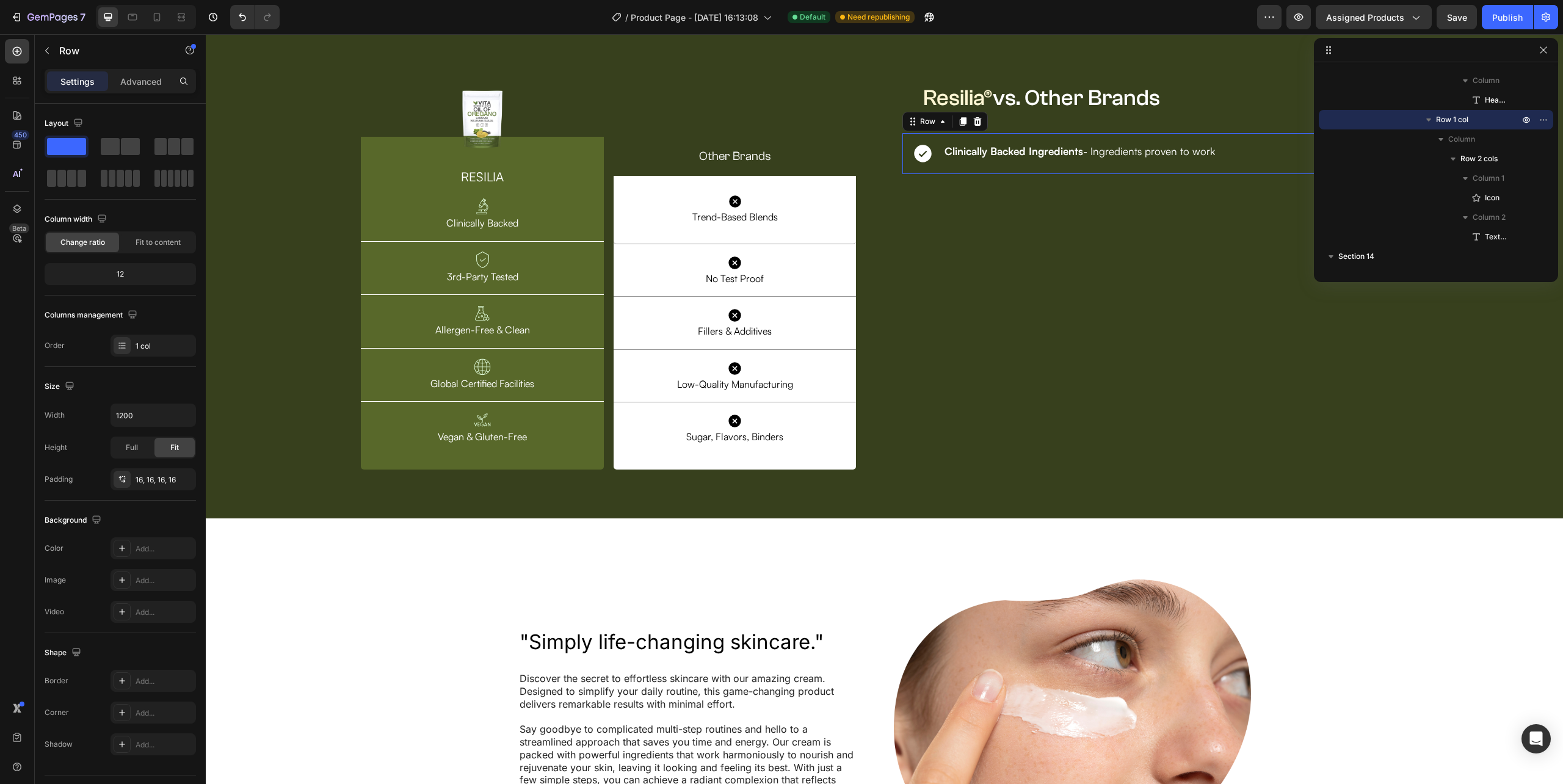
click at [938, 174] on div "Icon Clinically Backed Ingredients - Ingredients proven to work Text Block Row …" at bounding box center [1160, 154] width 515 height 41
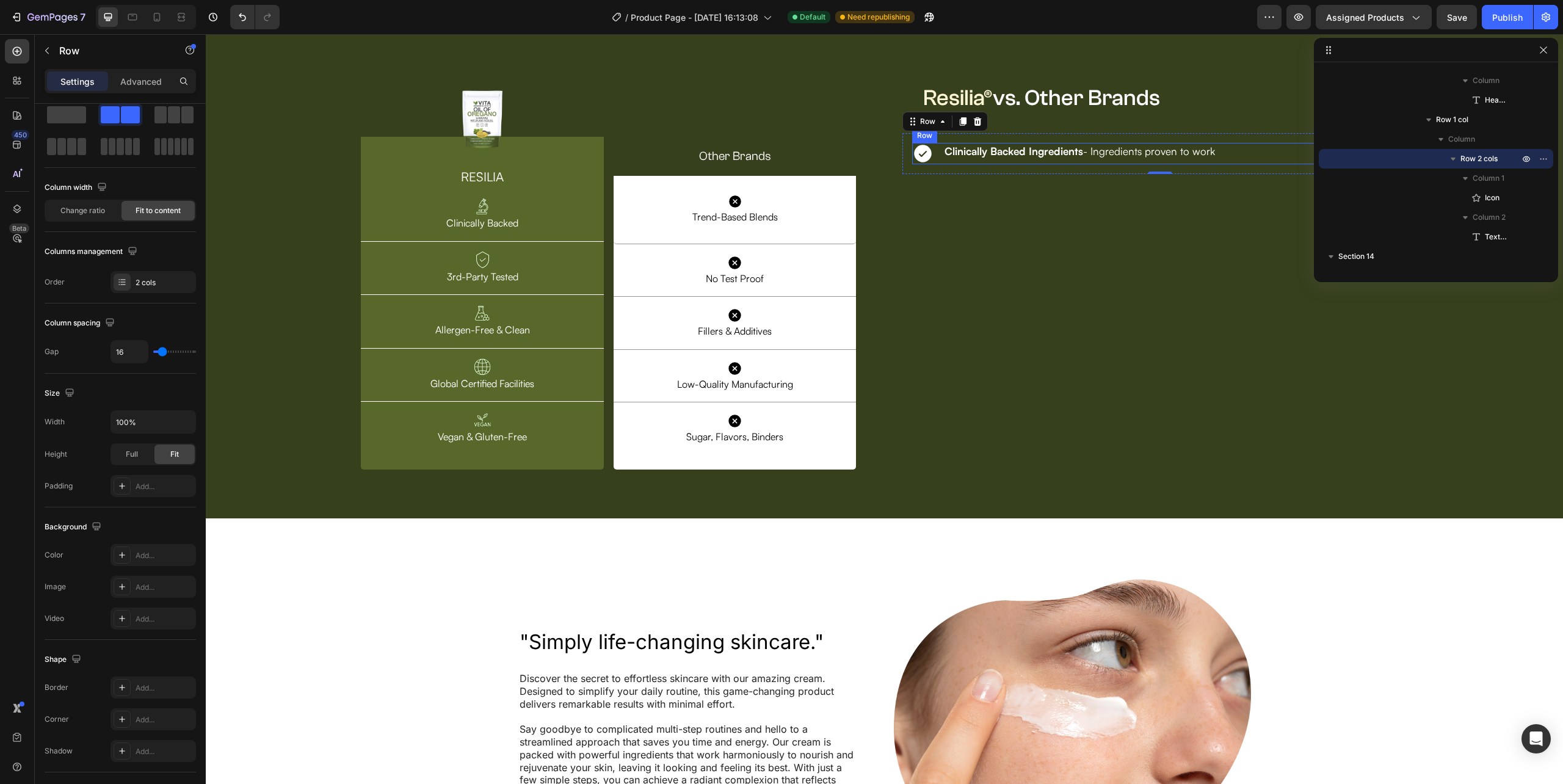
click at [943, 164] on div "Clinically Backed Ingredients - Ingredients proven to work Text Block" at bounding box center [1079, 153] width 273 height 21
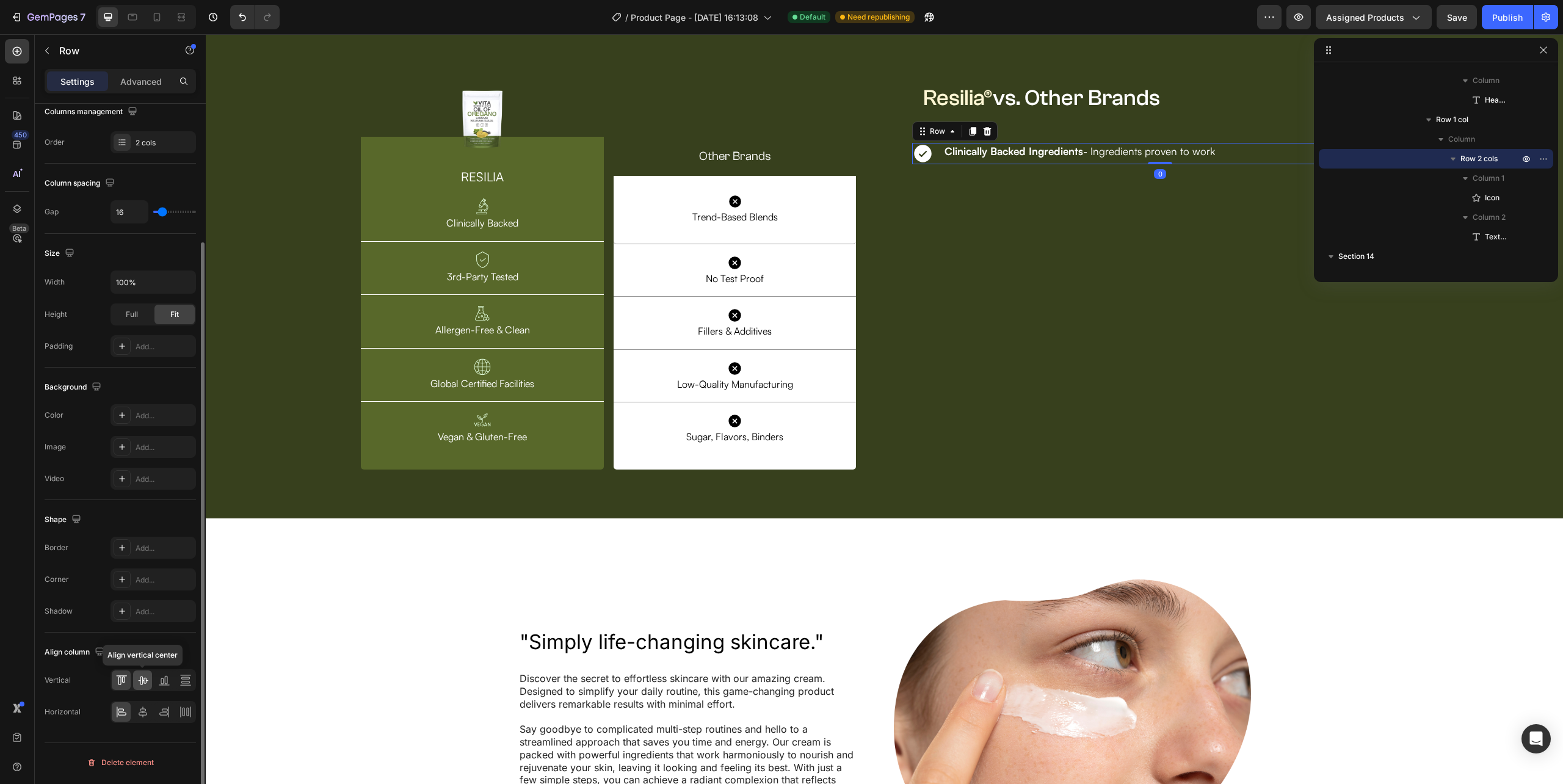
click at [147, 686] on icon at bounding box center [143, 680] width 12 height 12
click at [1229, 164] on div "Icon Clinically Backed Ingredients - Ingredients proven to work Text Block Row 0" at bounding box center [1160, 153] width 495 height 21
click at [970, 136] on icon at bounding box center [973, 132] width 7 height 9
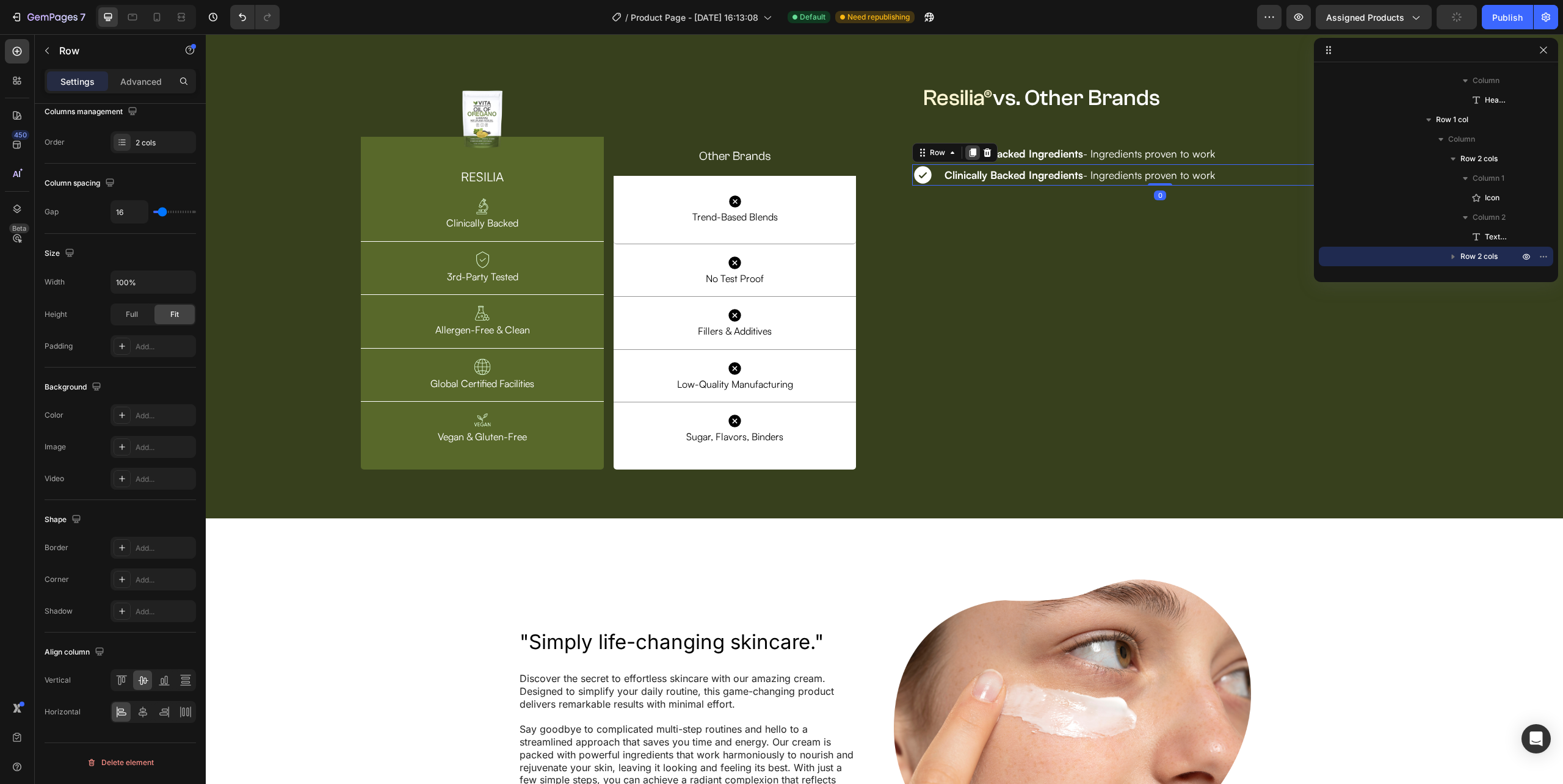
click at [968, 157] on icon at bounding box center [972, 152] width 9 height 9
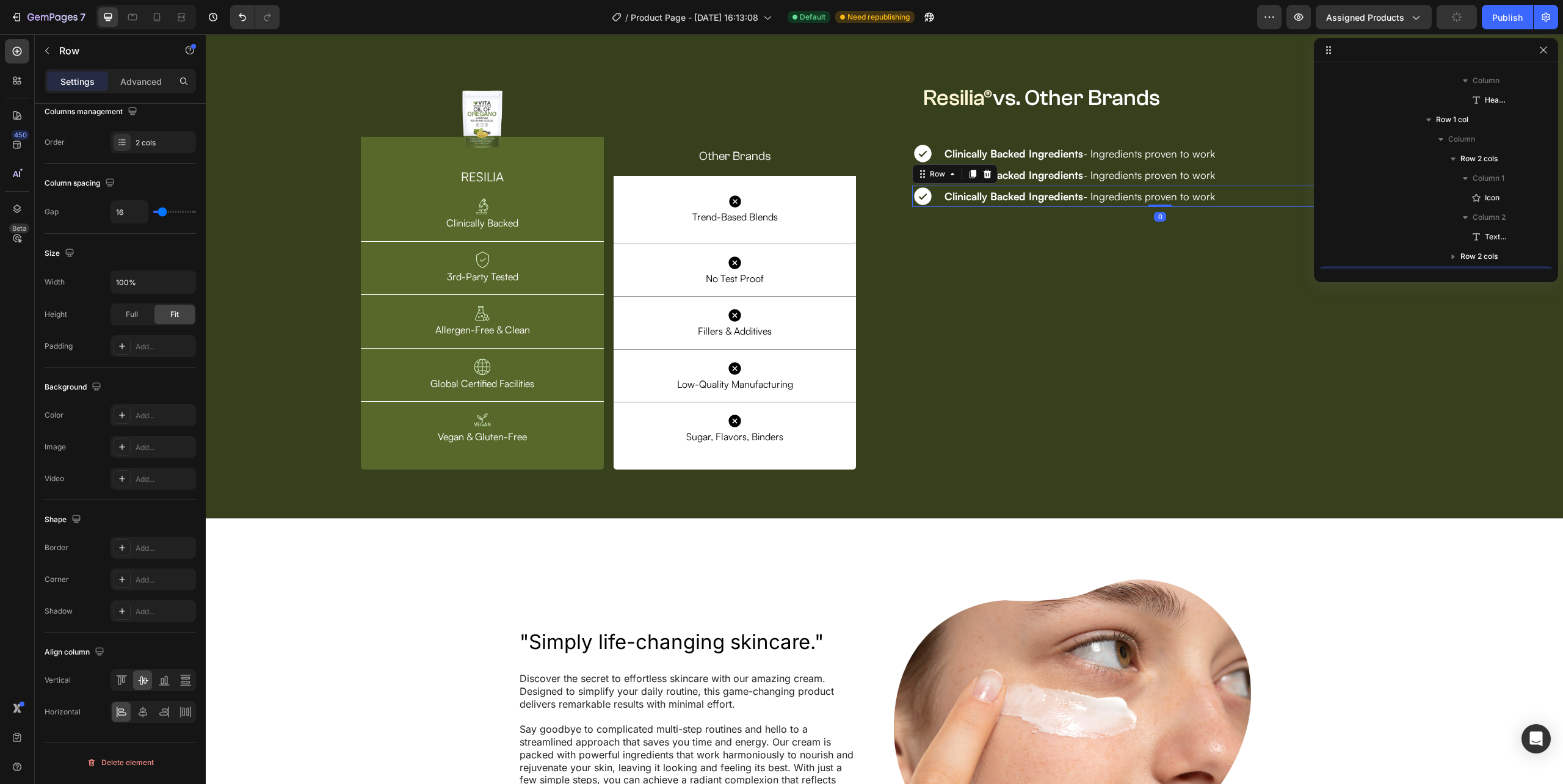
scroll to position [2360, 0]
click at [968, 179] on icon at bounding box center [972, 174] width 9 height 9
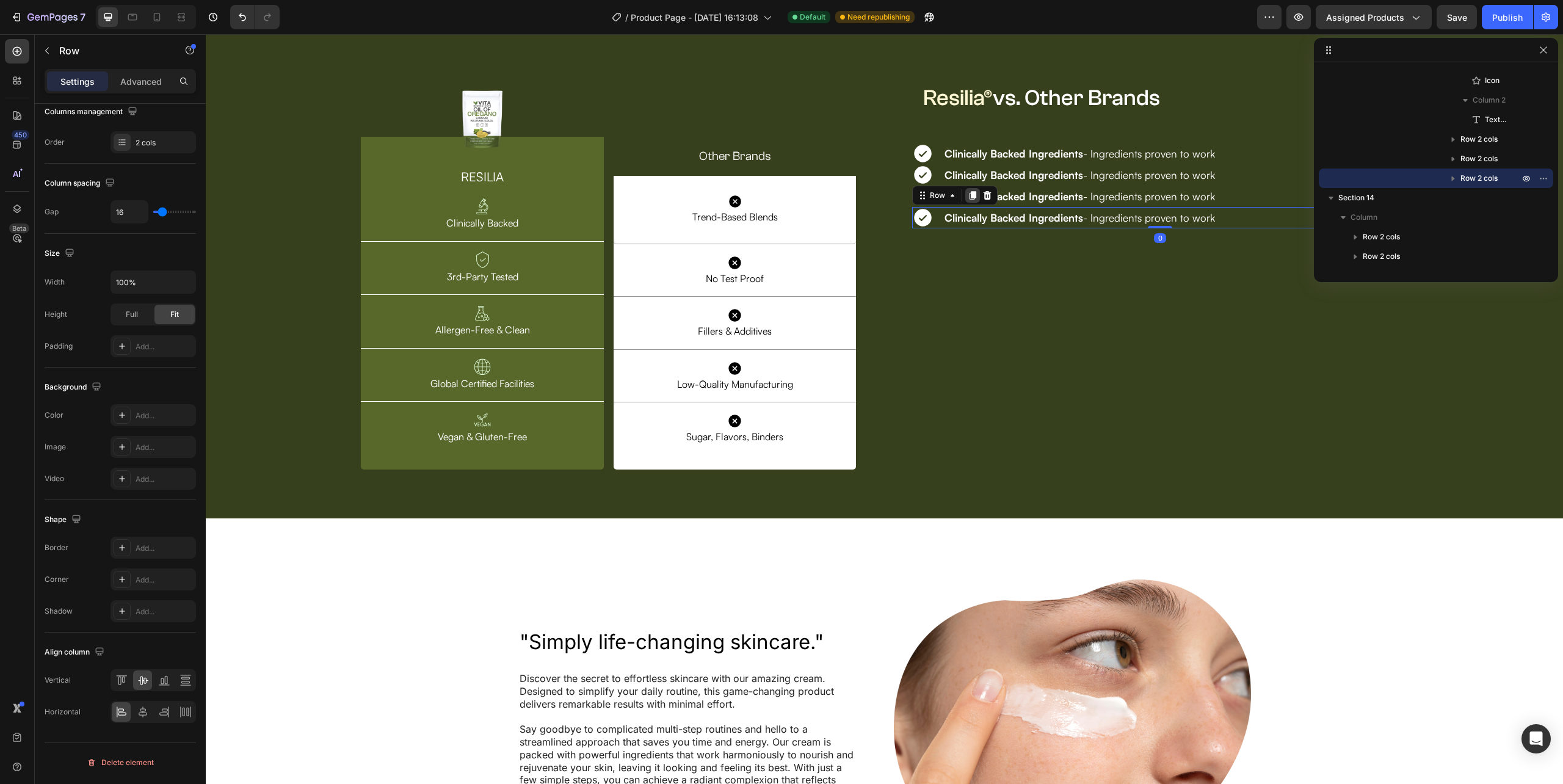
click at [968, 200] on icon at bounding box center [972, 195] width 9 height 9
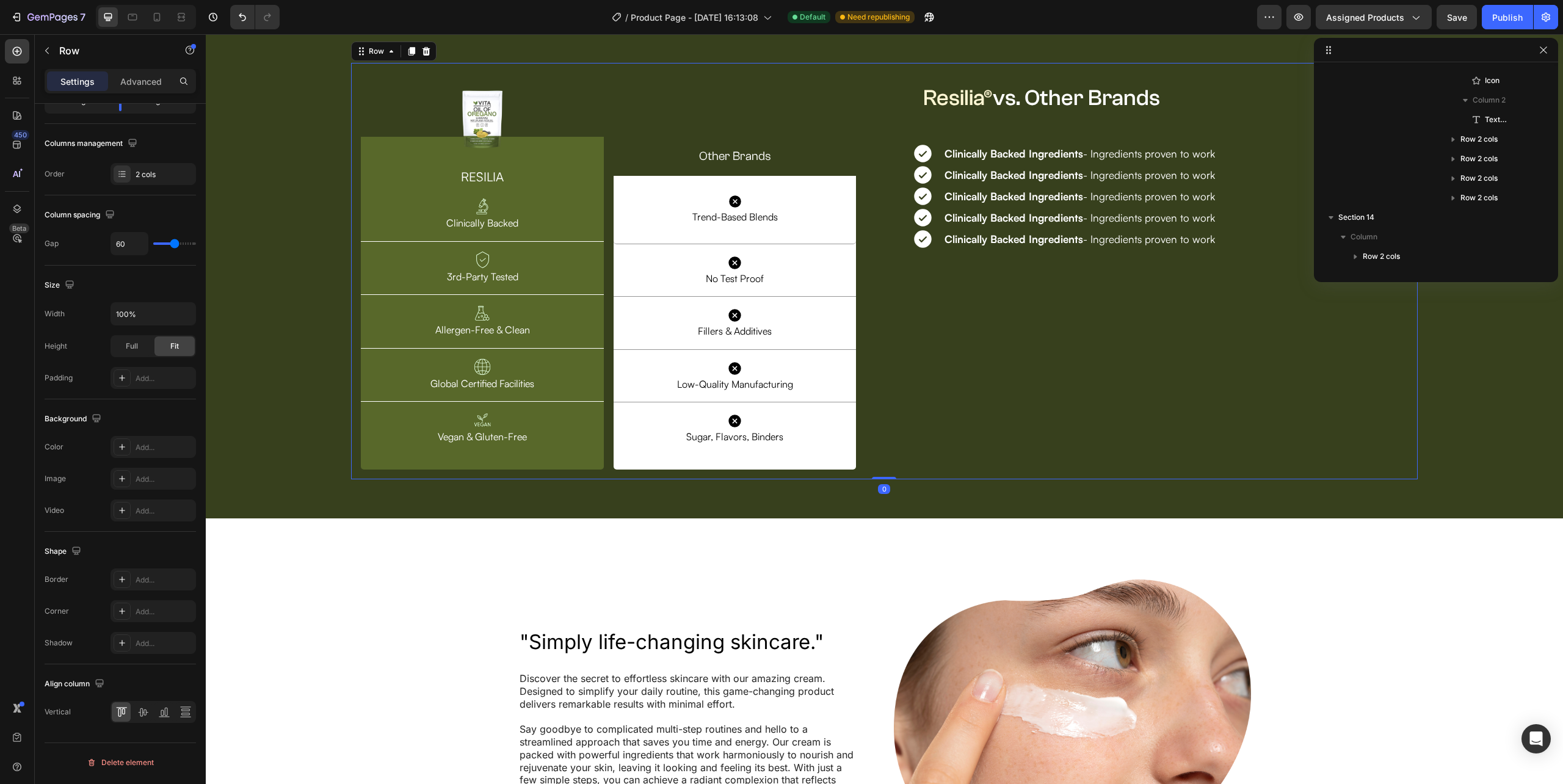
scroll to position [622, 0]
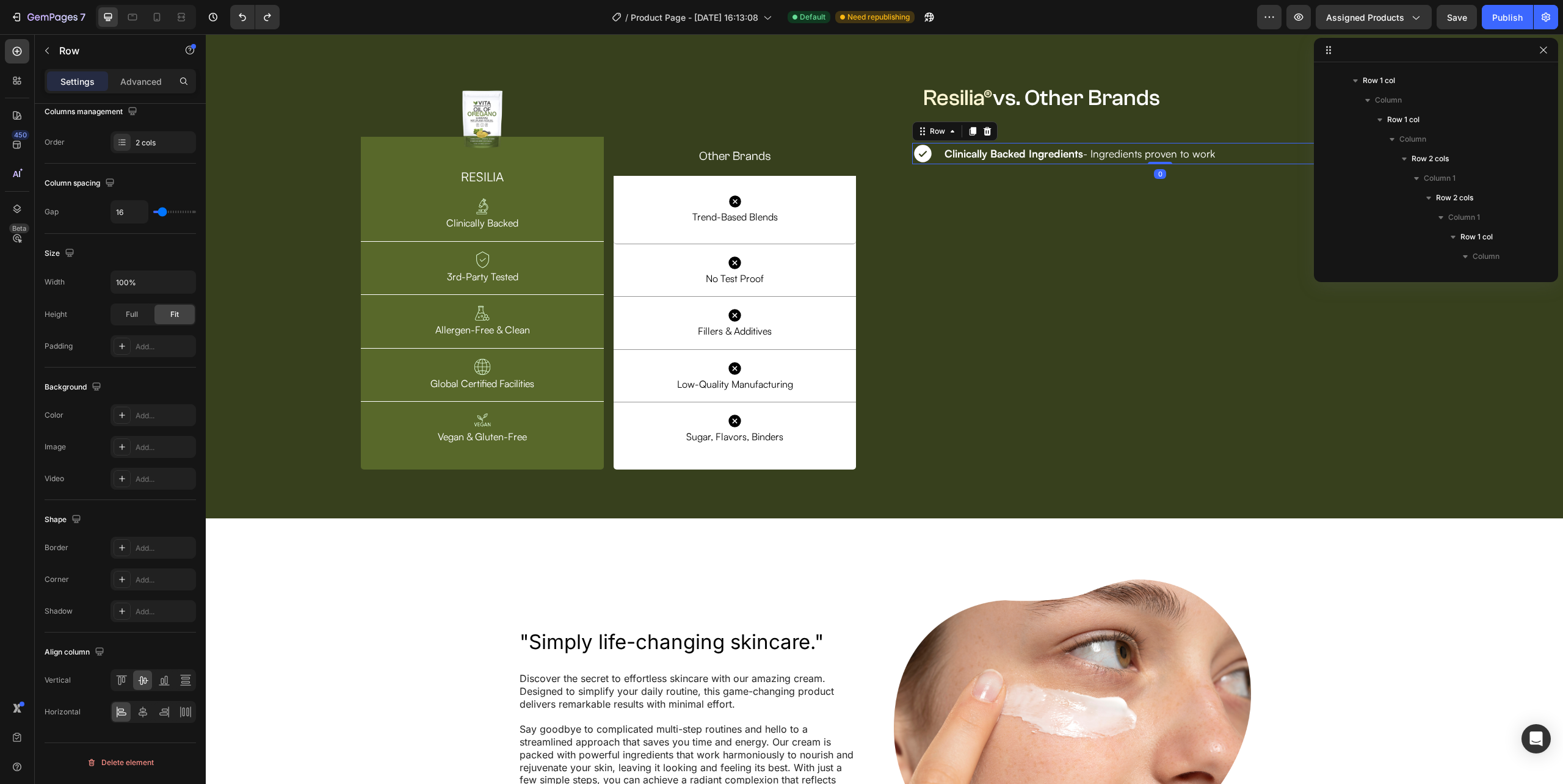
click at [936, 164] on div "Icon Clinically Backed Ingredients - Ingredients proven to work Text Block Row 0" at bounding box center [1160, 153] width 495 height 21
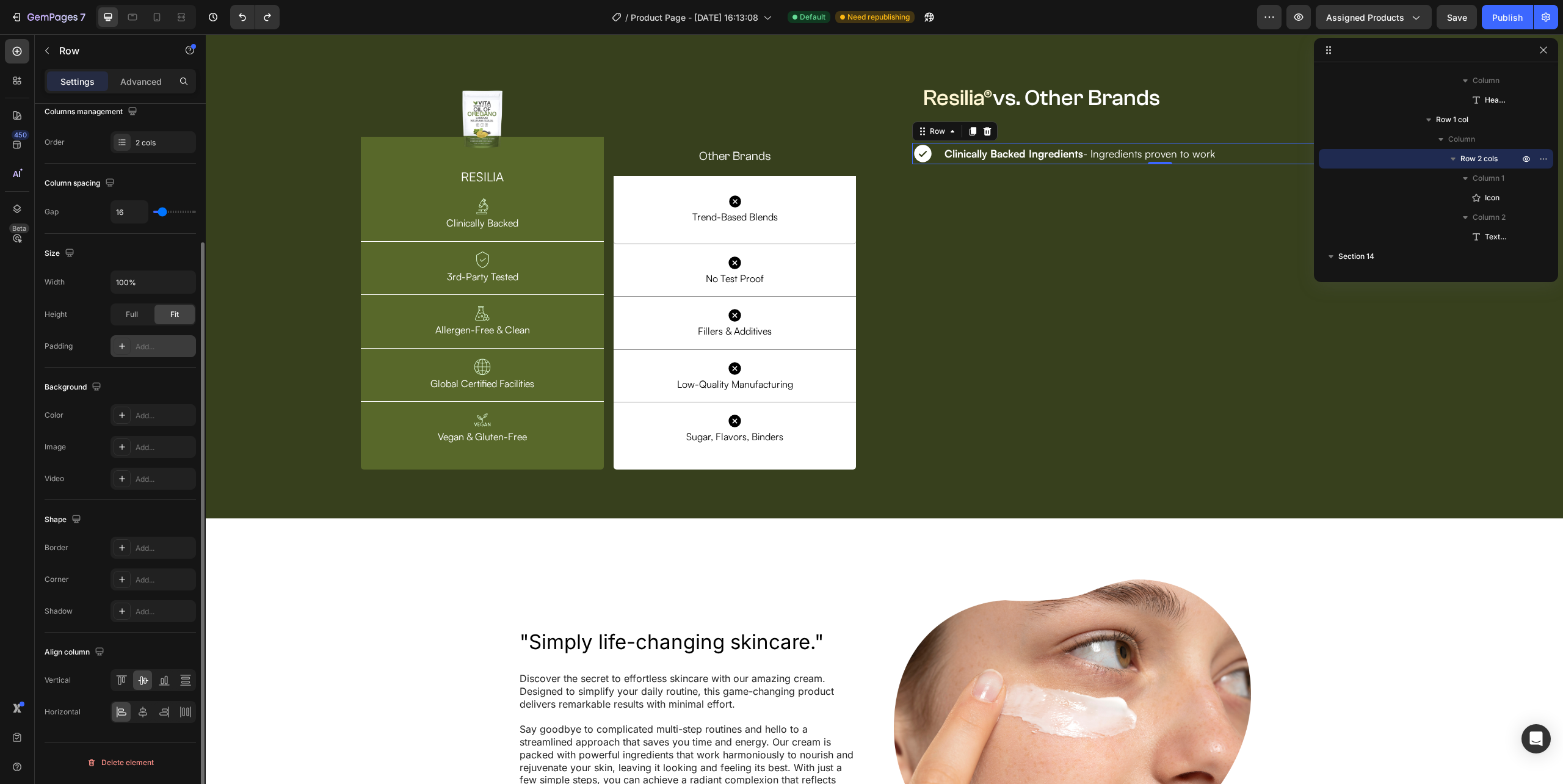
click at [143, 346] on div "Add..." at bounding box center [164, 346] width 58 height 11
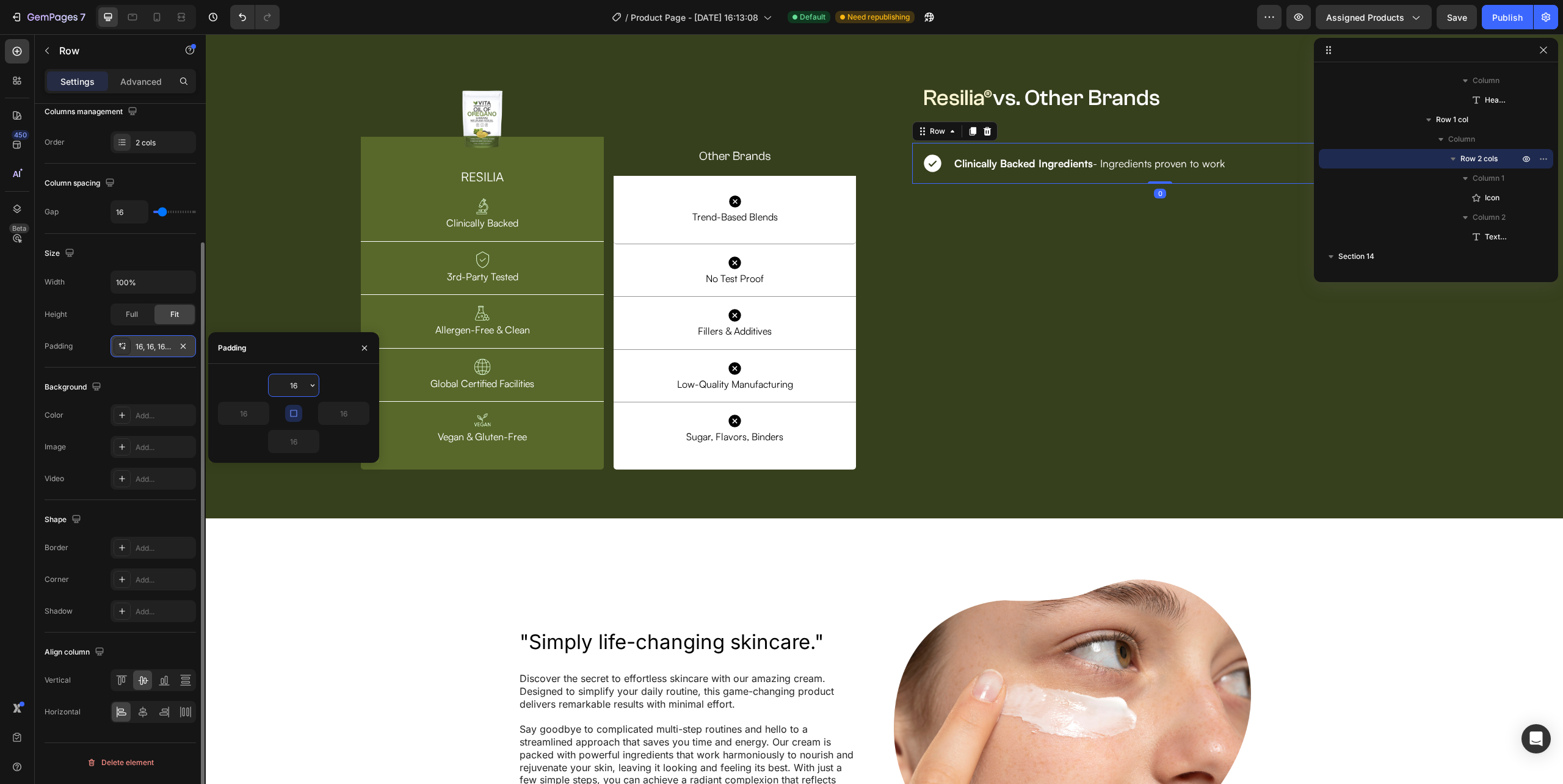
click at [291, 384] on input "16" at bounding box center [293, 385] width 50 height 22
type input "10"
drag, startPoint x: 136, startPoint y: 72, endPoint x: 140, endPoint y: 78, distance: 7.2
click at [137, 74] on div "Advanced" at bounding box center [141, 81] width 61 height 20
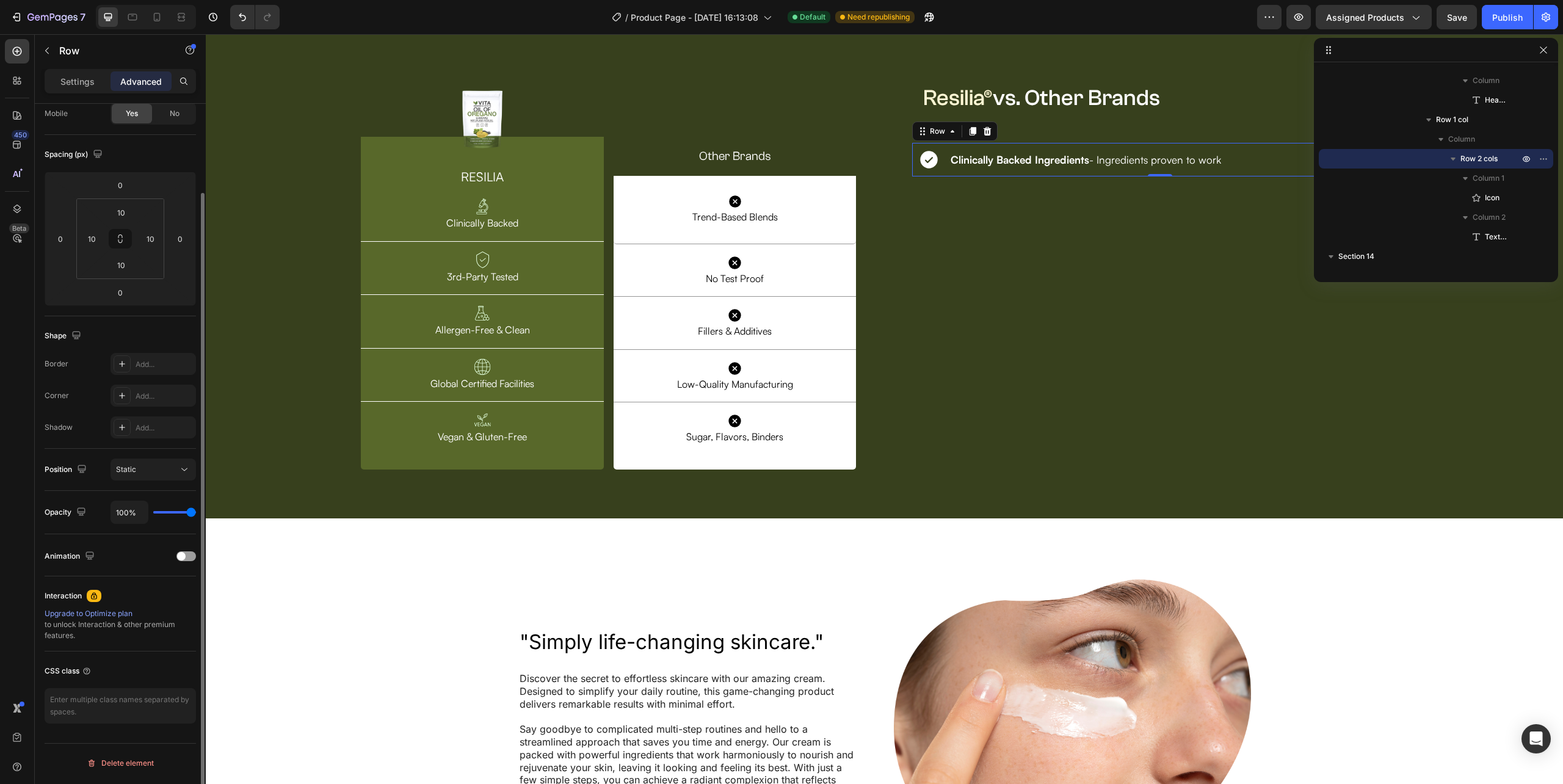
scroll to position [101, 0]
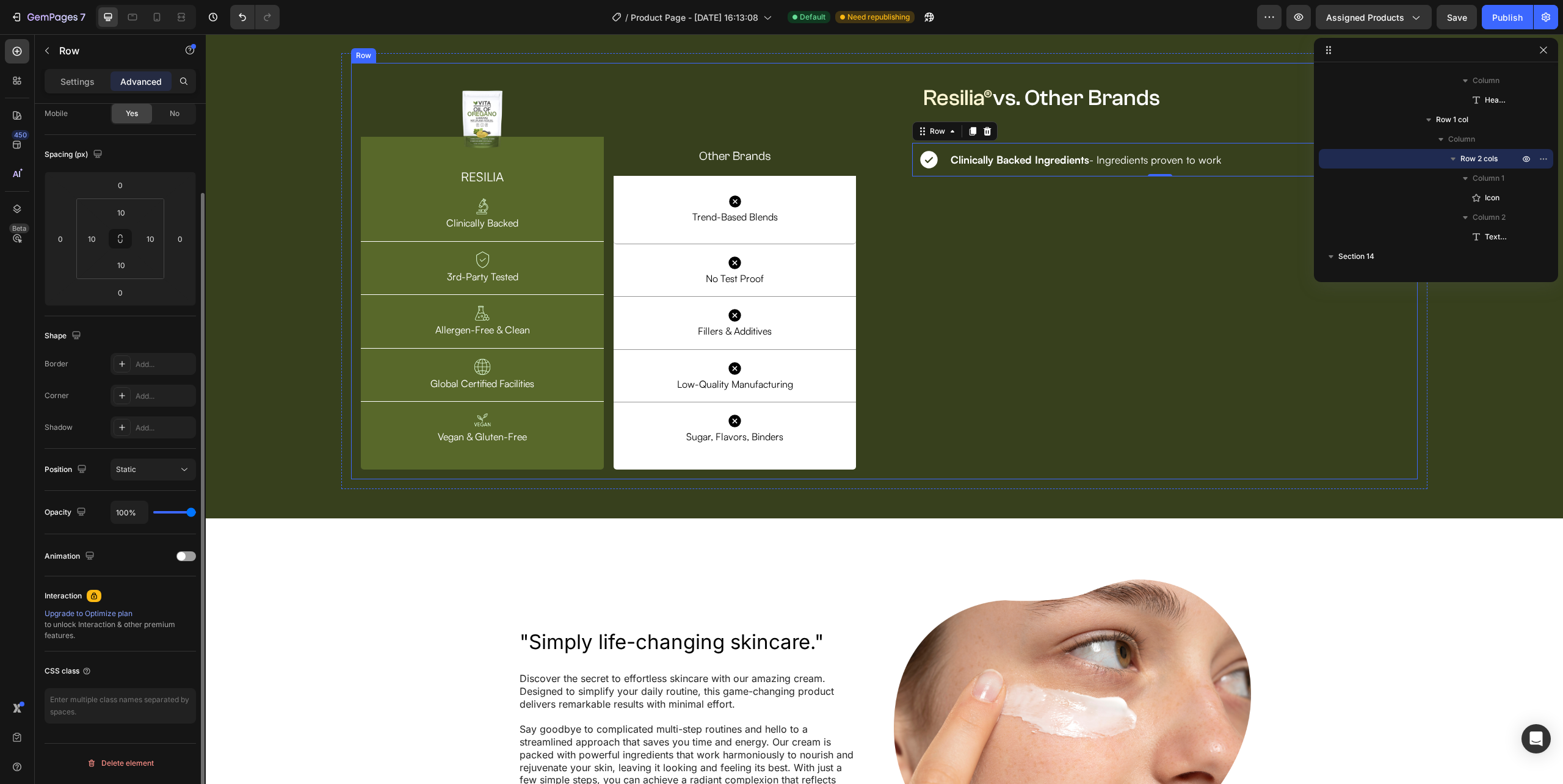
click at [1174, 480] on div "⁠⁠⁠⁠⁠⁠⁠ Resilia® vs. Other Brands Heading Row Row Icon Clinically Backed Ingred…" at bounding box center [1160, 271] width 515 height 417
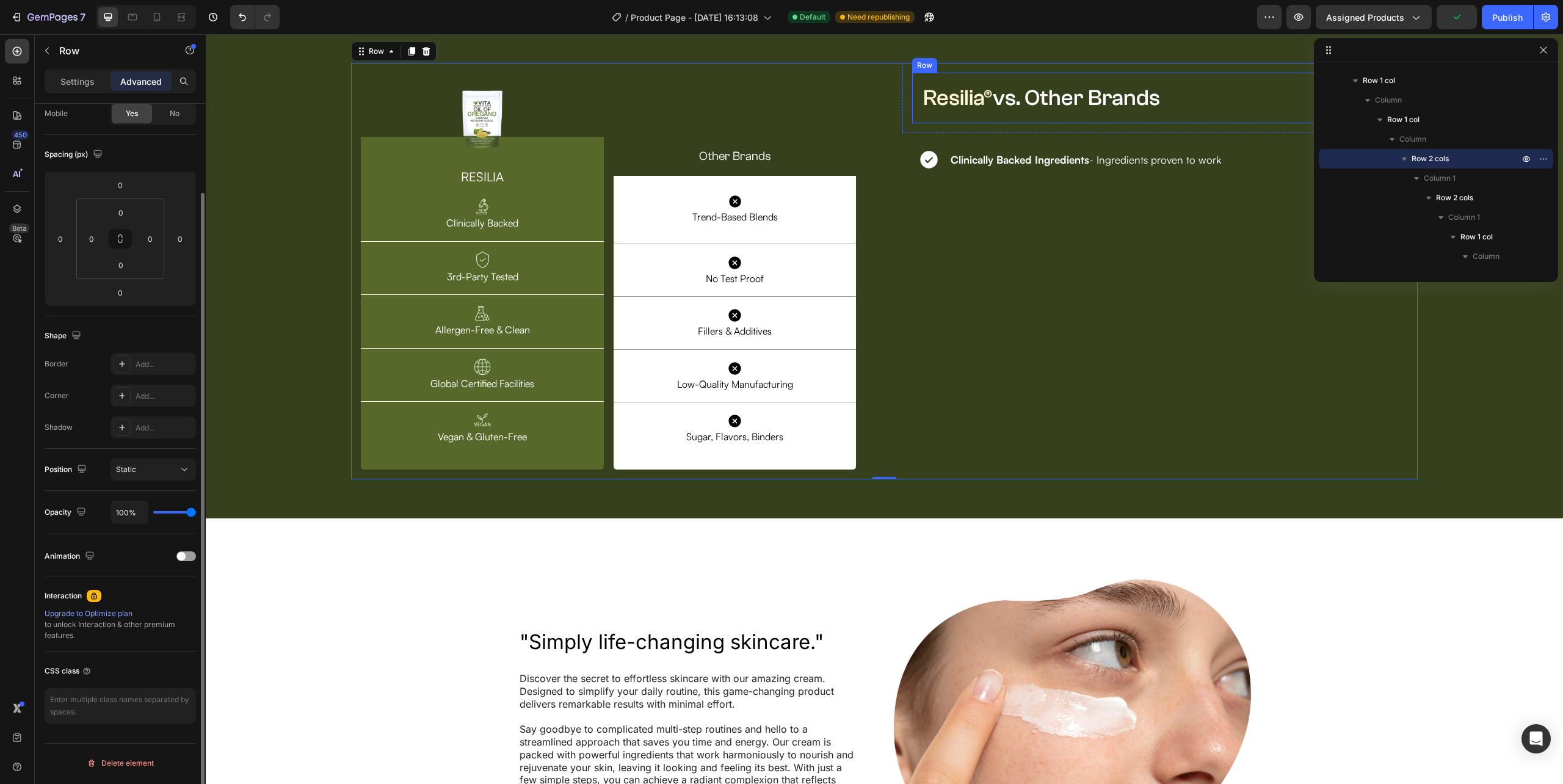
click at [915, 123] on div "⁠⁠⁠⁠⁠⁠⁠ Resilia® vs. Other Brands Heading Row" at bounding box center [1160, 98] width 495 height 51
click at [98, 239] on input "16" at bounding box center [91, 238] width 18 height 18
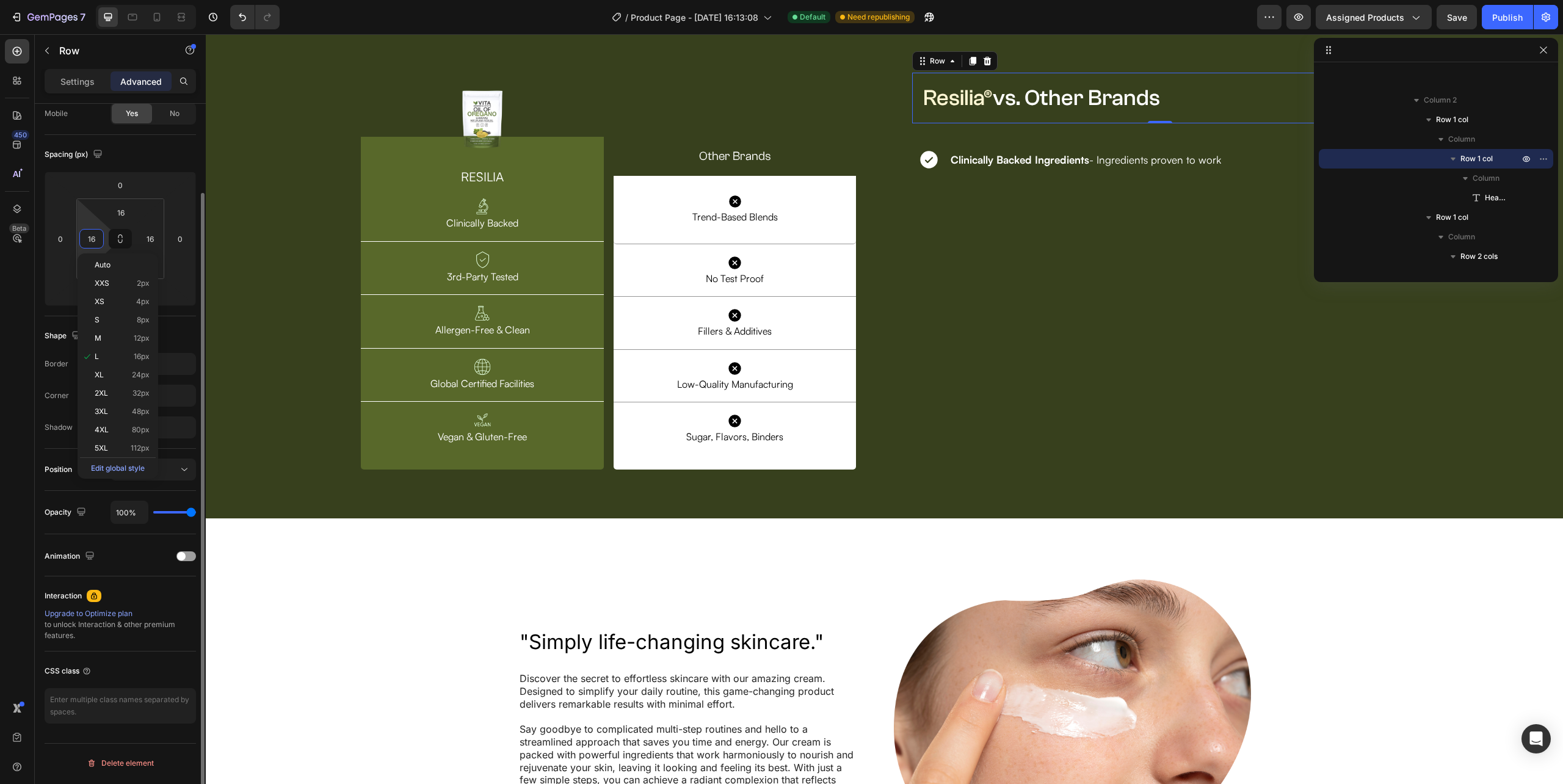
click at [98, 239] on input "16" at bounding box center [91, 238] width 18 height 18
type input "10"
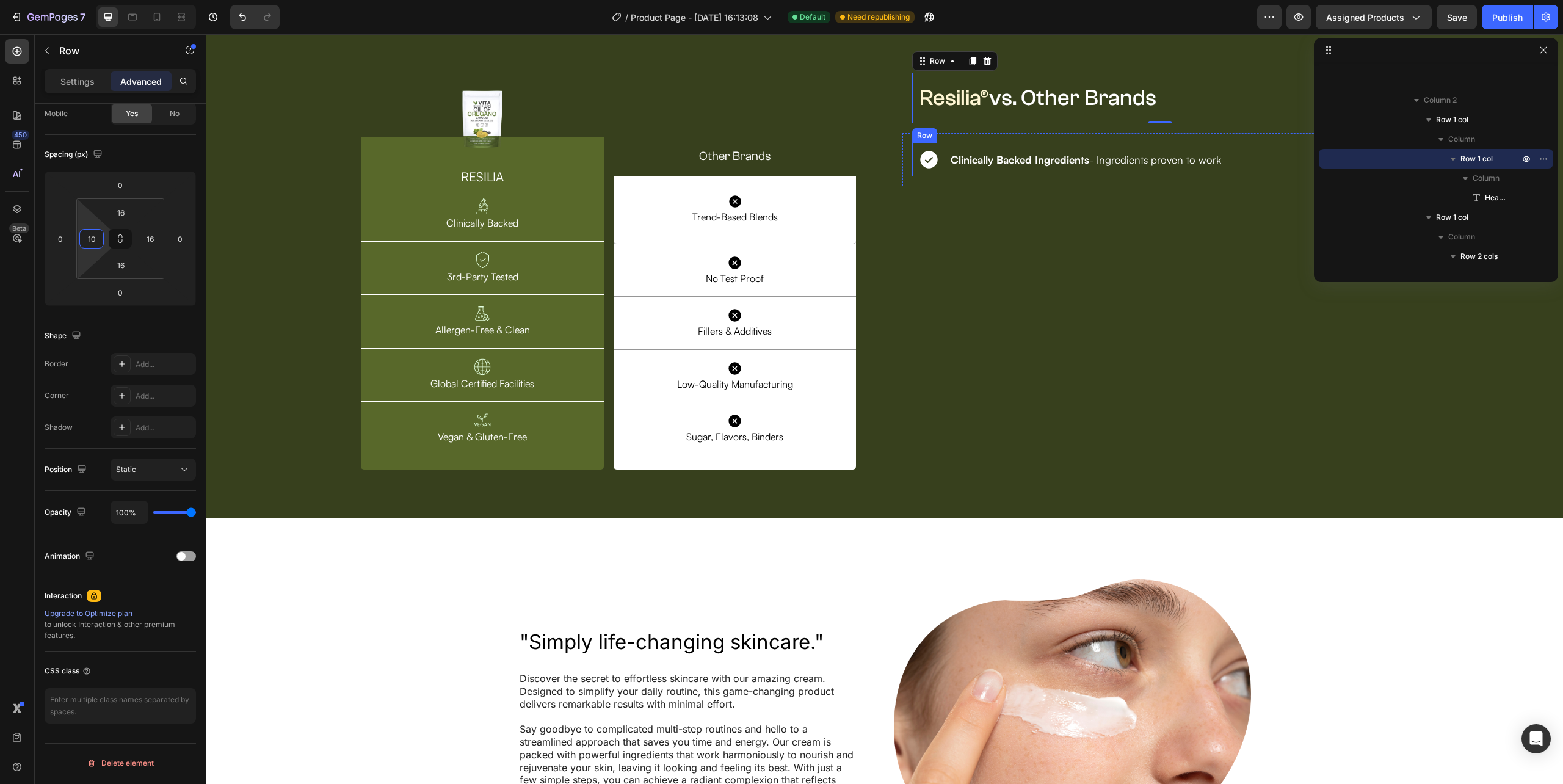
click at [946, 176] on div "Icon Clinically Backed Ingredients - Ingredients proven to work Text Block Row" at bounding box center [1160, 159] width 495 height 34
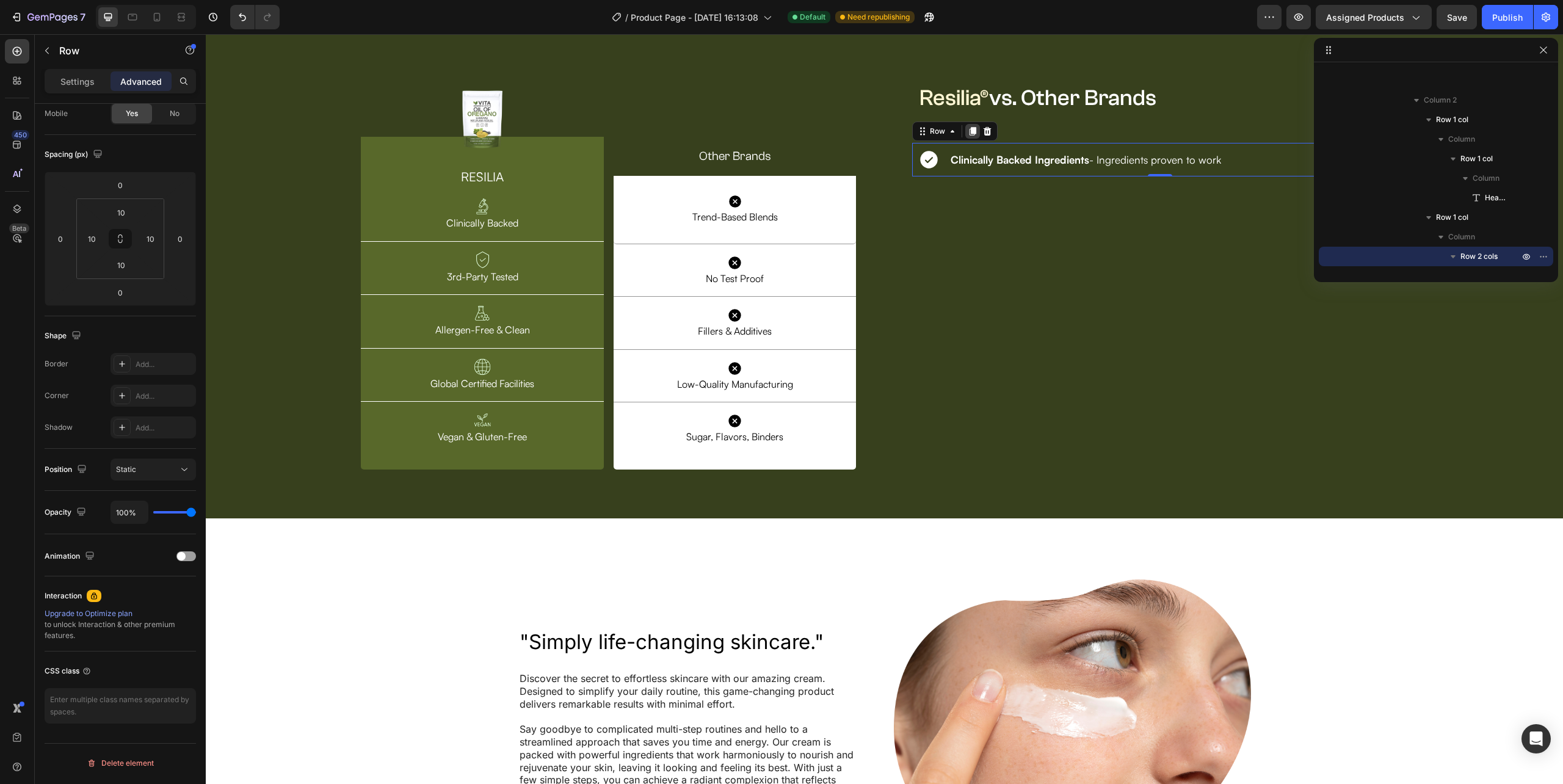
click at [970, 136] on icon at bounding box center [973, 132] width 7 height 9
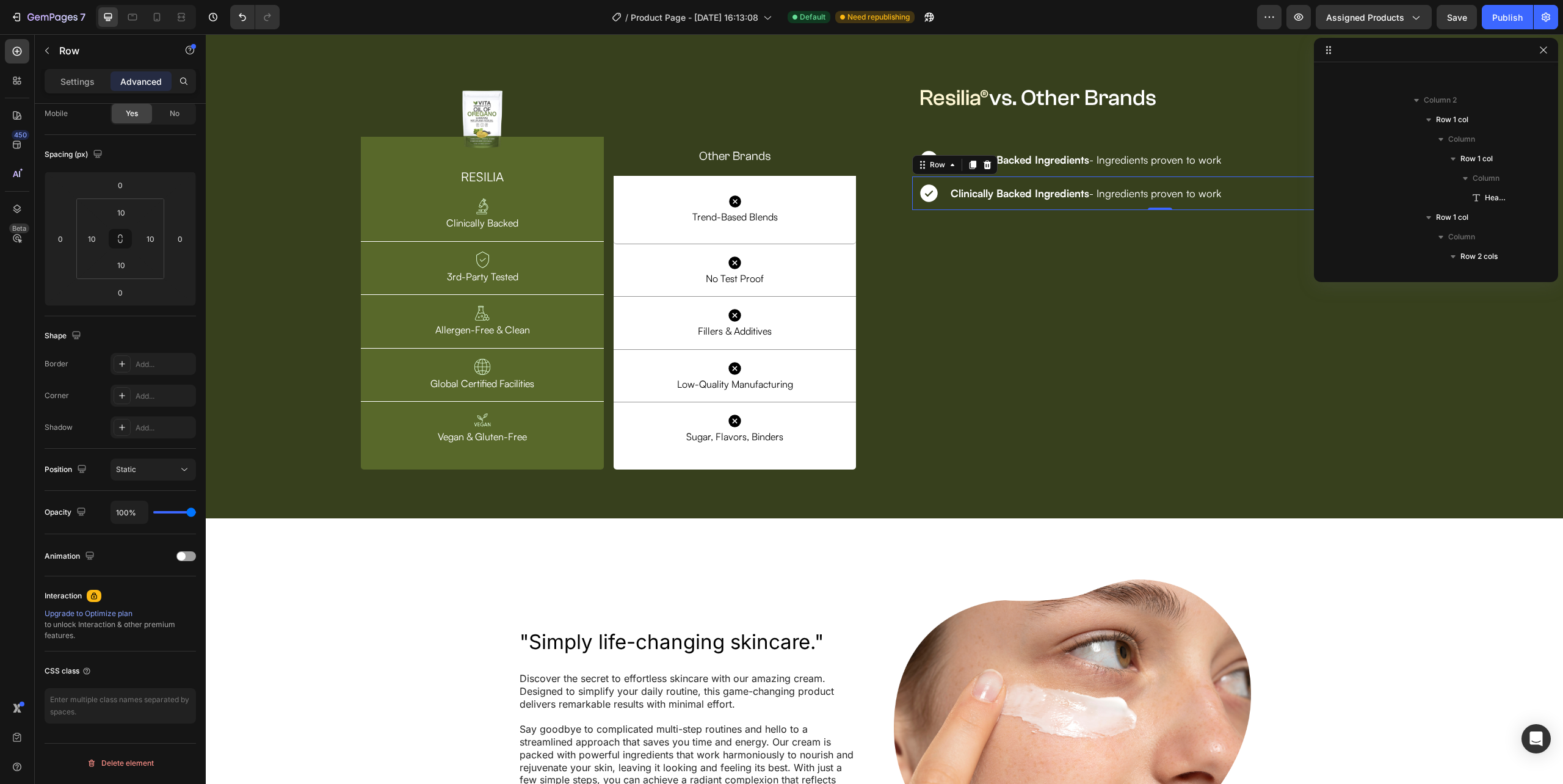
scroll to position [2341, 0]
click at [970, 169] on icon at bounding box center [973, 165] width 7 height 9
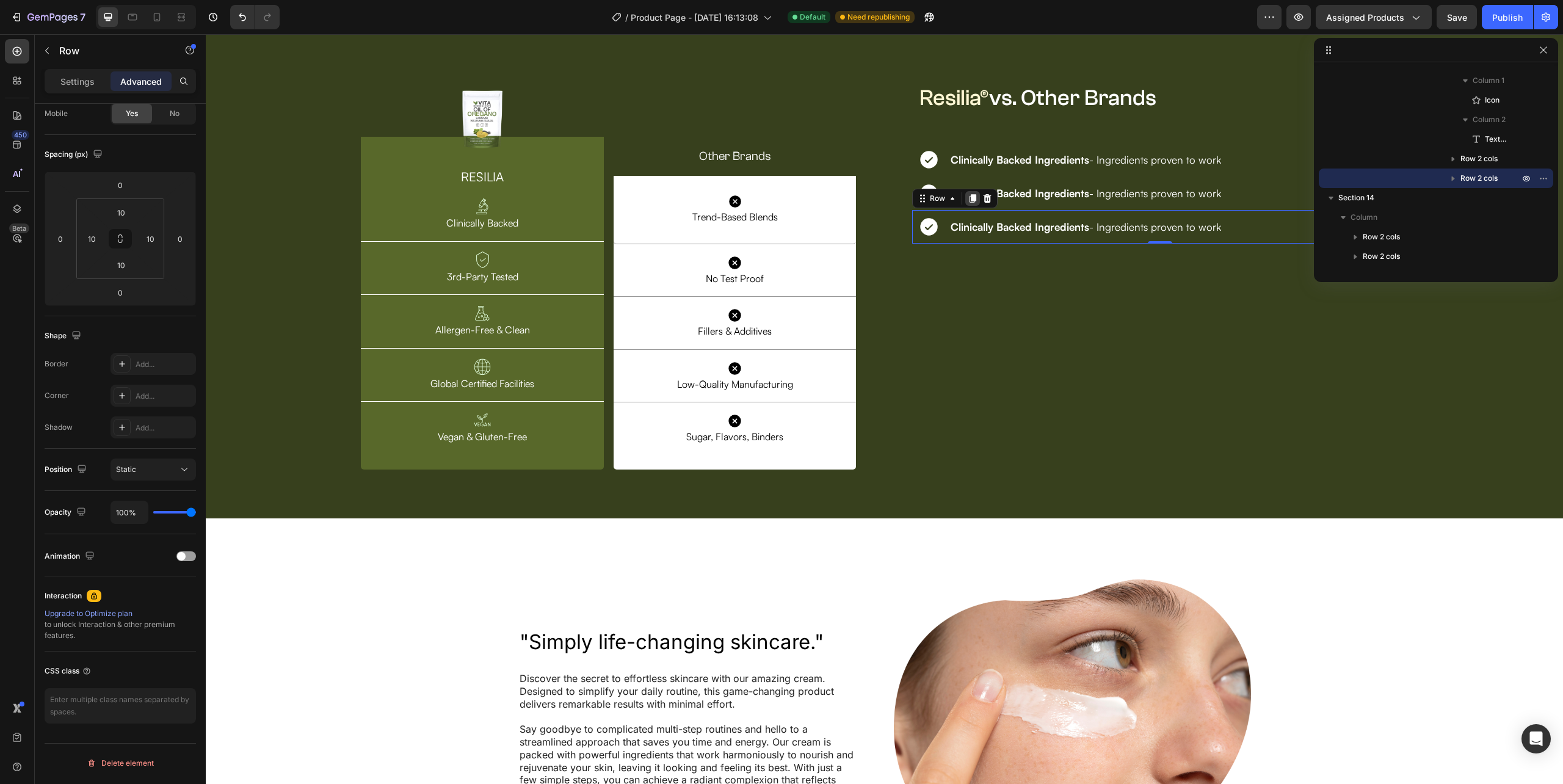
click at [970, 203] on icon at bounding box center [973, 199] width 7 height 9
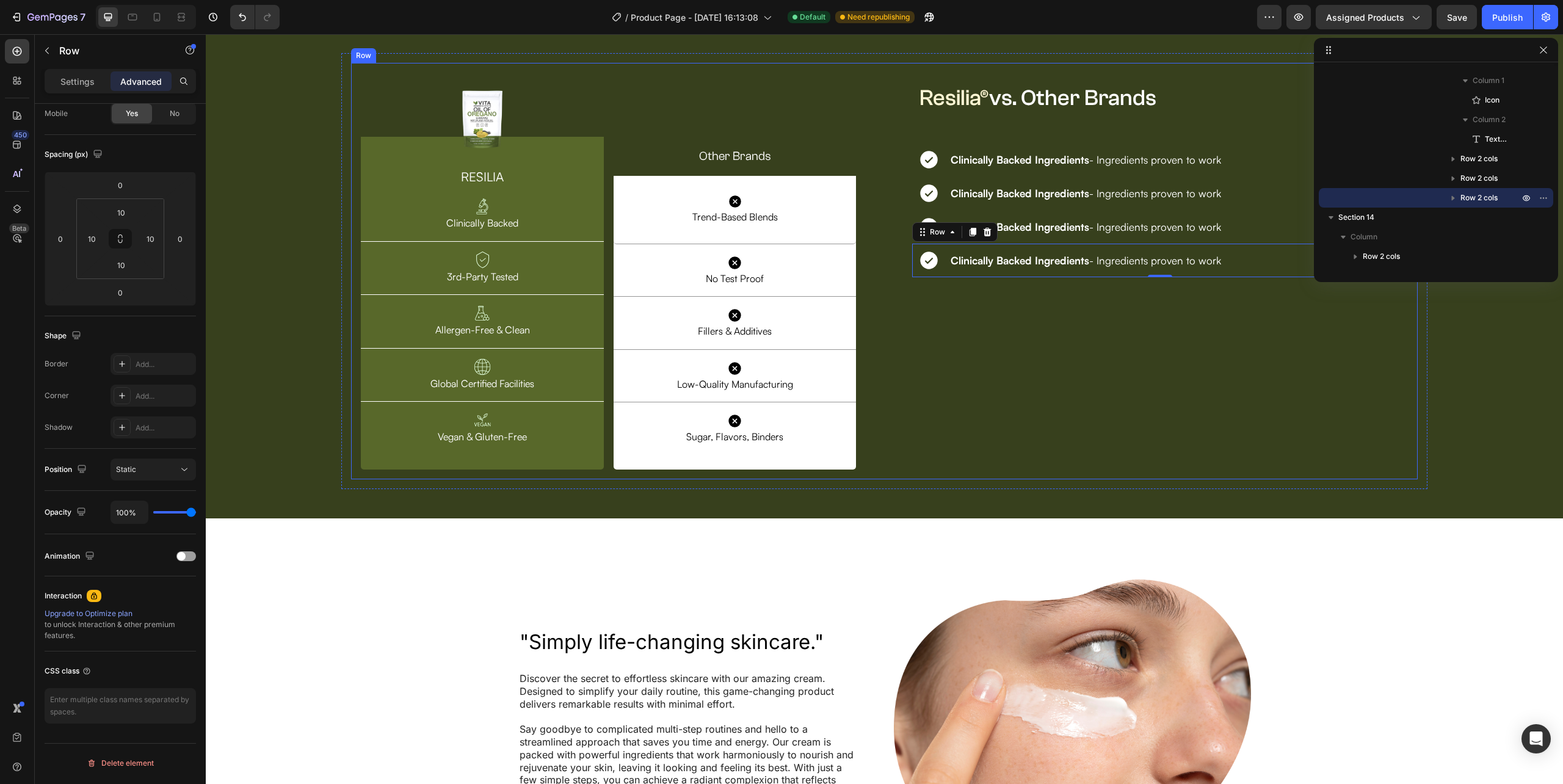
click at [1029, 480] on div "⁠⁠⁠⁠⁠⁠⁠ Resilia® vs. Other Brands Heading Row Row Icon Clinically Backed Ingred…" at bounding box center [1160, 271] width 515 height 417
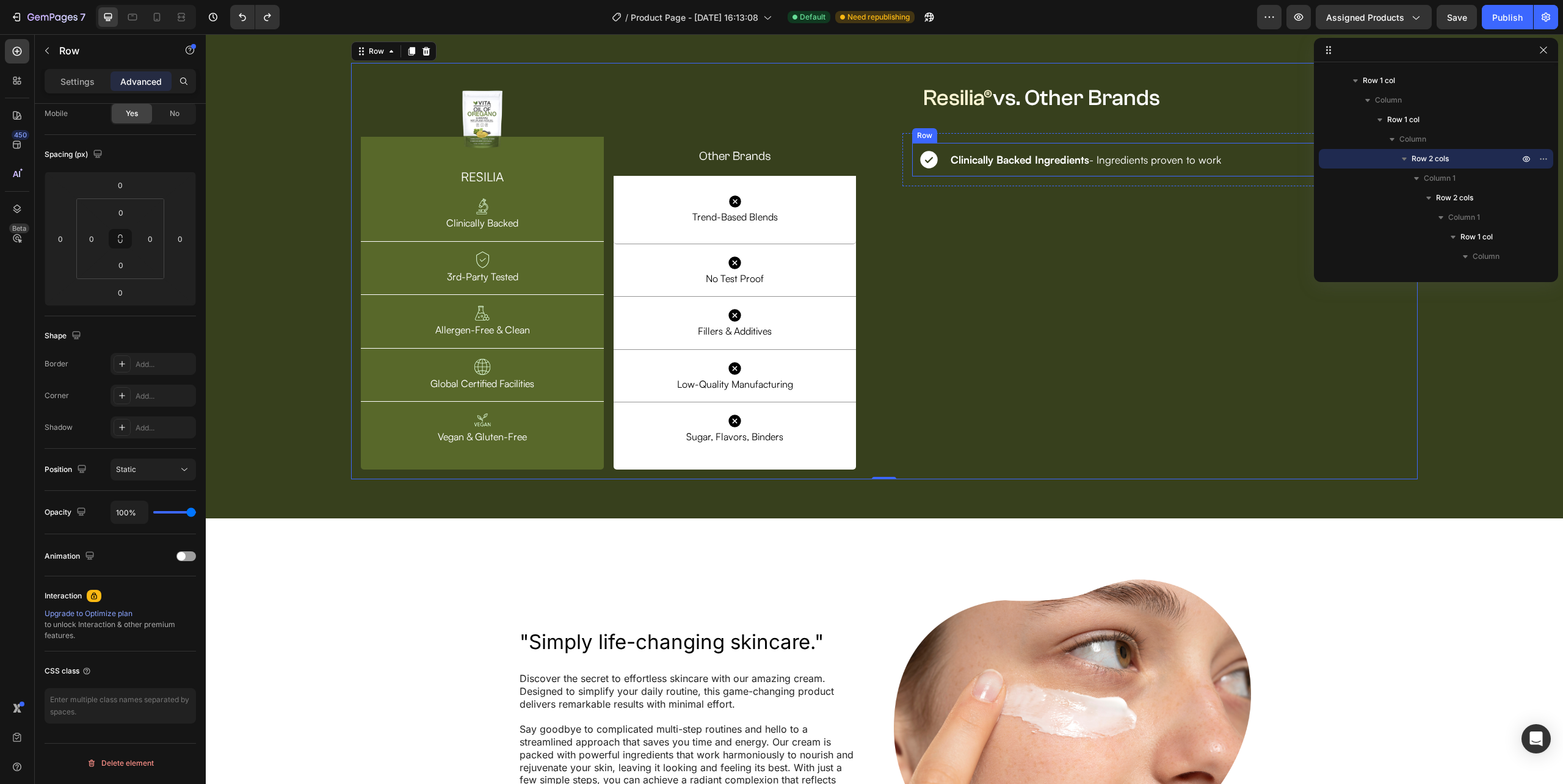
click at [945, 176] on div "Icon Clinically Backed Ingredients - Ingredients proven to work Text Block Row" at bounding box center [1160, 159] width 495 height 34
click at [64, 84] on p "Settings" at bounding box center [77, 81] width 34 height 13
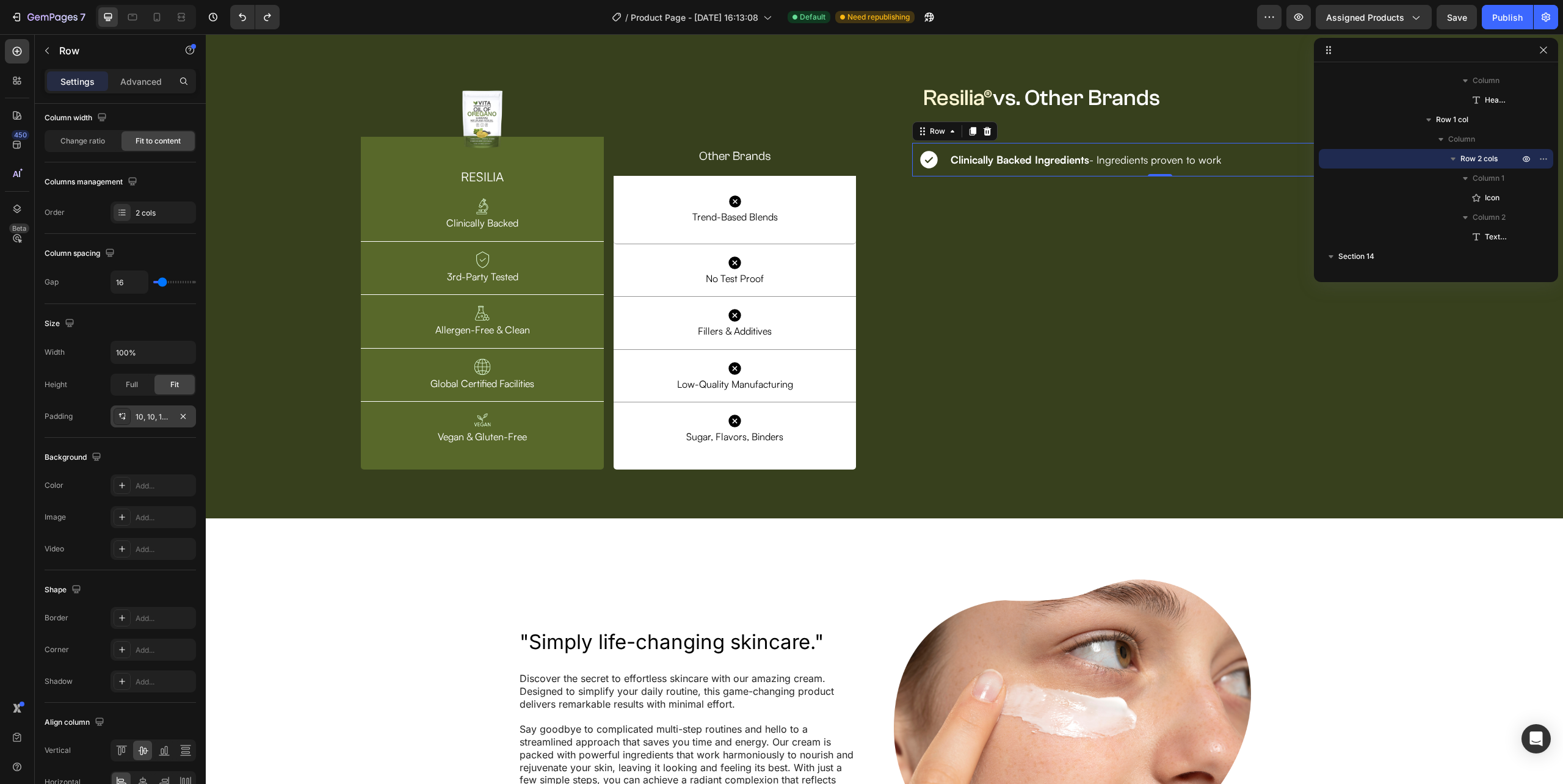
click at [153, 413] on div "10, 10, 10, 10" at bounding box center [153, 417] width 35 height 11
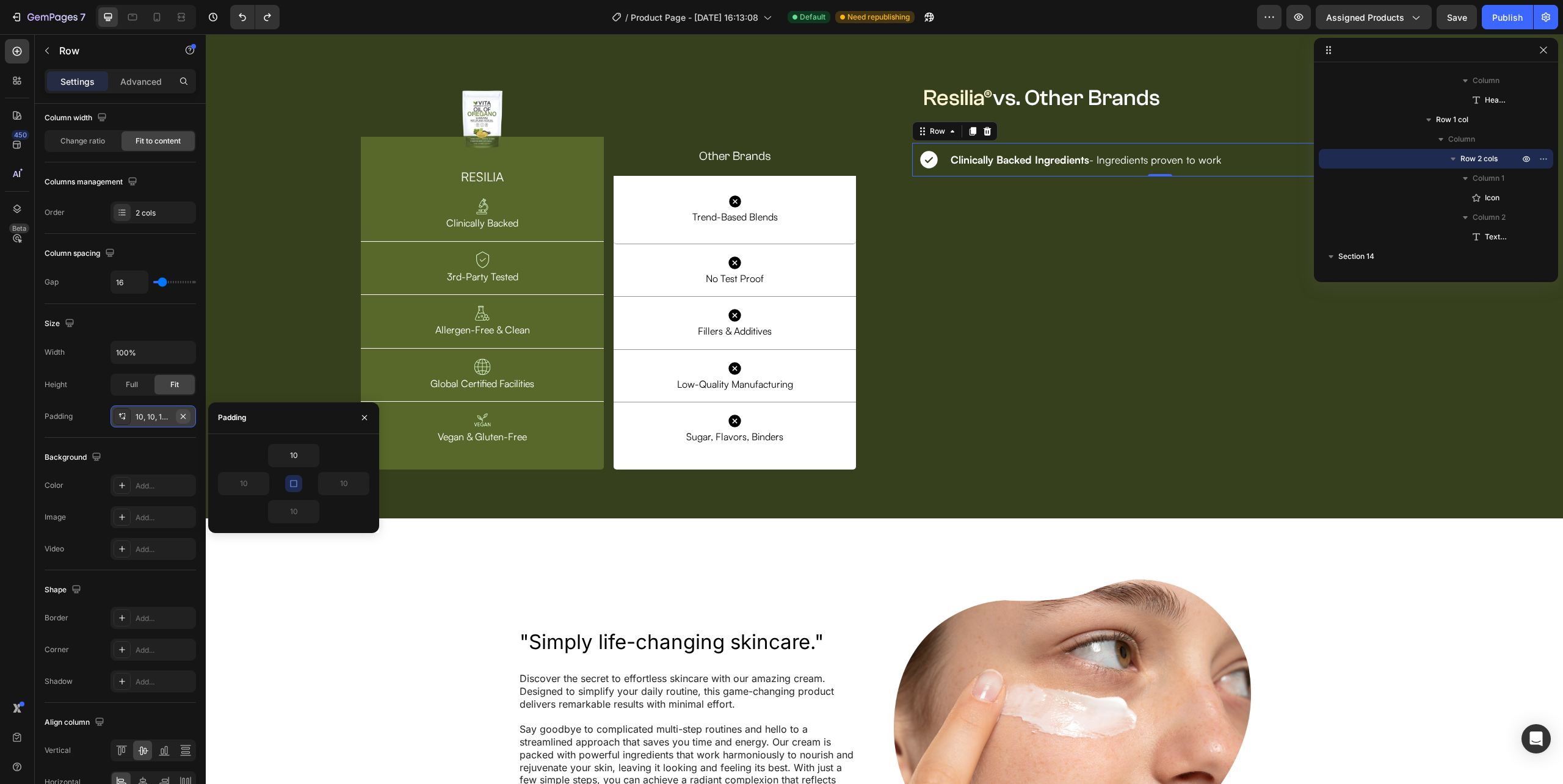
click at [187, 413] on icon "button" at bounding box center [182, 416] width 9 height 9
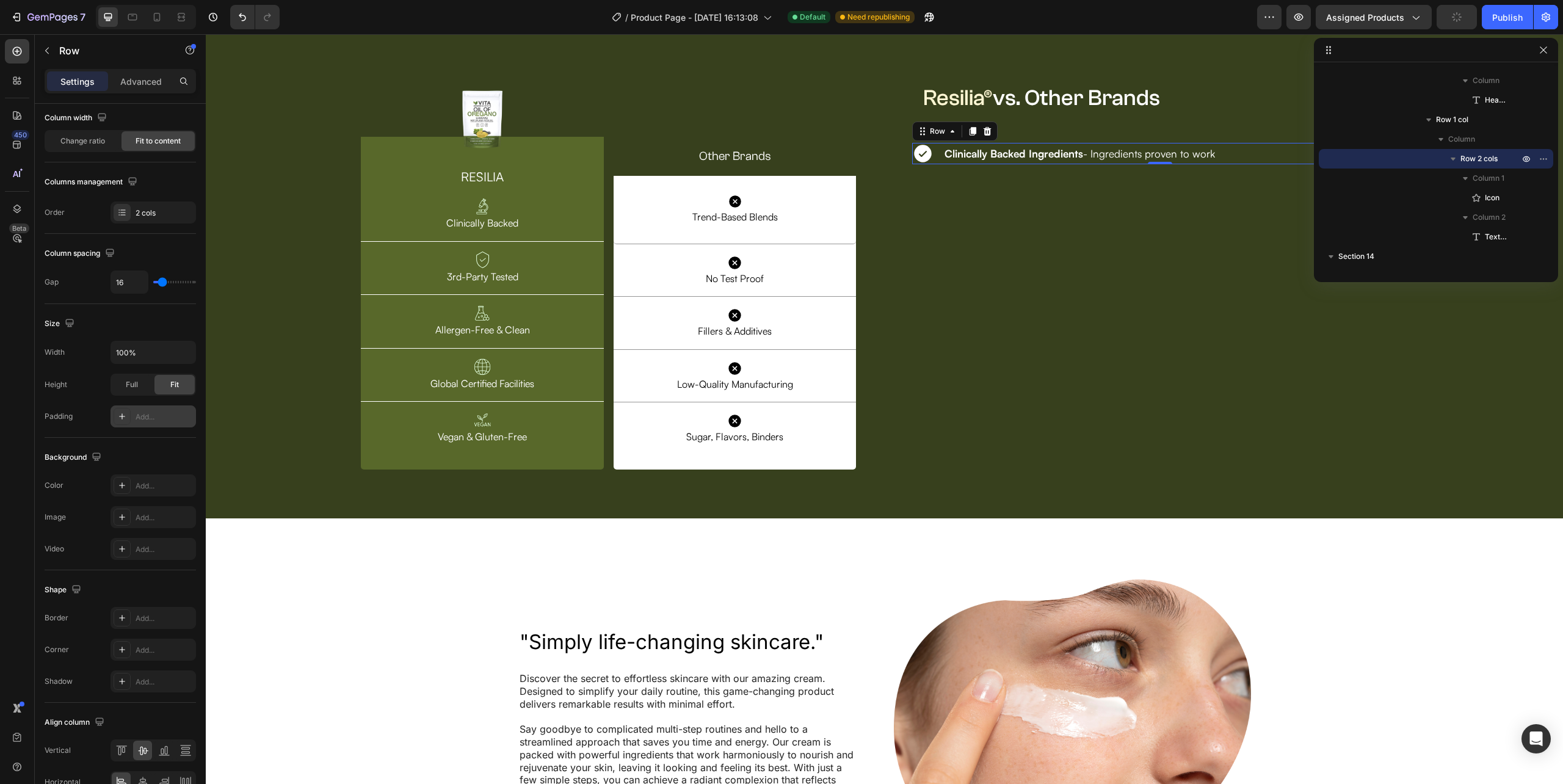
click at [174, 418] on div "Add..." at bounding box center [164, 417] width 58 height 11
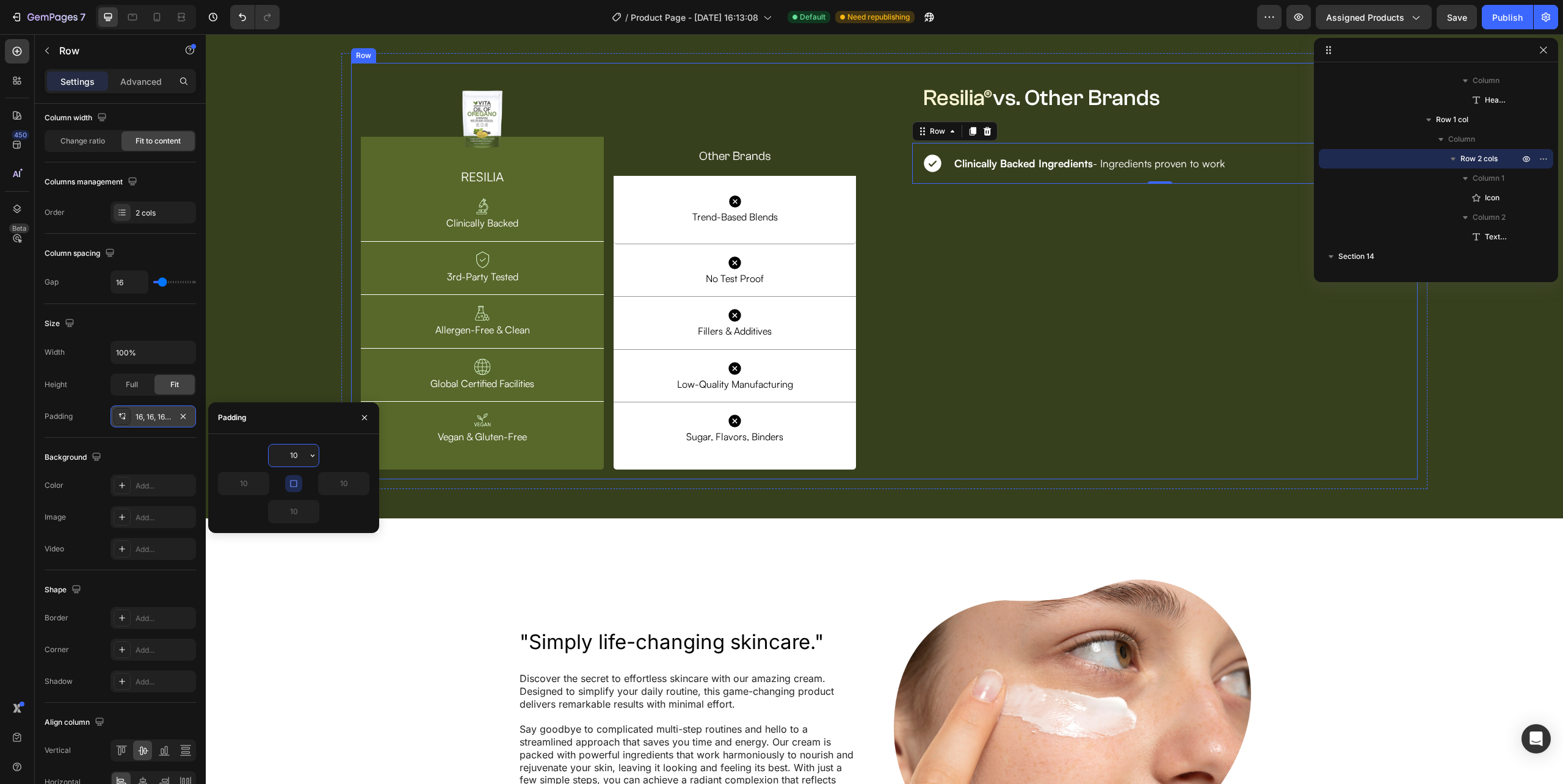
click at [949, 432] on div "⁠⁠⁠⁠⁠⁠⁠ Resilia® vs. Other Brands Heading Row Row Icon Clinically Backed Ingred…" at bounding box center [1160, 271] width 515 height 417
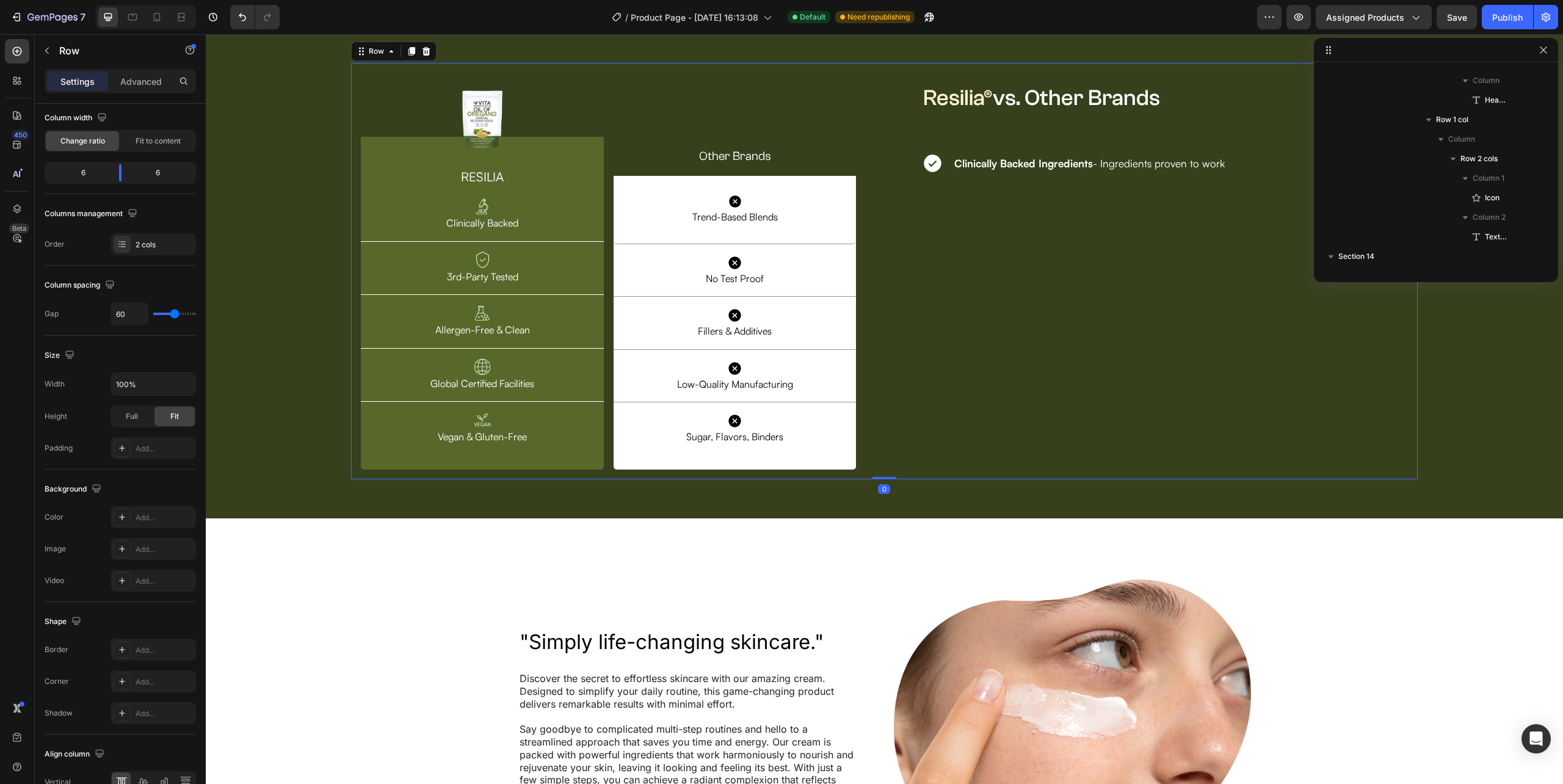
scroll to position [622, 0]
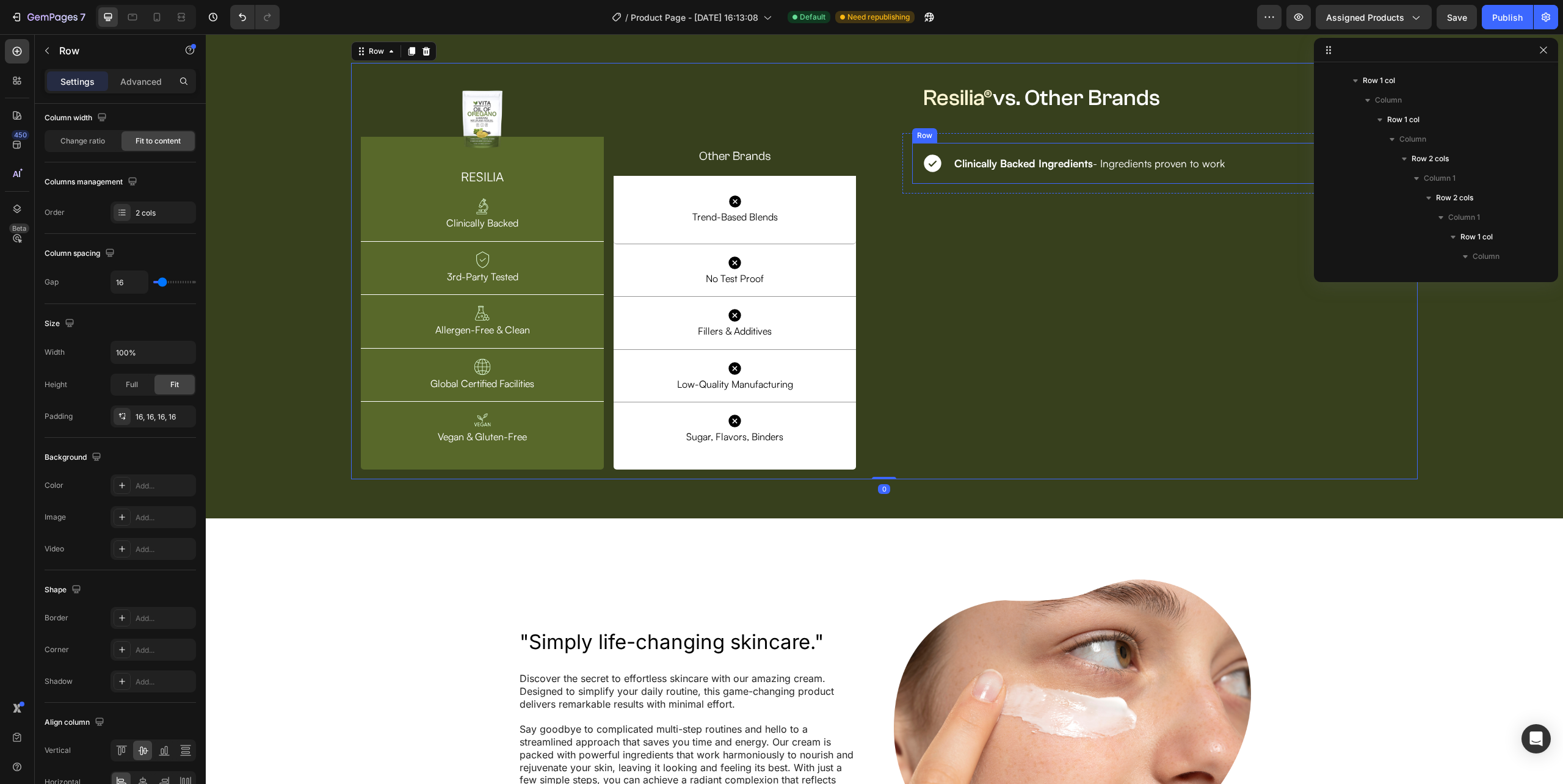
click at [949, 184] on div "Icon Clinically Backed Ingredients - Ingredients proven to work Text Block Row" at bounding box center [1160, 163] width 495 height 41
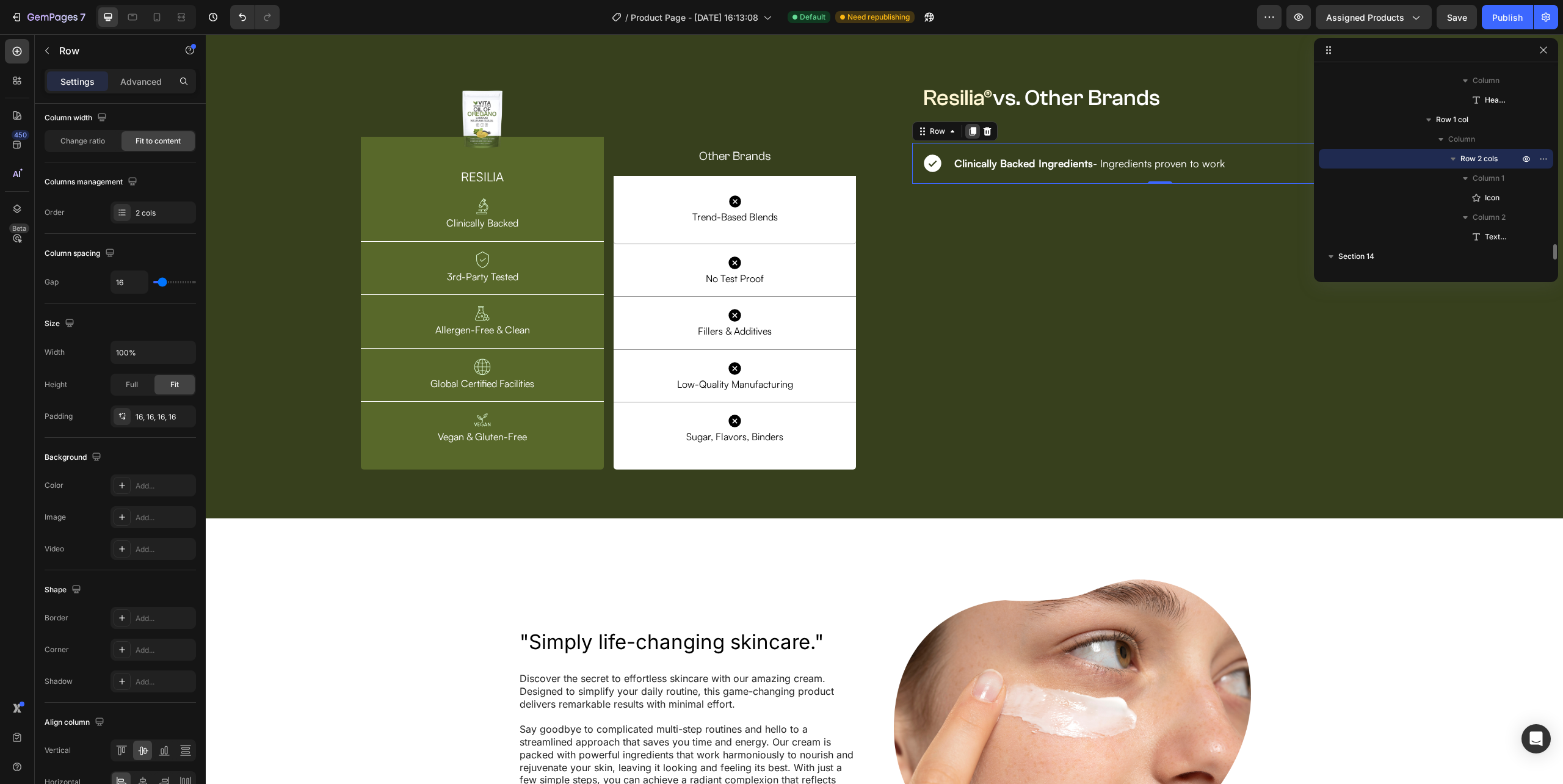
click at [970, 136] on icon at bounding box center [973, 132] width 7 height 9
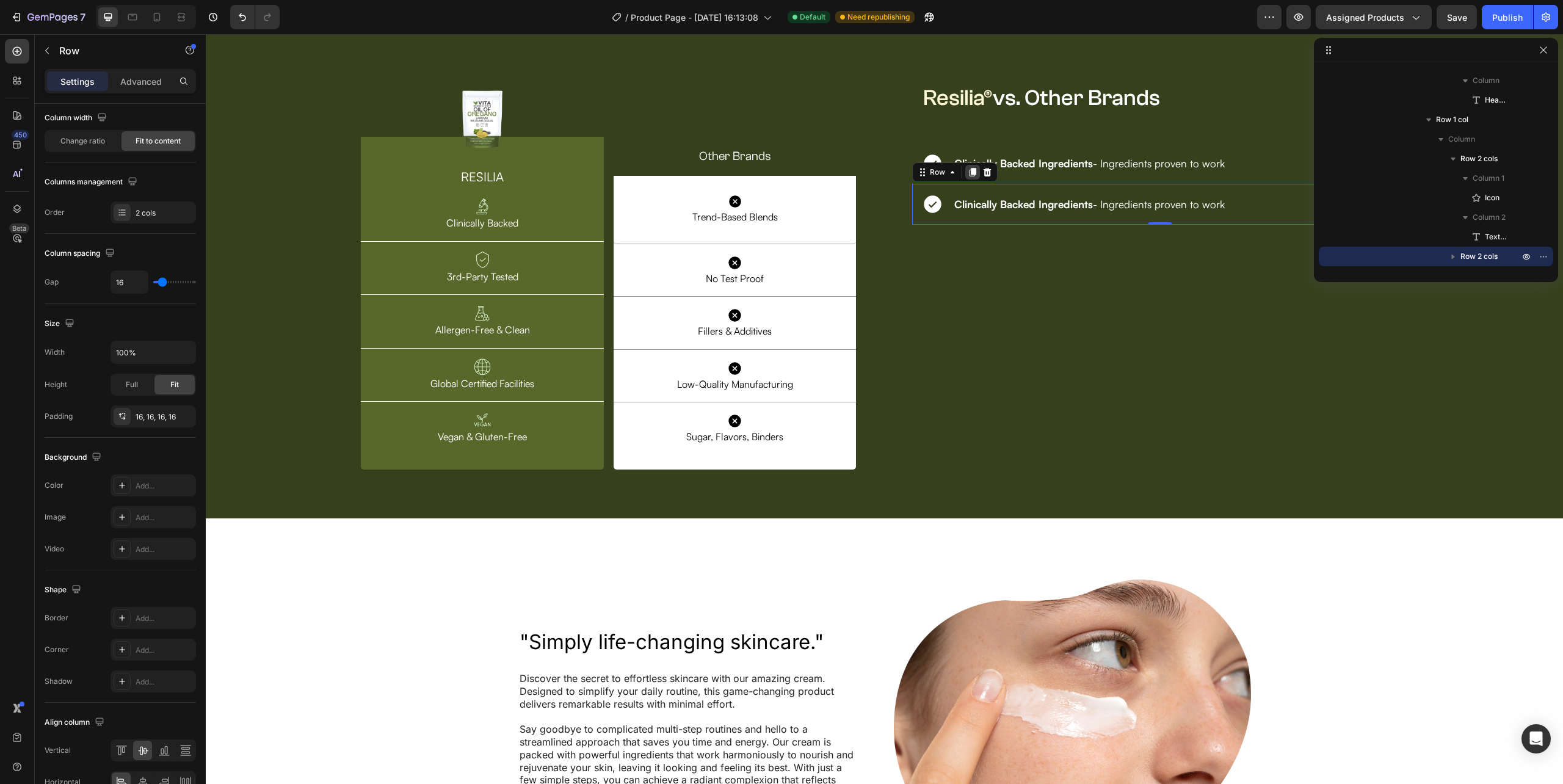
click at [970, 176] on icon at bounding box center [973, 172] width 7 height 9
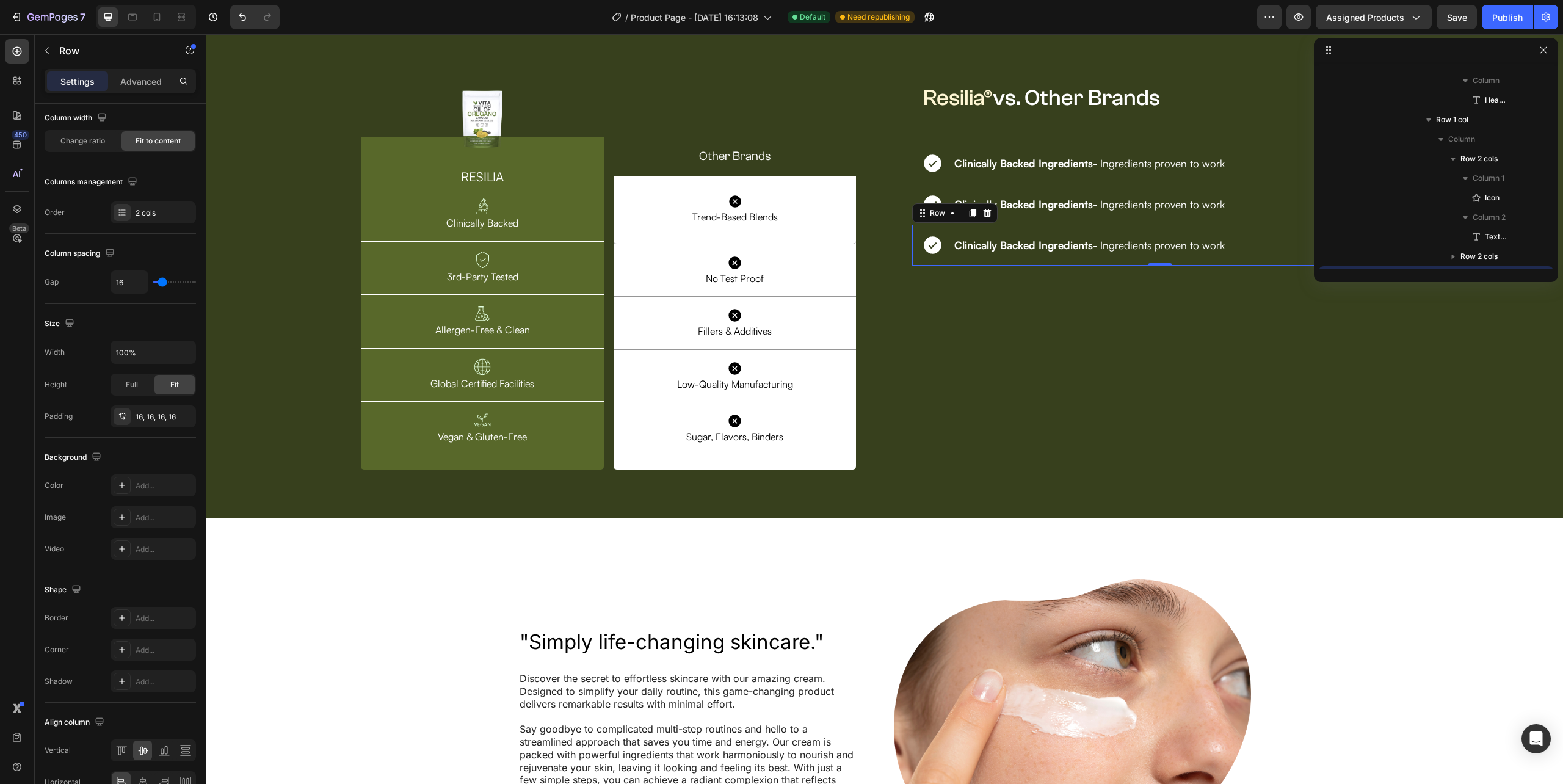
scroll to position [2360, 0]
click at [970, 220] on div at bounding box center [972, 212] width 15 height 15
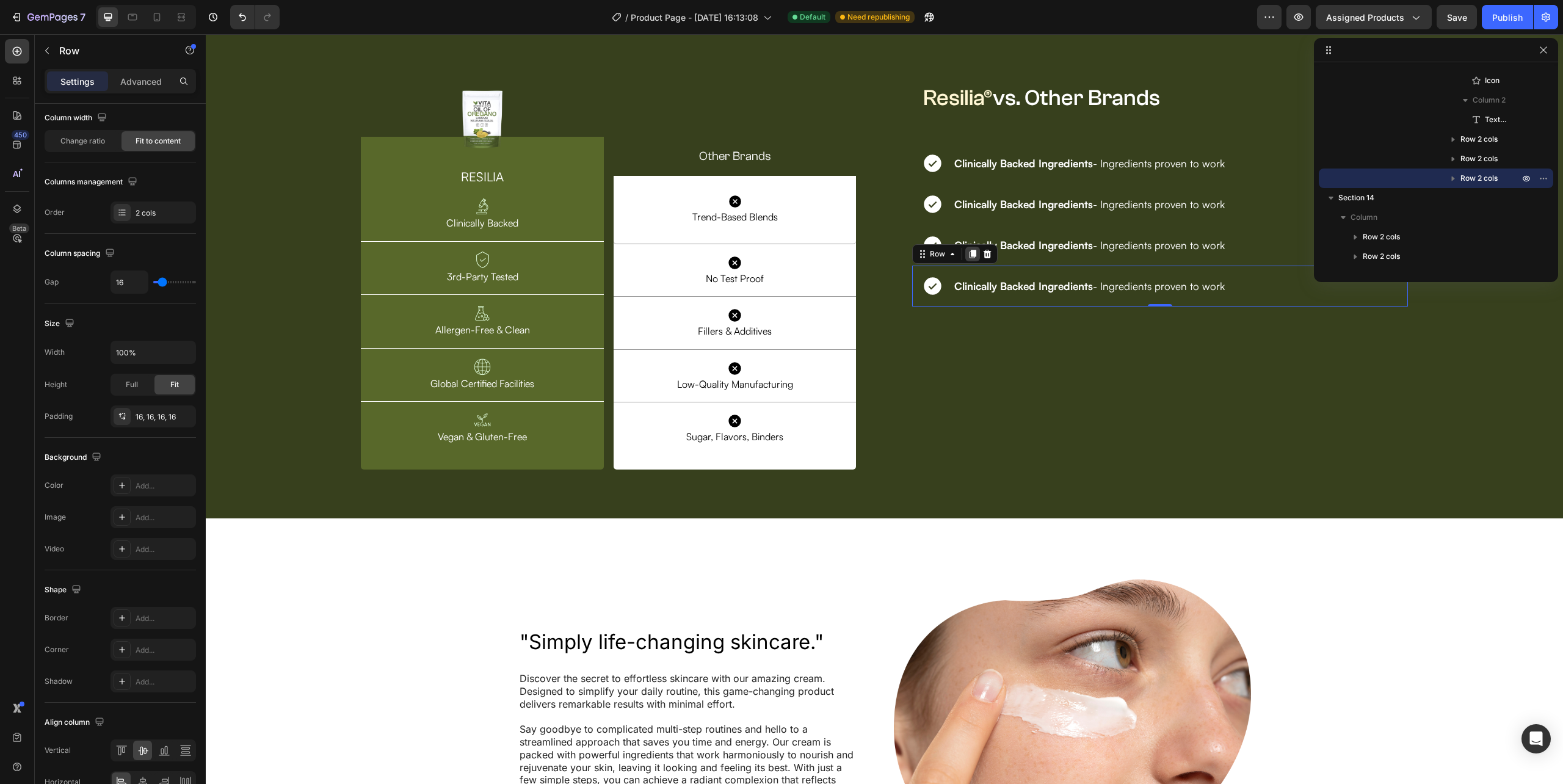
click at [970, 258] on icon at bounding box center [973, 254] width 7 height 9
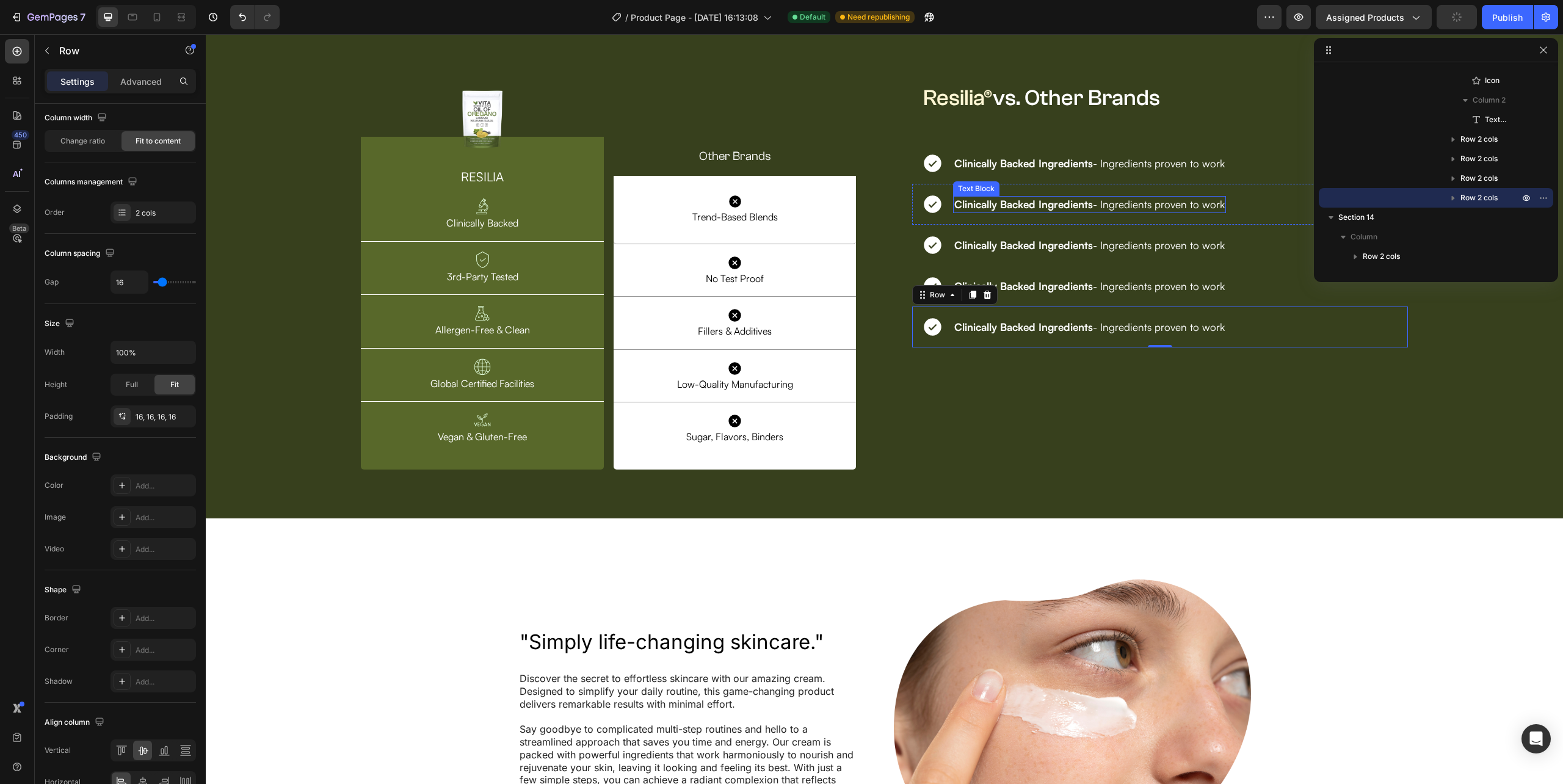
click at [992, 211] on strong "Clinically Backed Ingredients" at bounding box center [1023, 204] width 138 height 13
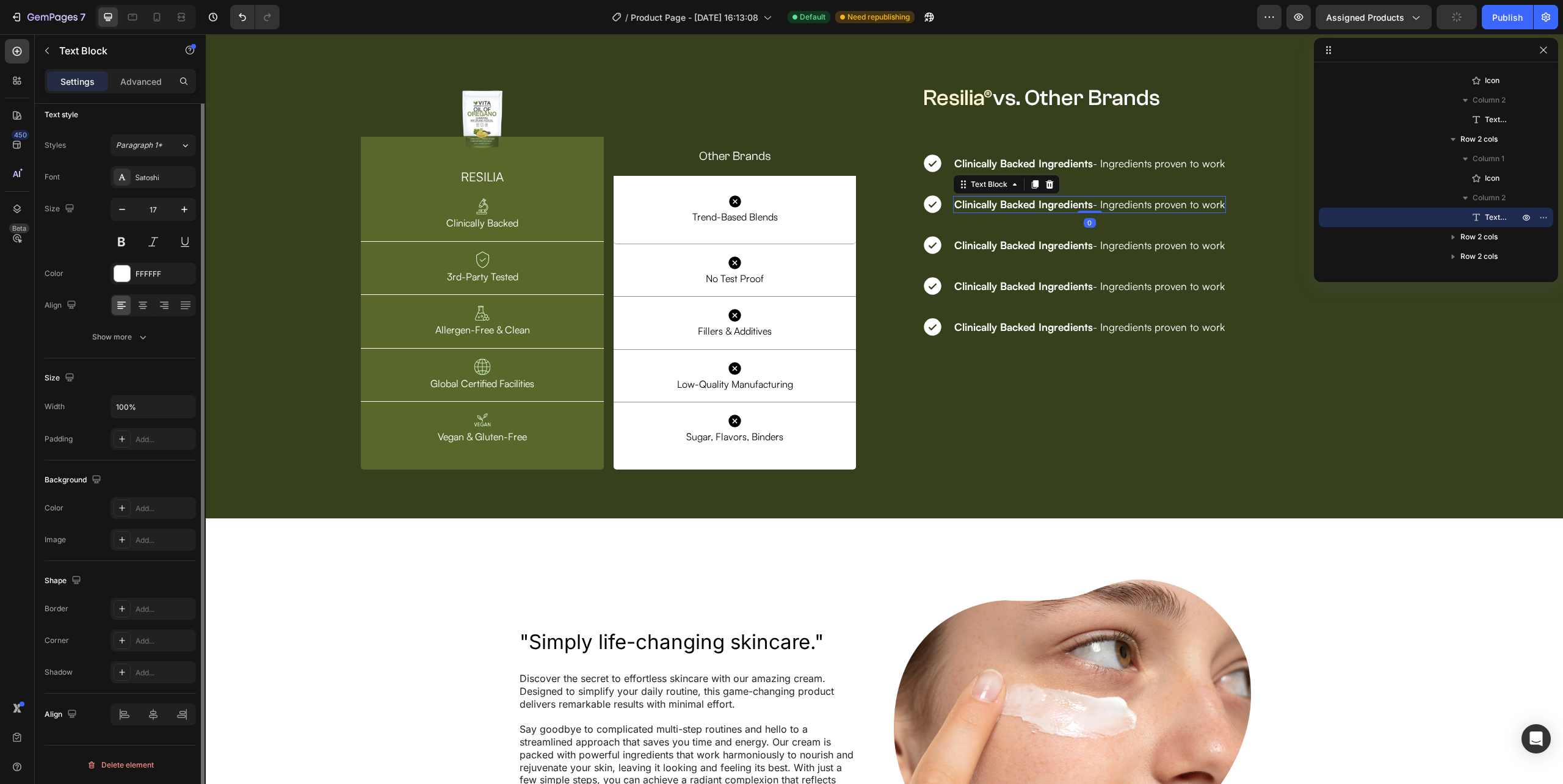
scroll to position [0, 0]
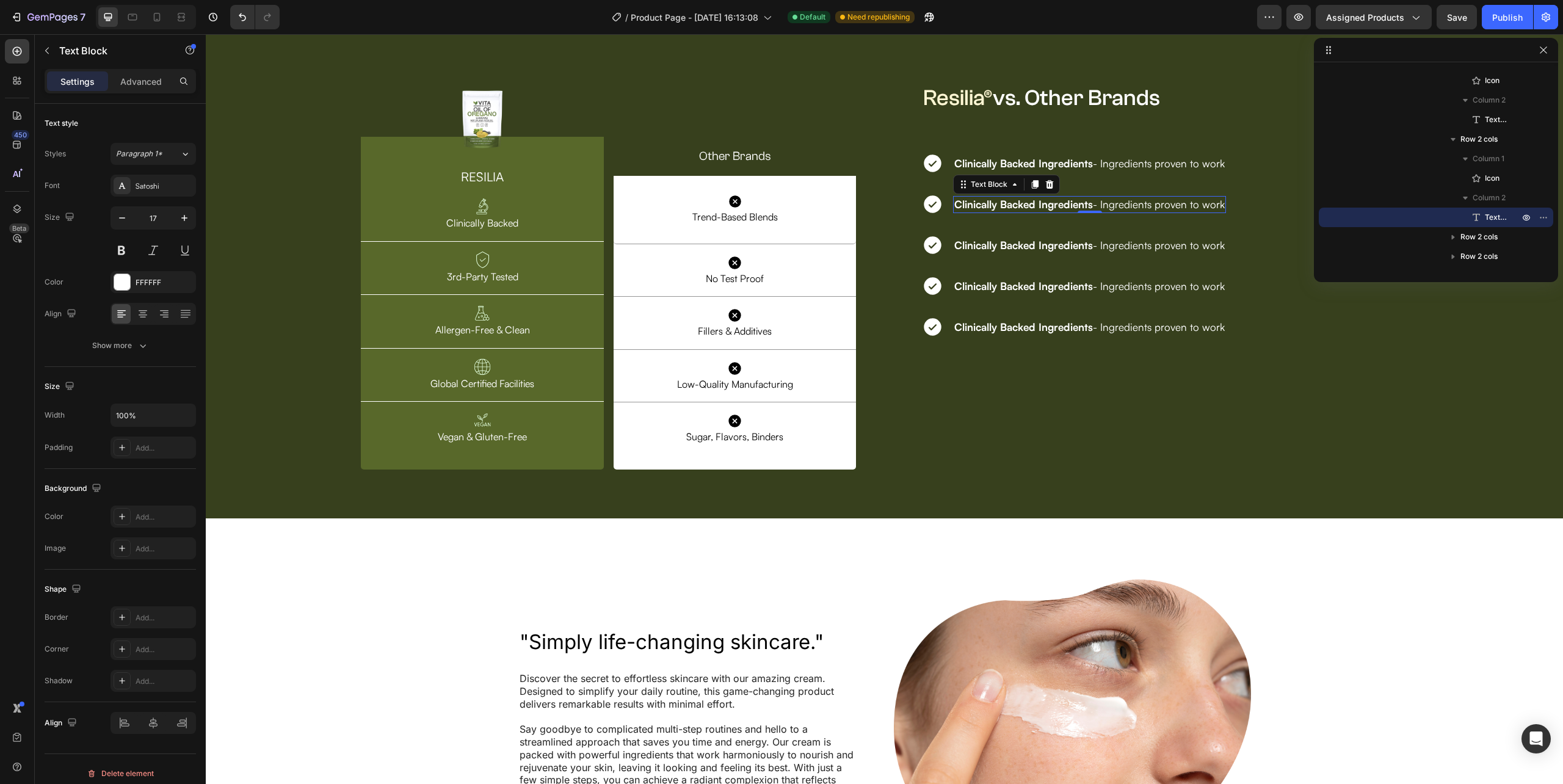
click at [987, 211] on strong "Clinically Backed Ingredients" at bounding box center [1023, 204] width 138 height 13
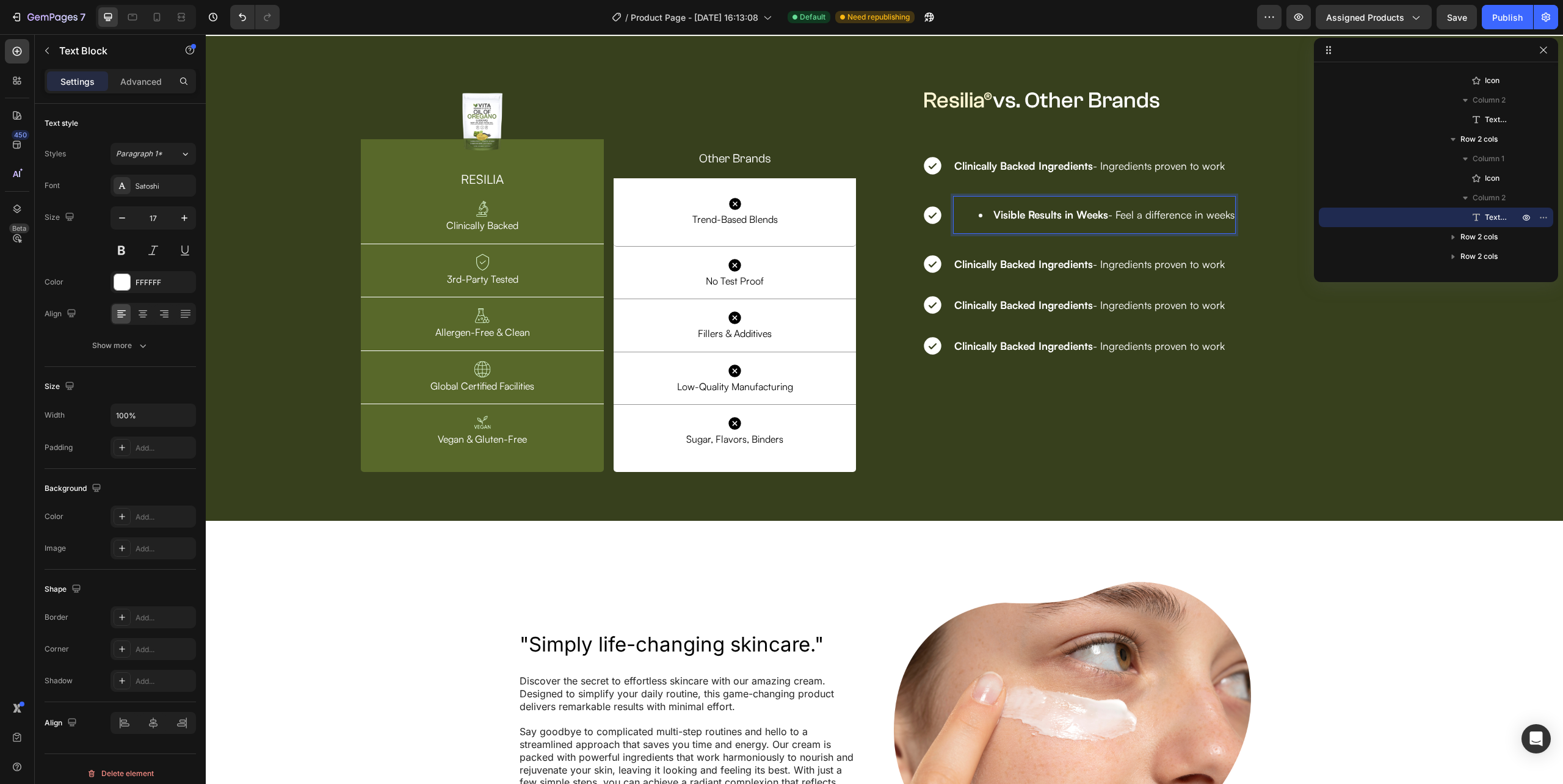
scroll to position [3747, 0]
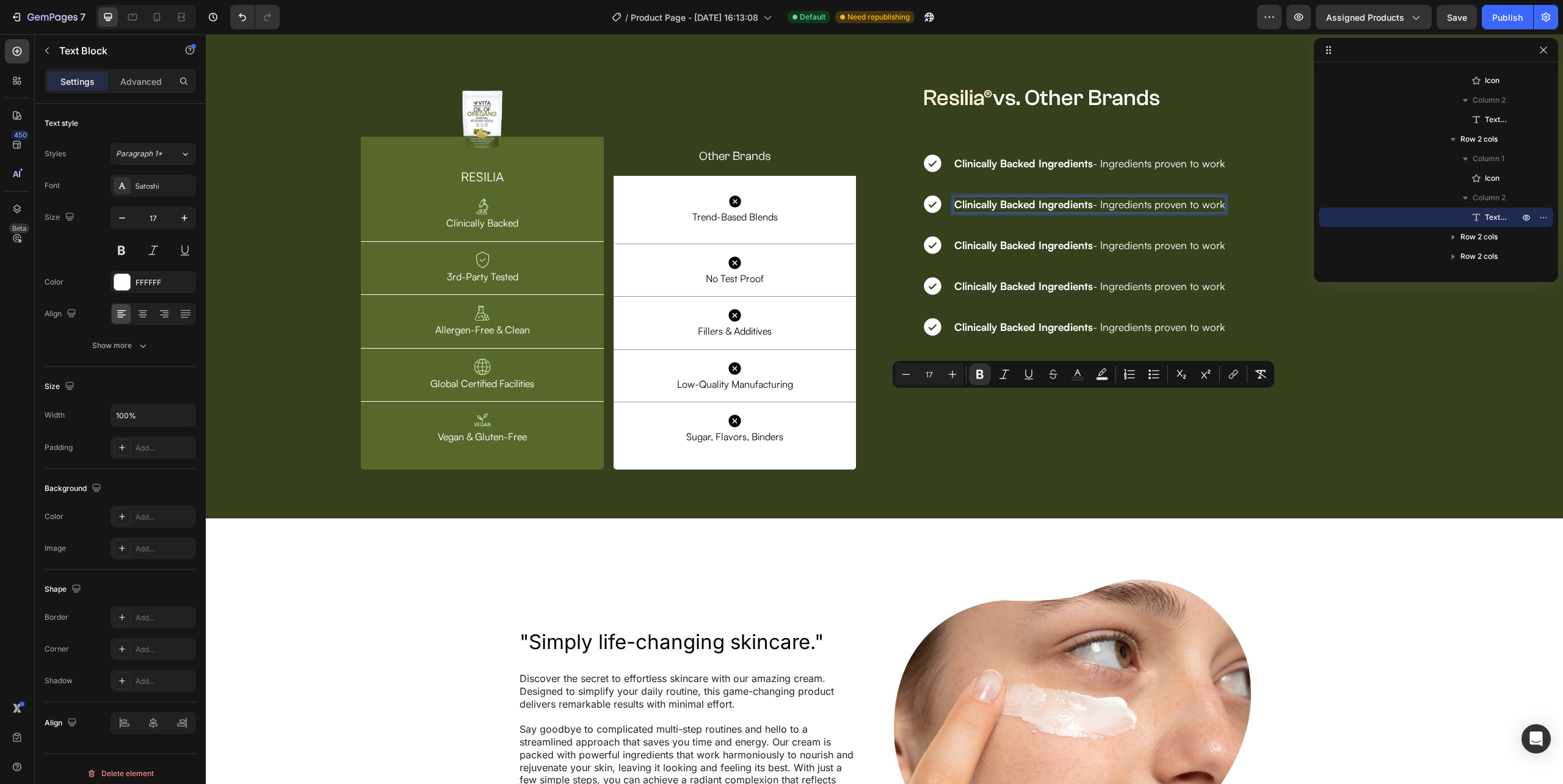
click at [958, 211] on strong "Clinically Backed Ingredients" at bounding box center [1023, 204] width 138 height 13
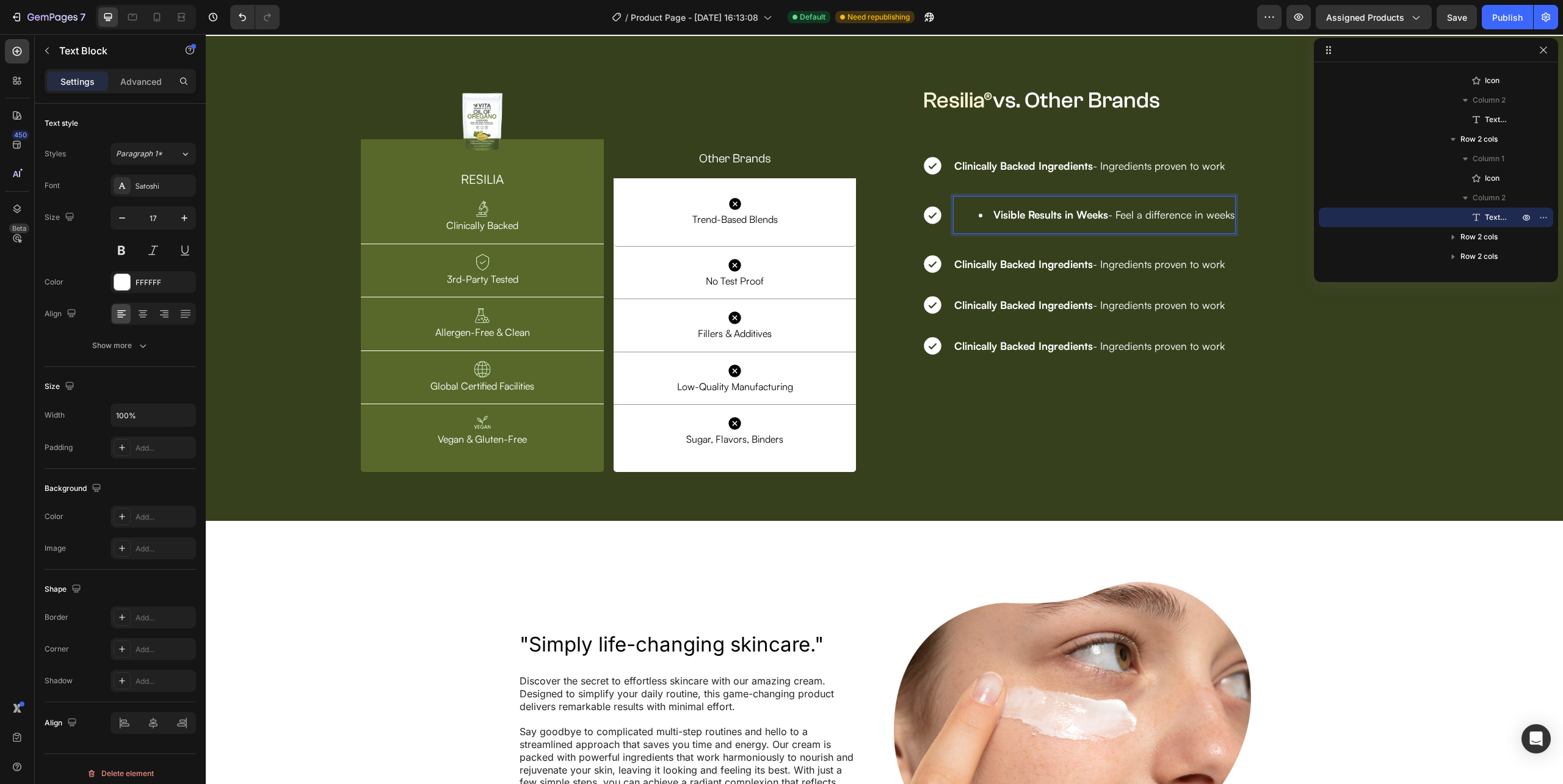
click at [984, 222] on li "Visible Results in Weeks - Feel a difference in weeks" at bounding box center [1106, 214] width 256 height 15
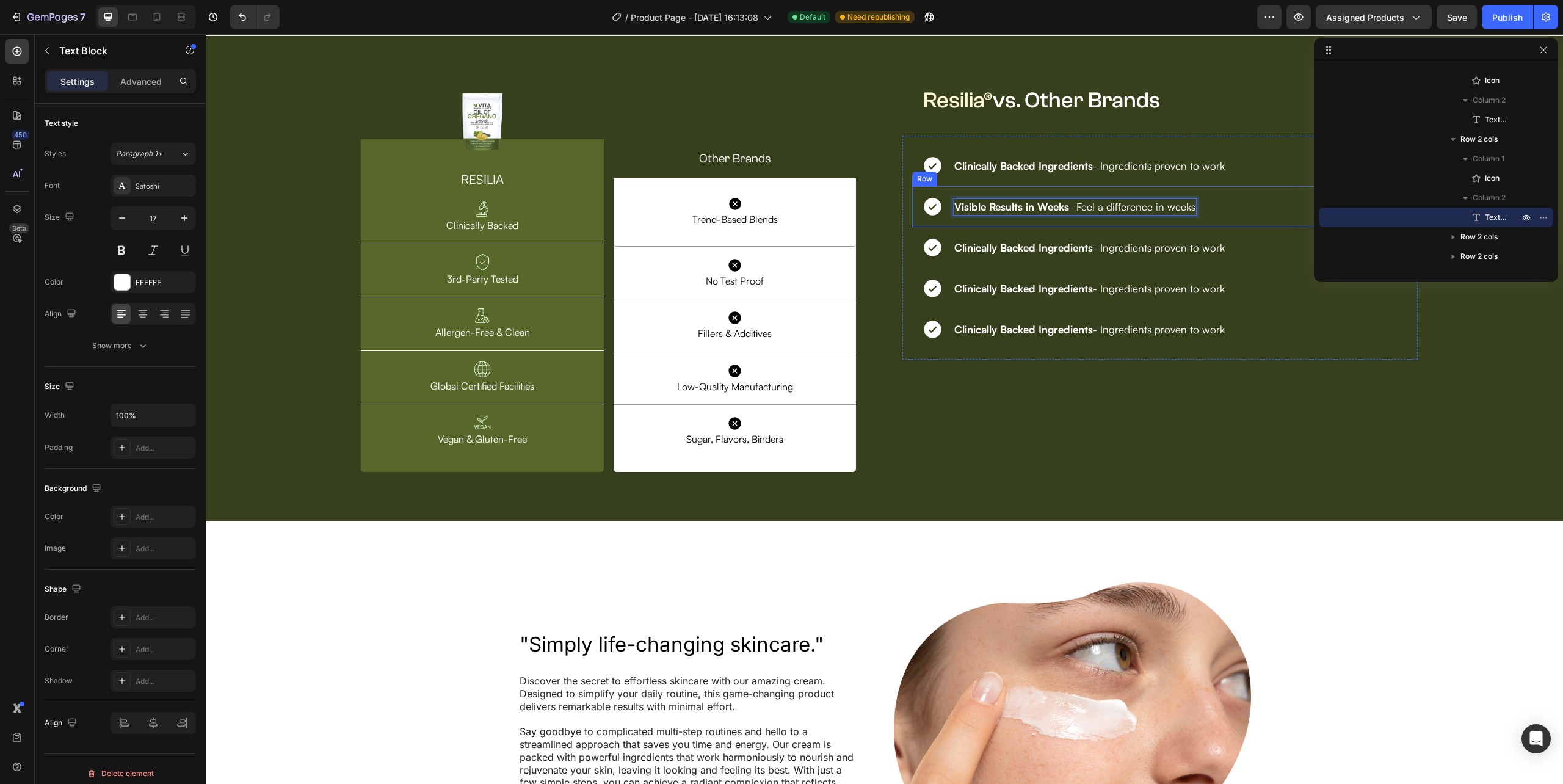
scroll to position [3747, 0]
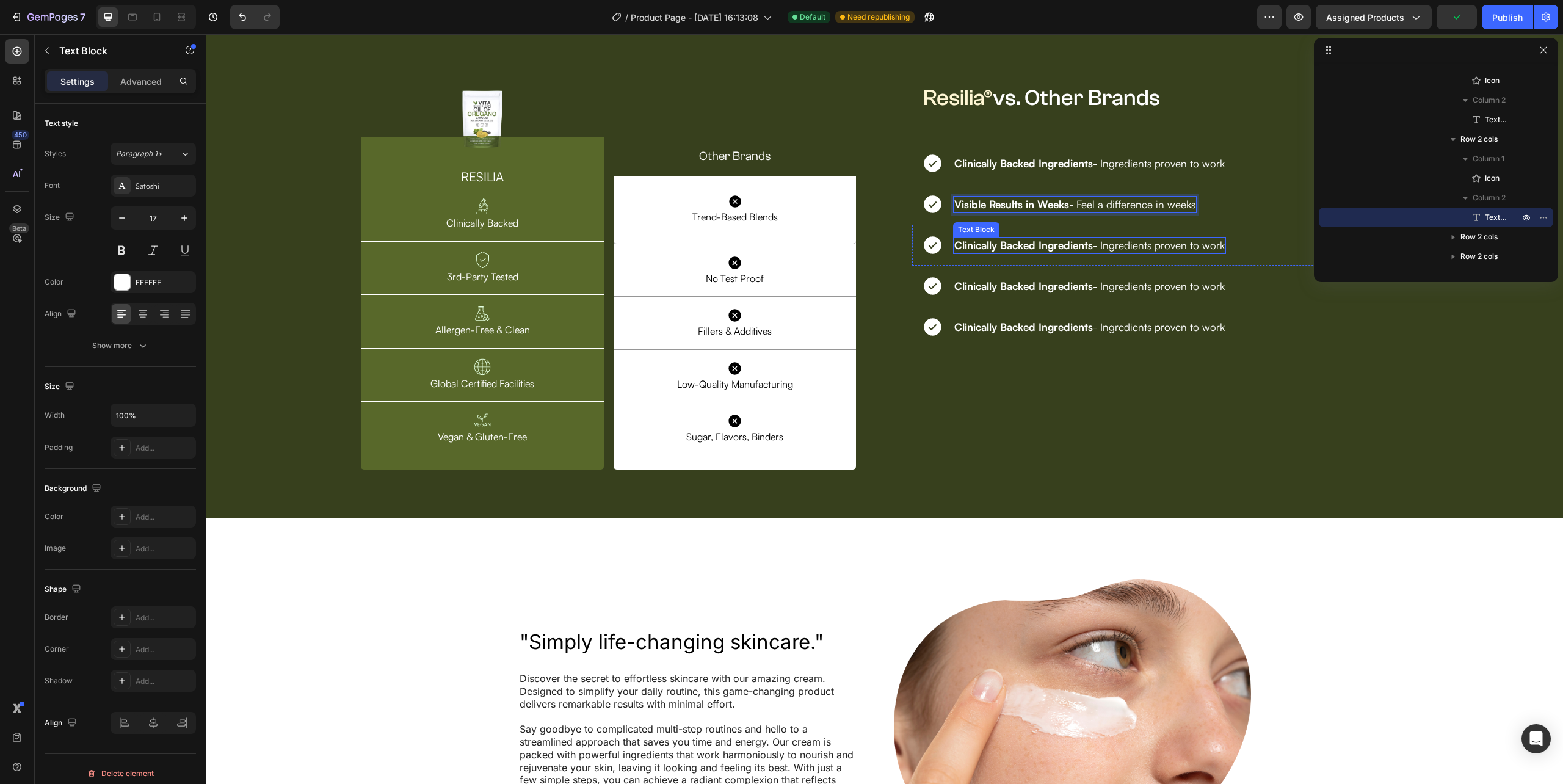
click at [976, 253] on p "Clinically Backed Ingredients - Ingredients proven to work" at bounding box center [1089, 245] width 271 height 15
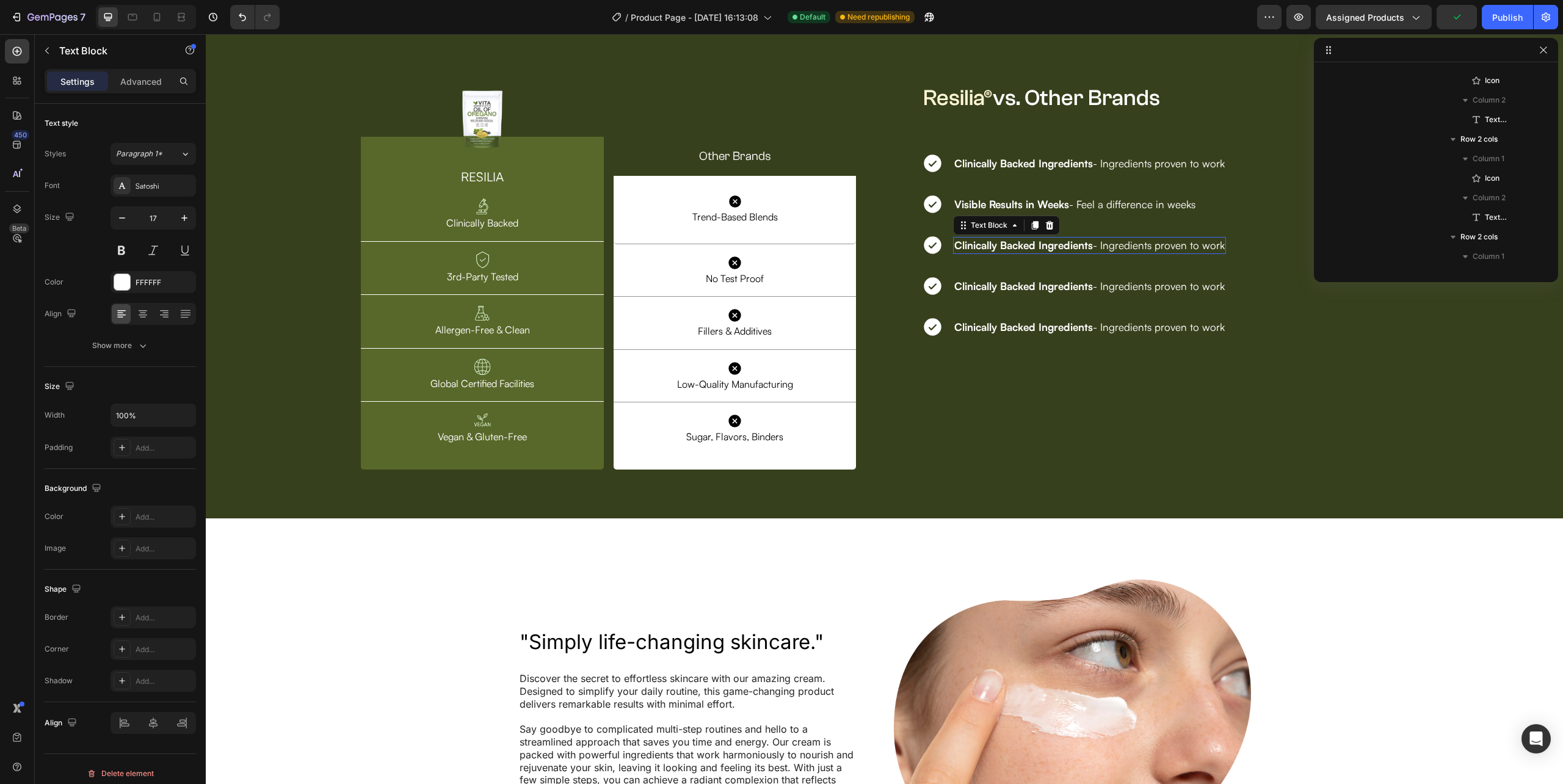
scroll to position [2516, 0]
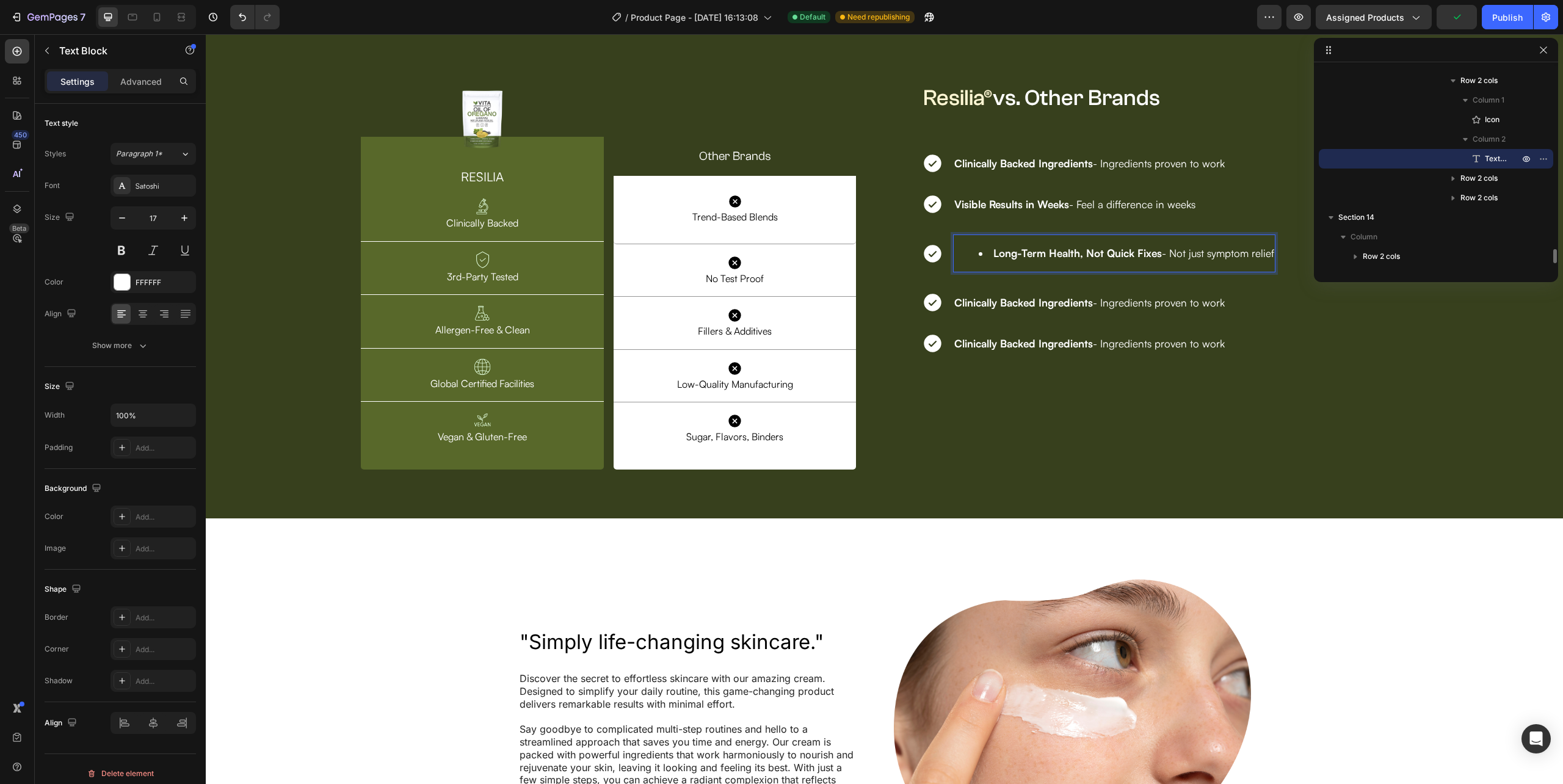
scroll to position [3745, 0]
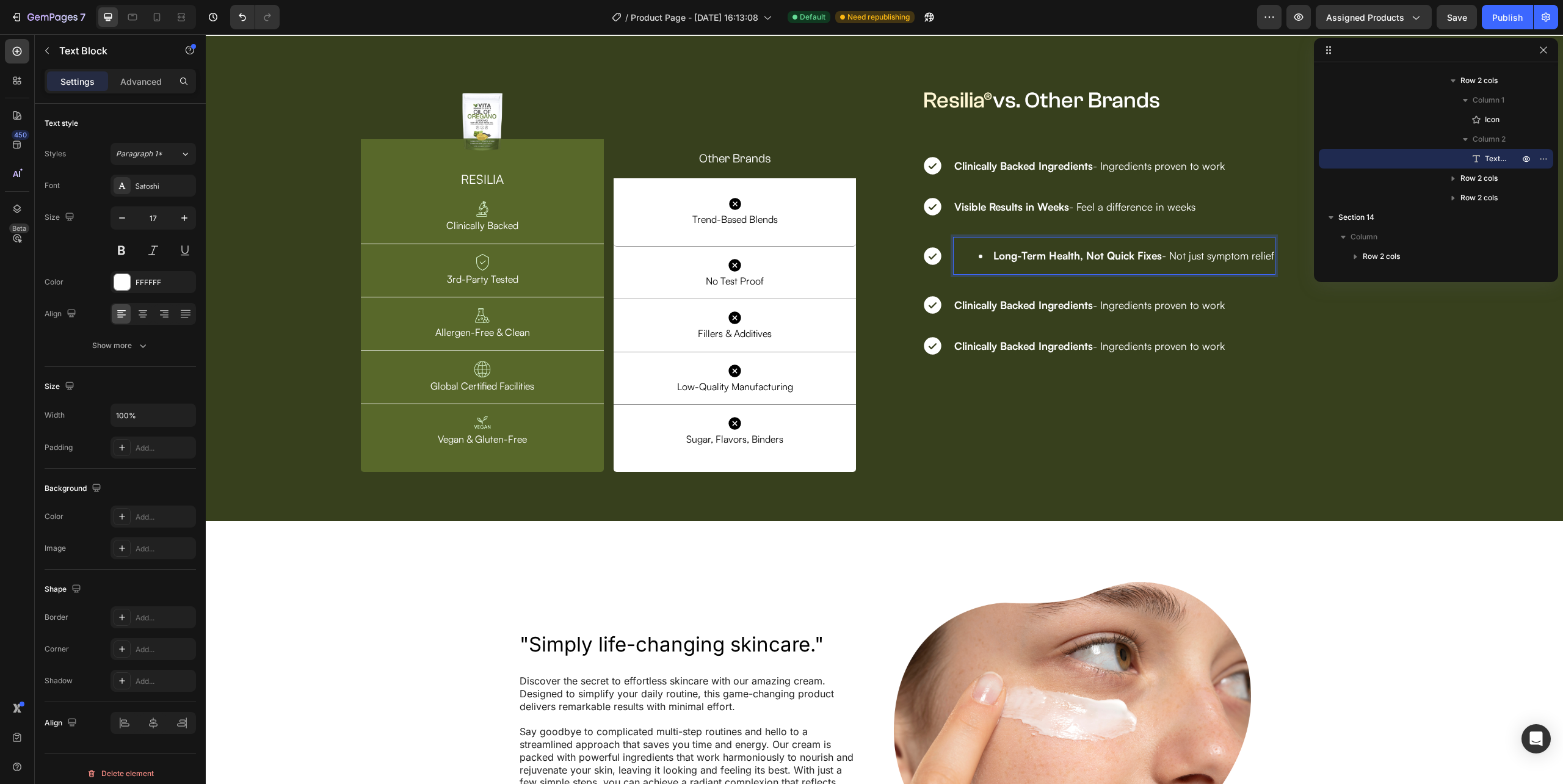
click at [968, 275] on div "Long-Term Health, Not Quick Fixes - Not just symptom relief" at bounding box center [1114, 256] width 322 height 38
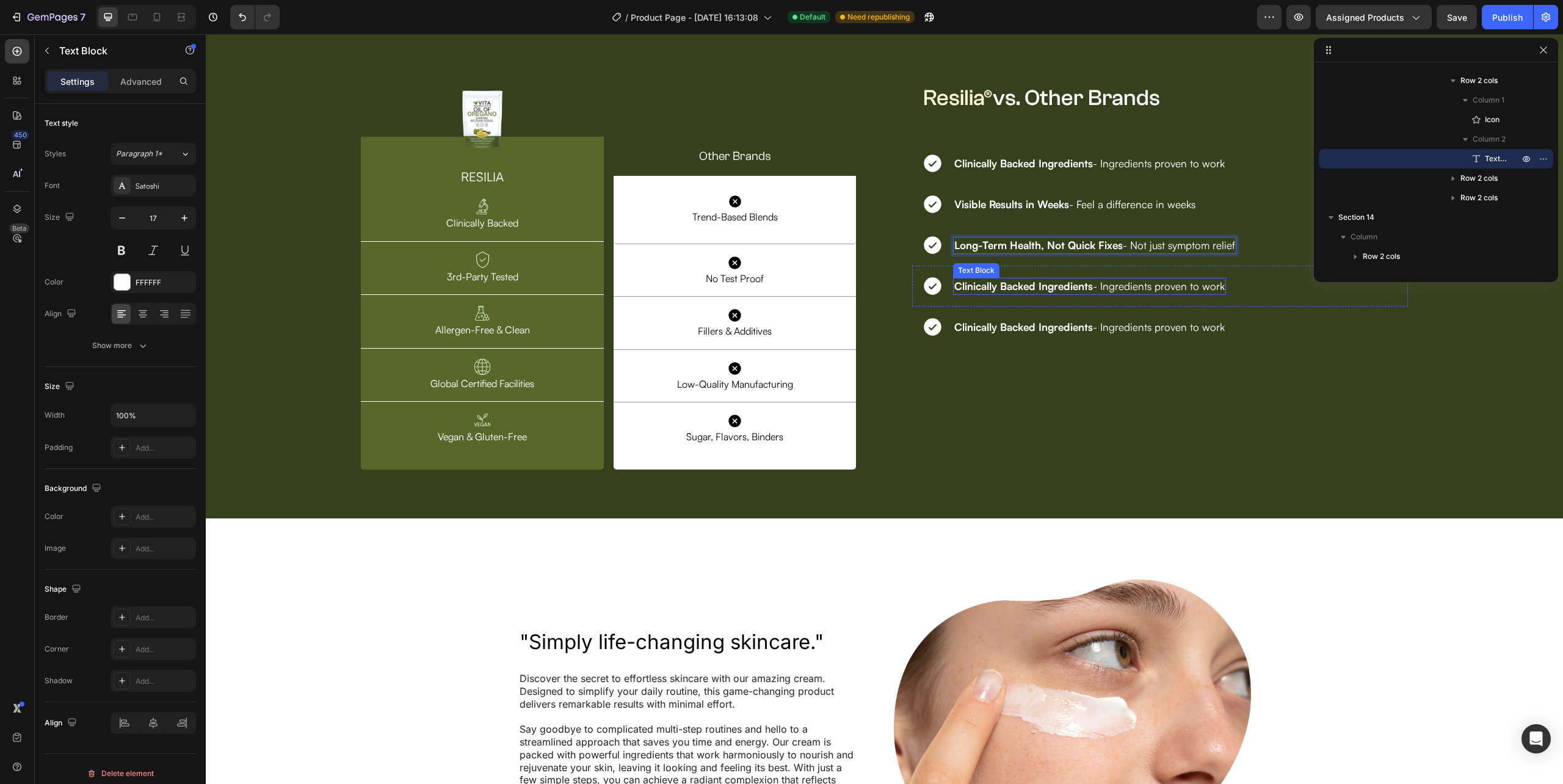
click at [968, 292] on strong "Clinically Backed Ingredients" at bounding box center [1023, 285] width 138 height 13
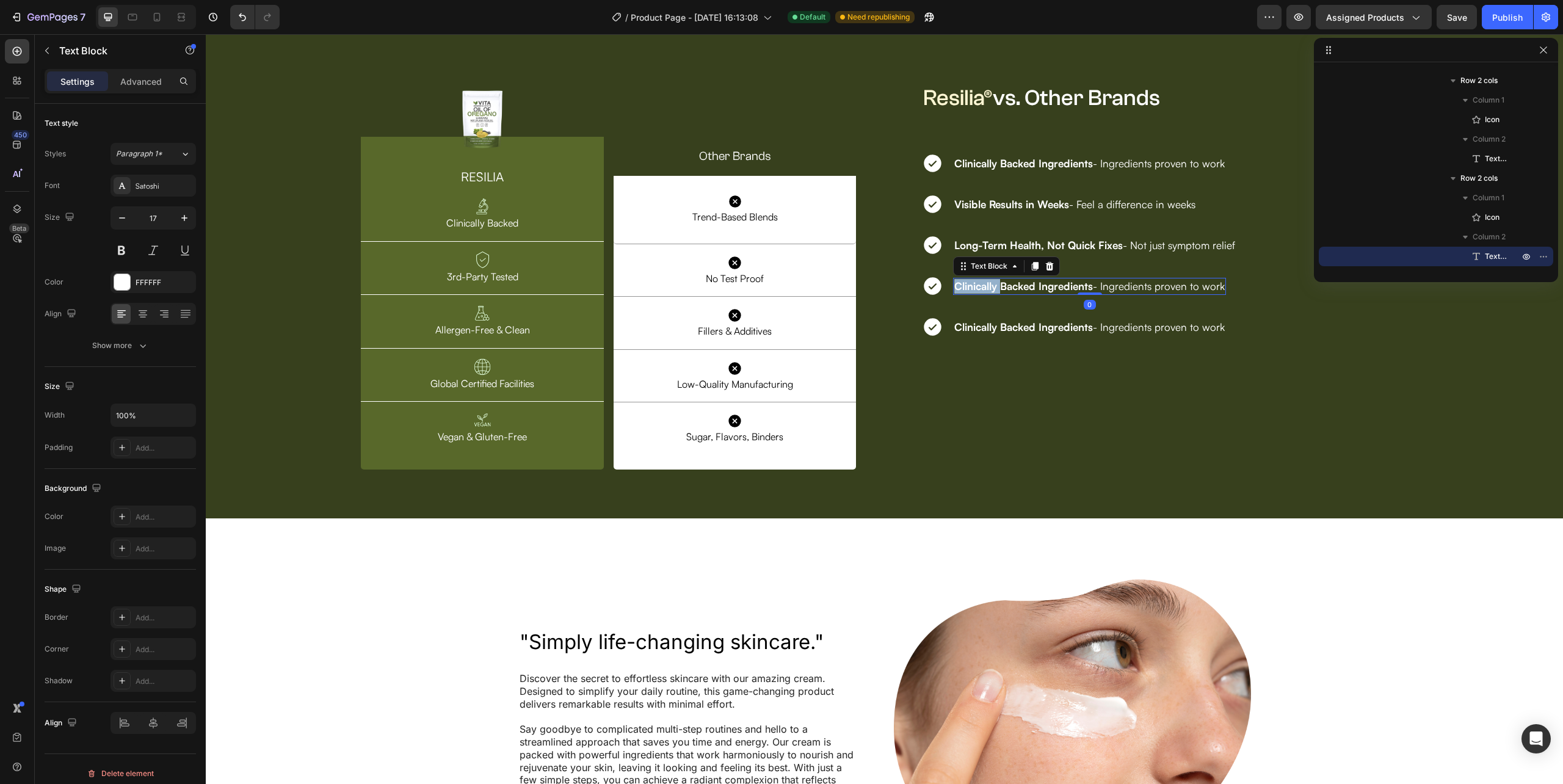
click at [968, 292] on strong "Clinically Backed Ingredients" at bounding box center [1023, 285] width 138 height 13
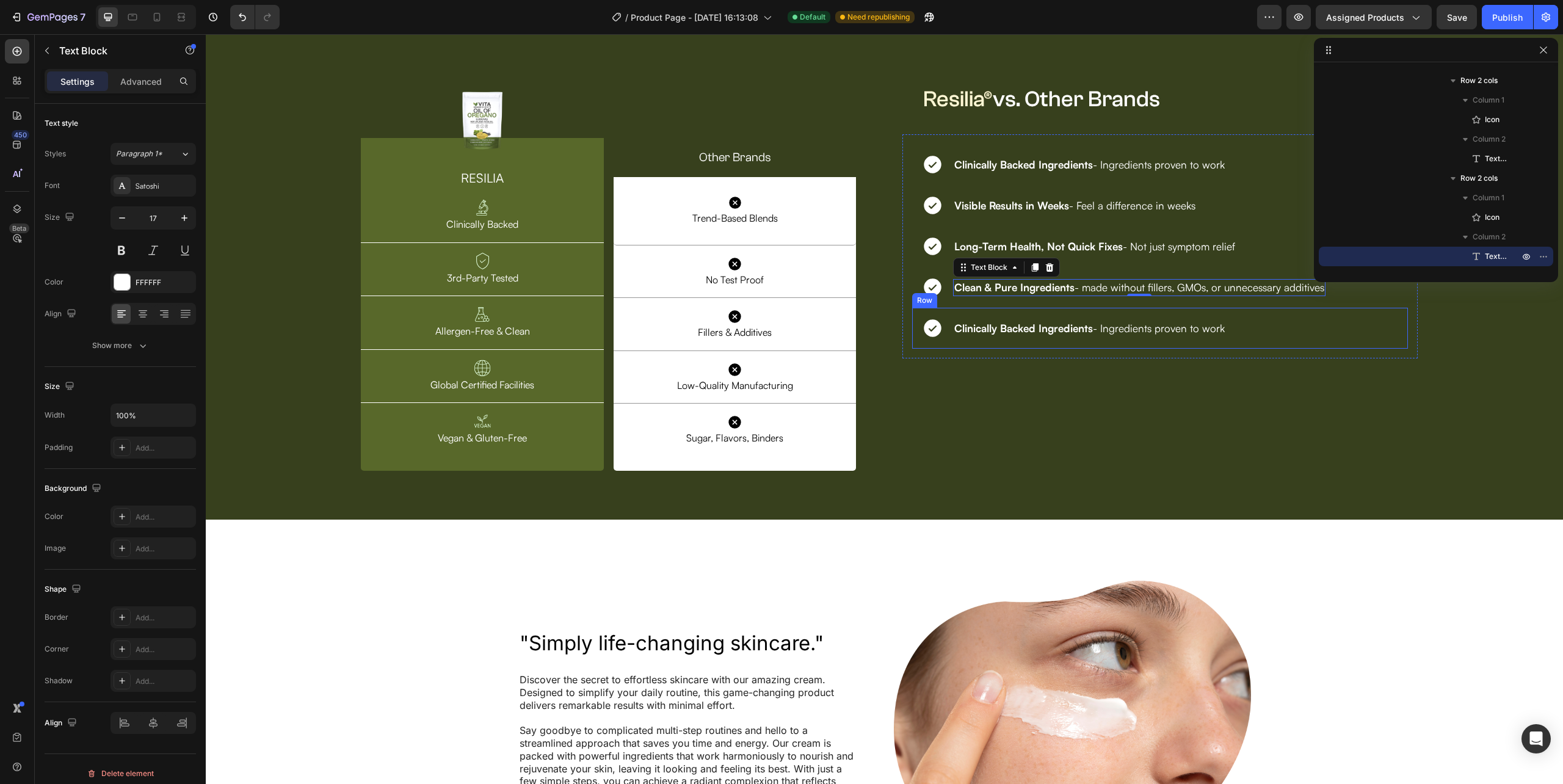
click at [990, 339] on div "Clinically Backed Ingredients - Ingredients proven to work Text Block" at bounding box center [1089, 328] width 273 height 21
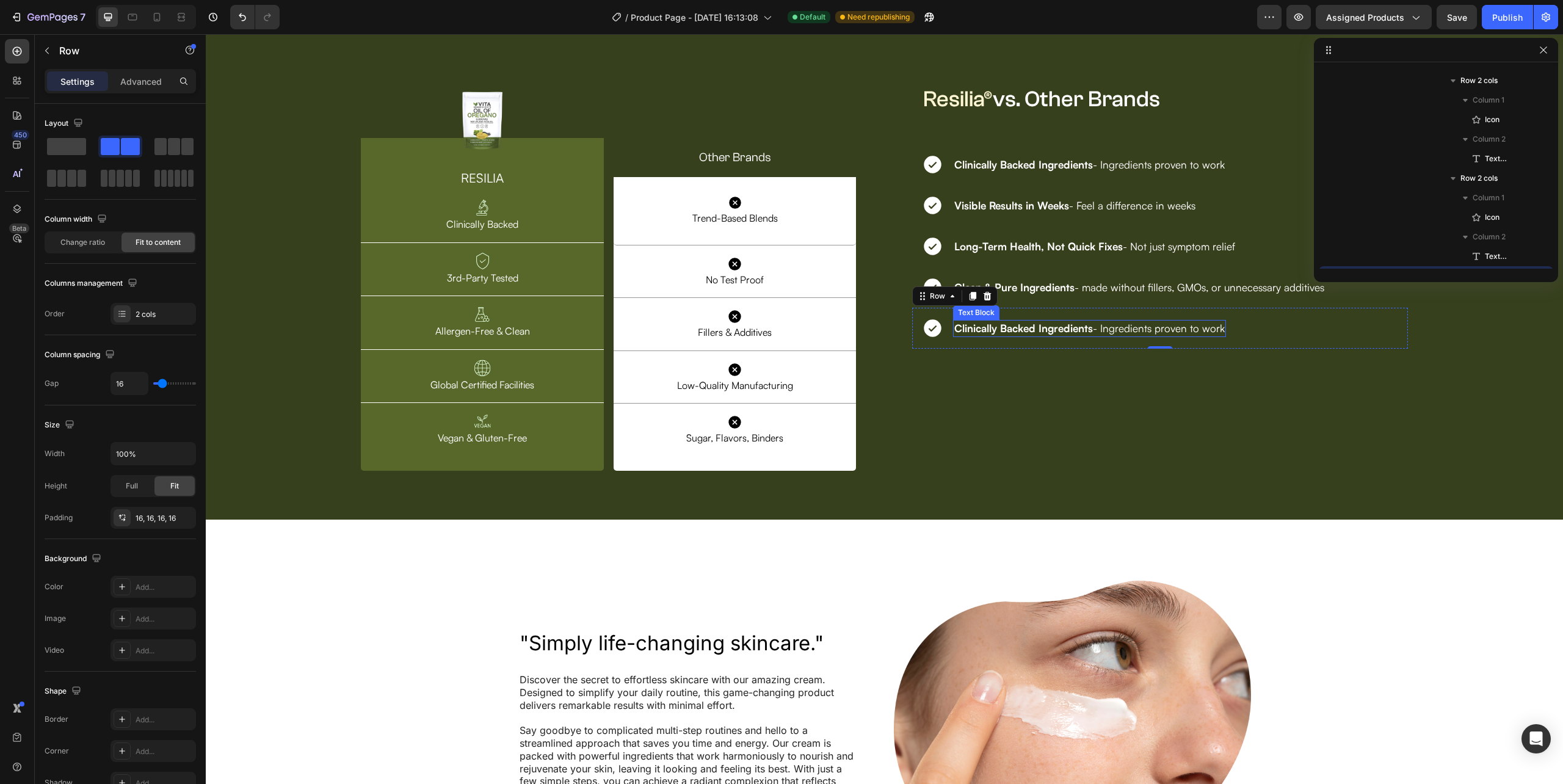
scroll to position [2634, 0]
click at [983, 301] on icon at bounding box center [987, 296] width 9 height 9
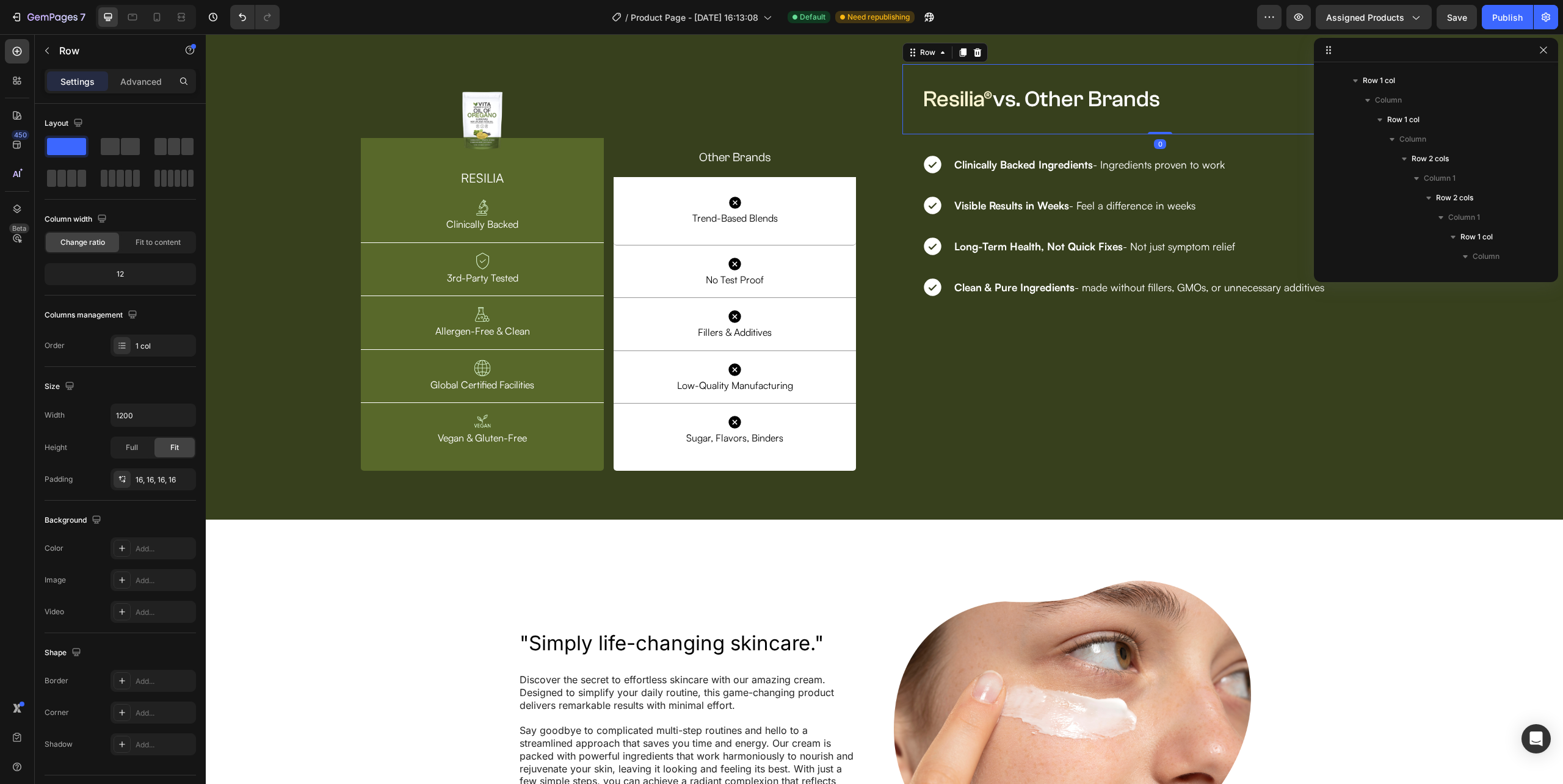
scroll to position [2106, 0]
click at [154, 78] on p "Advanced" at bounding box center [141, 81] width 41 height 13
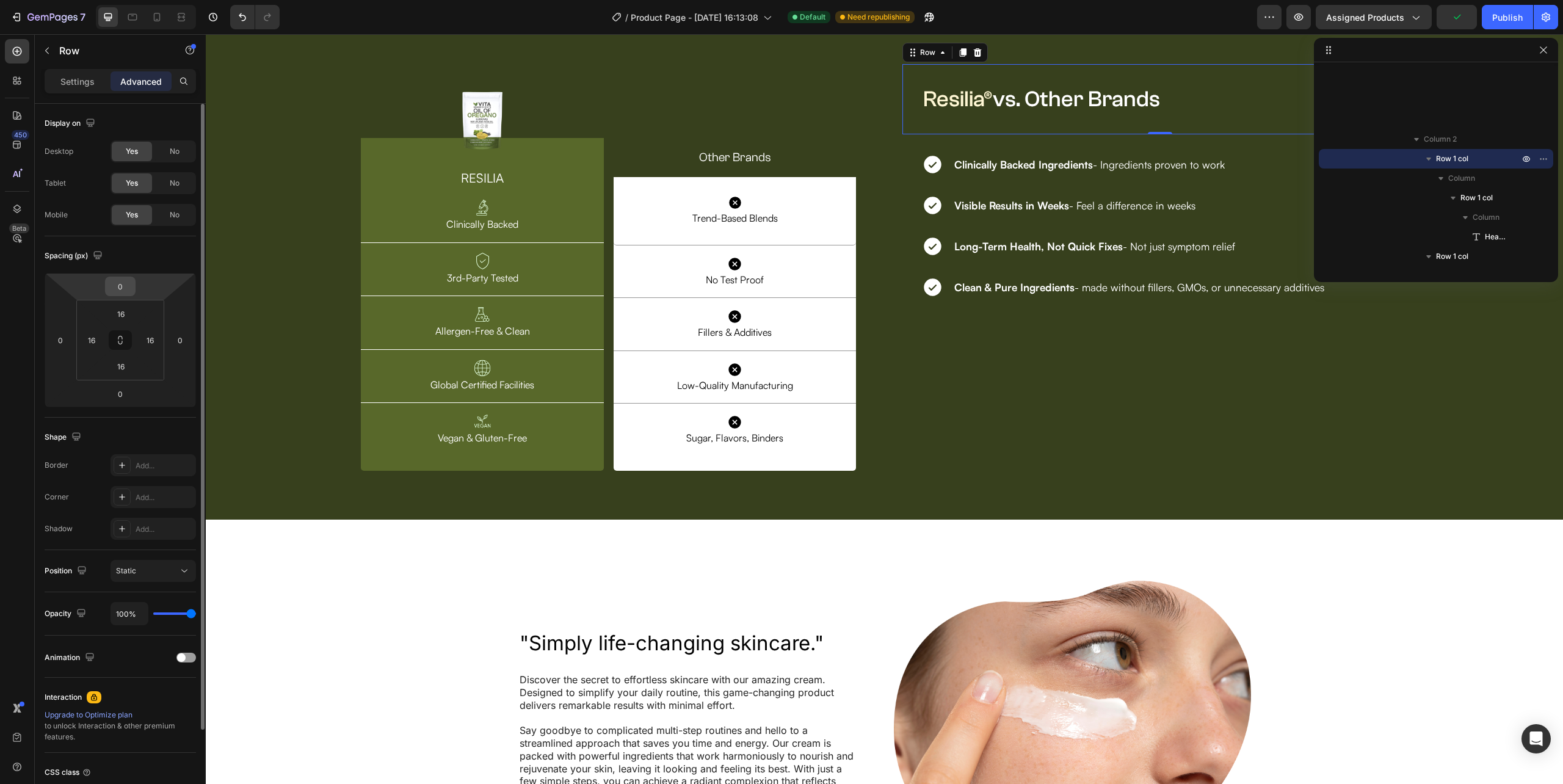
click at [126, 288] on input "0" at bounding box center [120, 285] width 24 height 18
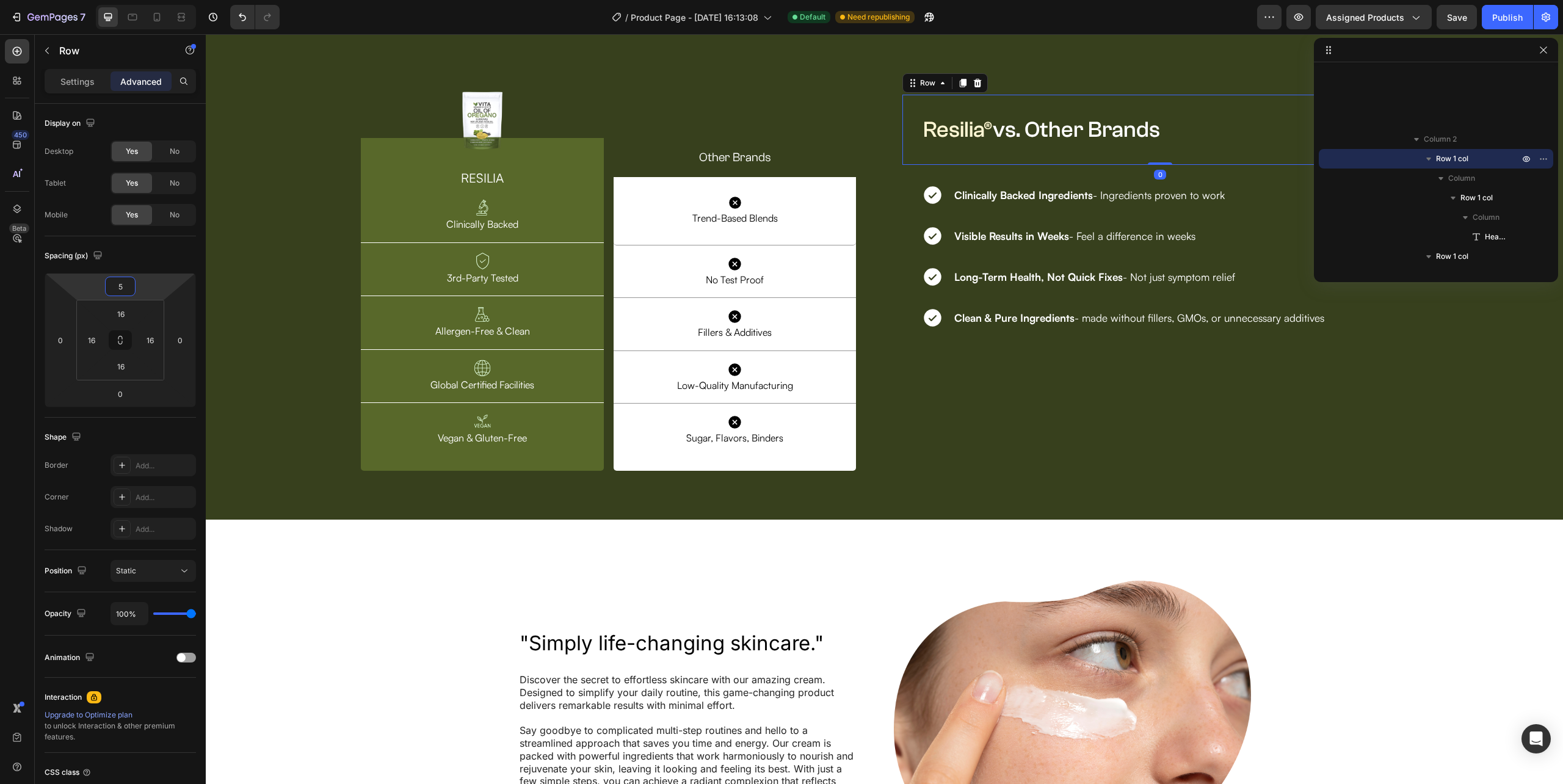
type input "50"
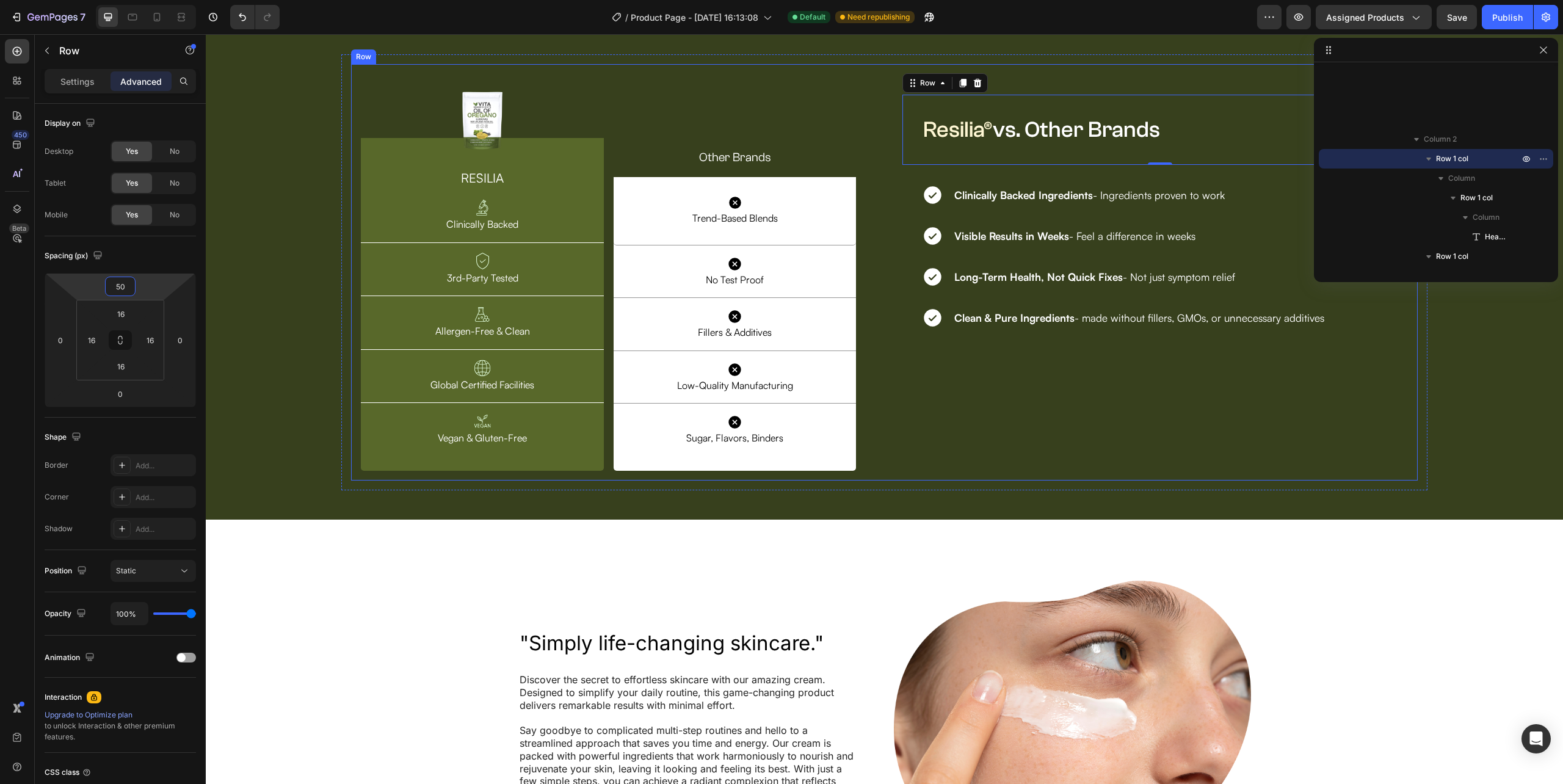
click at [1139, 481] on div "⁠⁠⁠⁠⁠⁠⁠ Resilia® vs. Other Brands Heading Row Row 0 Icon Clinically Backed Ingr…" at bounding box center [1160, 273] width 515 height 417
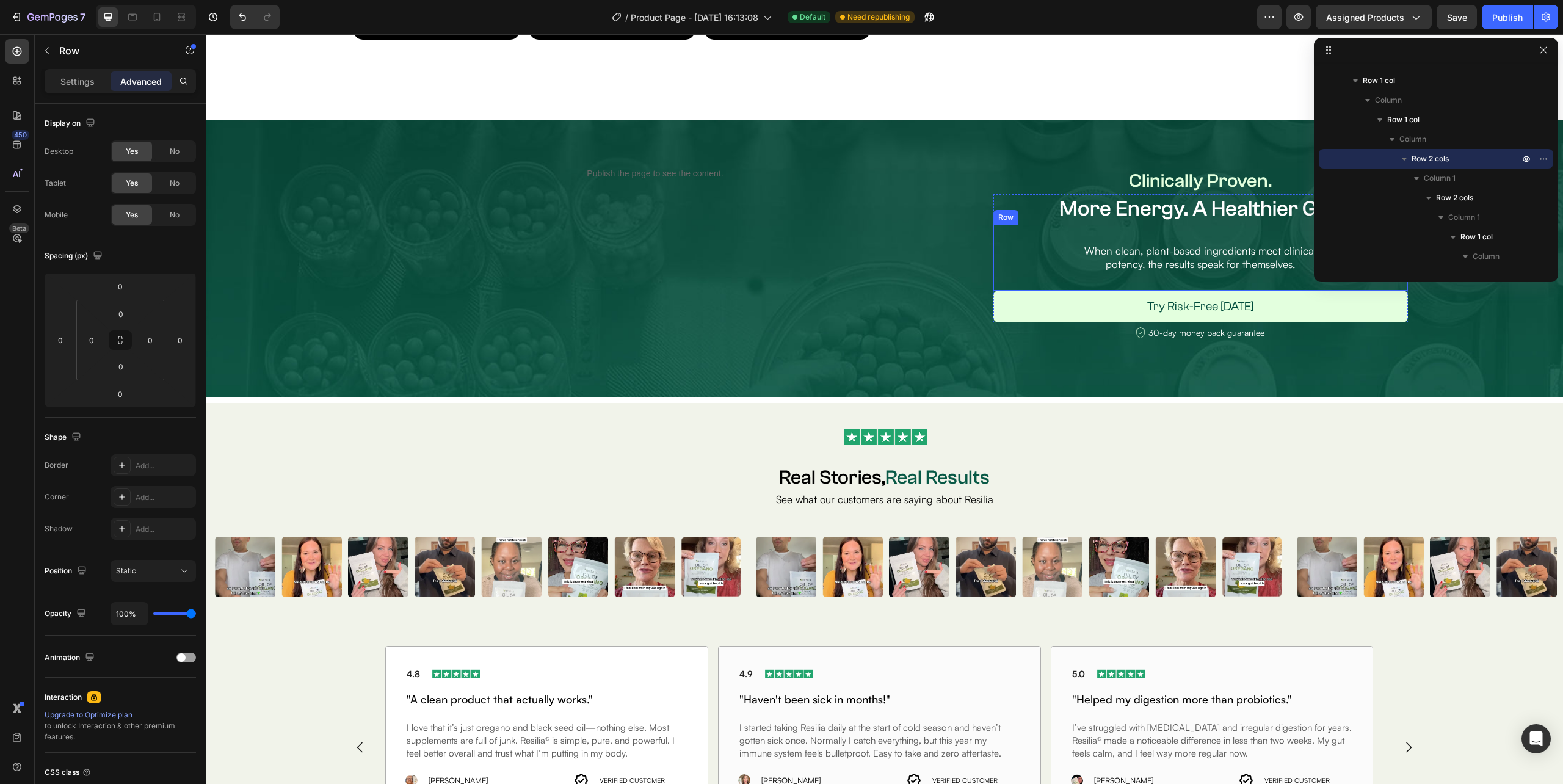
scroll to position [1222, 0]
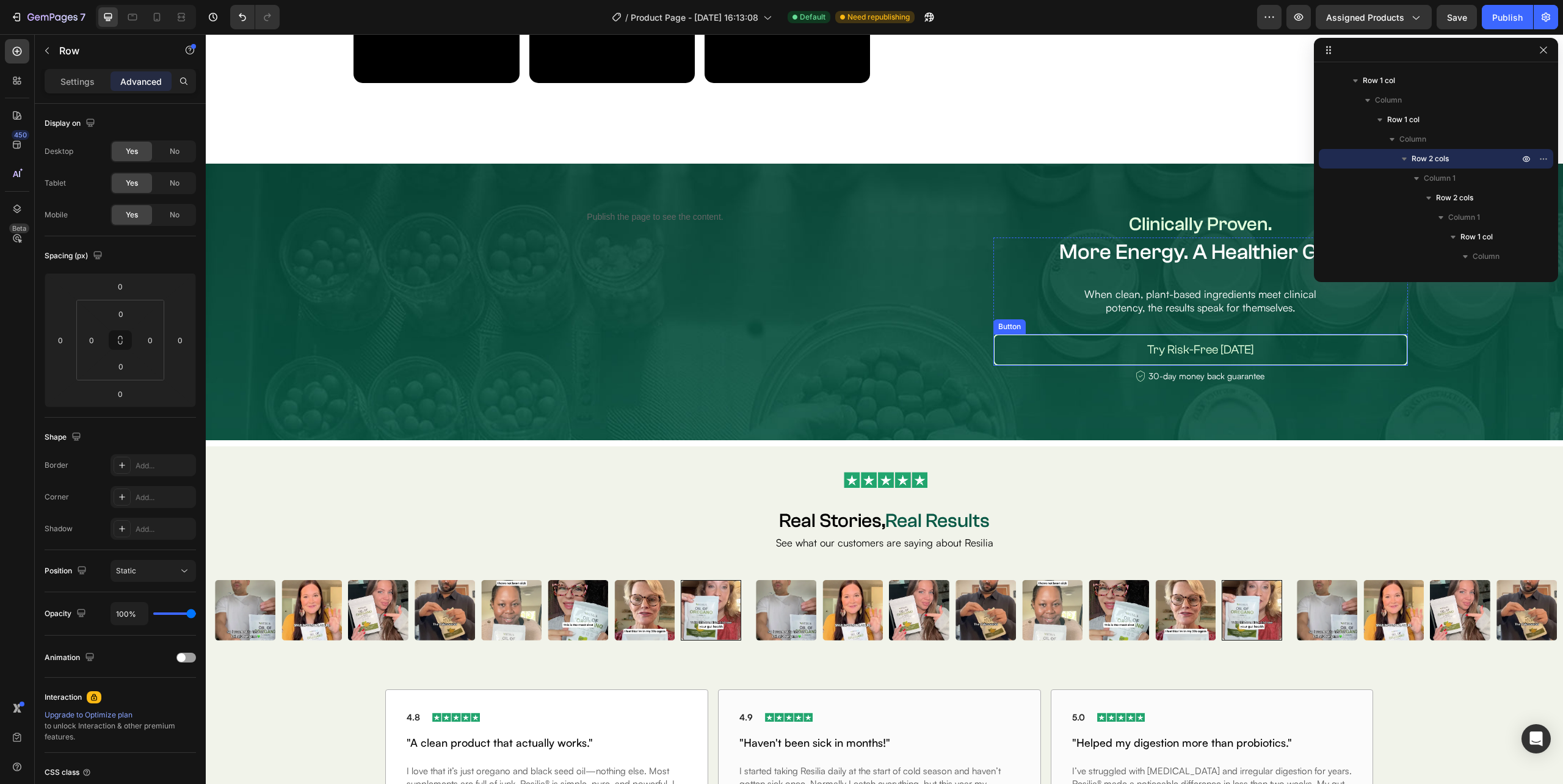
click at [1388, 340] on button "Try Risk-Free Today" at bounding box center [1200, 349] width 414 height 32
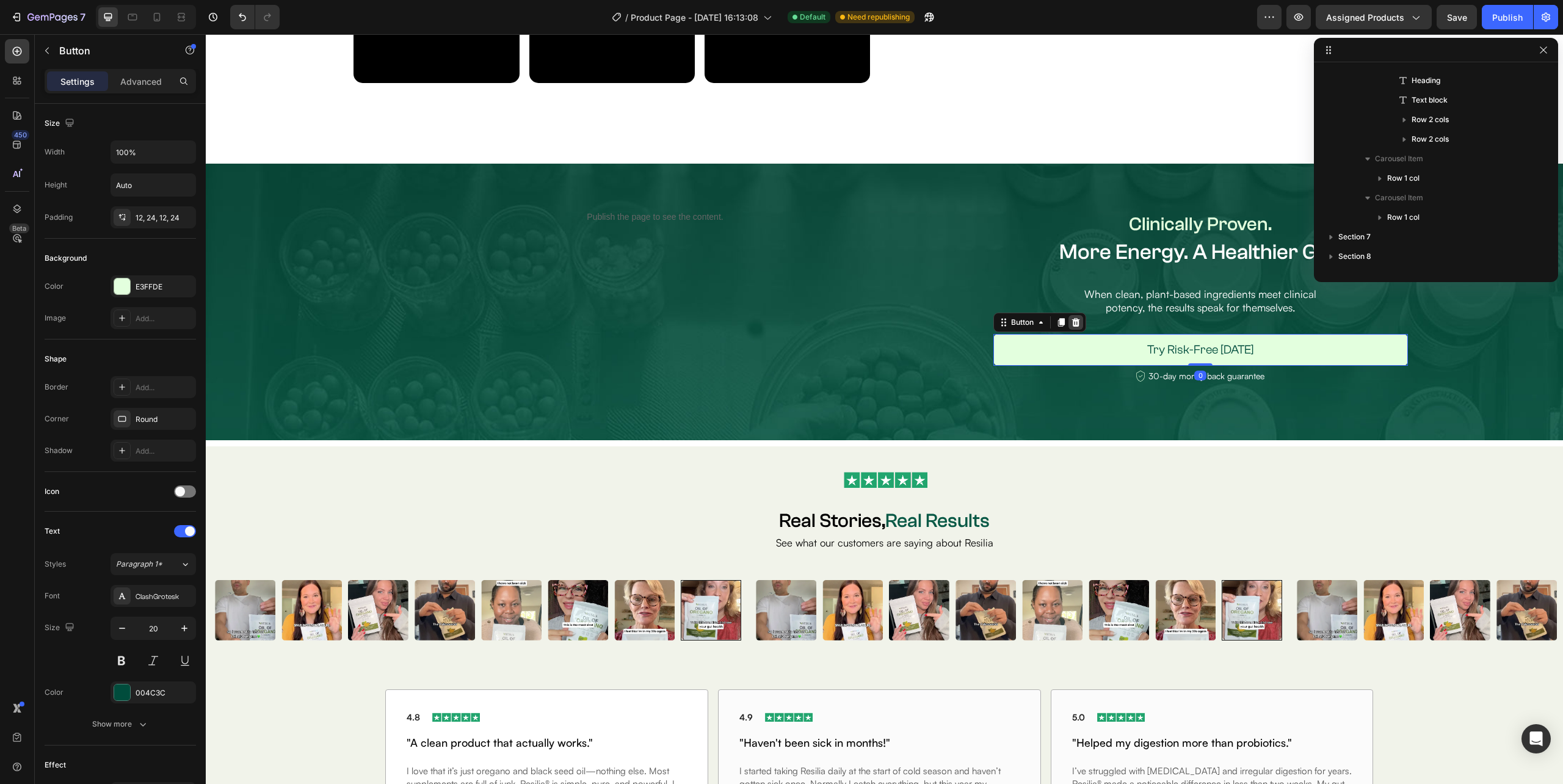
scroll to position [270, 0]
click at [1057, 320] on icon at bounding box center [1061, 322] width 7 height 9
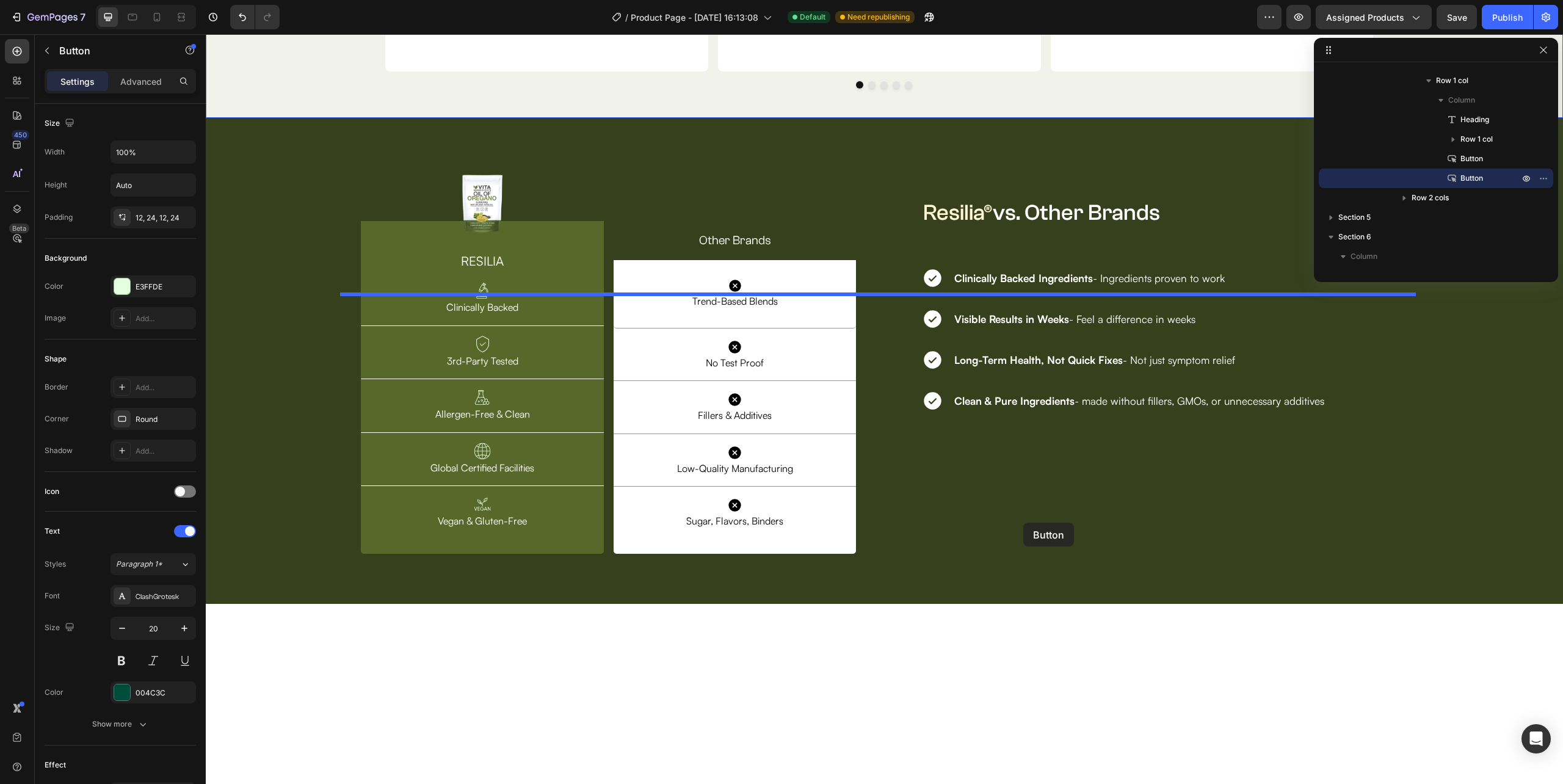
scroll to position [3746, 0]
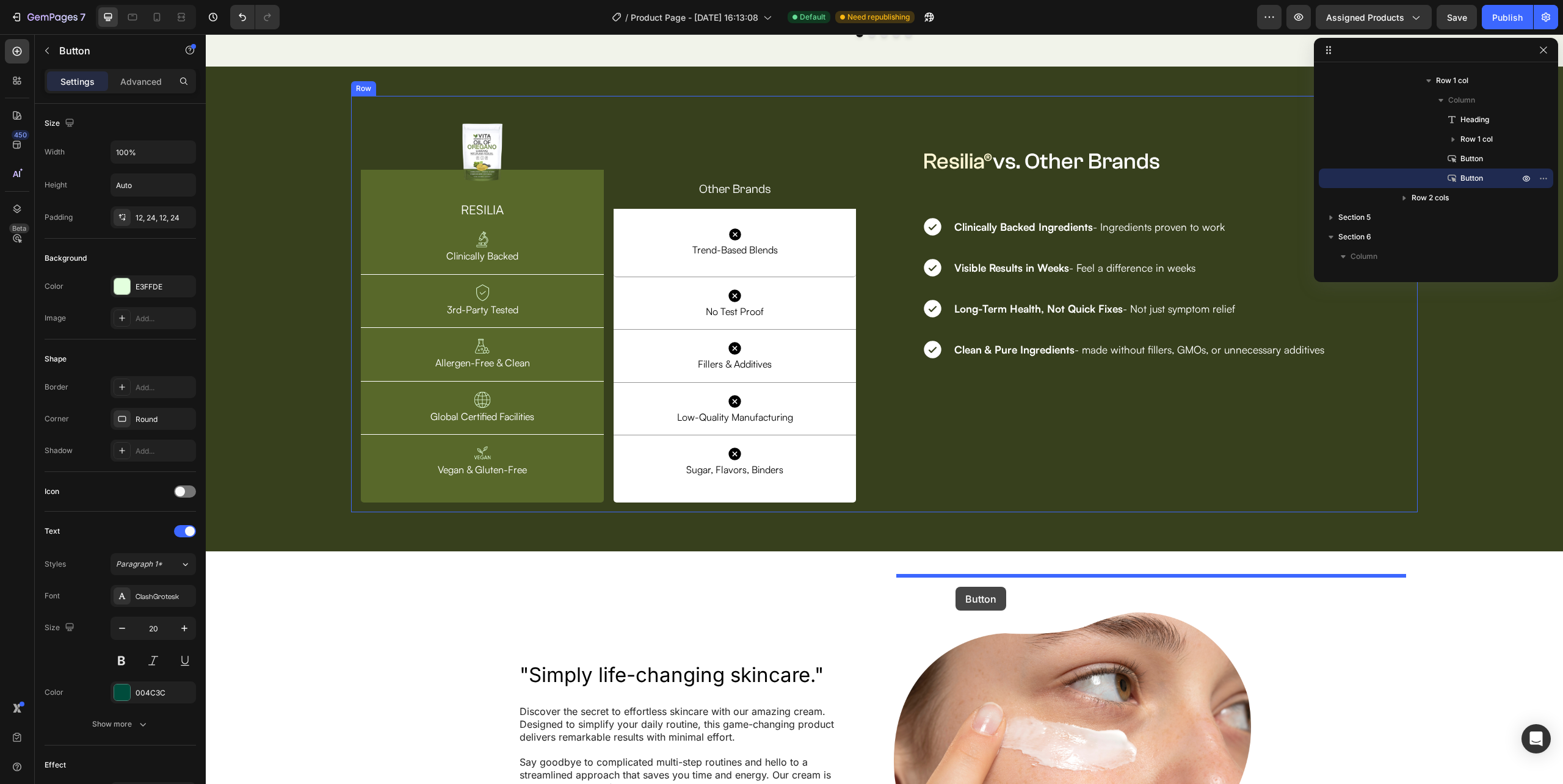
drag, startPoint x: 1009, startPoint y: 359, endPoint x: 955, endPoint y: 586, distance: 233.3
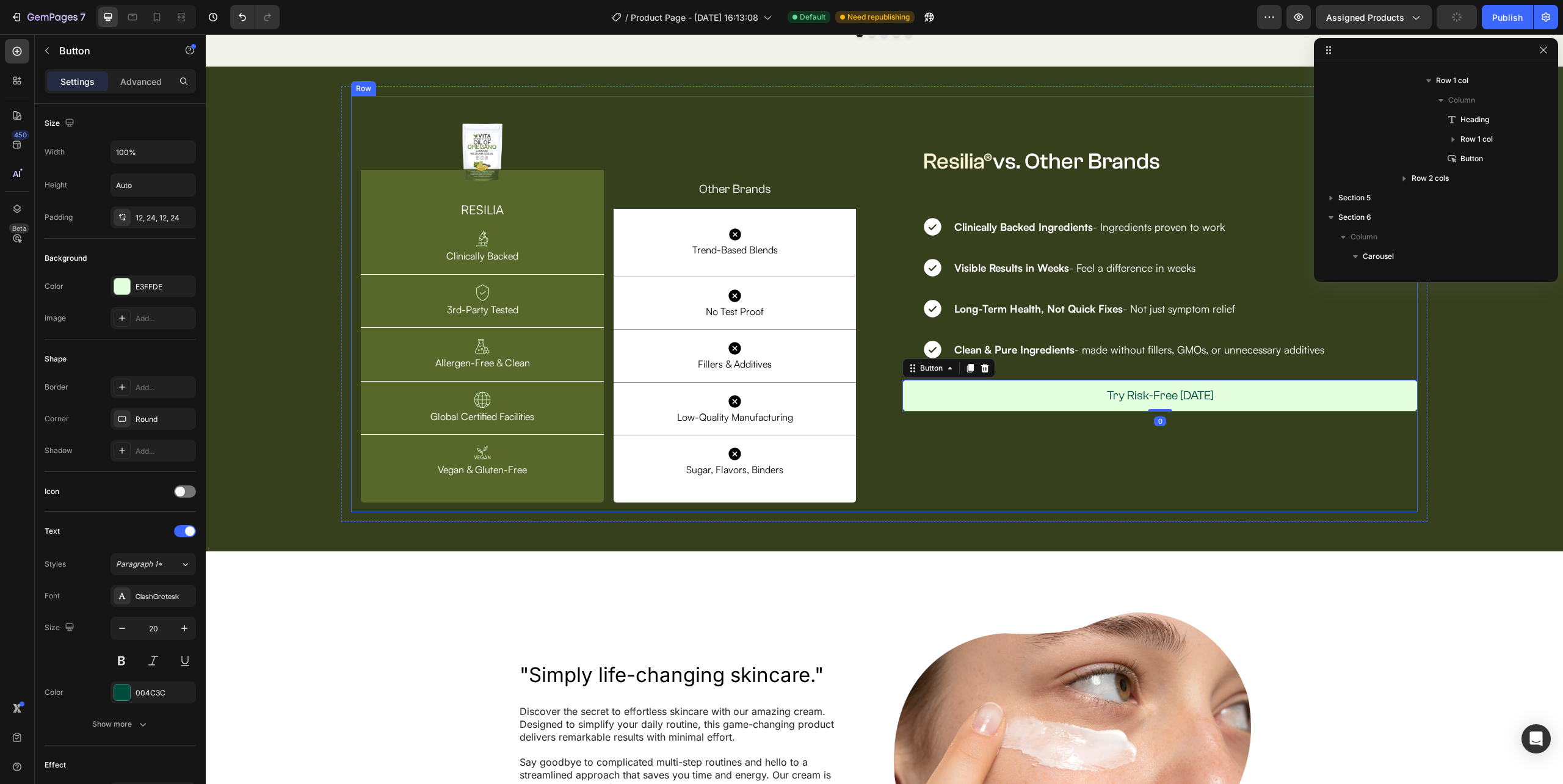
click at [965, 513] on div "Resilia® vs. Other Brands Heading Row Row Icon Clinically Backed Ingredients - …" at bounding box center [1160, 303] width 515 height 417
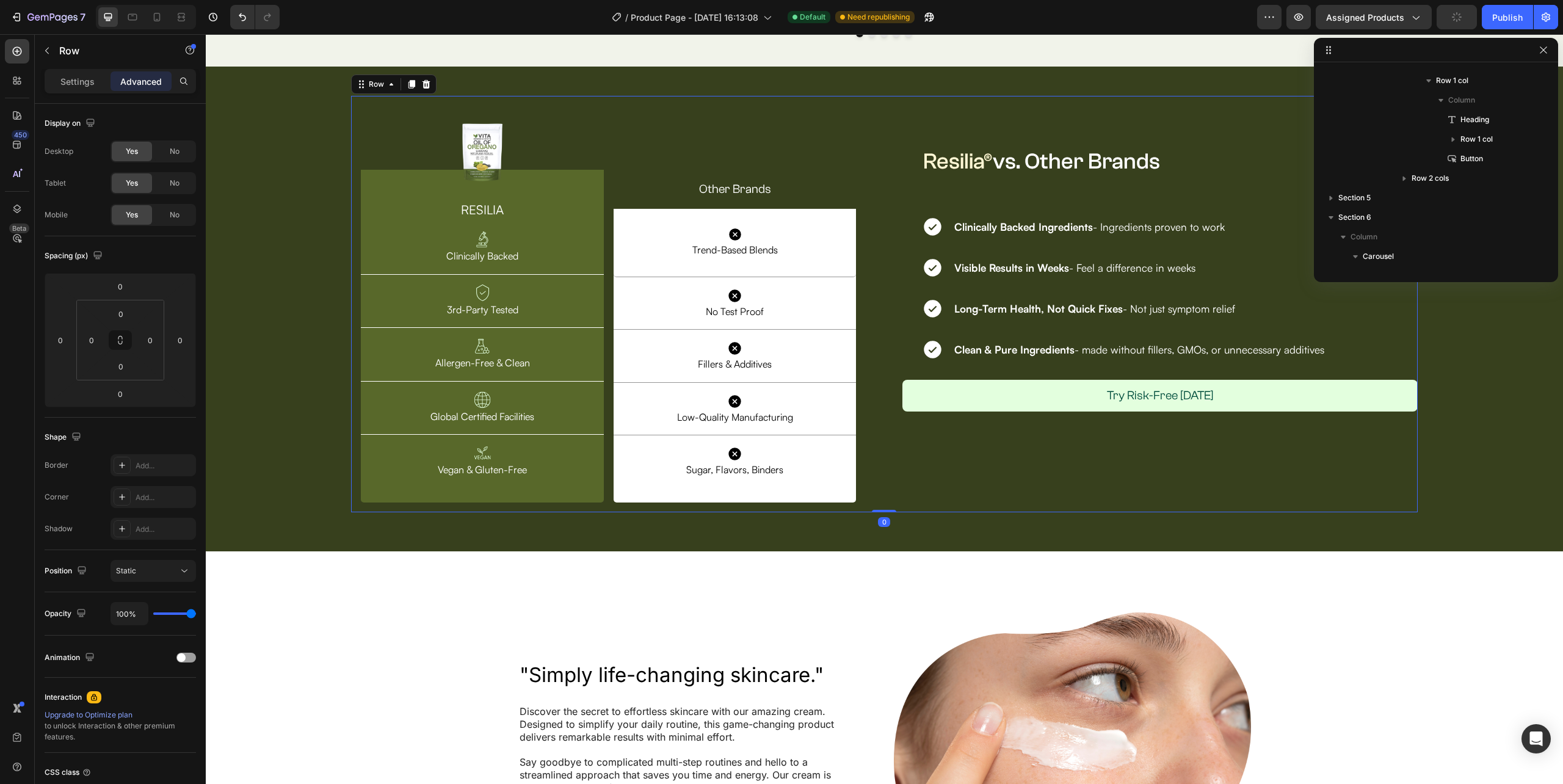
scroll to position [934, 0]
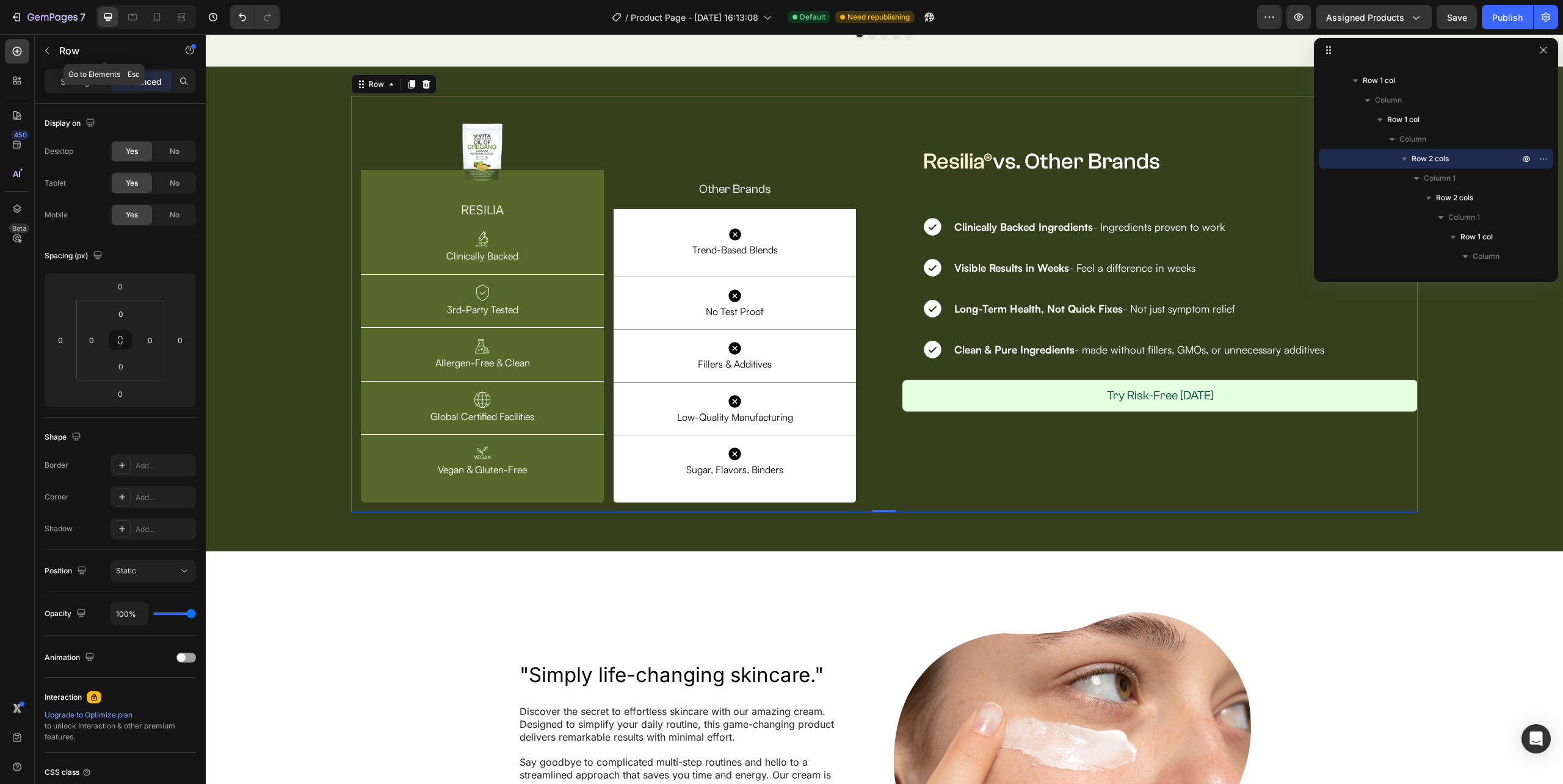
click at [52, 55] on button "button" at bounding box center [46, 51] width 20 height 20
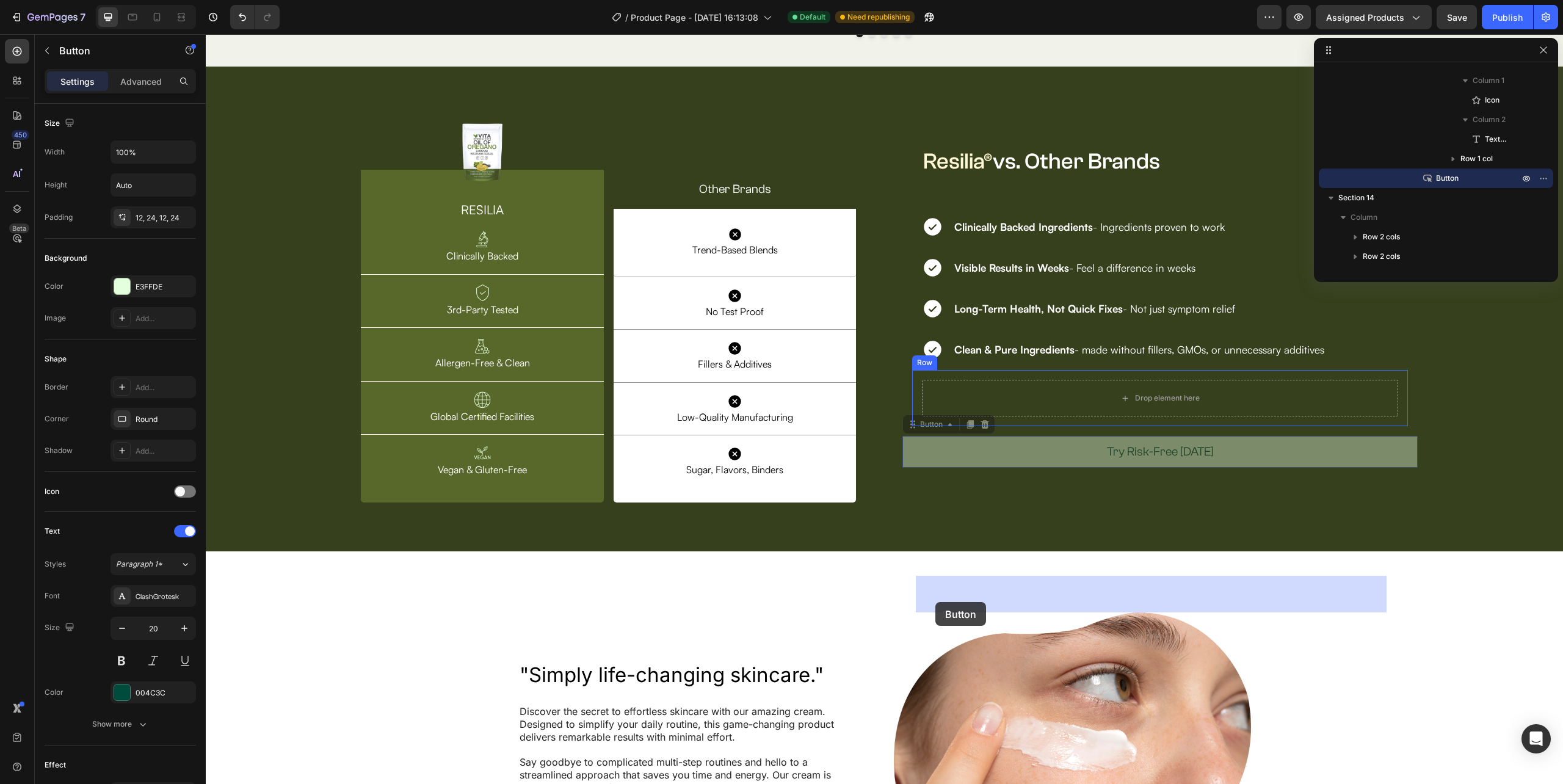
drag, startPoint x: 913, startPoint y: 650, endPoint x: 935, endPoint y: 602, distance: 52.8
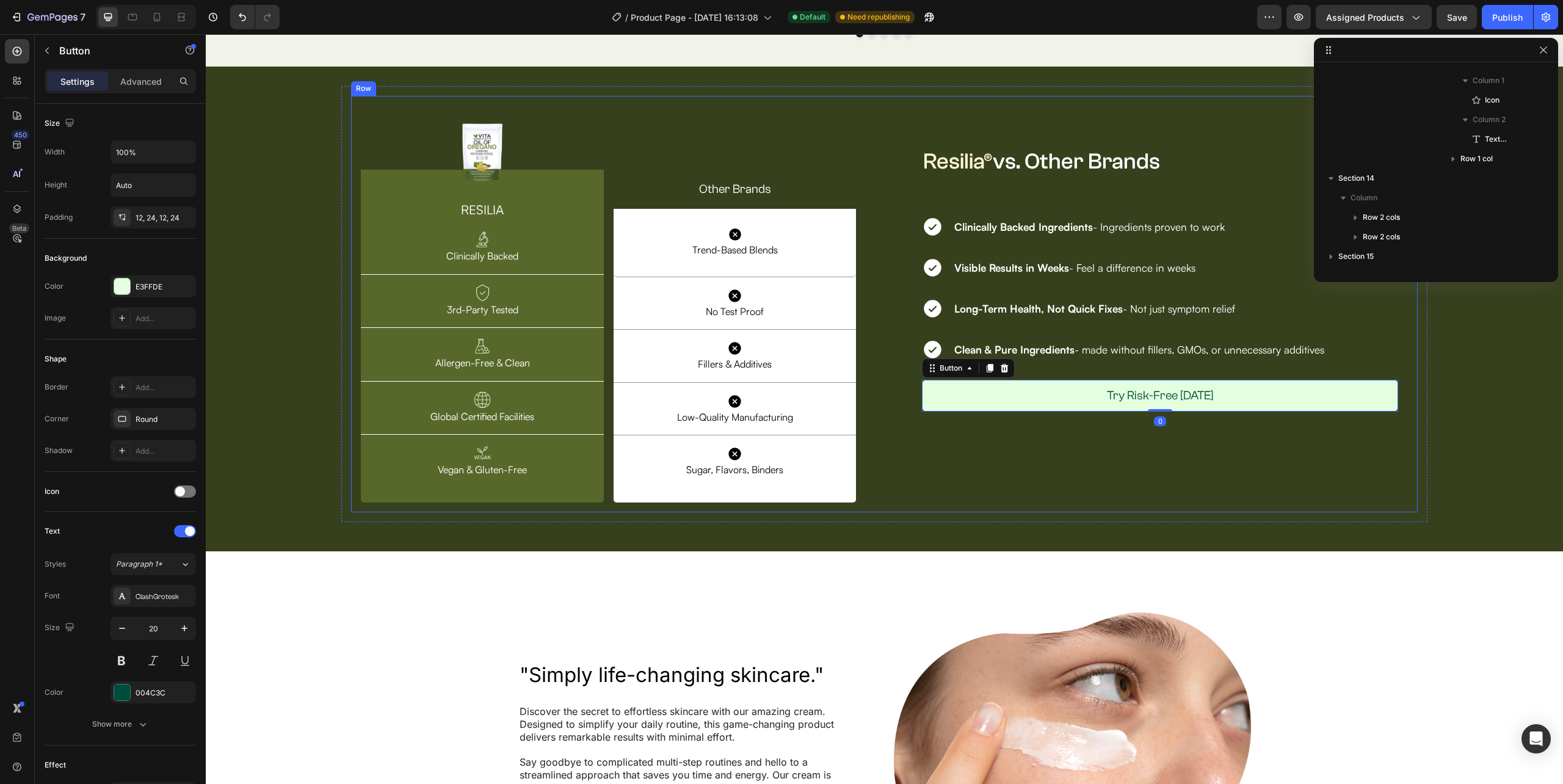
click at [1168, 513] on div "Resilia® vs. Other Brands Heading Row Row Icon Clinically Backed Ingredients - …" at bounding box center [1160, 303] width 515 height 417
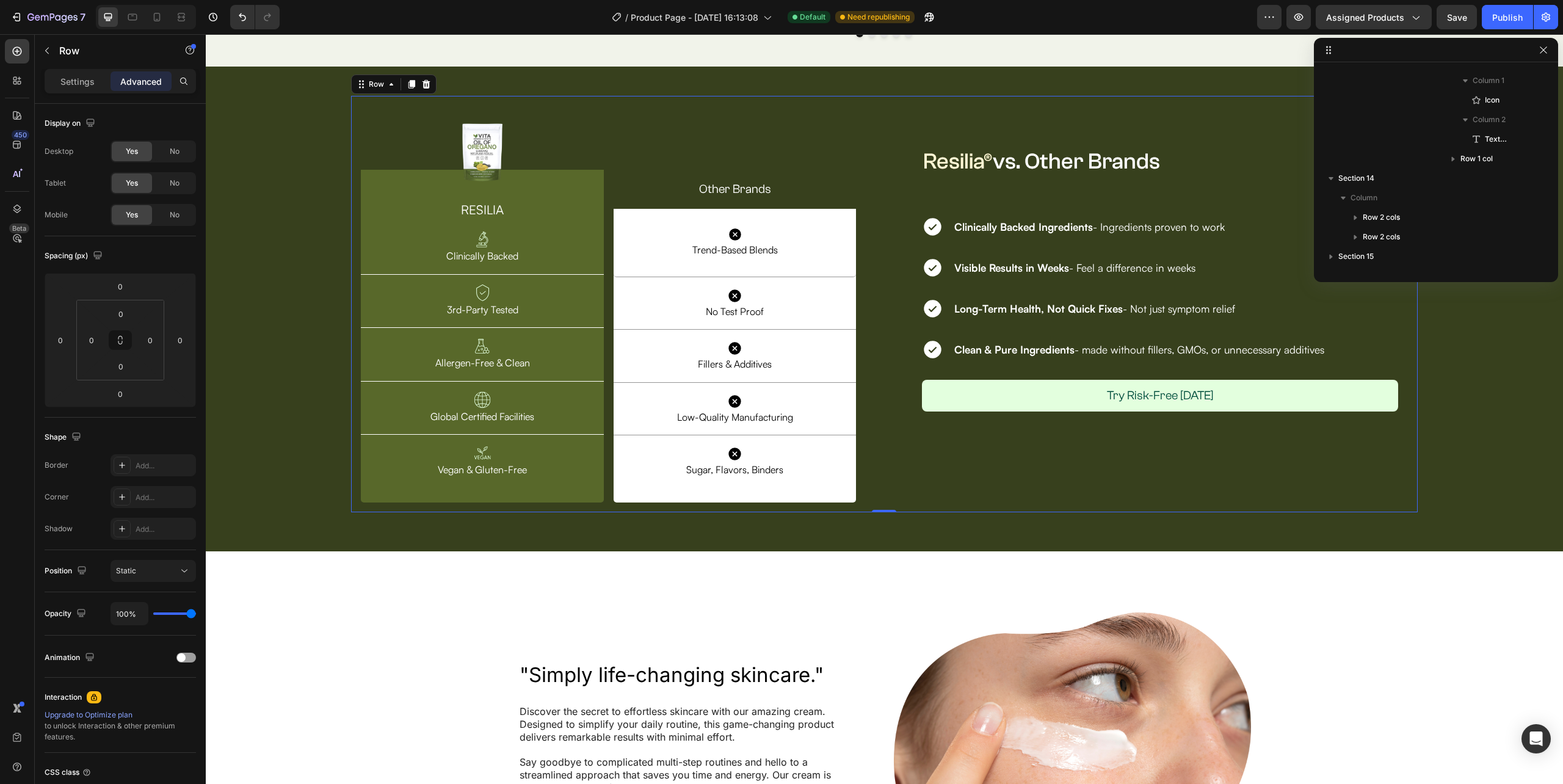
scroll to position [934, 0]
click at [1398, 431] on div "Icon Clinically Backed Ingredients - Ingredients proven to work Text Block Row …" at bounding box center [1160, 314] width 515 height 235
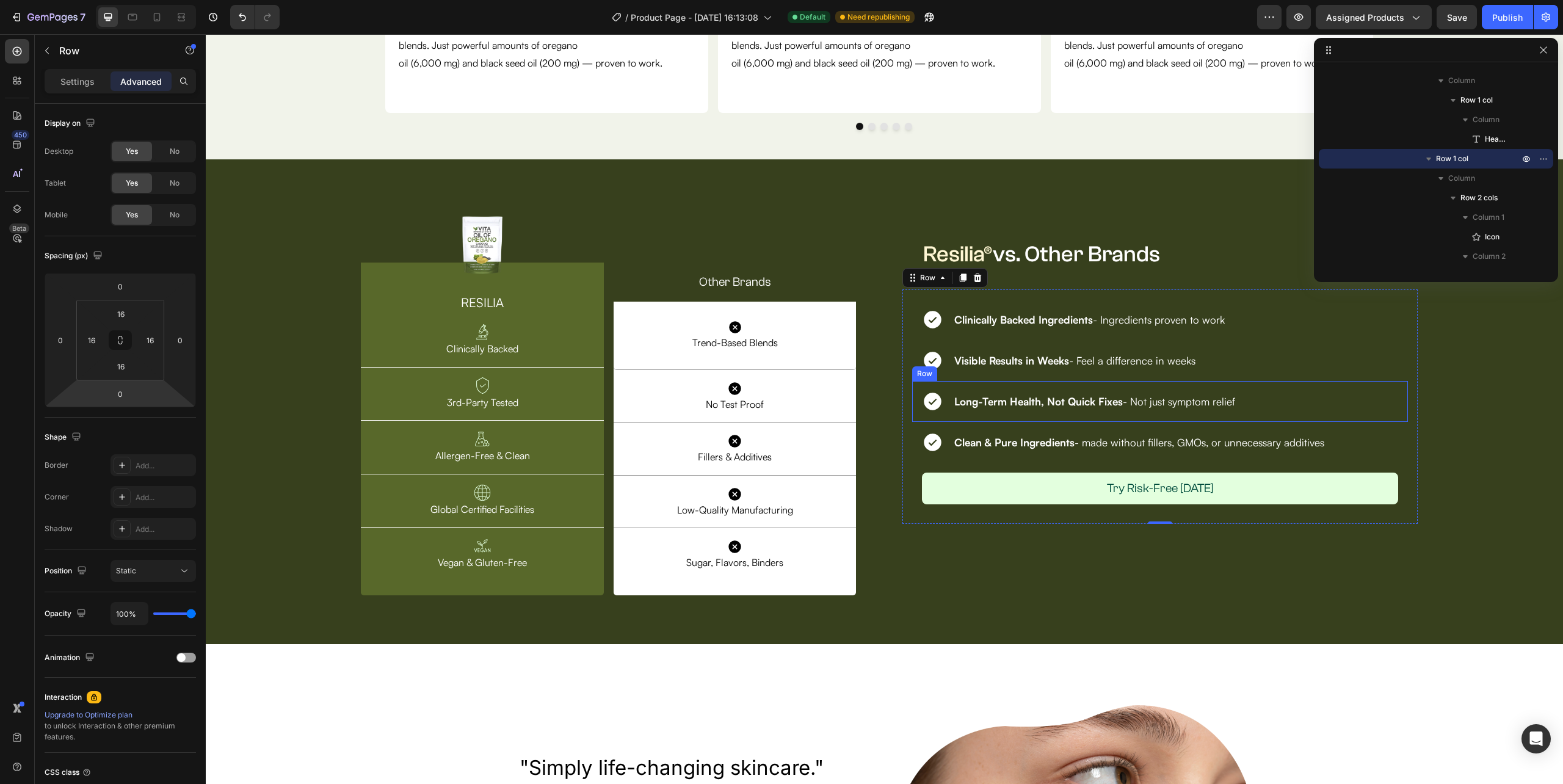
scroll to position [3746, 0]
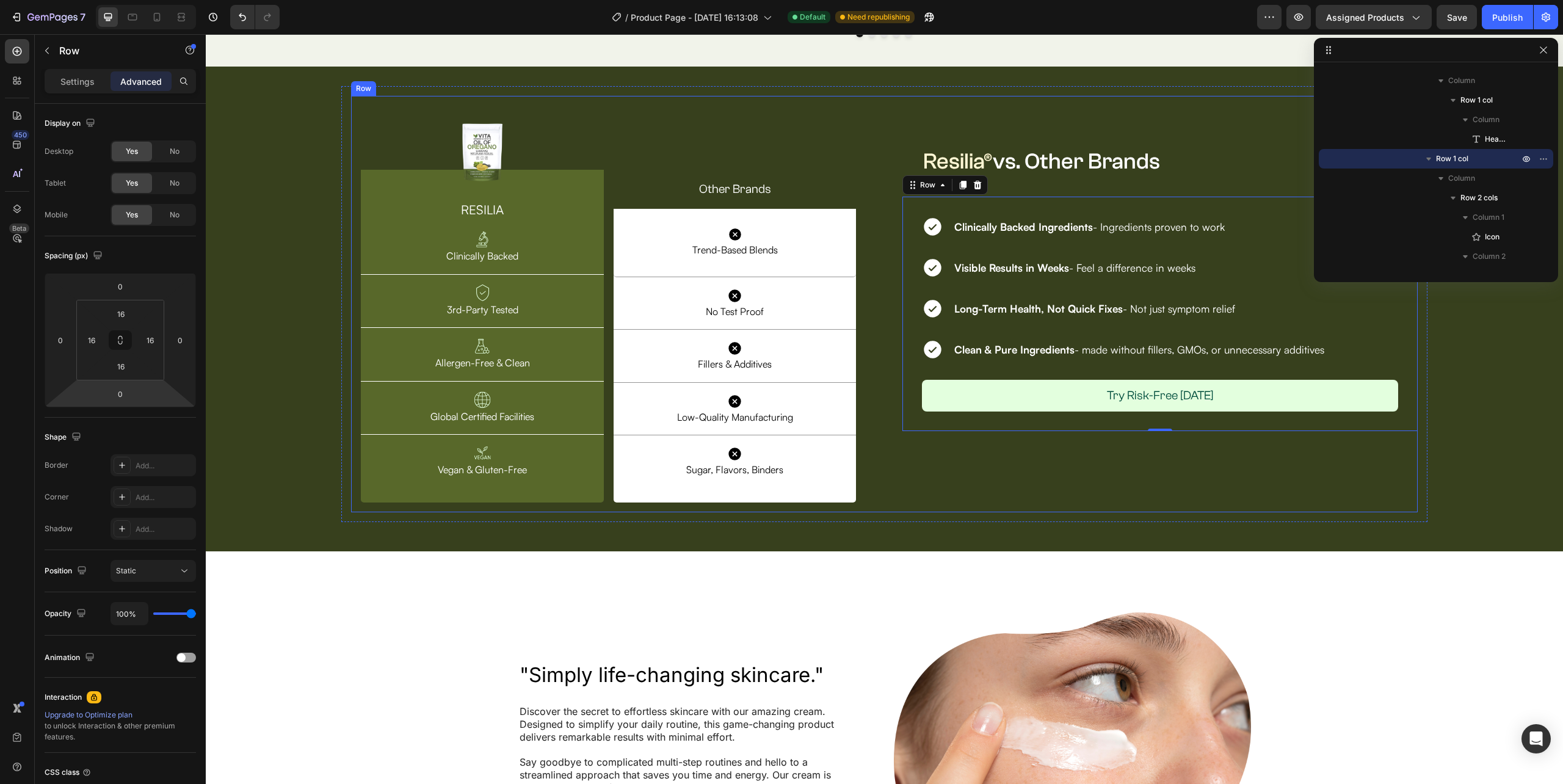
click at [875, 359] on div "Image Row RESILIA Heading Image Clinically Backed Text Block Row Image 3rd-Part…" at bounding box center [884, 303] width 1066 height 417
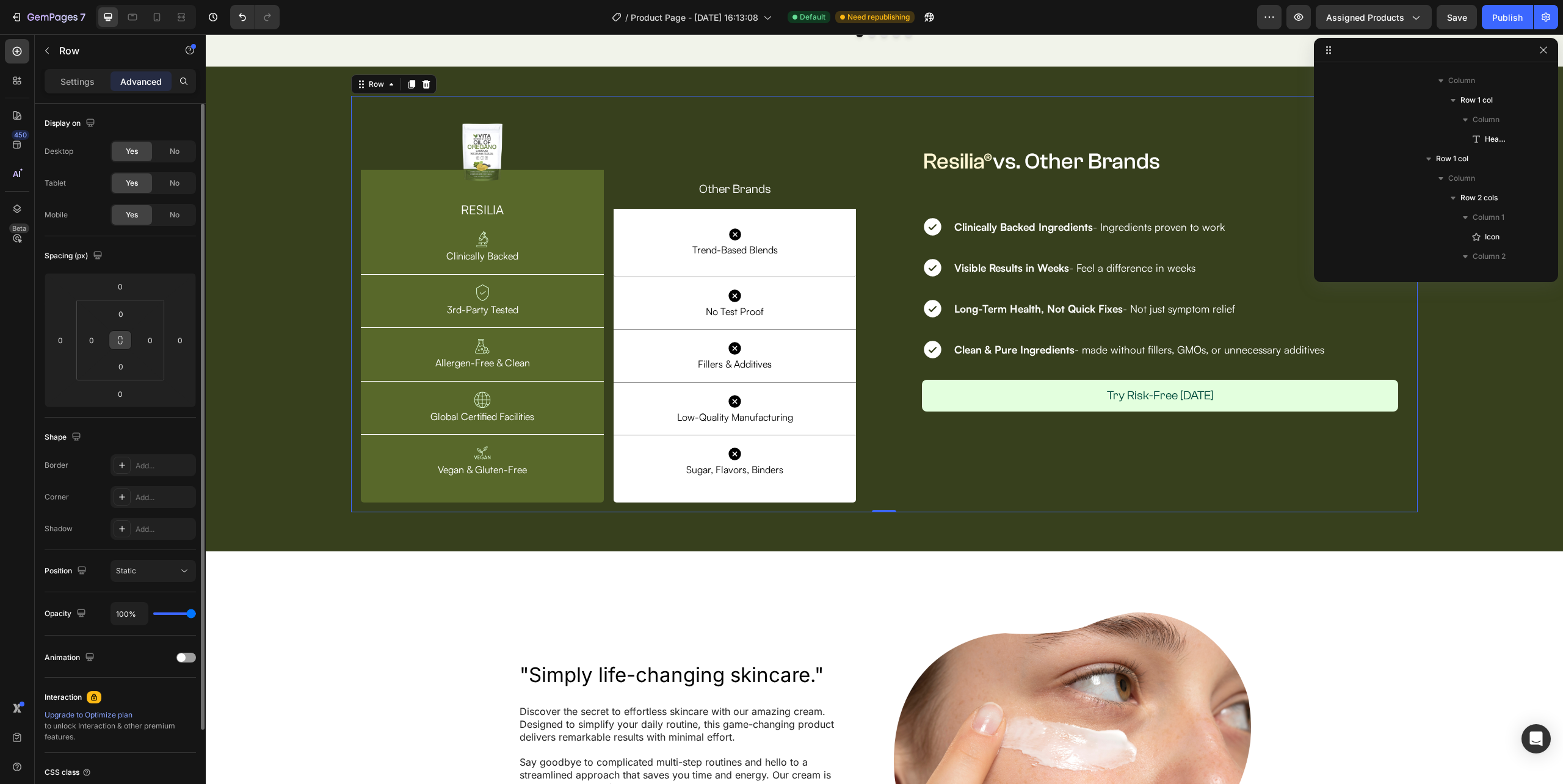
scroll to position [934, 0]
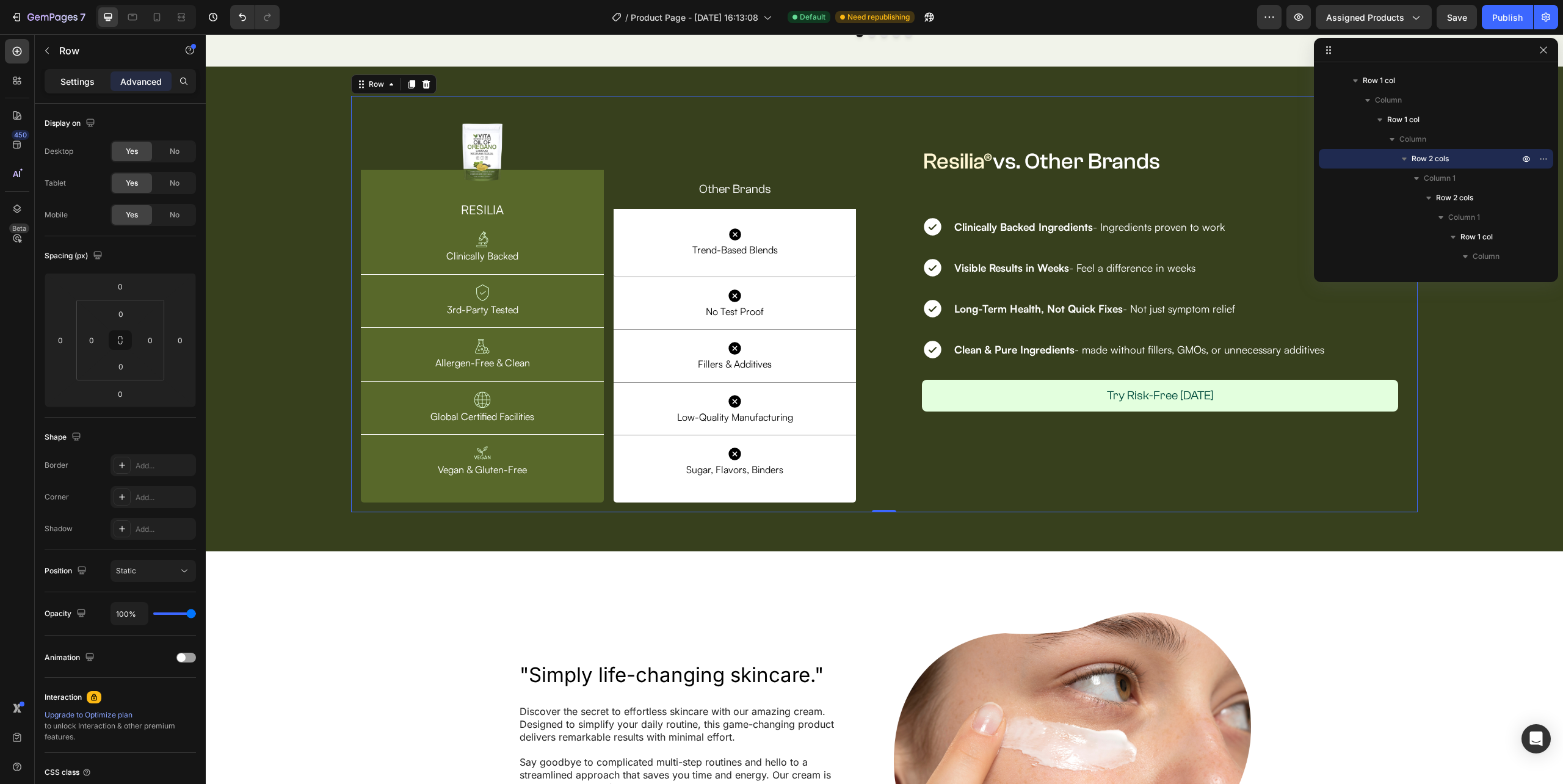
click at [70, 83] on p "Settings" at bounding box center [77, 81] width 34 height 13
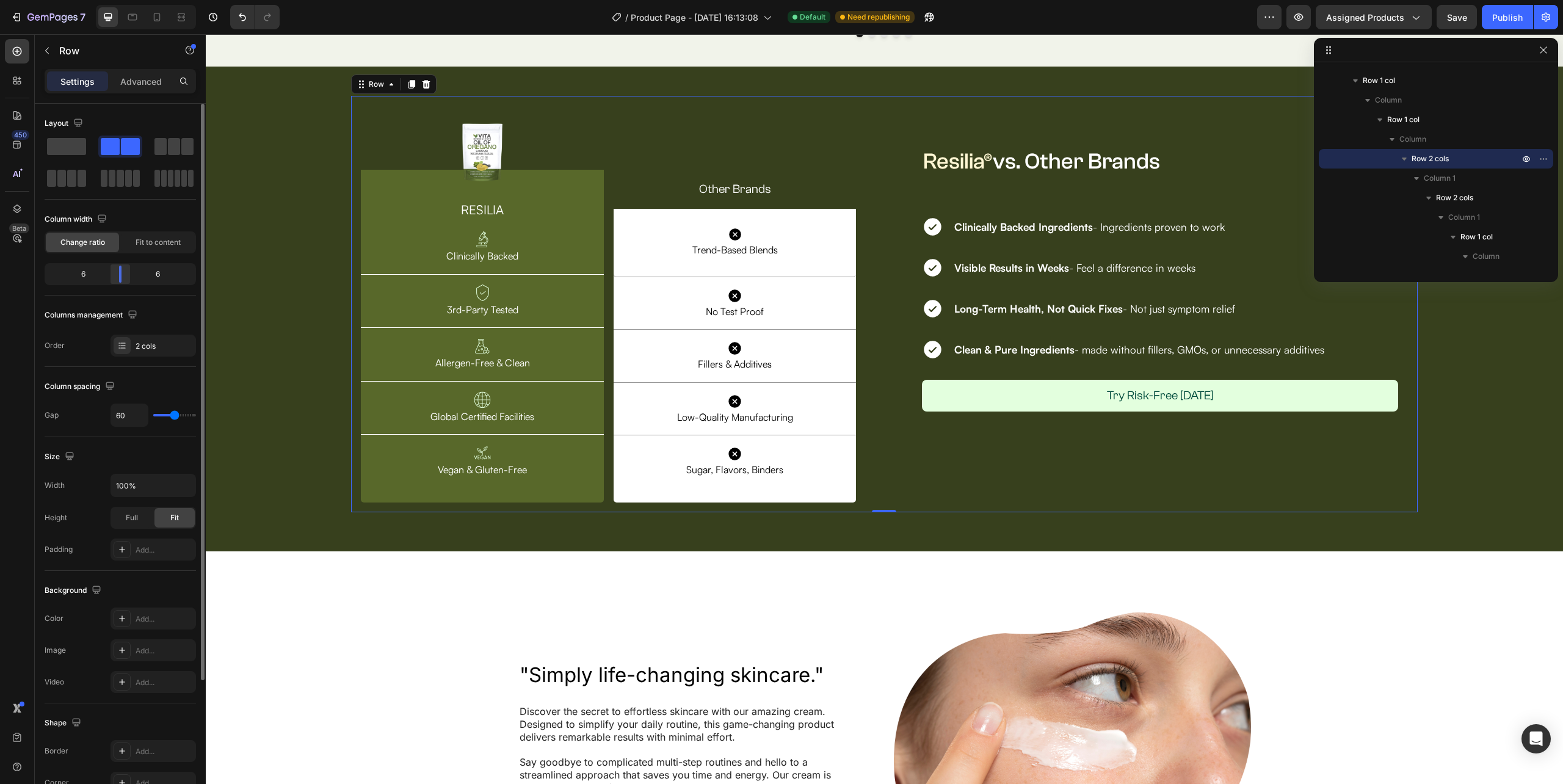
drag, startPoint x: 117, startPoint y: 267, endPoint x: 125, endPoint y: 269, distance: 8.2
click at [125, 269] on div at bounding box center [120, 274] width 22 height 17
type input "0"
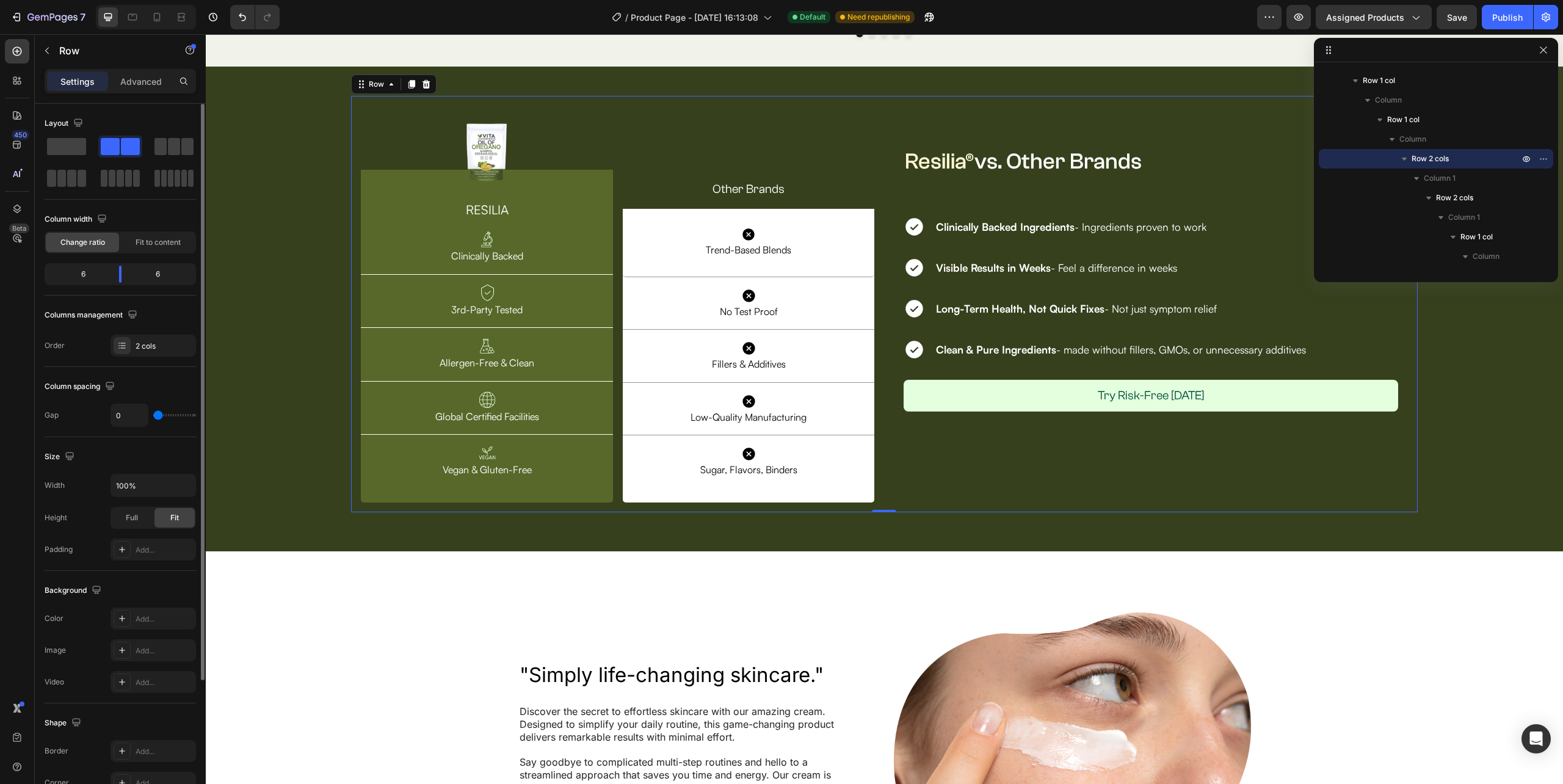
drag, startPoint x: 181, startPoint y: 416, endPoint x: 154, endPoint y: 416, distance: 27.0
type input "0"
click at [154, 416] on input "range" at bounding box center [175, 414] width 43 height 3
click at [127, 415] on input "0" at bounding box center [129, 415] width 37 height 22
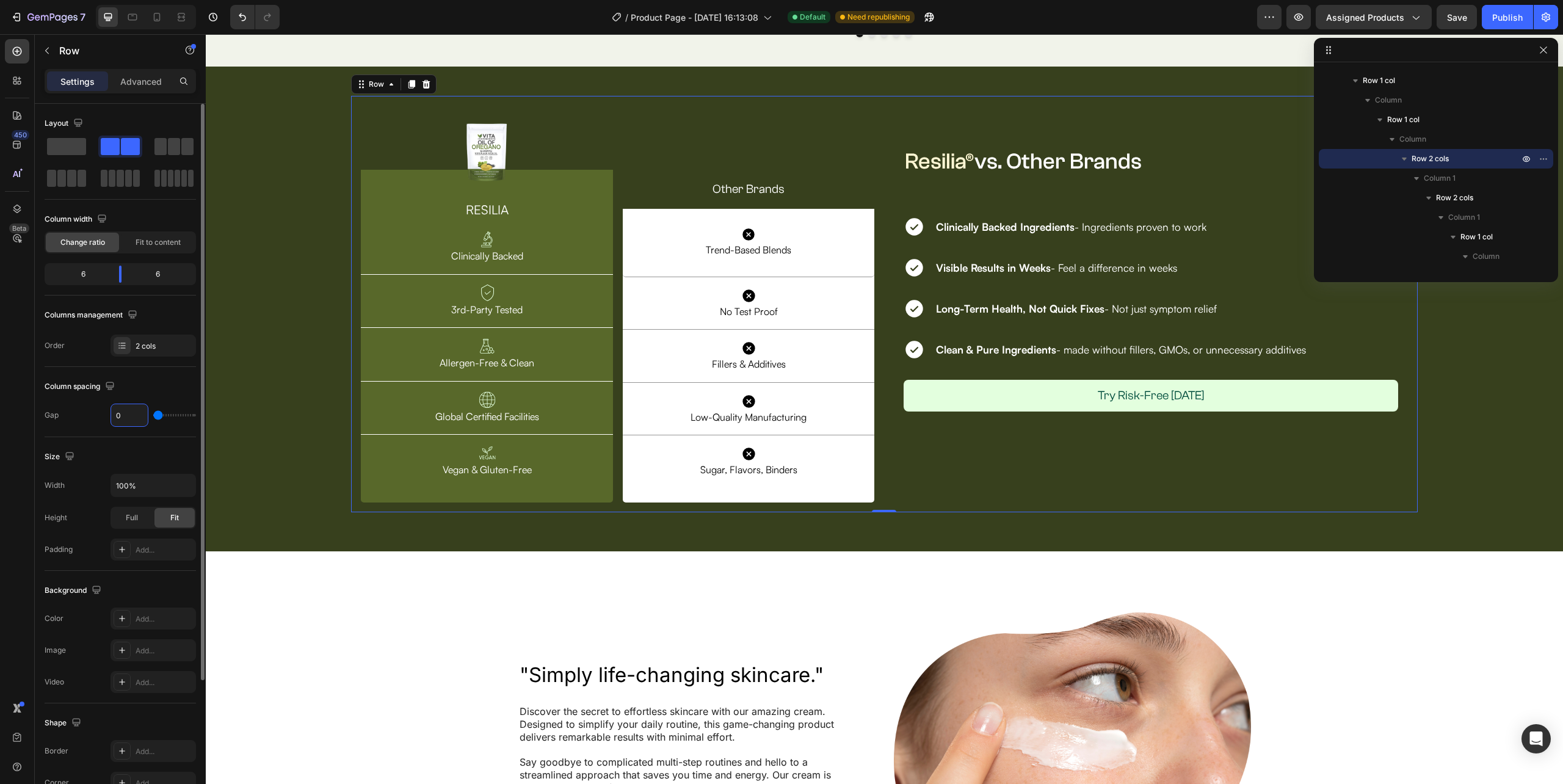
type input "2"
type input "0"
type input "1"
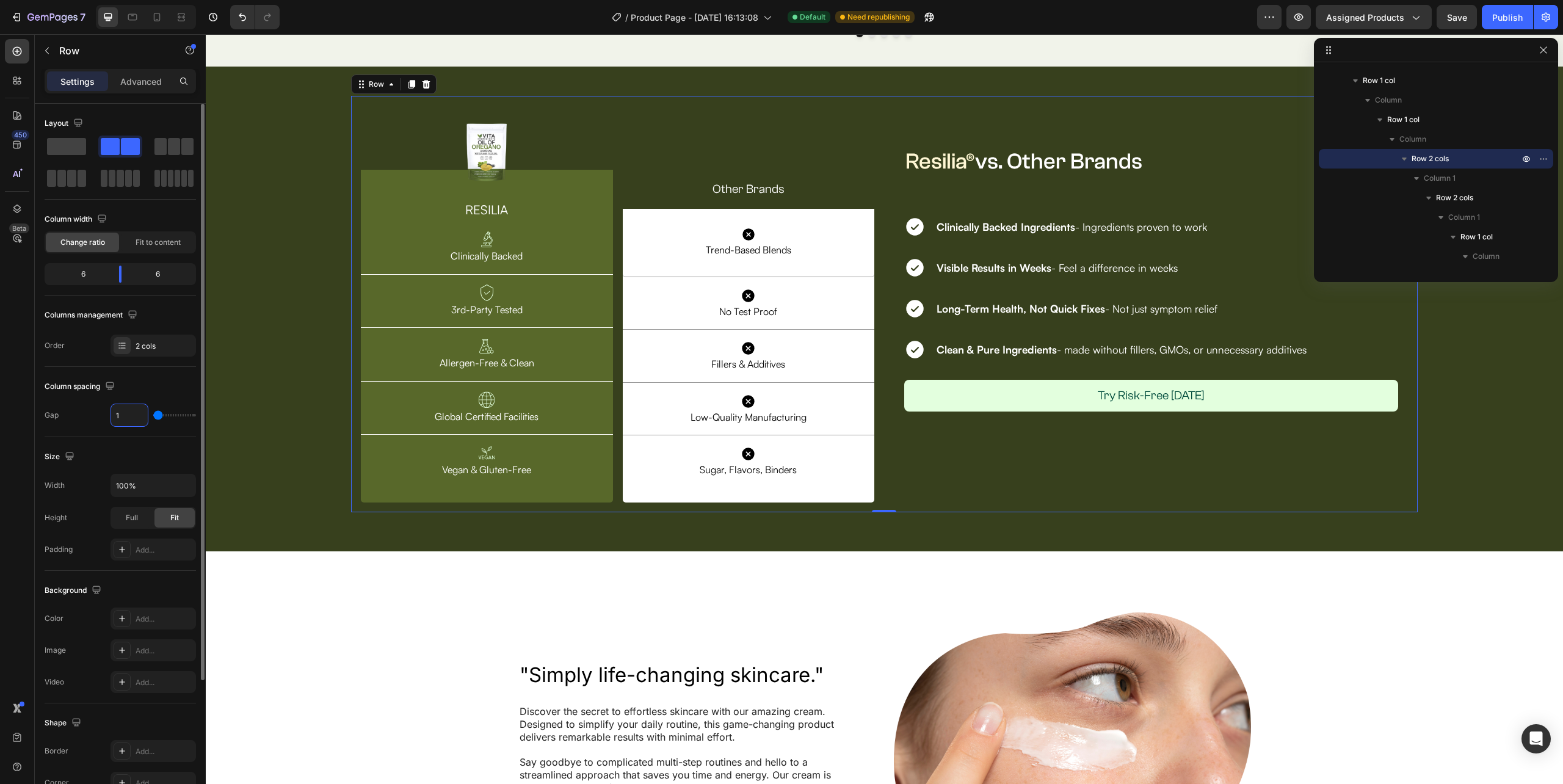
type input "16"
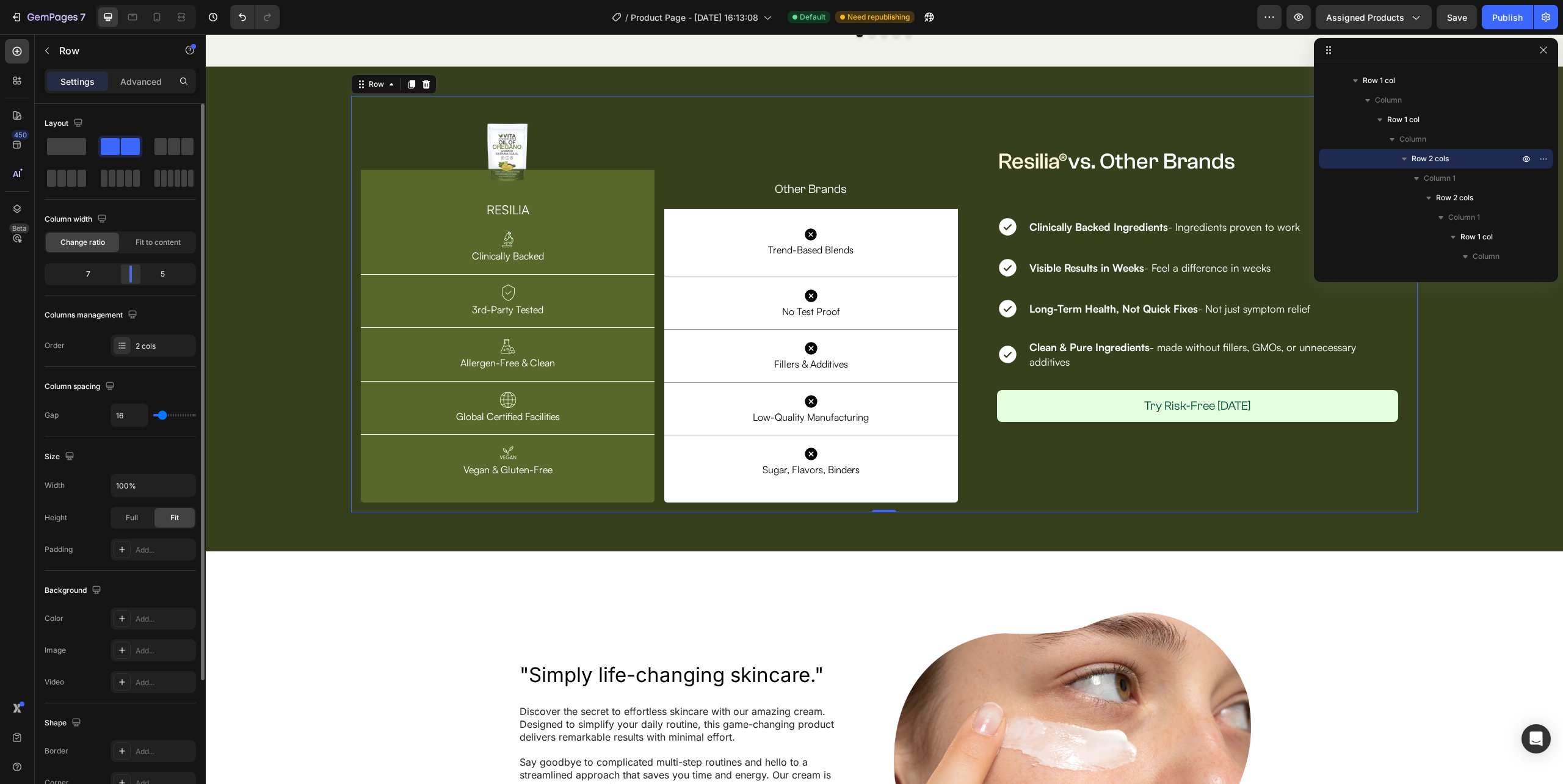
drag, startPoint x: 121, startPoint y: 279, endPoint x: 68, endPoint y: 239, distance: 66.4
click at [136, 279] on div at bounding box center [131, 274] width 22 height 17
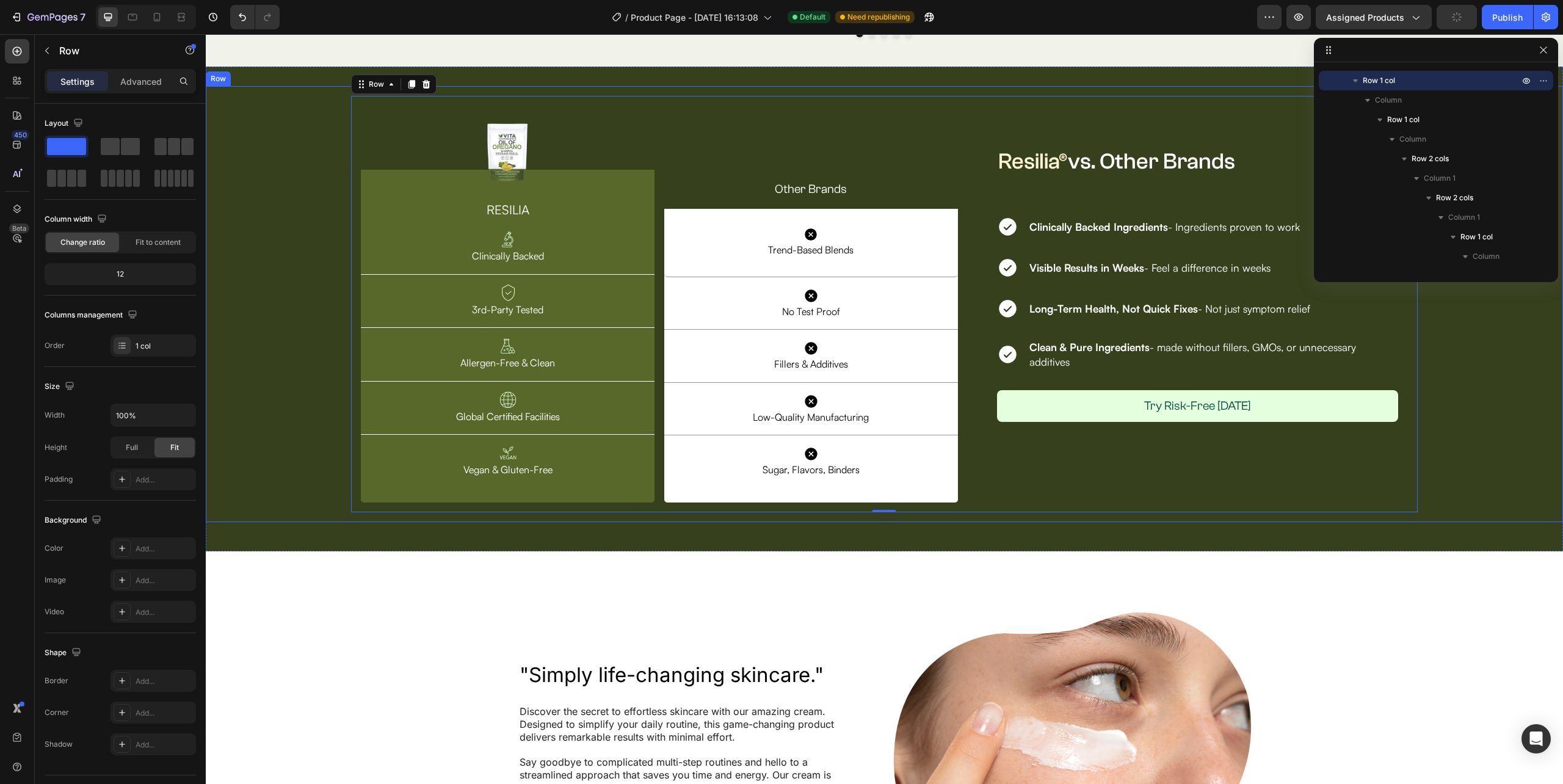
click at [1493, 436] on div "Image Row RESILIA Heading Image Clinically Backed Text Block Row Image 3rd-Part…" at bounding box center [884, 304] width 1358 height 437
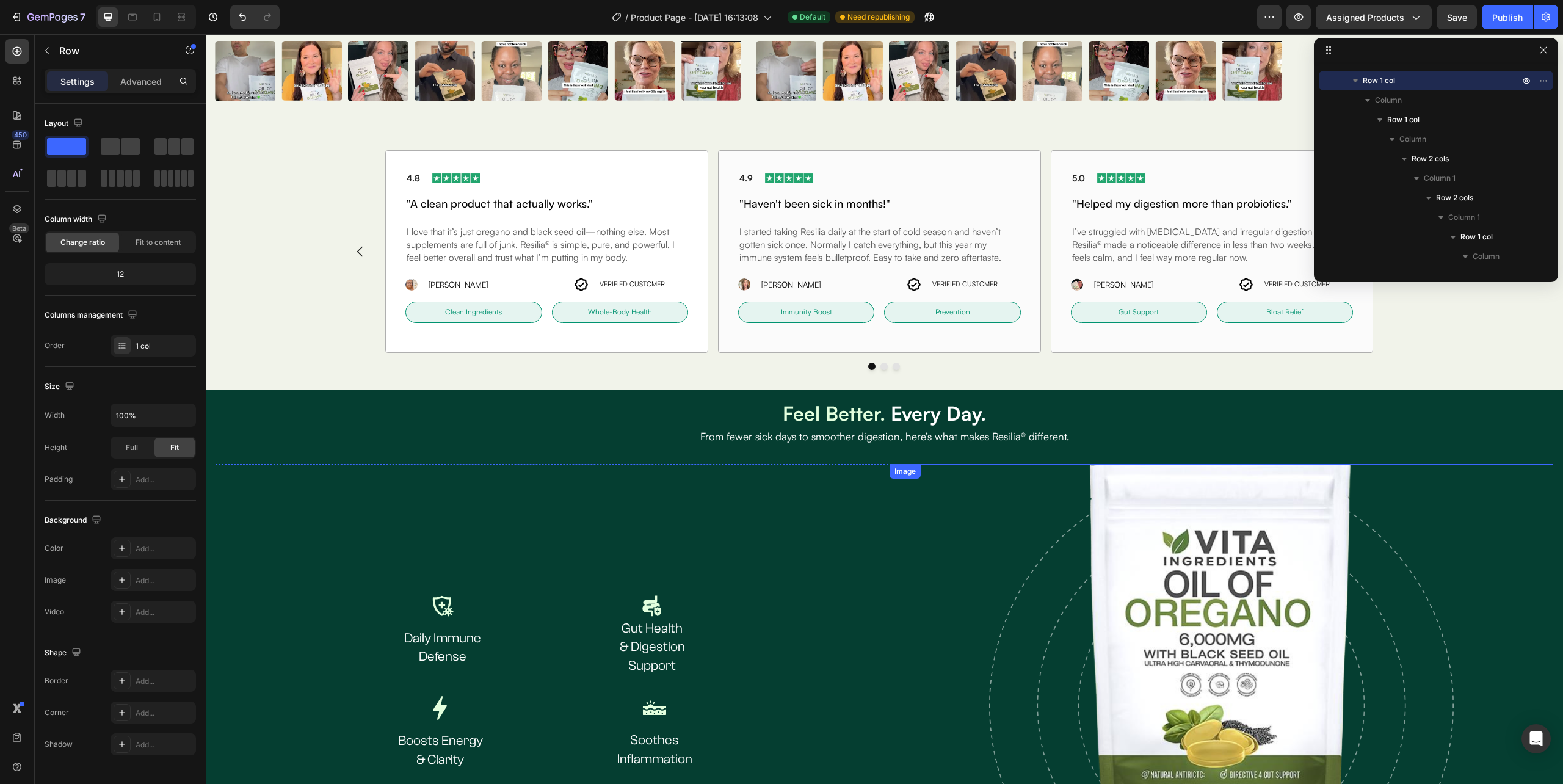
scroll to position [1385, 0]
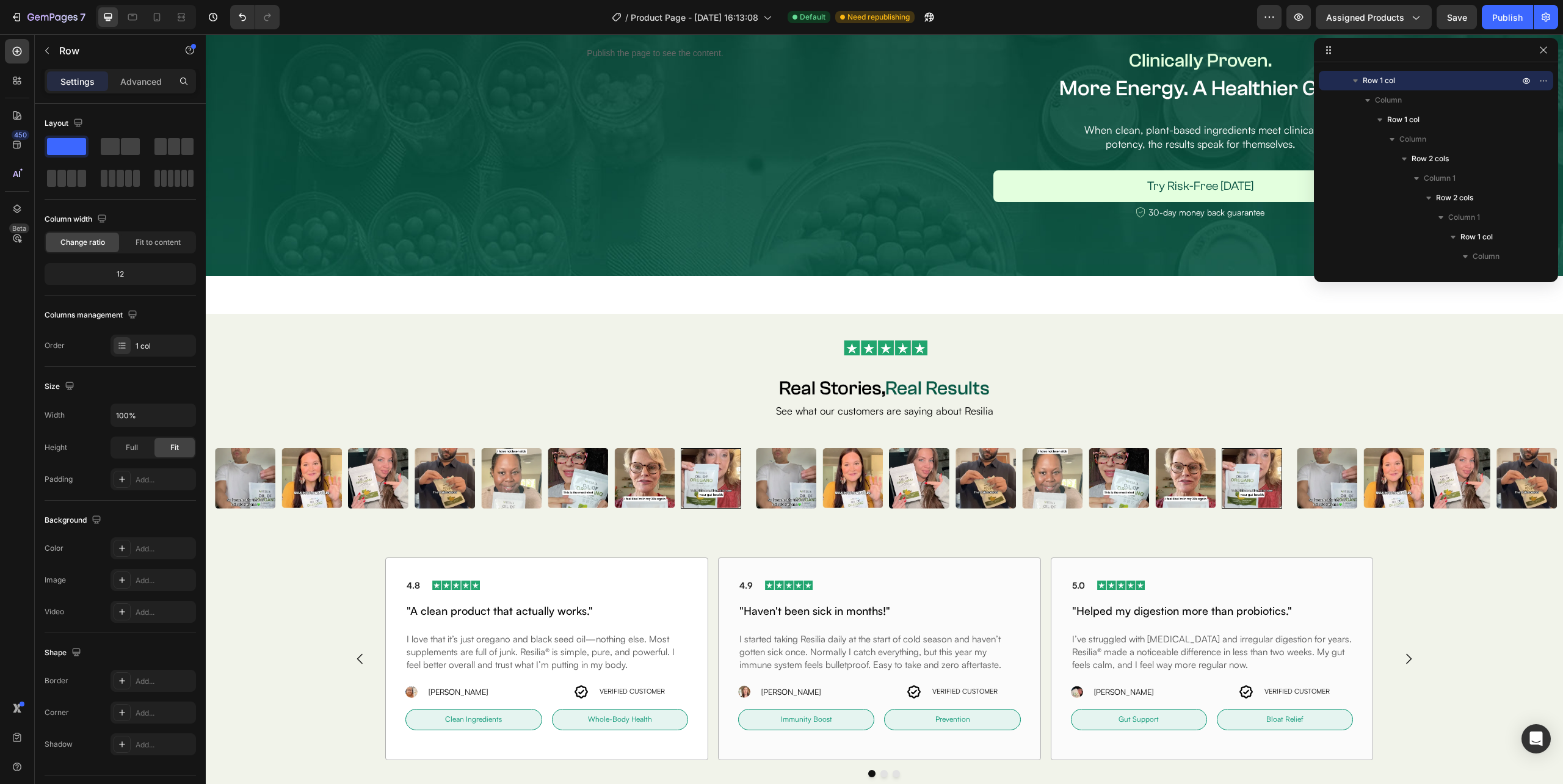
click at [1119, 220] on div "Image 30-day money back guarantee Text Block Row" at bounding box center [1200, 211] width 434 height 18
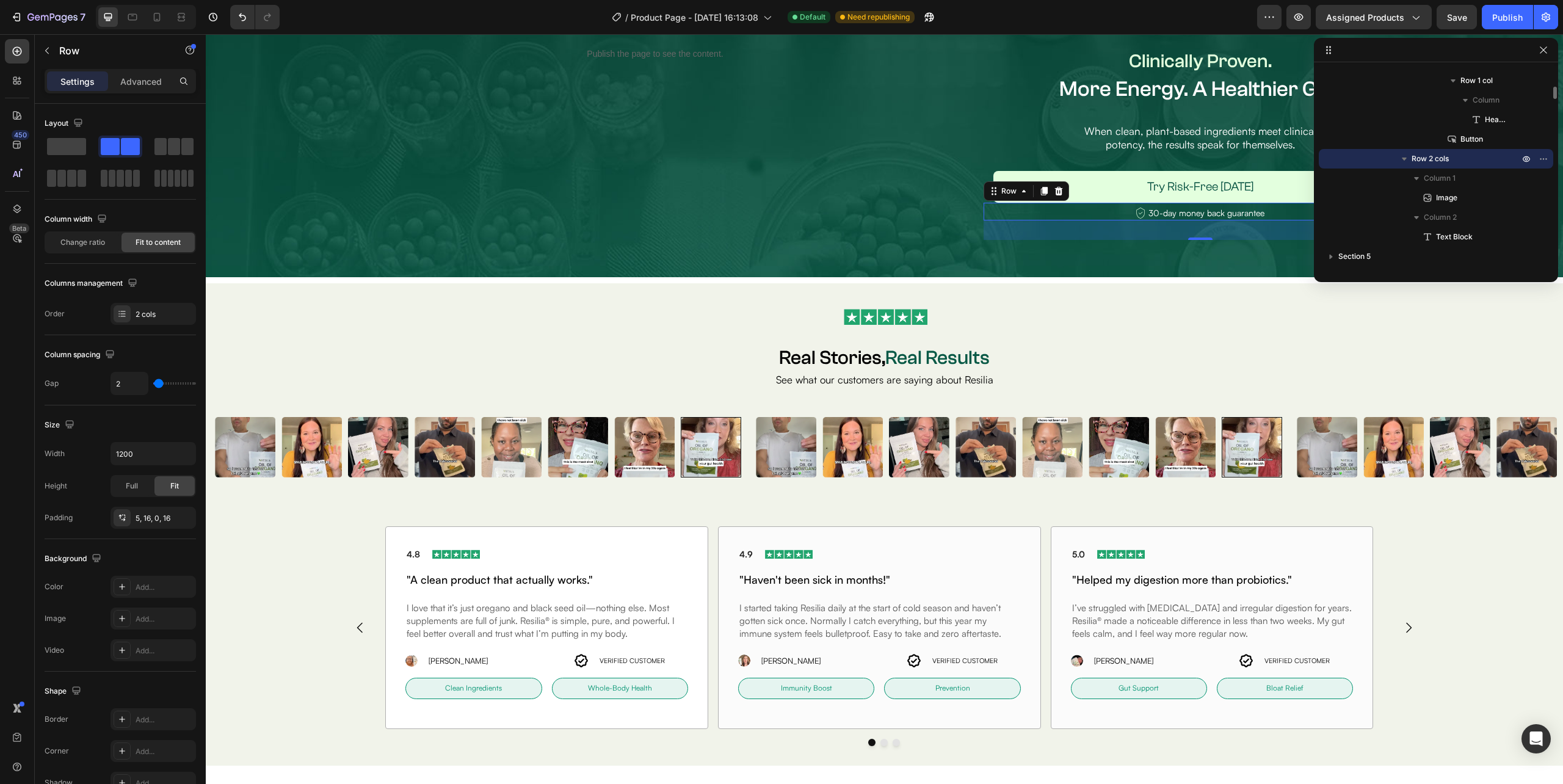
scroll to position [1141, 0]
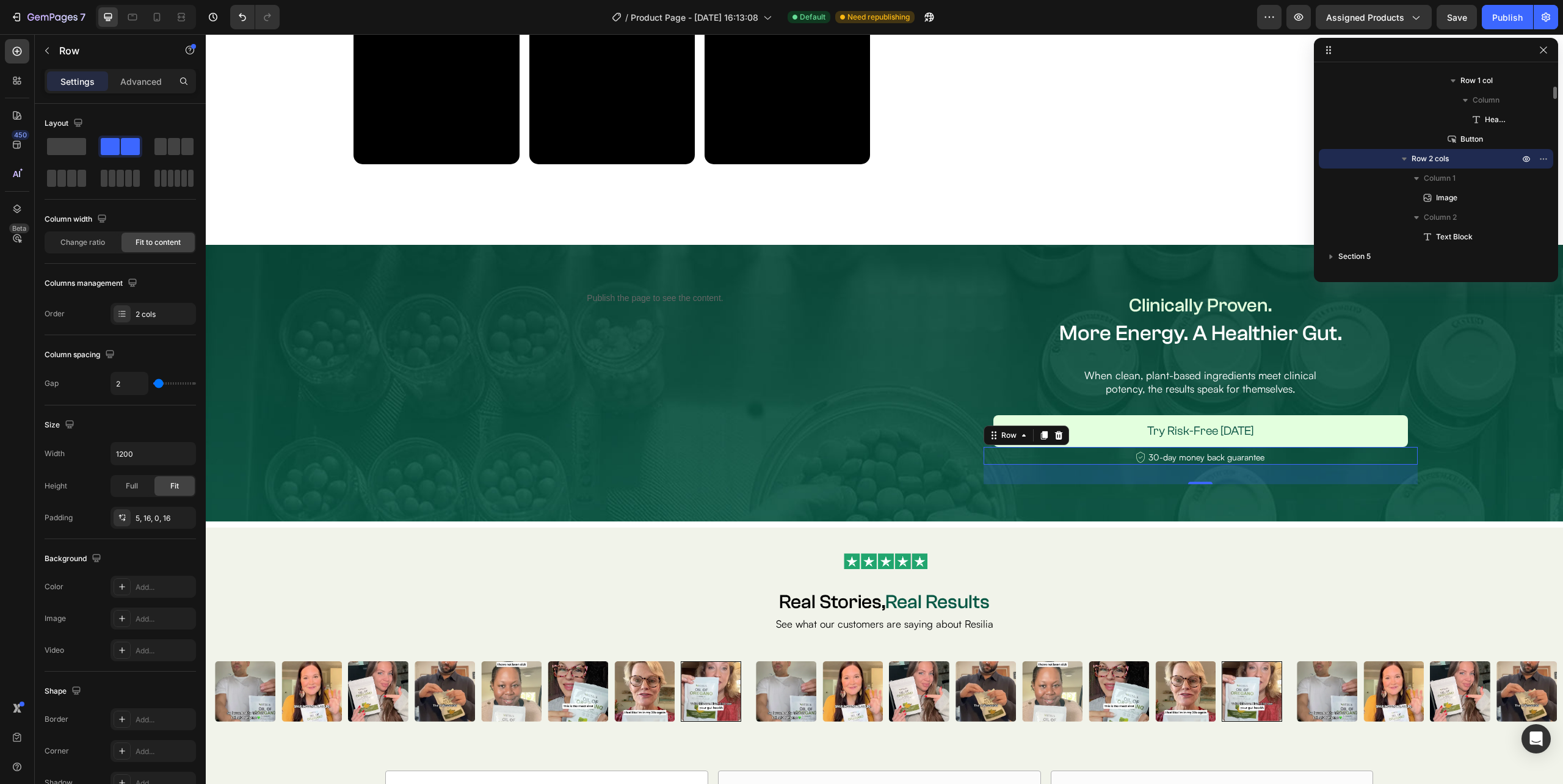
click at [1264, 456] on div "Image 30-day money back guarantee Text Block Row 0" at bounding box center [1200, 456] width 434 height 18
click at [1266, 453] on div "Image 30-day money back guarantee Text Block Row 32" at bounding box center [1200, 456] width 434 height 18
click at [1039, 431] on icon at bounding box center [1044, 435] width 9 height 9
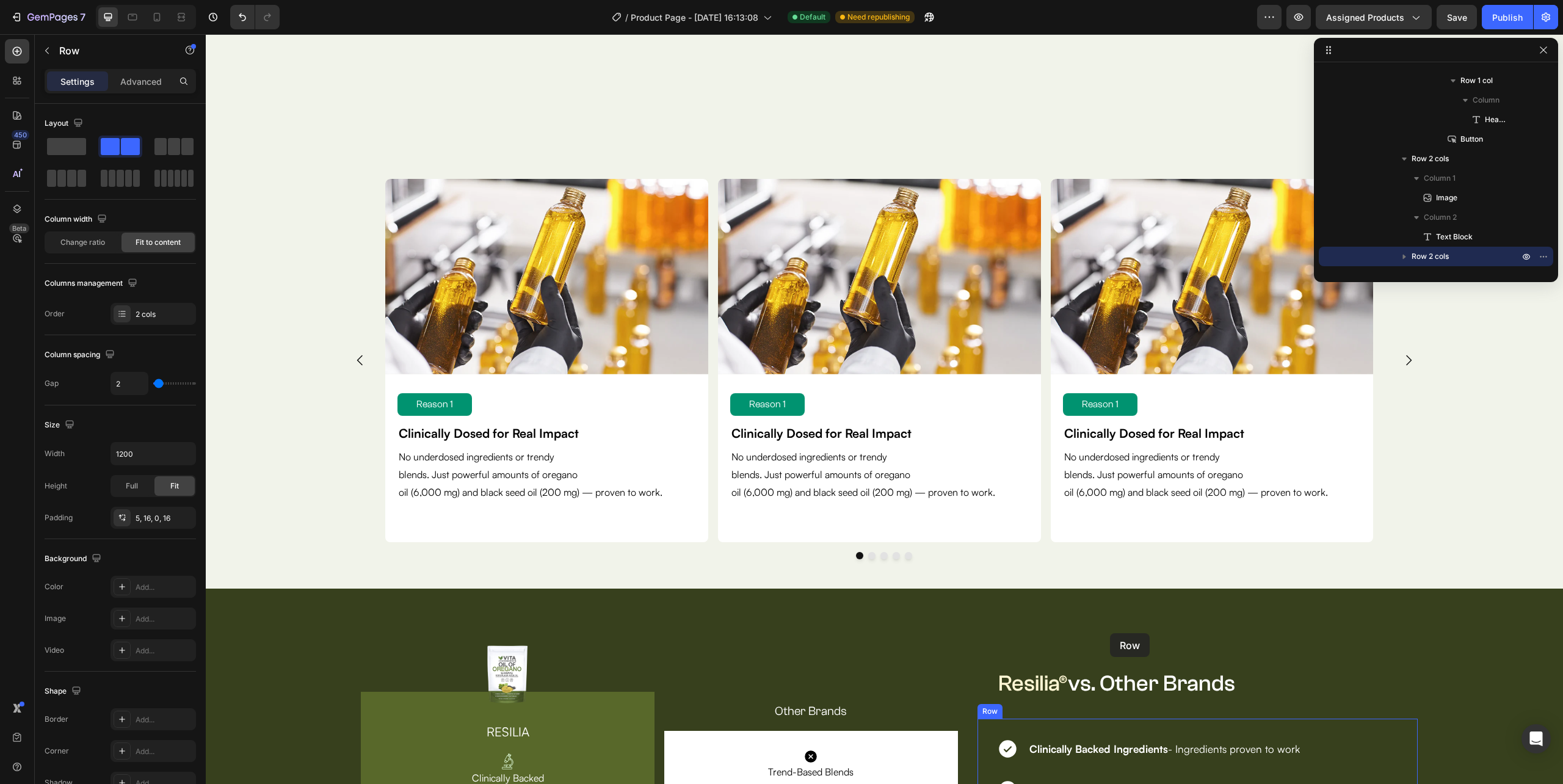
scroll to position [3746, 0]
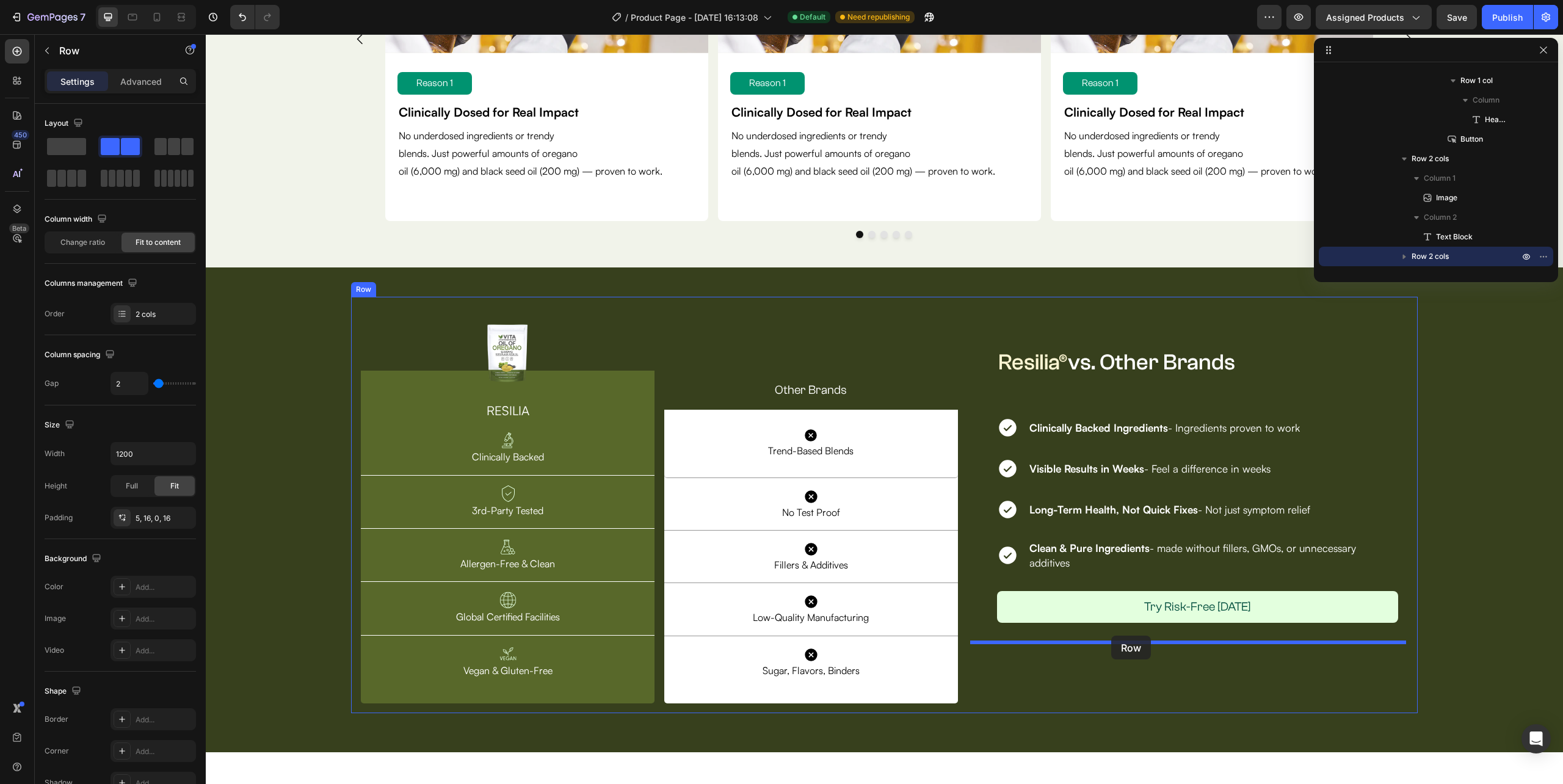
drag, startPoint x: 999, startPoint y: 473, endPoint x: 1111, endPoint y: 635, distance: 196.9
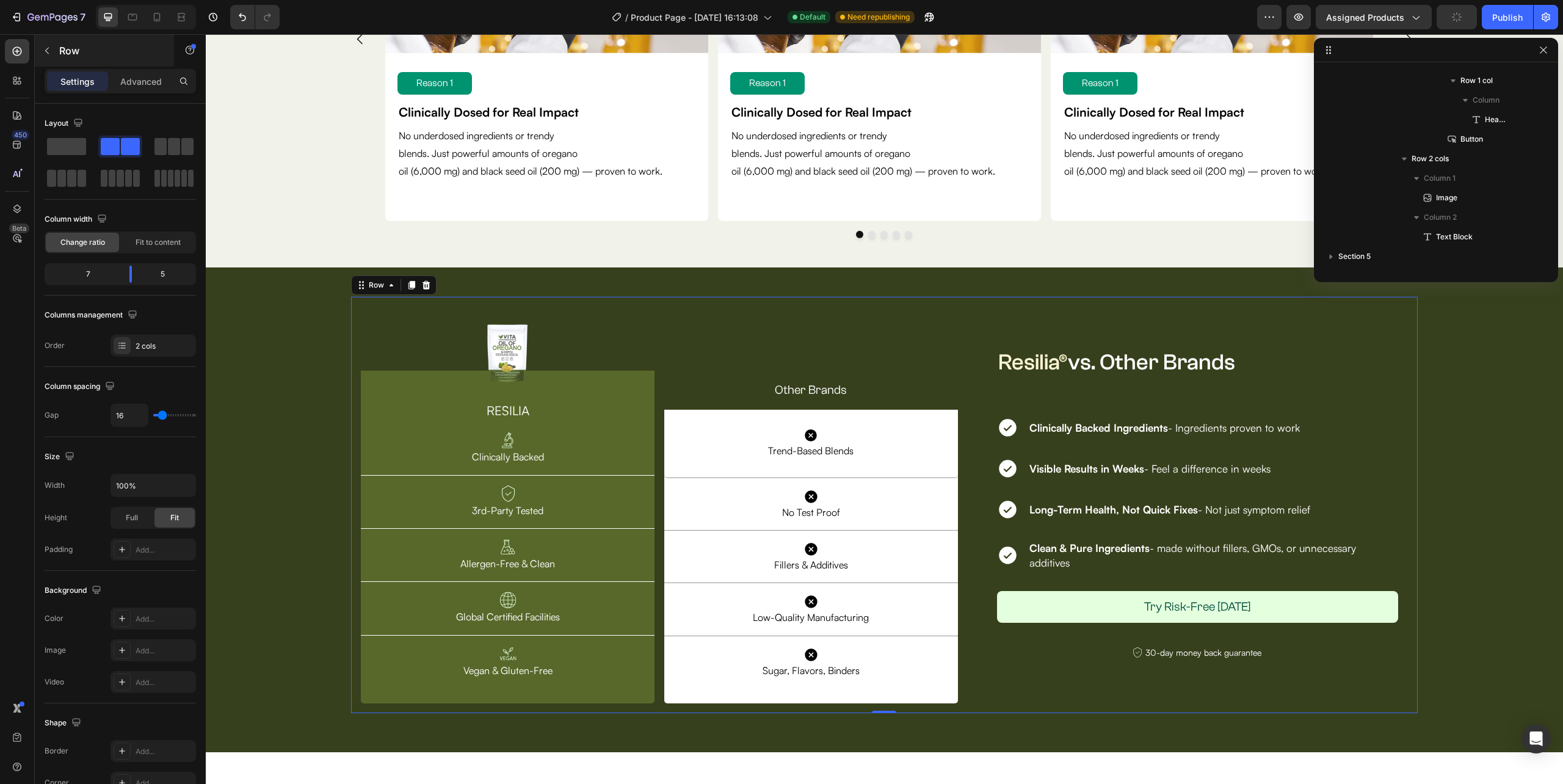
click at [43, 50] on icon "button" at bounding box center [46, 50] width 9 height 9
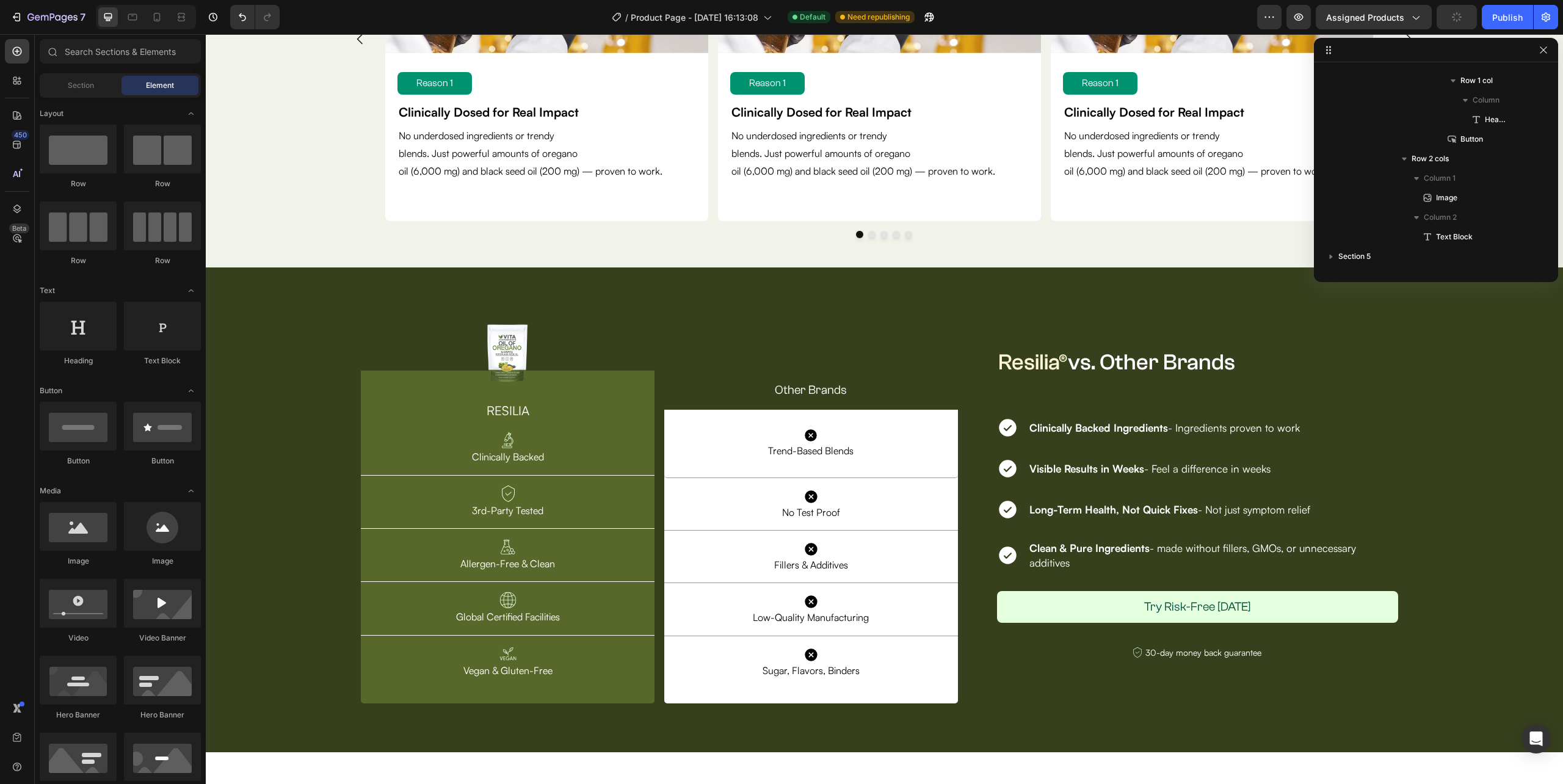
scroll to position [1051, 0]
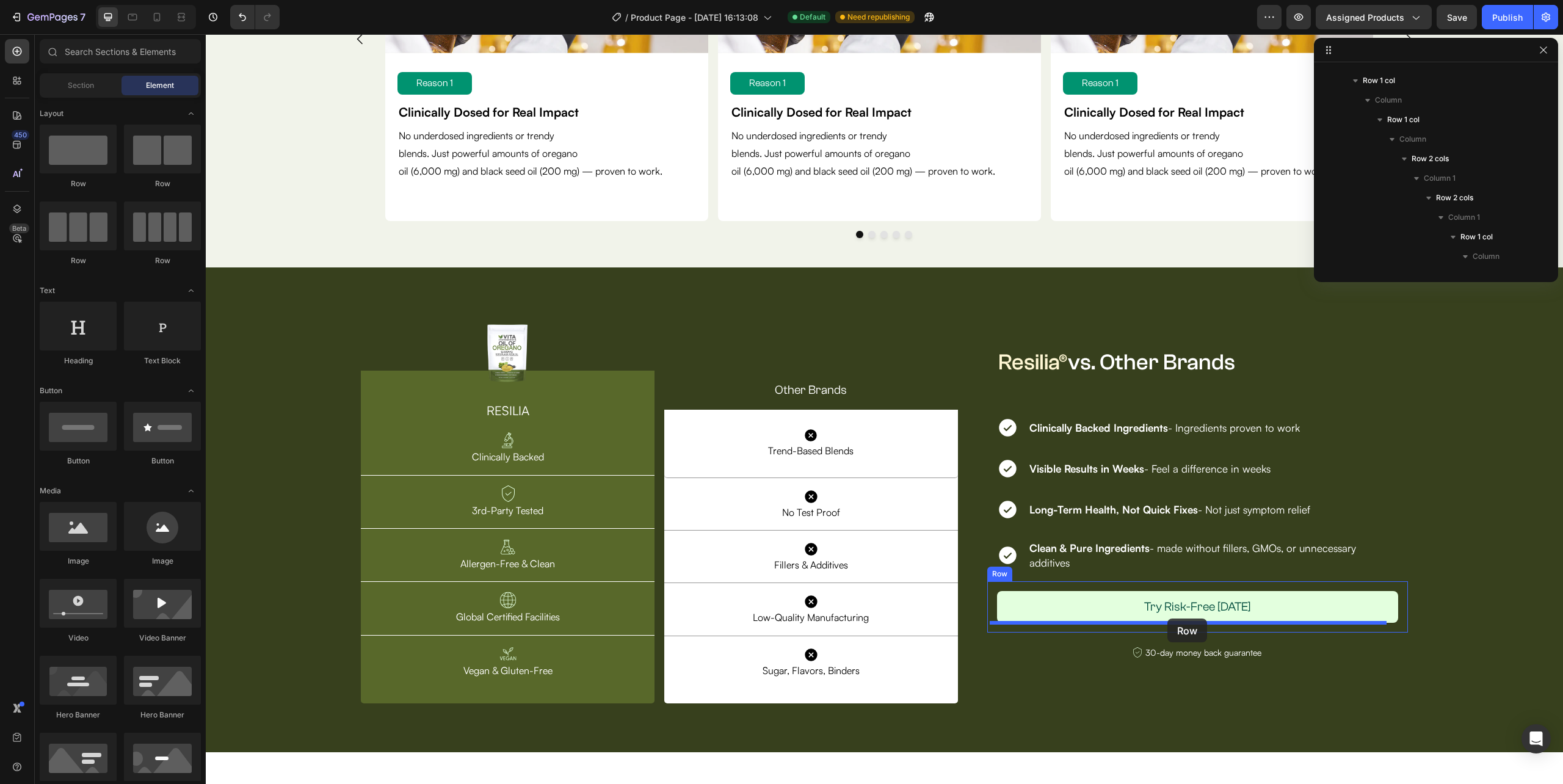
drag, startPoint x: 310, startPoint y: 203, endPoint x: 1168, endPoint y: 618, distance: 953.1
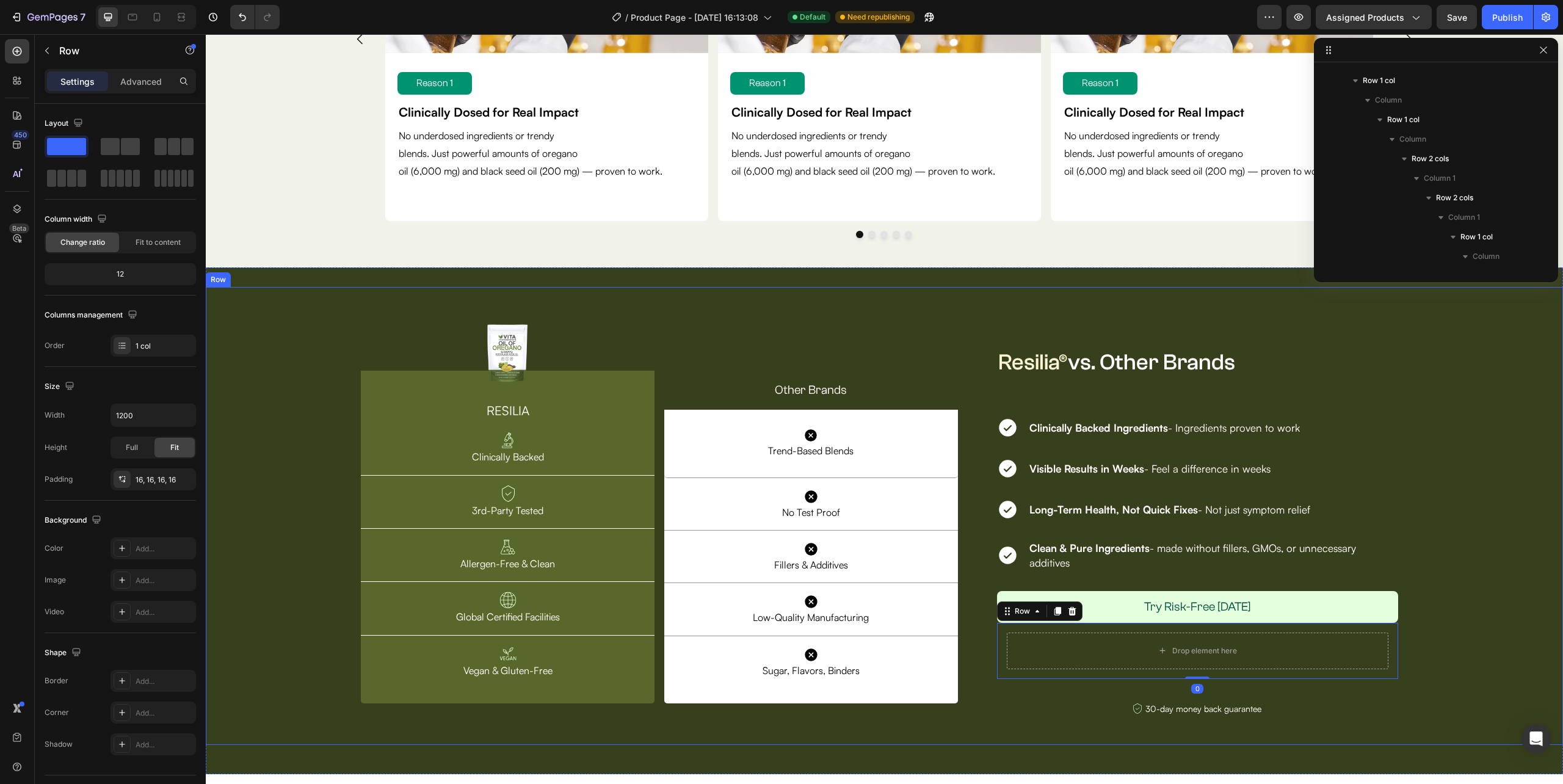
scroll to position [3122, 0]
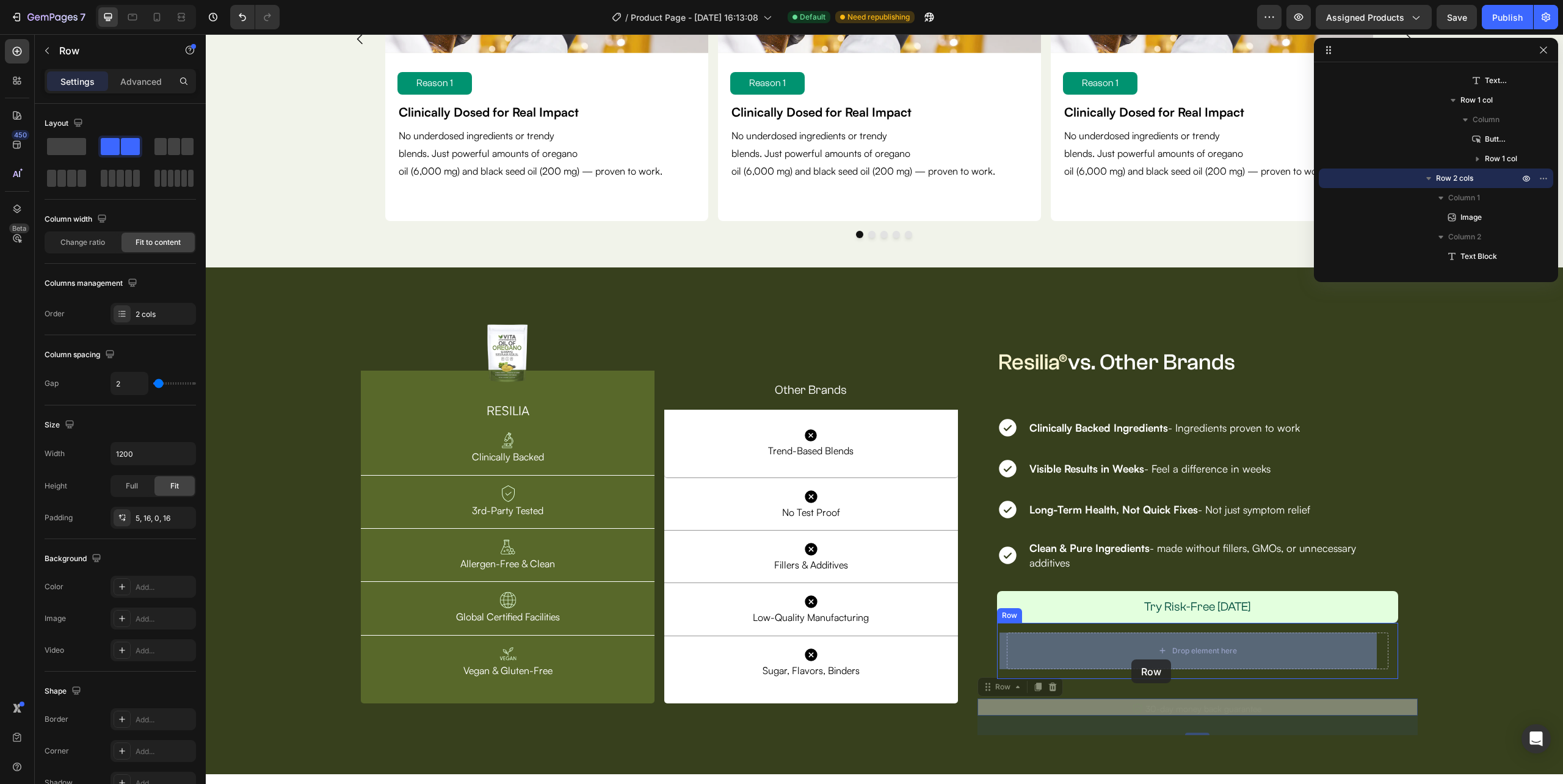
drag, startPoint x: 1114, startPoint y: 682, endPoint x: 1131, endPoint y: 659, distance: 28.6
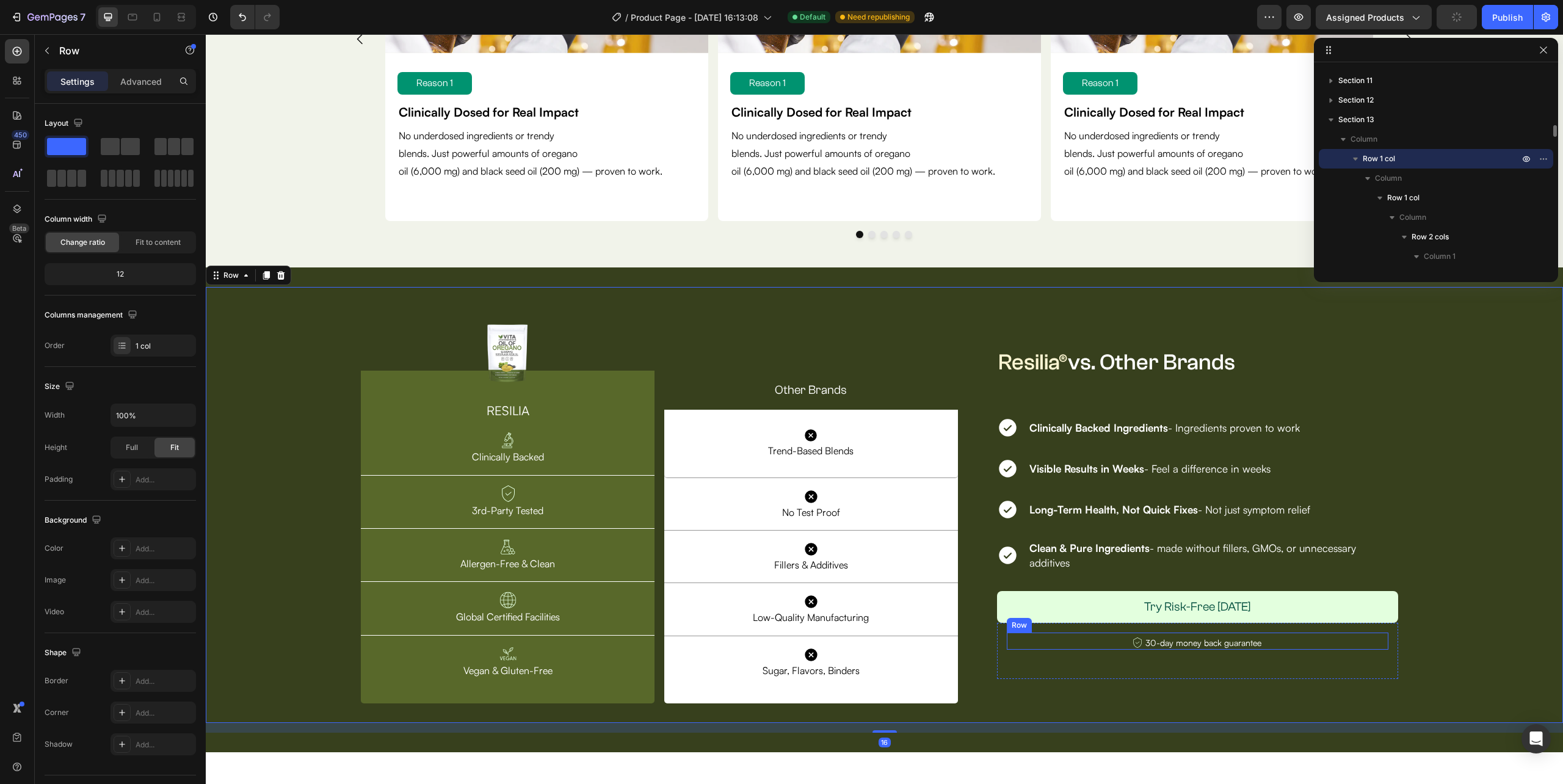
click at [1263, 638] on div "Image 30-day money back guarantee Text Block Row" at bounding box center [1198, 641] width 382 height 18
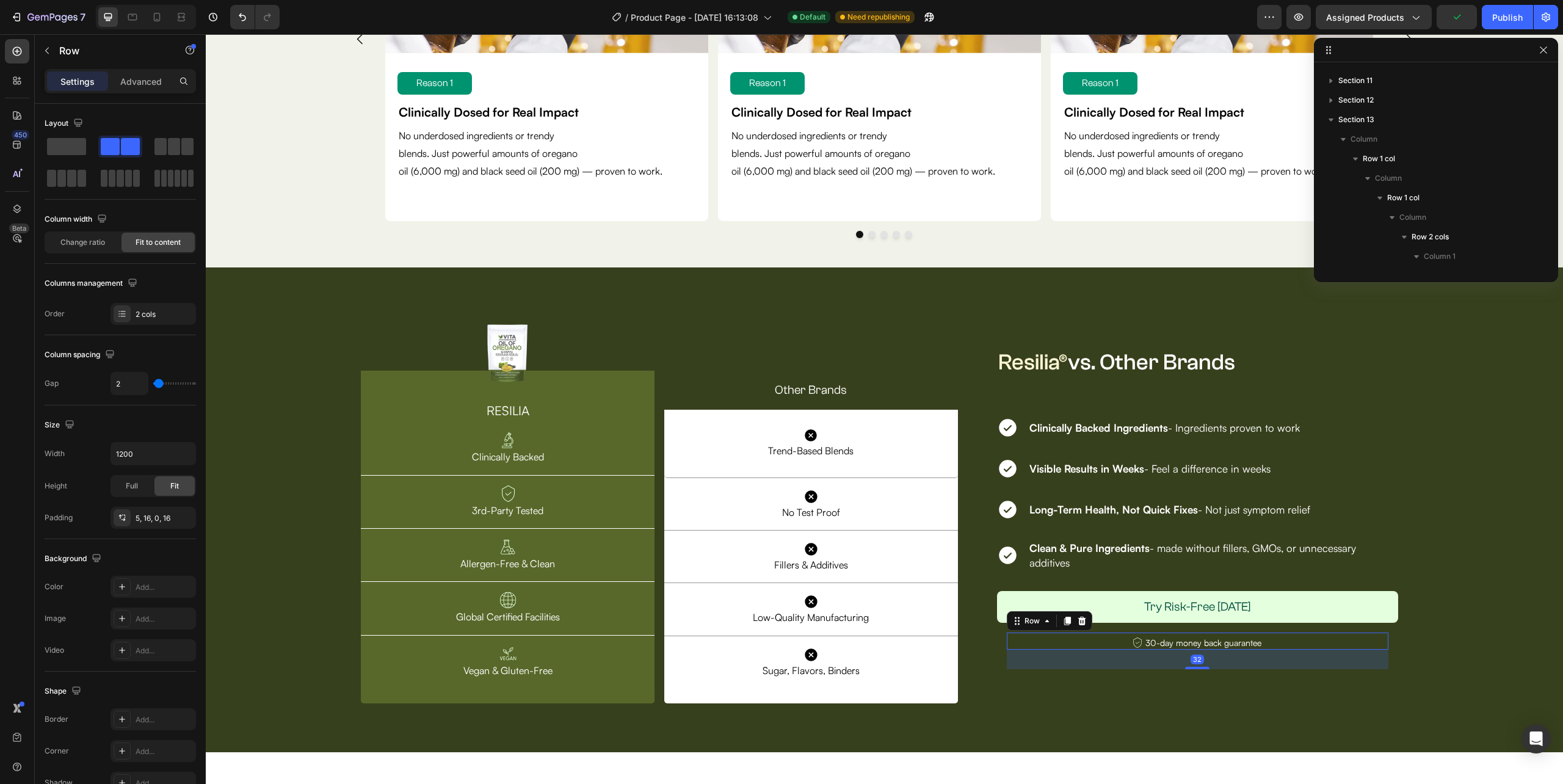
scroll to position [3161, 0]
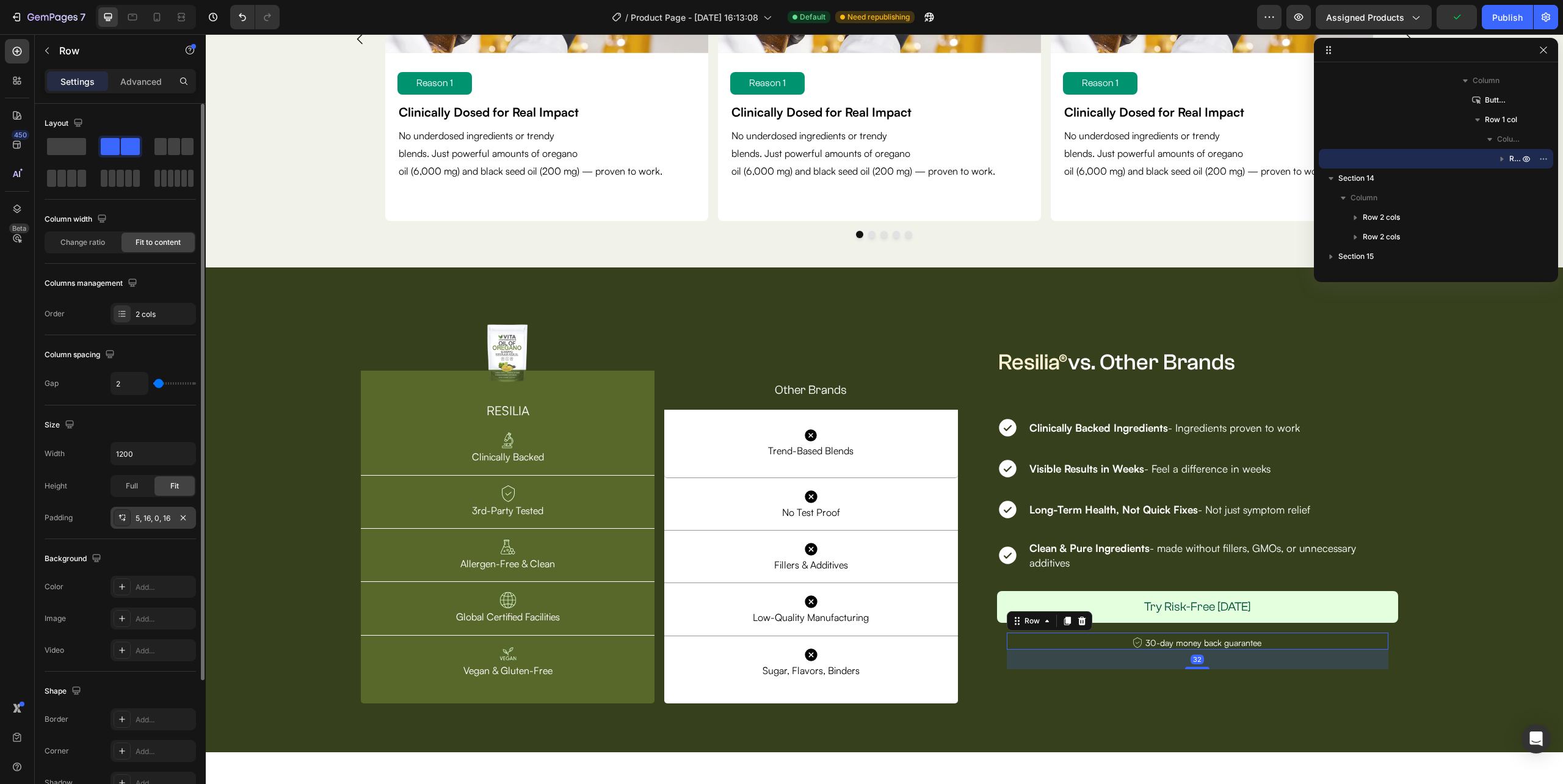
click at [156, 526] on div "5, 16, 0, 16" at bounding box center [153, 518] width 85 height 22
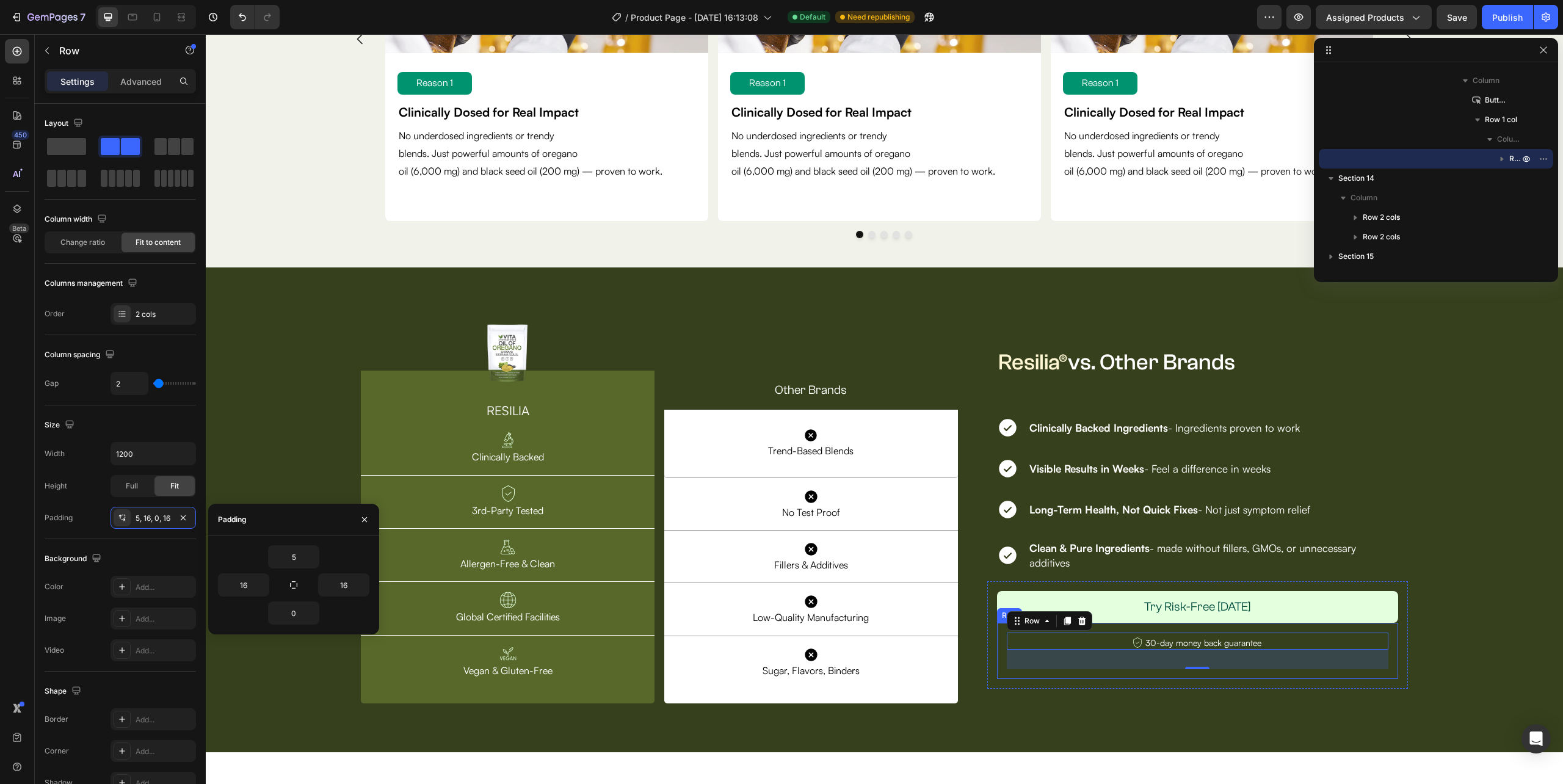
click at [997, 636] on div "Image 30-day money back guarantee Text Block Row 32 Row" at bounding box center [1198, 651] width 401 height 57
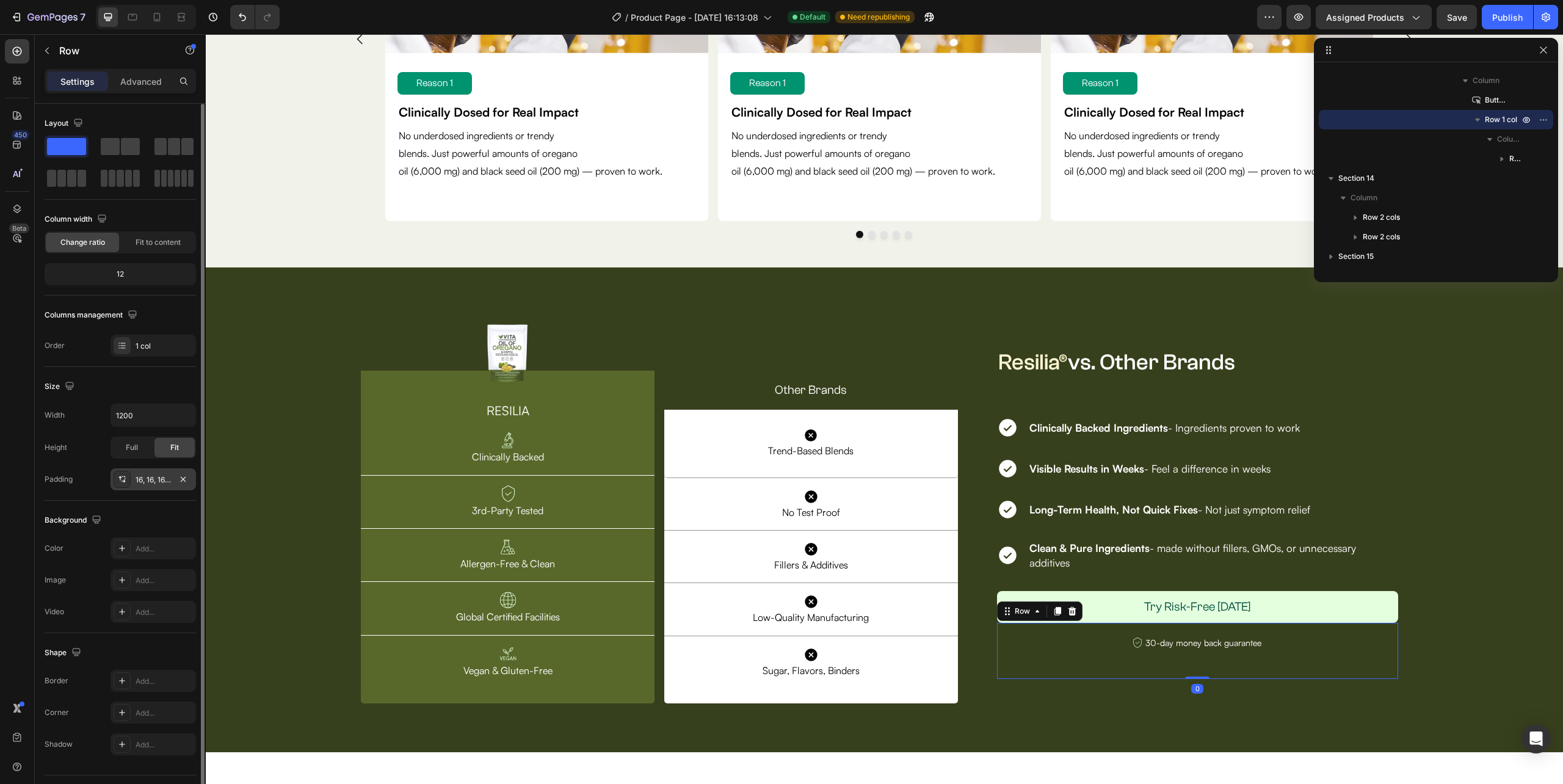
click at [150, 475] on div "16, 16, 16, 16" at bounding box center [153, 480] width 85 height 22
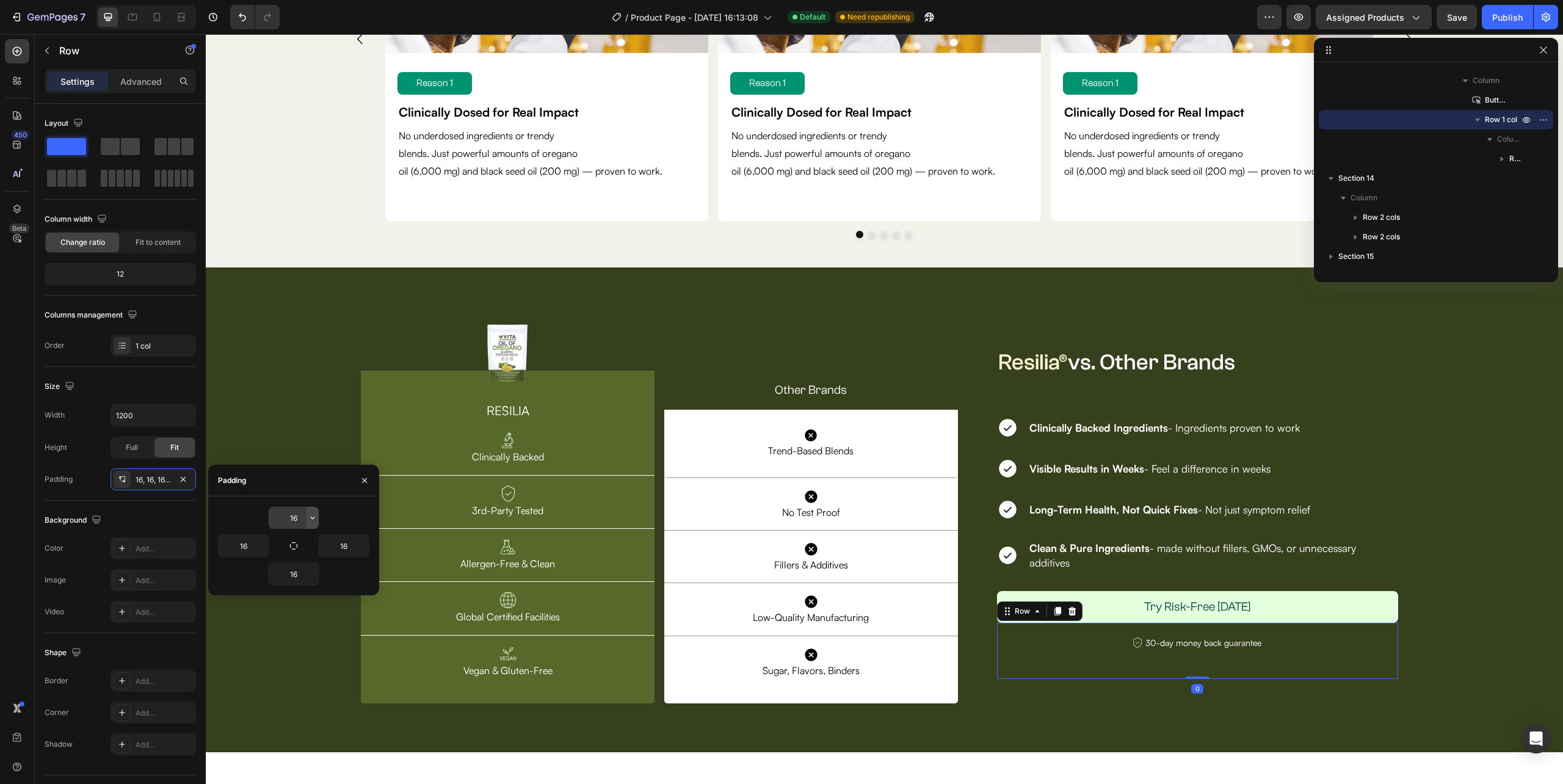
click at [309, 524] on button "button" at bounding box center [313, 518] width 12 height 22
click at [296, 523] on input "16" at bounding box center [293, 518] width 50 height 22
type input "10"
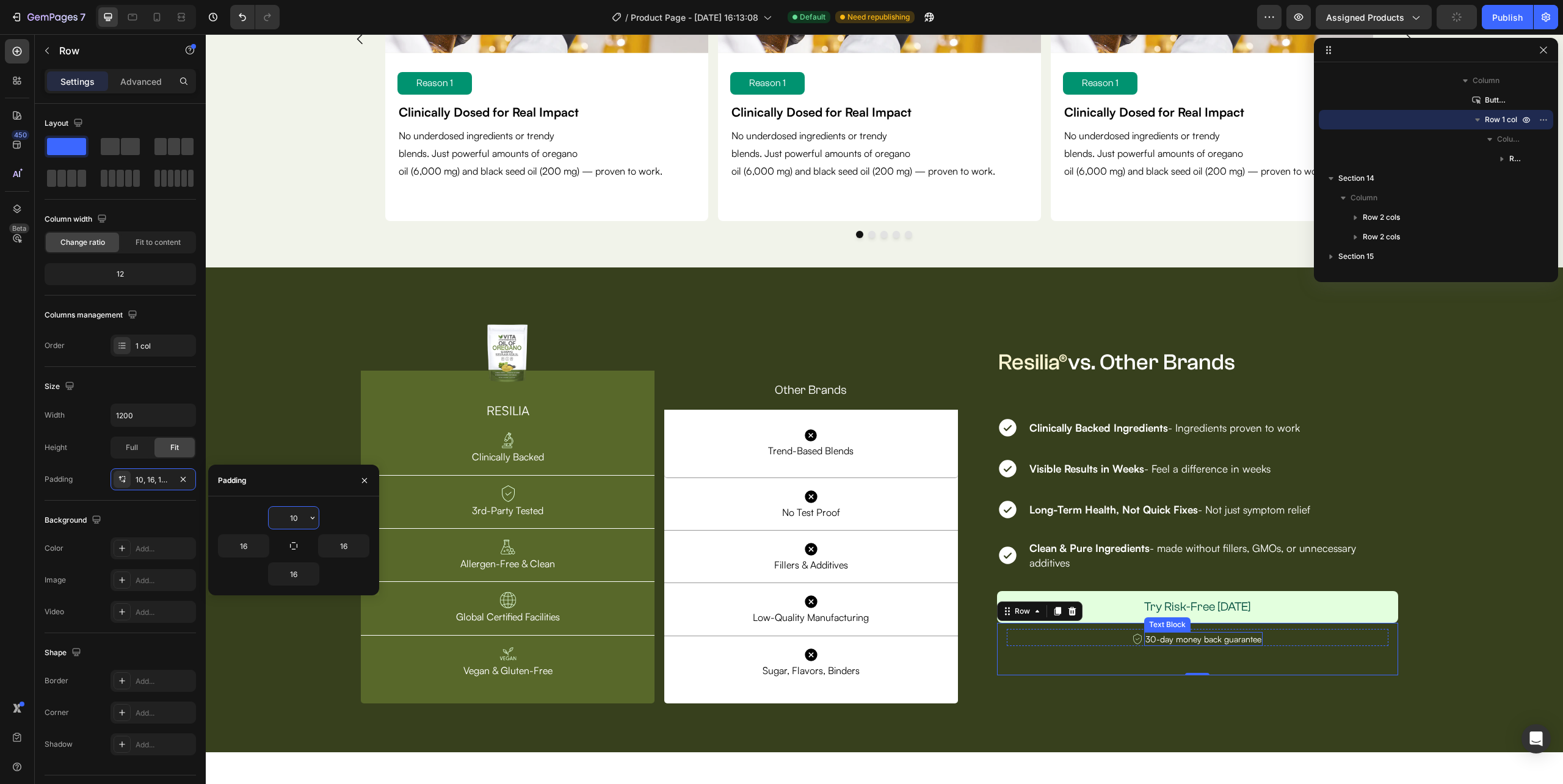
click at [1168, 639] on p "30-day money back guarantee" at bounding box center [1203, 639] width 116 height 12
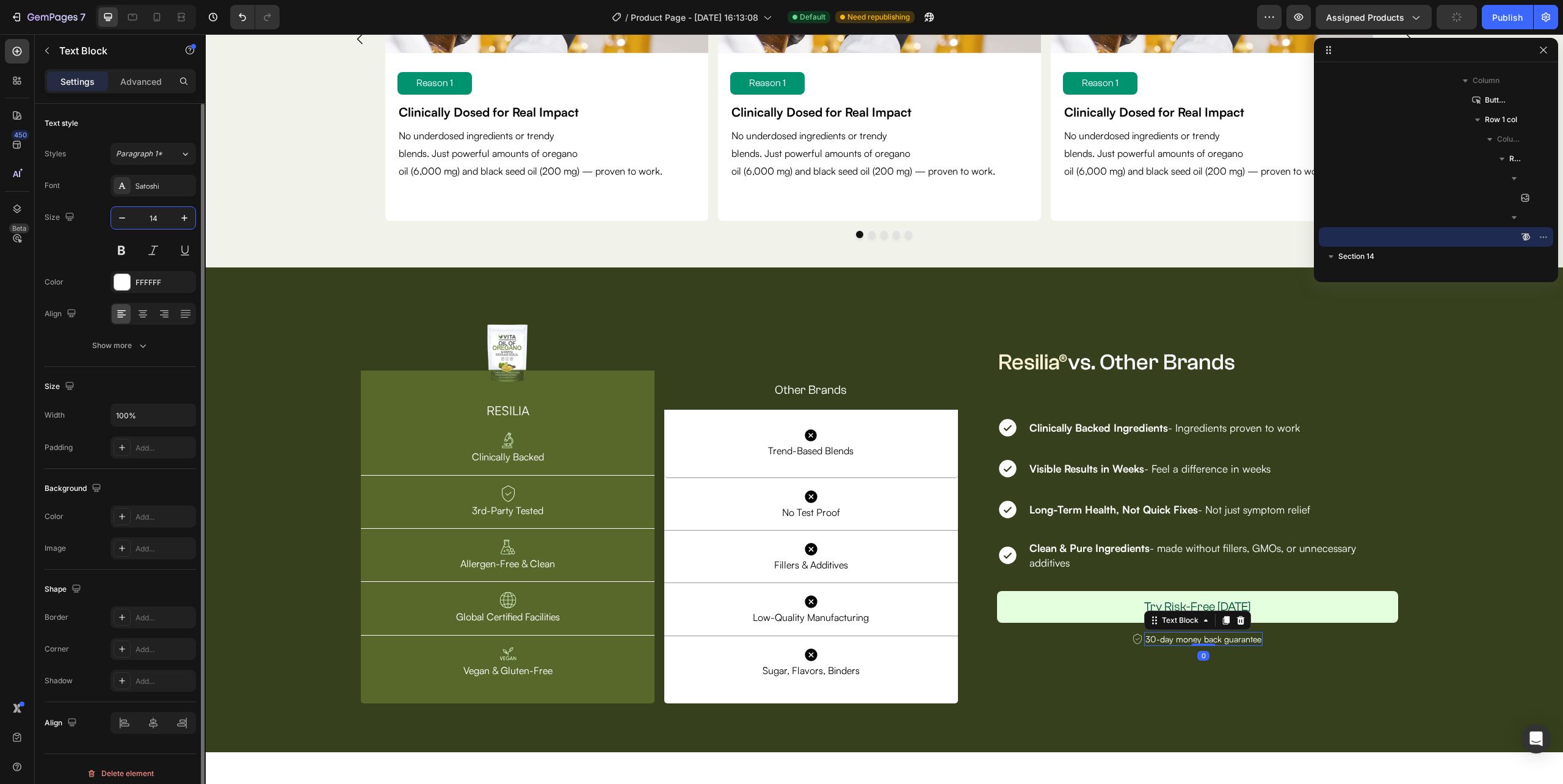
click at [156, 214] on input "14" at bounding box center [153, 218] width 40 height 22
type input "16.82"
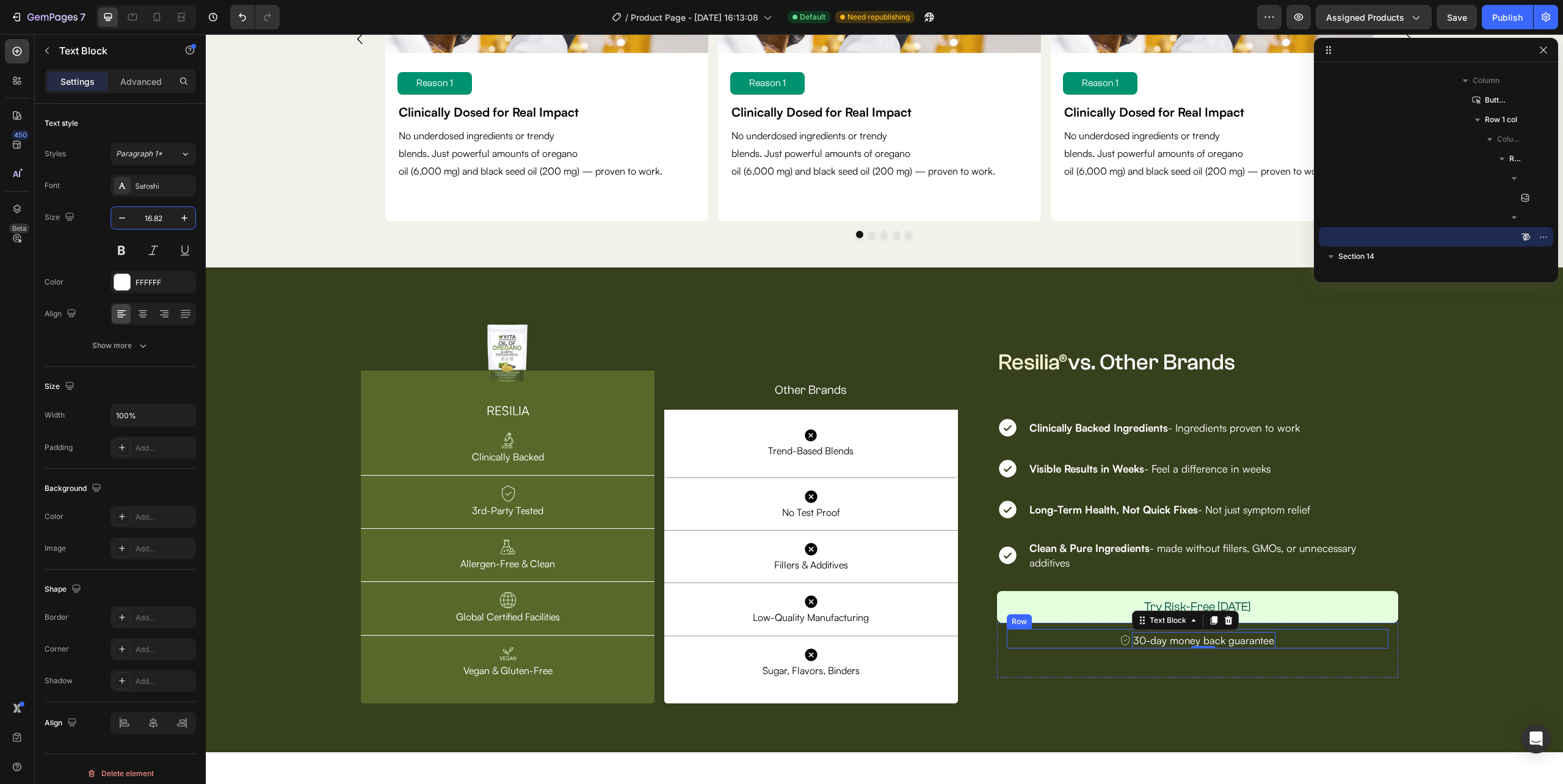
click at [1305, 644] on div "Image 30-day money back guarantee Text Block 0 Row" at bounding box center [1198, 638] width 382 height 20
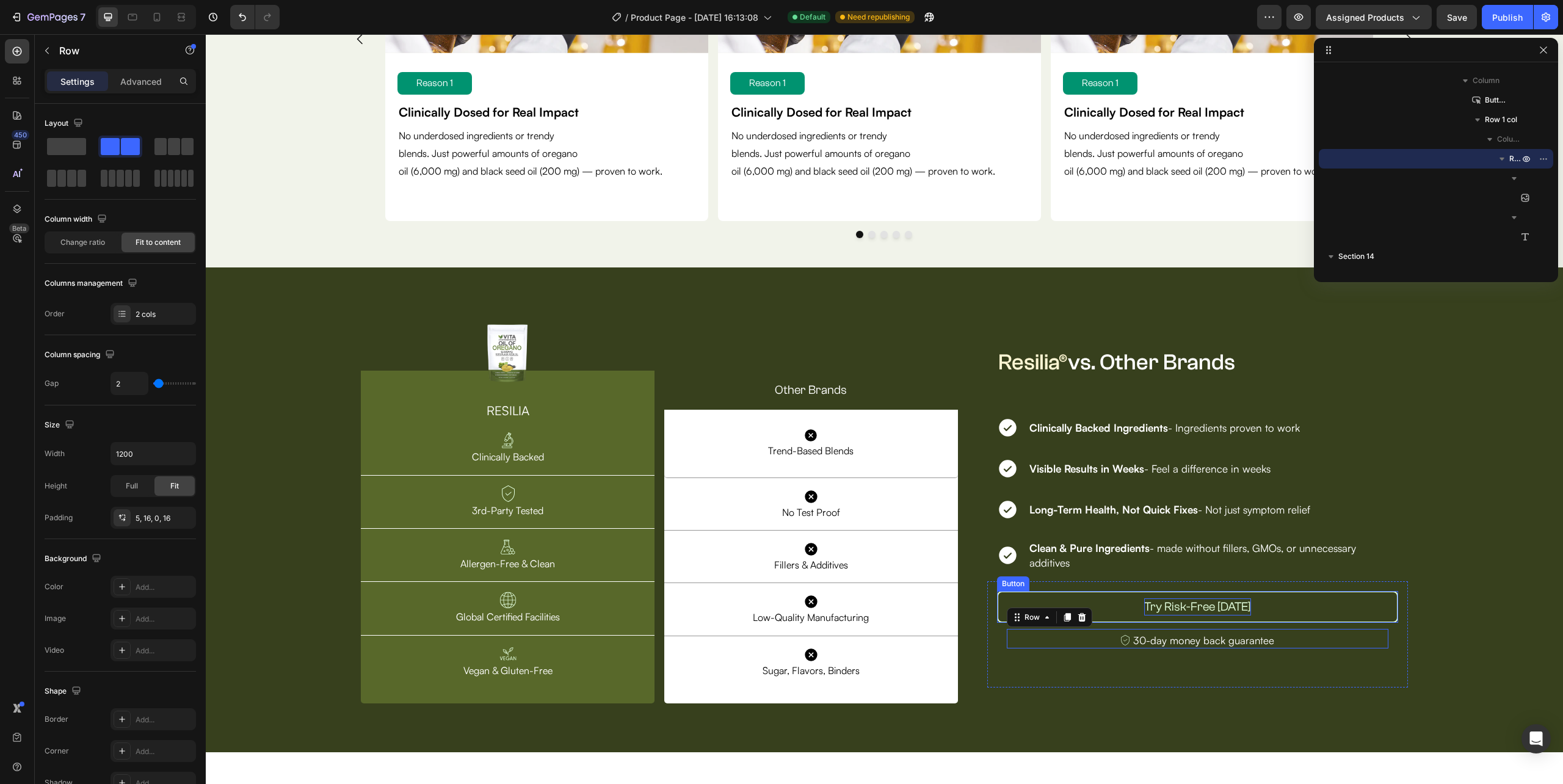
click at [1234, 606] on p "Try Risk-Free Today" at bounding box center [1198, 607] width 107 height 17
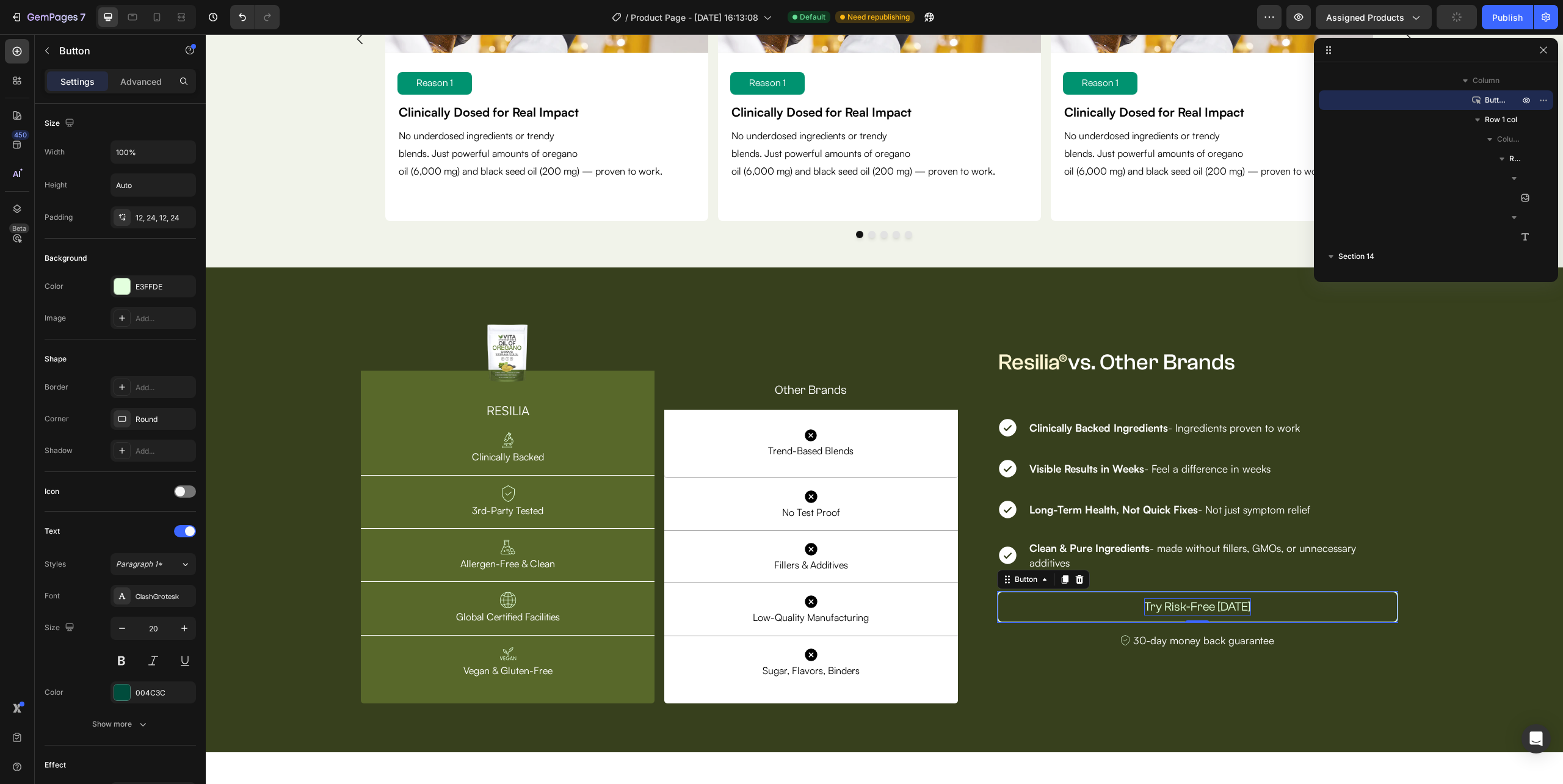
click at [1217, 611] on p "Try Risk-Free Today" at bounding box center [1198, 607] width 107 height 17
click at [1236, 605] on p "Try Risk-Free Today" at bounding box center [1198, 607] width 107 height 17
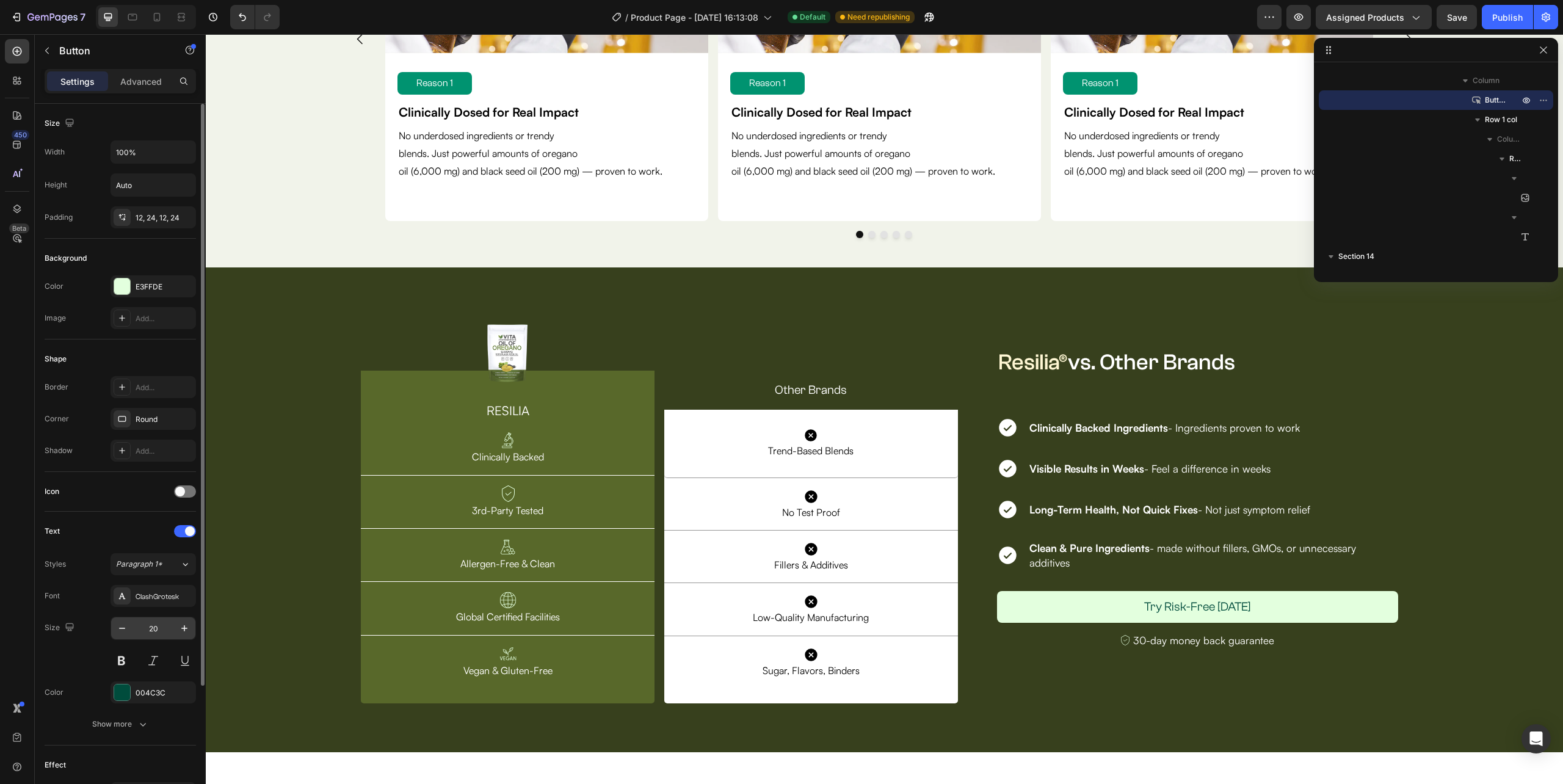
click at [157, 630] on input "20" at bounding box center [153, 628] width 40 height 22
type input "19.22"
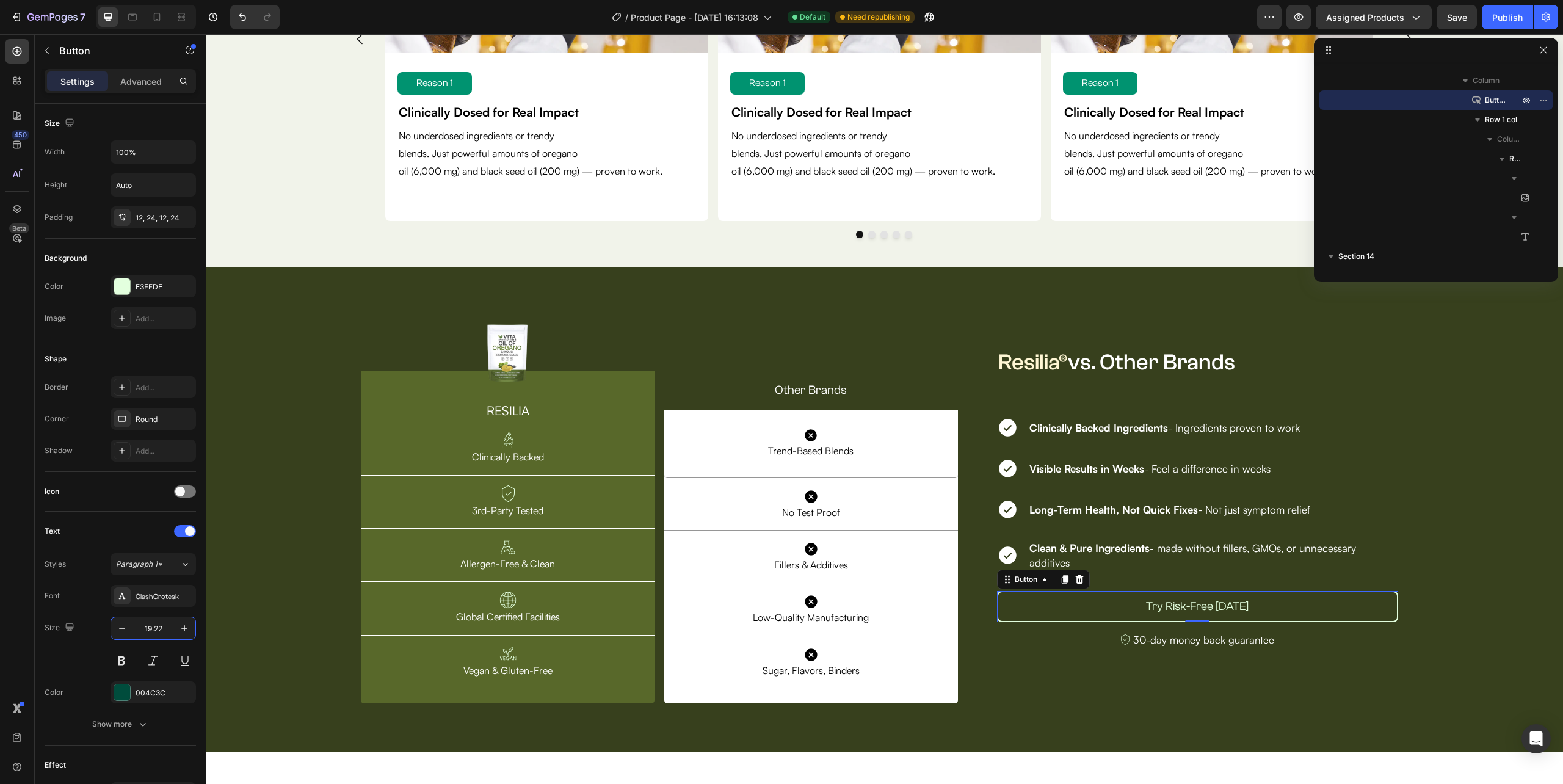
click at [1008, 610] on button "Try Risk-Free Today" at bounding box center [1198, 606] width 401 height 31
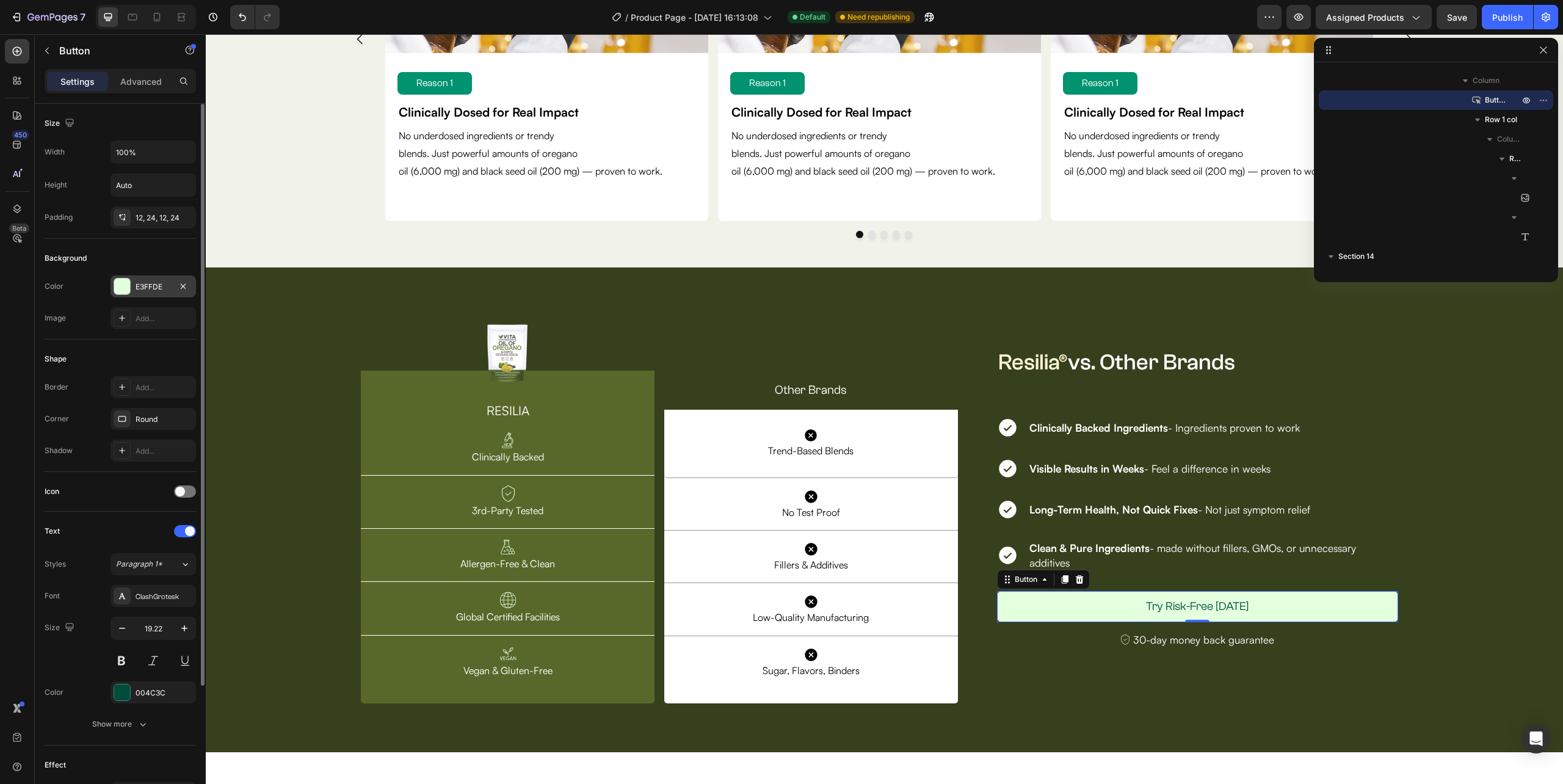
click at [142, 291] on div "E3FFDE" at bounding box center [153, 286] width 35 height 11
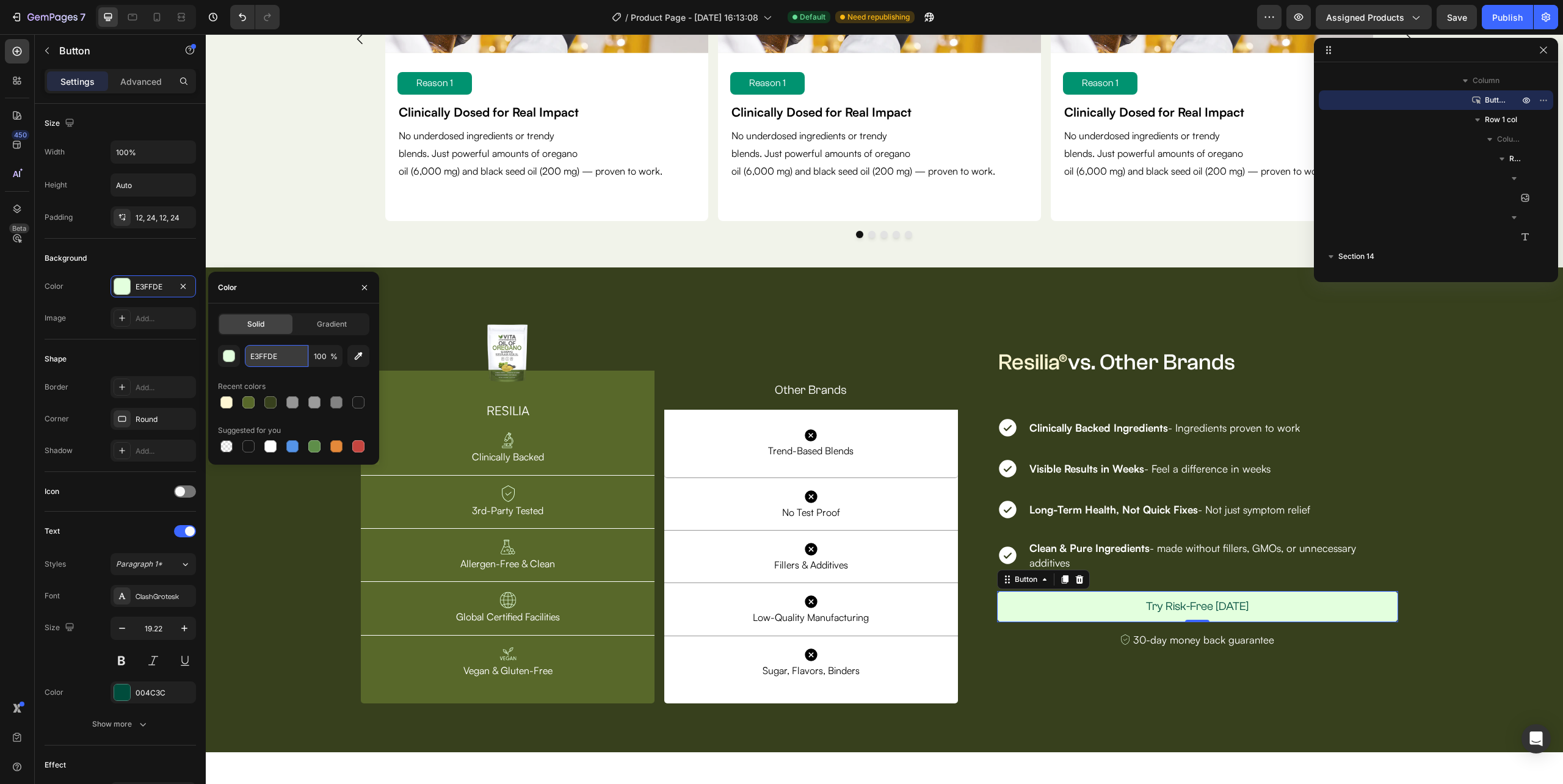
click at [286, 357] on input "E3FFDE" at bounding box center [277, 356] width 64 height 22
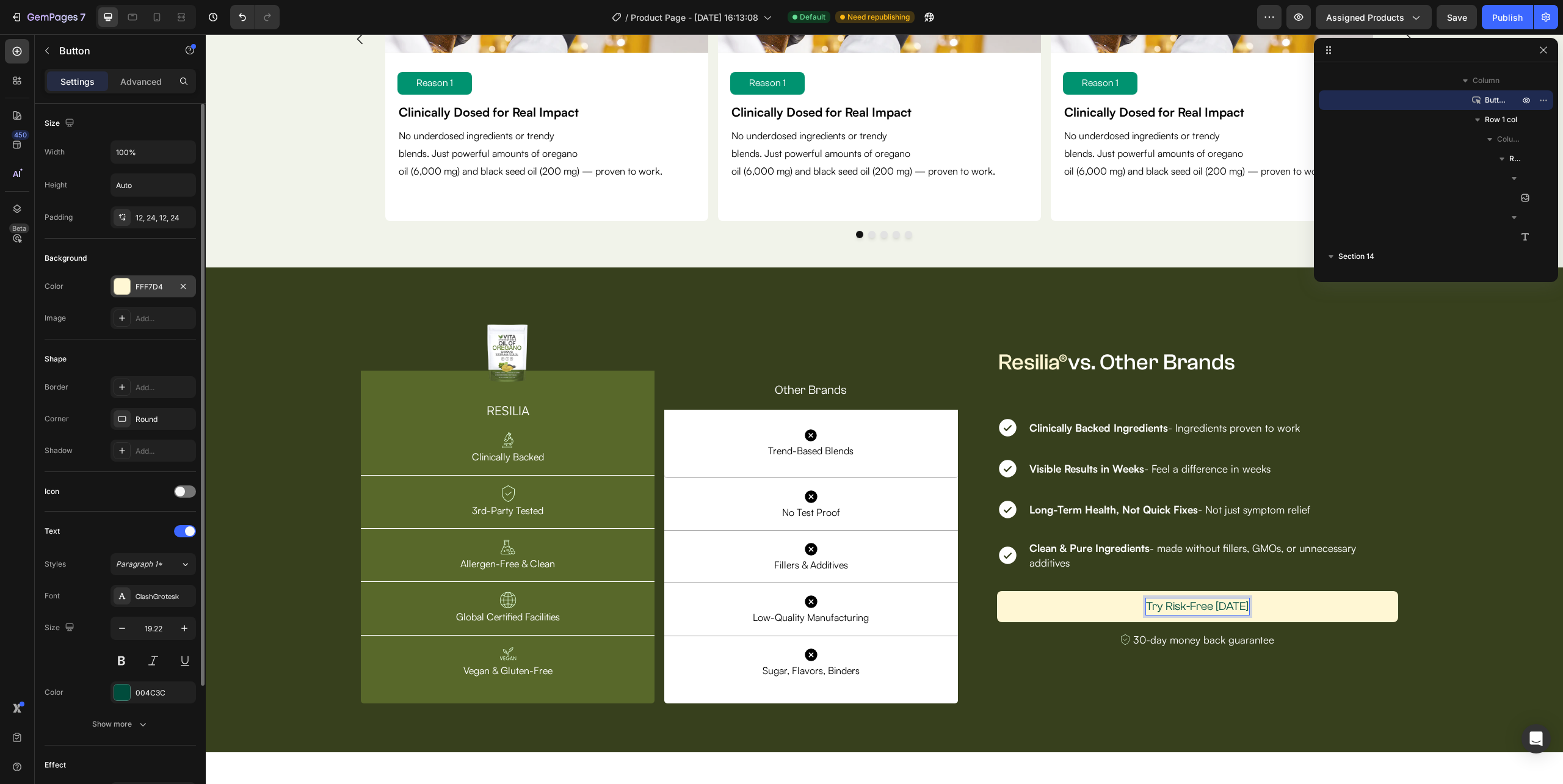
click at [131, 284] on div "FFF7D4" at bounding box center [153, 286] width 85 height 22
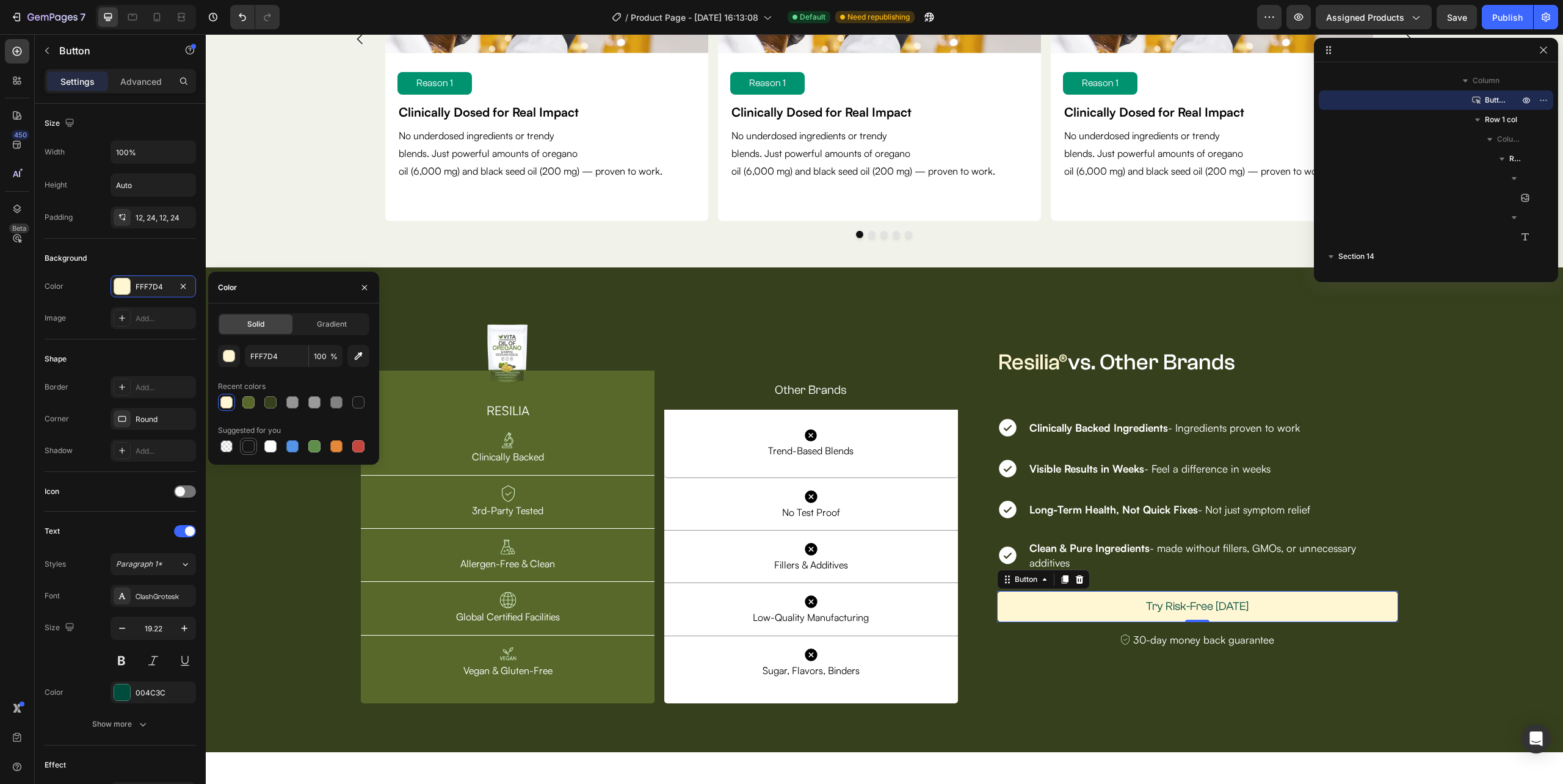
click at [355, 401] on div at bounding box center [359, 402] width 12 height 12
click at [242, 442] on div at bounding box center [248, 446] width 12 height 12
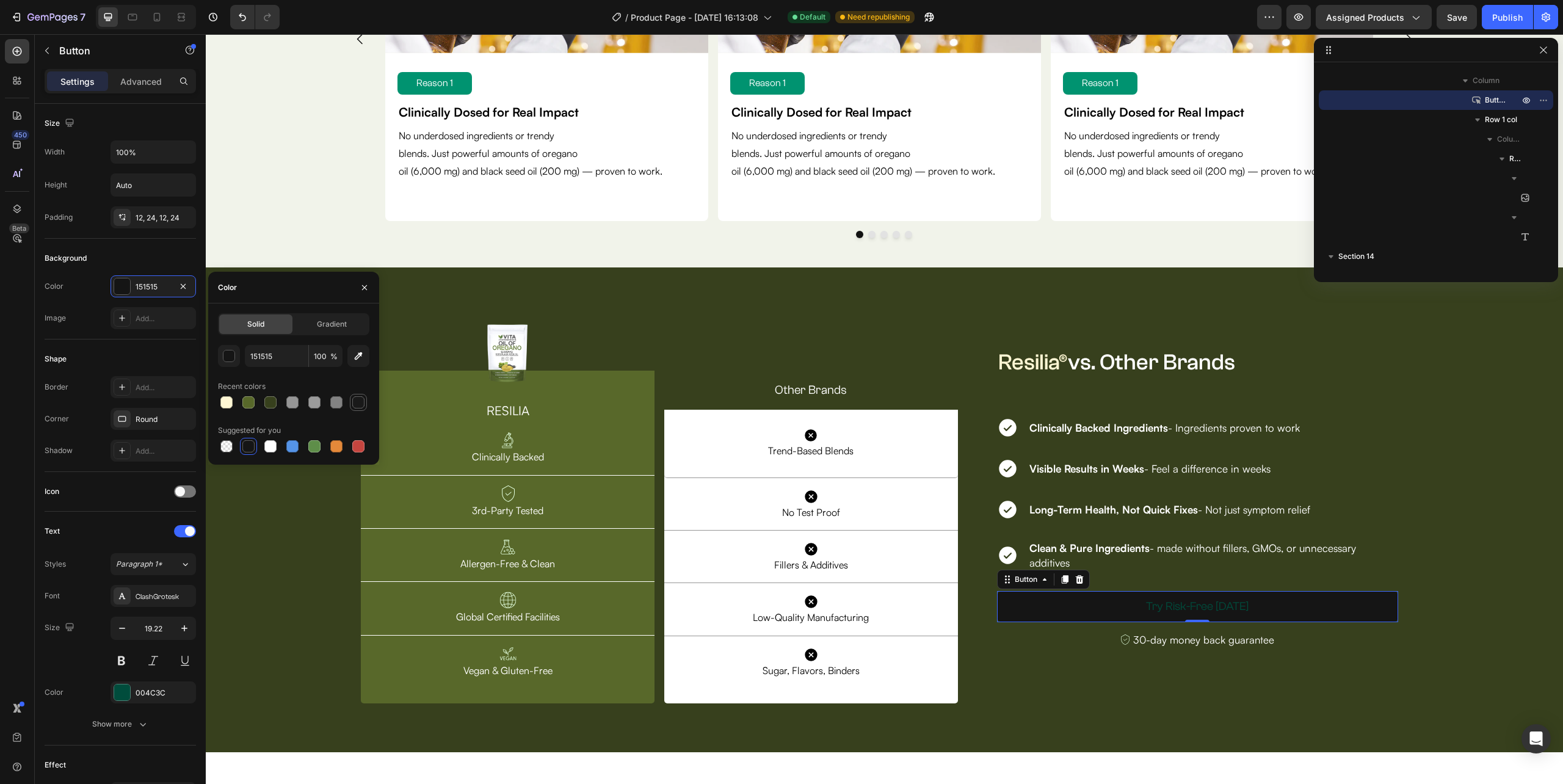
click at [350, 403] on div at bounding box center [359, 402] width 17 height 17
click at [221, 357] on button "button" at bounding box center [230, 356] width 22 height 22
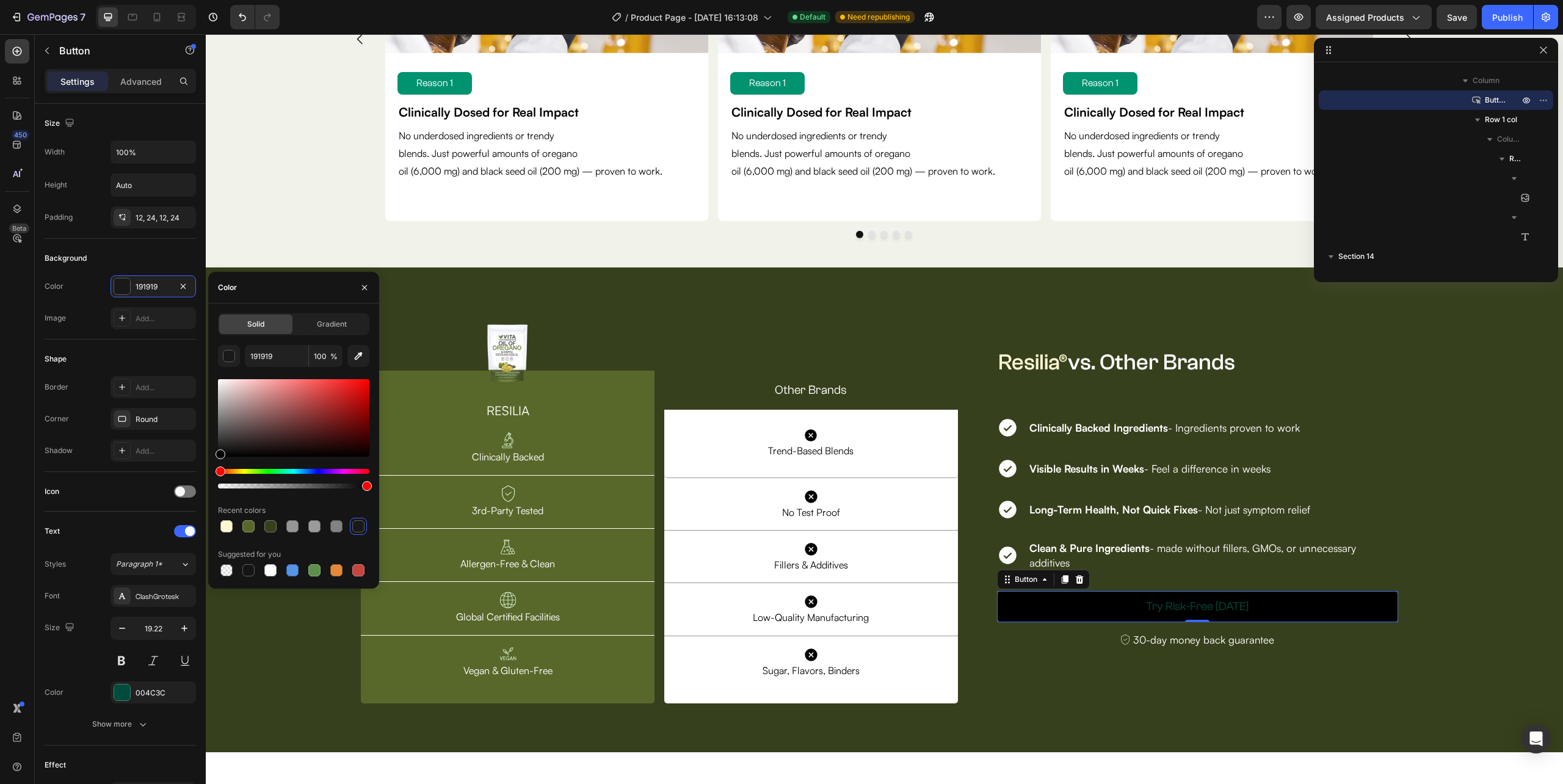
drag, startPoint x: 218, startPoint y: 450, endPoint x: 214, endPoint y: 475, distance: 25.3
click at [214, 475] on div "Solid Gradient 191919 100 % Recent colors Suggested for you" at bounding box center [293, 445] width 171 height 266
type input "000000"
type input "191919"
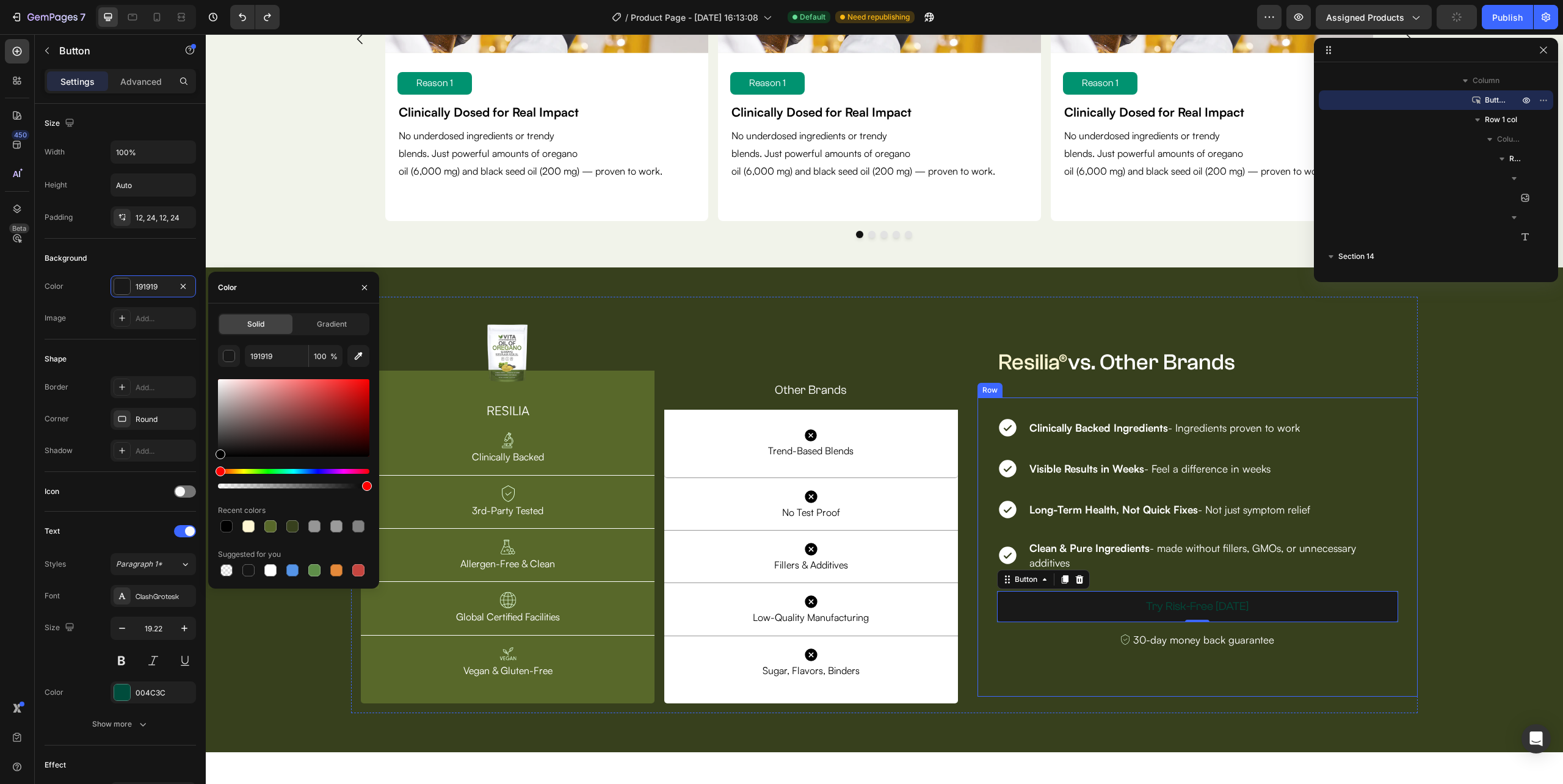
type input "20"
type input "151515"
type input "19.22"
type input "FFF7D4"
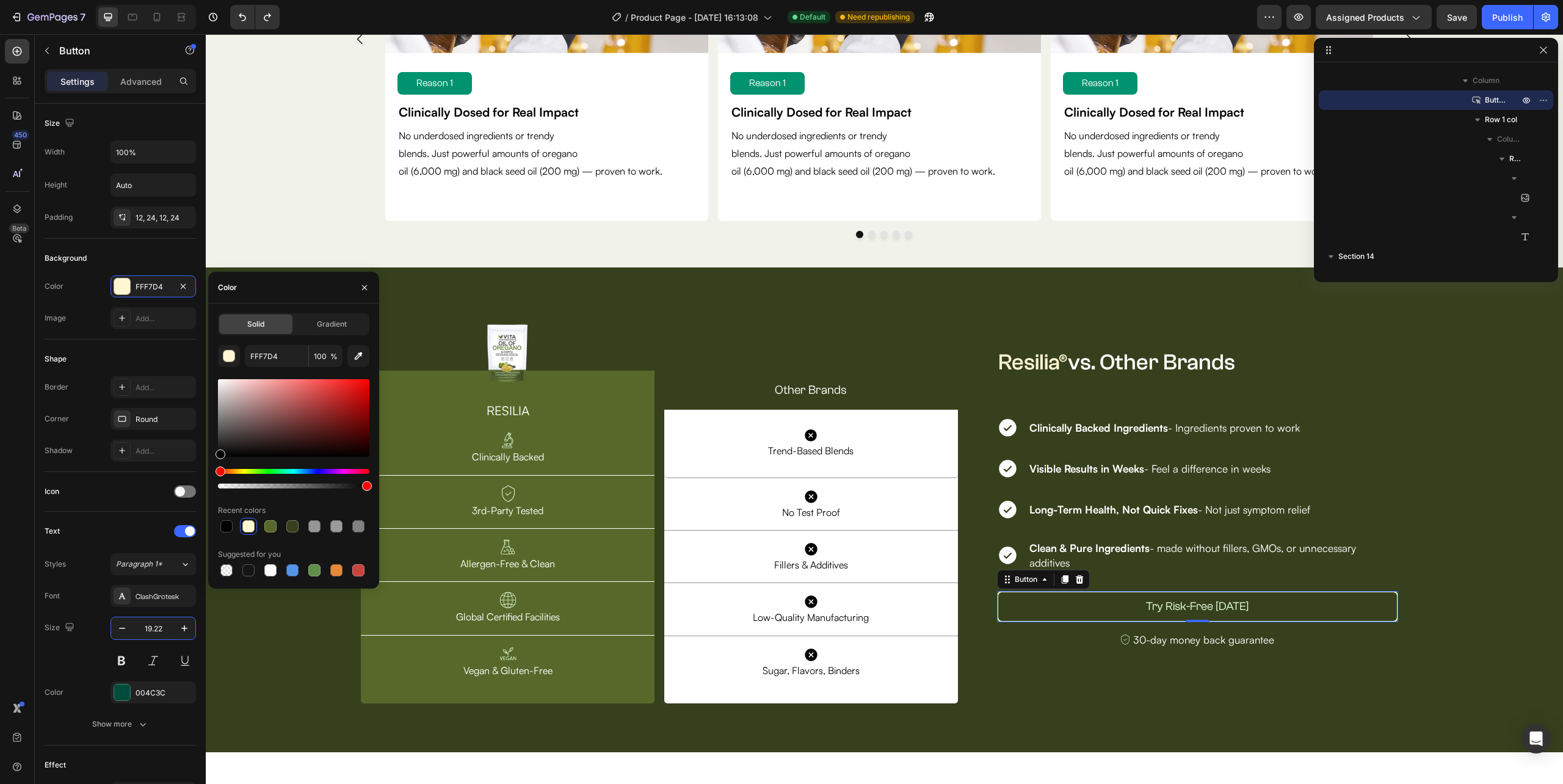
click at [1223, 597] on button "Try Risk-Free Today" at bounding box center [1198, 606] width 401 height 31
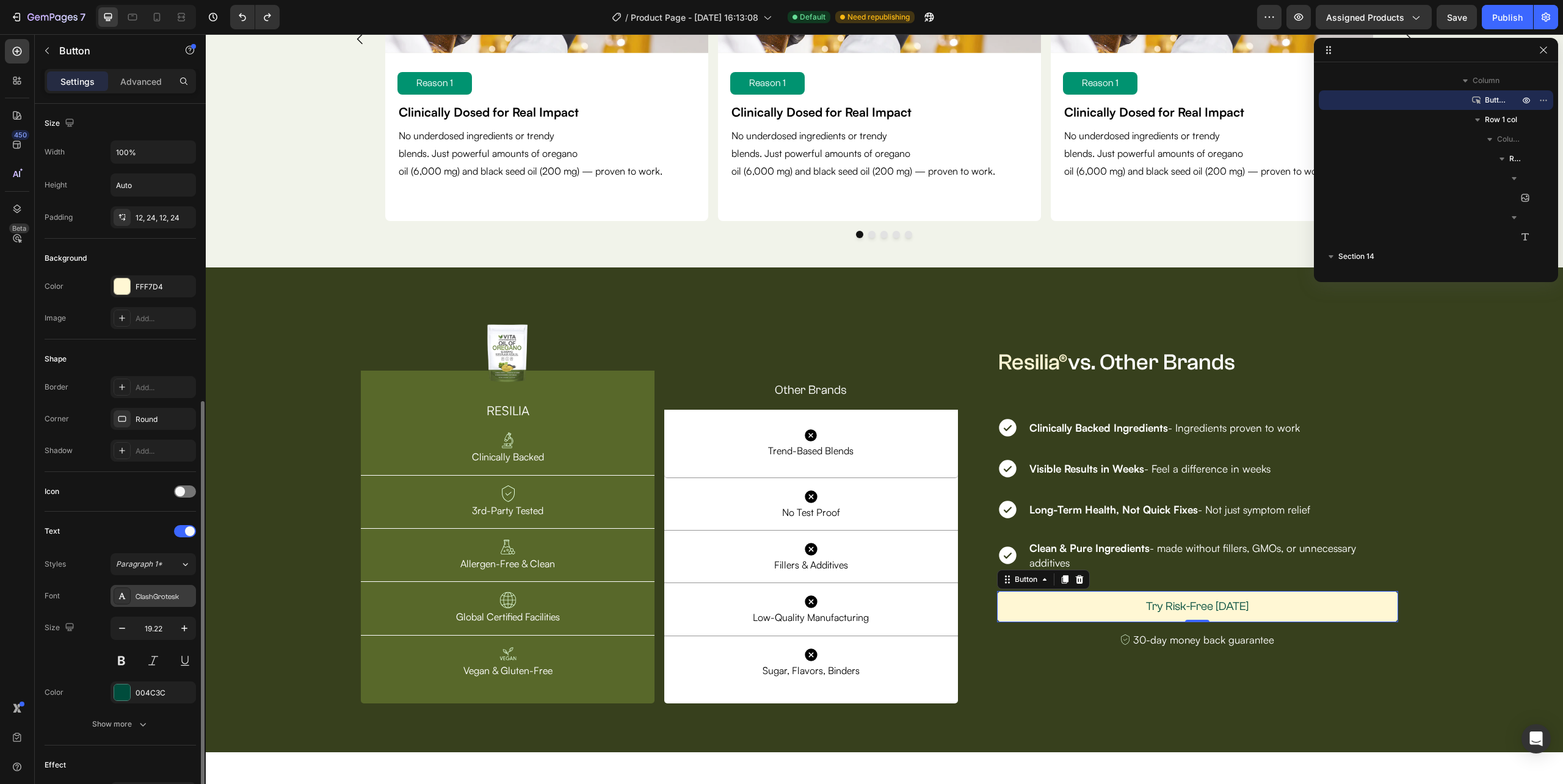
scroll to position [163, 0]
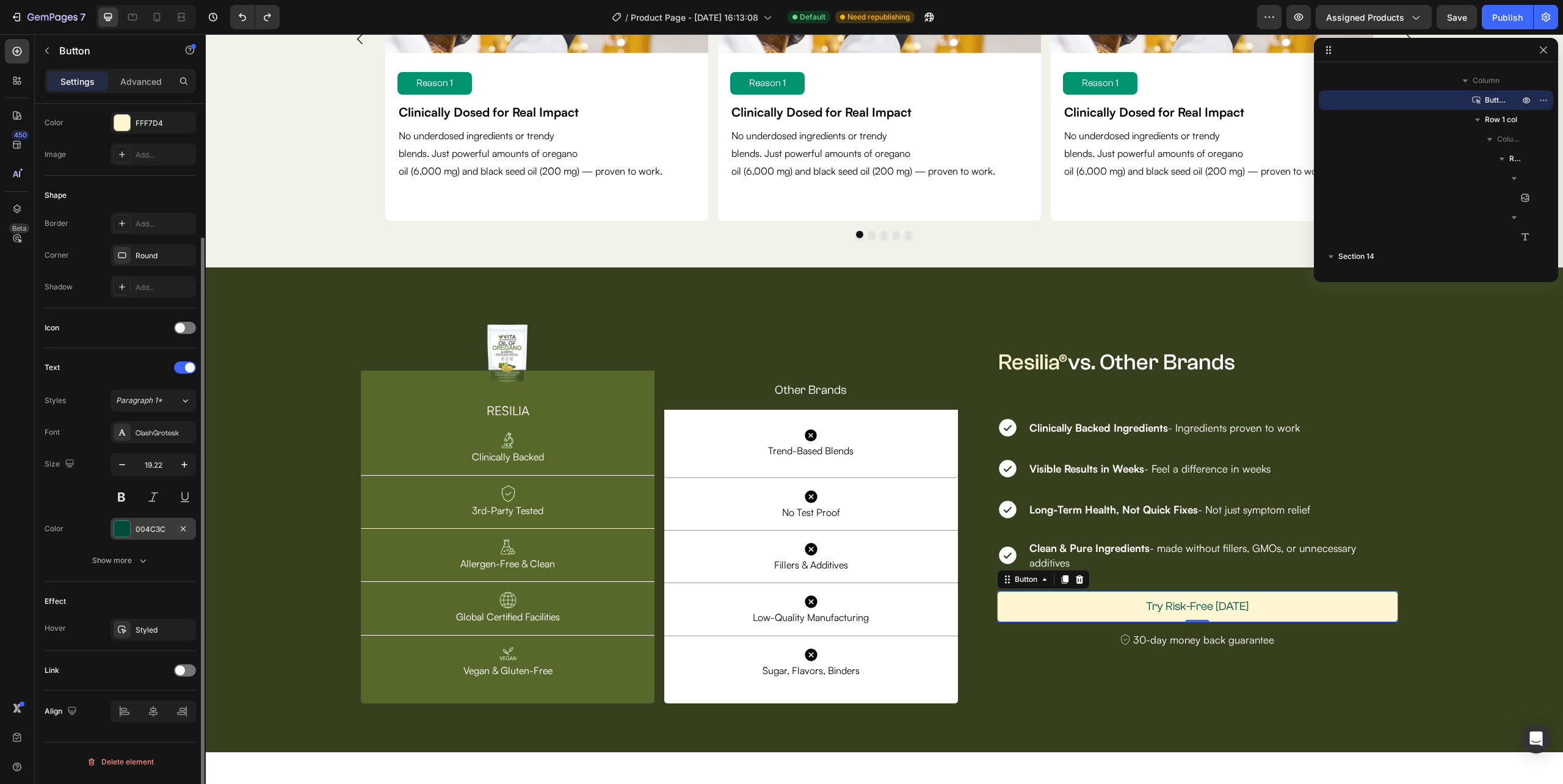
click at [123, 529] on div at bounding box center [122, 529] width 15 height 15
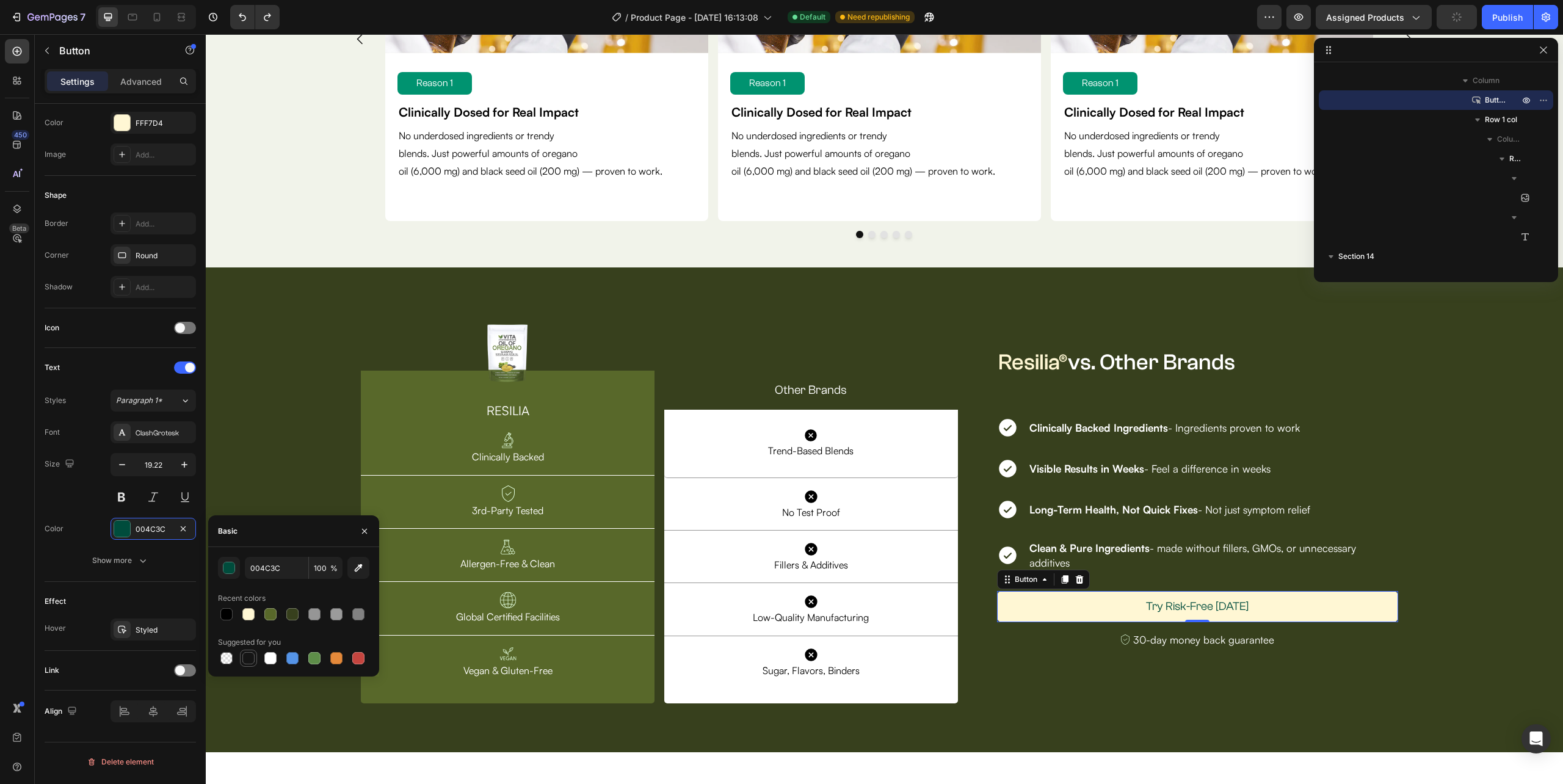
click at [245, 655] on div at bounding box center [248, 658] width 12 height 12
click at [225, 562] on div "button" at bounding box center [230, 568] width 12 height 12
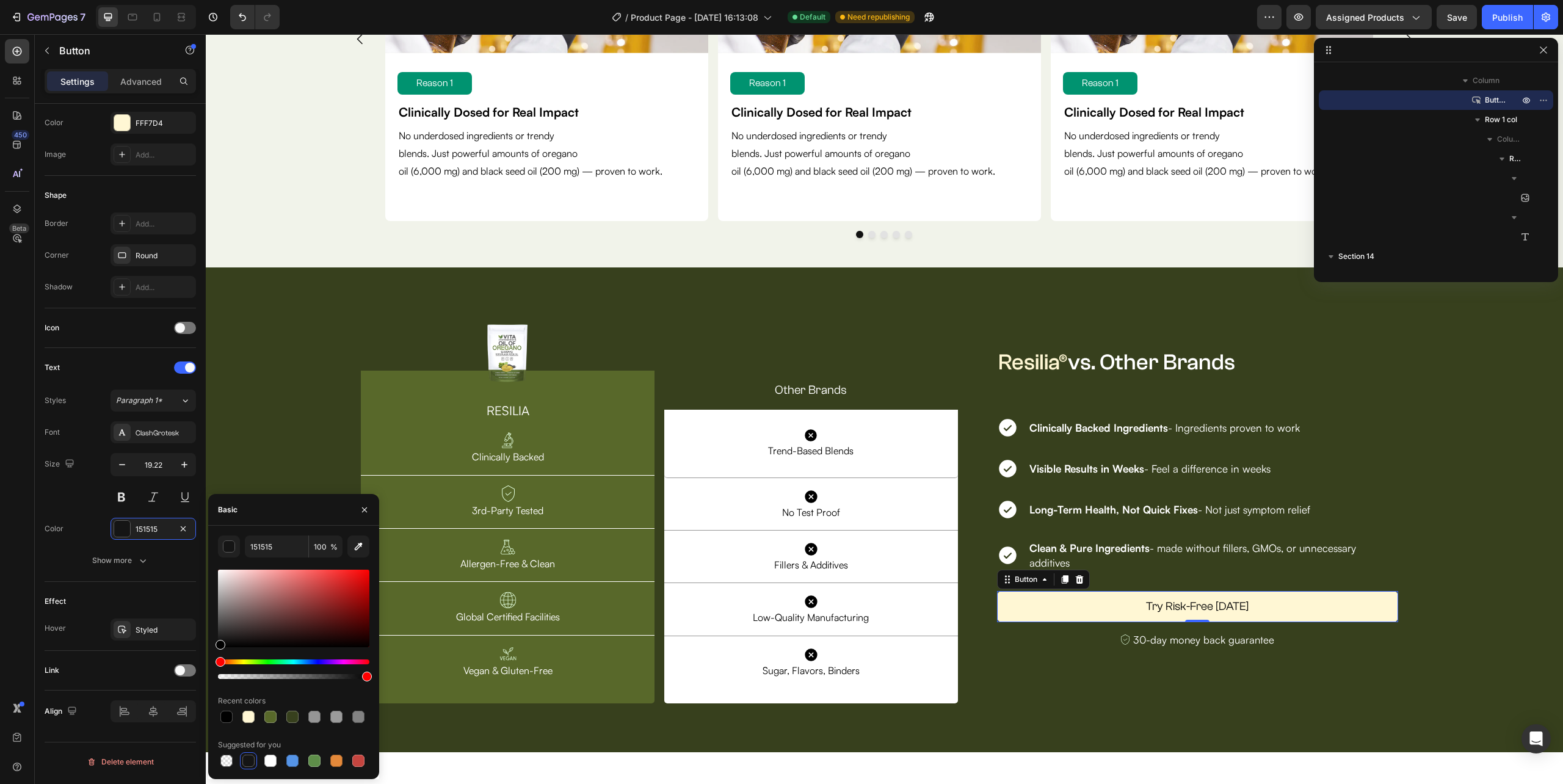
drag, startPoint x: 220, startPoint y: 643, endPoint x: 208, endPoint y: 672, distance: 31.4
click at [208, 672] on div "151515 100 % Recent colors Suggested for you" at bounding box center [293, 652] width 171 height 234
type input "000000"
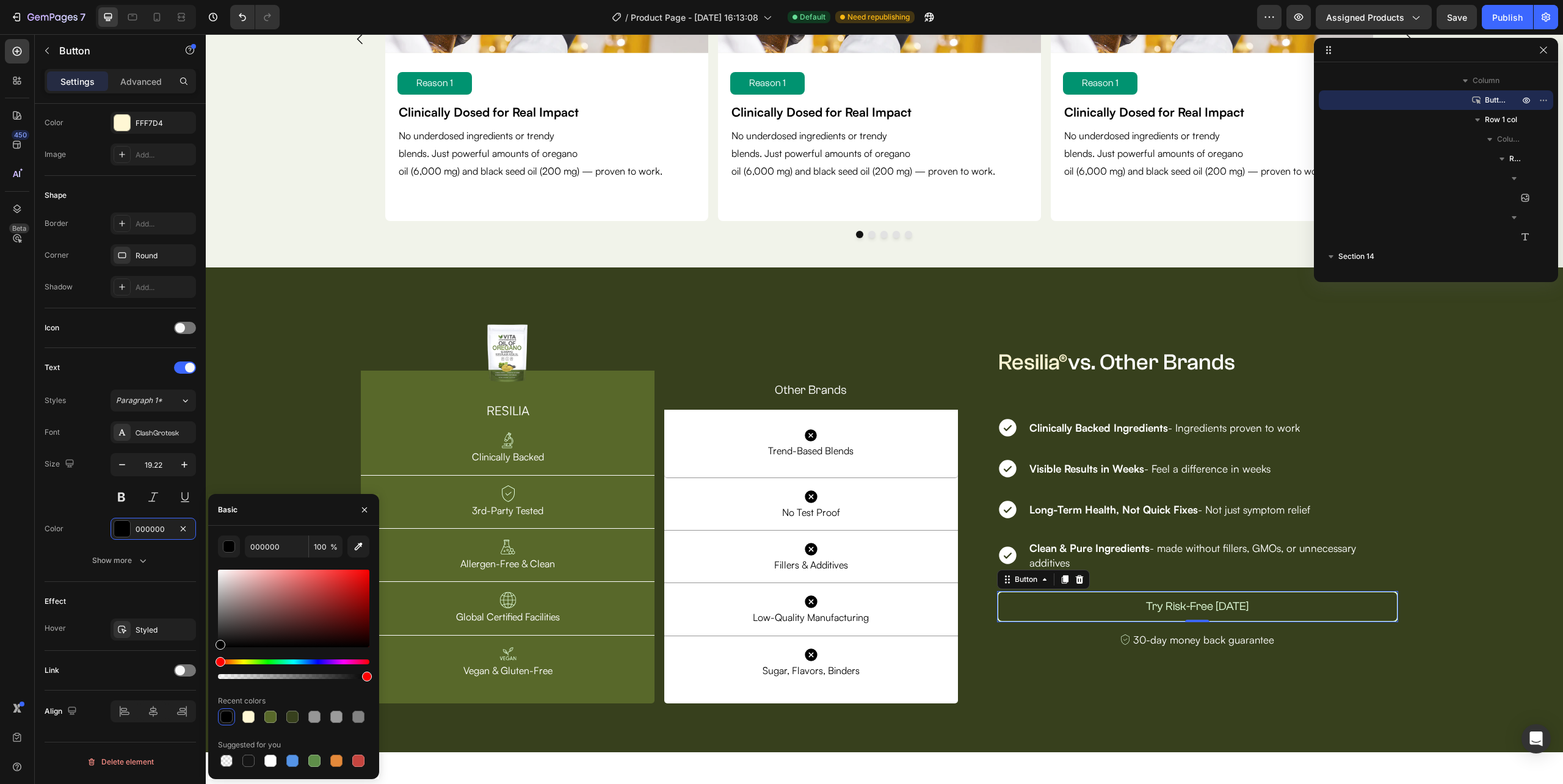
click at [1089, 608] on button "Try Risk-Free Today" at bounding box center [1198, 606] width 401 height 31
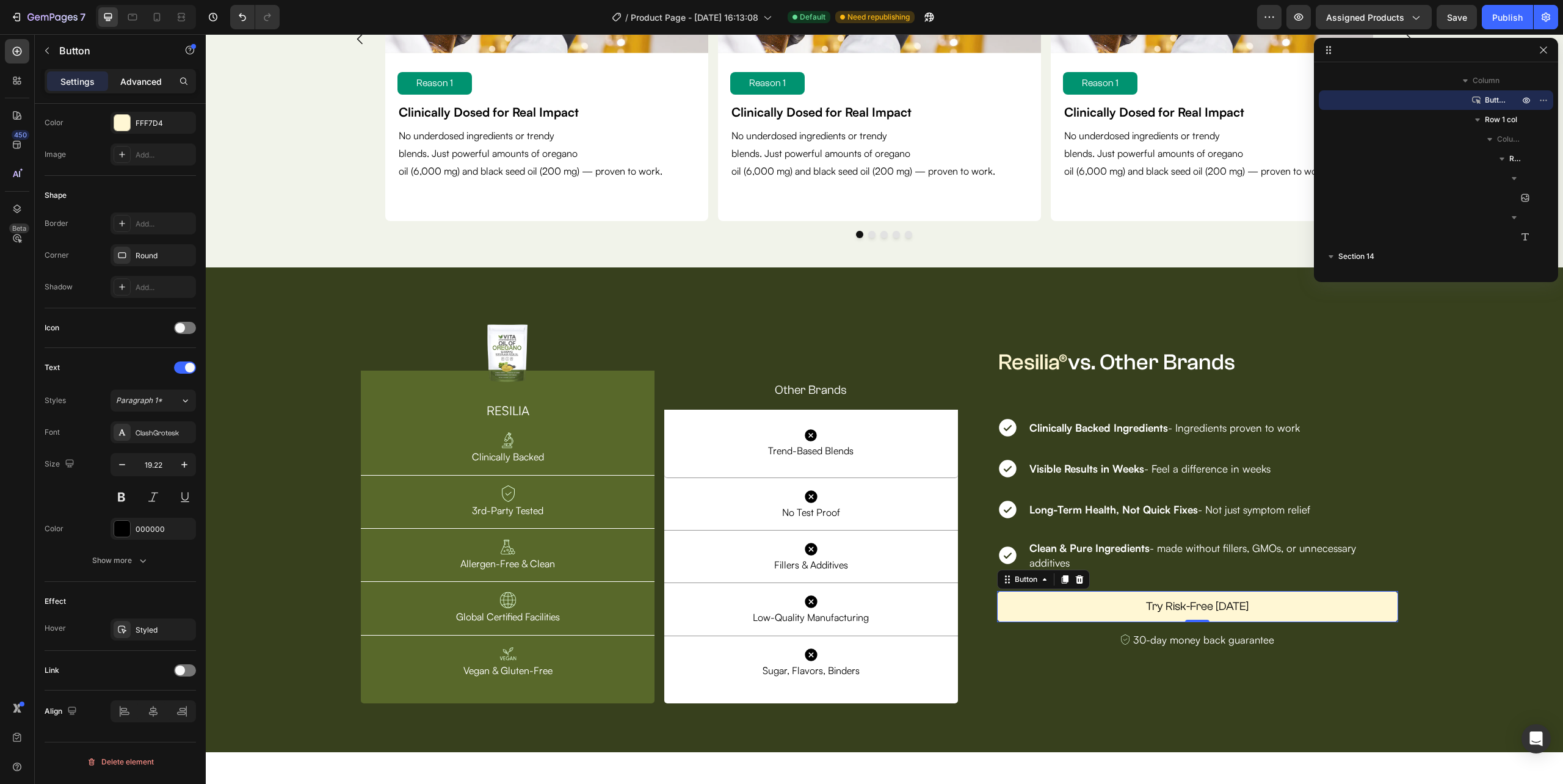
click at [144, 78] on p "Advanced" at bounding box center [141, 81] width 41 height 13
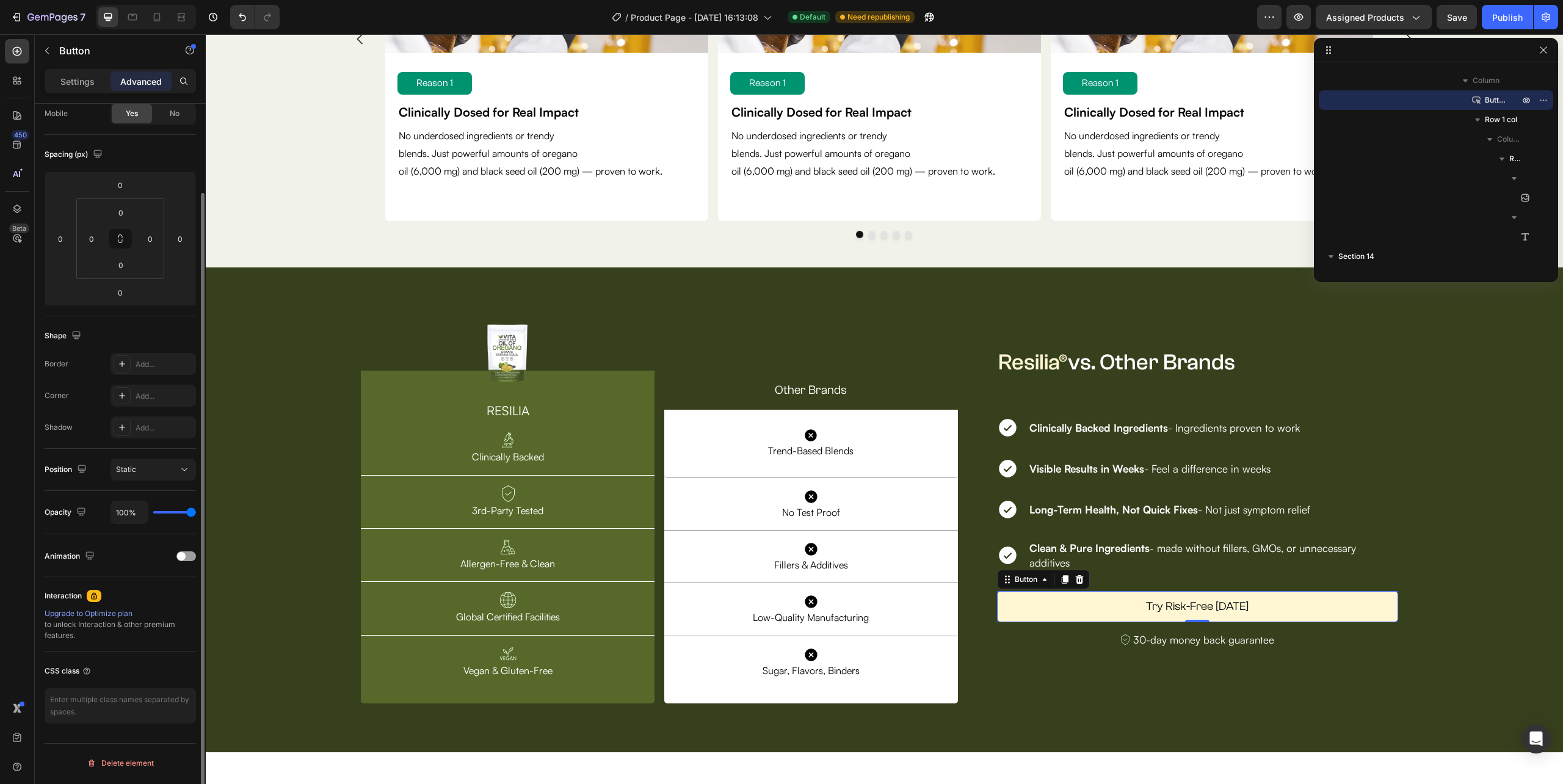
scroll to position [101, 0]
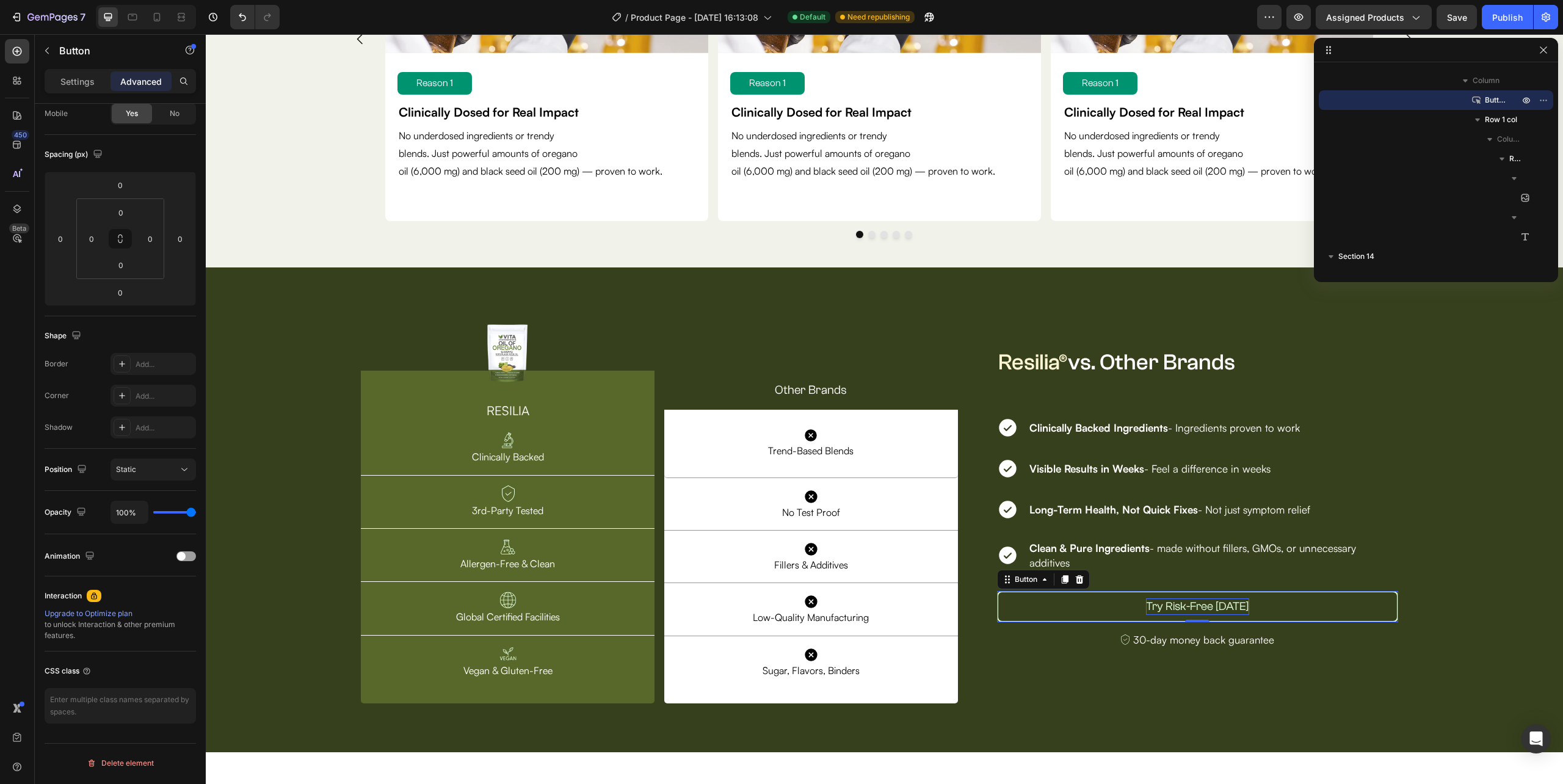
click at [1069, 599] on button "Try Risk-Free Today" at bounding box center [1198, 606] width 401 height 31
click at [130, 216] on input "0" at bounding box center [120, 211] width 24 height 18
type input "1"
click at [1083, 610] on button "Try Risk-Free Today" at bounding box center [1198, 606] width 401 height 31
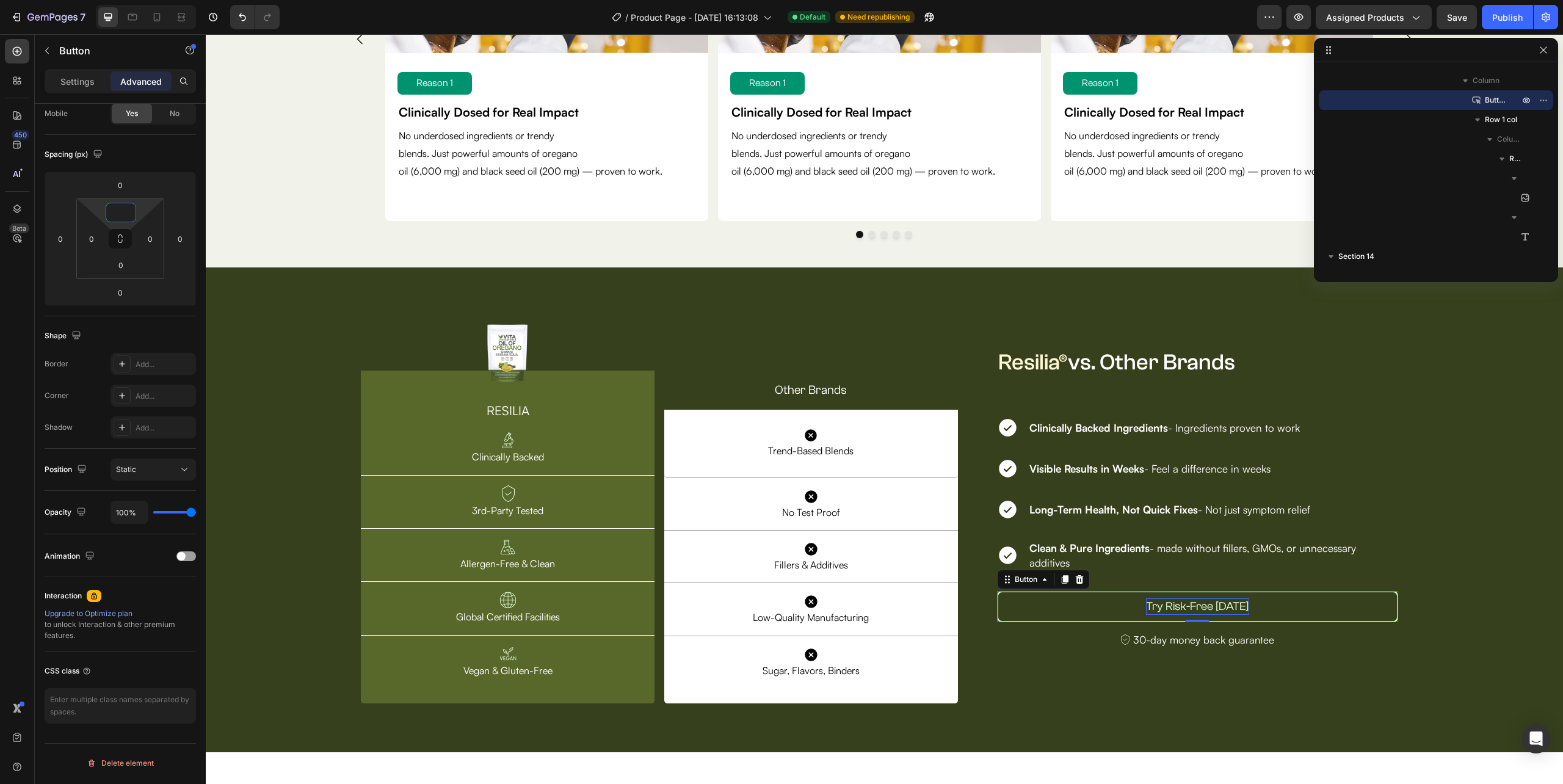
type input "0"
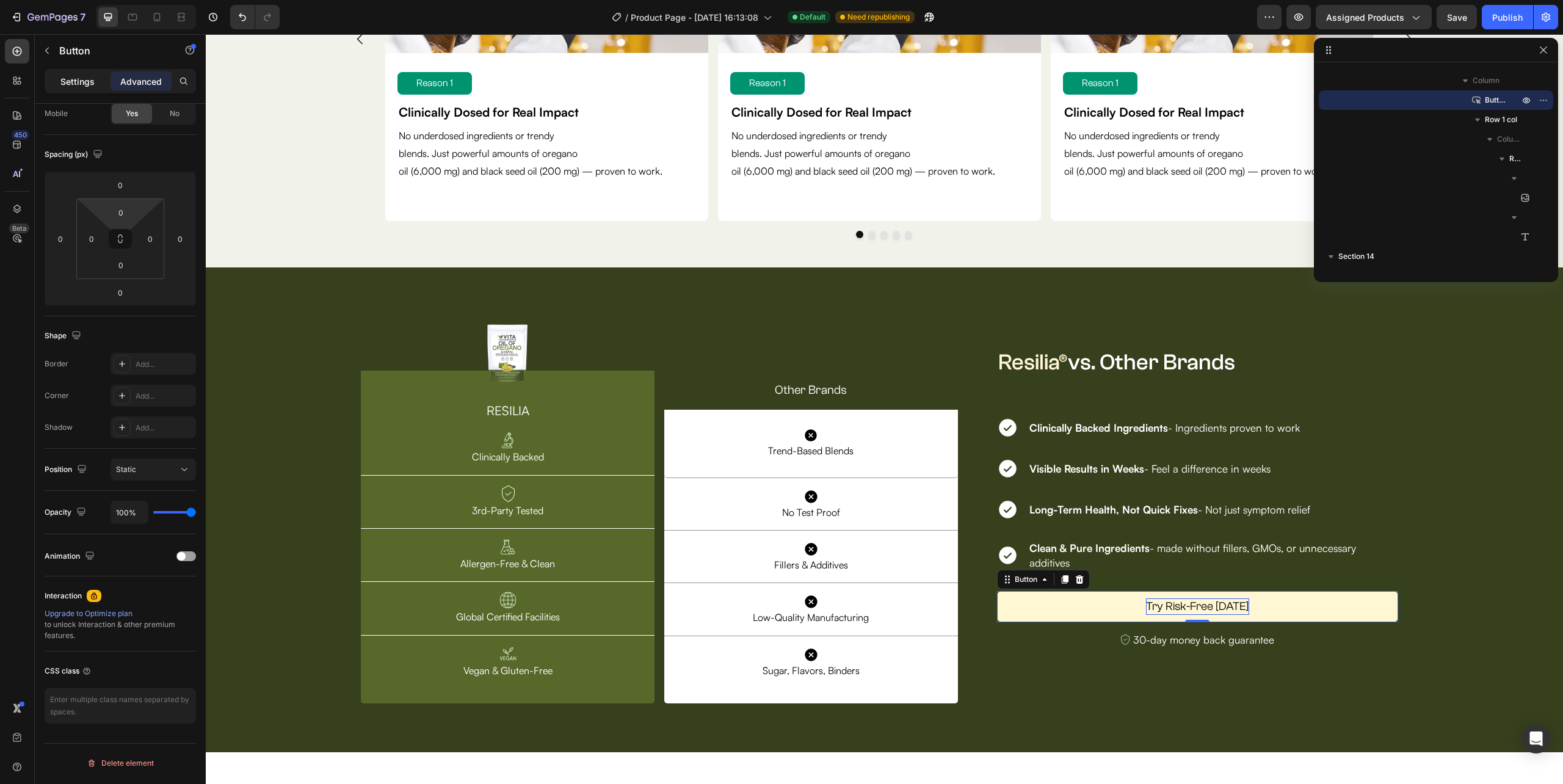
click at [96, 92] on div "Settings Advanced" at bounding box center [120, 81] width 151 height 24
click at [91, 81] on p "Settings" at bounding box center [77, 81] width 34 height 13
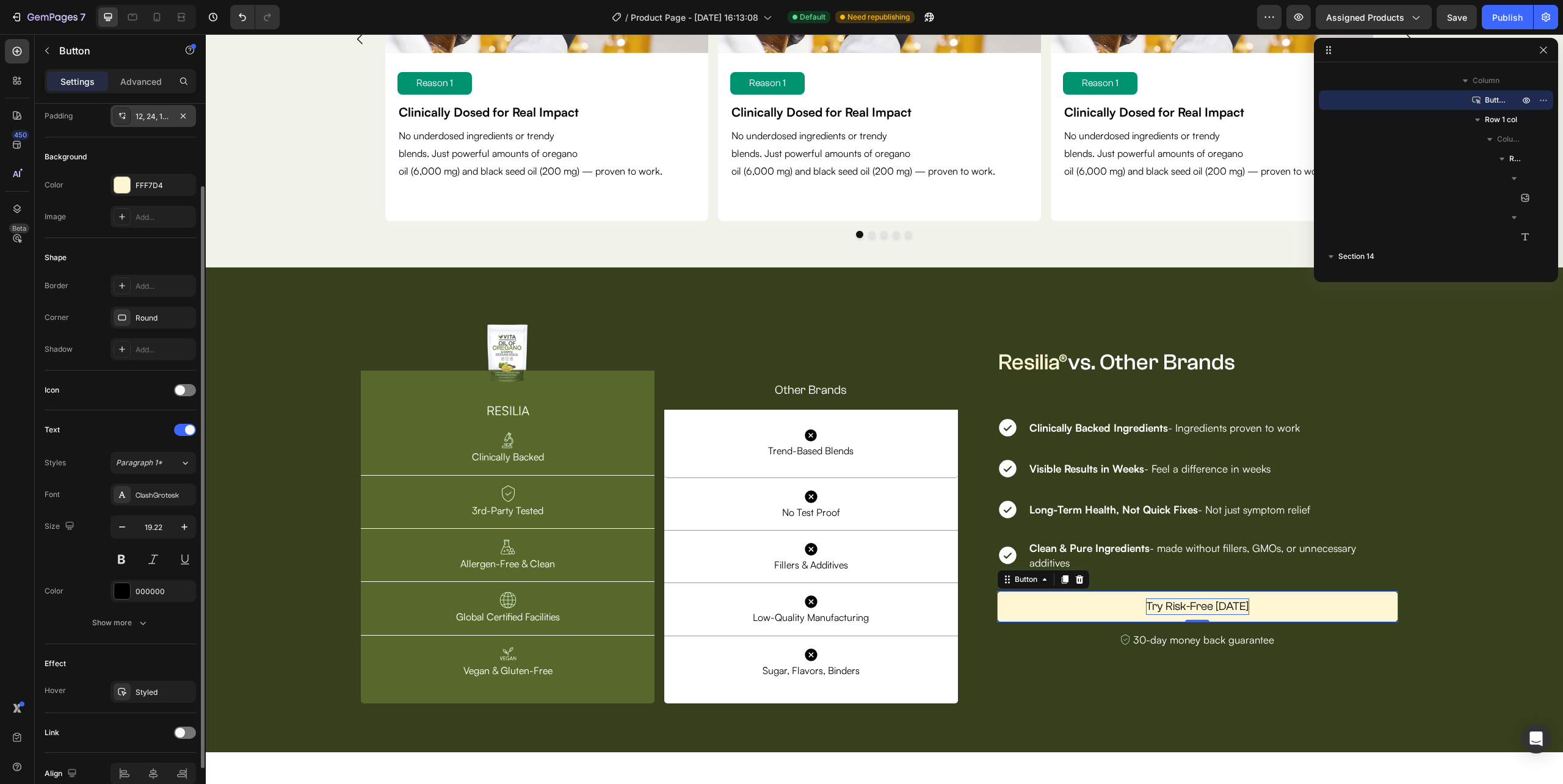
click at [155, 113] on div "12, 24, 12, 24" at bounding box center [153, 116] width 35 height 11
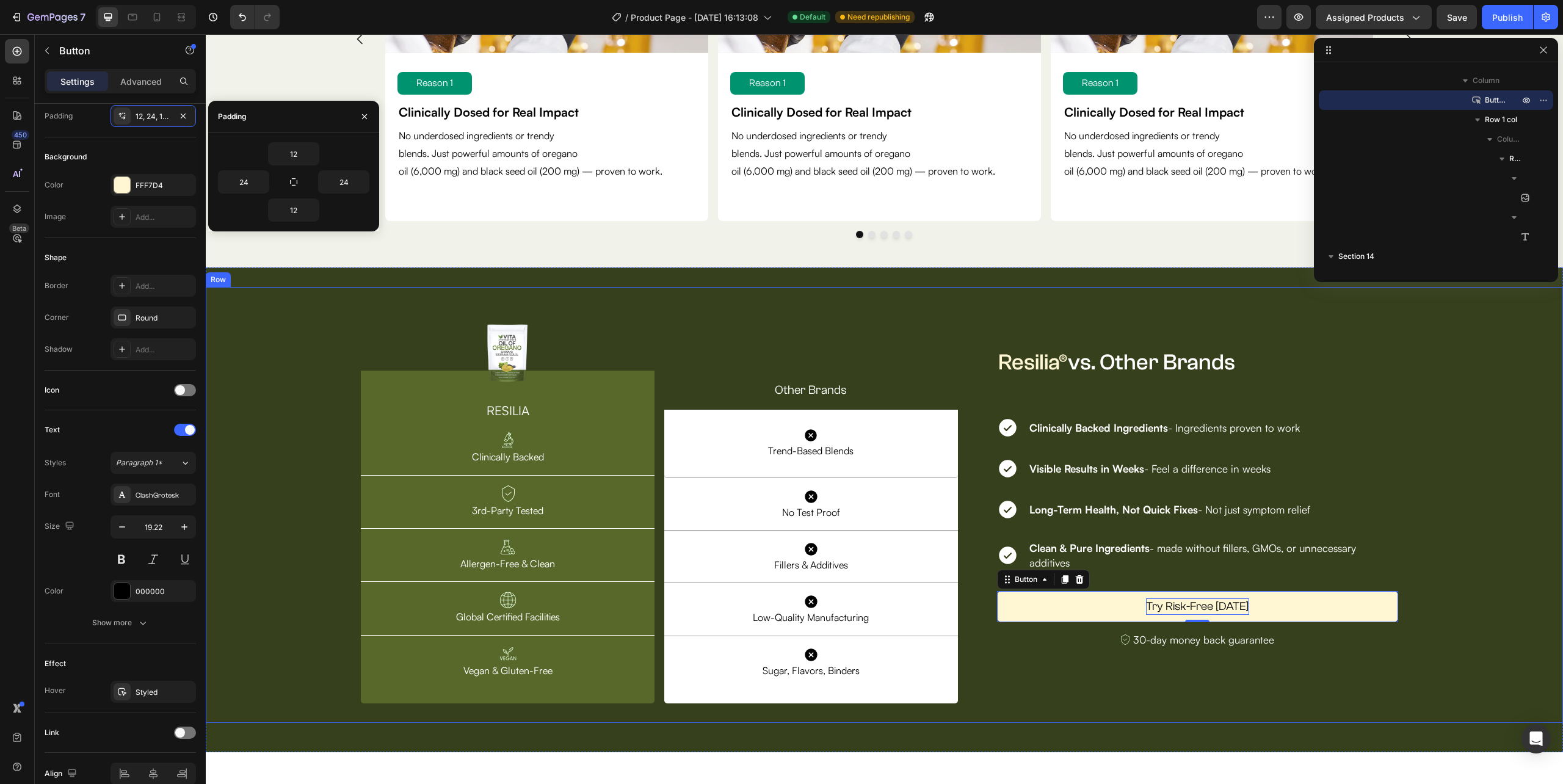
click at [1430, 597] on div "Image Row RESILIA Heading Image Clinically Backed Text Block Row Image 3rd-Part…" at bounding box center [884, 505] width 1358 height 437
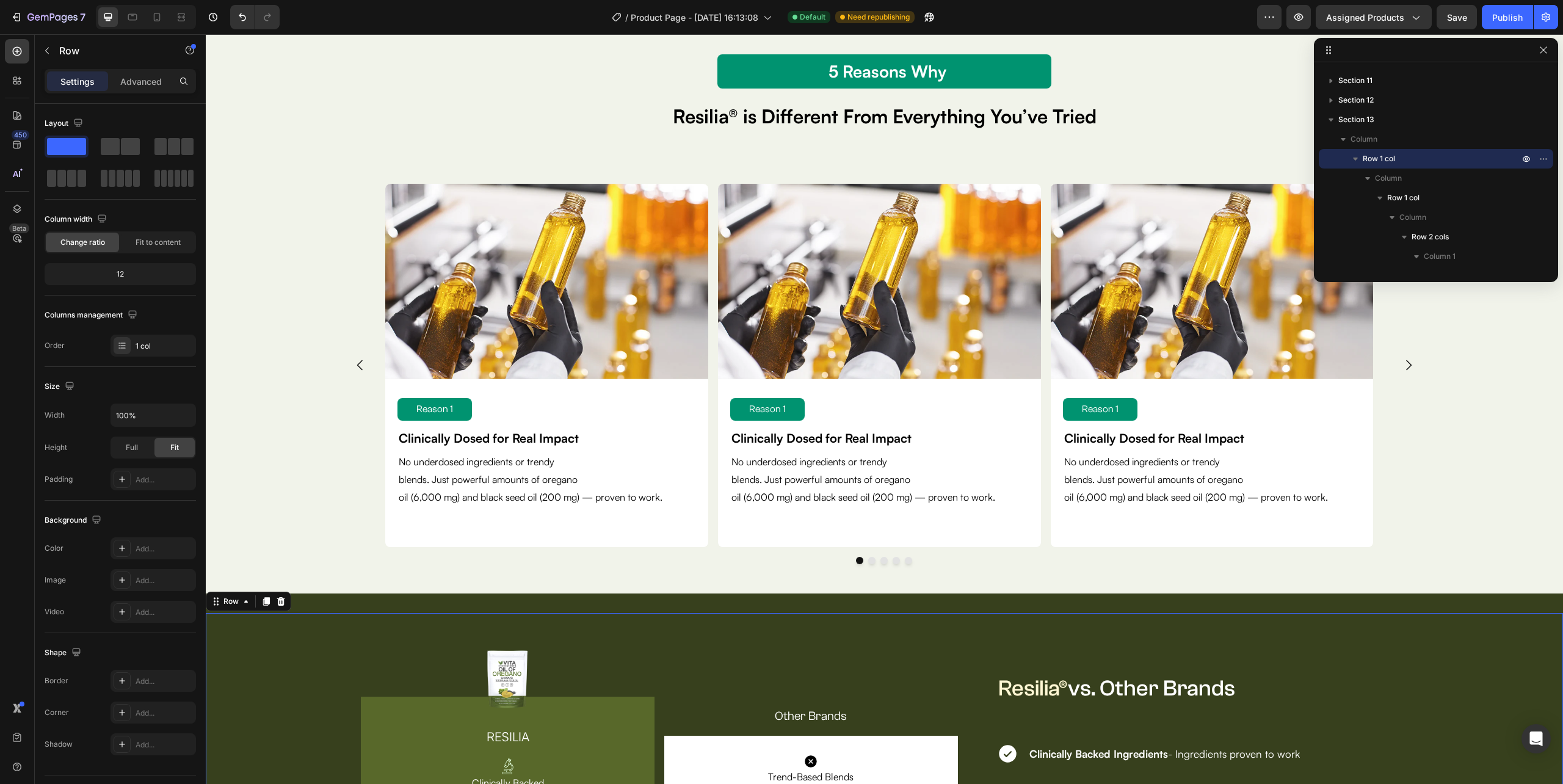
scroll to position [3257, 0]
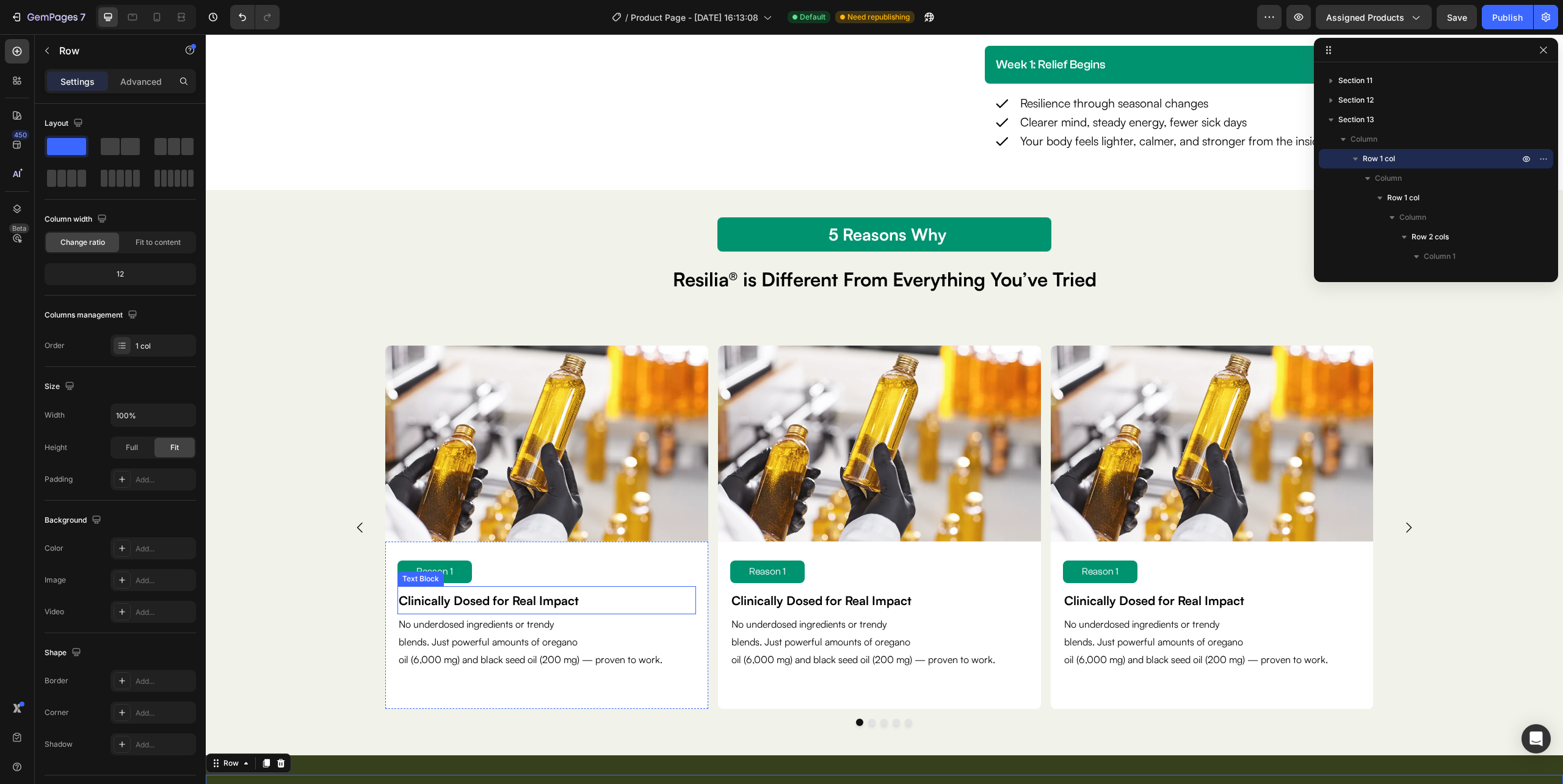
click at [509, 607] on strong "Clinically Dosed for Real Impact" at bounding box center [488, 601] width 180 height 15
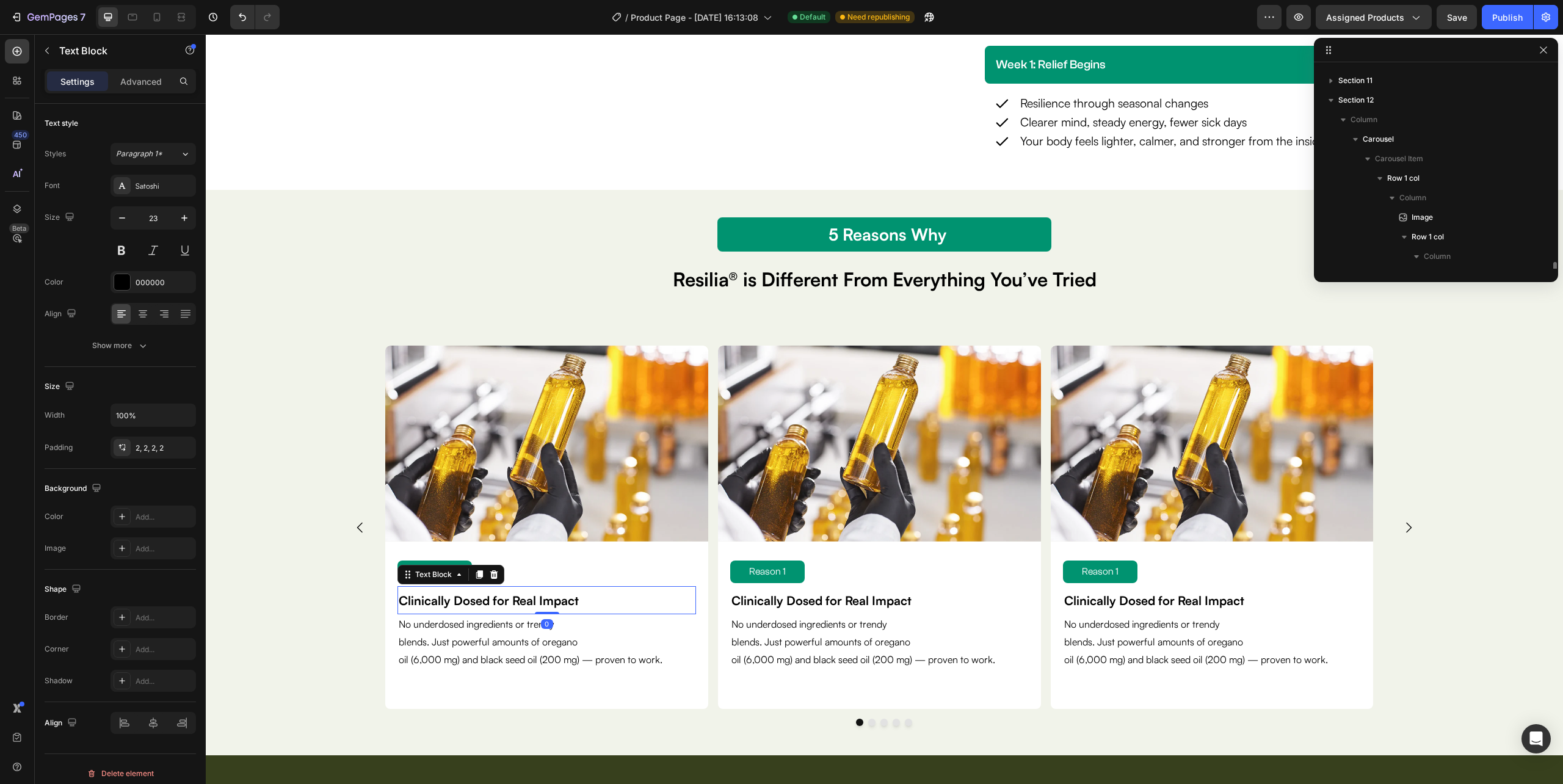
scroll to position [1110, 0]
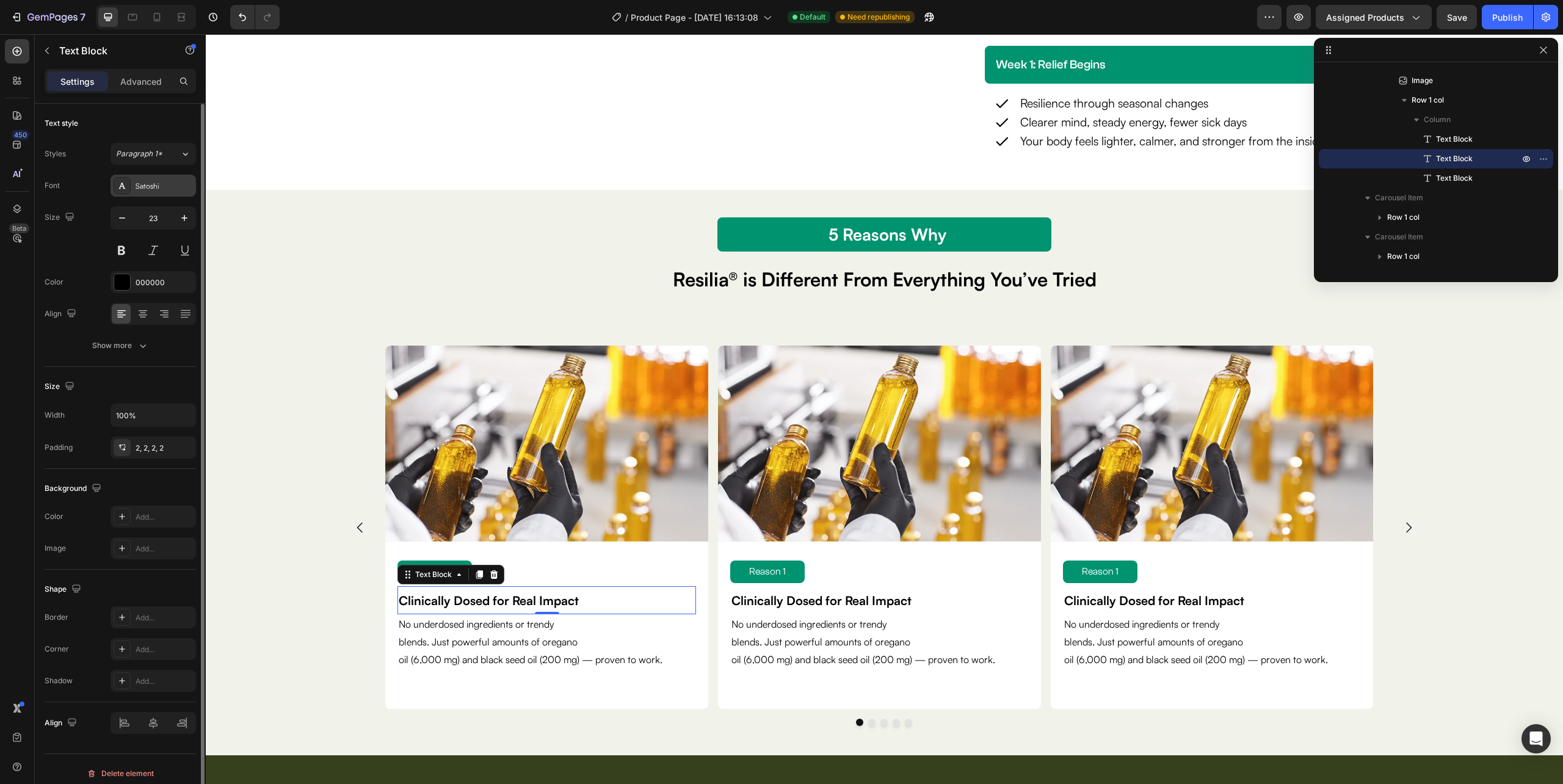
click at [155, 191] on div "Satoshi" at bounding box center [164, 186] width 58 height 11
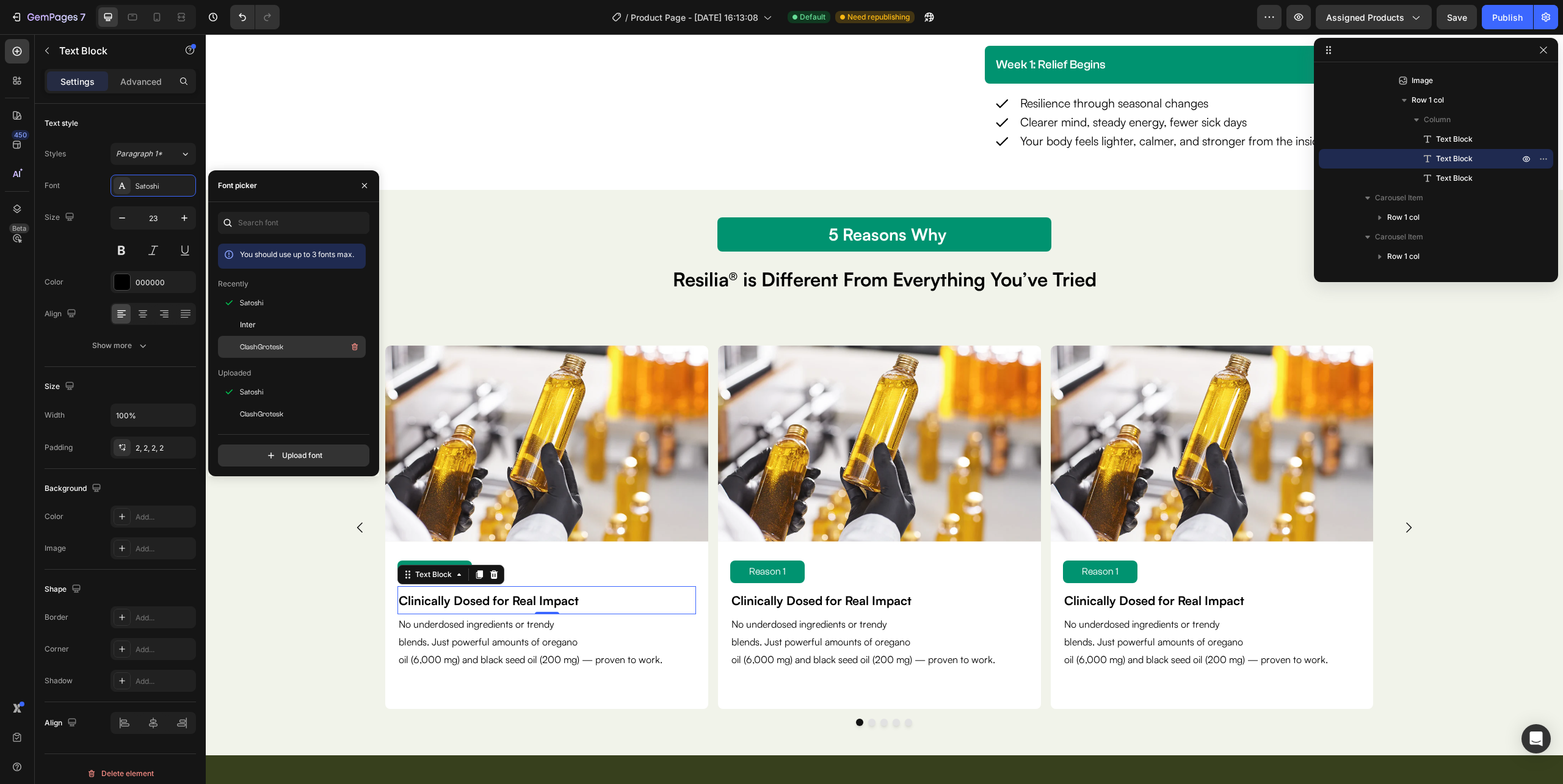
click at [259, 346] on span "ClashGrotesk" at bounding box center [261, 346] width 43 height 11
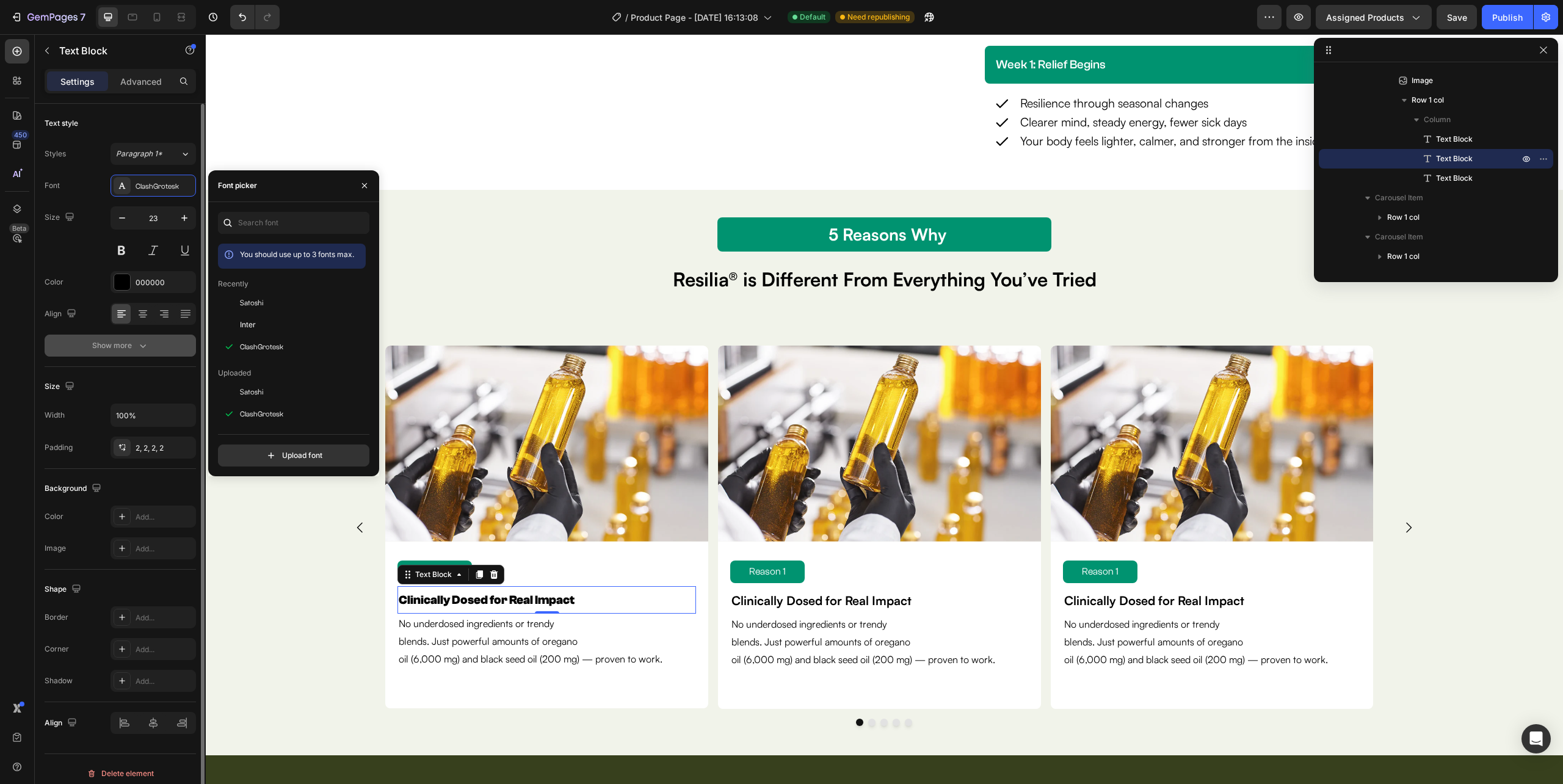
click at [144, 348] on icon "button" at bounding box center [143, 346] width 12 height 12
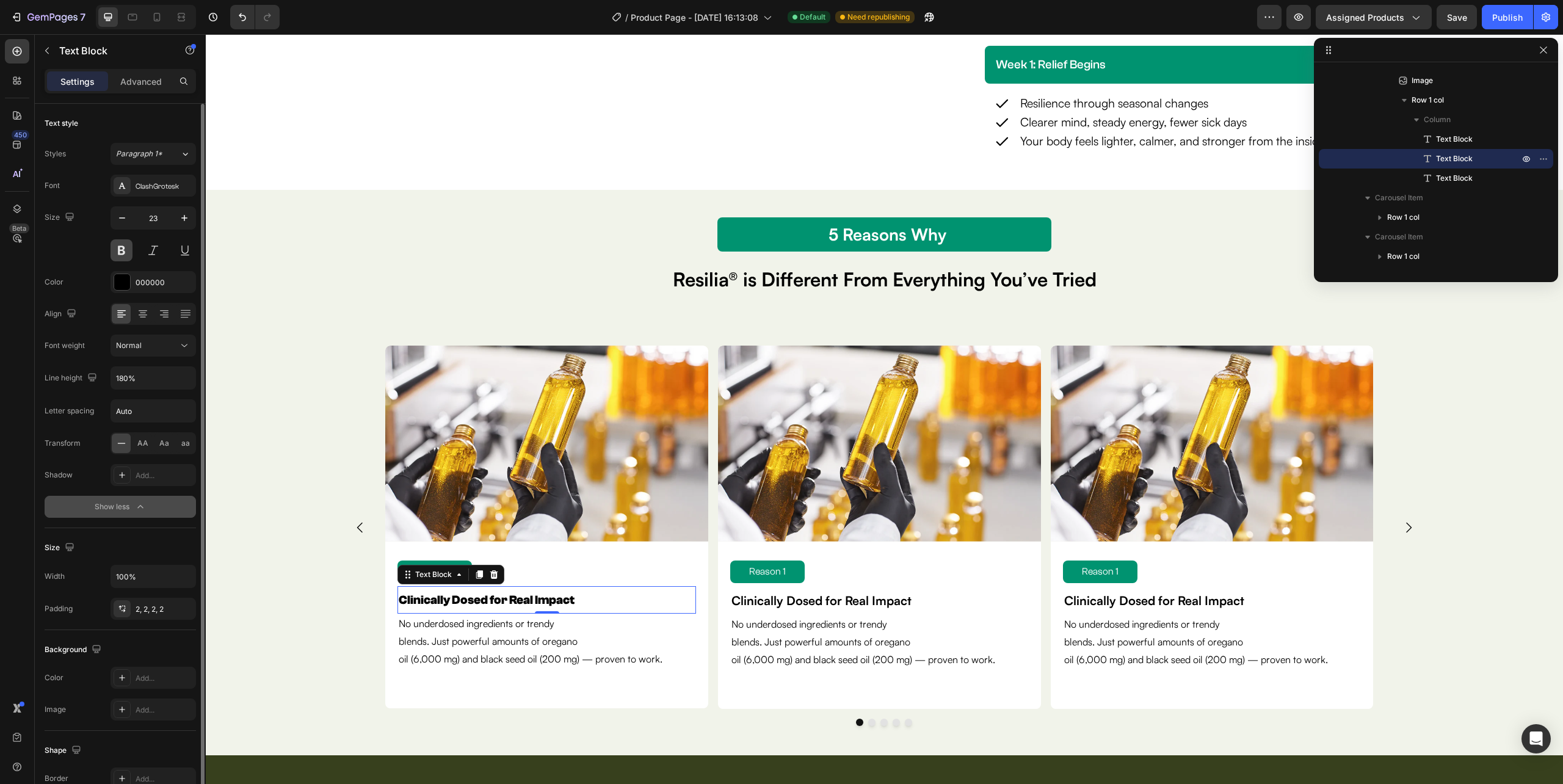
click at [123, 244] on button at bounding box center [122, 250] width 22 height 22
click at [523, 604] on strong "Clinically Dosed for Real Impact" at bounding box center [487, 600] width 176 height 14
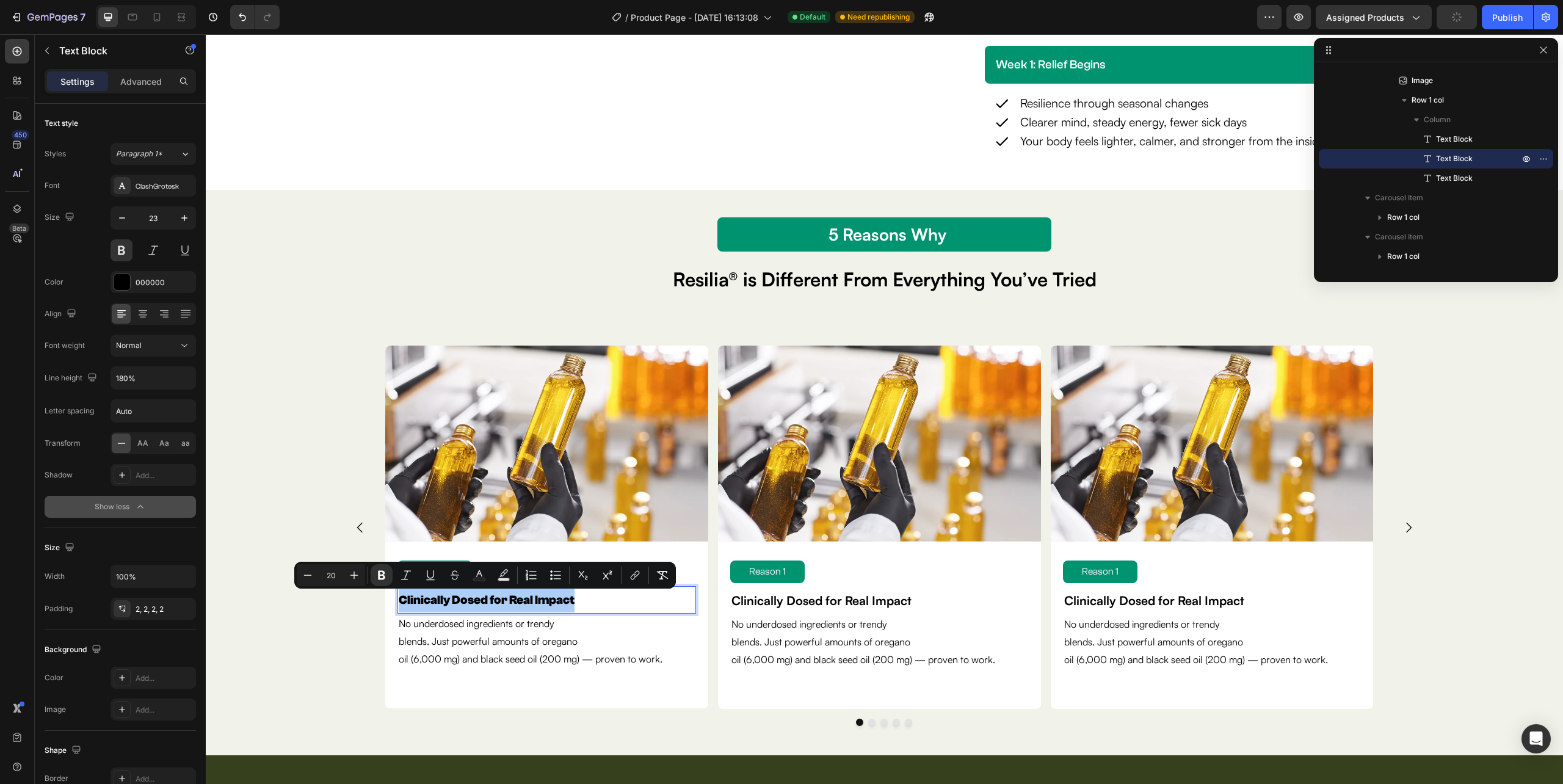
click at [337, 575] on input "20" at bounding box center [331, 574] width 24 height 15
click at [374, 575] on button "Bold" at bounding box center [382, 575] width 22 height 22
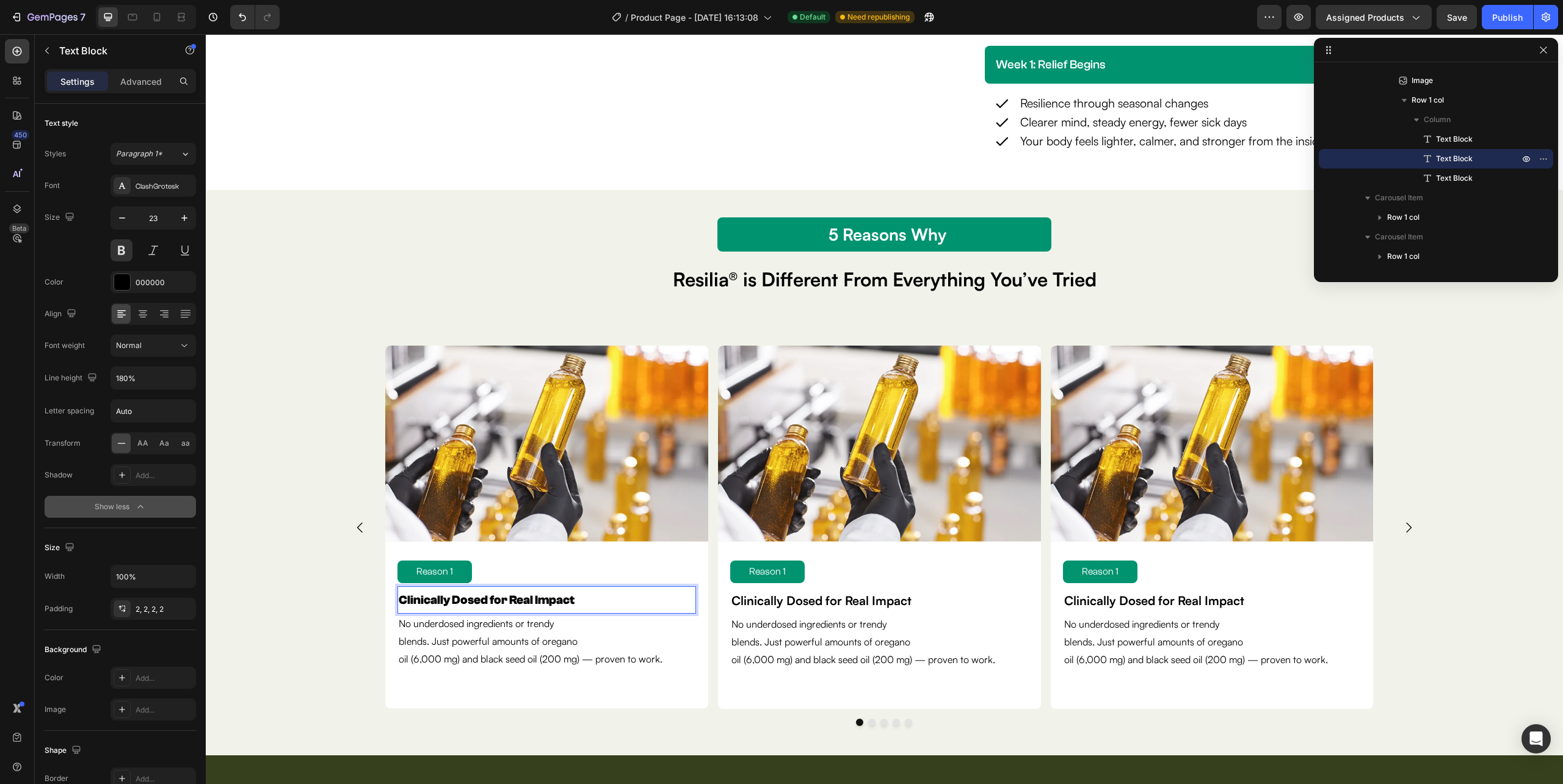
click at [452, 598] on span "Clinically Dosed for Real Impact" at bounding box center [487, 600] width 176 height 14
click at [426, 594] on span "Clinically Dosed for Real Impact" at bounding box center [487, 600] width 176 height 14
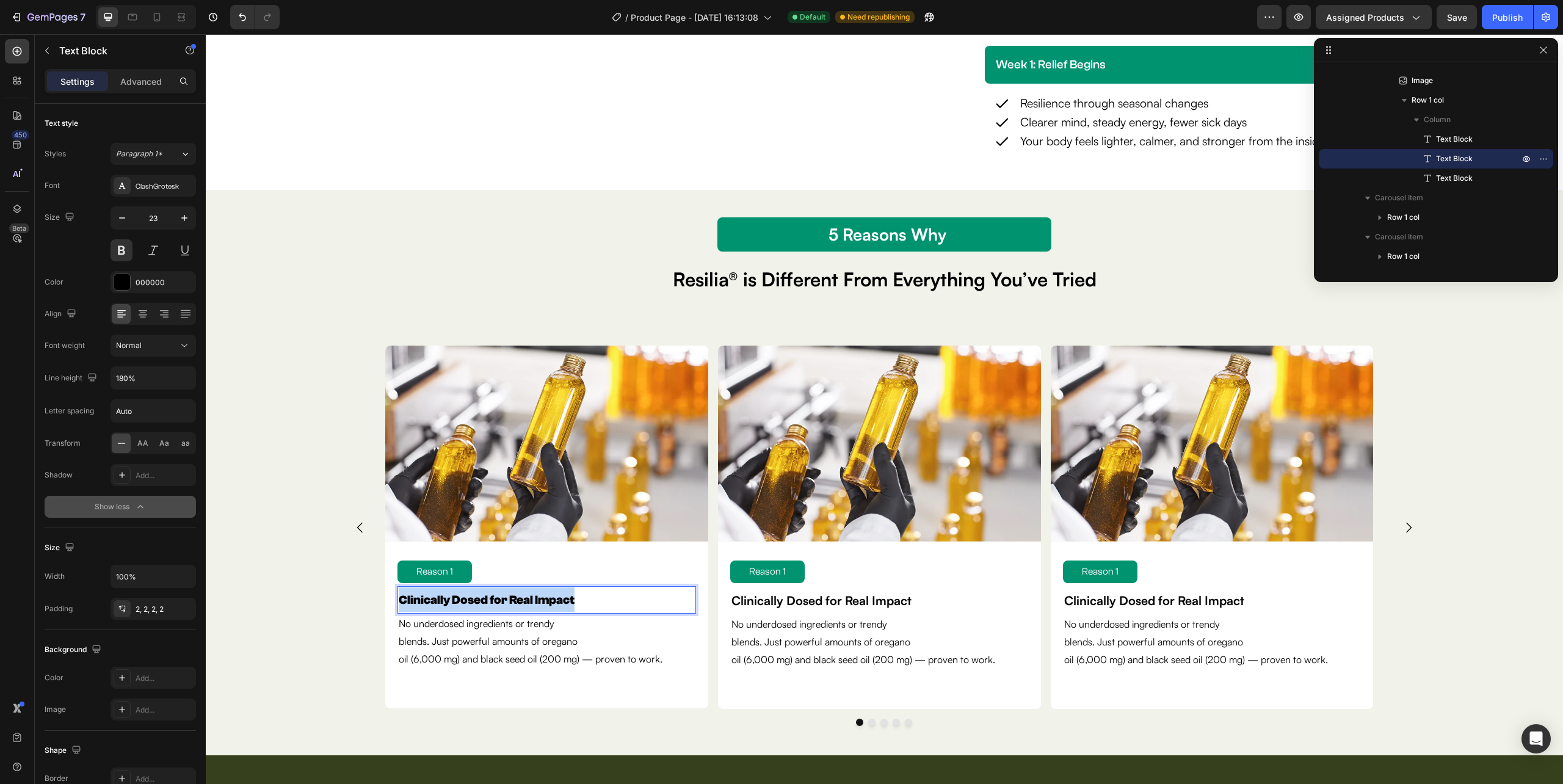
click at [596, 602] on p "Clinically Dosed for Real Impact" at bounding box center [547, 599] width 296 height 25
click at [159, 349] on div "Normal" at bounding box center [147, 346] width 62 height 11
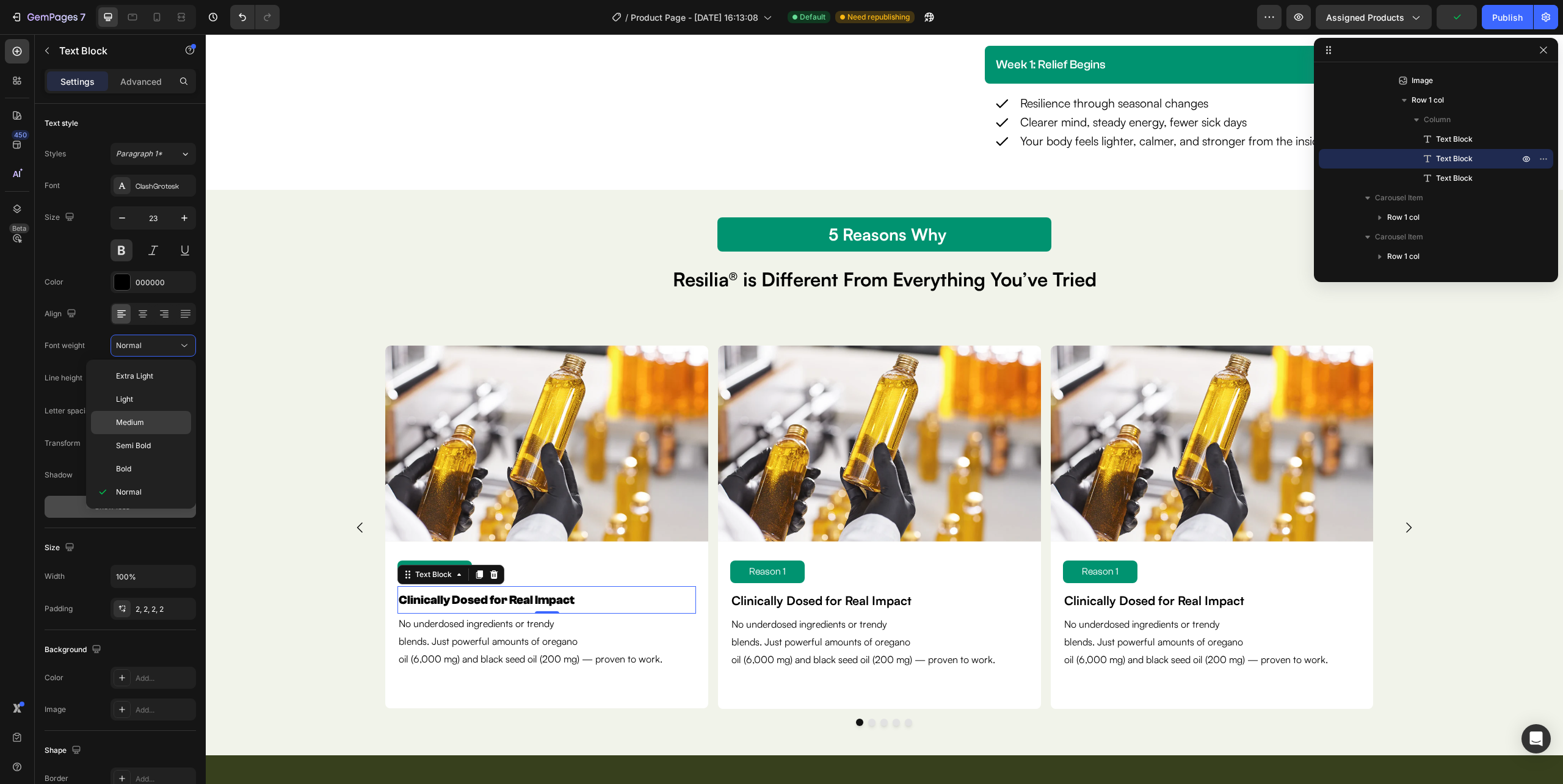
click at [138, 416] on div "Medium" at bounding box center [141, 422] width 100 height 23
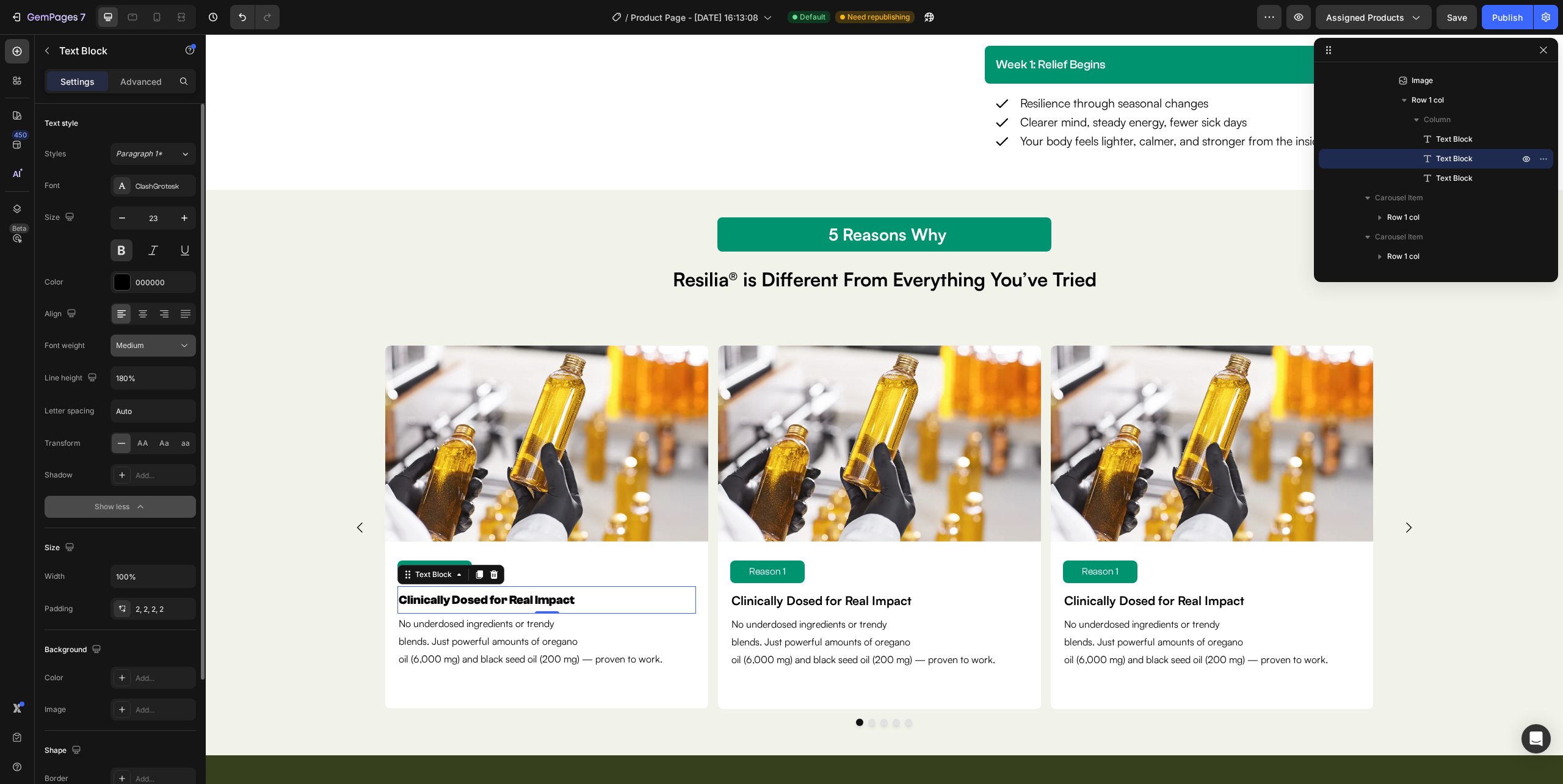
click at [149, 347] on div "Medium" at bounding box center [147, 346] width 62 height 11
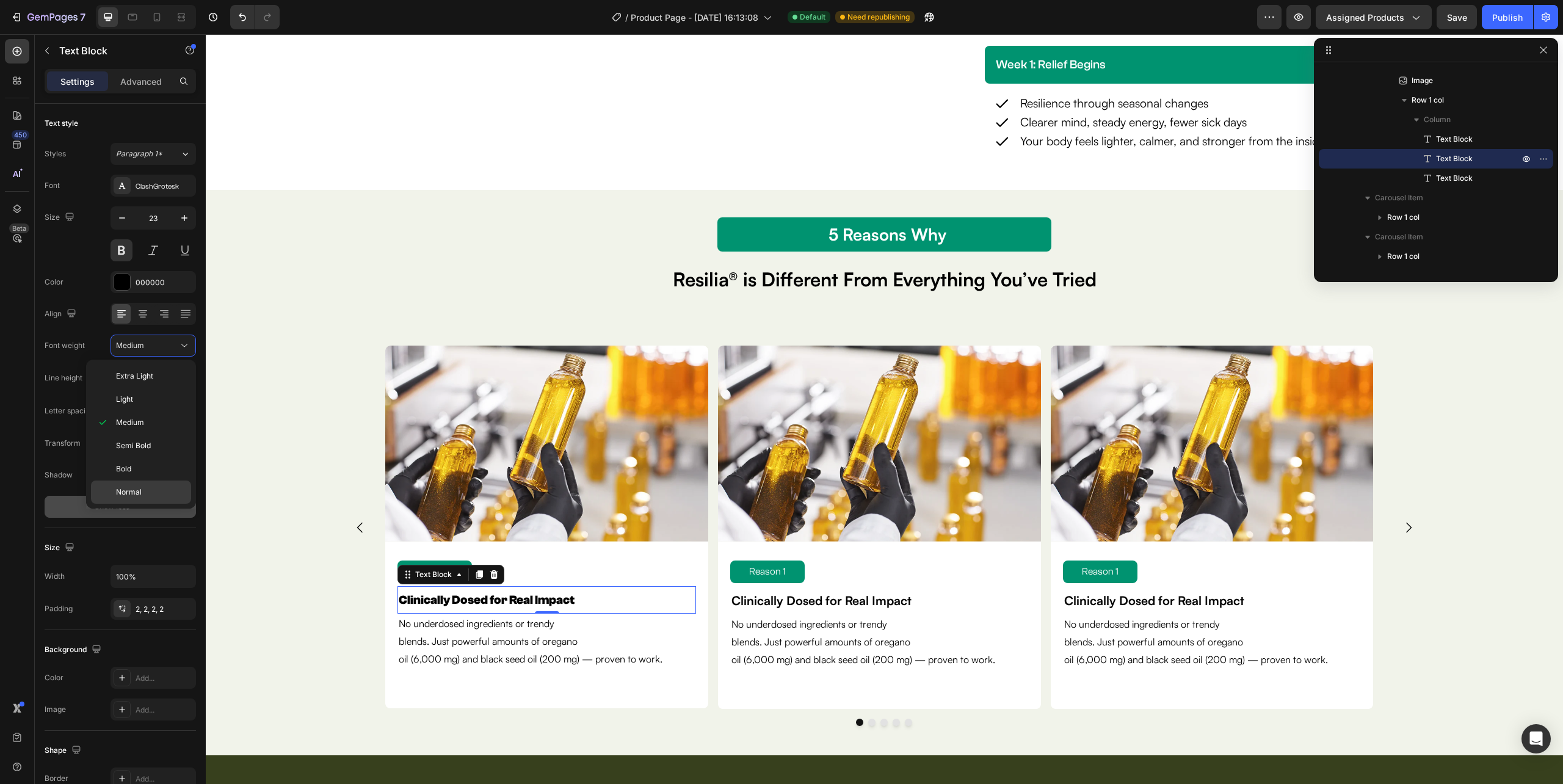
click at [132, 490] on span "Normal" at bounding box center [129, 492] width 26 height 11
click at [236, 12] on icon "Undo/Redo" at bounding box center [242, 17] width 12 height 12
click at [244, 13] on icon "Undo/Redo" at bounding box center [242, 17] width 12 height 12
click at [245, 13] on icon "Undo/Redo" at bounding box center [242, 17] width 12 height 12
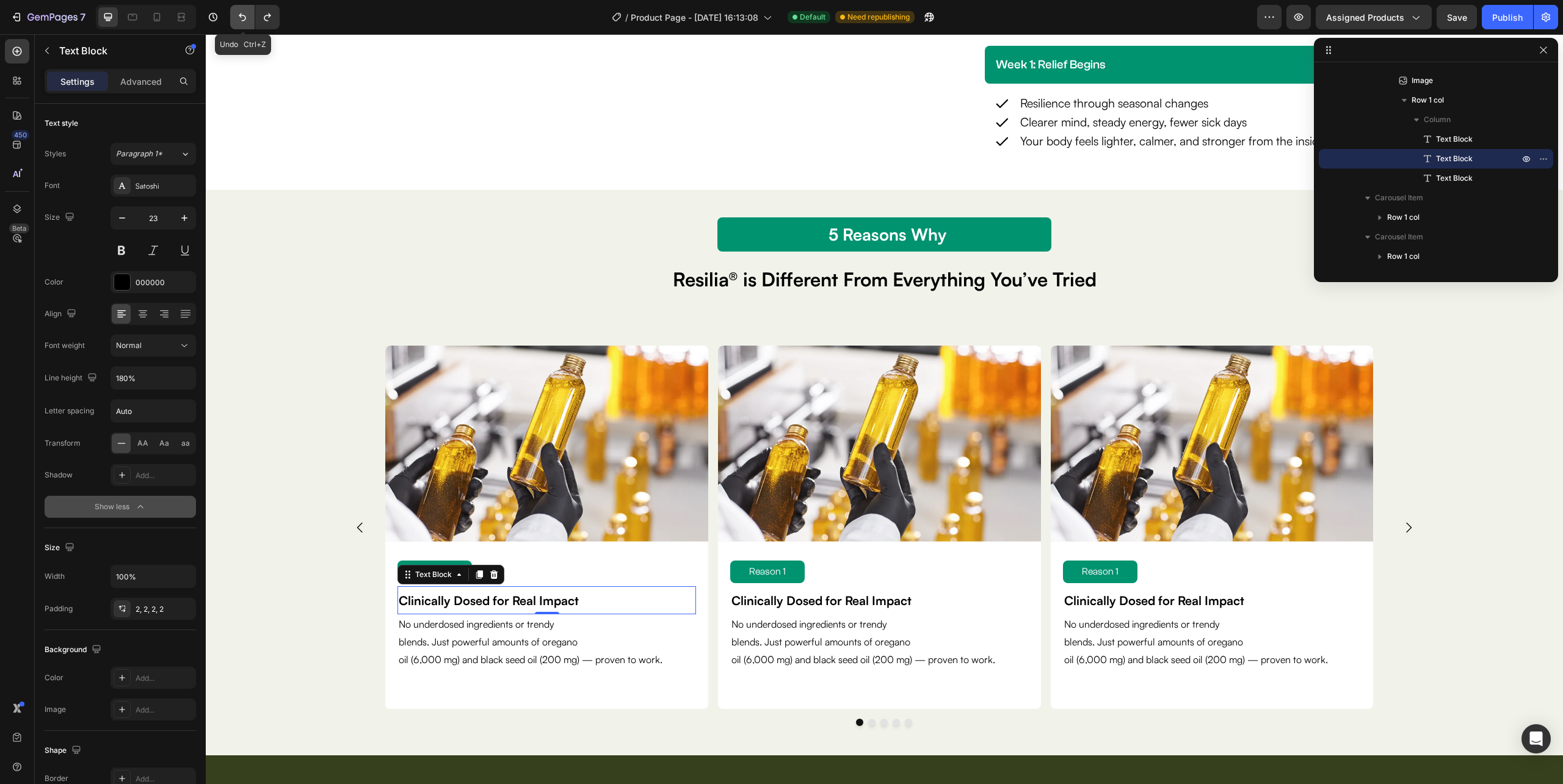
click at [245, 13] on icon "Undo/Redo" at bounding box center [242, 17] width 12 height 12
click at [265, 14] on icon "Undo/Redo" at bounding box center [267, 17] width 12 height 12
click at [267, 14] on icon "Undo/Redo" at bounding box center [267, 17] width 12 height 12
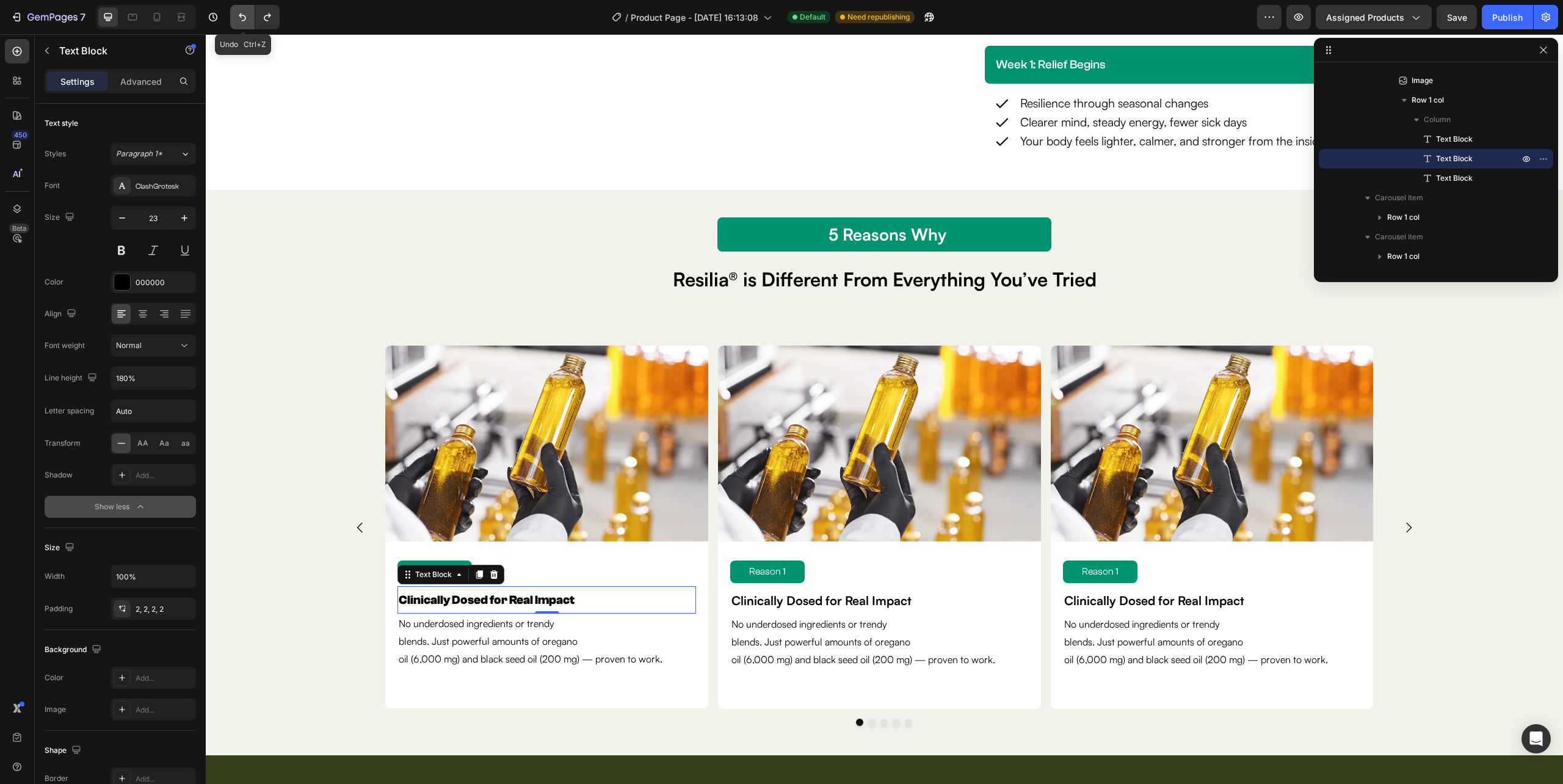
click at [240, 15] on icon "Undo/Redo" at bounding box center [242, 17] width 8 height 8
click at [548, 655] on p "oil (6,000 mg) and black seed oil (200 mg) — proven to work." at bounding box center [547, 659] width 296 height 18
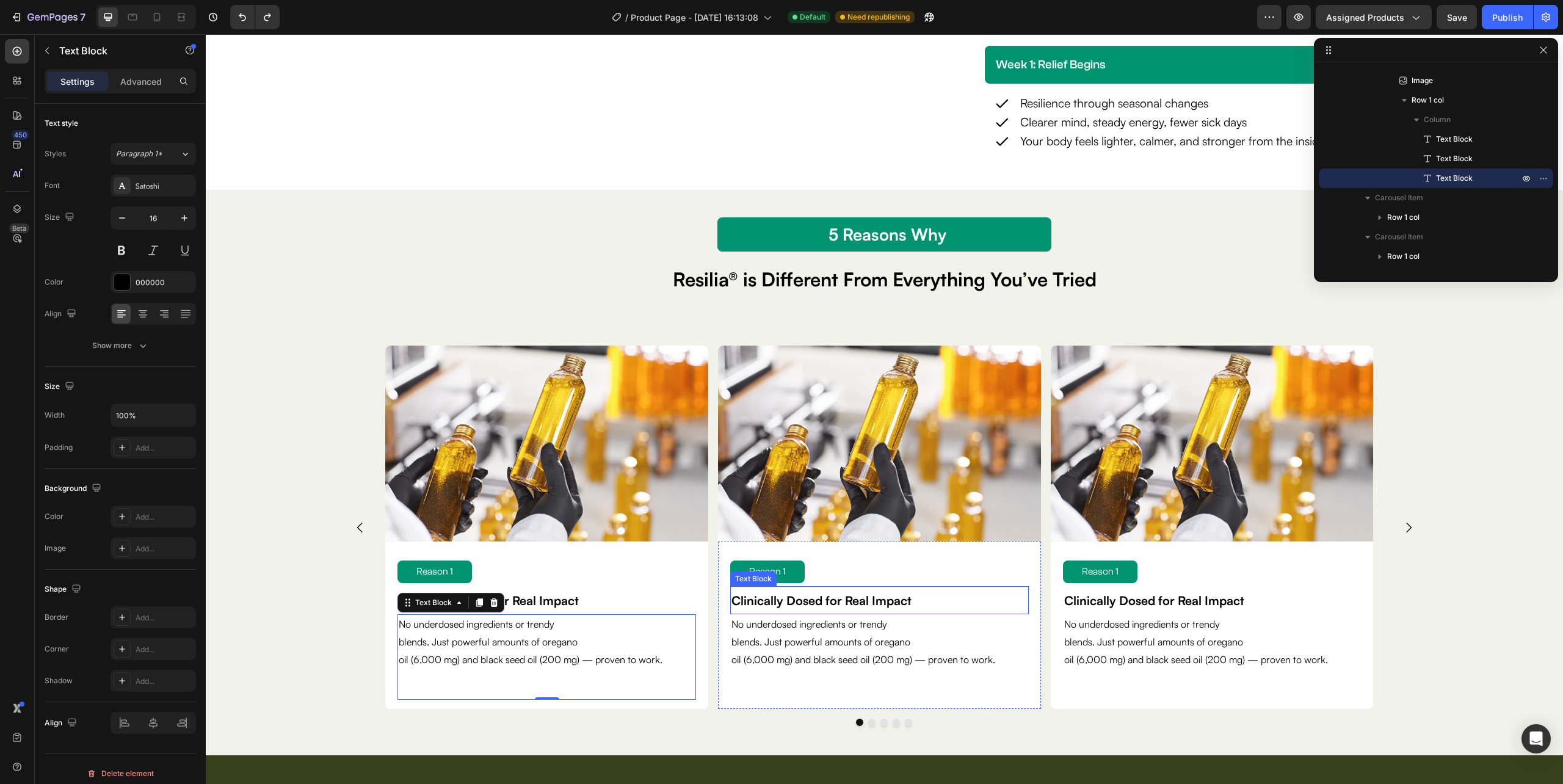
click at [789, 605] on strong "Clinically Dosed for Real Impact" at bounding box center [821, 601] width 180 height 15
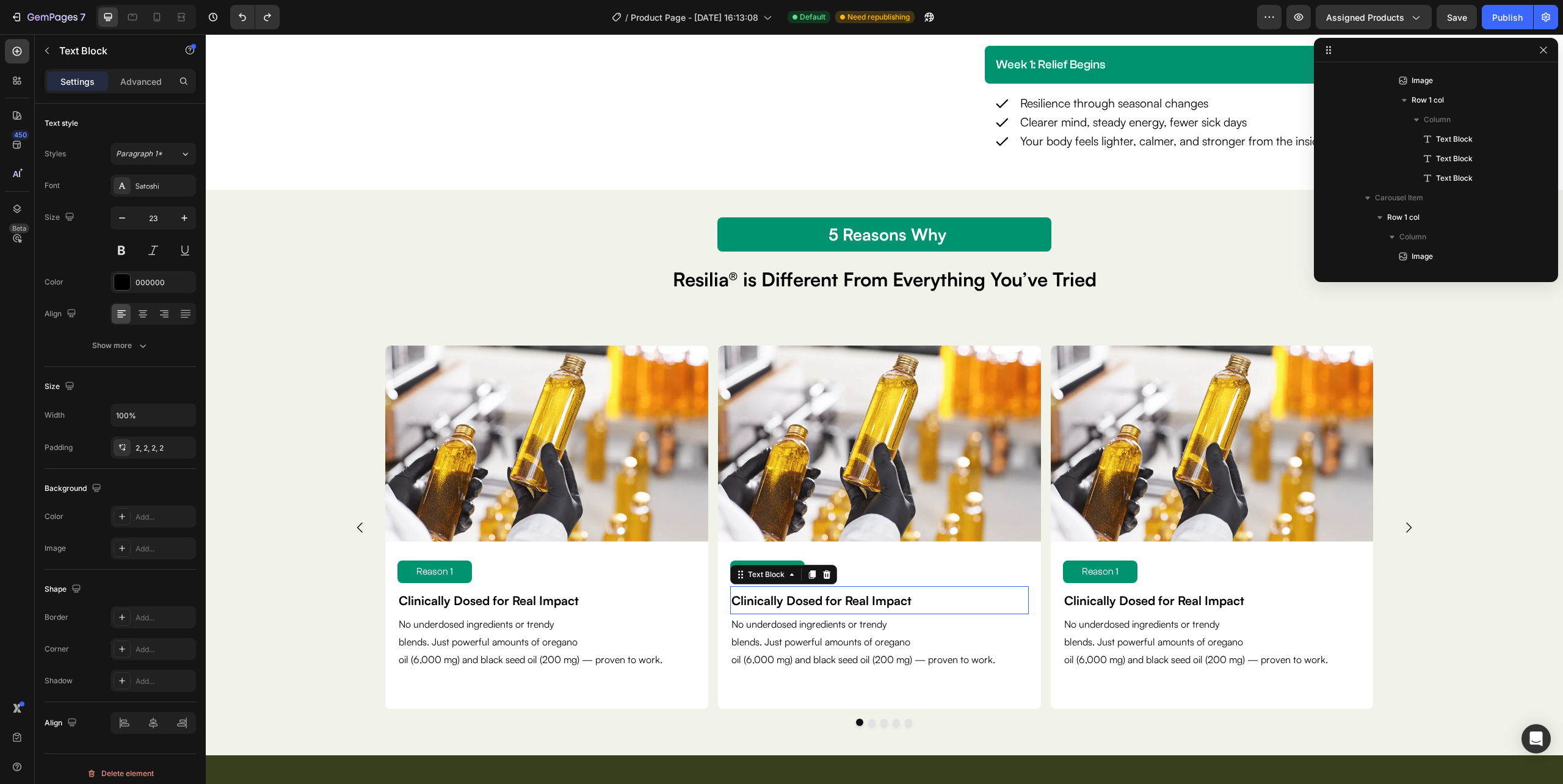
click at [818, 604] on strong "Clinically Dosed for Real Impact" at bounding box center [821, 601] width 180 height 15
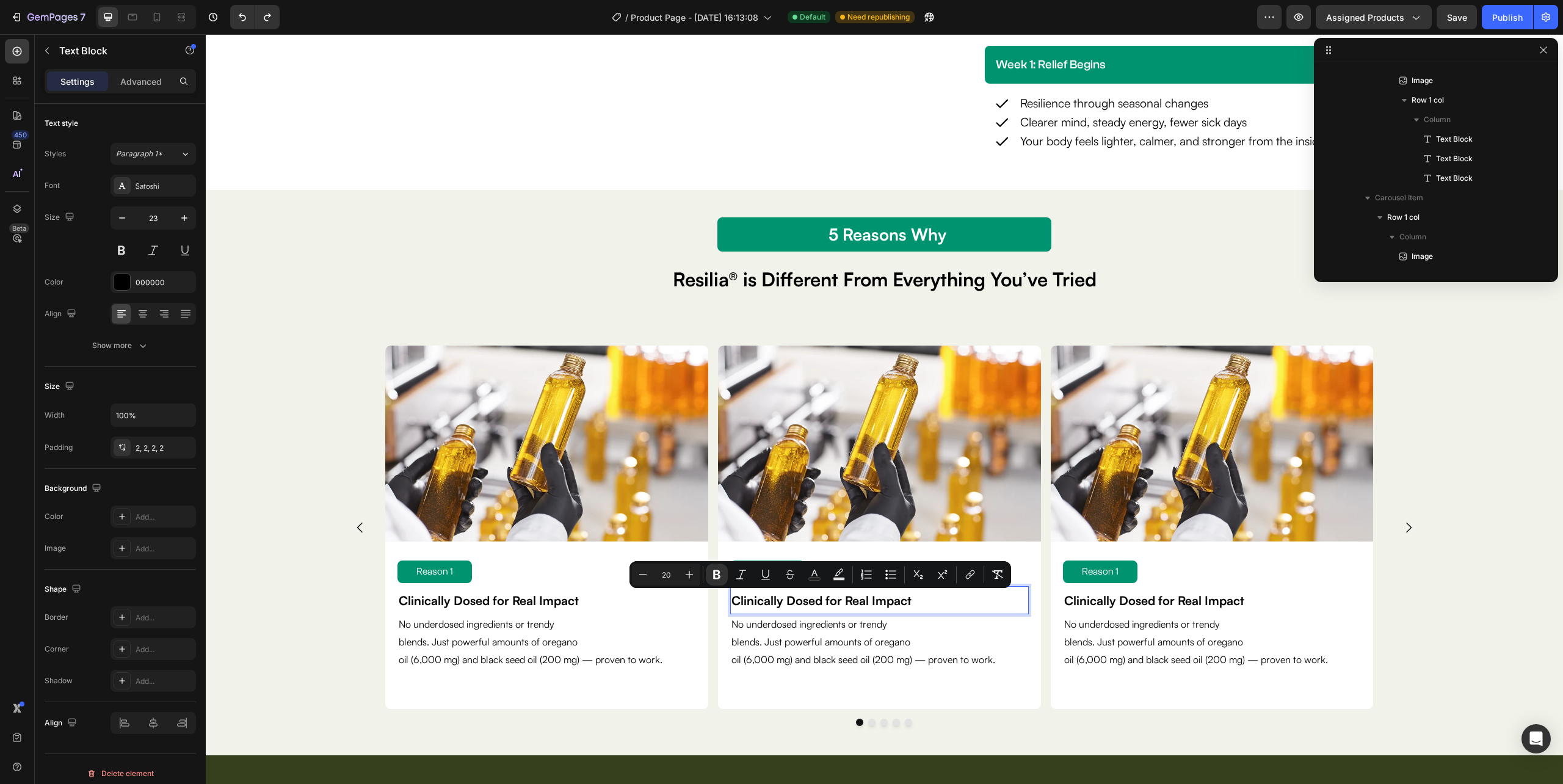
scroll to position [1286, 0]
click at [818, 604] on strong "Clinically Dosed for Real Impact" at bounding box center [821, 601] width 180 height 15
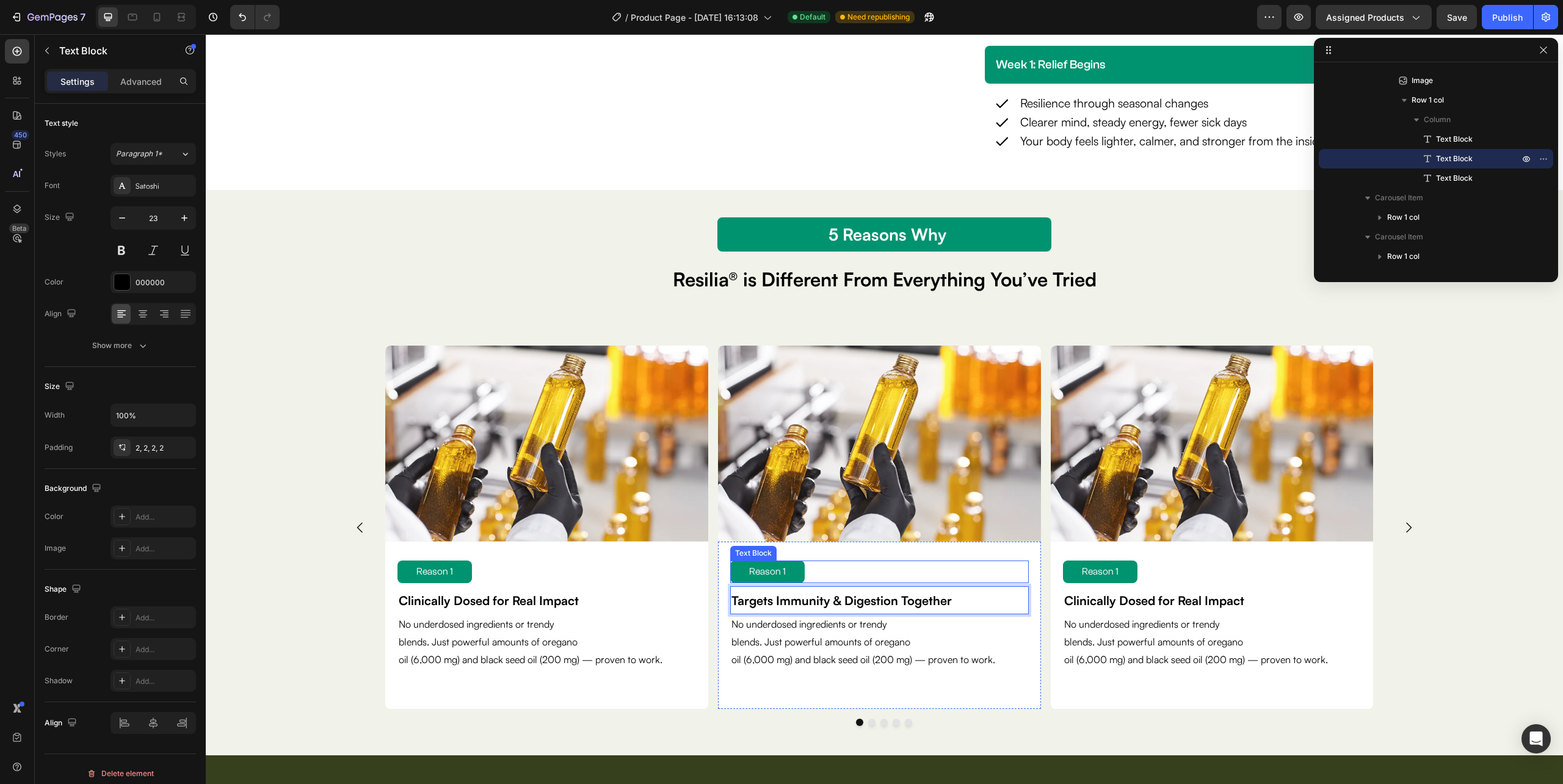
click at [785, 574] on p "Reason 1" at bounding box center [768, 572] width 72 height 18
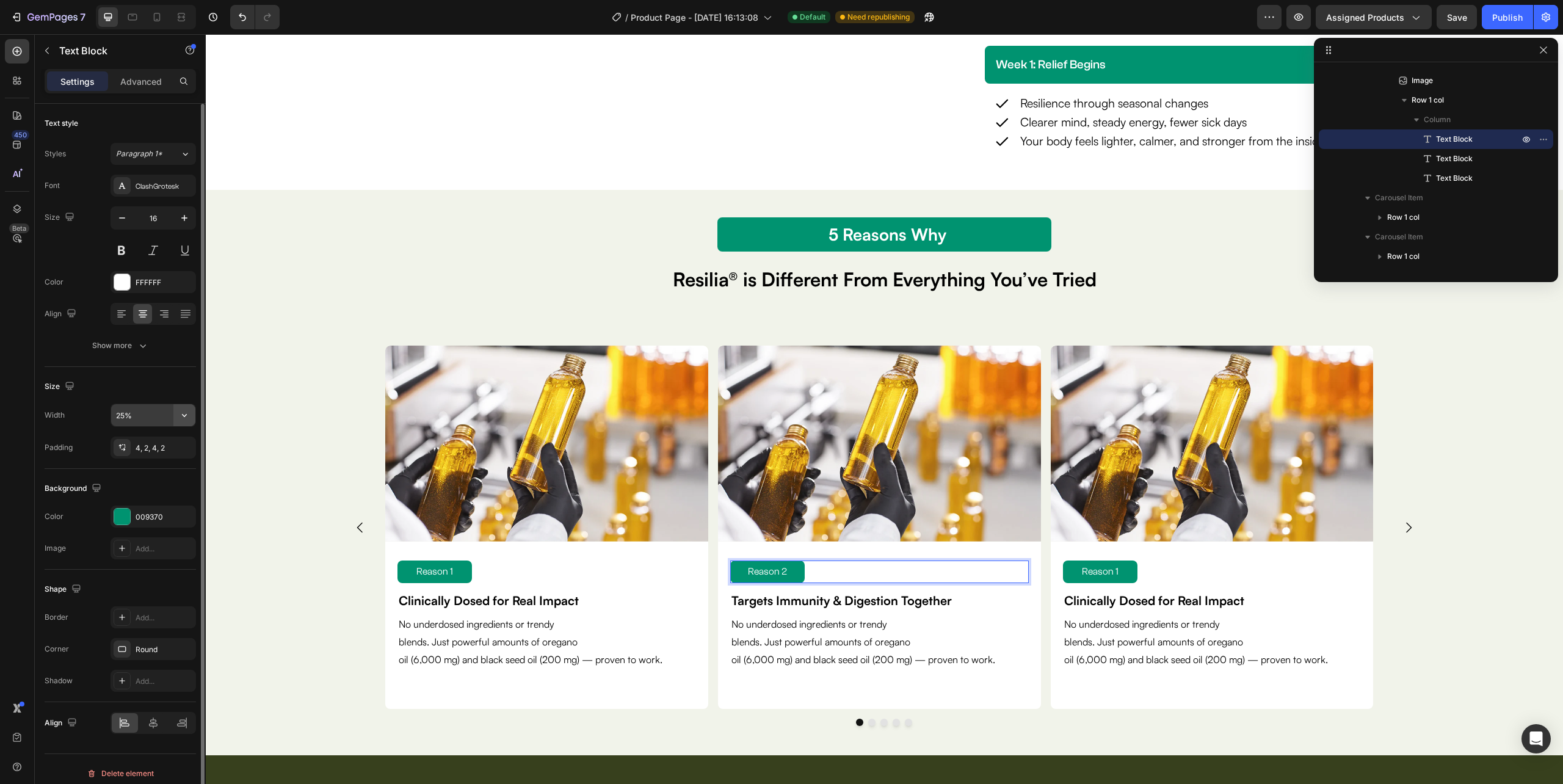
click at [183, 418] on icon "button" at bounding box center [184, 415] width 12 height 12
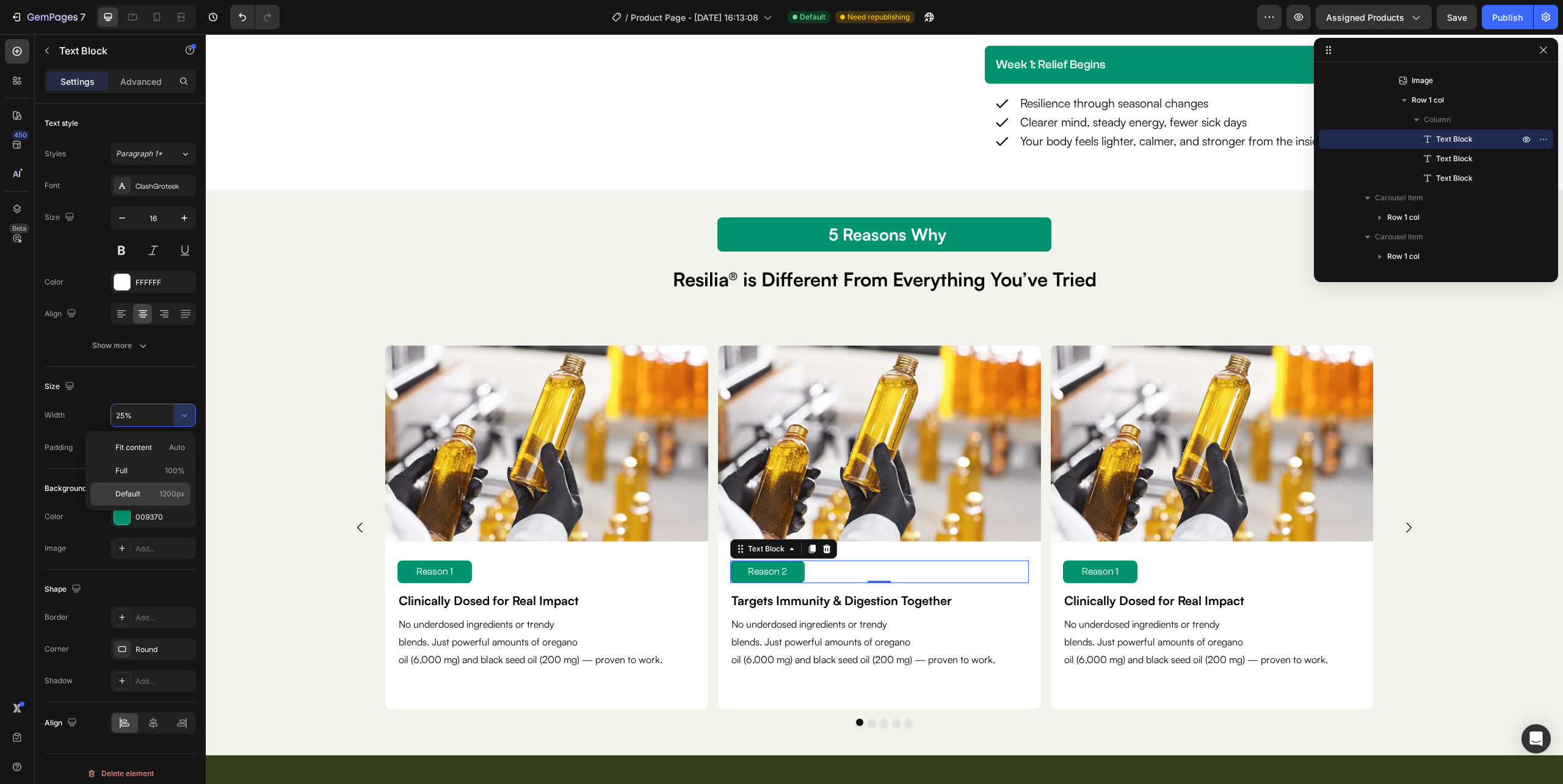
click at [161, 491] on span "1200px" at bounding box center [172, 493] width 26 height 11
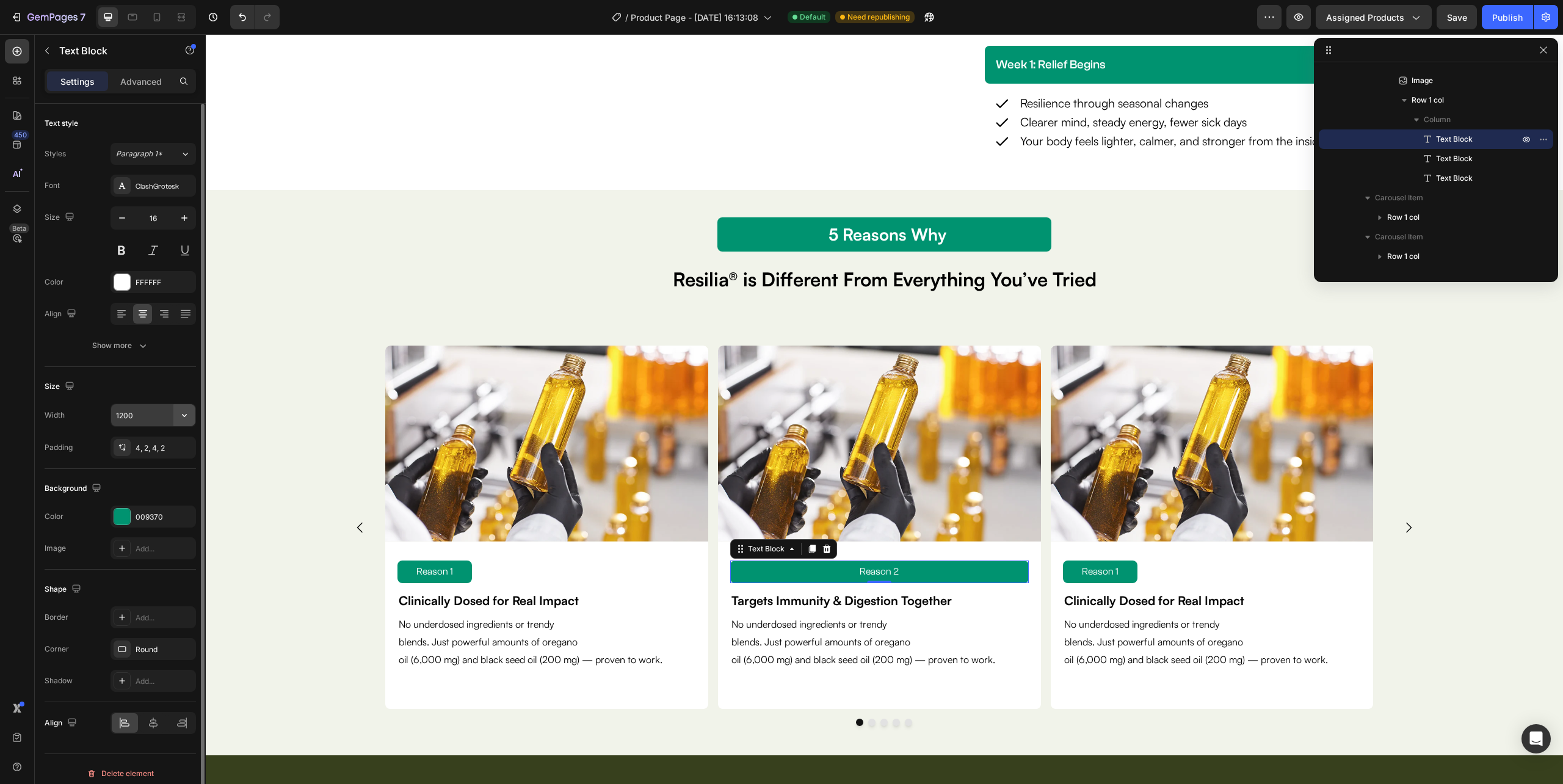
click at [178, 416] on icon "button" at bounding box center [184, 415] width 12 height 12
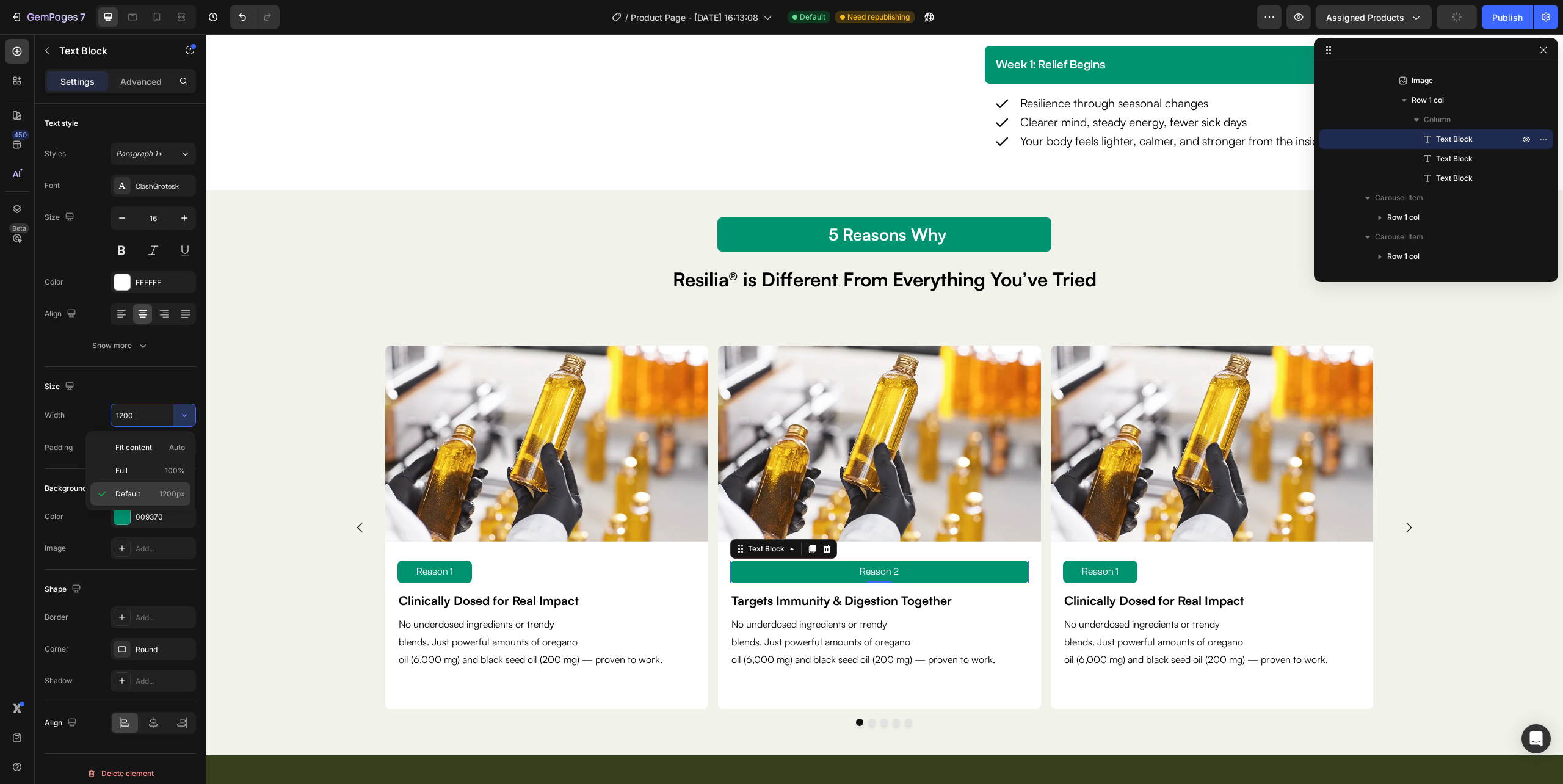
click at [164, 492] on span "1200px" at bounding box center [172, 493] width 26 height 11
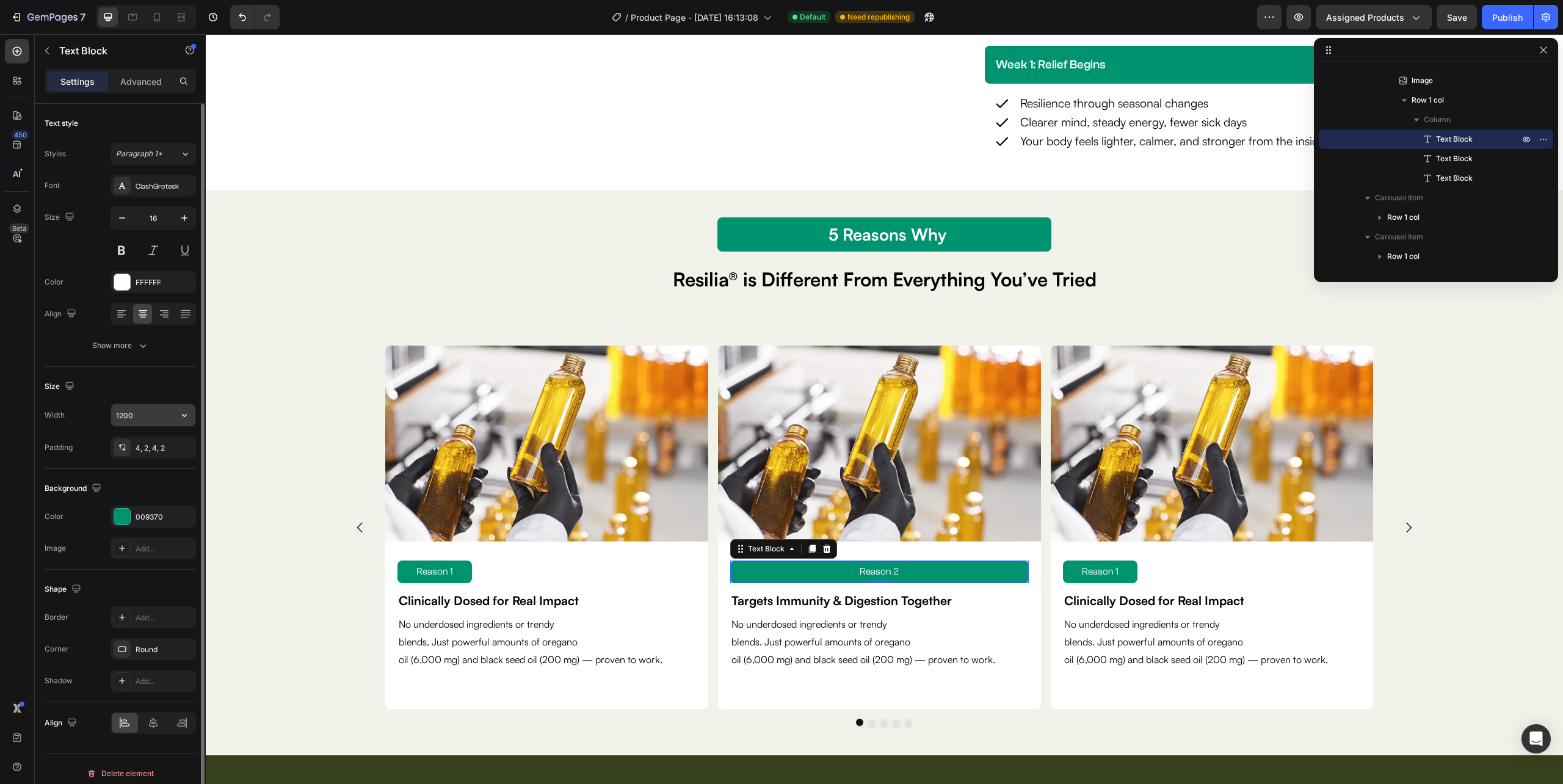
type input "25%"
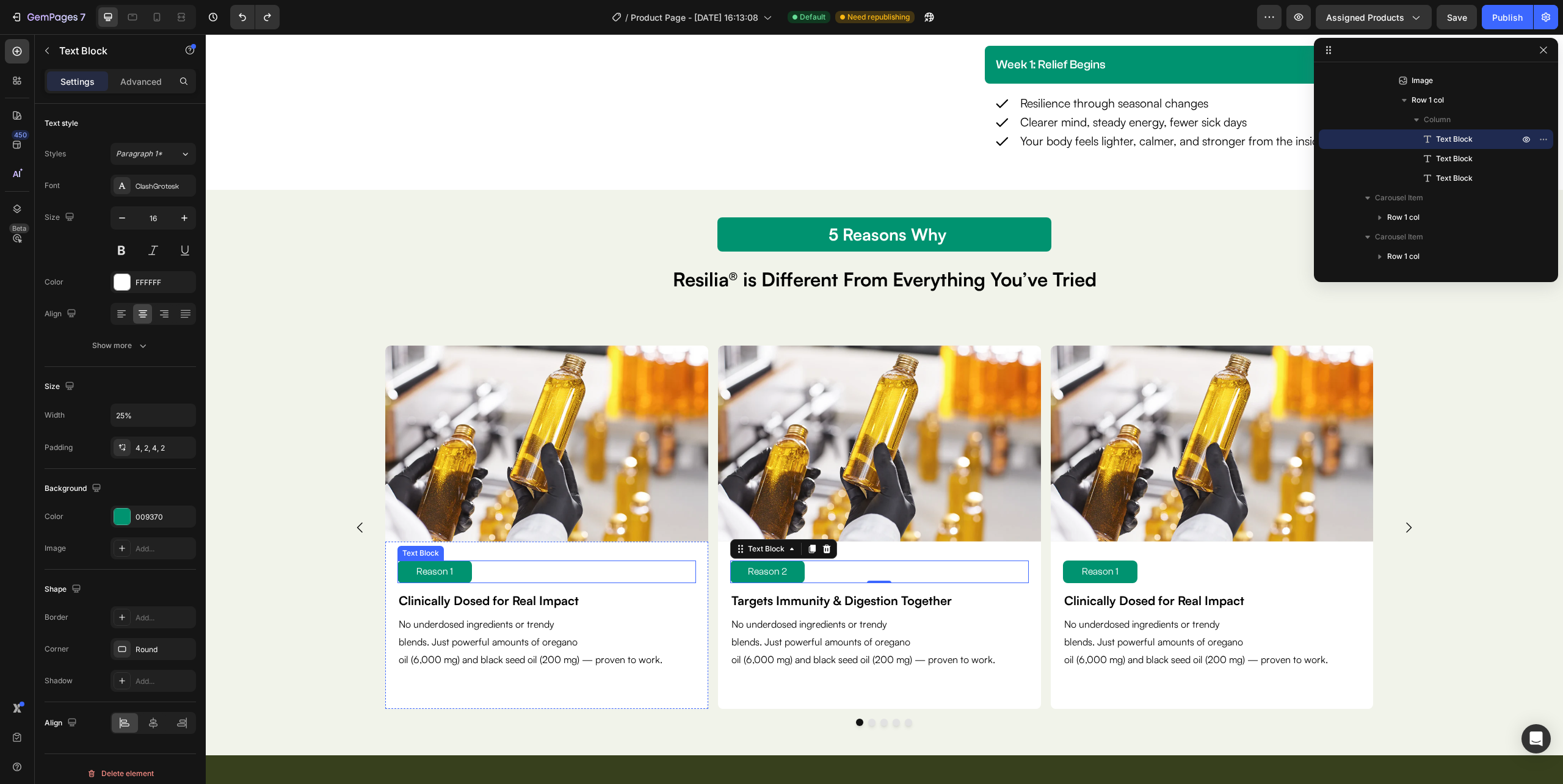
click at [463, 567] on p "Reason 1" at bounding box center [435, 572] width 72 height 18
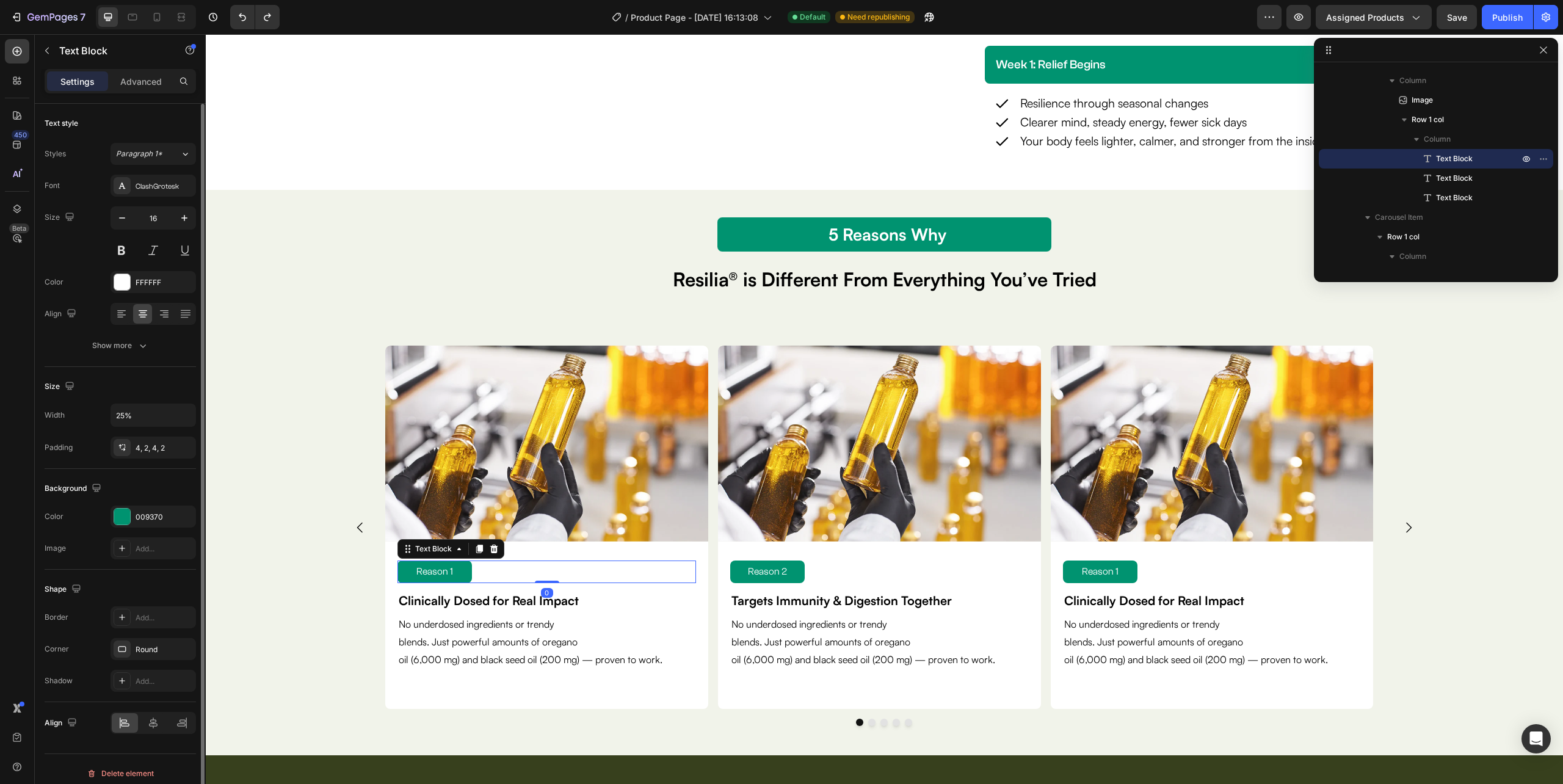
scroll to position [10, 0]
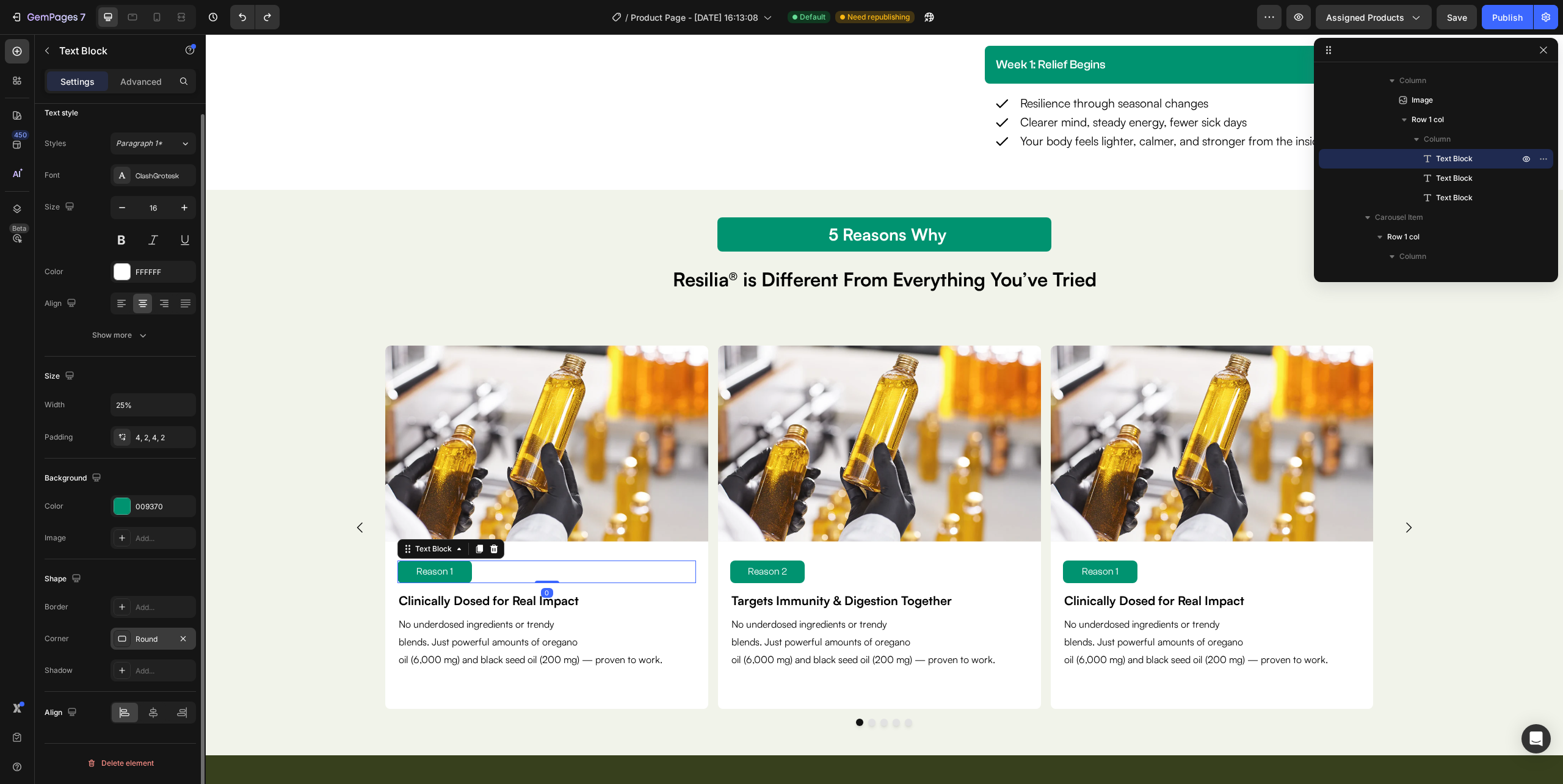
click at [144, 636] on div "Round" at bounding box center [153, 639] width 35 height 11
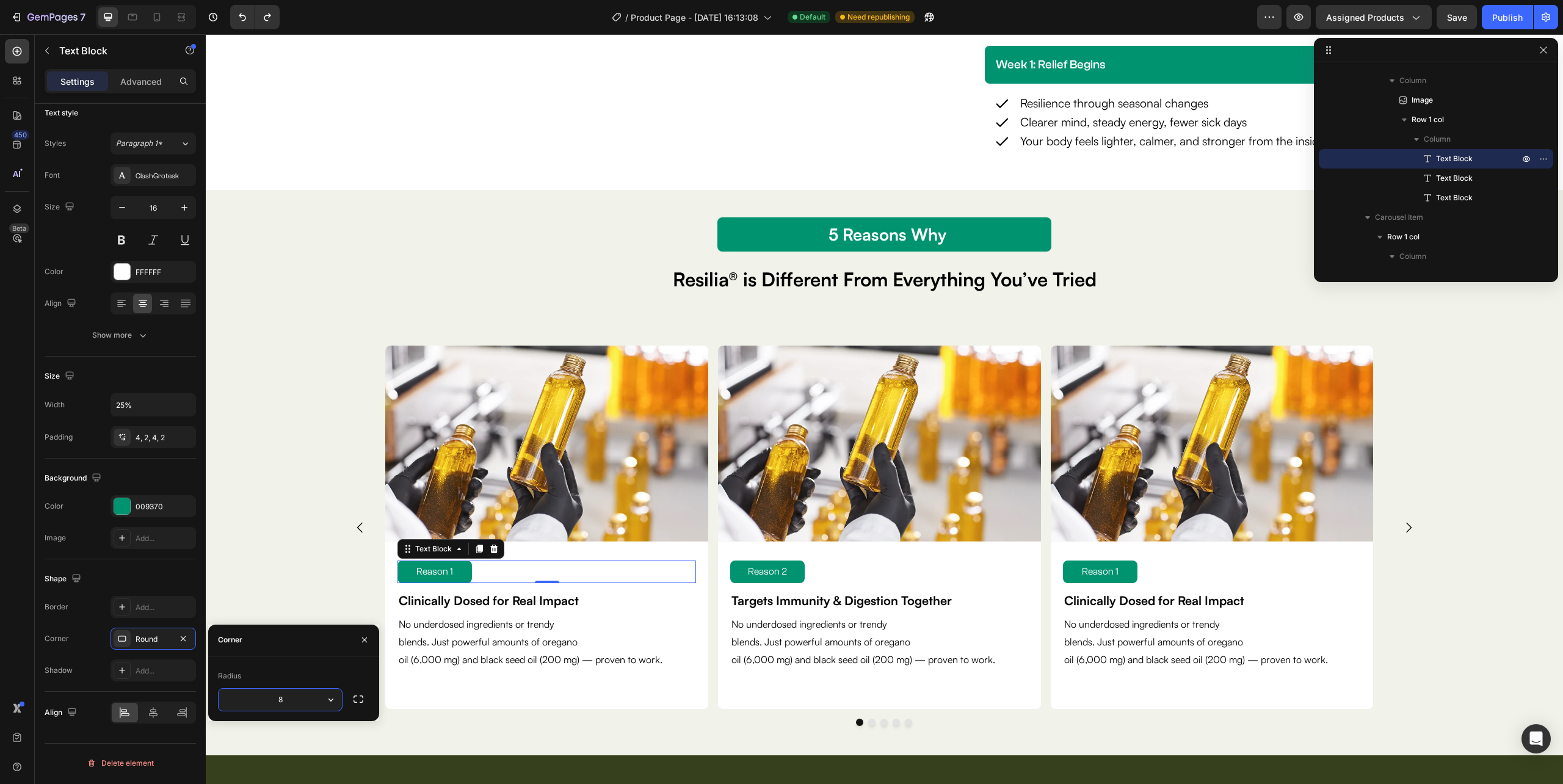
click at [298, 692] on input "8" at bounding box center [279, 700] width 123 height 22
type input "4"
click at [800, 577] on p "Reason 2" at bounding box center [768, 572] width 72 height 18
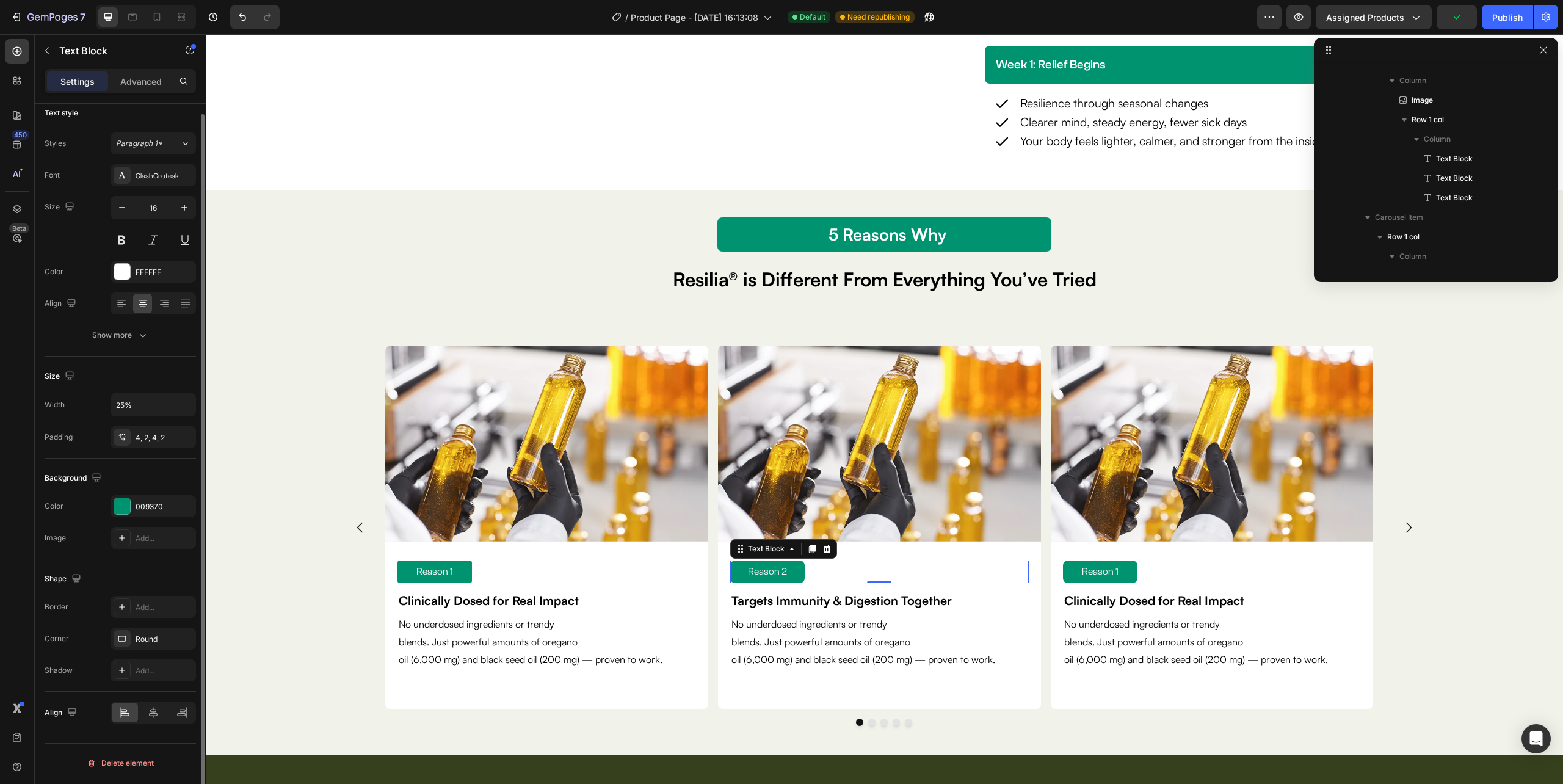
scroll to position [1266, 0]
click at [151, 640] on div "Round" at bounding box center [153, 639] width 35 height 11
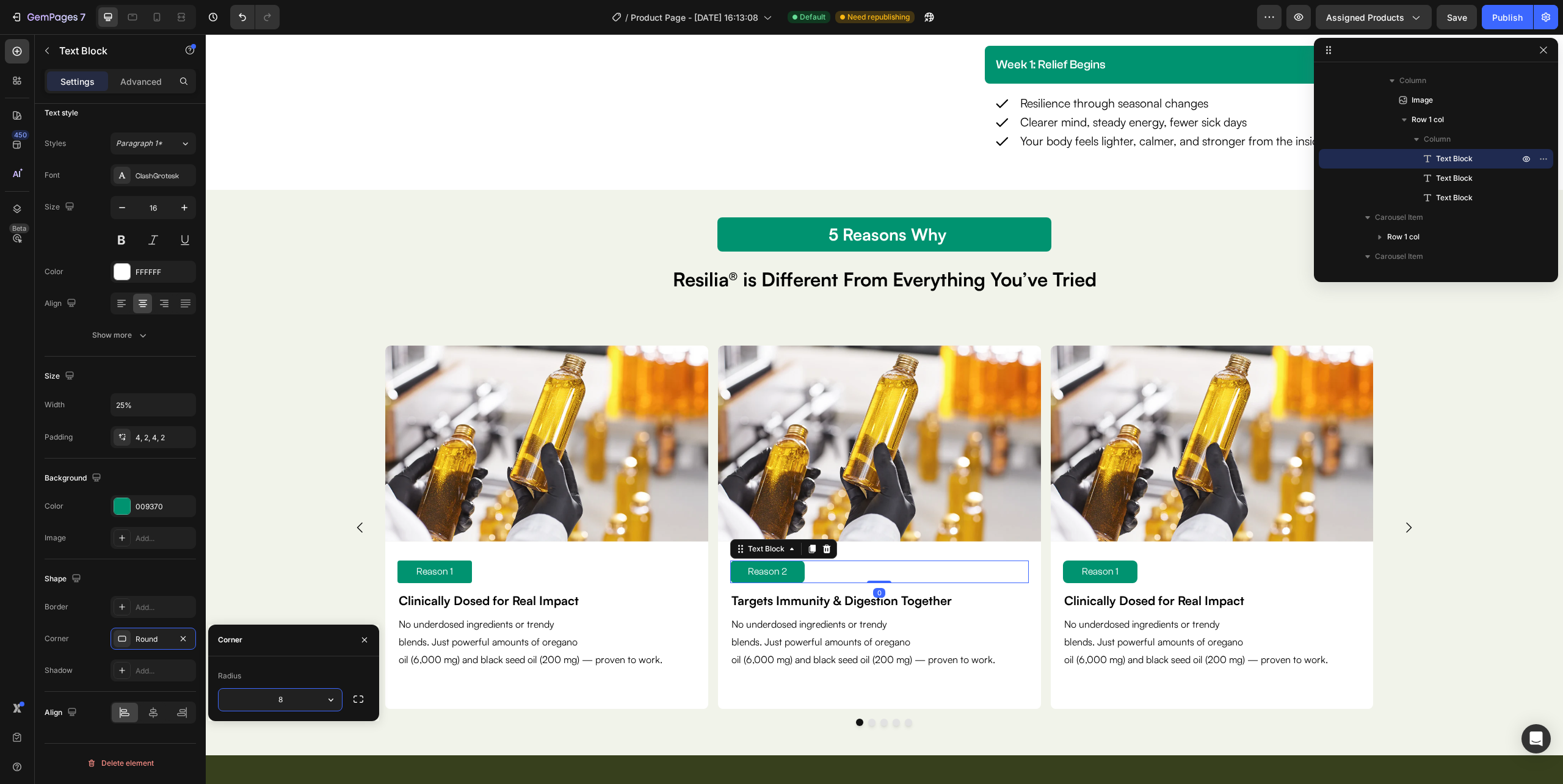
click at [293, 699] on input "8" at bounding box center [279, 700] width 123 height 22
type input "4"
click at [861, 603] on strong "Targets Immunity & Digestion Together" at bounding box center [842, 601] width 220 height 15
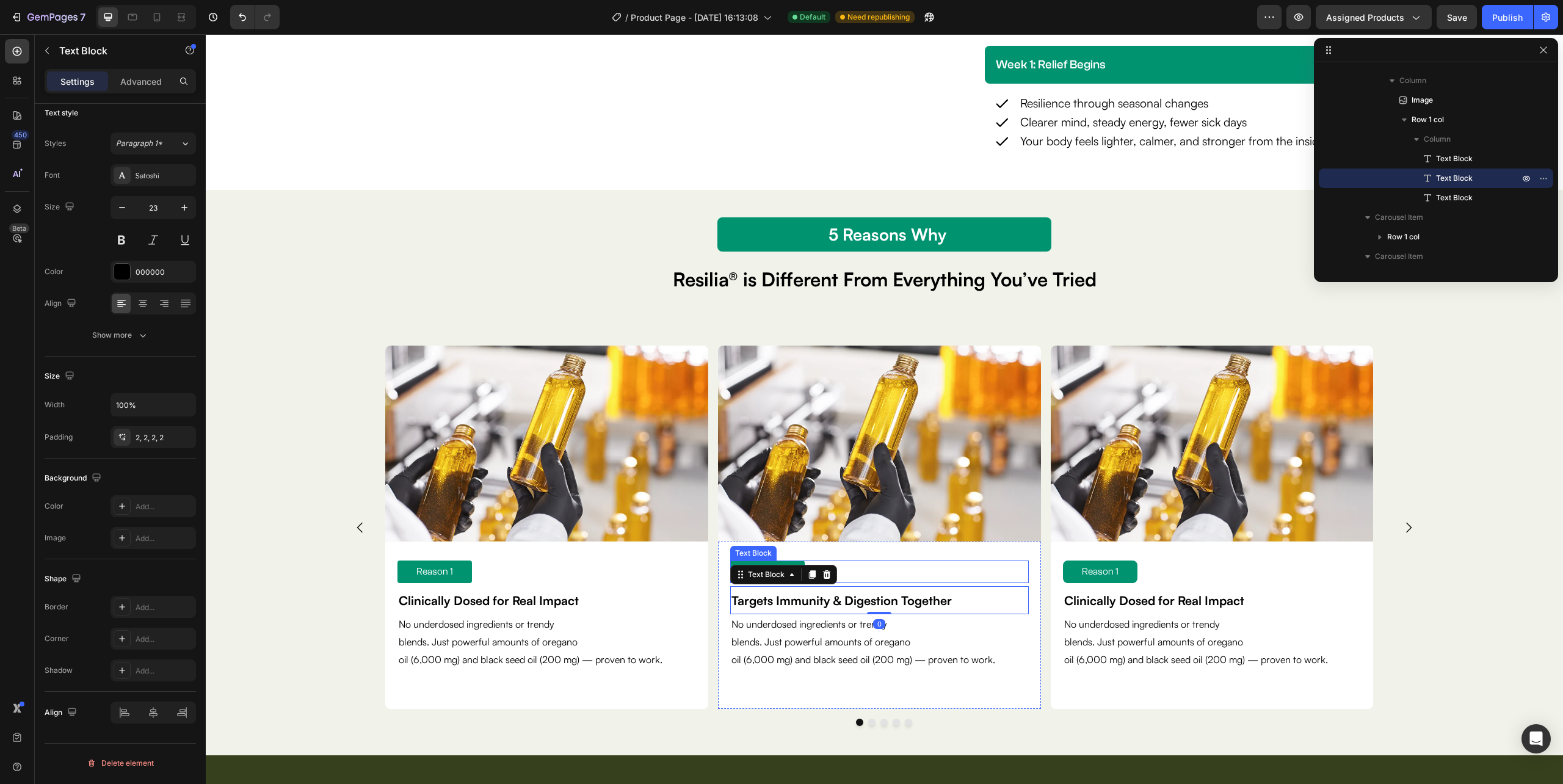
click at [974, 563] on div "Reason 2" at bounding box center [879, 572] width 298 height 22
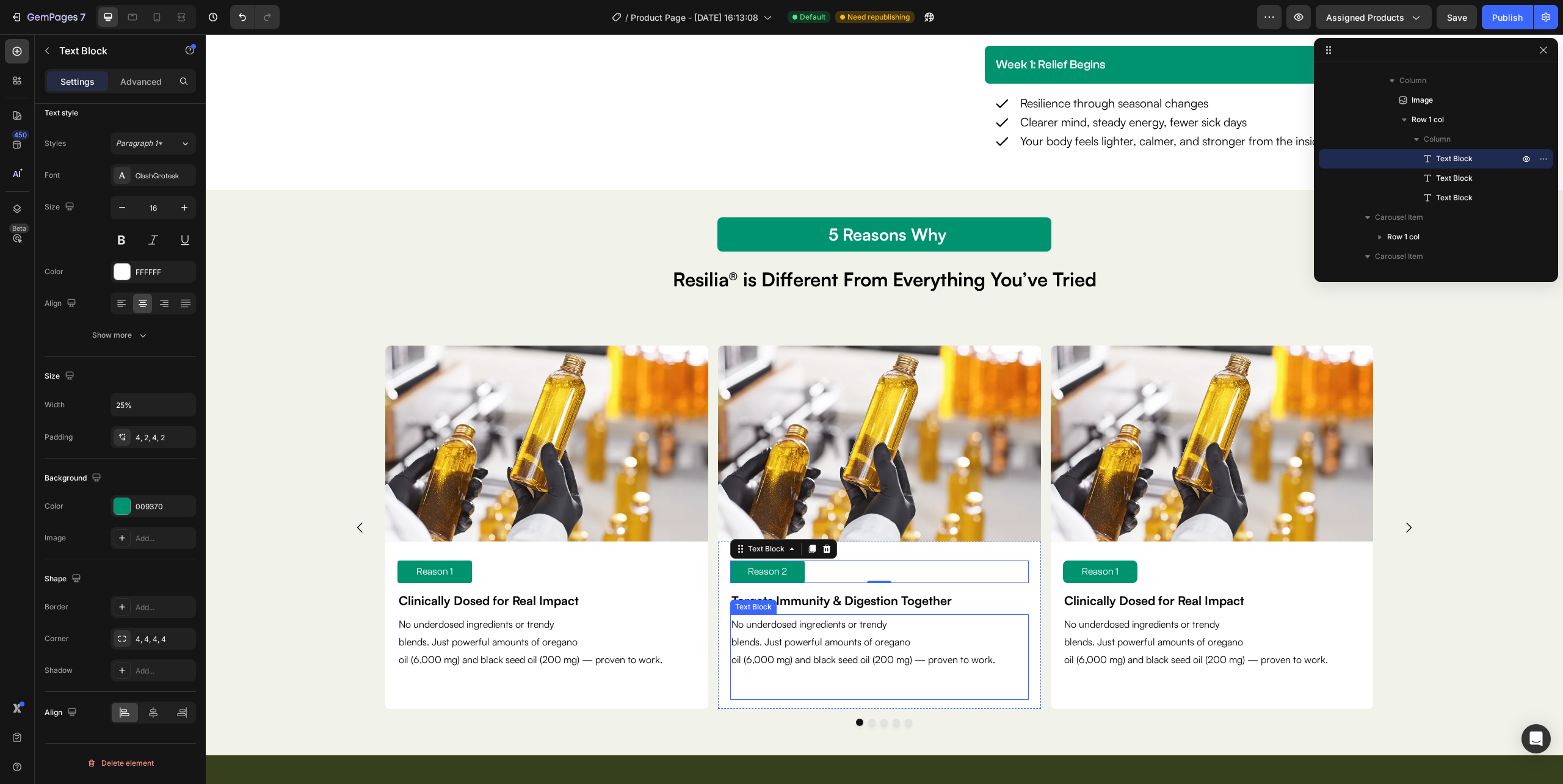
click at [867, 648] on p "blends. Just powerful amounts of oregano" at bounding box center [880, 641] width 296 height 18
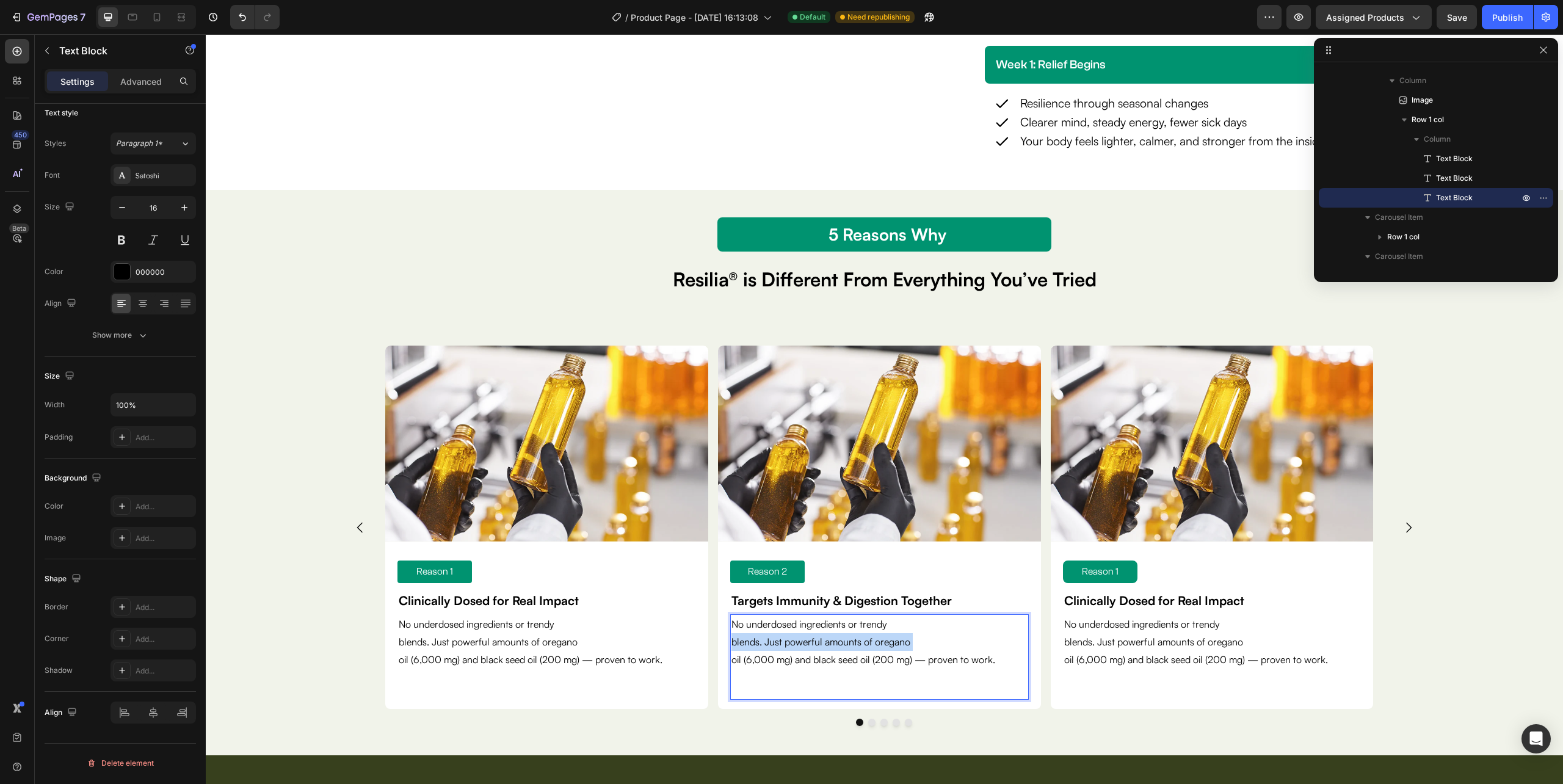
click at [985, 653] on p "oil (6,000 mg) and black seed oil (200 mg) — proven to work." at bounding box center [880, 659] width 296 height 18
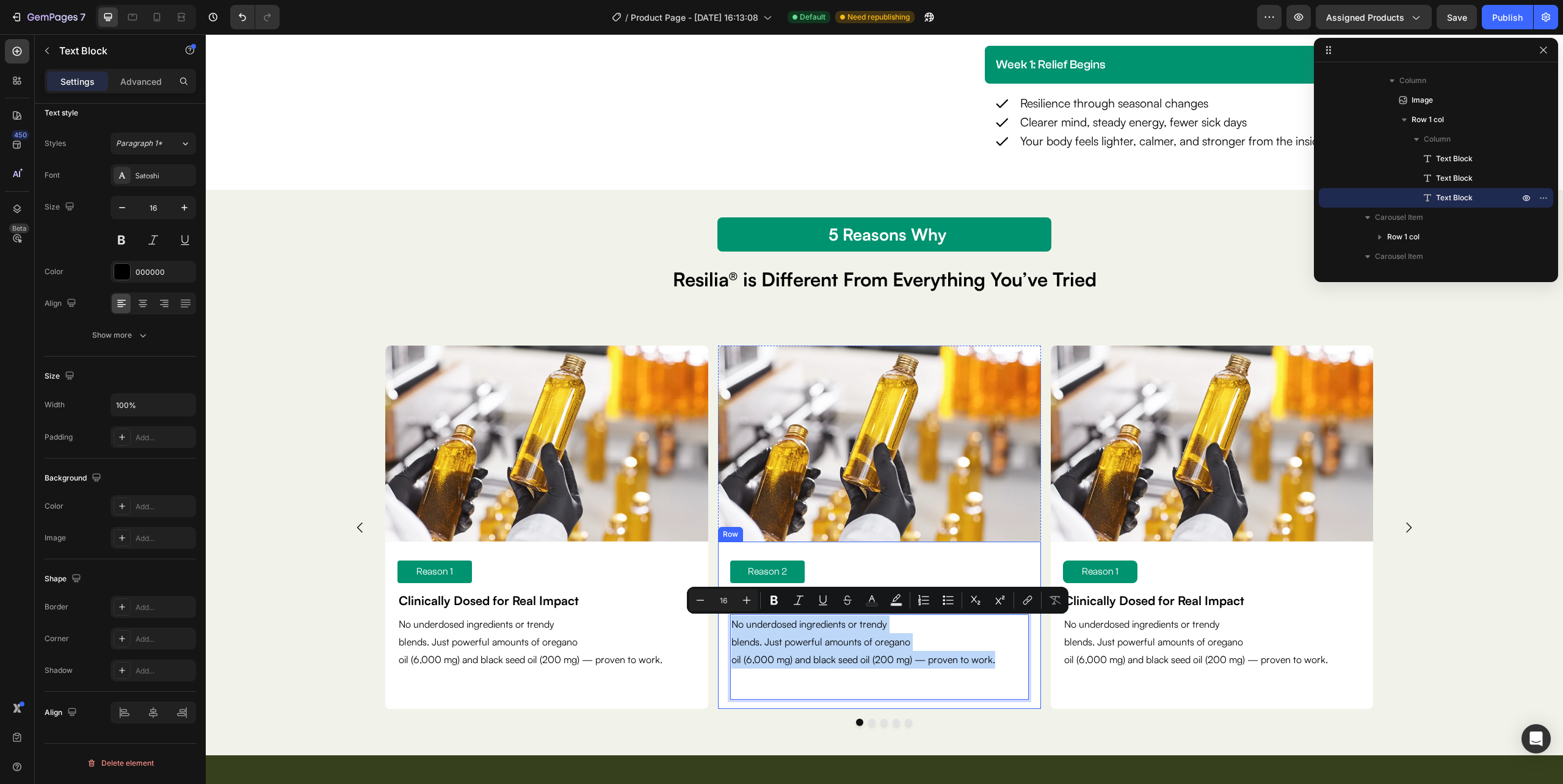
drag, startPoint x: 939, startPoint y: 658, endPoint x: 726, endPoint y: 622, distance: 216.0
click at [726, 622] on div "Reason 2 Text Block Targets Immunity & Digestion Together Text Block No underdo…" at bounding box center [880, 625] width 323 height 168
type input "12"
click at [920, 646] on p "blends. Just powerful amounts of oregano" at bounding box center [880, 641] width 296 height 18
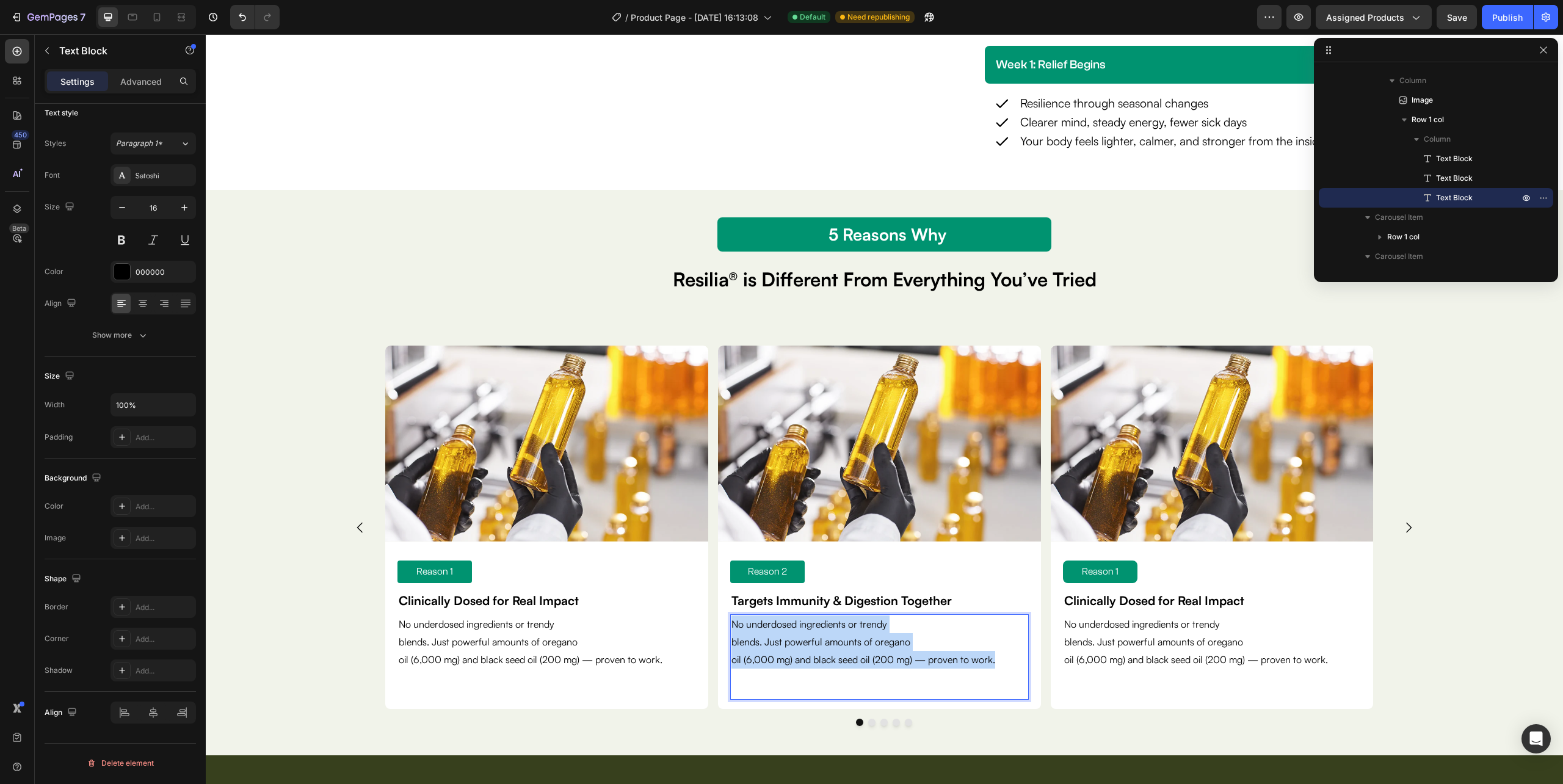
click at [920, 646] on p "blends. Just powerful amounts of oregano" at bounding box center [880, 641] width 296 height 18
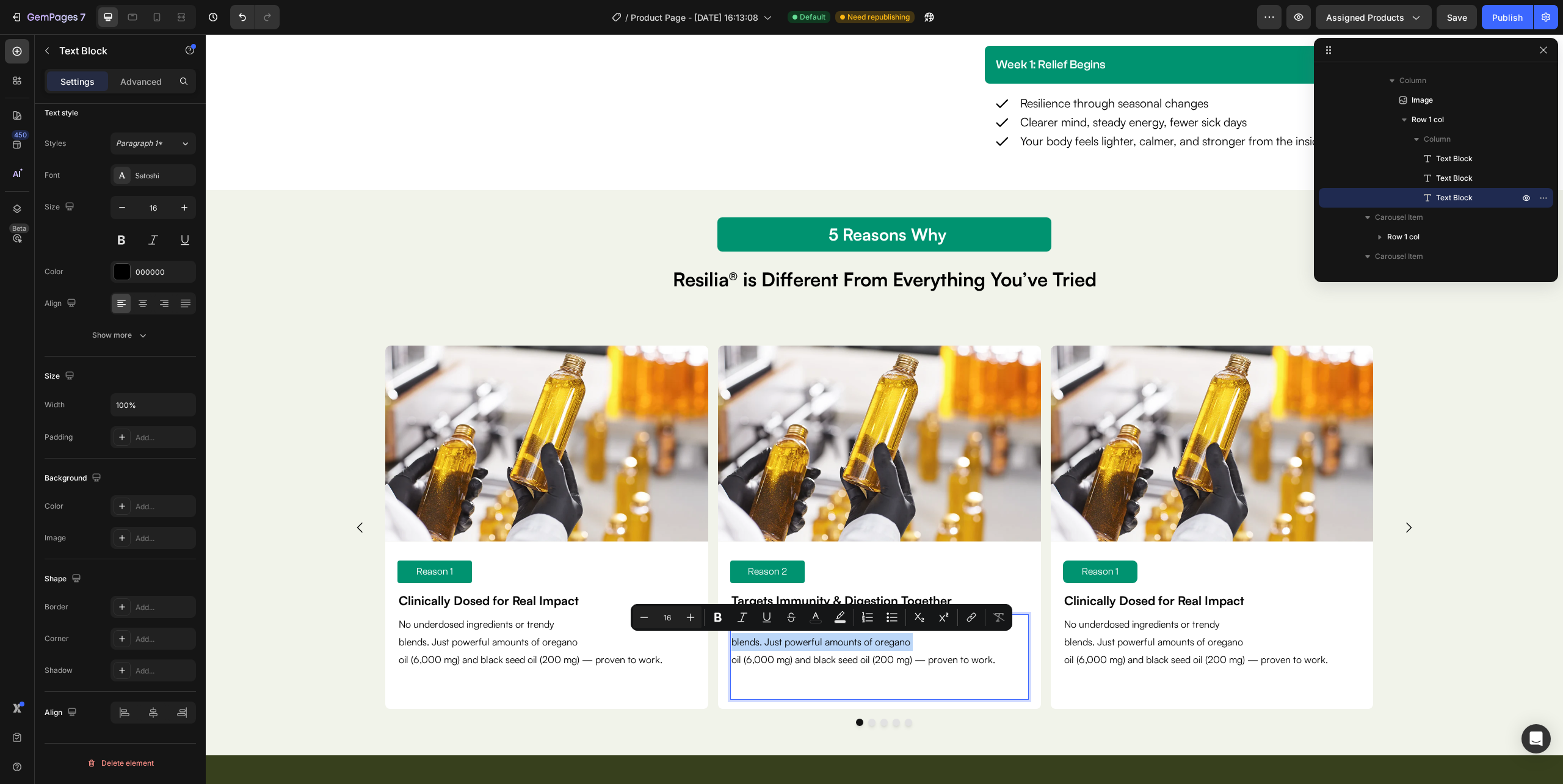
click at [991, 674] on div "No underdosed ingredients or trendy blends. Just powerful amounts of oregano oi…" at bounding box center [879, 656] width 298 height 85
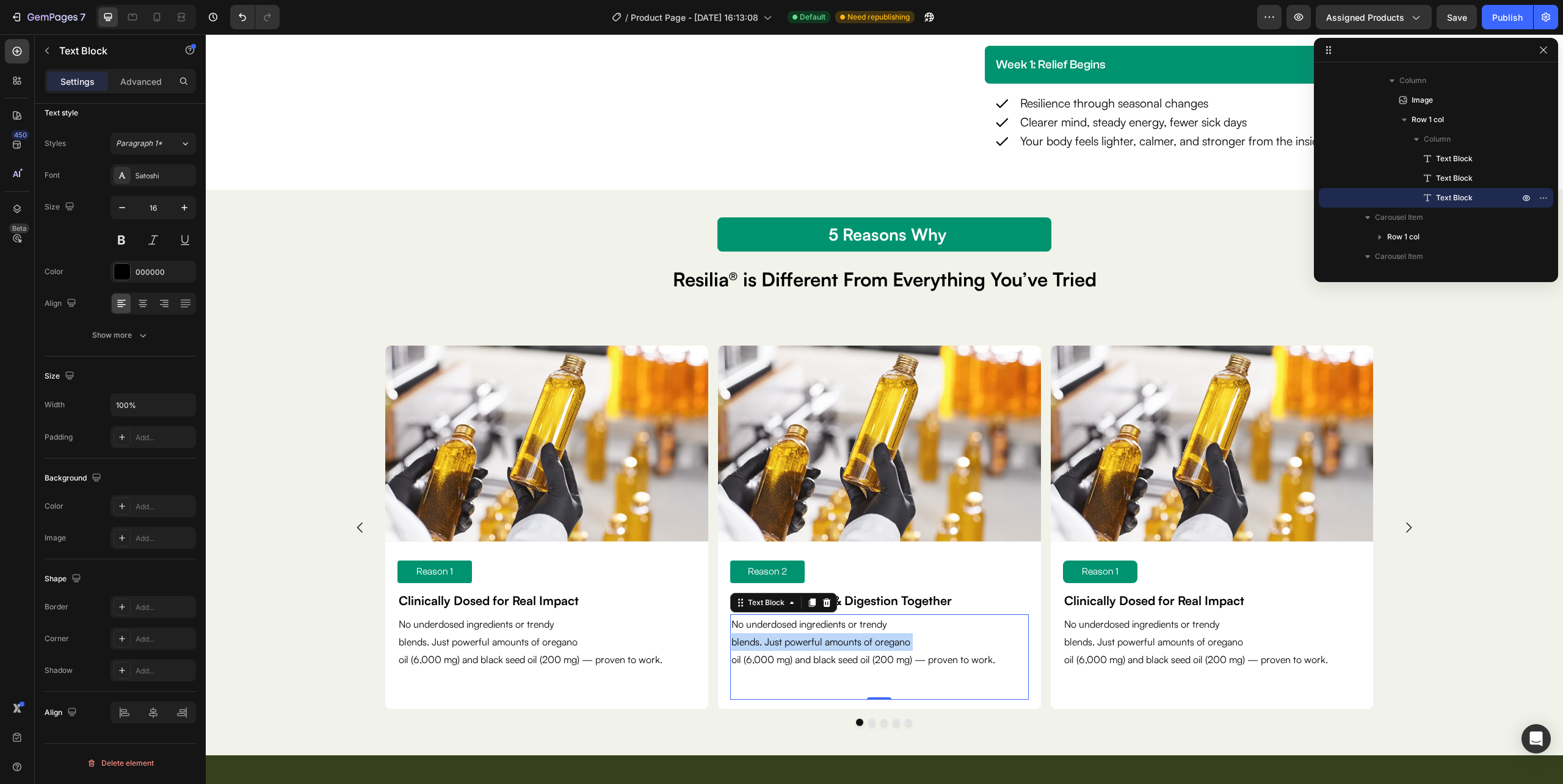
click at [1004, 666] on p "oil (6,000 mg) and black seed oil (200 mg) — proven to work." at bounding box center [880, 659] width 296 height 18
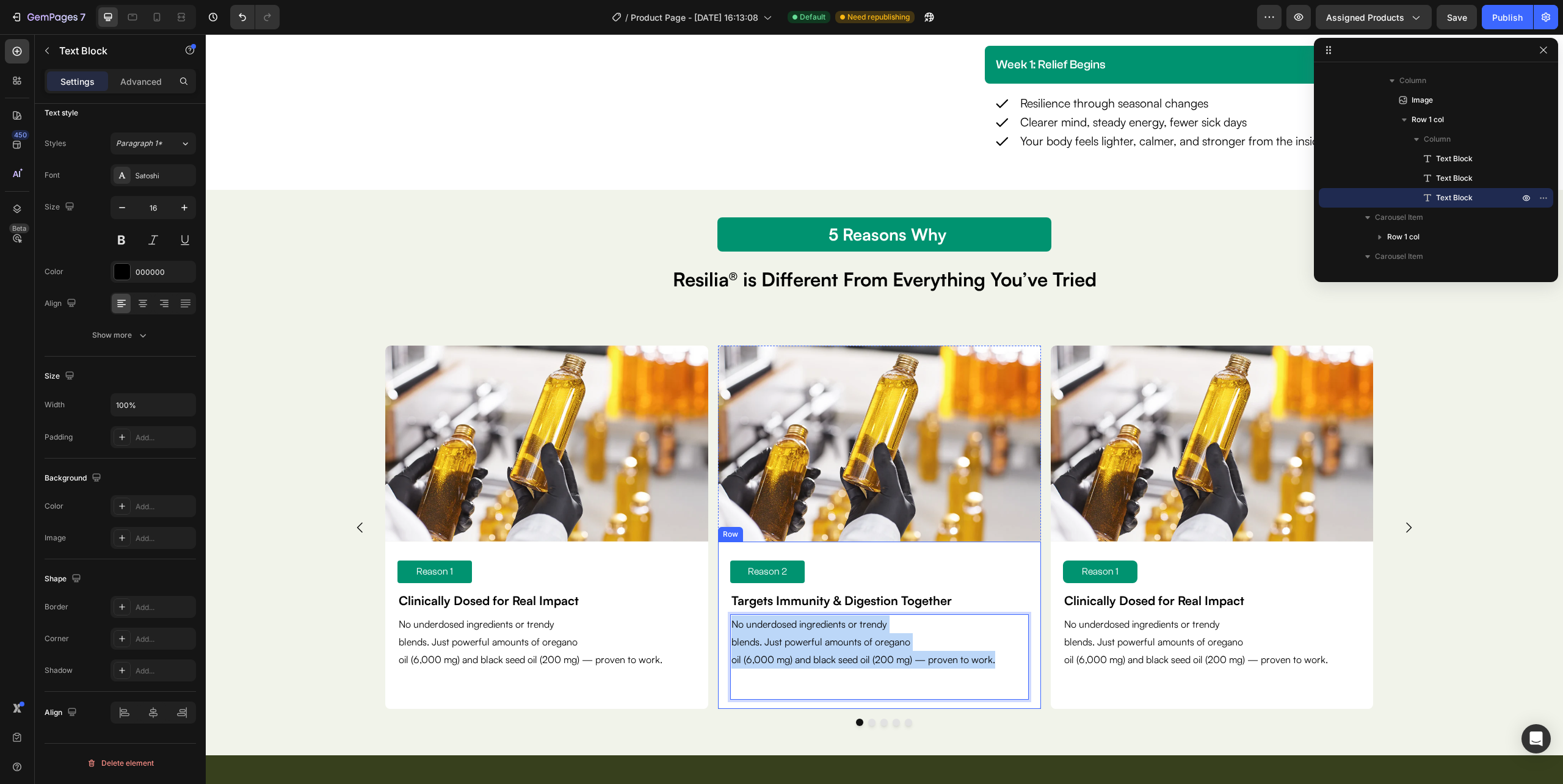
drag, startPoint x: 999, startPoint y: 662, endPoint x: 716, endPoint y: 622, distance: 285.8
click at [718, 622] on div "Reason 2 Text Block Targets Immunity & Digestion Together Text Block No underdo…" at bounding box center [880, 625] width 323 height 168
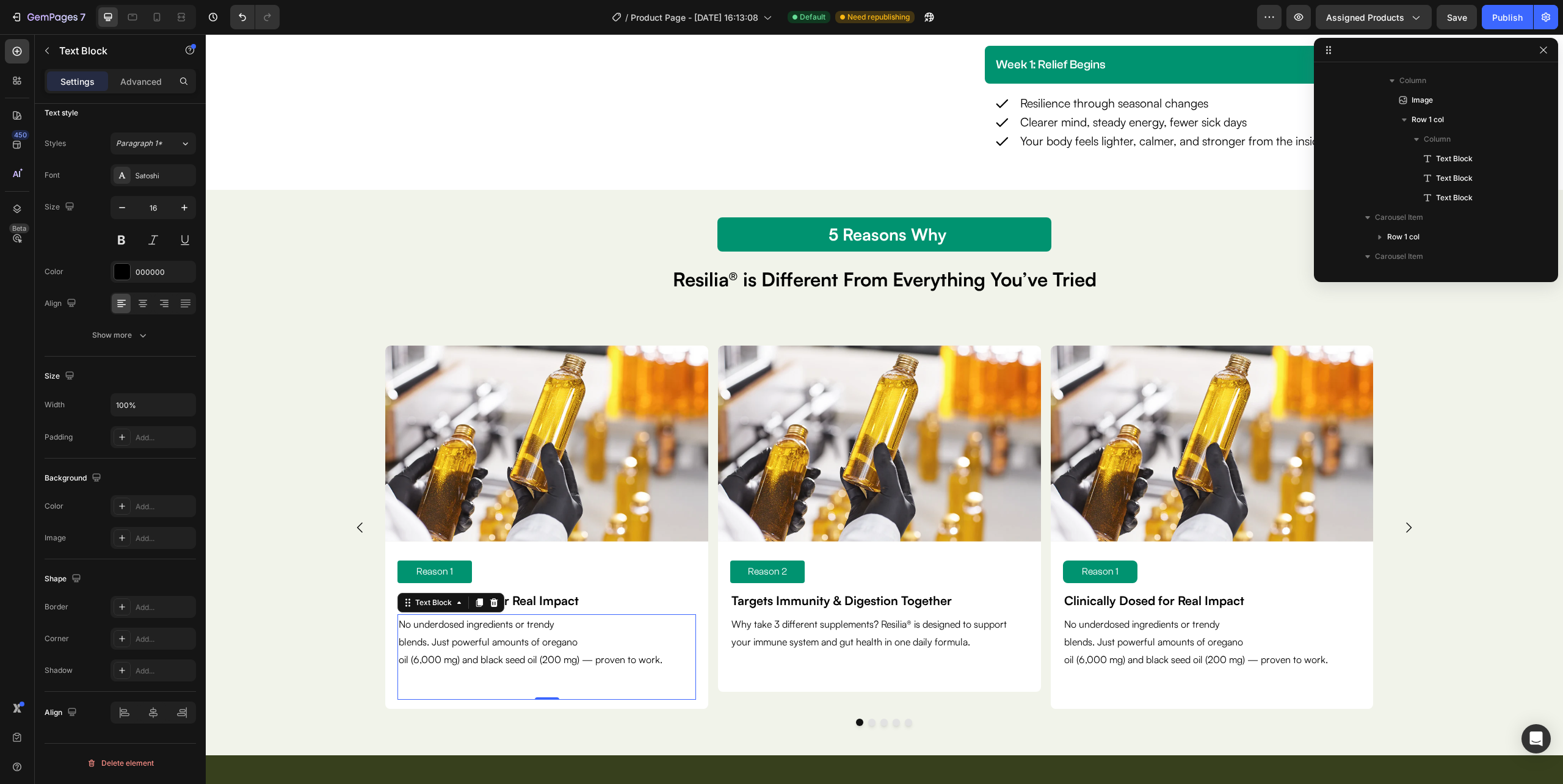
scroll to position [1130, 0]
click at [399, 642] on p "blends. Just powerful amounts of oregano" at bounding box center [547, 641] width 296 height 18
click at [403, 662] on p "oil (6,000 mg) and black seed oil (200 mg) — proven to work." at bounding box center [547, 659] width 296 height 18
click at [401, 662] on p "oil (6,000 mg) and black seed oil (200 mg) — proven to work." at bounding box center [547, 659] width 296 height 18
click at [401, 658] on p "oil (6,000 mg) and black seed oil (200 mg) — proven to work." at bounding box center [547, 659] width 296 height 18
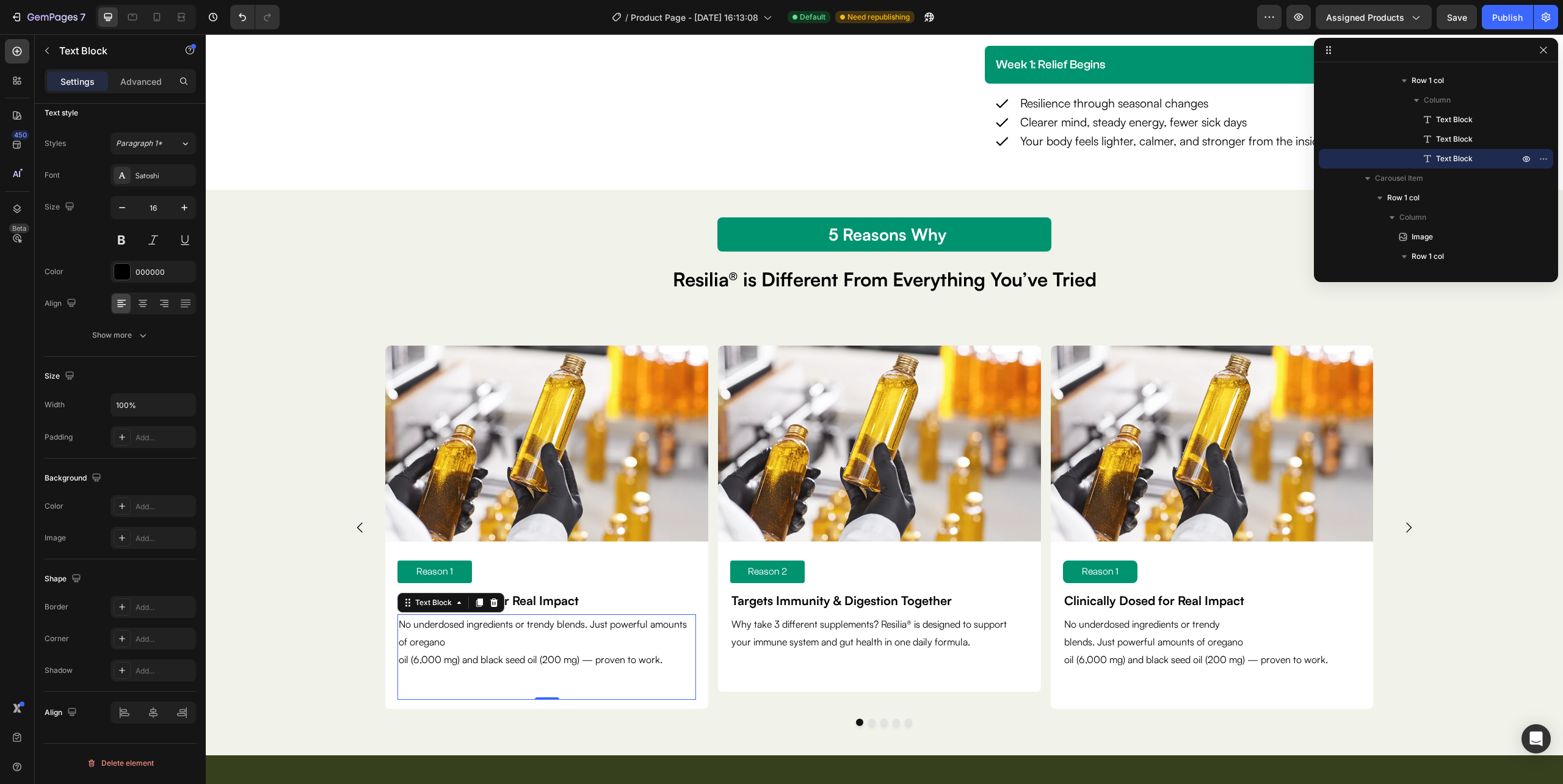
click at [399, 658] on p "oil (6,000 mg) and black seed oil (200 mg) — proven to work." at bounding box center [547, 659] width 296 height 18
click at [496, 665] on p "No underdosed ingredients or trendy blends. Just powerful amounts of oregano oi…" at bounding box center [547, 641] width 296 height 52
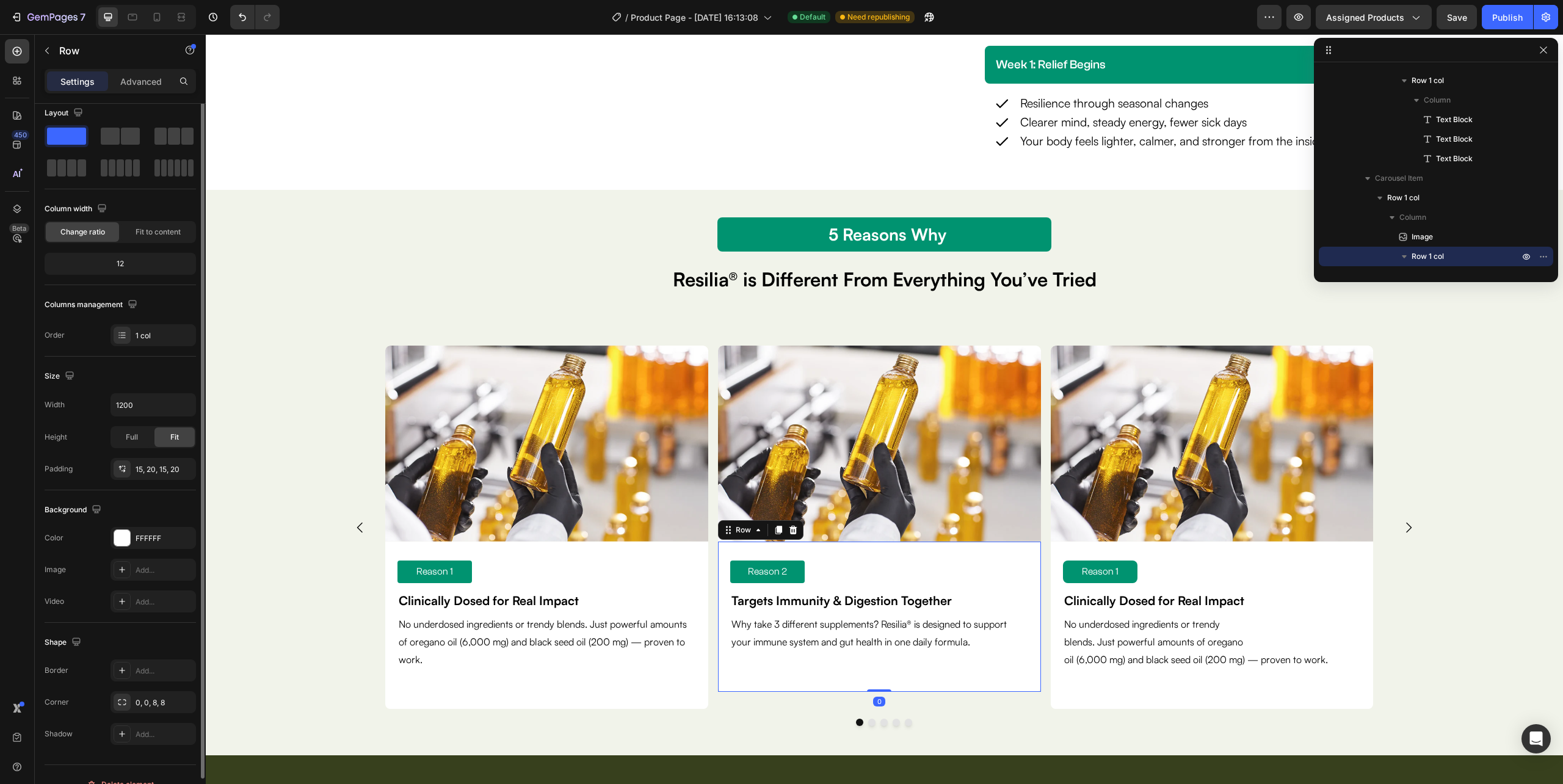
scroll to position [0, 0]
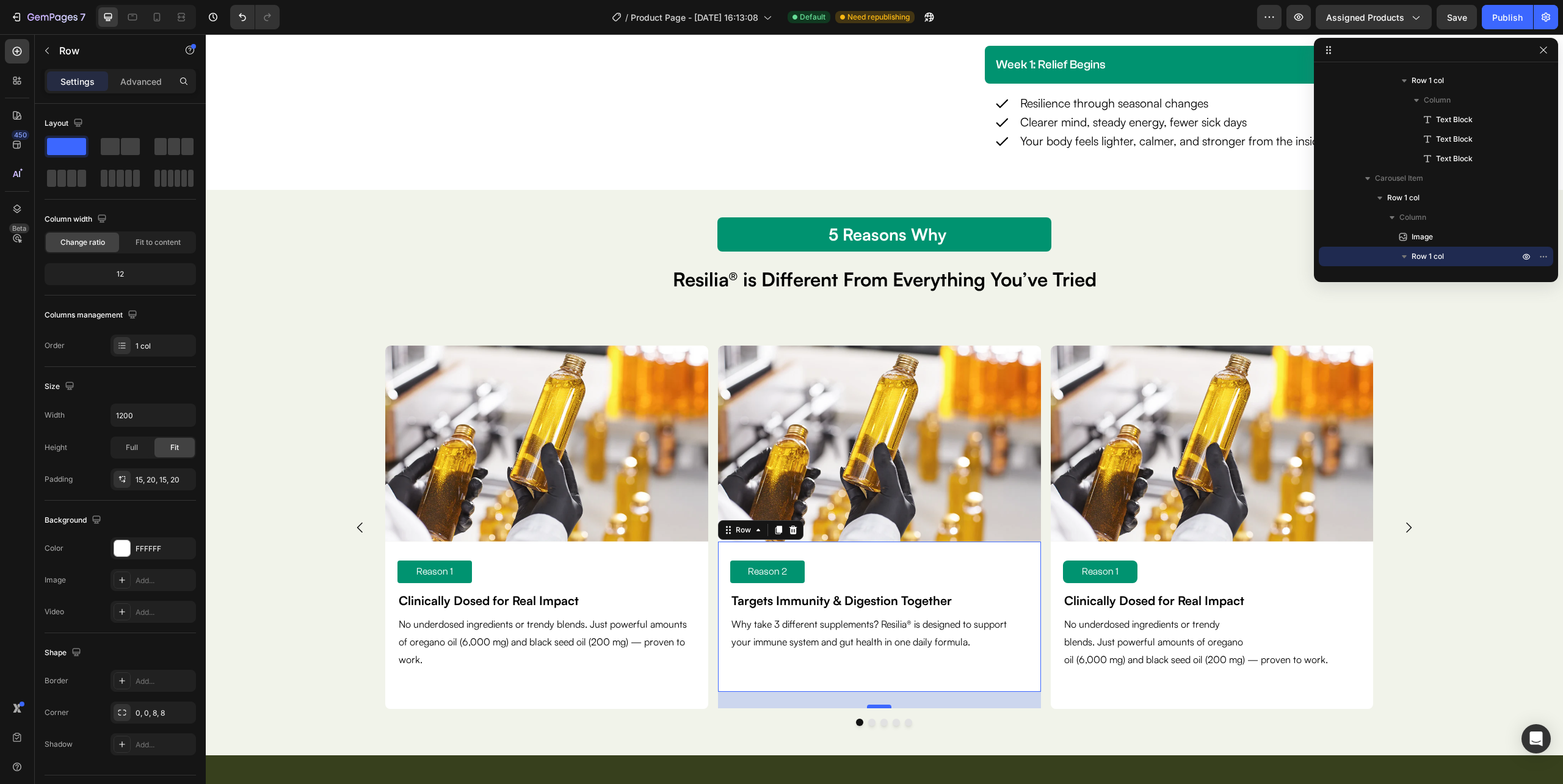
drag, startPoint x: 878, startPoint y: 689, endPoint x: 873, endPoint y: 707, distance: 18.7
click at [873, 707] on div at bounding box center [879, 707] width 24 height 3
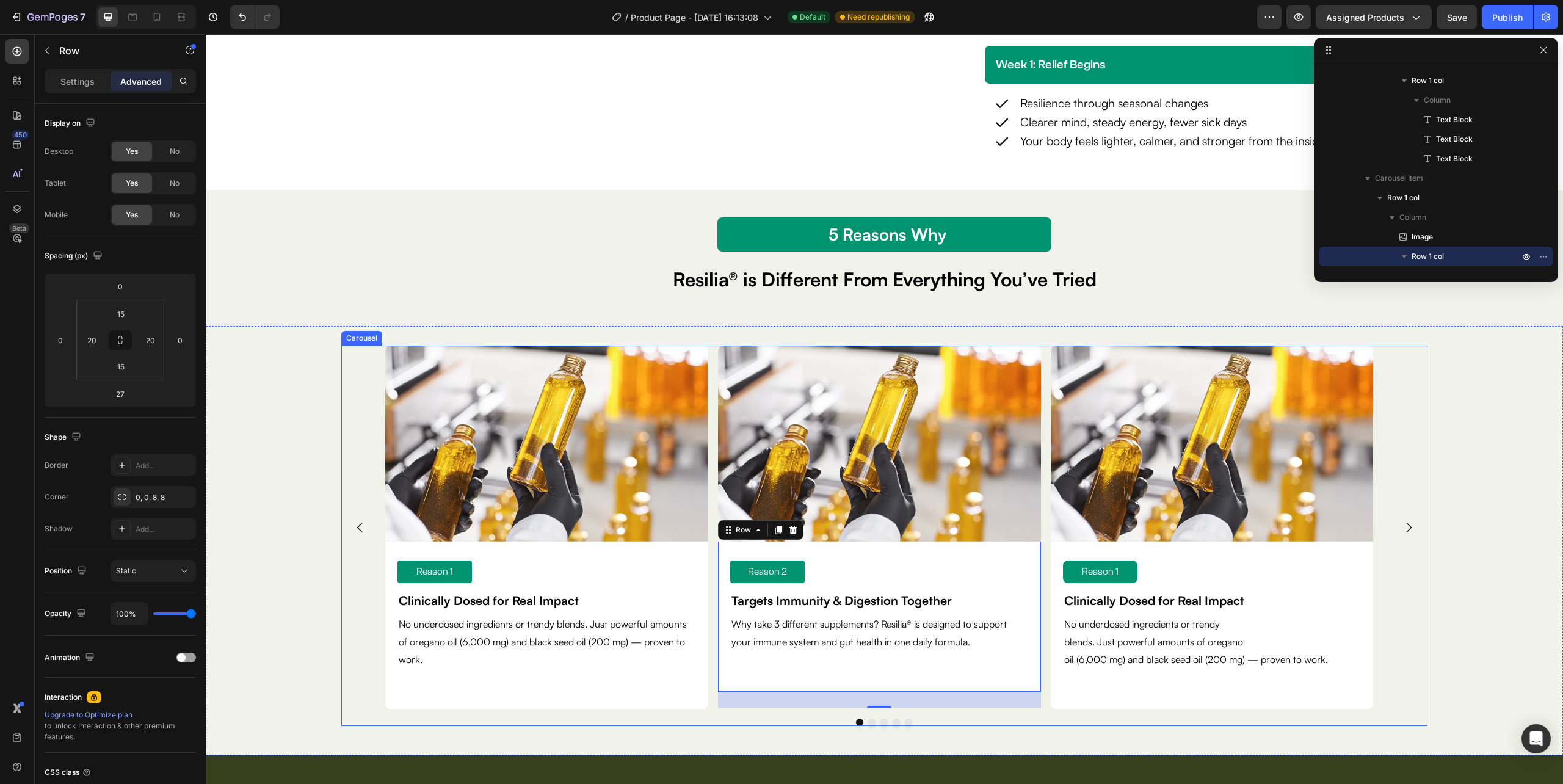
click at [949, 716] on div "Image Reason 1 Text Block Clinically Dosed for Real Impact Text Block No underd…" at bounding box center [884, 536] width 1086 height 380
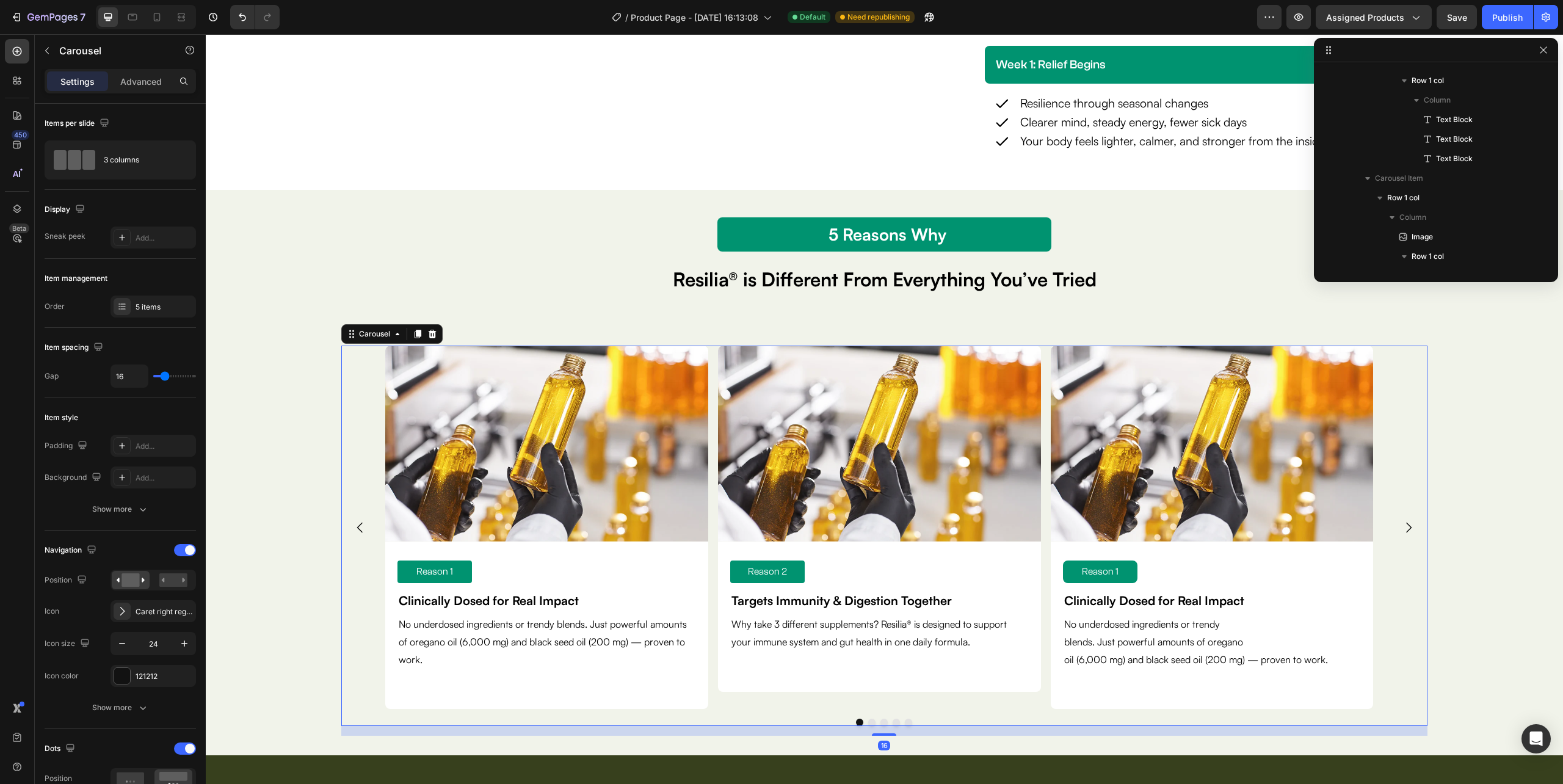
scroll to position [953, 0]
click at [851, 680] on div "Why take 3 different supplements? Resilia® is designed to support your immune s…" at bounding box center [879, 648] width 298 height 69
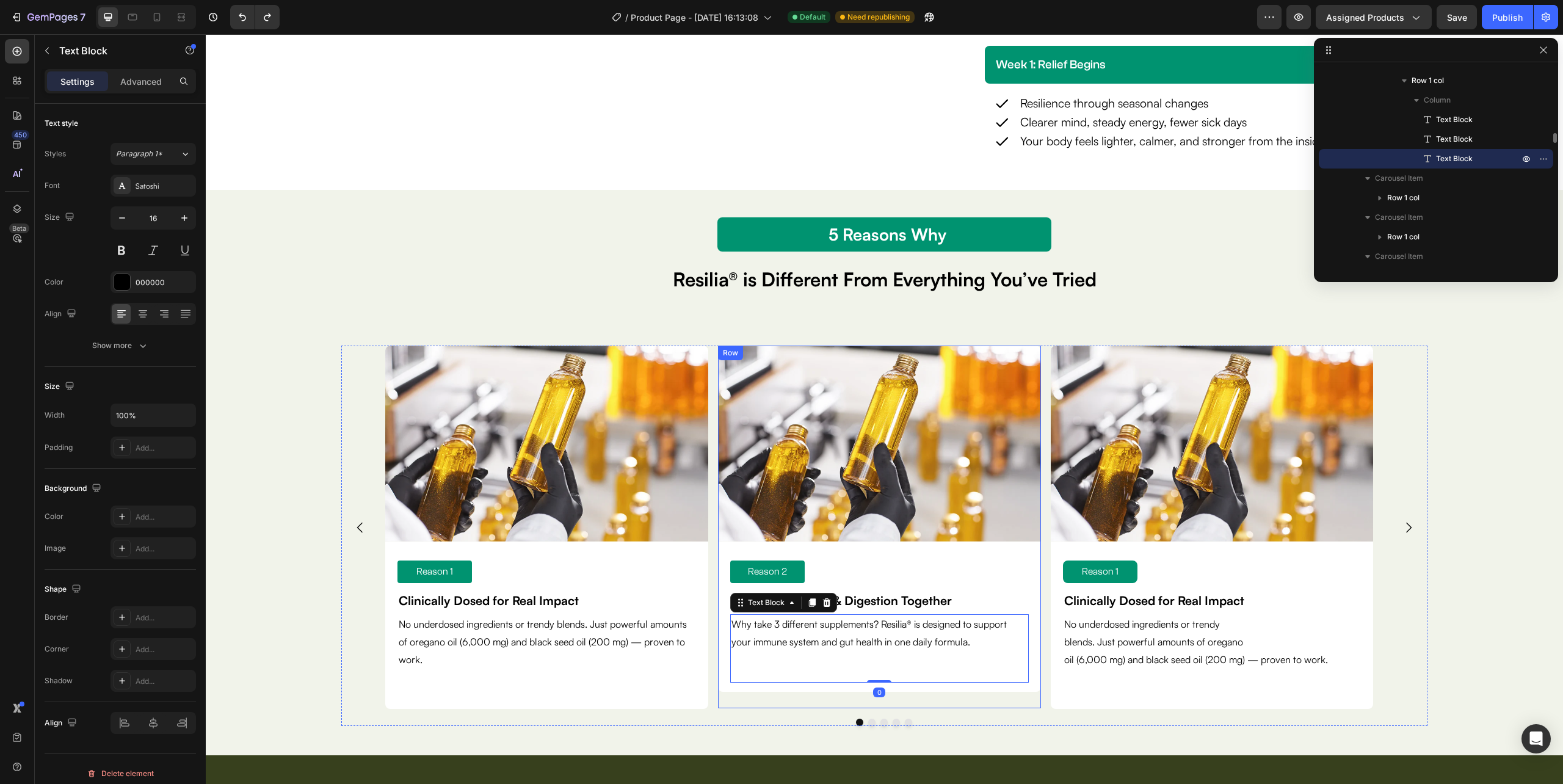
click at [853, 700] on div "Image Reason 2 Text Block Targets Immunity & Digestion Together Text Block Why …" at bounding box center [880, 526] width 323 height 362
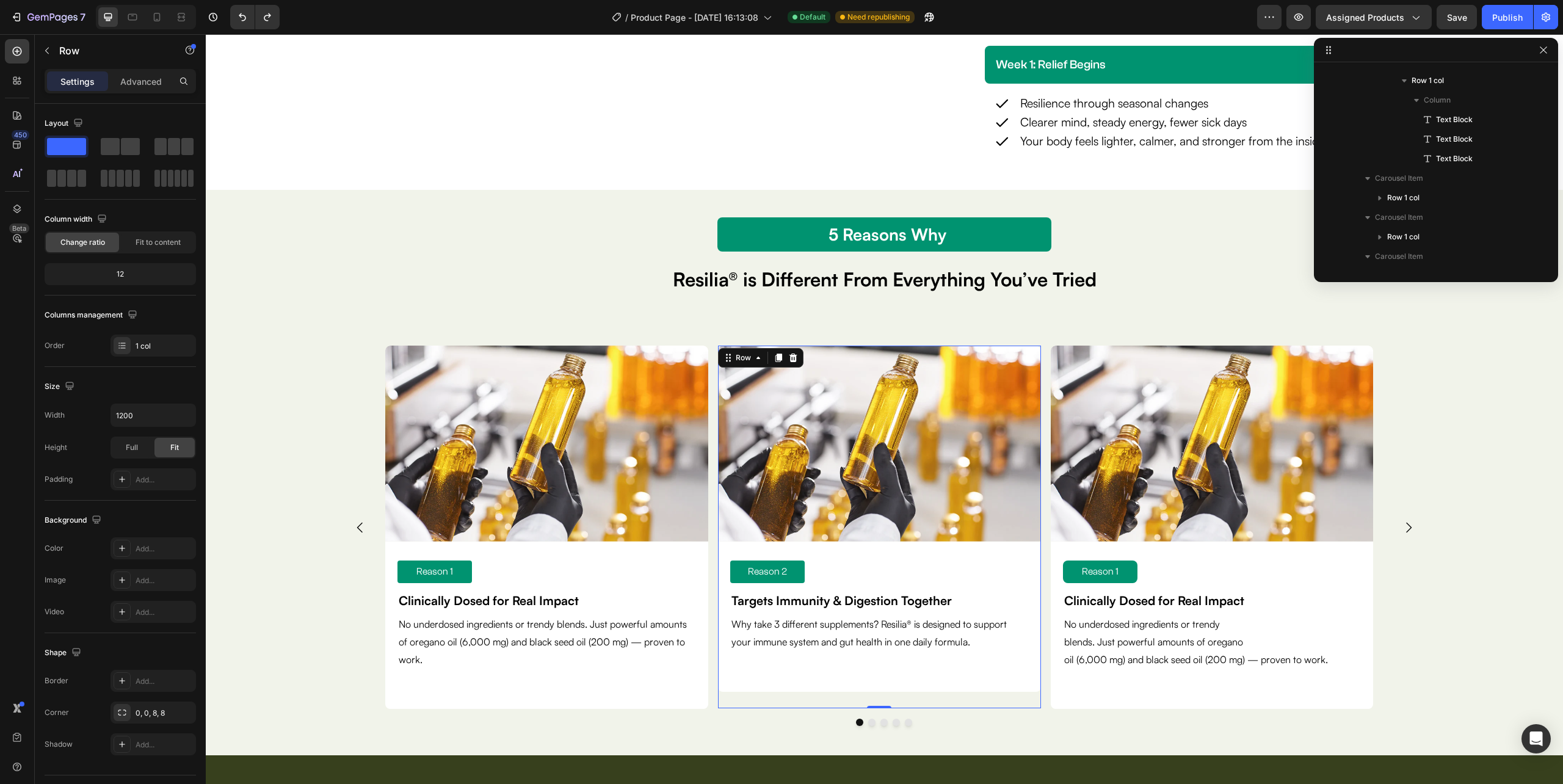
scroll to position [1168, 0]
click at [671, 686] on div "No underdosed ingredients or trendy blends. Just powerful amounts of oregano oi…" at bounding box center [546, 656] width 298 height 85
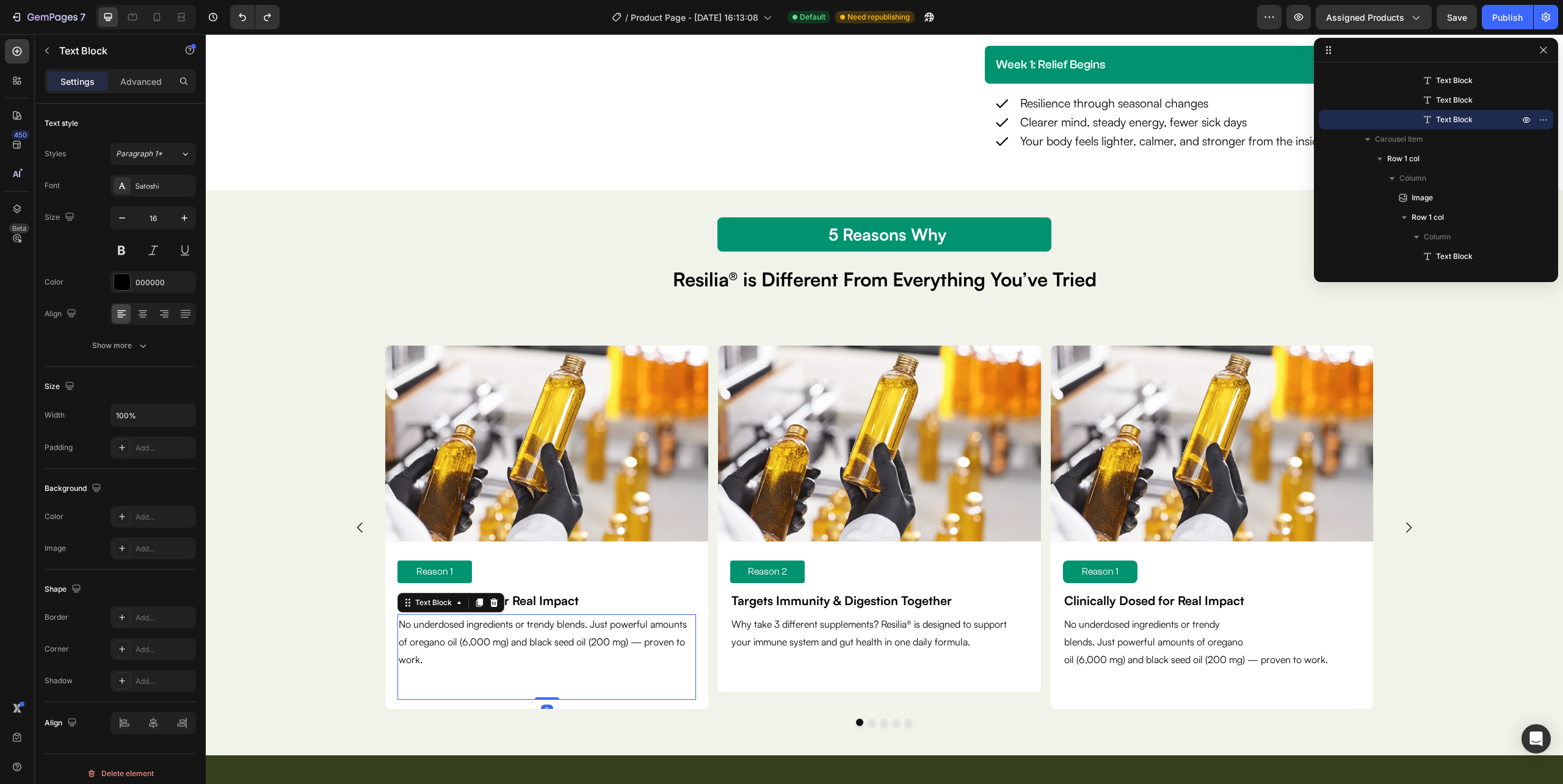
drag, startPoint x: 549, startPoint y: 697, endPoint x: 551, endPoint y: 685, distance: 12.2
click at [551, 685] on div "No underdosed ingredients or trendy blends. Just powerful amounts of oregano oi…" at bounding box center [546, 656] width 298 height 85
click at [435, 675] on div "No underdosed ingredients or trendy blends. Just powerful amounts of oregano oi…" at bounding box center [546, 656] width 298 height 85
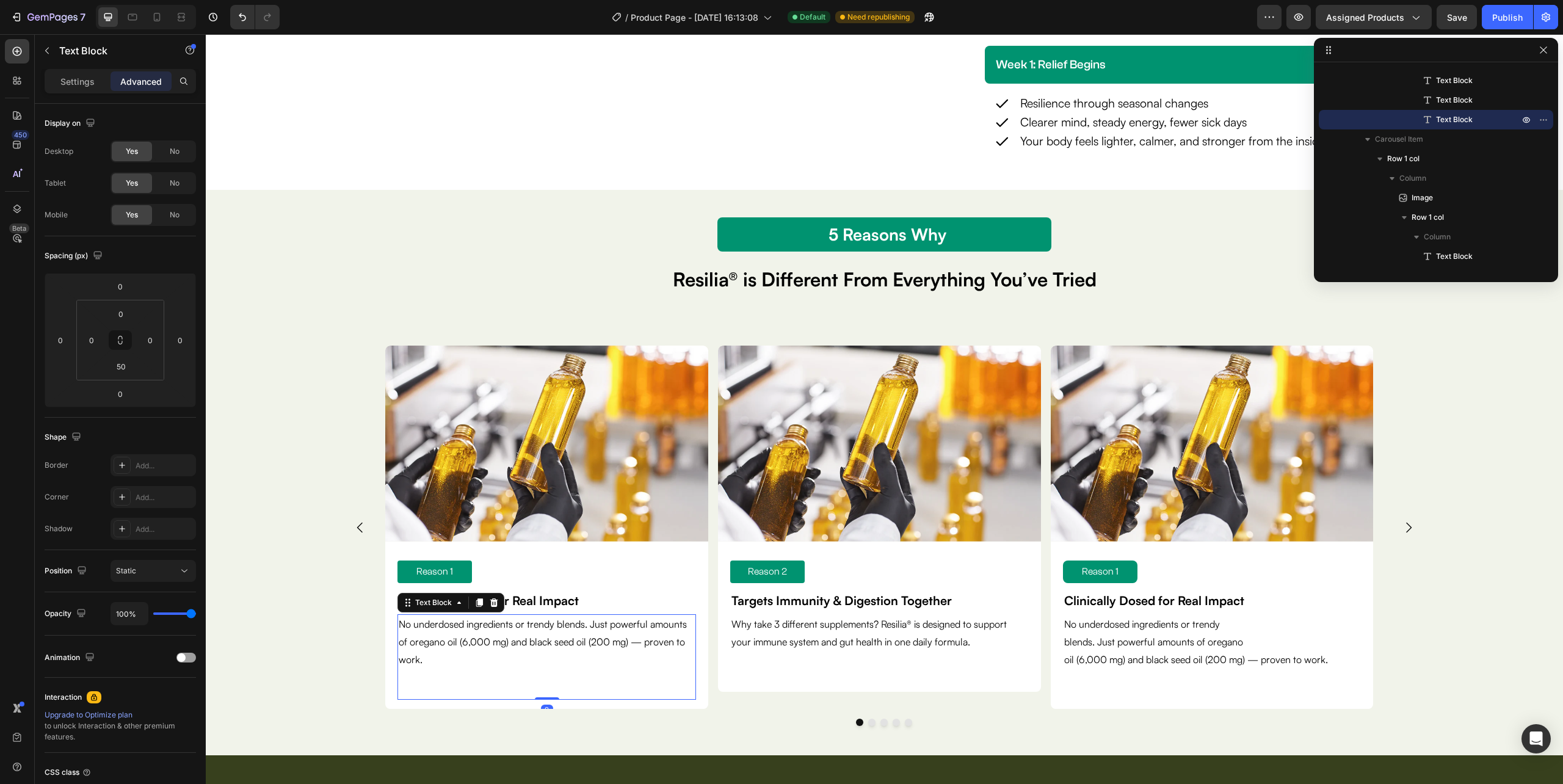
click at [430, 684] on div "No underdosed ingredients or trendy blends. Just powerful amounts of oregano oi…" at bounding box center [546, 656] width 298 height 85
click at [420, 687] on div "No underdosed ingredients or trendy blends. Just powerful amounts of oregano oi…" at bounding box center [546, 656] width 298 height 85
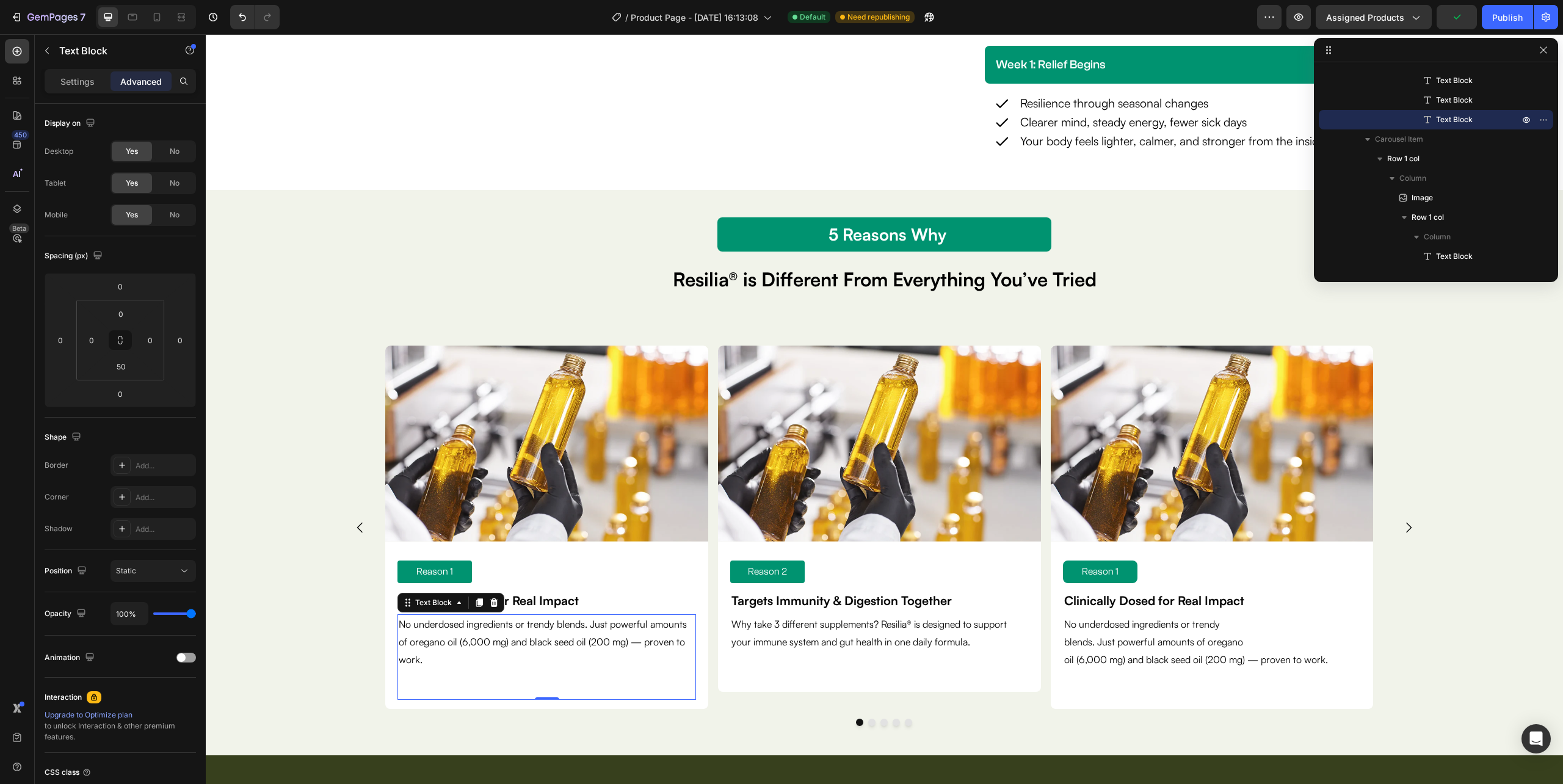
click at [595, 625] on p "No underdosed ingredients or trendy blends. Just powerful amounts of oregano oi…" at bounding box center [547, 641] width 296 height 52
click at [531, 665] on p "No underdosed ingredients or trendy blends. Just powerful amounts of oregano oi…" at bounding box center [547, 641] width 296 height 52
click at [794, 636] on p "Why take 3 different supplements? Resilia® is designed to support your immune s…" at bounding box center [880, 633] width 296 height 35
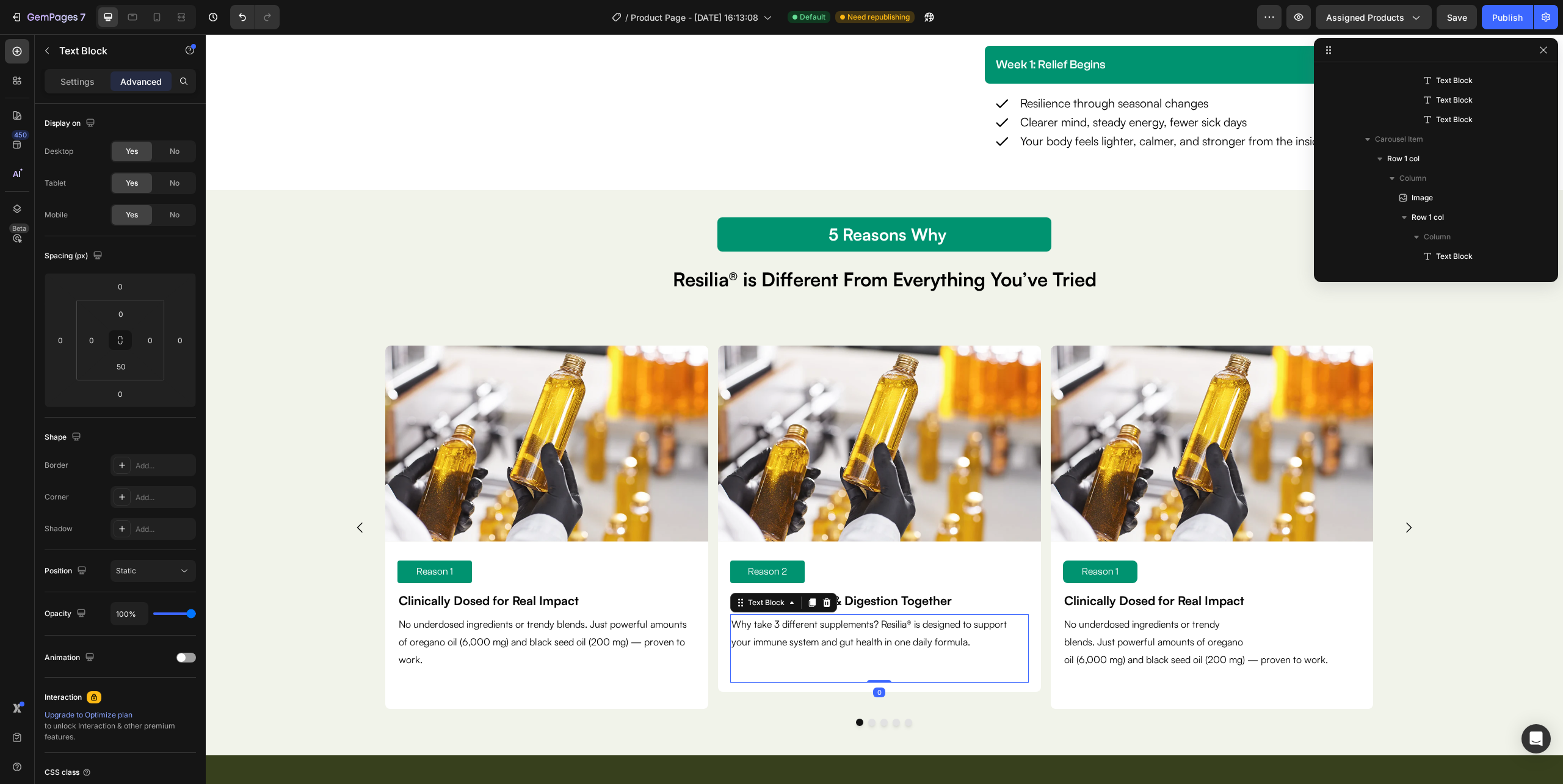
scroll to position [1305, 0]
click at [667, 683] on div "No underdosed ingredients or trendy blends. Just powerful amounts of oregano oi…" at bounding box center [546, 656] width 298 height 85
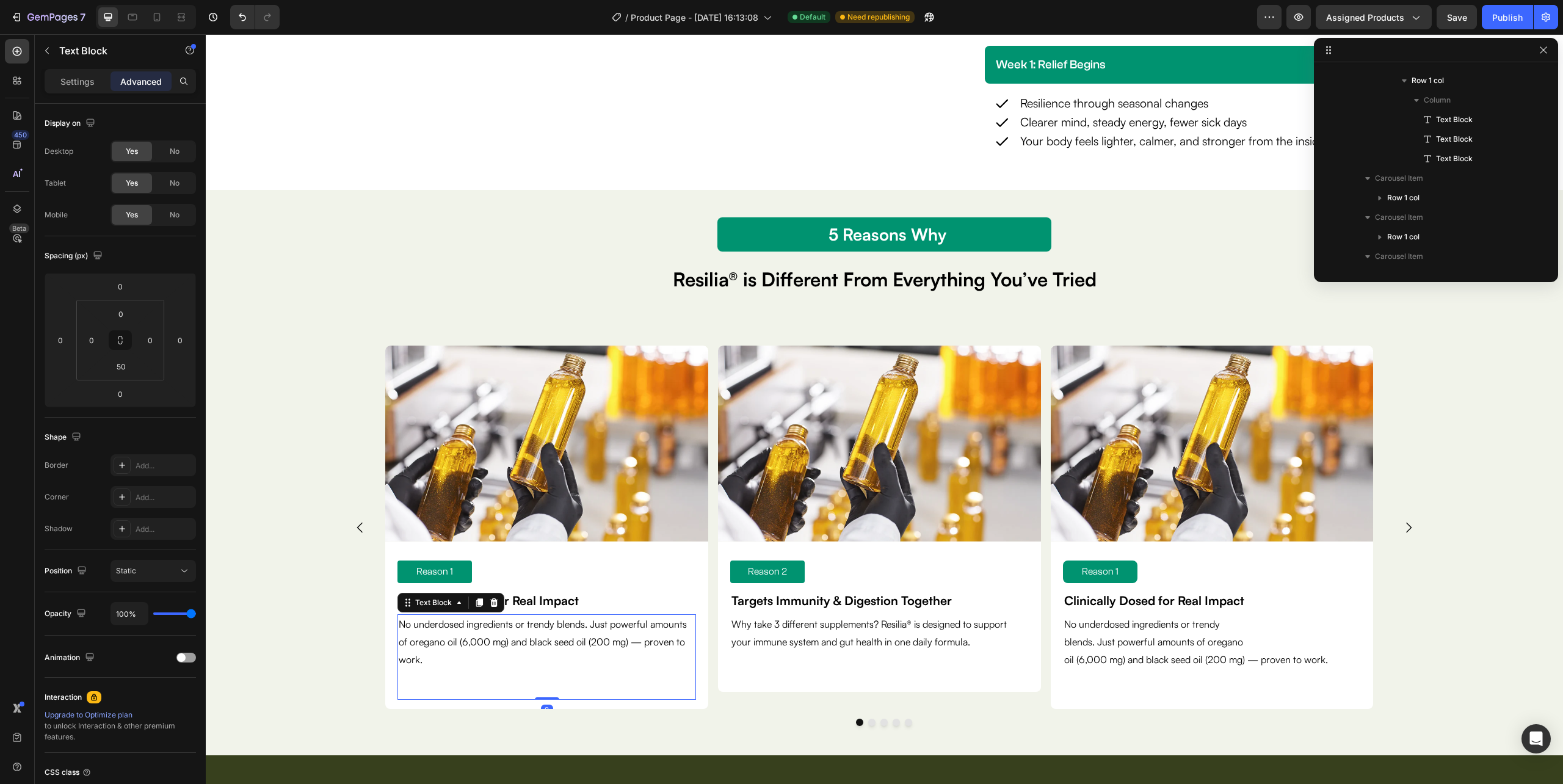
scroll to position [1130, 0]
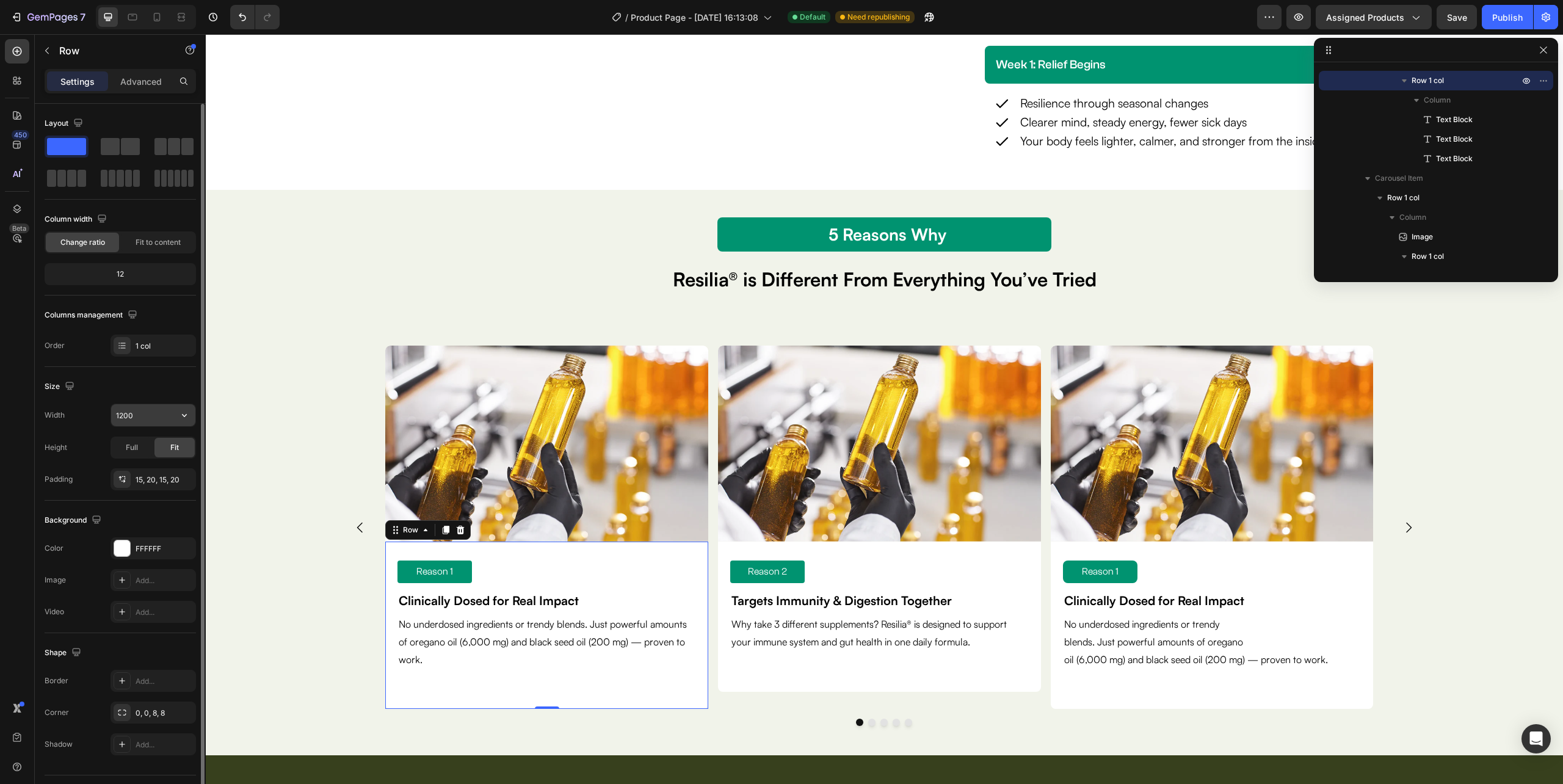
click at [142, 413] on input "1200" at bounding box center [153, 415] width 84 height 22
click at [181, 413] on icon "button" at bounding box center [184, 415] width 12 height 12
click at [155, 470] on p "Full 100%" at bounding box center [150, 470] width 70 height 11
type input "100%"
click at [482, 679] on div "No underdosed ingredients or trendy blends. Just powerful amounts of oregano oi…" at bounding box center [546, 656] width 298 height 85
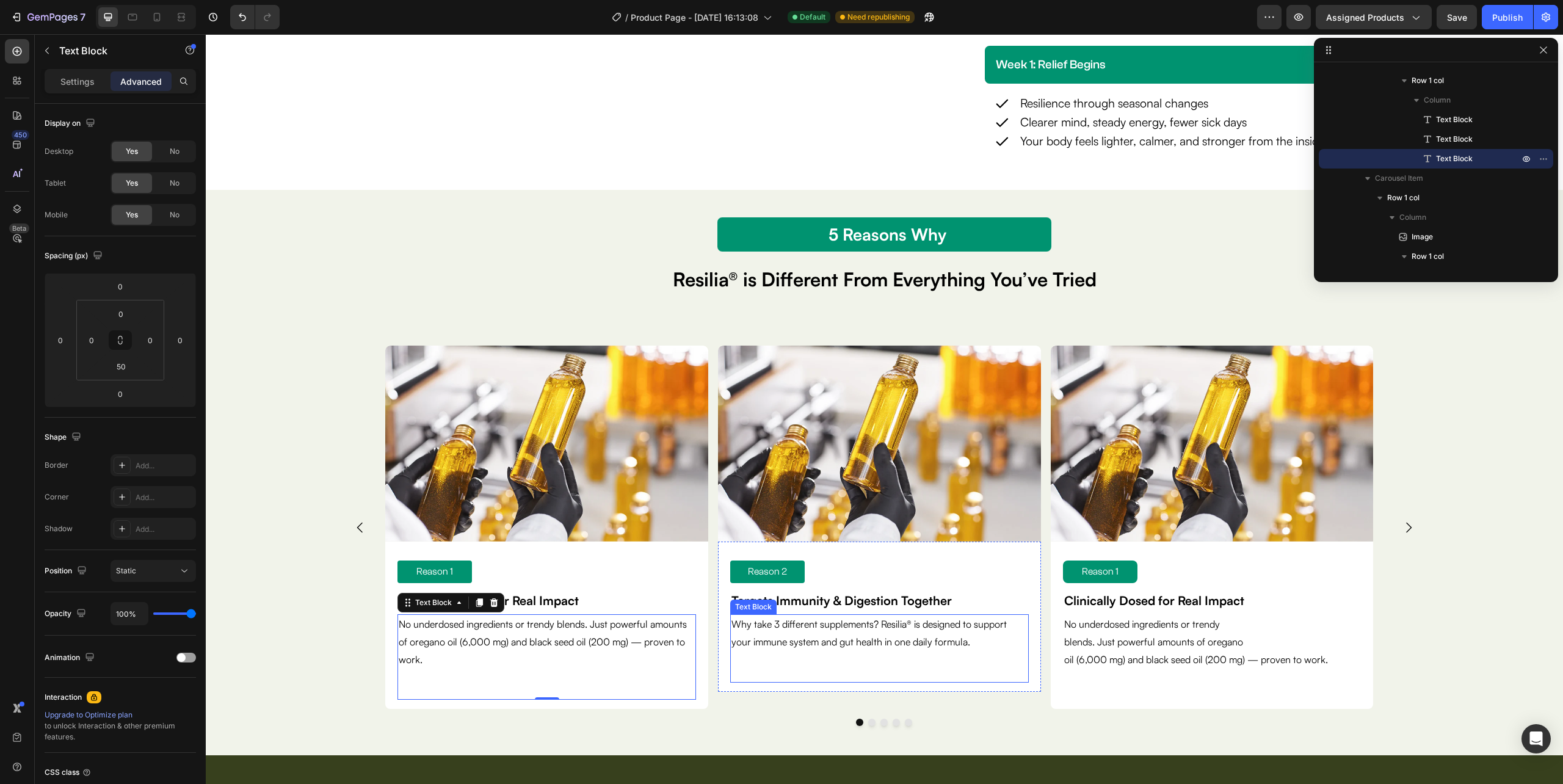
click at [746, 662] on div "Why take 3 different supplements? Resilia® is designed to support your immune s…" at bounding box center [879, 648] width 298 height 69
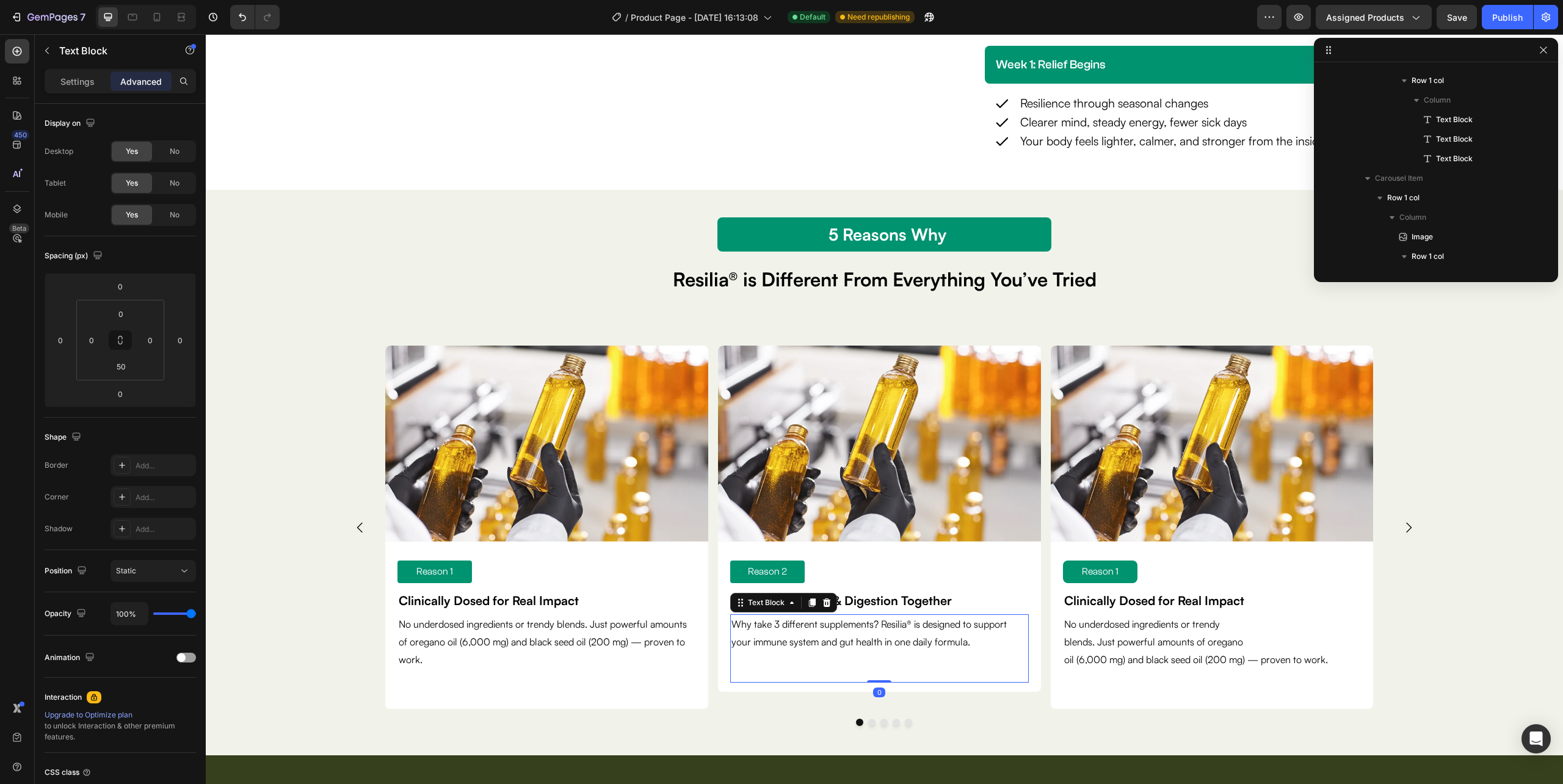
scroll to position [1305, 0]
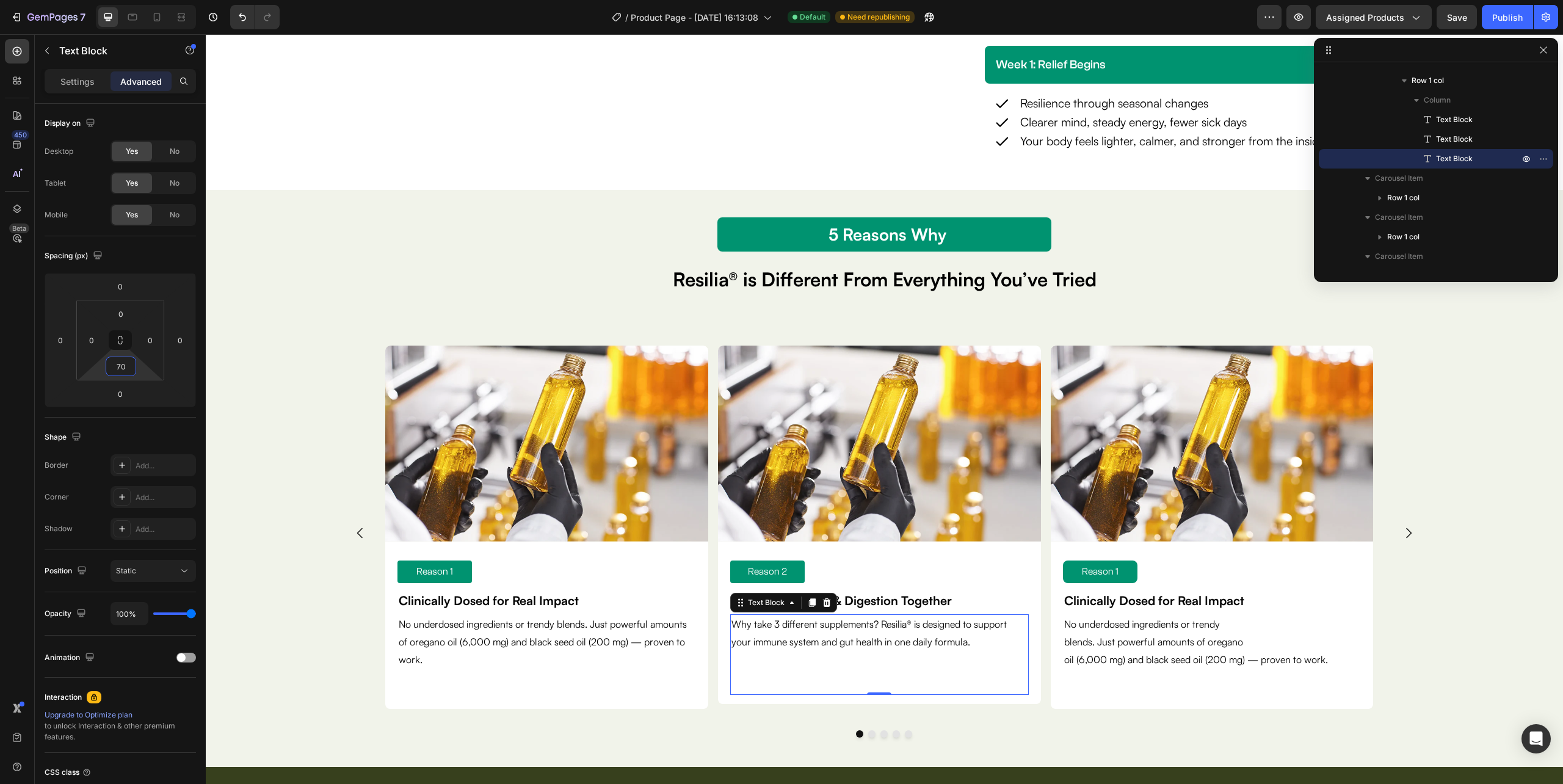
type input "7"
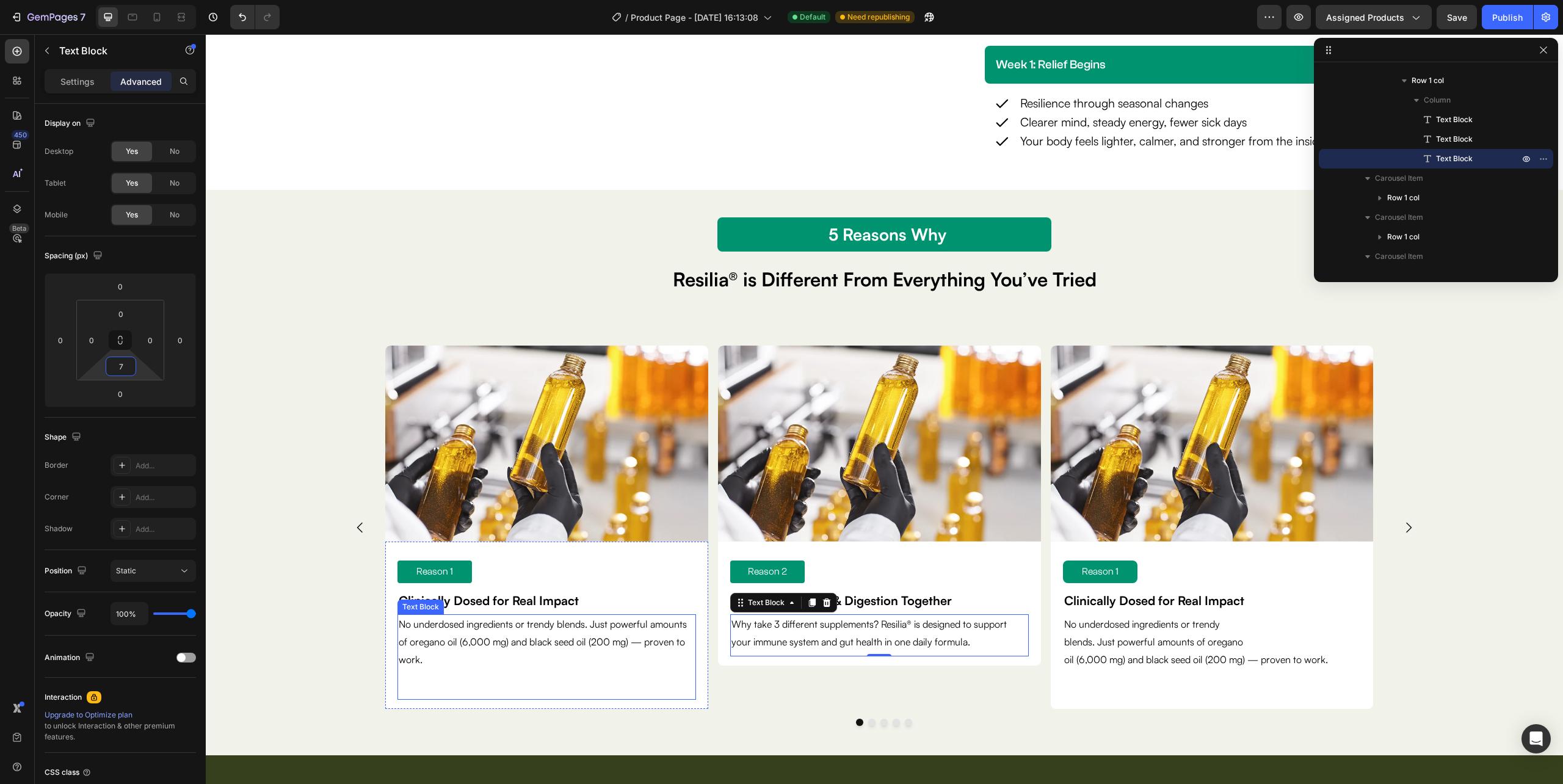
click at [457, 677] on div "No underdosed ingredients or trendy blends. Just powerful amounts of oregano oi…" at bounding box center [546, 656] width 298 height 85
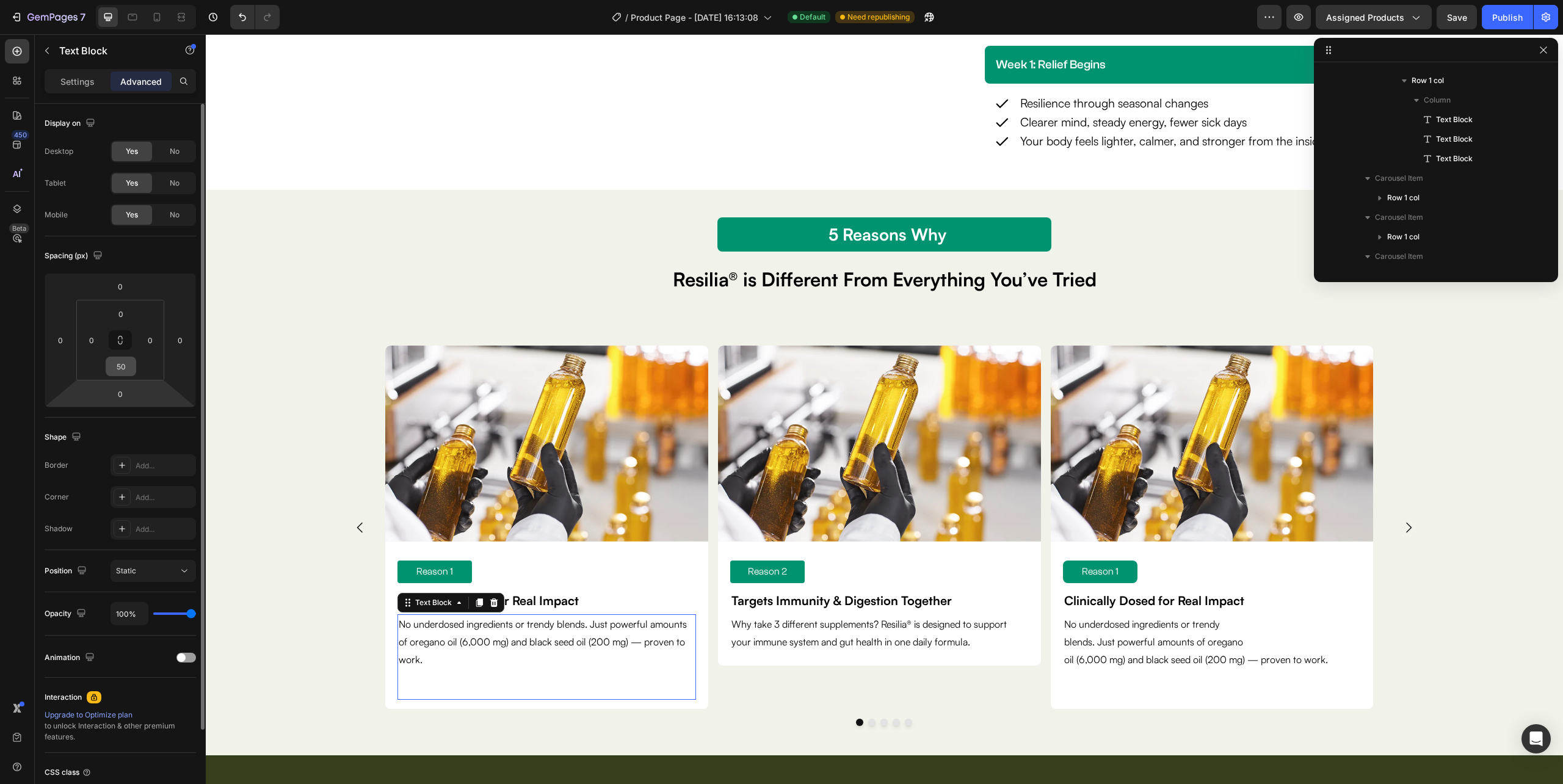
click at [125, 361] on input "50" at bounding box center [120, 365] width 24 height 18
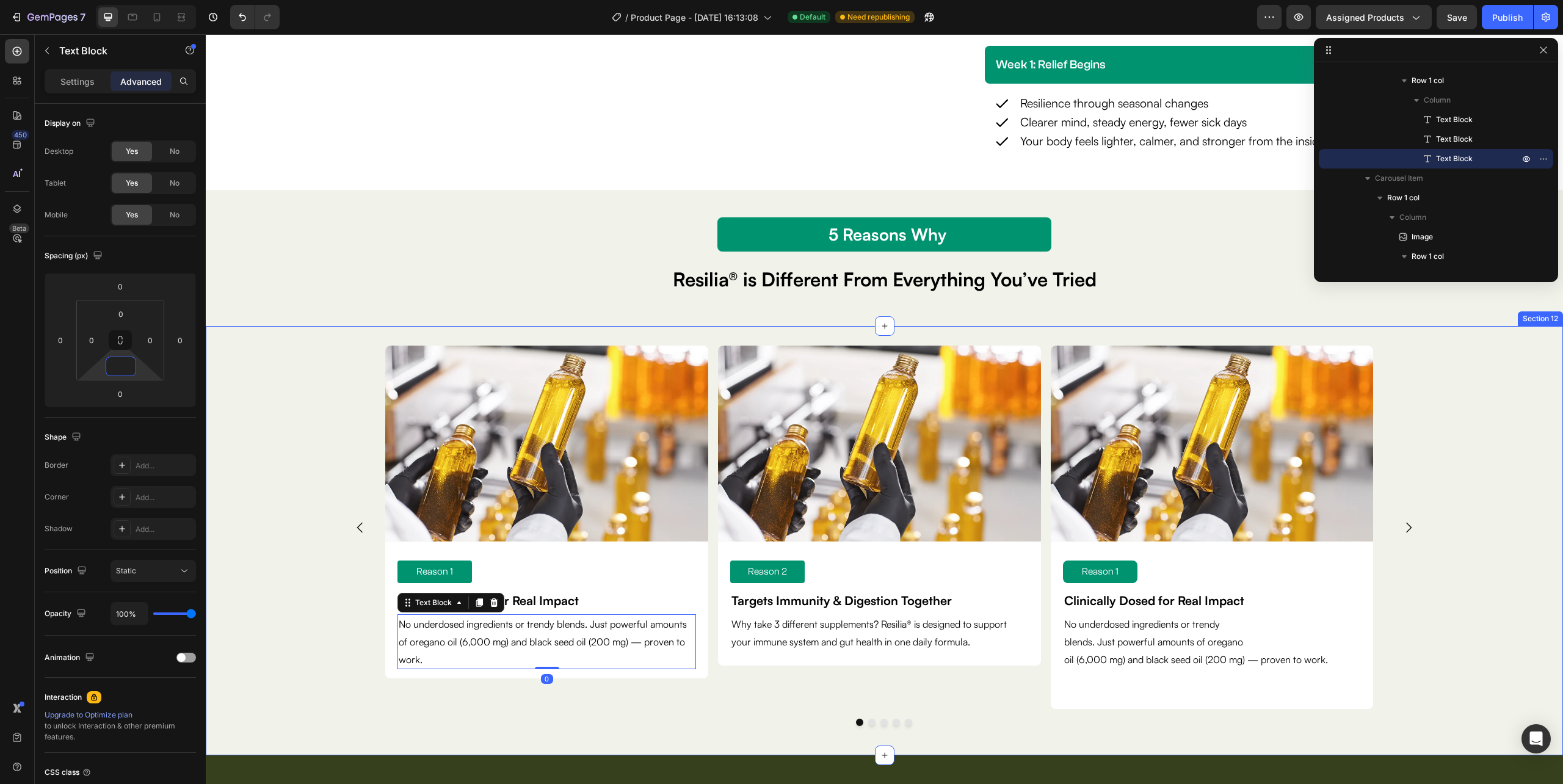
click at [284, 579] on div "Image Reason 1 Text Block Clinically Dosed for Real Impact Text Block No underd…" at bounding box center [884, 541] width 1358 height 390
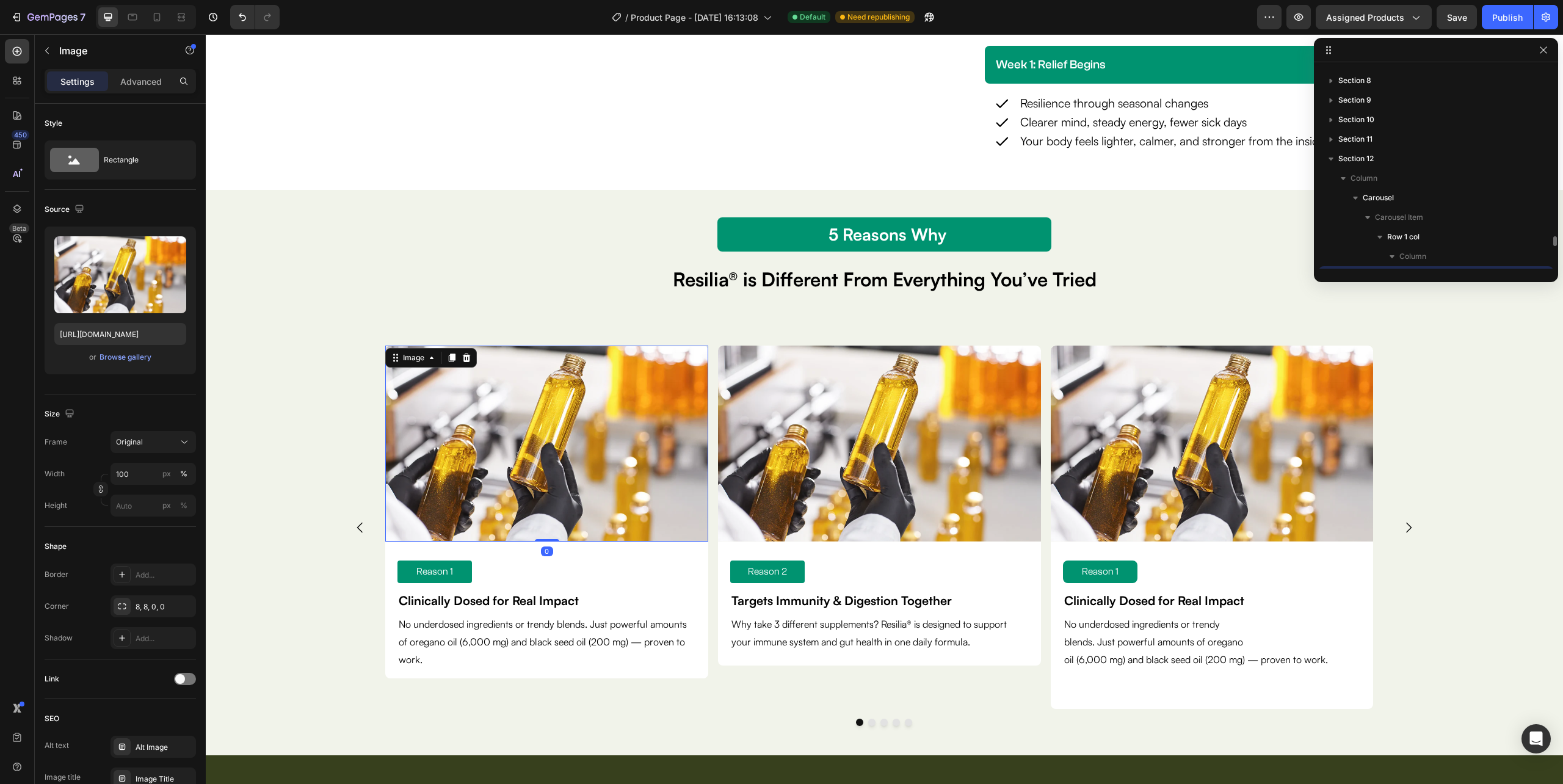
scroll to position [1032, 0]
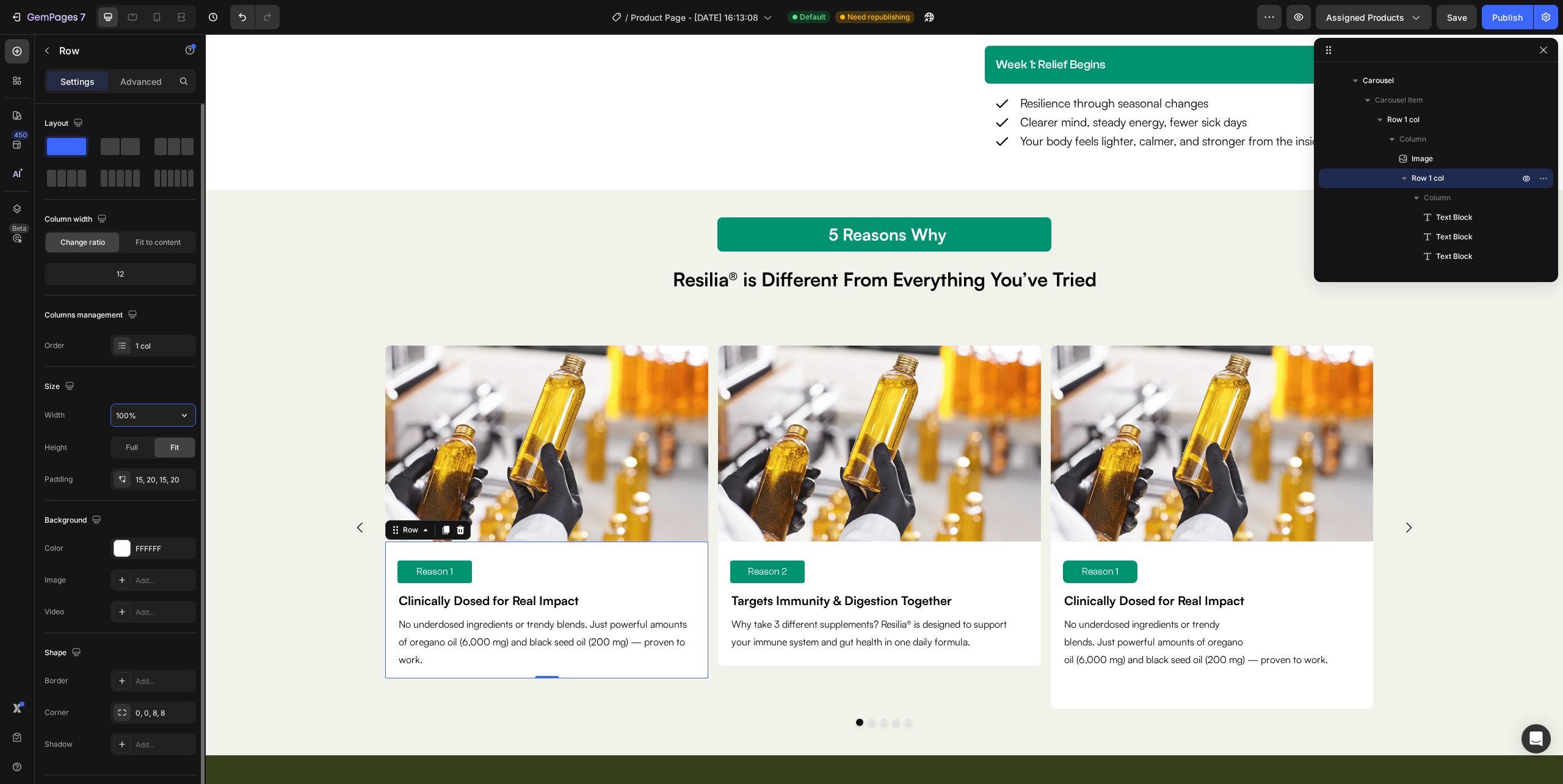
click at [167, 413] on input "100%" at bounding box center [153, 415] width 84 height 22
click at [188, 416] on icon "button" at bounding box center [184, 415] width 12 height 12
click at [142, 445] on p "Default 1200px" at bounding box center [150, 447] width 70 height 11
click at [131, 450] on span "Full" at bounding box center [132, 447] width 12 height 11
click at [186, 413] on icon "button" at bounding box center [184, 415] width 12 height 12
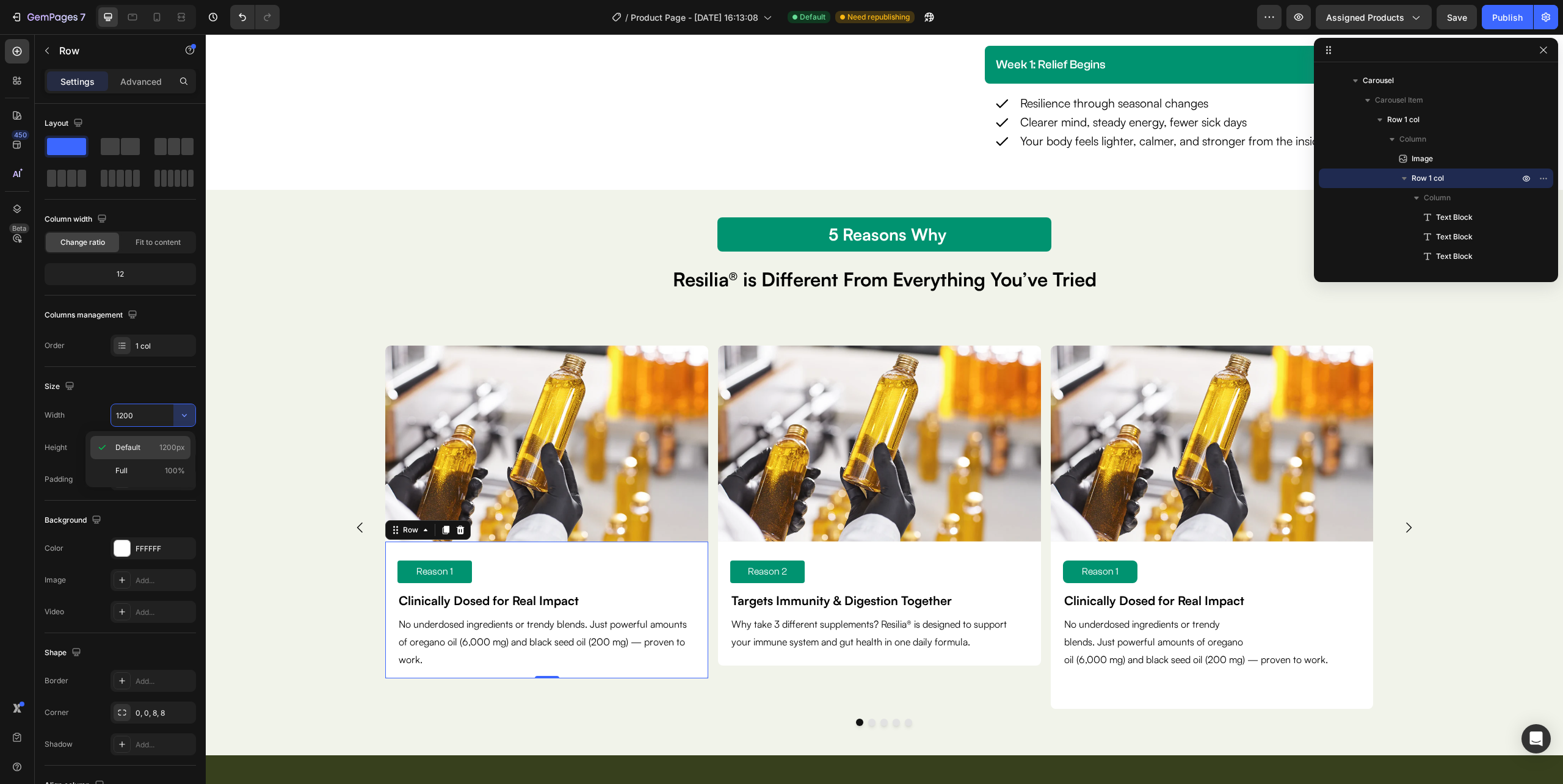
click at [174, 443] on span "1200px" at bounding box center [172, 447] width 26 height 11
click at [169, 413] on input "1200" at bounding box center [153, 415] width 84 height 22
click at [183, 416] on icon "button" at bounding box center [184, 415] width 12 height 12
click at [171, 448] on span "1200px" at bounding box center [172, 447] width 26 height 11
click at [181, 420] on icon "button" at bounding box center [184, 415] width 12 height 12
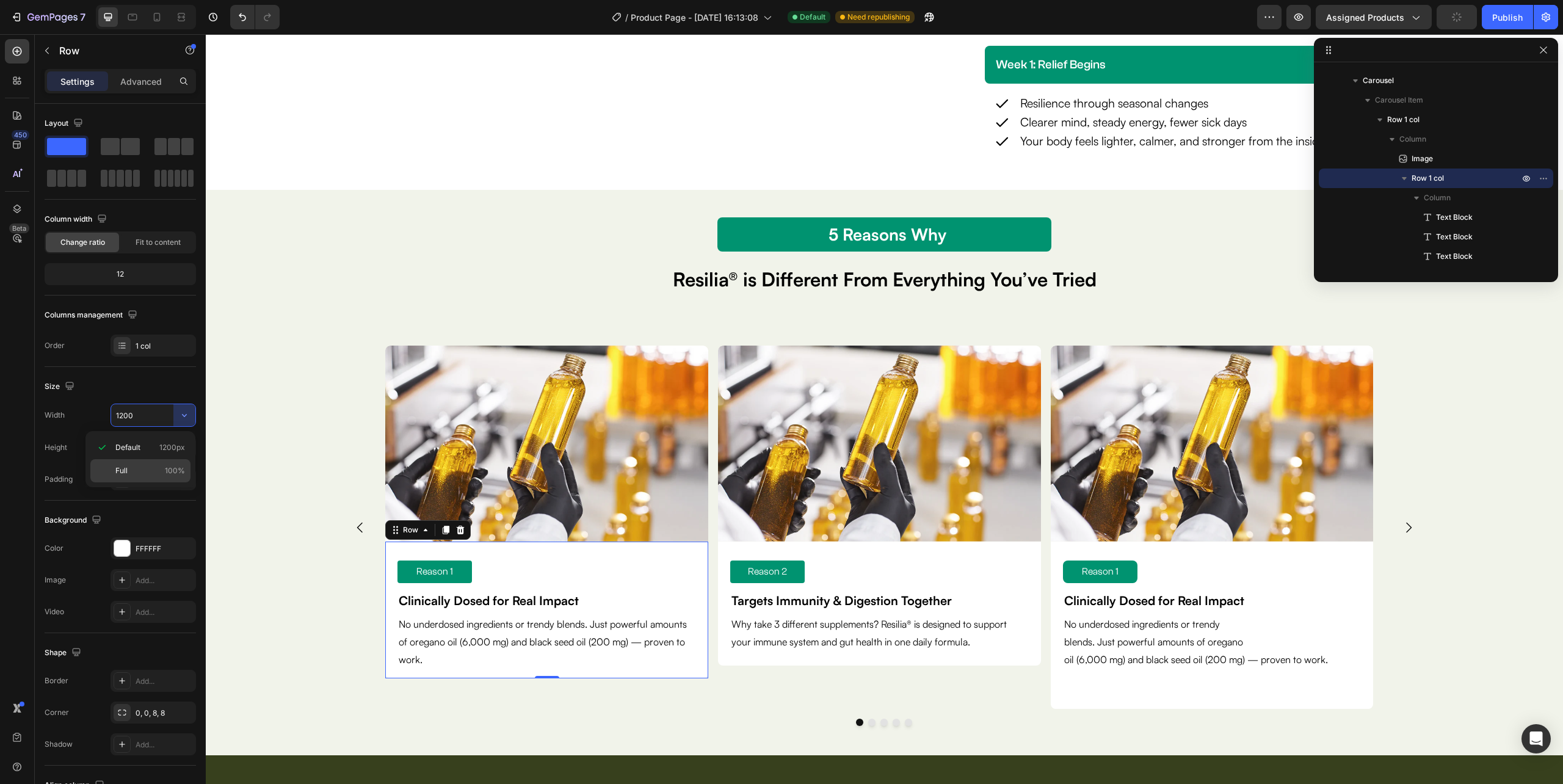
click at [175, 464] on div "Full 100%" at bounding box center [140, 470] width 100 height 23
type input "100%"
click at [721, 662] on div "Reason 2 Text Block Targets Immunity & Digestion Together Text Block Why take 3…" at bounding box center [880, 603] width 323 height 124
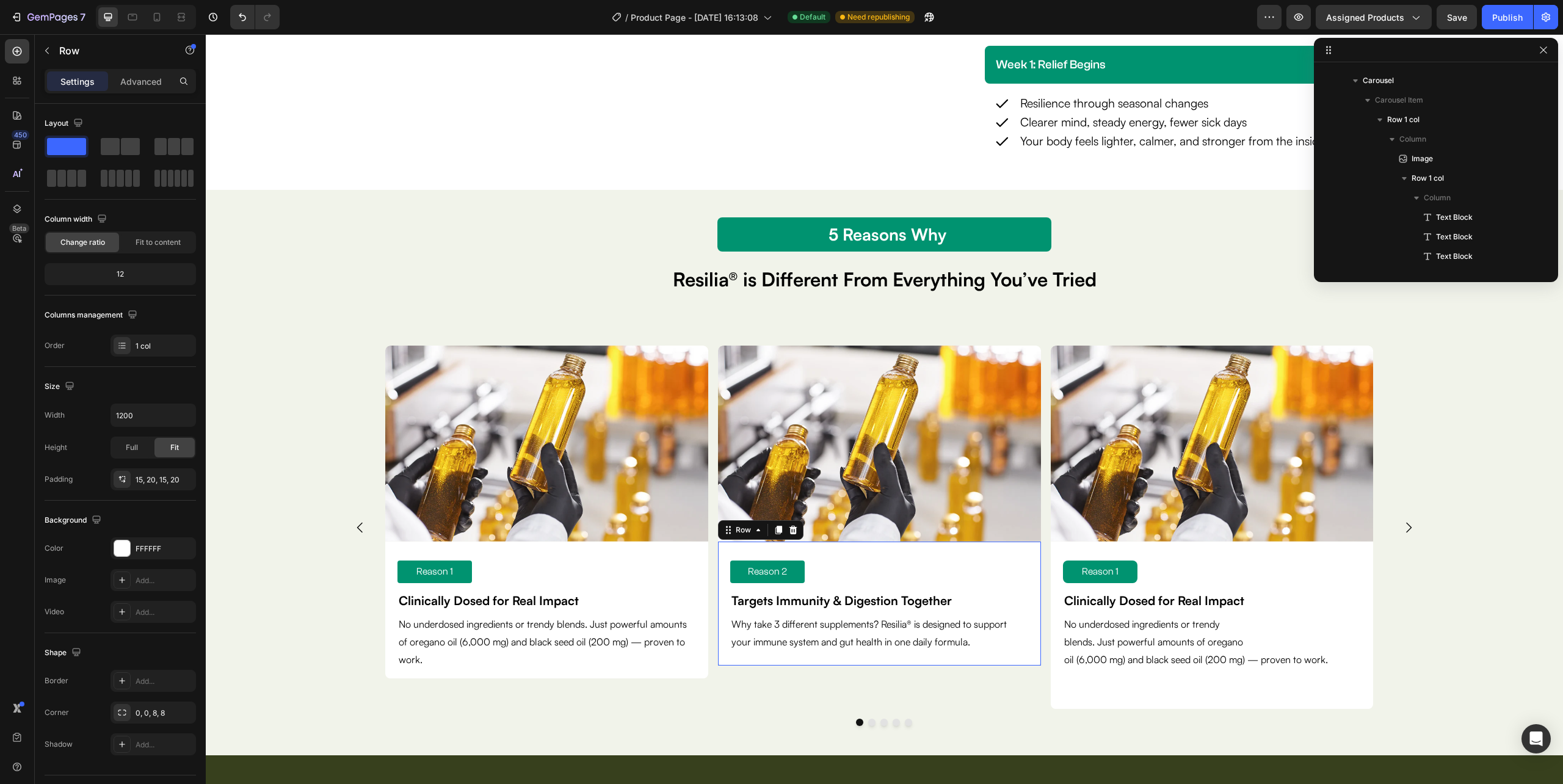
scroll to position [1227, 0]
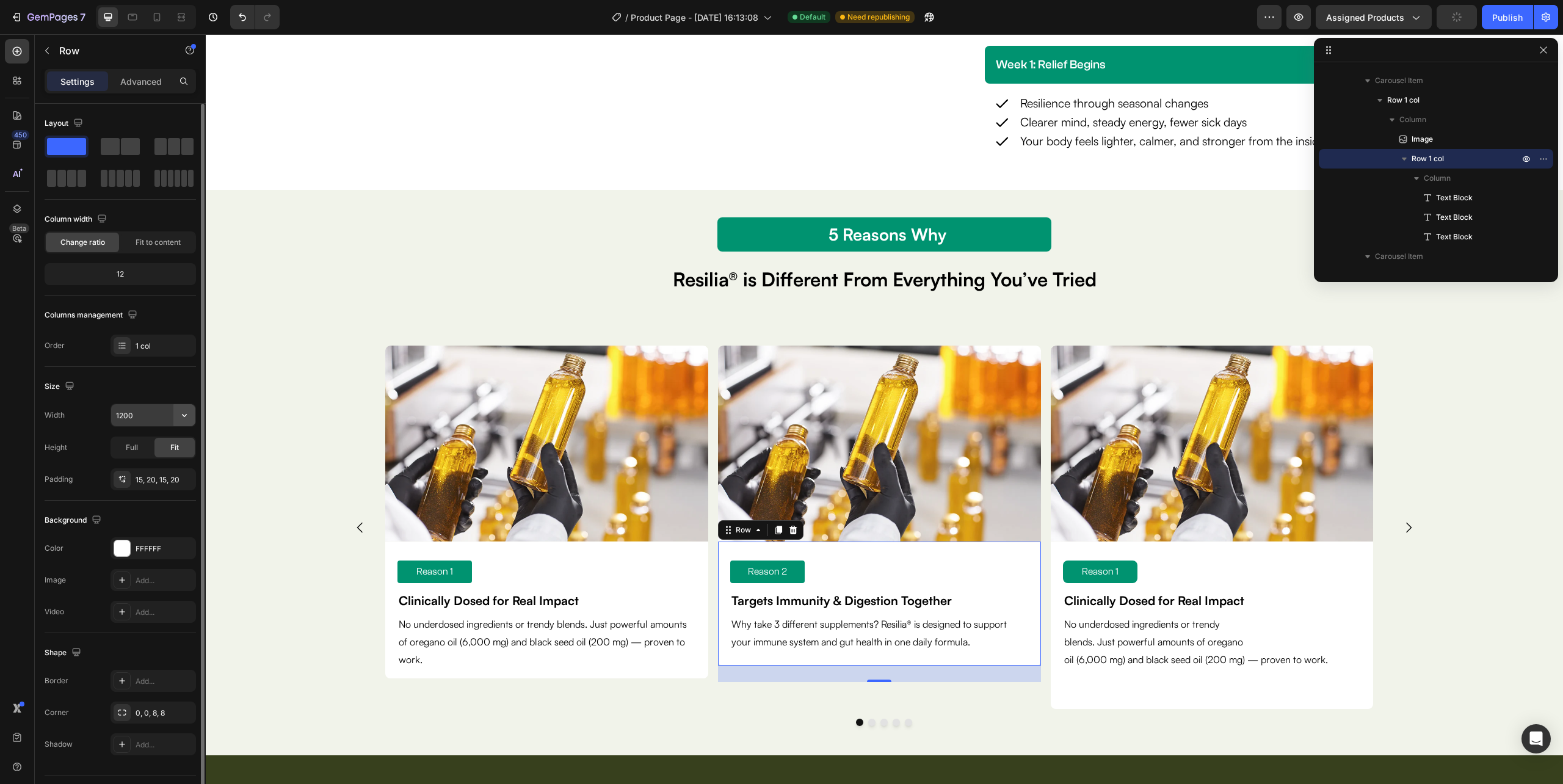
click at [181, 419] on icon "button" at bounding box center [184, 415] width 12 height 12
click at [181, 450] on span "1200px" at bounding box center [172, 447] width 26 height 11
click at [1027, 718] on div "Image Reason 1 Text Block Clinically Dosed for Real Impact Text Block No underd…" at bounding box center [884, 536] width 1086 height 380
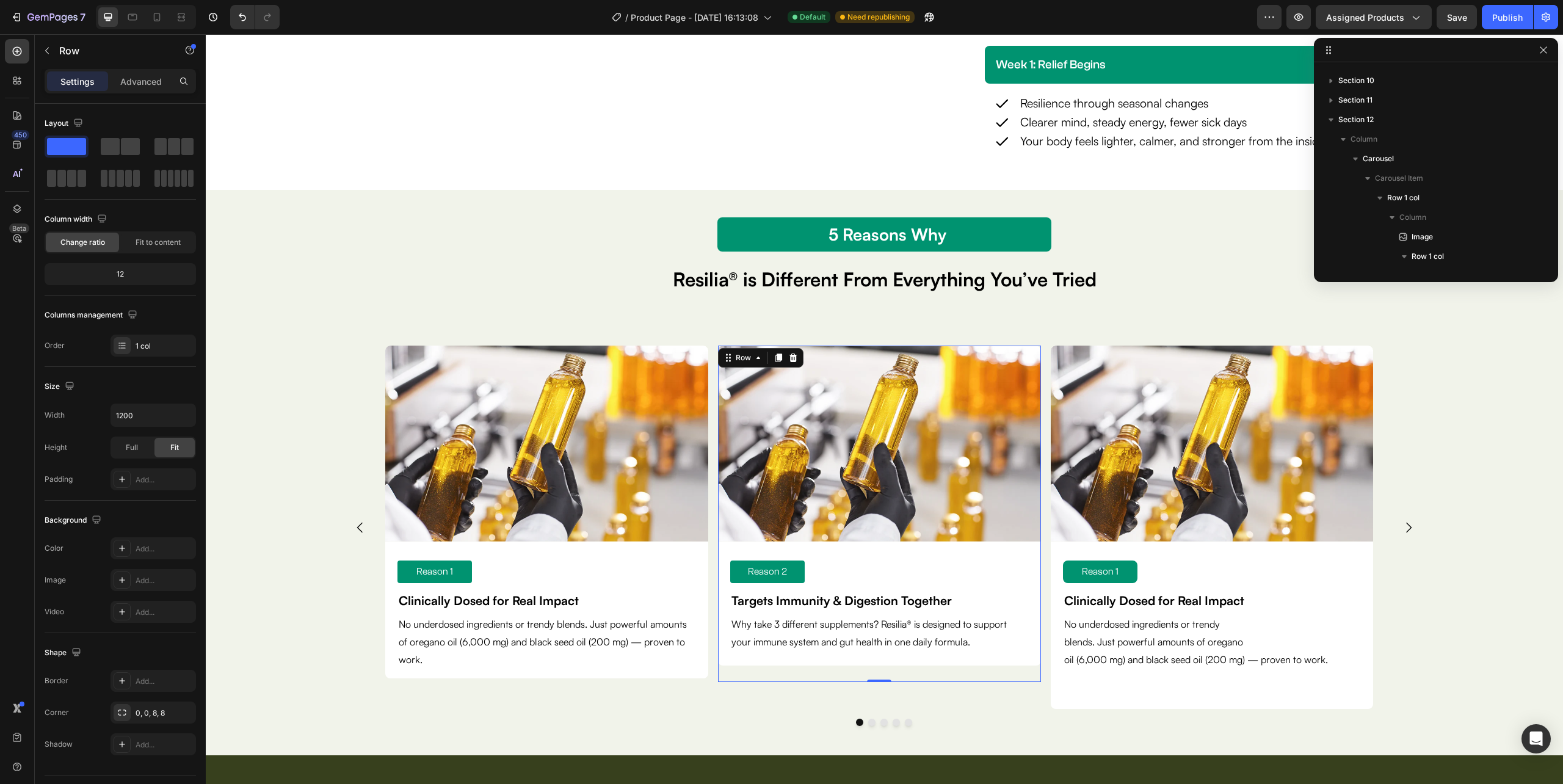
scroll to position [1168, 0]
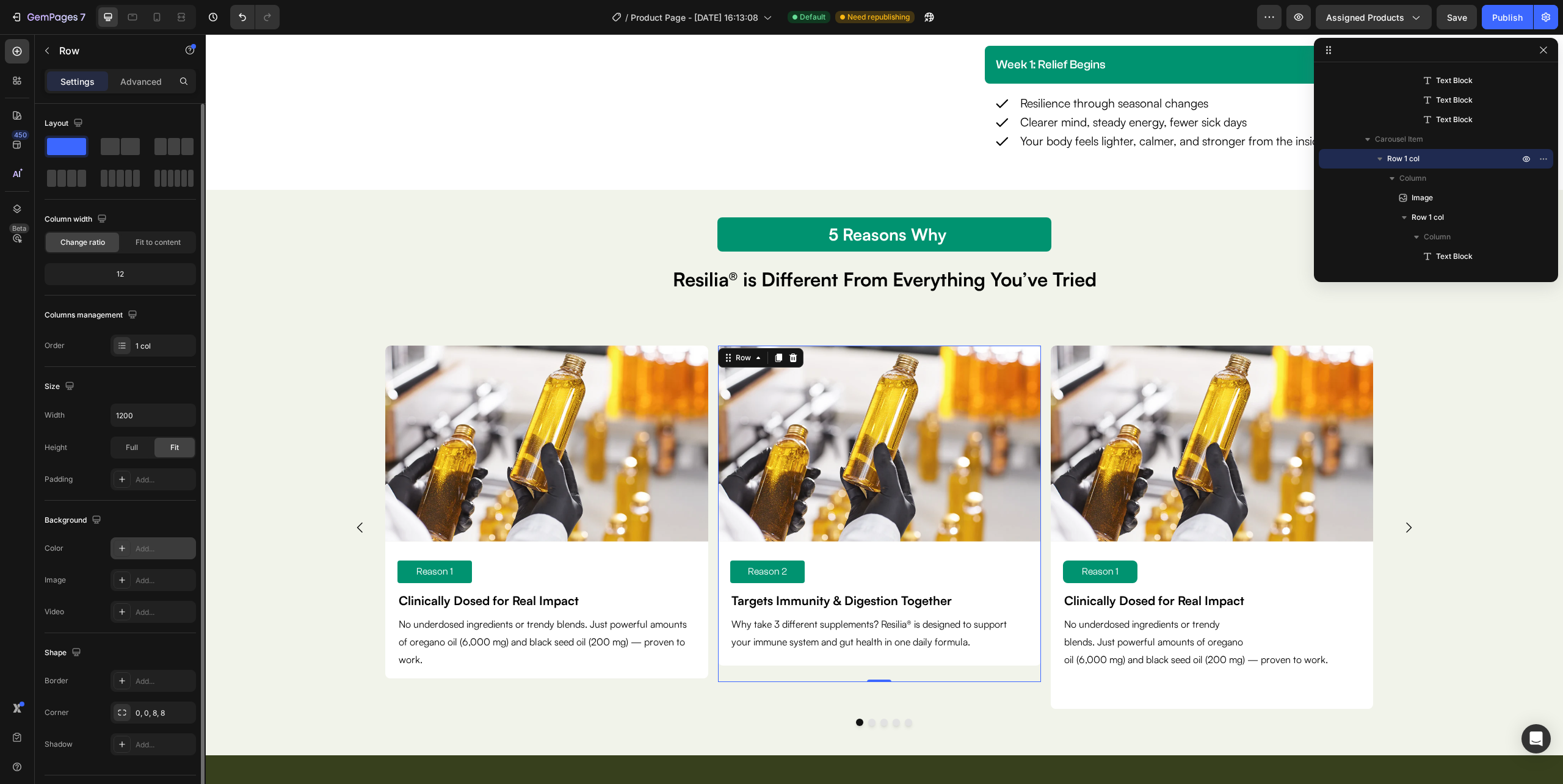
click at [119, 545] on icon at bounding box center [121, 548] width 9 height 9
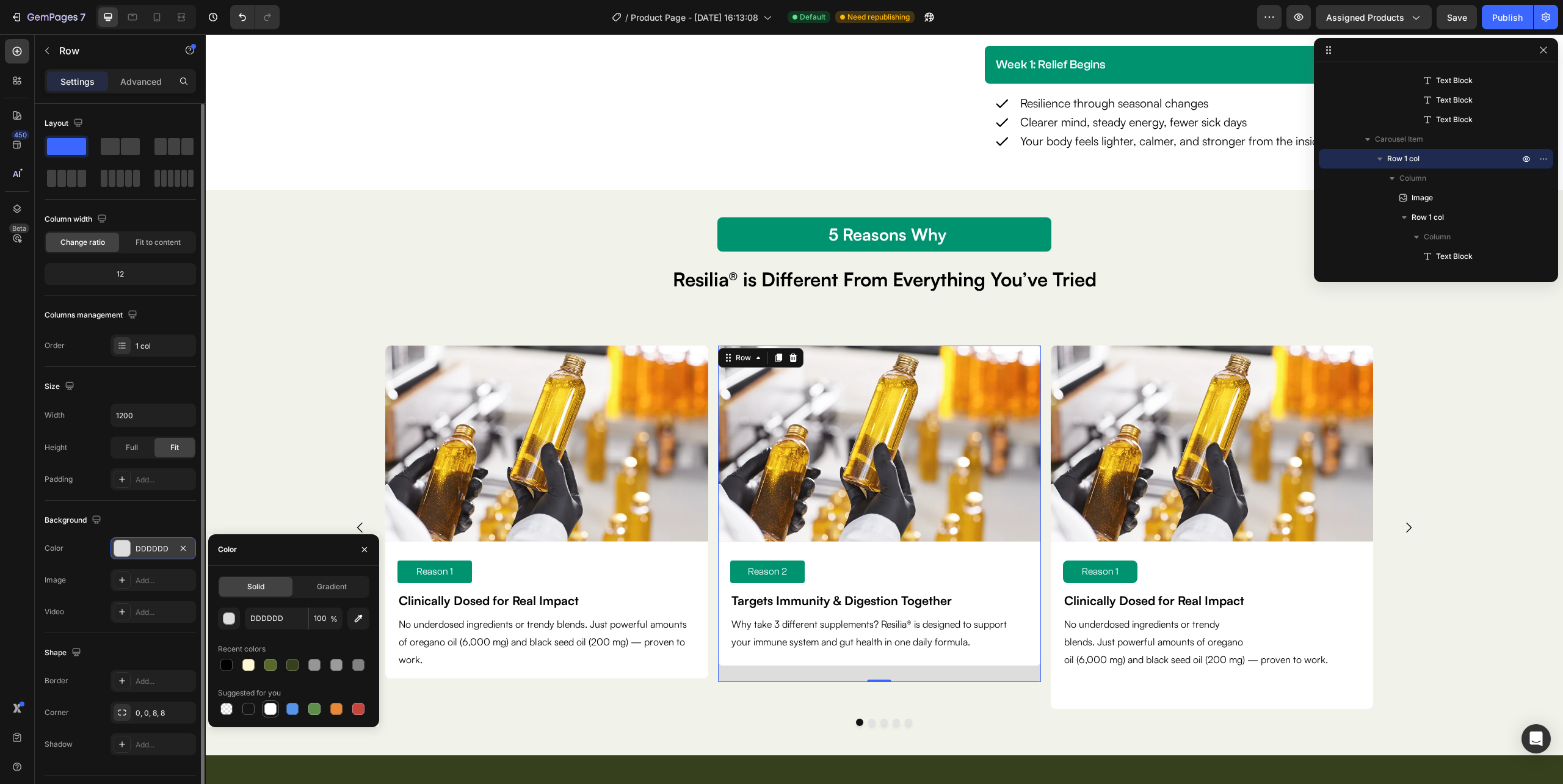
click at [273, 709] on div at bounding box center [270, 708] width 12 height 12
type input "FFFFFF"
click at [518, 696] on div "Image Reason 1 Text Block Clinically Dosed for Real Impact Text Block No underd…" at bounding box center [547, 527] width 323 height 364
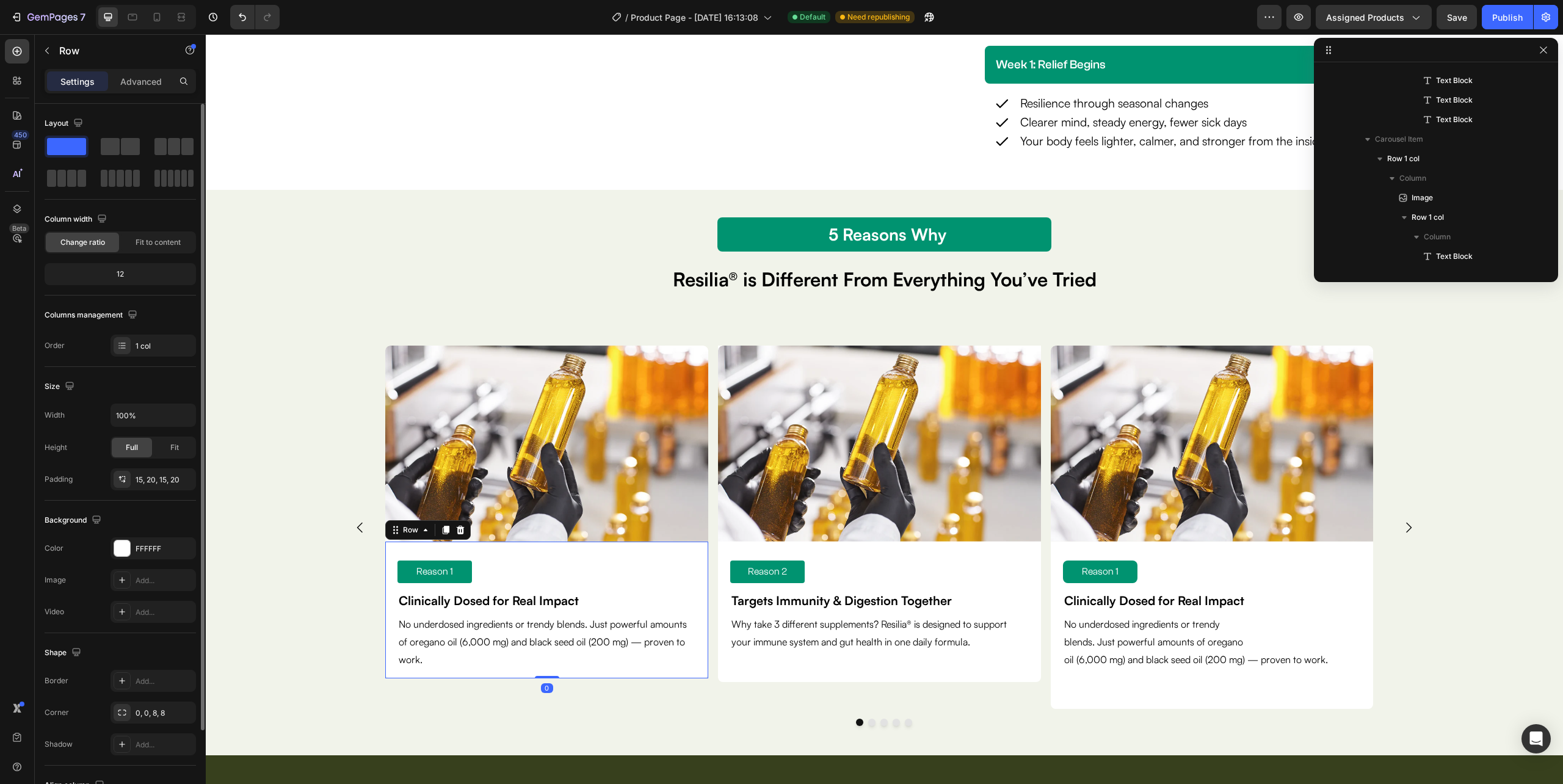
scroll to position [1051, 0]
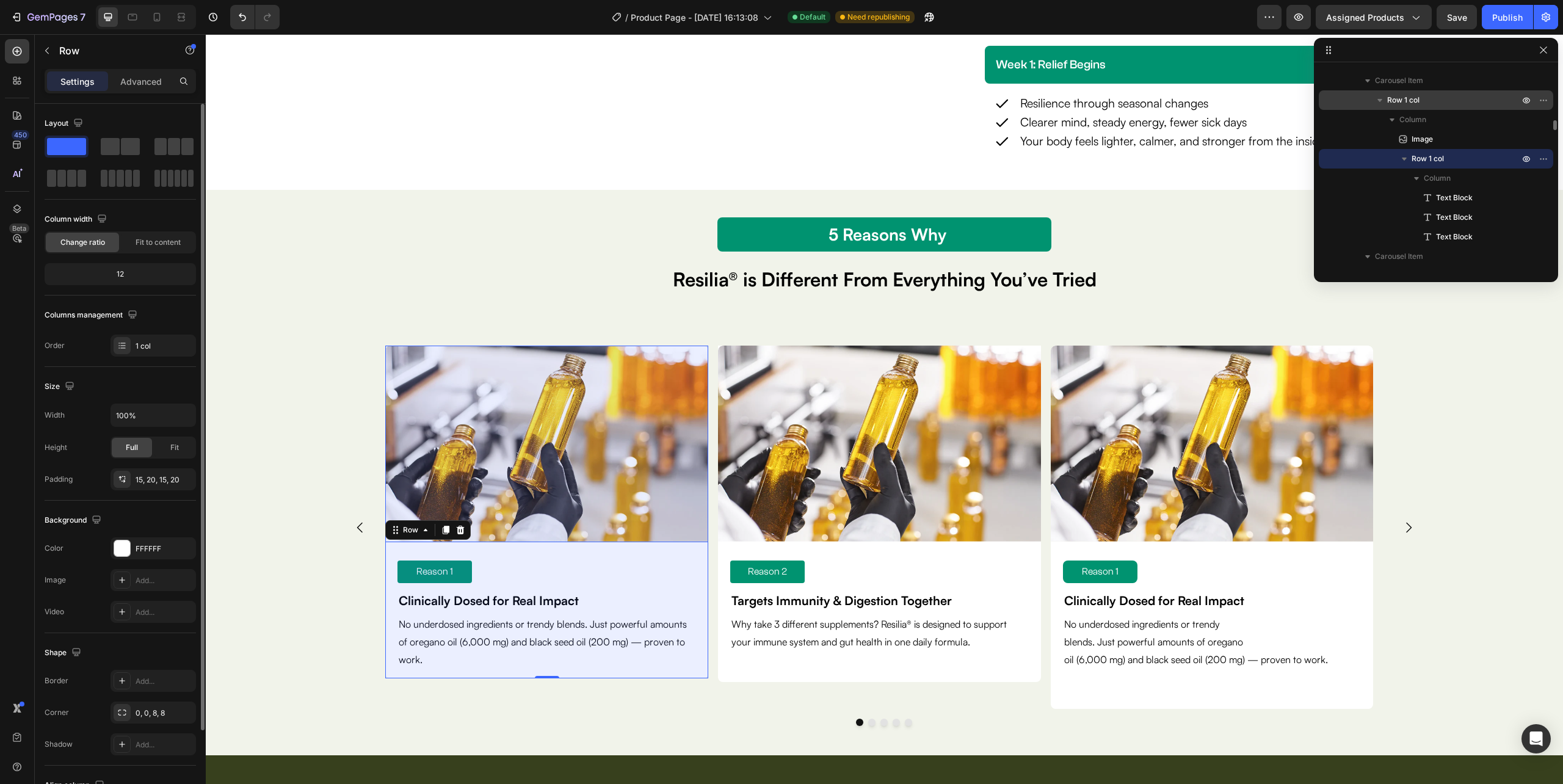
drag, startPoint x: 1405, startPoint y: 95, endPoint x: 1099, endPoint y: 81, distance: 306.3
click at [1405, 95] on span "Row 1 col" at bounding box center [1403, 100] width 33 height 12
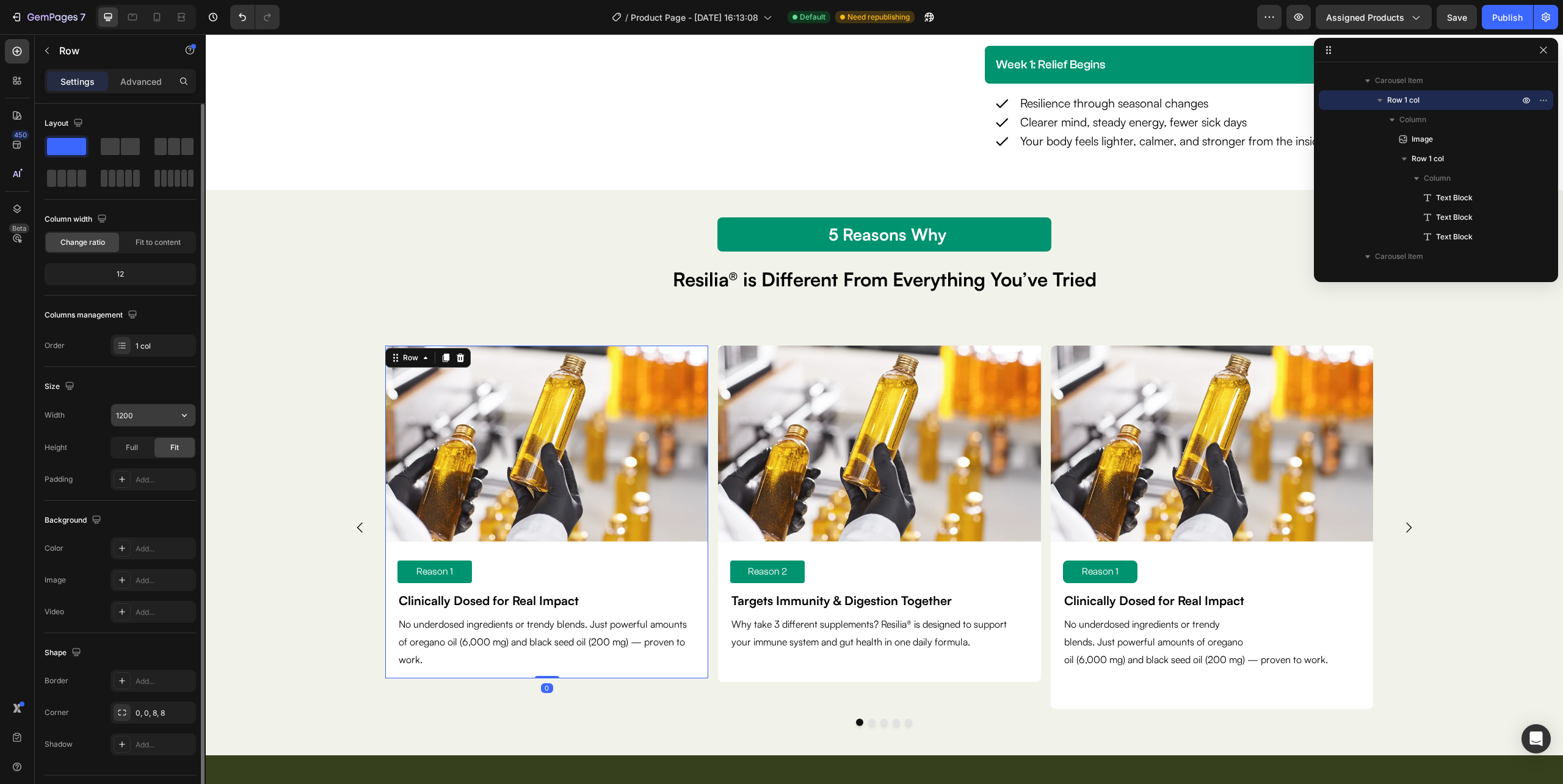
click at [187, 418] on icon "button" at bounding box center [184, 415] width 12 height 12
click at [156, 468] on p "Full 100%" at bounding box center [150, 470] width 70 height 11
type input "100%"
click at [133, 450] on span "Full" at bounding box center [132, 447] width 12 height 11
click at [172, 444] on span "Fit" at bounding box center [175, 447] width 9 height 11
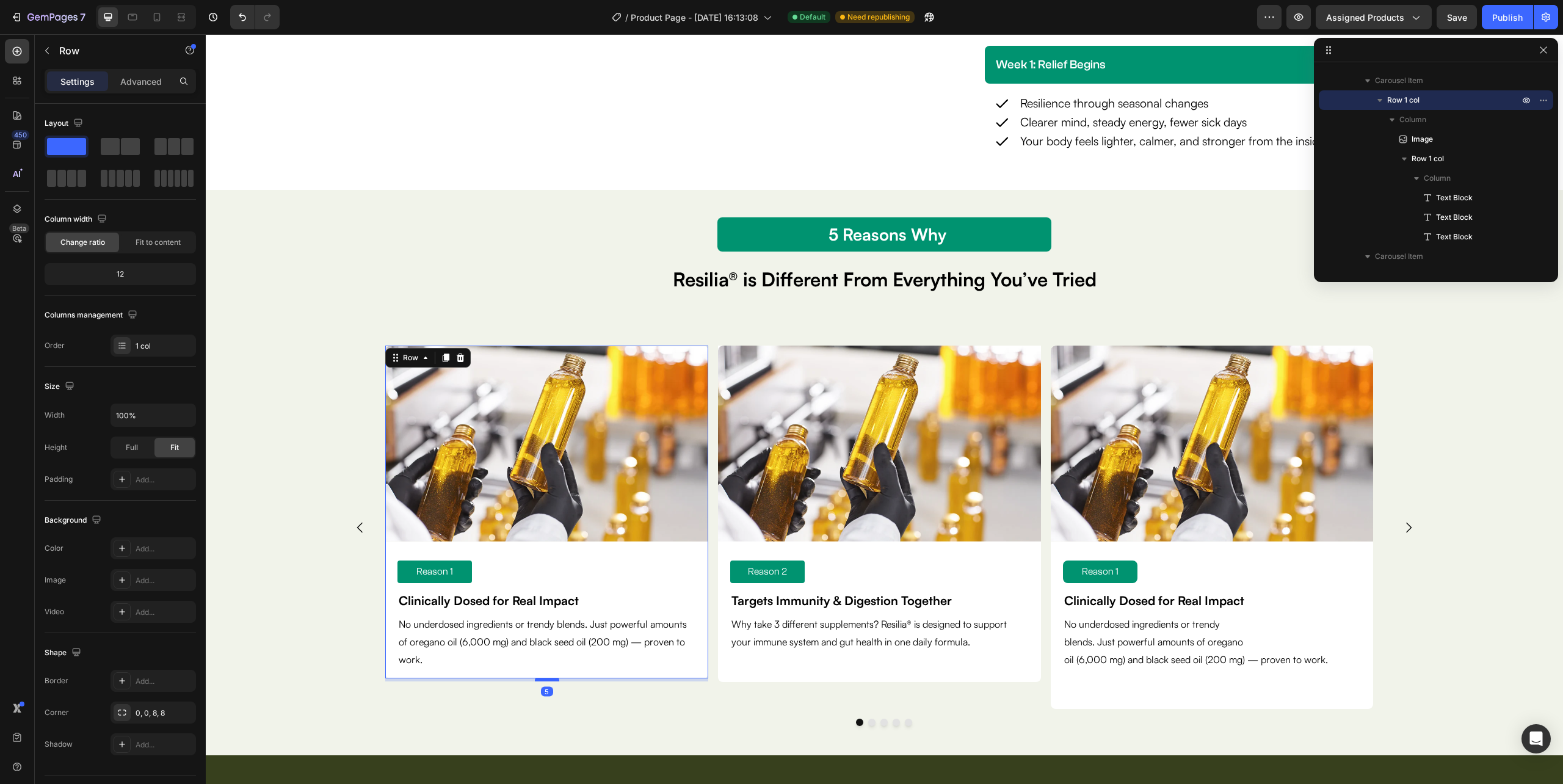
click at [550, 680] on div at bounding box center [547, 679] width 24 height 3
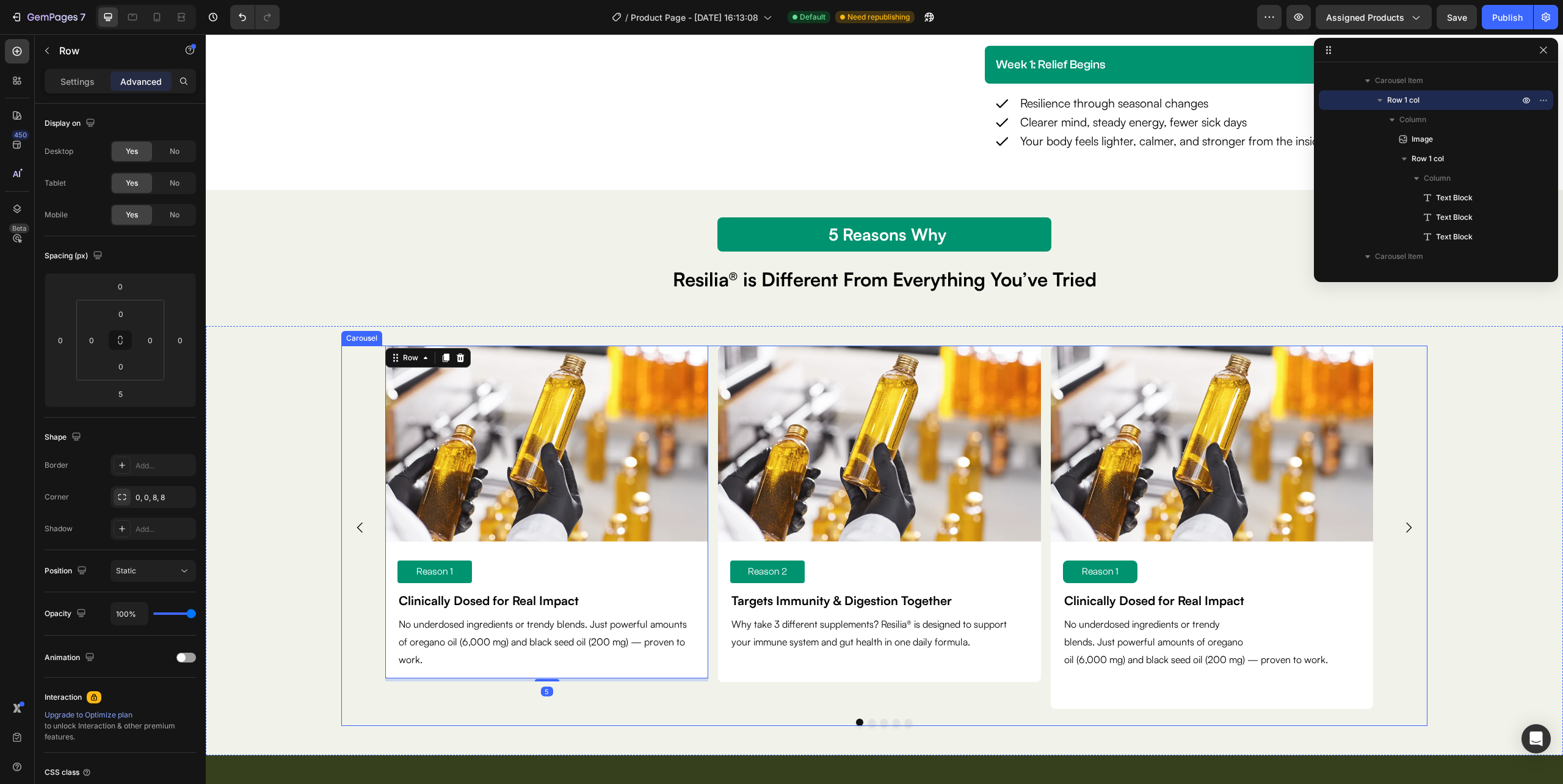
click at [631, 695] on div "Image Reason 1 Text Block Clinically Dosed for Real Impact Text Block No underd…" at bounding box center [547, 527] width 323 height 364
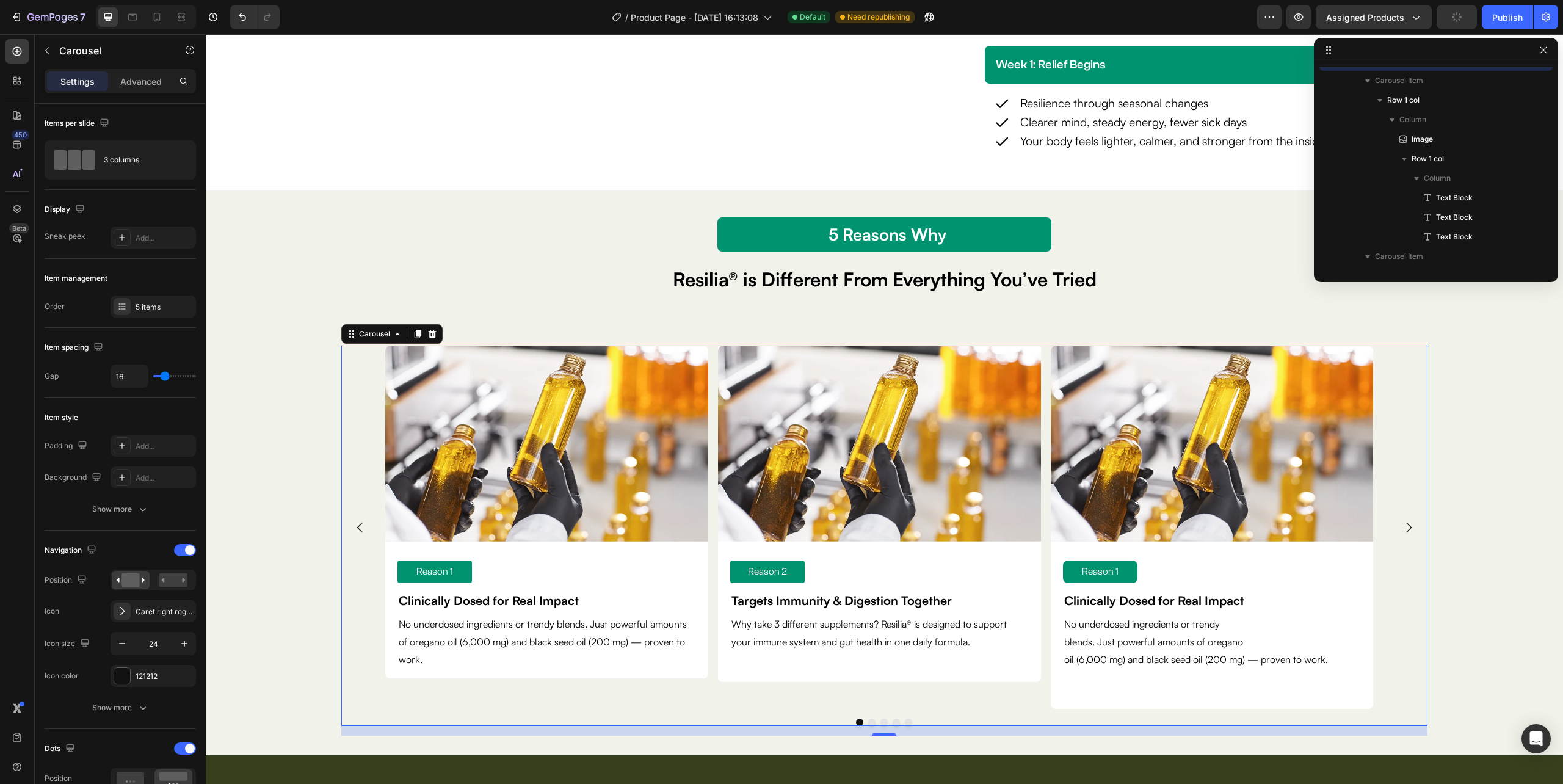
scroll to position [953, 0]
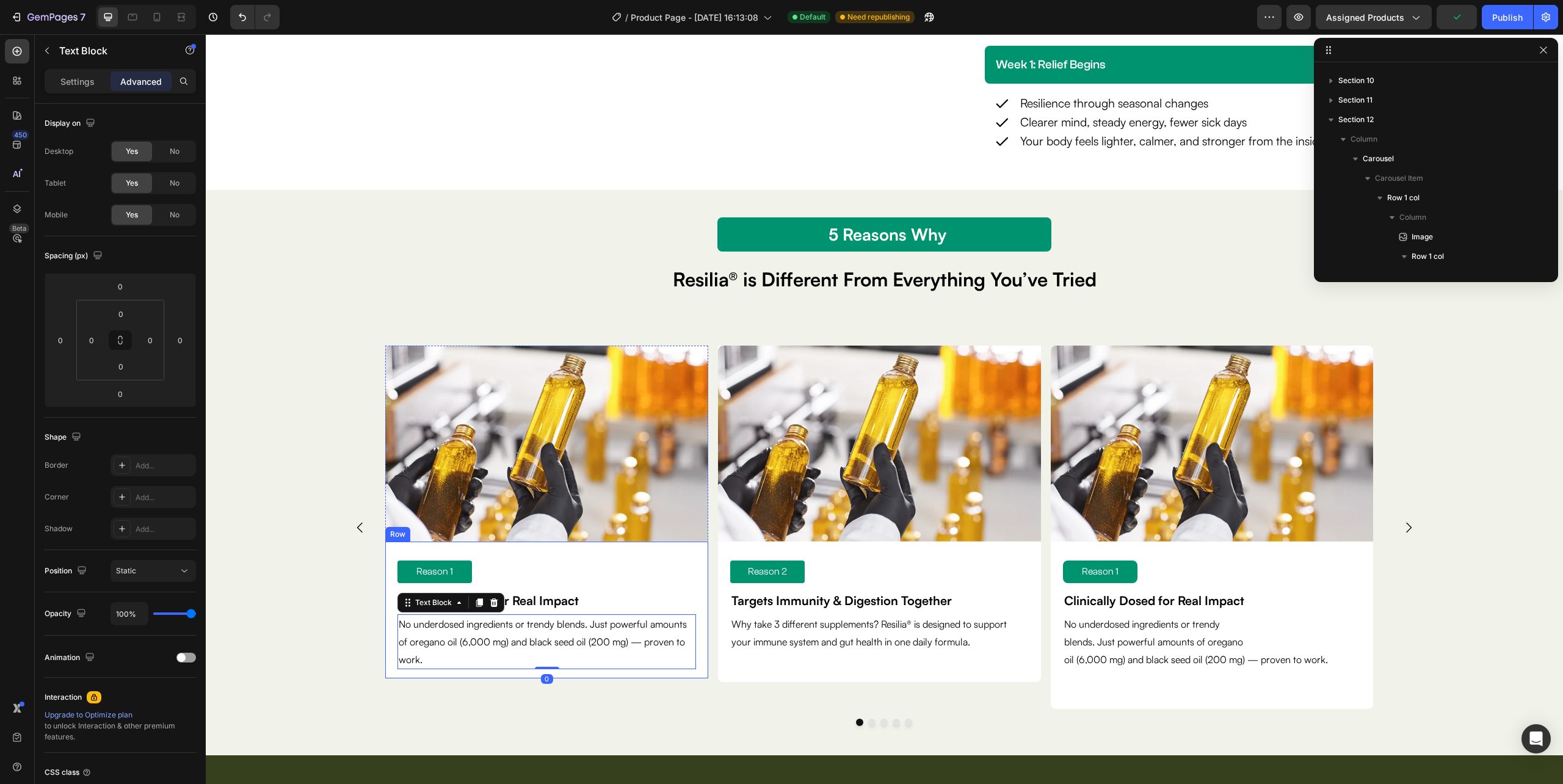
click at [614, 675] on div "Reason 1 Text Block Clinically Dosed for Real Impact Text Block No underdosed i…" at bounding box center [547, 610] width 323 height 138
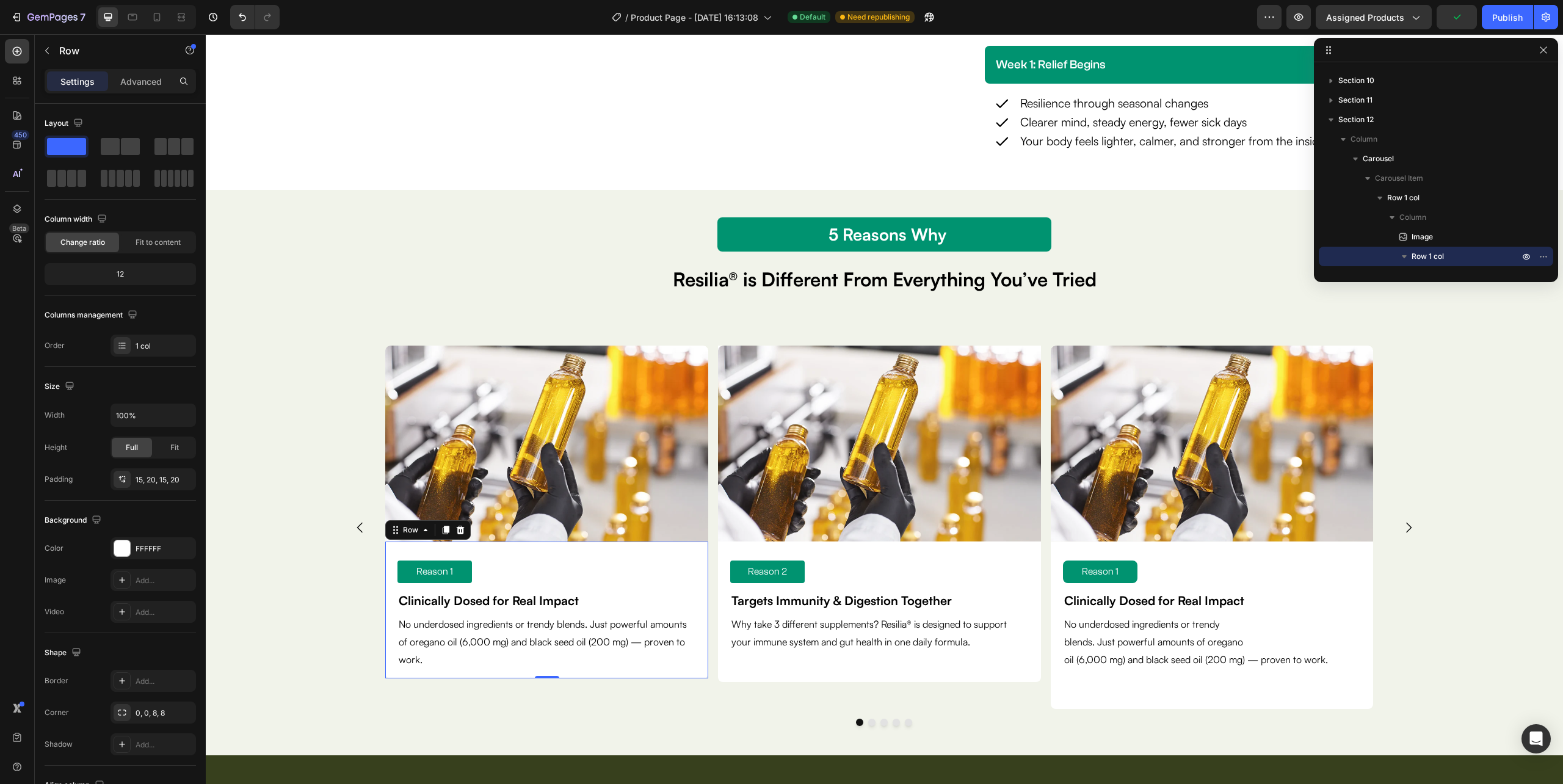
scroll to position [1130, 0]
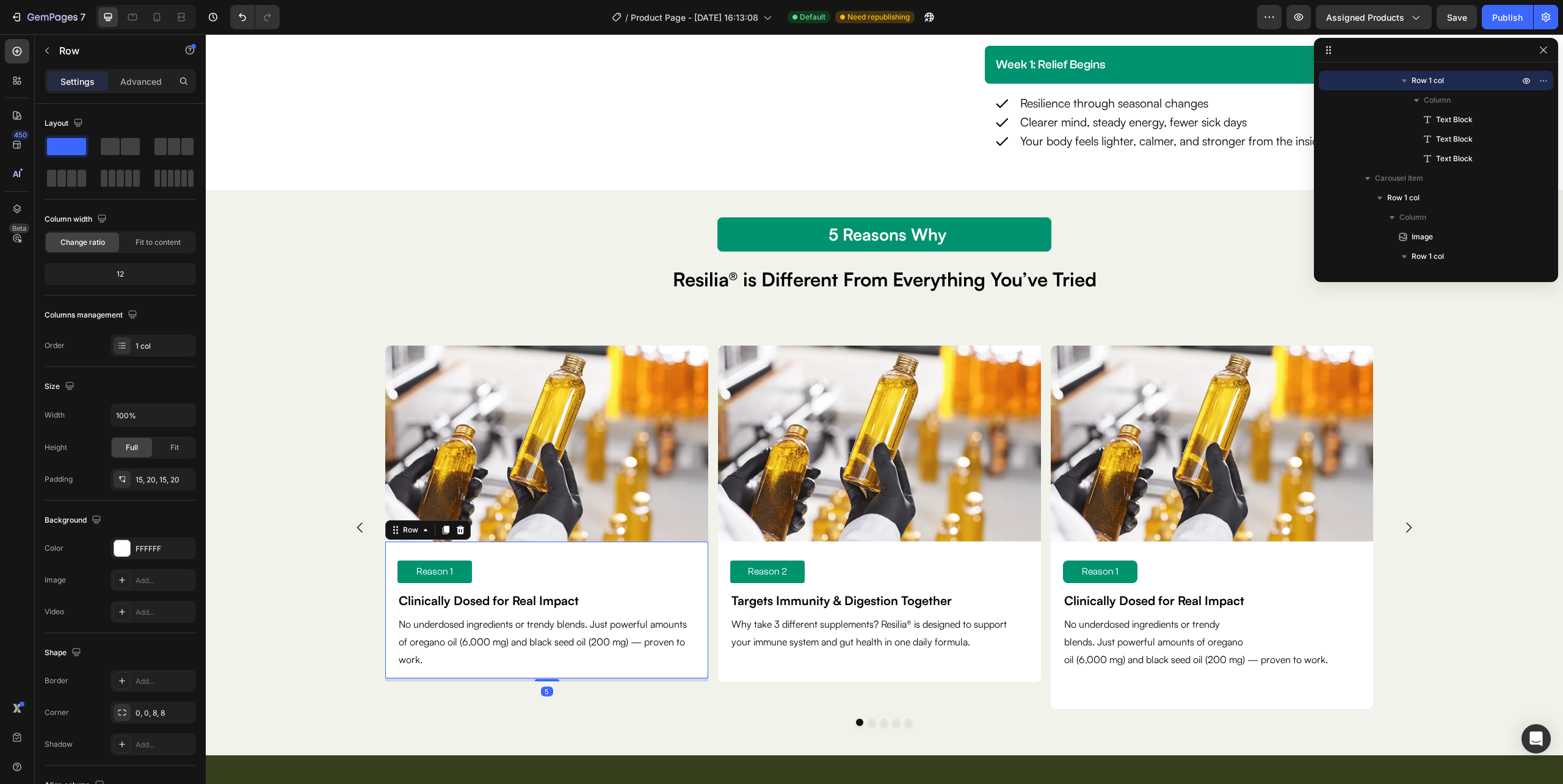
click at [542, 677] on div "Reason 1 Text Block Clinically Dosed for Real Impact Text Block No underdosed i…" at bounding box center [547, 610] width 323 height 138
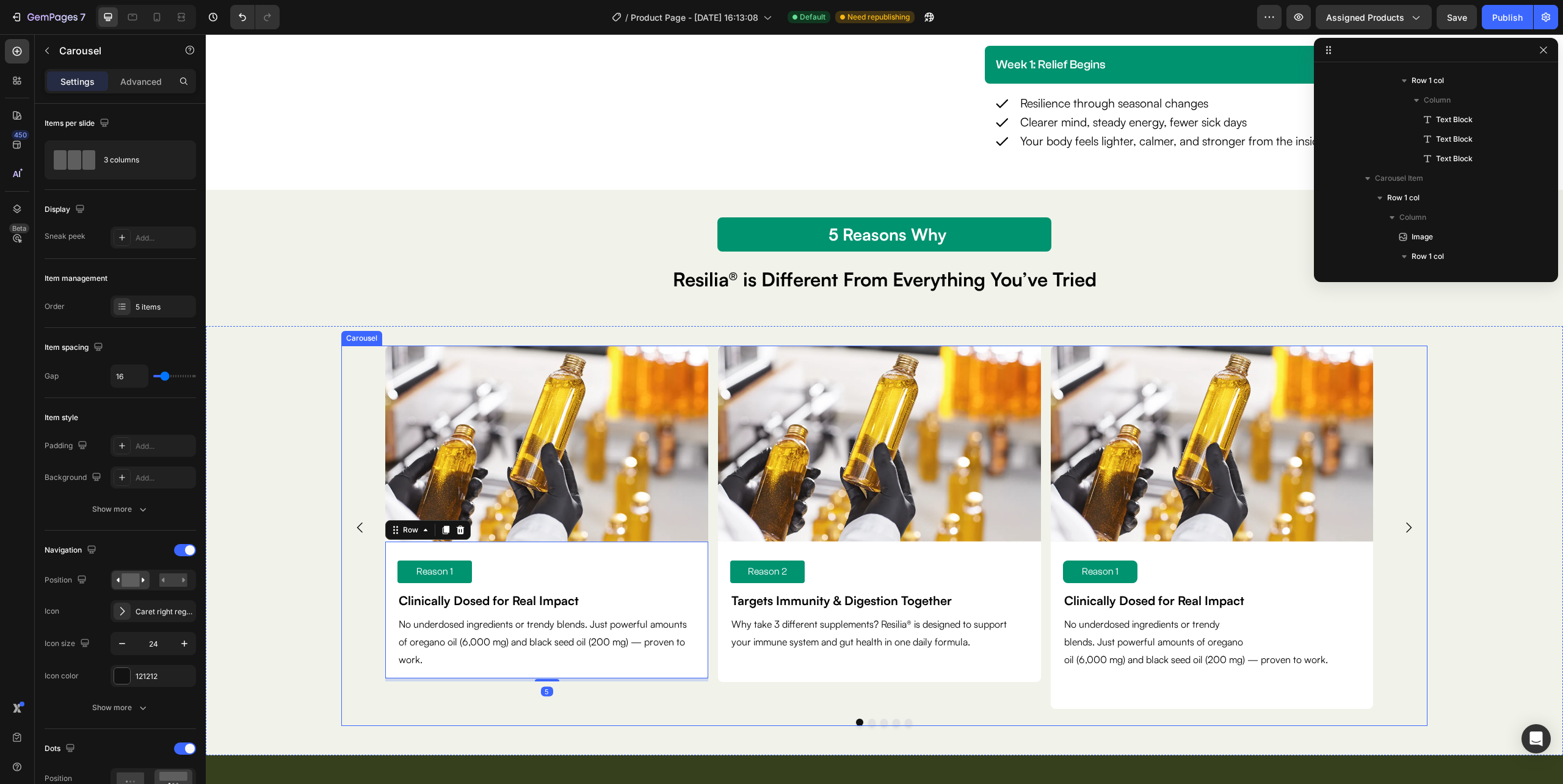
click at [567, 709] on div "Image Reason 1 Text Block Clinically Dosed for Real Impact Text Block No underd…" at bounding box center [884, 536] width 1086 height 380
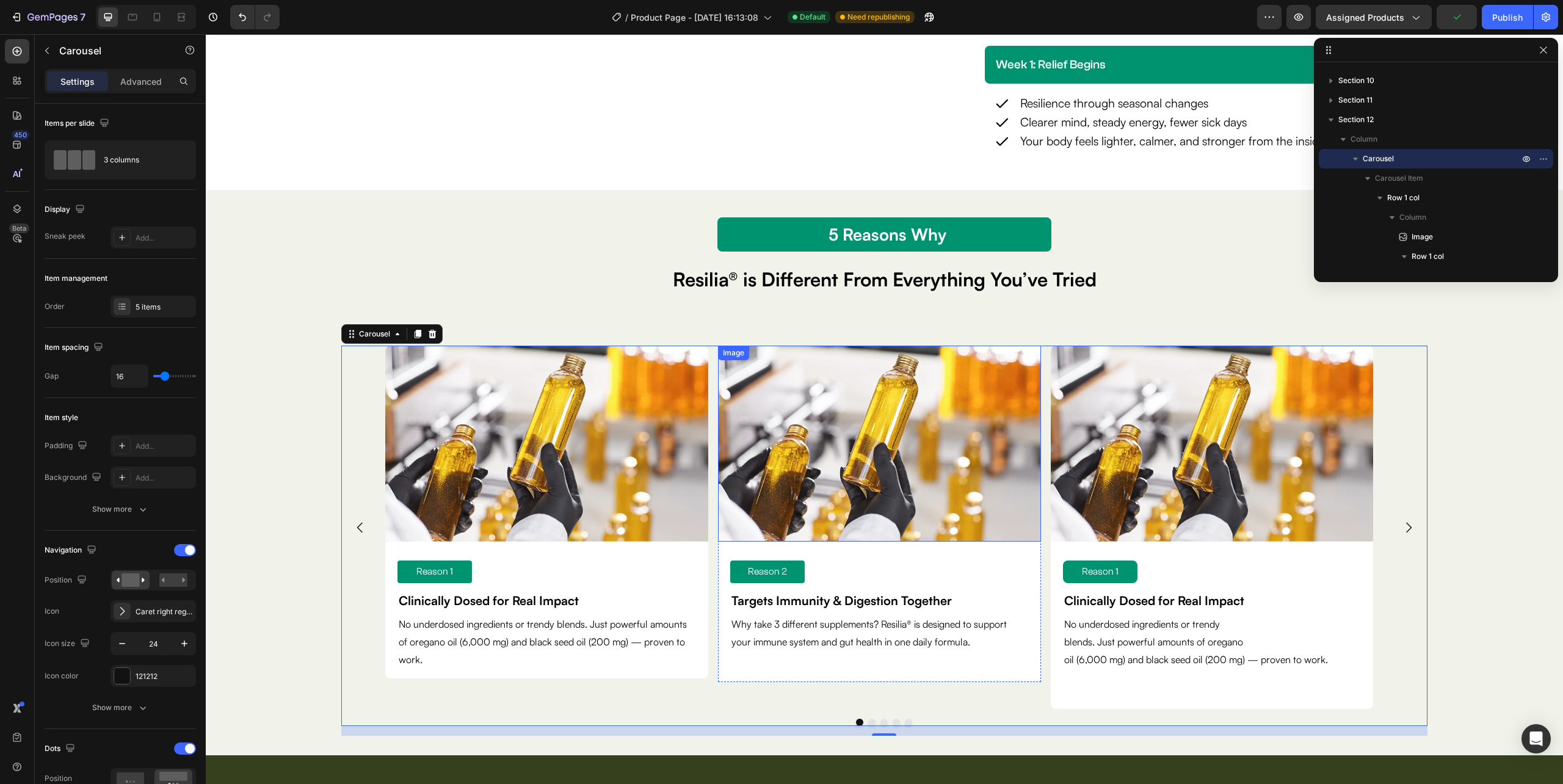
click at [950, 492] on img at bounding box center [880, 443] width 323 height 195
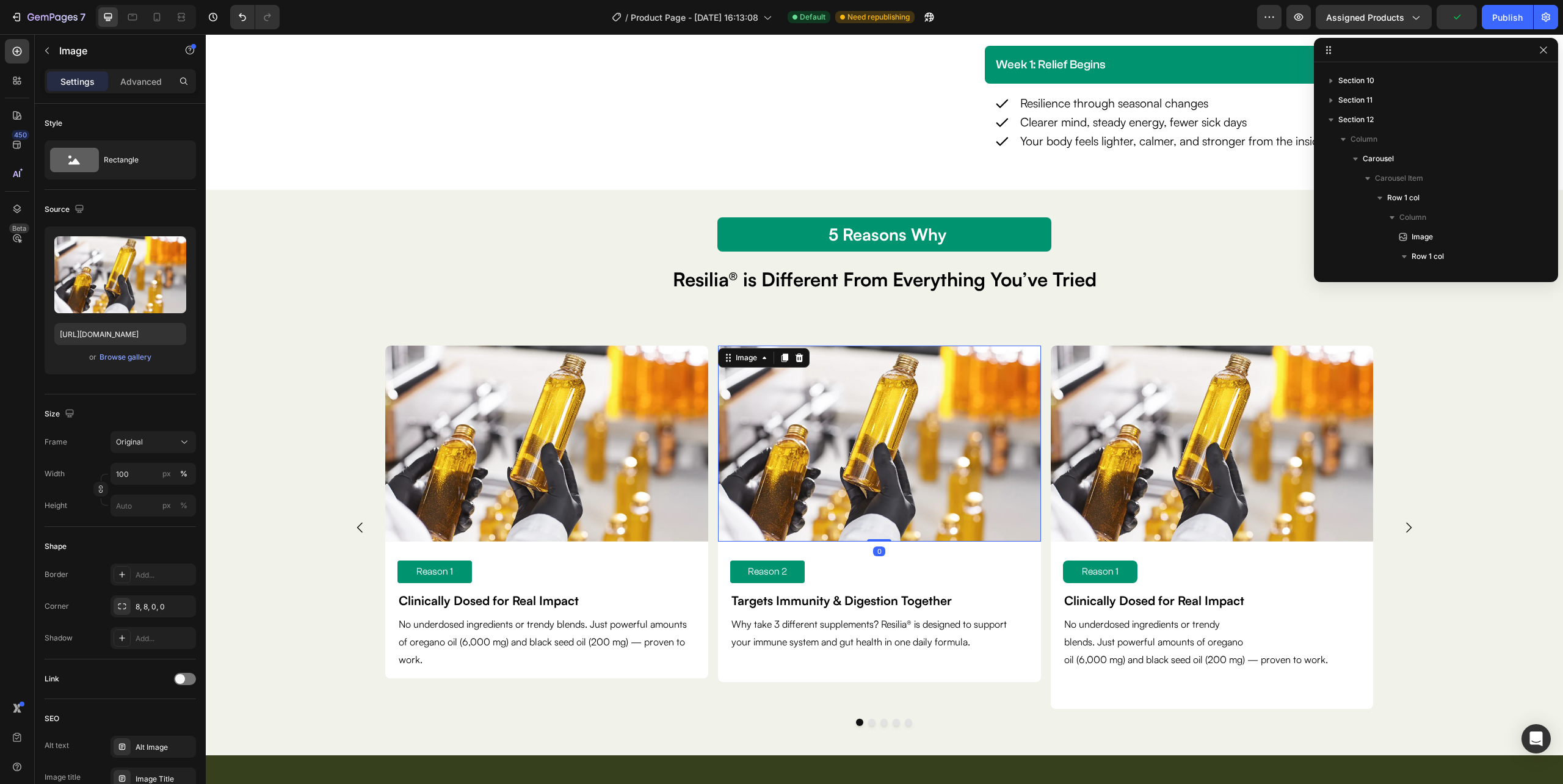
scroll to position [1208, 0]
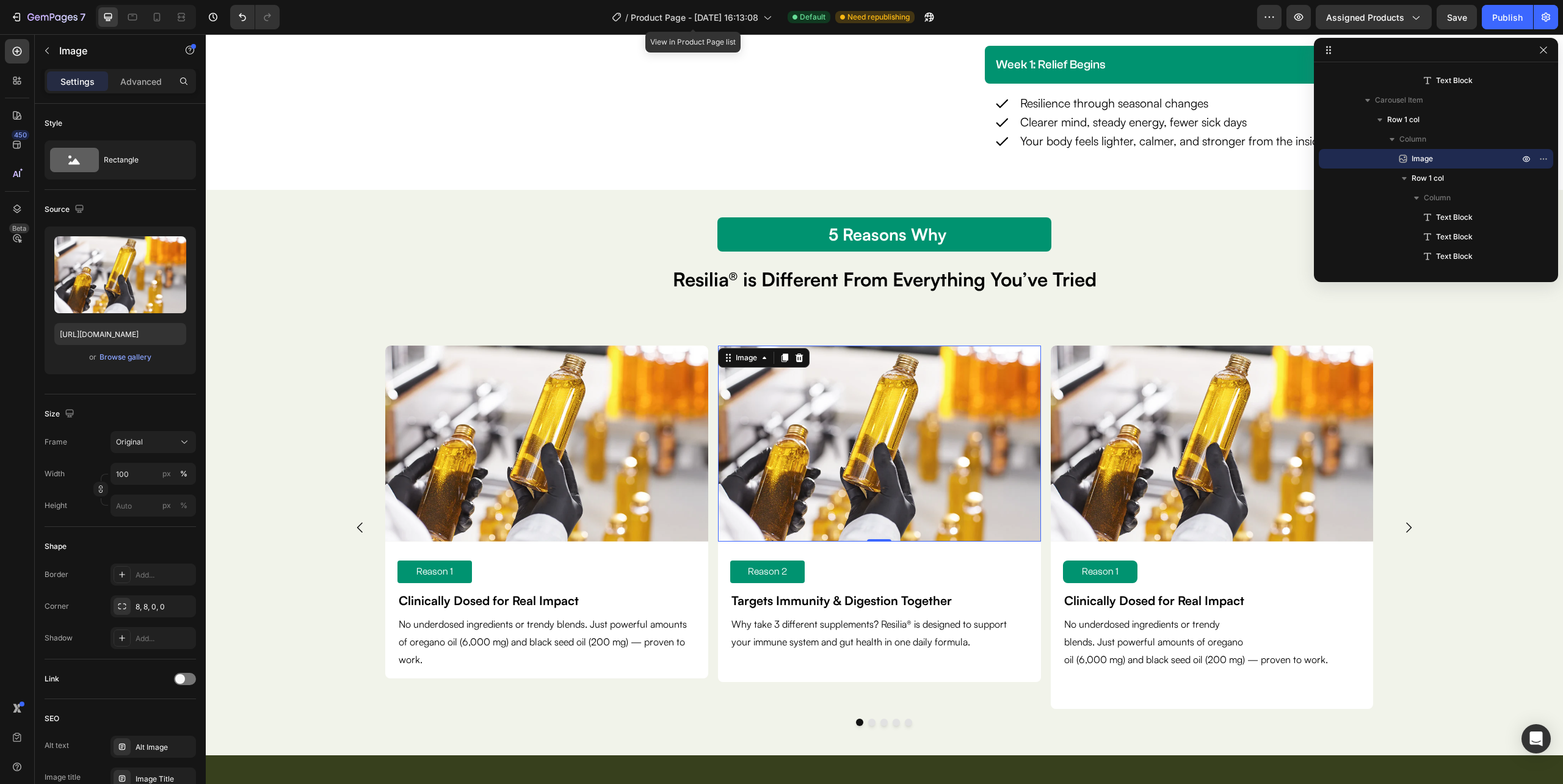
click at [800, 464] on img at bounding box center [880, 443] width 323 height 195
click at [125, 334] on input "https://cdn.shopify.com/s/files/1/0632/0881/6734/files/gempages_585534440302707…" at bounding box center [120, 334] width 132 height 22
paste input "d9f4d159-350c-40d6-9caf-ae060948f0f5.webp?v=1758860676"
type input "https://cdn.shopify.com/s/files/1/0632/0881/6734/files/gempages_585534440302707…"
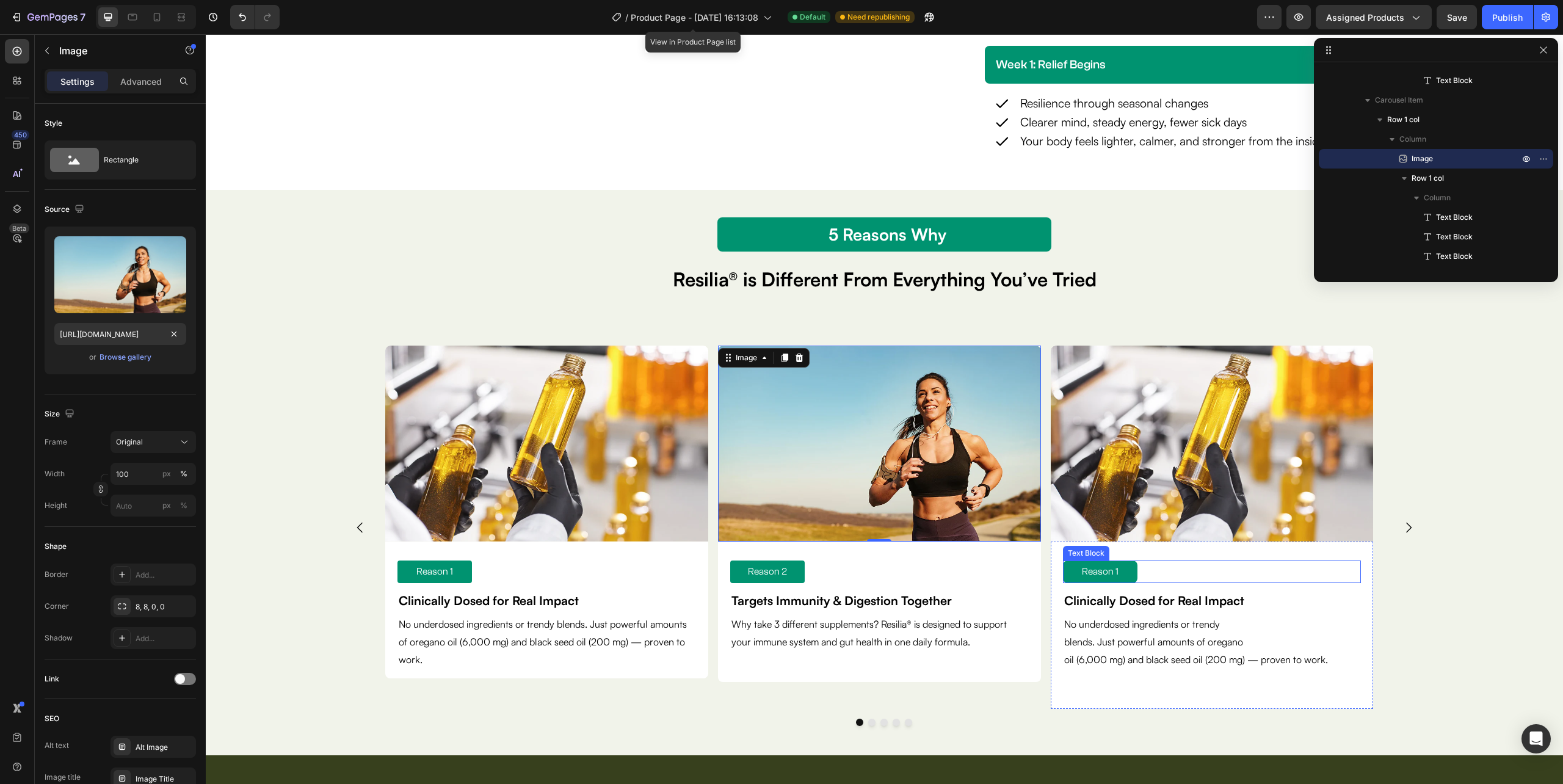
click at [1119, 578] on p "Reason 1" at bounding box center [1100, 572] width 72 height 18
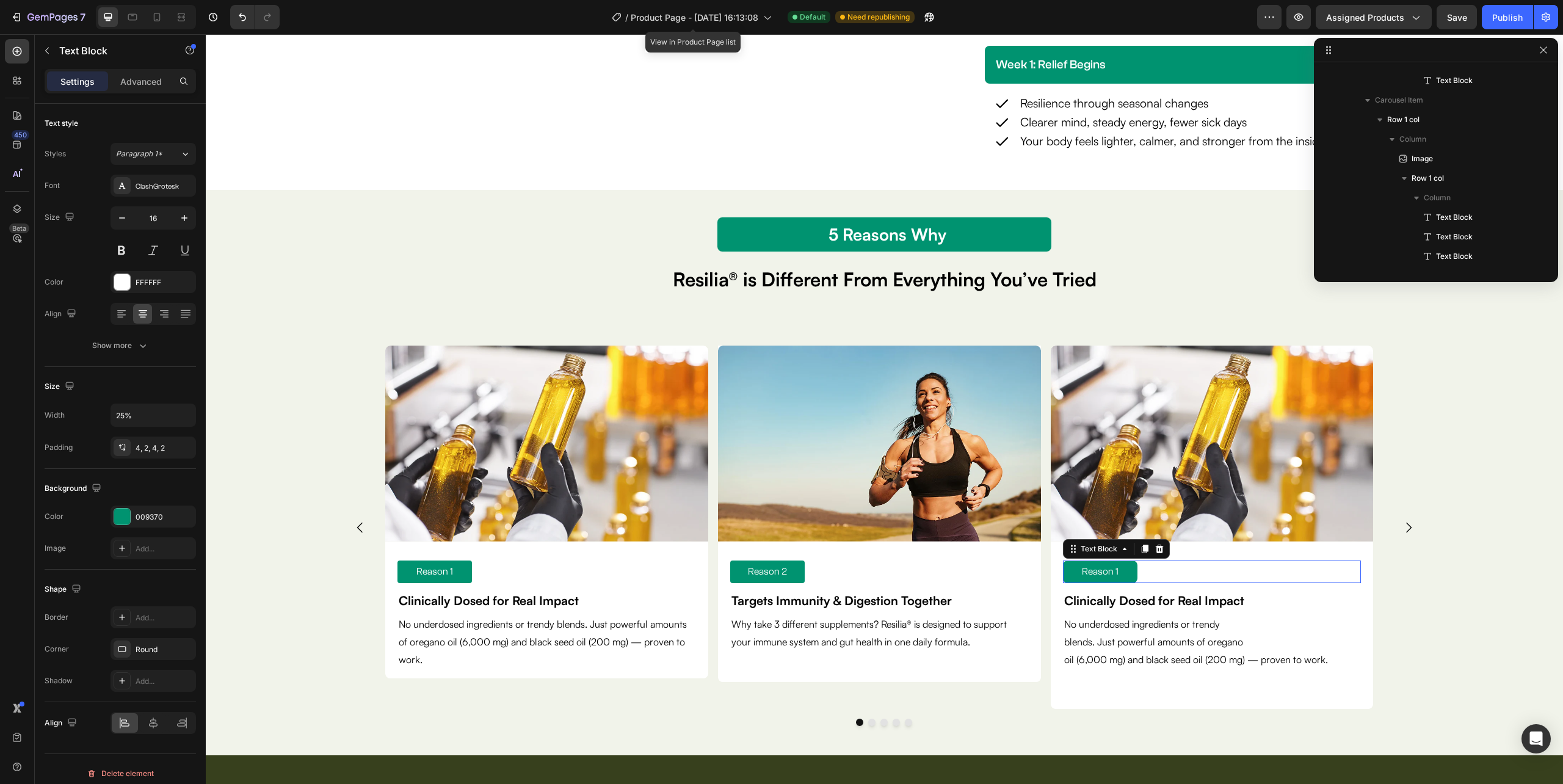
scroll to position [1442, 0]
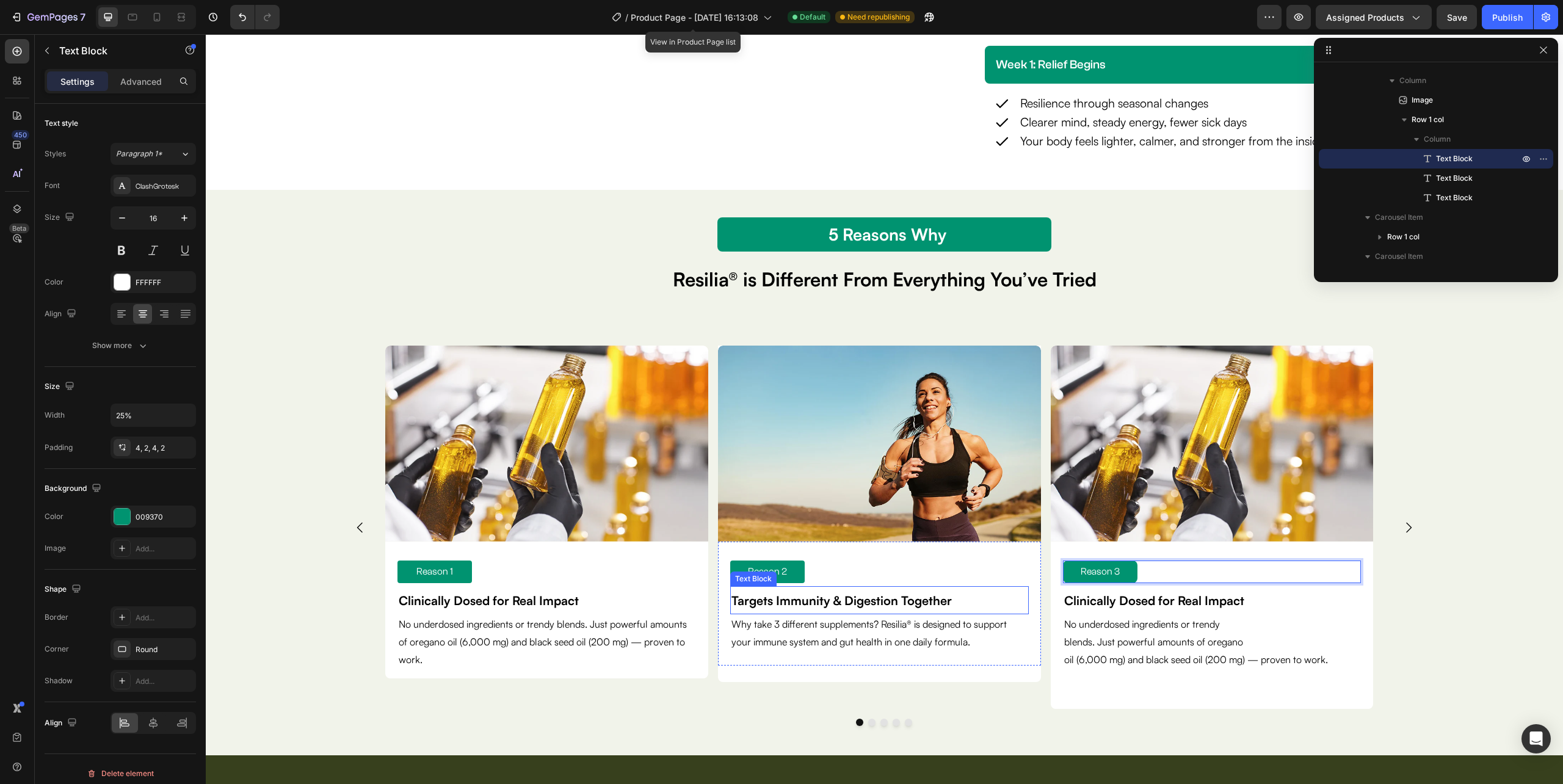
click at [838, 604] on strong "Targets Immunity & Digestion Together" at bounding box center [842, 601] width 220 height 15
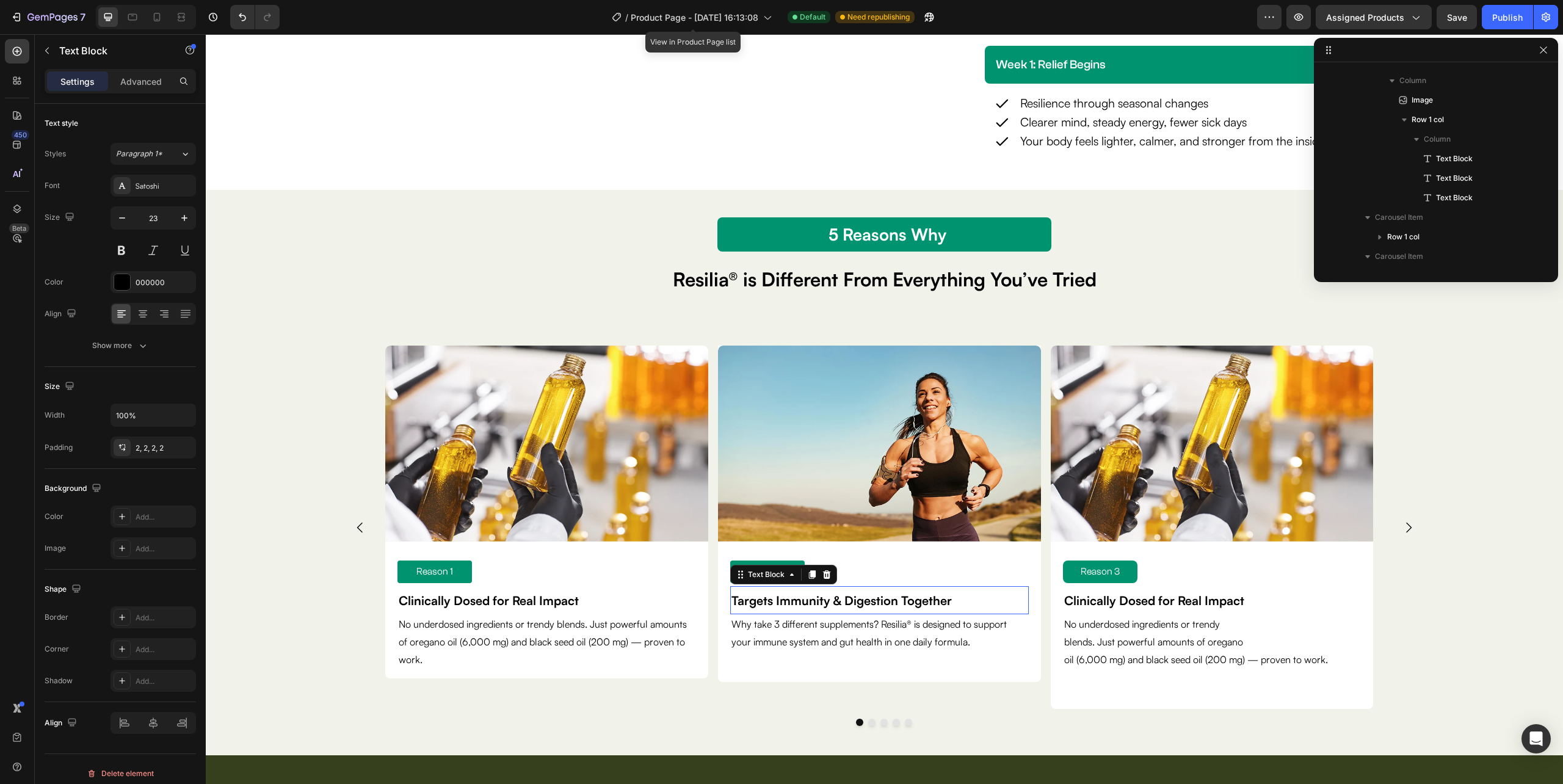
click at [838, 604] on strong "Targets Immunity & Digestion Together" at bounding box center [842, 601] width 220 height 15
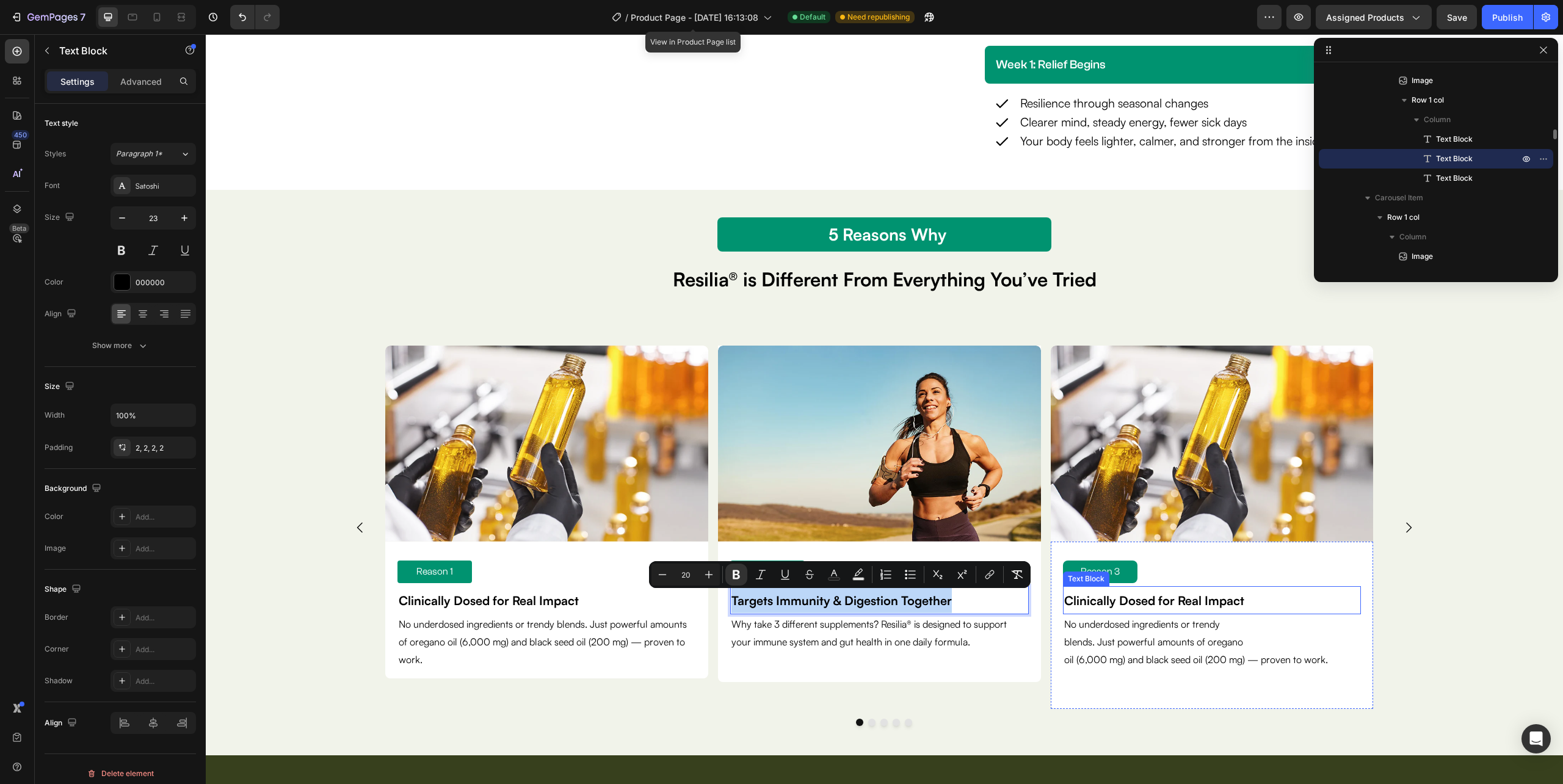
click at [1113, 603] on strong "Clinically Dosed for Real Impact" at bounding box center [1154, 601] width 180 height 15
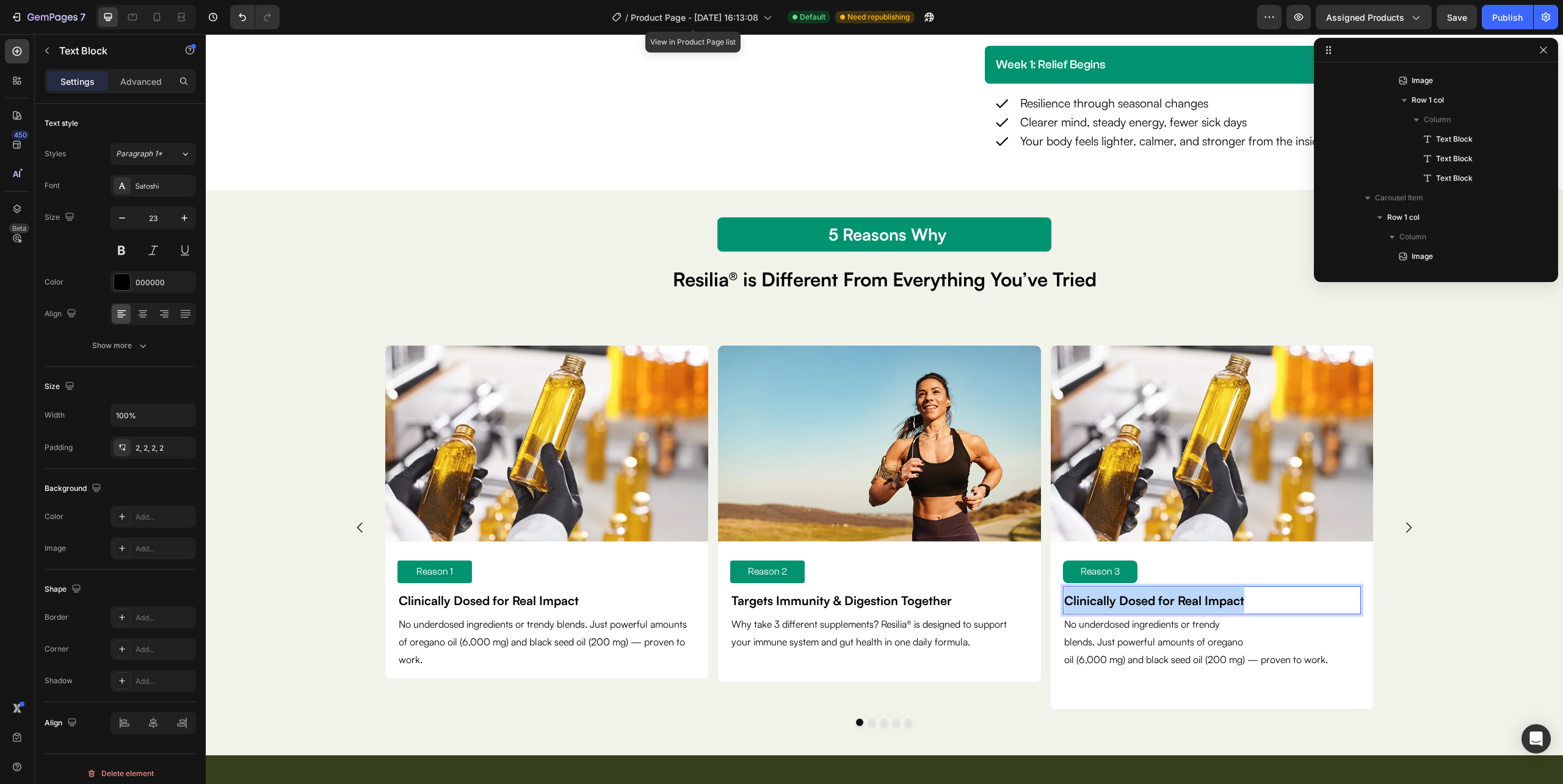
scroll to position [1461, 0]
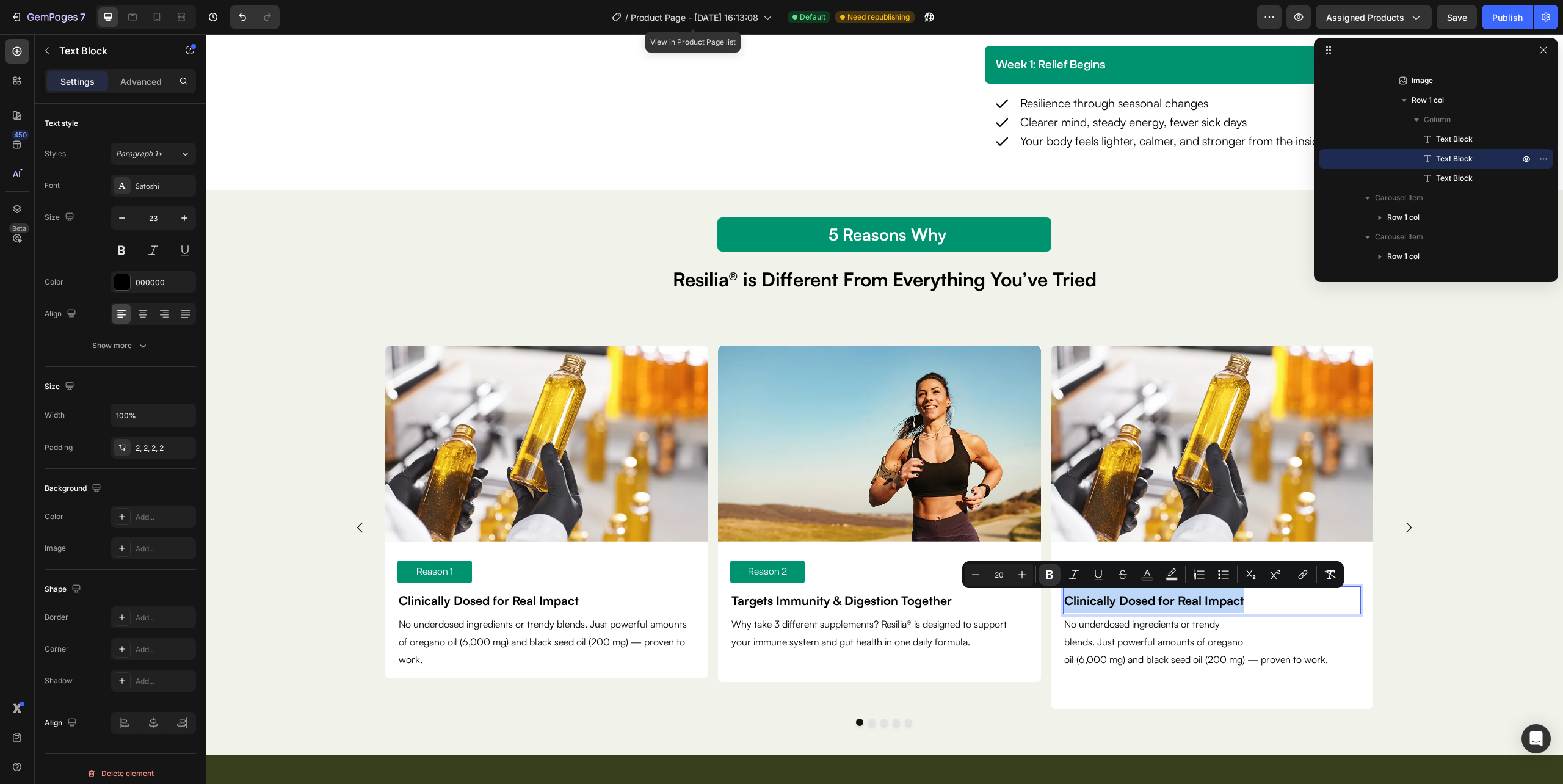
click at [1268, 595] on p "Clinically Dosed for Real Impact" at bounding box center [1212, 600] width 296 height 26
click at [1241, 601] on strong "Clinically Dosed for Real Impact" at bounding box center [1154, 601] width 180 height 15
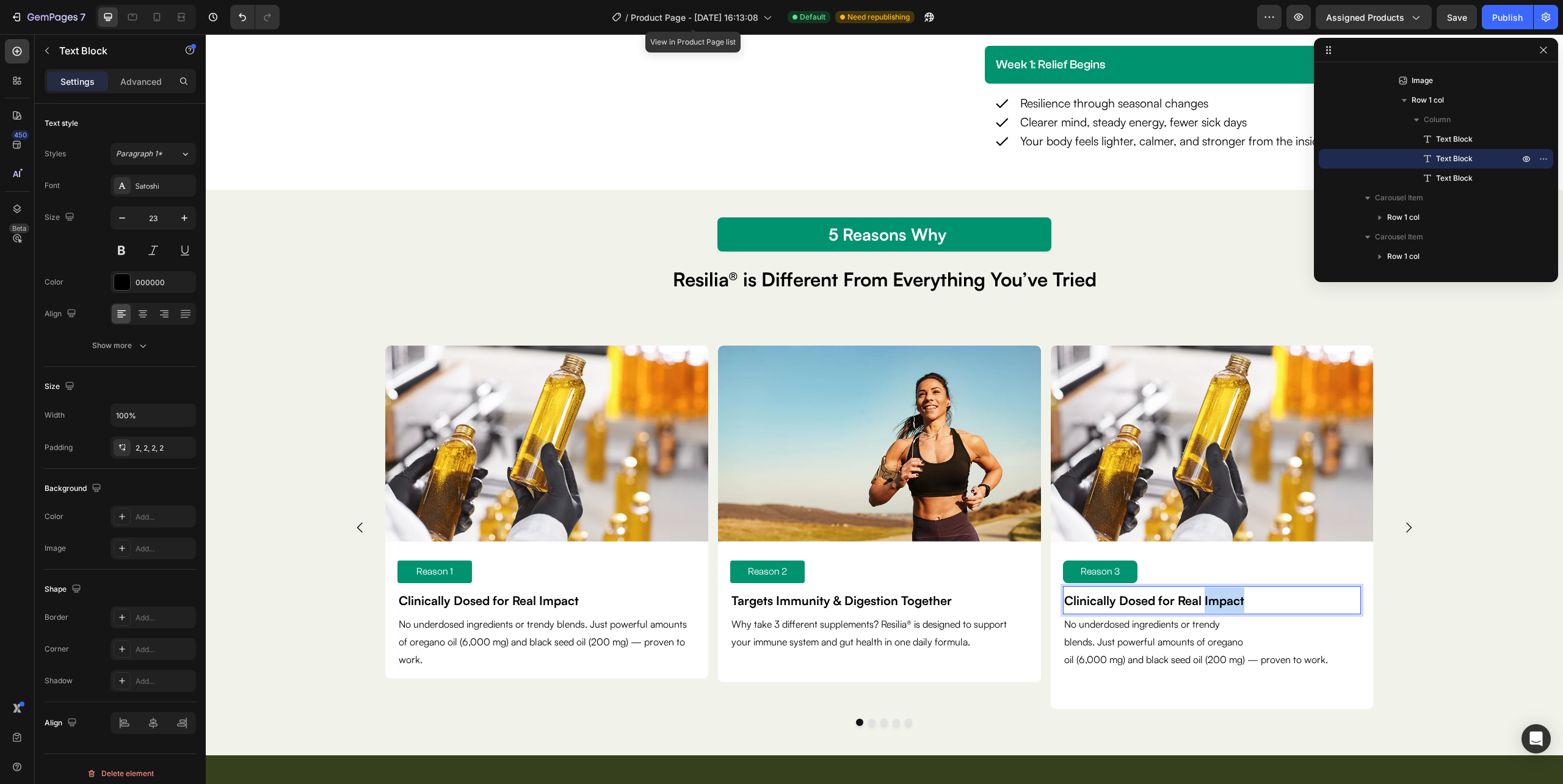
click at [1241, 601] on strong "Clinically Dosed for Real Impact" at bounding box center [1154, 601] width 180 height 15
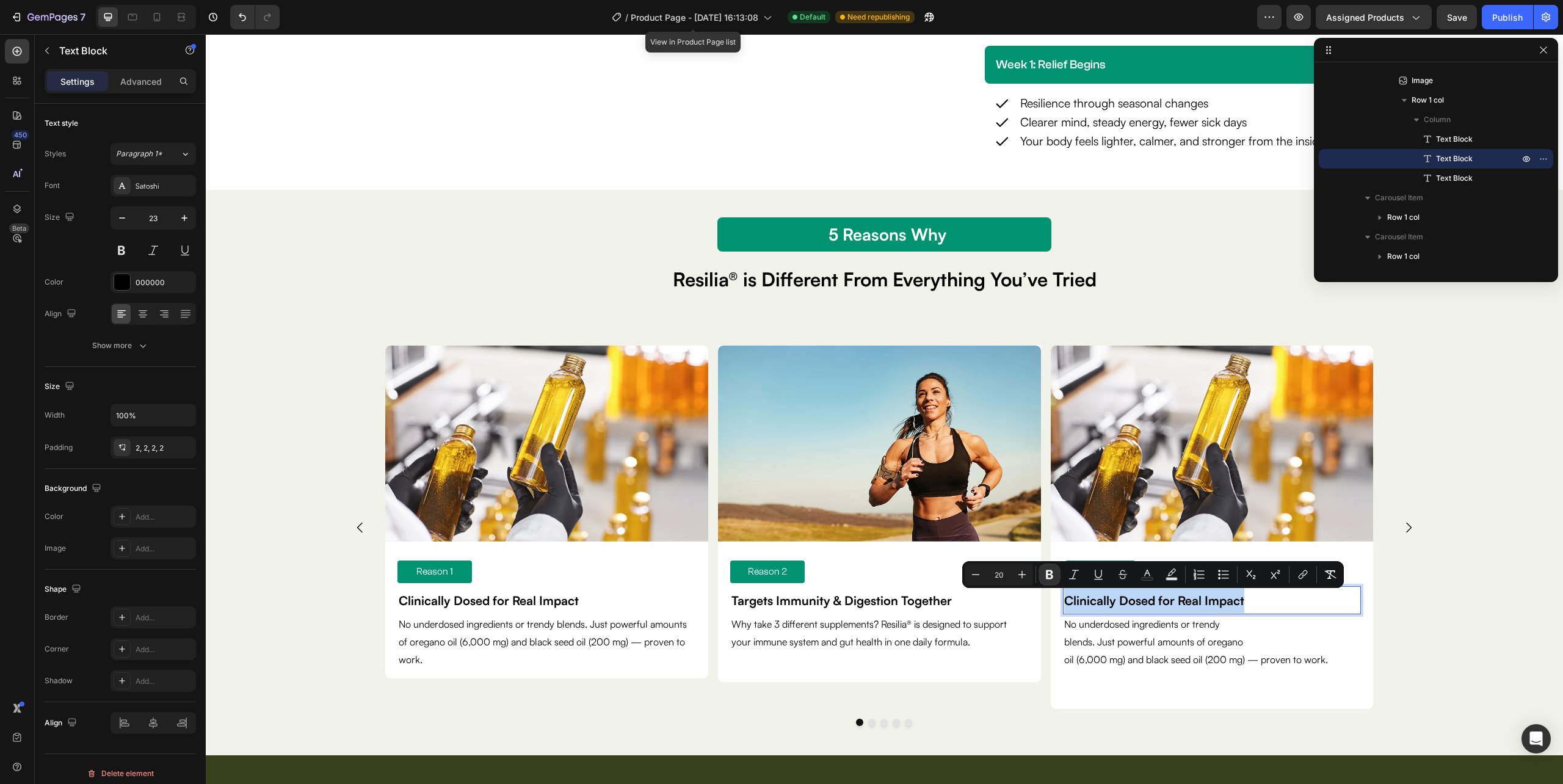
type input "12"
click at [1248, 606] on p "Clinically Dosed for Real Impact" at bounding box center [1212, 600] width 296 height 26
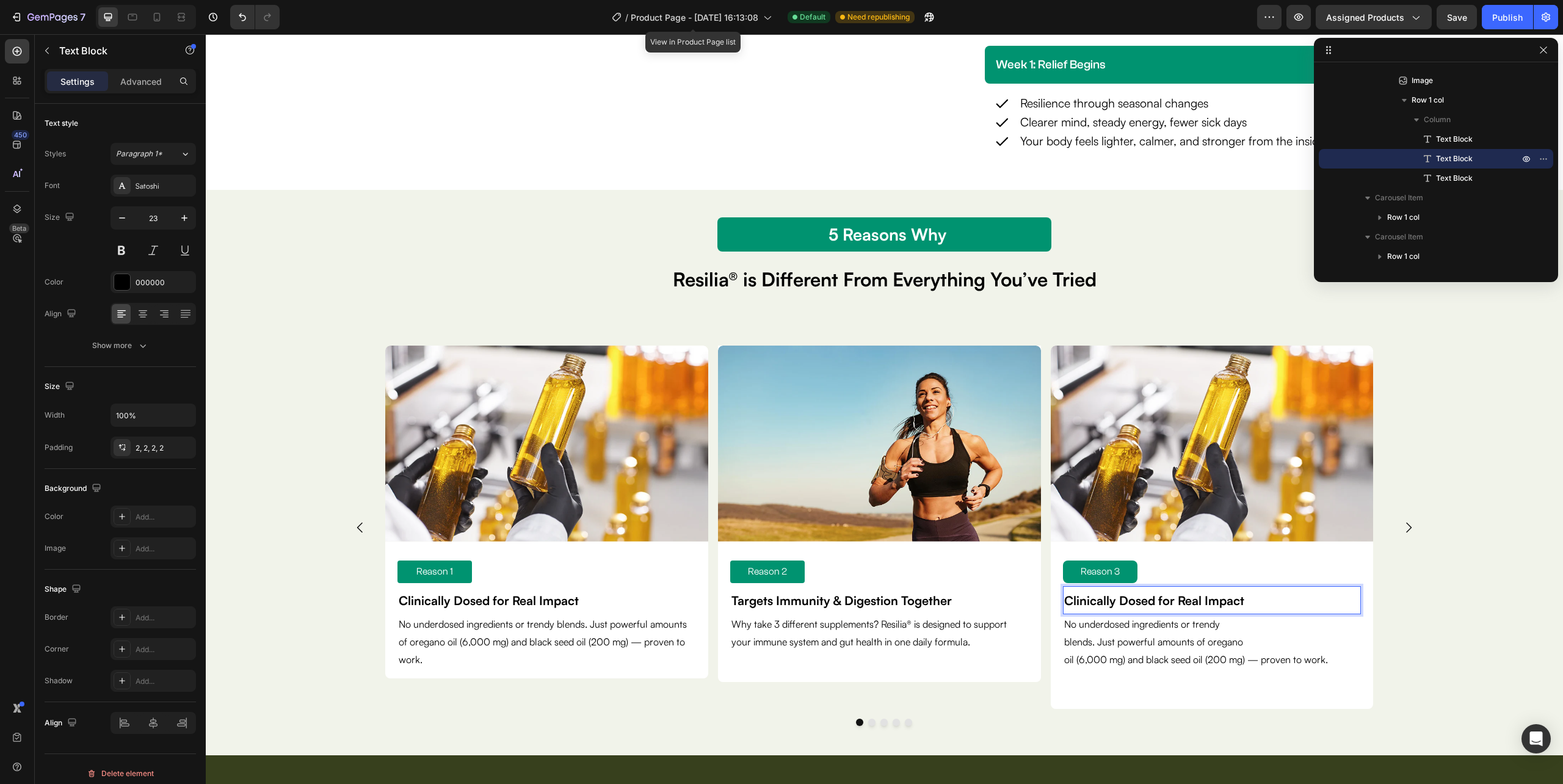
click at [1248, 606] on p "Clinically Dosed for Real Impact" at bounding box center [1212, 600] width 296 height 26
click at [1143, 605] on strong "No Aftertaste, No Burn" at bounding box center [1128, 601] width 128 height 15
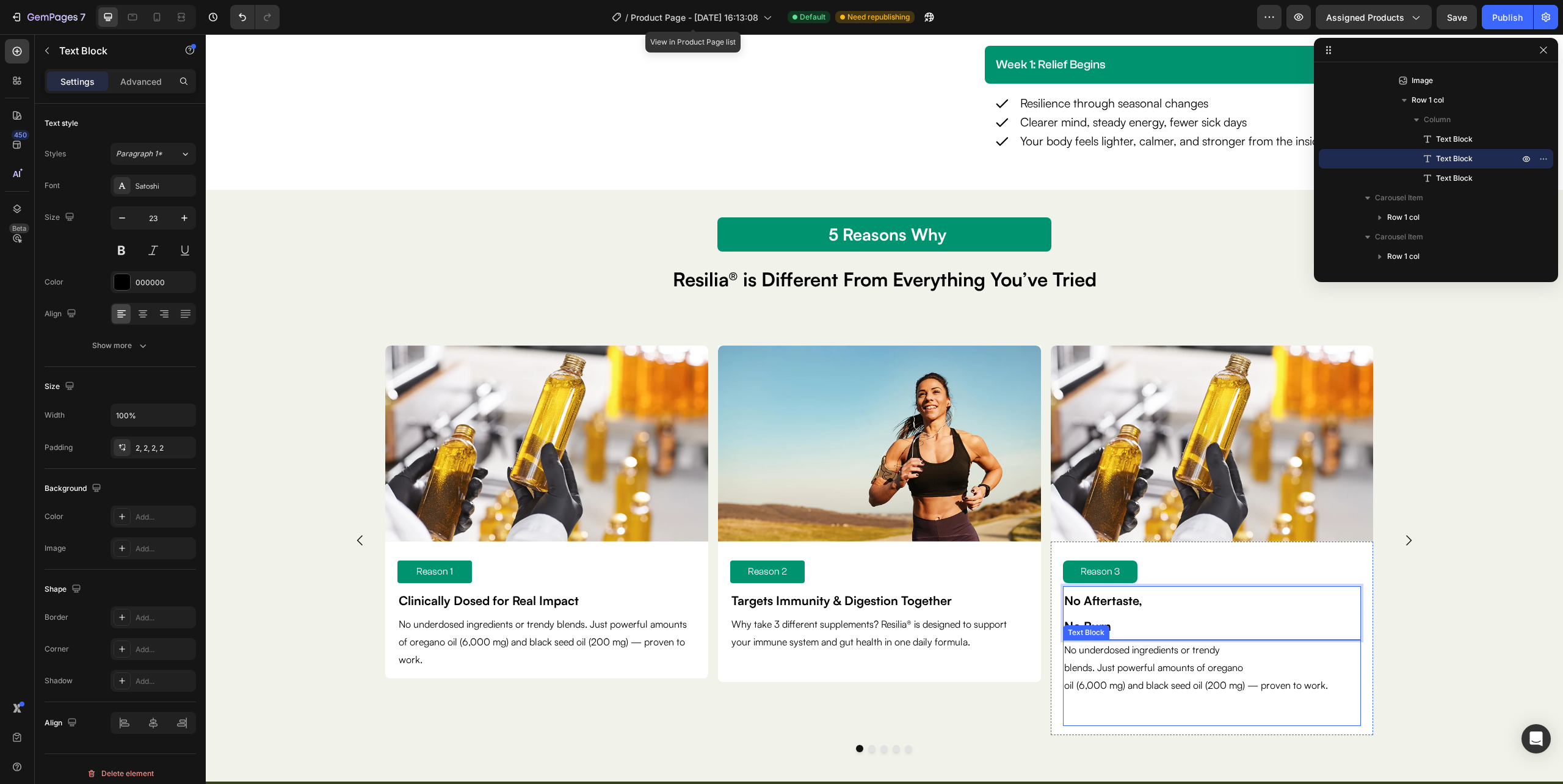
click at [1132, 665] on p "blends. Just powerful amounts of oregano" at bounding box center [1212, 667] width 296 height 18
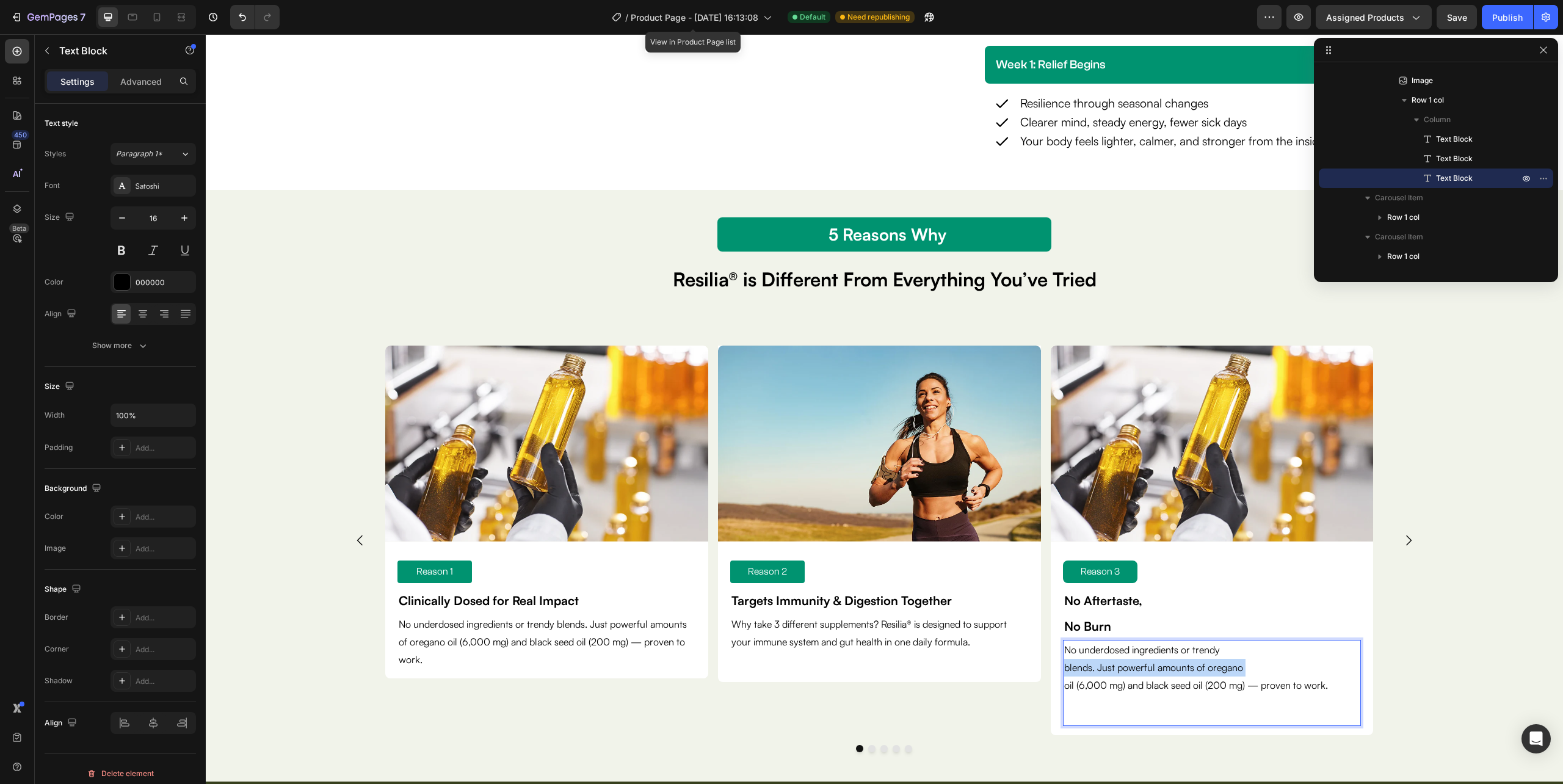
click at [1132, 665] on p "blends. Just powerful amounts of oregano" at bounding box center [1212, 667] width 296 height 18
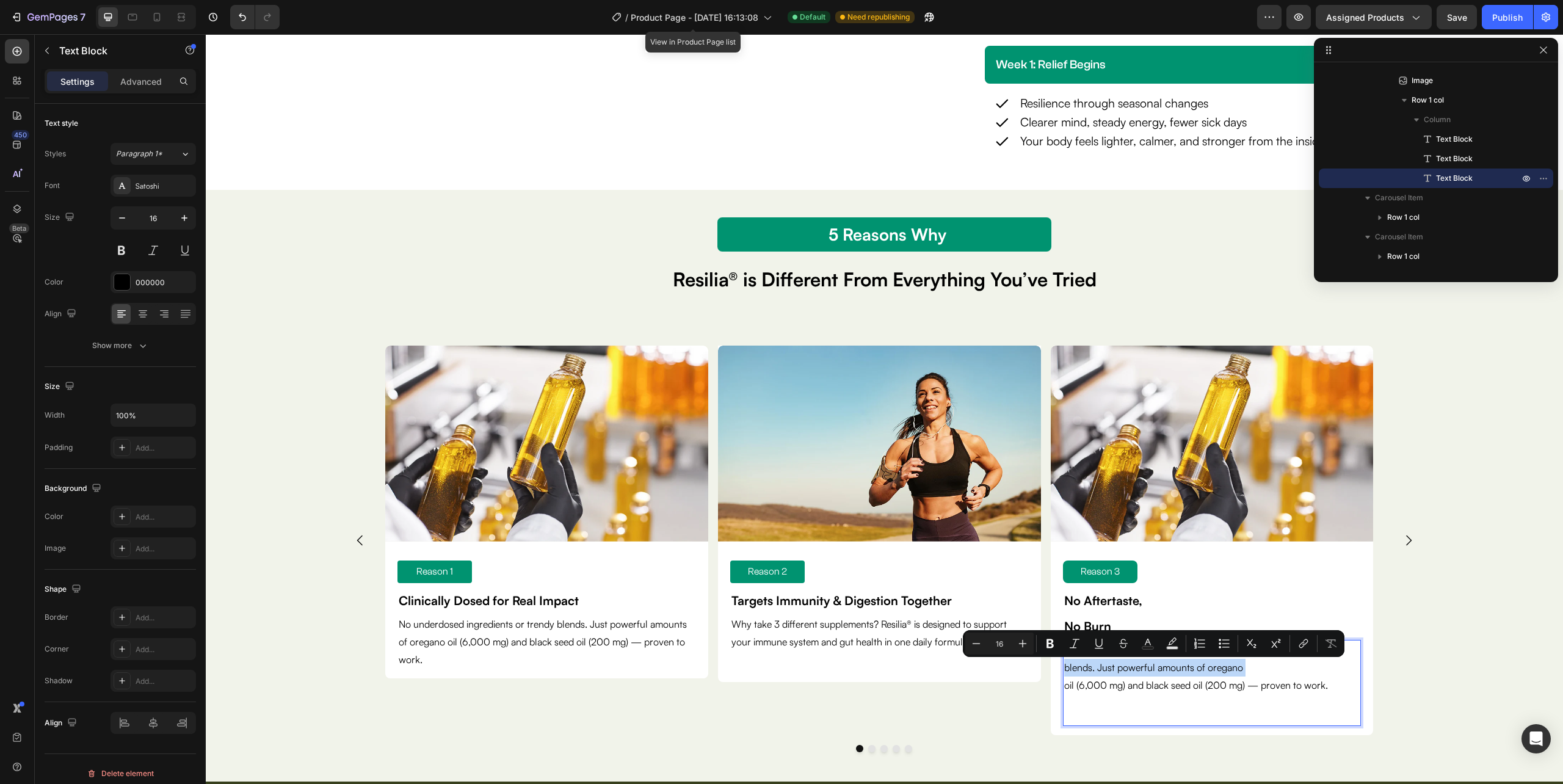
click at [1132, 665] on p "blends. Just powerful amounts of oregano" at bounding box center [1212, 667] width 296 height 18
click at [1136, 706] on div "No underdosed ingredients or trendy blends. Just powerful amounts of oregano oi…" at bounding box center [1211, 682] width 298 height 85
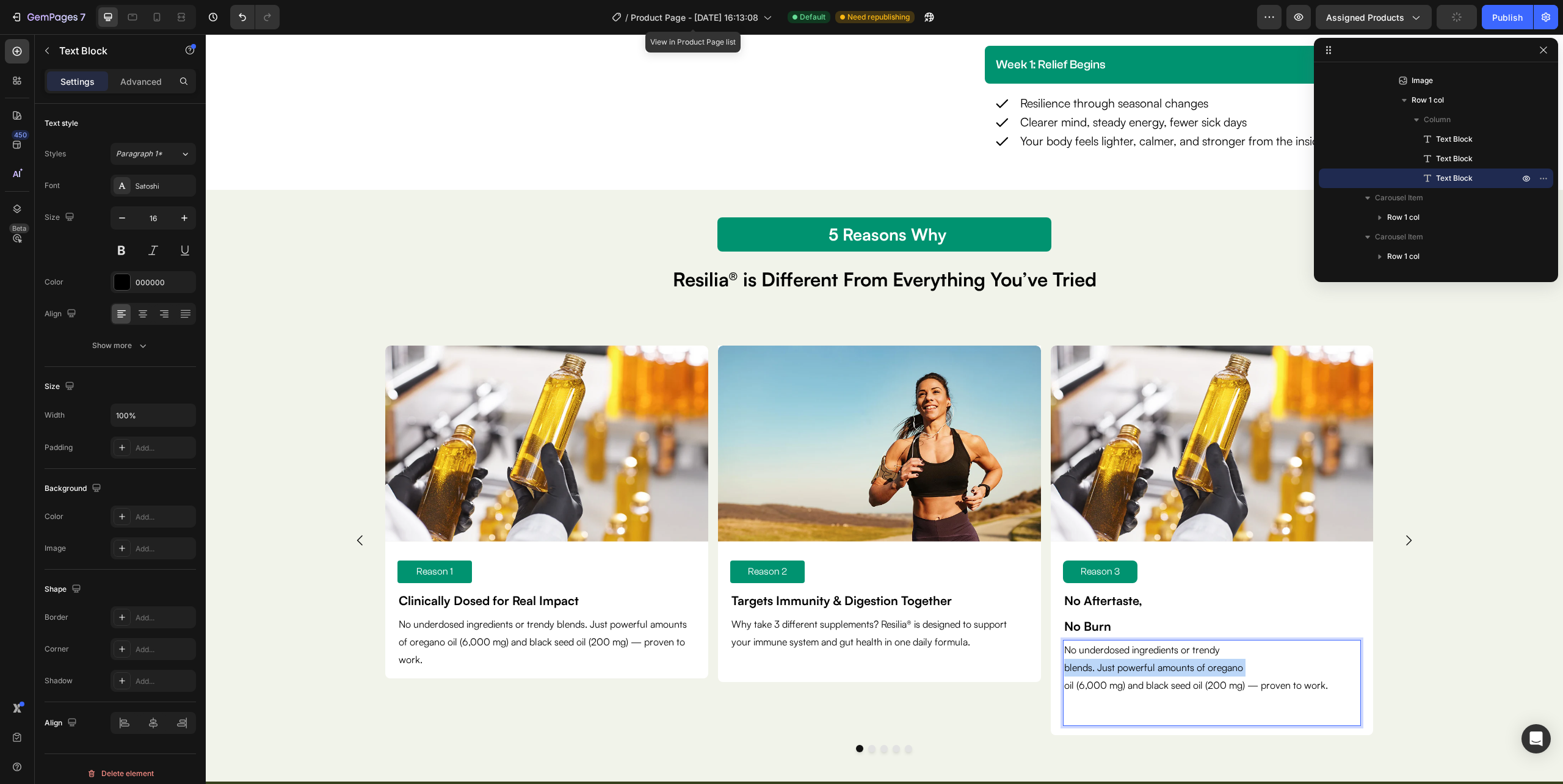
click at [1253, 608] on p "No Aftertaste," at bounding box center [1212, 600] width 296 height 26
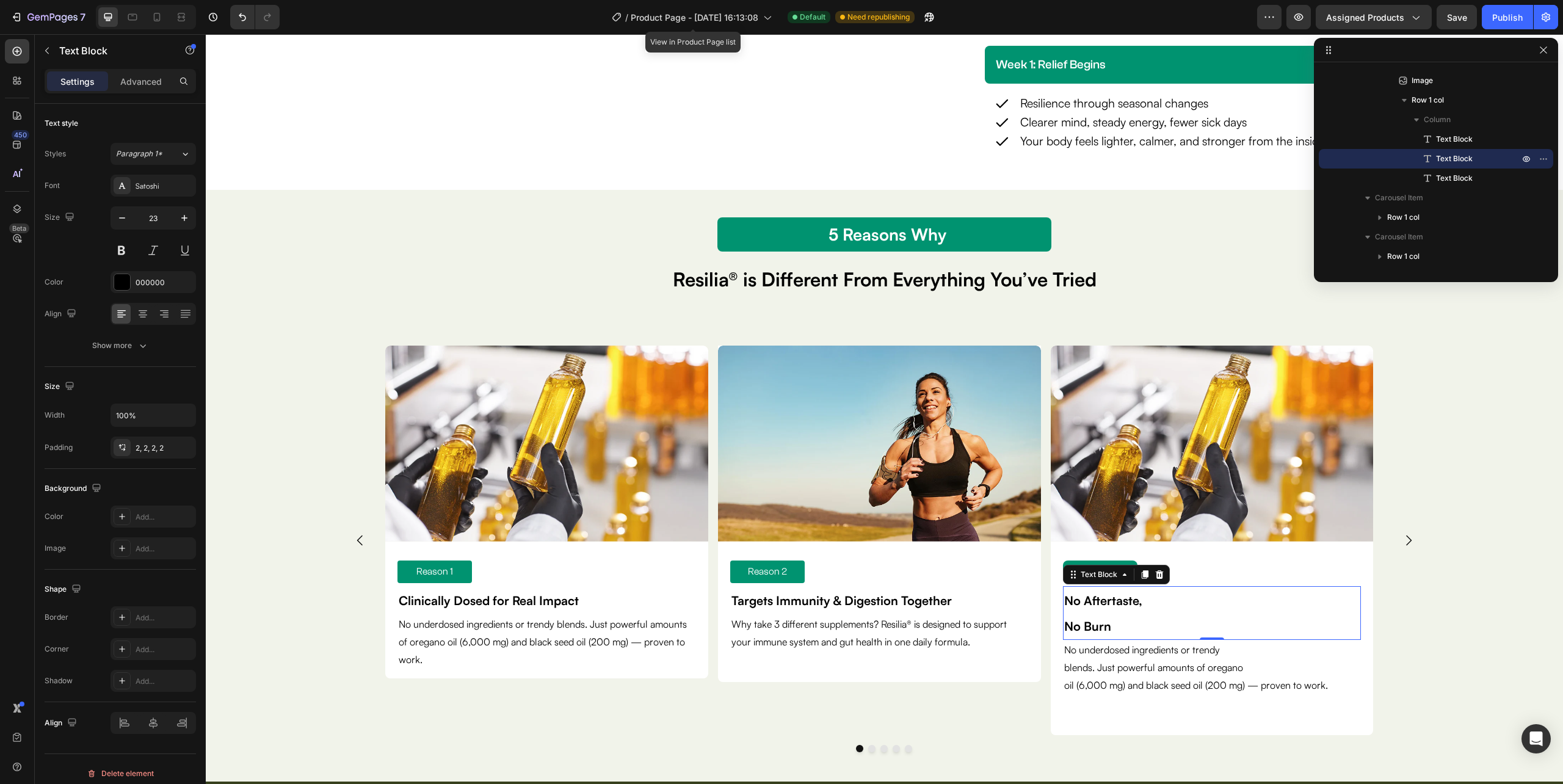
click at [1127, 683] on p "oil (6,000 mg) and black seed oil (200 mg) — proven to work." at bounding box center [1212, 685] width 296 height 18
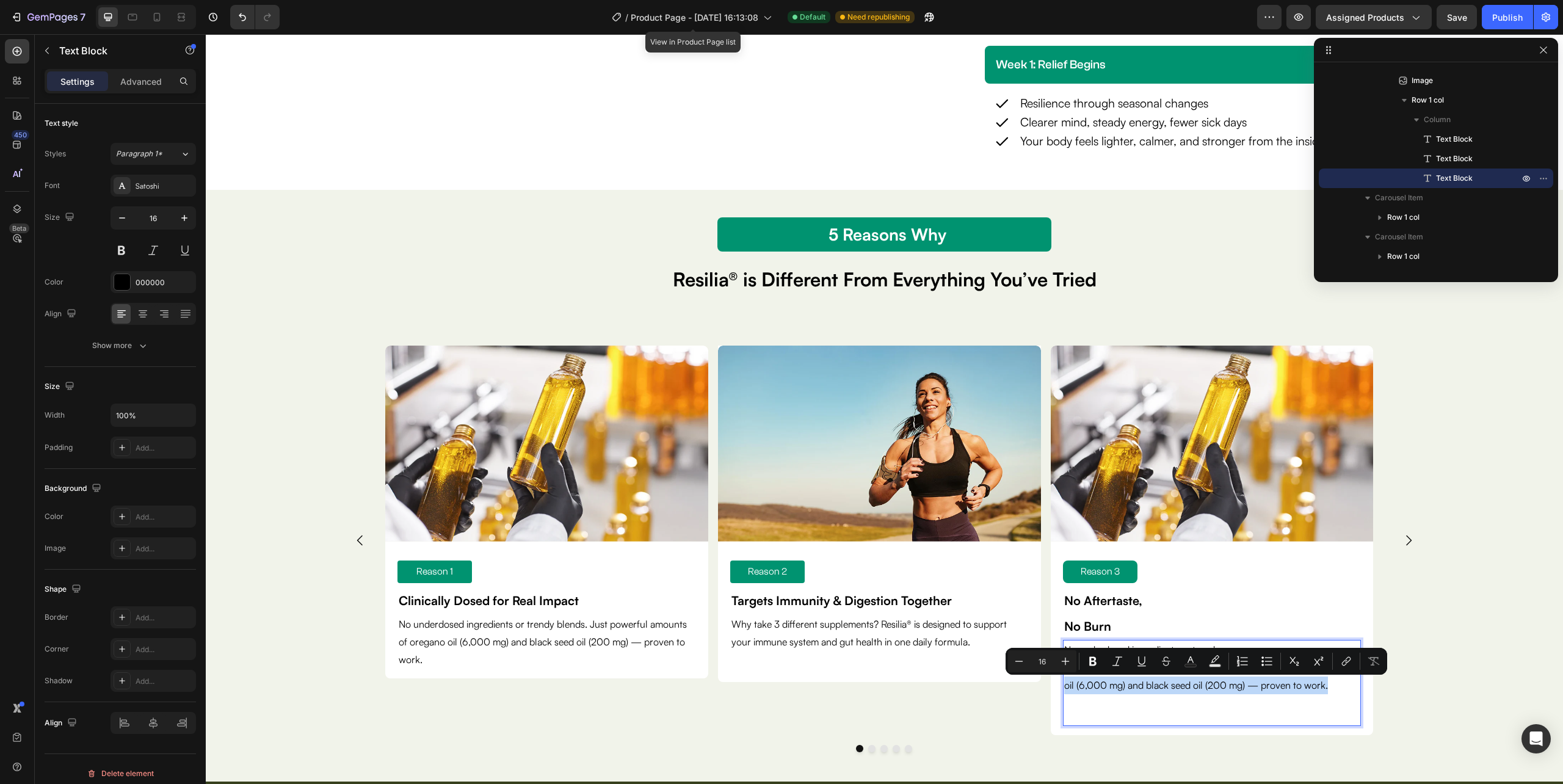
click at [1237, 688] on p "oil (6,000 mg) and black seed oil (200 mg) — proven to work." at bounding box center [1212, 685] width 296 height 18
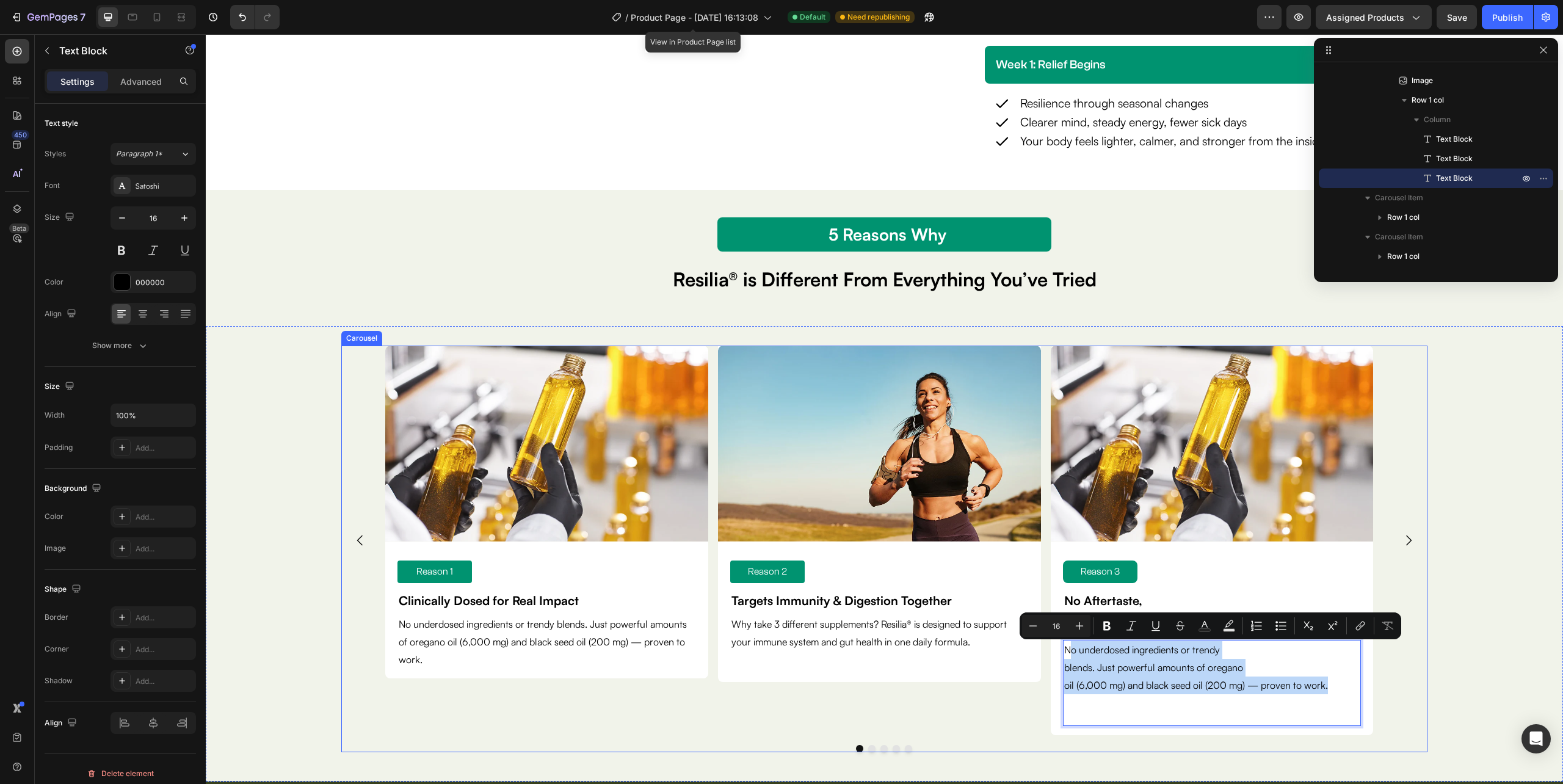
drag, startPoint x: 1341, startPoint y: 686, endPoint x: 1048, endPoint y: 630, distance: 298.3
click at [1048, 630] on div "Image Reason 1 Text Block Clinically Dosed for Real Impact Text Block No underd…" at bounding box center [884, 540] width 997 height 389
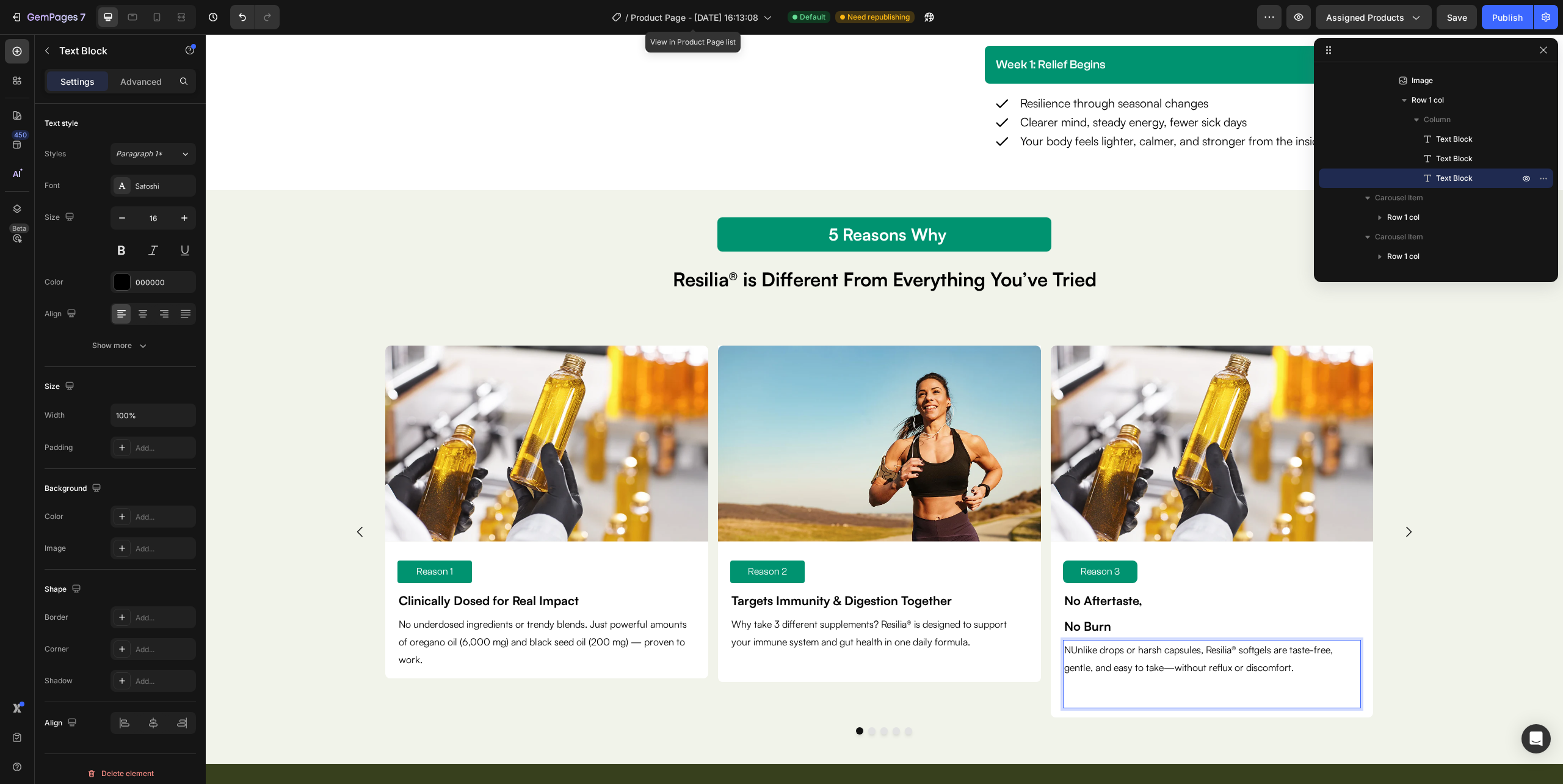
click at [1070, 650] on p "NUnlike drops or harsh capsules, Resilia® softgels are taste-free, gentle, and …" at bounding box center [1212, 658] width 296 height 35
click at [1081, 694] on div "Unlike drops or harsh capsules, Resilia® softgels are taste-free, gentle, and e…" at bounding box center [1211, 674] width 298 height 69
click at [1126, 696] on div "Unlike drops or harsh capsules, Resilia® softgels are taste-free, gentle, and e…" at bounding box center [1211, 674] width 298 height 69
click at [128, 82] on p "Advanced" at bounding box center [141, 81] width 41 height 13
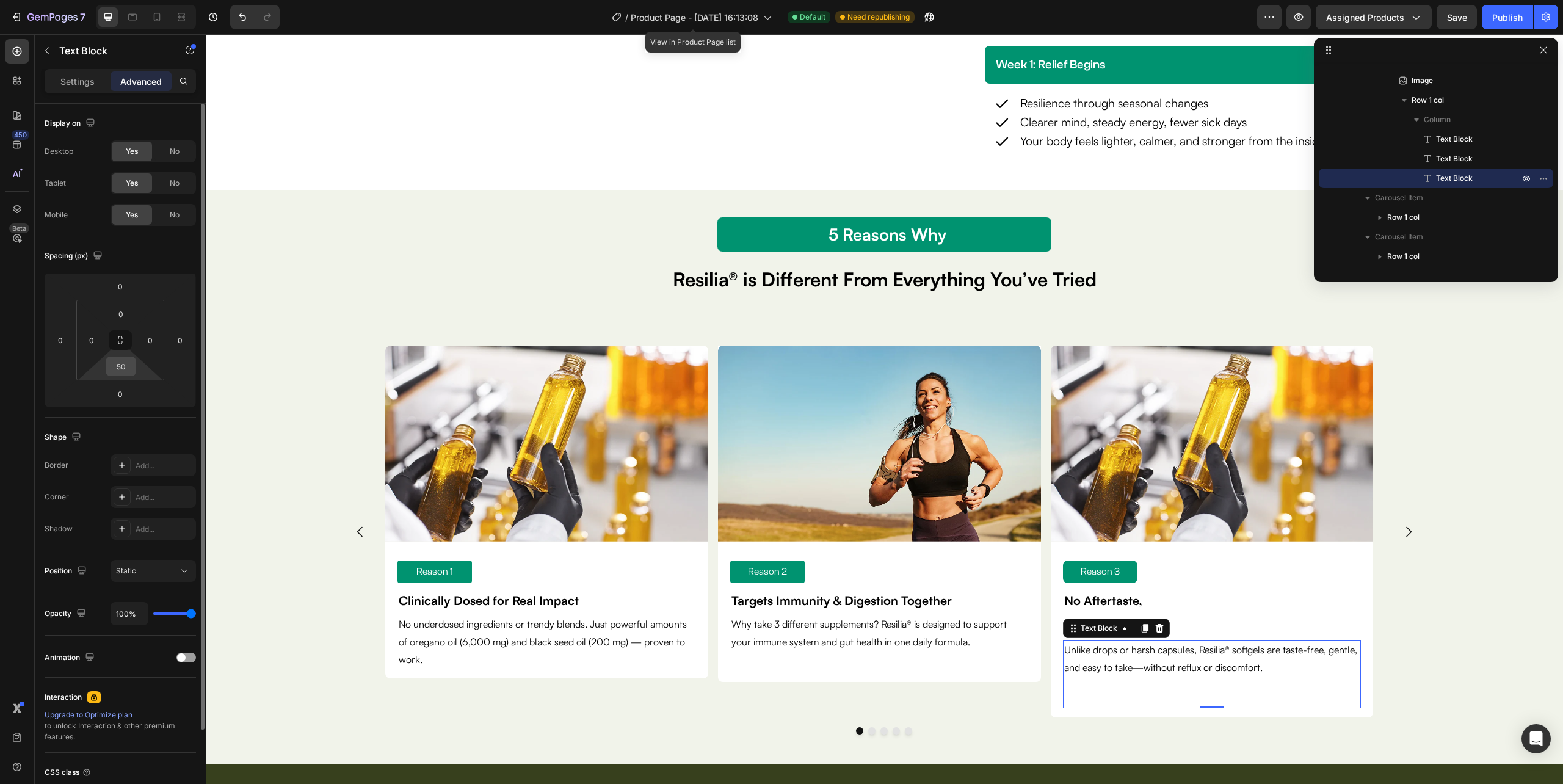
click at [115, 362] on input "50" at bounding box center [120, 365] width 24 height 18
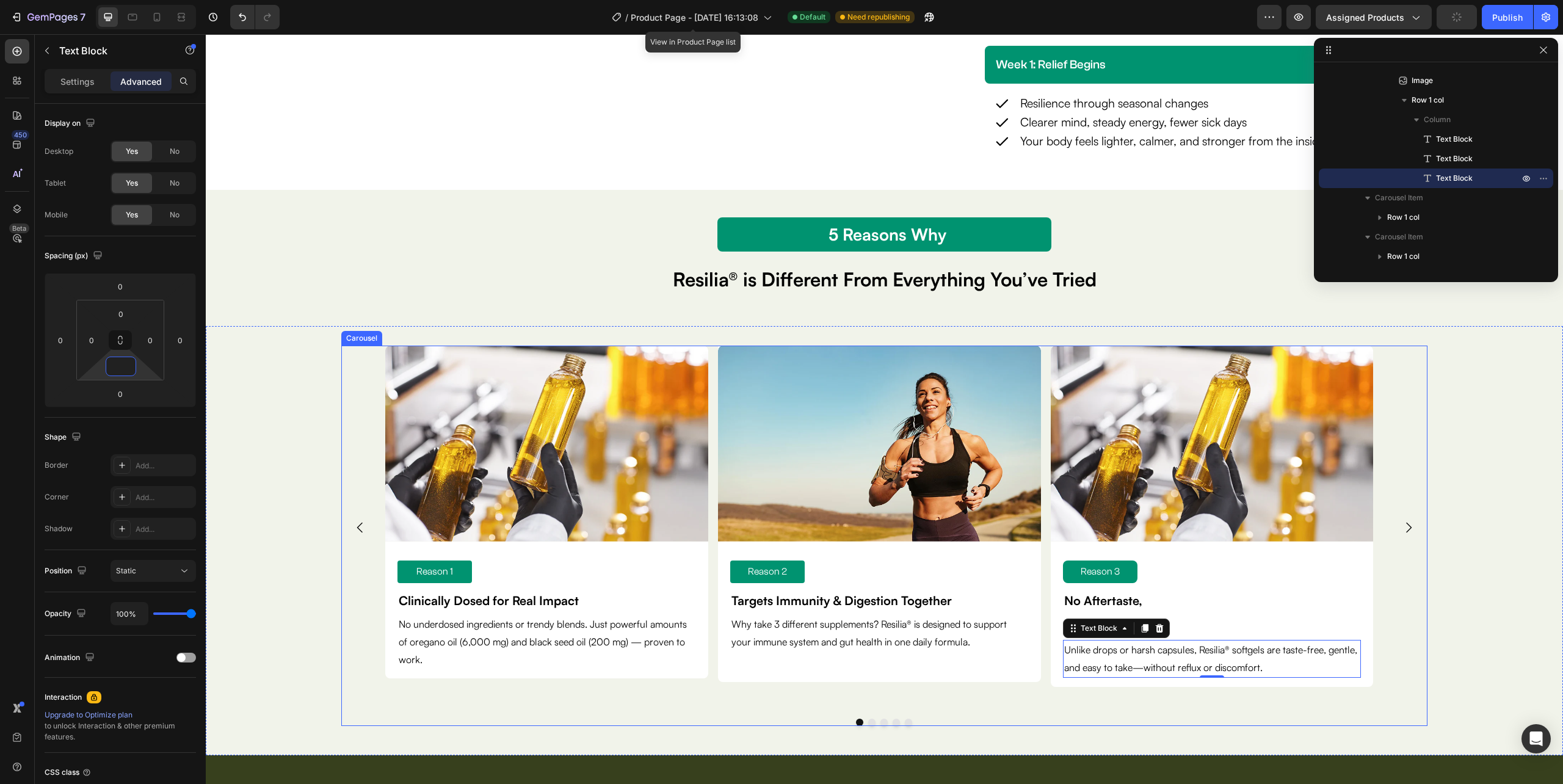
click at [1029, 714] on div "Image Reason 1 Text Block Clinically Dosed for Real Impact Text Block No underd…" at bounding box center [884, 536] width 1086 height 380
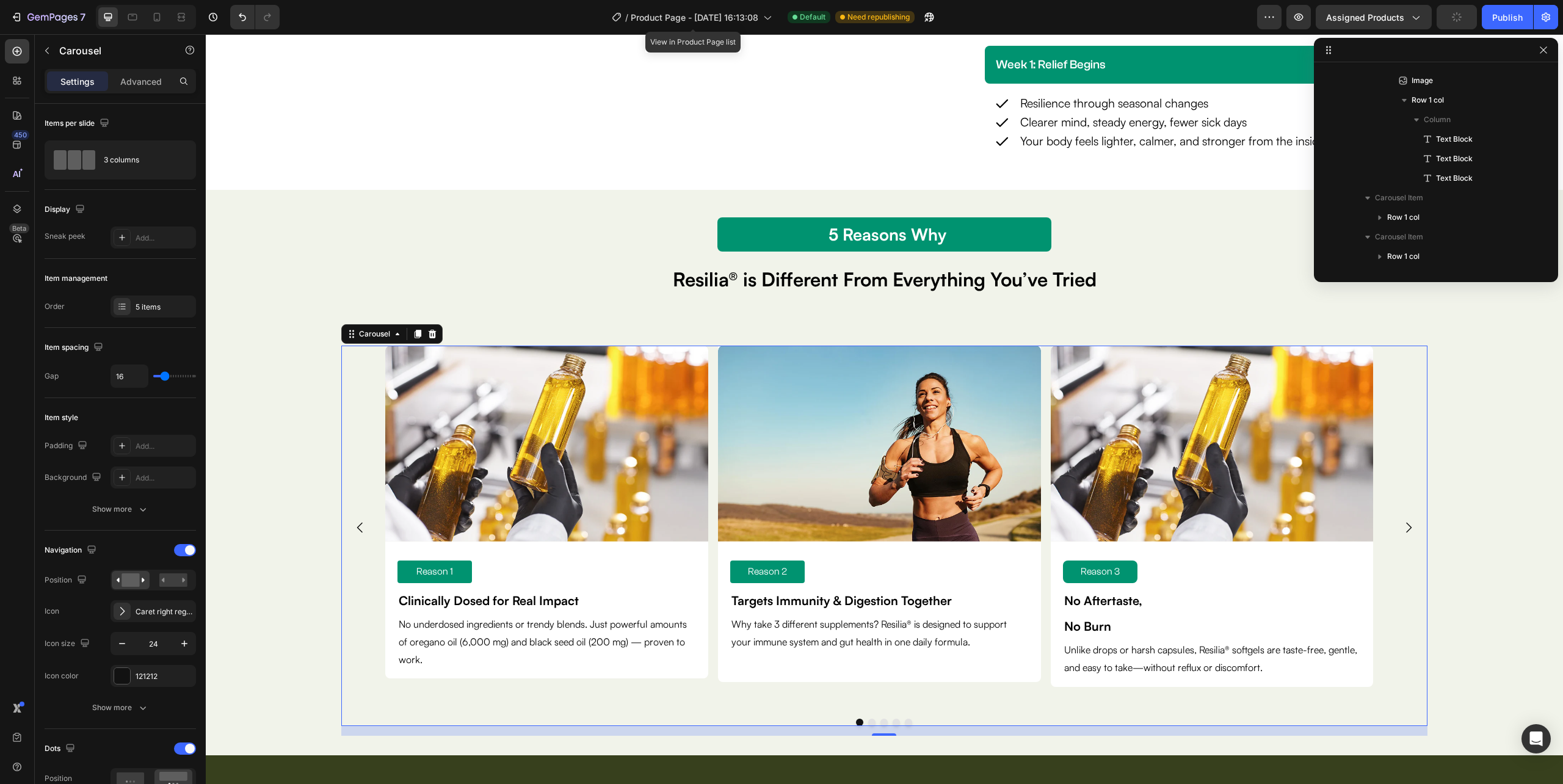
scroll to position [953, 0]
click at [1401, 530] on icon "Carousel Next Arrow" at bounding box center [1408, 527] width 15 height 15
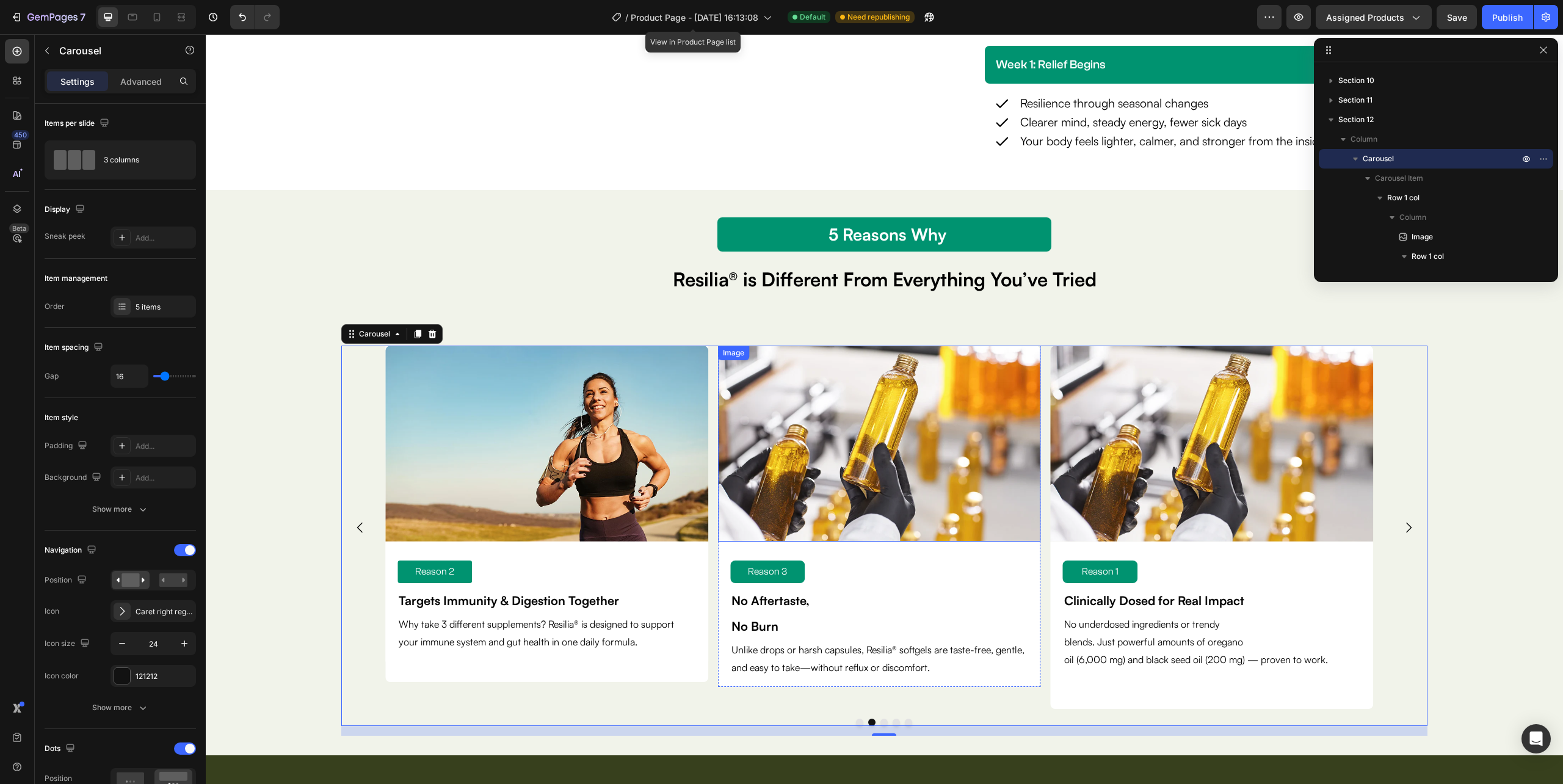
click at [829, 445] on img at bounding box center [880, 443] width 323 height 195
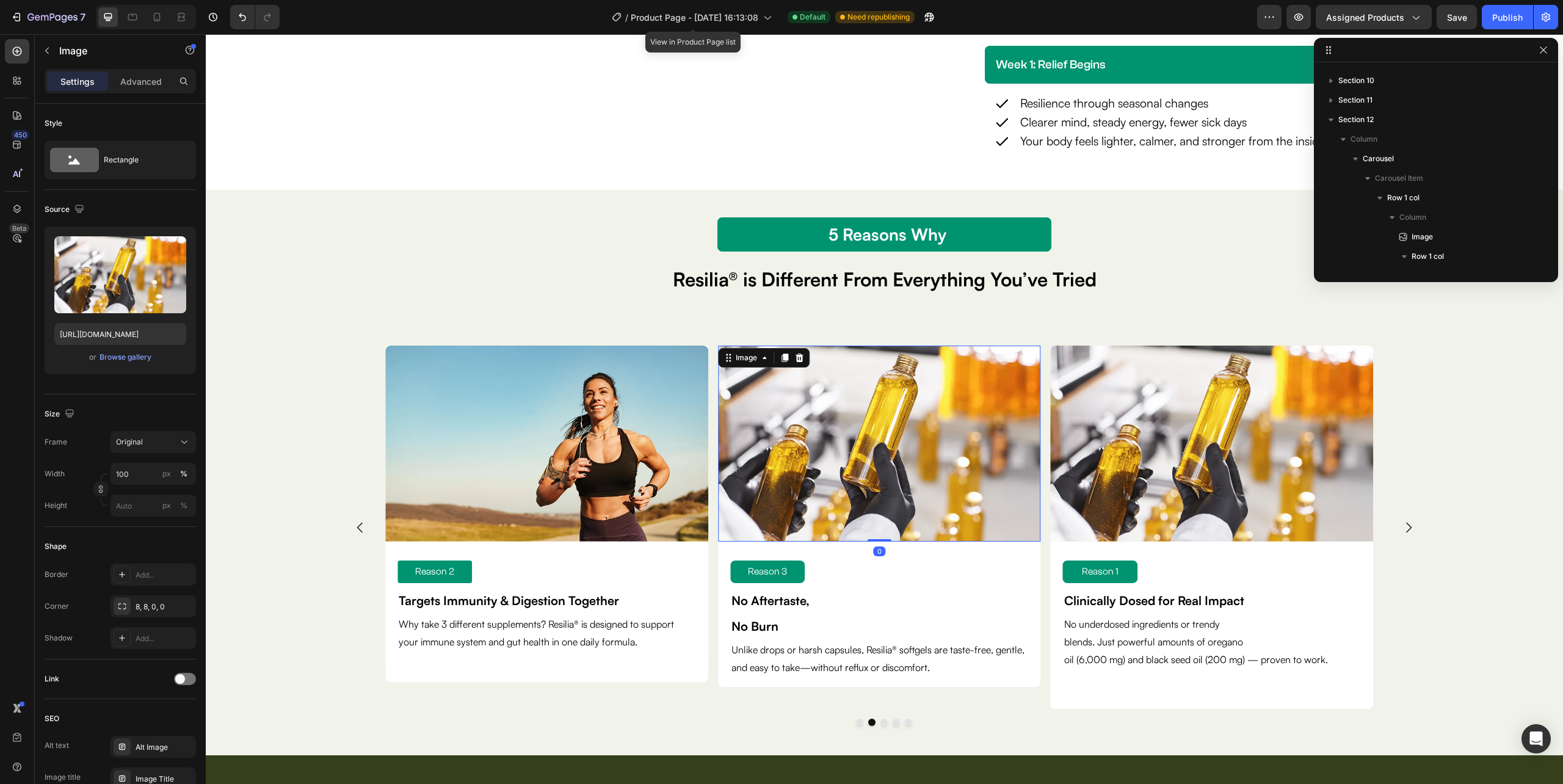
scroll to position [1383, 0]
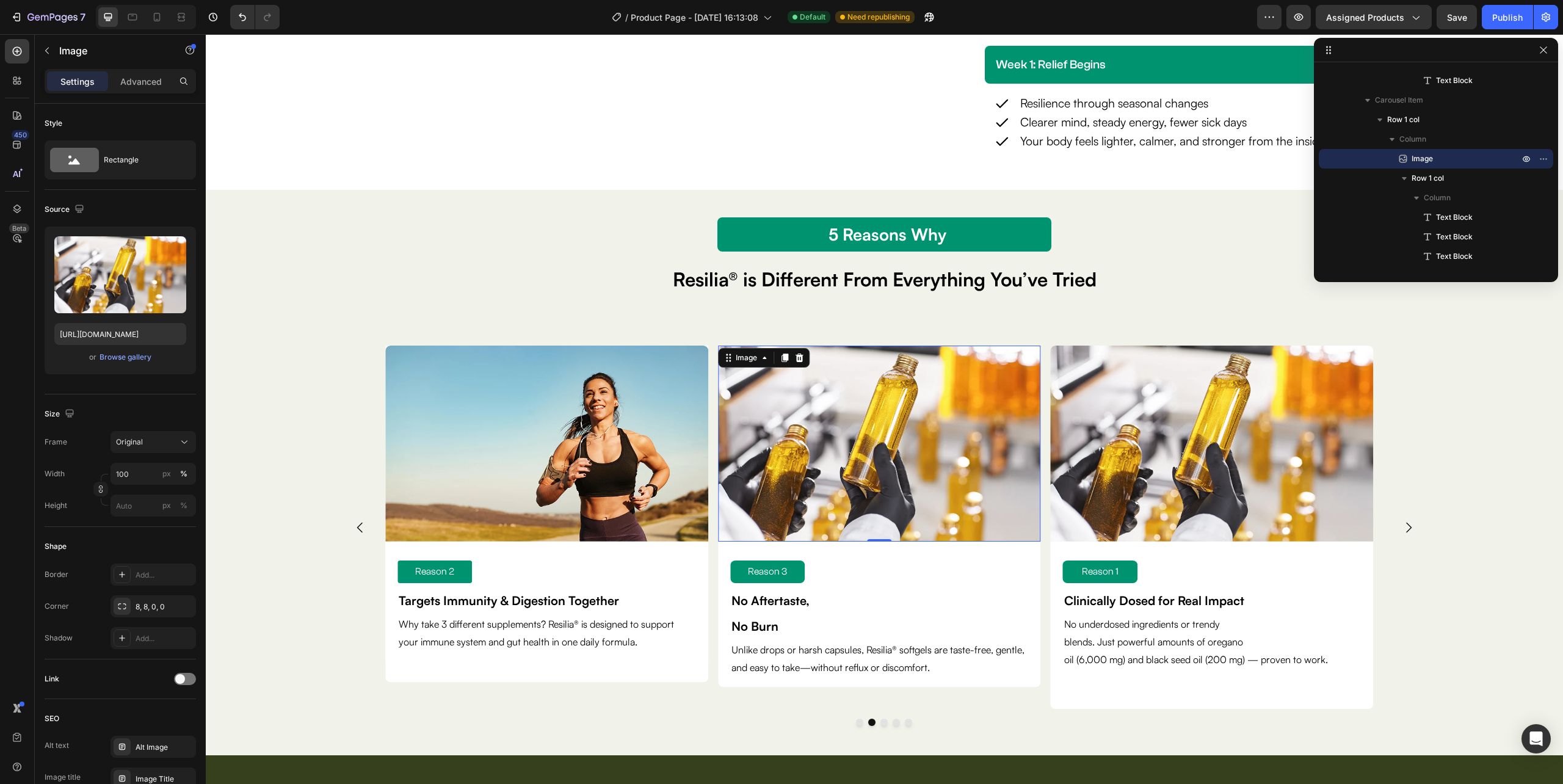
click at [829, 458] on img at bounding box center [880, 443] width 323 height 195
click at [115, 330] on input "https://cdn.shopify.com/s/files/1/0632/0881/6734/files/gempages_585534440302707…" at bounding box center [120, 334] width 132 height 22
paste input "bd407397-76e5-4dea-8079-40ed496b3330.webp?v=1758860675"
type input "https://cdn.shopify.com/s/files/1/0632/0881/6734/files/gempages_585534440302707…"
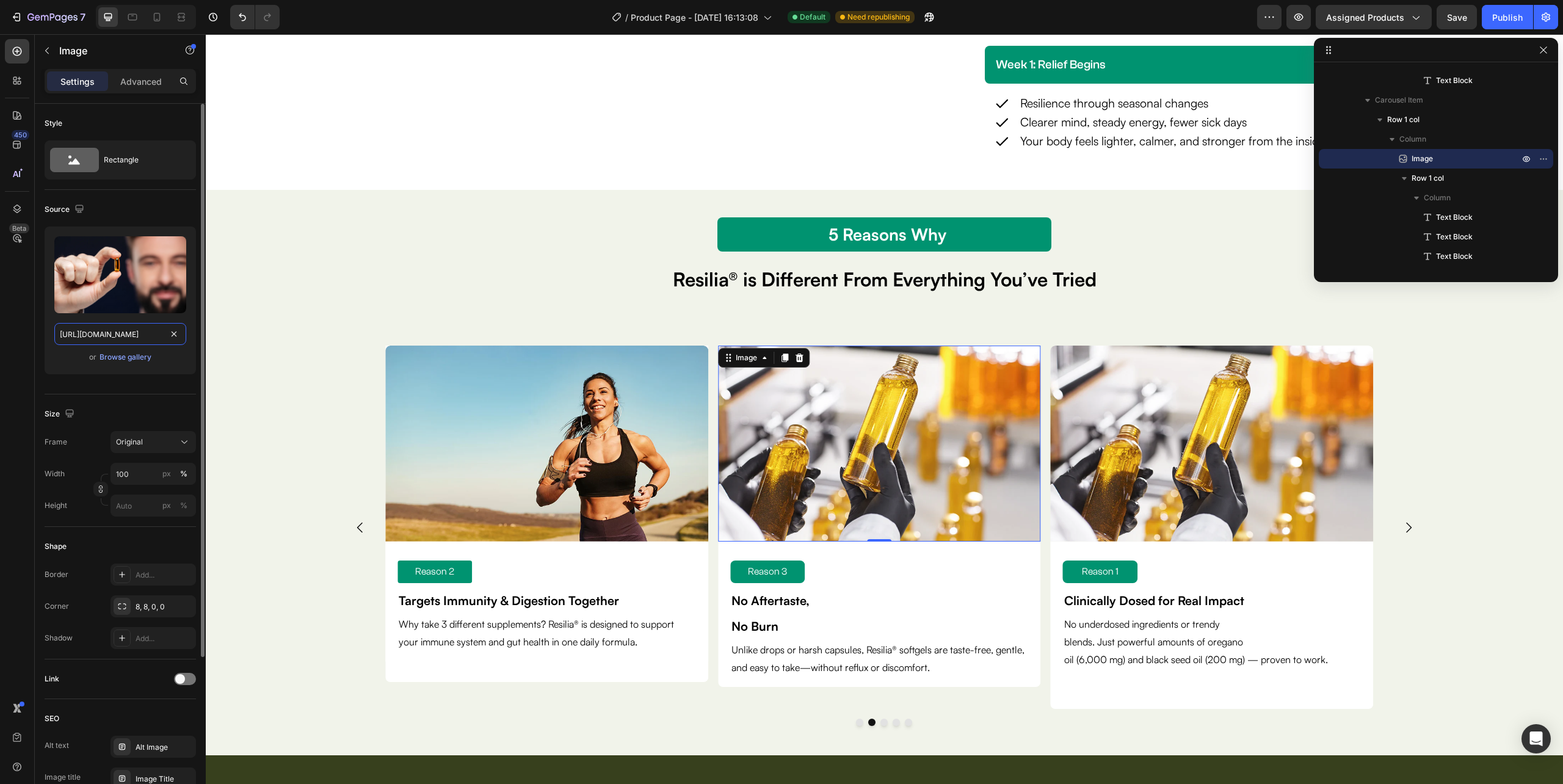
scroll to position [0, 445]
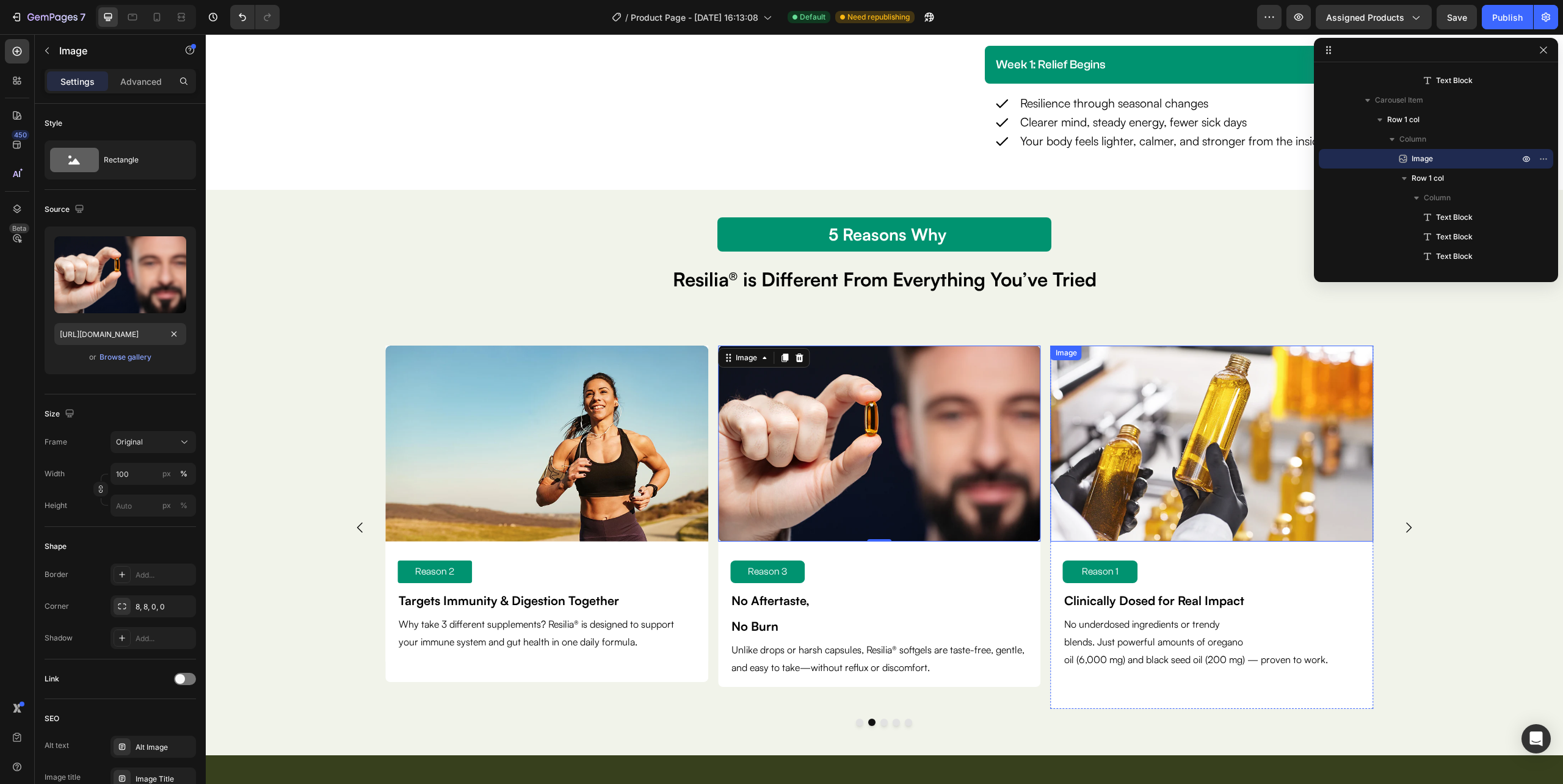
click at [1122, 483] on img at bounding box center [1212, 443] width 323 height 195
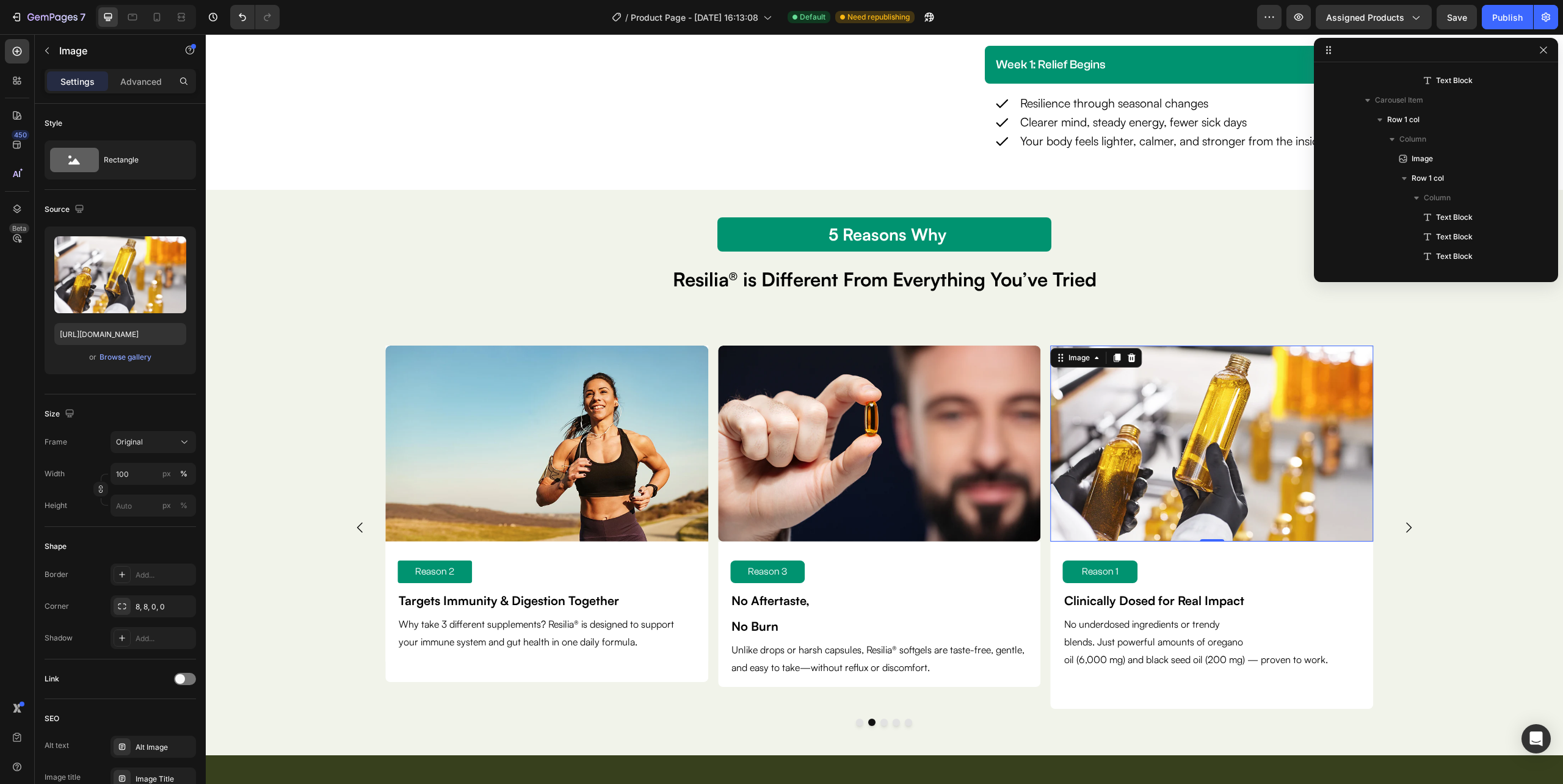
scroll to position [1559, 0]
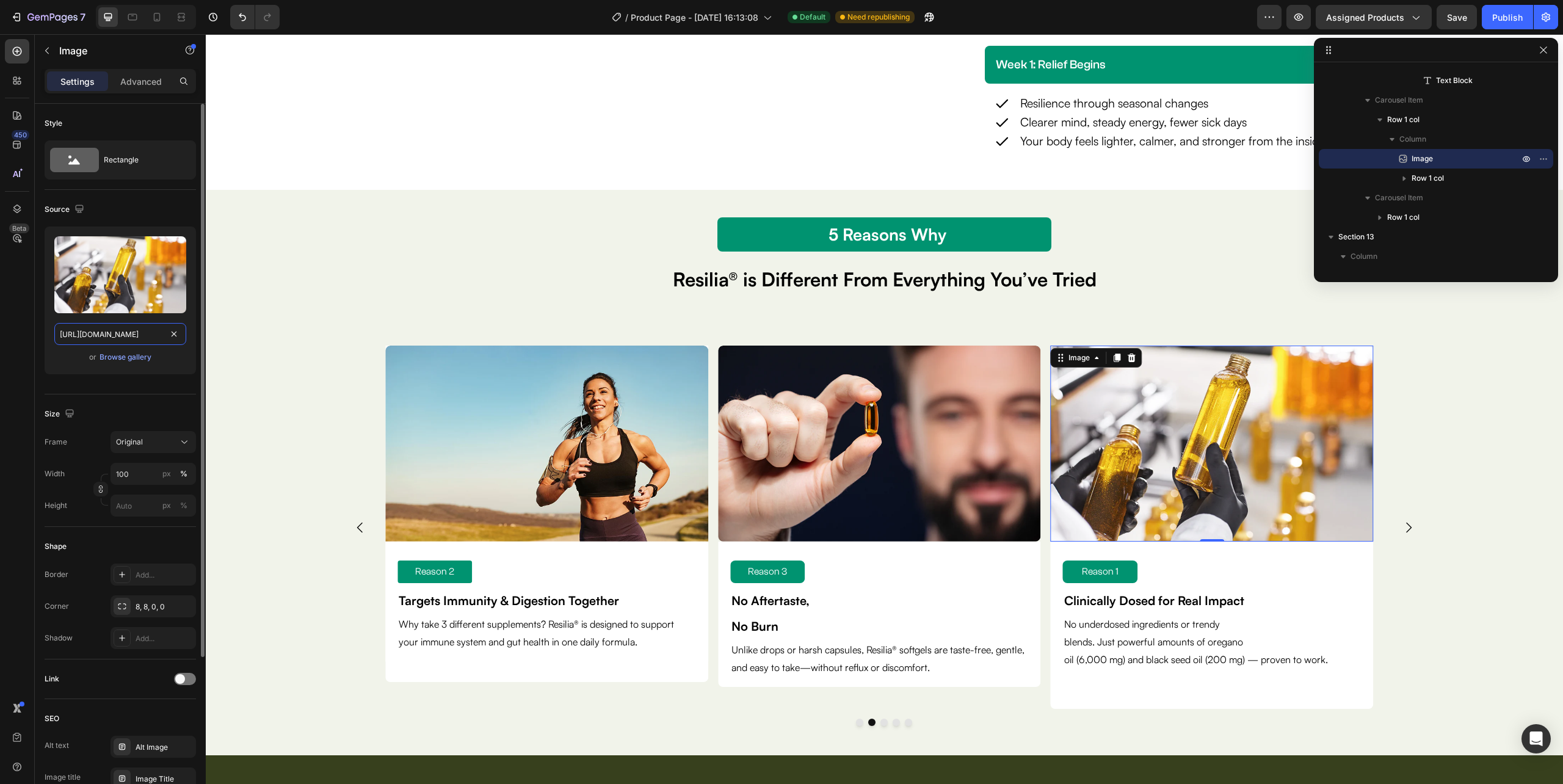
click at [132, 338] on input "https://cdn.shopify.com/s/files/1/0632/0881/6734/files/gempages_585534440302707…" at bounding box center [120, 334] width 132 height 22
paste input "15002ae2-0d5c-4c1a-9c10-5d0d92d97403.webp?v=1758860676"
type input "https://cdn.shopify.com/s/files/1/0632/0881/6734/files/gempages_585534440302707…"
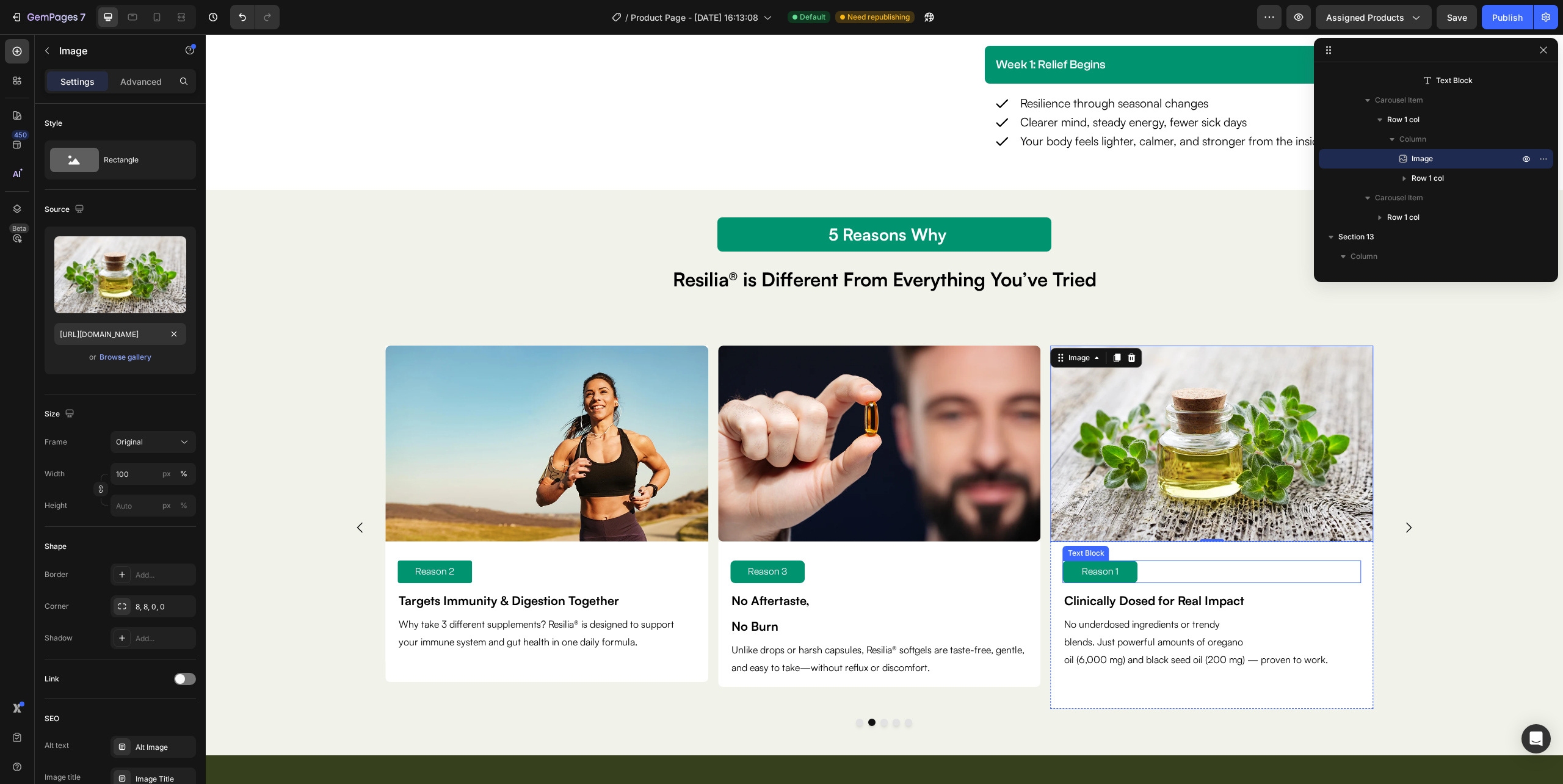
click at [1124, 573] on p "Reason 1" at bounding box center [1100, 572] width 72 height 18
click at [1122, 572] on p "Reason 1" at bounding box center [1100, 572] width 72 height 18
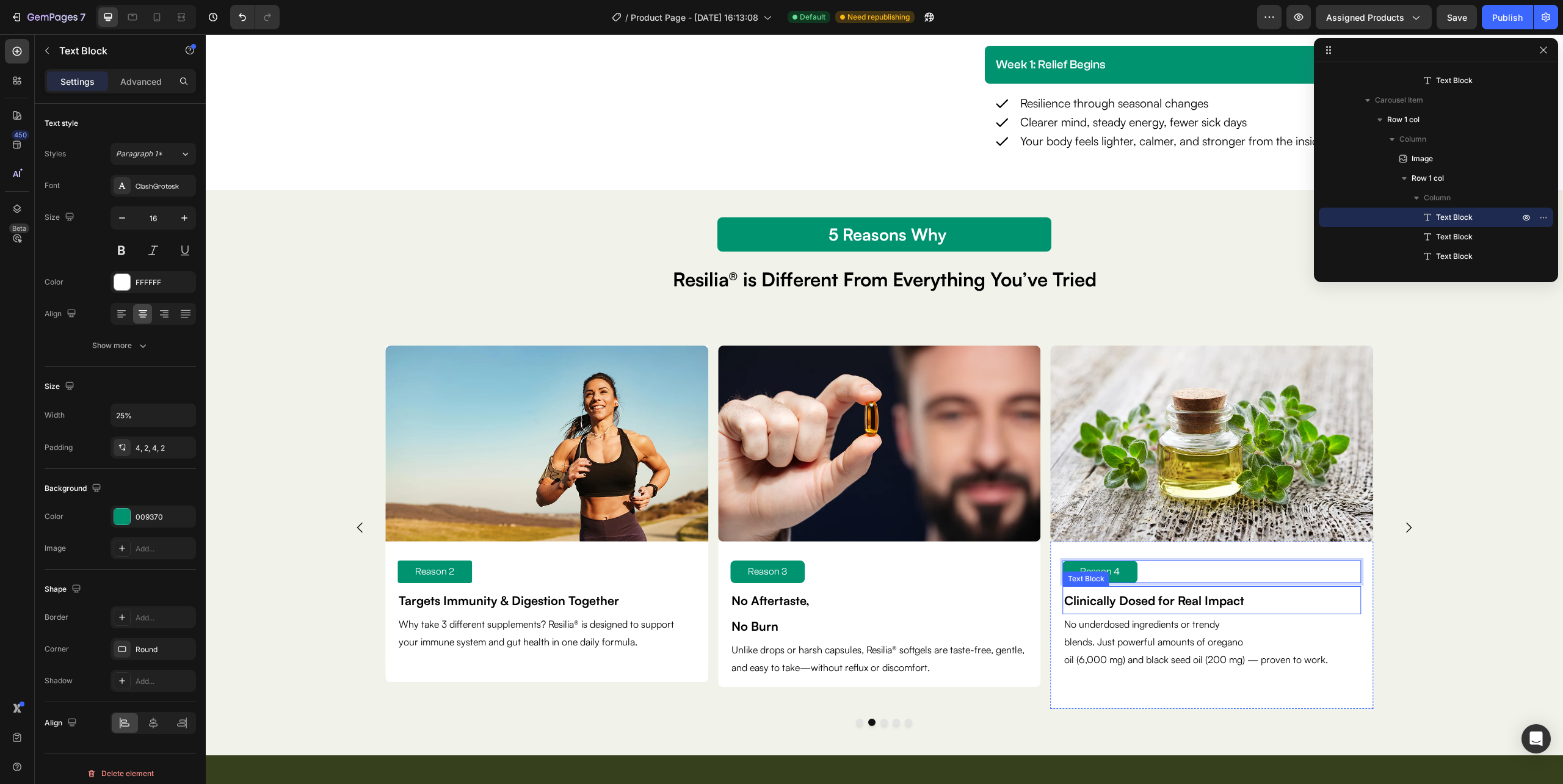
click at [1191, 602] on strong "Clinically Dosed for Real Impact" at bounding box center [1154, 601] width 180 height 15
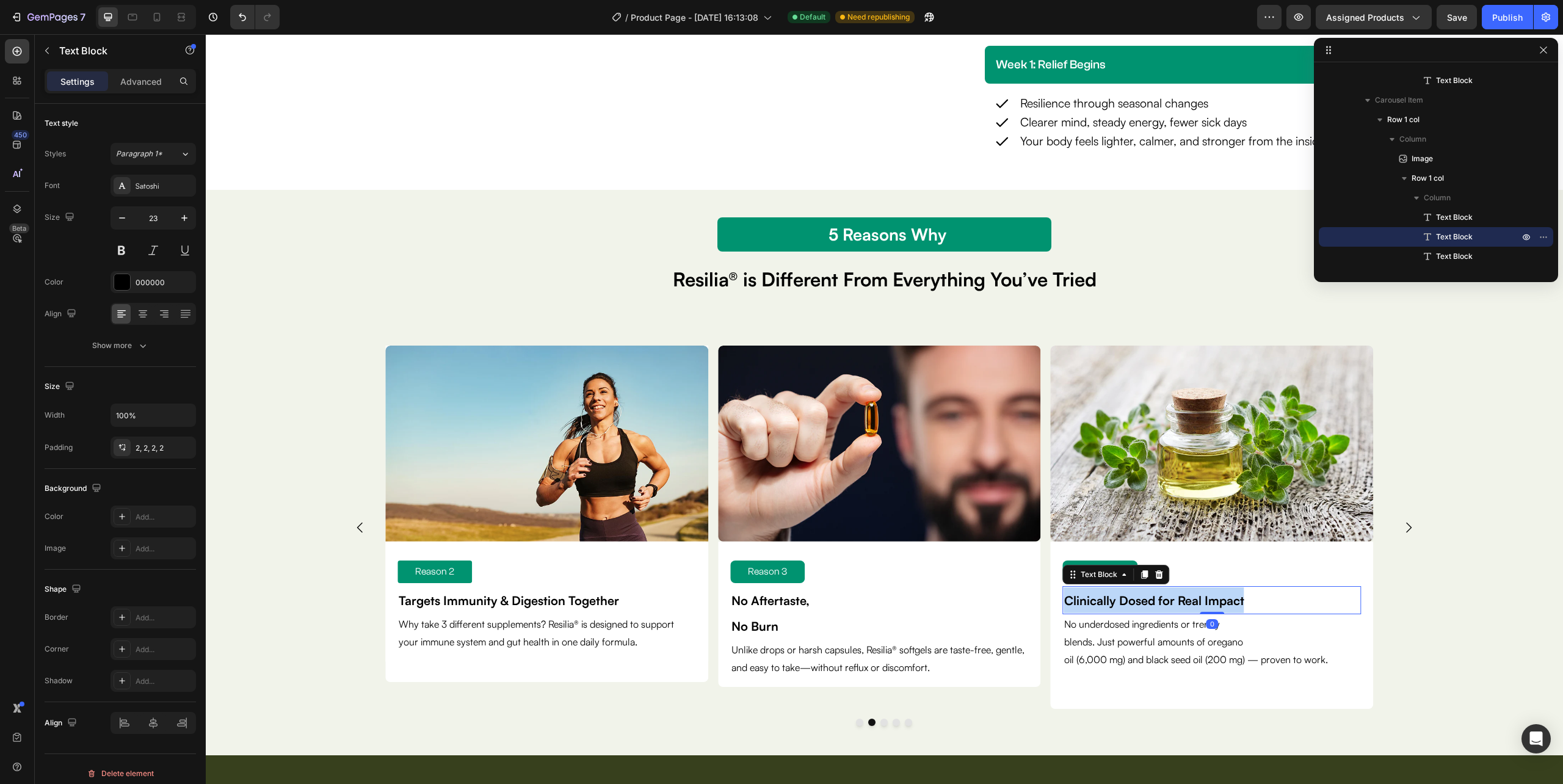
click at [1191, 602] on strong "Clinically Dosed for Real Impact" at bounding box center [1154, 601] width 180 height 15
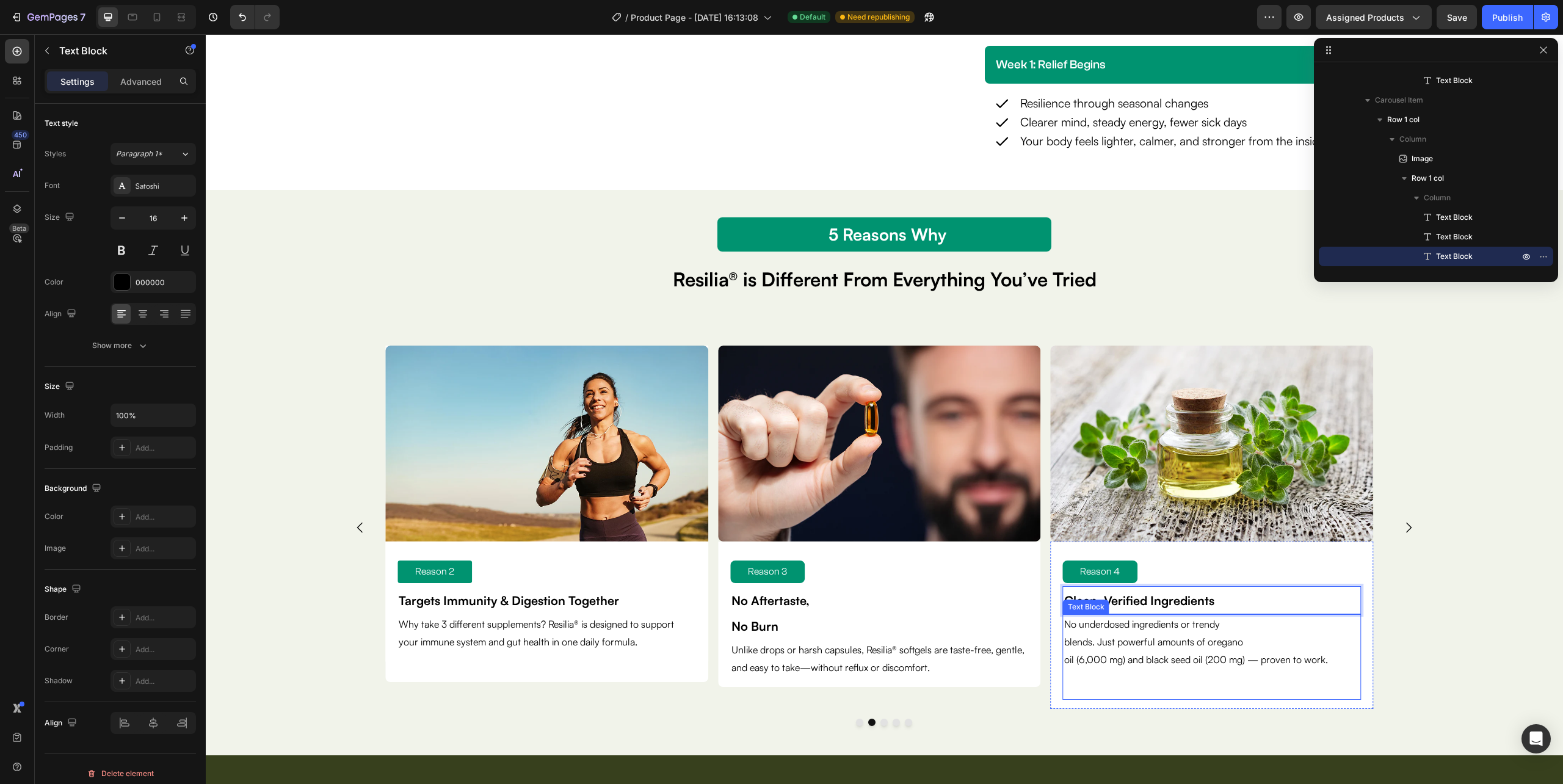
click at [1129, 654] on p "oil (6,000 mg) and black seed oil (200 mg) — proven to work." at bounding box center [1212, 659] width 296 height 18
click at [1128, 653] on p "oil (6,000 mg) and black seed oil (200 mg) — proven to work." at bounding box center [1212, 659] width 296 height 18
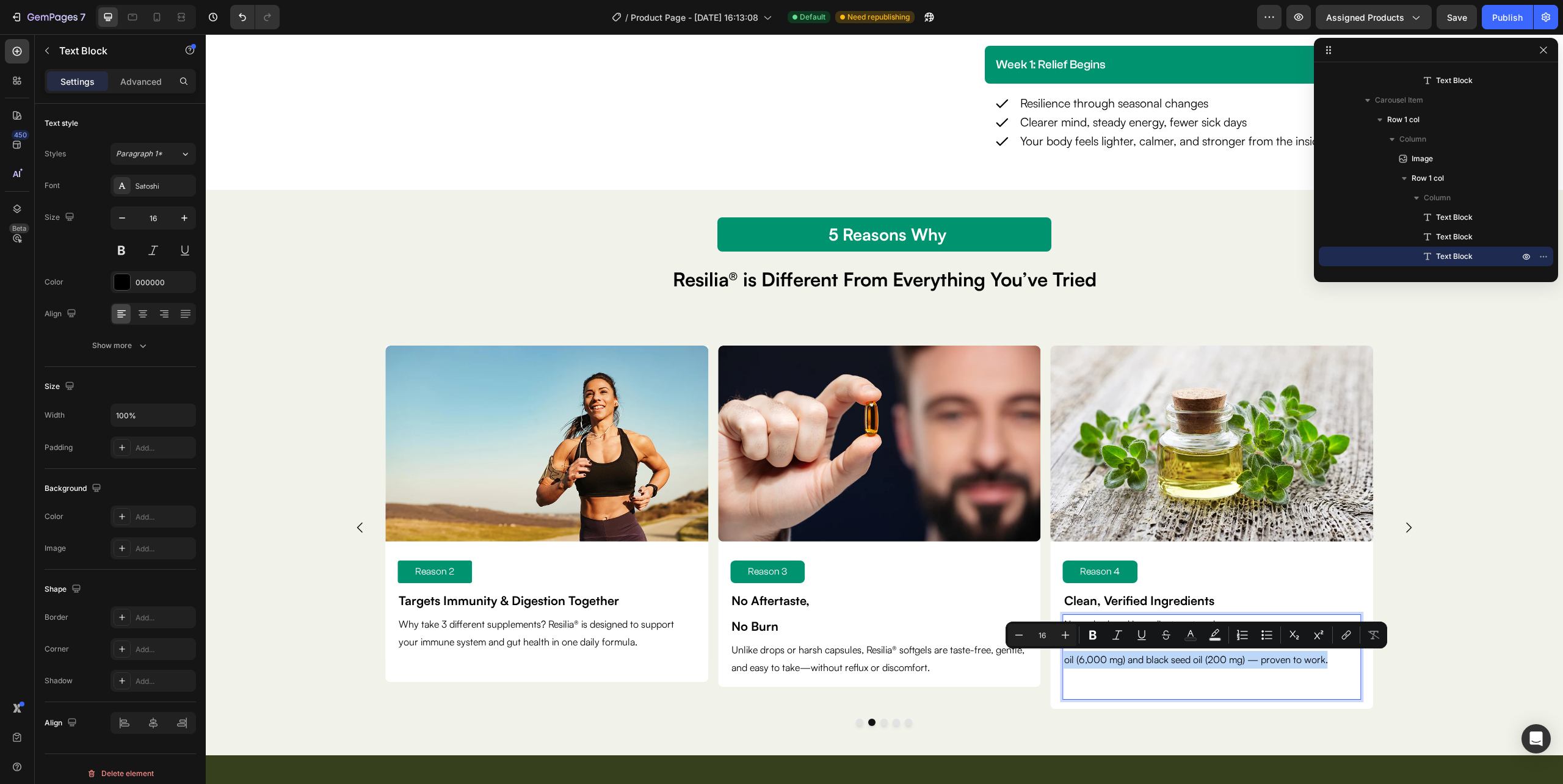
click at [1128, 653] on p "oil (6,000 mg) and black seed oil (200 mg) — proven to work." at bounding box center [1212, 659] width 296 height 18
click at [1227, 658] on p "oil (6,000 mg) and black seed oil (200 mg) — proven to work." at bounding box center [1212, 659] width 296 height 18
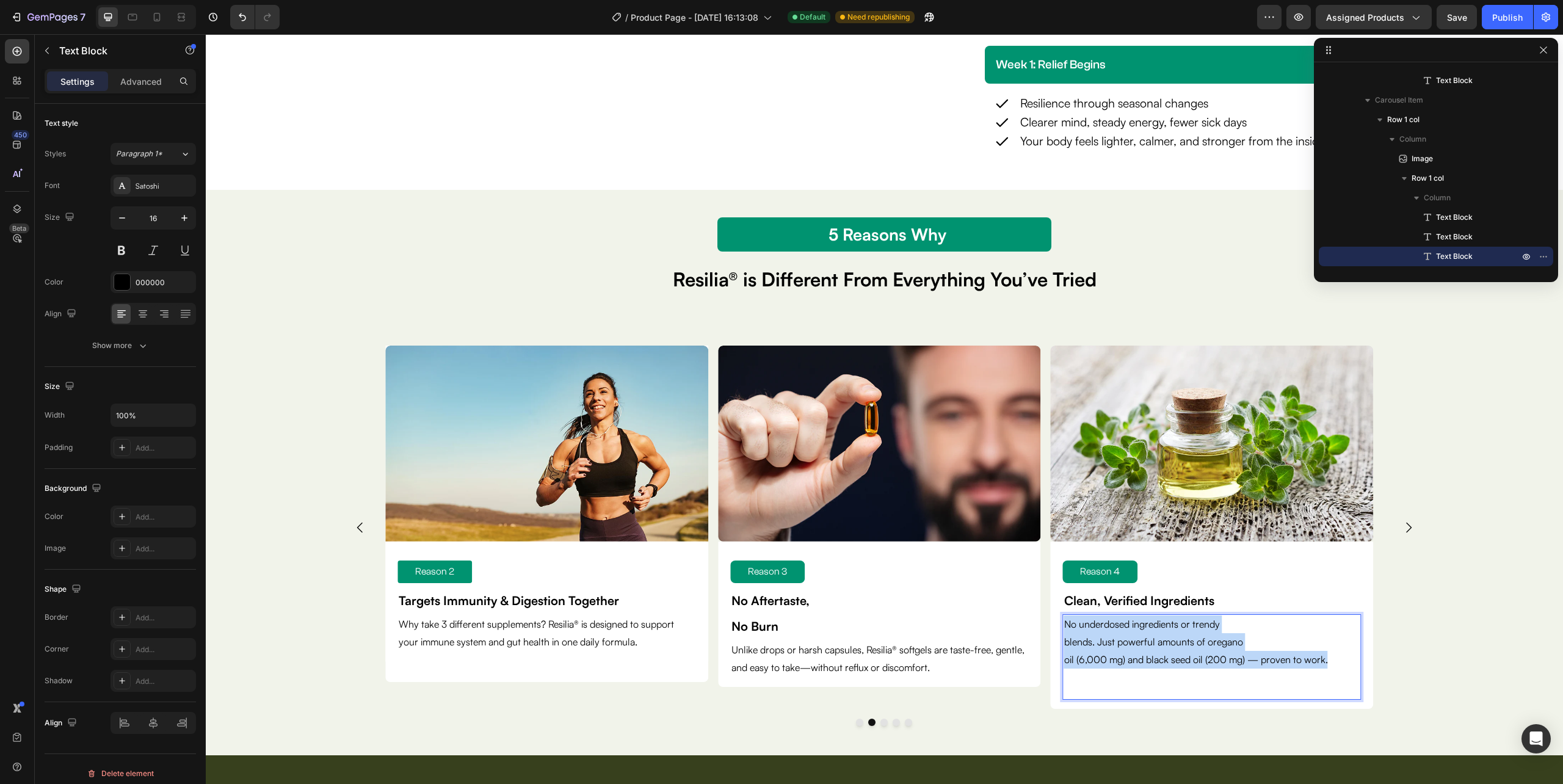
drag, startPoint x: 1339, startPoint y: 662, endPoint x: 1057, endPoint y: 624, distance: 284.5
click at [1057, 624] on div "Reason 4 Text Block Clean, Verified Ingredients Text Block No underdosed ingred…" at bounding box center [1212, 625] width 323 height 168
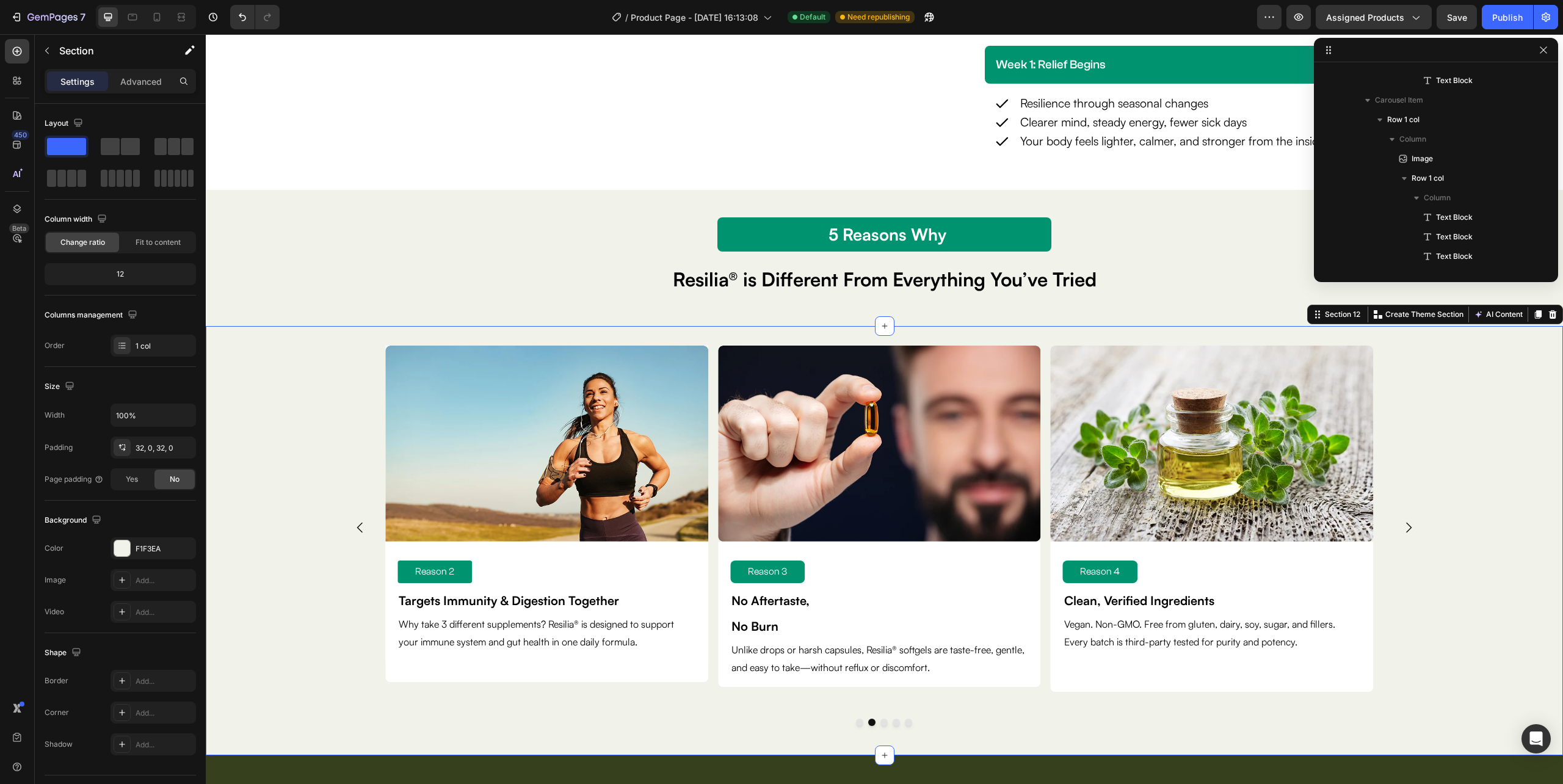
click at [1114, 677] on div "Vegan. Non-GMO. Free from gluten, dairy, soy, sugar, and fillers. Every batch i…" at bounding box center [1211, 648] width 298 height 69
click at [1012, 683] on div "Reason 3 Text Block No Aftertaste, No Burn Text Block Unlike drops or harsh cap…" at bounding box center [880, 614] width 323 height 145
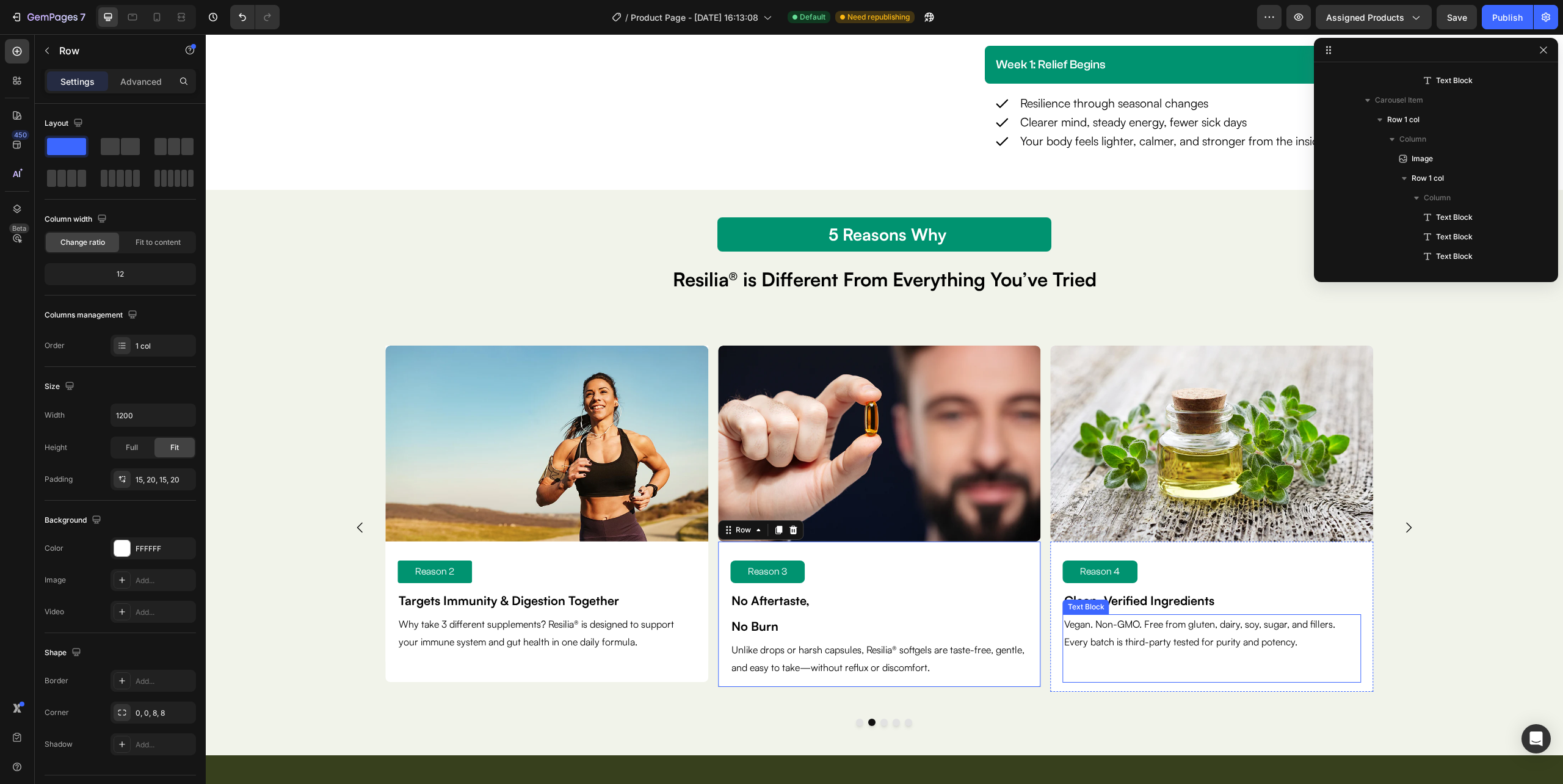
click at [1321, 650] on p "Vegan. Non-GMO. Free from gluten, dairy, soy, sugar, and fillers. Every batch i…" at bounding box center [1212, 633] width 296 height 35
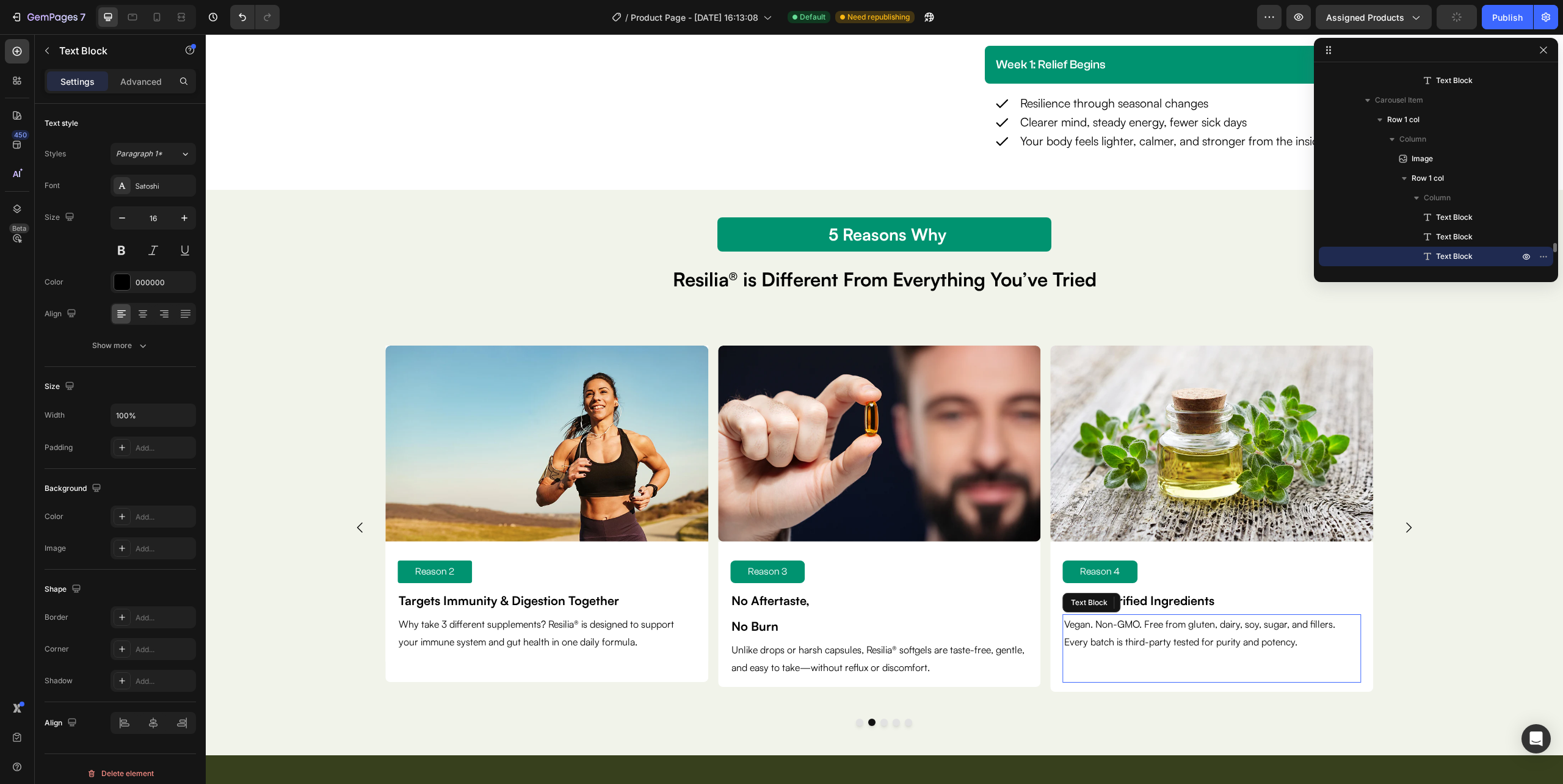
scroll to position [1657, 0]
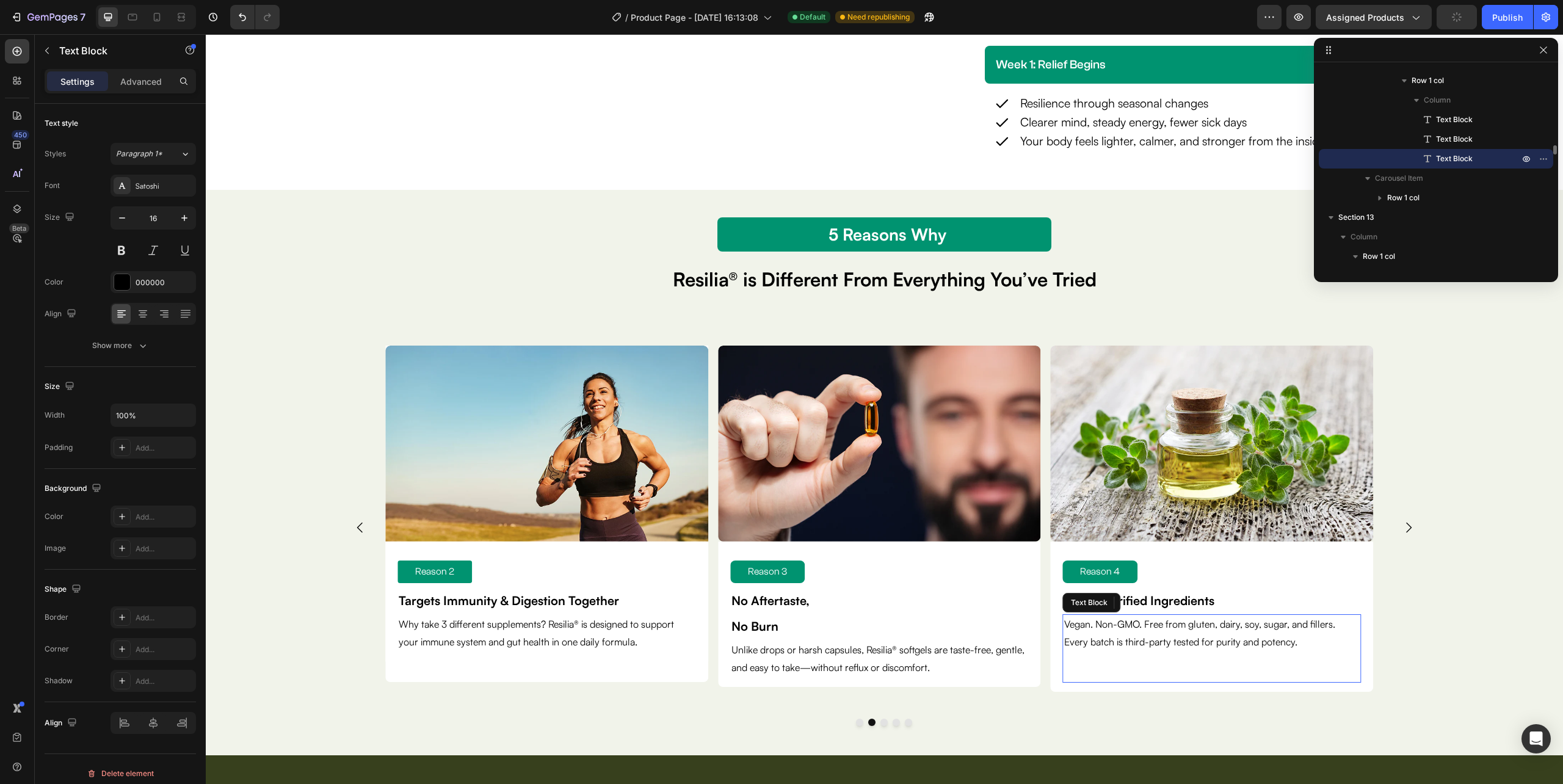
click at [1236, 659] on div "Vegan. Non-GMO. Free from gluten, dairy, soy, sugar, and fillers. Every batch i…" at bounding box center [1211, 648] width 298 height 69
click at [1168, 666] on div "Vegan. Non-GMO. Free from gluten, dairy, soy, sugar, and fillers. Every batch i…" at bounding box center [1211, 648] width 298 height 69
click at [142, 81] on p "Advanced" at bounding box center [141, 81] width 41 height 13
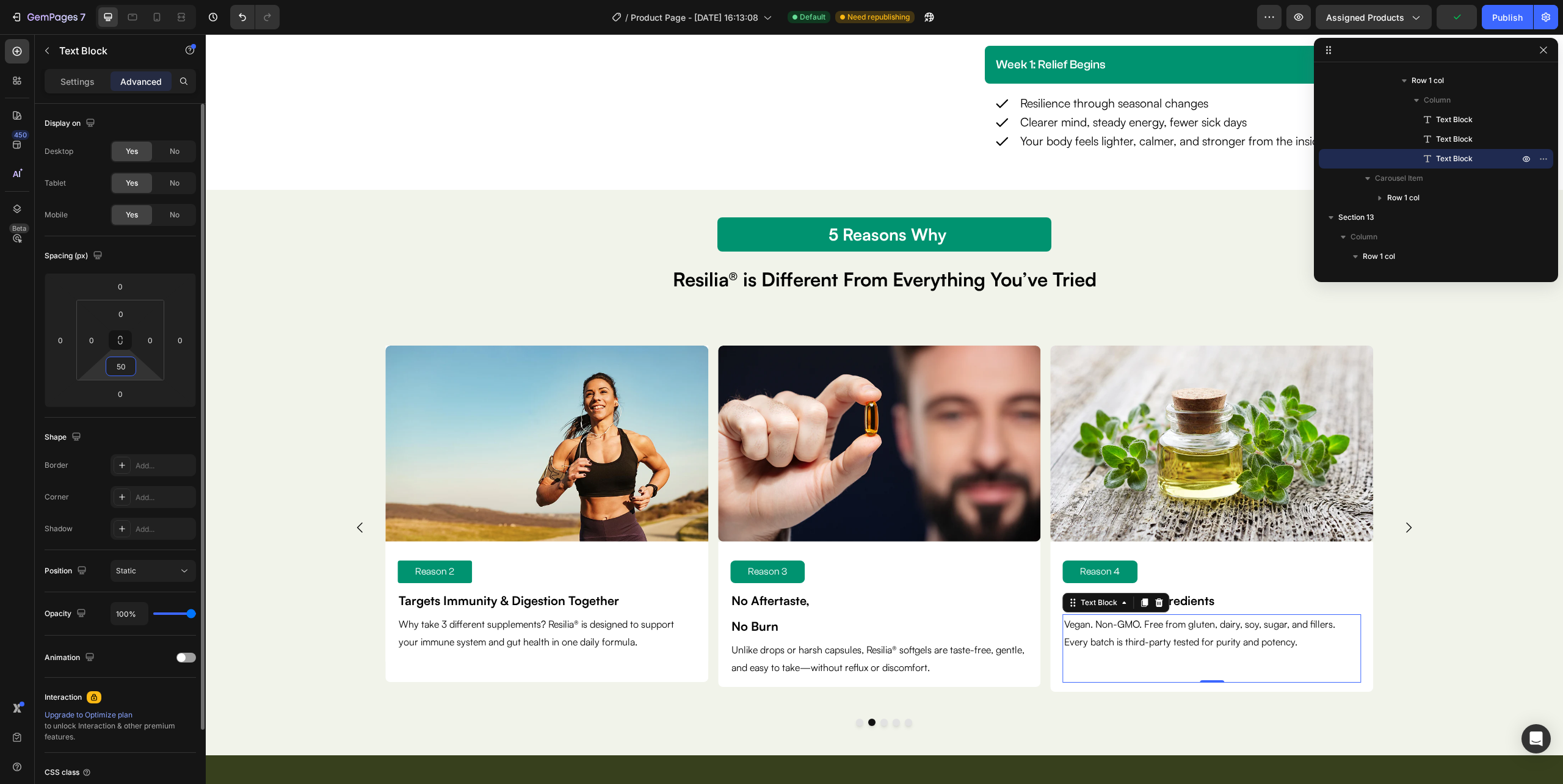
click at [123, 361] on input "50" at bounding box center [120, 365] width 24 height 18
type input "0"
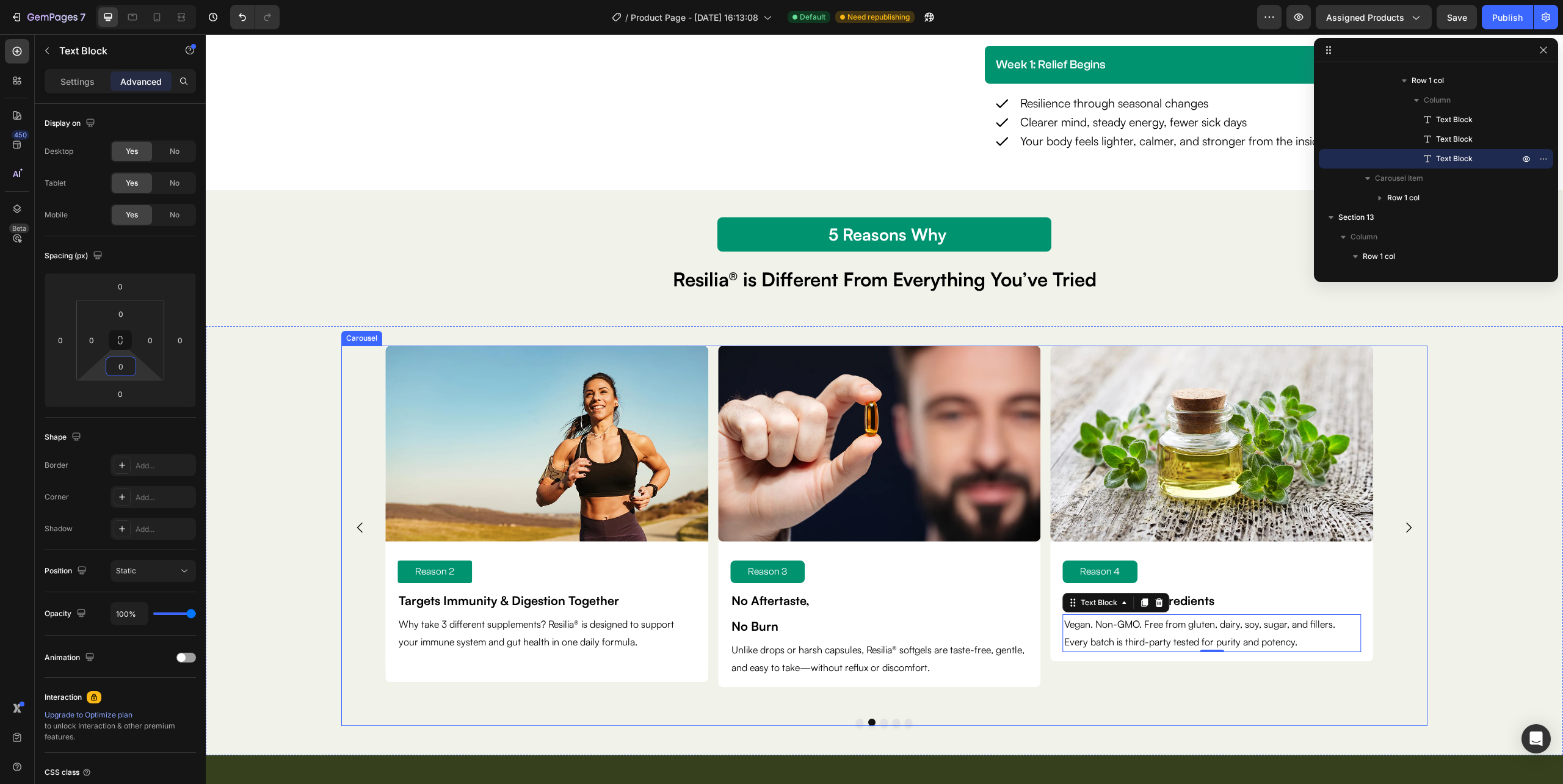
click at [1109, 684] on div "Image Reason 4 Text Block Clean, Verified Ingredients Text Block Vegan. Non-GMO…" at bounding box center [1212, 527] width 323 height 364
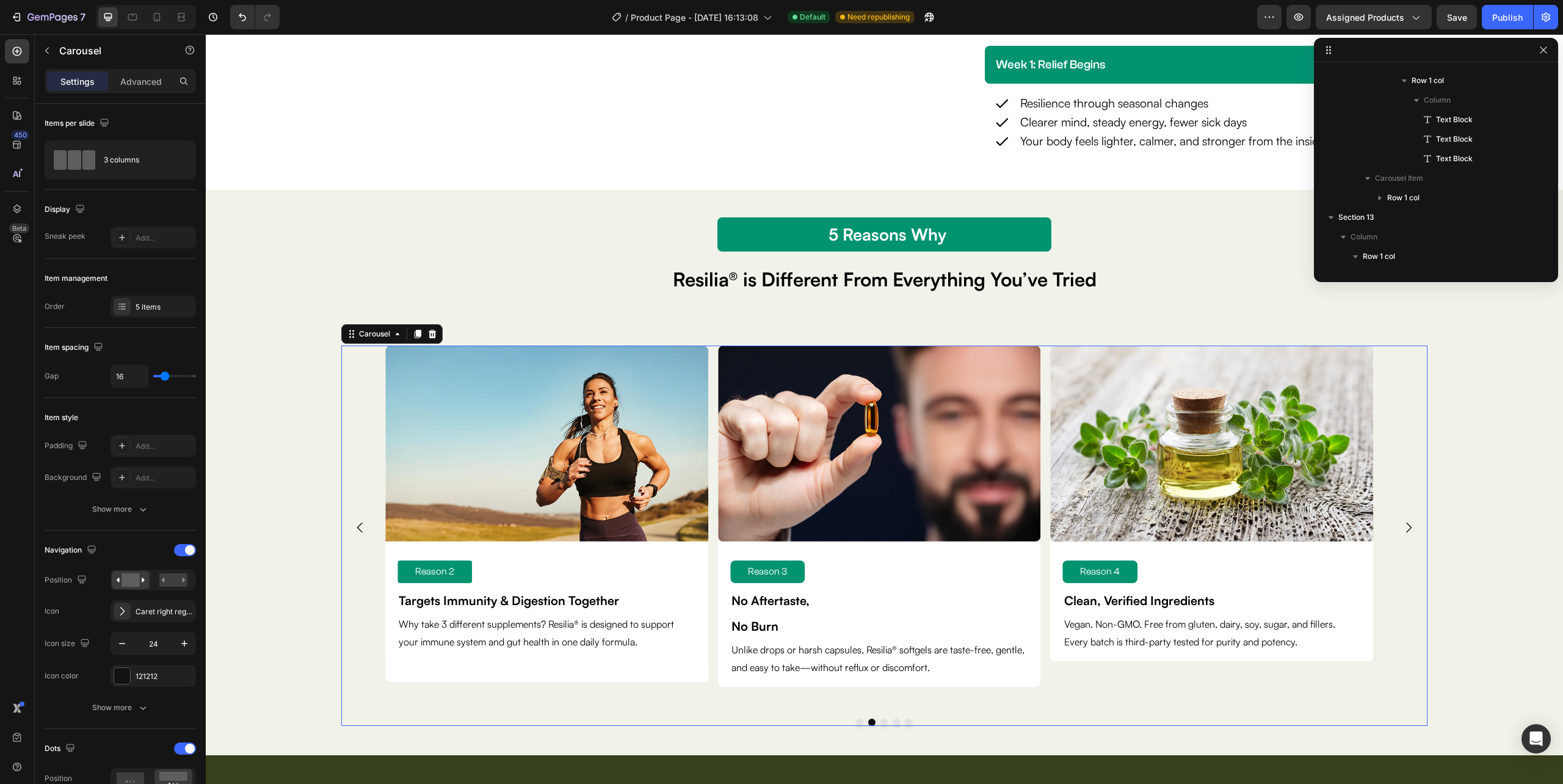
scroll to position [953, 0]
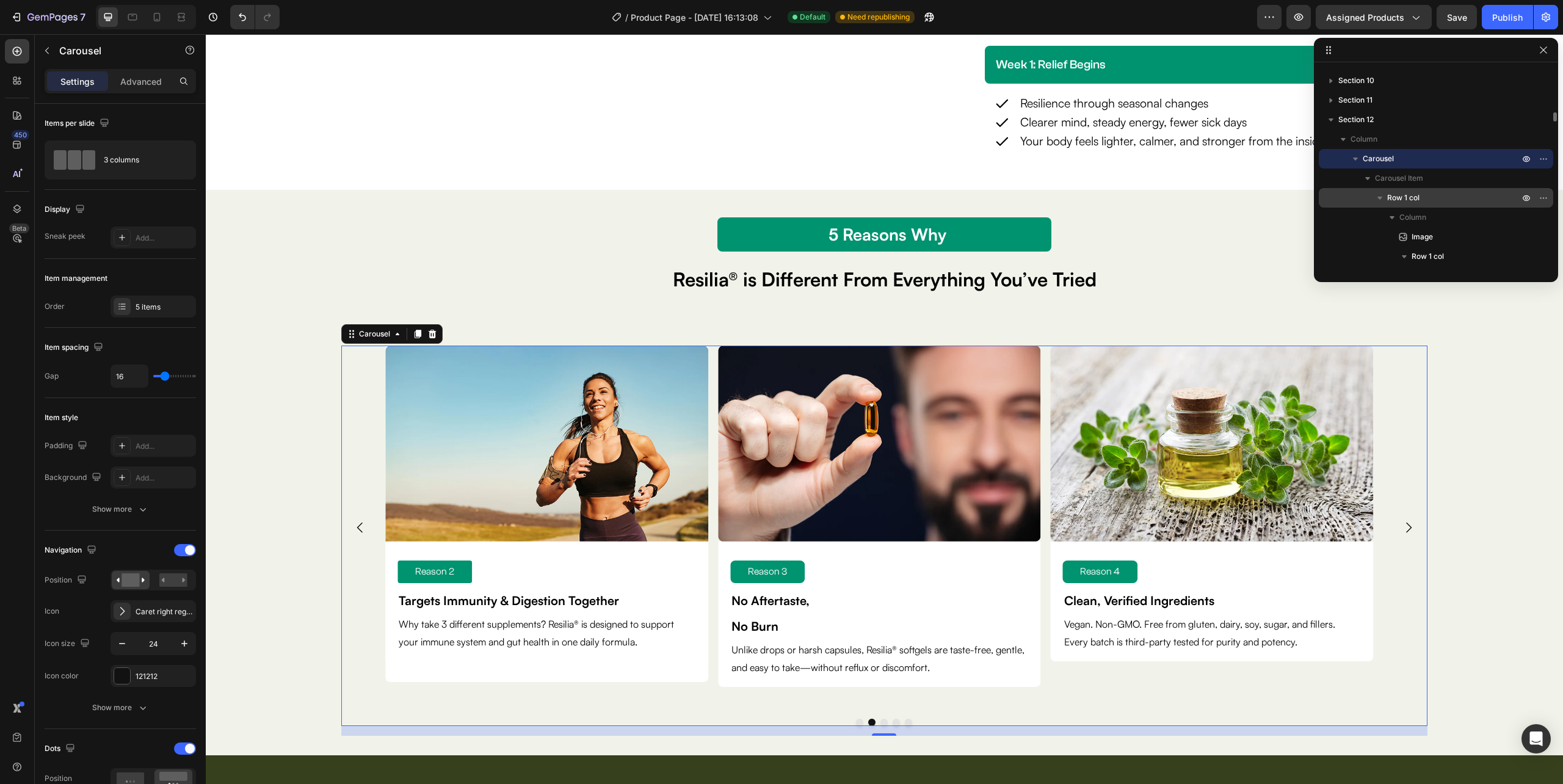
click at [1414, 198] on span "Row 1 col" at bounding box center [1403, 198] width 33 height 12
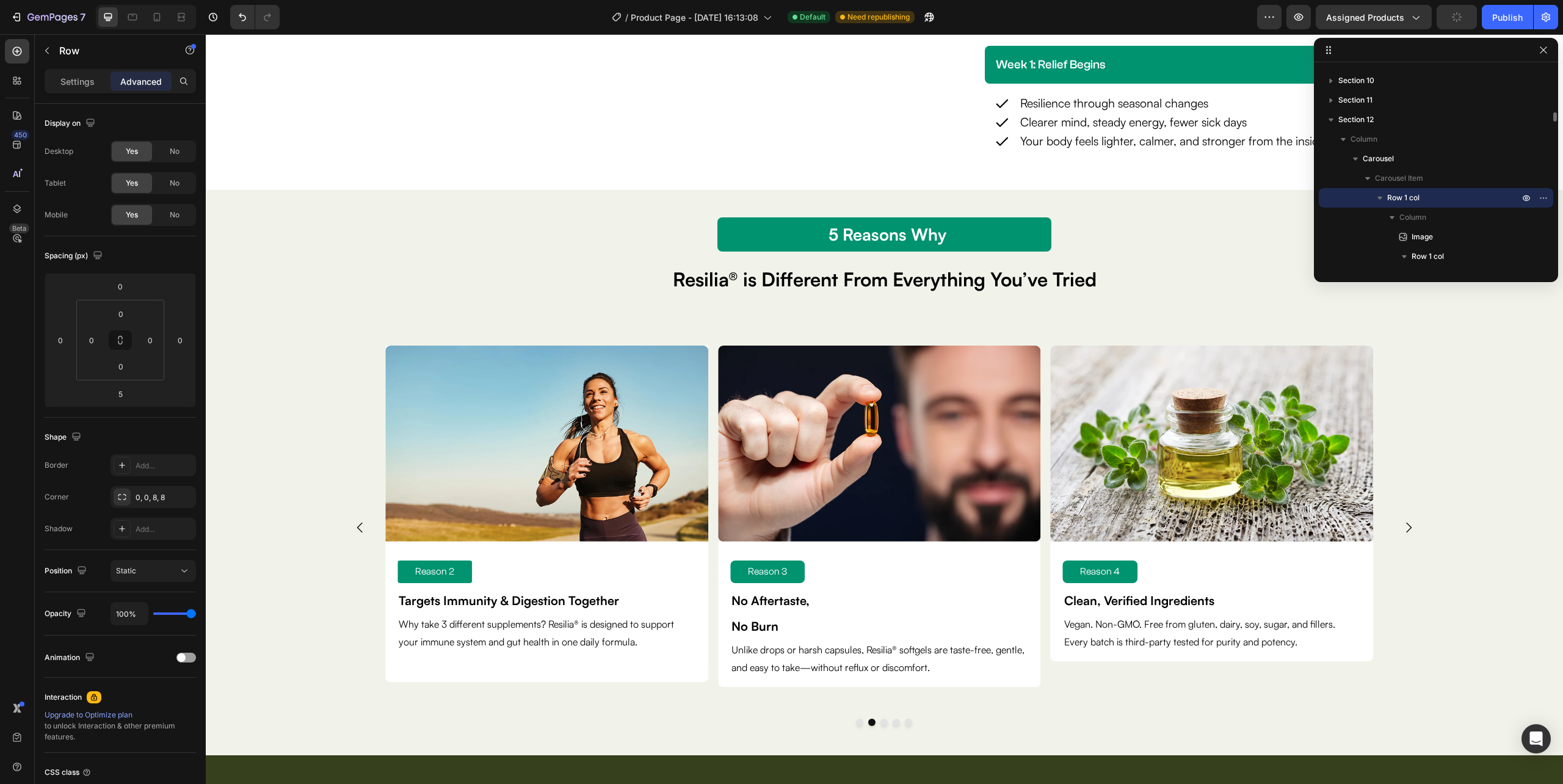
click at [1415, 197] on span "Row 1 col" at bounding box center [1403, 198] width 33 height 12
click at [1397, 196] on span "Row 1 col" at bounding box center [1403, 198] width 33 height 12
click at [1414, 250] on span "Row 1 col" at bounding box center [1428, 256] width 33 height 12
click at [1394, 188] on div "Row 1 col" at bounding box center [1436, 198] width 224 height 20
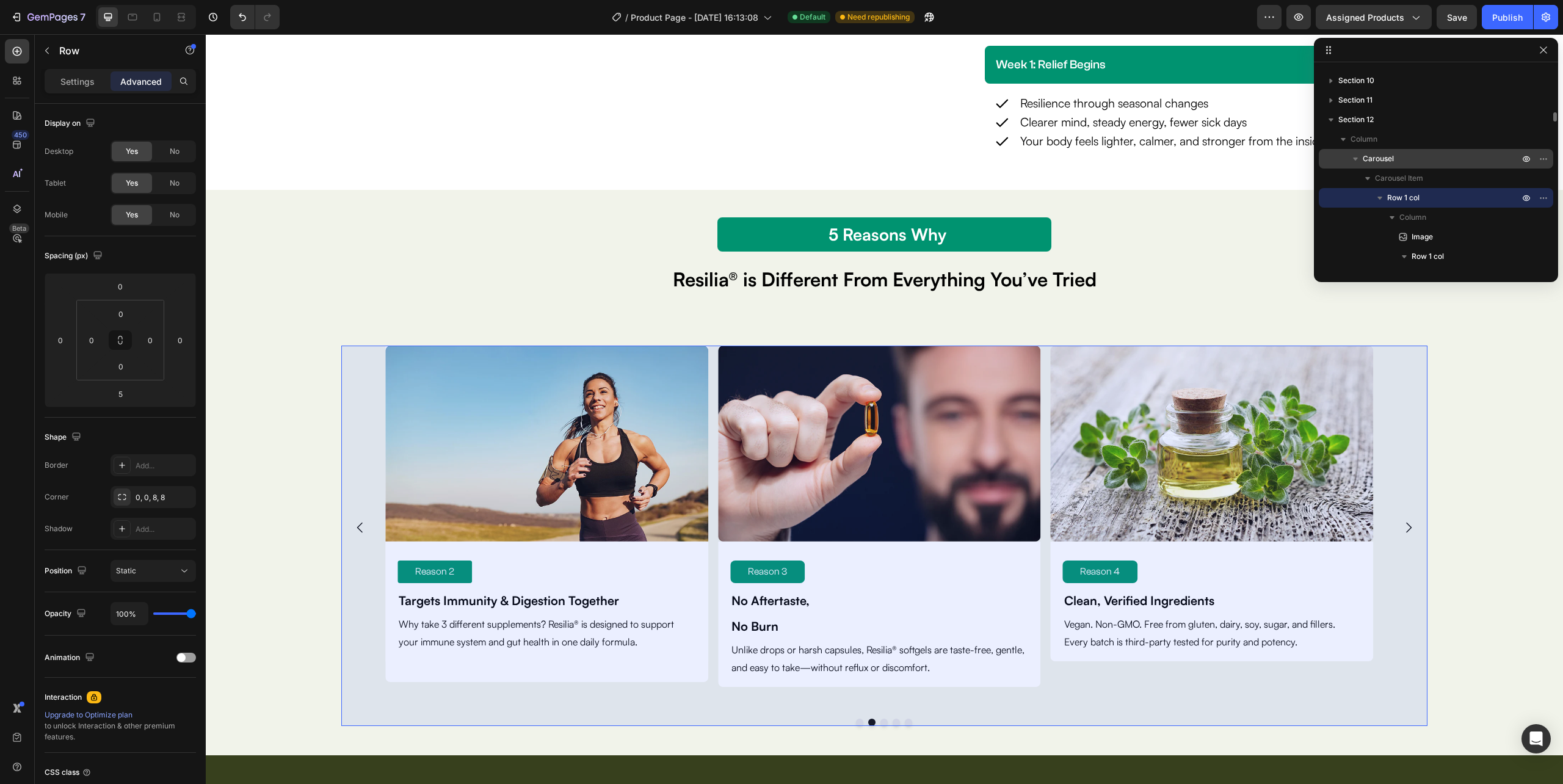
click at [1385, 159] on span "Carousel" at bounding box center [1378, 159] width 31 height 12
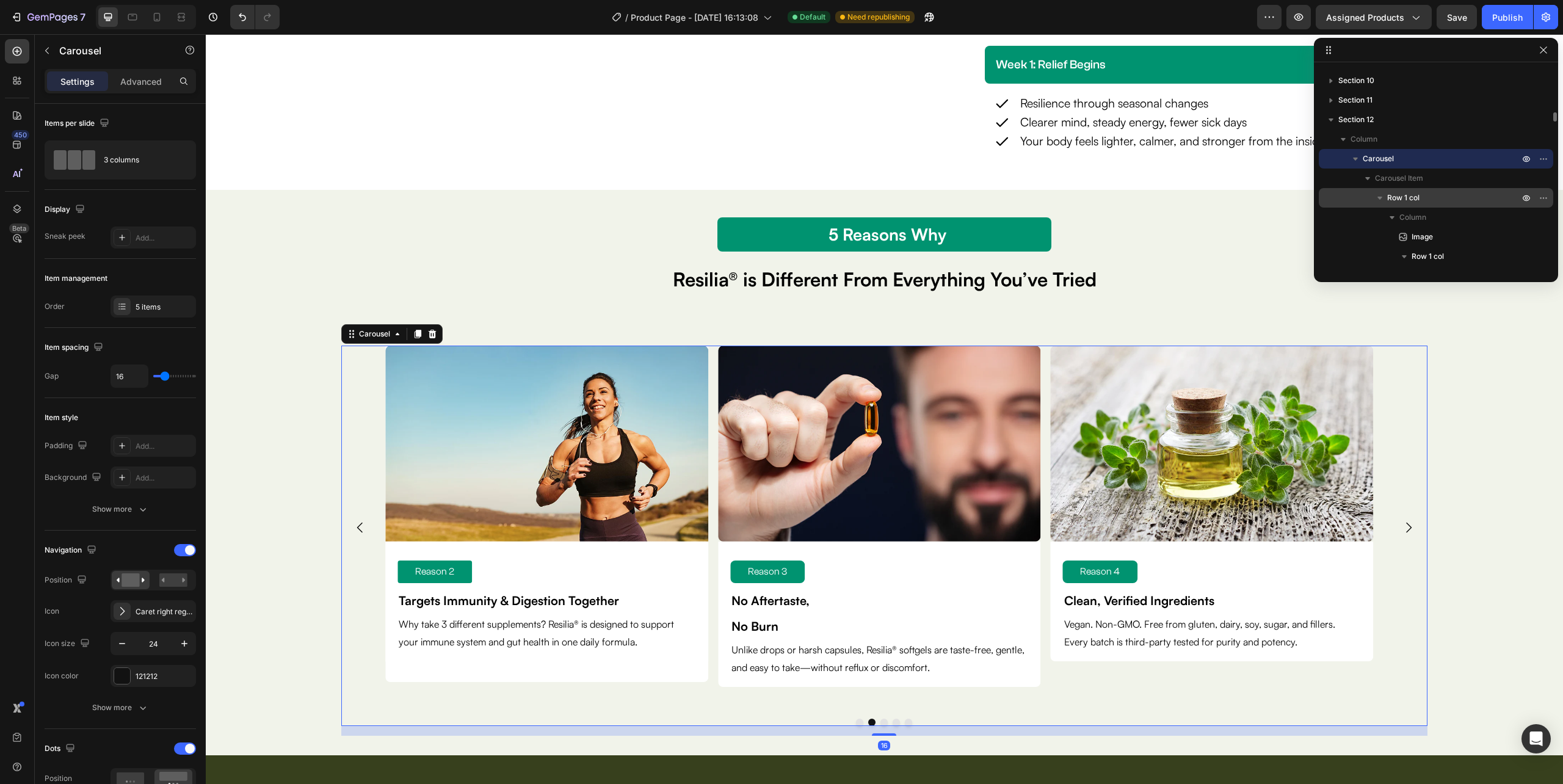
click at [1410, 200] on span "Row 1 col" at bounding box center [1403, 198] width 33 height 12
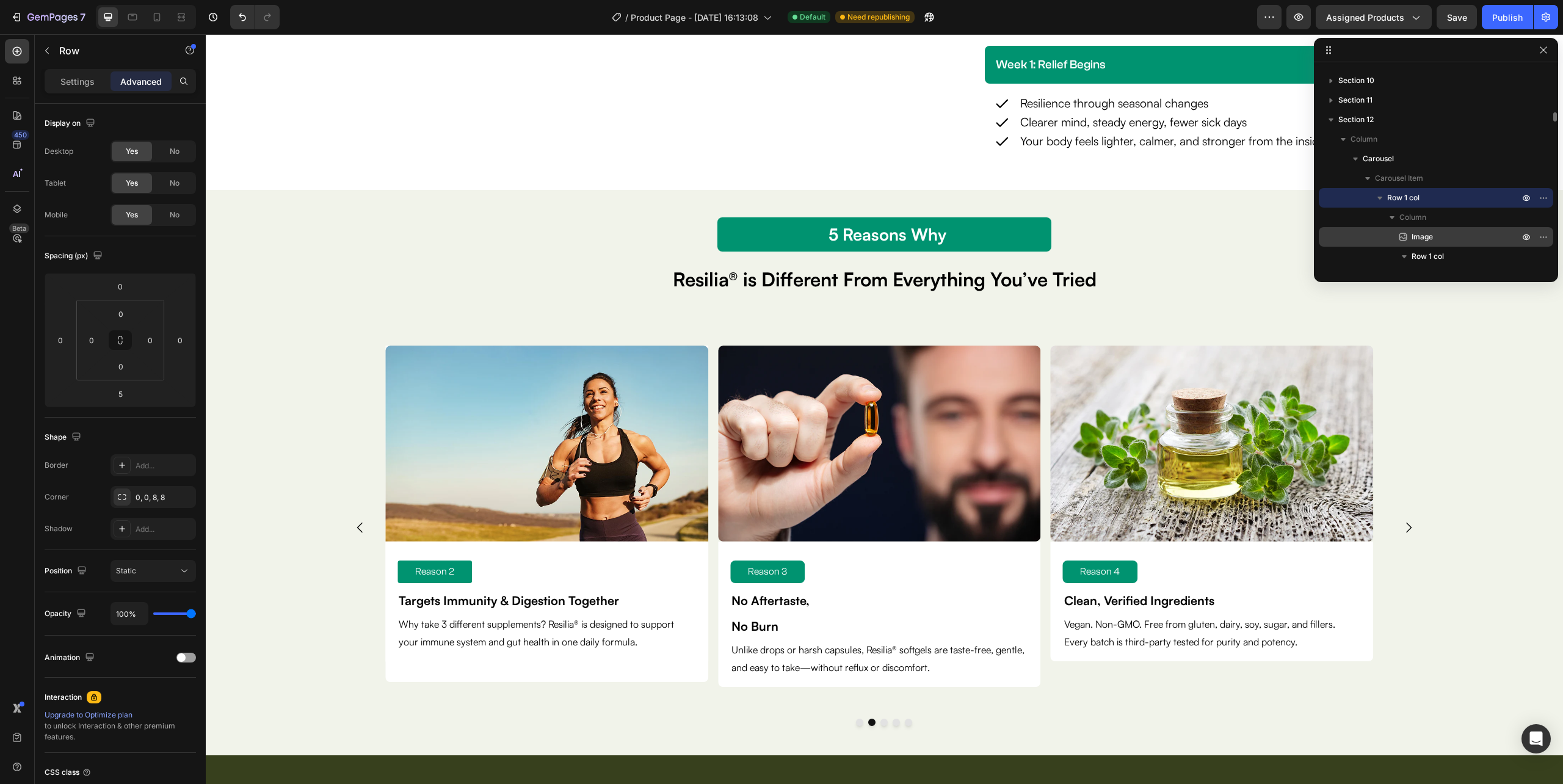
click at [1415, 241] on span "Image" at bounding box center [1422, 236] width 21 height 12
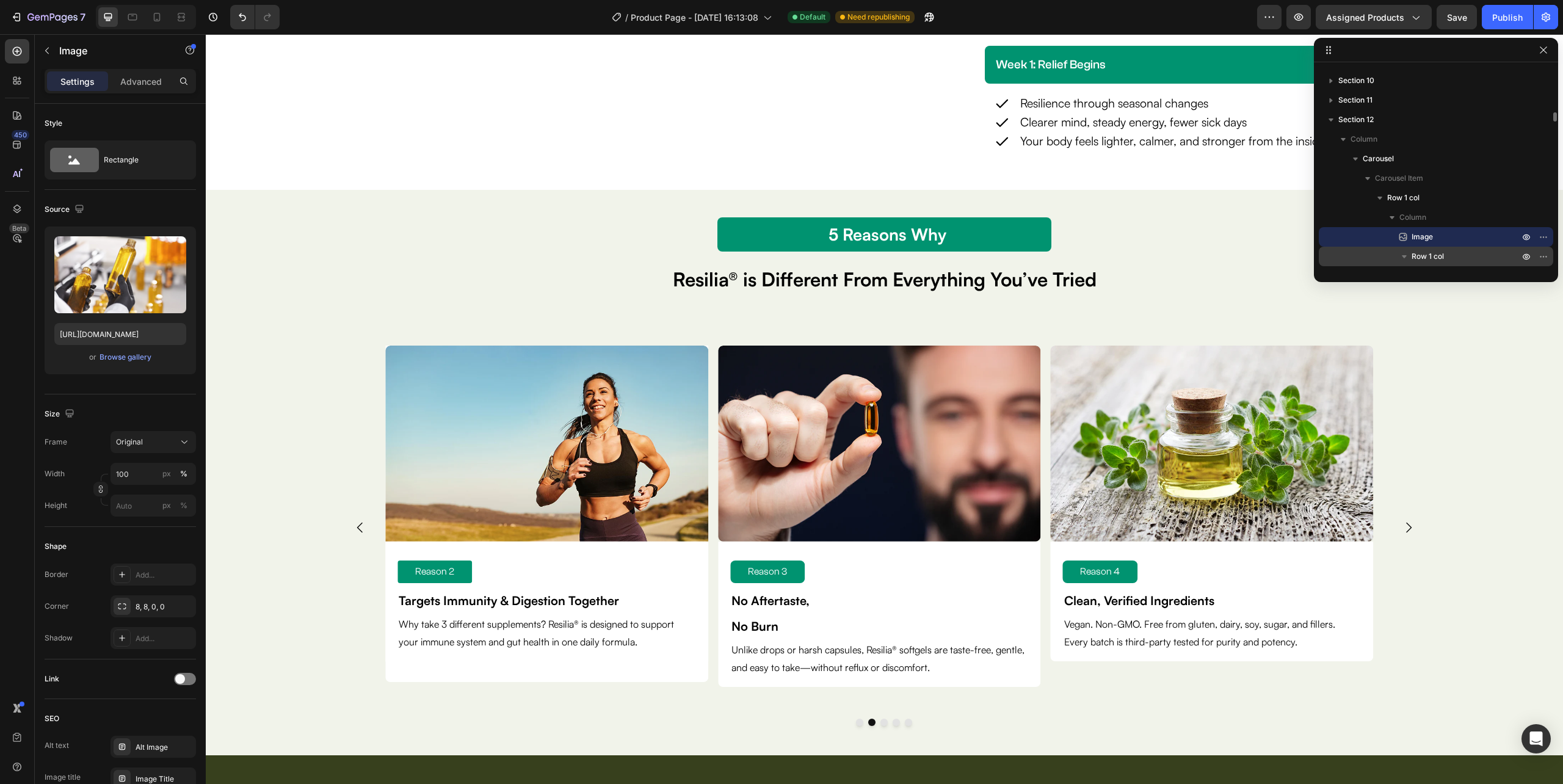
click at [1419, 252] on span "Row 1 col" at bounding box center [1428, 256] width 33 height 12
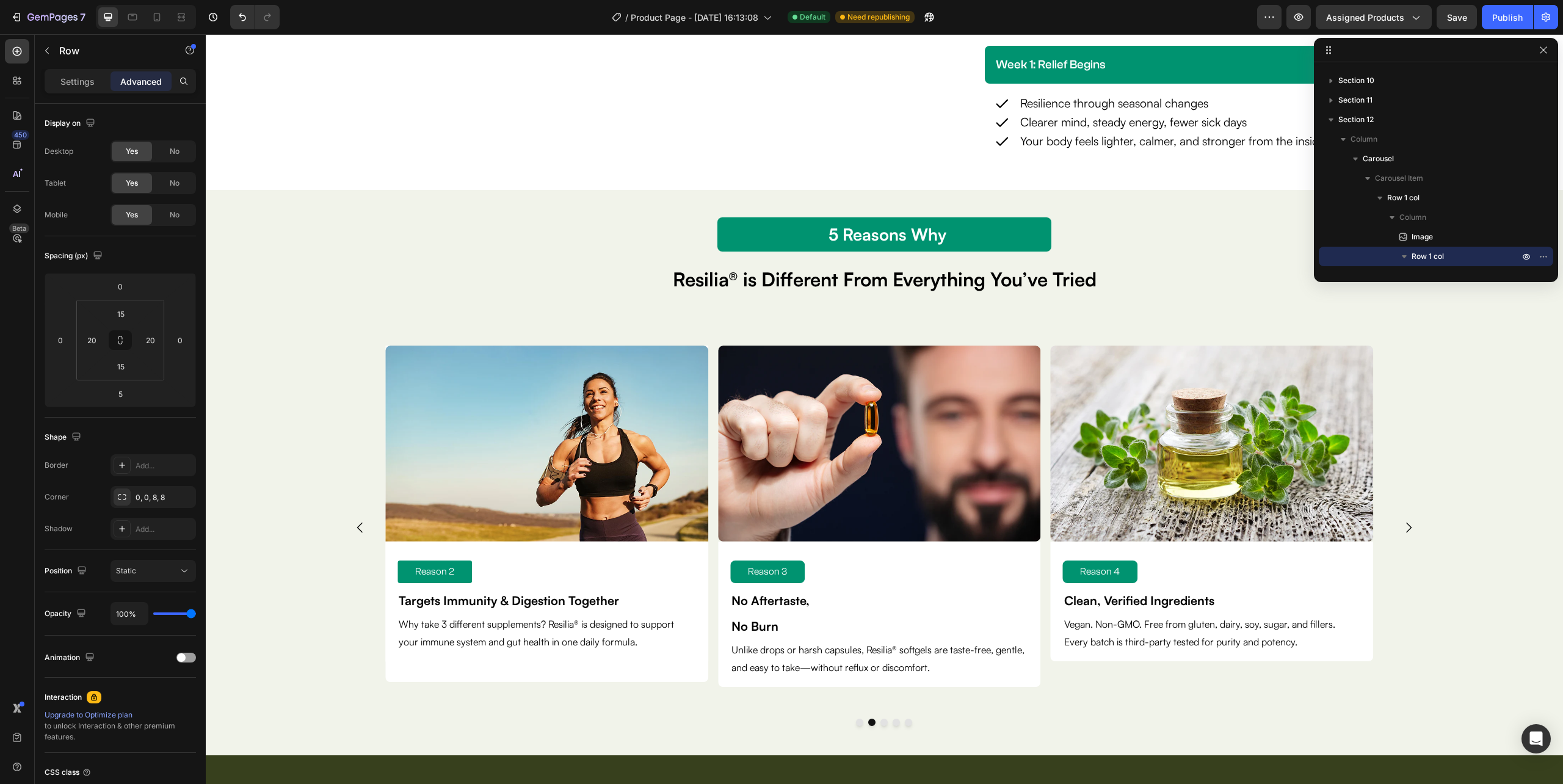
scroll to position [1117, 0]
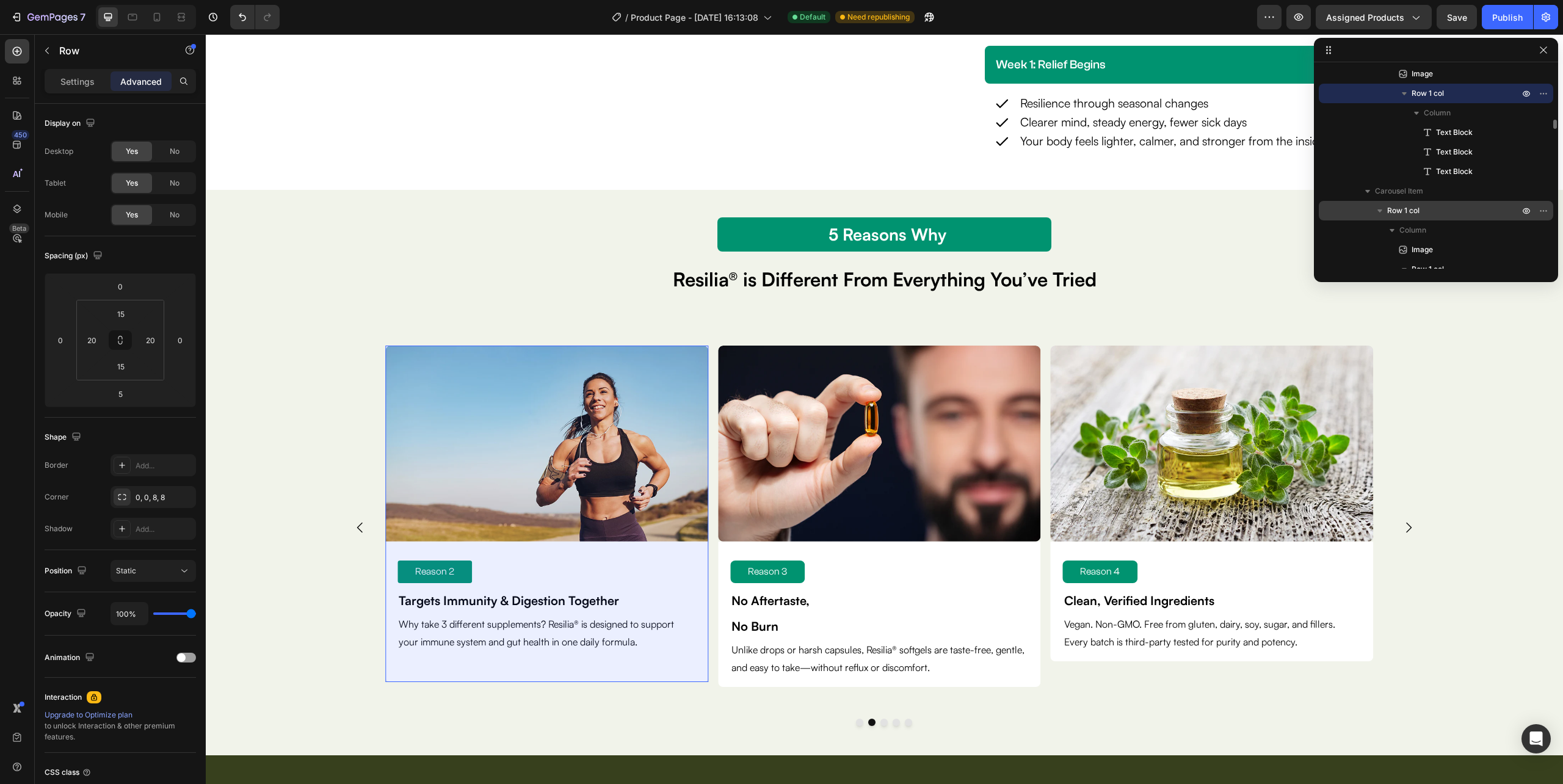
click at [1433, 210] on p "Row 1 col" at bounding box center [1454, 211] width 134 height 12
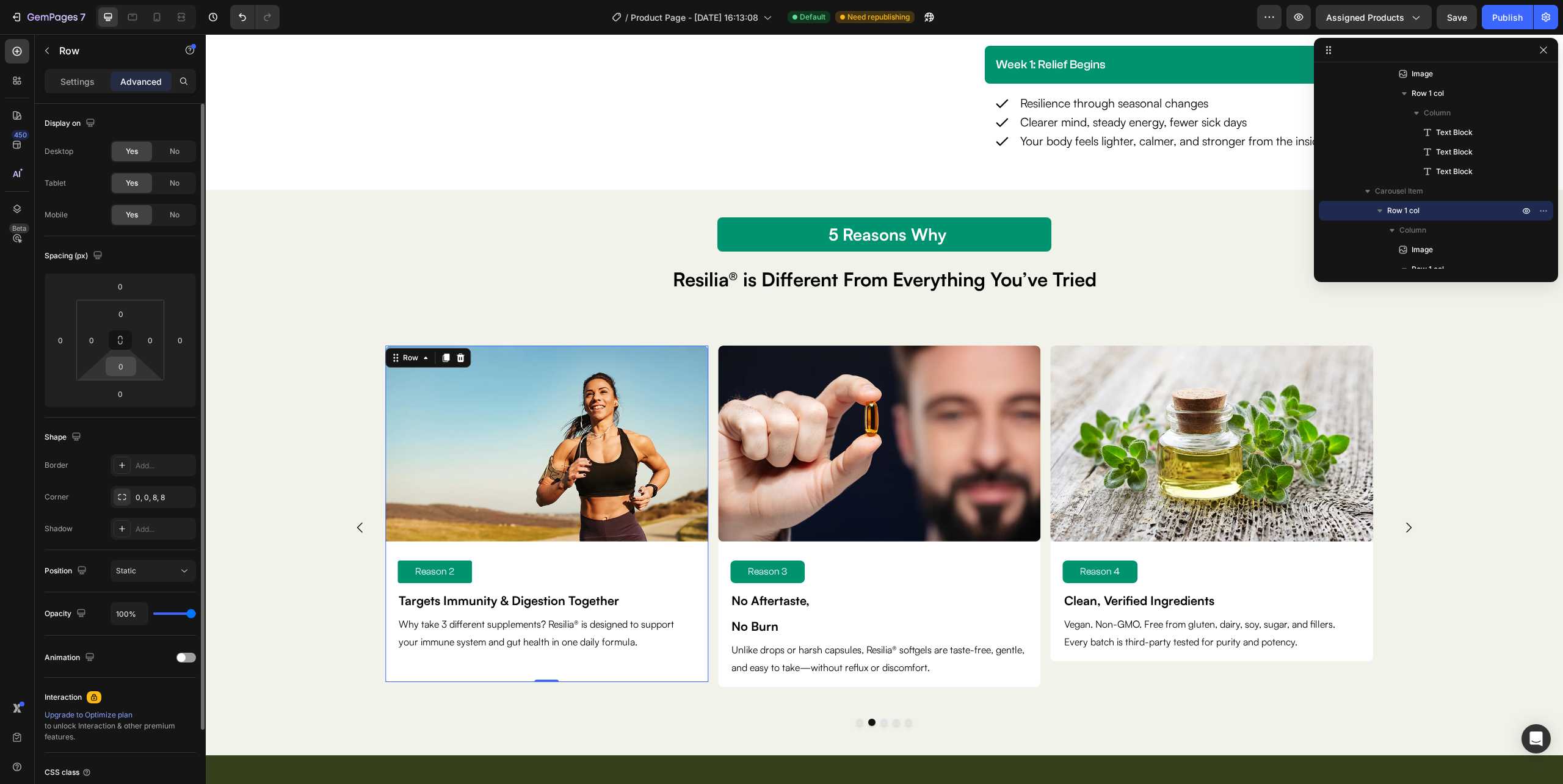
click at [126, 364] on input "0" at bounding box center [120, 365] width 24 height 18
type input "30"
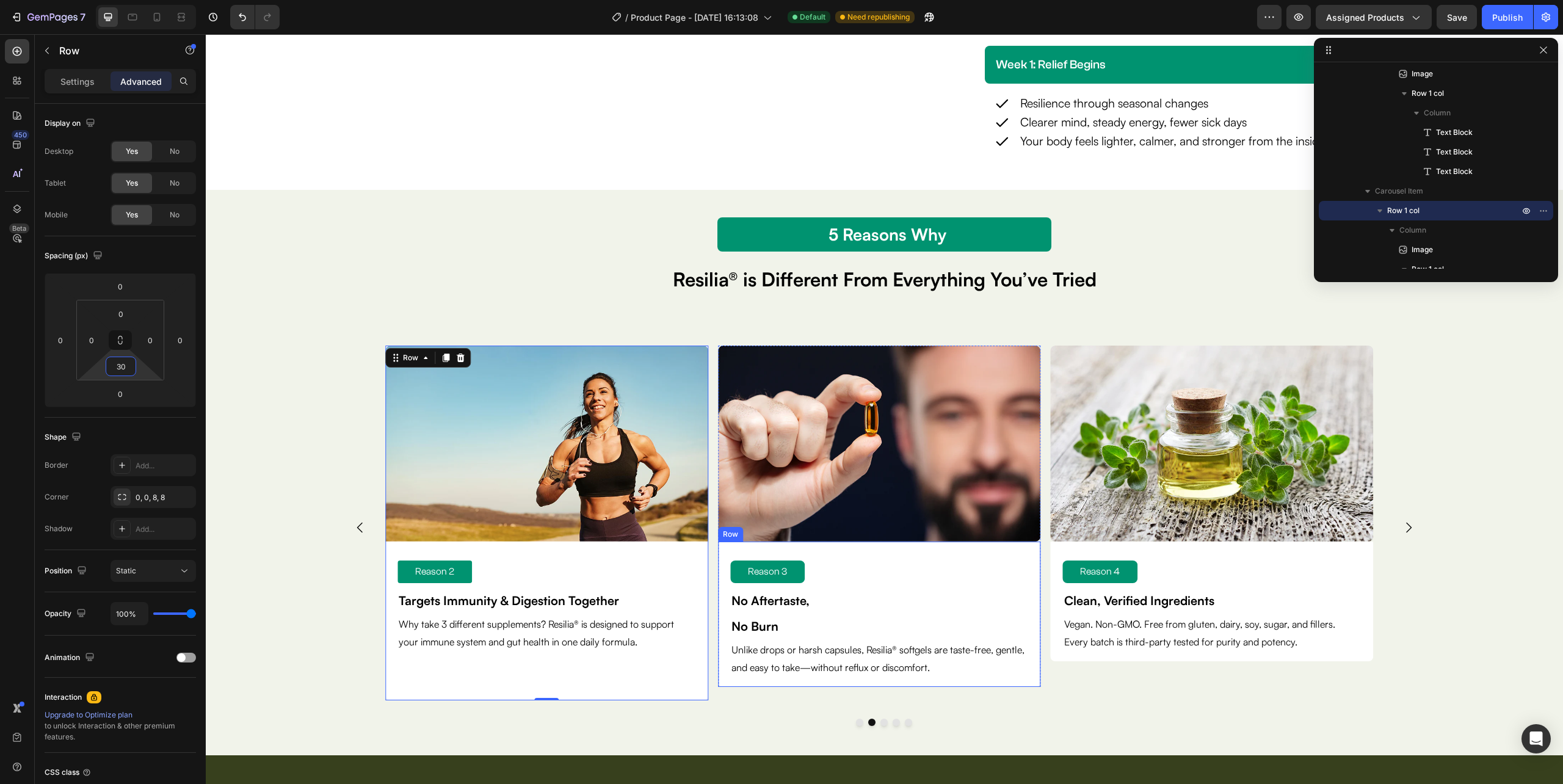
click at [1027, 679] on div "Reason 3 Text Block No Aftertaste, No Burn Text Block Unlike drops or harsh cap…" at bounding box center [880, 614] width 323 height 145
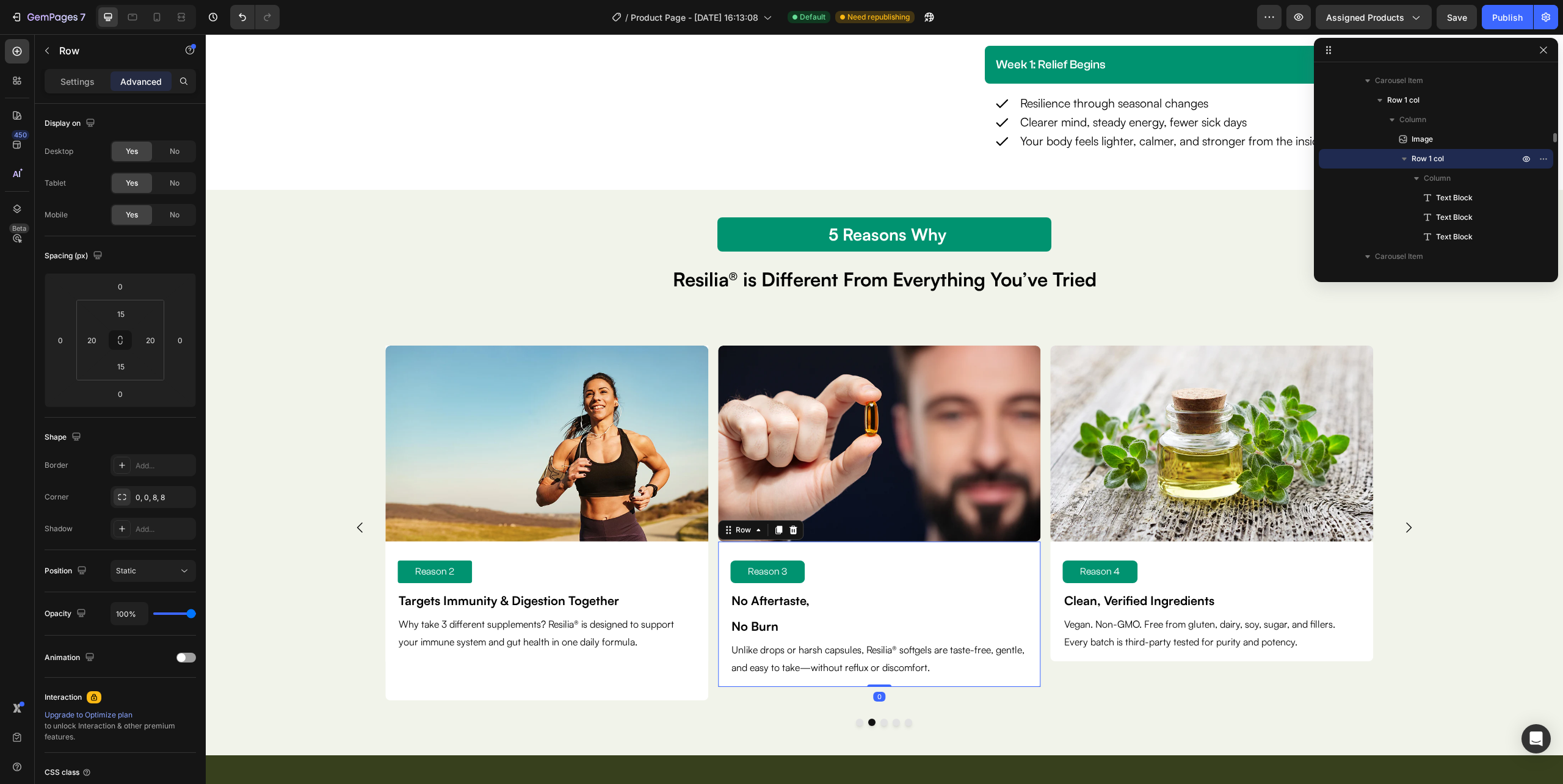
click at [1403, 157] on icon "button" at bounding box center [1405, 159] width 5 height 3
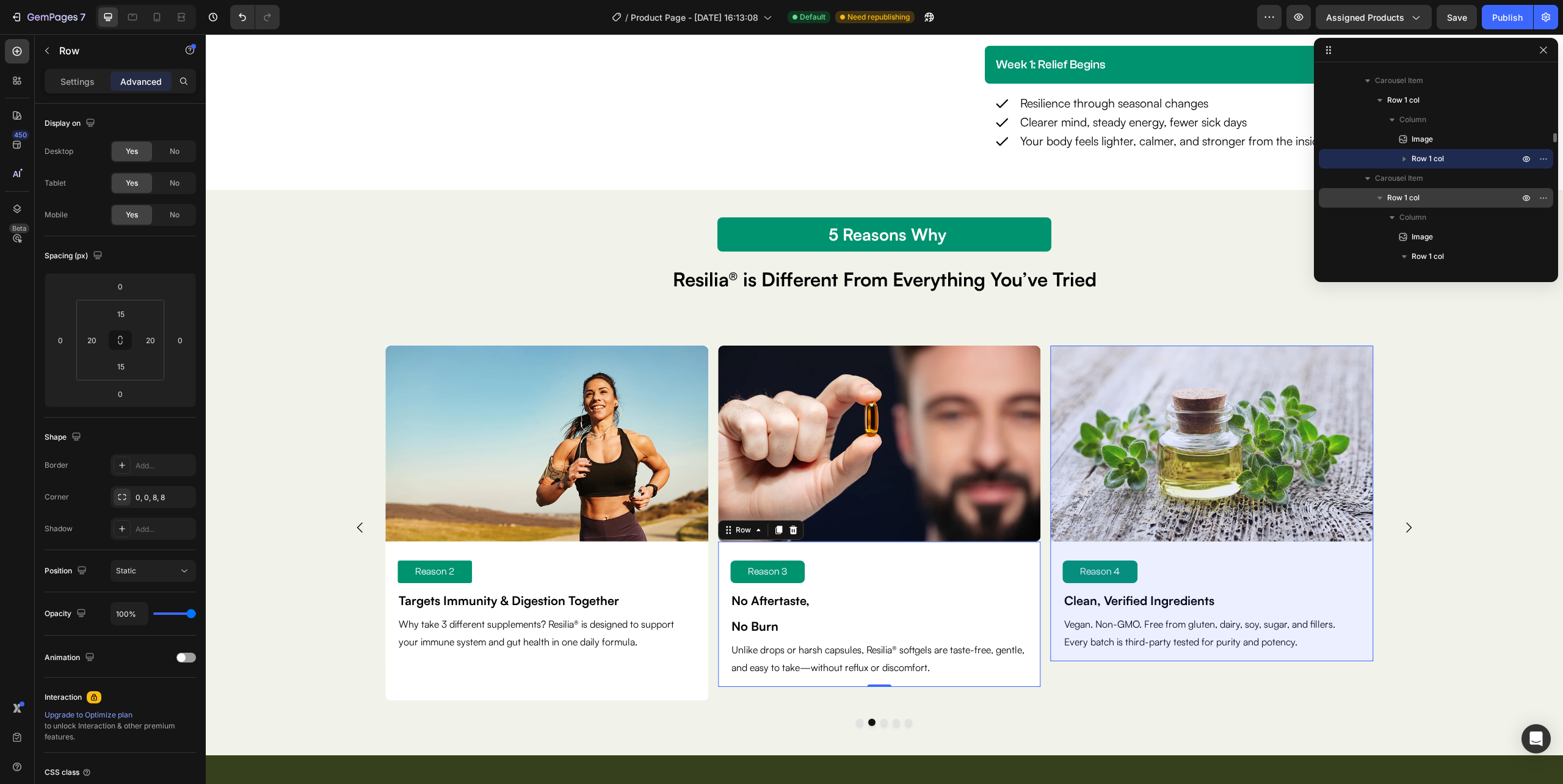
click at [1418, 199] on span "Row 1 col" at bounding box center [1403, 198] width 33 height 12
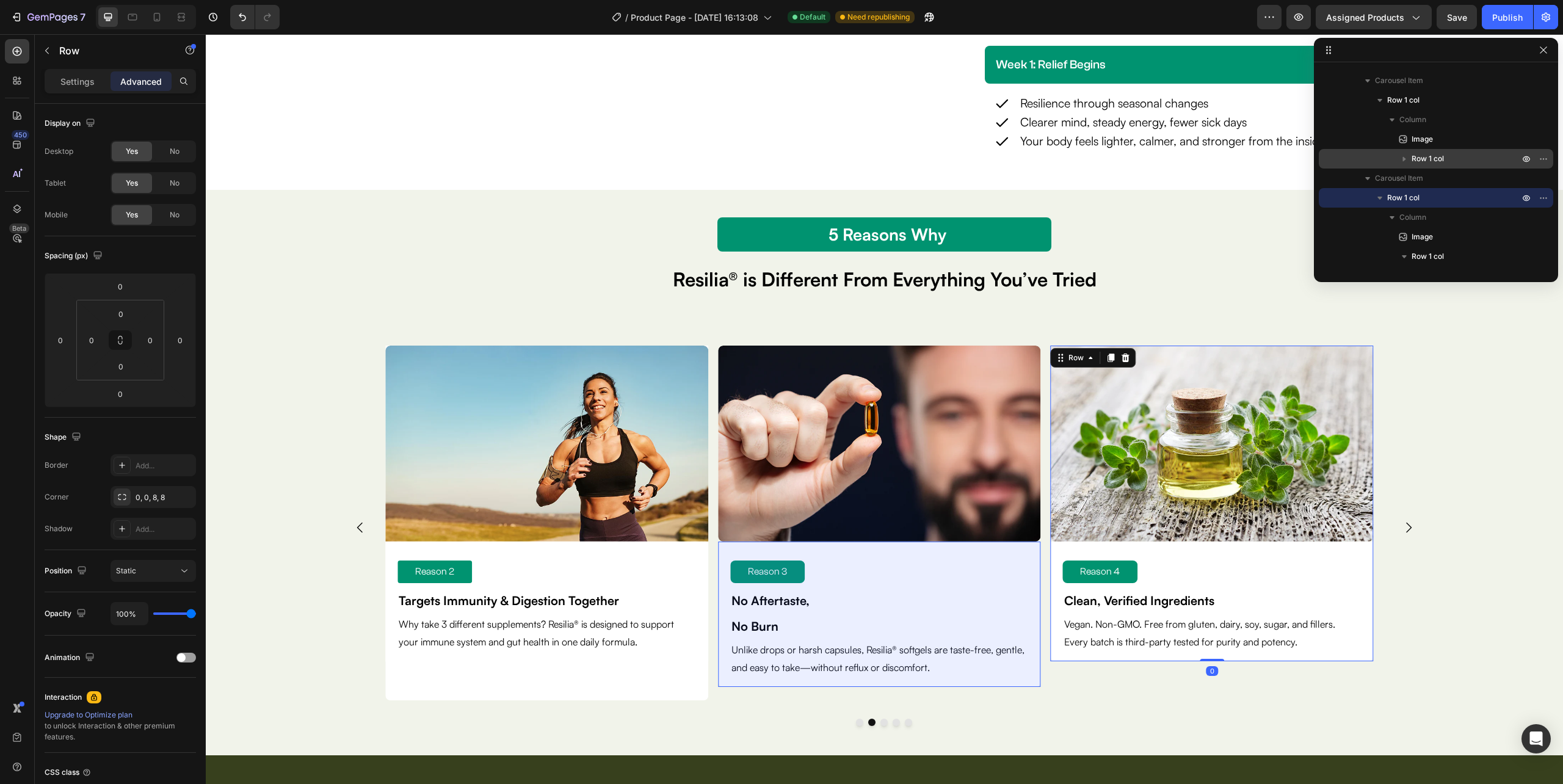
click at [1414, 157] on span "Row 1 col" at bounding box center [1428, 159] width 33 height 12
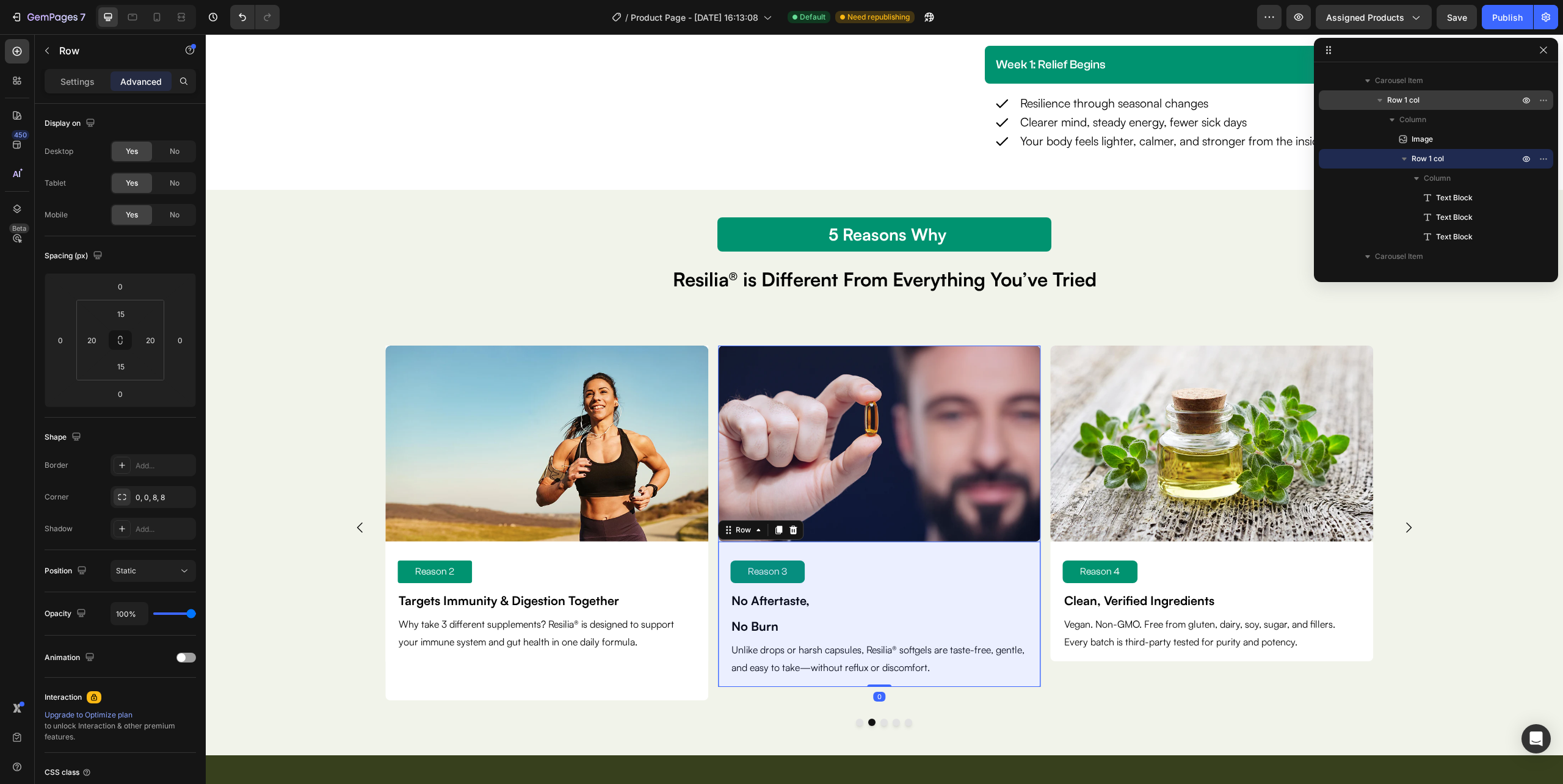
click at [1388, 101] on span "Row 1 col" at bounding box center [1403, 100] width 33 height 12
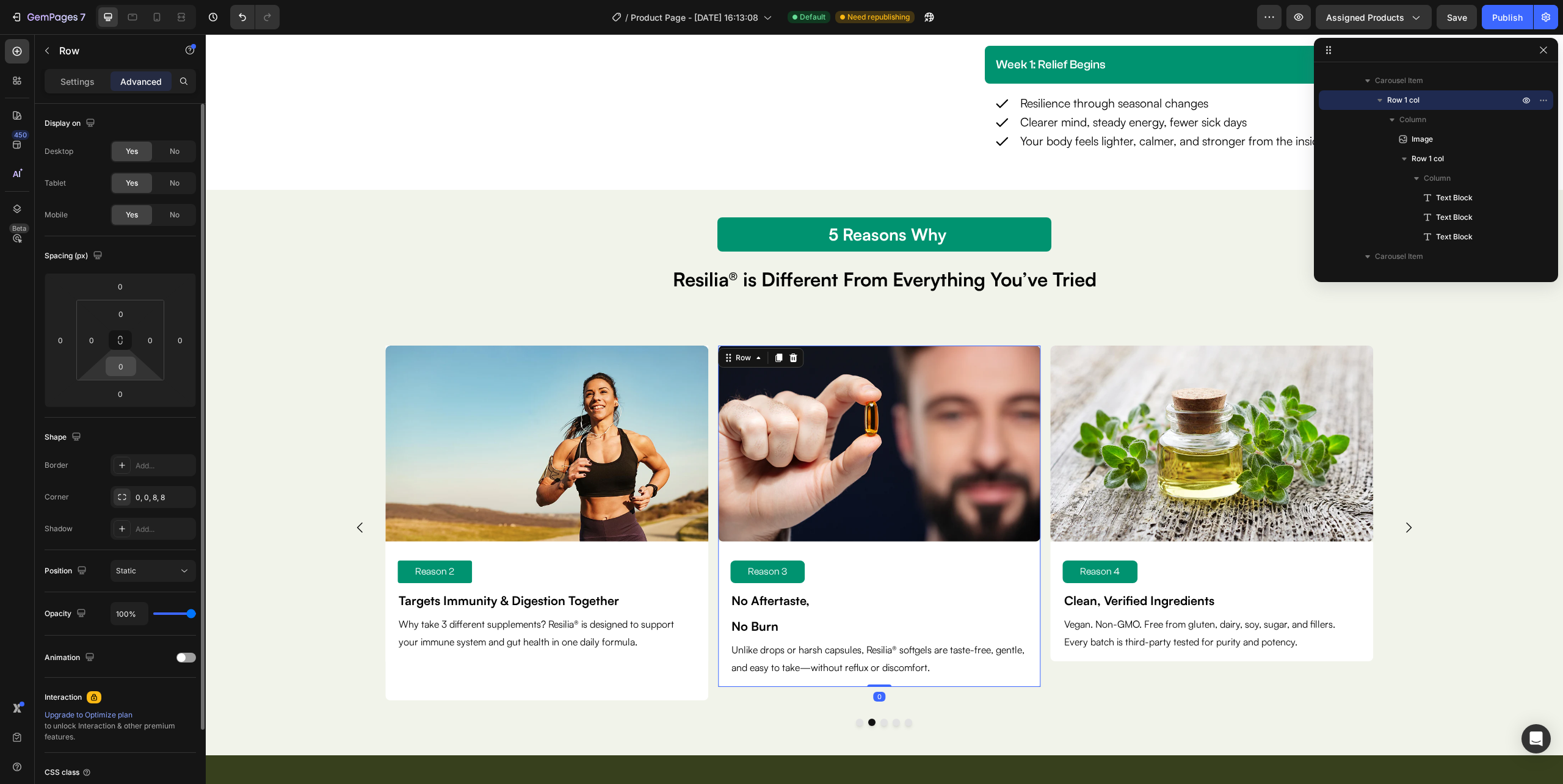
click at [136, 369] on div "0" at bounding box center [121, 366] width 31 height 20
click at [127, 365] on input "0" at bounding box center [120, 365] width 24 height 18
type input "30"
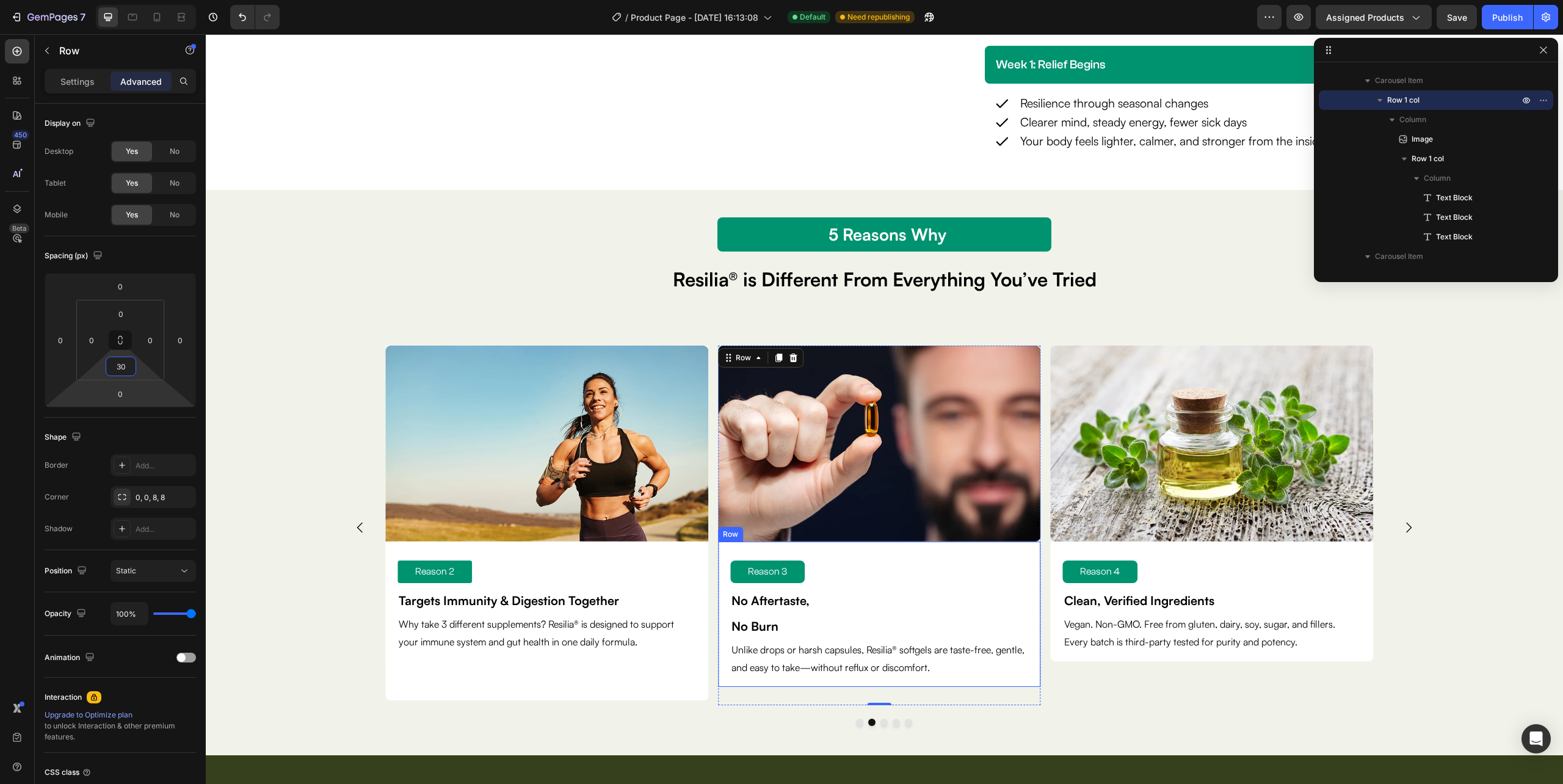
click at [794, 684] on div "Reason 3 Text Block No Aftertaste, No Burn Text Block Unlike drops or harsh cap…" at bounding box center [880, 614] width 323 height 145
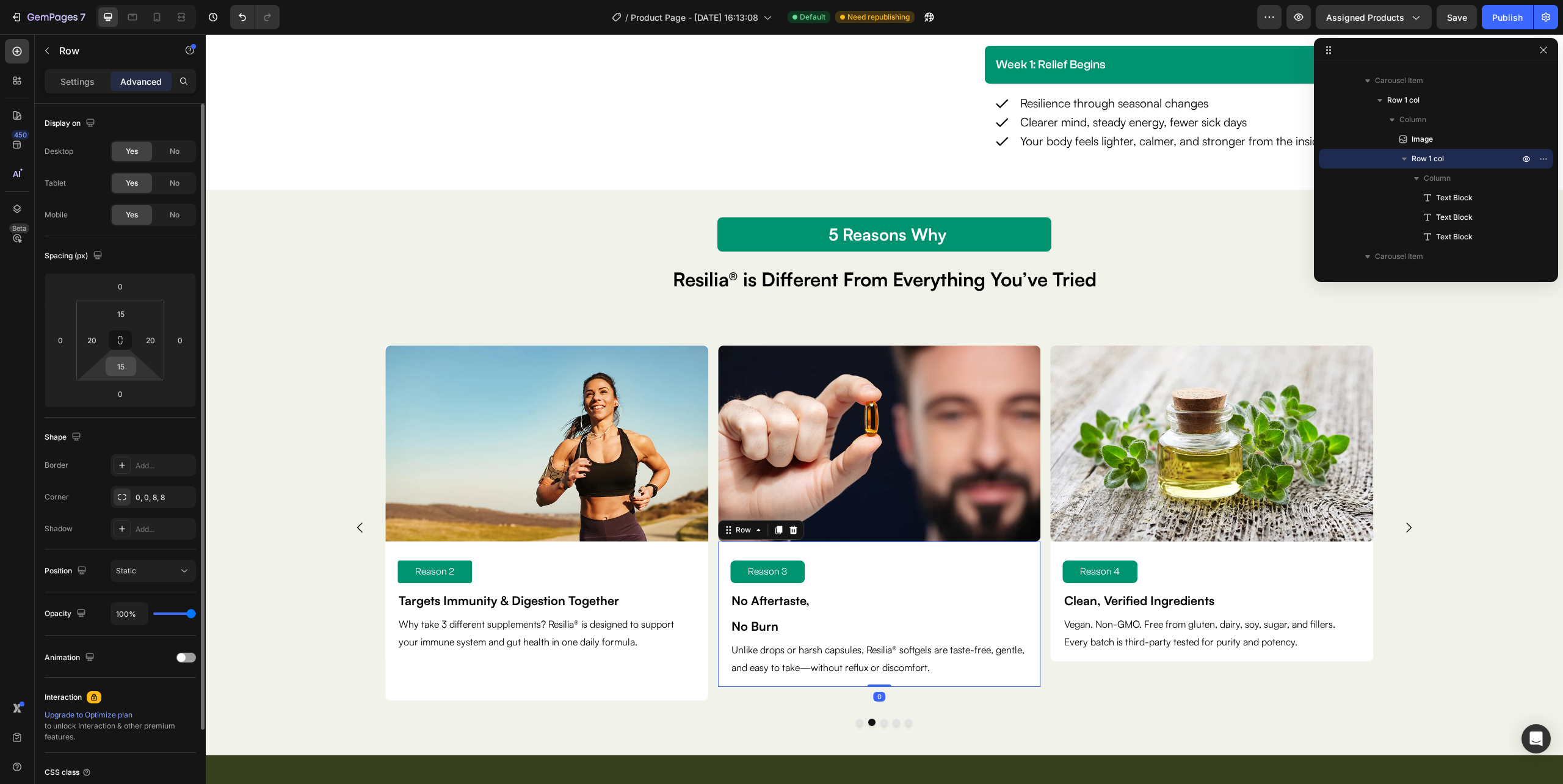
click at [120, 371] on input "15" at bounding box center [120, 365] width 24 height 18
type input "30"
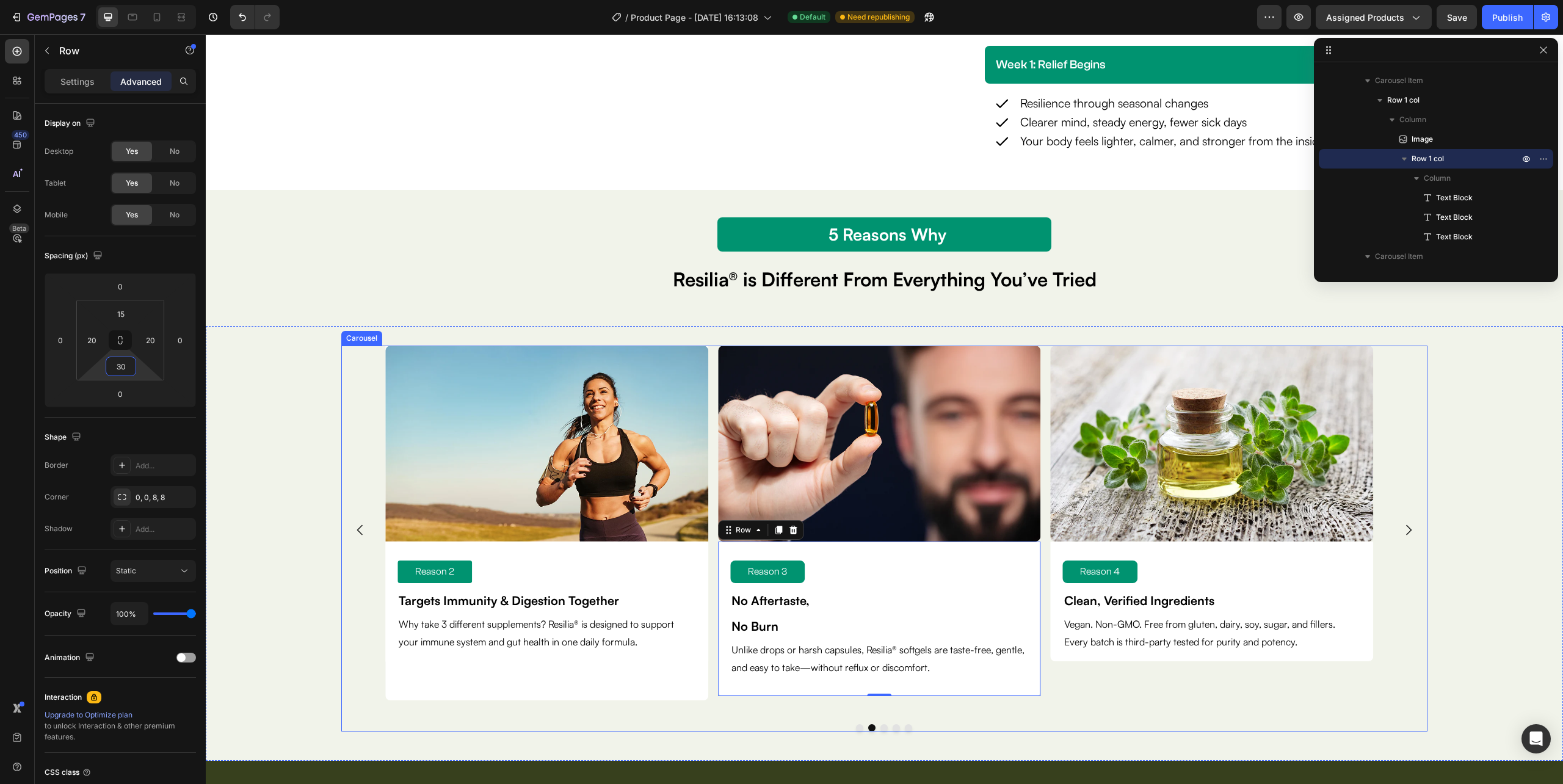
click at [689, 713] on div "Image Reason 2 Text Block Targets Immunity & Digestion Together Text Block Why …" at bounding box center [547, 530] width 323 height 369
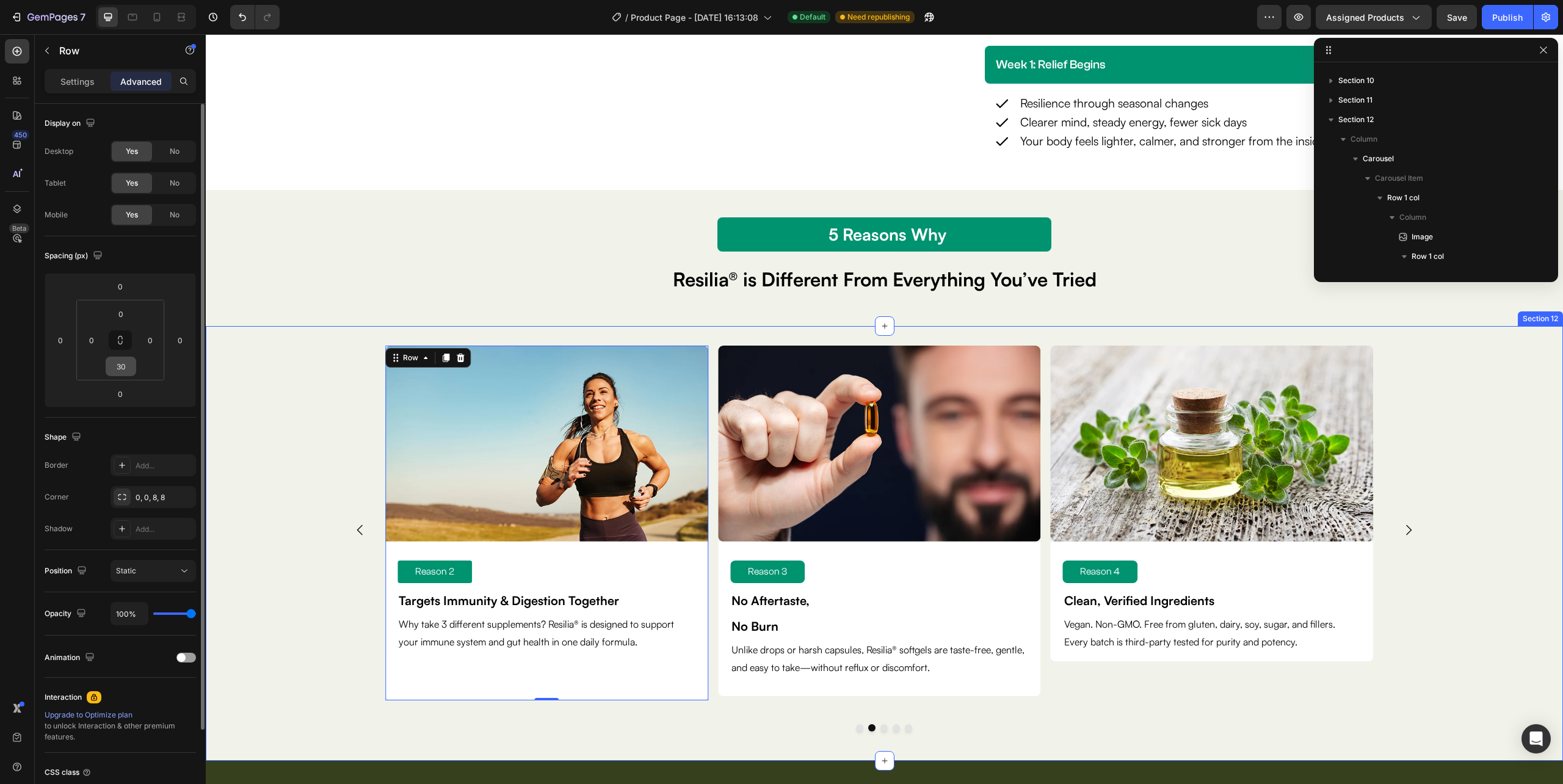
scroll to position [1168, 0]
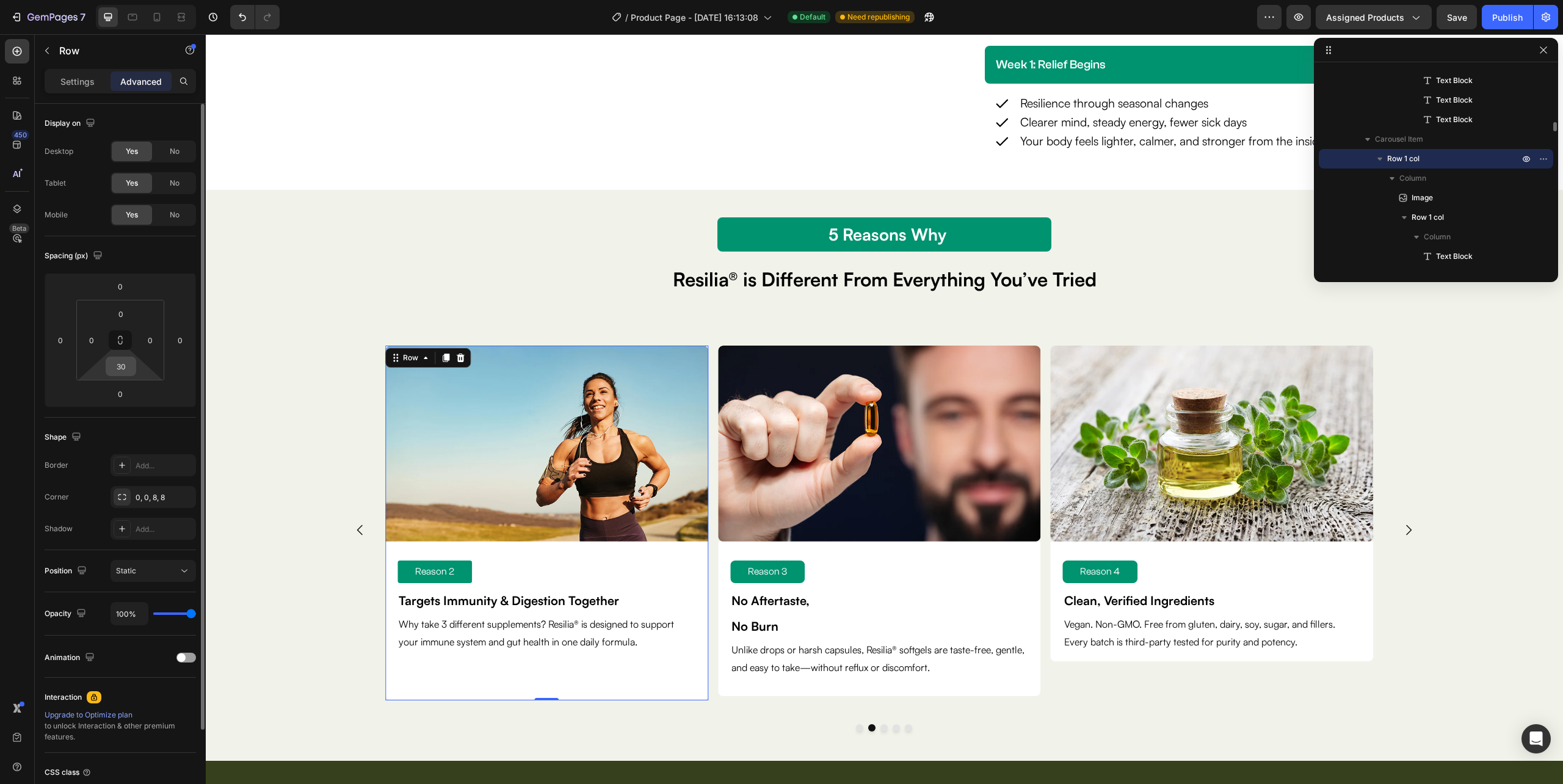
click at [122, 364] on input "30" at bounding box center [120, 365] width 24 height 18
type input "25"
click at [677, 730] on div at bounding box center [884, 727] width 1086 height 8
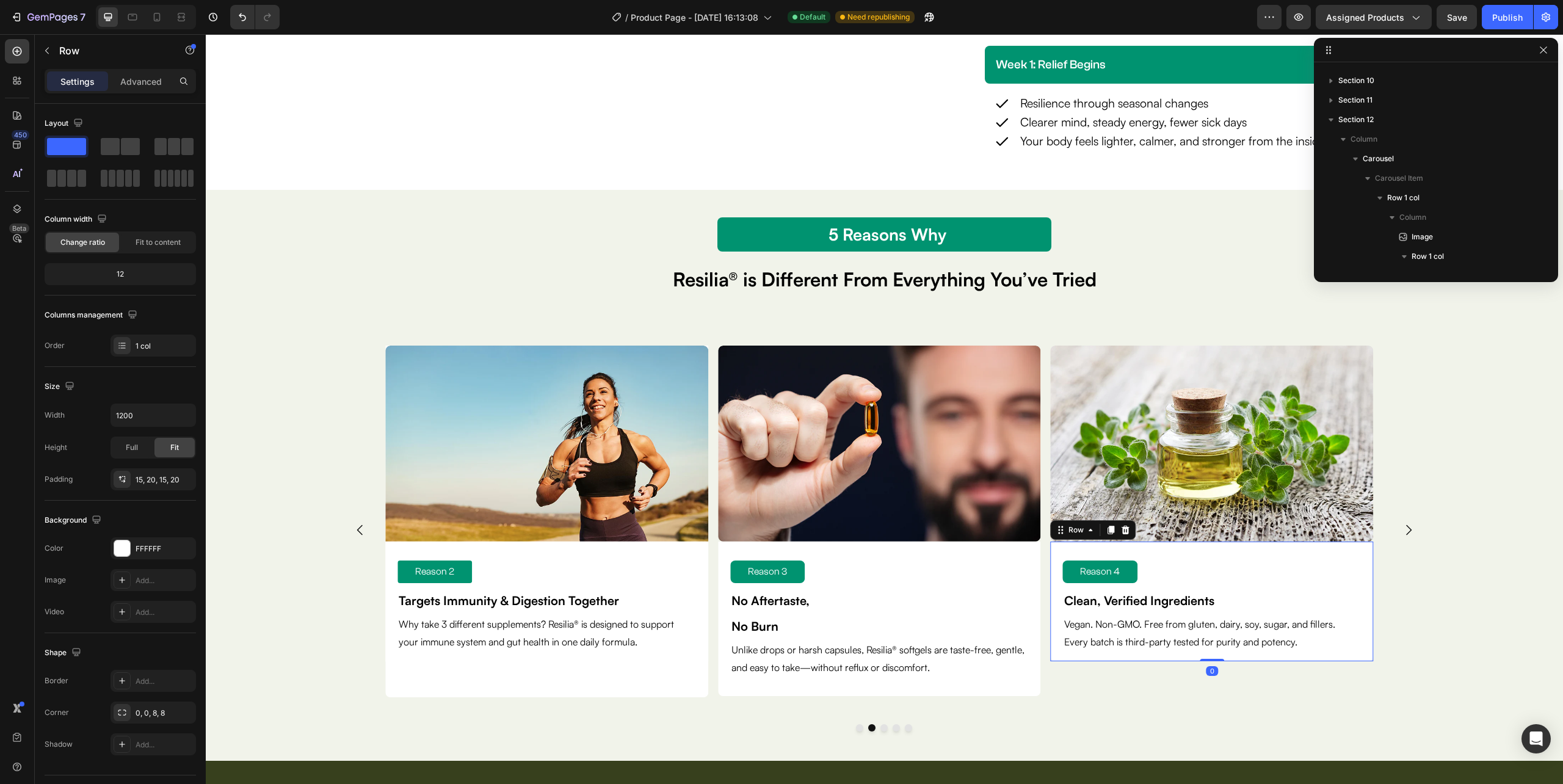
scroll to position [1578, 0]
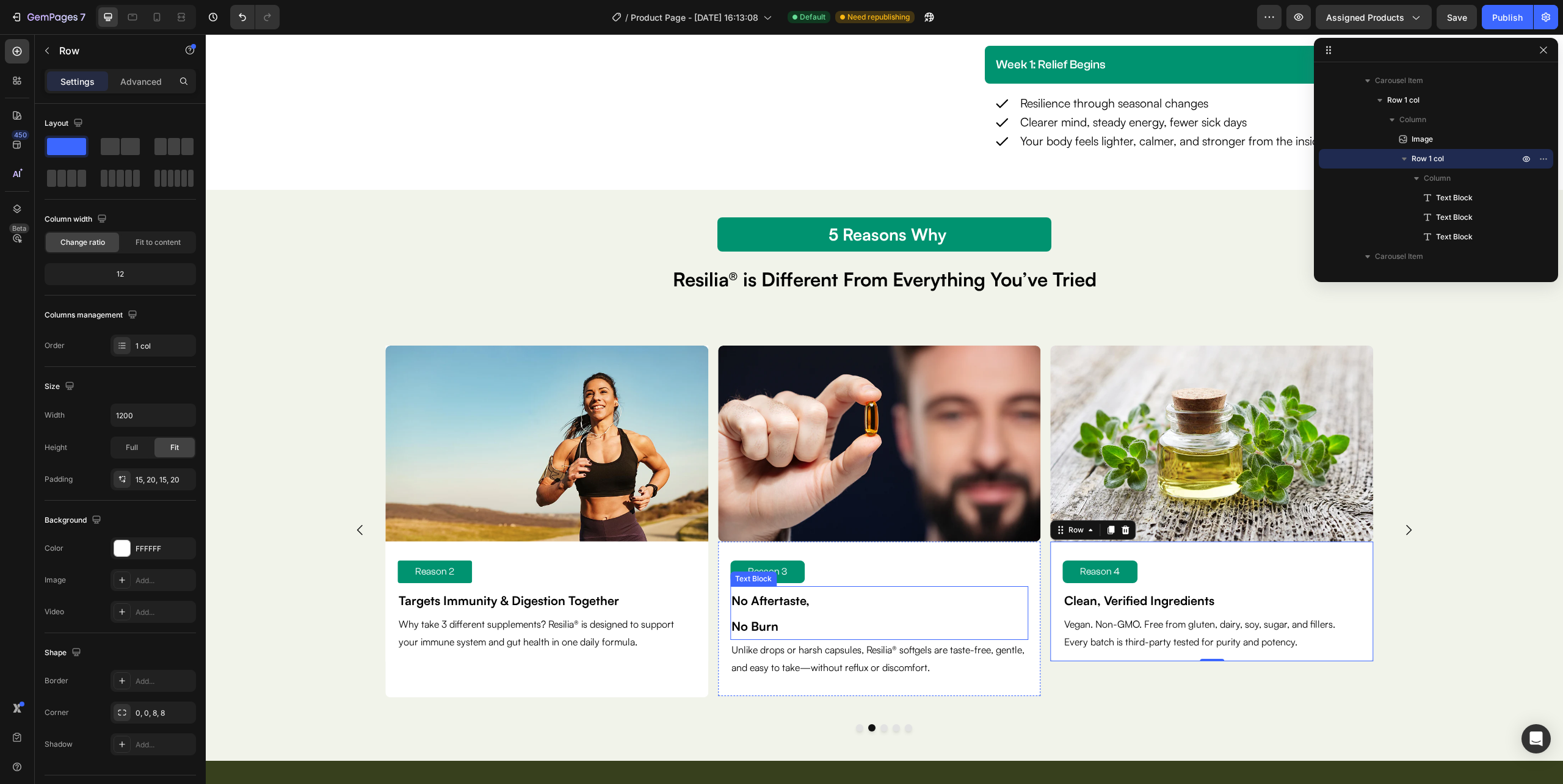
click at [796, 622] on p "No Burn" at bounding box center [880, 626] width 296 height 26
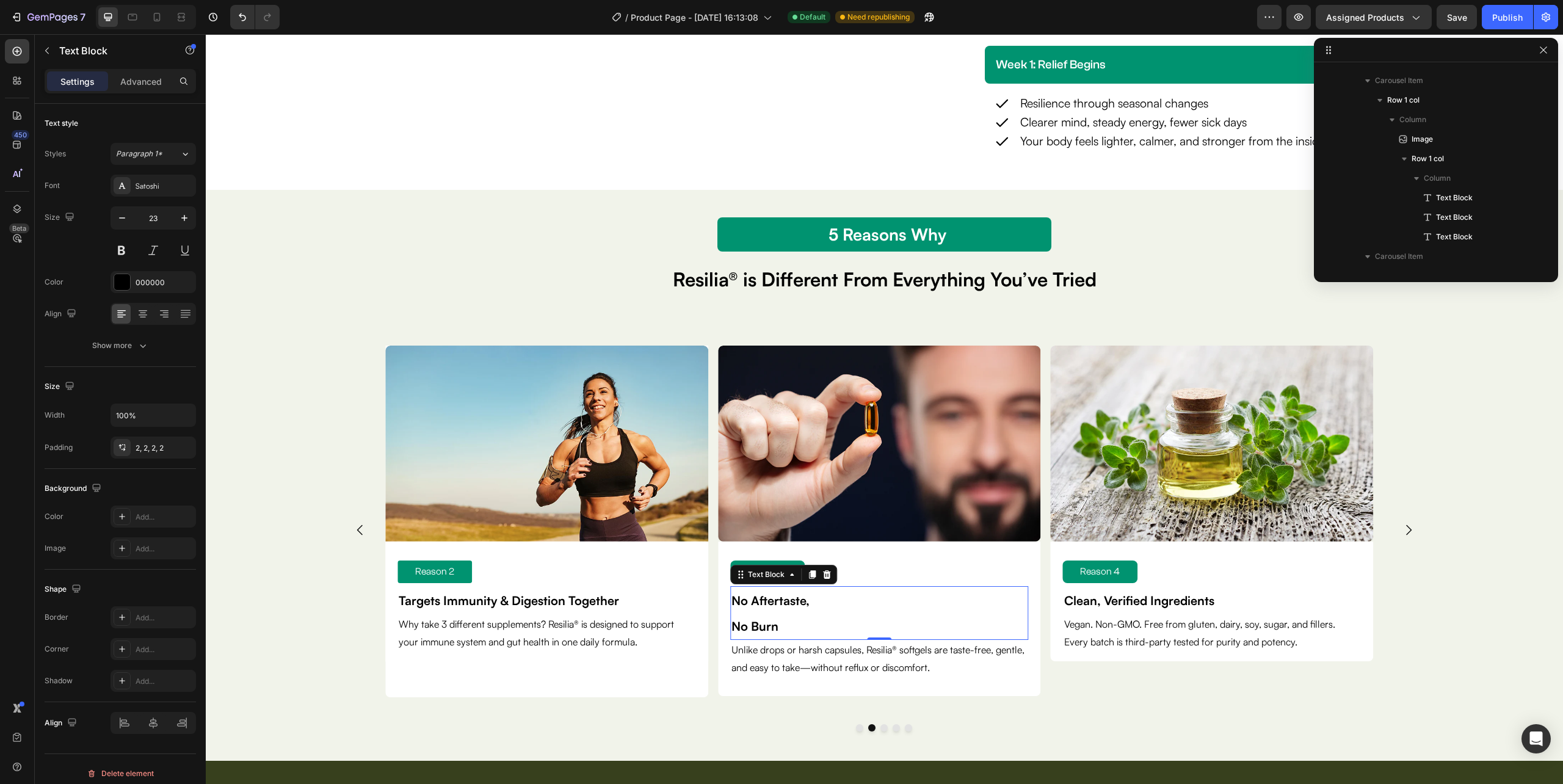
scroll to position [1461, 0]
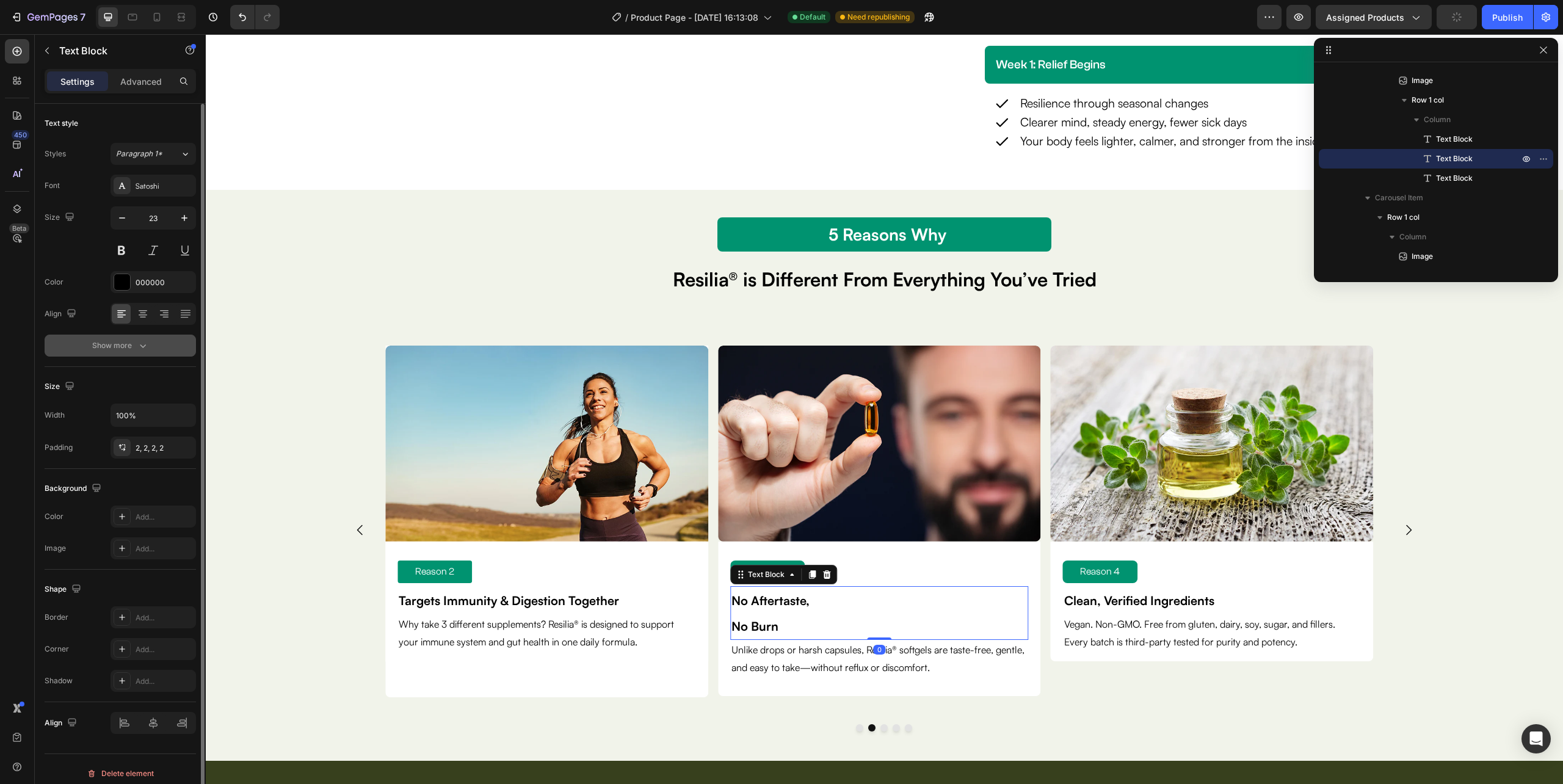
click at [142, 349] on icon "button" at bounding box center [143, 346] width 12 height 12
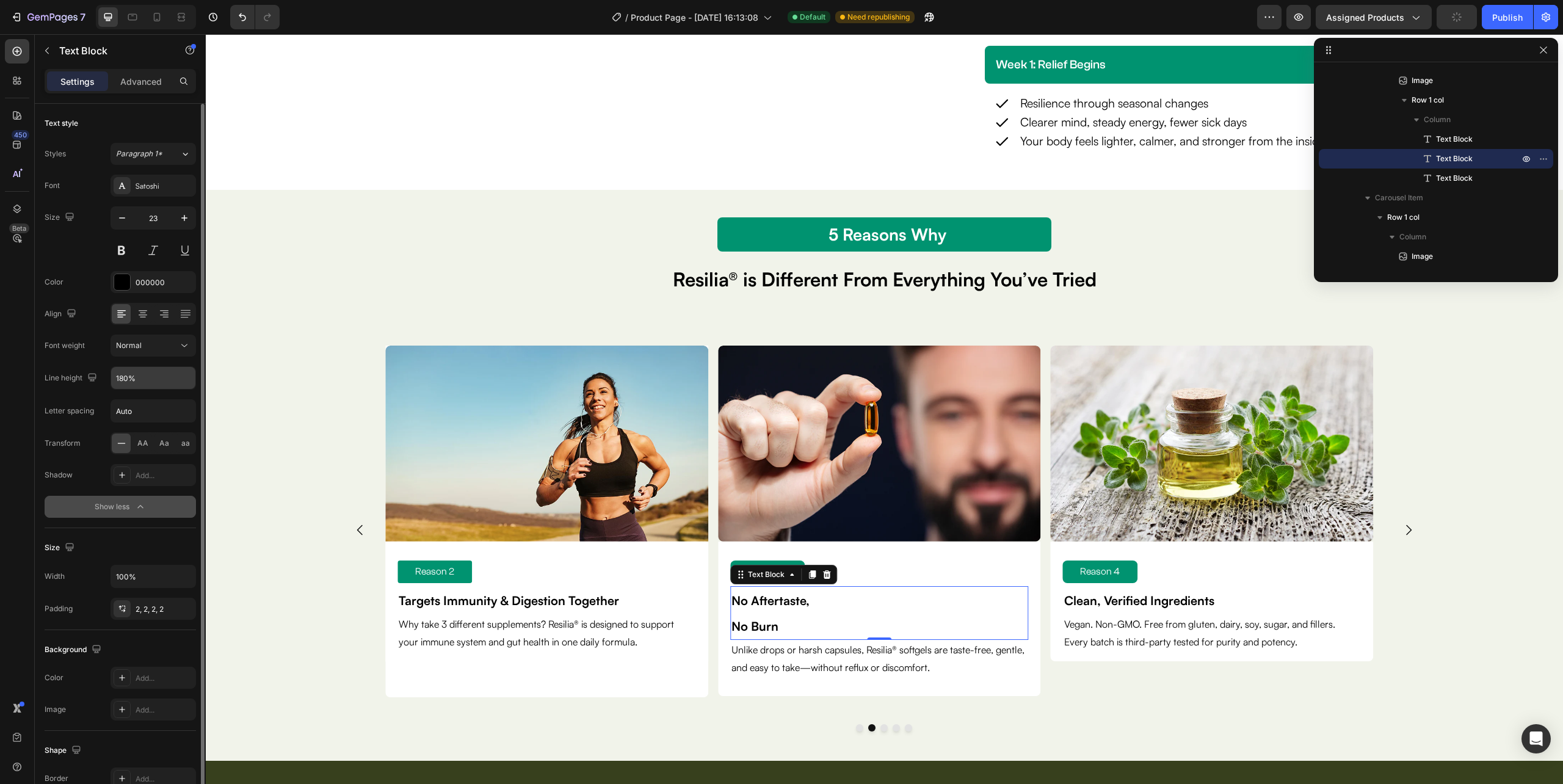
click at [157, 376] on input "180%" at bounding box center [153, 378] width 84 height 22
click at [181, 382] on icon "button" at bounding box center [184, 377] width 12 height 12
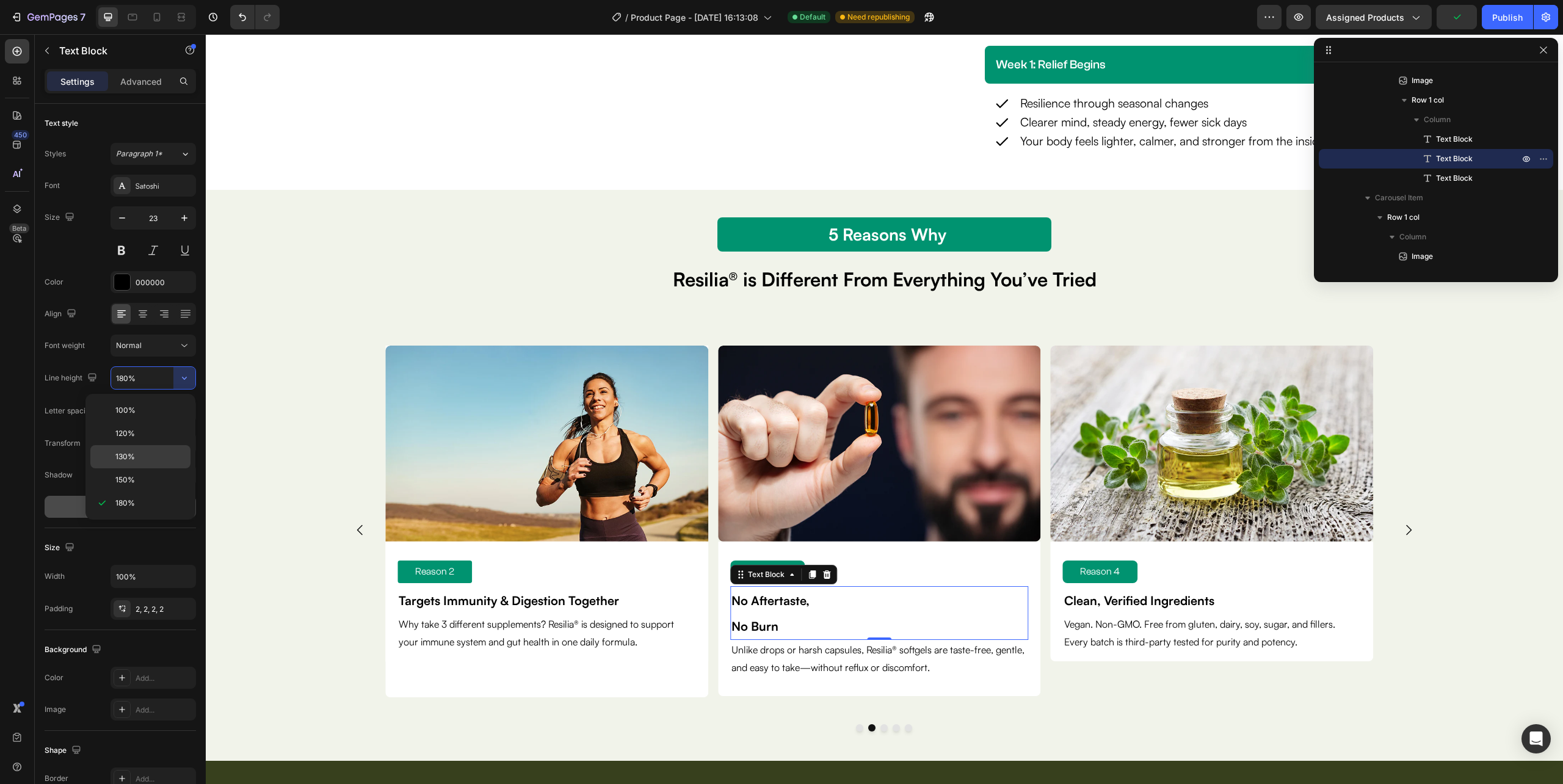
click at [132, 467] on div "130%" at bounding box center [140, 456] width 100 height 23
type input "130%"
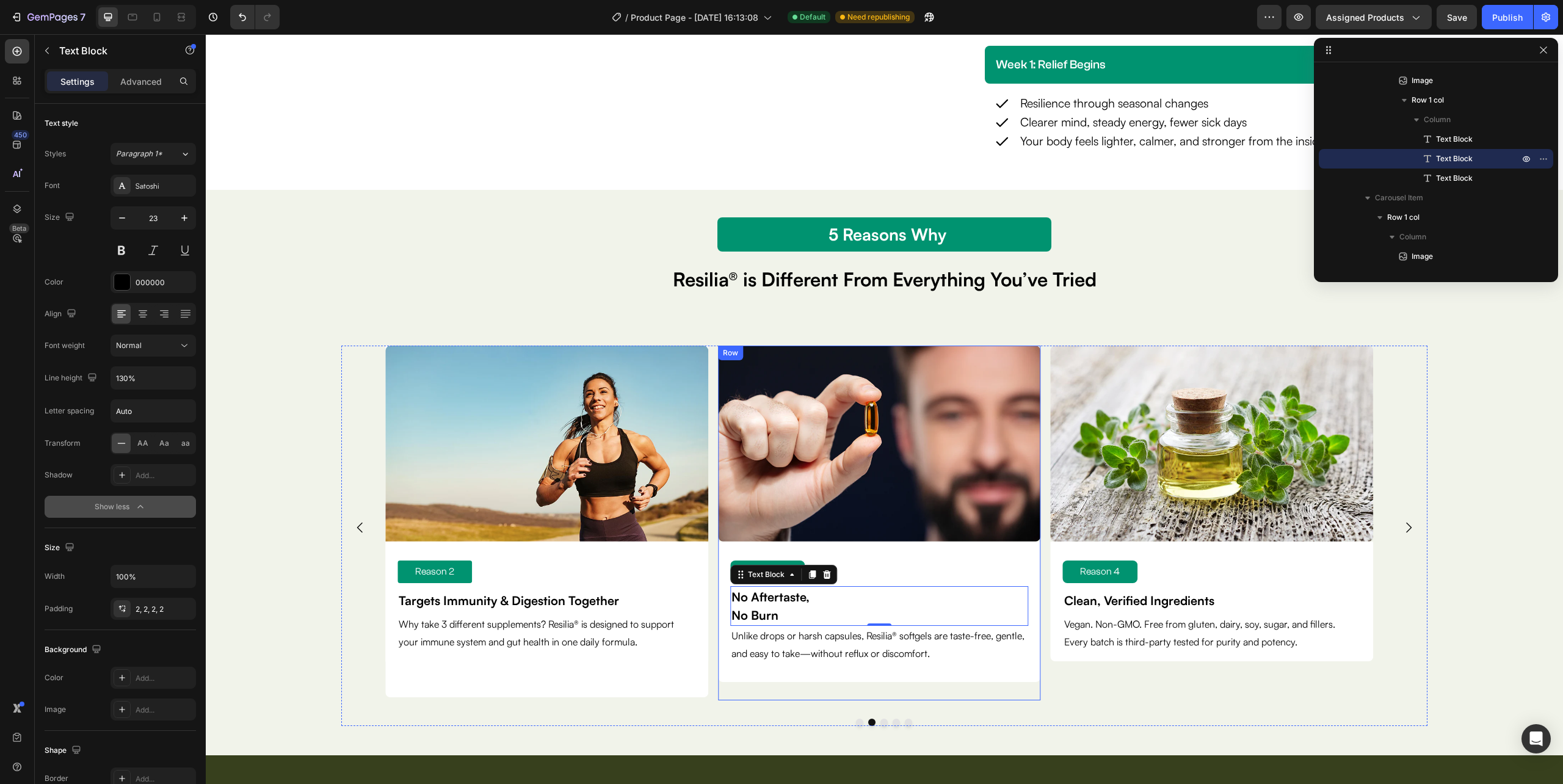
click at [728, 685] on div "Image Reason 3 Text Block No Aftertaste, No Burn Text Block 0 Unlike drops or h…" at bounding box center [880, 523] width 323 height 355
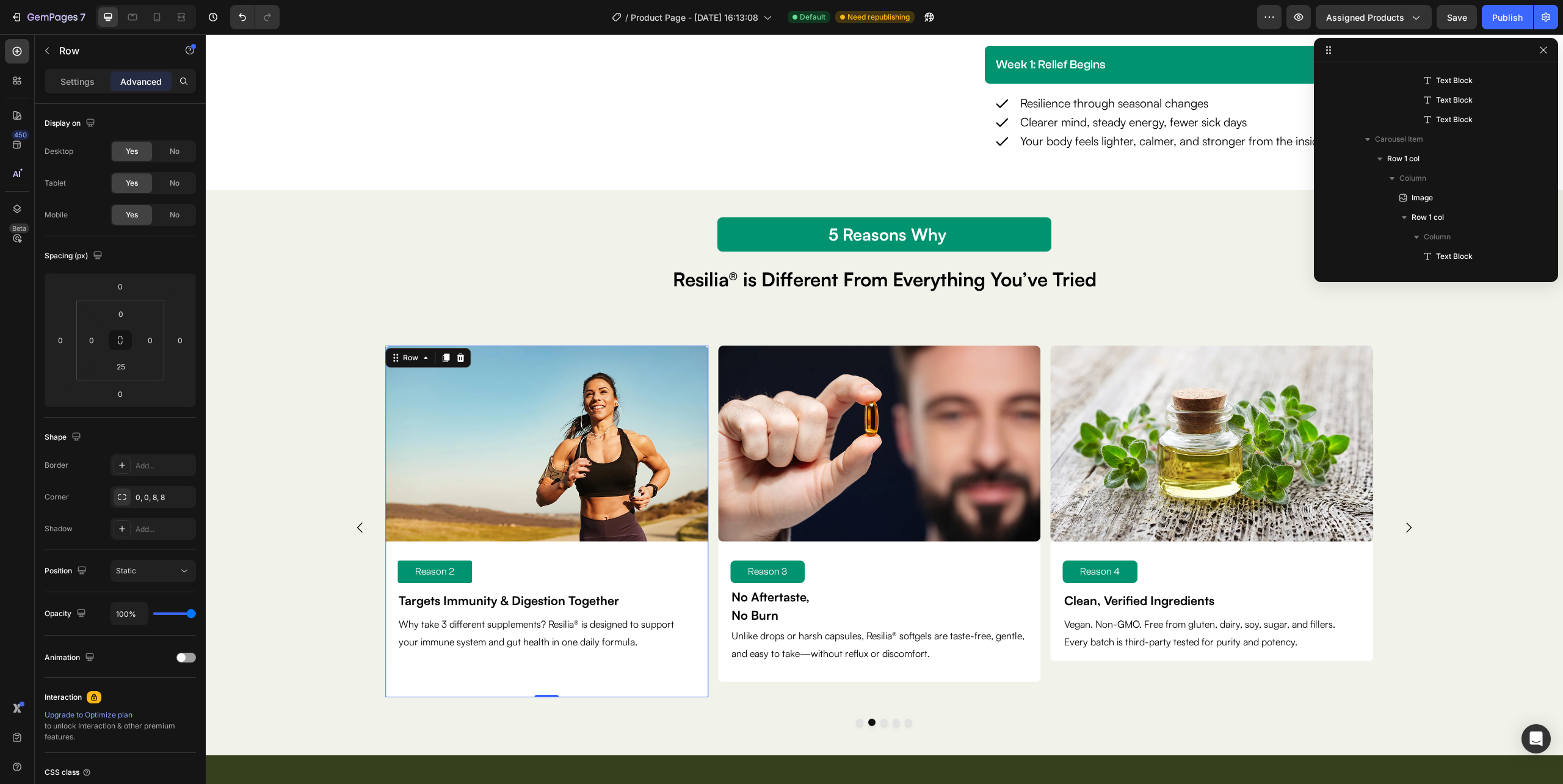
scroll to position [1168, 0]
click at [732, 691] on div "Image Reason 3 Text Block No Aftertaste, No Burn Text Block Unlike drops or har…" at bounding box center [880, 523] width 323 height 355
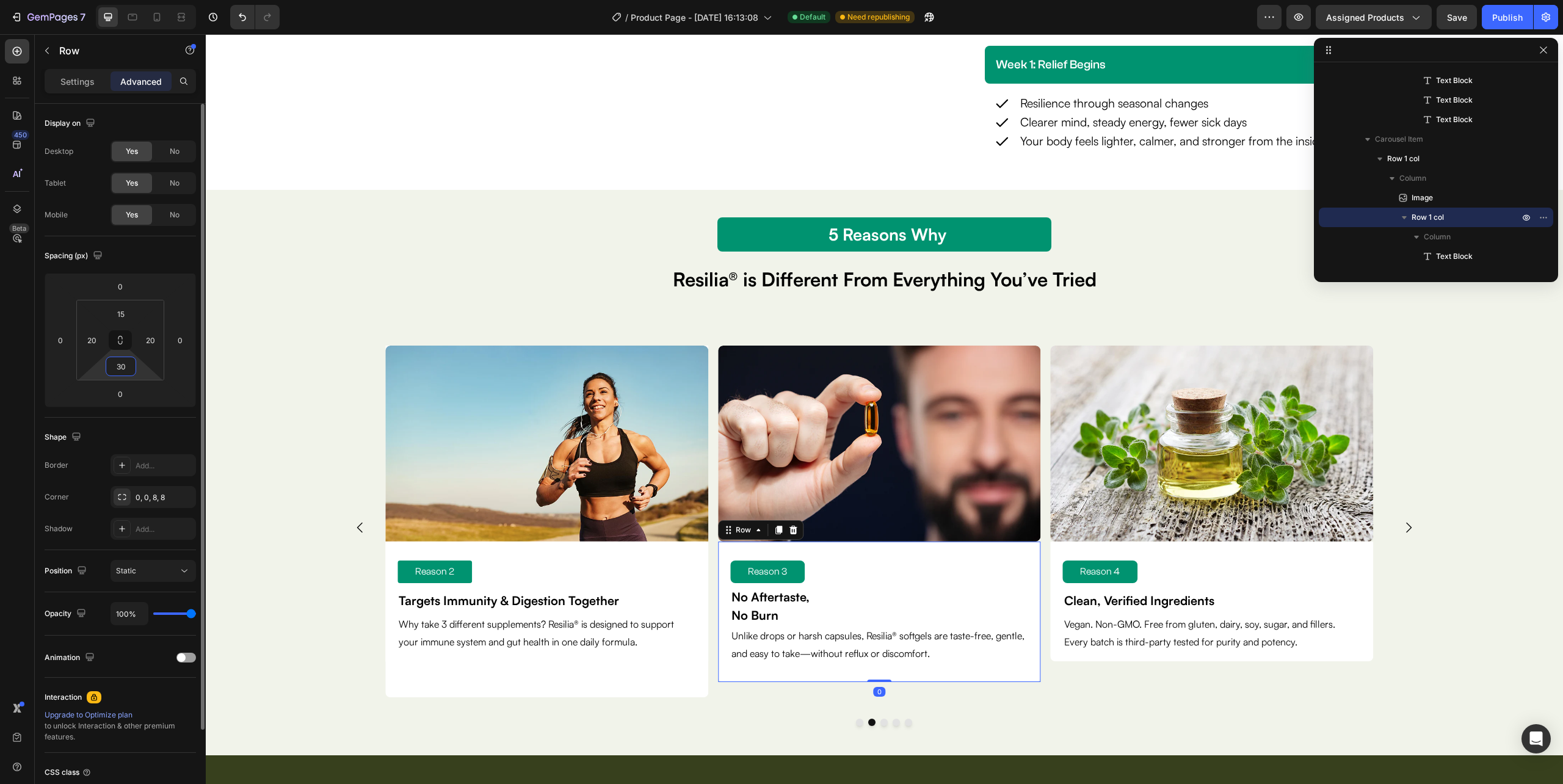
click at [126, 364] on input "30" at bounding box center [120, 365] width 24 height 18
type input "3"
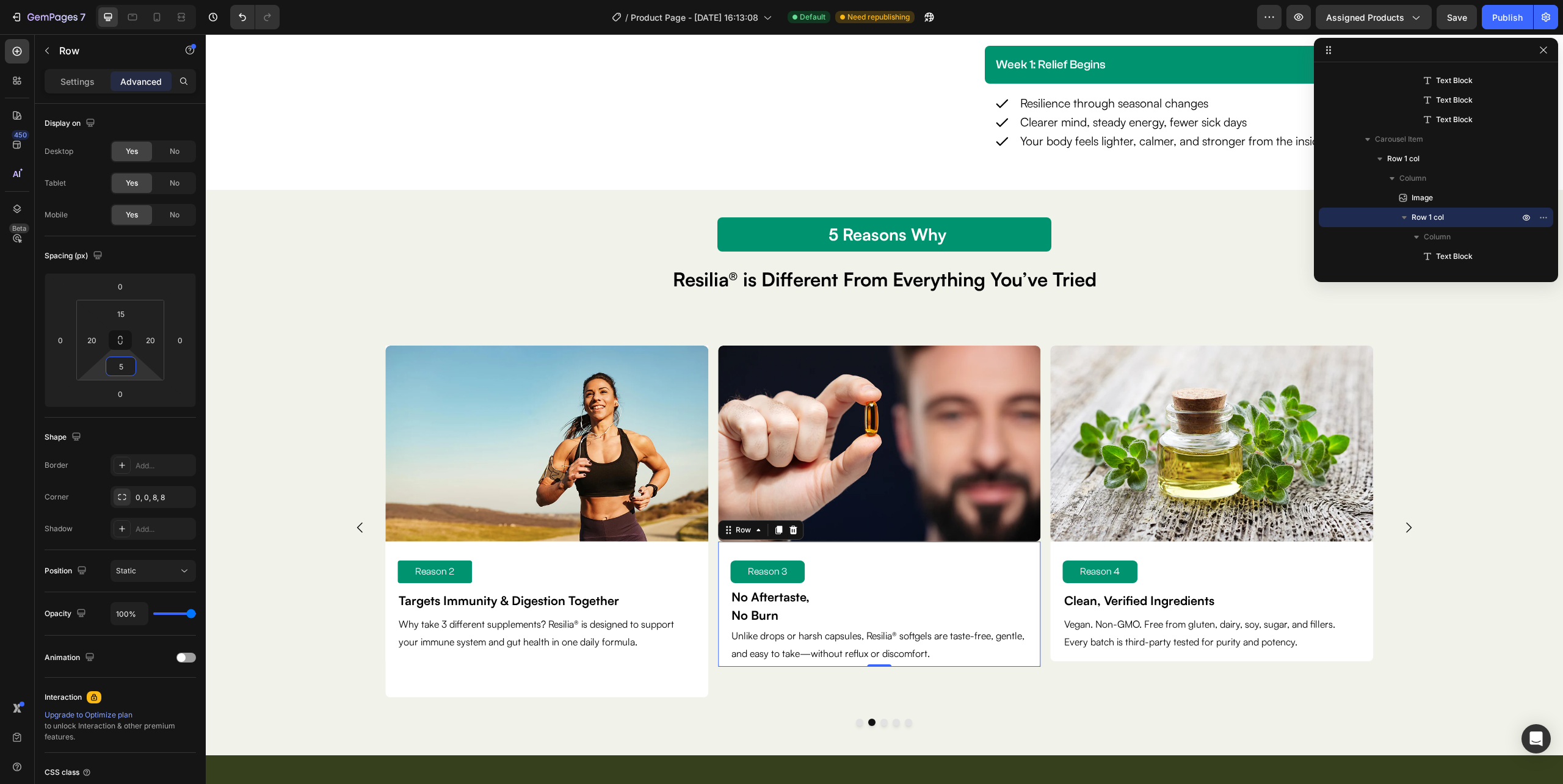
type input "50"
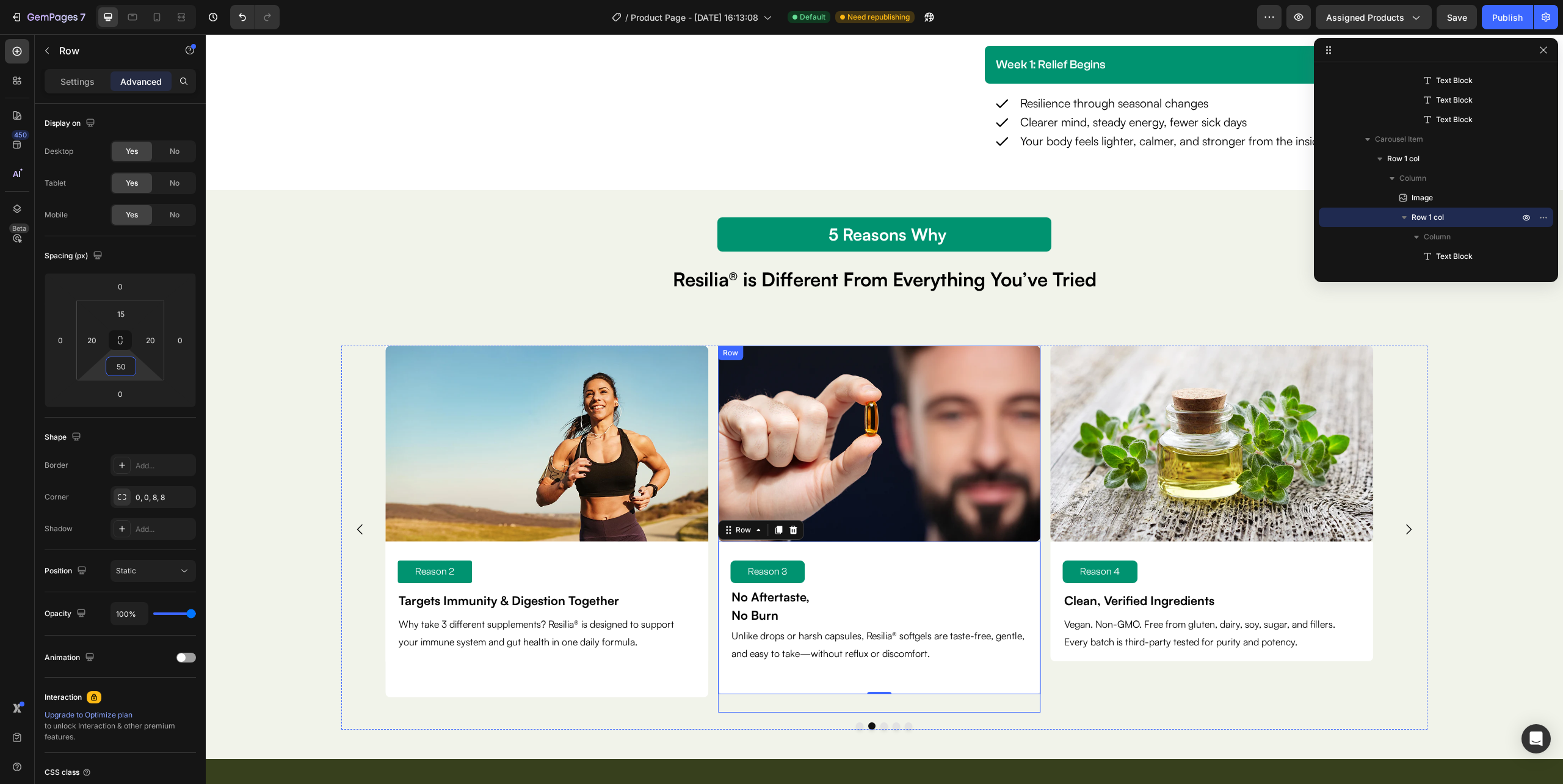
click at [724, 711] on div "Image Reason 3 Text Block No Aftertaste, No Burn Text Block Unlike drops or har…" at bounding box center [880, 529] width 323 height 367
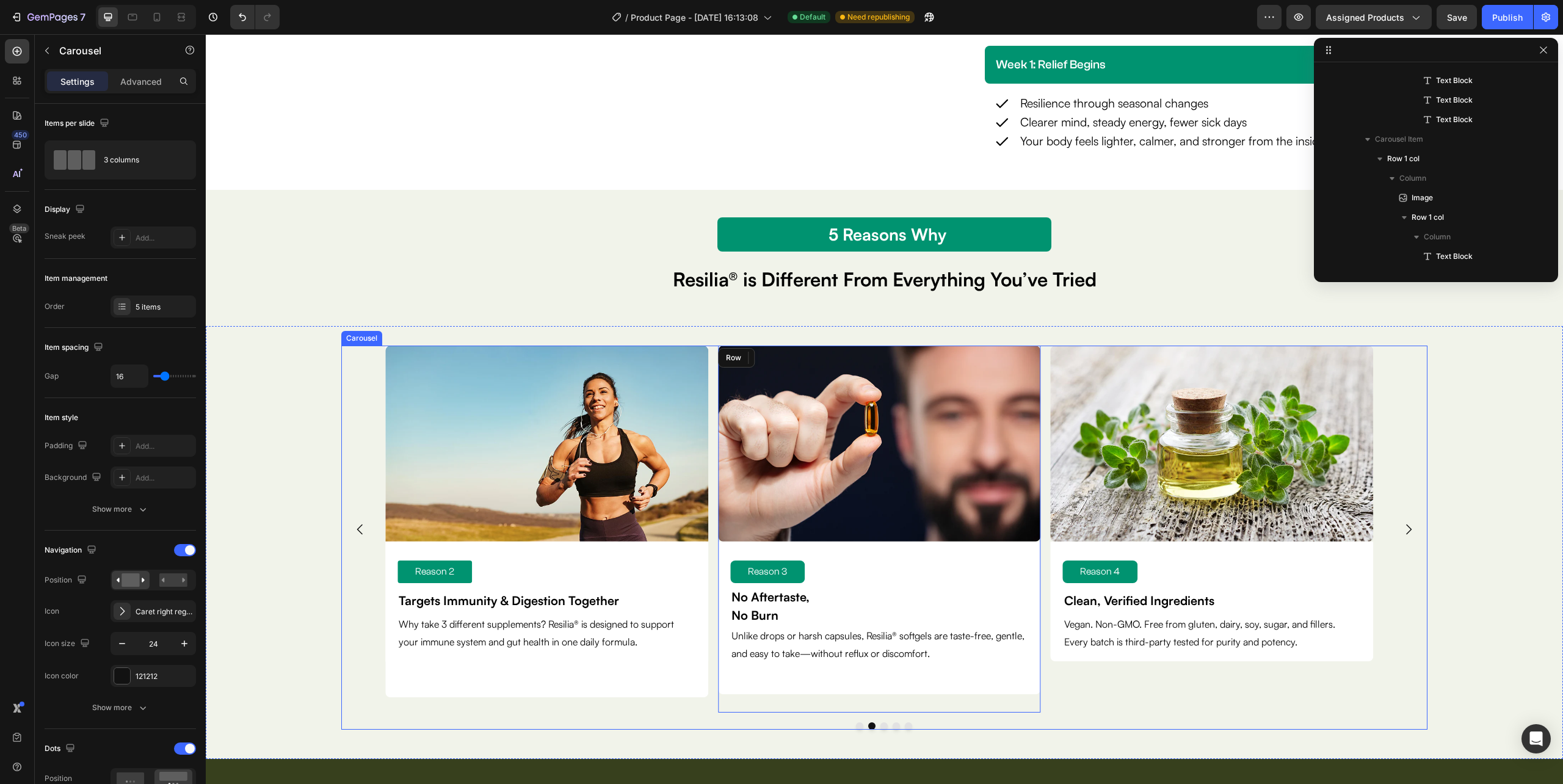
click at [656, 712] on div "Image Reason 2 Text Block Targets Immunity & Digestion Together Text Block Why …" at bounding box center [547, 529] width 323 height 367
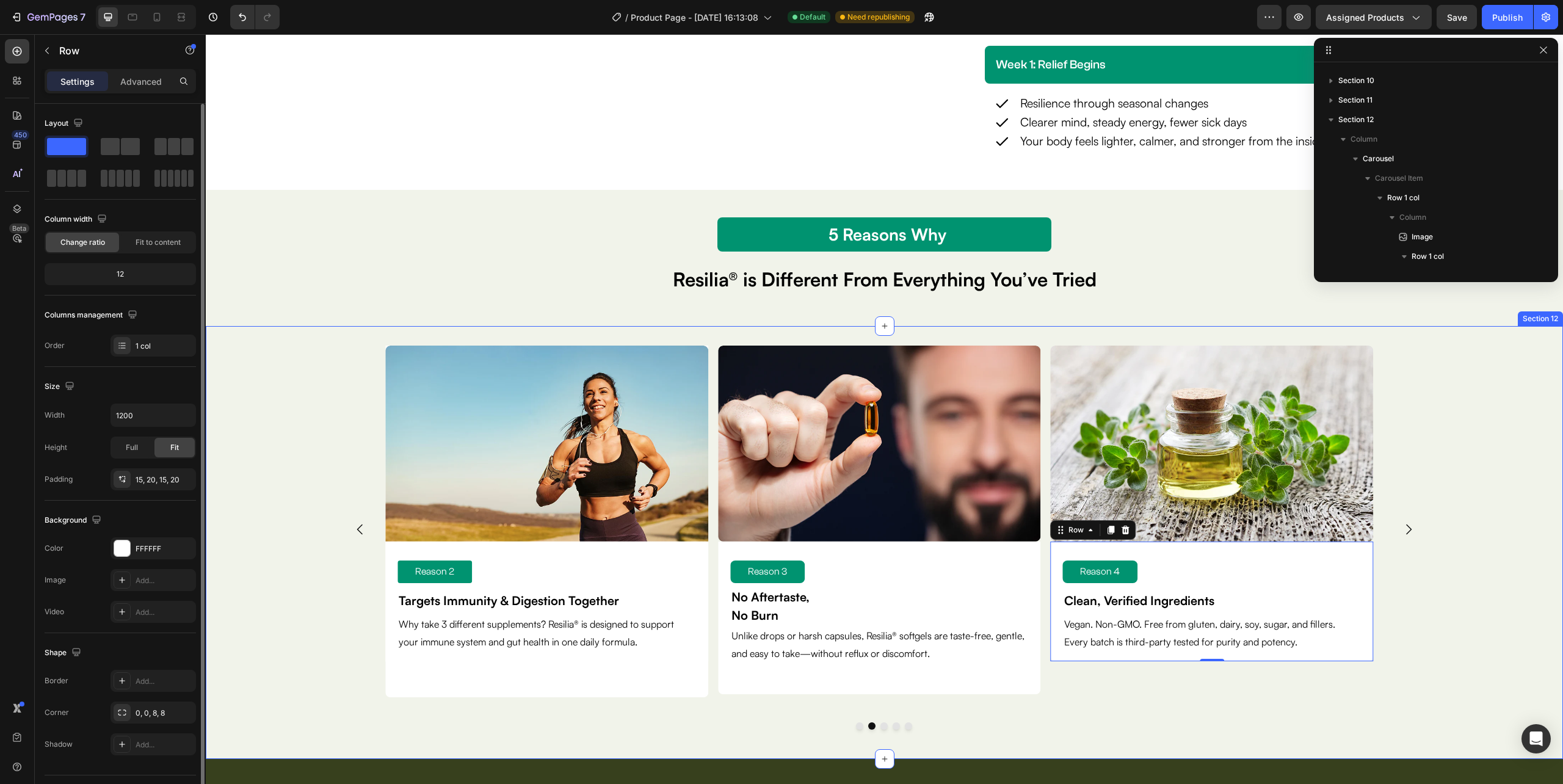
scroll to position [1578, 0]
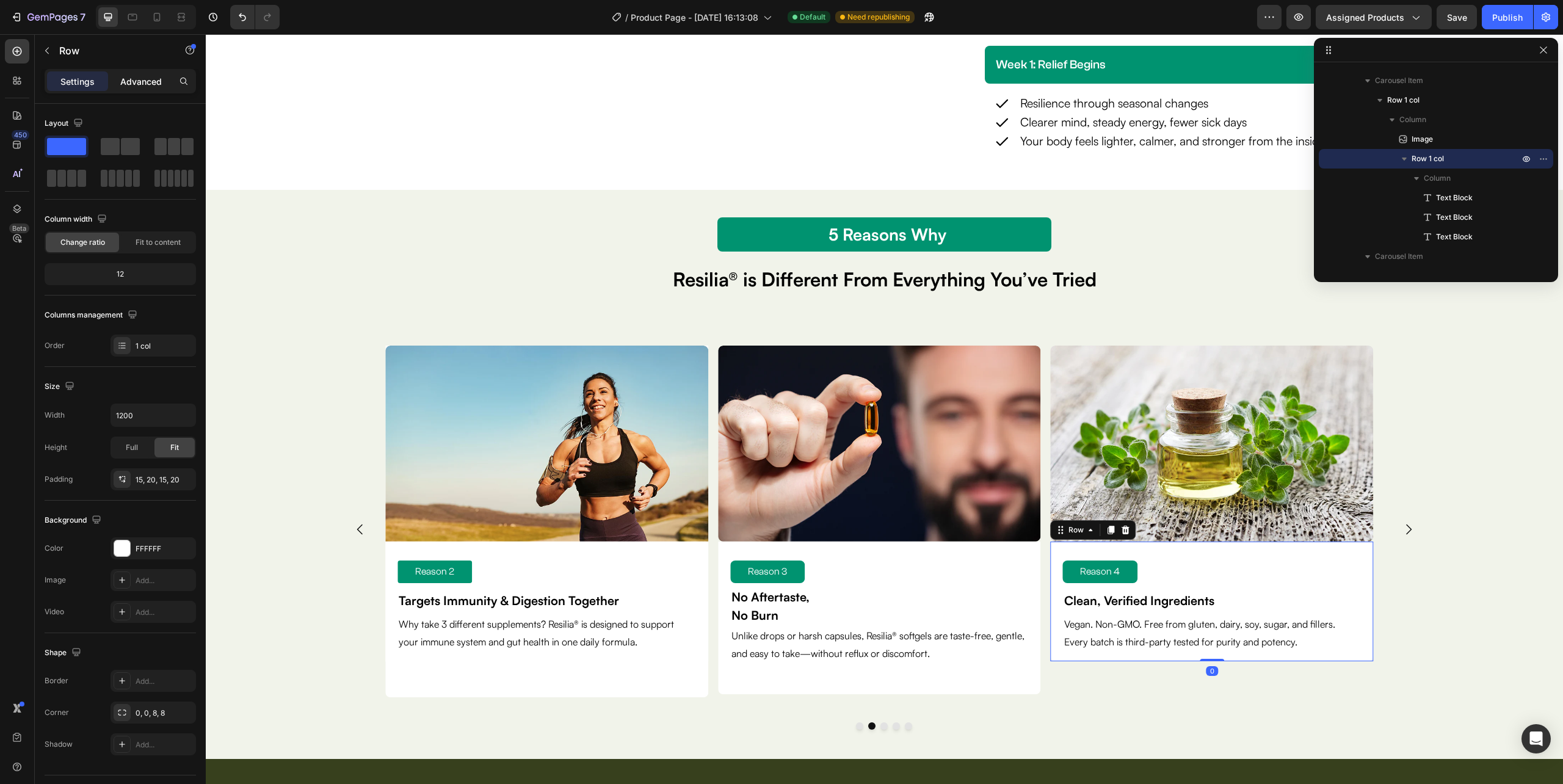
click at [142, 79] on p "Advanced" at bounding box center [141, 81] width 41 height 13
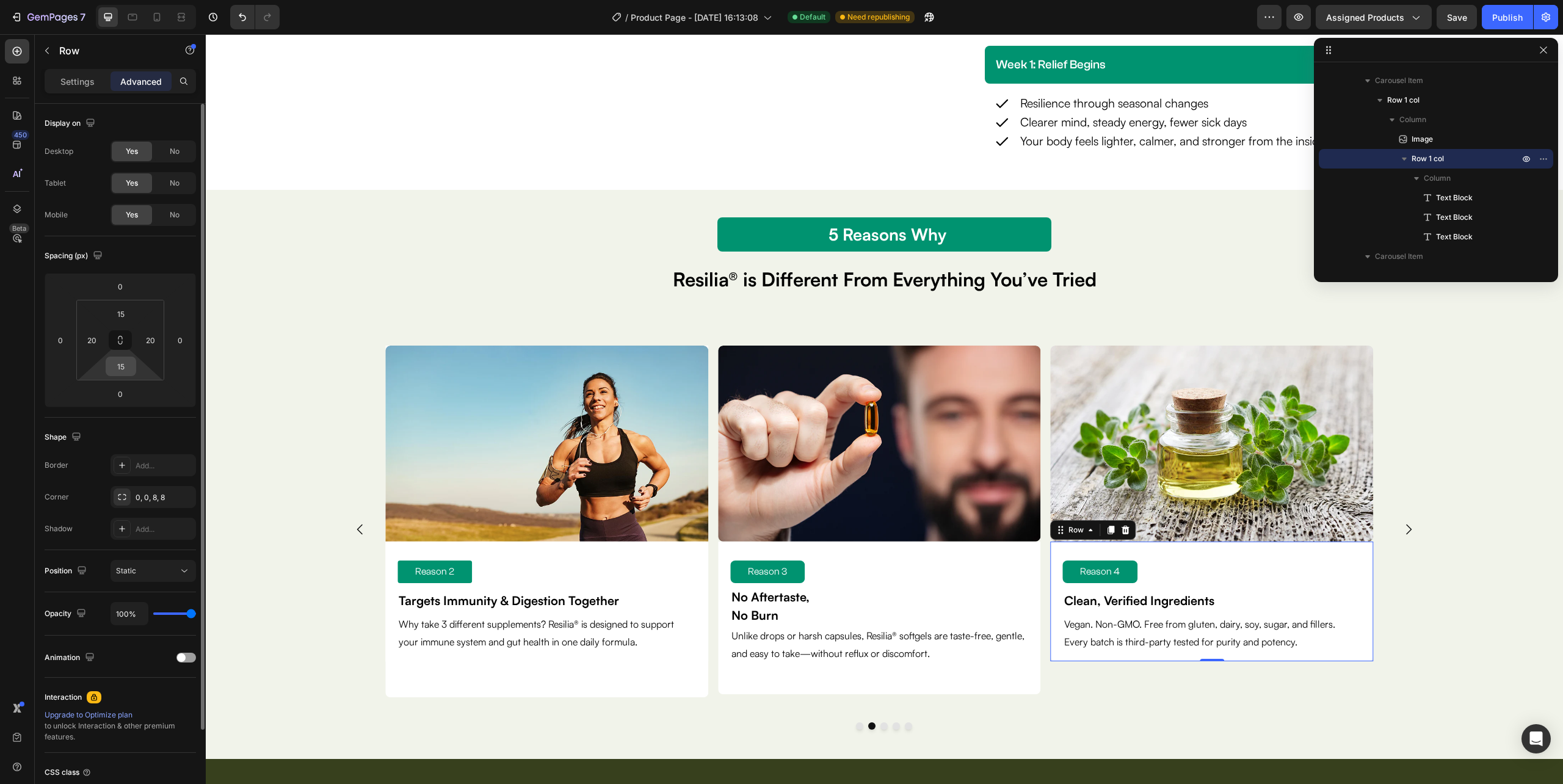
click at [126, 371] on input "15" at bounding box center [120, 365] width 24 height 18
click at [133, 372] on div "50" at bounding box center [121, 366] width 31 height 20
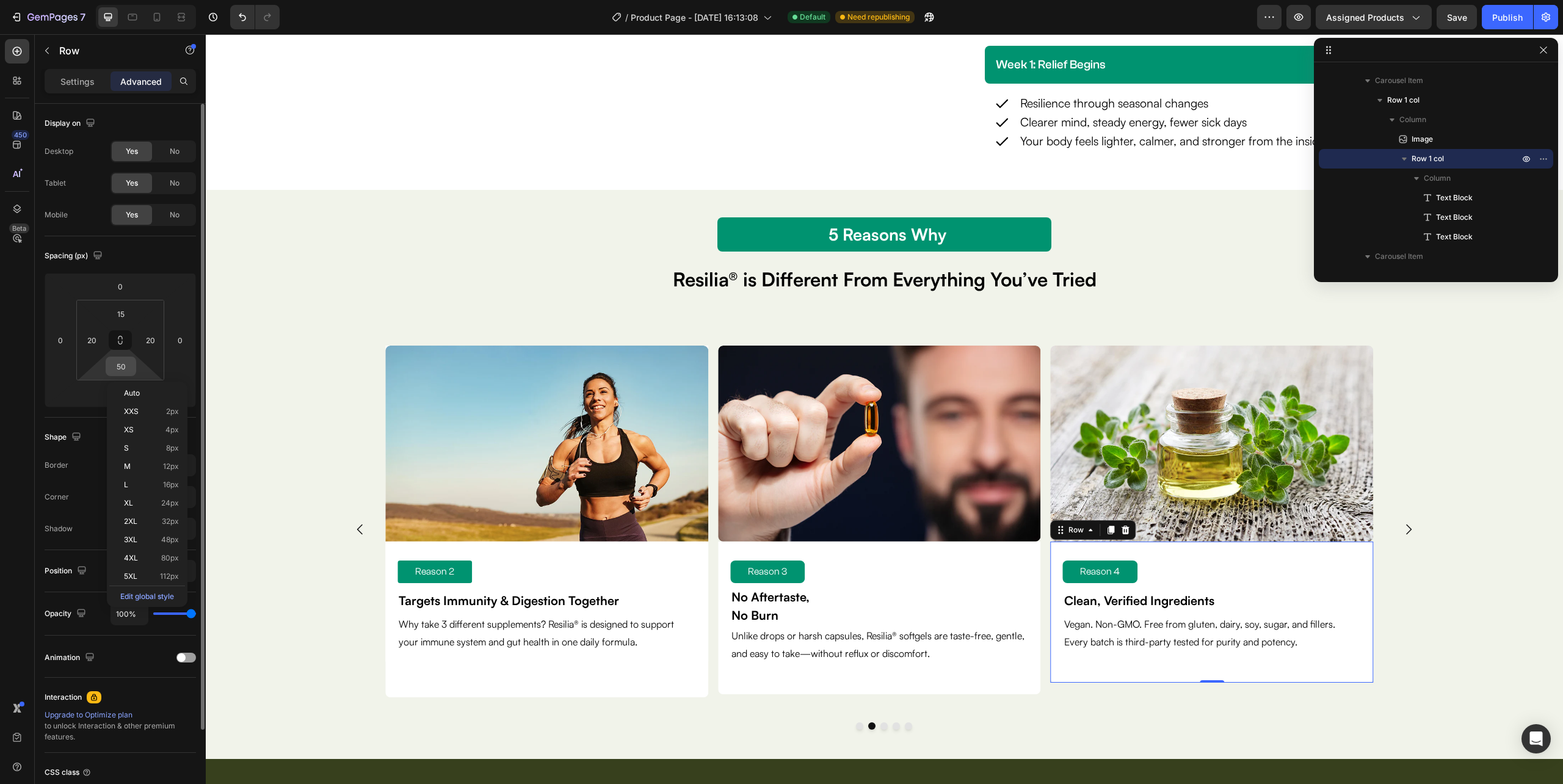
click at [125, 364] on input "50" at bounding box center [120, 365] width 24 height 18
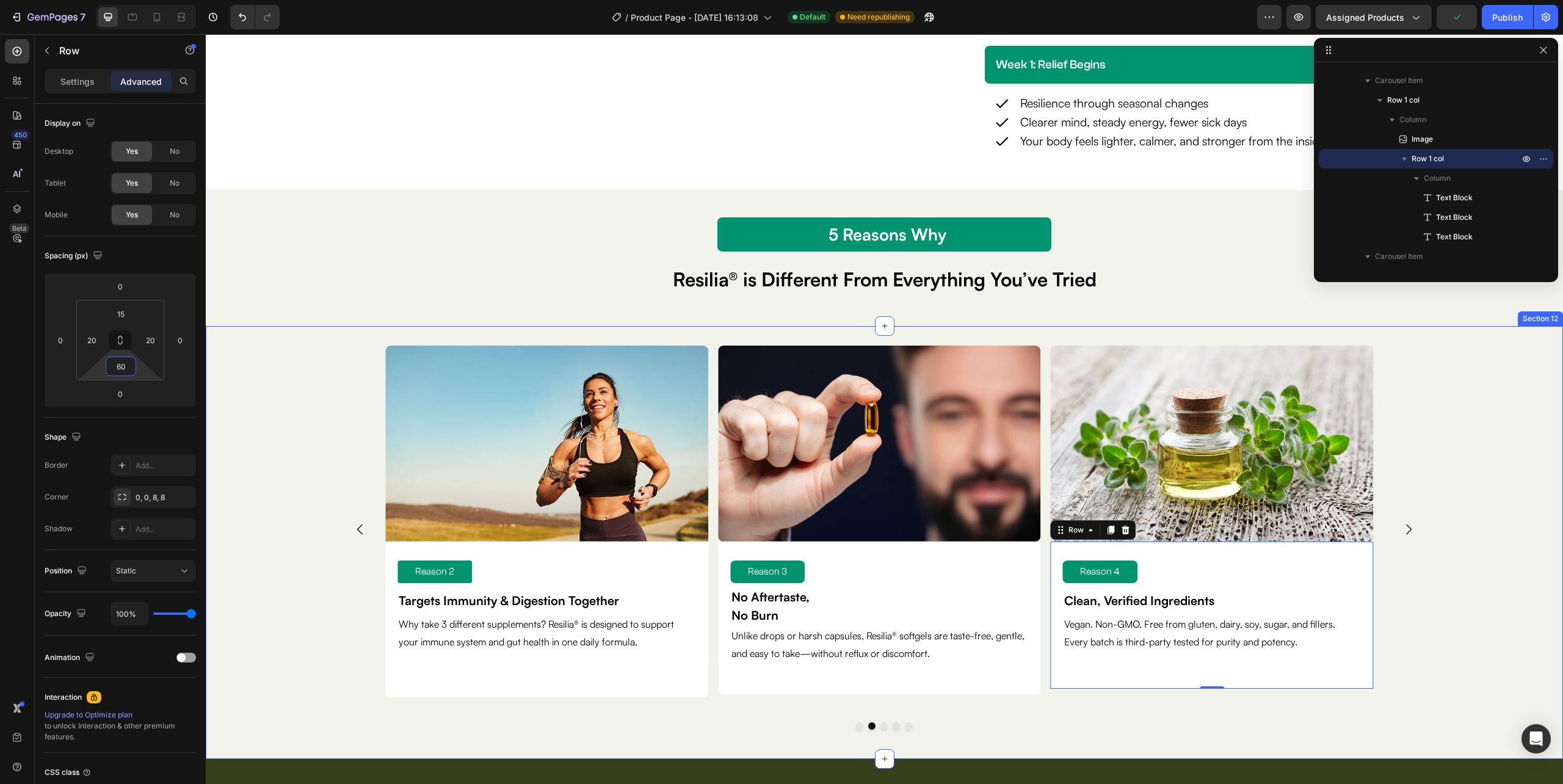
type input "6"
type input "70"
click at [1400, 643] on div "Image Reason 1 Text Block Clinically Dosed for Real Impact Text Block No underd…" at bounding box center [884, 529] width 1086 height 367
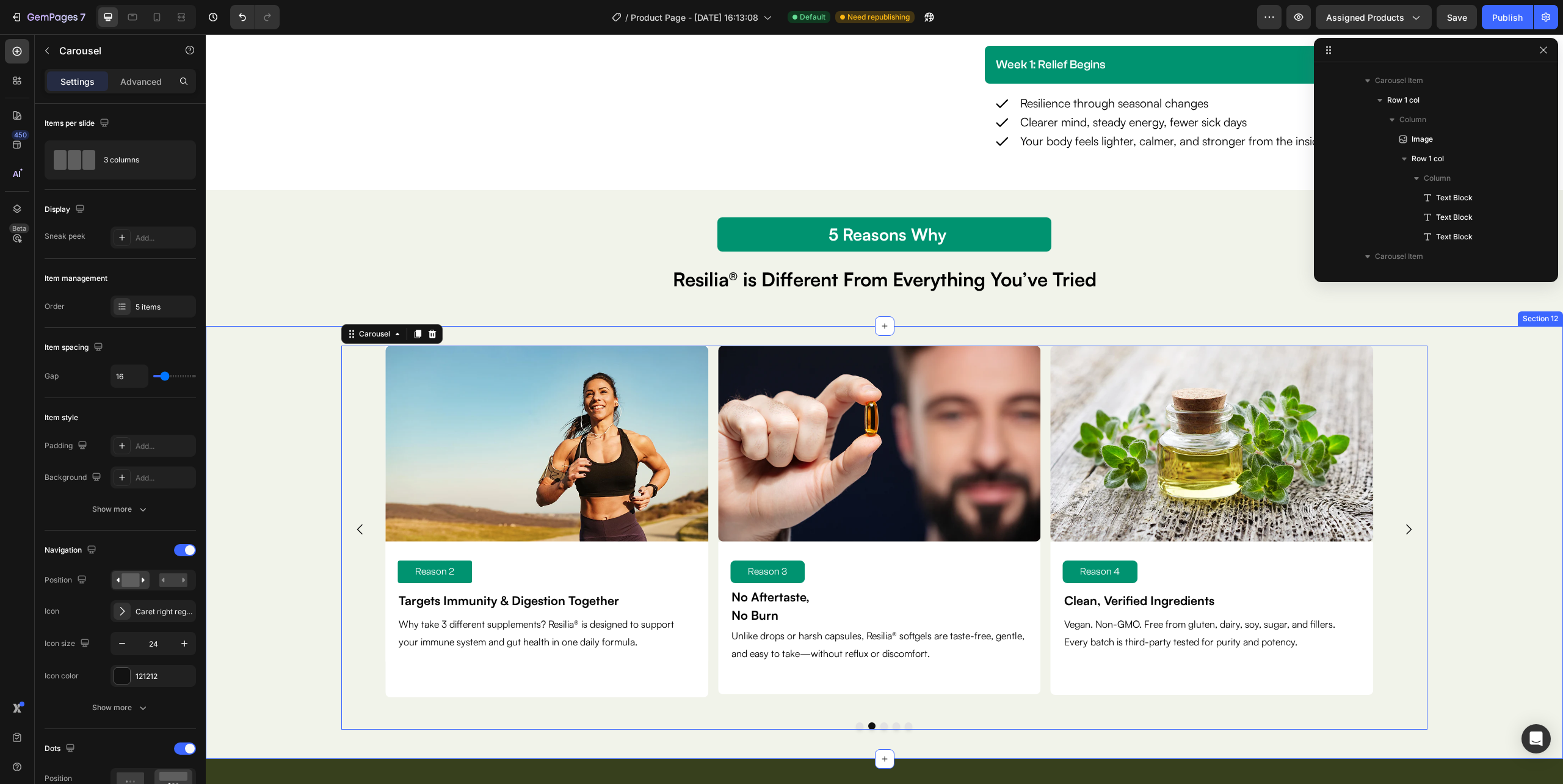
click at [1462, 644] on div "Image Reason 1 Text Block Clinically Dosed for Real Impact Text Block No underd…" at bounding box center [884, 542] width 1358 height 394
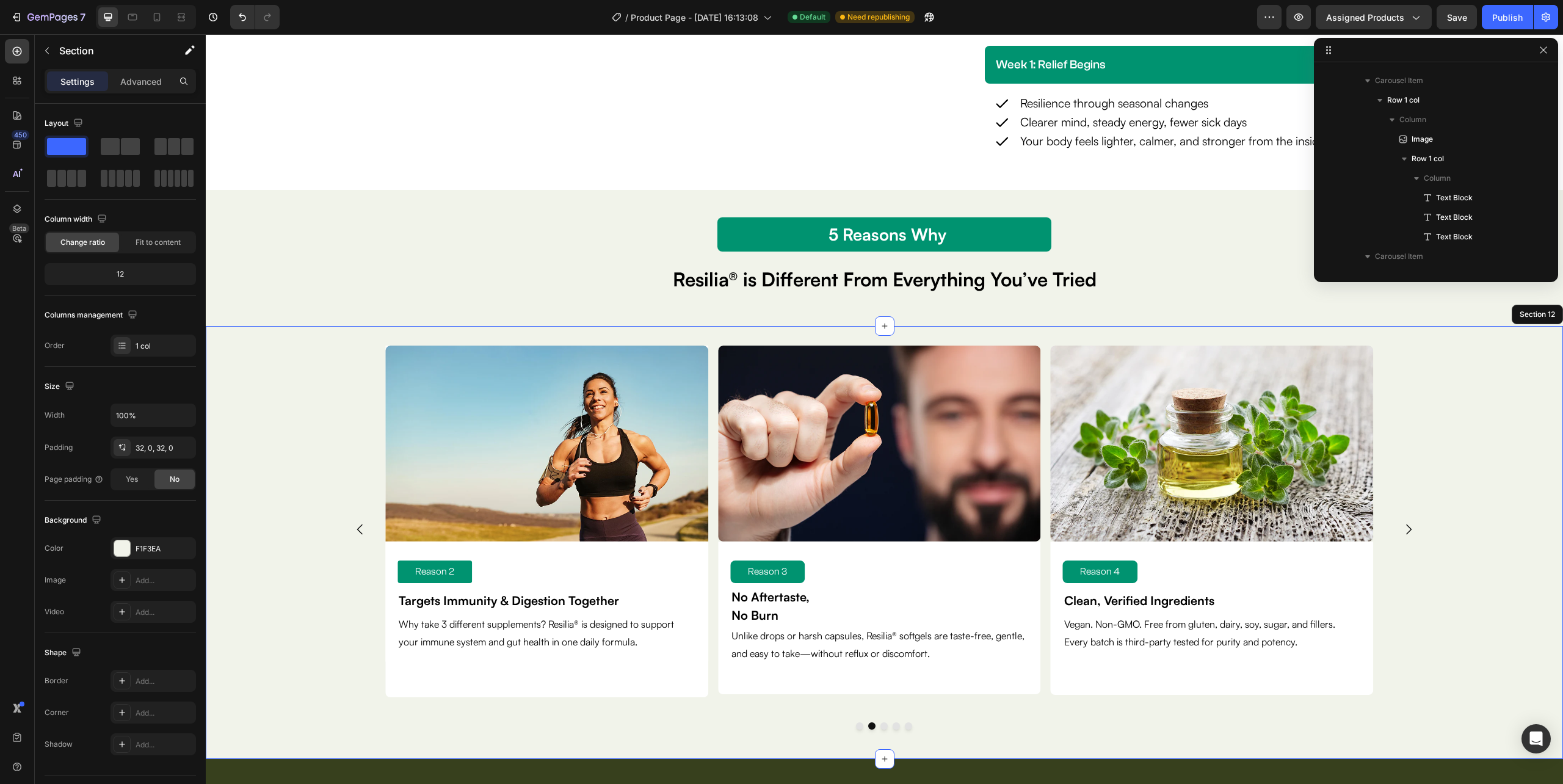
scroll to position [953, 0]
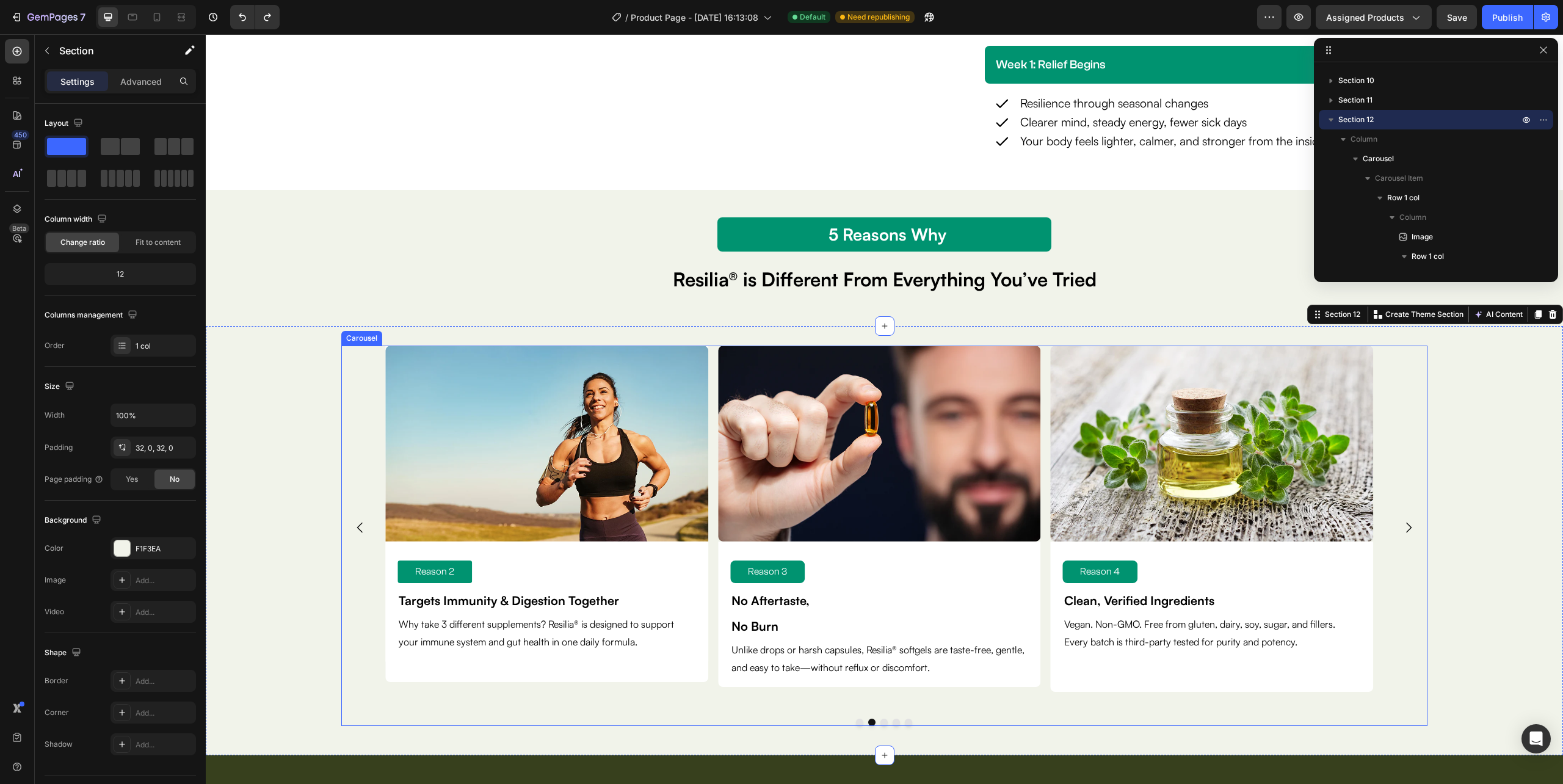
click at [1401, 525] on icon "Carousel Next Arrow" at bounding box center [1408, 527] width 15 height 15
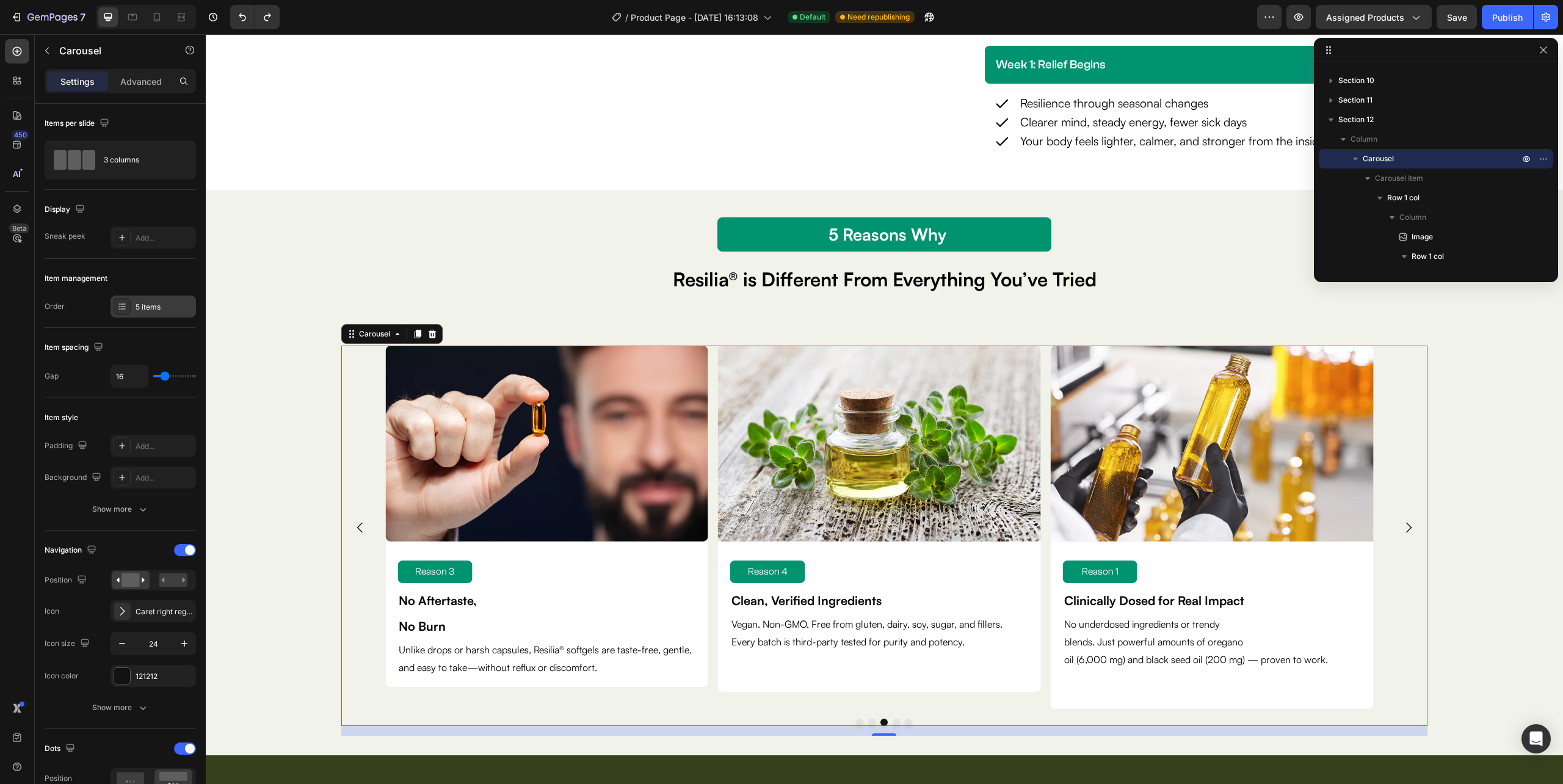
click at [145, 308] on div "5 items" at bounding box center [164, 307] width 58 height 11
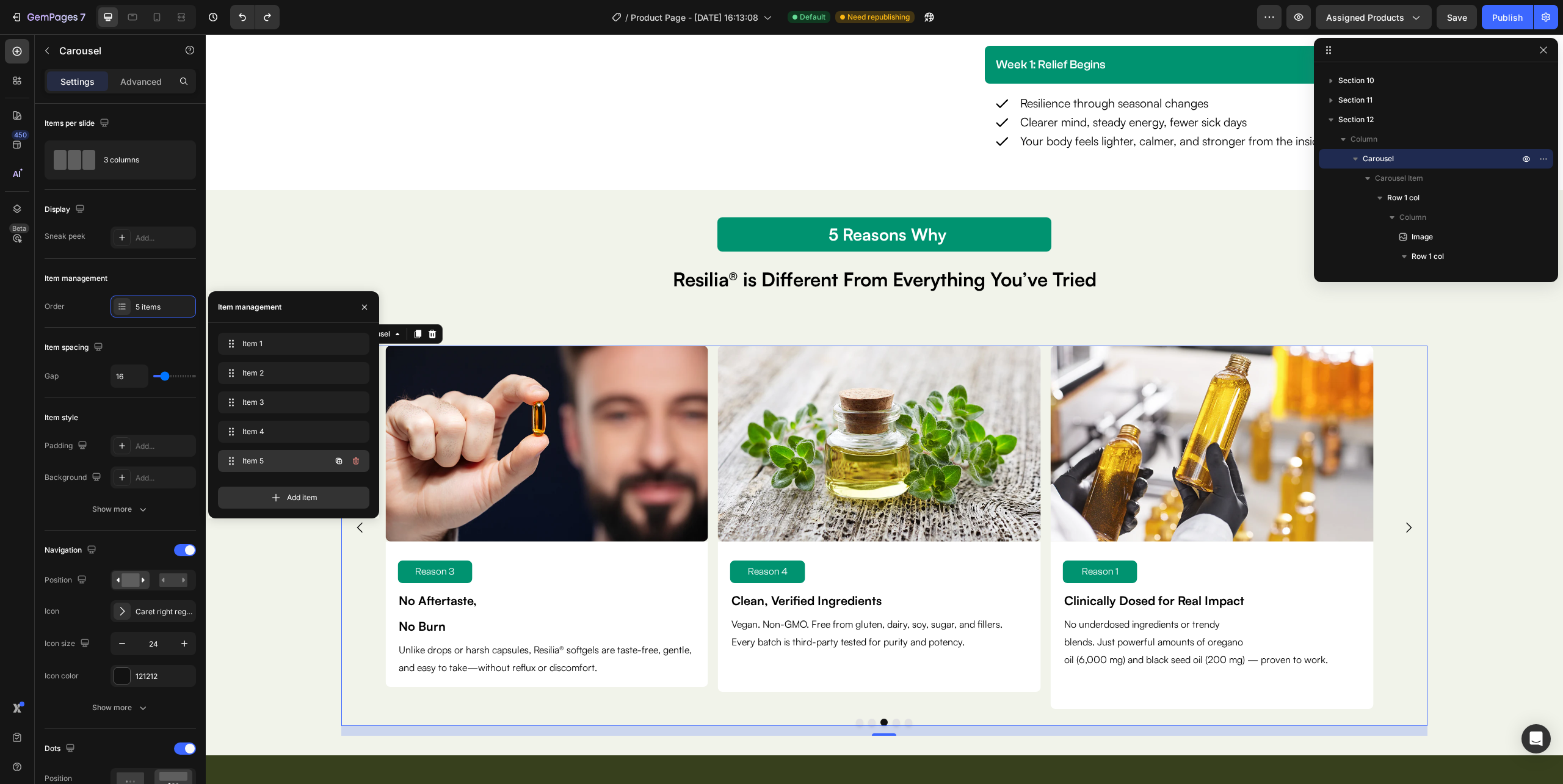
click at [267, 459] on span "Item 5" at bounding box center [277, 461] width 69 height 11
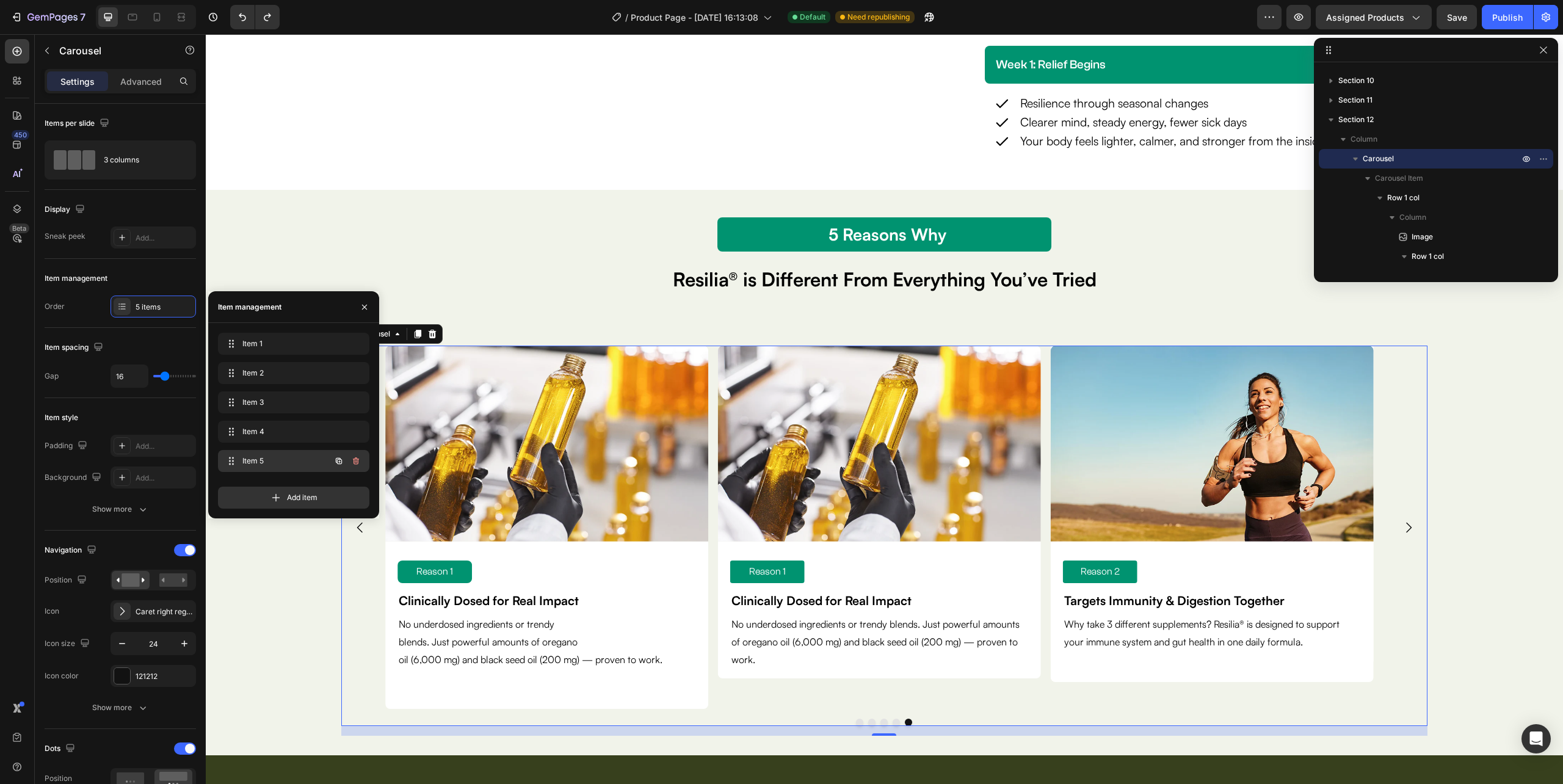
click at [286, 468] on div "Item 5 Item 5" at bounding box center [276, 461] width 107 height 17
click at [450, 569] on p "Reason 1" at bounding box center [435, 572] width 72 height 18
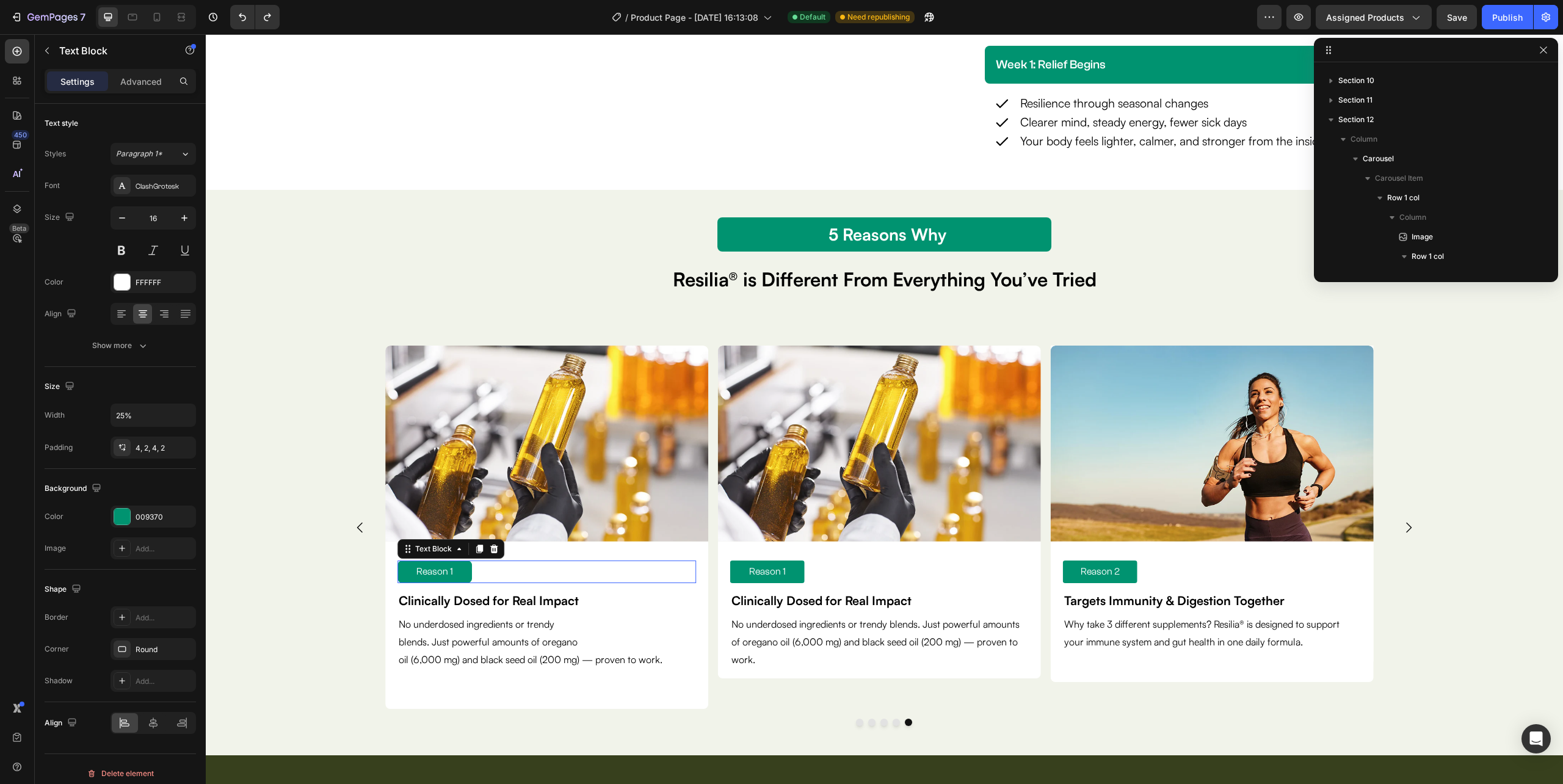
click at [458, 570] on p "Reason 1" at bounding box center [435, 572] width 72 height 18
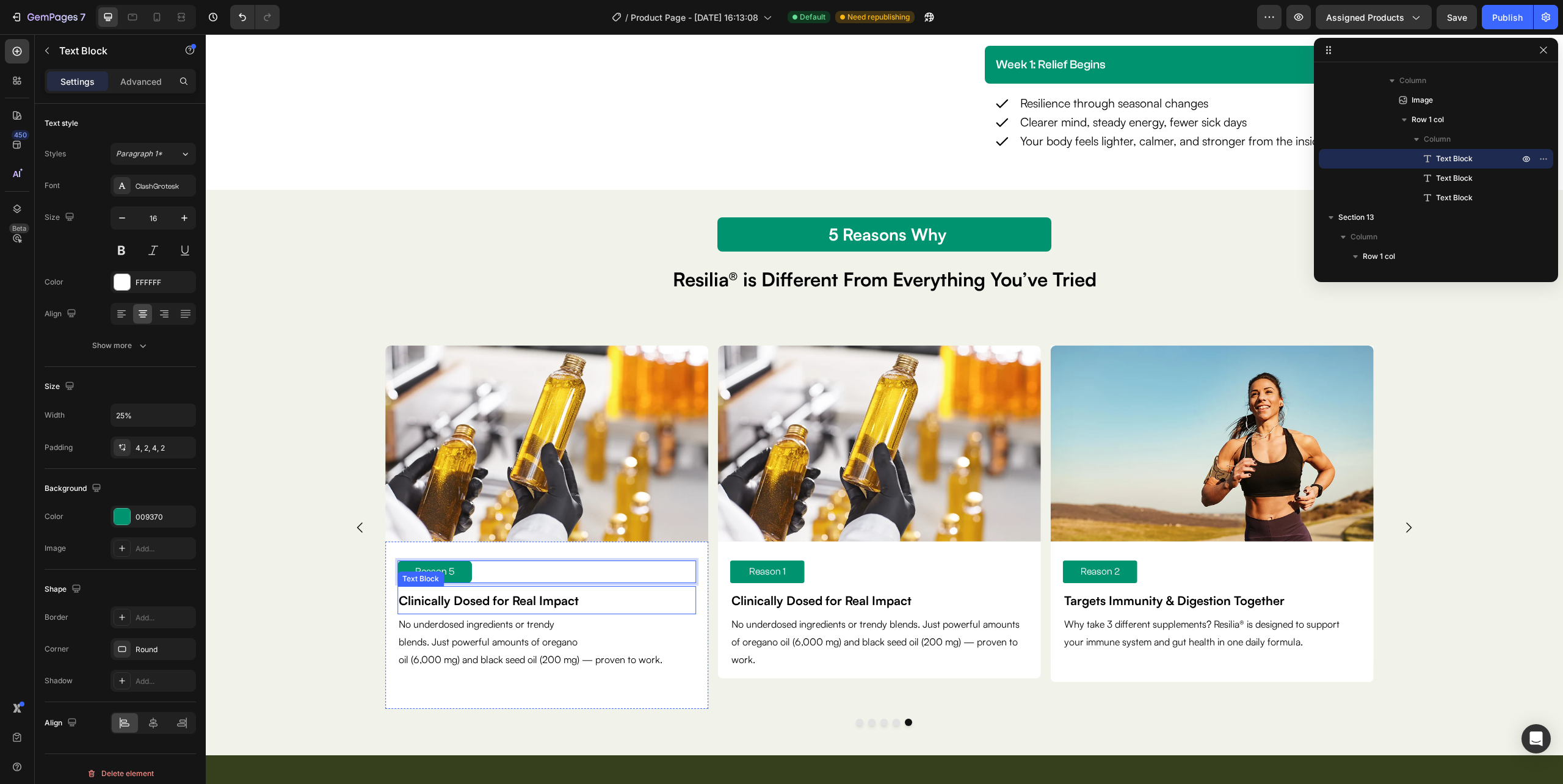
click at [538, 602] on strong "Clinically Dosed for Real Impact" at bounding box center [488, 601] width 180 height 15
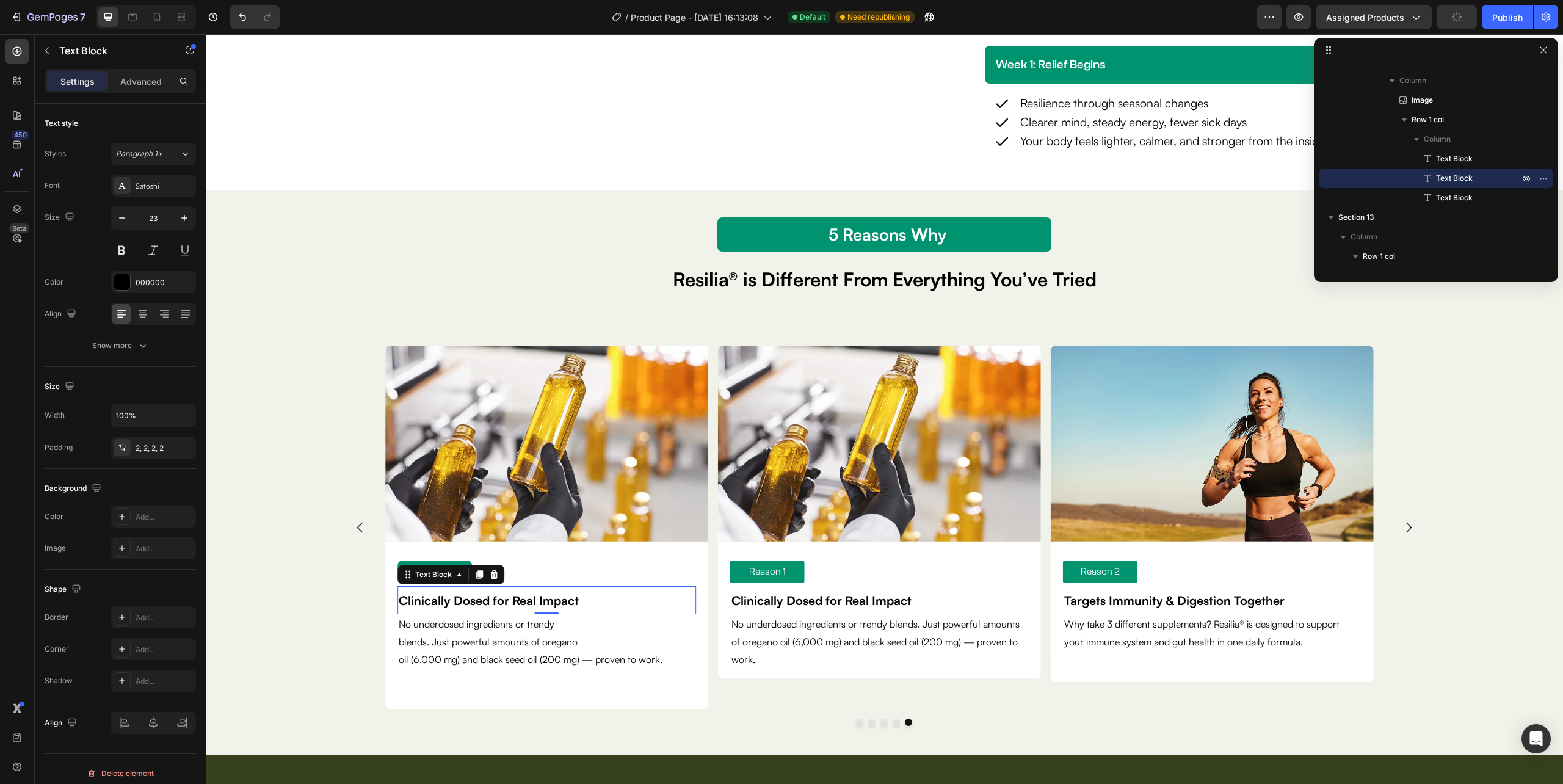
click at [533, 603] on strong "Clinically Dosed for Real Impact" at bounding box center [488, 601] width 180 height 15
click at [533, 601] on strong "Clinically Dosed for Real Impact" at bounding box center [488, 601] width 180 height 15
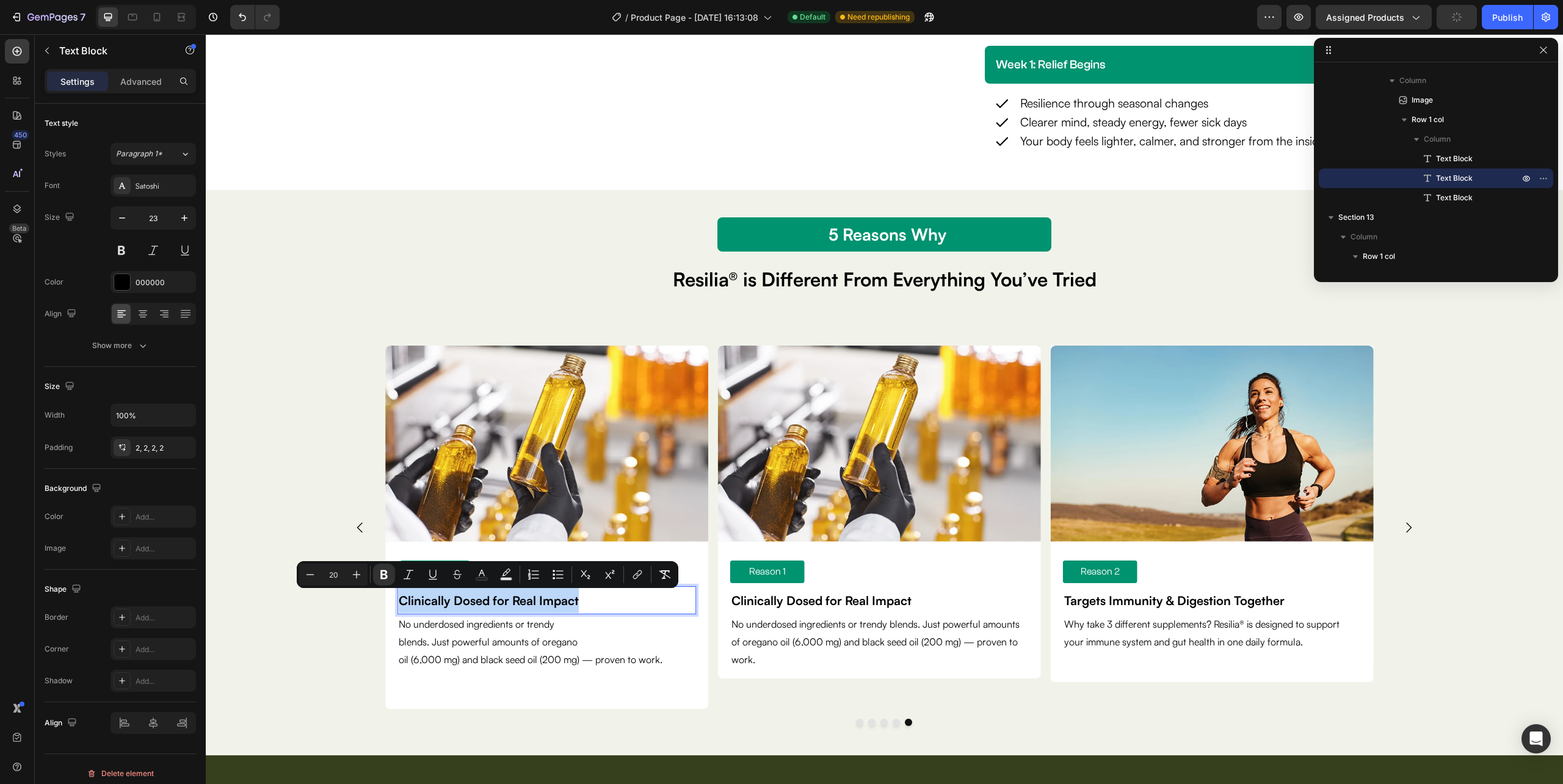
type input "12"
click at [591, 601] on p "Clinically Dosed for Real Impact" at bounding box center [547, 600] width 296 height 26
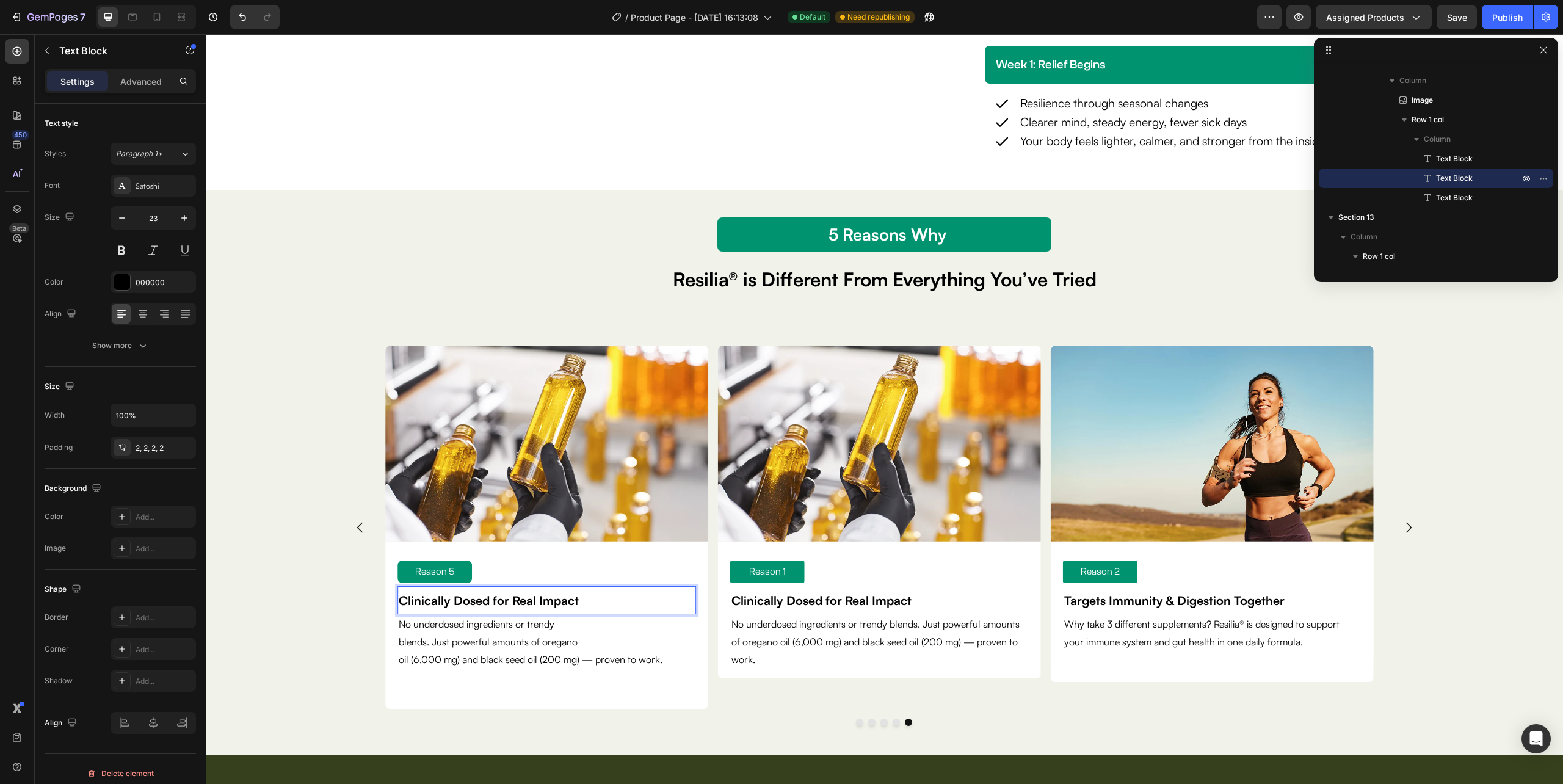
click at [591, 601] on p "Clinically Dosed for Real Impact" at bounding box center [547, 600] width 296 height 26
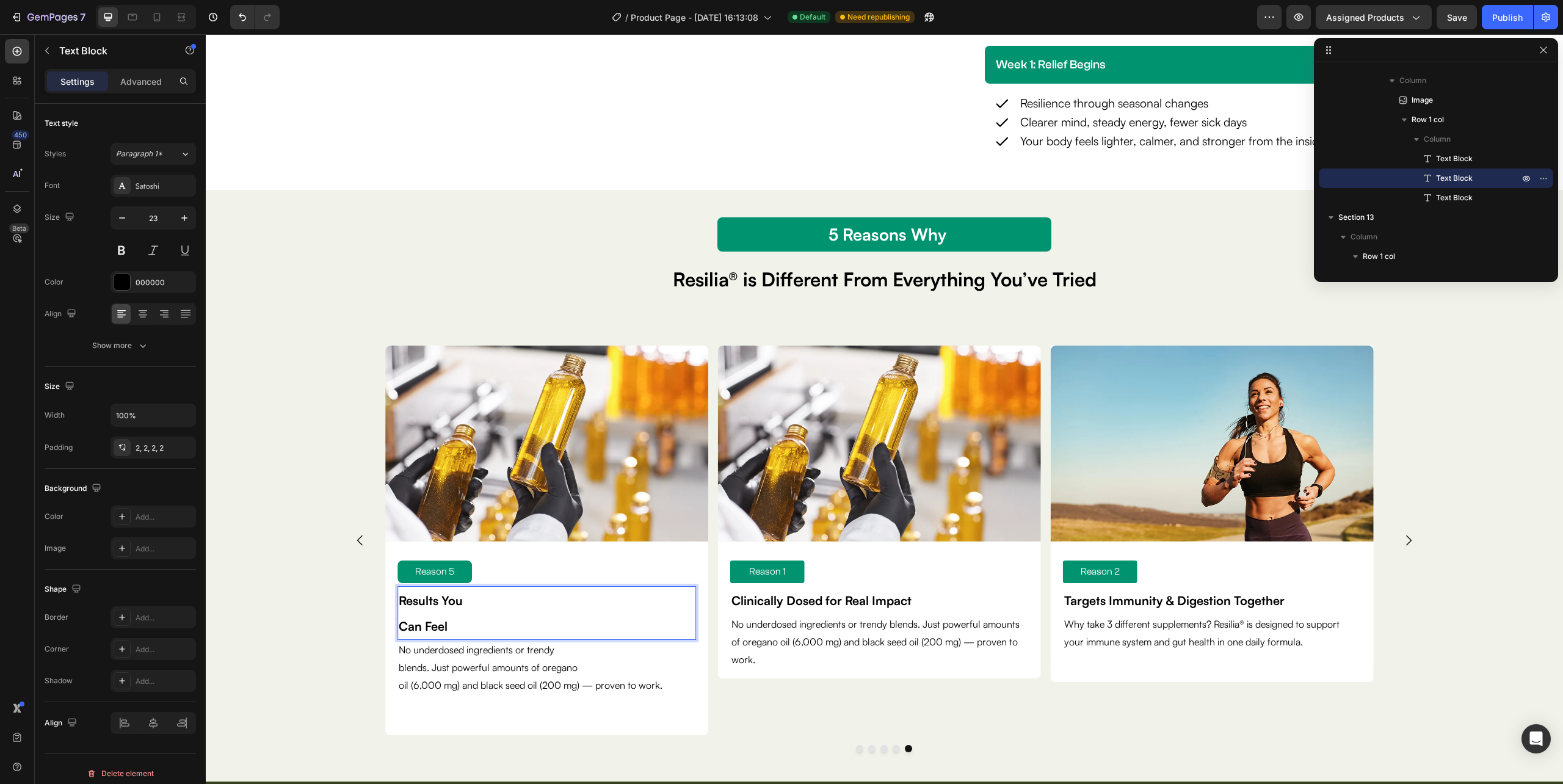
click at [505, 612] on p "Results You" at bounding box center [547, 600] width 296 height 26
click at [458, 618] on p "Can Feel" at bounding box center [547, 626] width 296 height 26
click at [140, 348] on icon "button" at bounding box center [143, 346] width 12 height 12
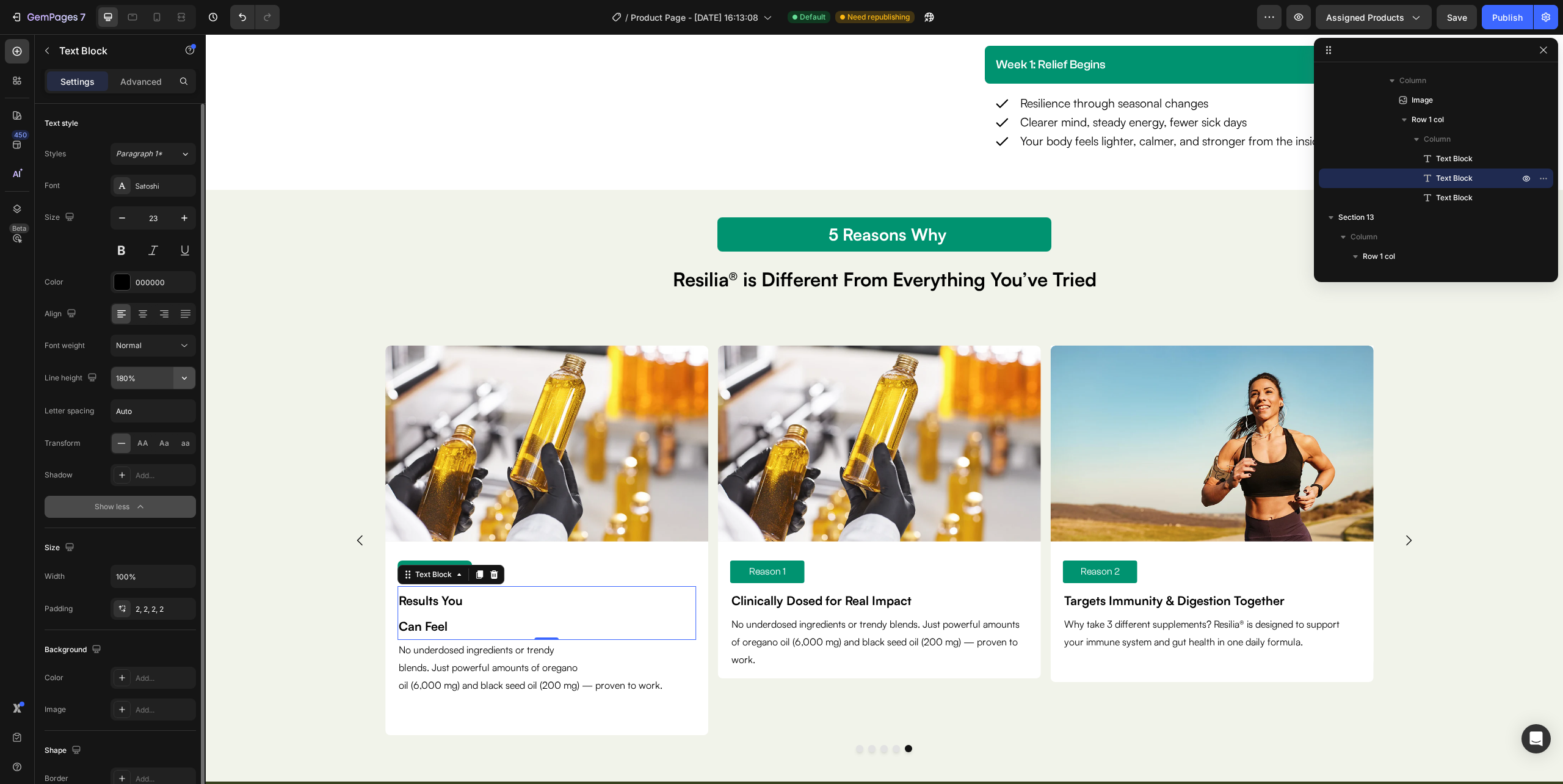
click at [175, 379] on button "button" at bounding box center [185, 378] width 22 height 22
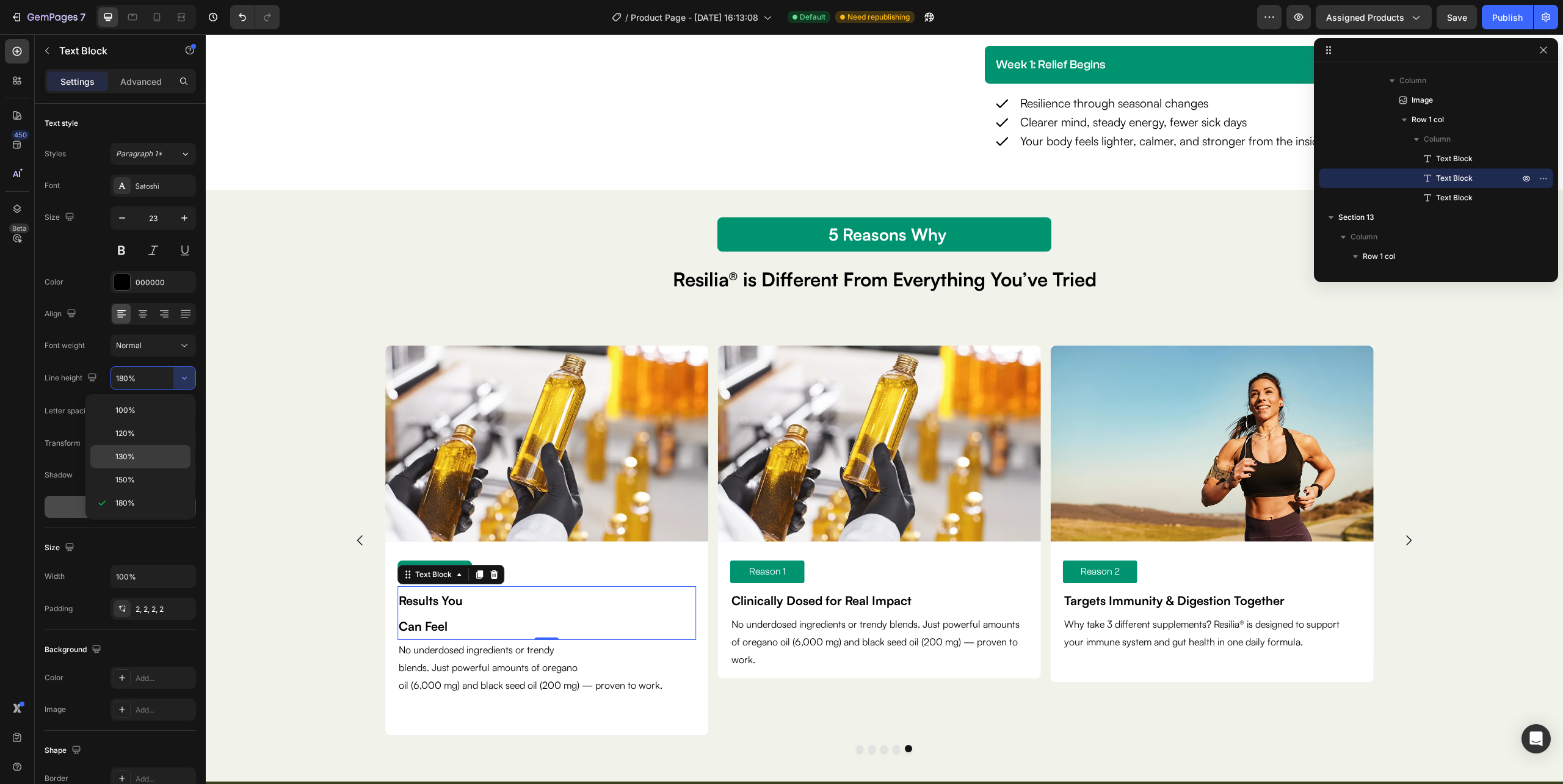
click at [148, 448] on div "130%" at bounding box center [140, 456] width 100 height 23
type input "130%"
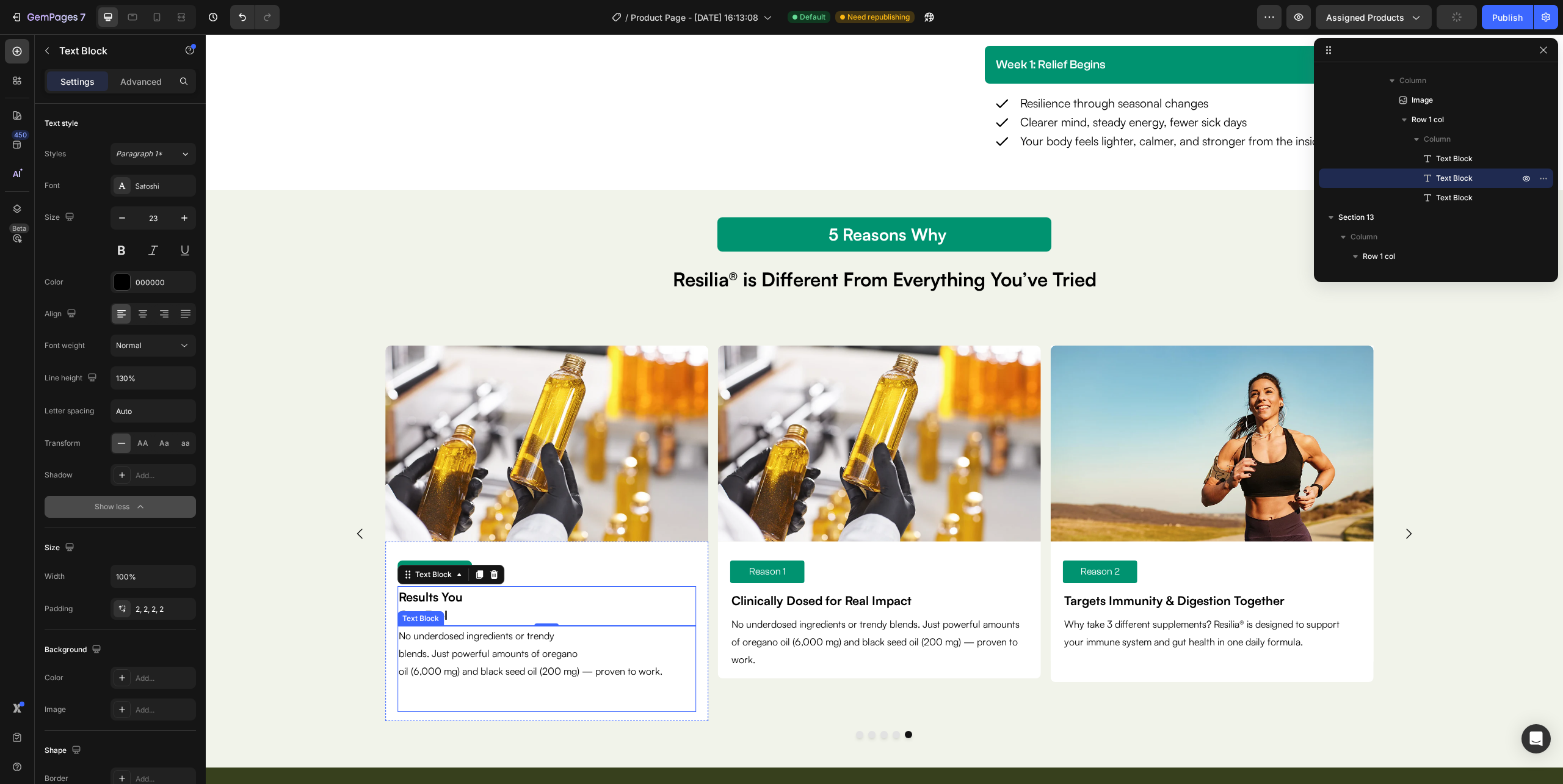
click at [540, 653] on p "blends. Just powerful amounts of oregano" at bounding box center [547, 653] width 296 height 18
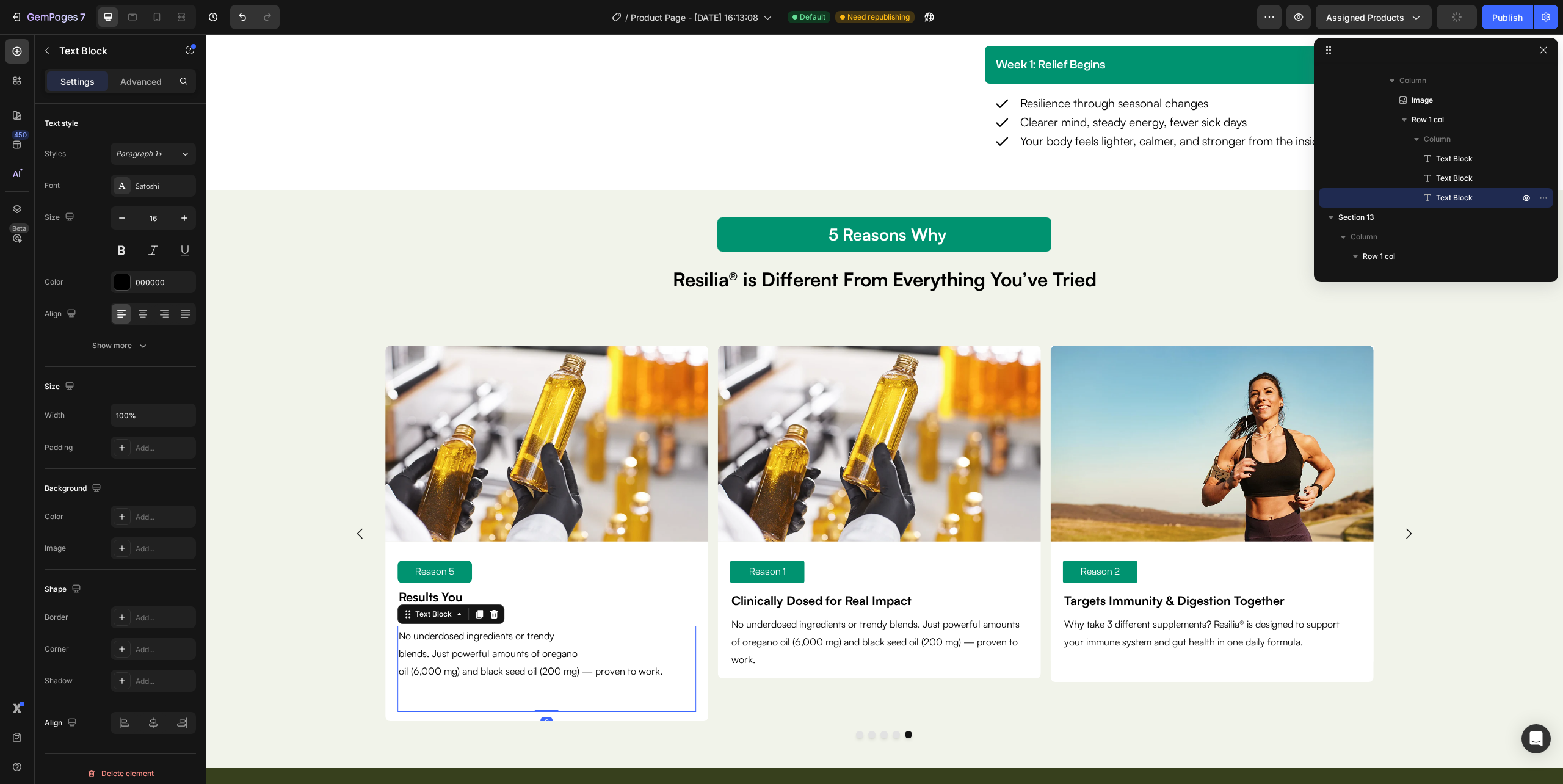
click at [457, 687] on div "No underdosed ingredients or trendy blends. Just powerful amounts of oregano oi…" at bounding box center [546, 668] width 298 height 85
click at [669, 675] on p "oil (6,000 mg) and black seed oil (200 mg) — proven to work." at bounding box center [547, 671] width 296 height 18
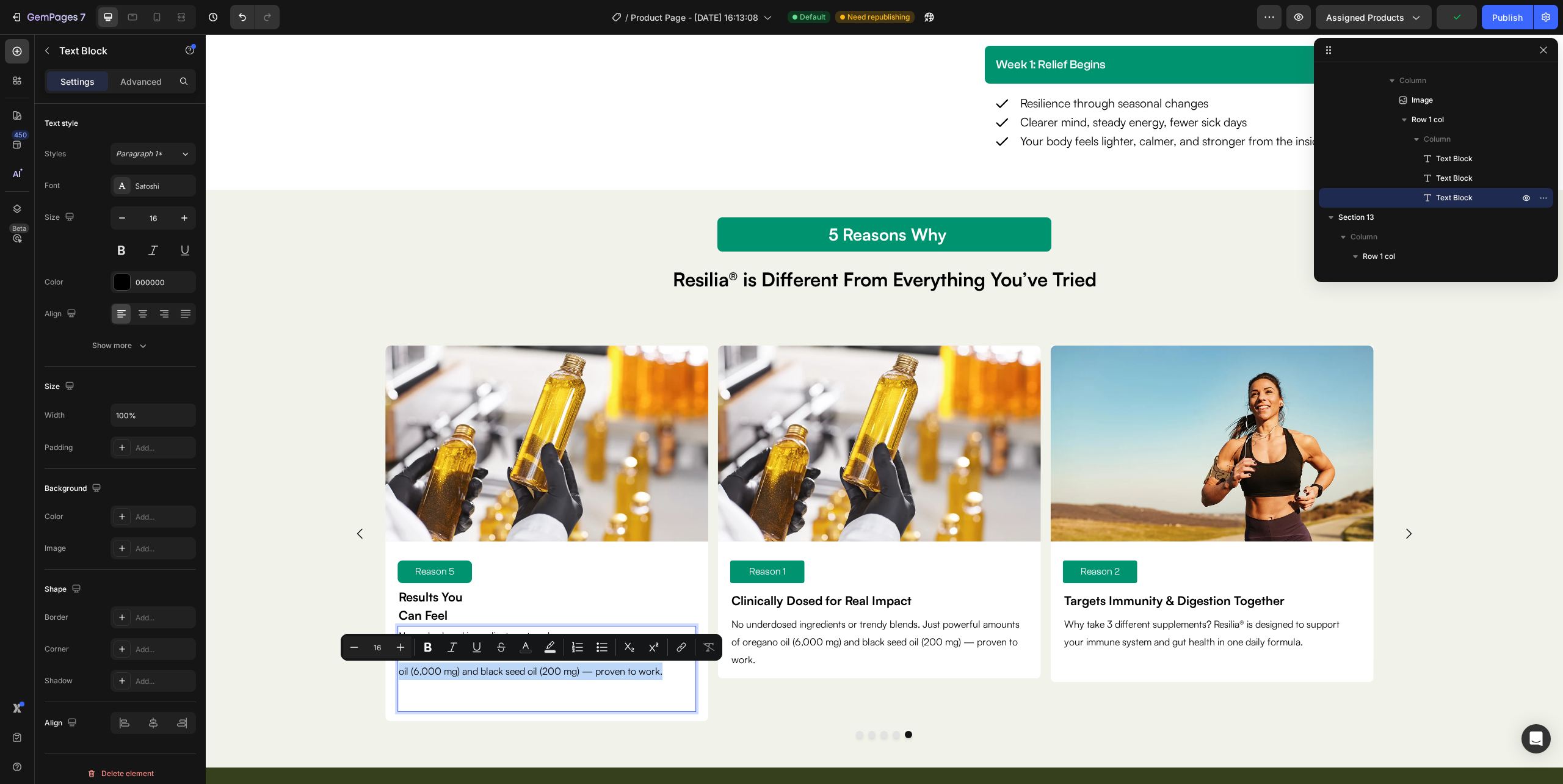
click at [669, 675] on p "oil (6,000 mg) and black seed oil (200 mg) — proven to work." at bounding box center [547, 671] width 296 height 18
click at [670, 675] on p "oil (6,000 mg) and black seed oil (200 mg) — proven to work." at bounding box center [547, 671] width 296 height 18
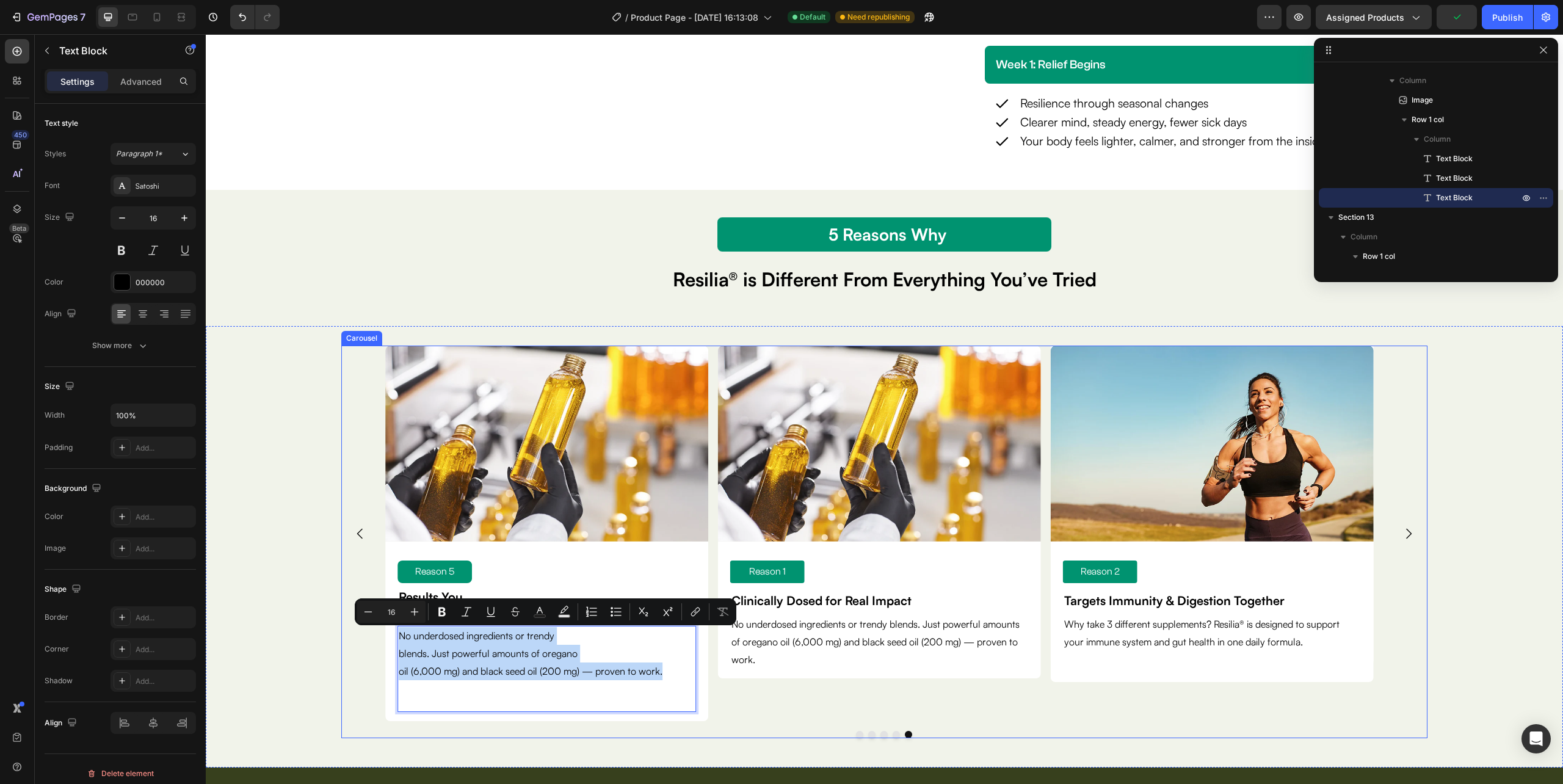
drag, startPoint x: 671, startPoint y: 672, endPoint x: 368, endPoint y: 631, distance: 305.8
click at [365, 631] on div "Image Reason 1 Text Block Clinically Dosed for Real Impact Text Block No underd…" at bounding box center [884, 533] width 1086 height 375
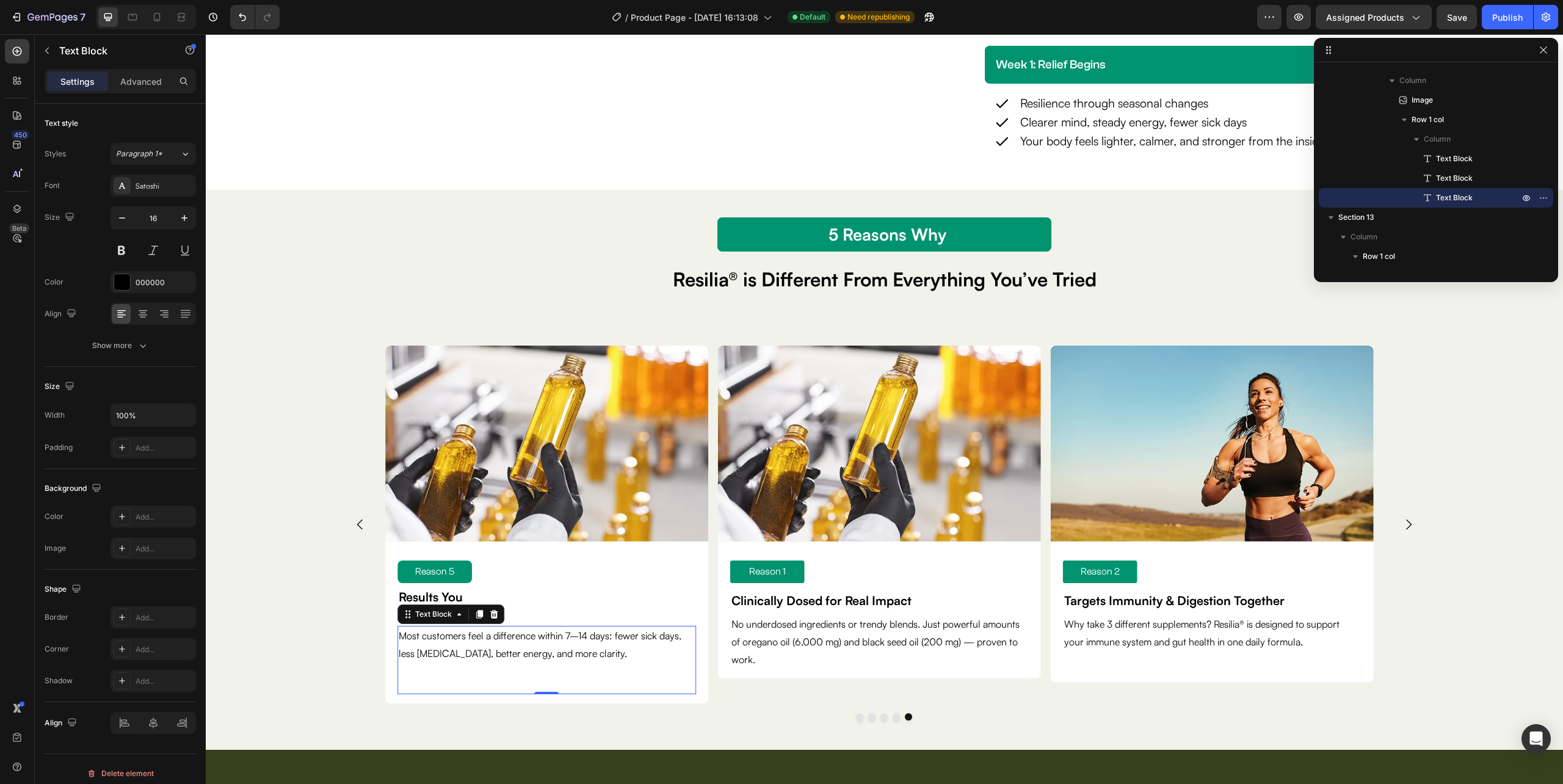
click at [618, 679] on div "Most customers feel a difference within 7–14 days: fewer sick days, less bloati…" at bounding box center [546, 660] width 298 height 69
click at [438, 672] on div "Most customers feel a difference within 7–14 days: fewer sick days, less bloati…" at bounding box center [546, 660] width 298 height 69
click at [134, 83] on p "Advanced" at bounding box center [141, 81] width 41 height 13
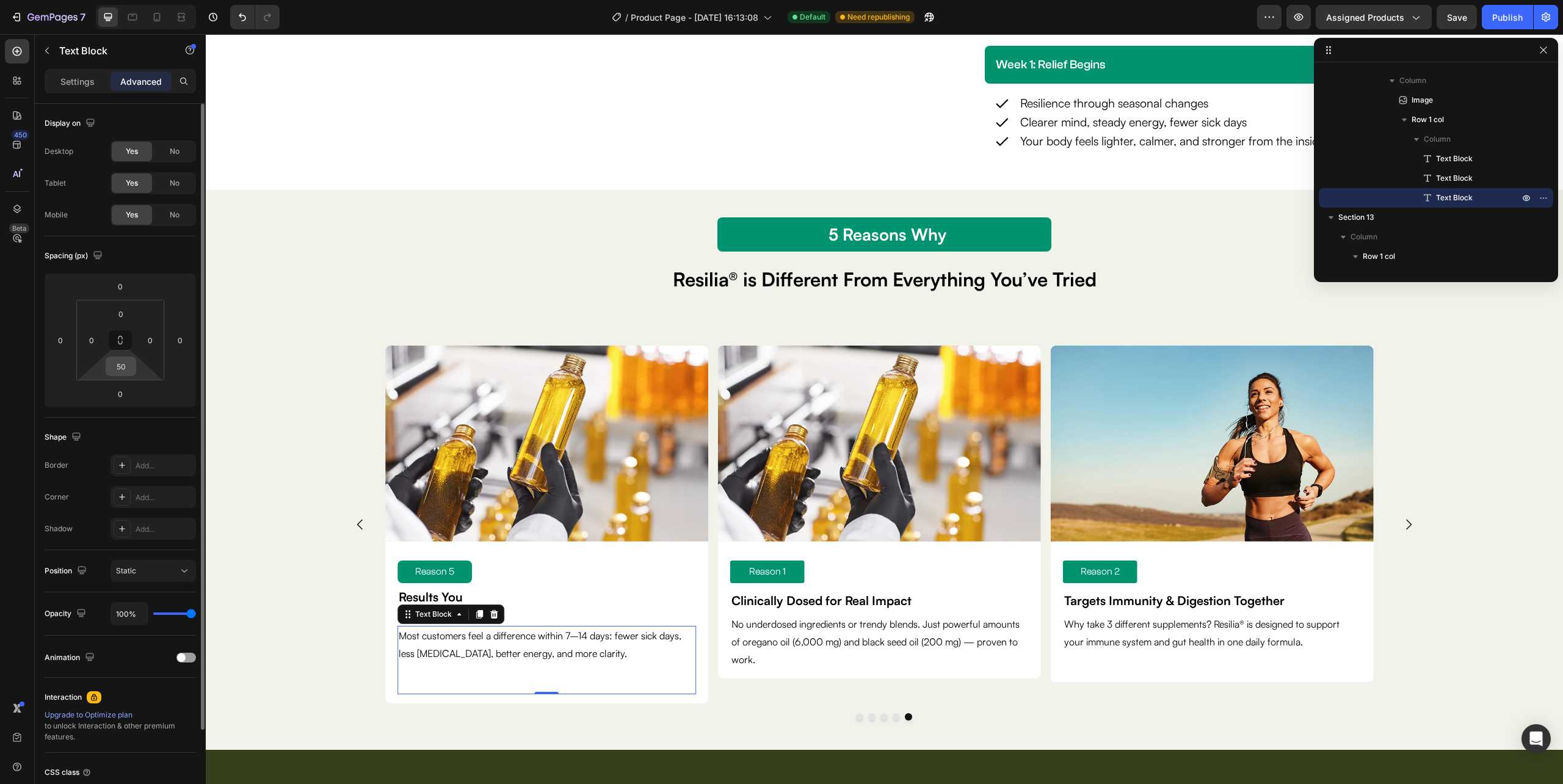
click at [132, 364] on input "50" at bounding box center [120, 365] width 24 height 18
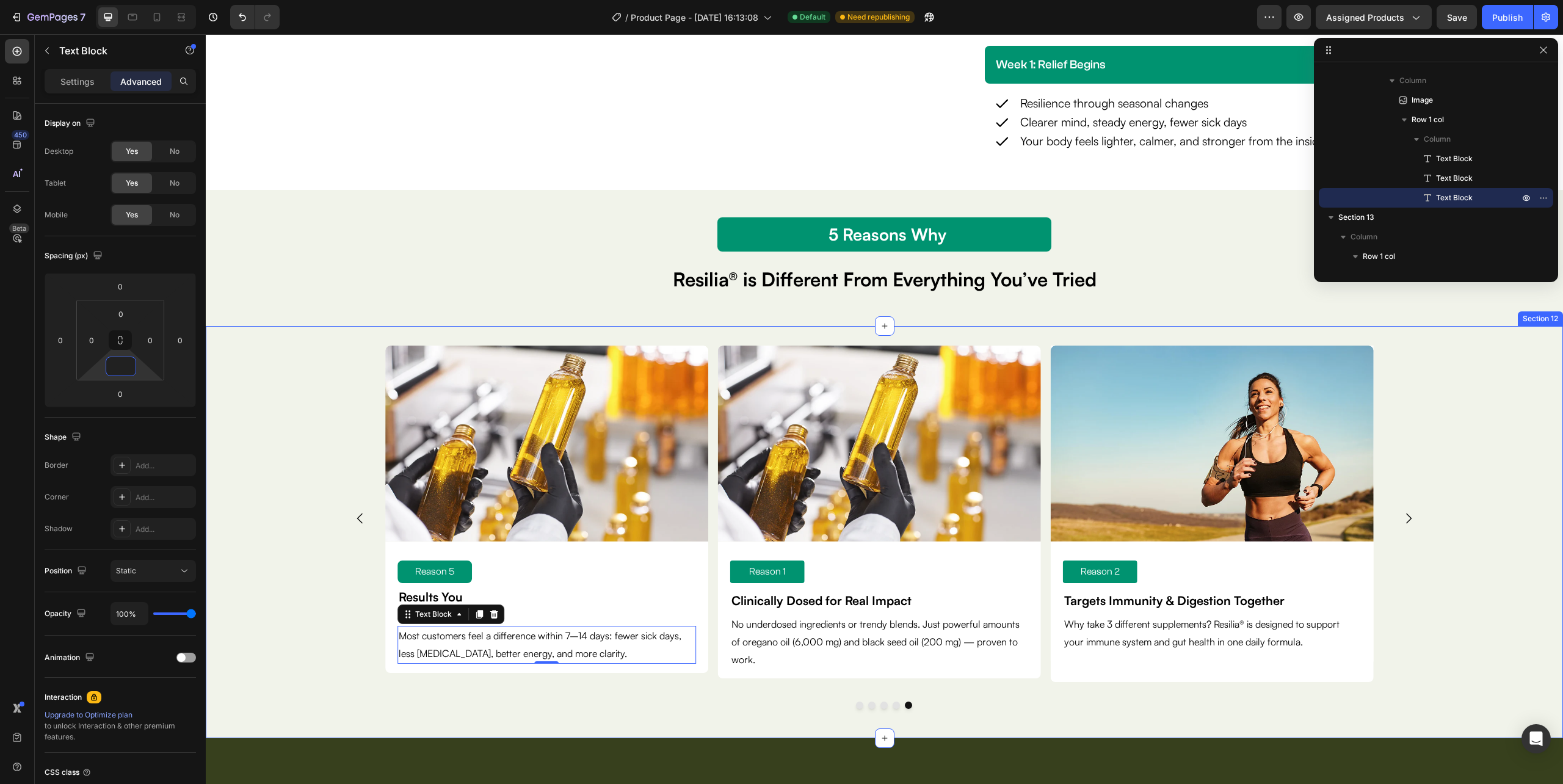
click at [701, 711] on div "Image Reason 1 Text Block Clinically Dosed for Real Impact Text Block No underd…" at bounding box center [884, 531] width 1358 height 372
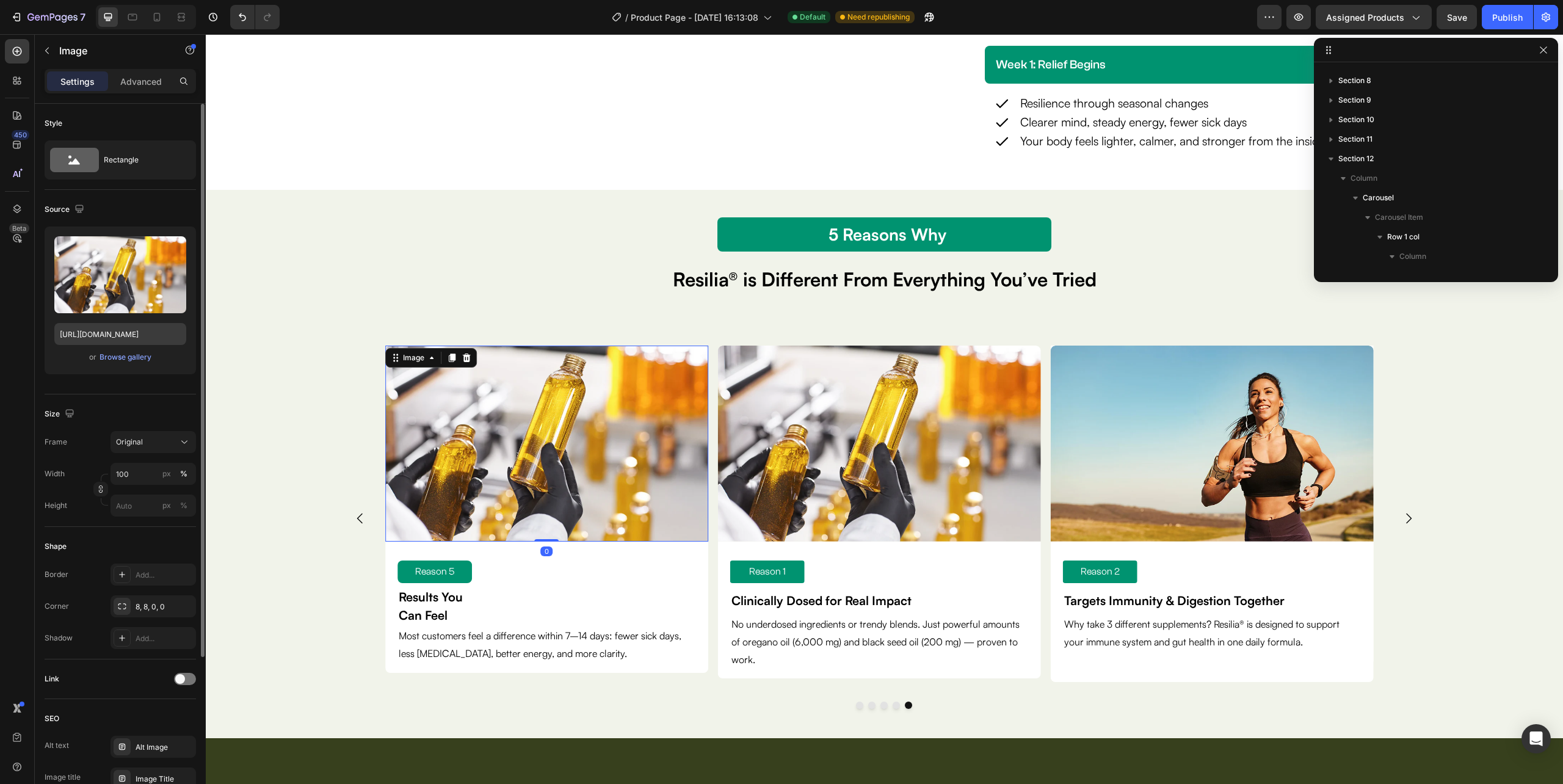
scroll to position [1735, 0]
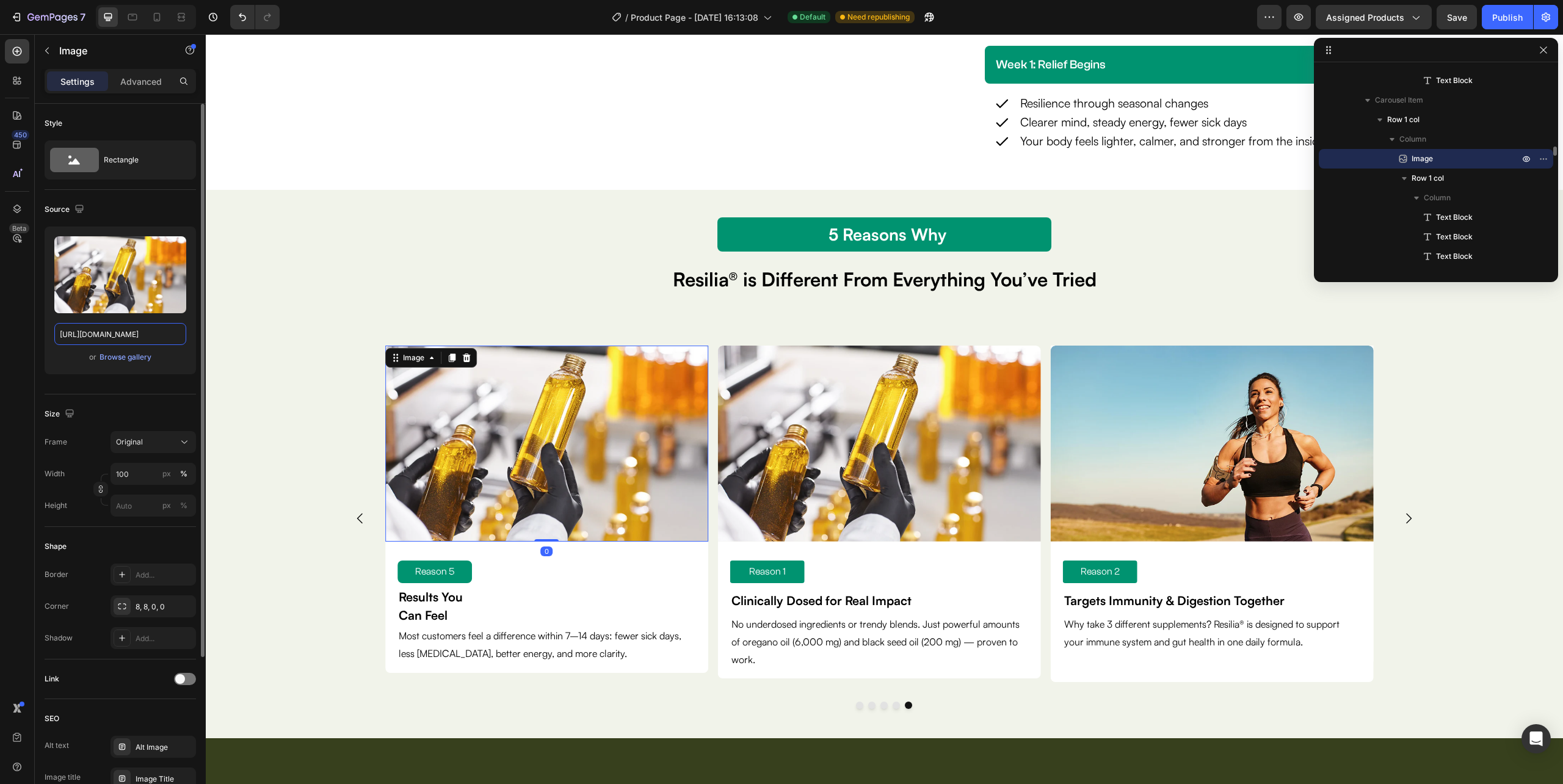
click at [120, 340] on input "https://cdn.shopify.com/s/files/1/0632/0881/6734/files/gempages_585534440302707…" at bounding box center [120, 334] width 132 height 22
click at [126, 321] on div "Upload Image https://cdn.shopify.com/s/files/1/0632/0881/6734/files/gempages_58…" at bounding box center [120, 300] width 151 height 148
click at [113, 333] on input "https://cdn.shopify.com/s/files/1/0632/0881/6734/files/gempages_585534440302707…" at bounding box center [120, 334] width 132 height 22
paste input "Most customers feel a difference within 7–14 days: fewer sick days, less bloati…"
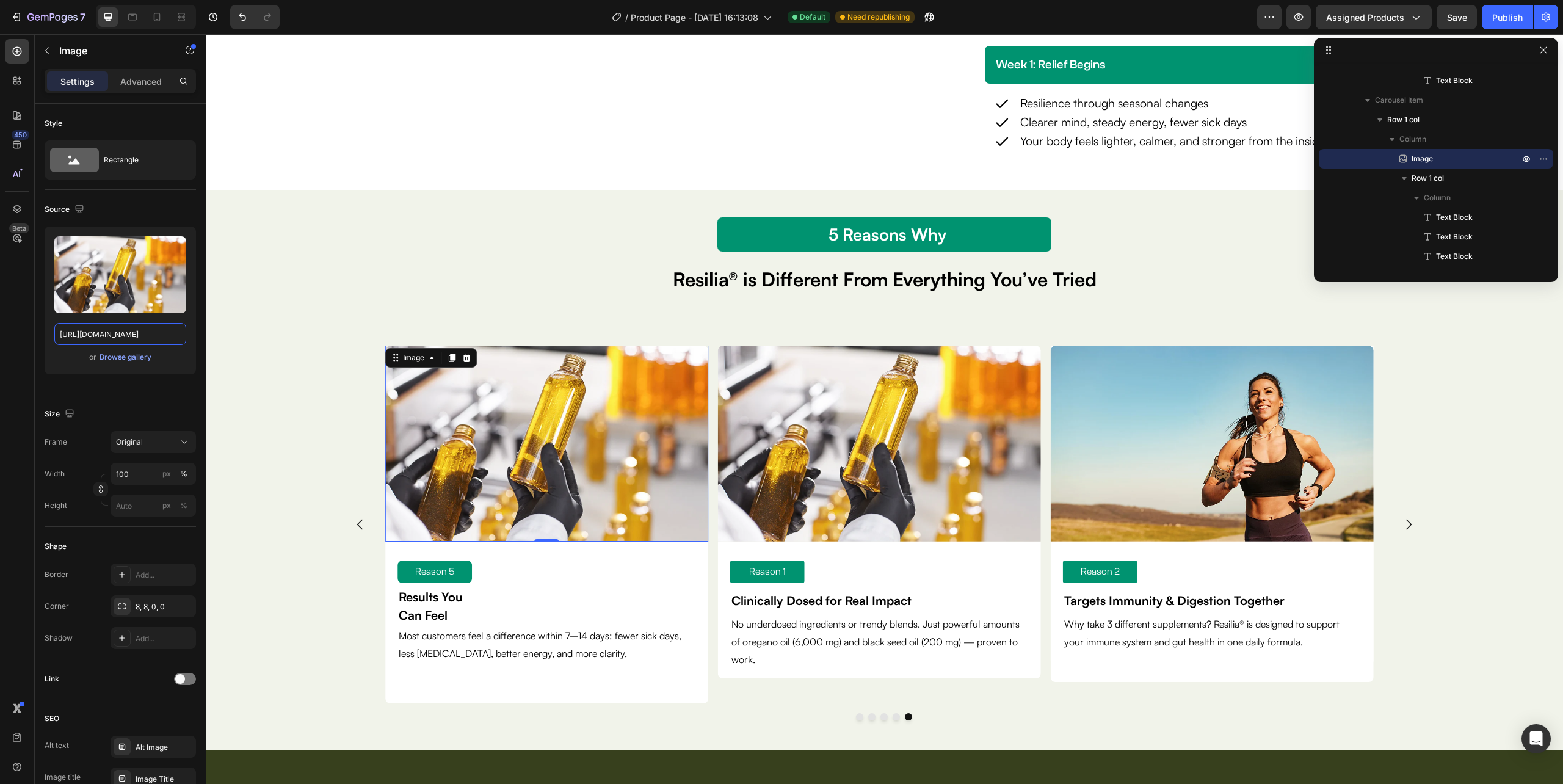
scroll to position [0, 0]
paste input "ba048b88-2370-49aa-ac7c-f59830842f4d.webp?v=1758860675"
type input "https://cdn.shopify.com/s/files/1/0632/0881/6734/files/gempages_585534440302707…"
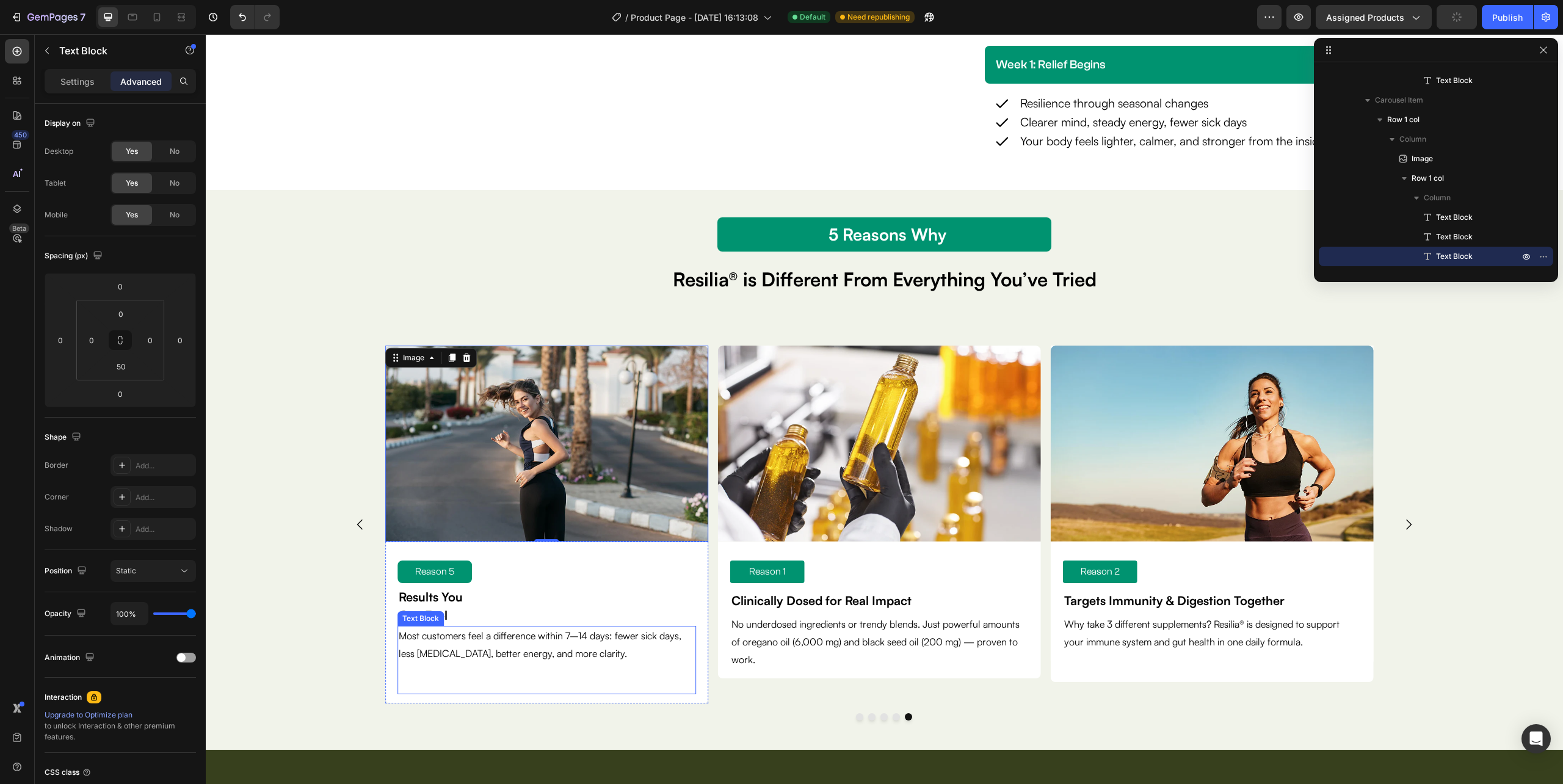
click at [426, 674] on div "Most customers feel a difference within 7–14 days: fewer sick days, less bloati…" at bounding box center [546, 660] width 298 height 69
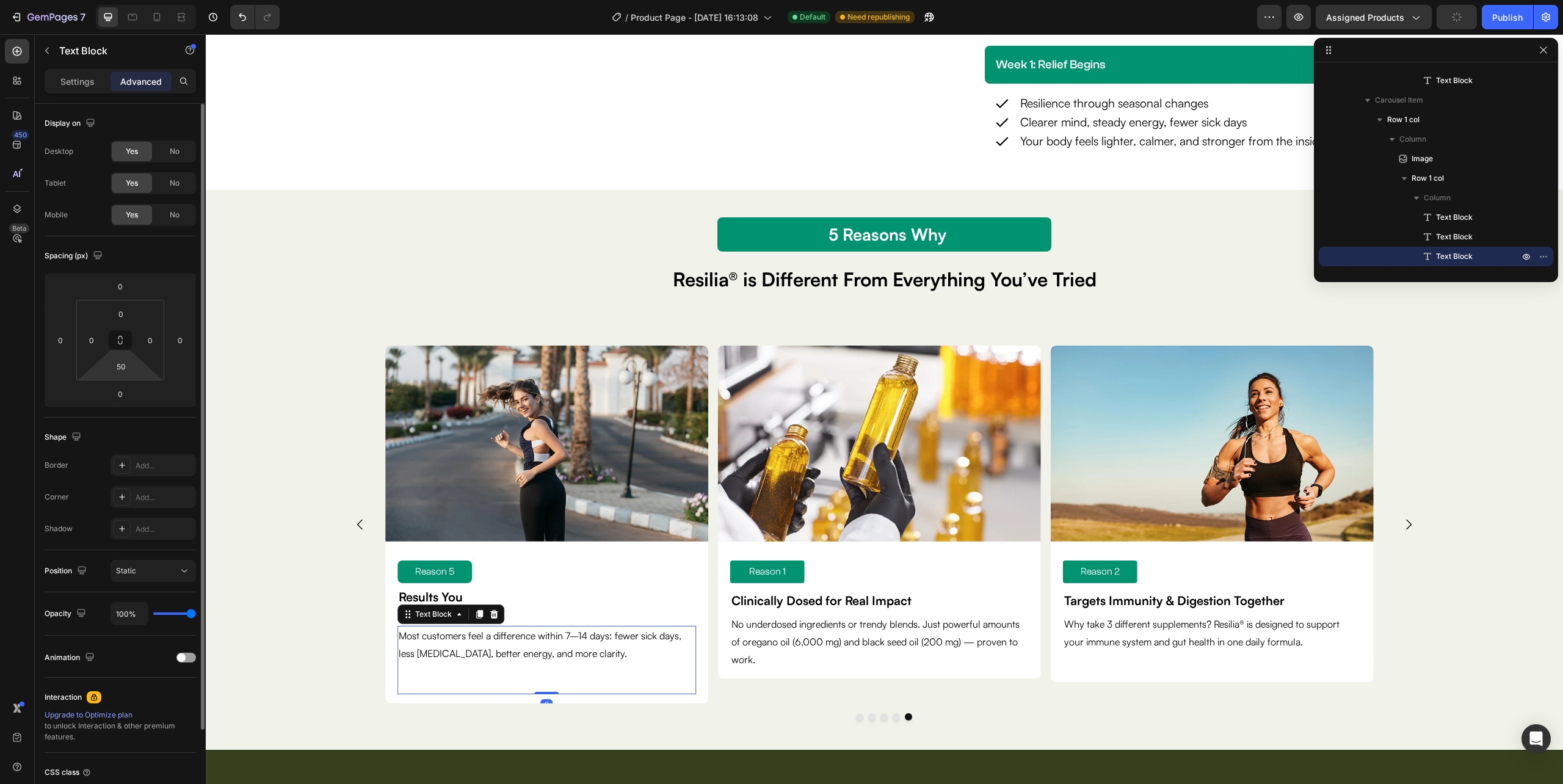
click at [138, 0] on html "7 Version history / Product Page - Sep 22, 16:13:08 Default Need republishing P…" at bounding box center [782, 0] width 1563 height 0
click at [133, 370] on div "50" at bounding box center [121, 366] width 31 height 20
click at [125, 359] on input "50" at bounding box center [120, 365] width 24 height 18
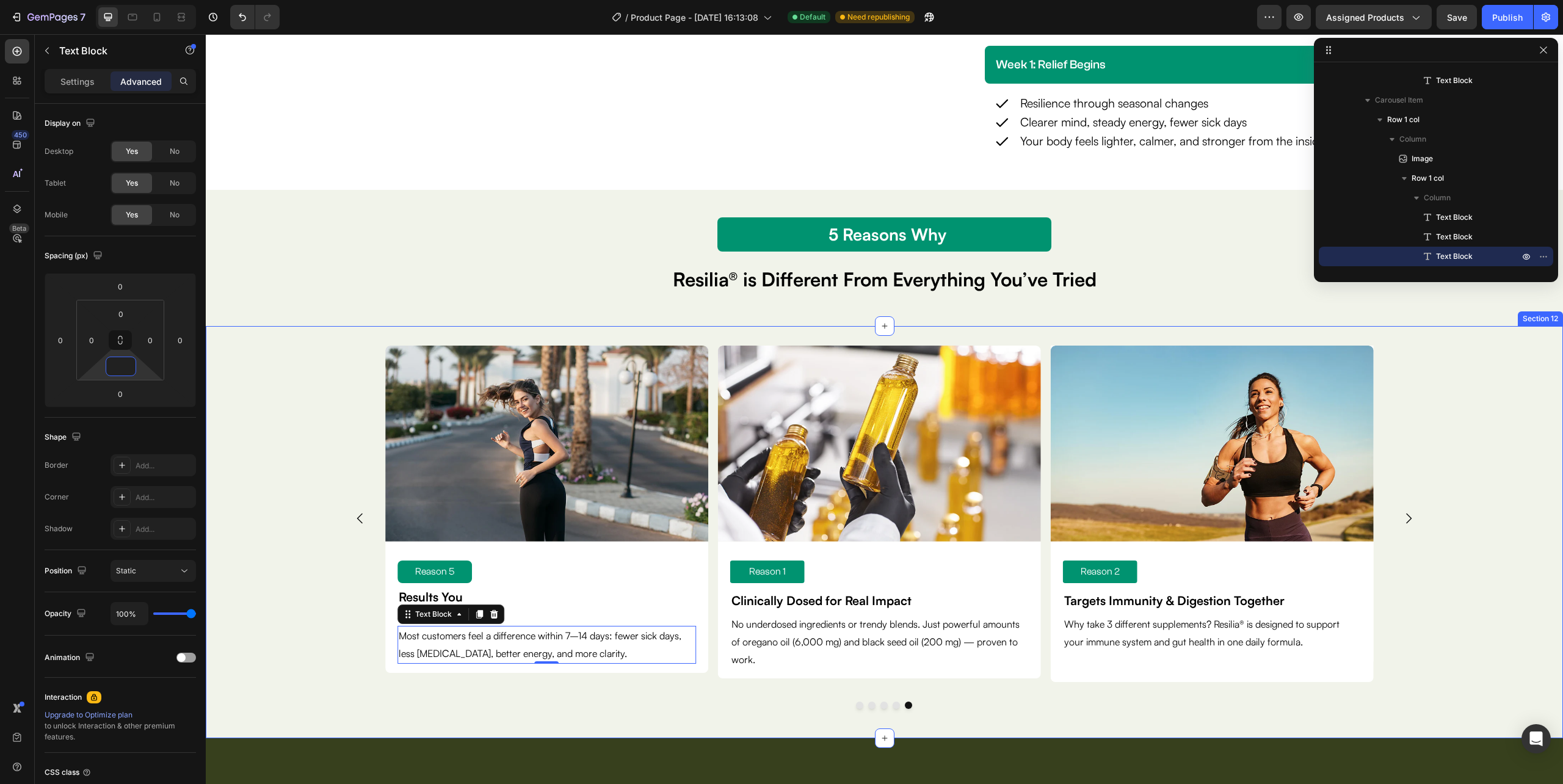
click at [264, 578] on div "Image Reason 1 Text Block Clinically Dosed for Real Impact Text Block No underd…" at bounding box center [884, 531] width 1358 height 372
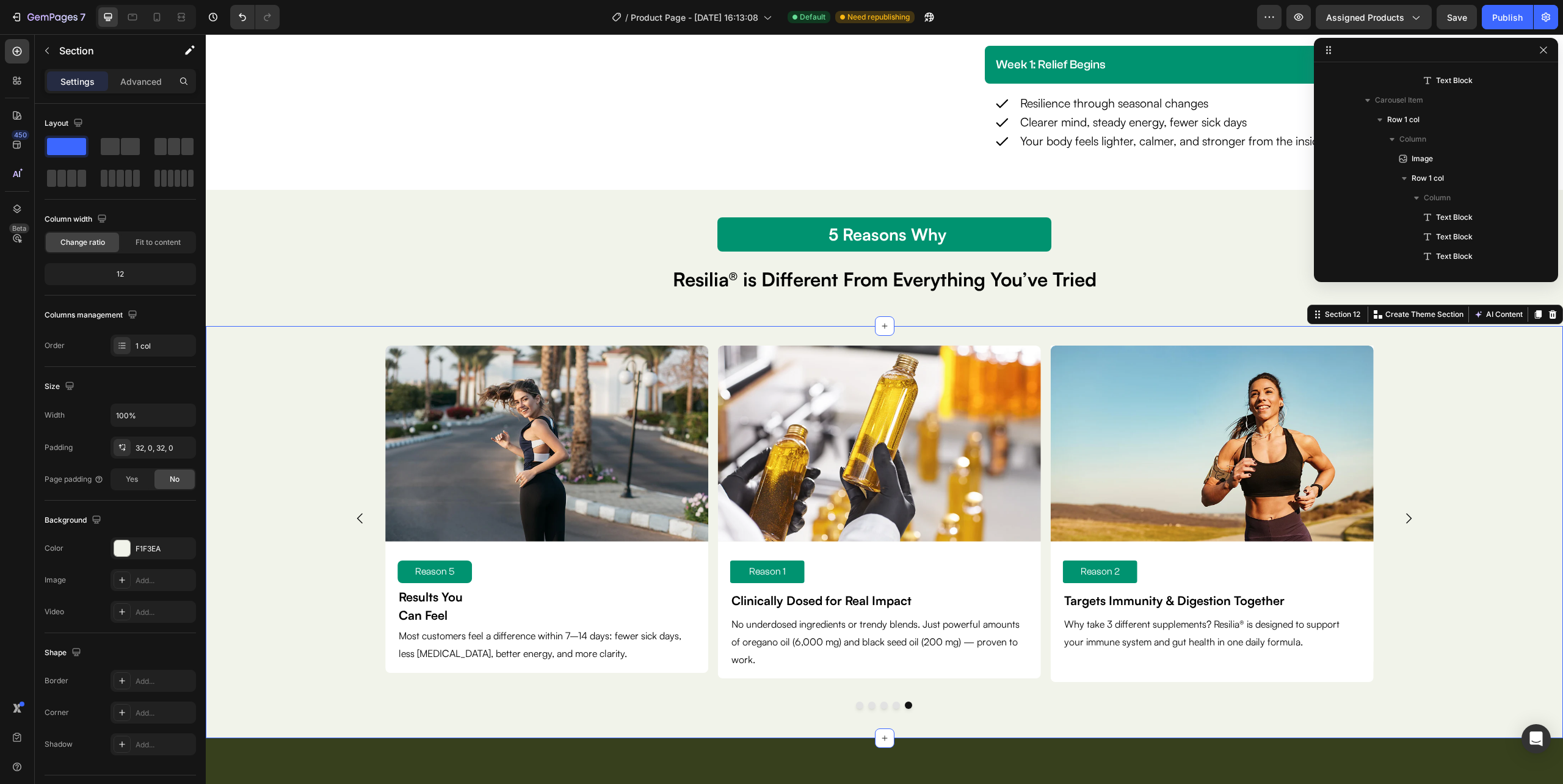
scroll to position [915, 0]
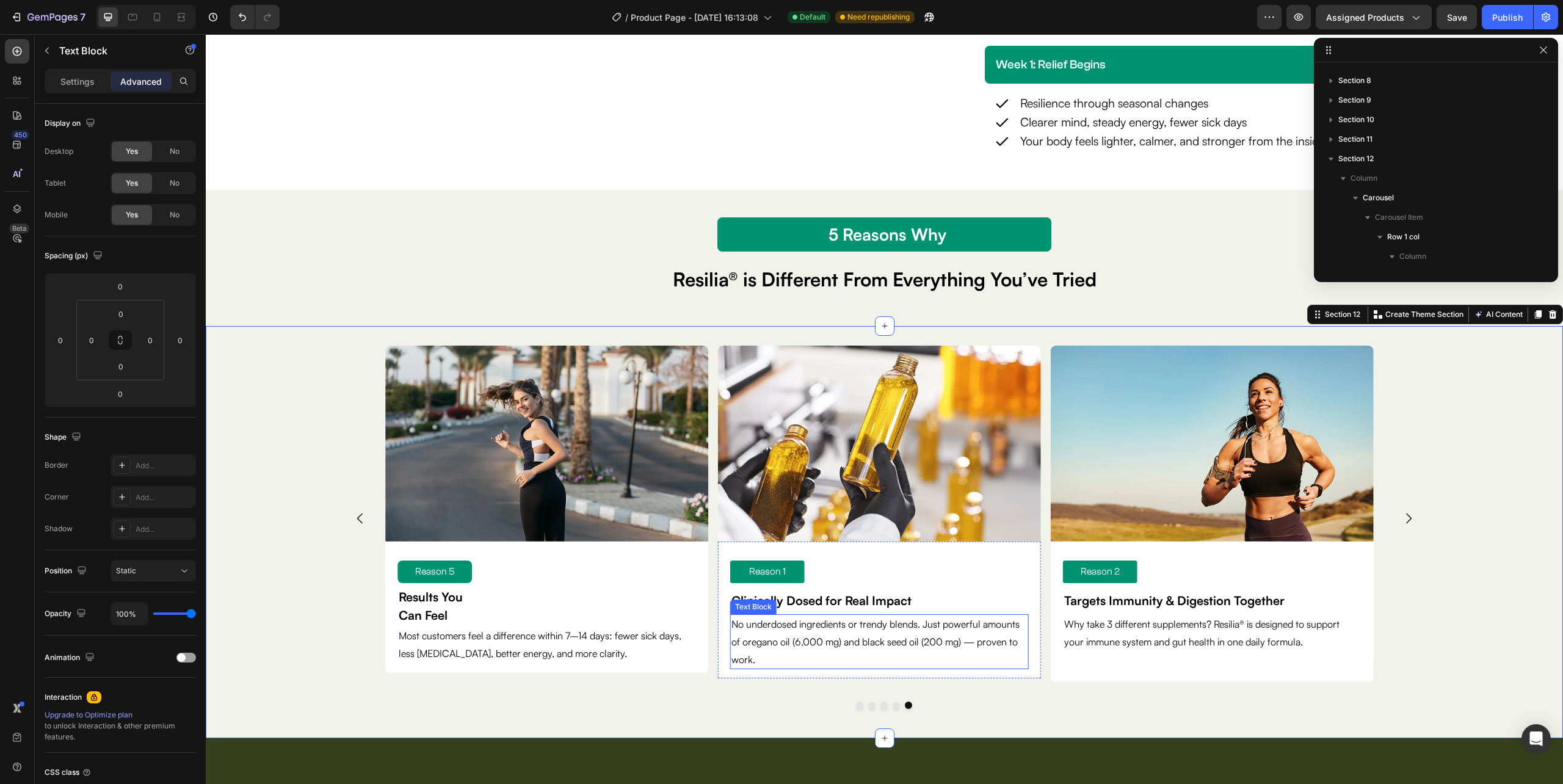
click at [818, 666] on p "No underdosed ingredients or trendy blends. Just powerful amounts of oregano oi…" at bounding box center [880, 641] width 296 height 52
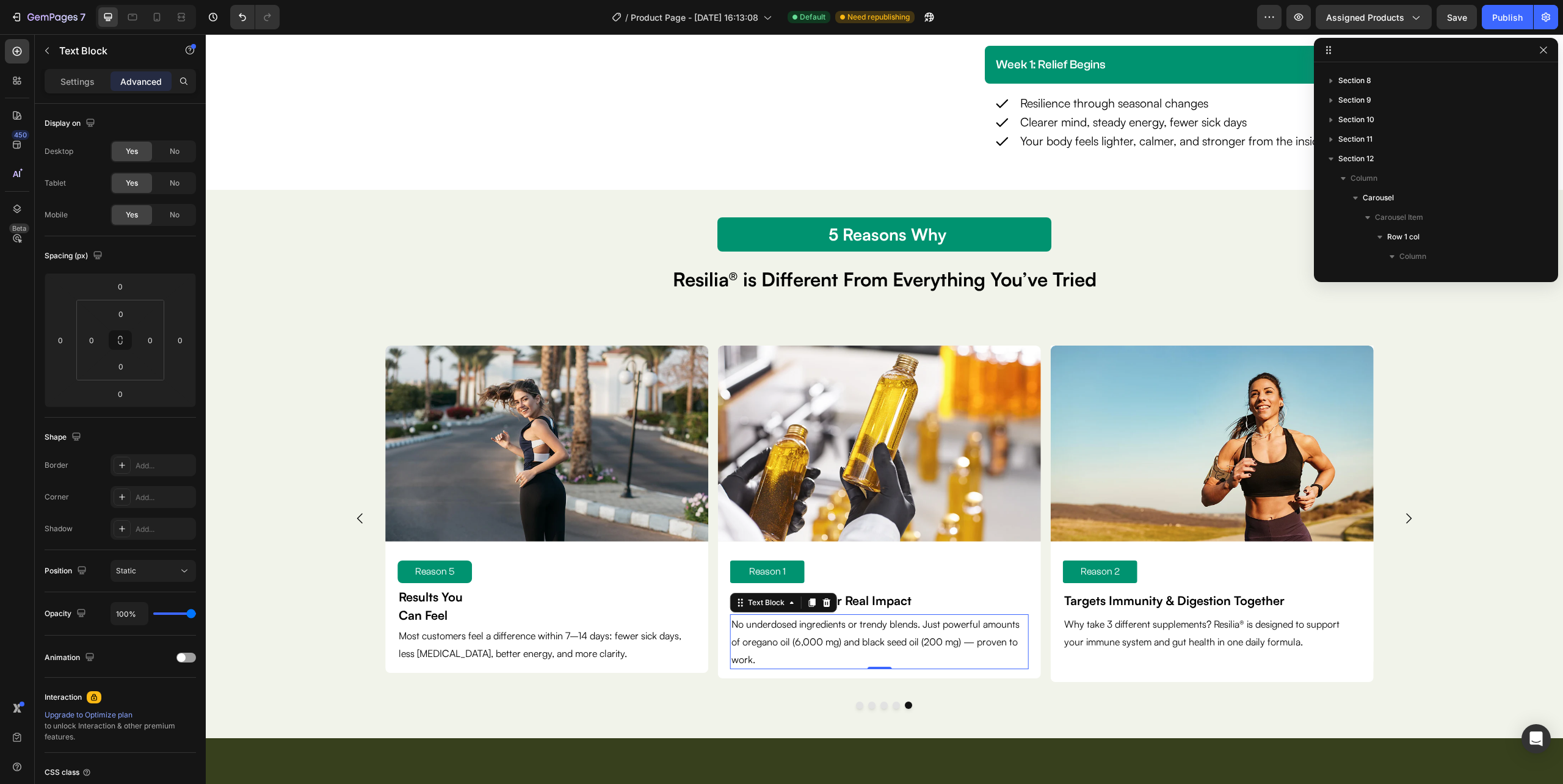
scroll to position [1130, 0]
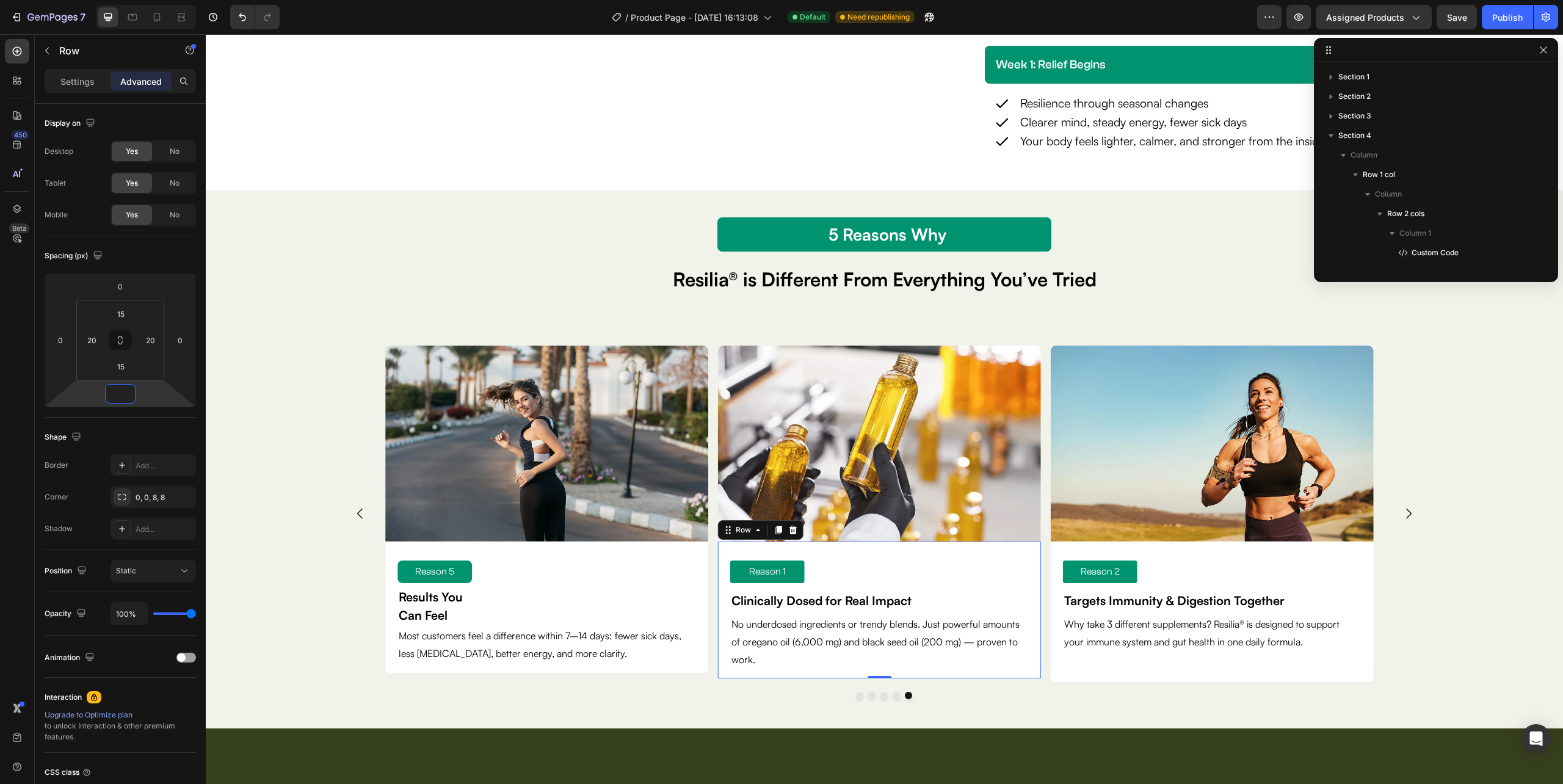
scroll to position [1130, 0]
click at [675, 708] on div "Image Reason 1 Text Block Clinically Dosed for Real Impact Text Block No underd…" at bounding box center [884, 527] width 1358 height 363
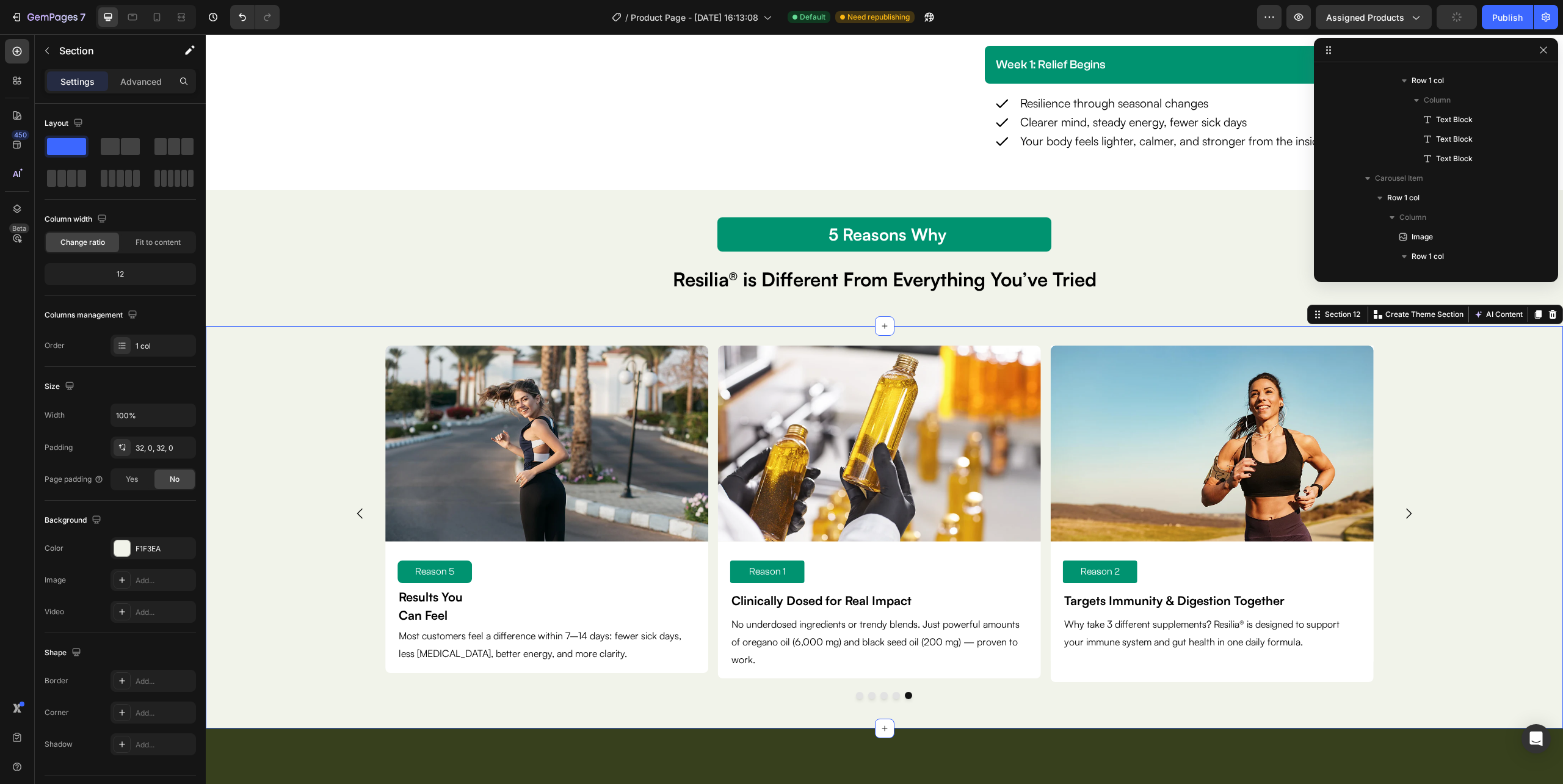
scroll to position [915, 0]
click at [772, 665] on p "No underdosed ingredients or trendy blends. Just powerful amounts of oregano oi…" at bounding box center [880, 641] width 296 height 52
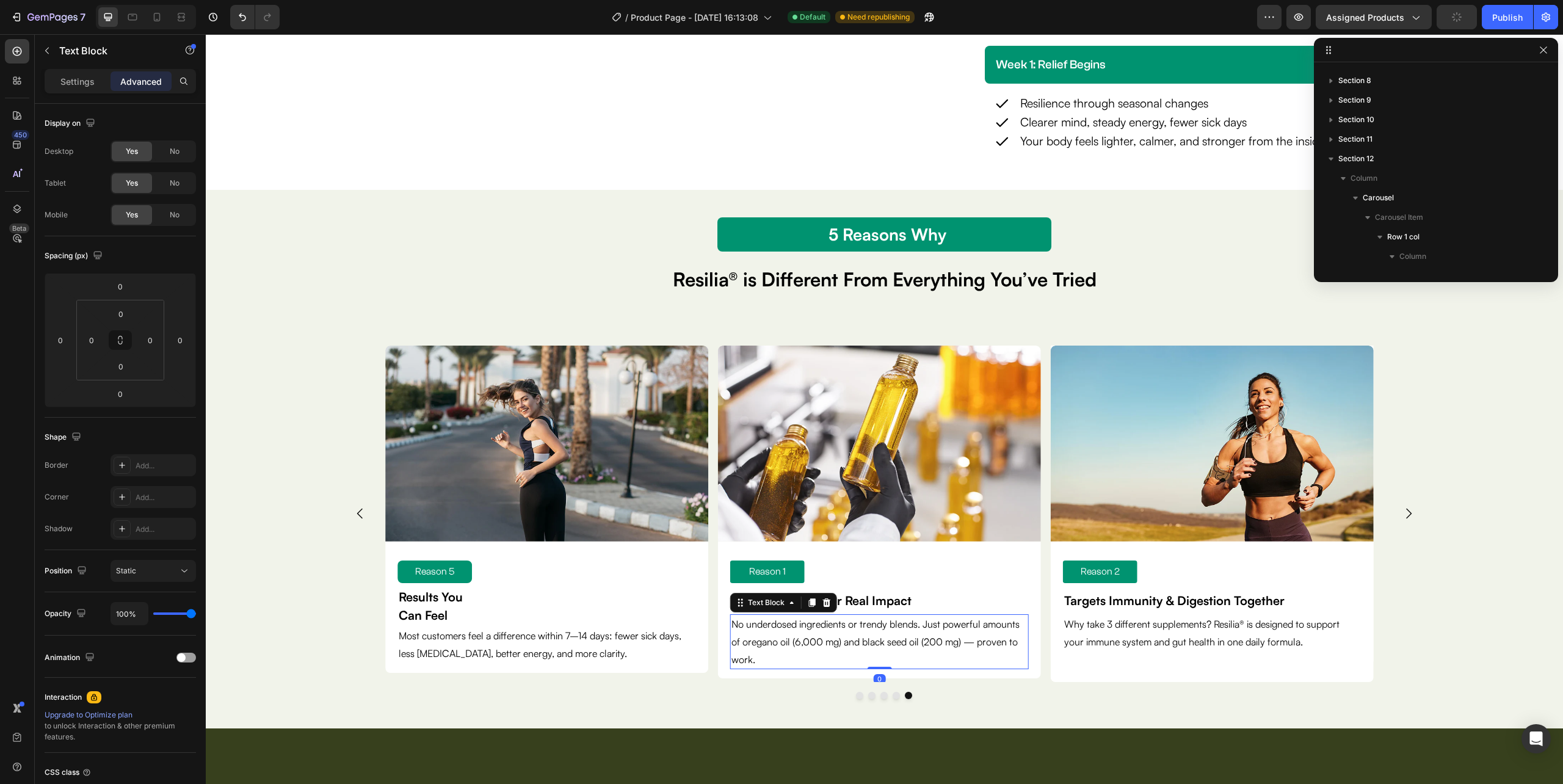
scroll to position [1130, 0]
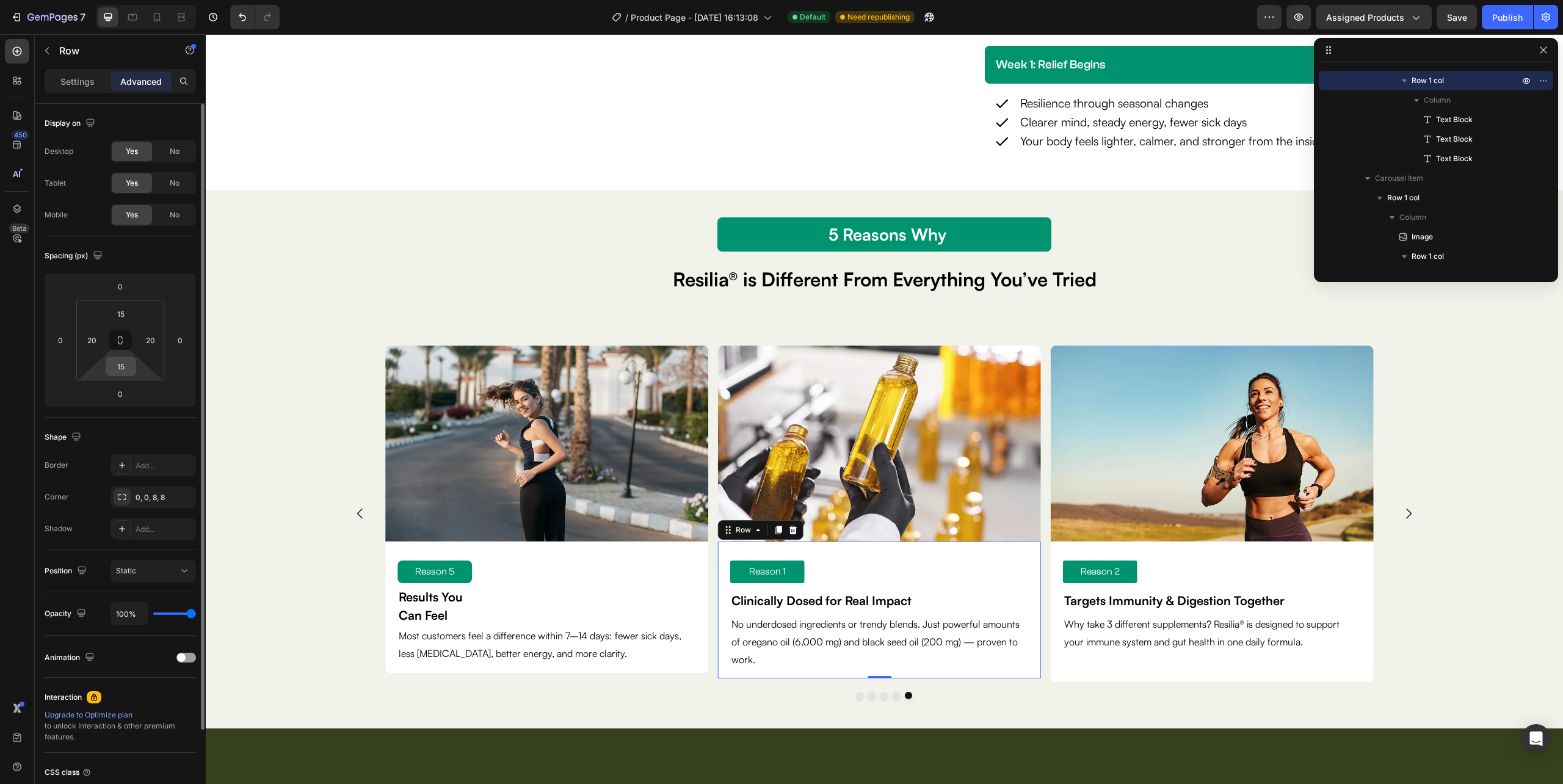
click at [128, 368] on input "15" at bounding box center [120, 365] width 24 height 18
type input "1"
type input "10"
click at [1106, 668] on div "Image Reason 2 Text Block Targets Immunity & Digestion Together Text Block Why …" at bounding box center [1212, 513] width 323 height 336
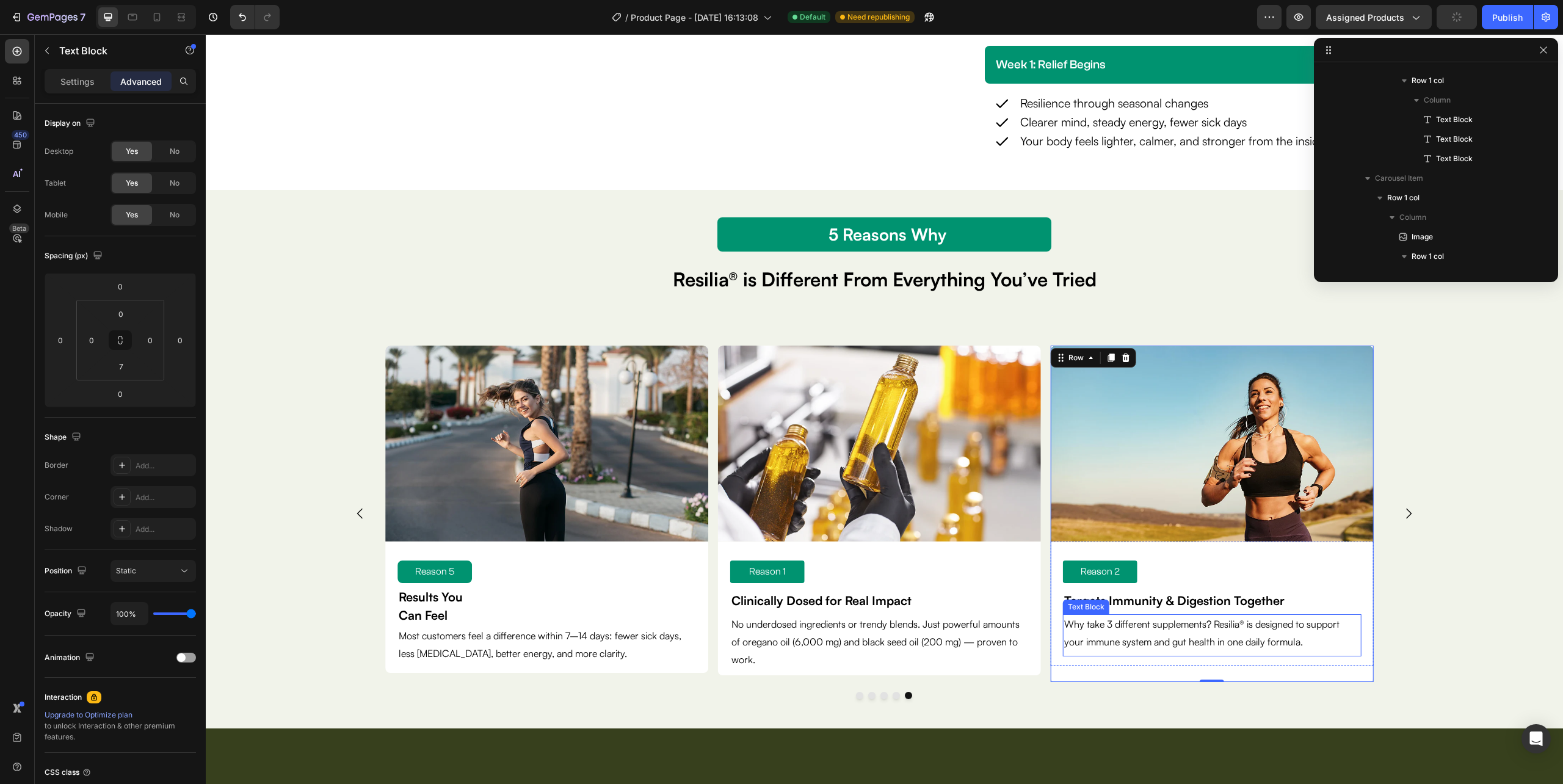
click at [1159, 642] on p "Why take 3 different supplements? Resilia® is designed to support your immune s…" at bounding box center [1212, 633] width 296 height 35
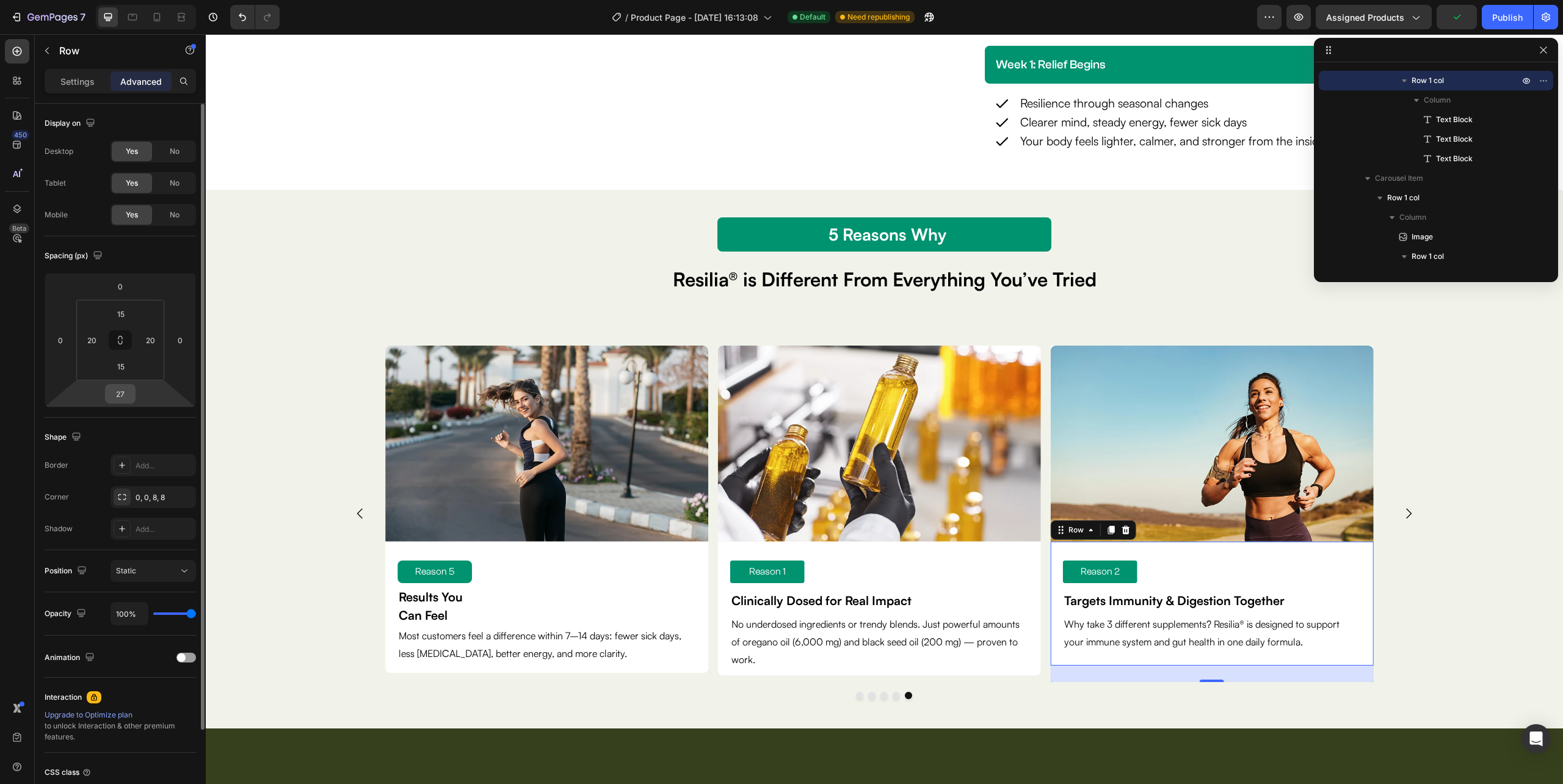
click at [130, 396] on input "27" at bounding box center [120, 393] width 24 height 18
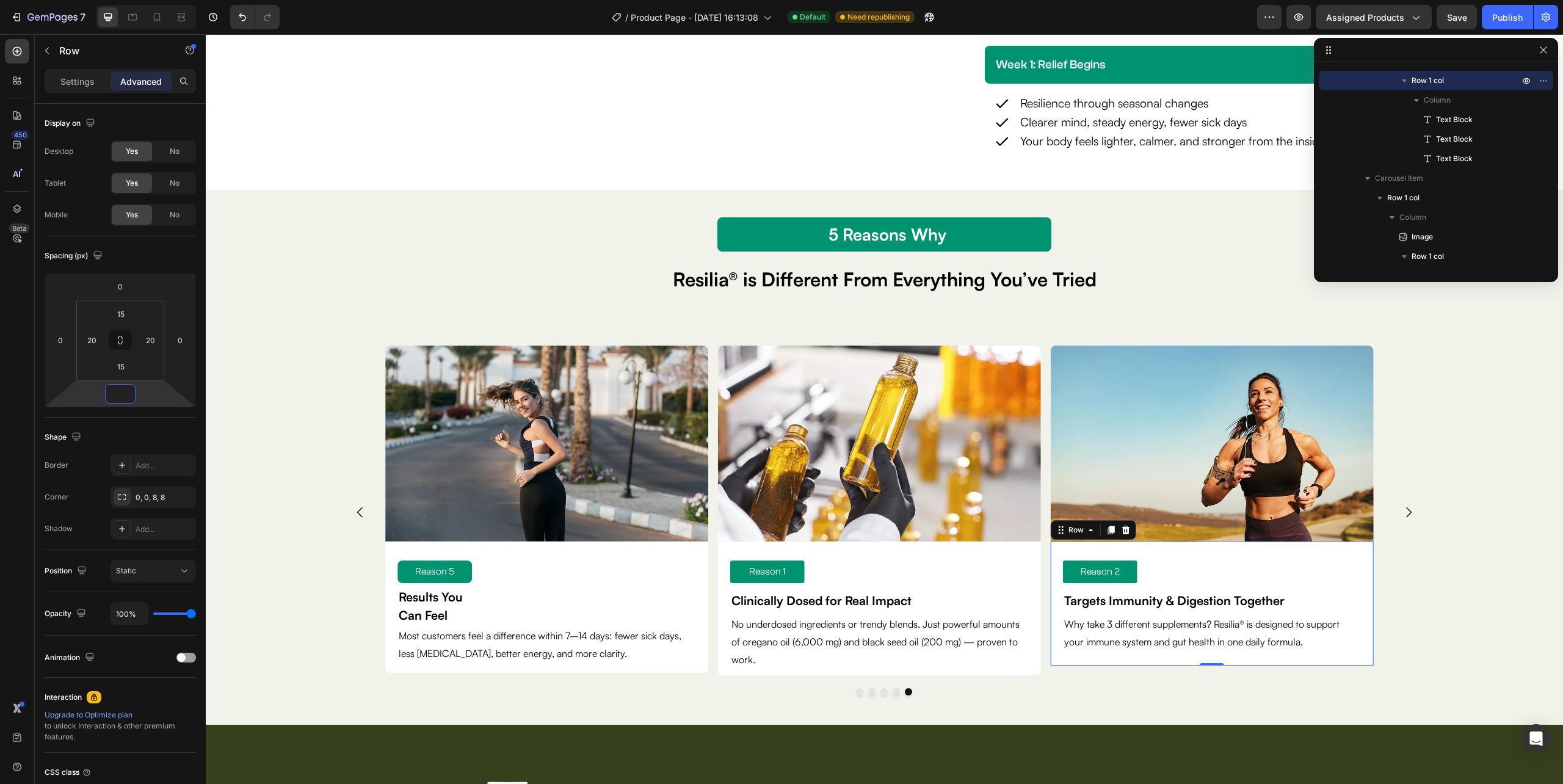
click at [1092, 660] on div "Reason 2 Text Block Targets Immunity & Digestion Together Text Block Why take 3…" at bounding box center [1212, 603] width 323 height 124
type input "0"
click at [130, 368] on input "15" at bounding box center [120, 365] width 24 height 18
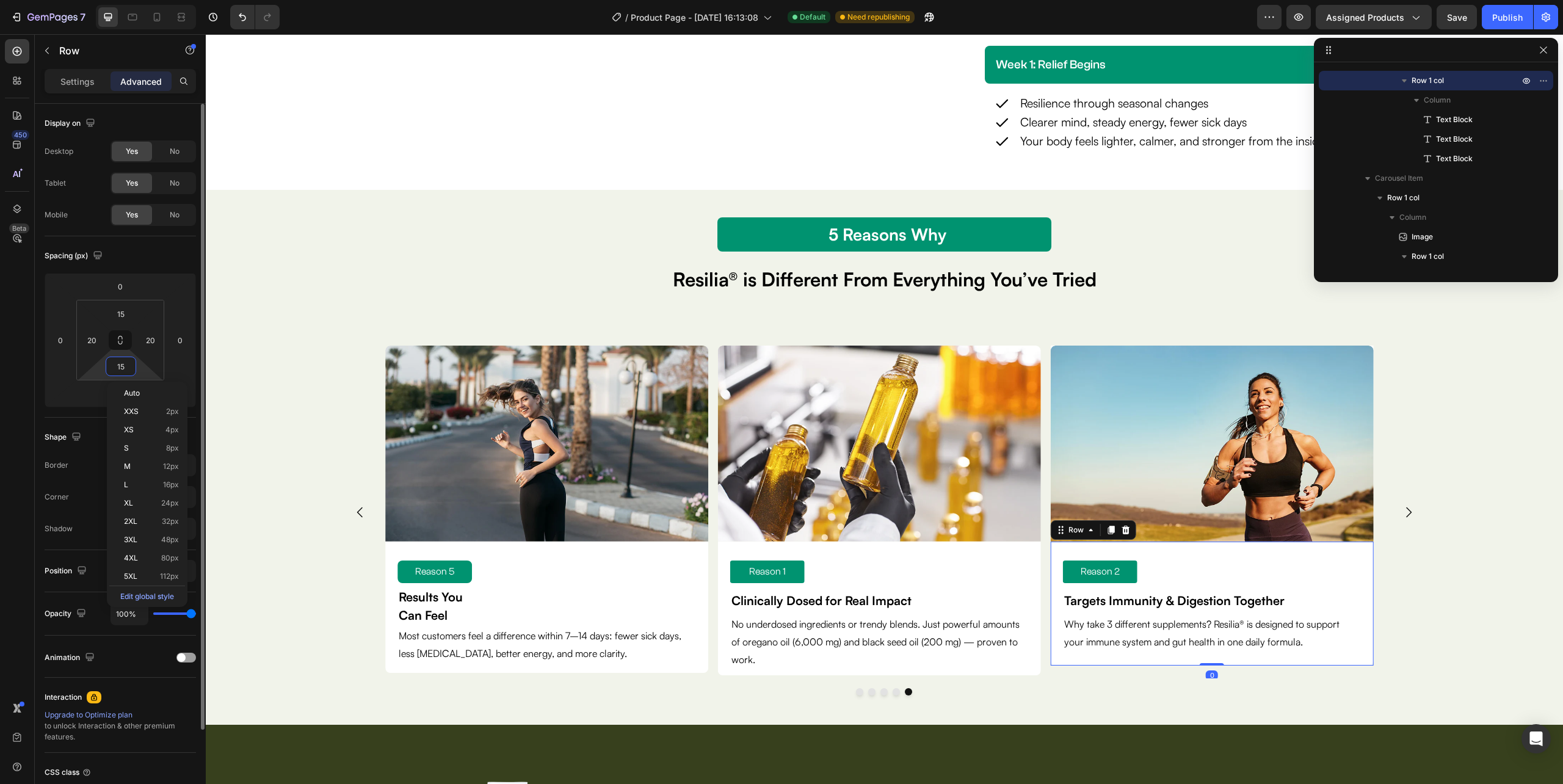
click at [130, 368] on input "15" at bounding box center [120, 365] width 24 height 18
type input "20"
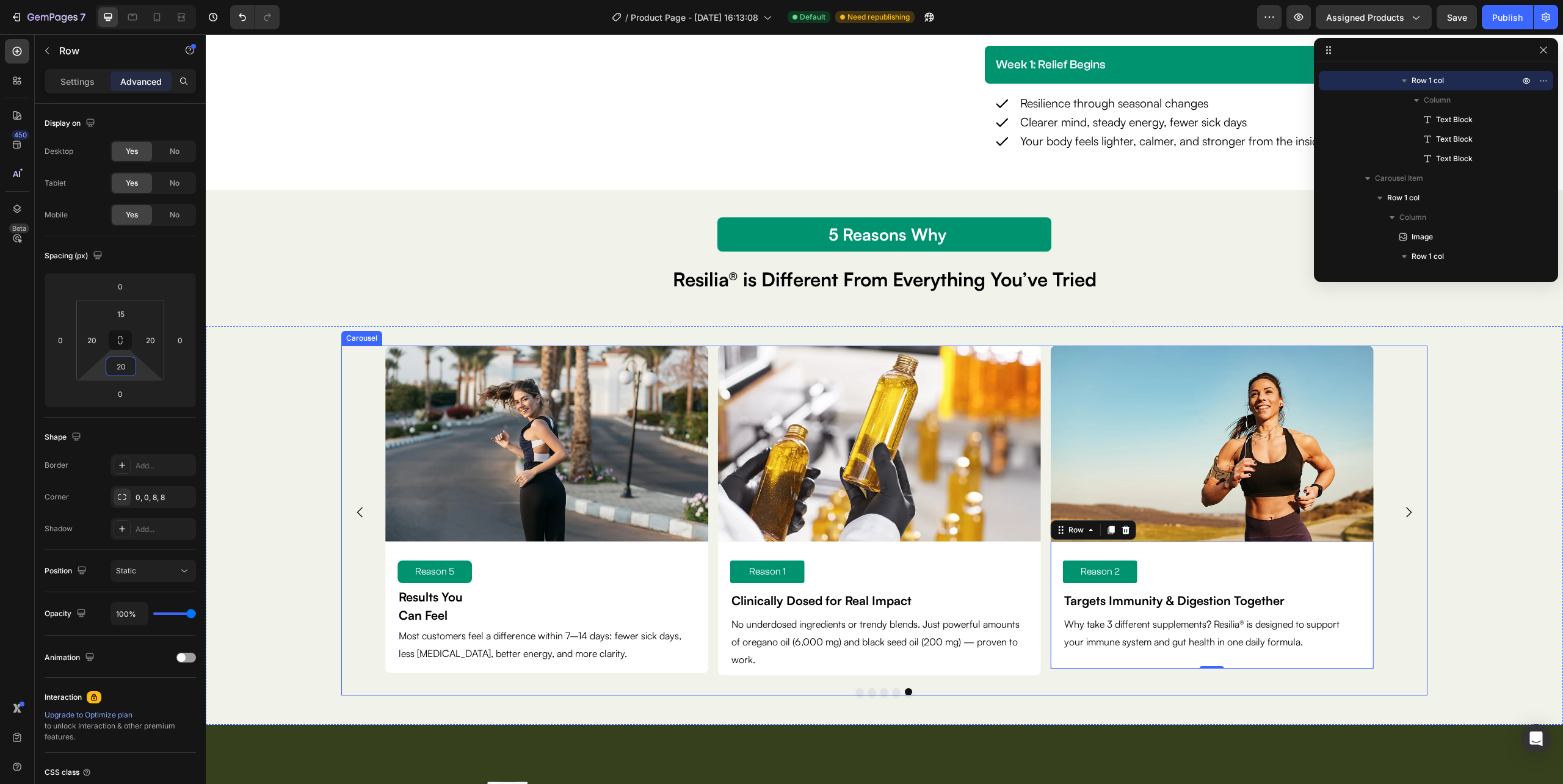
click at [1401, 519] on icon "Carousel Next Arrow" at bounding box center [1408, 511] width 15 height 15
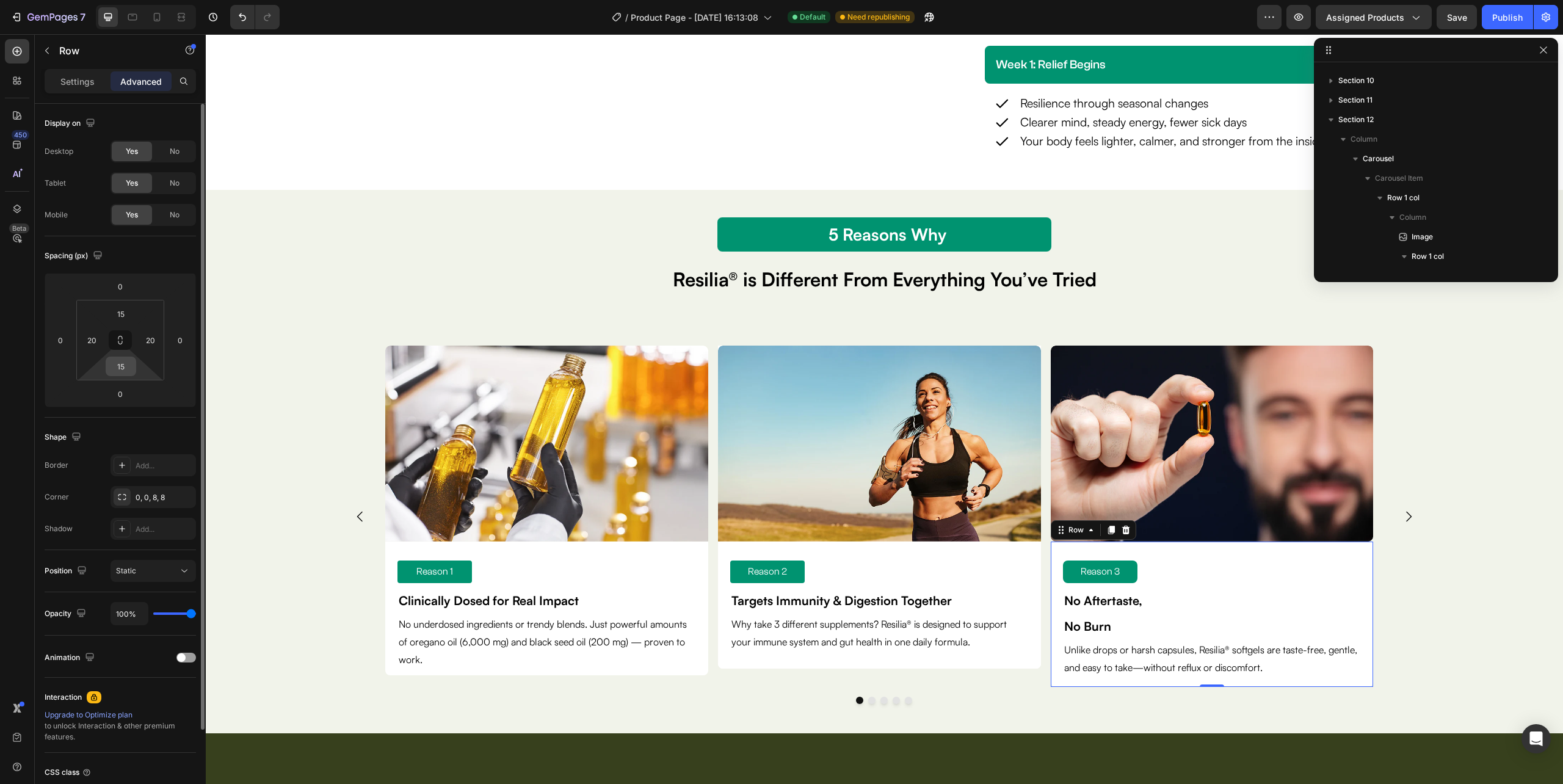
scroll to position [1403, 0]
click at [113, 364] on input "15" at bounding box center [120, 365] width 24 height 18
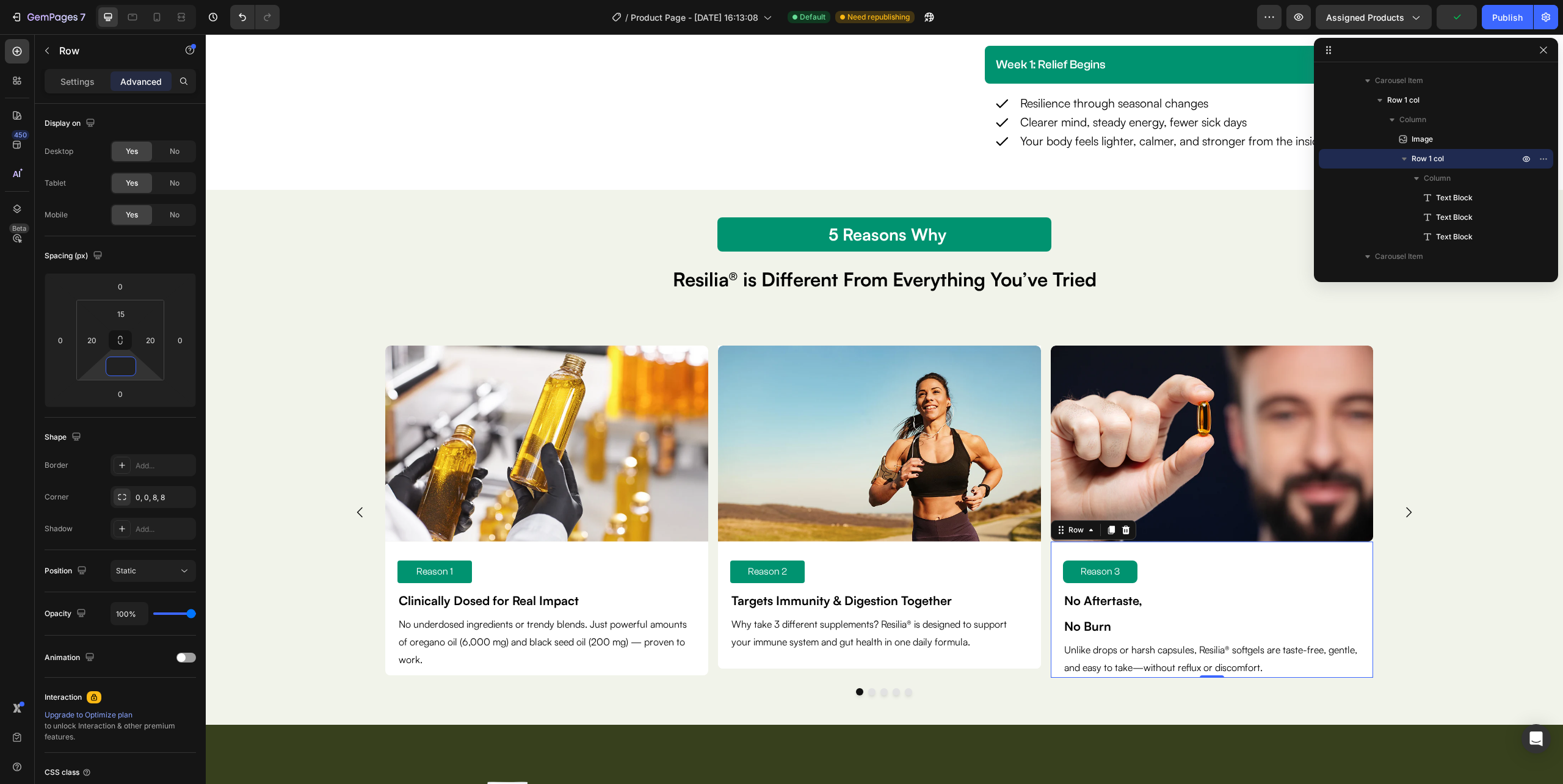
click at [1366, 669] on div "Reason 3 Text Block No Aftertaste, No Burn Text Block Unlike drops or harsh cap…" at bounding box center [1212, 609] width 323 height 136
click at [128, 370] on input "0" at bounding box center [120, 365] width 24 height 18
type input "20"
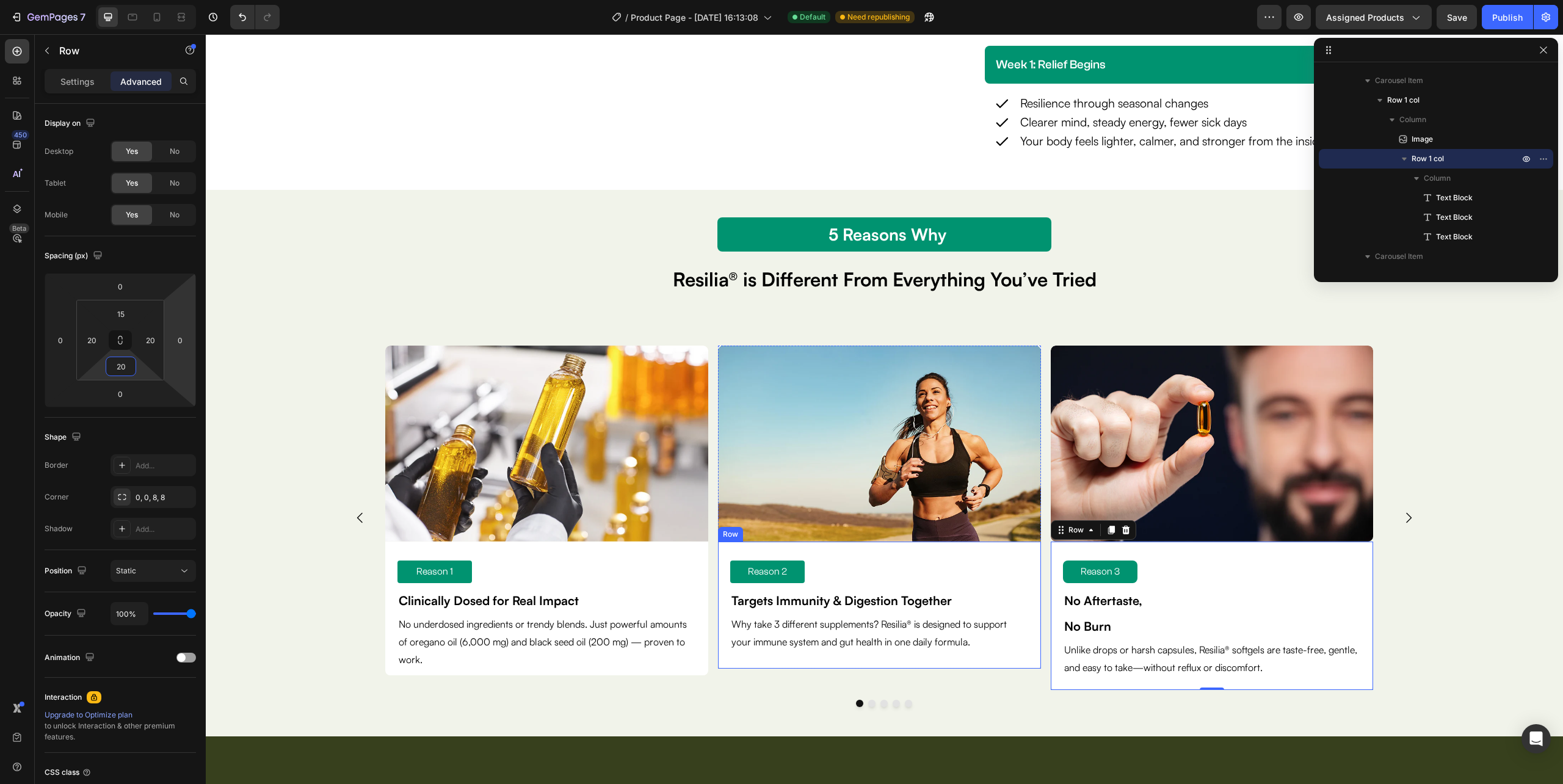
click at [997, 662] on div "Reason 2 Text Block Targets Immunity & Digestion Together Text Block Why take 3…" at bounding box center [880, 605] width 323 height 127
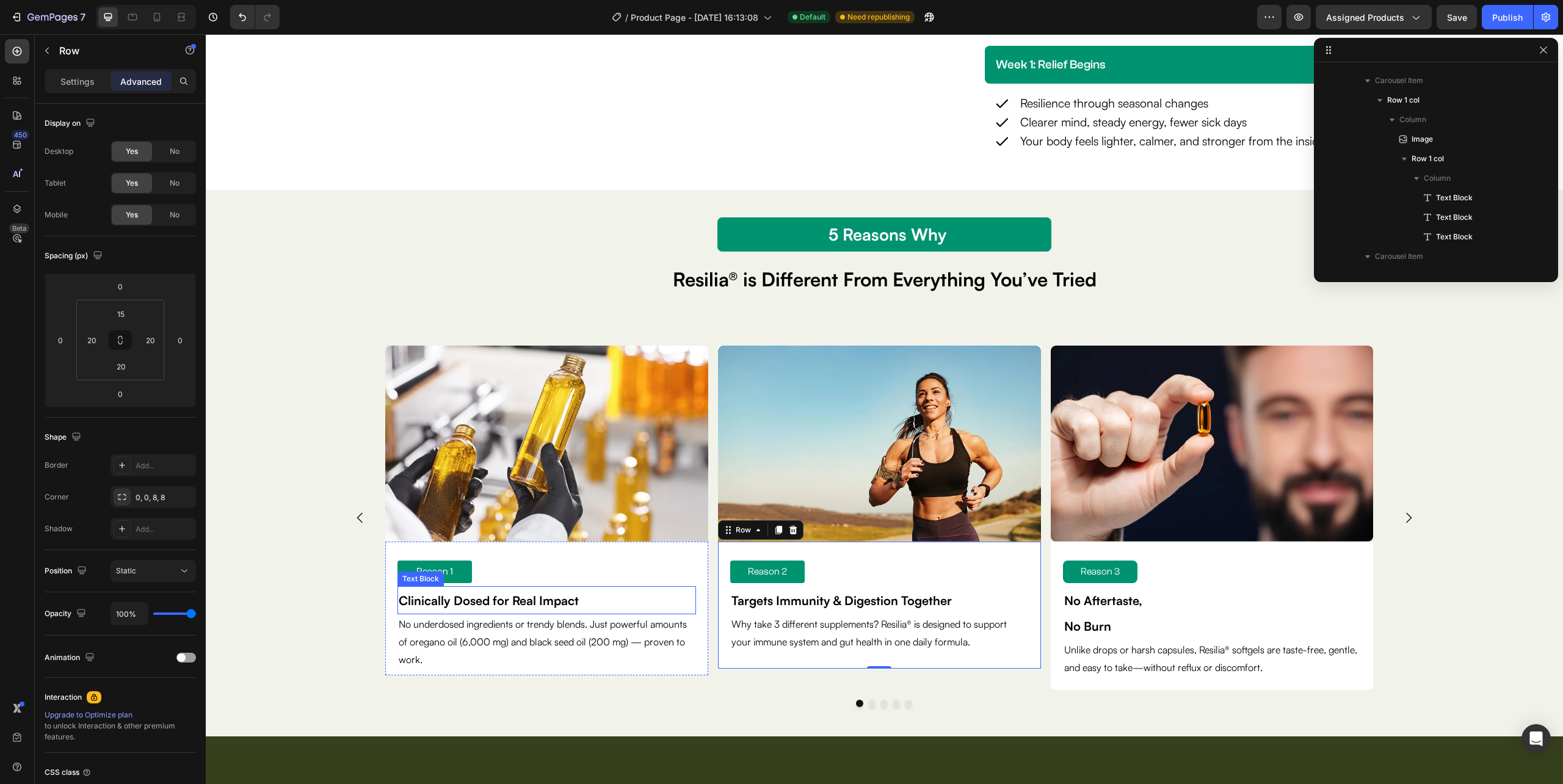
scroll to position [1227, 0]
click at [1401, 516] on icon "Carousel Next Arrow" at bounding box center [1408, 518] width 15 height 15
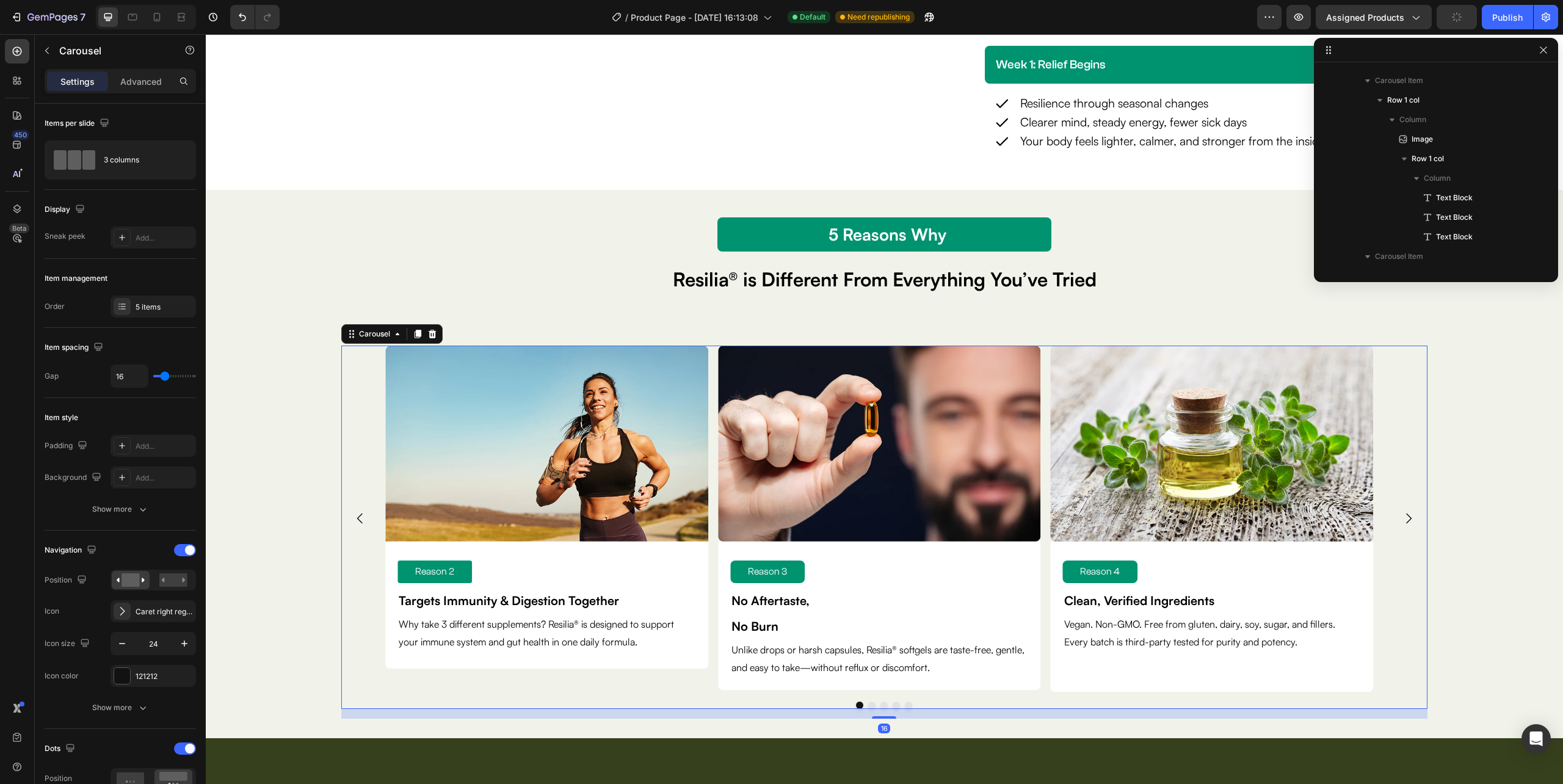
scroll to position [953, 0]
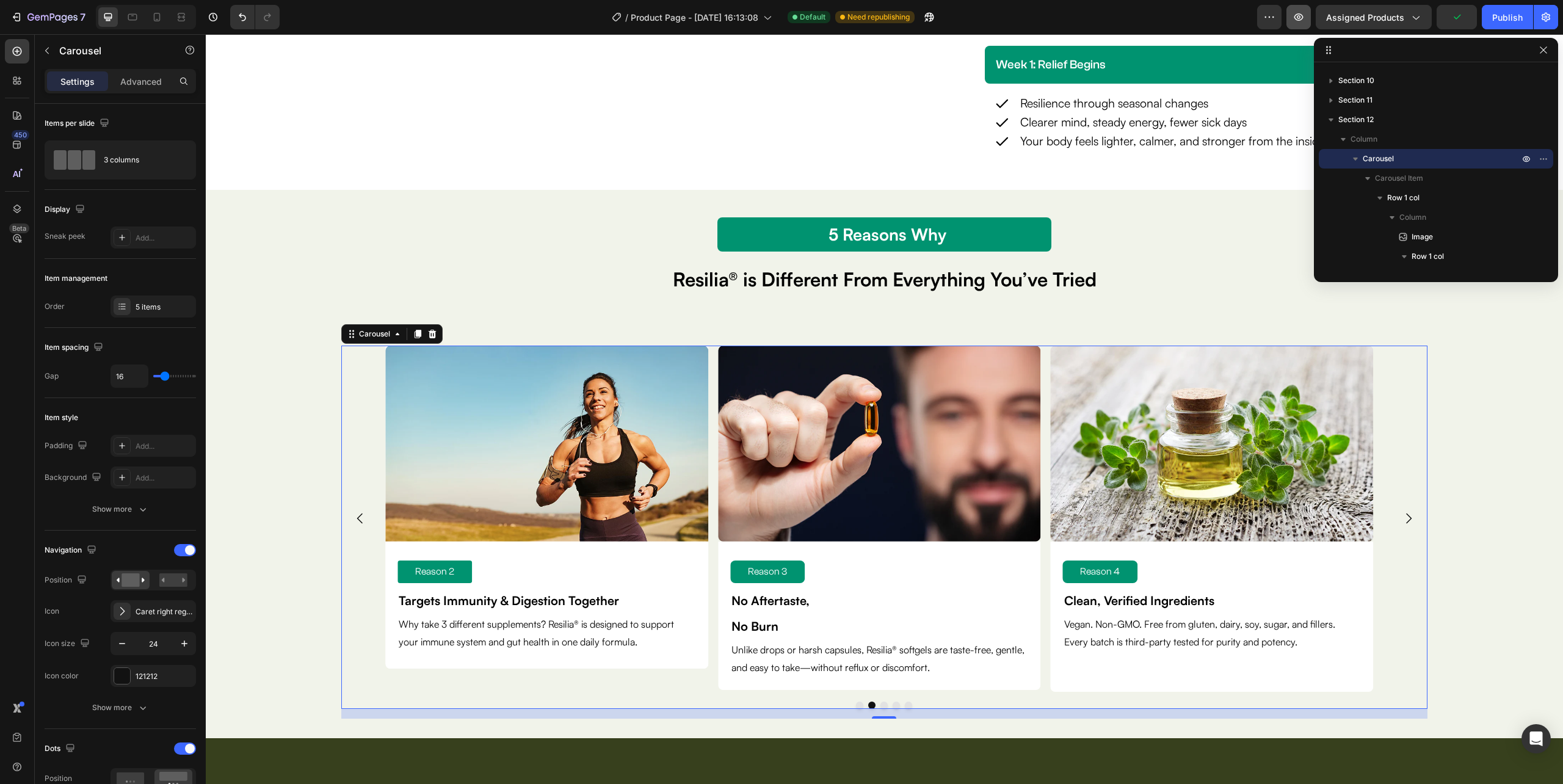
click at [1298, 15] on icon "button" at bounding box center [1298, 17] width 12 height 12
click at [1461, 15] on span "Save" at bounding box center [1456, 17] width 20 height 10
click at [1497, 12] on div "Publish" at bounding box center [1508, 17] width 31 height 13
click at [389, 536] on img at bounding box center [547, 443] width 323 height 195
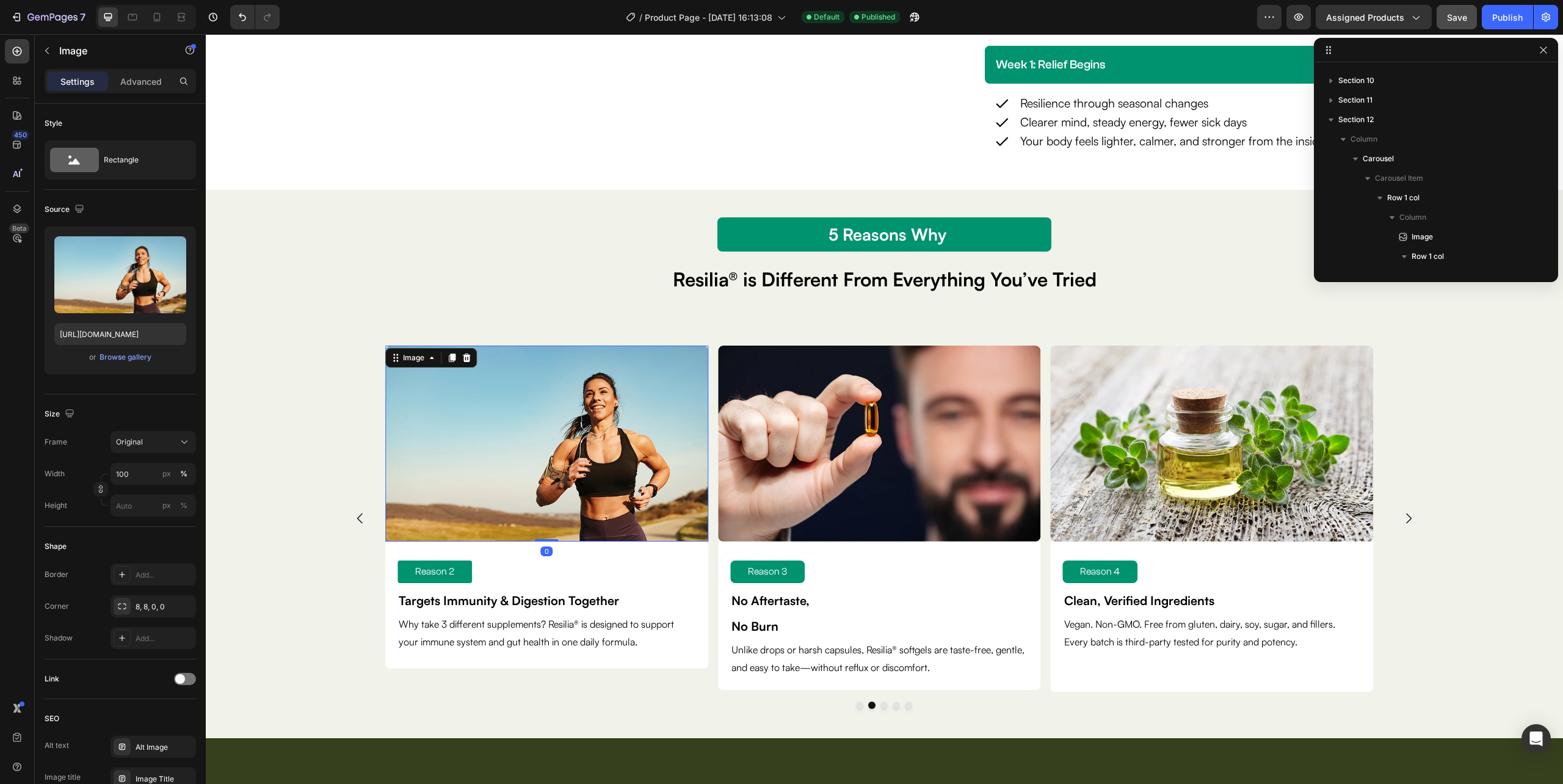
scroll to position [1208, 0]
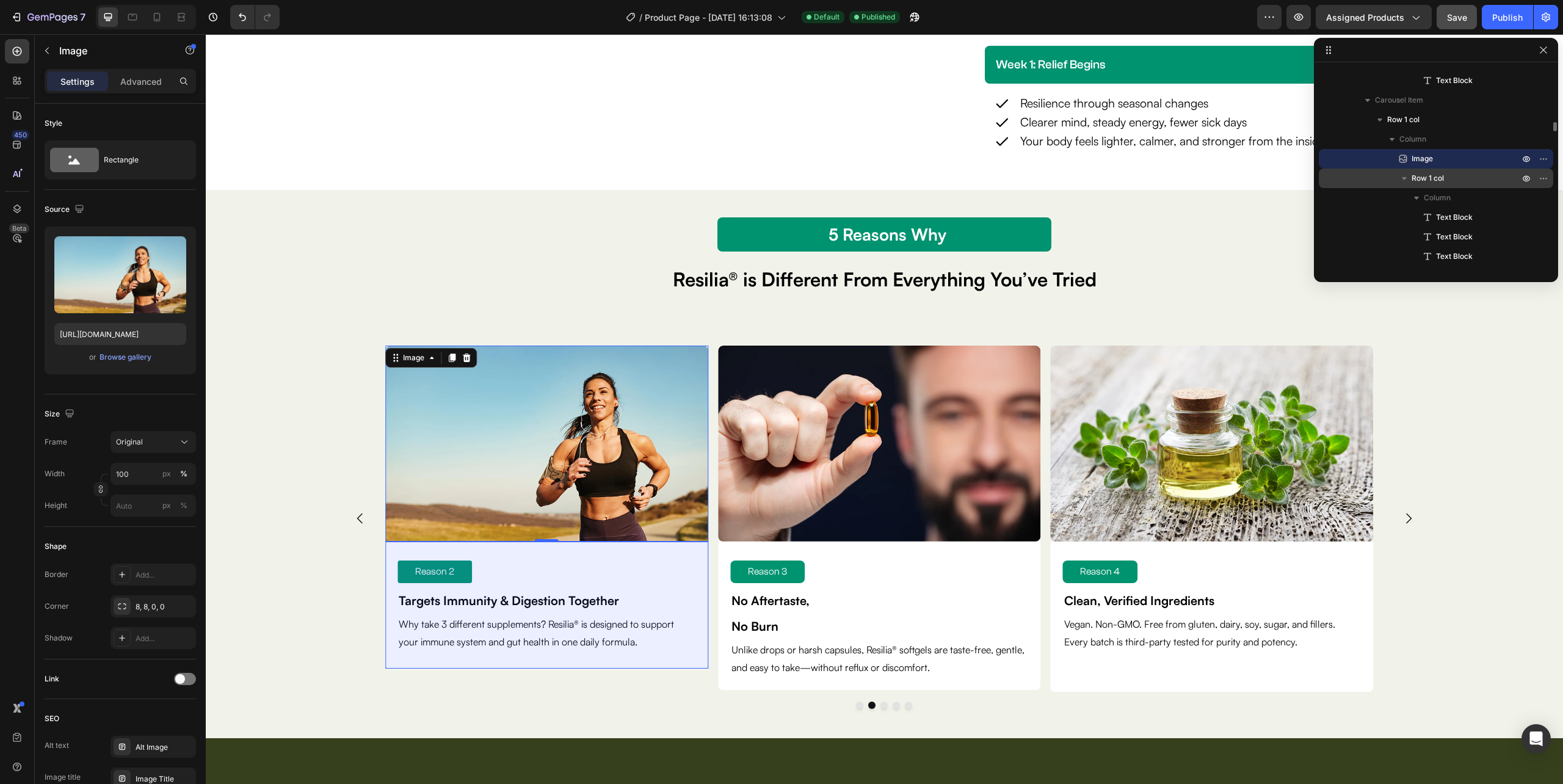
click at [1419, 176] on span "Row 1 col" at bounding box center [1428, 178] width 33 height 12
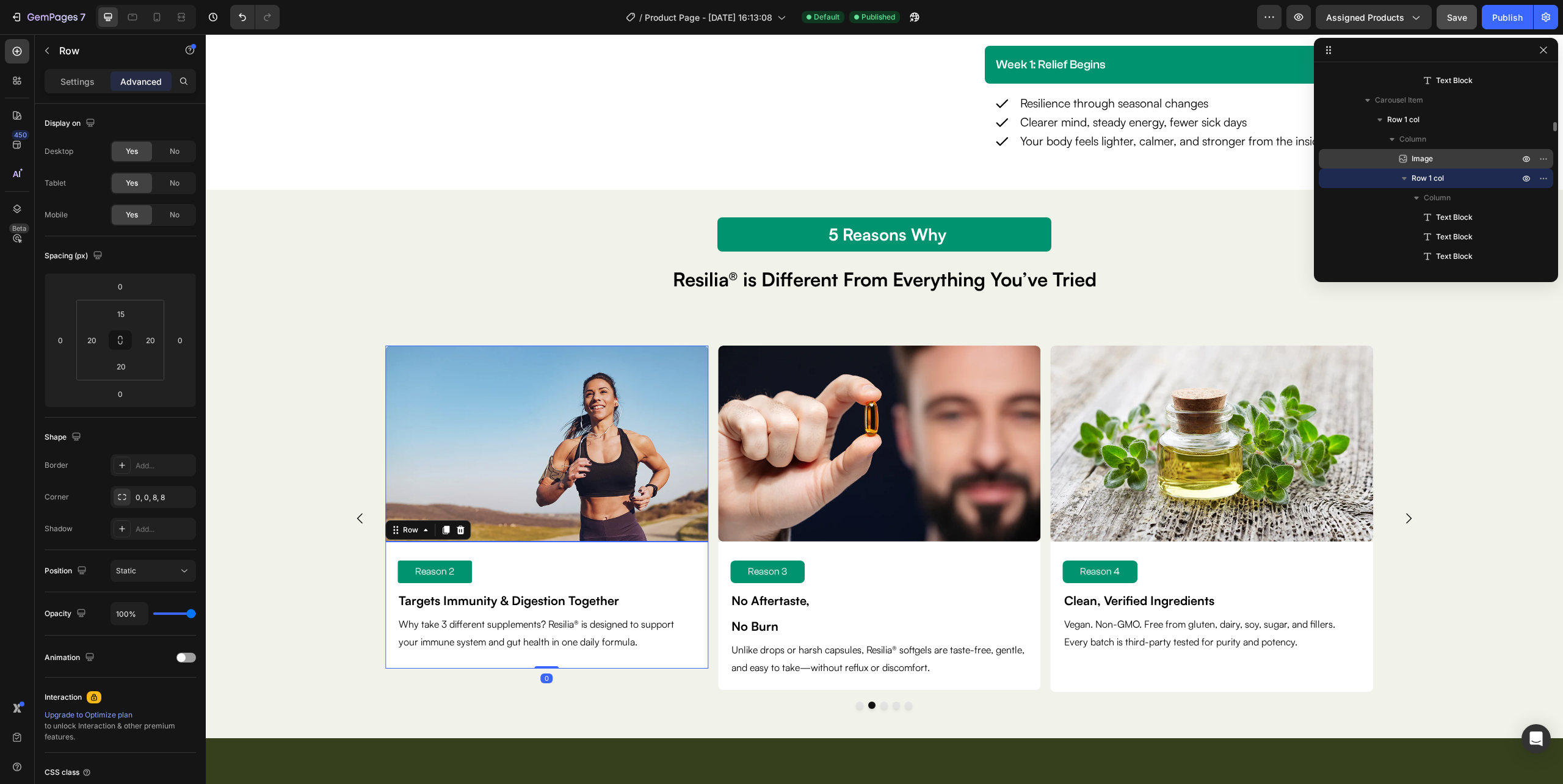
click at [1430, 161] on span "Image" at bounding box center [1422, 159] width 21 height 12
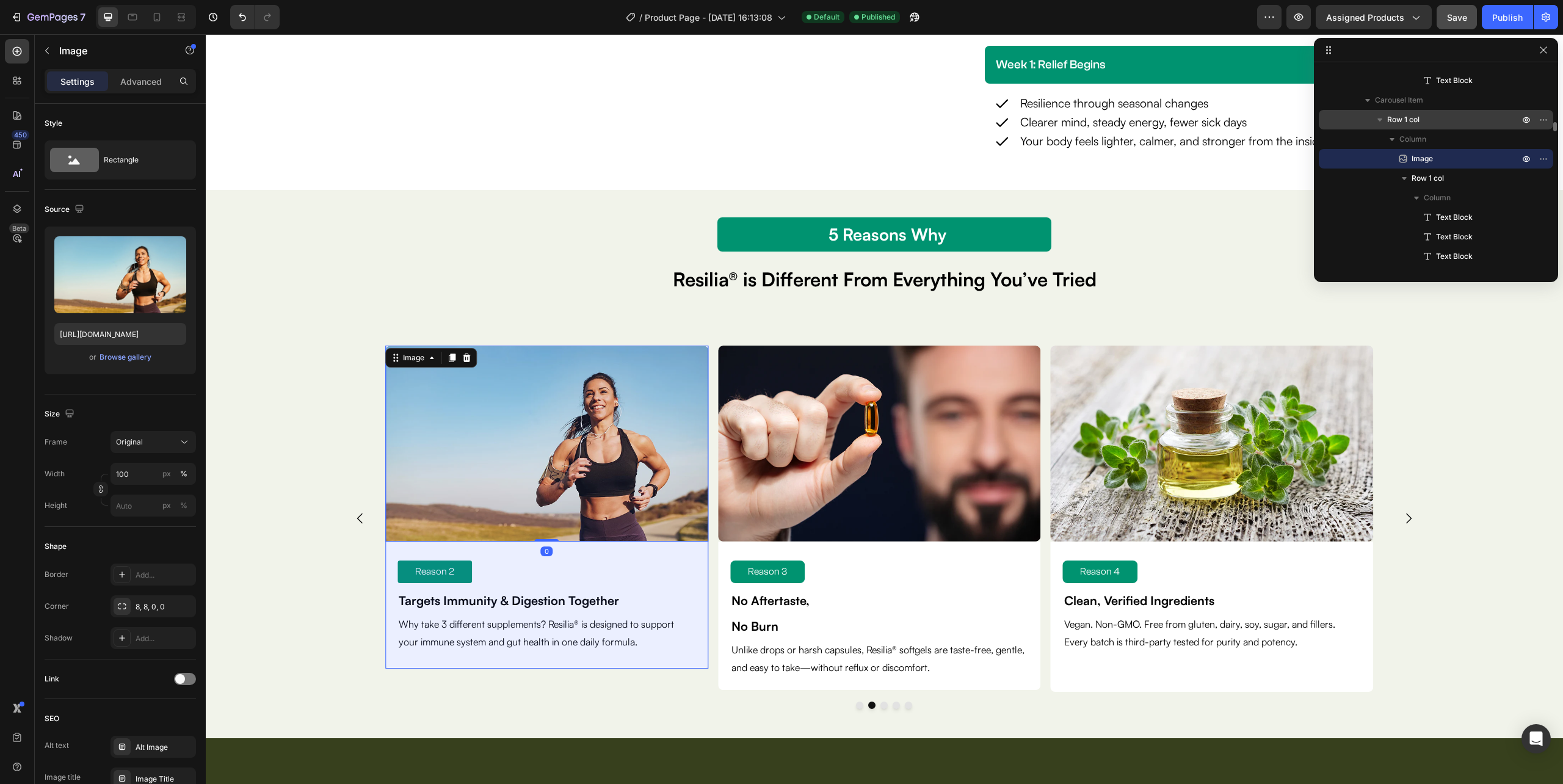
click at [1406, 120] on span "Row 1 col" at bounding box center [1403, 119] width 33 height 12
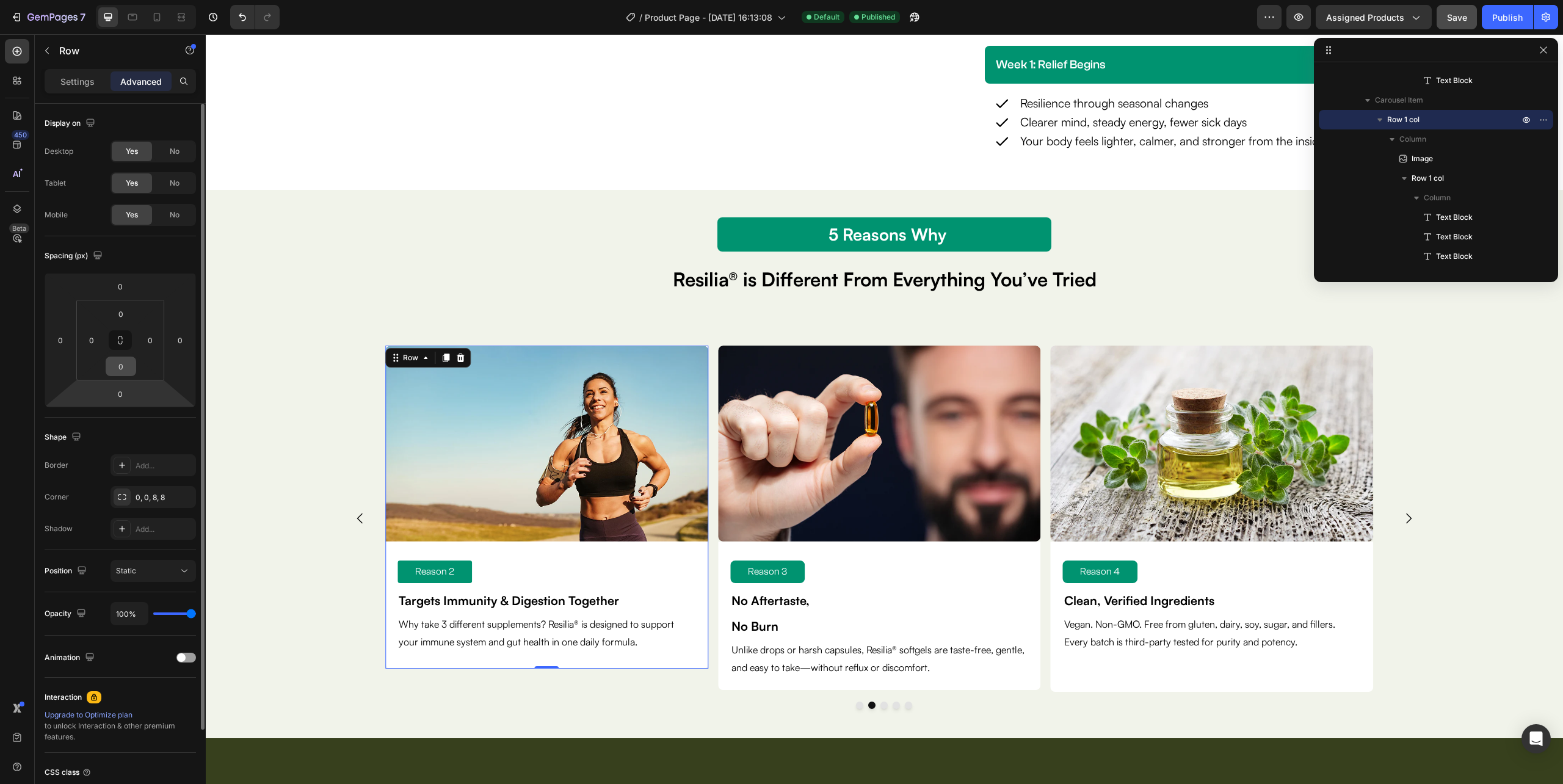
click at [116, 368] on input "0" at bounding box center [120, 365] width 24 height 18
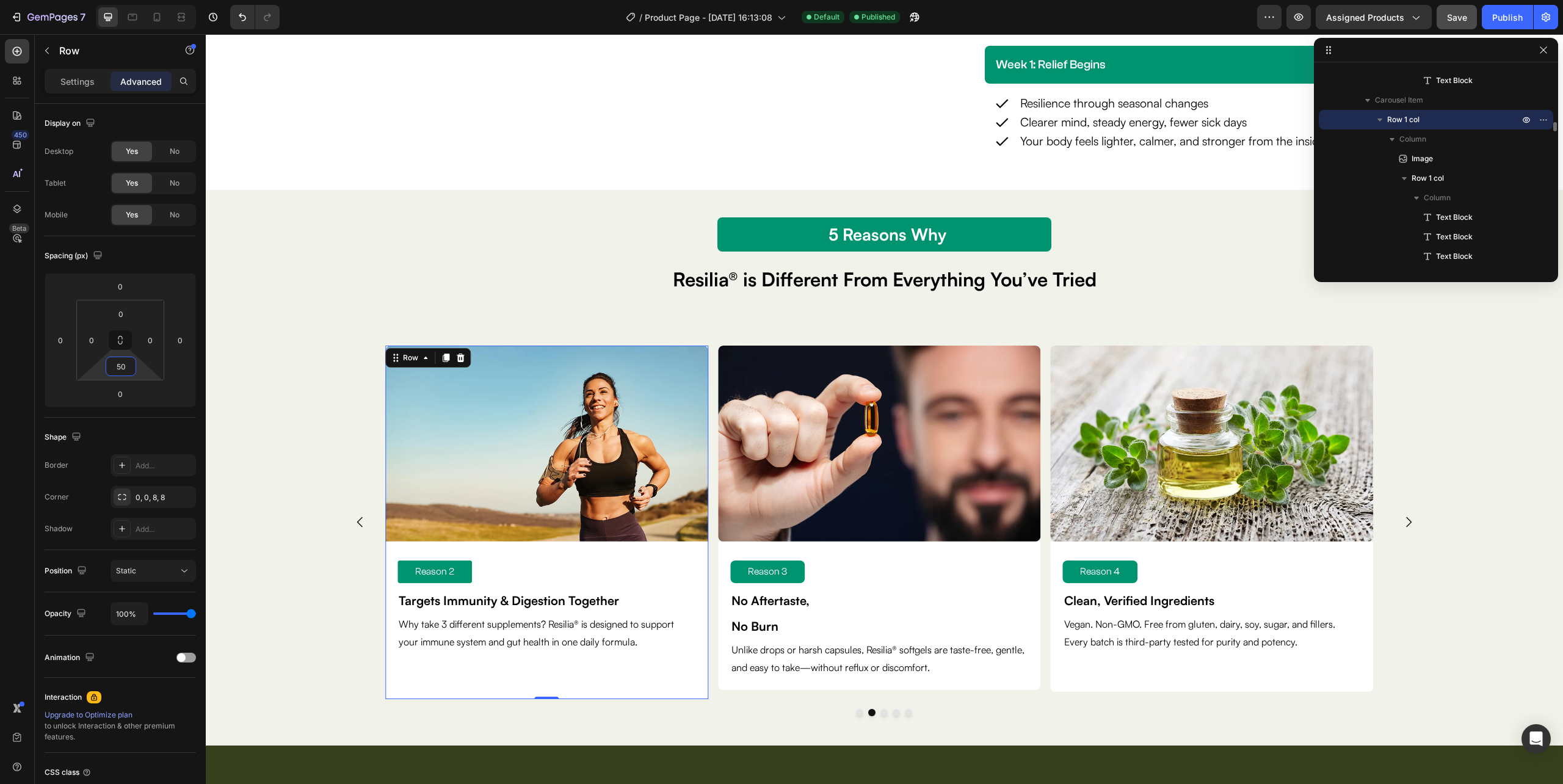
type input "50"
click at [1382, 117] on icon "button" at bounding box center [1380, 119] width 12 height 12
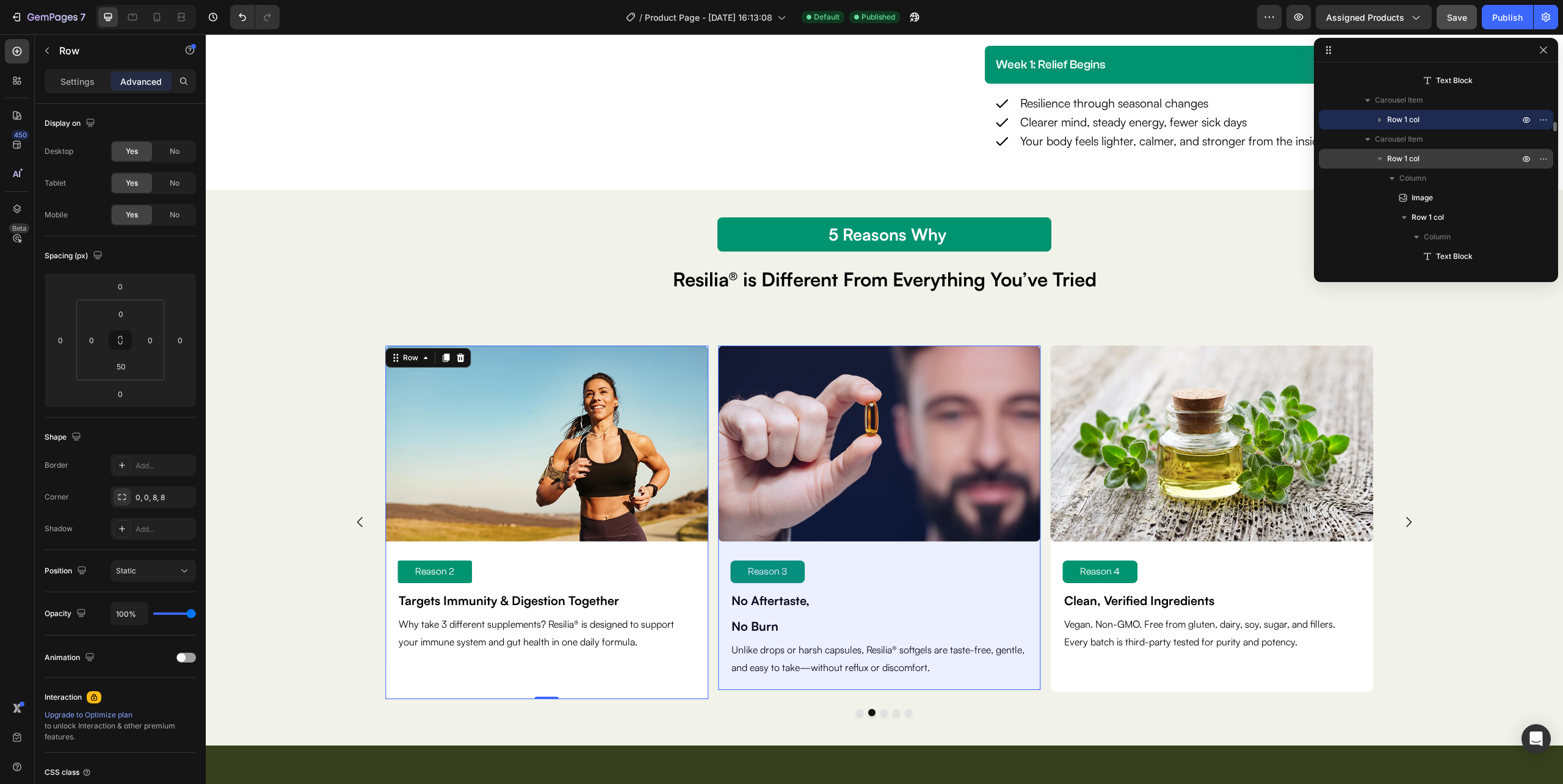
click at [1394, 155] on span "Row 1 col" at bounding box center [1403, 159] width 33 height 12
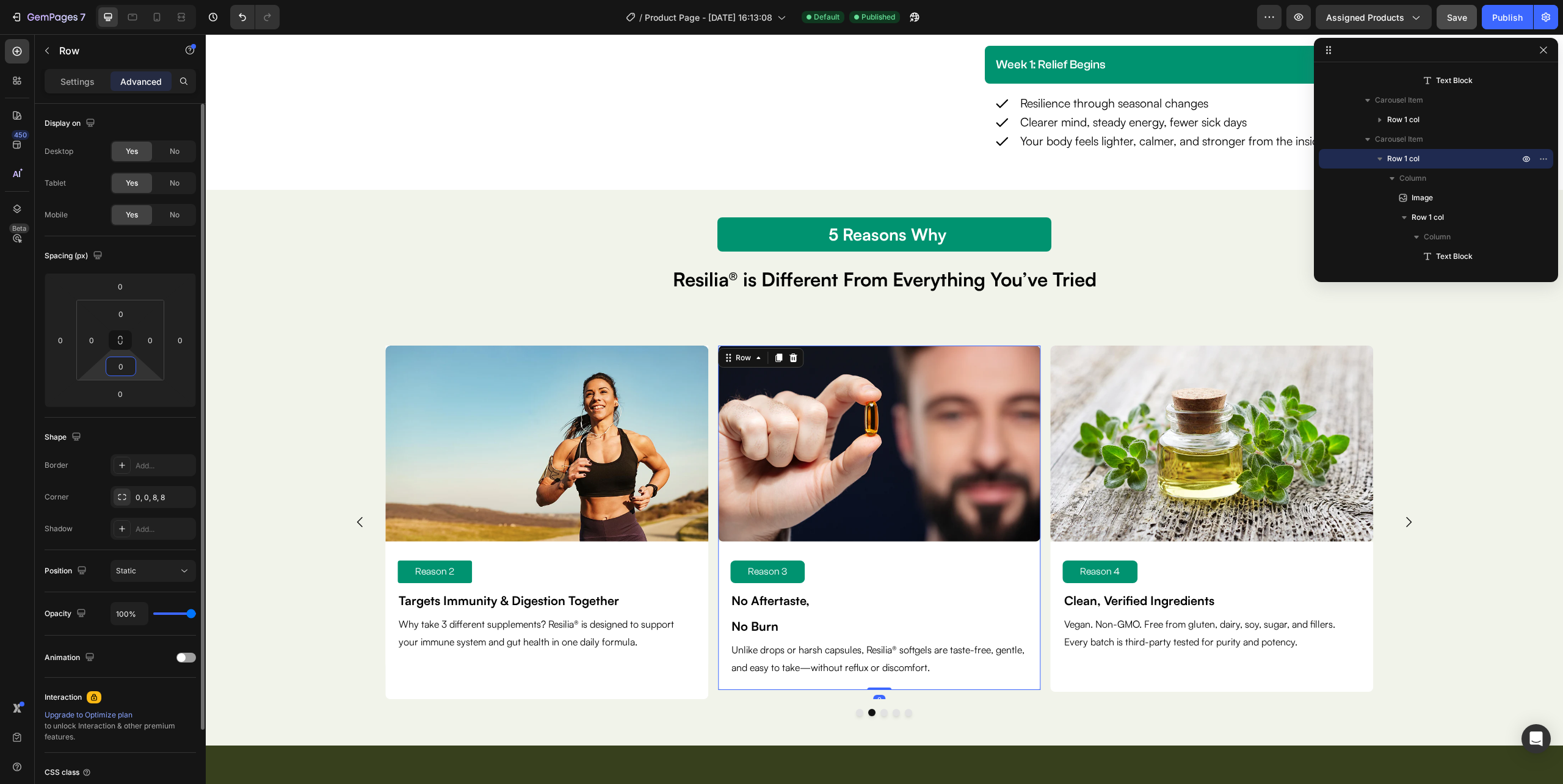
click at [128, 364] on input "0" at bounding box center [120, 365] width 24 height 18
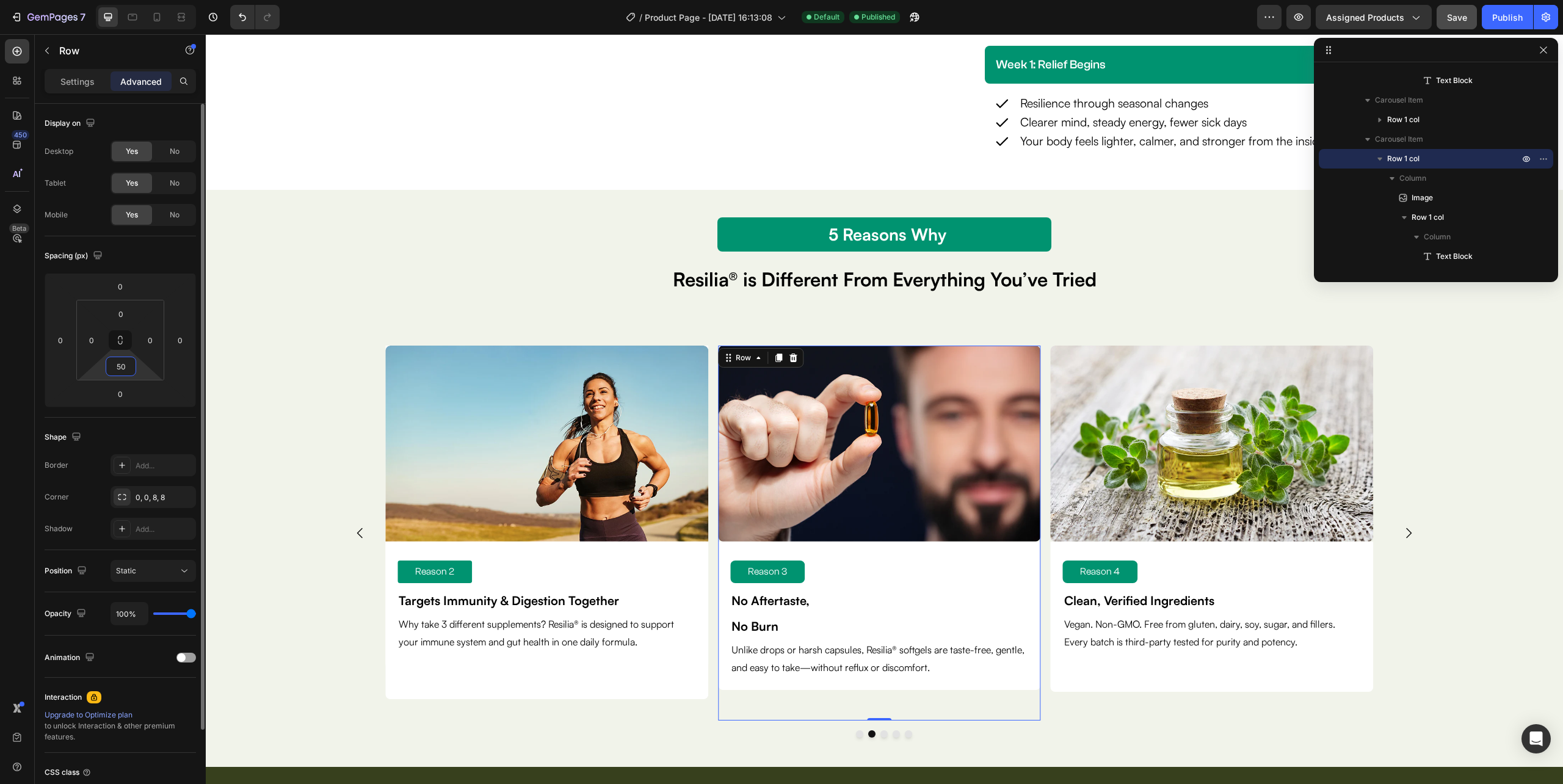
type input "5"
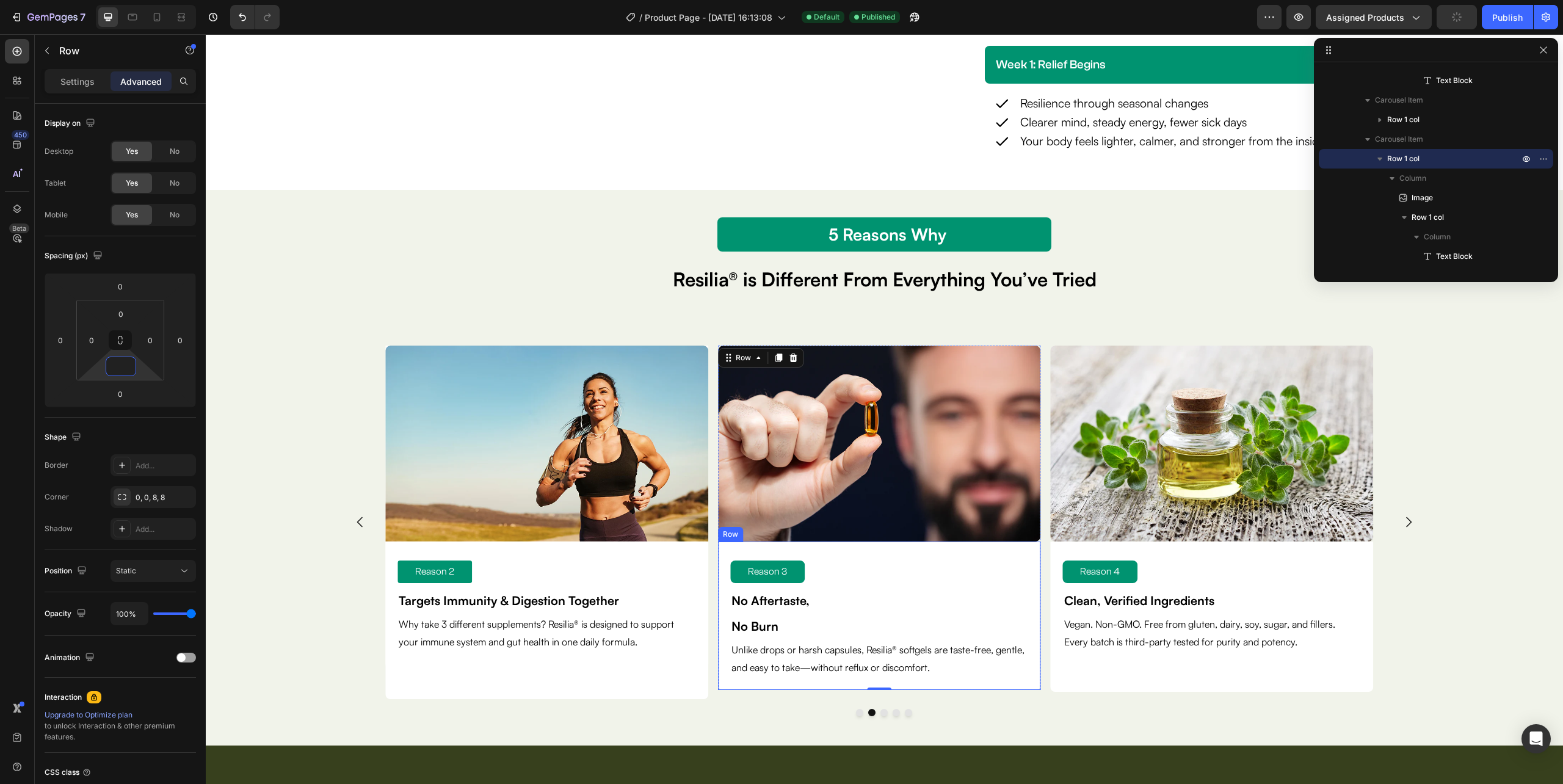
click at [840, 684] on div "Reason 3 Text Block No Aftertaste, No Burn Text Block Unlike drops or harsh cap…" at bounding box center [880, 616] width 323 height 149
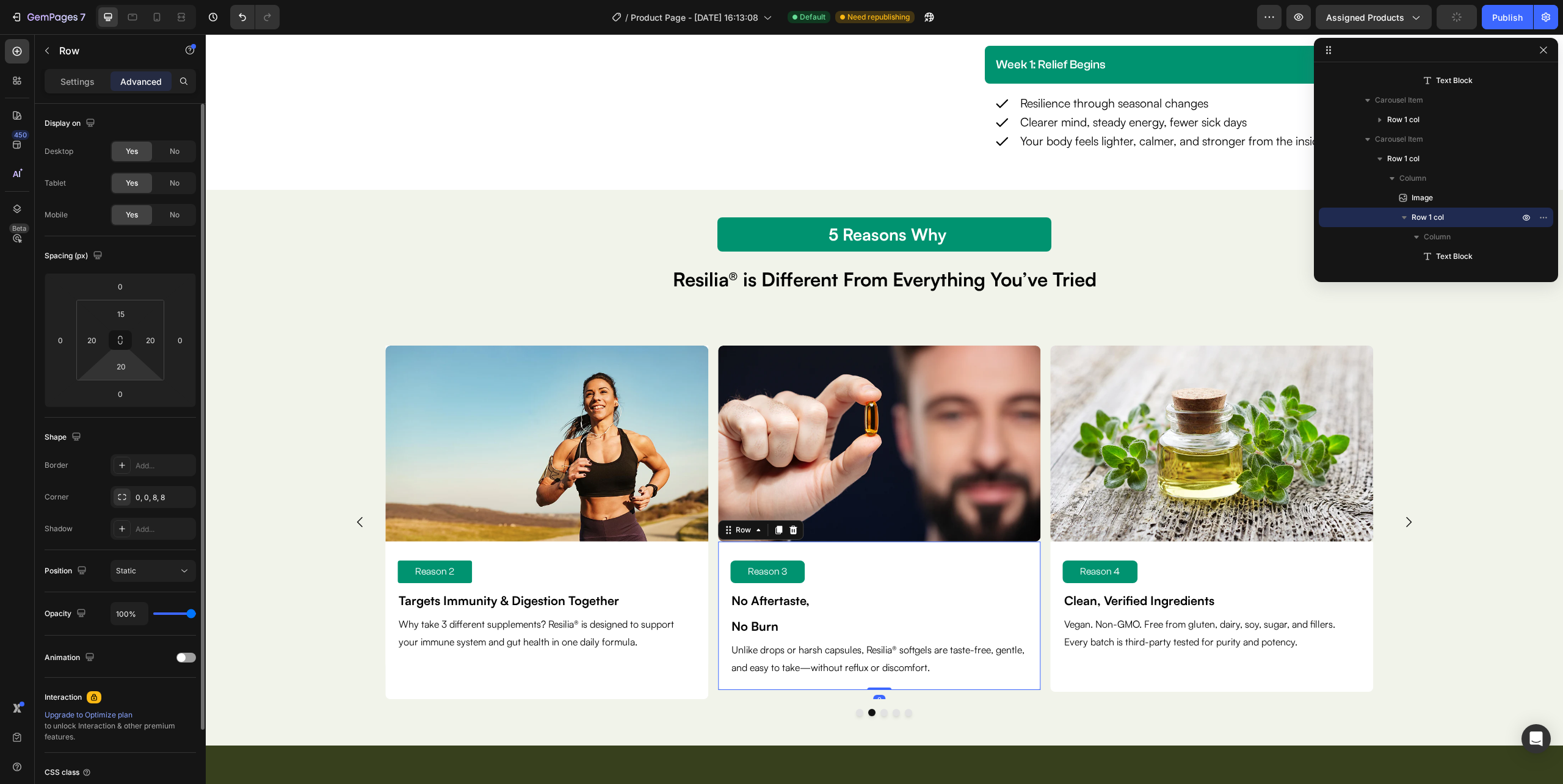
click at [123, 0] on html "7 Version history / Product Page - Sep 22, 16:13:08 Default Need republishing P…" at bounding box center [782, 0] width 1563 height 0
click at [123, 365] on input "20" at bounding box center [120, 365] width 24 height 18
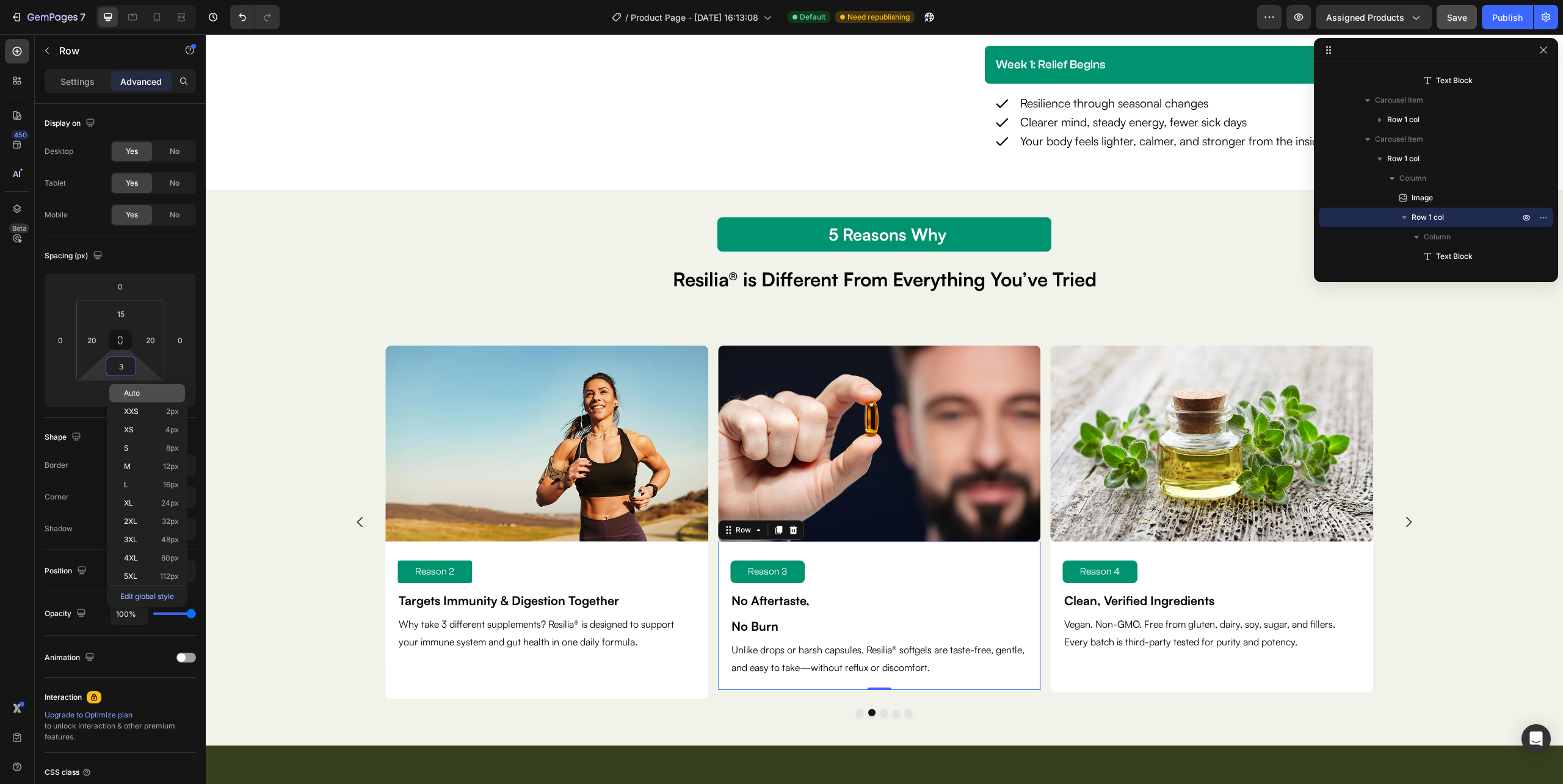
type input "30"
click at [1053, 686] on div "Reason 4 Text Block Clean, Verified Ingredients Text Block Vegan. Non-GMO. Free…" at bounding box center [1212, 616] width 323 height 150
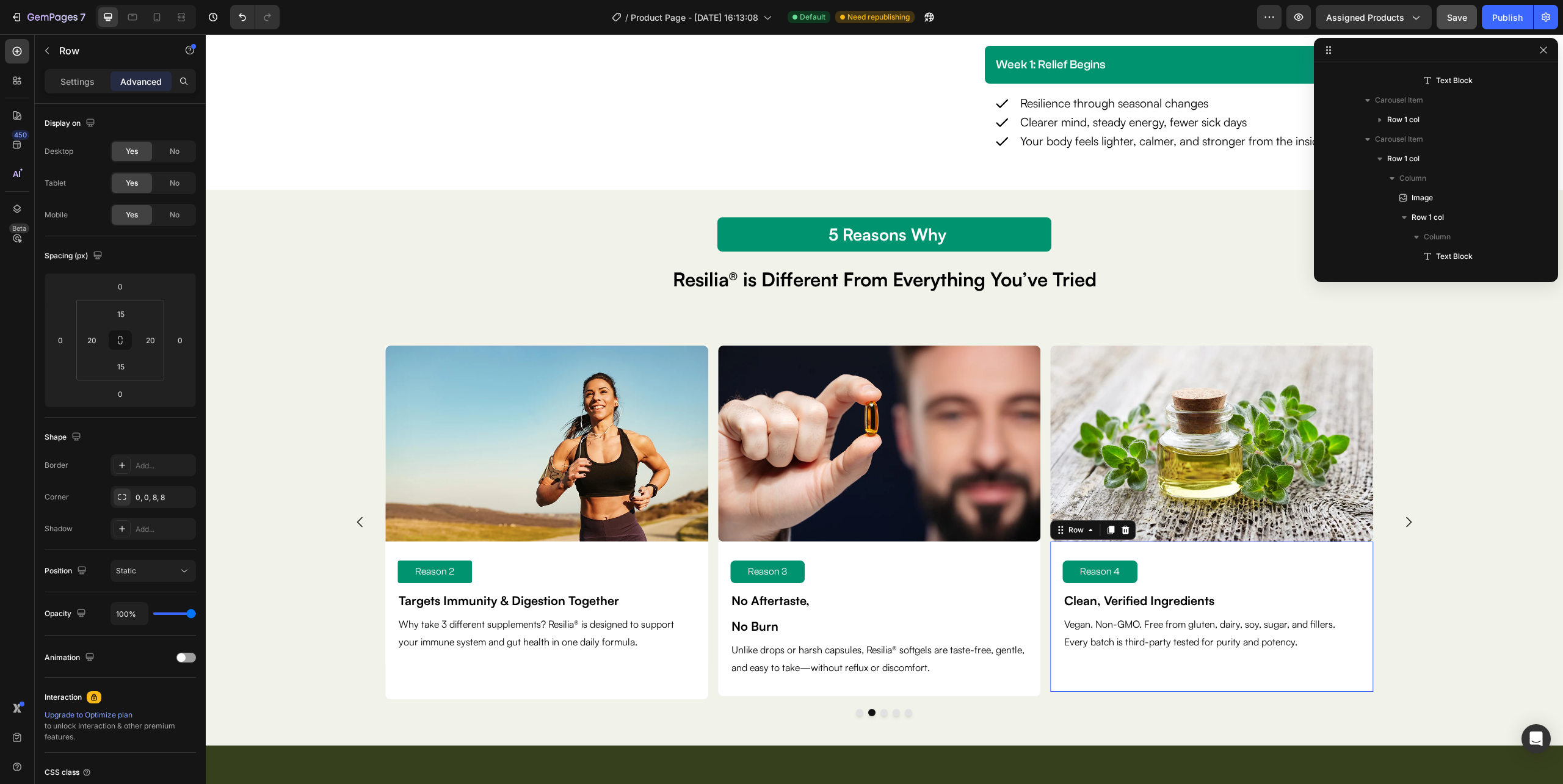
scroll to position [1442, 0]
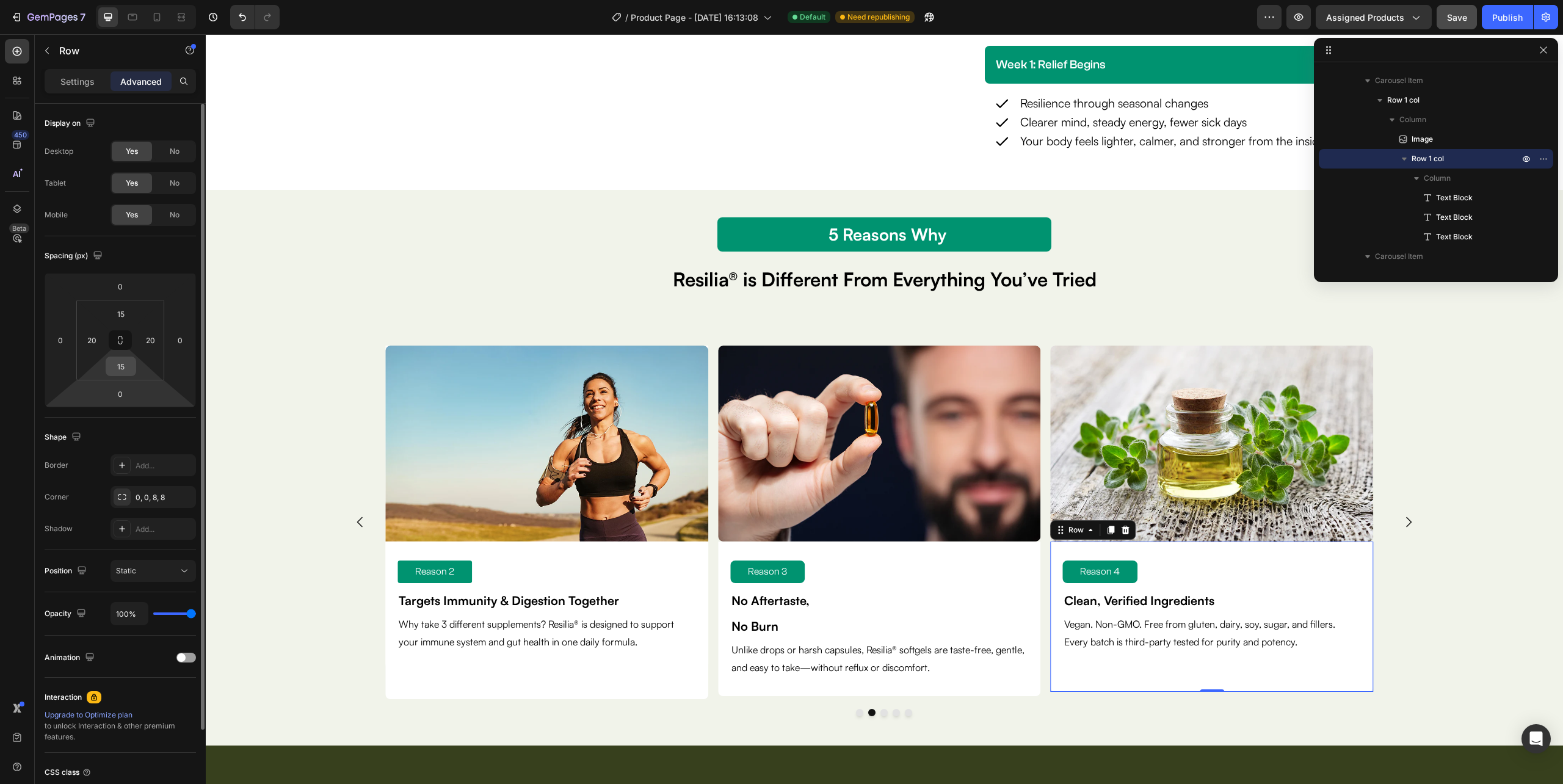
click at [117, 360] on input "15" at bounding box center [120, 365] width 24 height 18
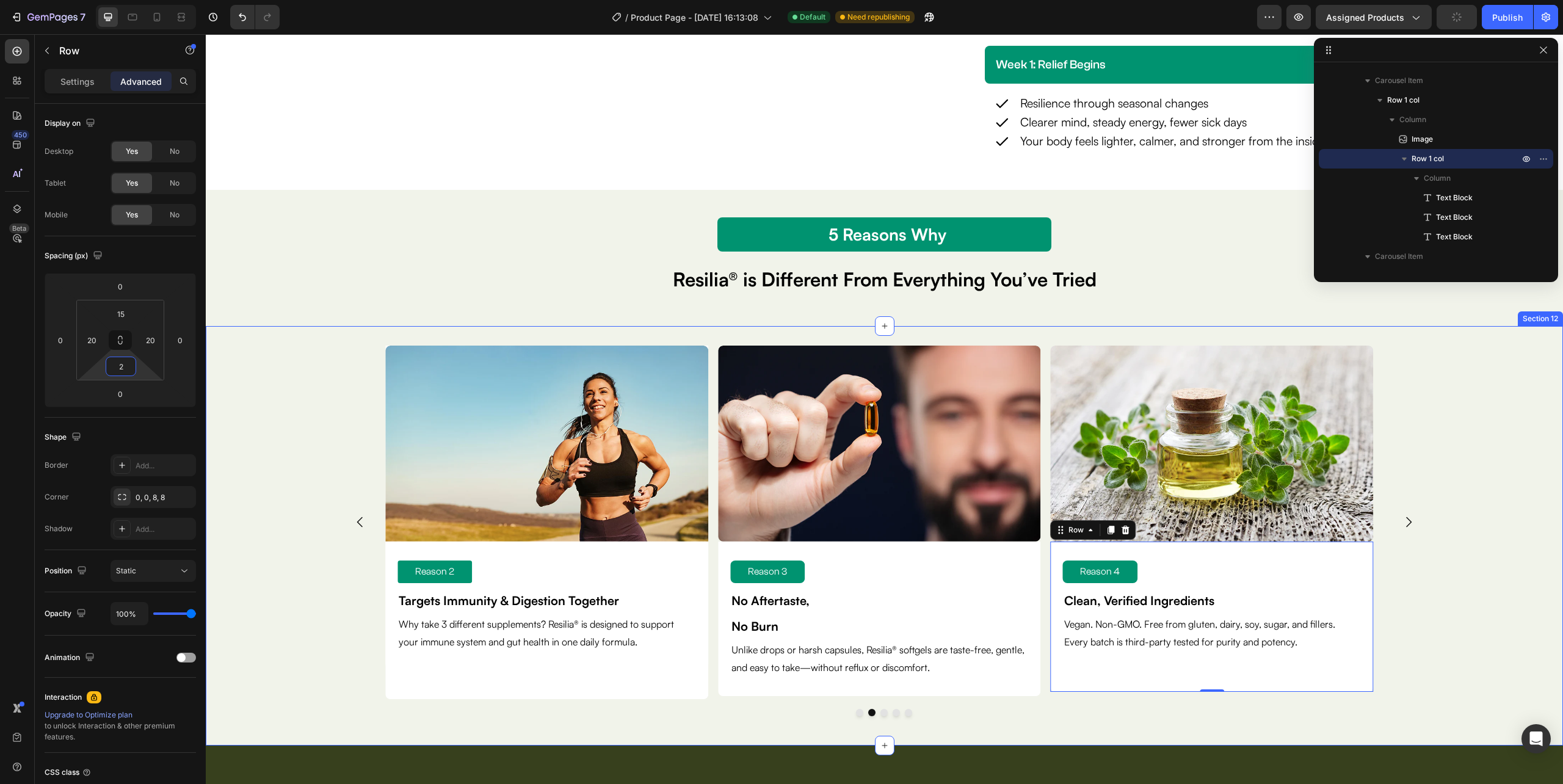
type input "20"
click at [1401, 521] on icon "Carousel Next Arrow" at bounding box center [1408, 522] width 15 height 15
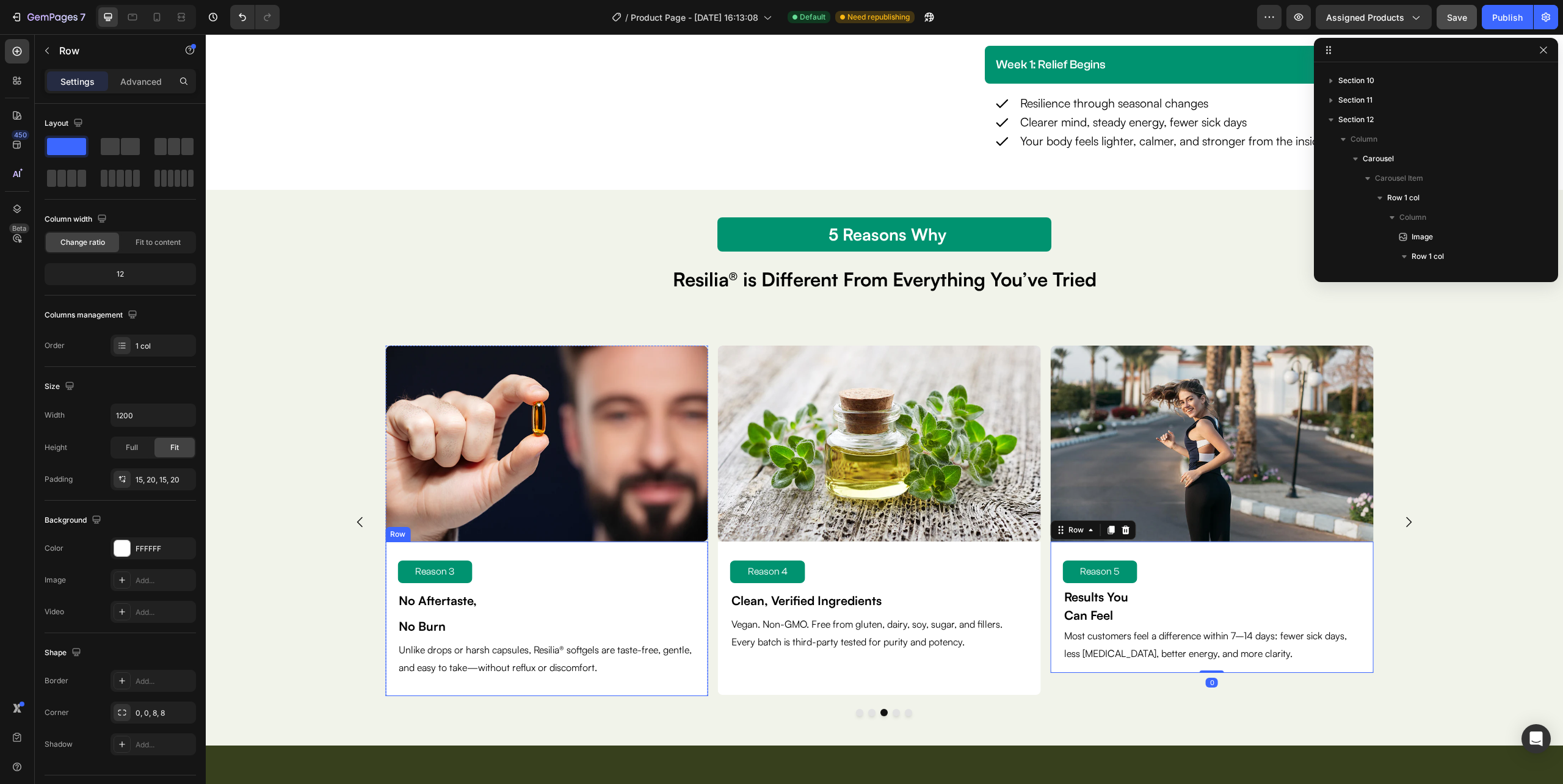
scroll to position [1618, 0]
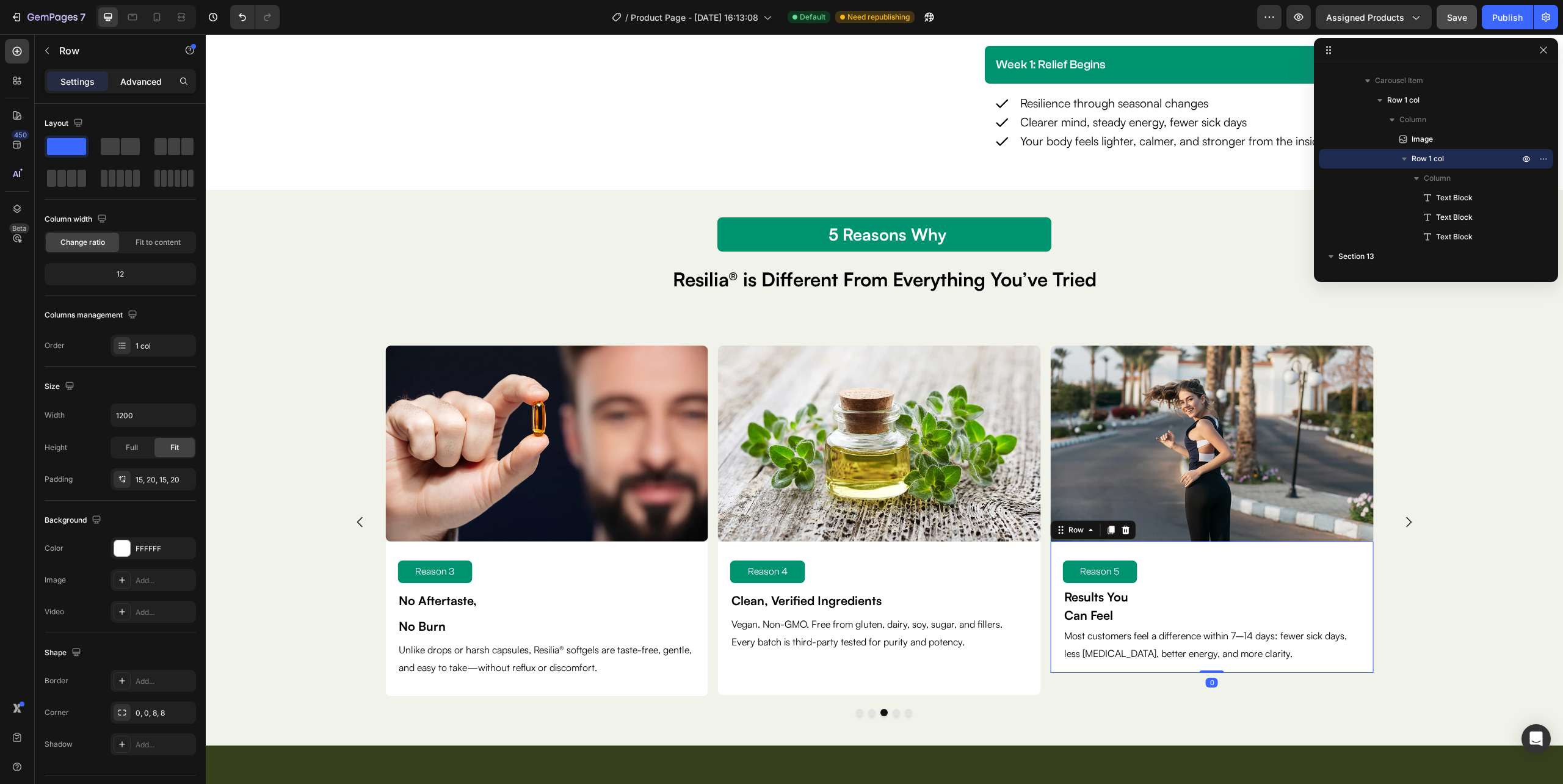
click at [132, 86] on p "Advanced" at bounding box center [141, 81] width 41 height 13
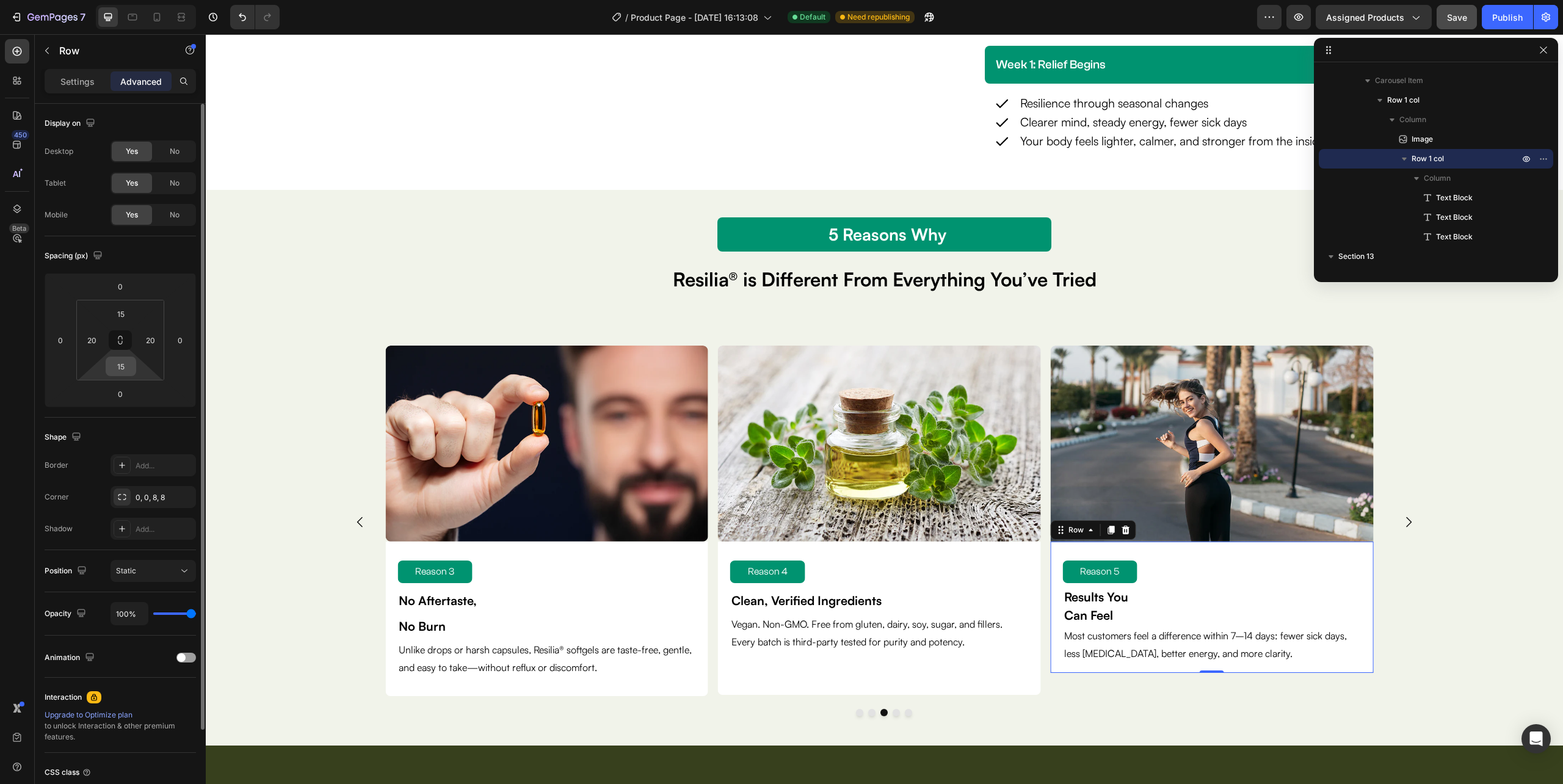
click at [118, 368] on input "15" at bounding box center [120, 365] width 24 height 18
type input "50"
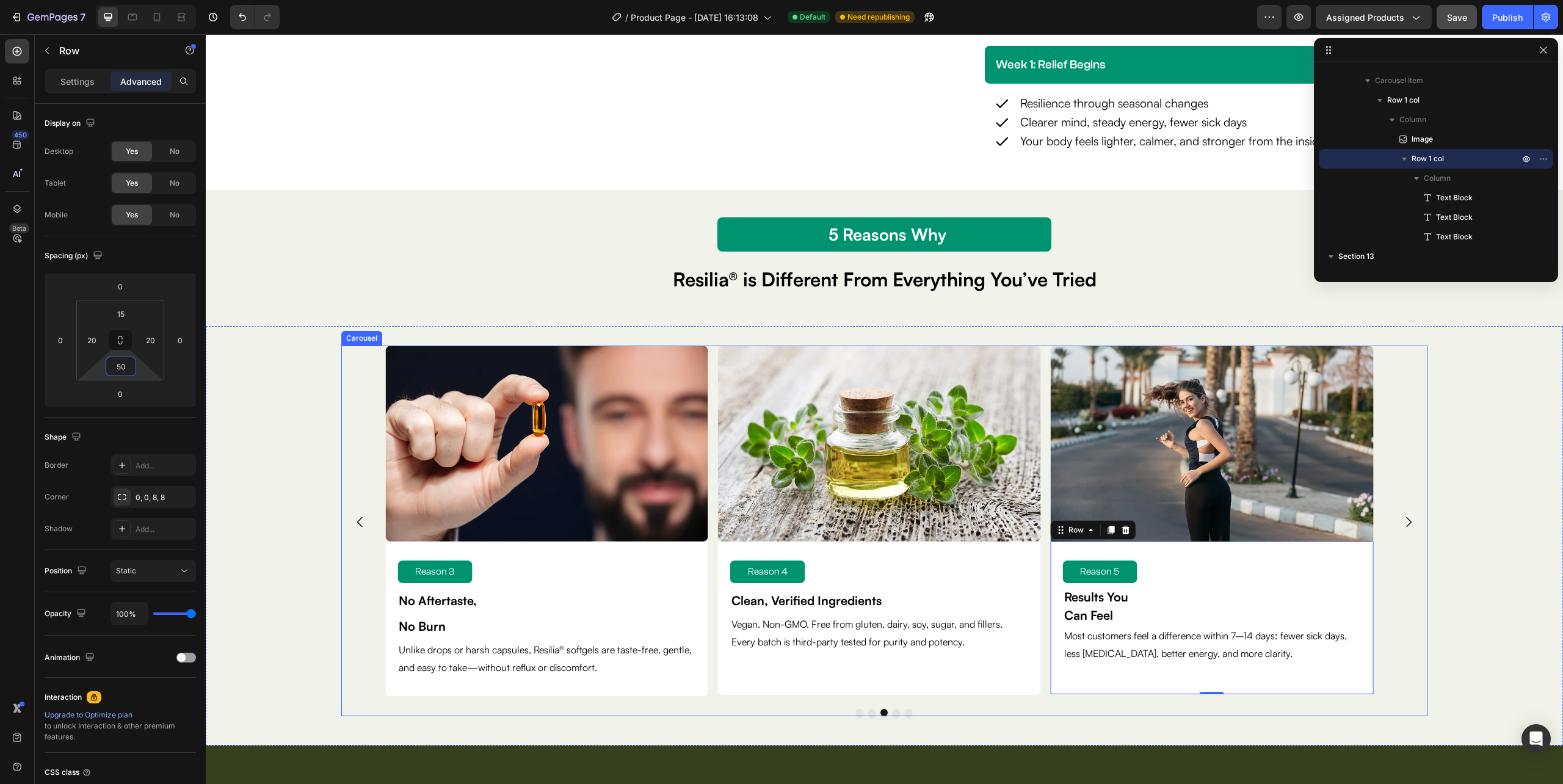
click at [1401, 523] on icon "Carousel Next Arrow" at bounding box center [1408, 522] width 15 height 15
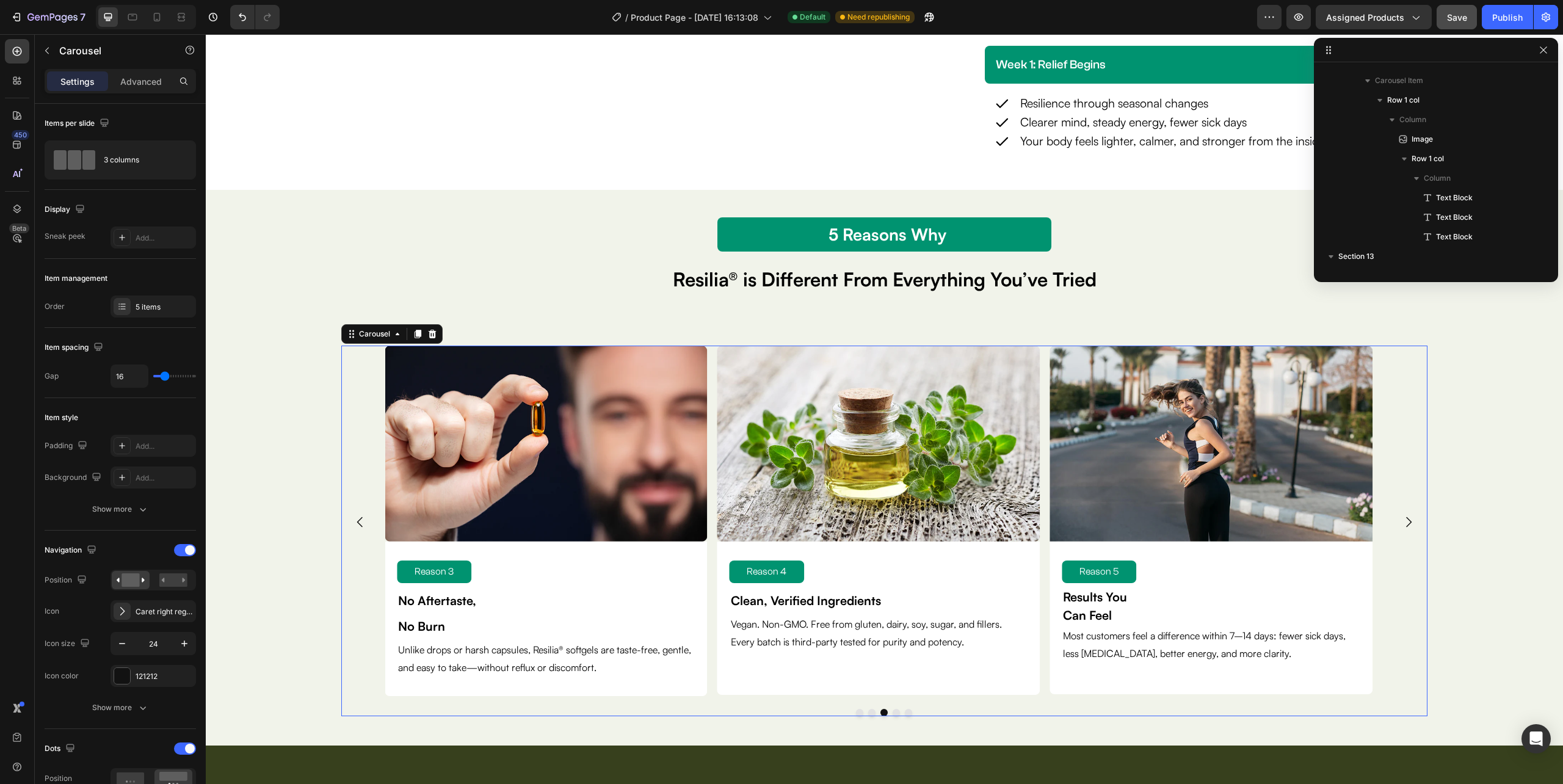
scroll to position [953, 0]
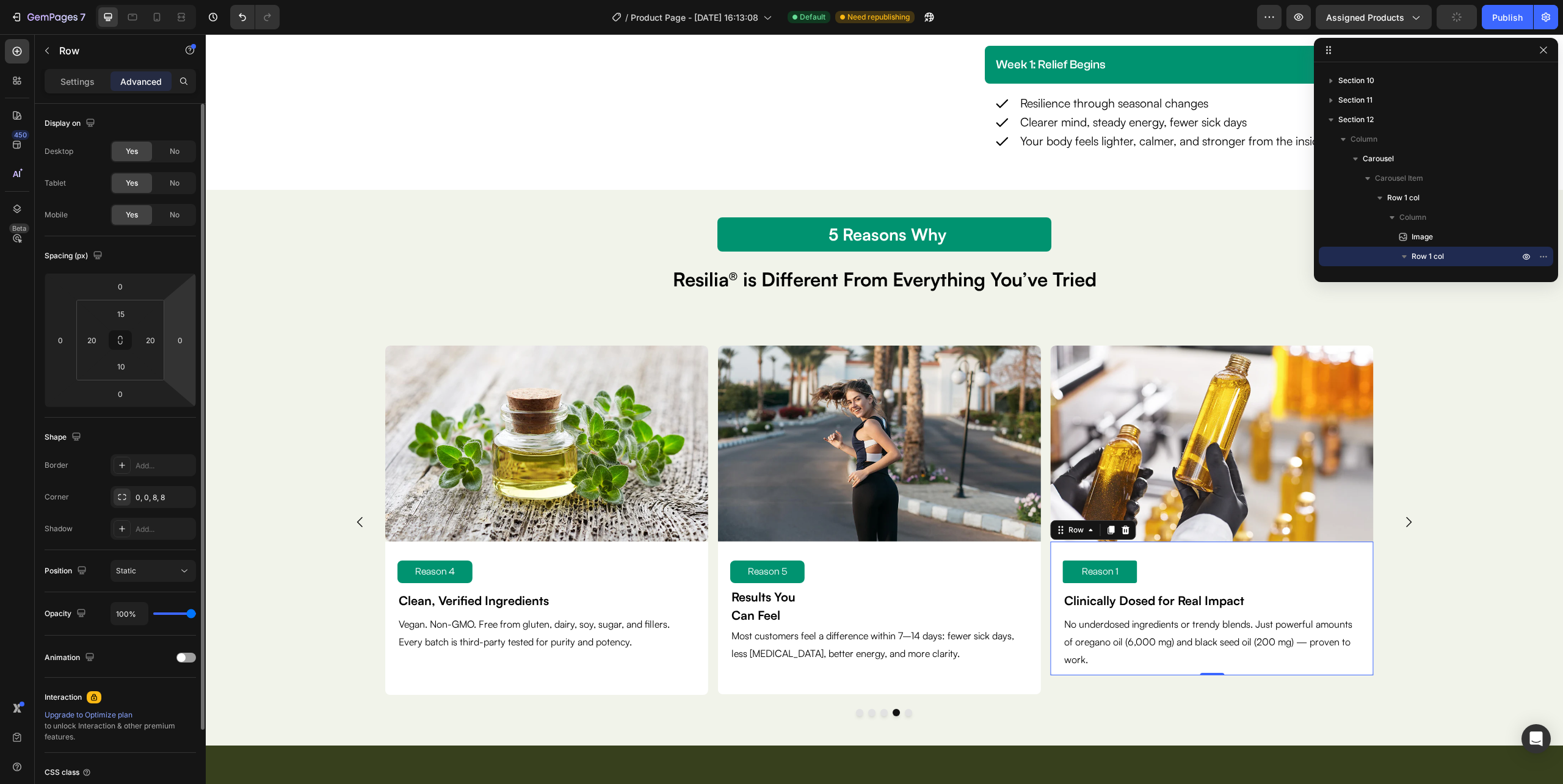
click at [123, 367] on input "10" at bounding box center [120, 365] width 24 height 18
click at [122, 363] on input "10" at bounding box center [120, 365] width 24 height 18
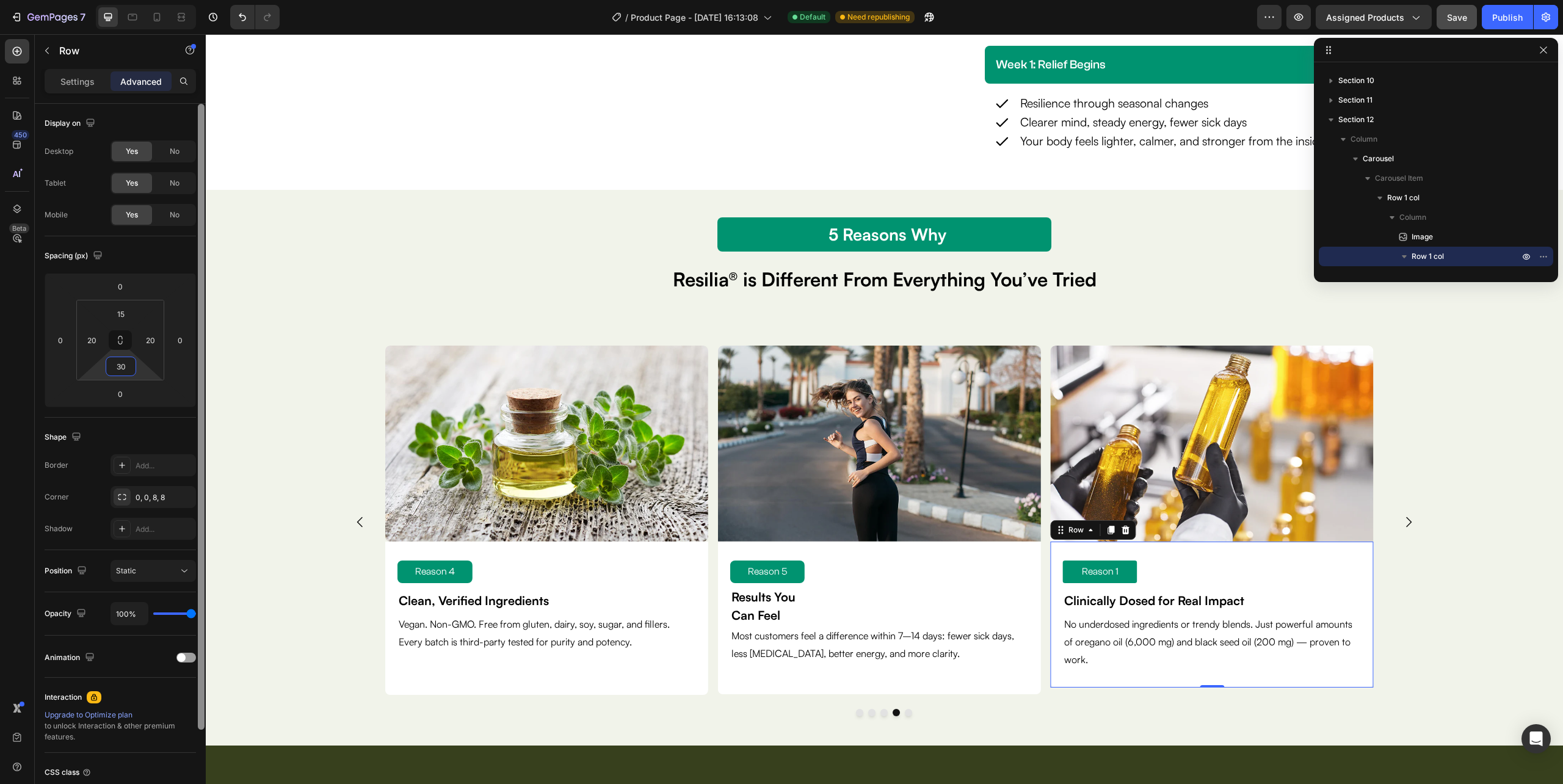
type input "3"
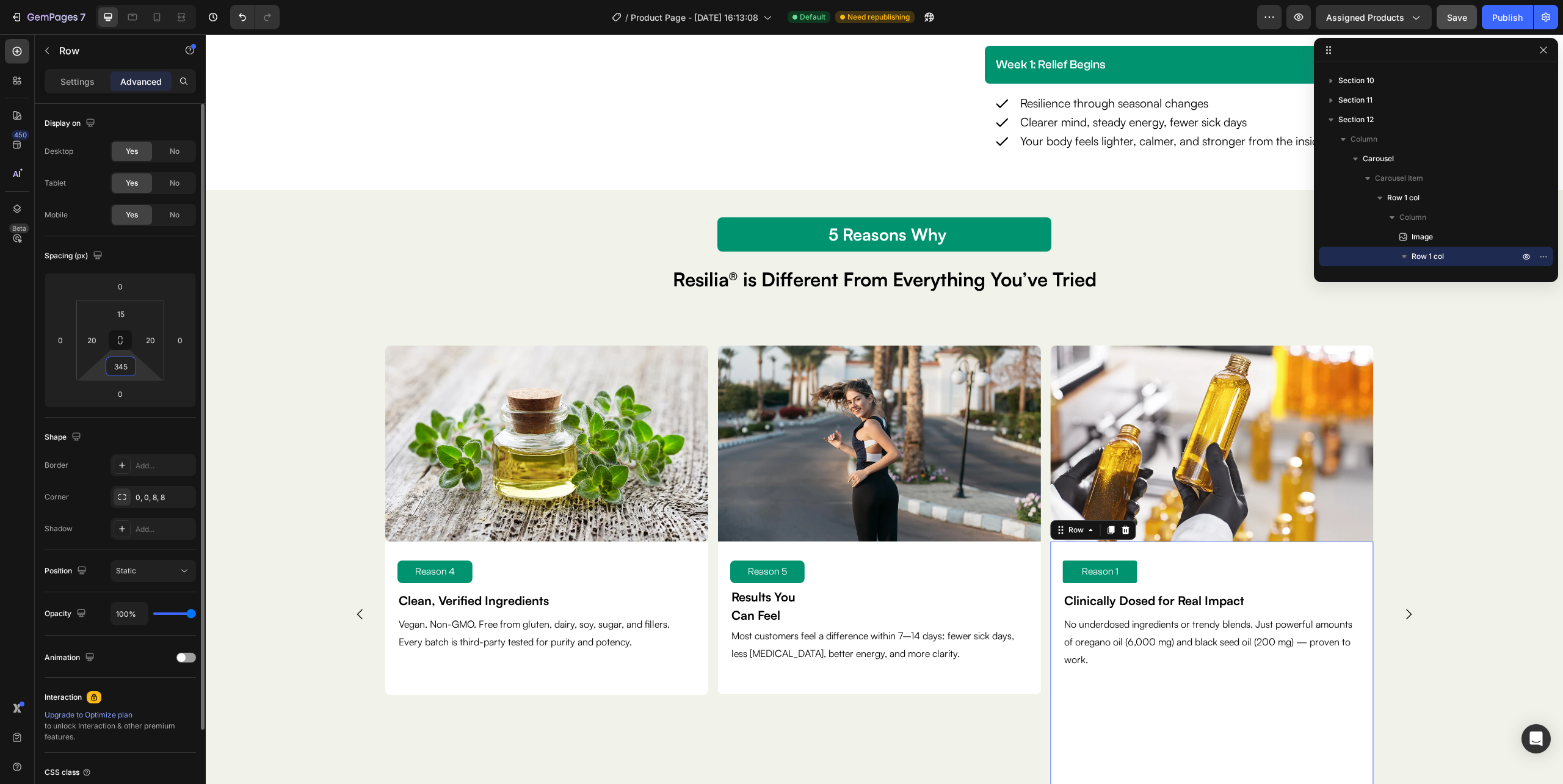
click at [125, 371] on input "345" at bounding box center [120, 365] width 24 height 18
type input "35"
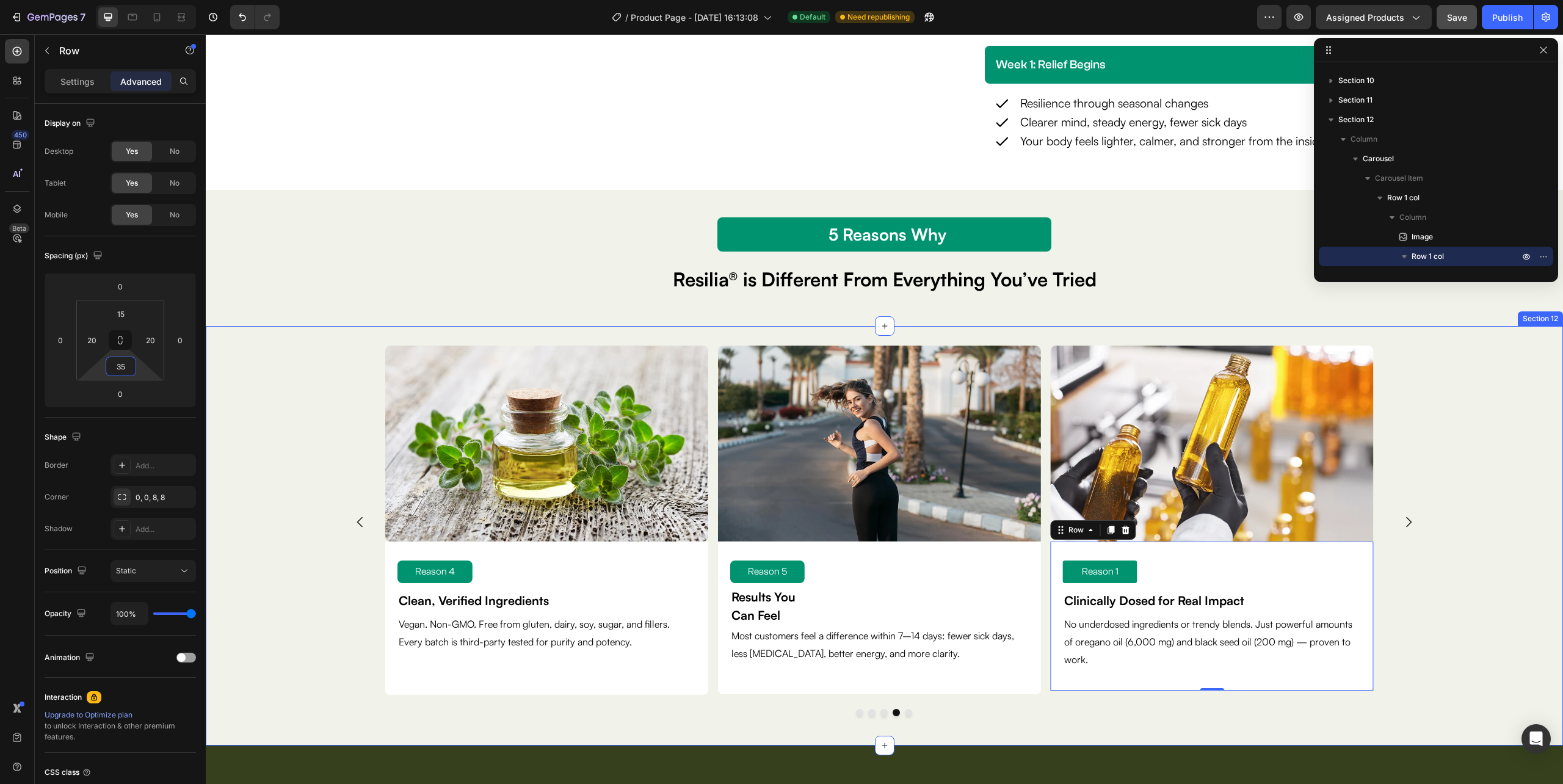
click at [1469, 621] on div "Image Reason 1 Text Block Clinically Dosed for Real Impact Text Block No underd…" at bounding box center [884, 536] width 1358 height 380
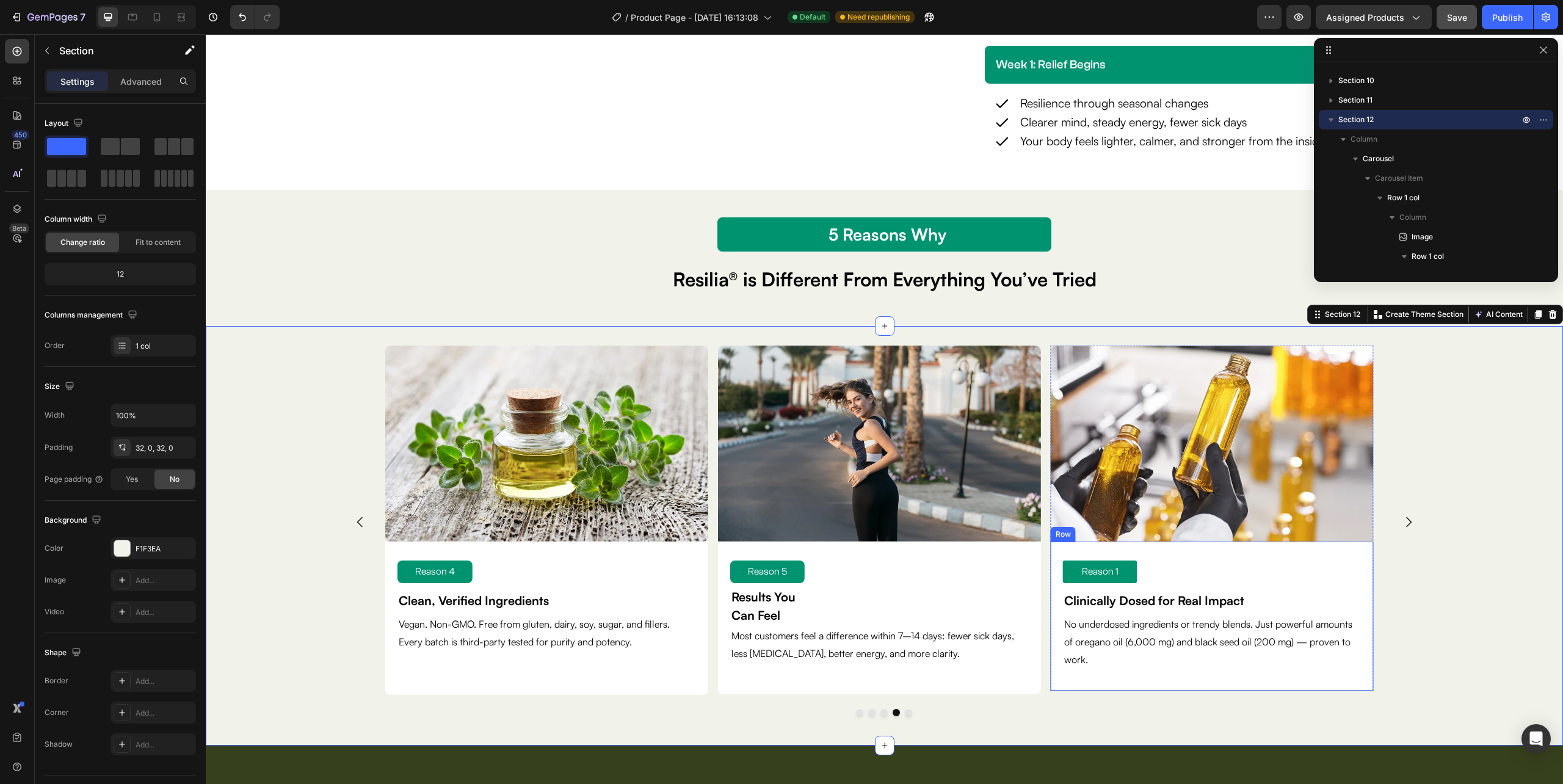
click at [1284, 682] on div "Reason 1 Text Block Clinically Dosed for Real Impact Text Block No underdosed i…" at bounding box center [1212, 616] width 323 height 150
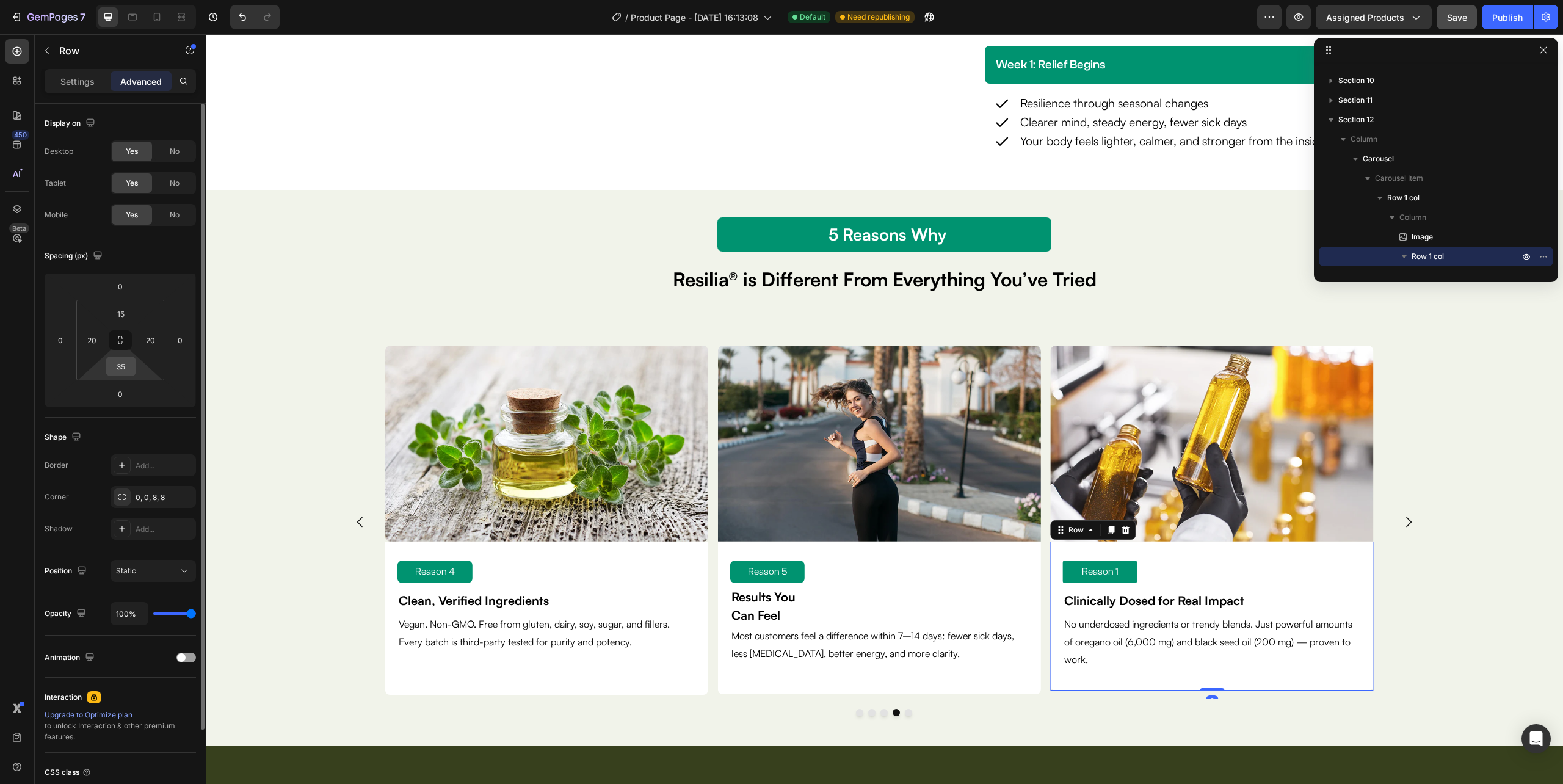
click at [122, 363] on input "35" at bounding box center [120, 365] width 24 height 18
type input "40"
click at [1446, 602] on div "Image Reason 1 Text Block Clinically Dosed for Real Impact Text Block No underd…" at bounding box center [884, 536] width 1358 height 380
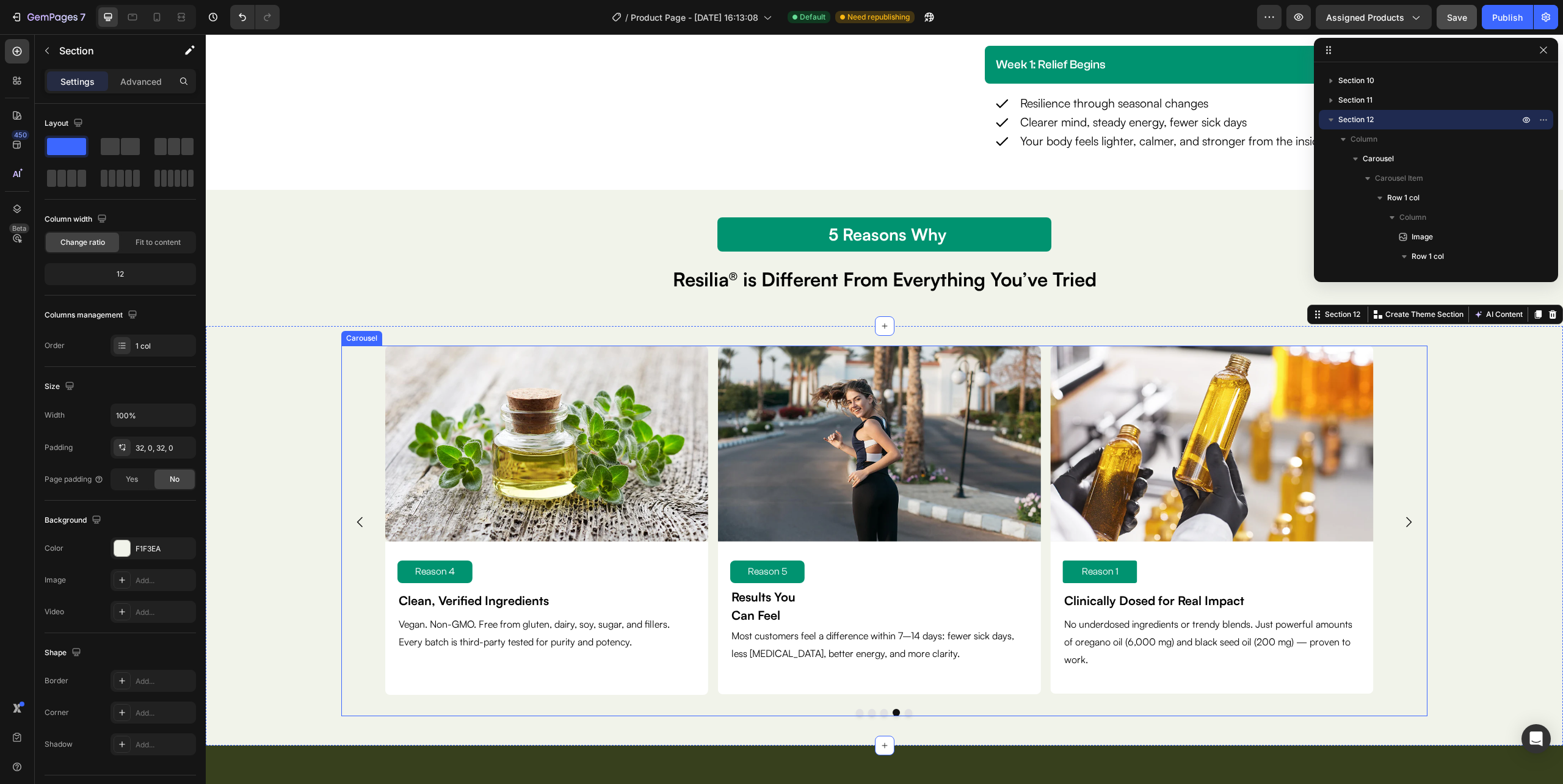
click at [1401, 520] on icon "Carousel Next Arrow" at bounding box center [1408, 522] width 15 height 15
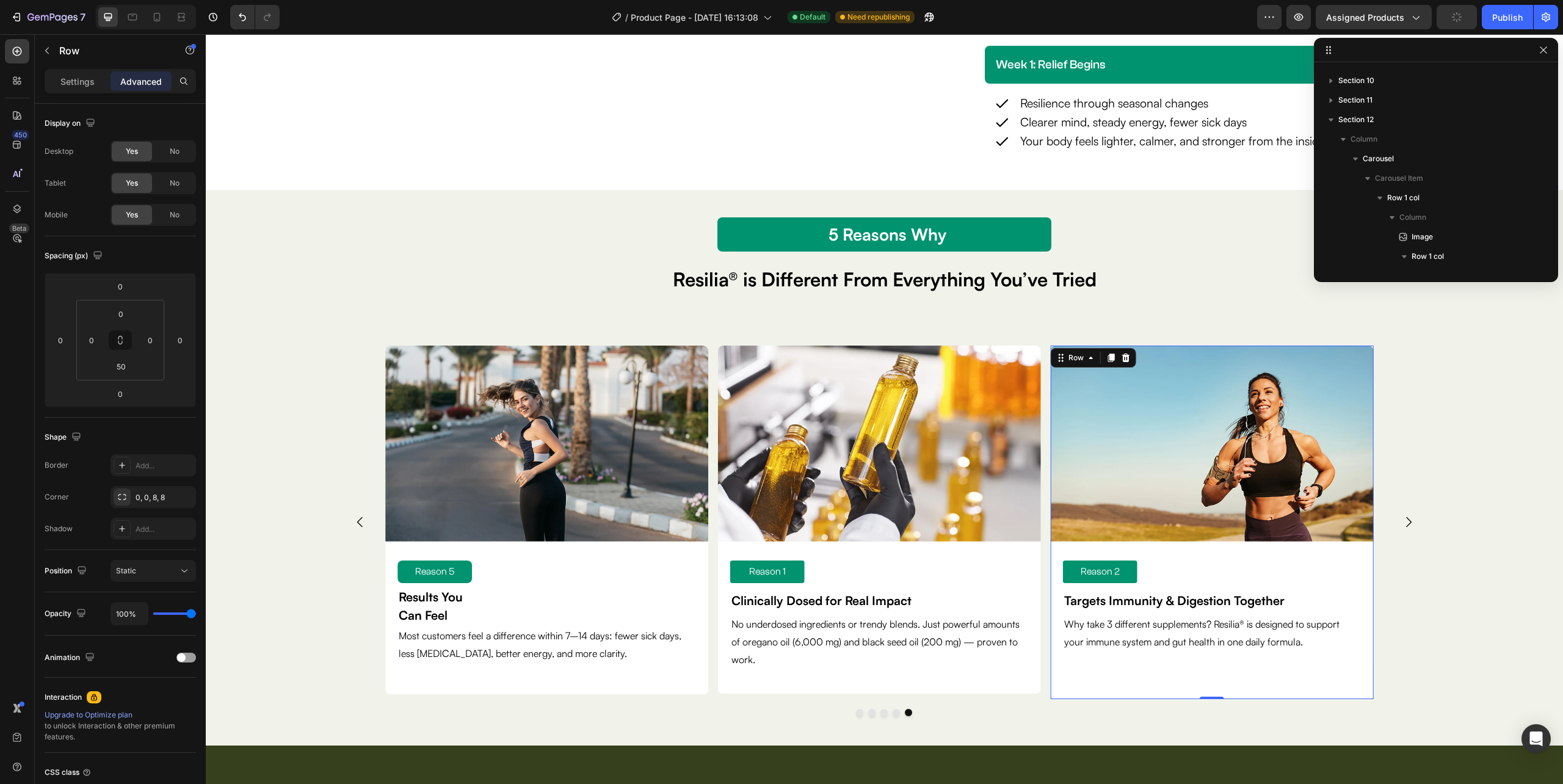
scroll to position [1168, 0]
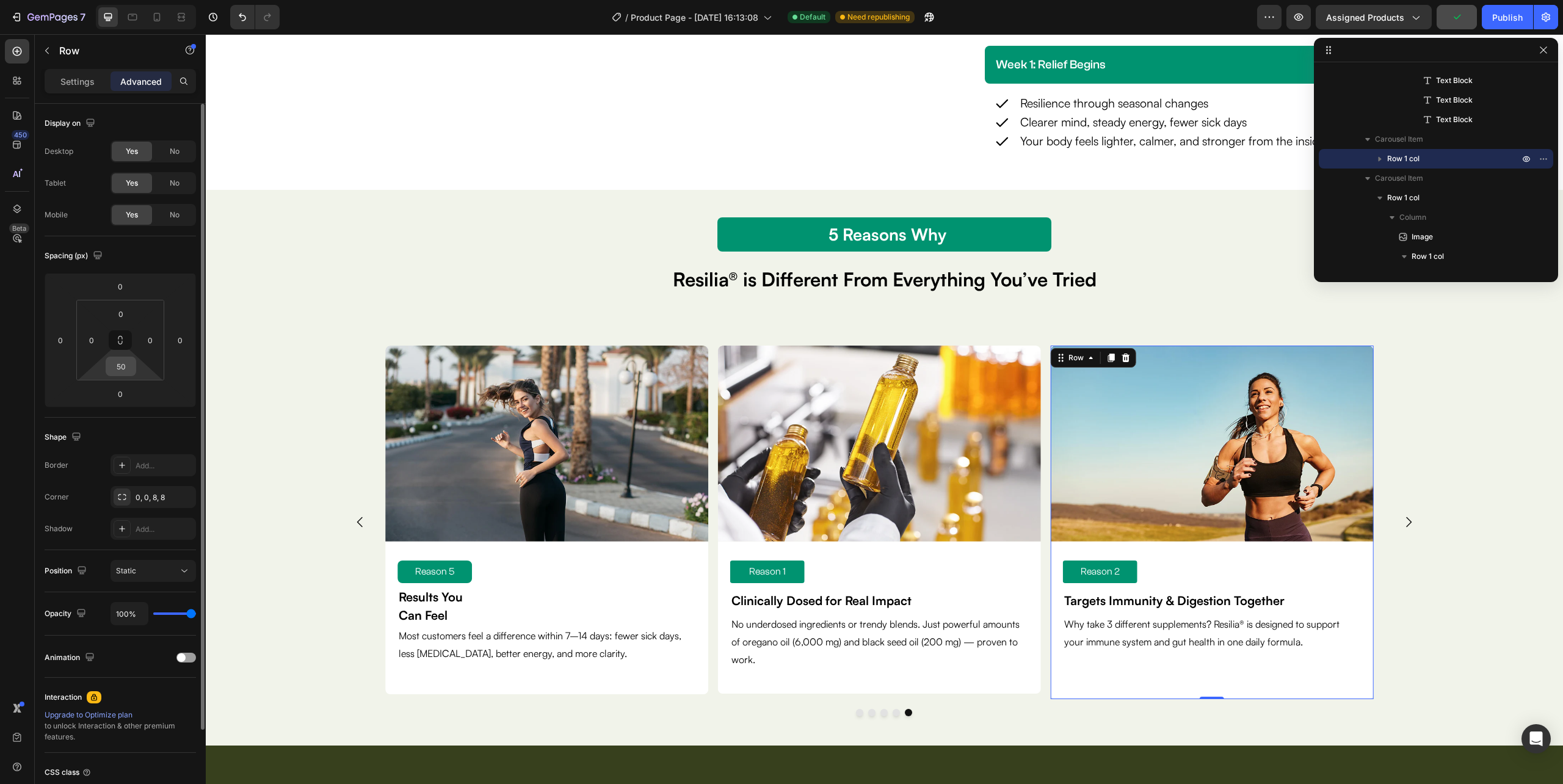
click at [120, 357] on div "50" at bounding box center [121, 366] width 31 height 20
click at [121, 365] on input "50" at bounding box center [120, 365] width 24 height 18
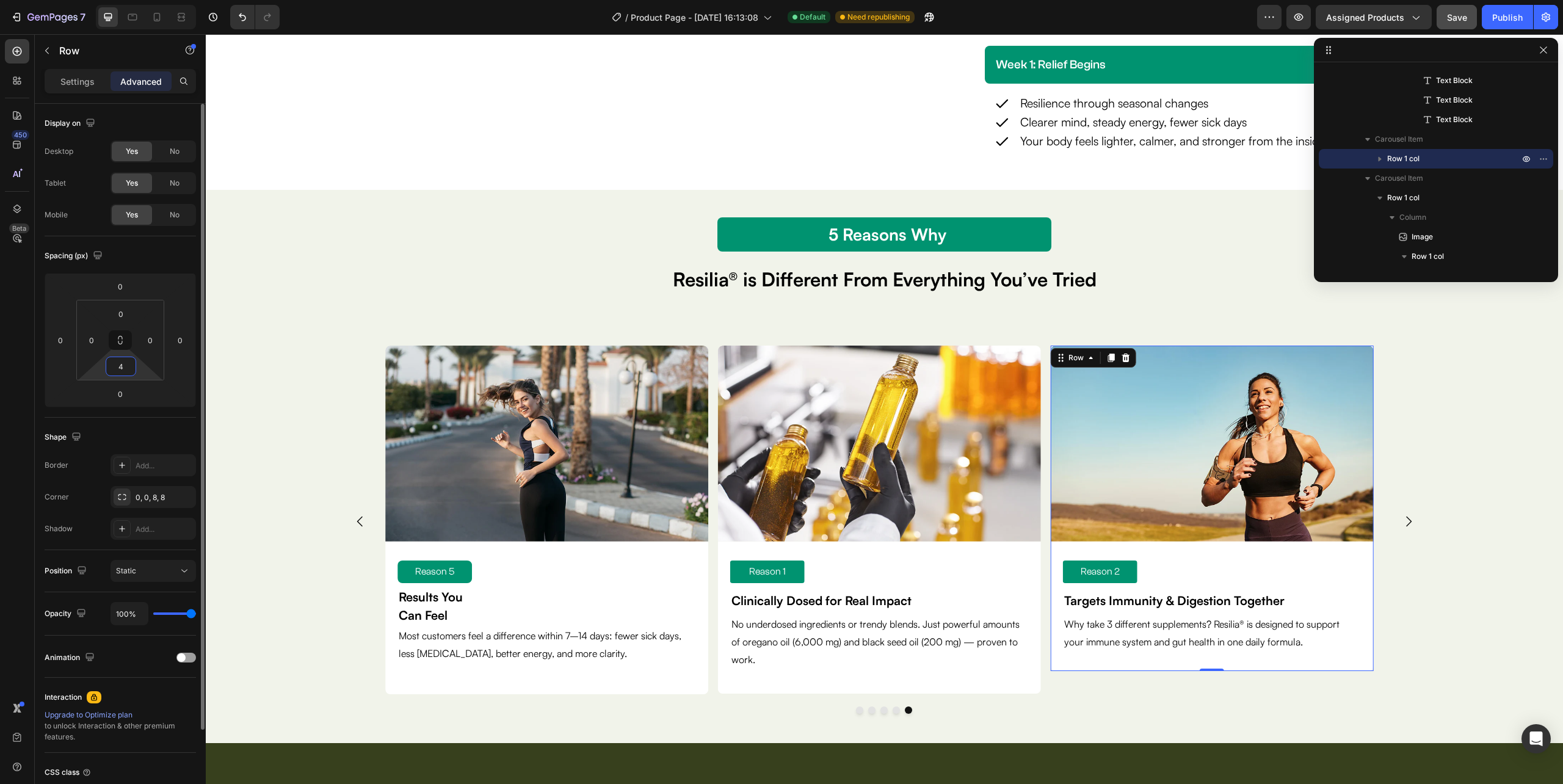
type input "45"
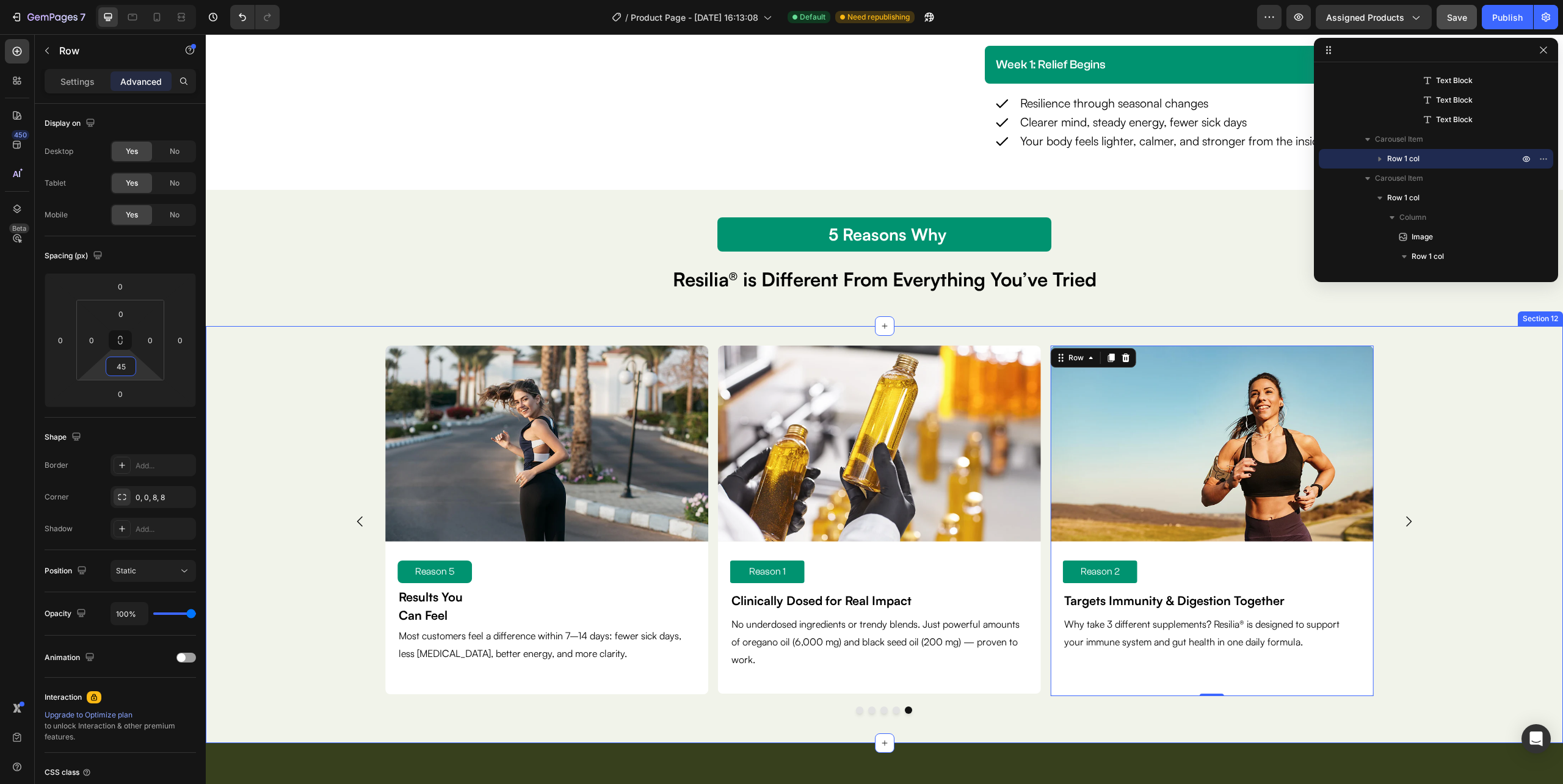
click at [1468, 638] on div "Image Reason 1 Text Block Clinically Dosed for Real Impact Text Block No underd…" at bounding box center [884, 535] width 1358 height 378
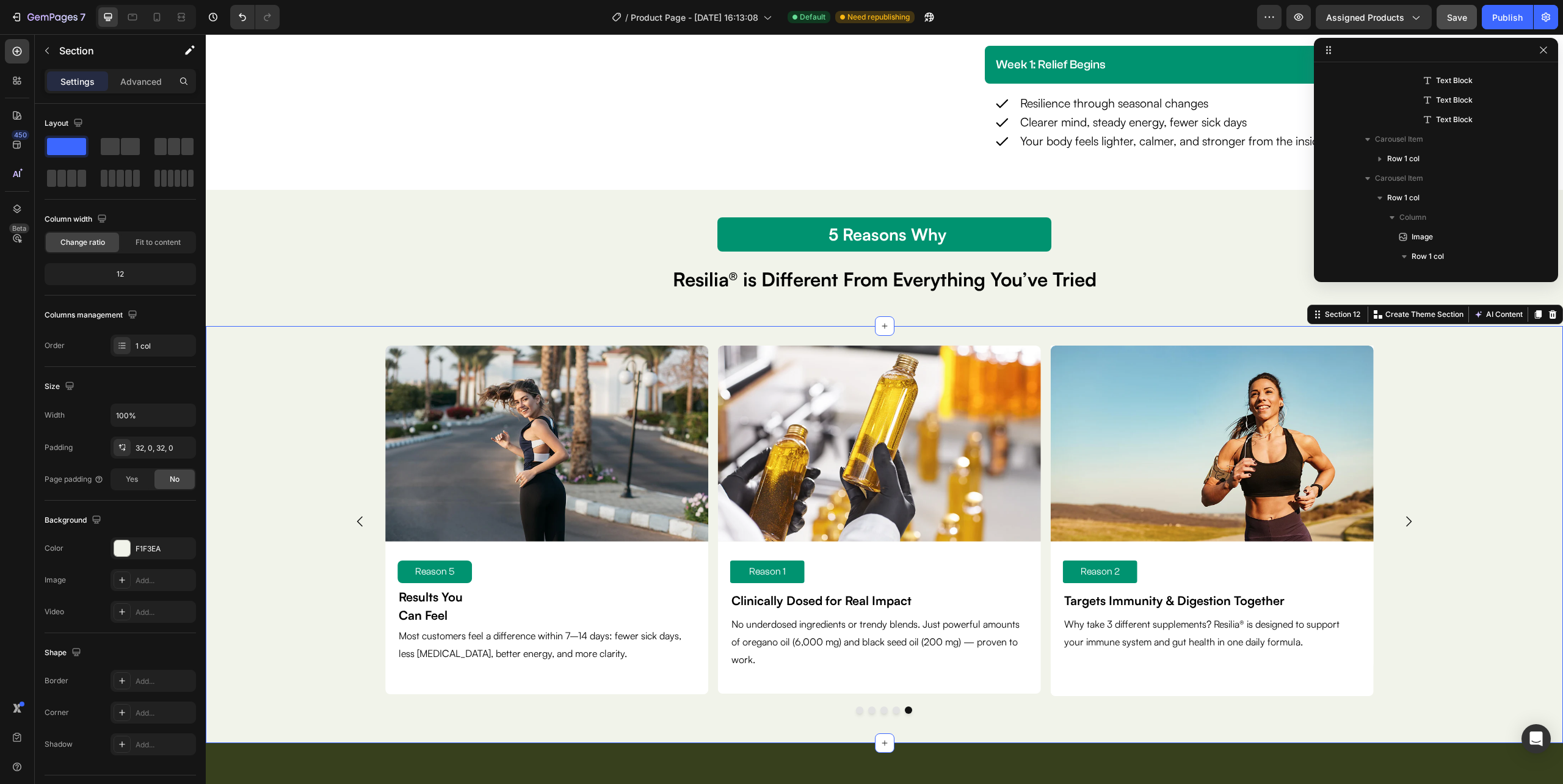
scroll to position [915, 0]
click at [1166, 692] on div "Image Reason 2 Text Block Targets Immunity & Digestion Together Text Block Why …" at bounding box center [1212, 520] width 323 height 350
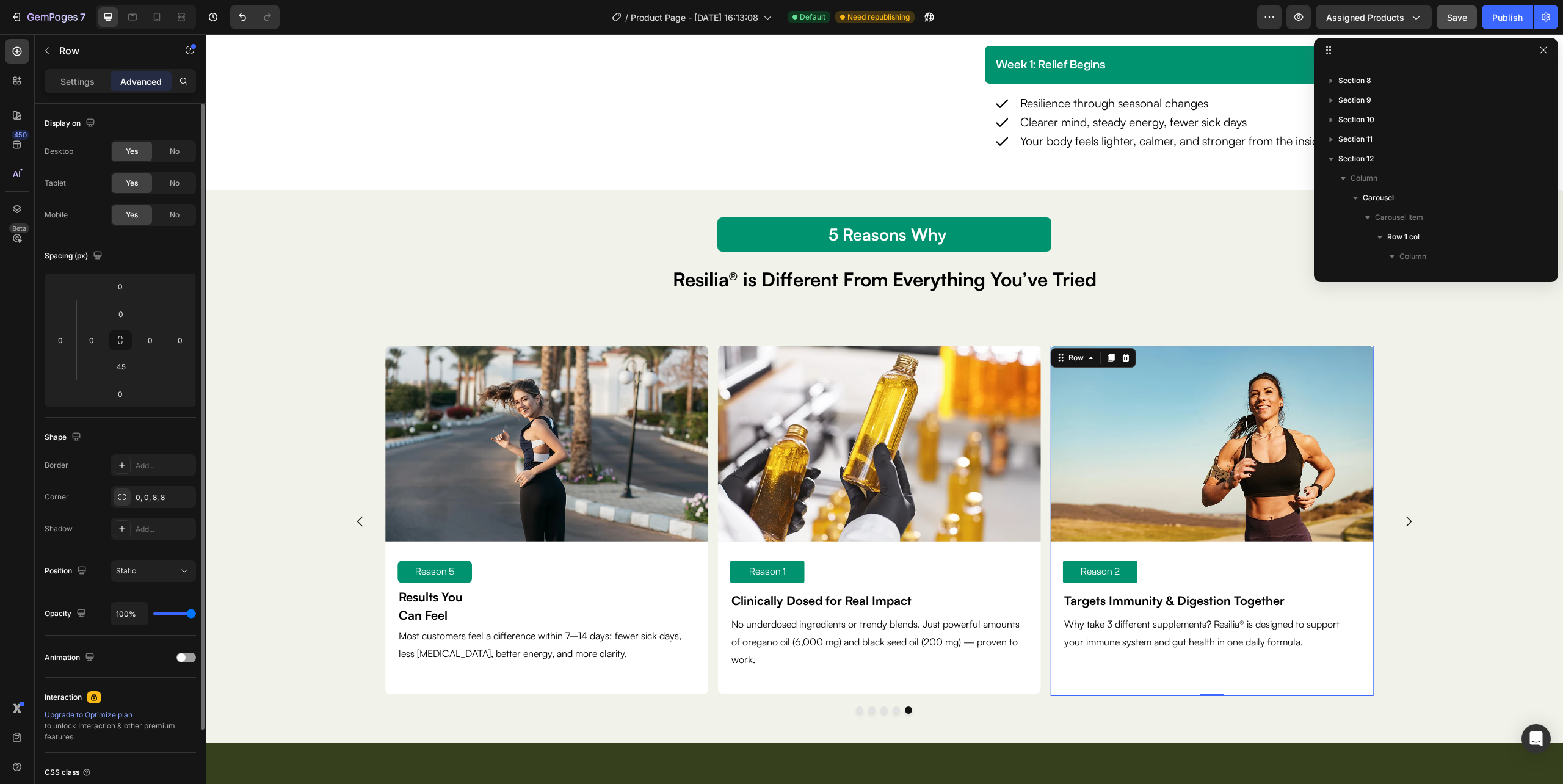
scroll to position [1168, 0]
click at [117, 367] on input "45" at bounding box center [120, 365] width 24 height 18
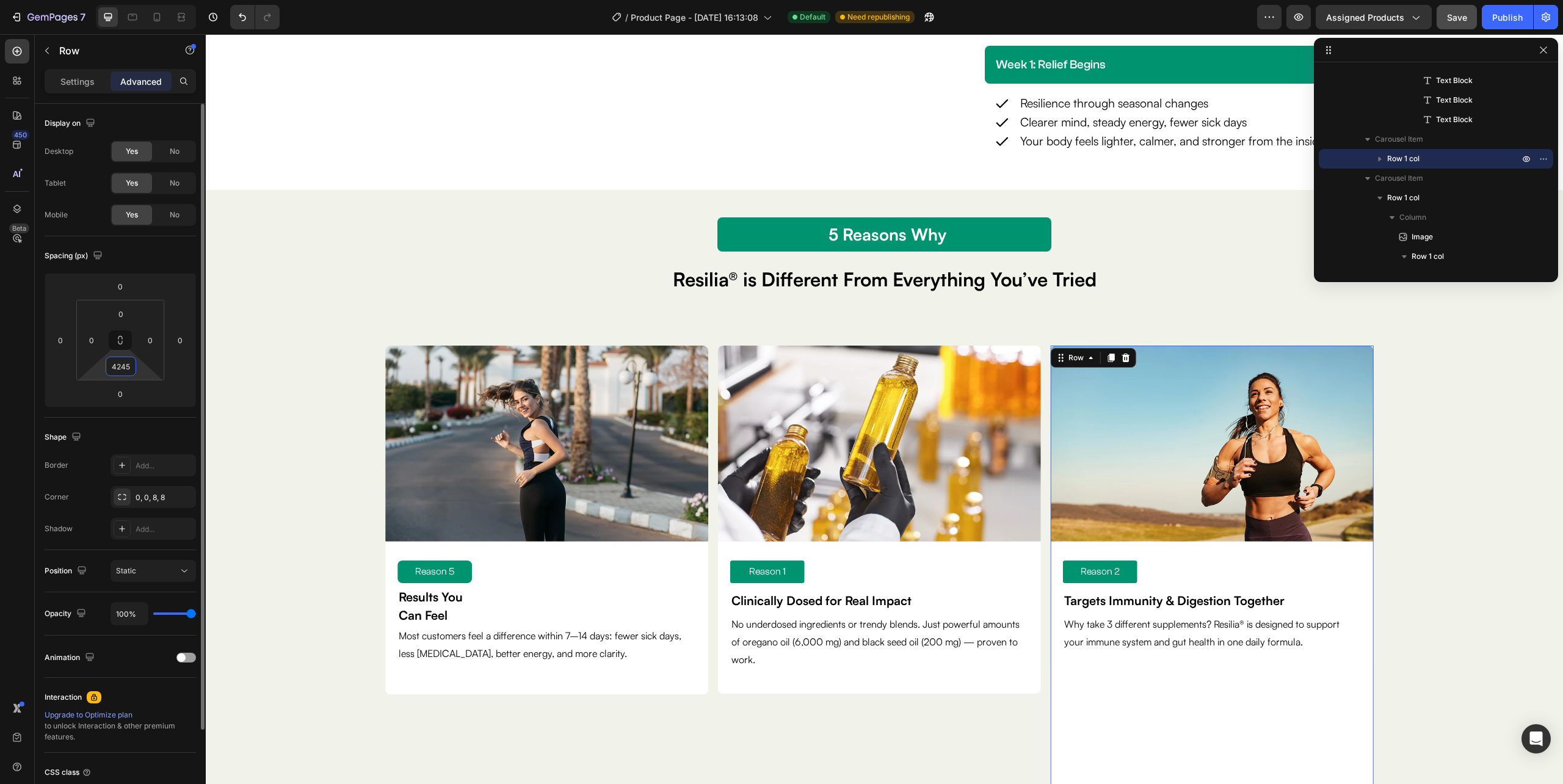
click at [126, 368] on input "4245" at bounding box center [120, 365] width 24 height 18
click at [127, 361] on input "4245" at bounding box center [120, 365] width 24 height 18
click at [130, 365] on input "4245" at bounding box center [120, 365] width 24 height 18
type input "42"
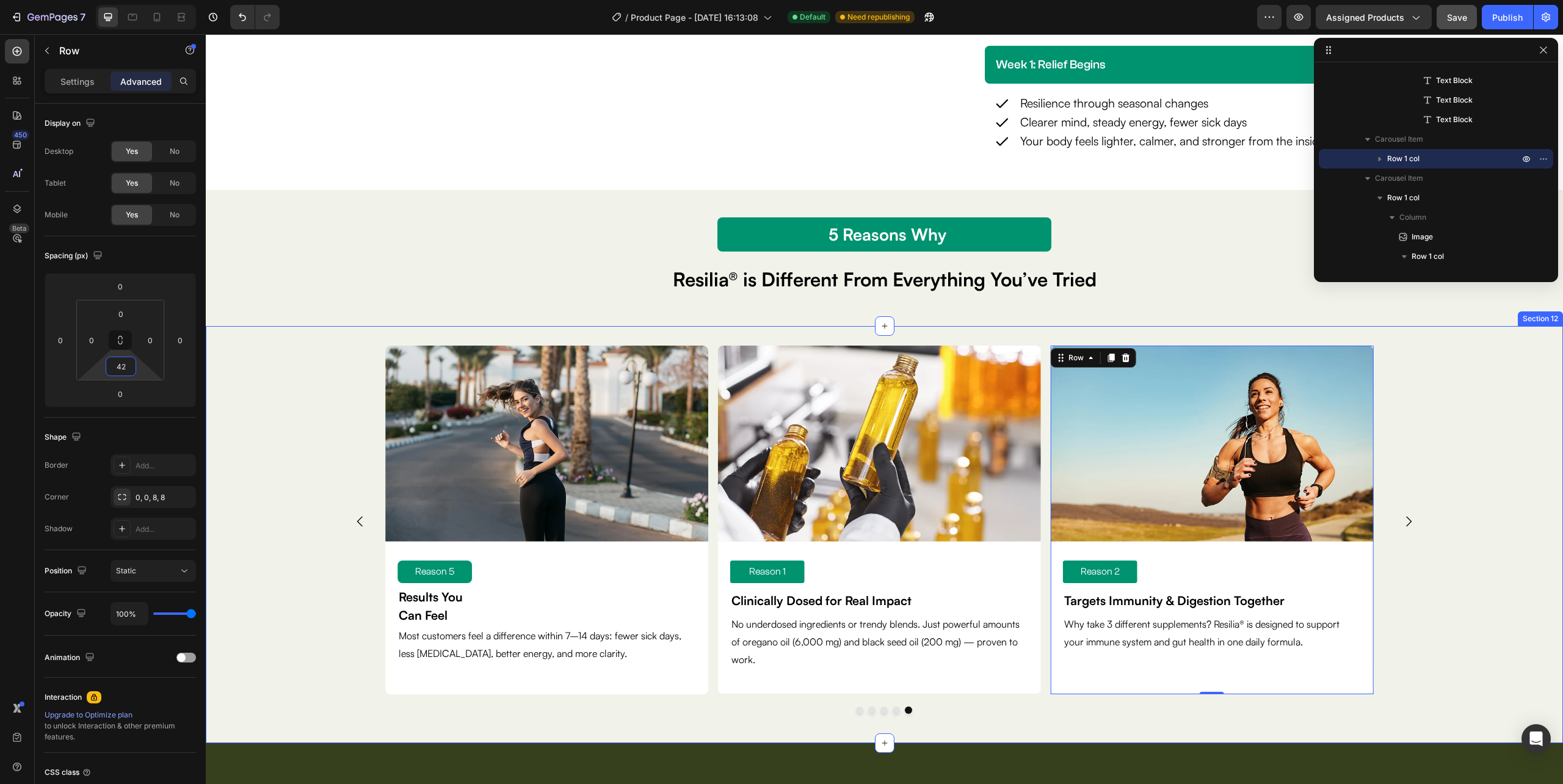
click at [1501, 591] on div "Image Reason 1 Text Block Clinically Dosed for Real Impact Text Block No underd…" at bounding box center [884, 535] width 1358 height 378
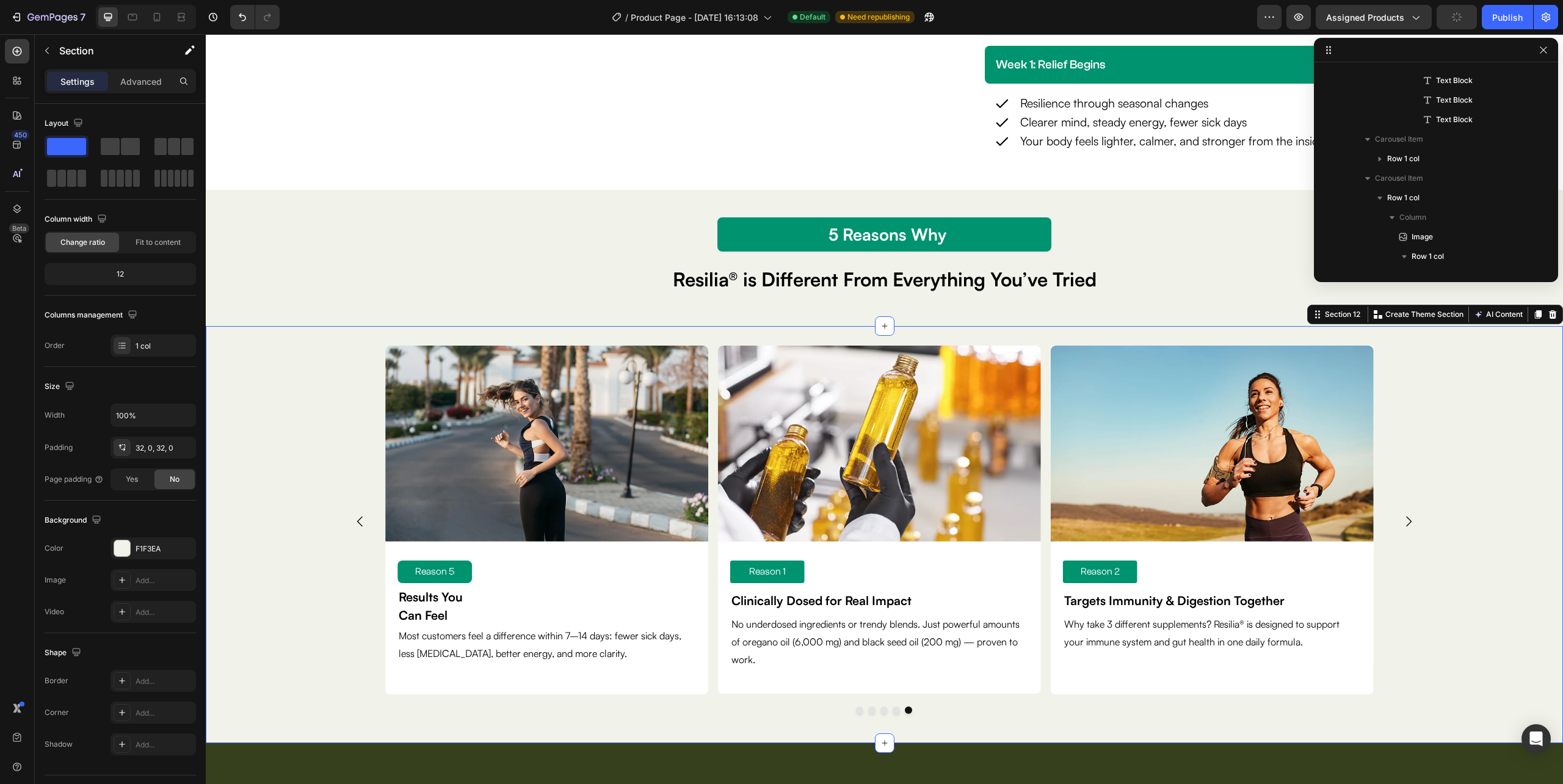
scroll to position [915, 0]
click at [1401, 521] on icon "Carousel Next Arrow" at bounding box center [1408, 521] width 15 height 15
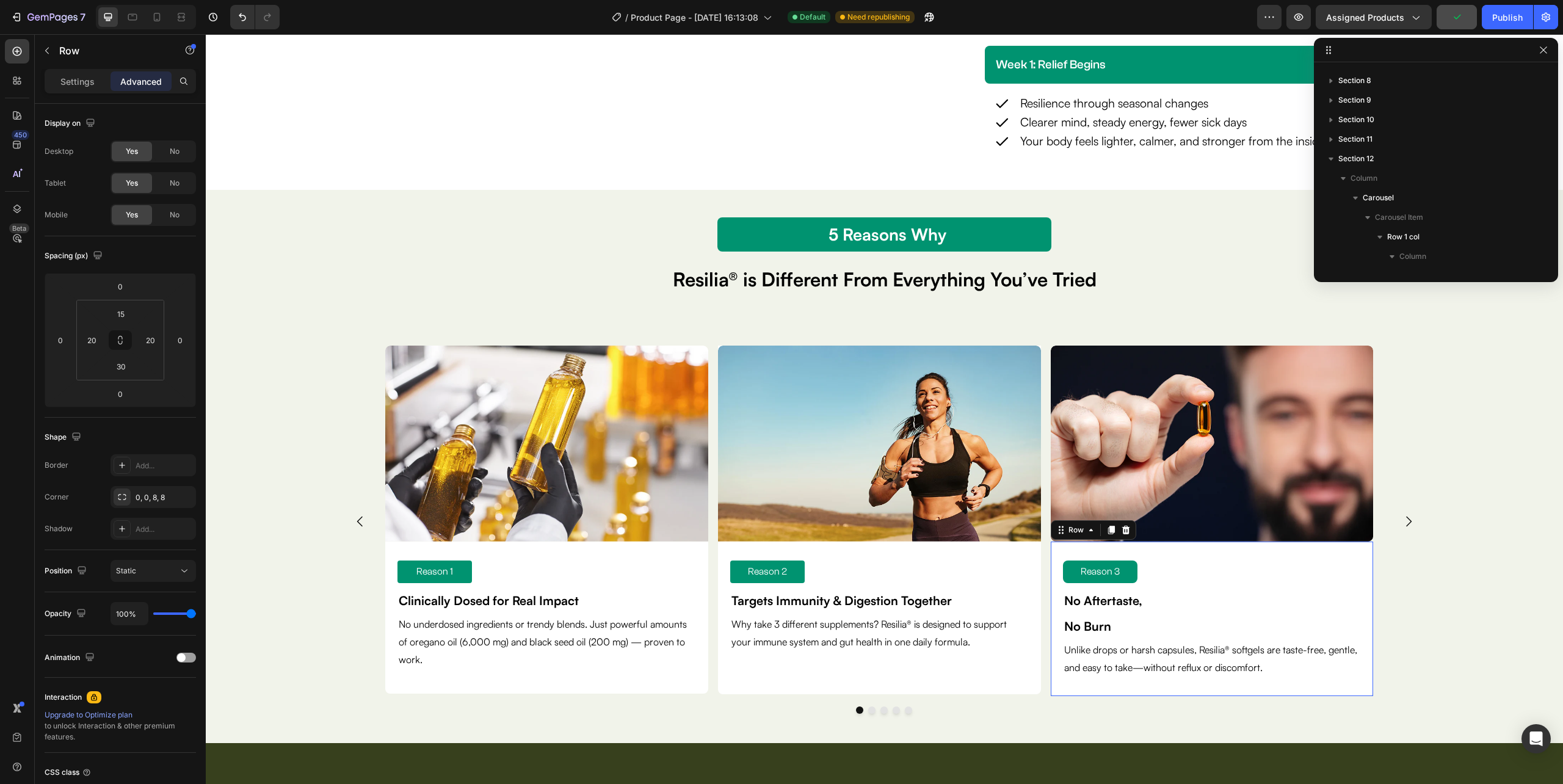
click at [1336, 692] on div "Reason 3 Text Block No Aftertaste, No Burn Text Block Unlike drops or harsh cap…" at bounding box center [1212, 619] width 323 height 155
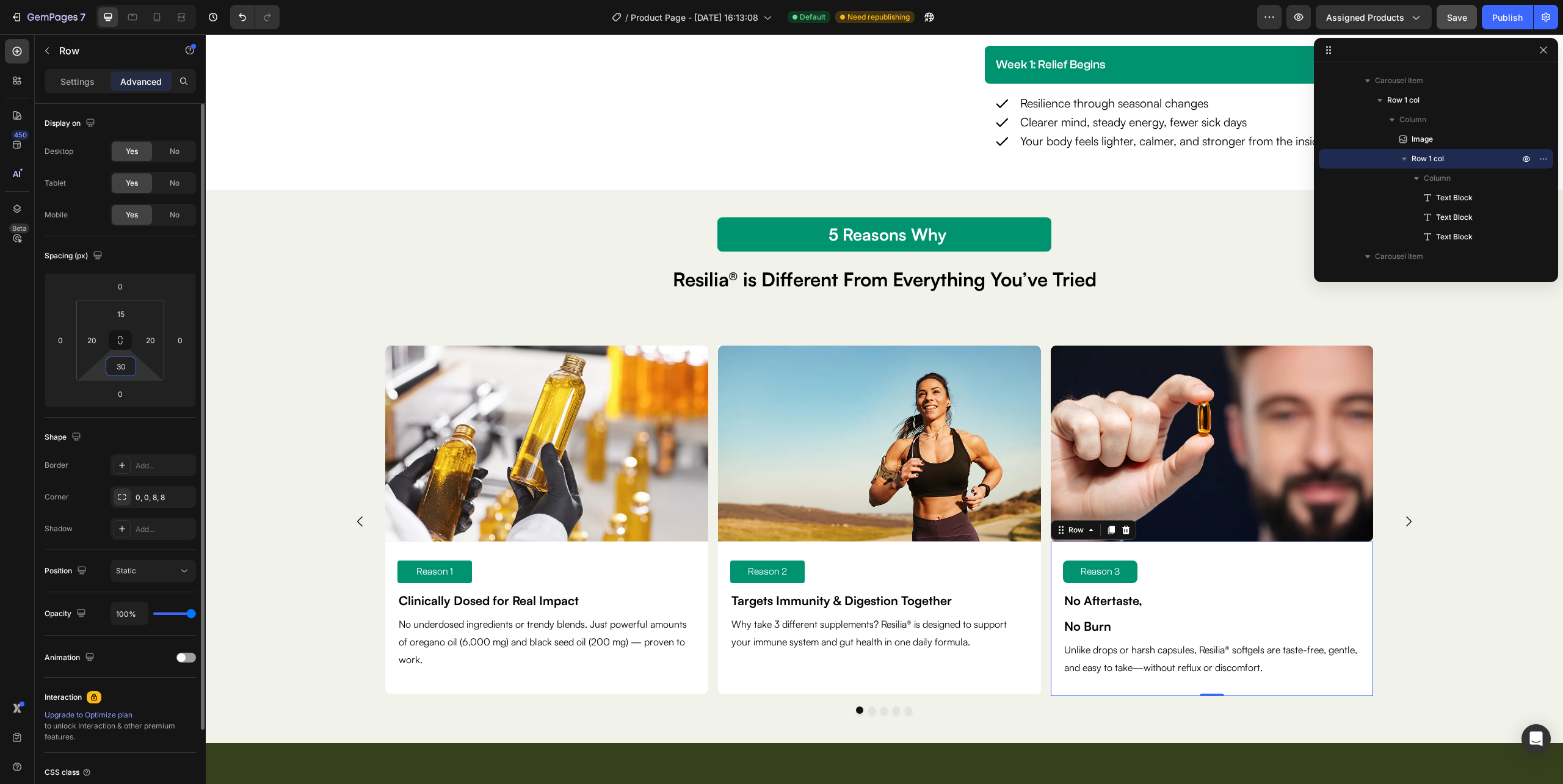
click at [125, 364] on input "30" at bounding box center [120, 365] width 24 height 18
type input "28"
click at [1431, 647] on div "Image Reason 1 Text Block Clinically Dosed for Real Impact Text Block No underd…" at bounding box center [884, 535] width 1358 height 378
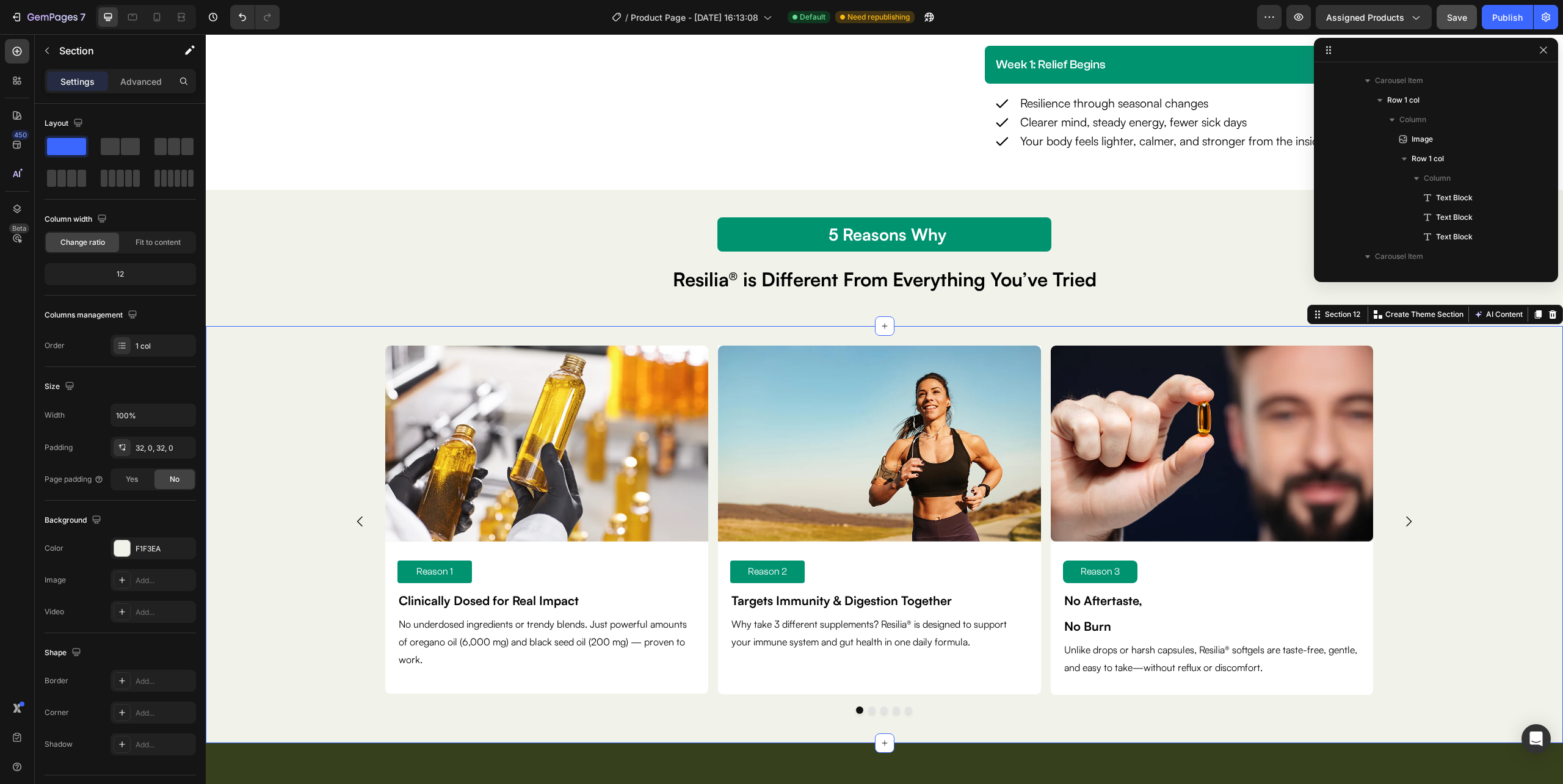
scroll to position [915, 0]
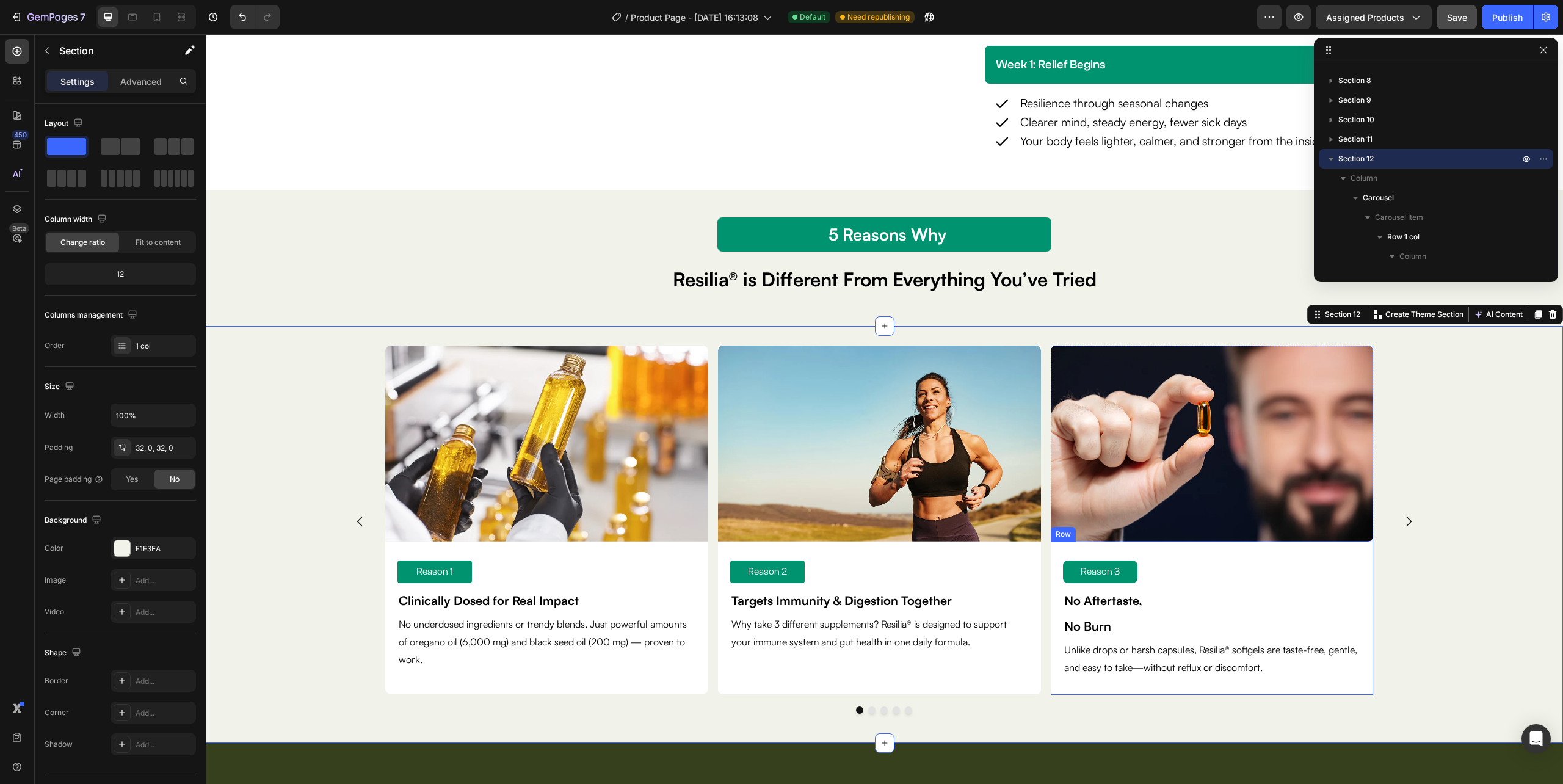
click at [1357, 687] on div "Reason 3 Text Block No Aftertaste, No Burn Text Block Unlike drops or harsh cap…" at bounding box center [1212, 618] width 323 height 153
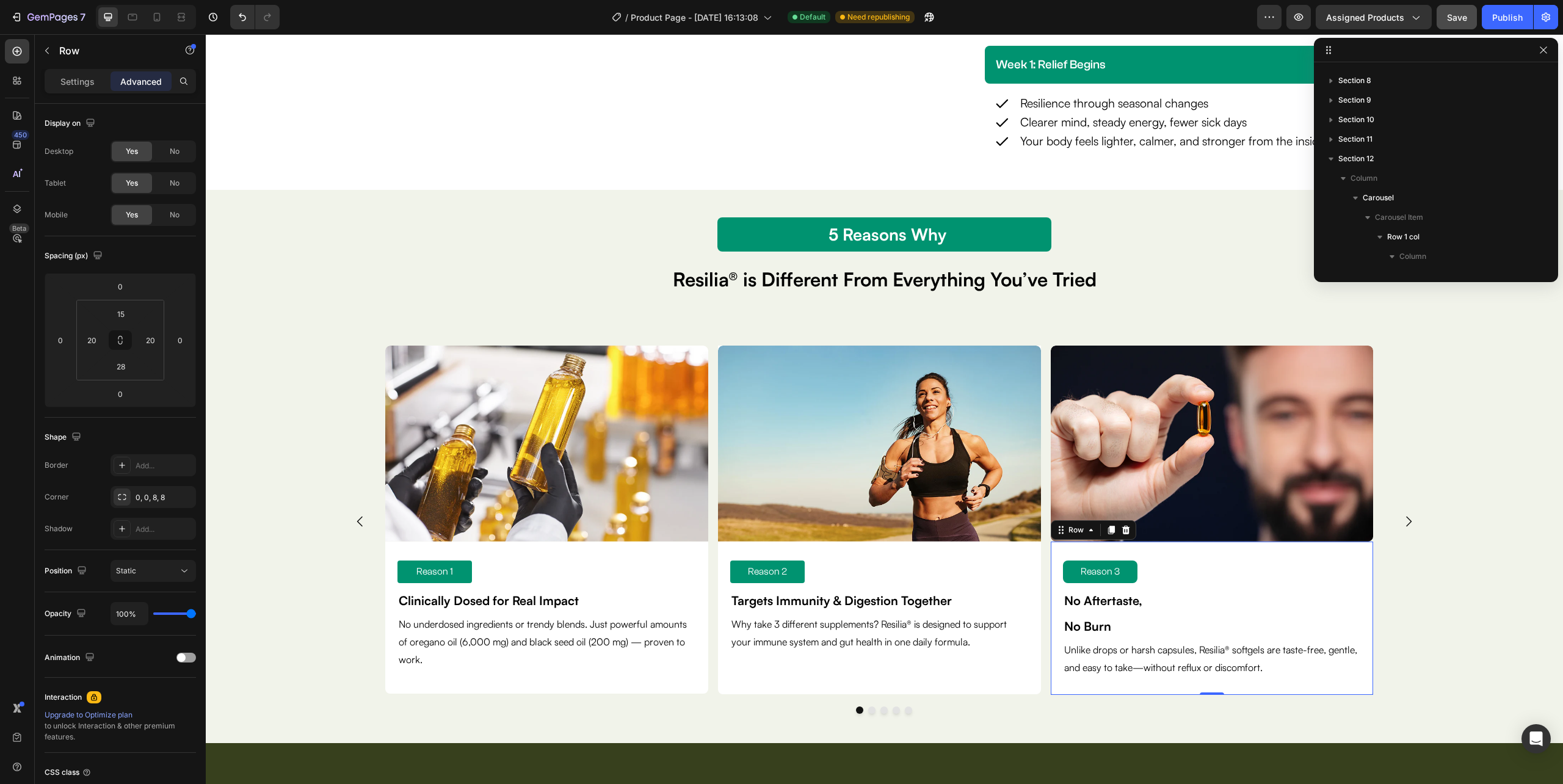
scroll to position [1266, 0]
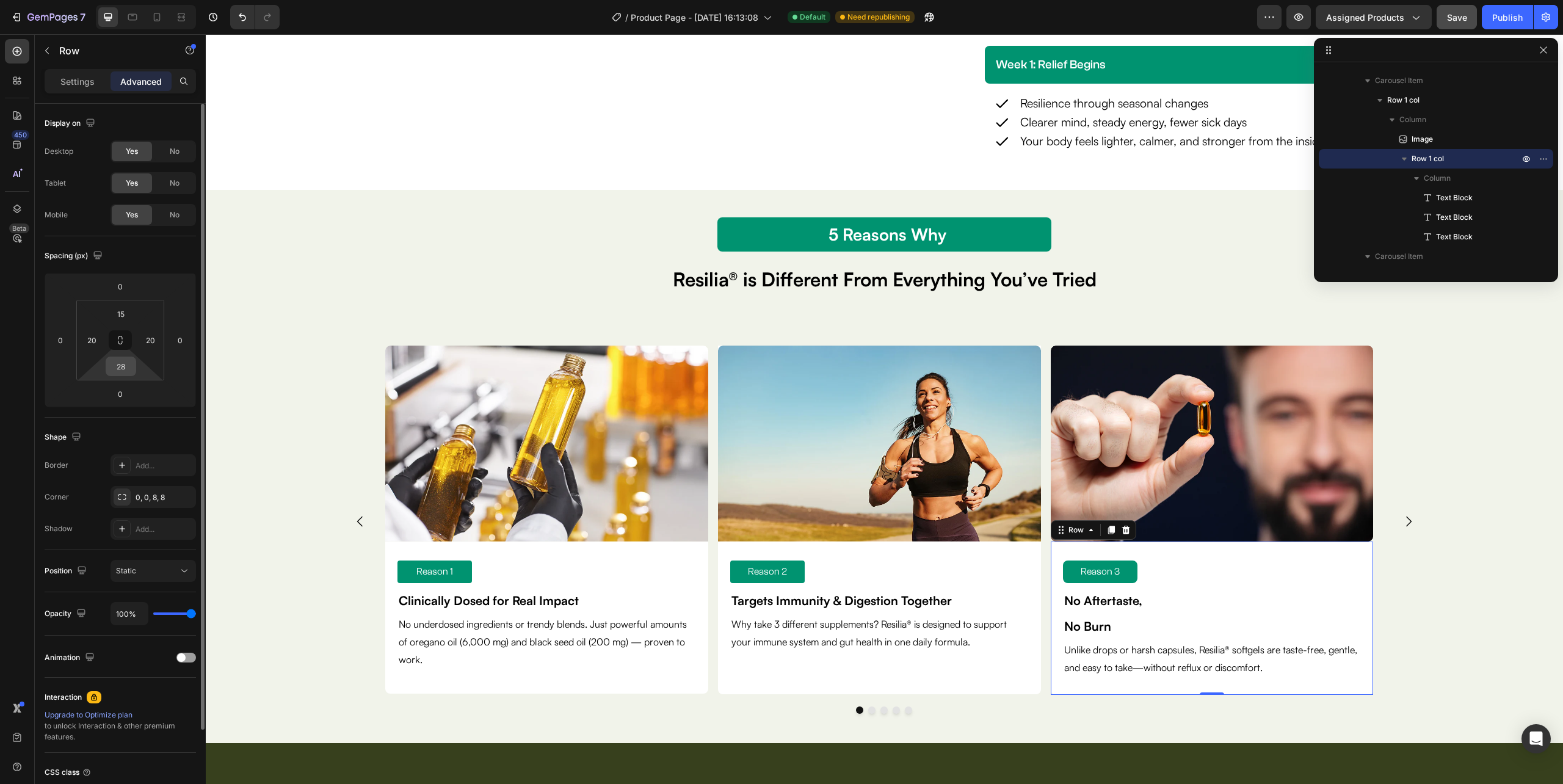
click at [125, 359] on input "28" at bounding box center [120, 365] width 24 height 18
type input "26"
click at [1431, 641] on div "Image Reason 1 Text Block Clinically Dosed for Real Impact Text Block No underd…" at bounding box center [884, 535] width 1358 height 378
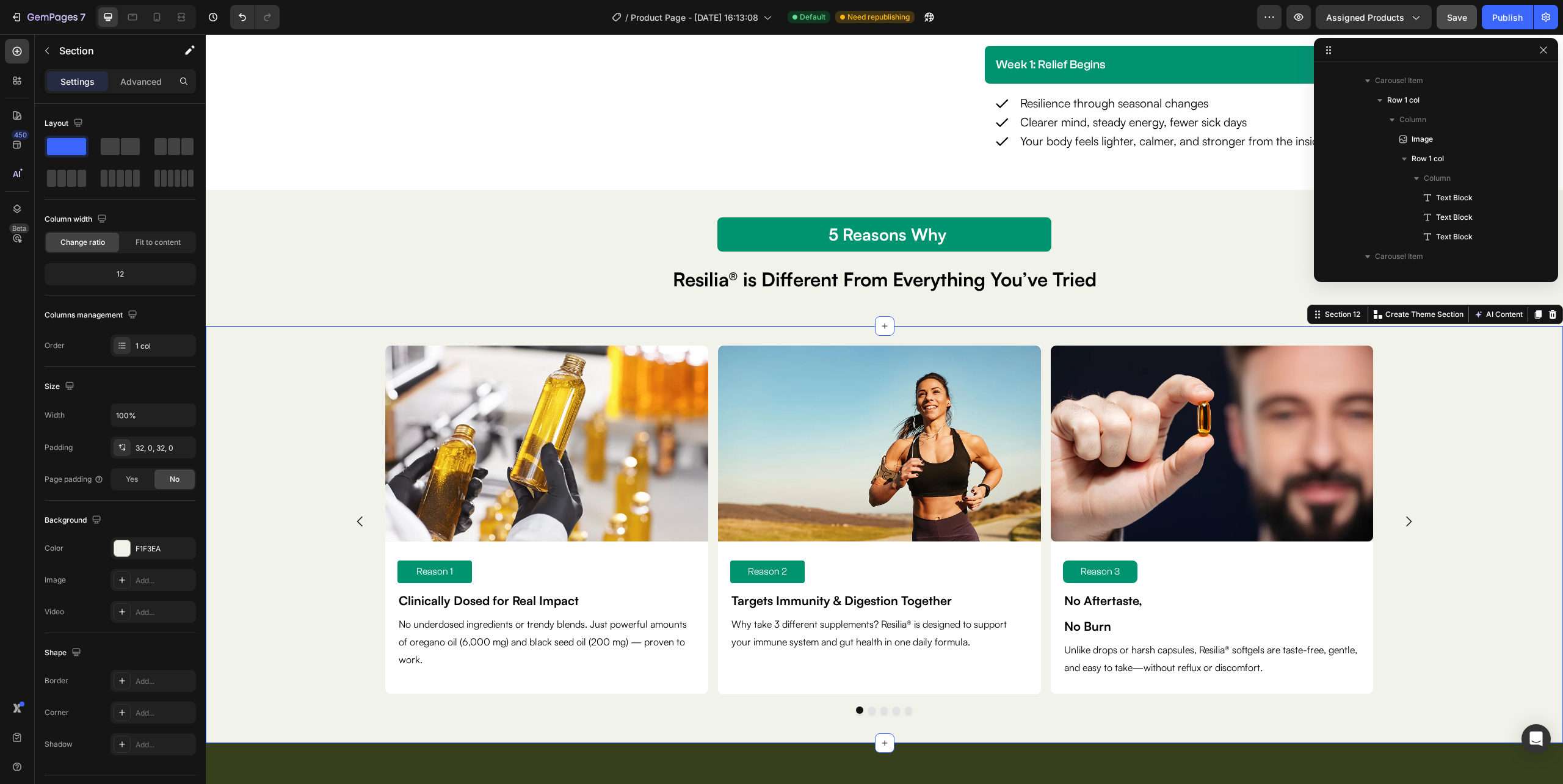
scroll to position [915, 0]
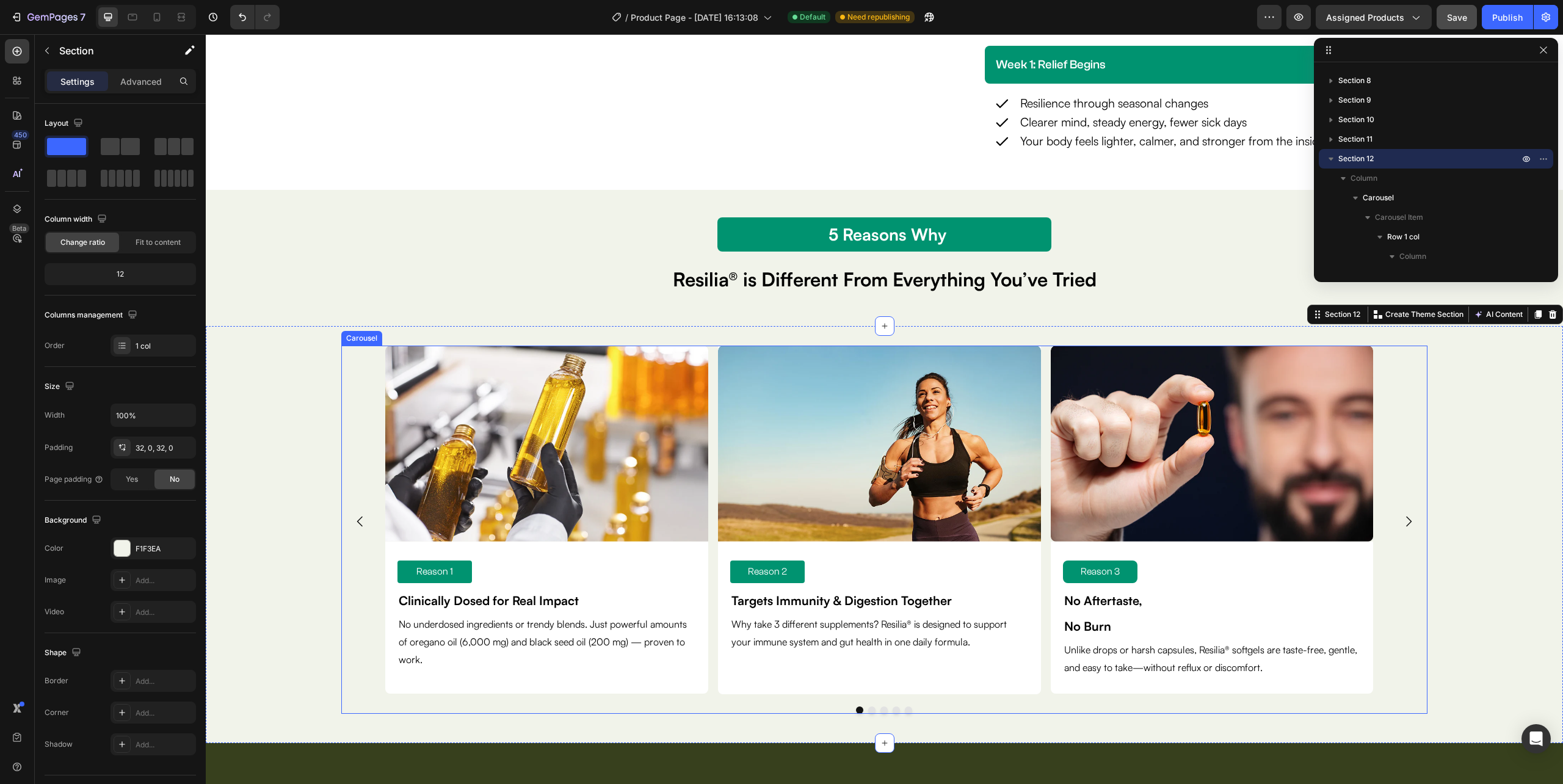
click at [1401, 518] on icon "Carousel Next Arrow" at bounding box center [1408, 521] width 15 height 15
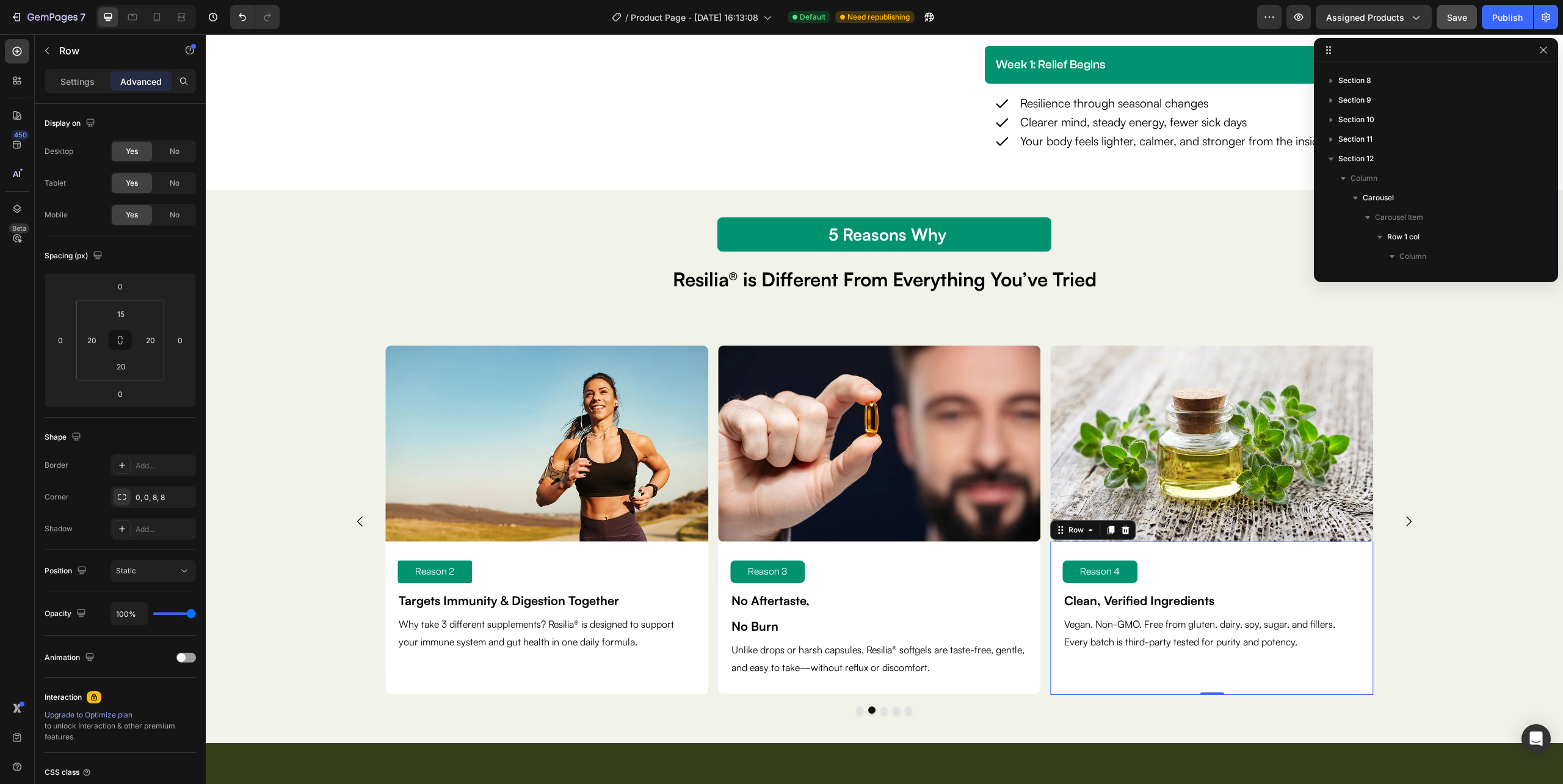
click at [1366, 689] on div "Reason 4 Text Block Clean, Verified Ingredients Text Block Vegan. Non-GMO. Free…" at bounding box center [1212, 618] width 323 height 153
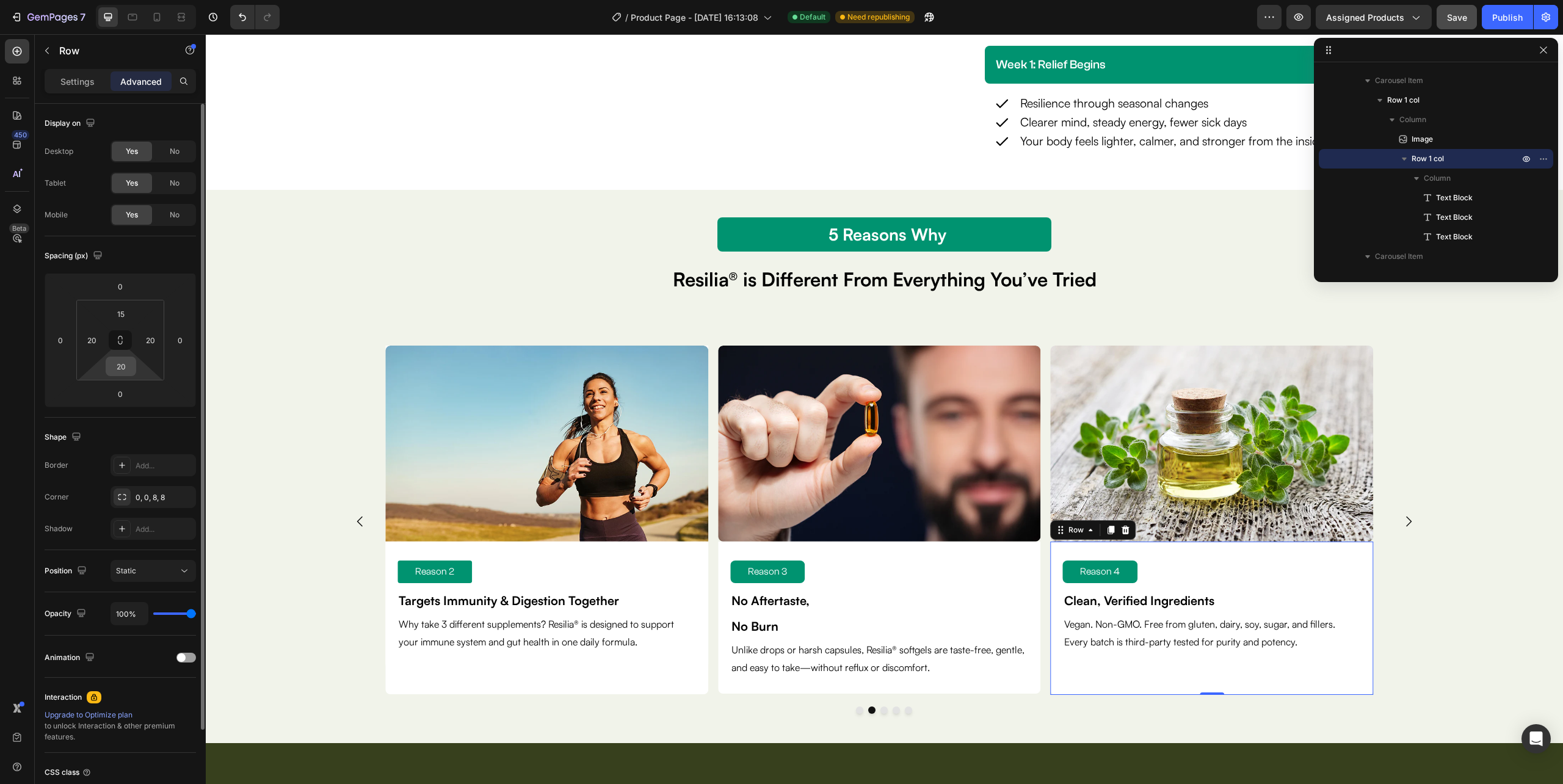
click at [123, 370] on input "20" at bounding box center [120, 365] width 24 height 18
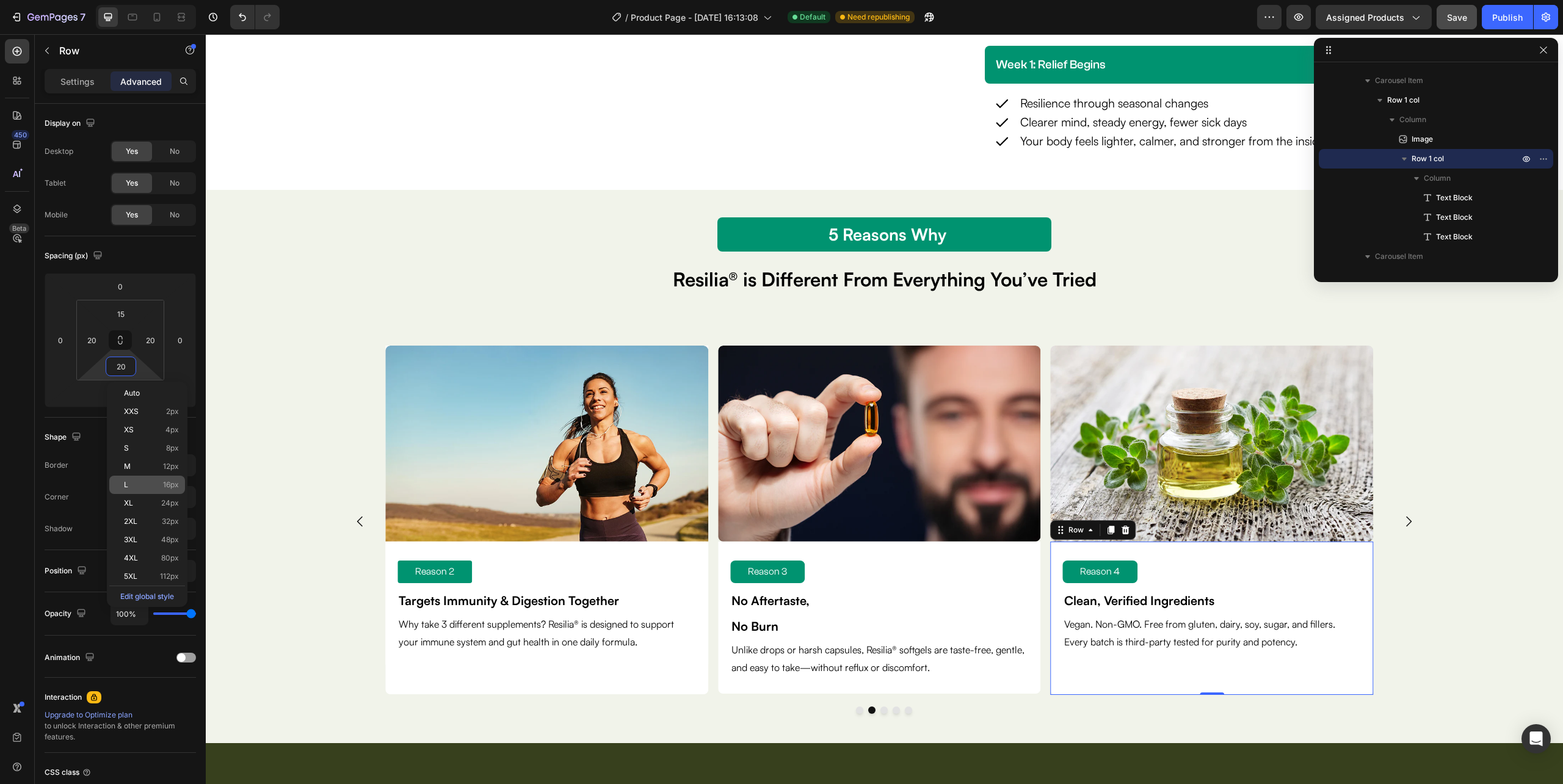
type input "2"
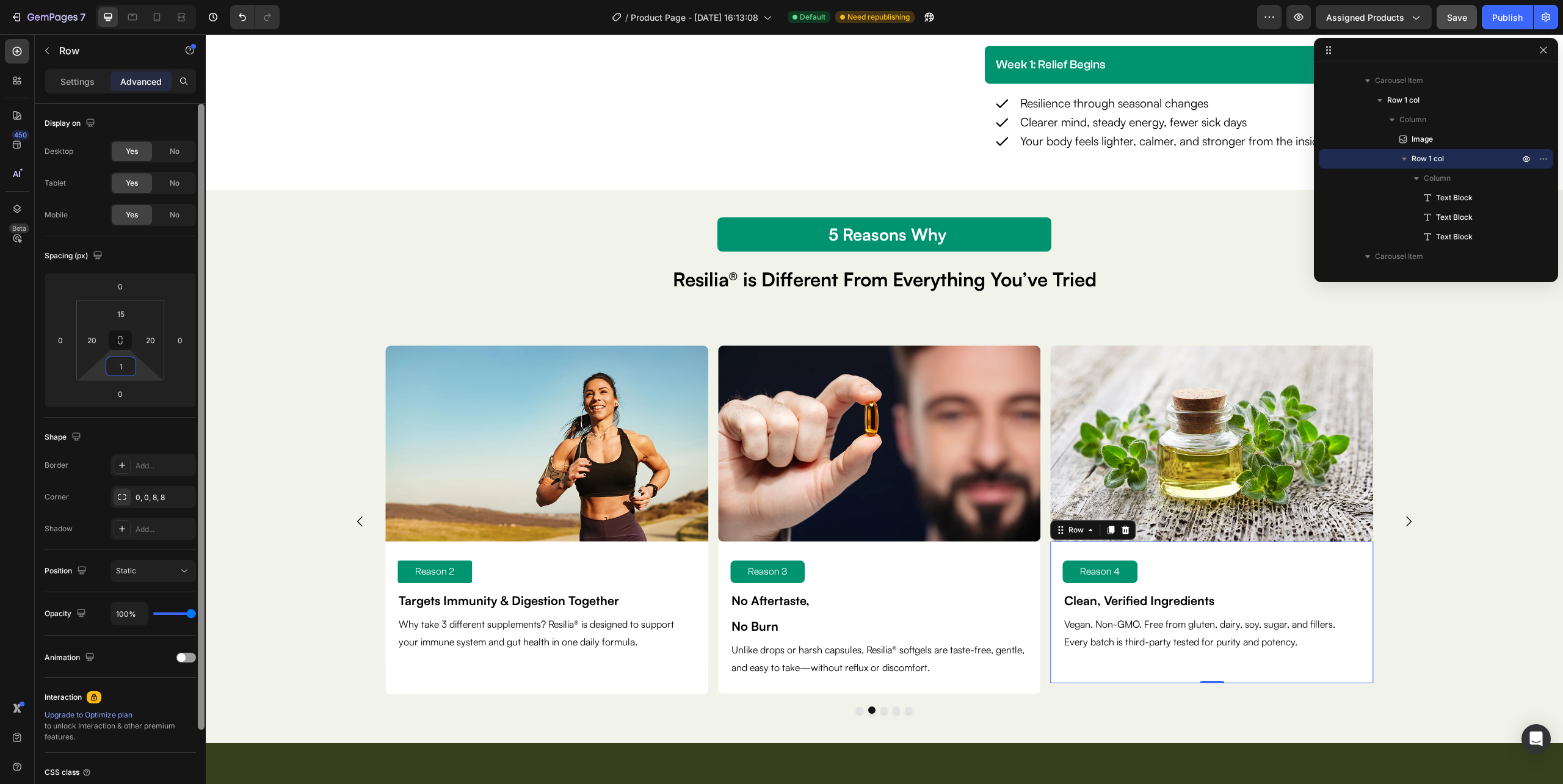
type input "18"
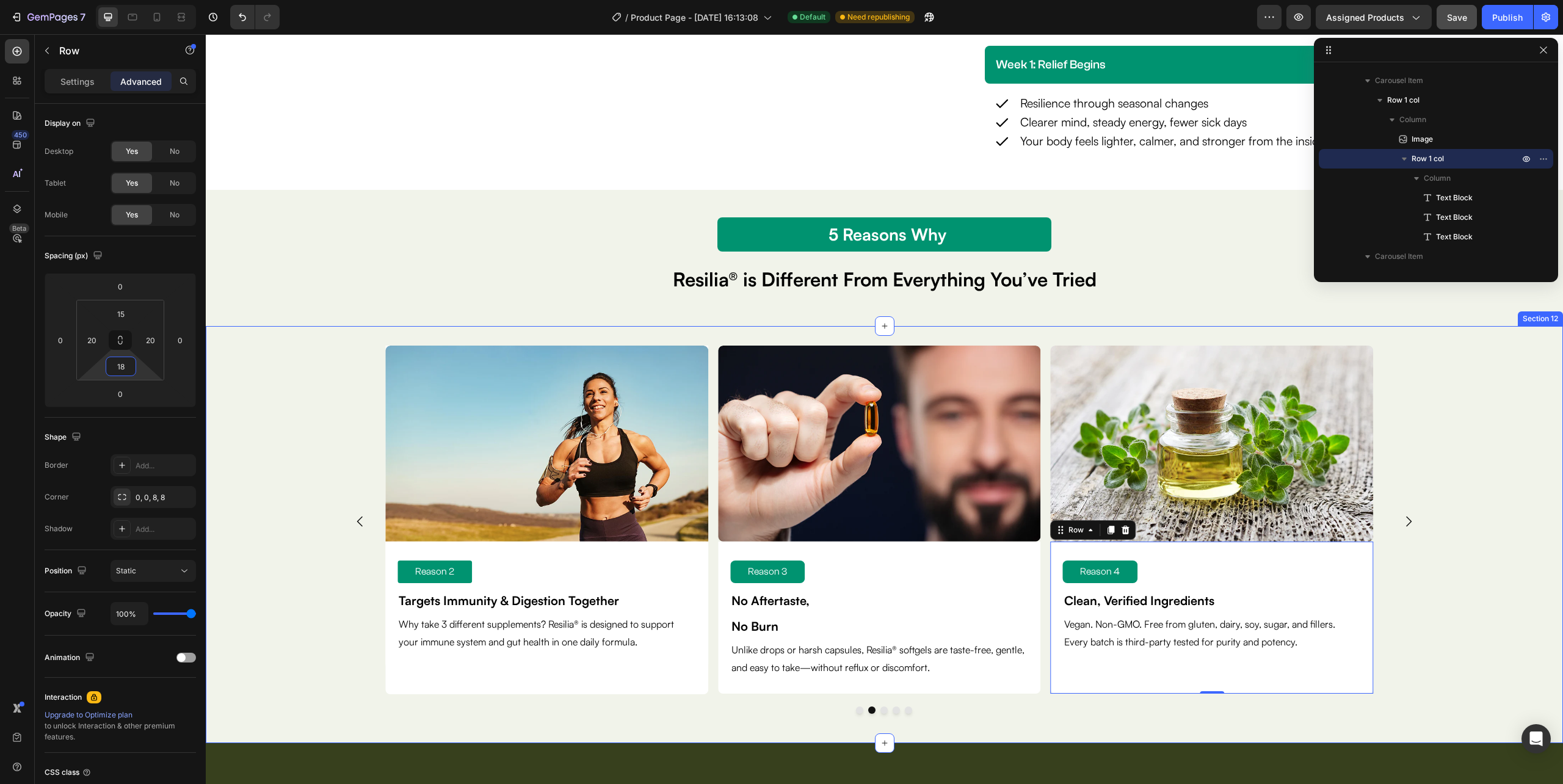
click at [1469, 654] on div "Image Reason 1 Text Block Clinically Dosed for Real Impact Text Block No underd…" at bounding box center [884, 535] width 1358 height 378
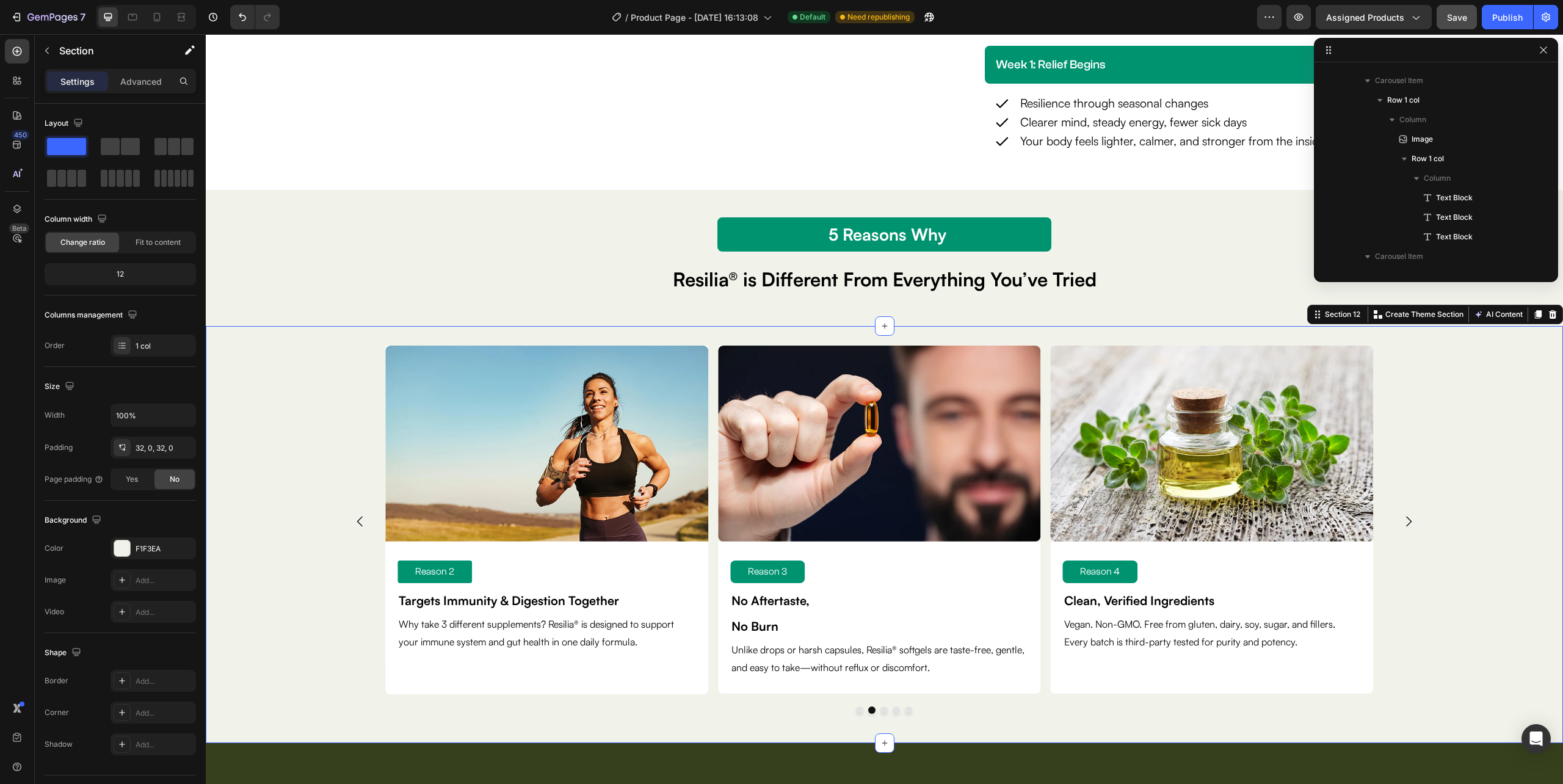
scroll to position [915, 0]
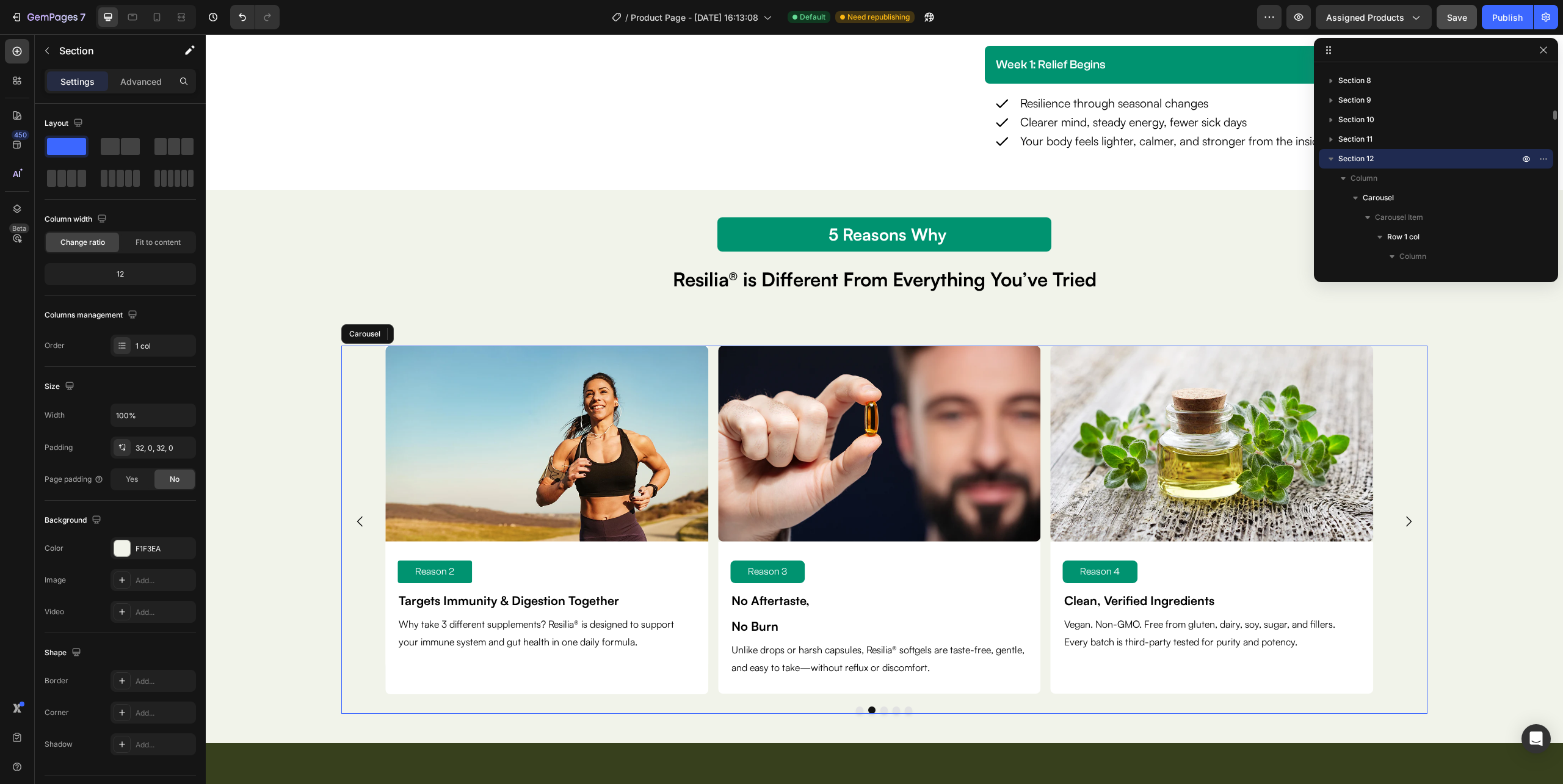
click at [1401, 524] on icon "Carousel Next Arrow" at bounding box center [1408, 521] width 15 height 15
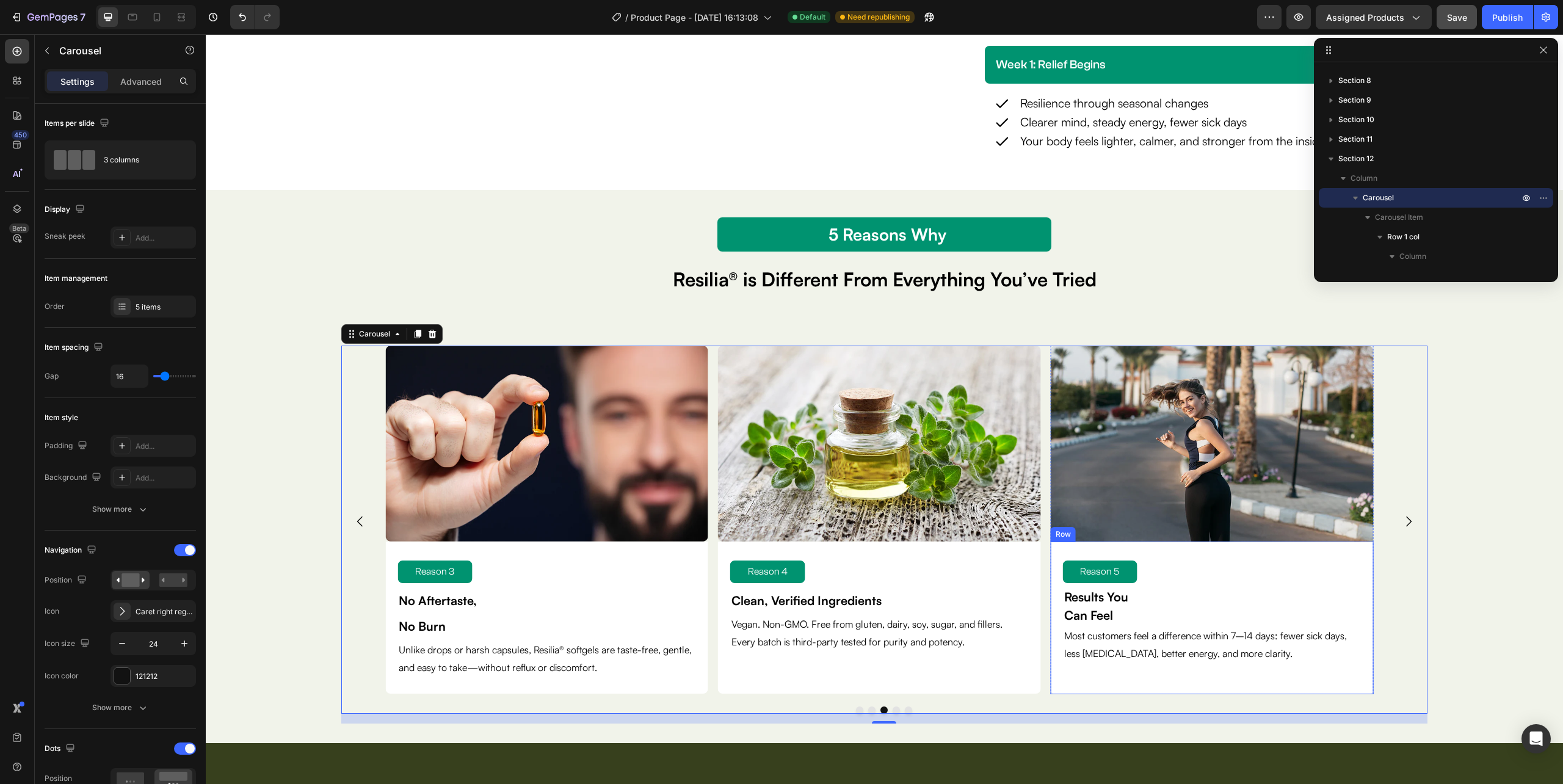
click at [1357, 682] on div "Reason 5 Text Block Results You Can Feel Text Block Most customers feel a diffe…" at bounding box center [1212, 618] width 323 height 153
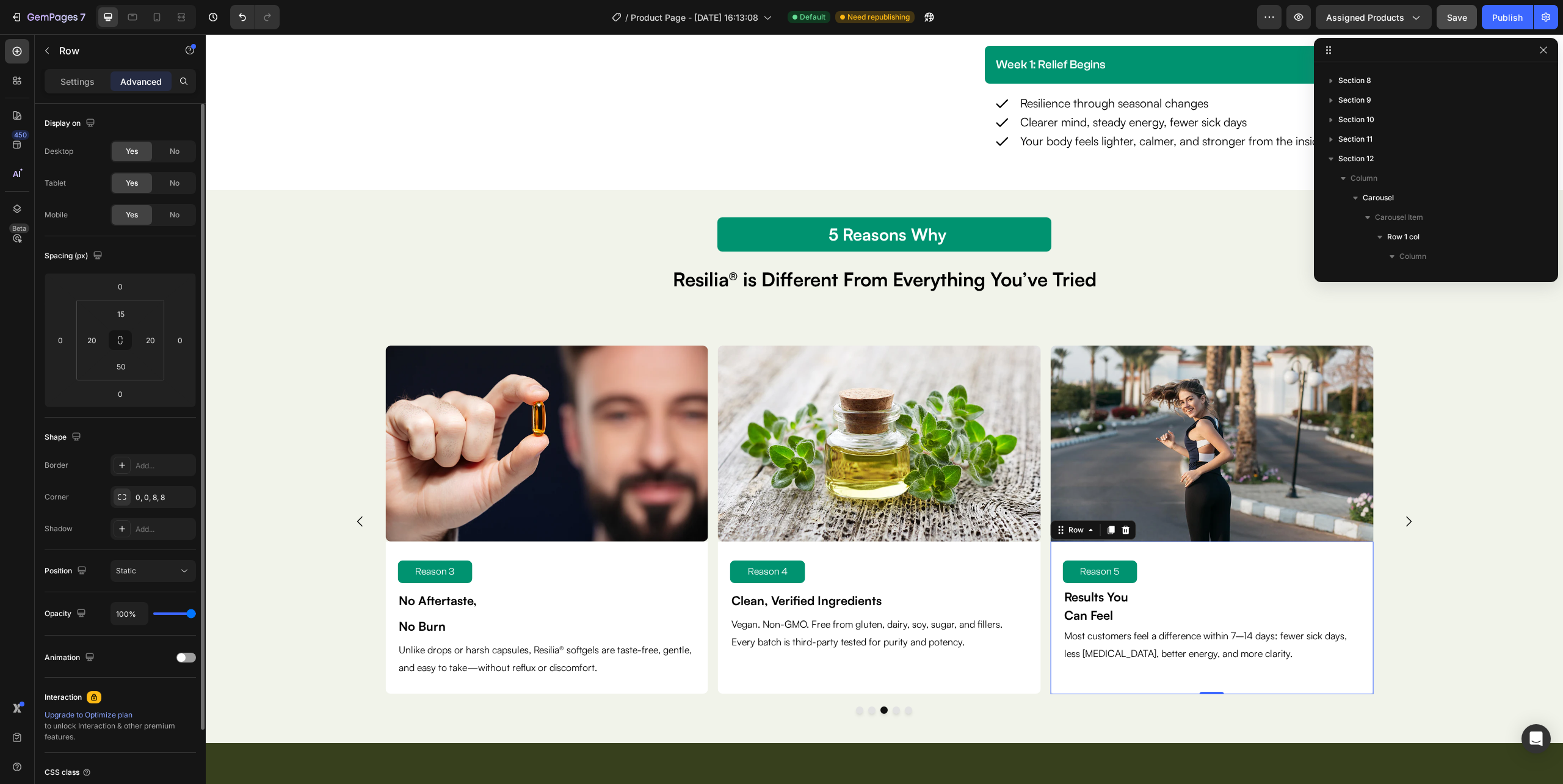
scroll to position [1618, 0]
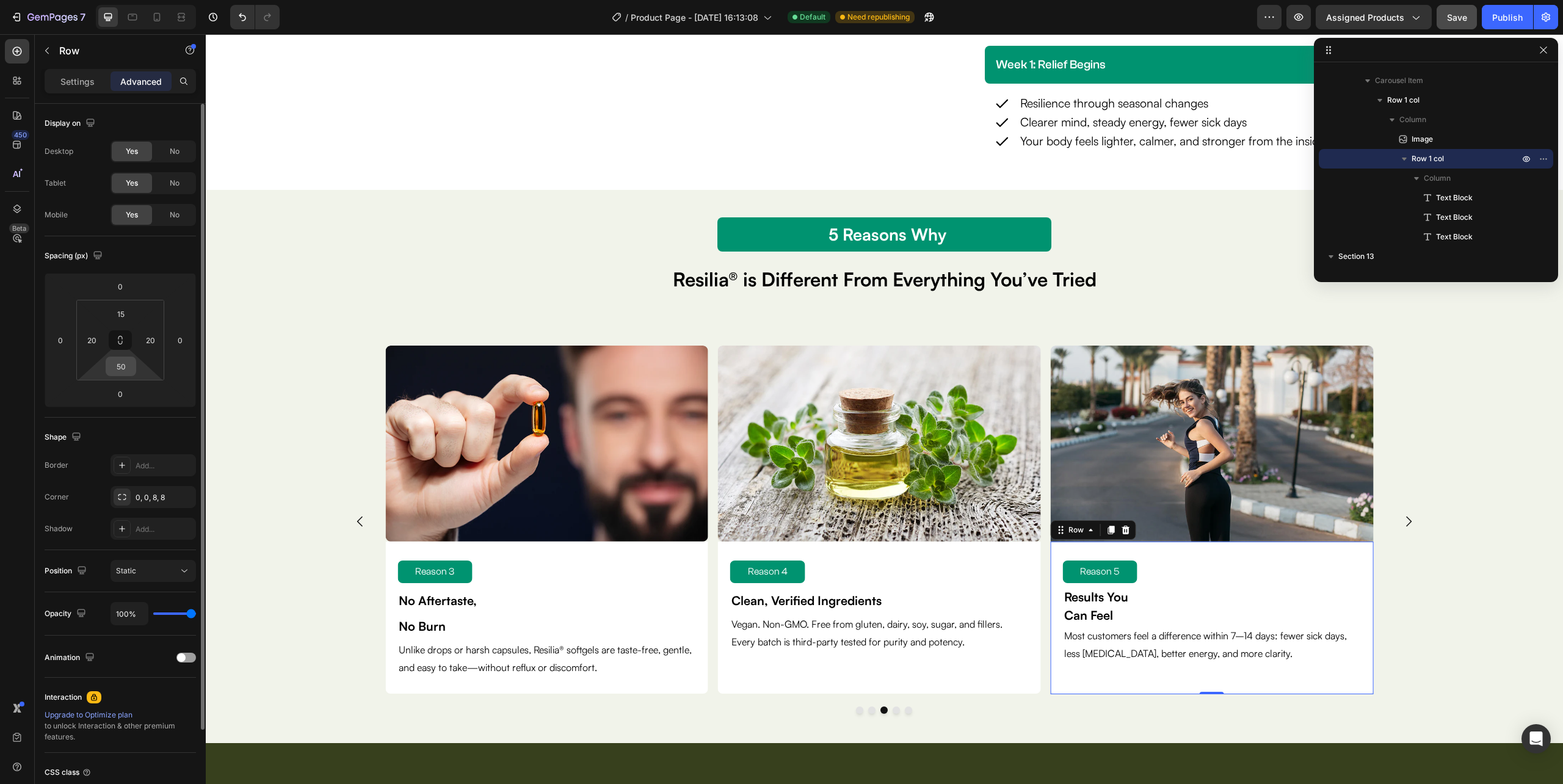
click at [122, 367] on input "50" at bounding box center [120, 365] width 24 height 18
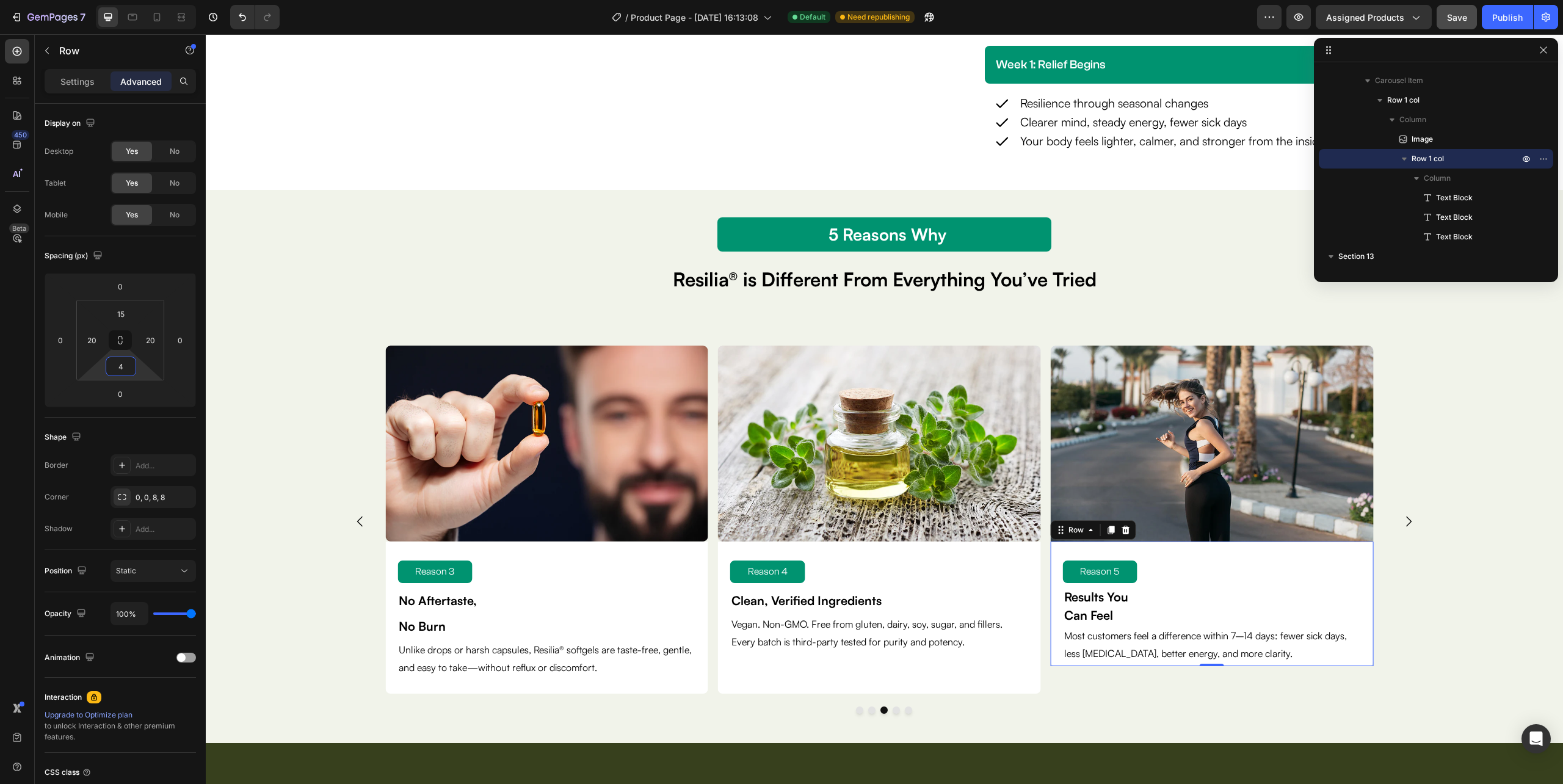
type input "48"
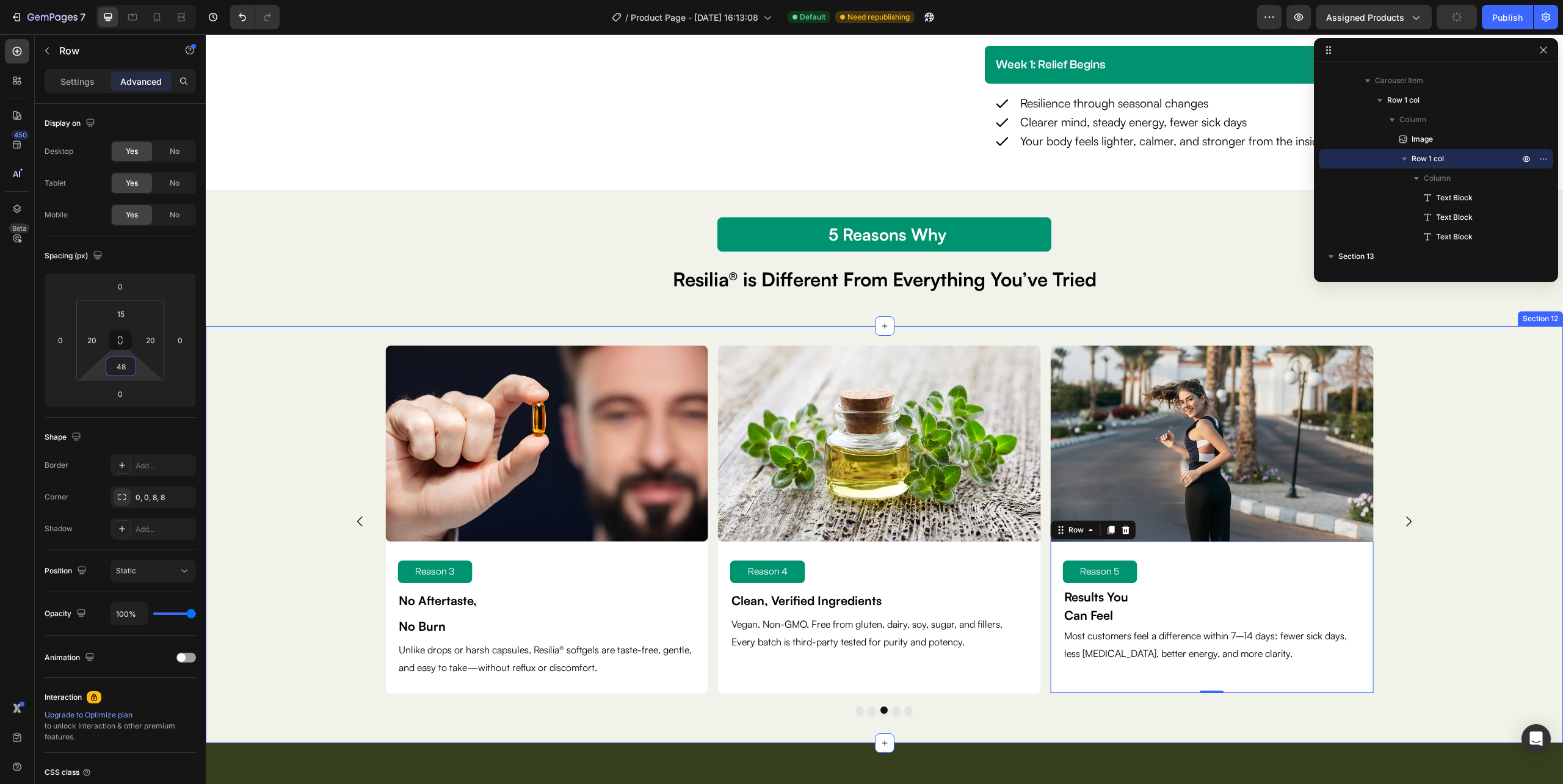
click at [1471, 599] on div "Image Reason 1 Text Block Clinically Dosed for Real Impact Text Block No underd…" at bounding box center [884, 535] width 1358 height 378
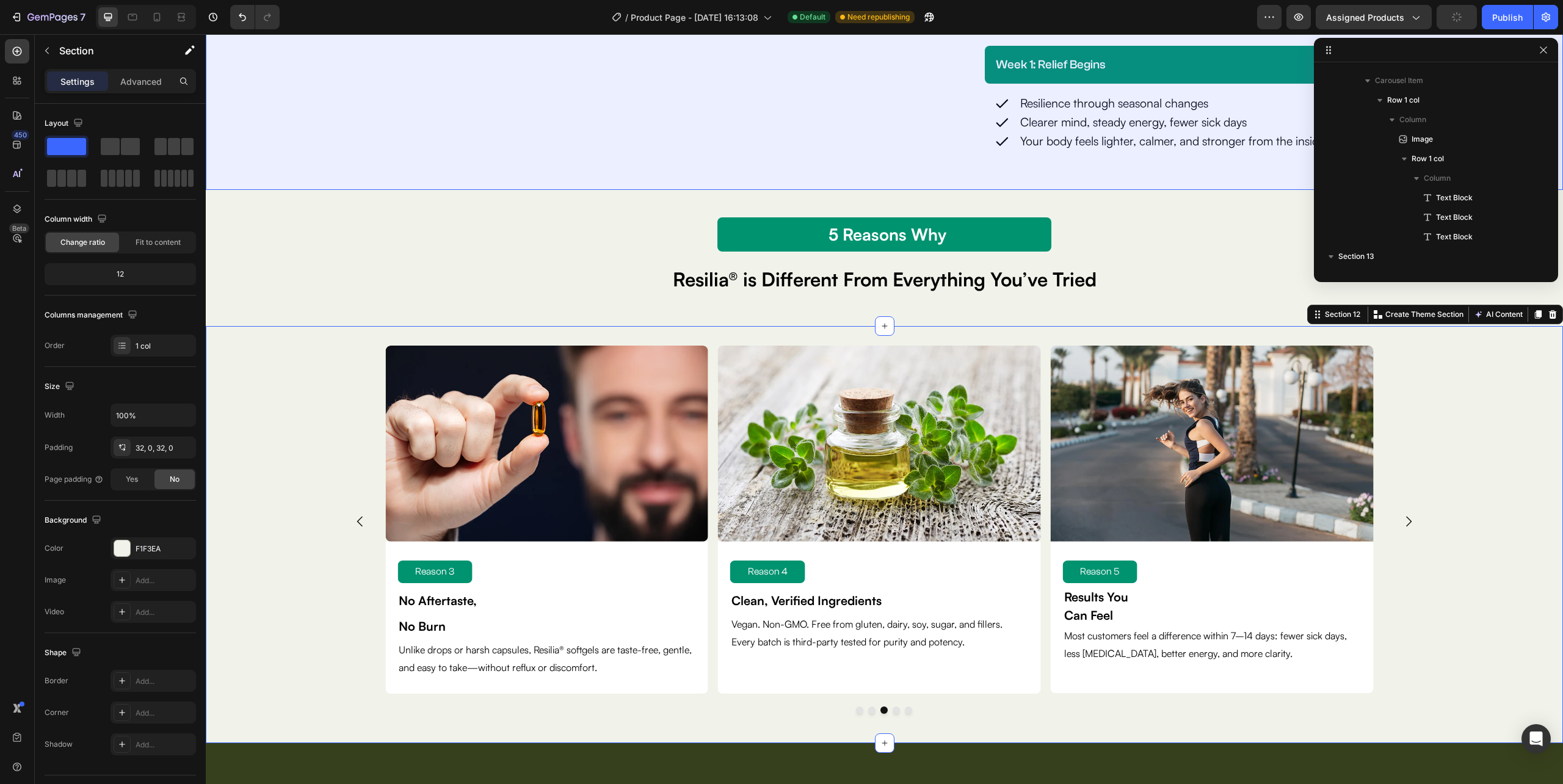
scroll to position [915, 0]
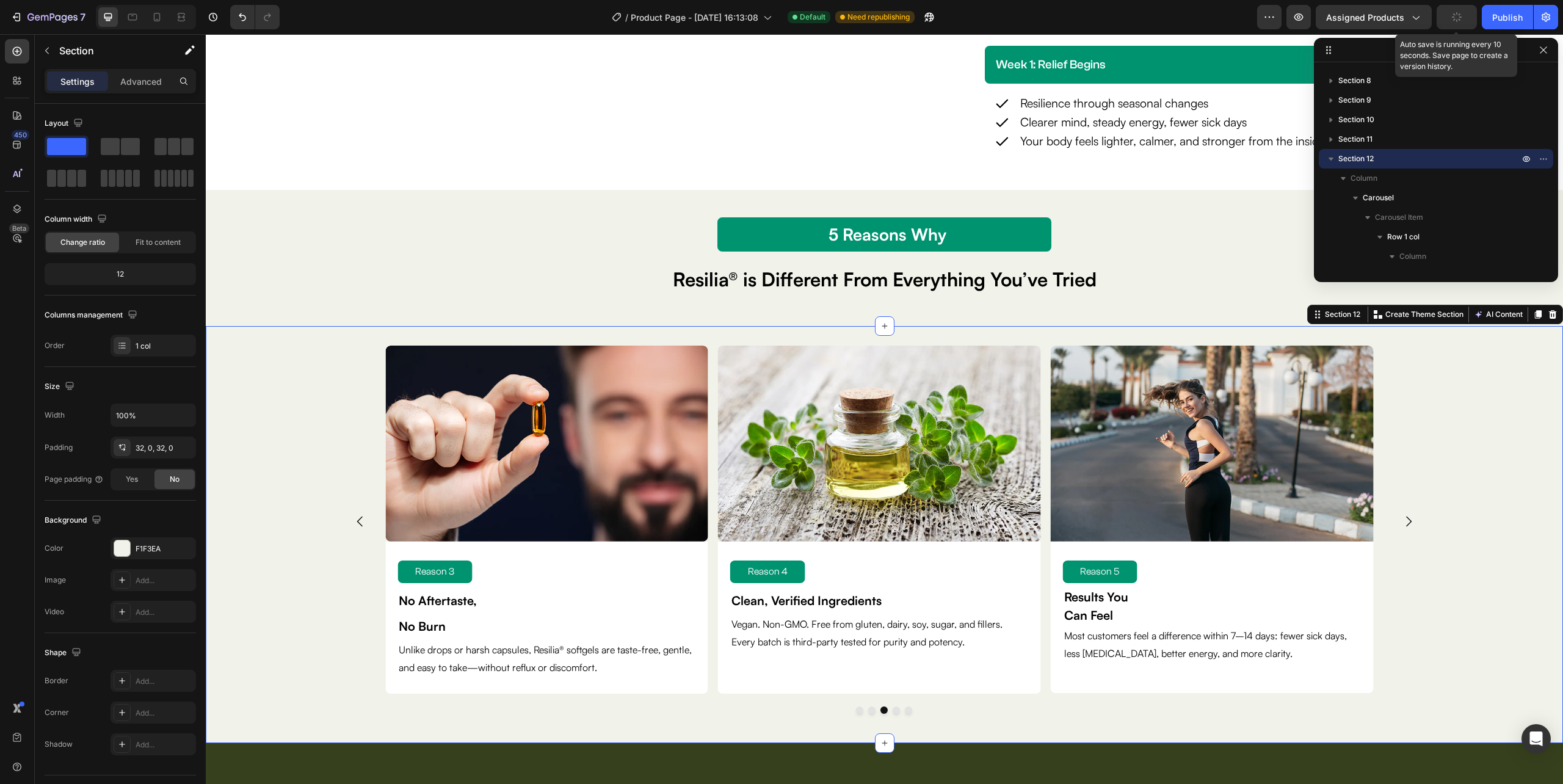
click at [1446, 18] on button "button" at bounding box center [1456, 17] width 40 height 24
click at [1462, 18] on span "Save" at bounding box center [1456, 17] width 20 height 10
click at [1293, 11] on icon "button" at bounding box center [1298, 17] width 12 height 12
click at [1297, 18] on icon "button" at bounding box center [1298, 17] width 12 height 12
click at [1300, 15] on icon "button" at bounding box center [1298, 17] width 3 height 3
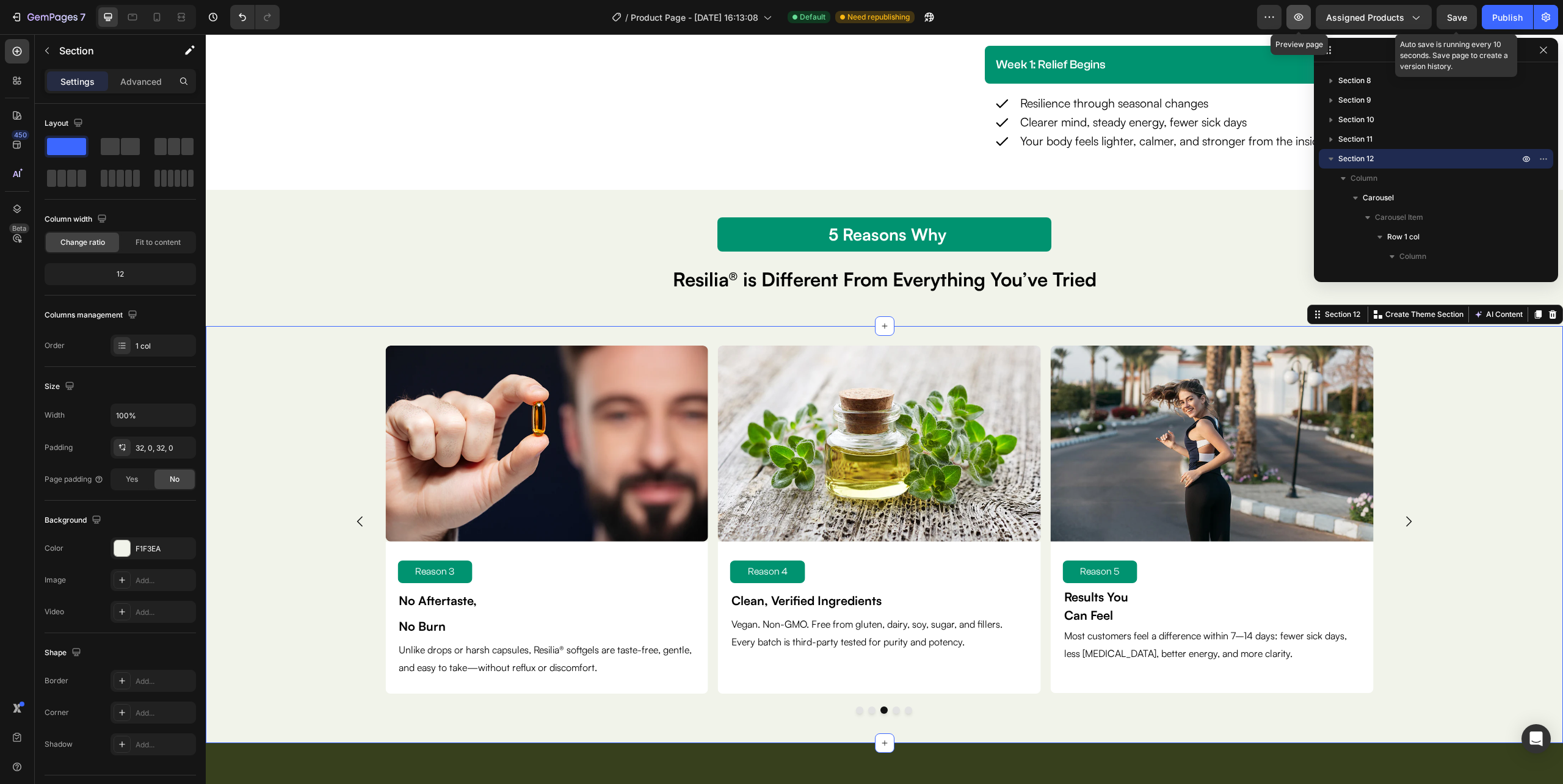
click at [1302, 15] on icon "button" at bounding box center [1299, 17] width 9 height 8
click at [1302, 15] on icon "button" at bounding box center [1299, 17] width 9 height 8
click at [1297, 15] on icon "button" at bounding box center [1298, 17] width 12 height 12
